Goal: Task Accomplishment & Management: Use online tool/utility

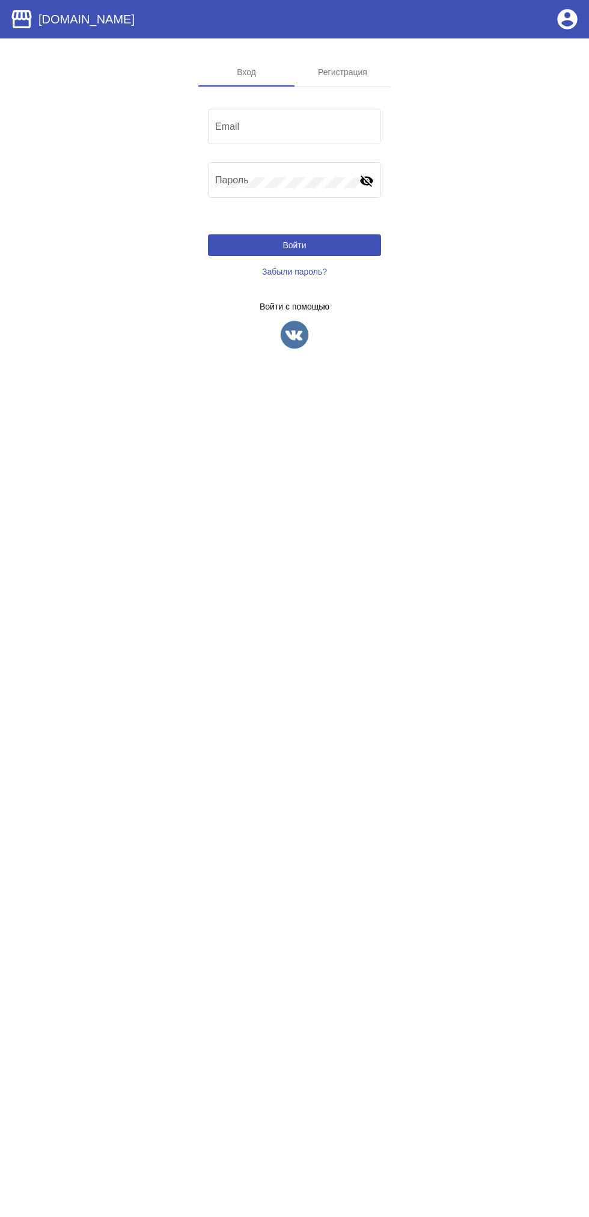
click at [262, 318] on app-sign-profiles "Войти с помощью" at bounding box center [294, 326] width 173 height 48
click at [291, 321] on img at bounding box center [294, 335] width 30 height 30
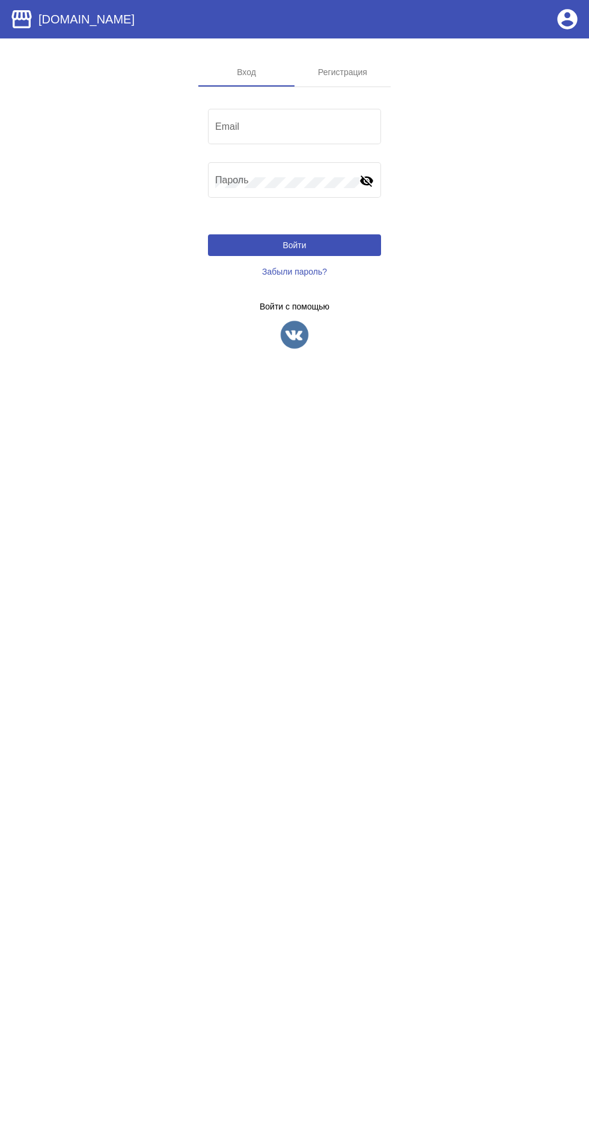
click at [275, 265] on link "Забыли пароль?" at bounding box center [294, 272] width 173 height 22
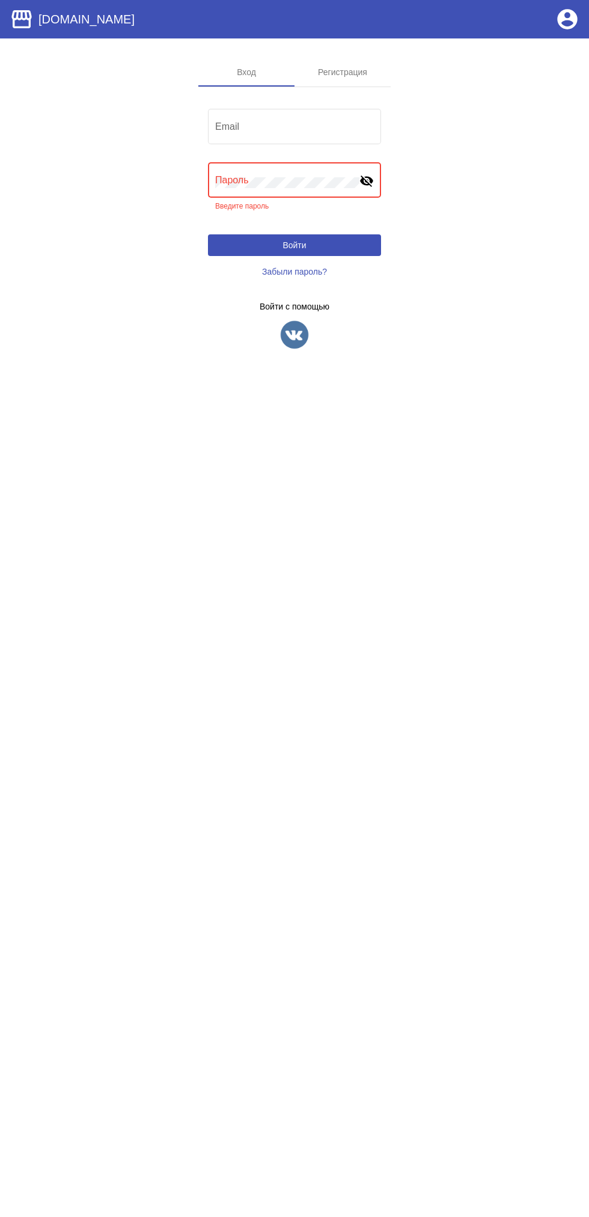
type input "abdulbositrasulov85@gmail.com"
click at [208, 234] on button "Войти" at bounding box center [294, 245] width 173 height 22
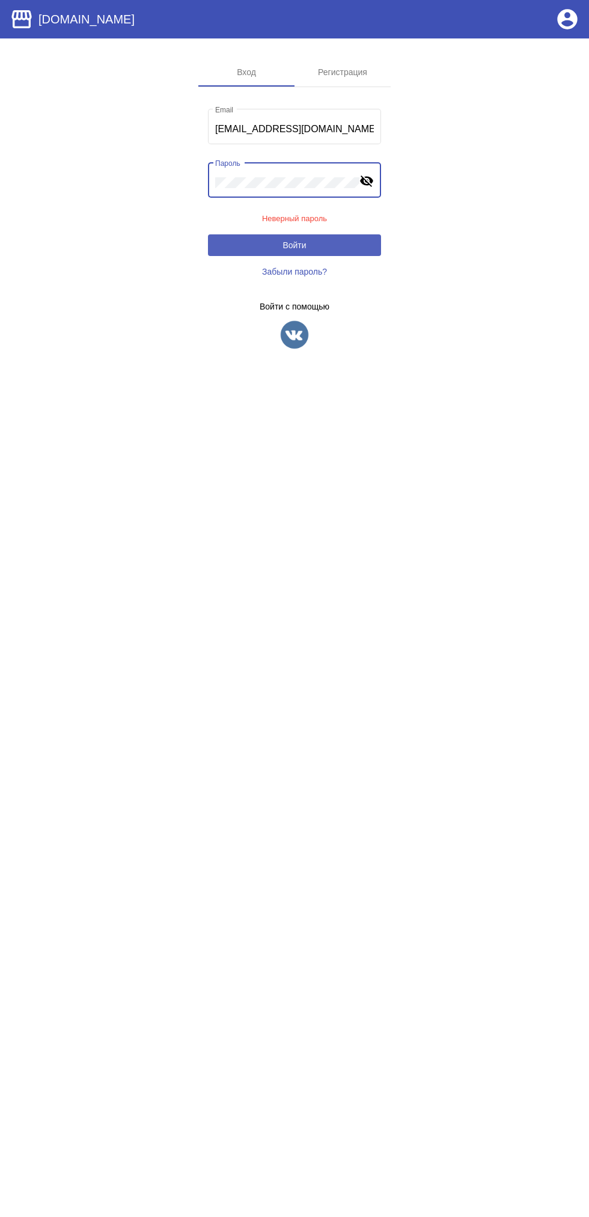
click at [335, 246] on button "Войти" at bounding box center [294, 245] width 173 height 22
click at [346, 269] on link "Забыли пароль?" at bounding box center [294, 272] width 173 height 22
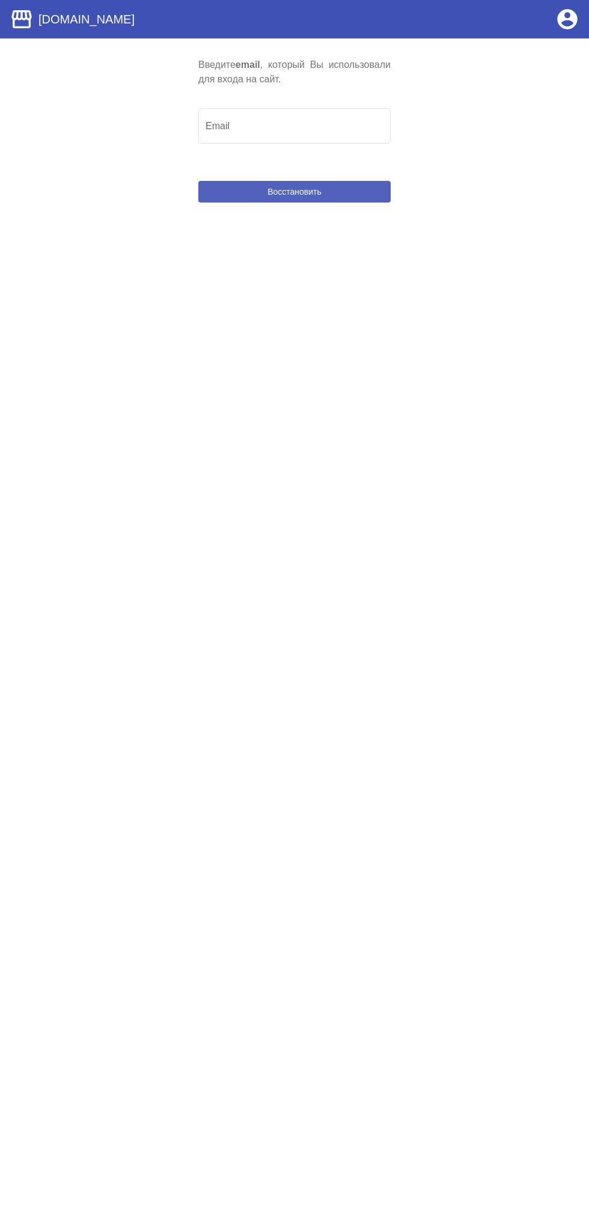
click at [362, 191] on button "Восстановить" at bounding box center [294, 192] width 192 height 22
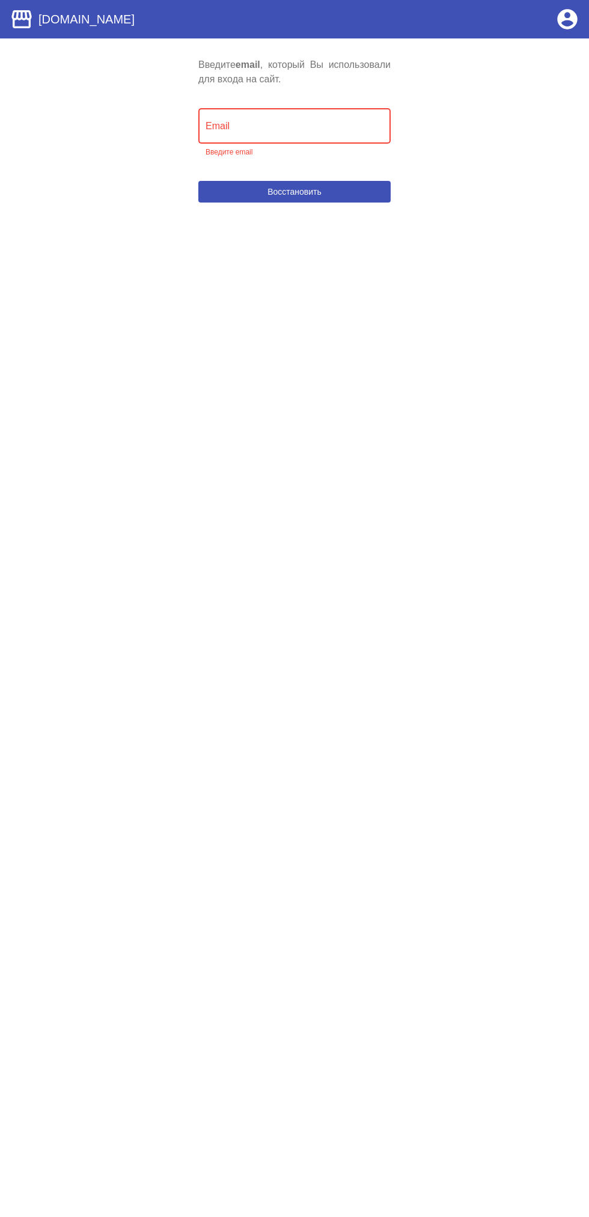
click at [303, 126] on input "Email" at bounding box center [295, 128] width 178 height 11
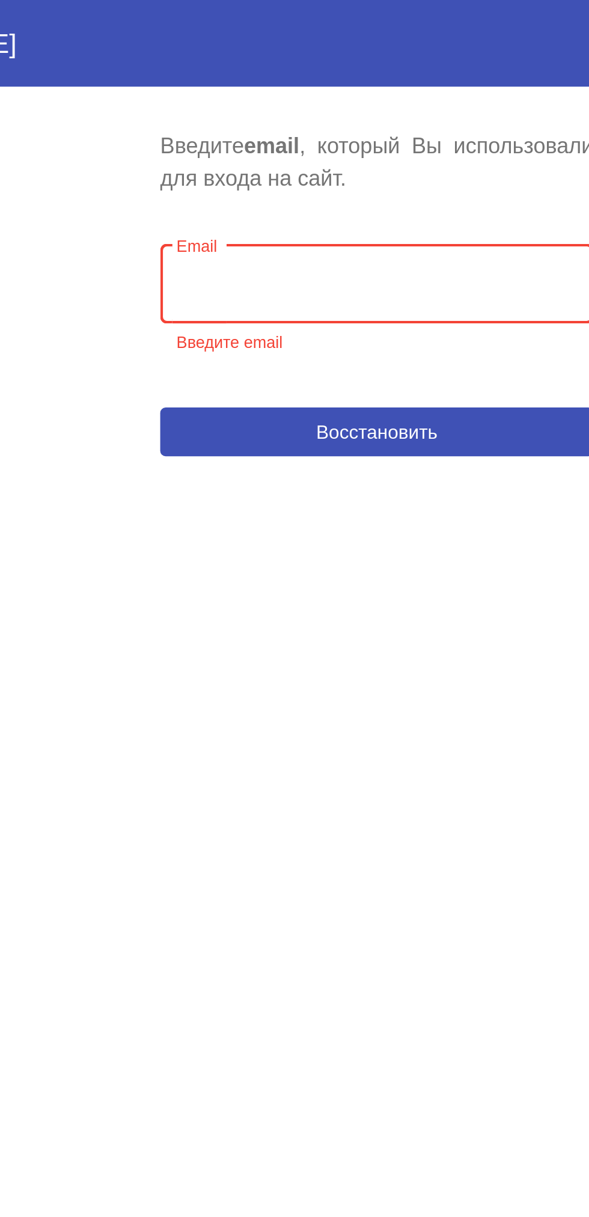
click at [308, 142] on div "Email" at bounding box center [295, 125] width 178 height 38
click at [305, 129] on input "Email" at bounding box center [295, 128] width 178 height 11
type input "abdulbositrasulov85@gmail.com"
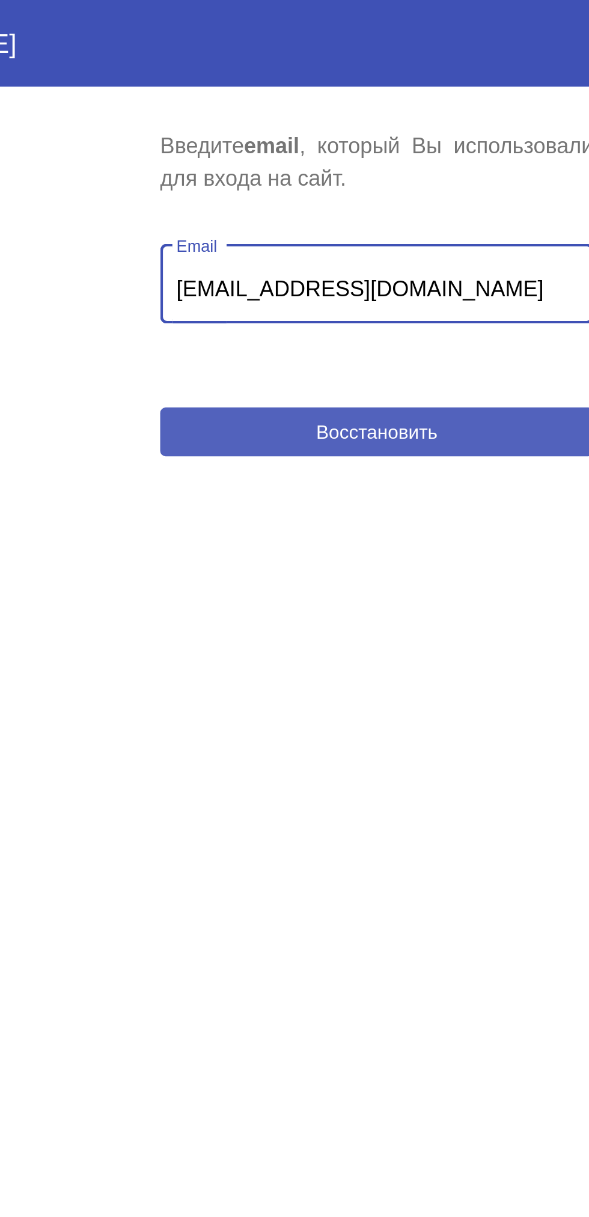
click at [320, 191] on span "Восстановить" at bounding box center [294, 192] width 54 height 10
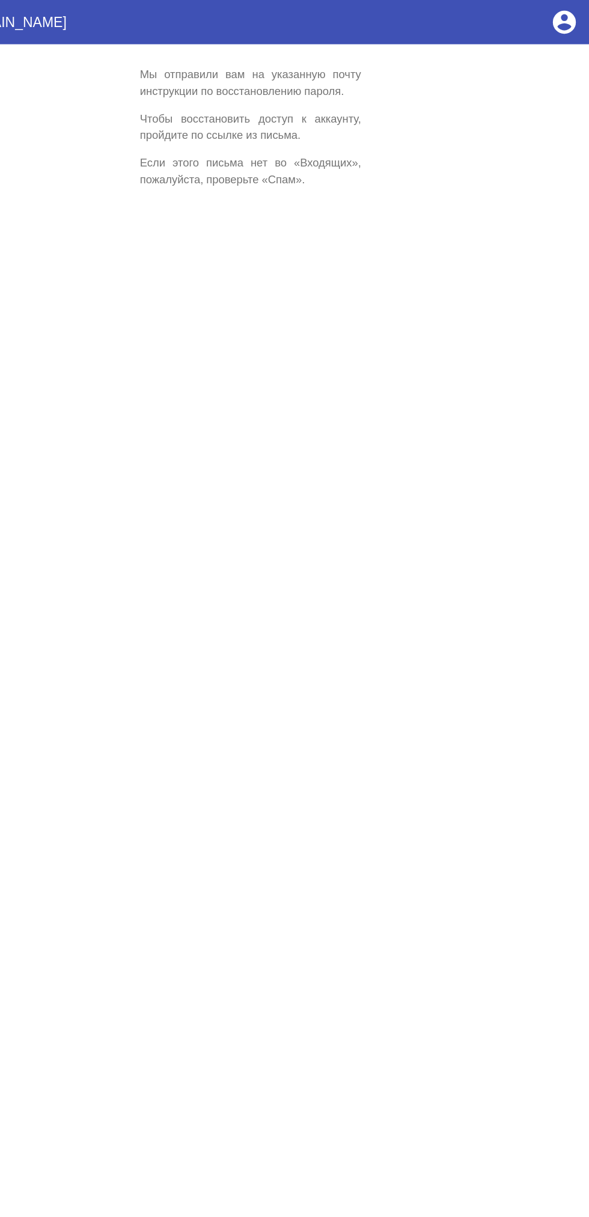
click at [365, 123] on p "Чтобы восстановить доступ к аккаунту, пройдите по ссылке из письма." at bounding box center [294, 110] width 192 height 29
click at [525, 24] on mat-toolbar "storefront Посредник.онлайн account_circle" at bounding box center [294, 19] width 589 height 38
click at [578, 28] on mat-icon "account_circle" at bounding box center [567, 19] width 24 height 24
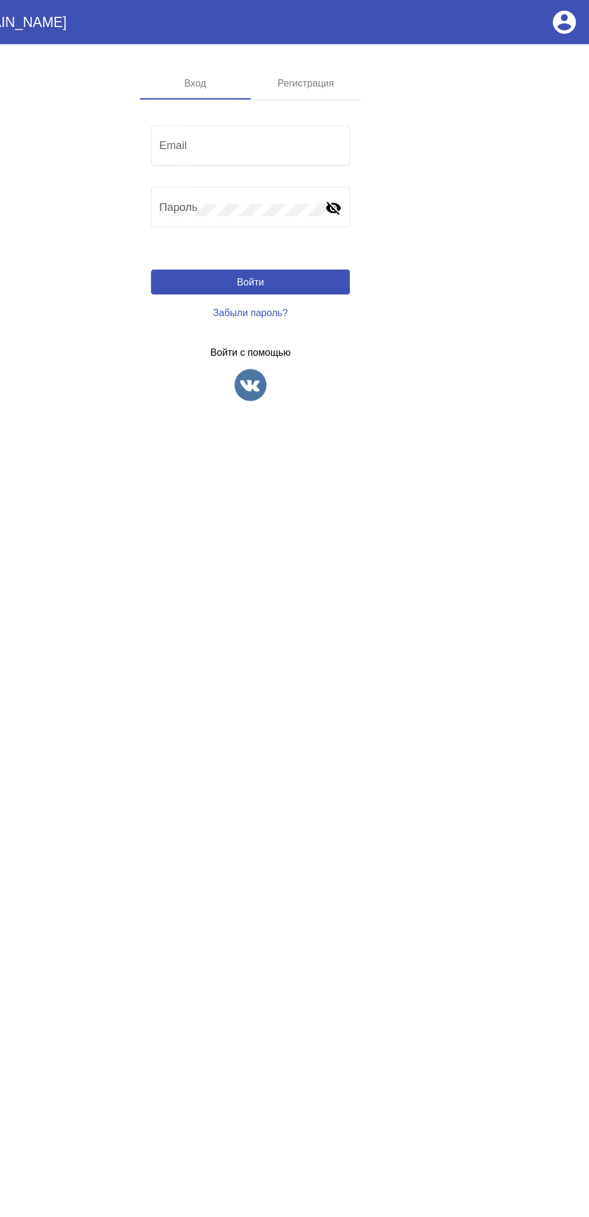
click at [562, 26] on mat-icon "account_circle" at bounding box center [567, 19] width 24 height 24
click at [370, 180] on mat-icon "visibility_off" at bounding box center [366, 180] width 14 height 14
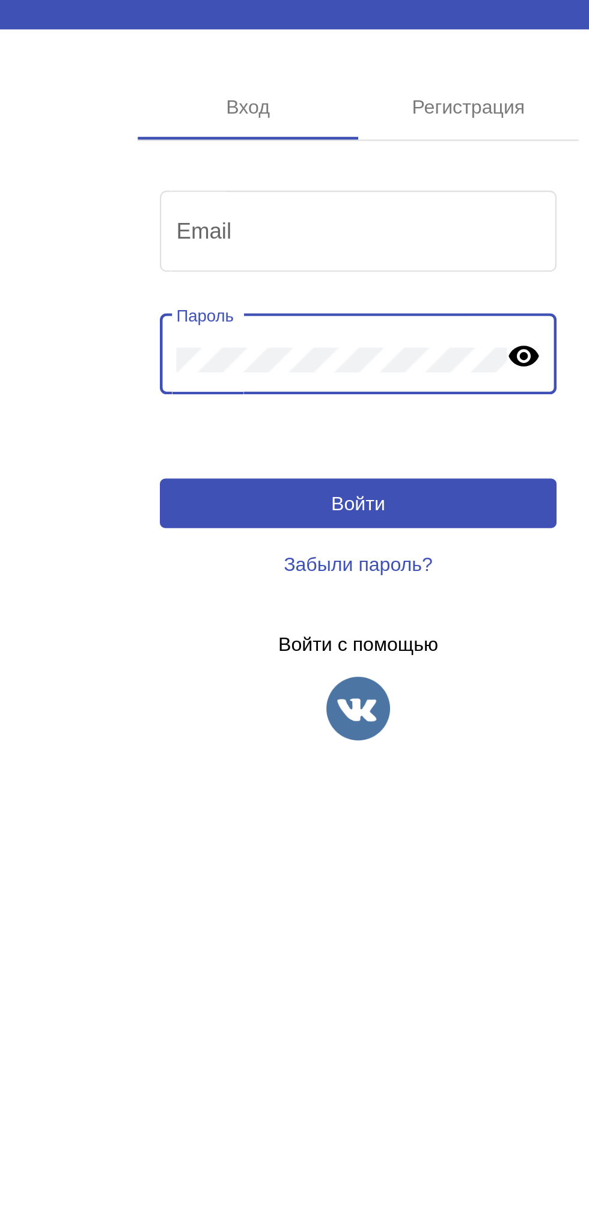
type input "abdulbositrasulov85@gmail.com"
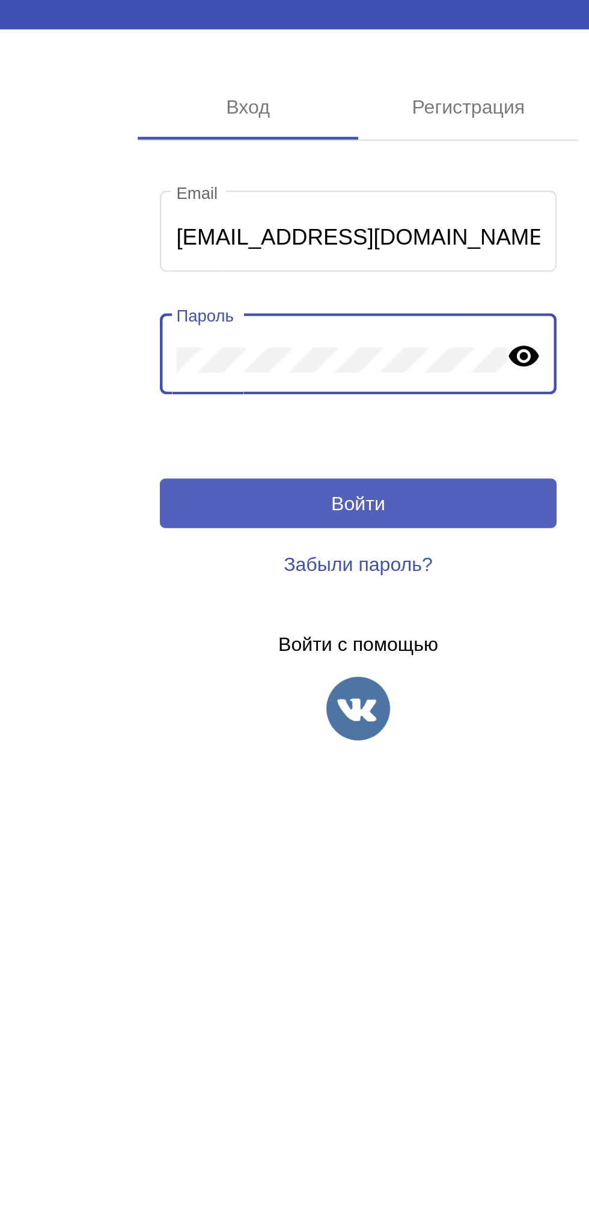
click at [319, 246] on button "Войти" at bounding box center [294, 245] width 173 height 22
click at [332, 254] on button "Войти" at bounding box center [294, 245] width 173 height 22
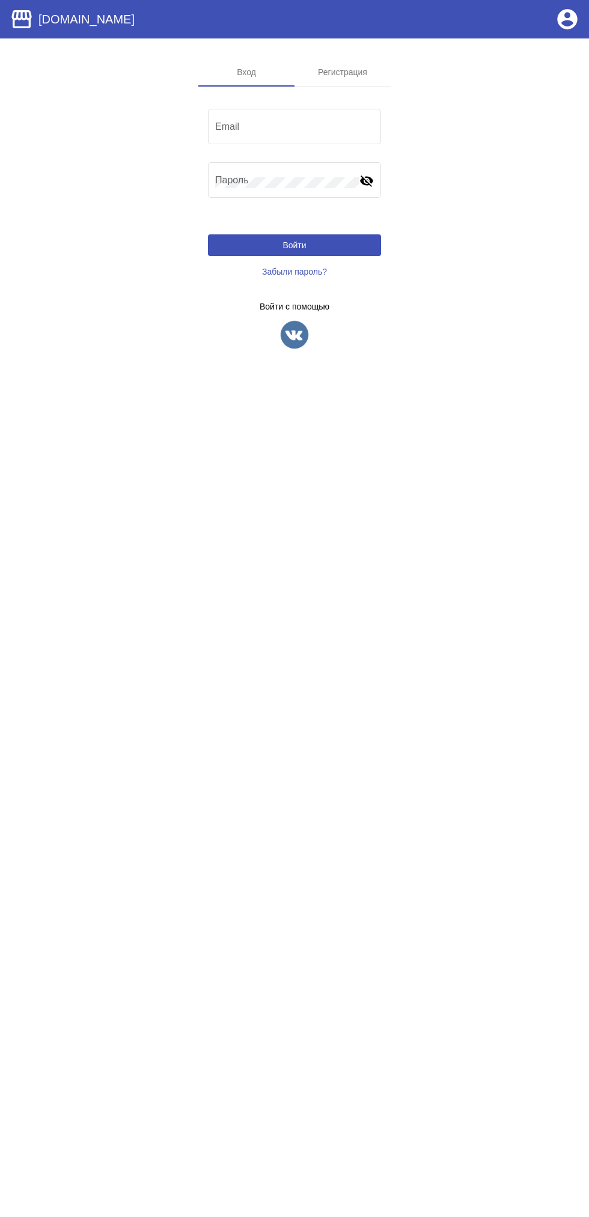
click at [292, 335] on img at bounding box center [294, 335] width 30 height 30
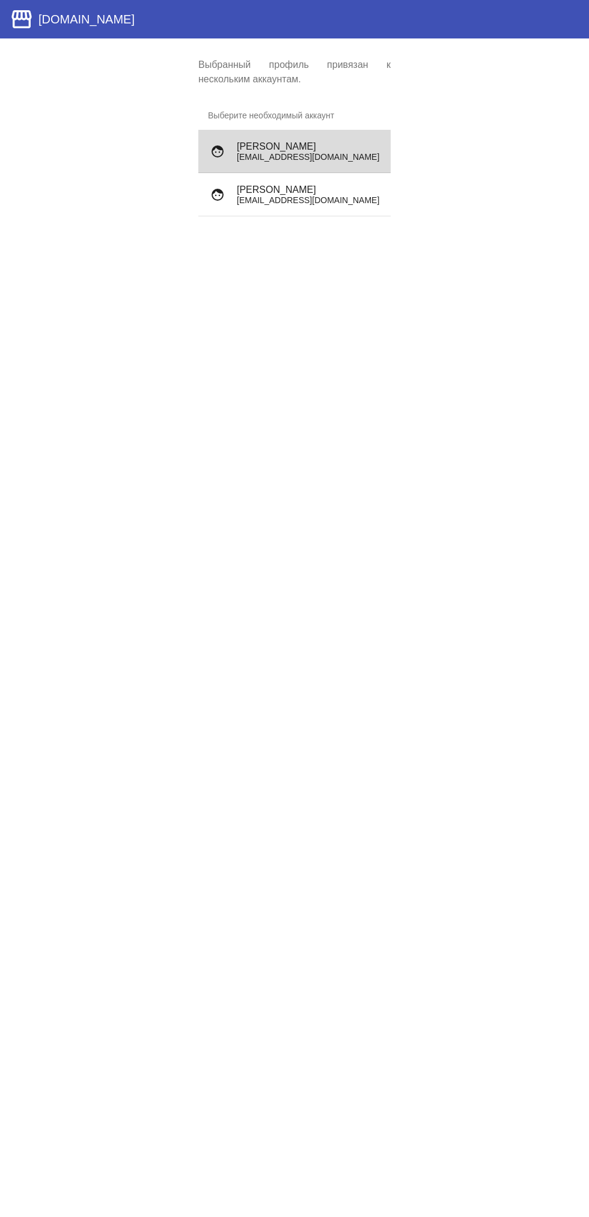
click at [354, 145] on h4 "[PERSON_NAME]" at bounding box center [309, 146] width 144 height 11
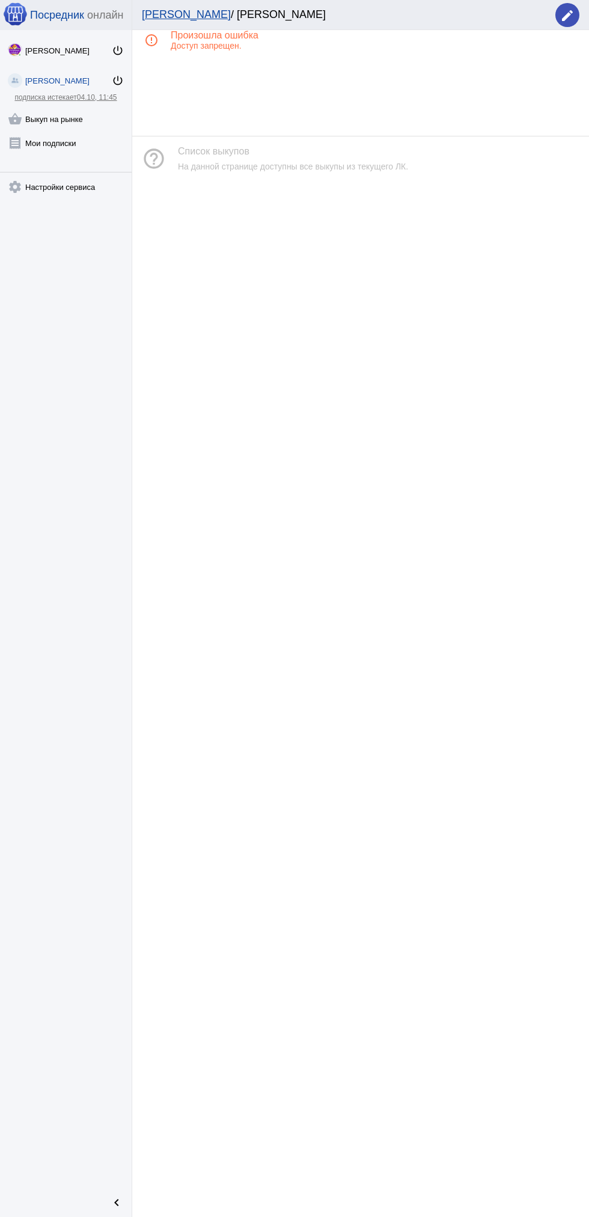
click at [53, 143] on link "receipt Мои подписки" at bounding box center [66, 141] width 132 height 24
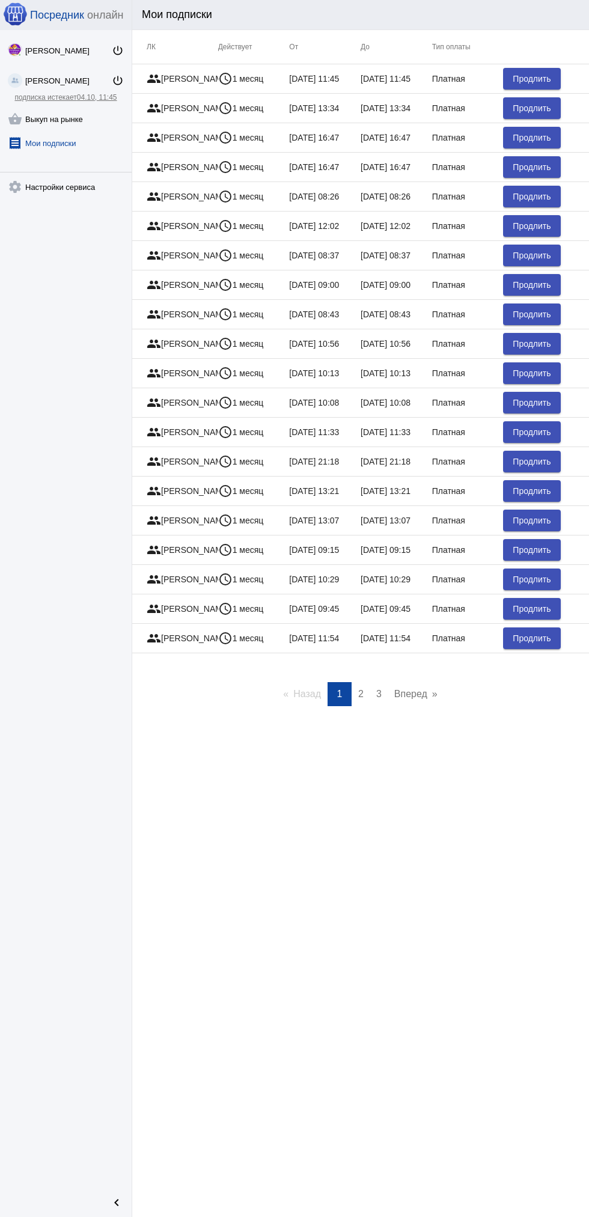
click at [79, 111] on link "shopping_basket Выкуп на рынке" at bounding box center [66, 117] width 132 height 24
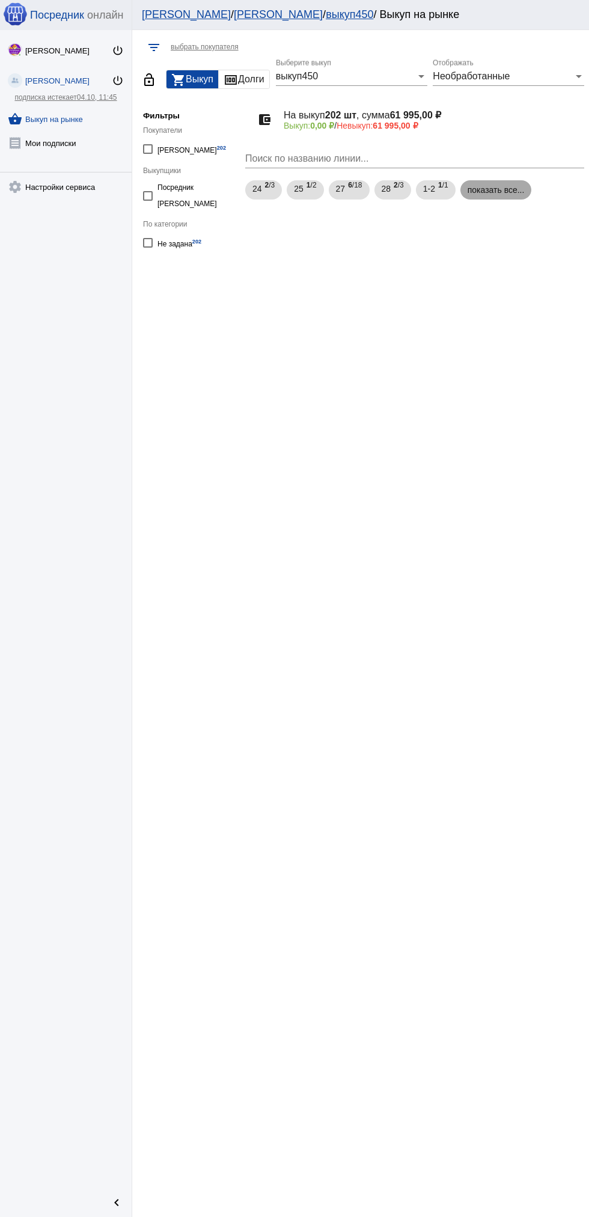
click at [492, 190] on mat-chip "показать все..." at bounding box center [496, 189] width 72 height 19
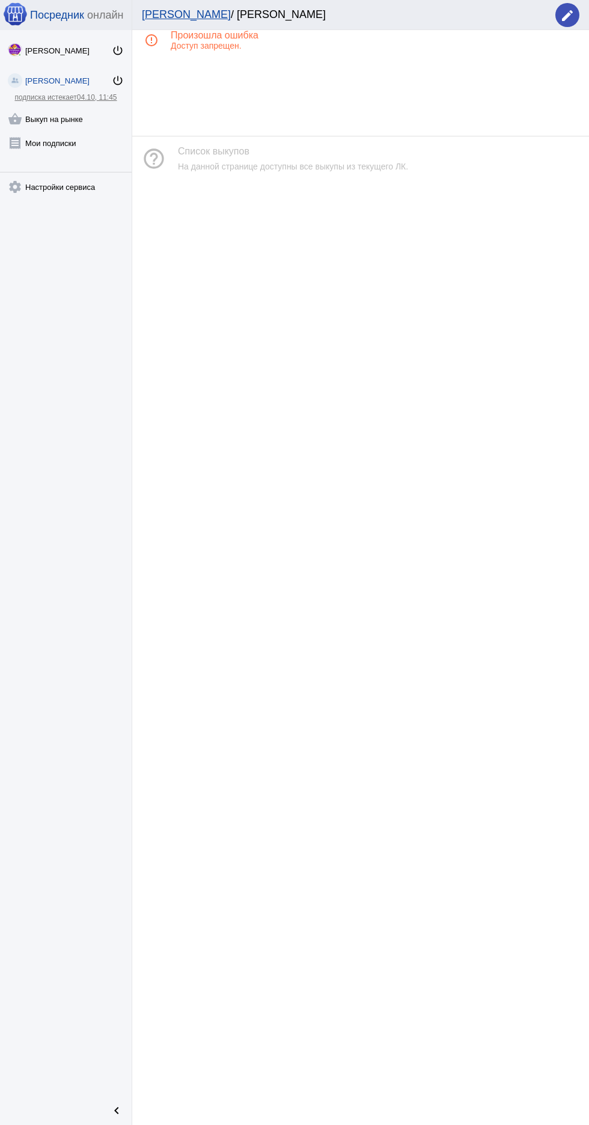
click at [84, 116] on link "shopping_basket Выкуп на рынке" at bounding box center [66, 117] width 132 height 24
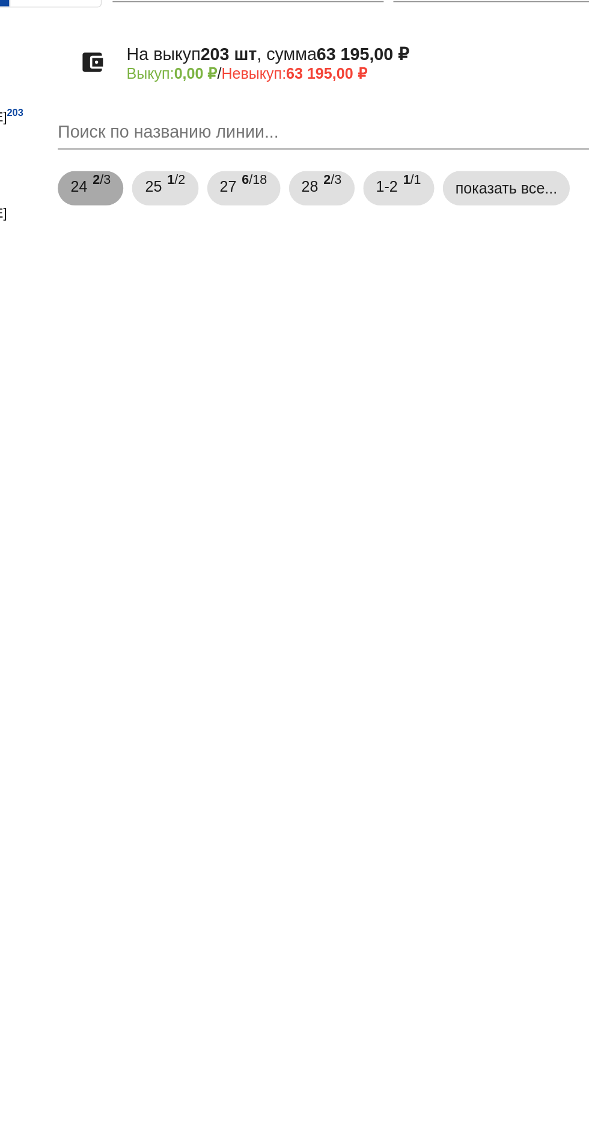
click at [275, 181] on span "2 /3" at bounding box center [270, 190] width 10 height 25
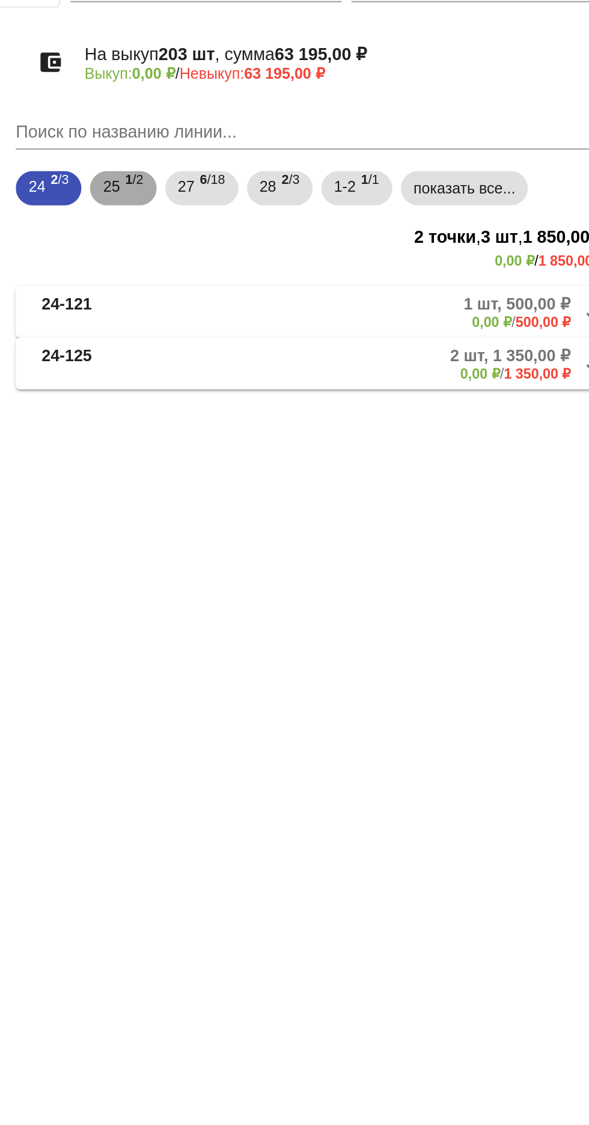
click at [317, 195] on span "1 /2" at bounding box center [311, 190] width 10 height 25
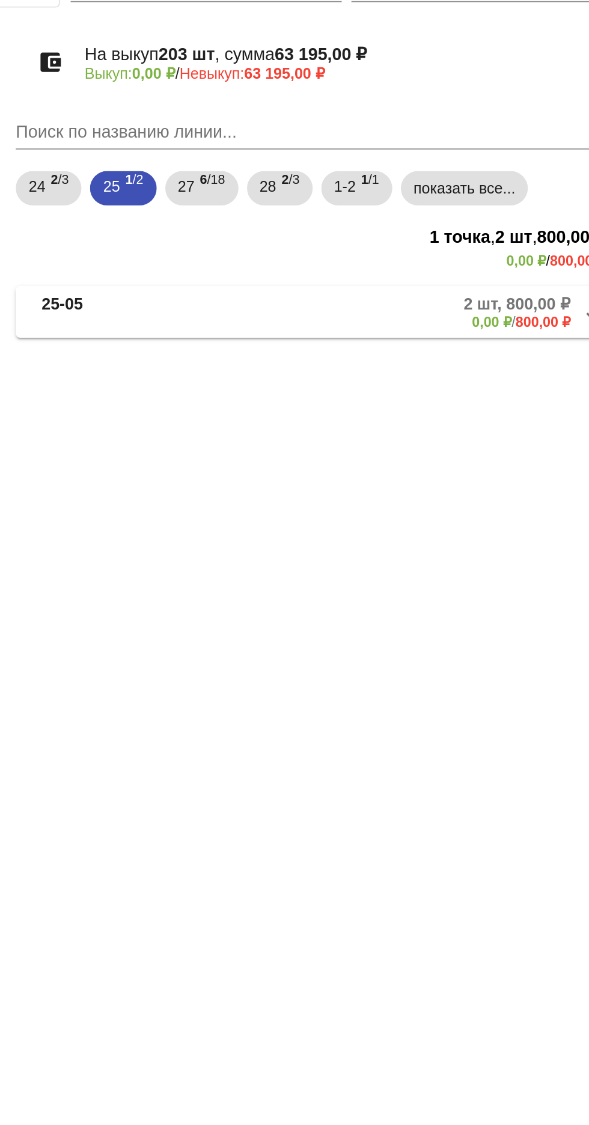
click at [457, 266] on mat-panel-description "2 шт, 800,00 ₽ 0,00 ₽ / 800,00 ₽" at bounding box center [457, 259] width 195 height 20
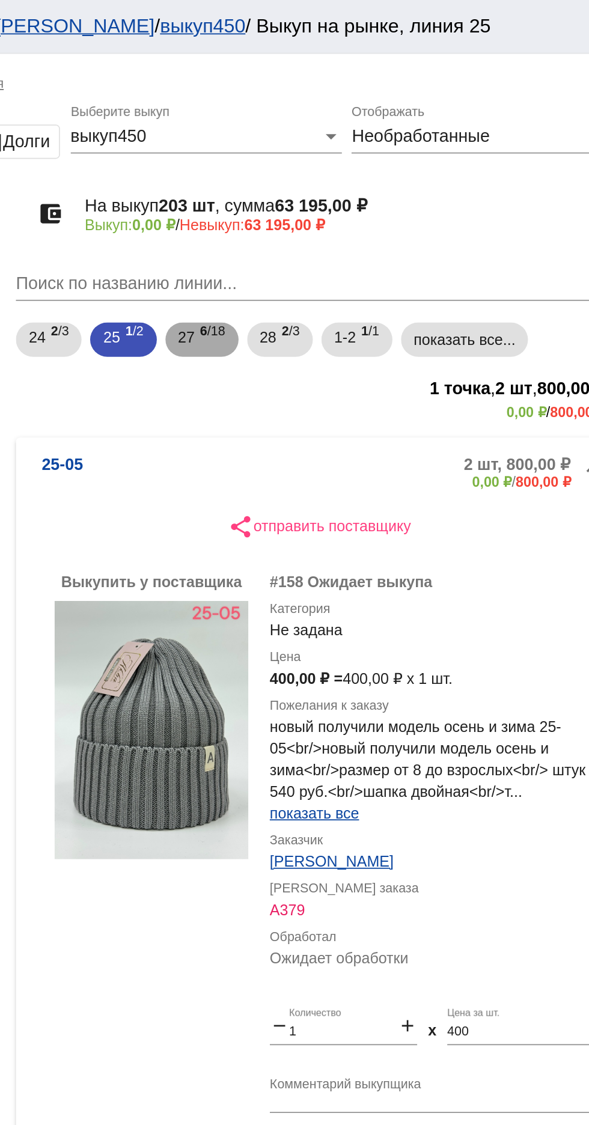
click at [359, 188] on span "6 /18" at bounding box center [355, 190] width 14 height 25
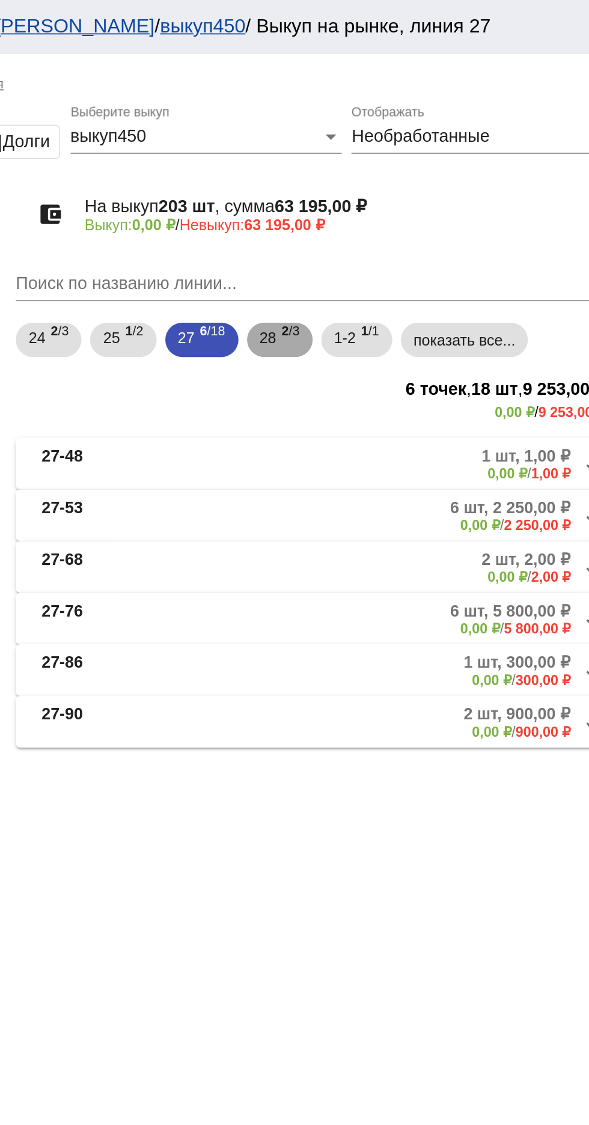
click at [402, 187] on span "2 /3" at bounding box center [399, 190] width 10 height 25
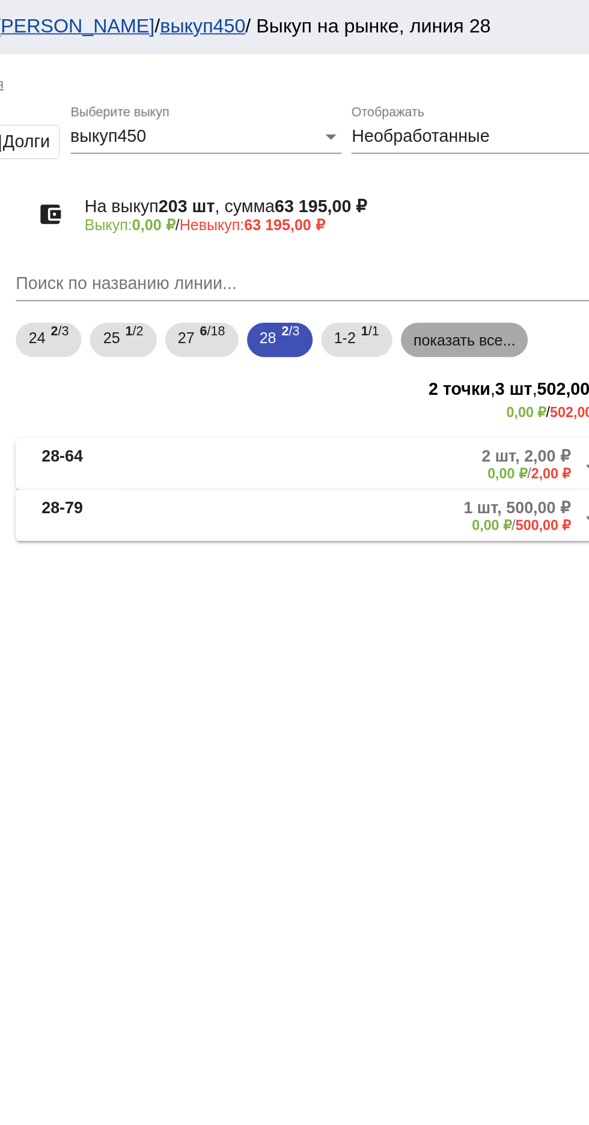
click at [514, 189] on mat-chip "показать все..." at bounding box center [496, 189] width 72 height 19
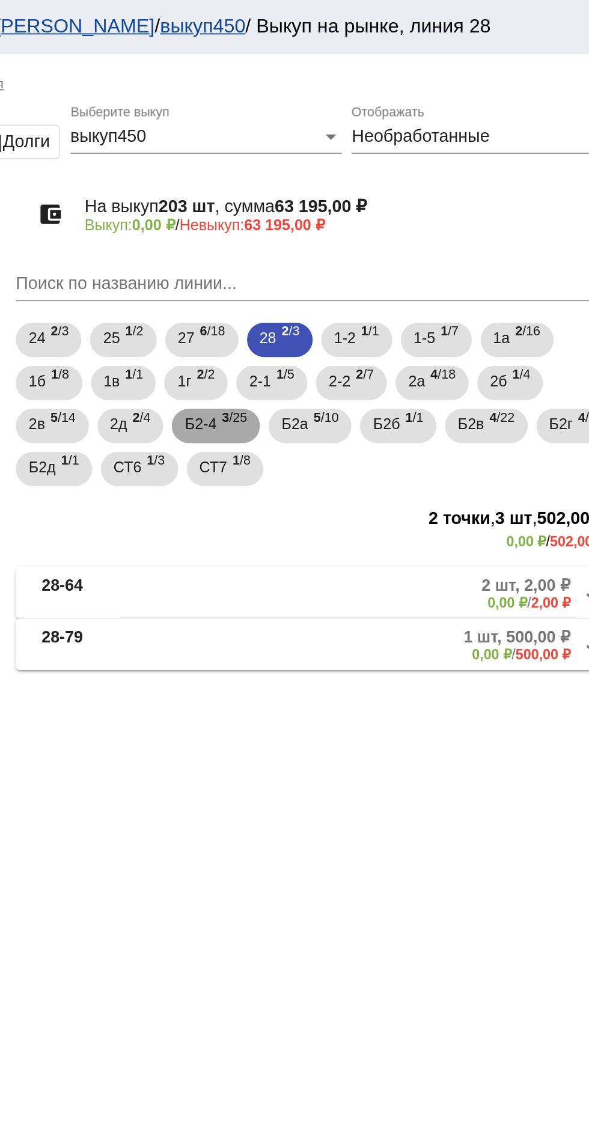
click at [368, 243] on span "3 /25" at bounding box center [368, 238] width 14 height 25
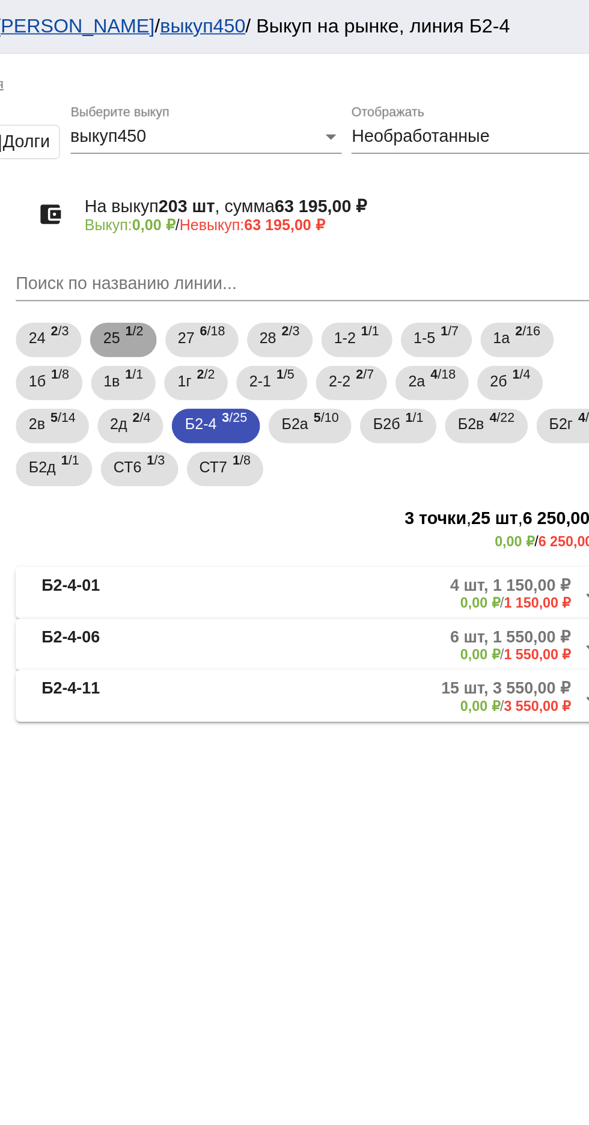
click at [313, 189] on span "1 /2" at bounding box center [311, 190] width 10 height 25
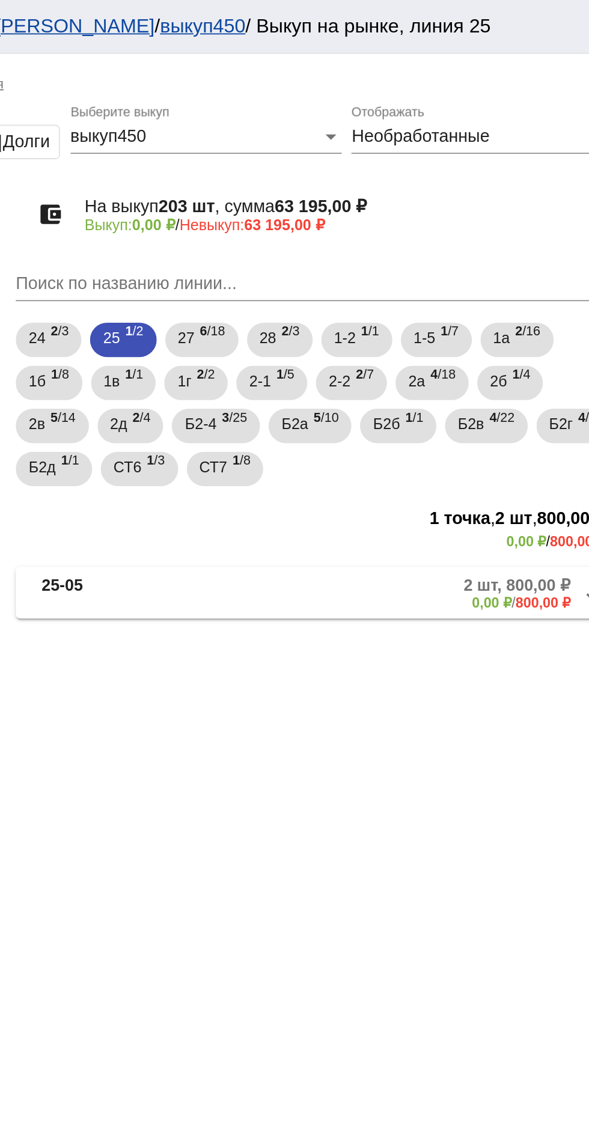
click at [379, 329] on mat-panel-description "2 шт, 800,00 ₽ 0,00 ₽ / 800,00 ₽" at bounding box center [457, 332] width 195 height 20
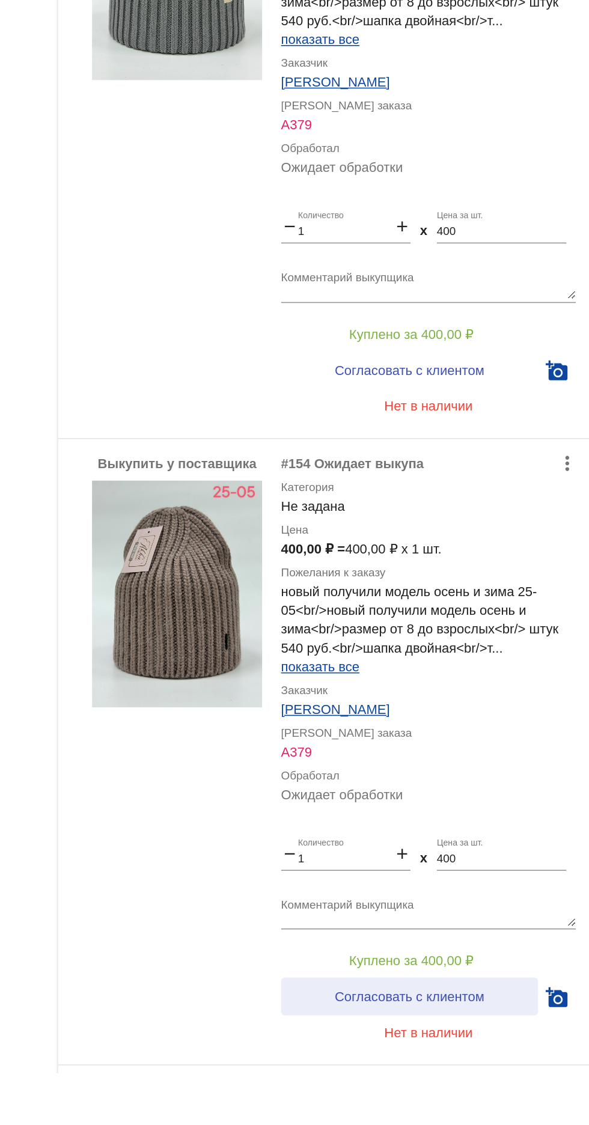
click at [475, 1076] on span "Согласовать с клиентом" at bounding box center [468, 1077] width 95 height 10
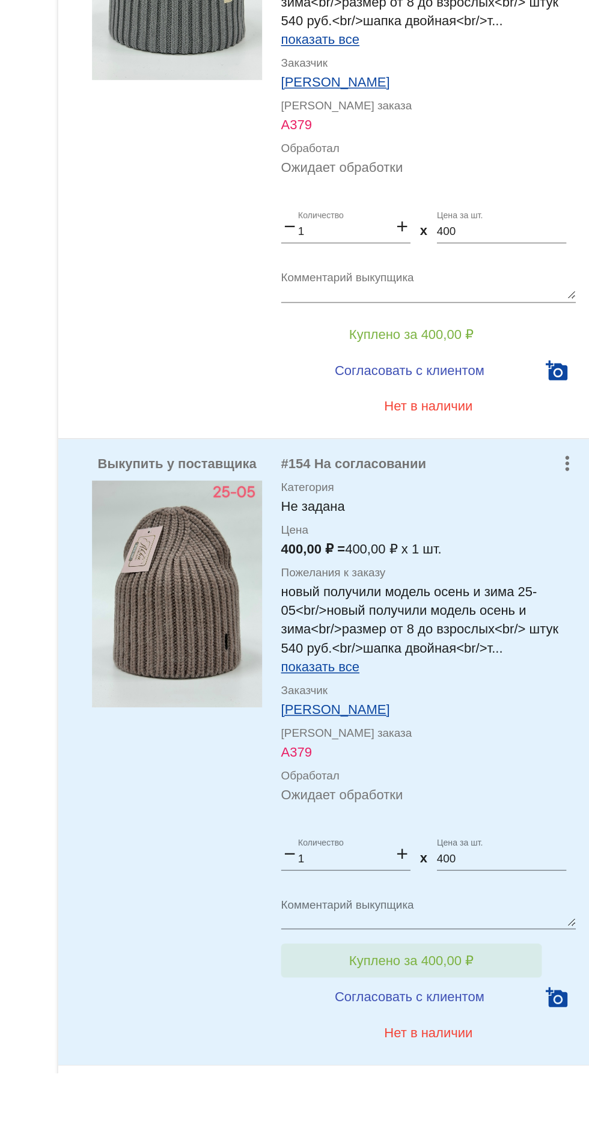
click at [471, 1053] on span "Куплено за 400,00 ₽" at bounding box center [469, 1054] width 79 height 10
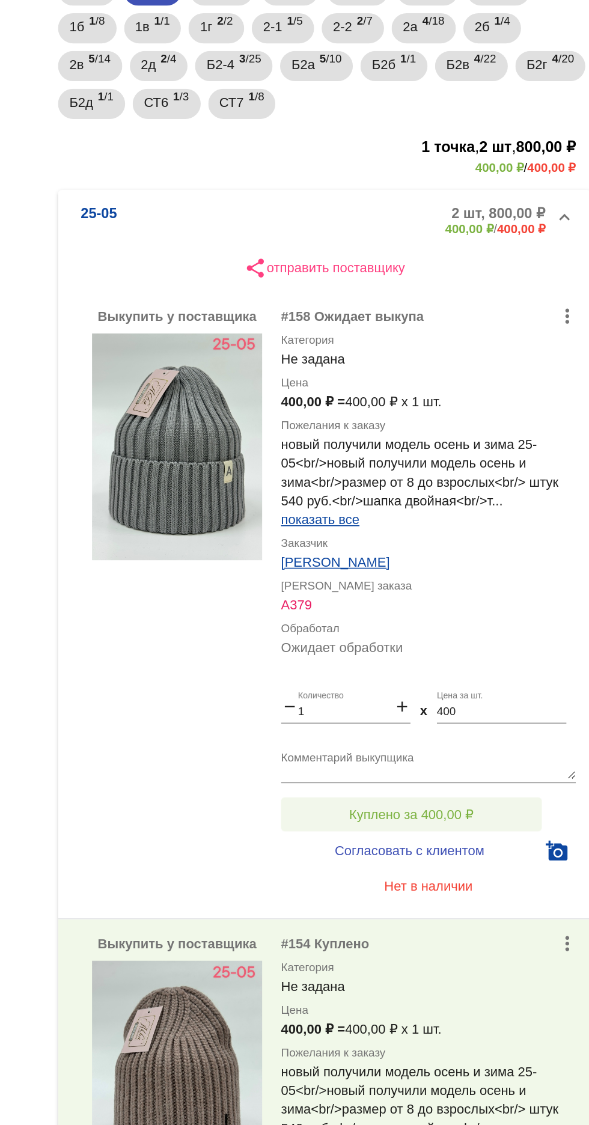
click at [507, 712] on span "Куплено за 400,00 ₽" at bounding box center [469, 714] width 79 height 10
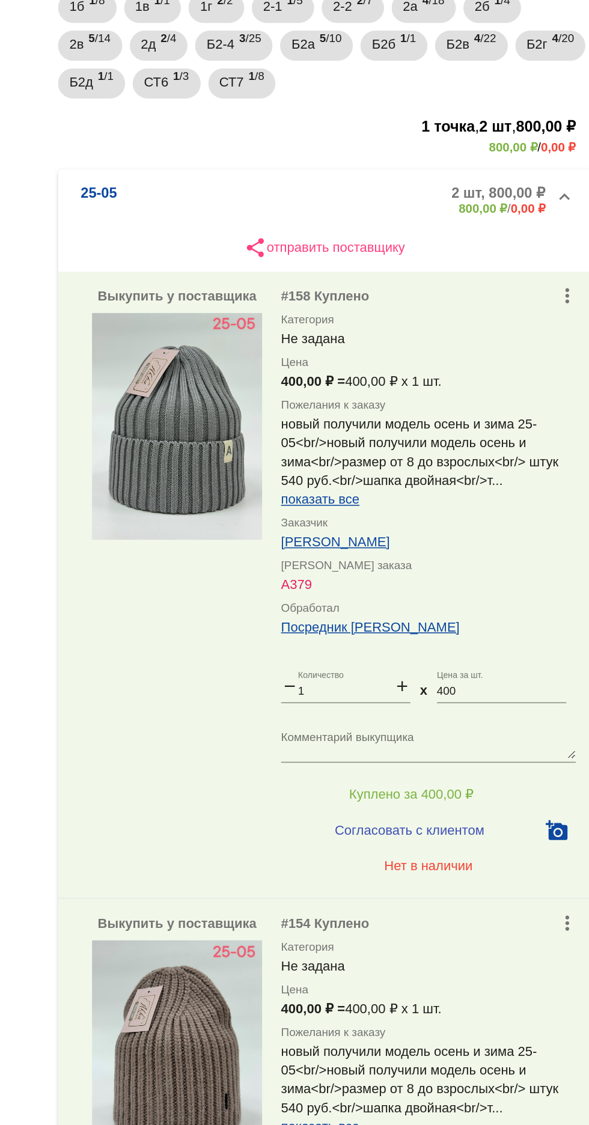
scroll to position [127, 0]
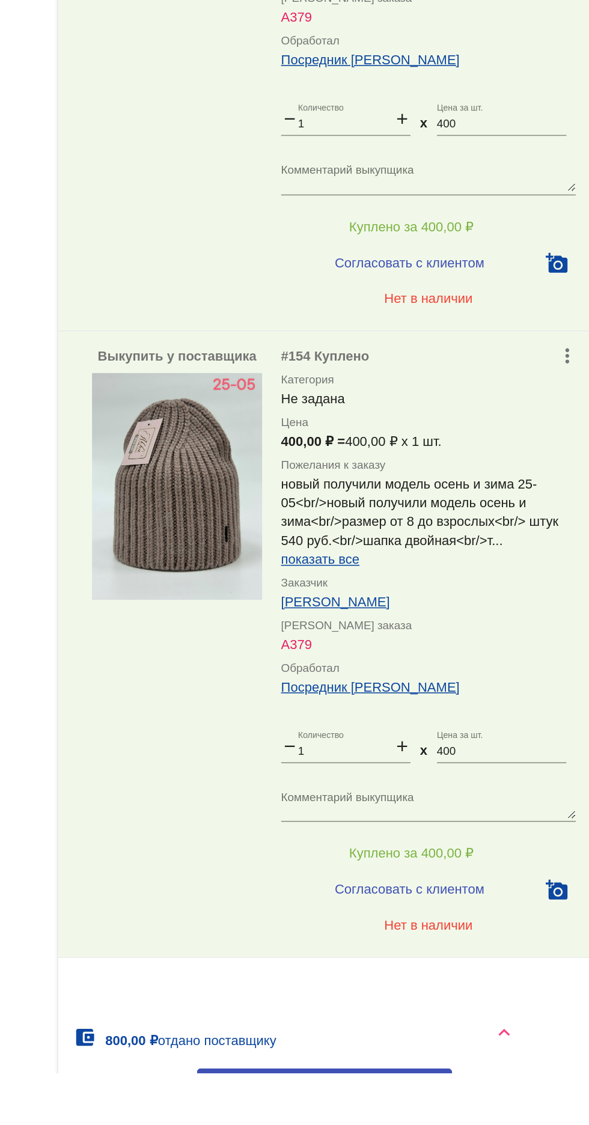
click at [455, 0] on html "Посредник онлайн Abdulbosid Rasulov power_settings_new Анастасия power_settings…" at bounding box center [294, 0] width 589 height 0
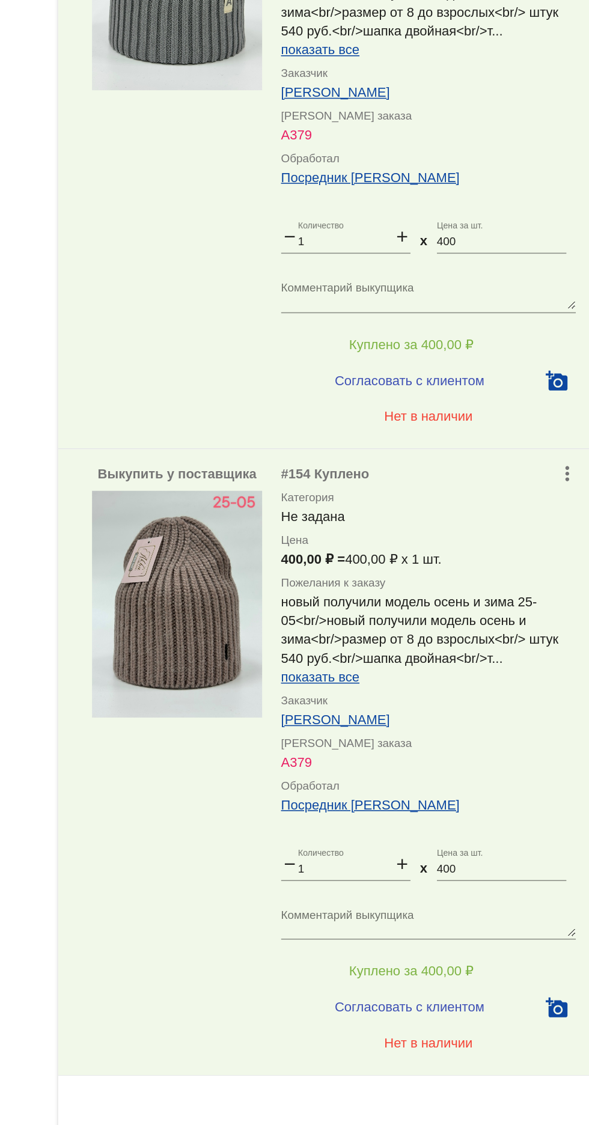
scroll to position [0, 0]
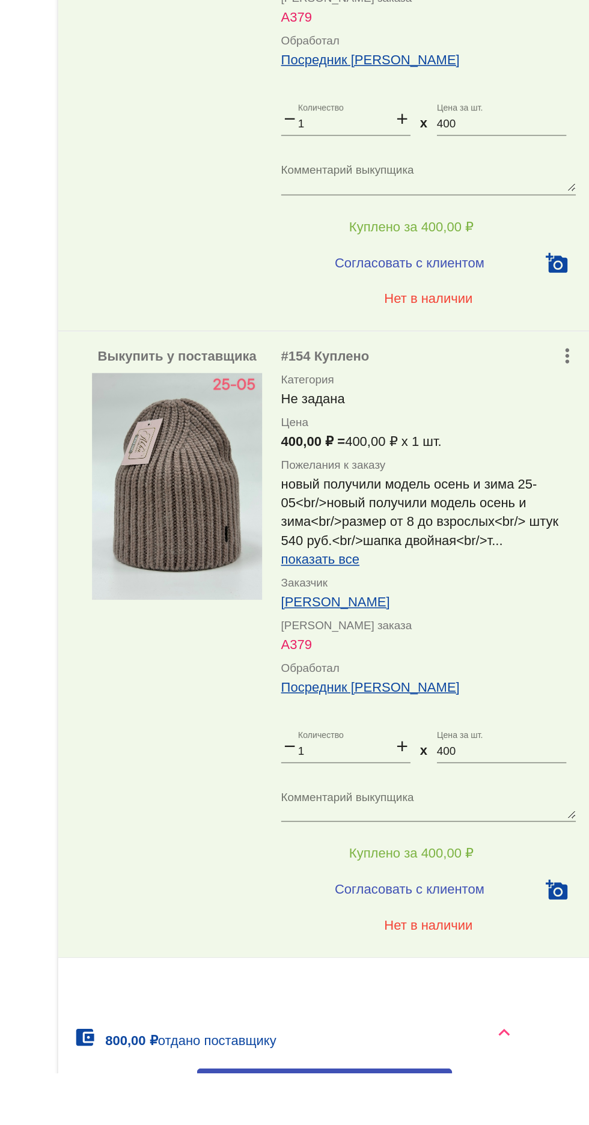
click at [439, 0] on html "Посредник онлайн Abdulbosid Rasulov power_settings_new Анастасия power_settings…" at bounding box center [294, 0] width 589 height 0
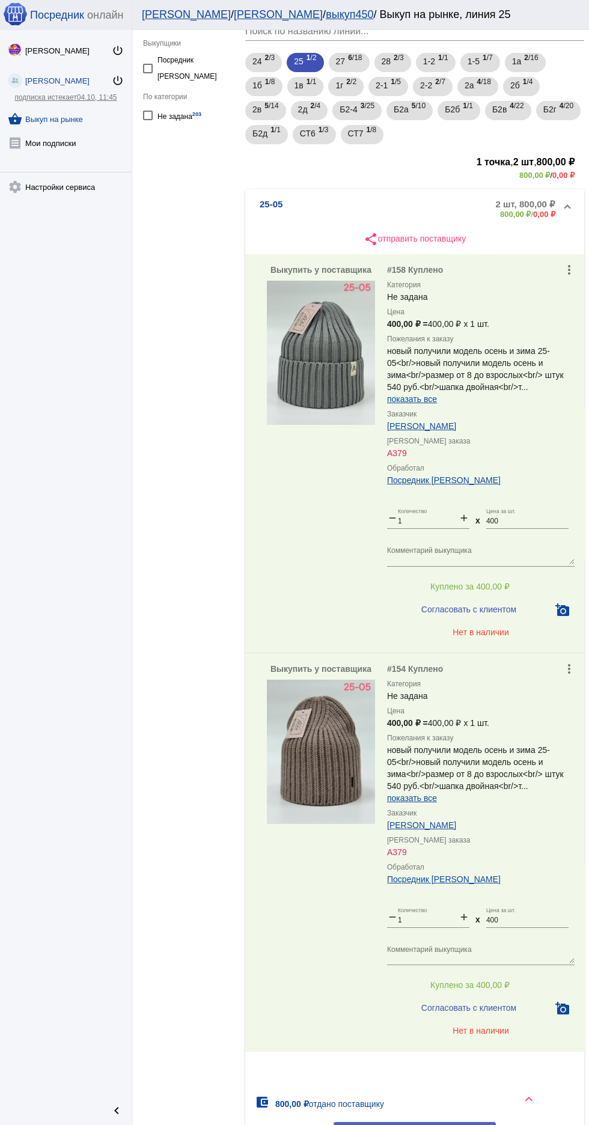
click at [368, 1072] on pagination-controls at bounding box center [414, 1073] width 339 height 24
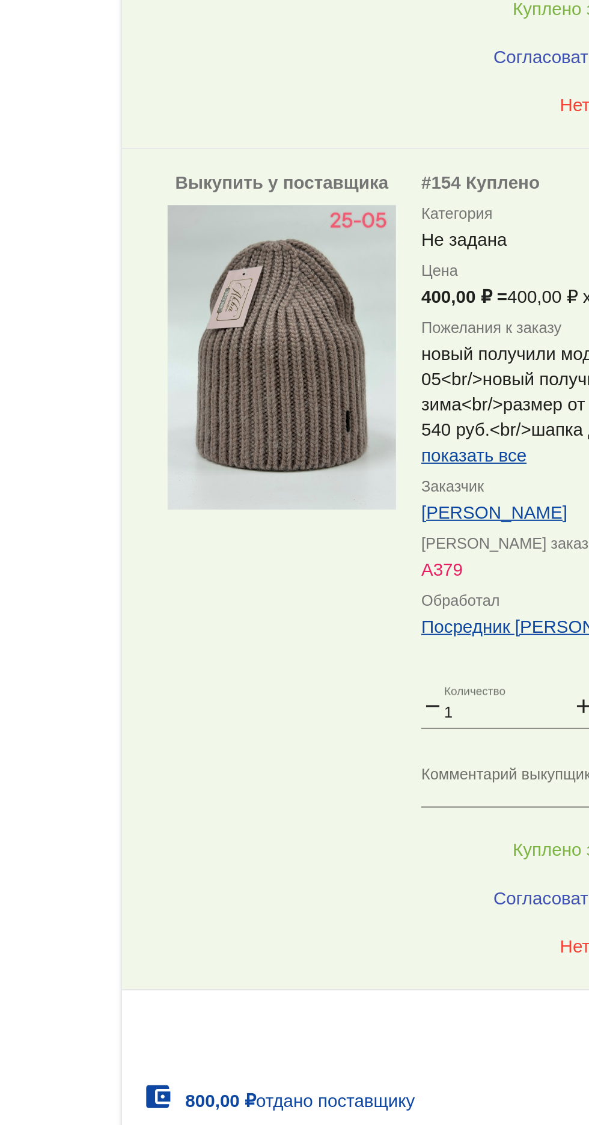
scroll to position [127, 0]
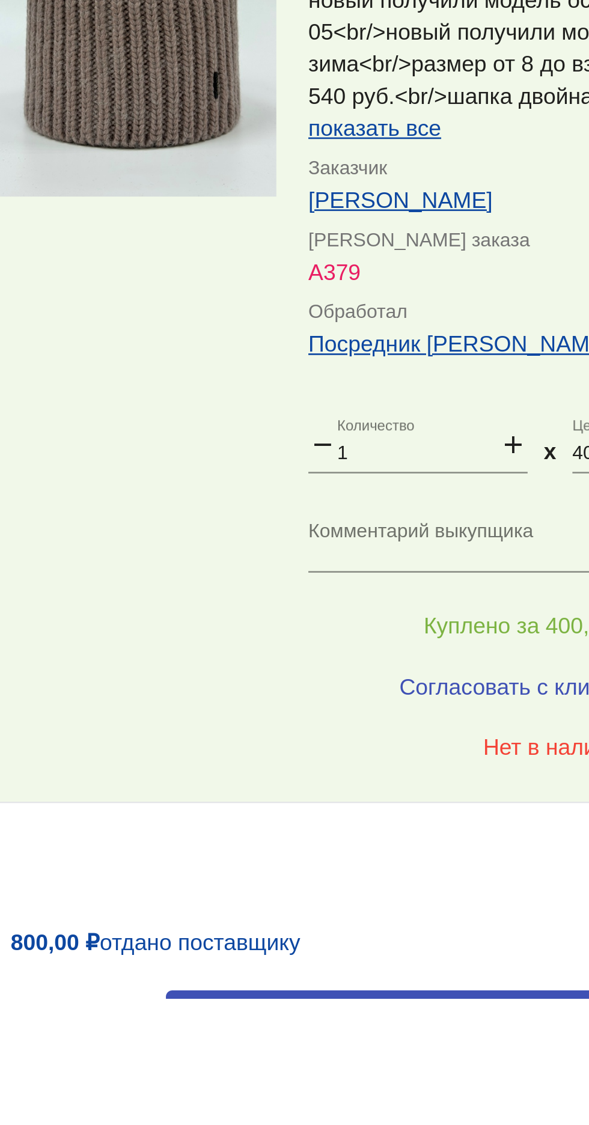
click at [350, 0] on html "Посредник онлайн Abdulbosid Rasulov power_settings_new Анастасия power_settings…" at bounding box center [294, 0] width 589 height 0
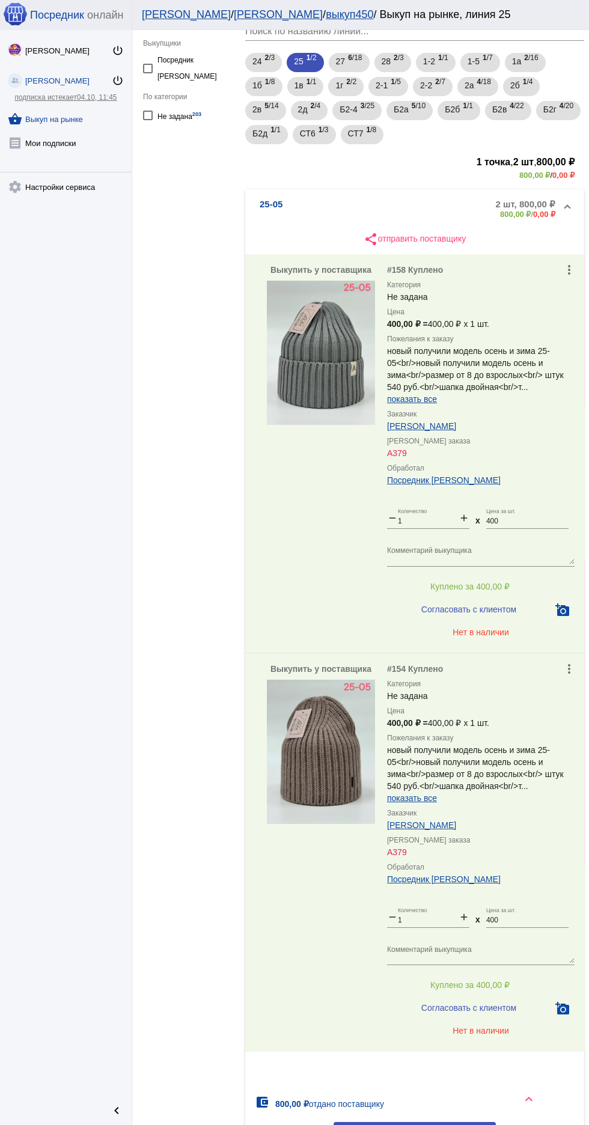
click at [391, 201] on mat-panel-description "2 шт, 800,00 ₽ 800,00 ₽ / 0,00 ₽" at bounding box center [457, 209] width 195 height 20
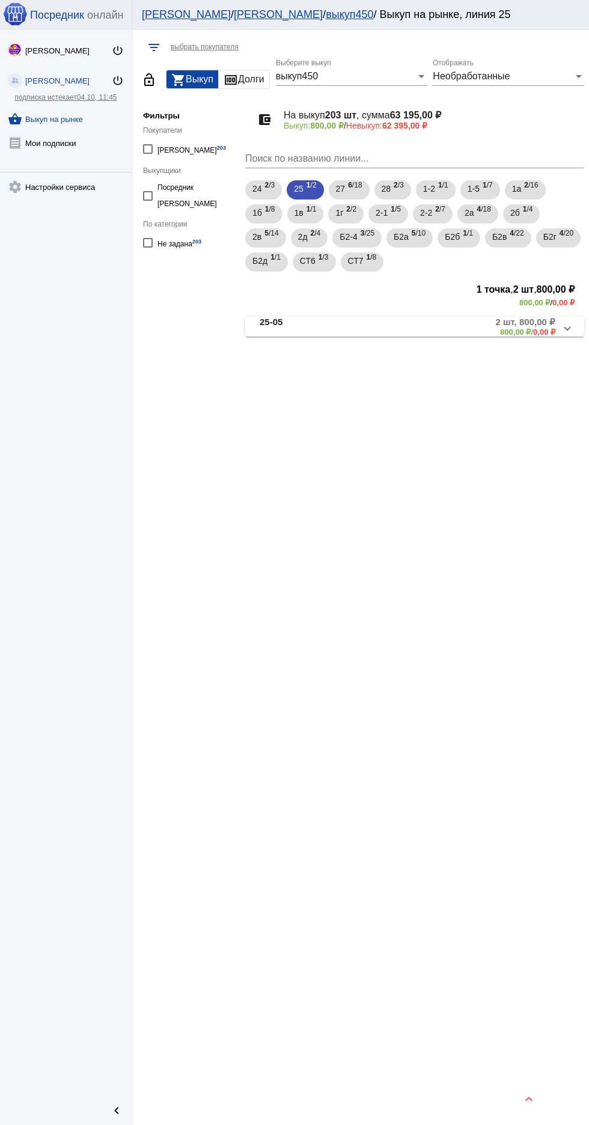
scroll to position [0, 0]
click at [386, 331] on mat-panel-description "2 шт, 800,00 ₽ 800,00 ₽ / 0,00 ₽" at bounding box center [457, 332] width 195 height 20
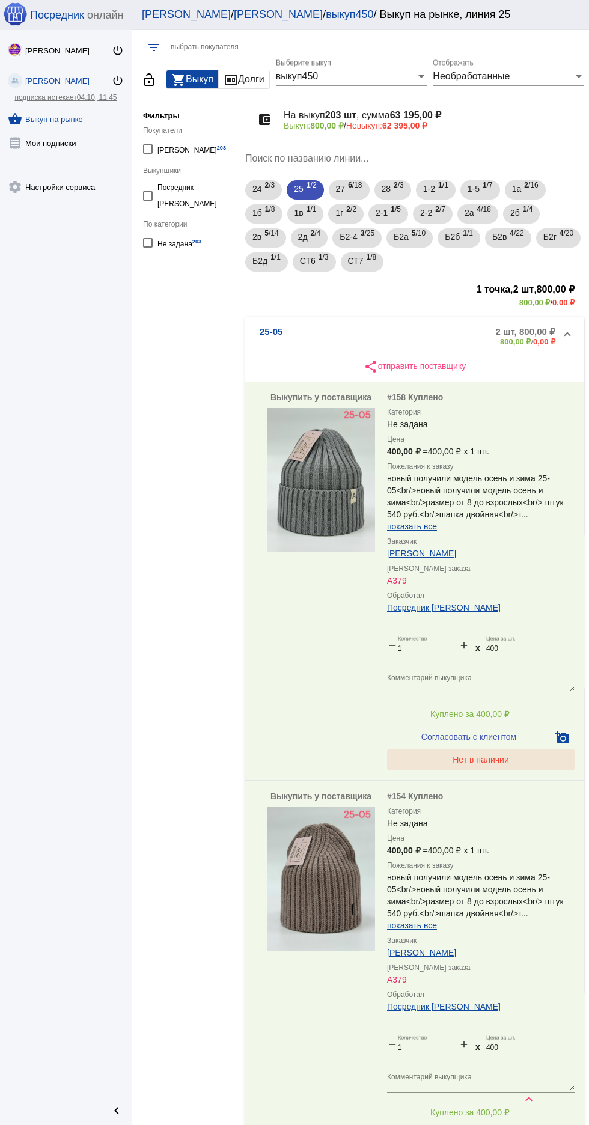
scroll to position [127, 0]
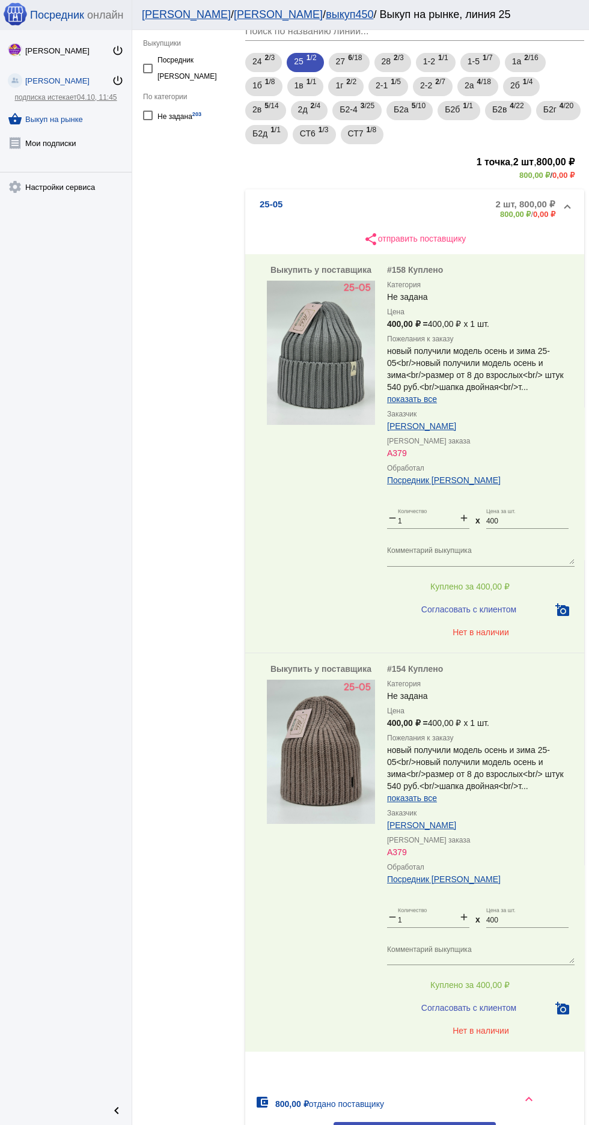
click at [416, 0] on html "Посредник онлайн Abdulbosid Rasulov power_settings_new Анастасия power_settings…" at bounding box center [294, 0] width 589 height 0
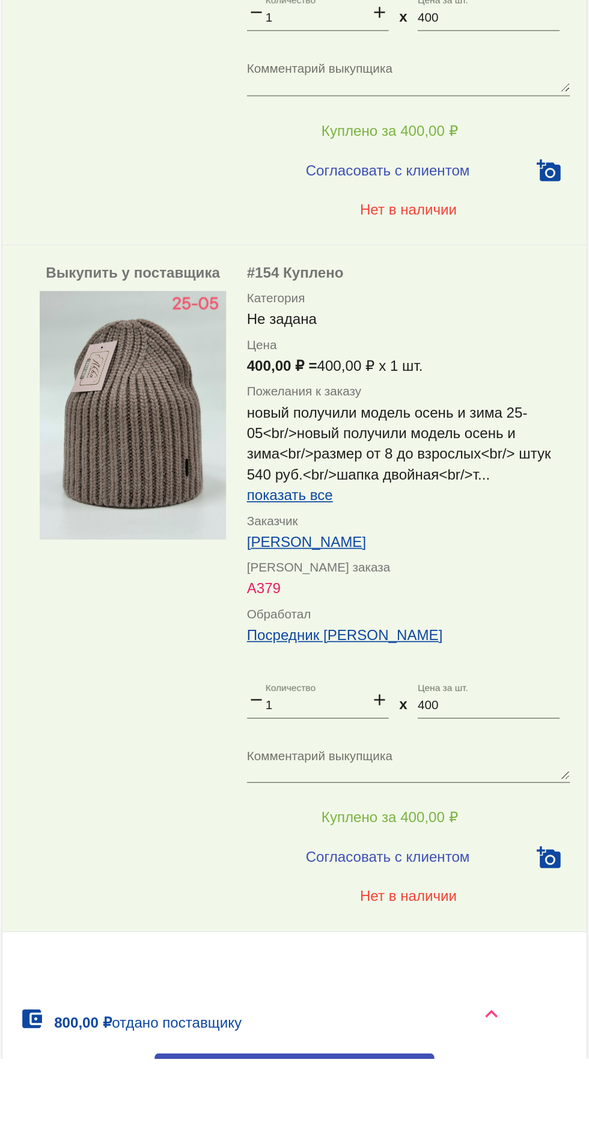
click at [530, 1113] on iframe at bounding box center [551, 1098] width 51 height 30
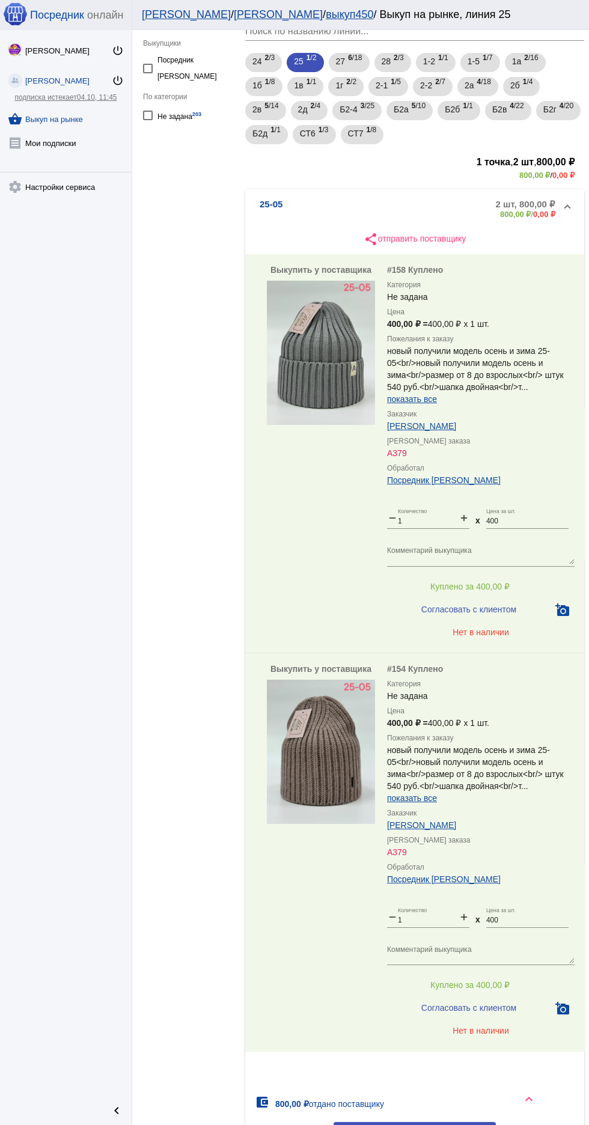
click at [398, 1061] on div "share отправить поставщику Выкупить у поставщика #158 Куплено Категория Не зада…" at bounding box center [414, 686] width 339 height 916
click at [400, 0] on html "Посредник онлайн Abdulbosid Rasulov power_settings_new Анастасия power_settings…" at bounding box center [294, 0] width 589 height 0
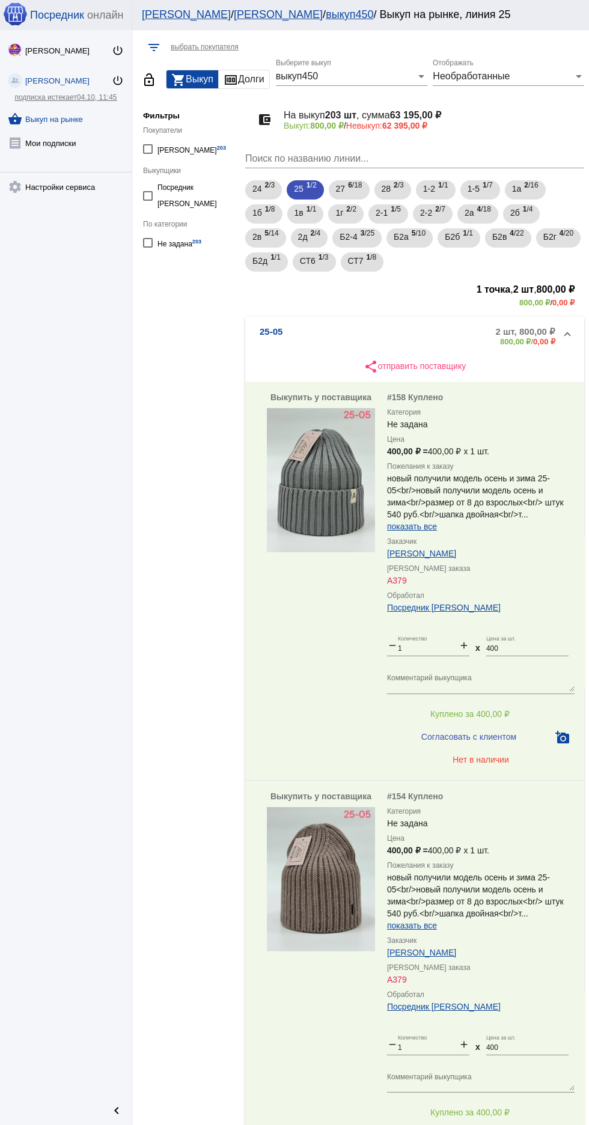
click at [526, 76] on div "Необработанные" at bounding box center [503, 76] width 141 height 11
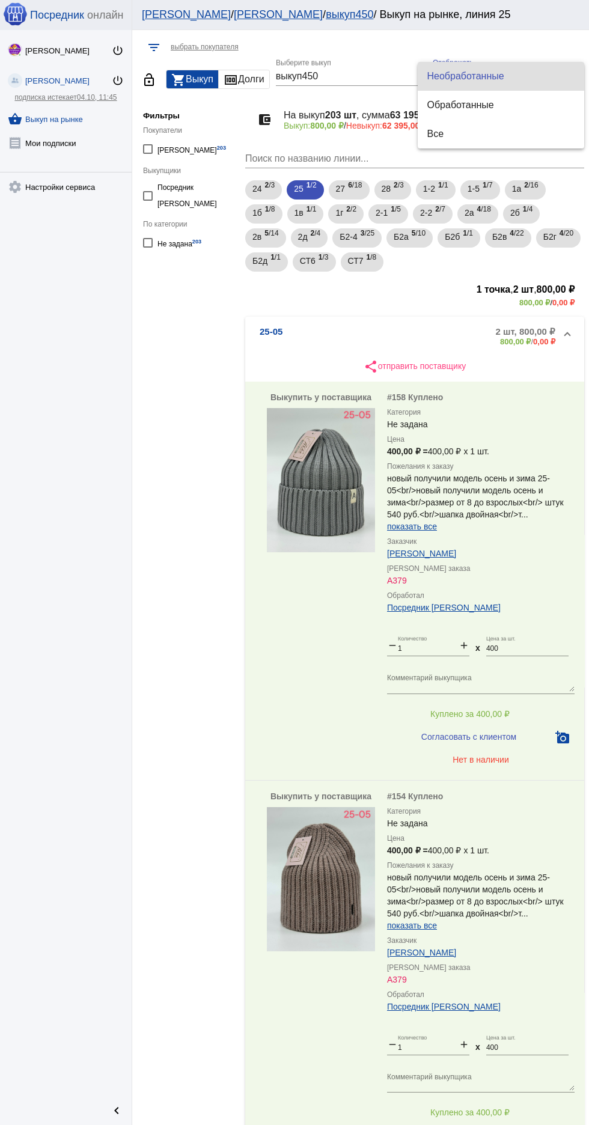
click at [358, 327] on div at bounding box center [294, 562] width 589 height 1125
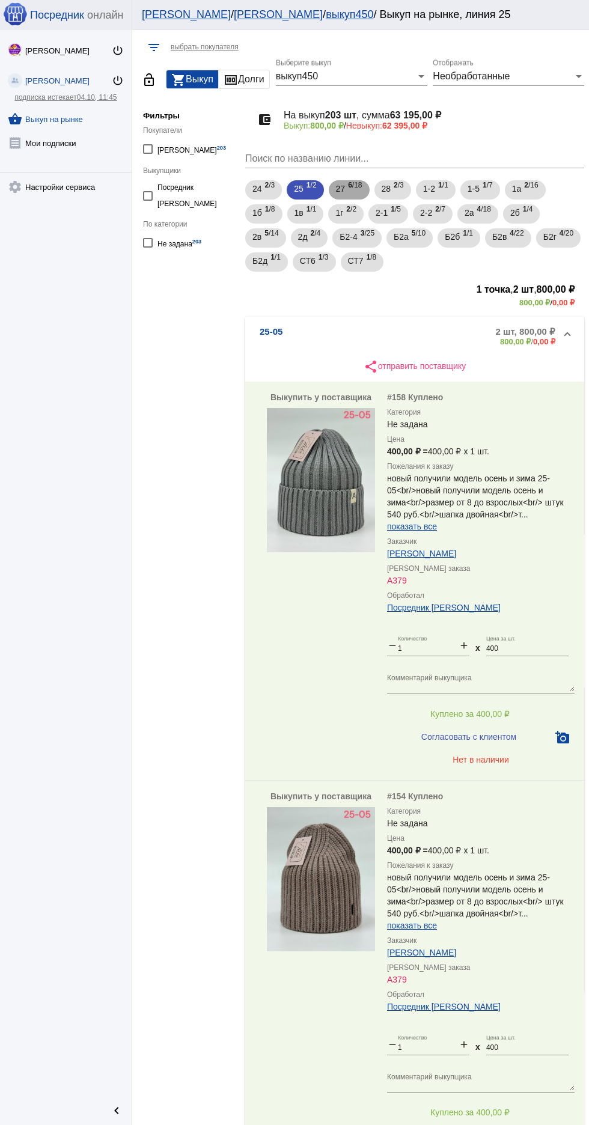
click at [361, 185] on span "6 /18" at bounding box center [355, 190] width 14 height 25
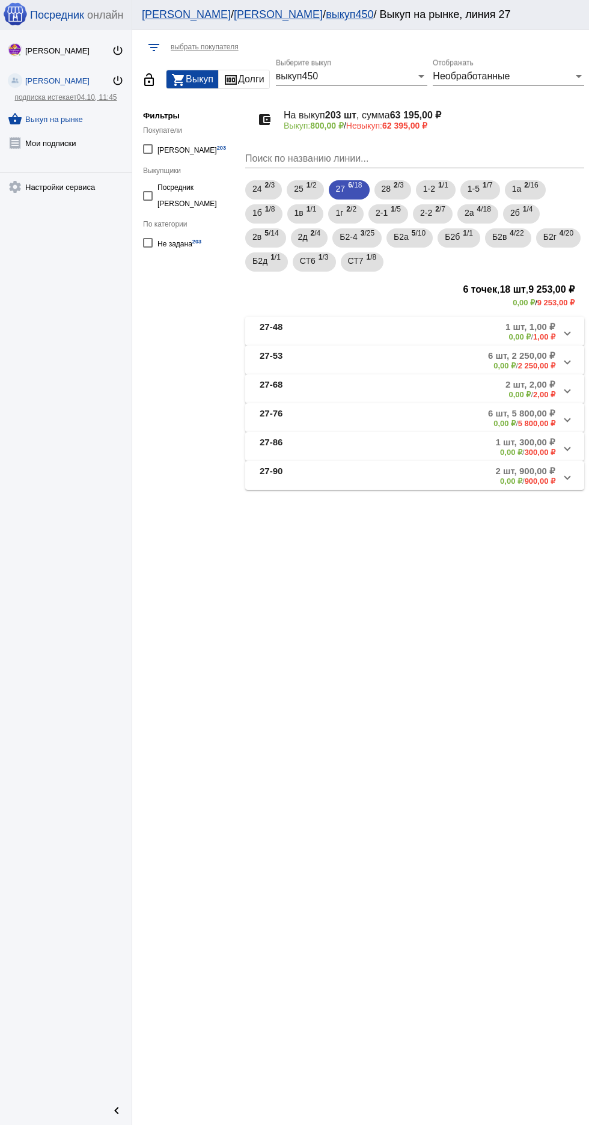
click at [346, 387] on mat-panel-title "27-68" at bounding box center [307, 389] width 94 height 20
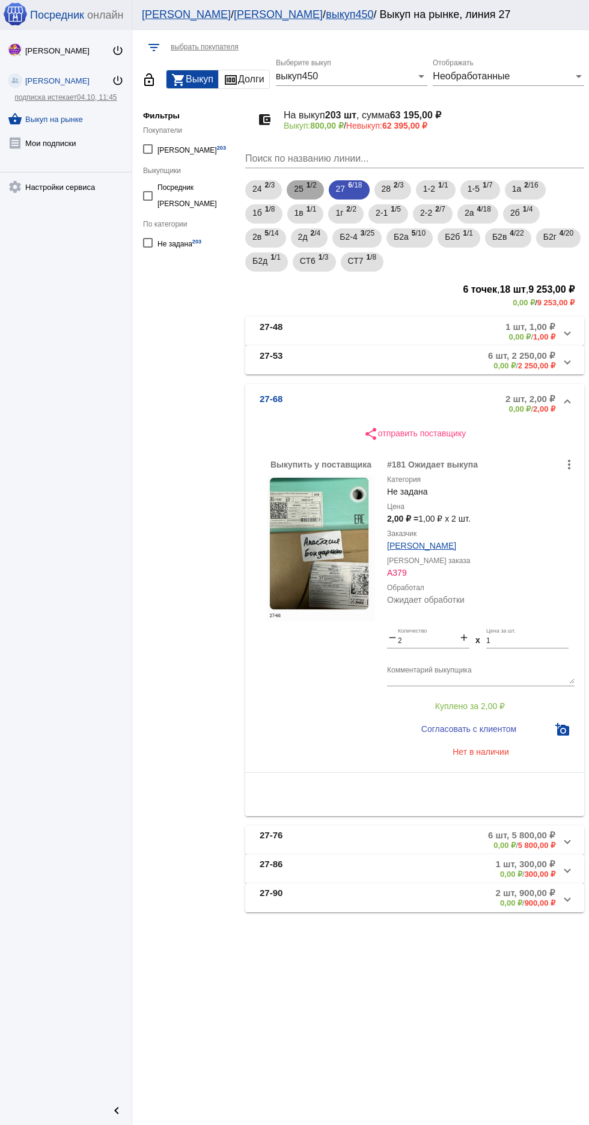
click at [315, 185] on span "1 /2" at bounding box center [311, 190] width 10 height 25
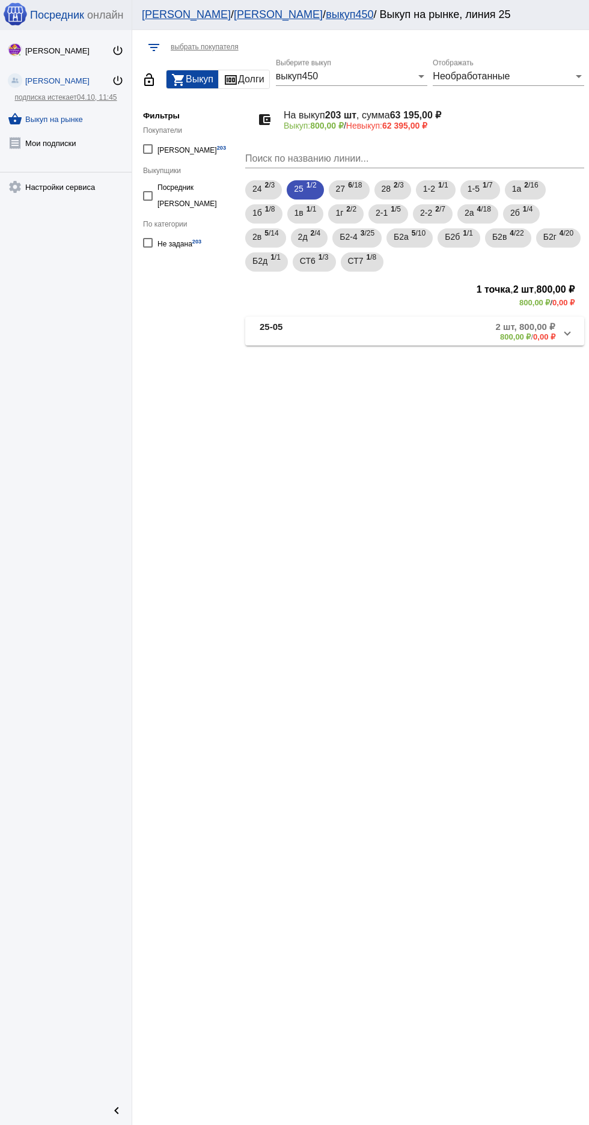
click at [431, 328] on mat-panel-description "2 шт, 800,00 ₽ 800,00 ₽ / 0,00 ₽" at bounding box center [457, 332] width 195 height 20
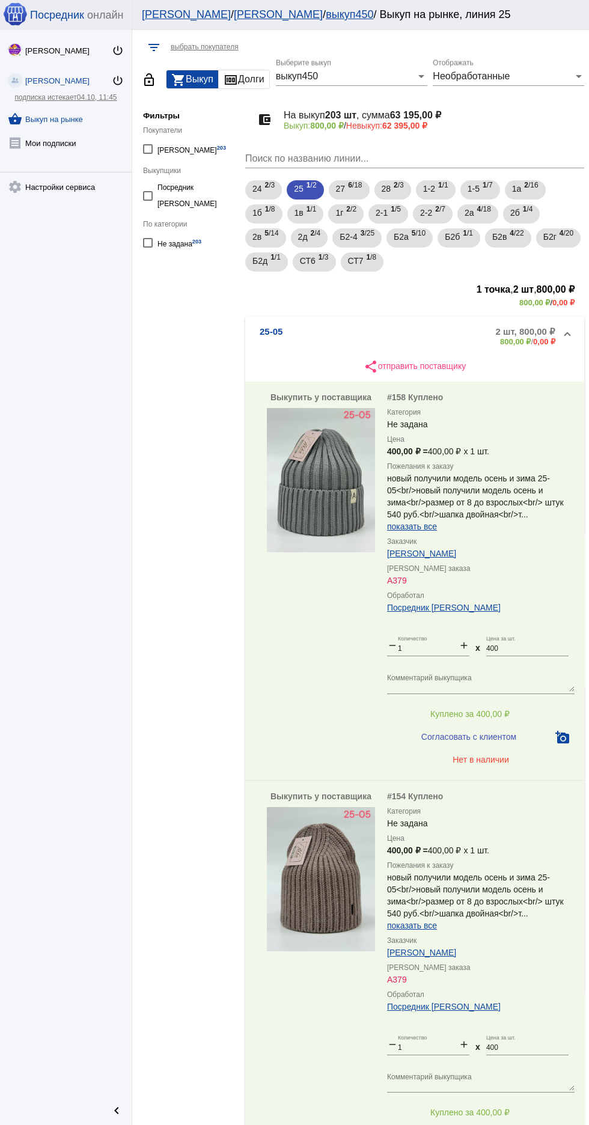
scroll to position [127, 0]
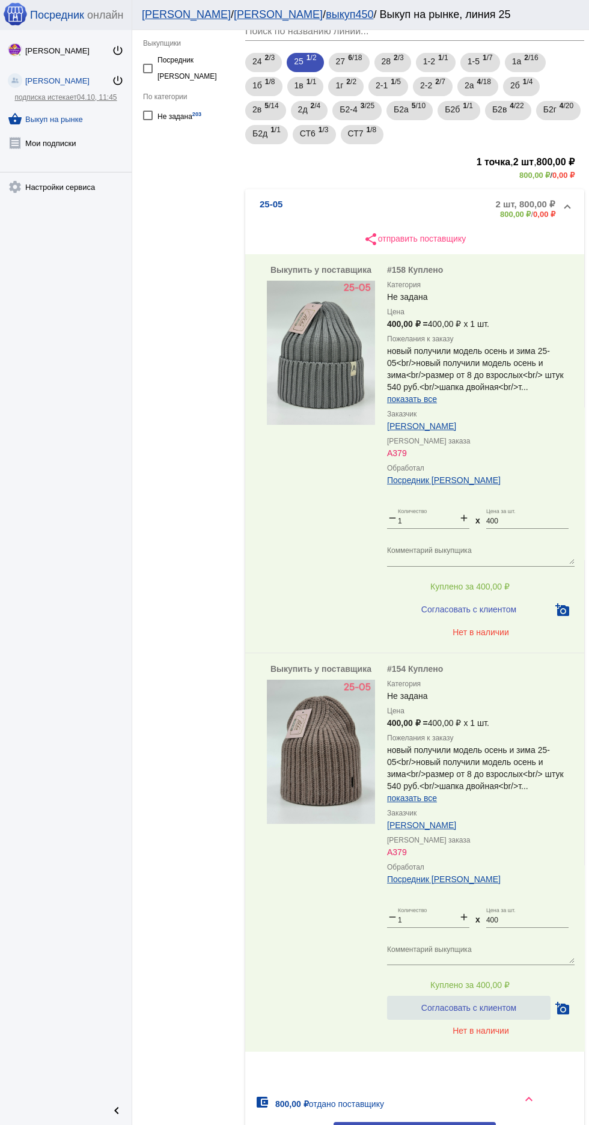
click at [483, 1008] on span "Согласовать с клиентом" at bounding box center [468, 1009] width 95 height 10
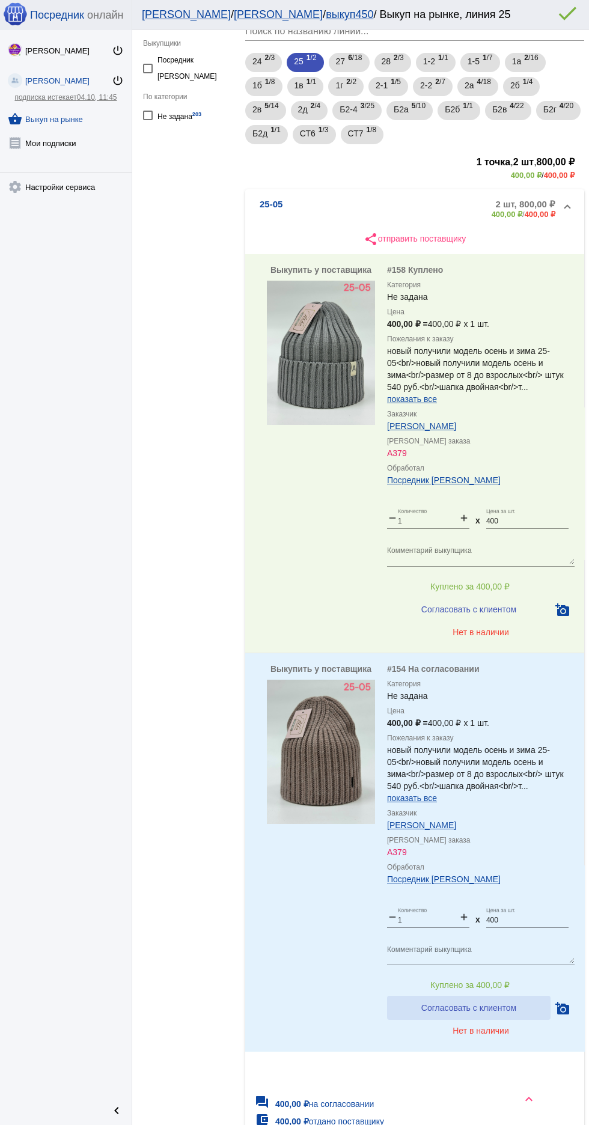
click at [490, 1008] on span "Согласовать с клиентом" at bounding box center [468, 1009] width 95 height 10
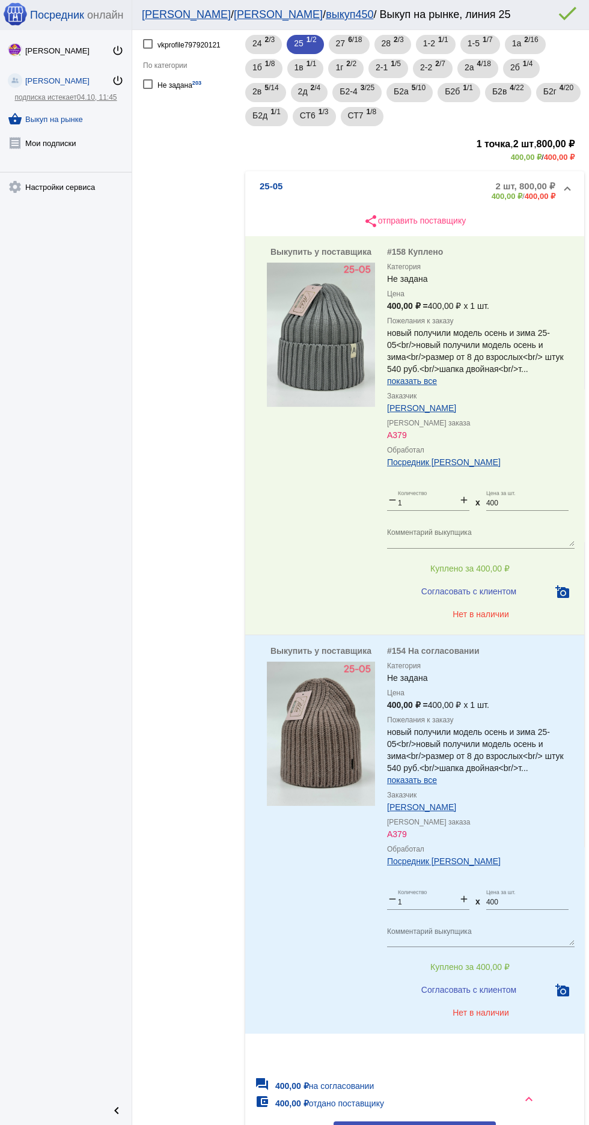
click at [484, 979] on button "Согласовать с клиентом" at bounding box center [468, 990] width 163 height 24
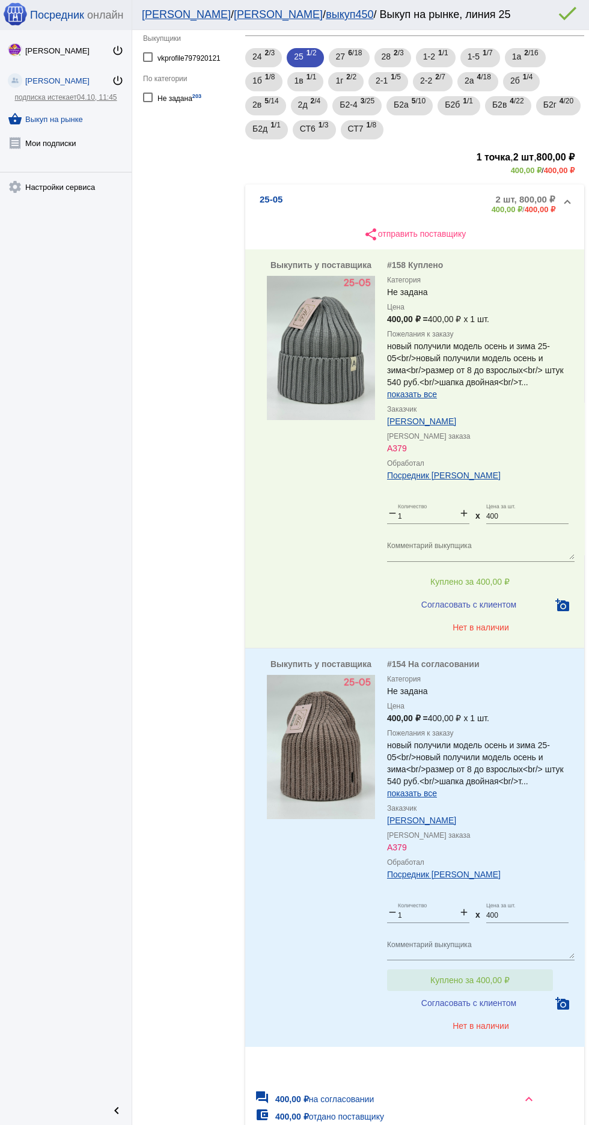
click at [480, 975] on button "Куплено за 400,00 ₽" at bounding box center [470, 980] width 166 height 22
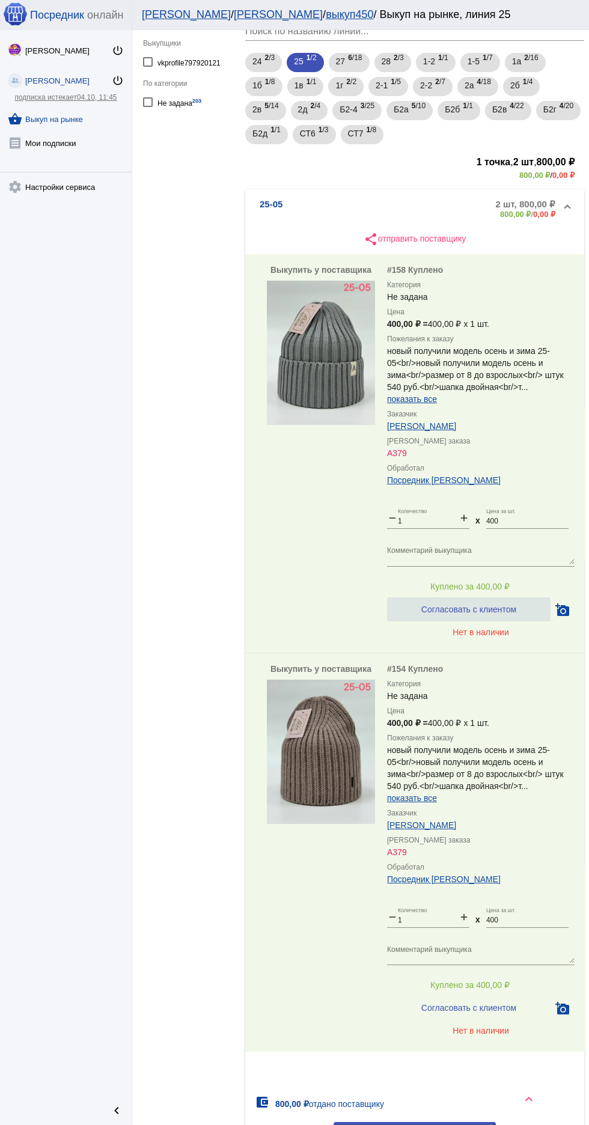
scroll to position [0, 0]
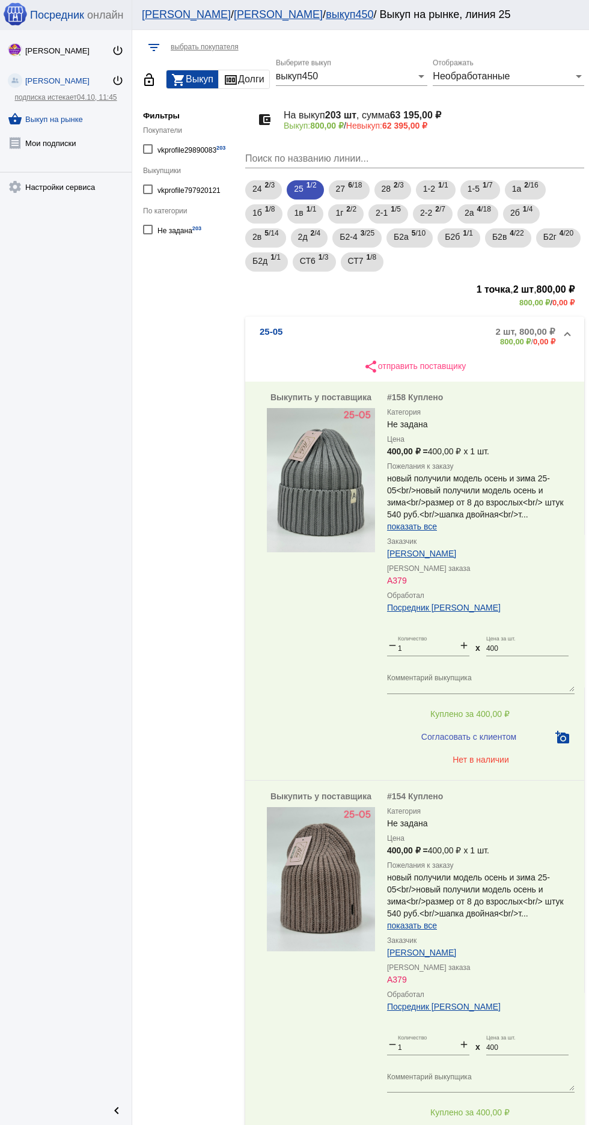
click at [409, 323] on mat-expansion-panel-header "25-05 2 шт, 800,00 ₽ 800,00 ₽ / 0,00 ₽" at bounding box center [414, 336] width 339 height 38
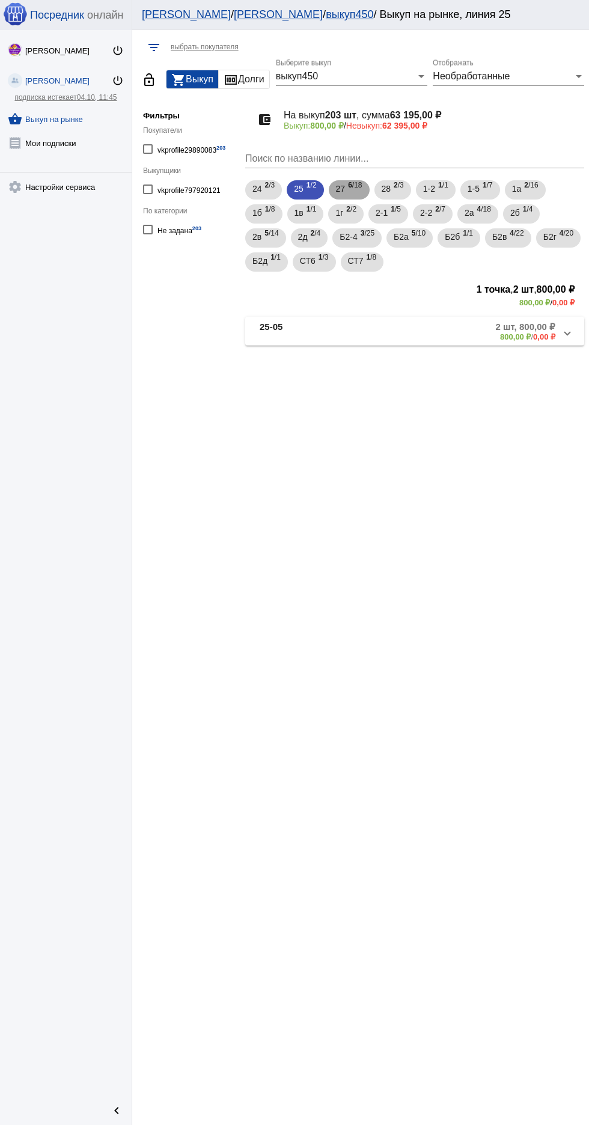
click at [346, 184] on span "27" at bounding box center [341, 189] width 10 height 22
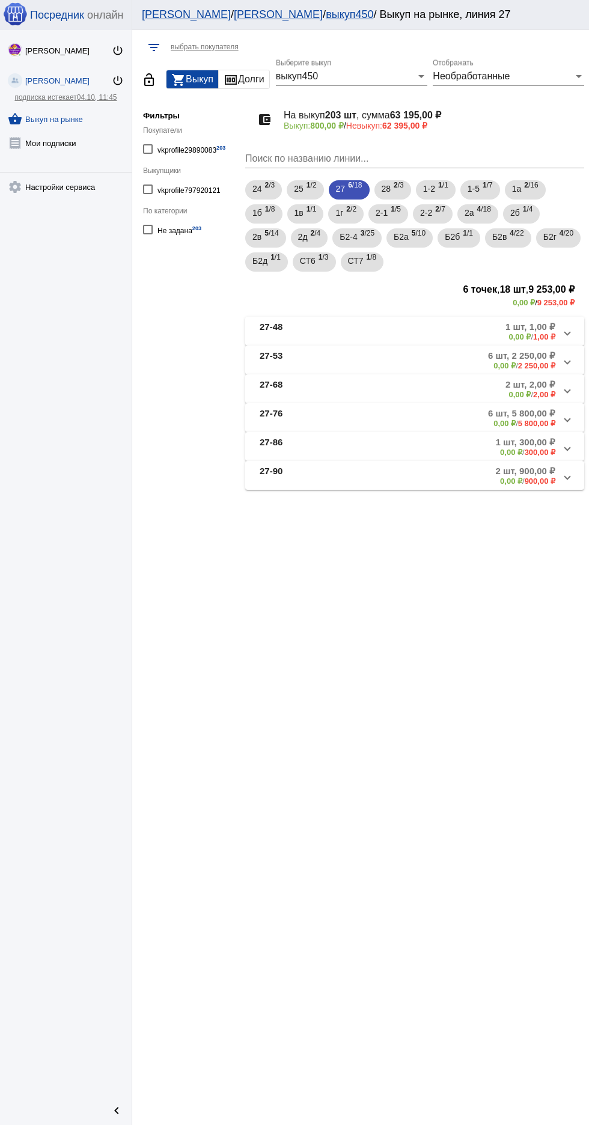
click at [412, 329] on mat-panel-description "1 шт, 1,00 ₽ 0,00 ₽ / 1,00 ₽" at bounding box center [460, 332] width 192 height 20
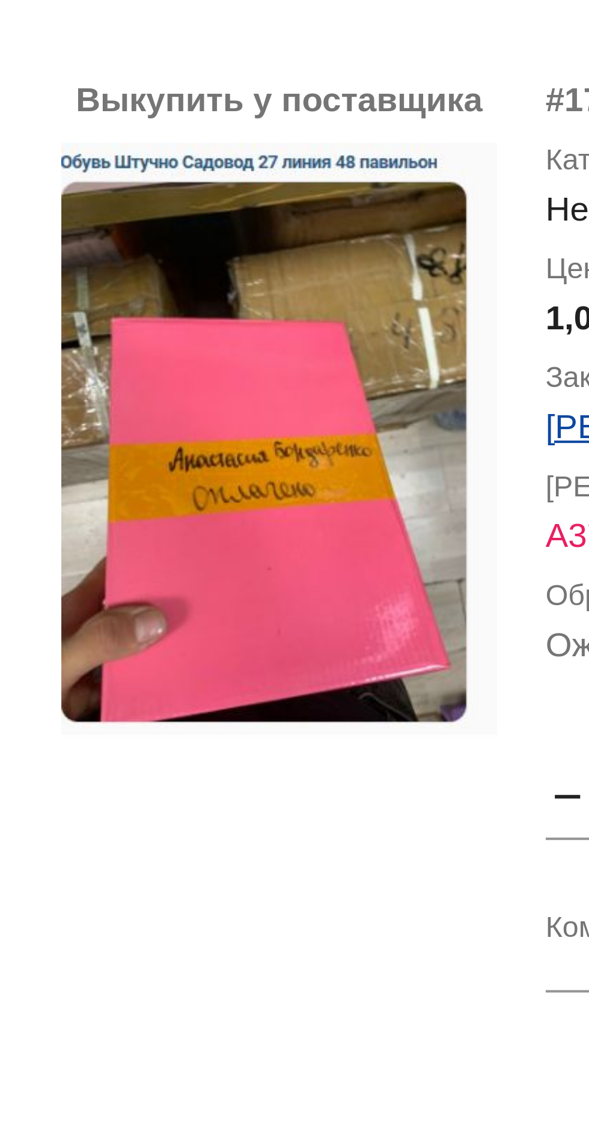
click at [300, 470] on img at bounding box center [321, 485] width 108 height 154
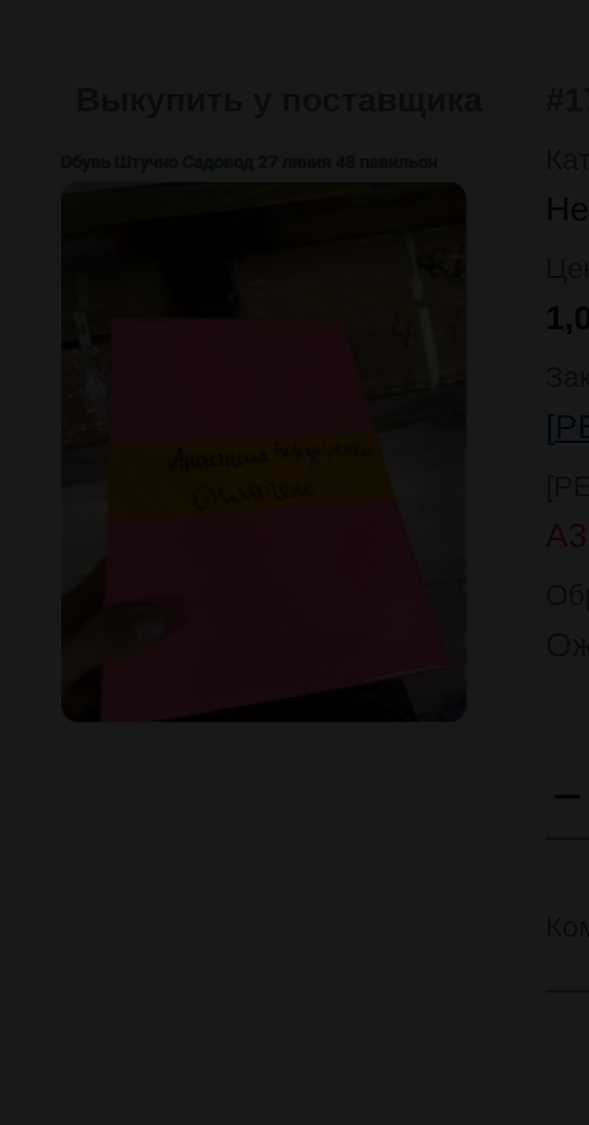
click at [287, 590] on app-image-viewer "close get_app скачать" at bounding box center [294, 562] width 589 height 1125
click at [370, 605] on app-image-viewer "close get_app скачать" at bounding box center [294, 562] width 589 height 1125
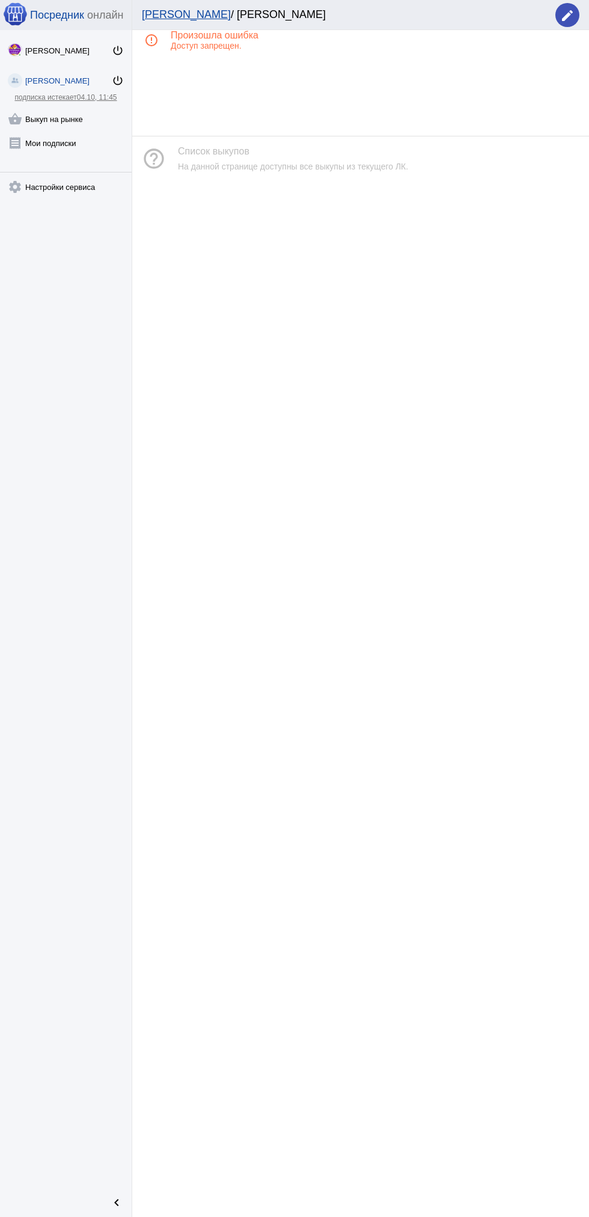
click at [11, 114] on mat-icon "shopping_basket" at bounding box center [15, 119] width 14 height 14
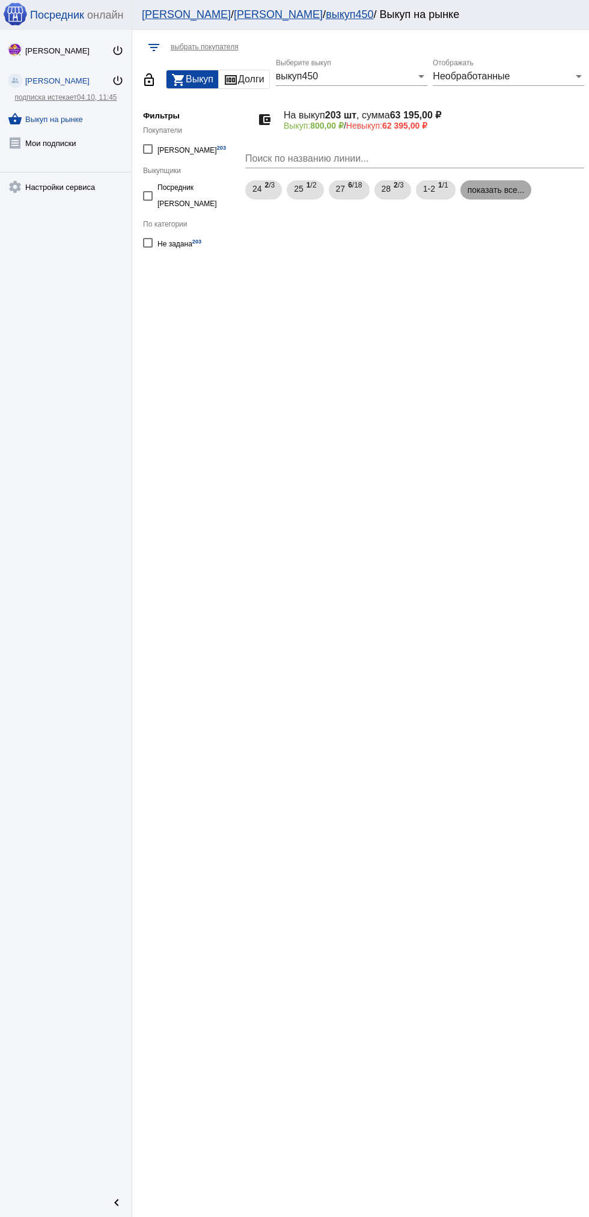
click at [495, 197] on mat-chip "показать все..." at bounding box center [496, 189] width 72 height 19
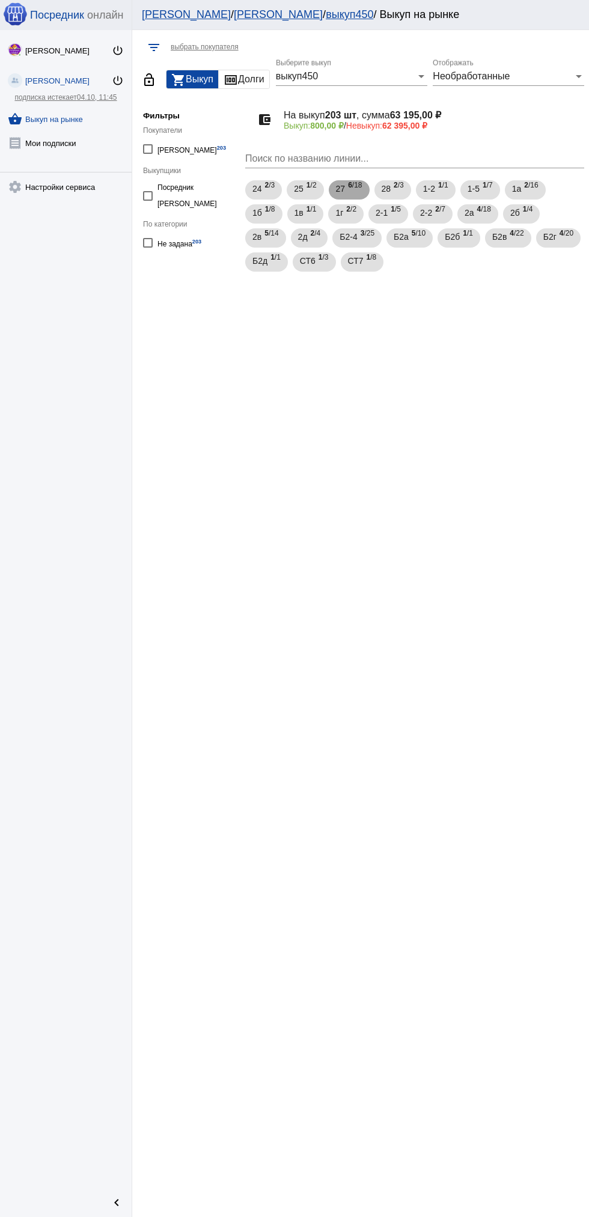
click at [342, 189] on span "27" at bounding box center [341, 189] width 10 height 22
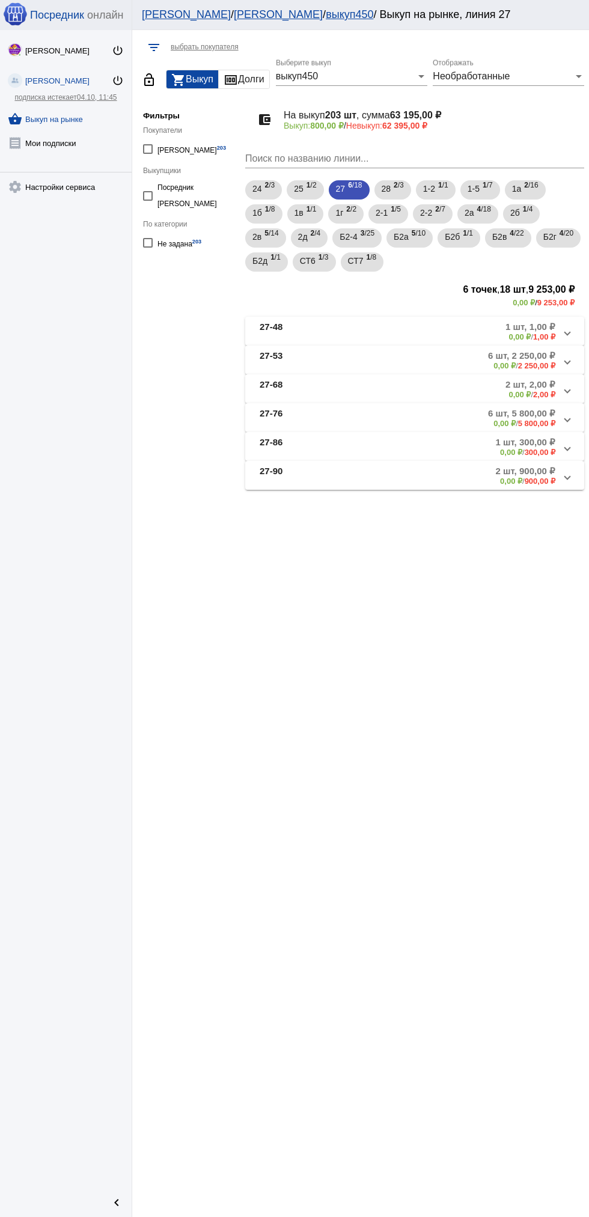
click at [272, 327] on b "27-48" at bounding box center [271, 332] width 23 height 20
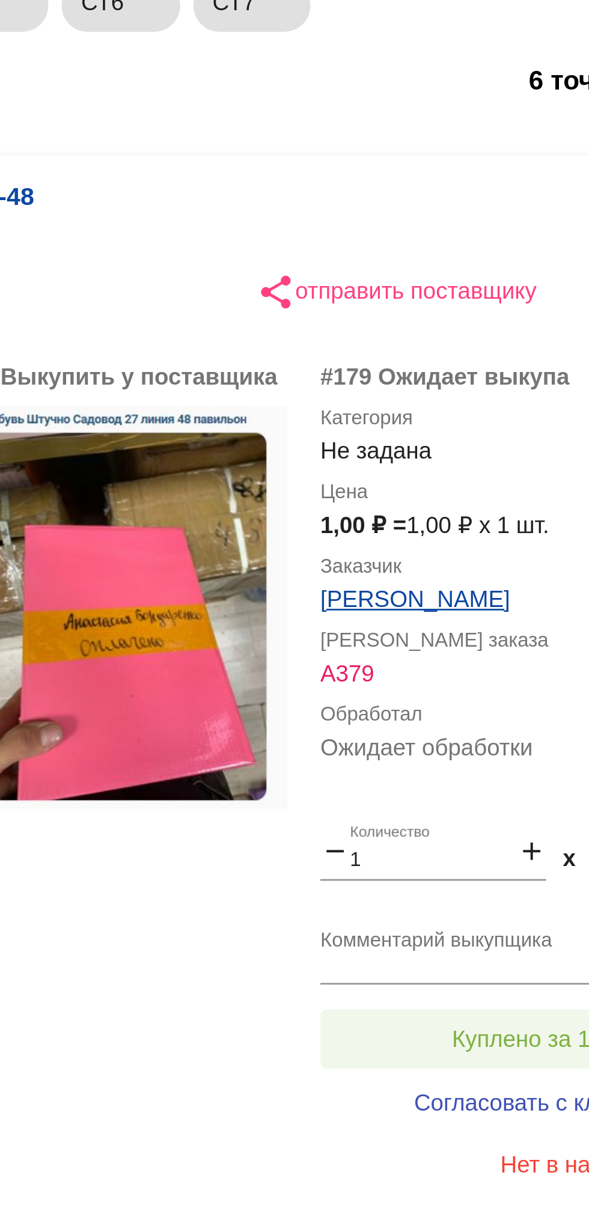
click at [465, 642] on span "Куплено за 1,00 ₽" at bounding box center [470, 639] width 70 height 10
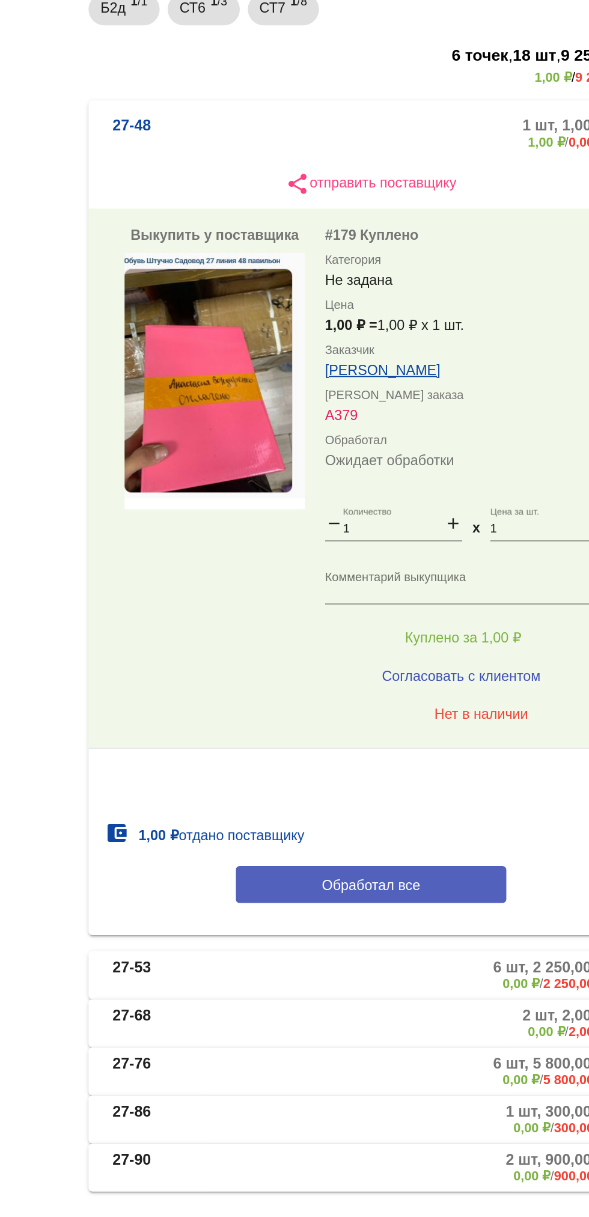
click at [464, 779] on button "Обработал все" at bounding box center [415, 787] width 162 height 22
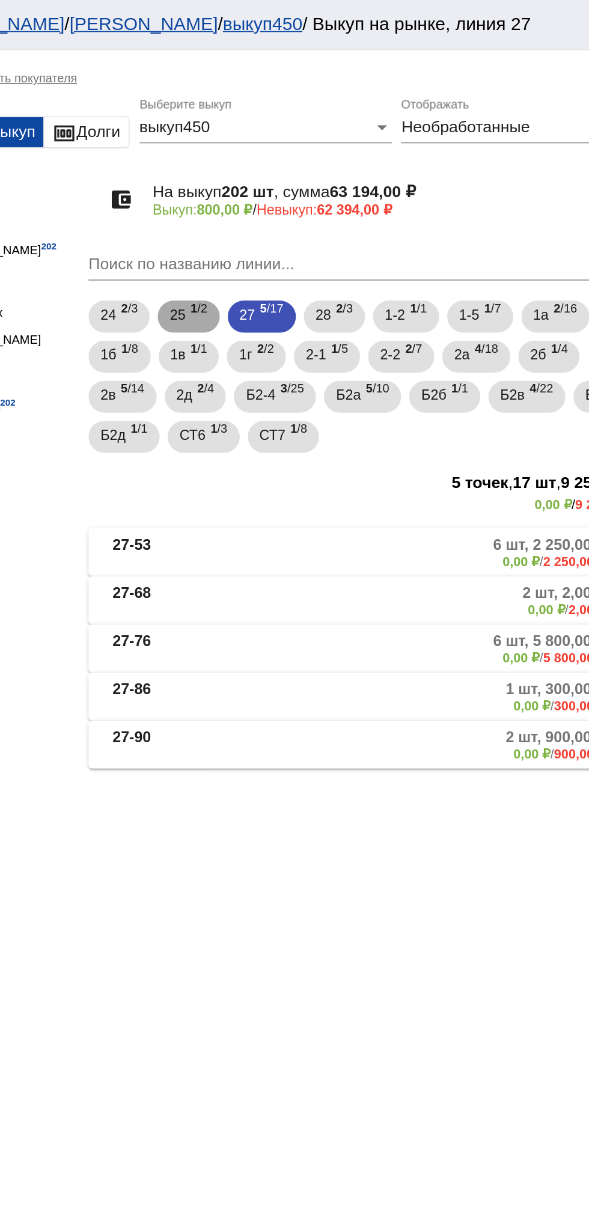
click at [309, 185] on b "1" at bounding box center [308, 185] width 4 height 8
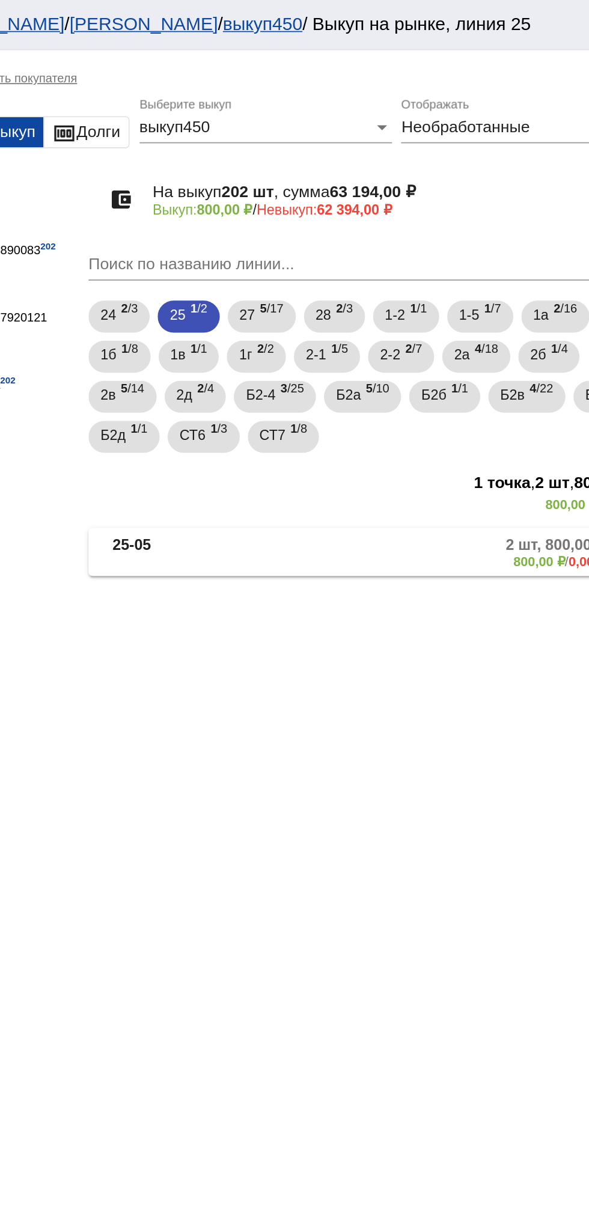
click at [425, 334] on mat-panel-description "2 шт, 800,00 ₽ 800,00 ₽ / 0,00 ₽" at bounding box center [457, 332] width 195 height 20
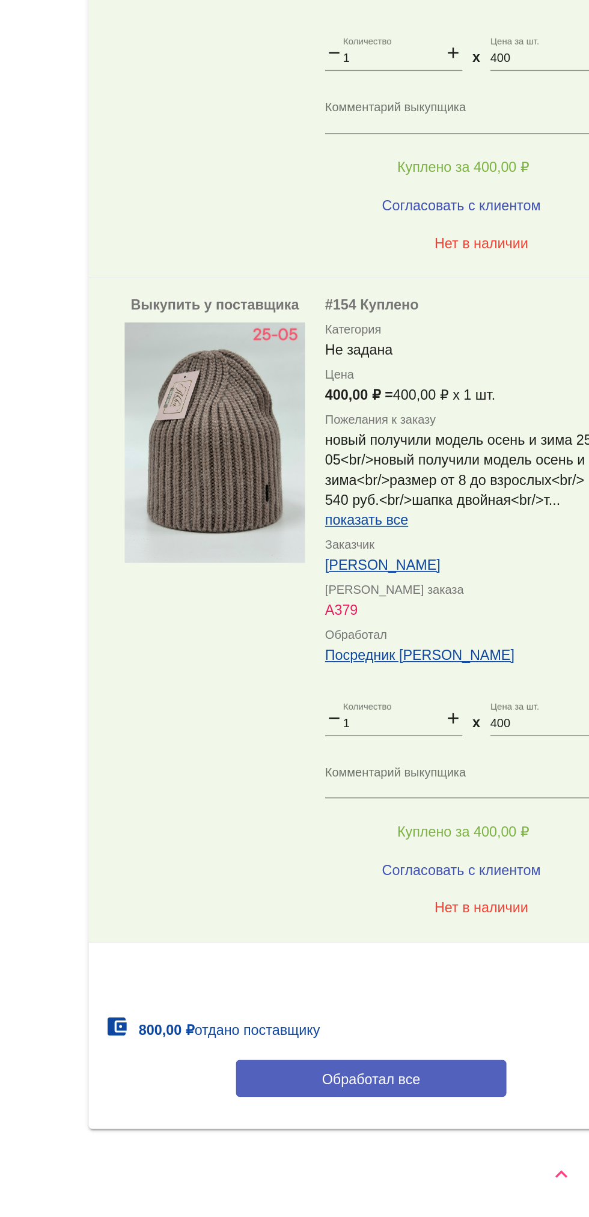
click at [444, 1125] on button "Обработал все" at bounding box center [415, 1134] width 162 height 22
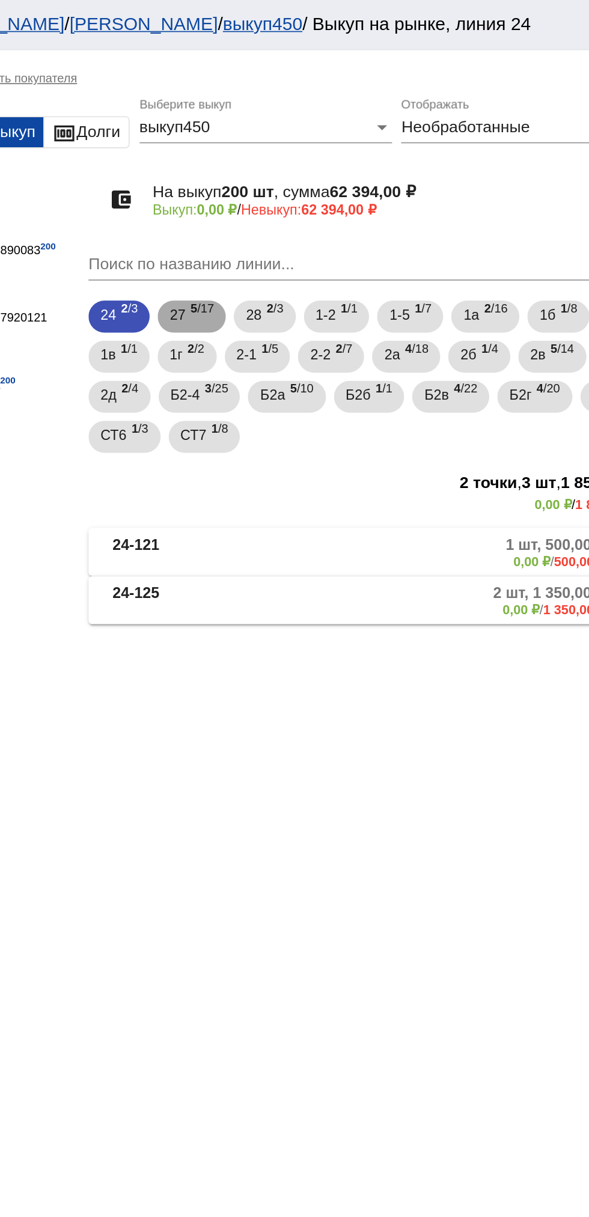
click at [310, 198] on span "5 /17" at bounding box center [313, 190] width 14 height 25
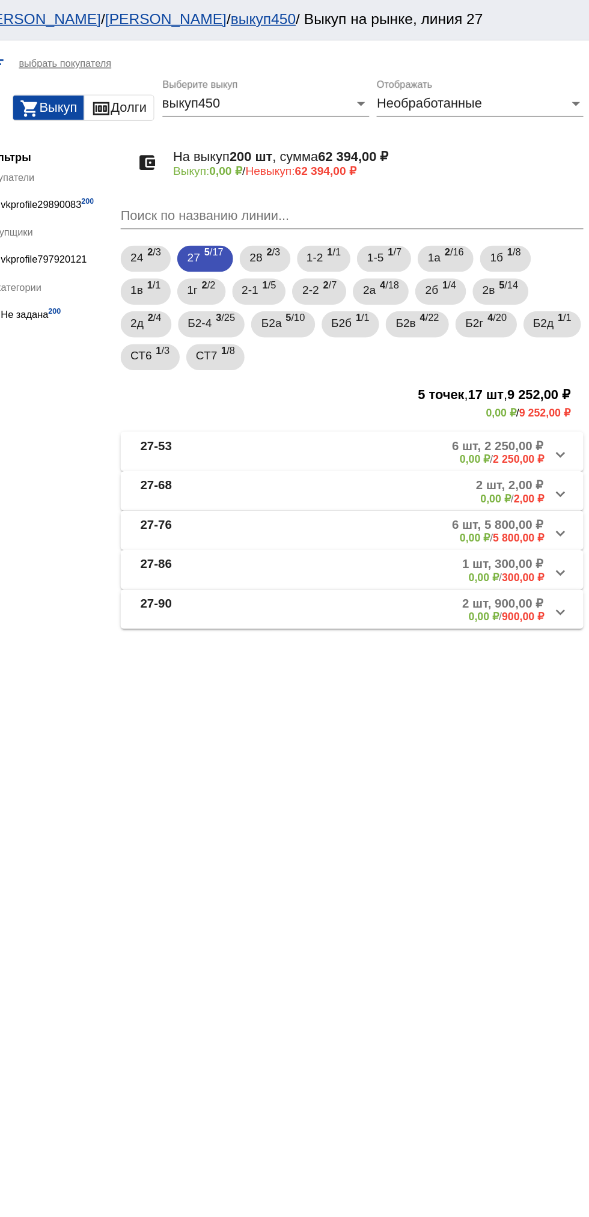
click at [424, 338] on mat-panel-description "6 шт, 2 250,00 ₽ 0,00 ₽ / 2 250,00 ₽" at bounding box center [457, 332] width 198 height 20
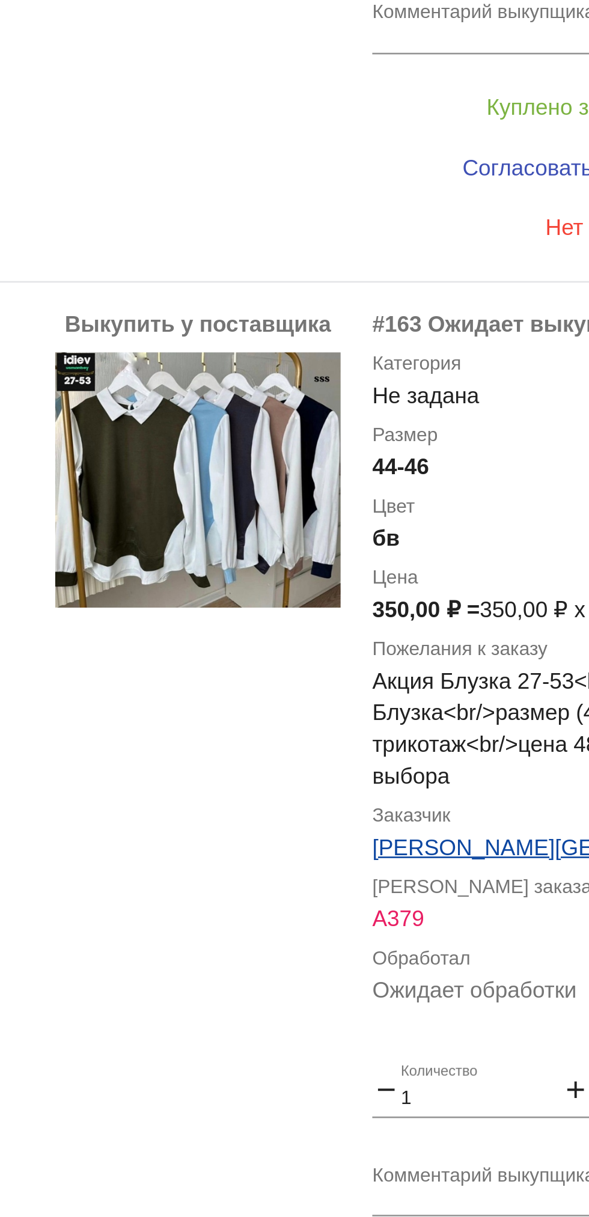
scroll to position [482, 0]
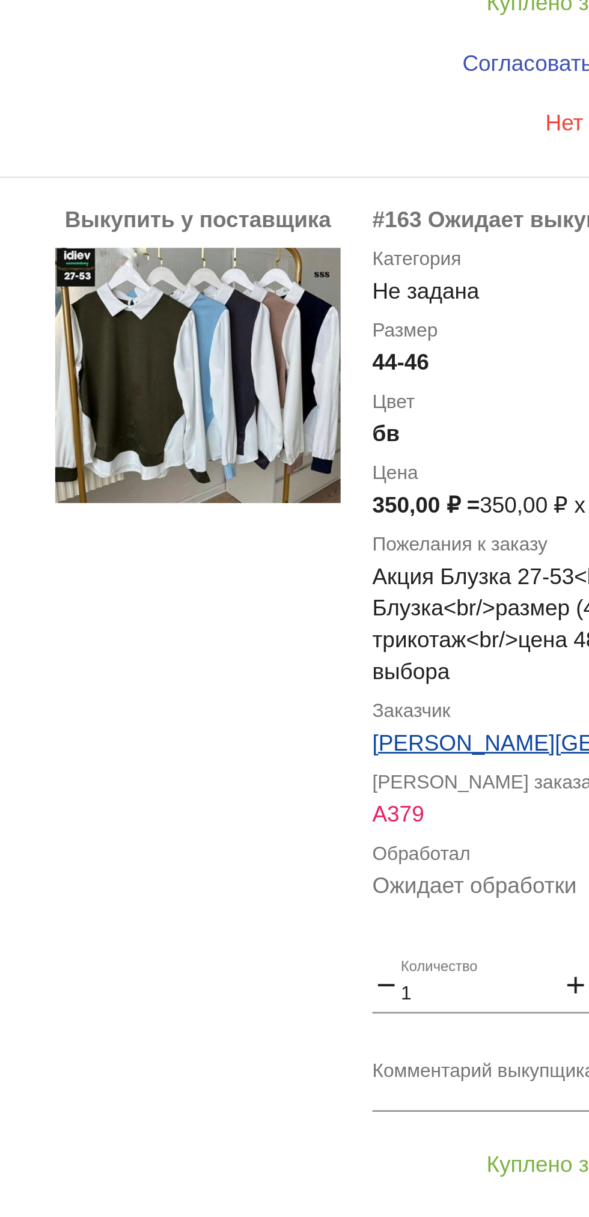
click at [303, 570] on div "Выкупить у поставщика" at bounding box center [321, 560] width 108 height 421
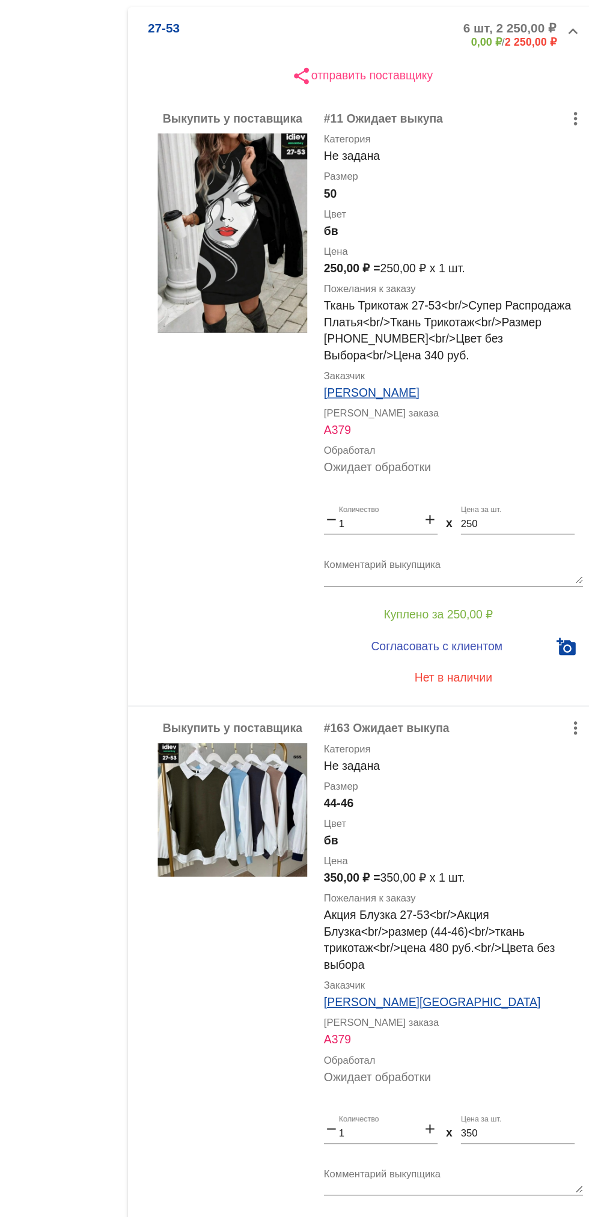
scroll to position [0, 0]
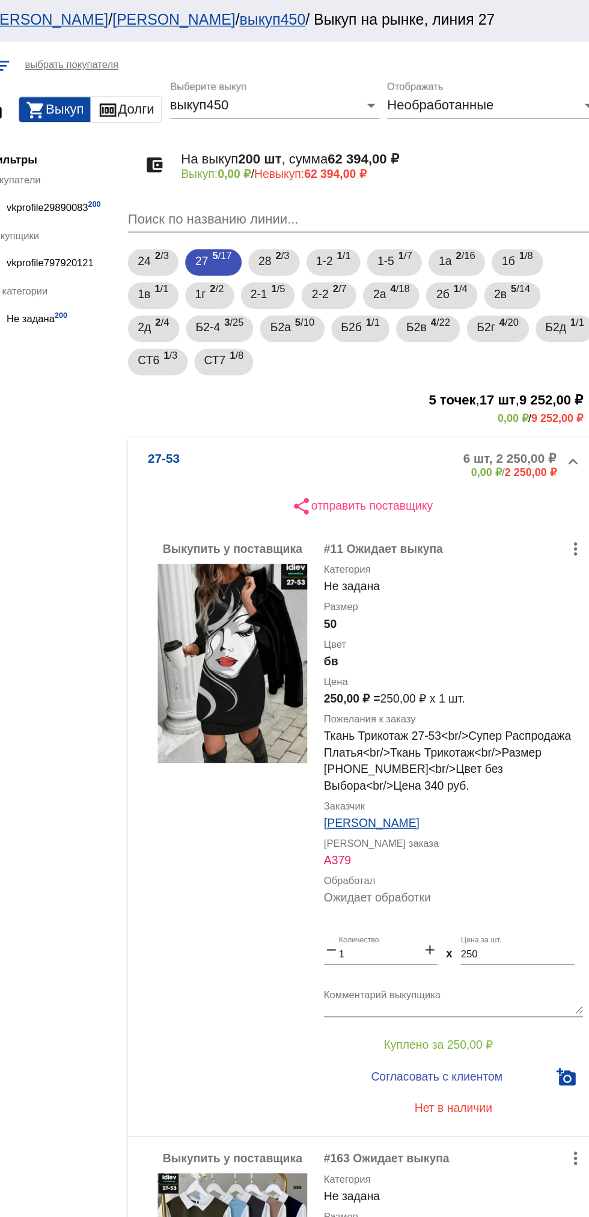
click at [392, 321] on mat-expansion-panel-header "27-53 6 шт, 2 250,00 ₽ 0,00 ₽ / 2 250,00 ₽" at bounding box center [414, 336] width 339 height 38
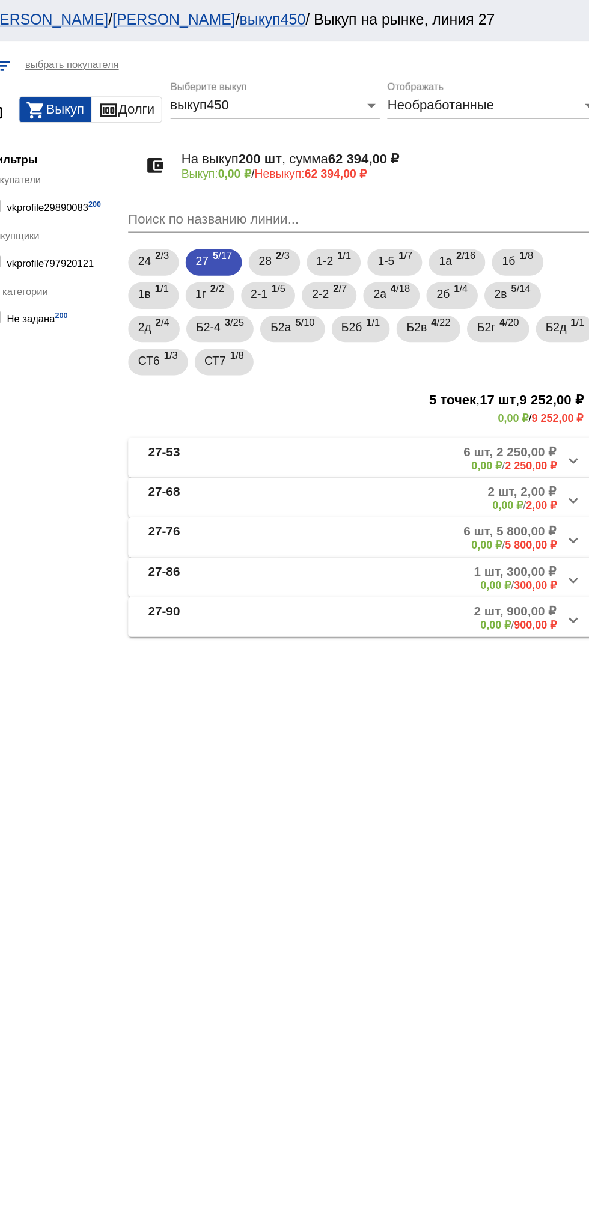
click at [442, 375] on mat-expansion-panel-header "27-76 6 шт, 5 800,00 ₽ 0,00 ₽ / 5 800,00 ₽" at bounding box center [414, 388] width 339 height 29
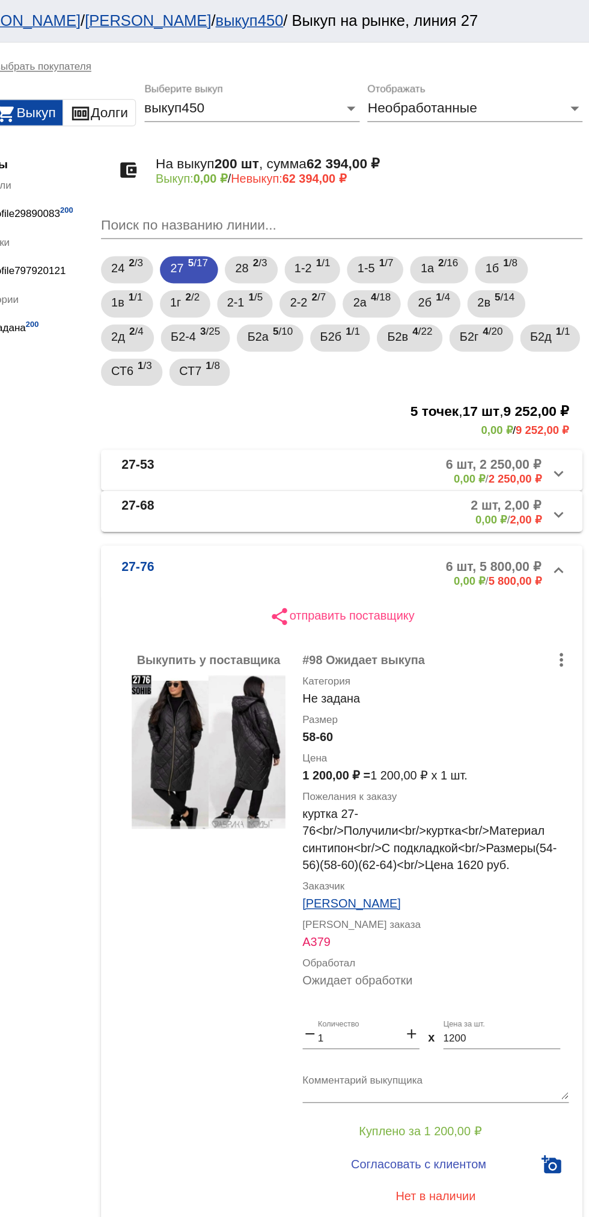
click at [397, 404] on mat-panel-description "6 шт, 5 800,00 ₽ 0,00 ₽ / 5 800,00 ₽" at bounding box center [457, 404] width 198 height 20
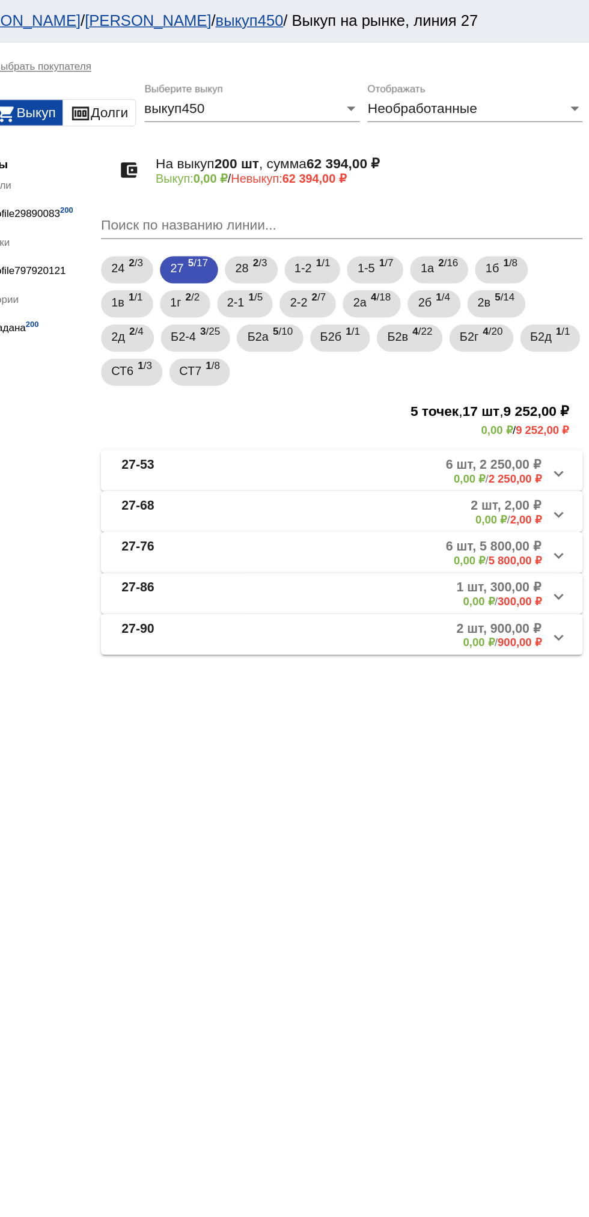
click at [422, 425] on mat-panel-description "1 шт, 300,00 ₽ 0,00 ₽ / 300,00 ₽" at bounding box center [457, 418] width 195 height 20
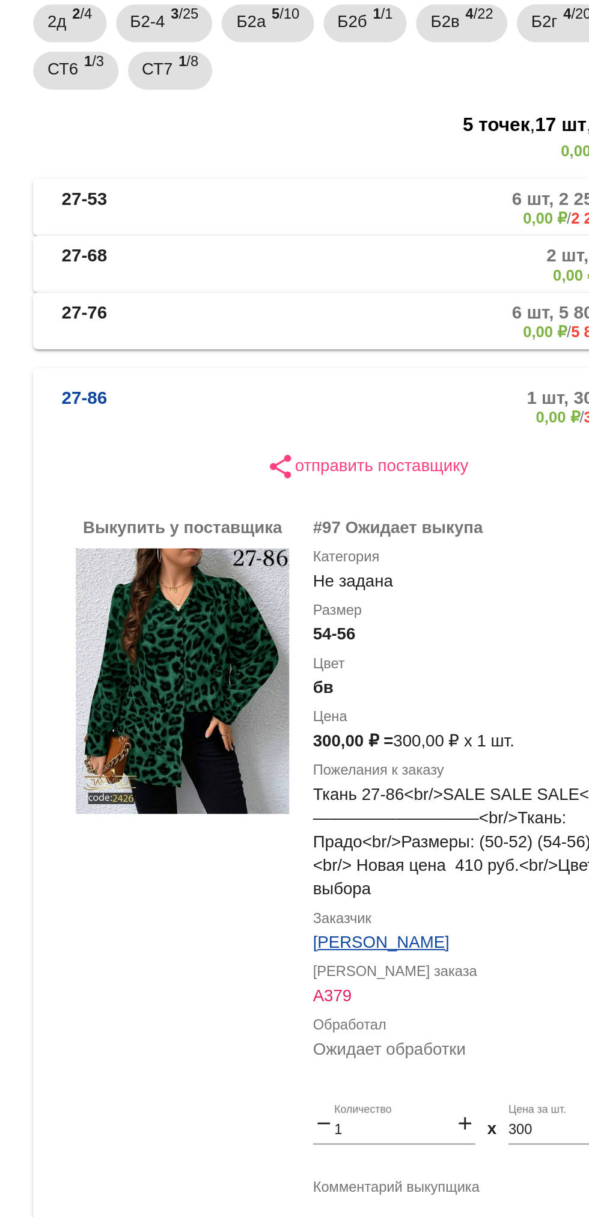
click at [290, 435] on mat-panel-title "27-86" at bounding box center [305, 432] width 91 height 20
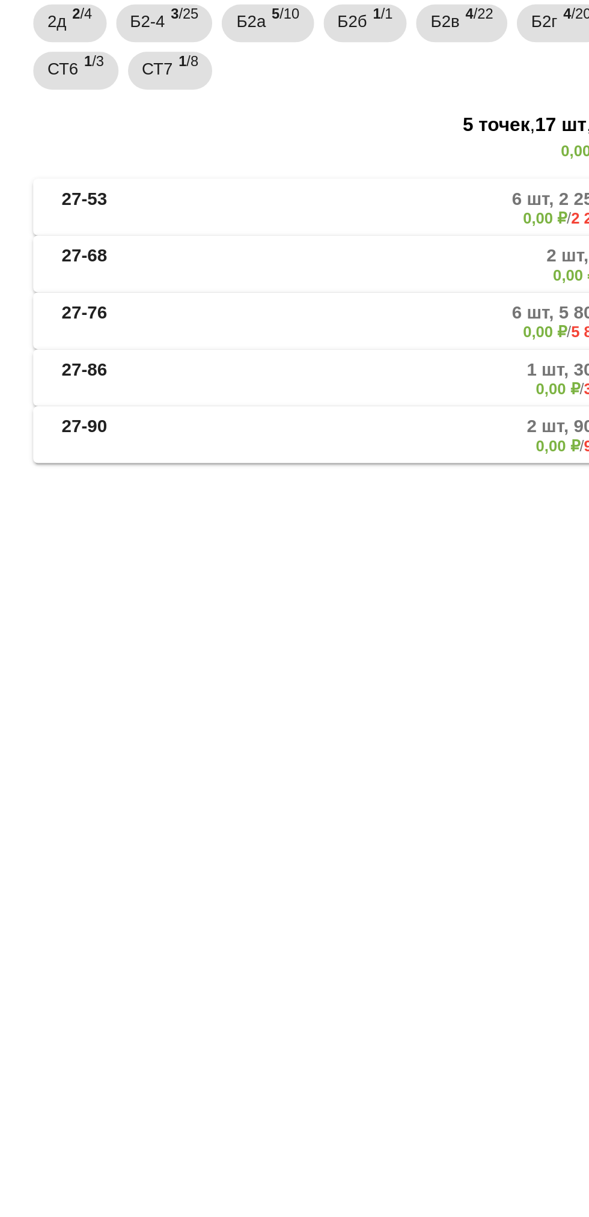
click at [287, 443] on mat-panel-title "27-90" at bounding box center [305, 447] width 91 height 20
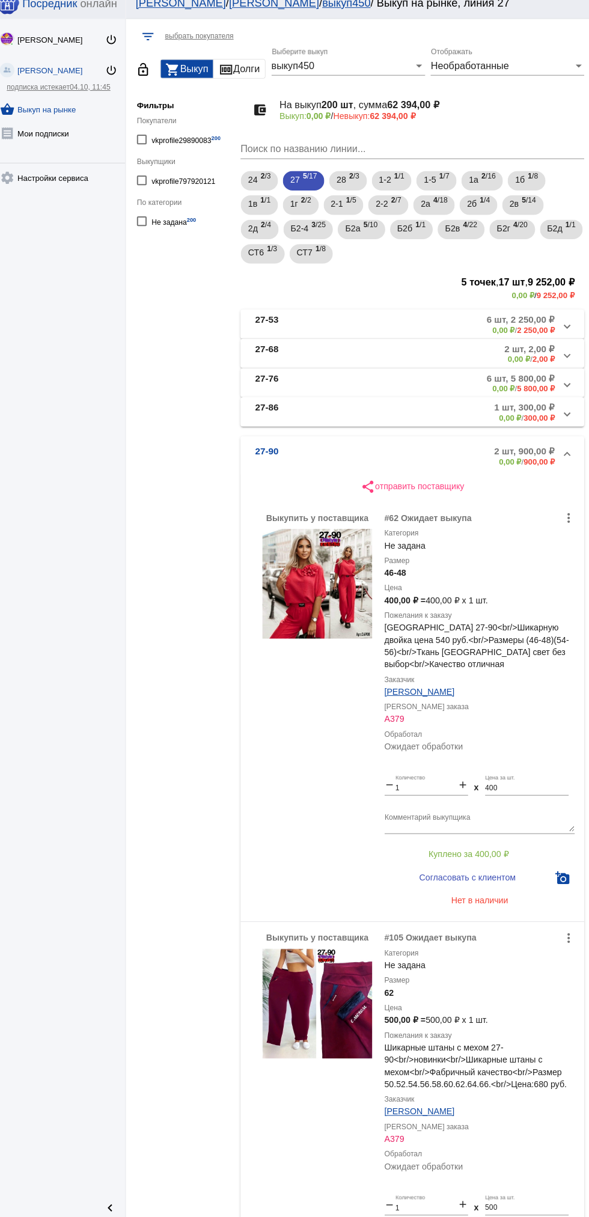
click at [373, 453] on mat-panel-description "2 шт, 900,00 ₽ 0,00 ₽ / 900,00 ₽" at bounding box center [457, 461] width 195 height 20
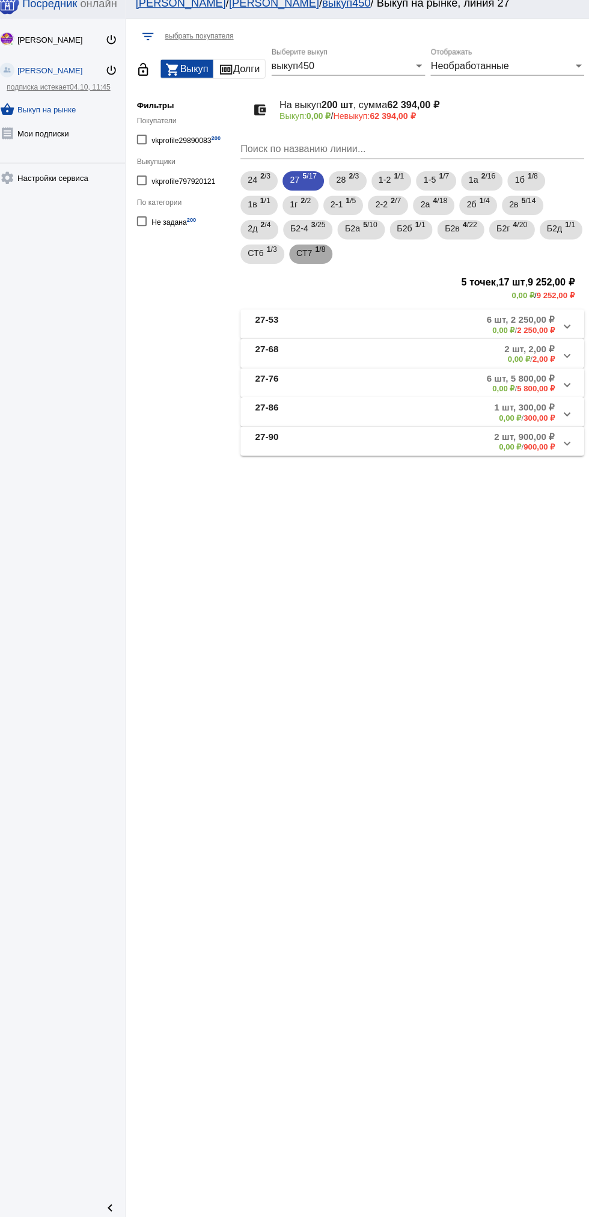
click at [316, 266] on span "СТ7" at bounding box center [308, 261] width 16 height 22
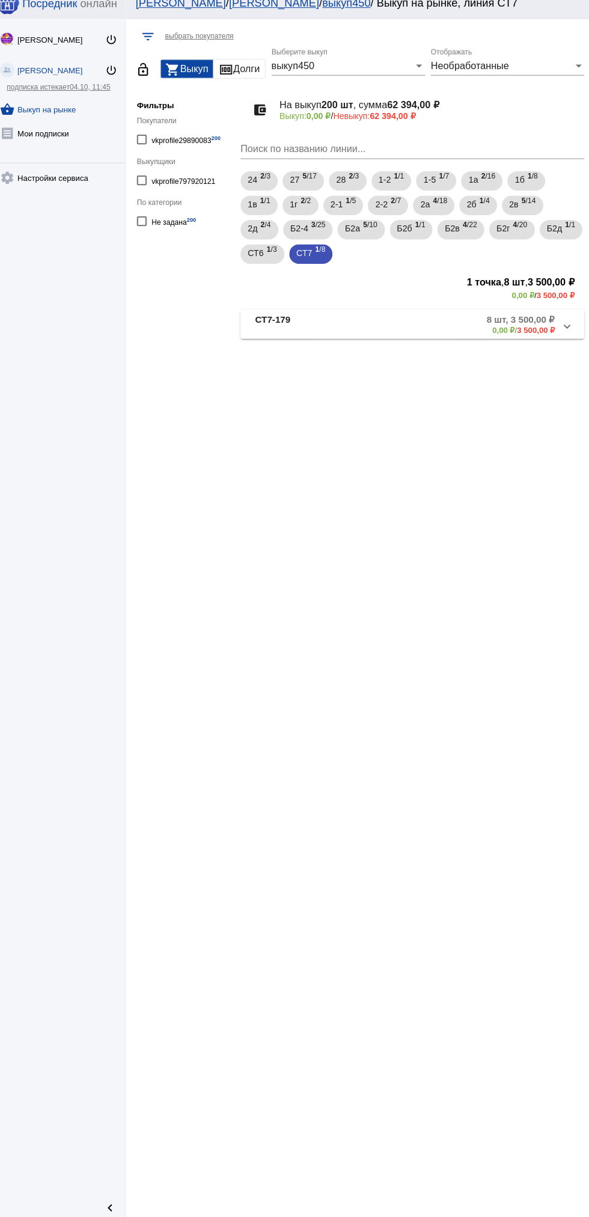
click at [468, 328] on mat-panel-description "8 шт, 3 500,00 ₽ 0,00 ₽ / 3 500,00 ₽" at bounding box center [460, 332] width 190 height 20
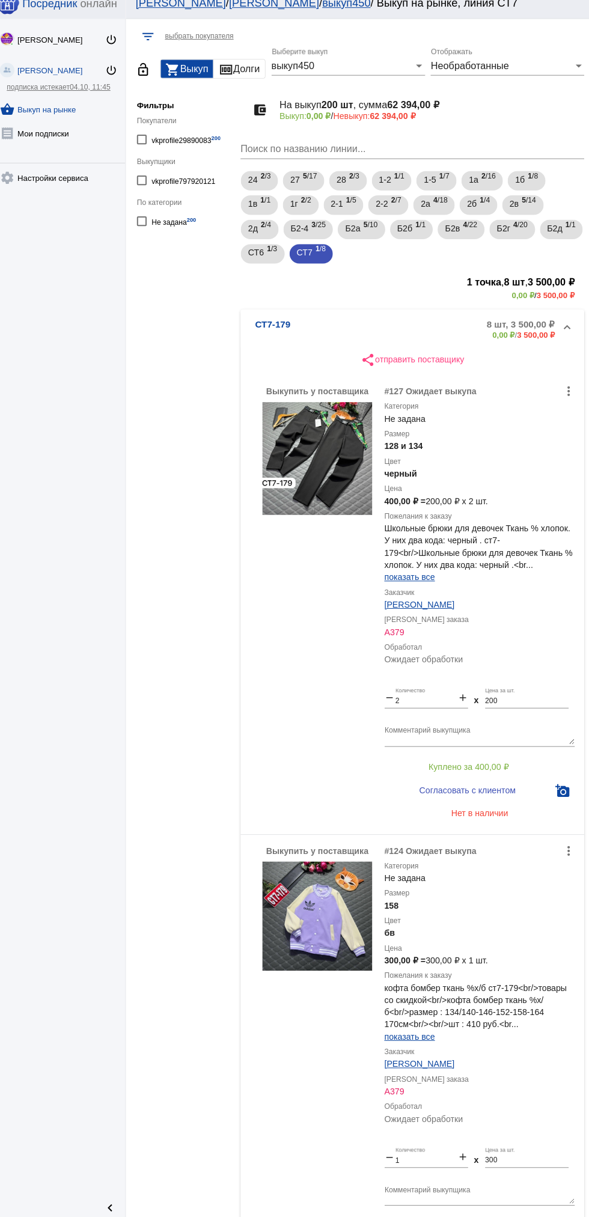
click at [382, 337] on mat-panel-description "8 шт, 3 500,00 ₽ 0,00 ₽ / 3 500,00 ₽" at bounding box center [460, 336] width 190 height 20
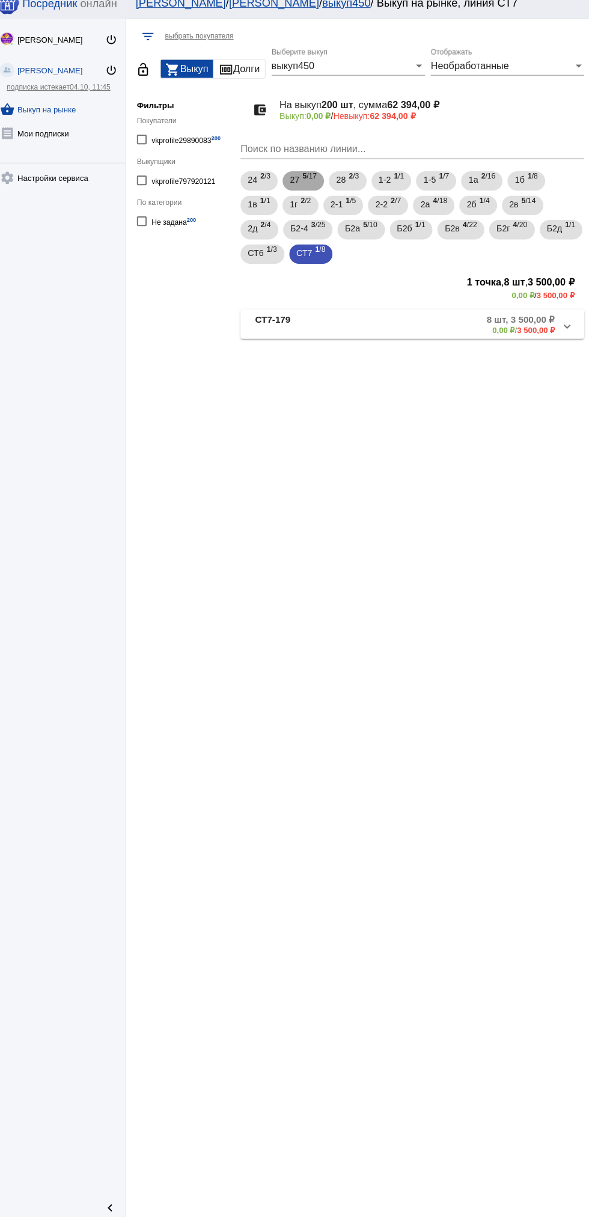
click at [299, 189] on span "27" at bounding box center [299, 189] width 10 height 22
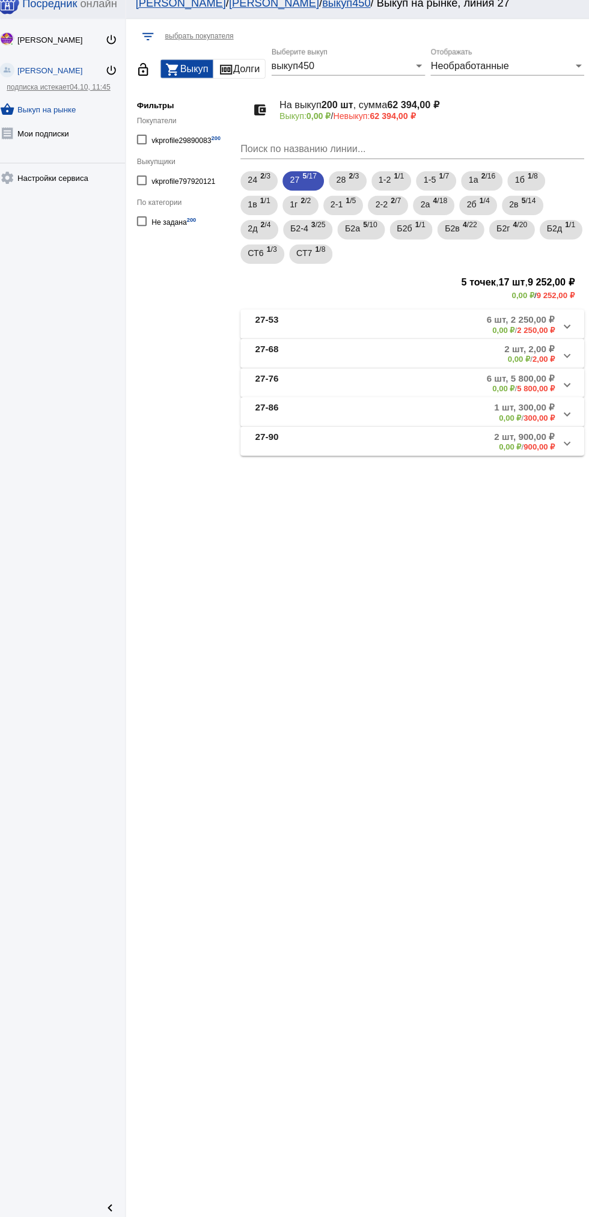
click at [406, 416] on mat-panel-description "1 шт, 300,00 ₽ 0,00 ₽ / 300,00 ₽" at bounding box center [457, 418] width 195 height 20
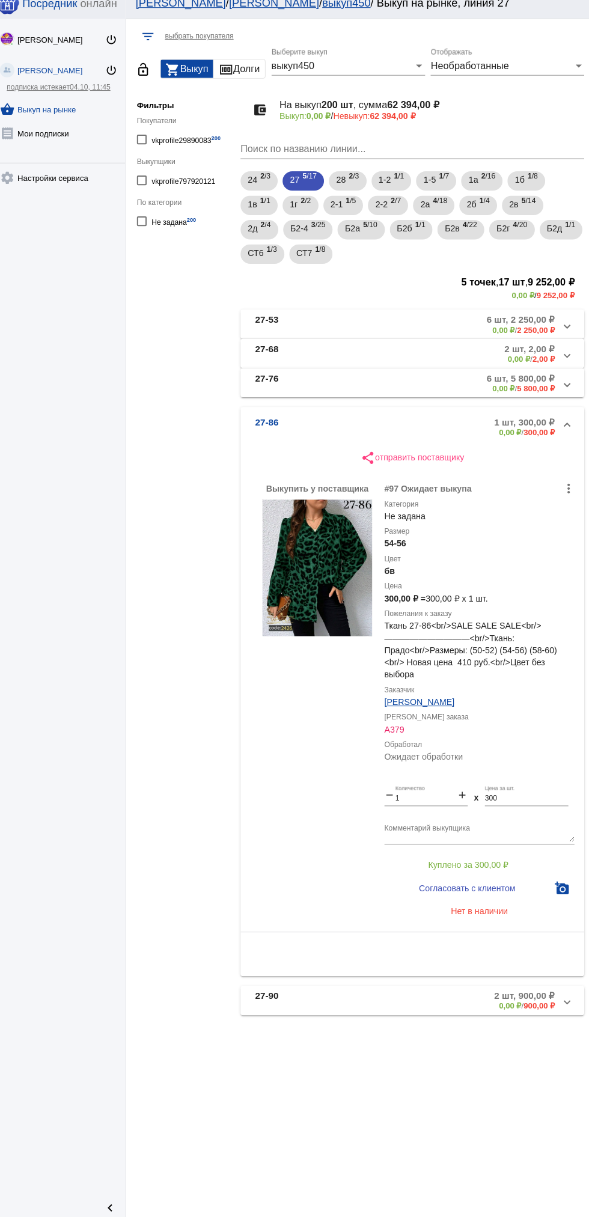
click at [502, 829] on textarea "Комментарий выкупщика" at bounding box center [481, 832] width 188 height 19
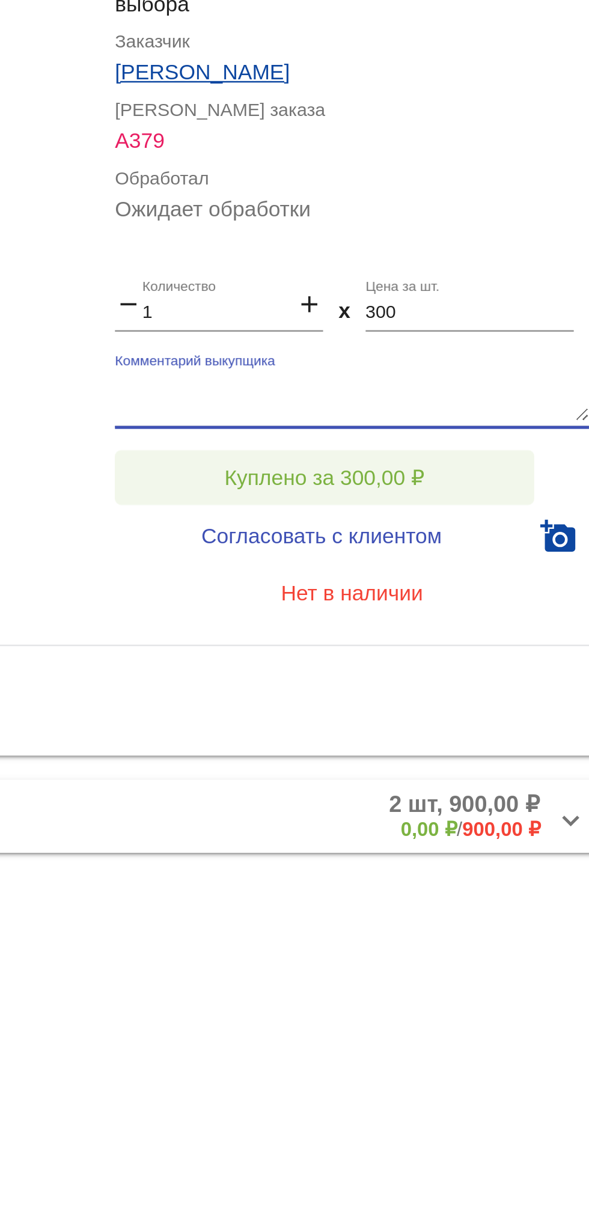
click at [514, 871] on button "Куплено за 300,00 ₽" at bounding box center [470, 864] width 166 height 22
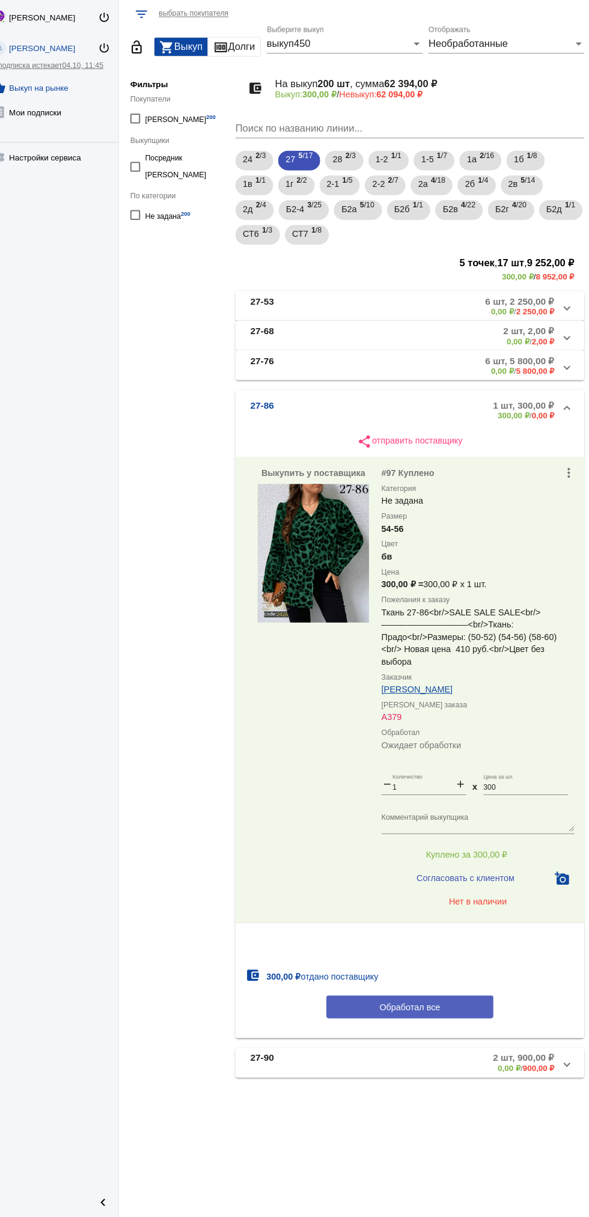
click at [474, 1010] on button "Обработал все" at bounding box center [415, 1012] width 162 height 22
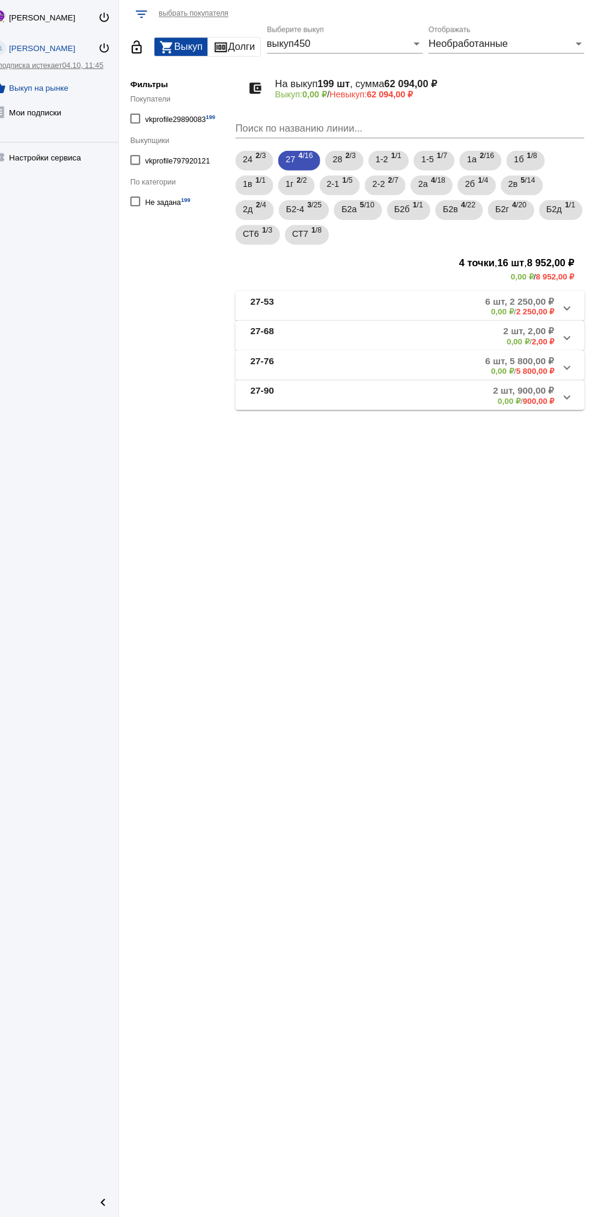
click at [432, 424] on mat-panel-description "2 шт, 900,00 ₽ 0,00 ₽ / 900,00 ₽" at bounding box center [457, 418] width 195 height 20
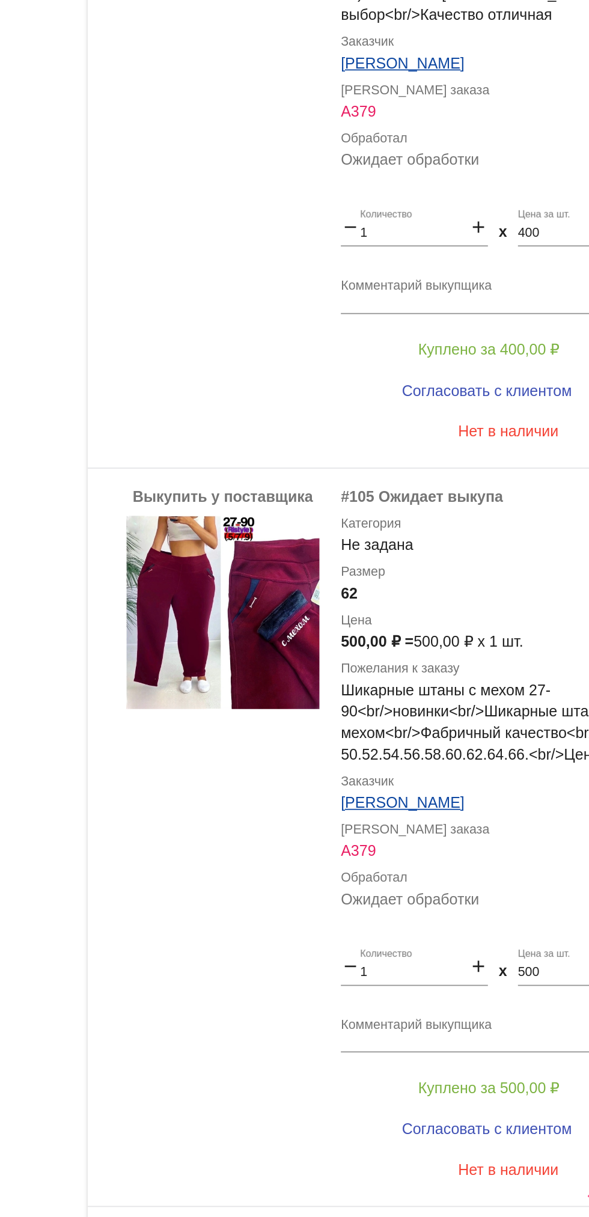
scroll to position [108, 0]
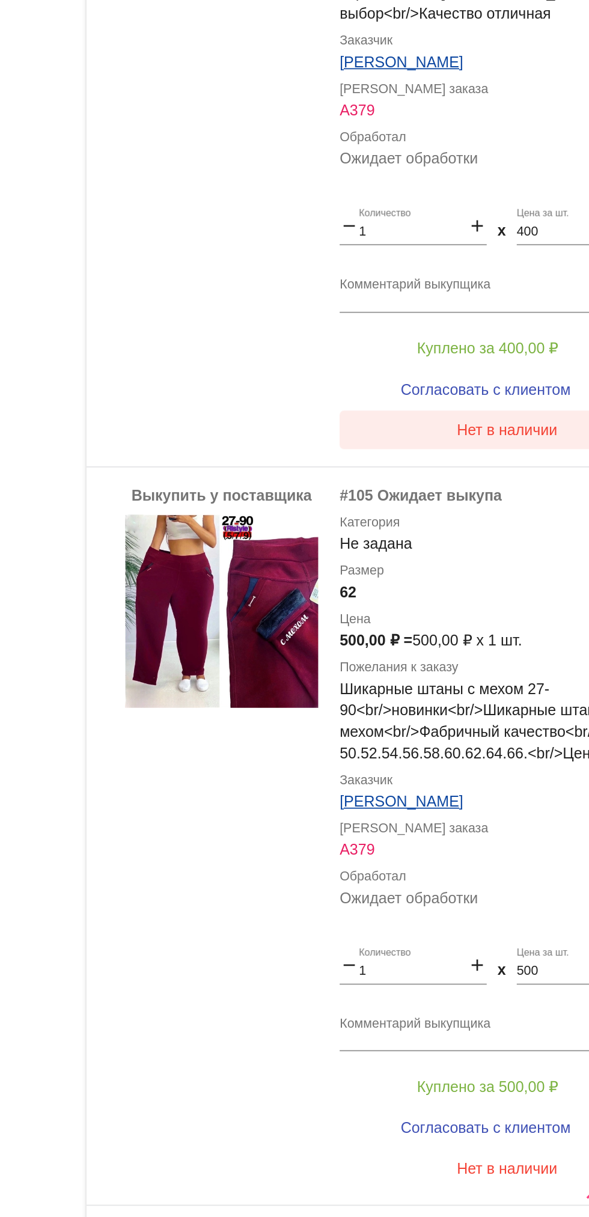
click at [483, 763] on span "Нет в наличии" at bounding box center [481, 763] width 56 height 10
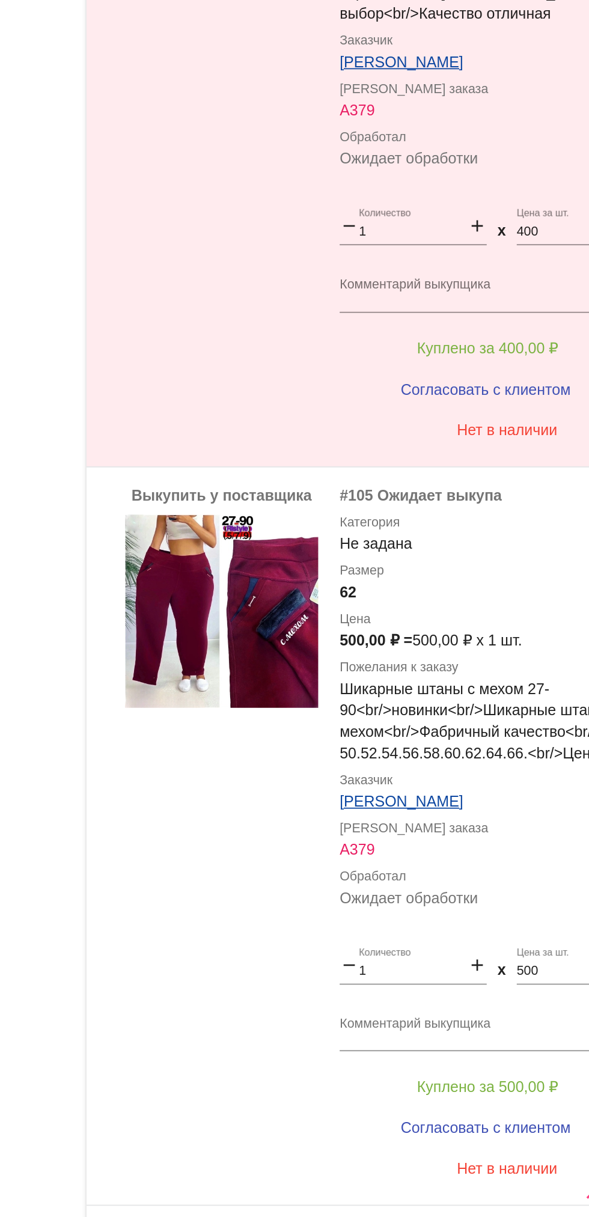
scroll to position [184, 0]
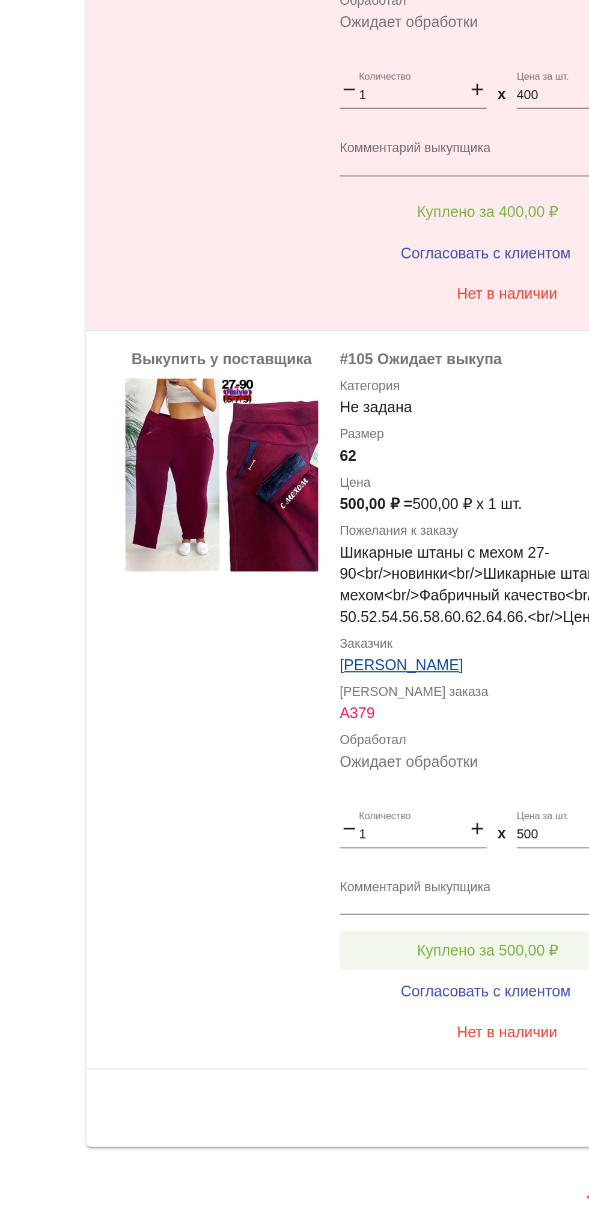
click at [466, 1055] on span "Куплено за 500,00 ₽" at bounding box center [469, 1054] width 79 height 10
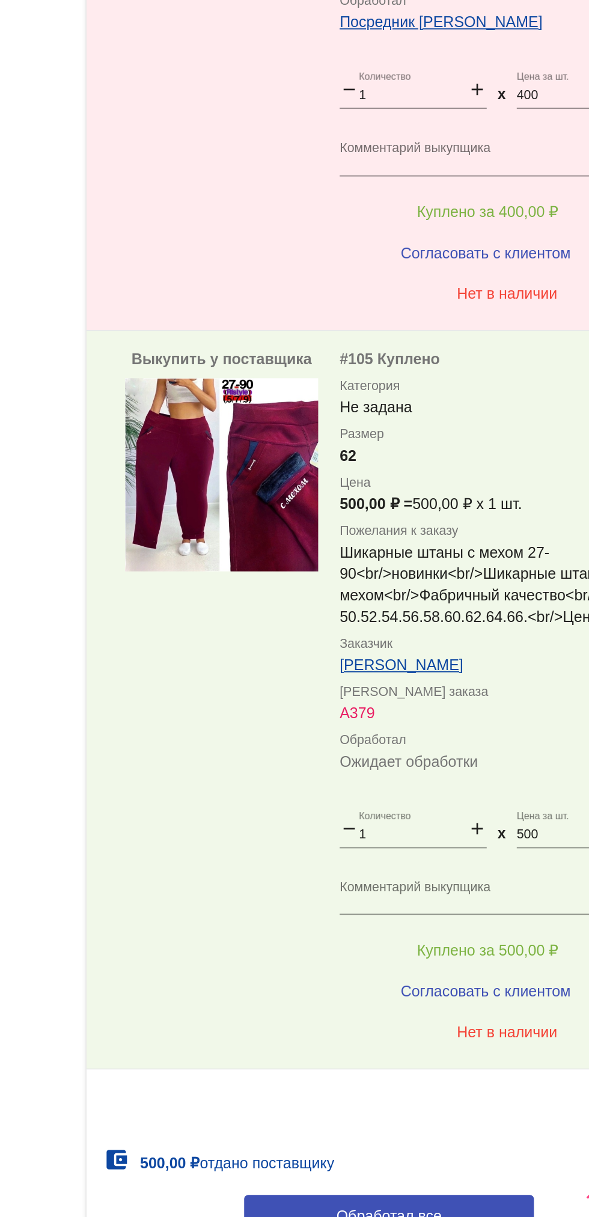
scroll to position [254, 0]
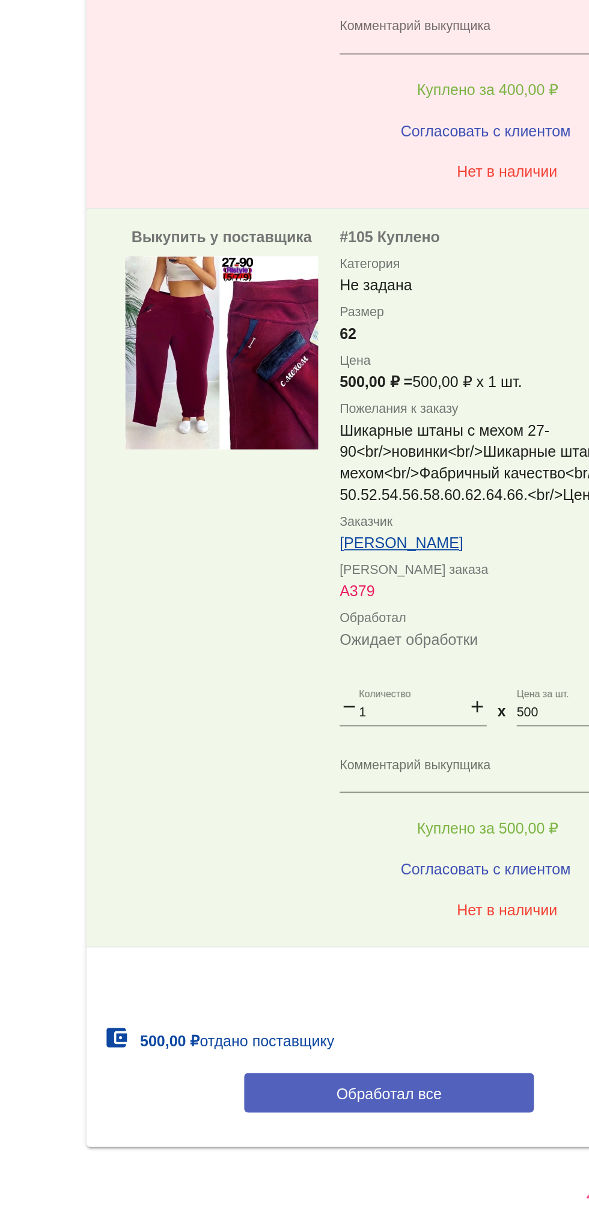
click at [419, 1127] on button "Обработал все" at bounding box center [415, 1134] width 162 height 22
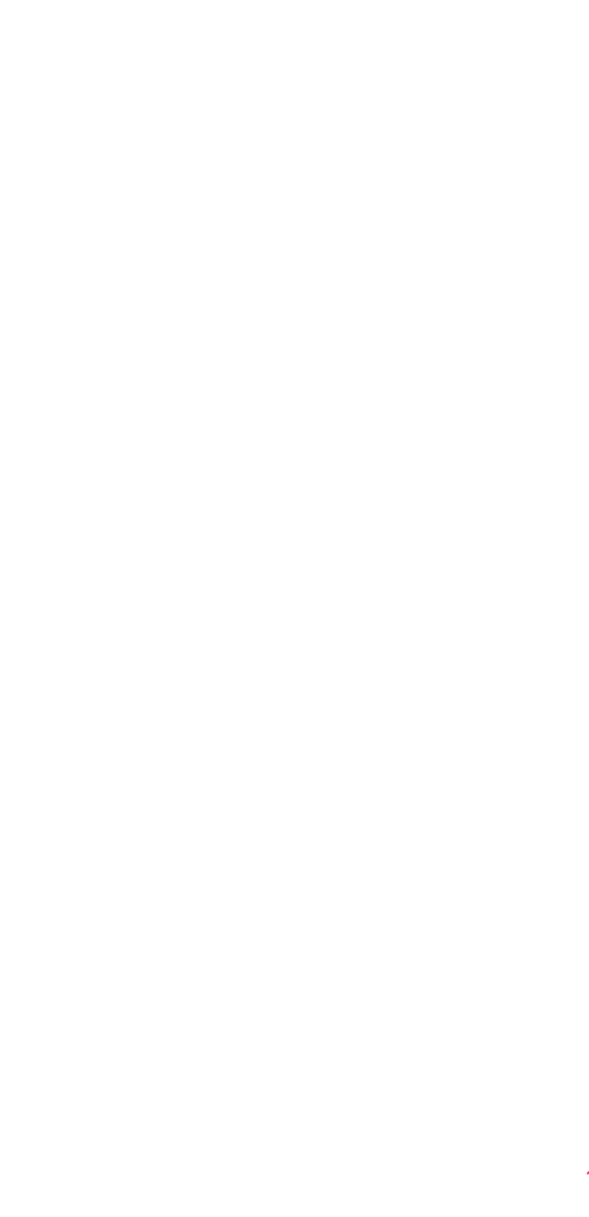
scroll to position [0, 0]
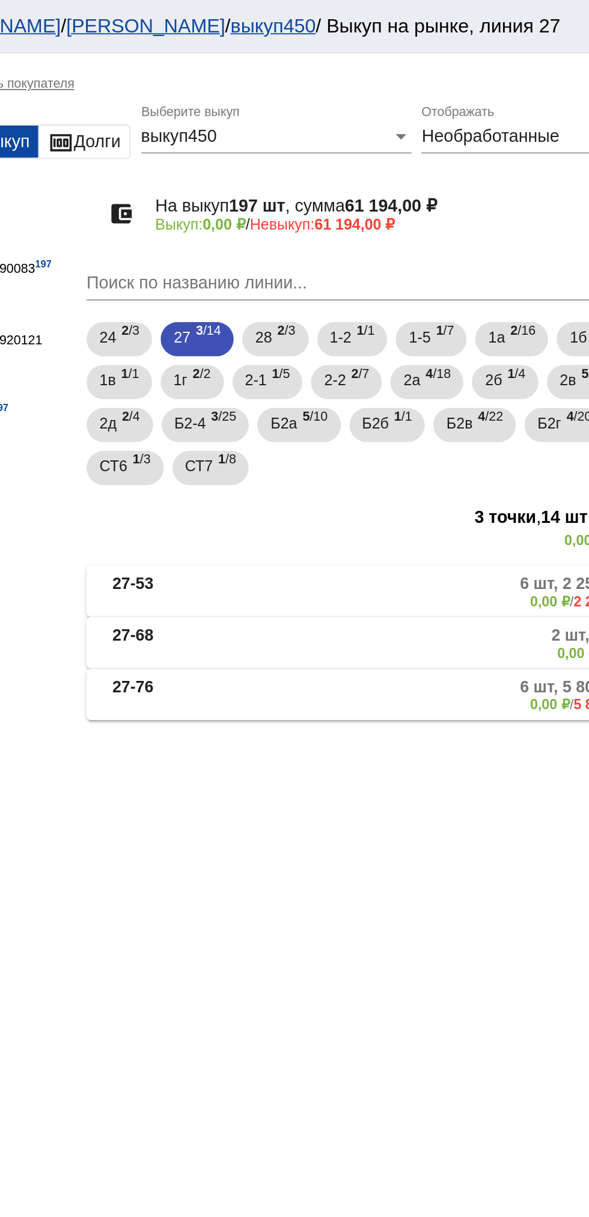
click at [401, 401] on mat-expansion-panel-header "27-76 6 шт, 5 800,00 ₽ 0,00 ₽ / 5 800,00 ₽" at bounding box center [414, 388] width 339 height 29
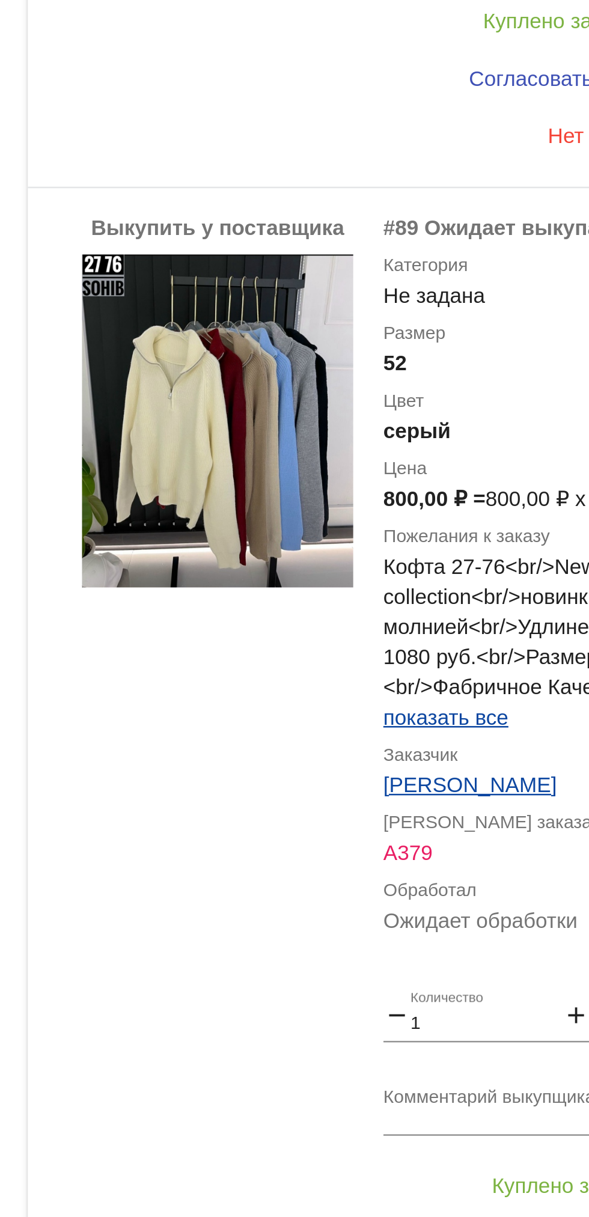
scroll to position [630, 0]
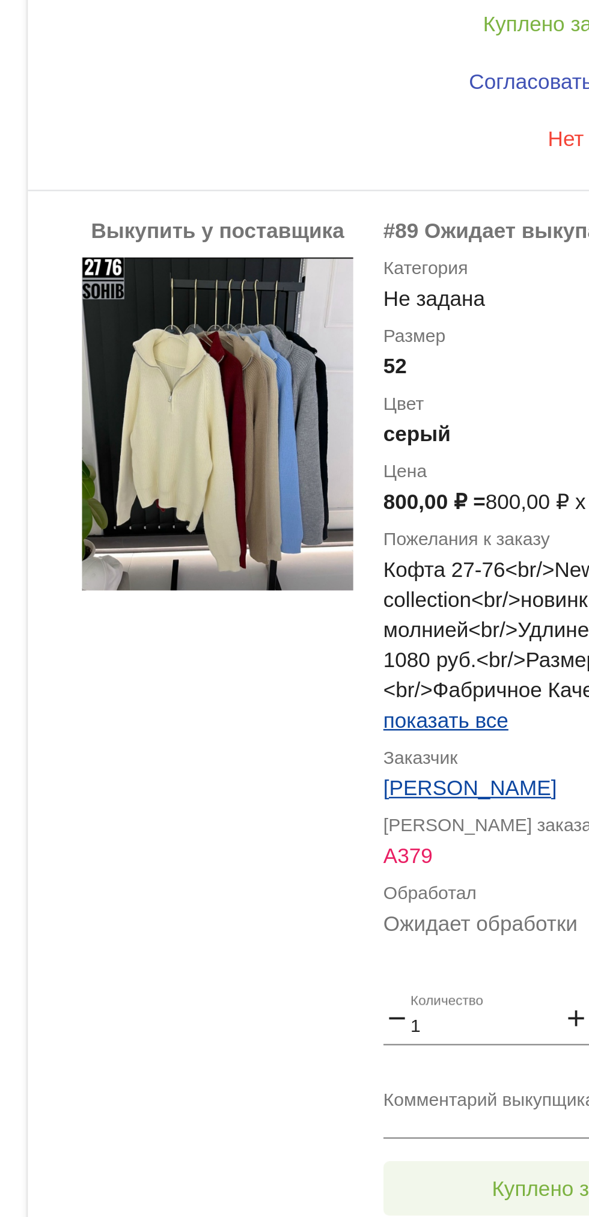
click at [445, 623] on button "Куплено за 800,00 ₽" at bounding box center [470, 631] width 166 height 22
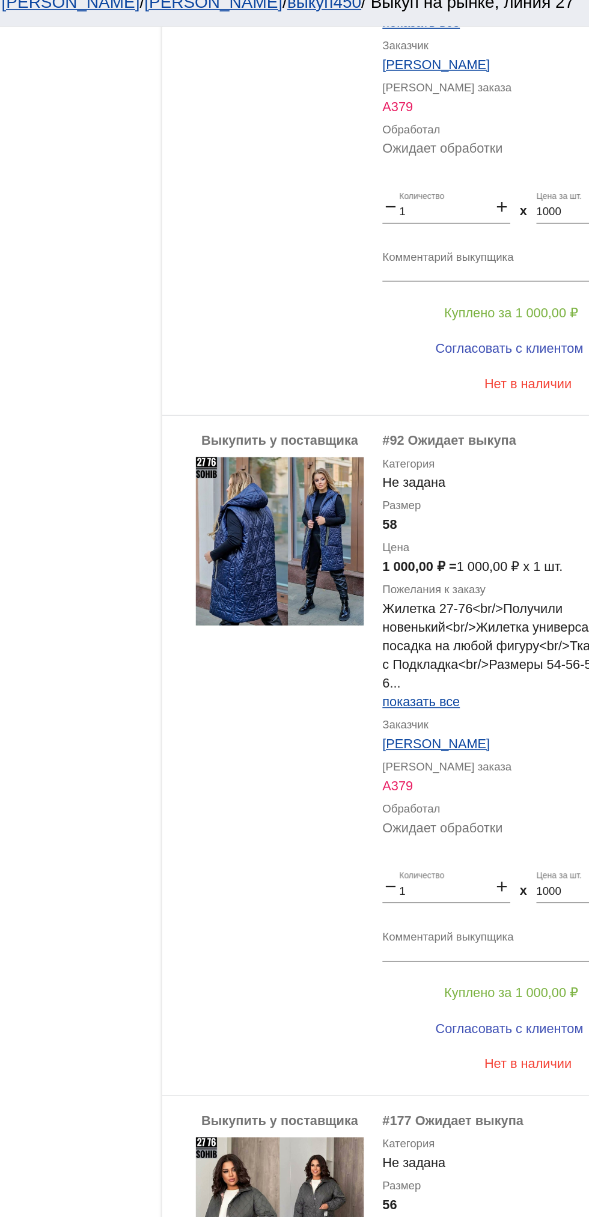
scroll to position [1946, 0]
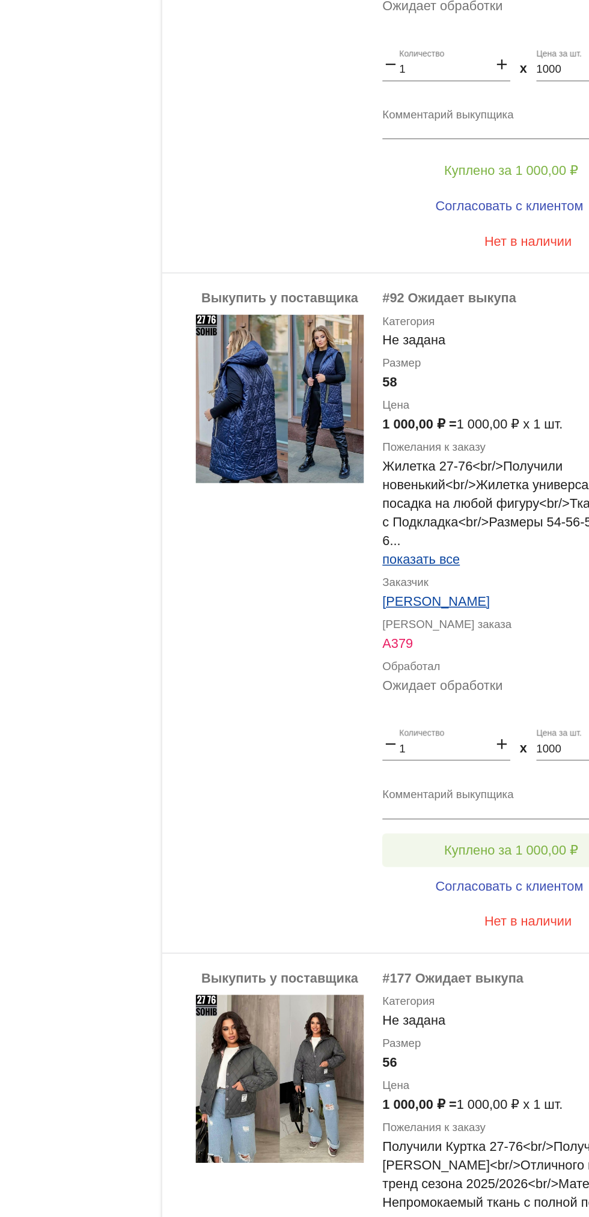
click at [516, 612] on button "Куплено за 1 000,00 ₽" at bounding box center [470, 617] width 166 height 22
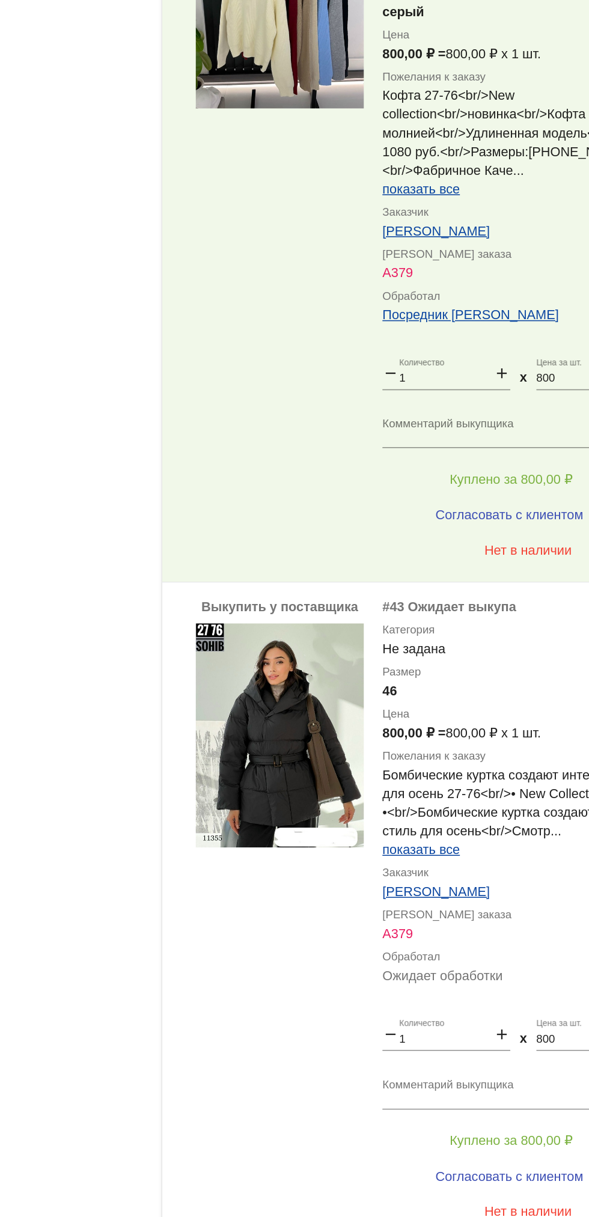
scroll to position [827, 0]
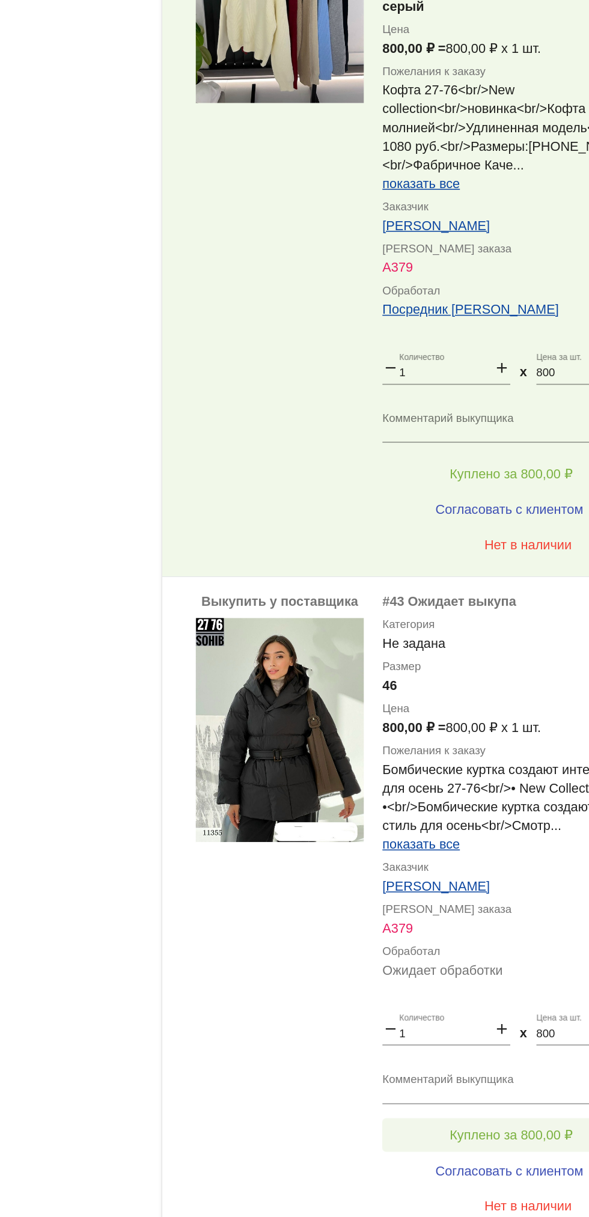
click at [493, 856] on span "Куплено за 800,00 ₽" at bounding box center [469, 860] width 79 height 10
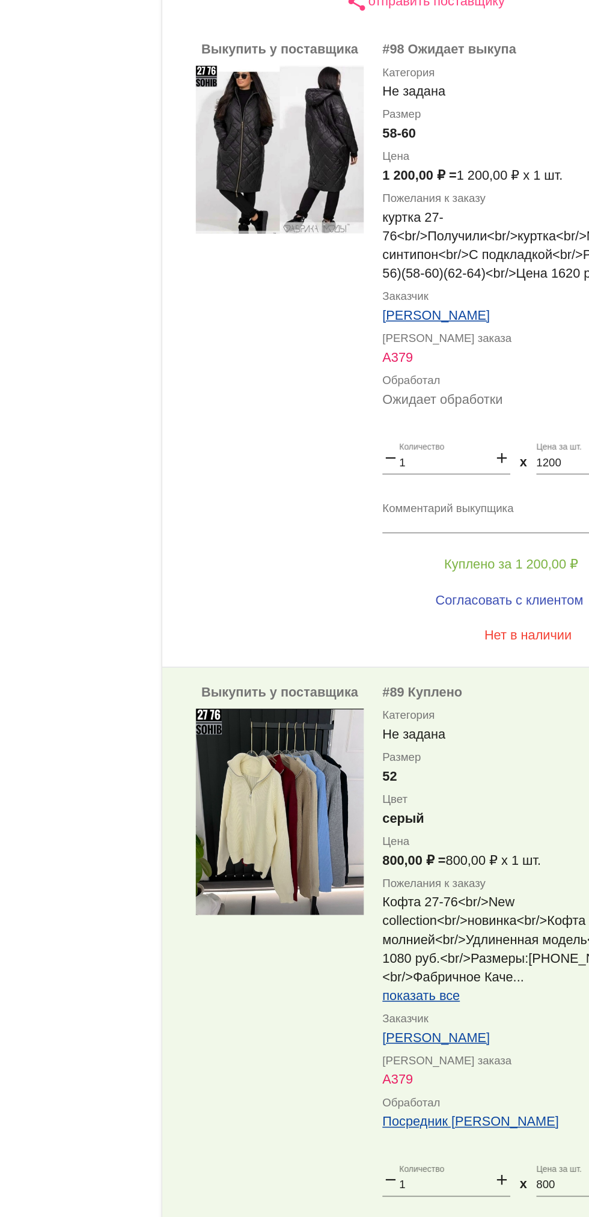
scroll to position [0, 0]
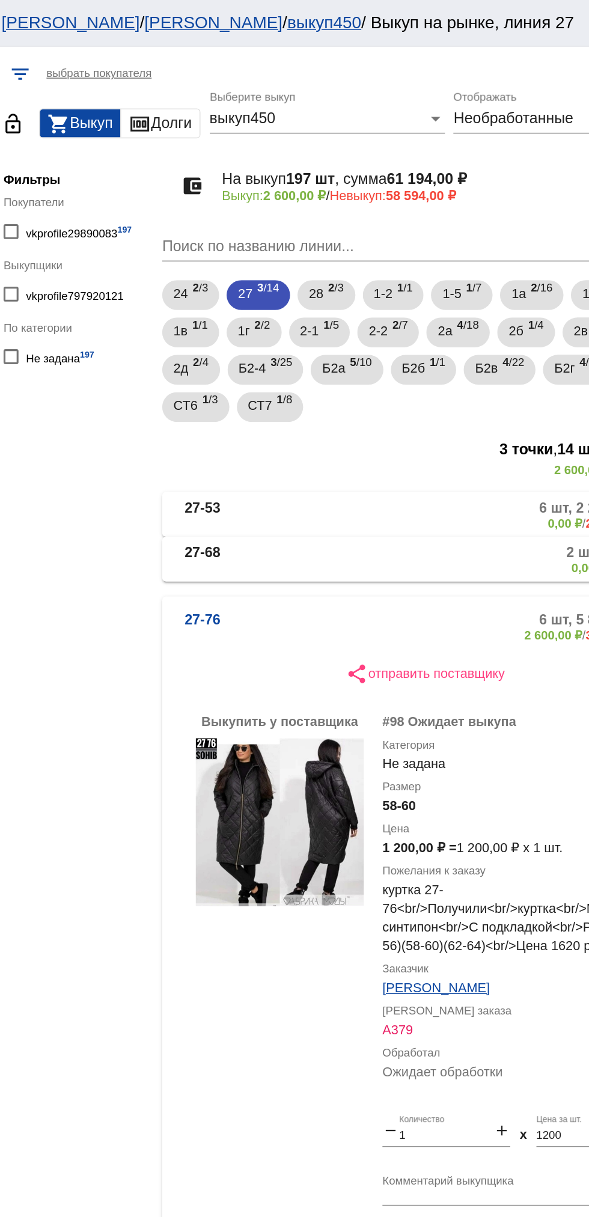
click at [277, 337] on b "27-53" at bounding box center [271, 332] width 23 height 20
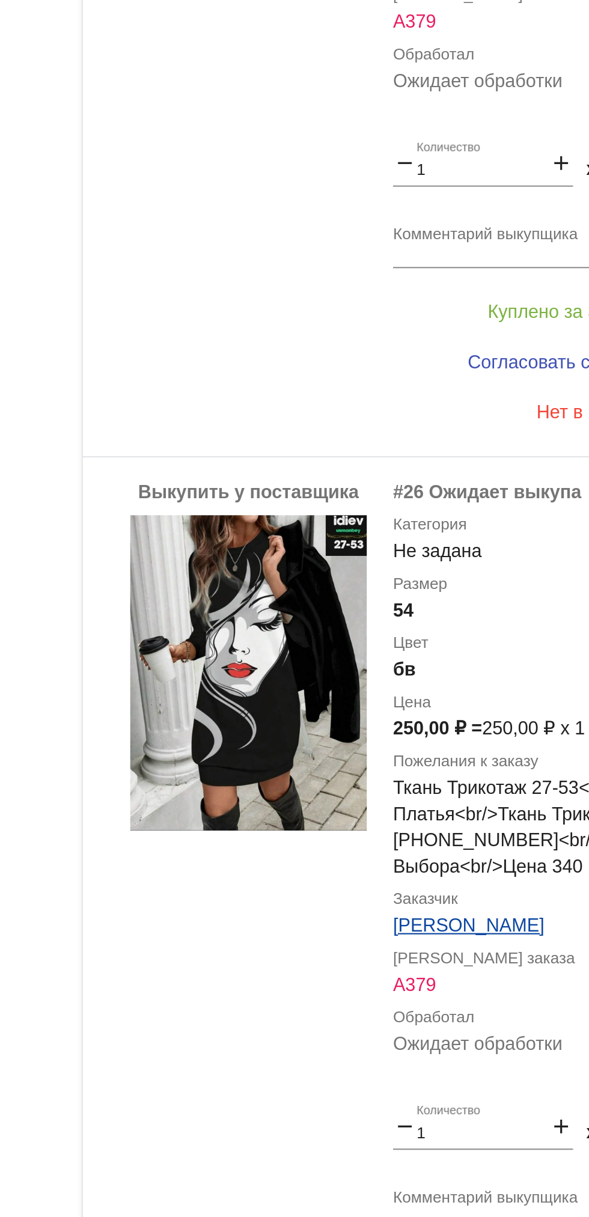
scroll to position [758, 0]
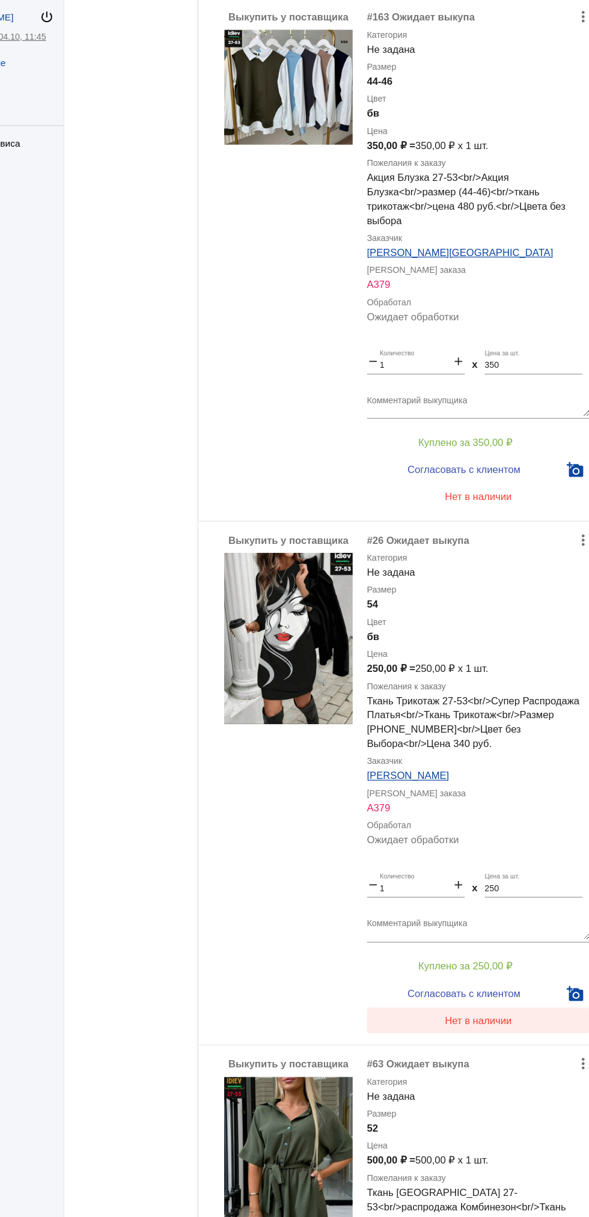
click at [521, 924] on button "Нет в наличии" at bounding box center [481, 926] width 188 height 22
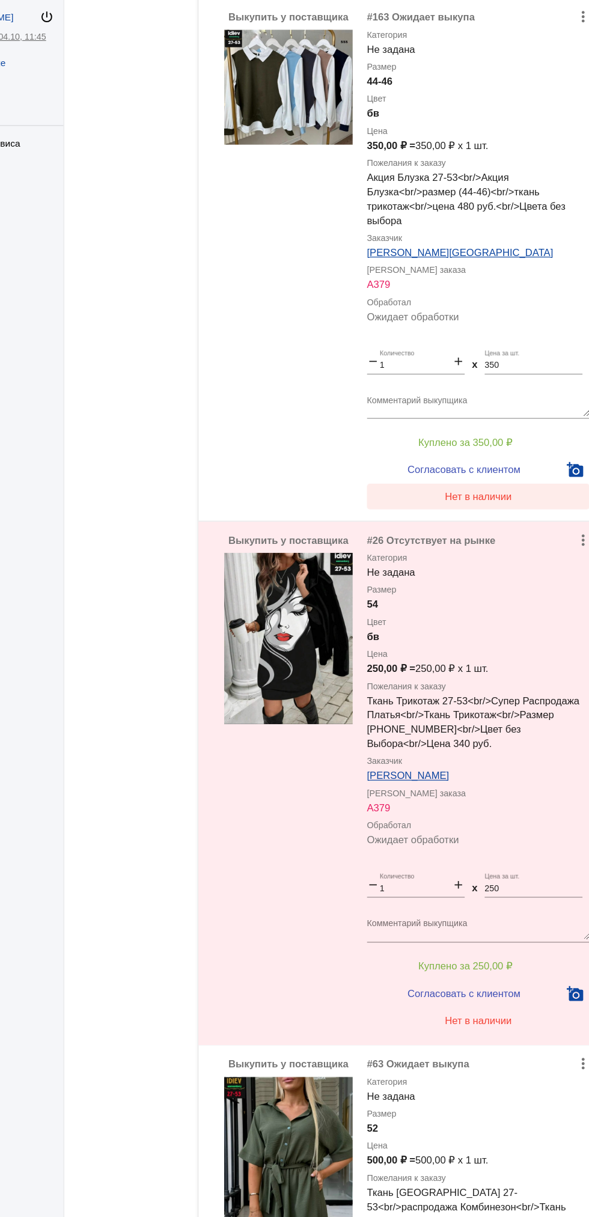
click at [501, 489] on span "Нет в наличии" at bounding box center [481, 485] width 56 height 10
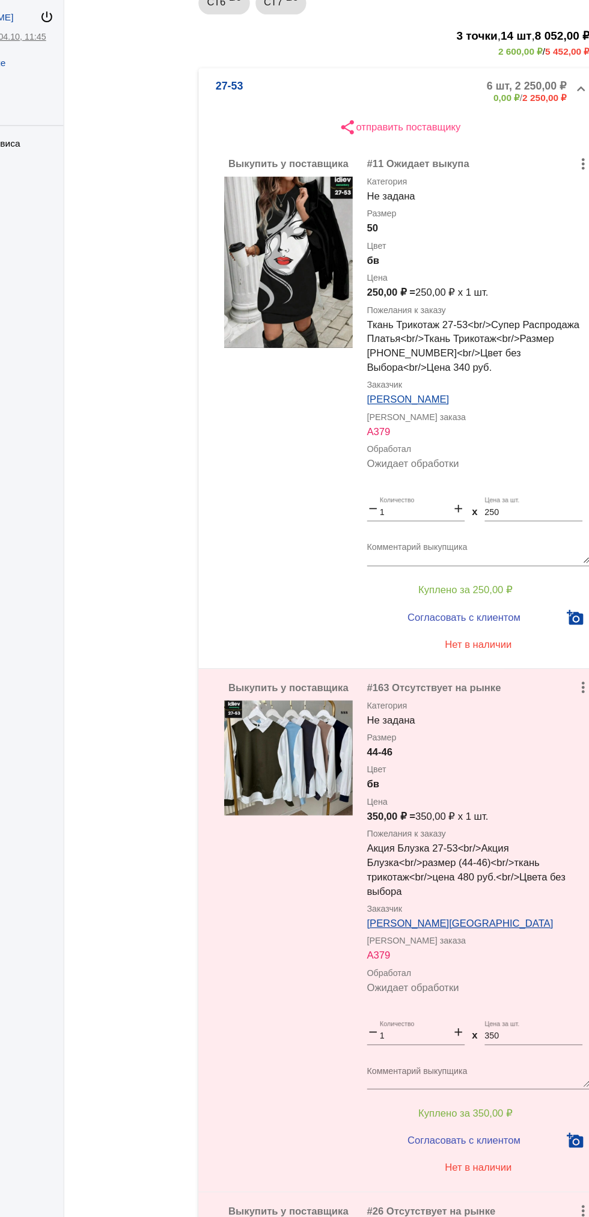
scroll to position [192, 0]
click at [493, 599] on button "Согласовать с клиентом" at bounding box center [468, 587] width 163 height 24
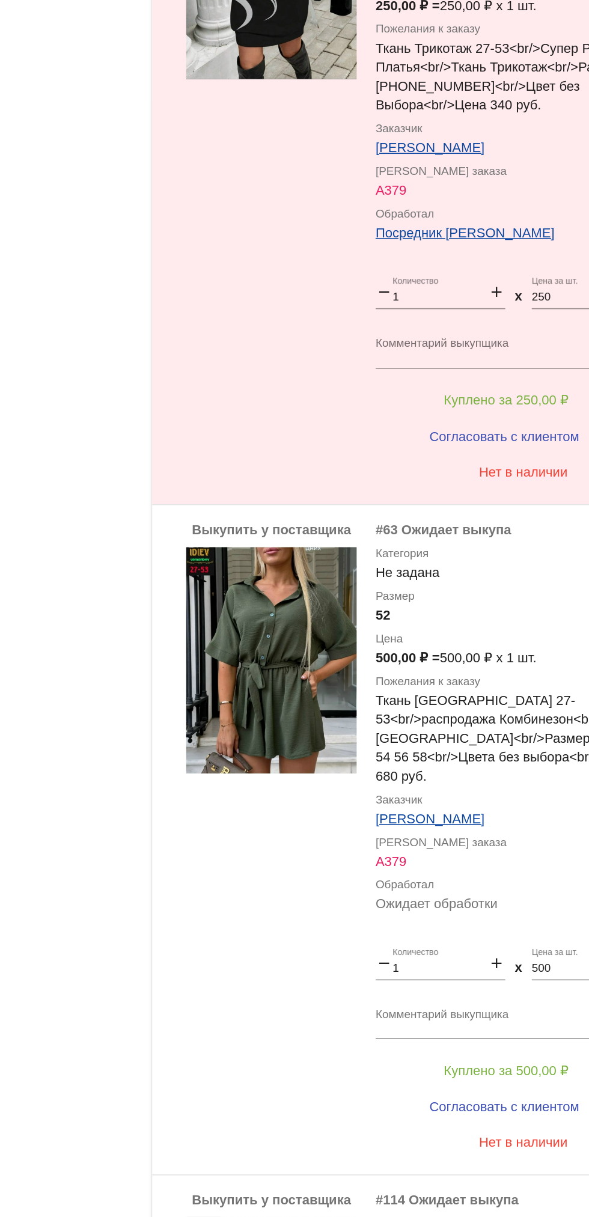
scroll to position [1146, 0]
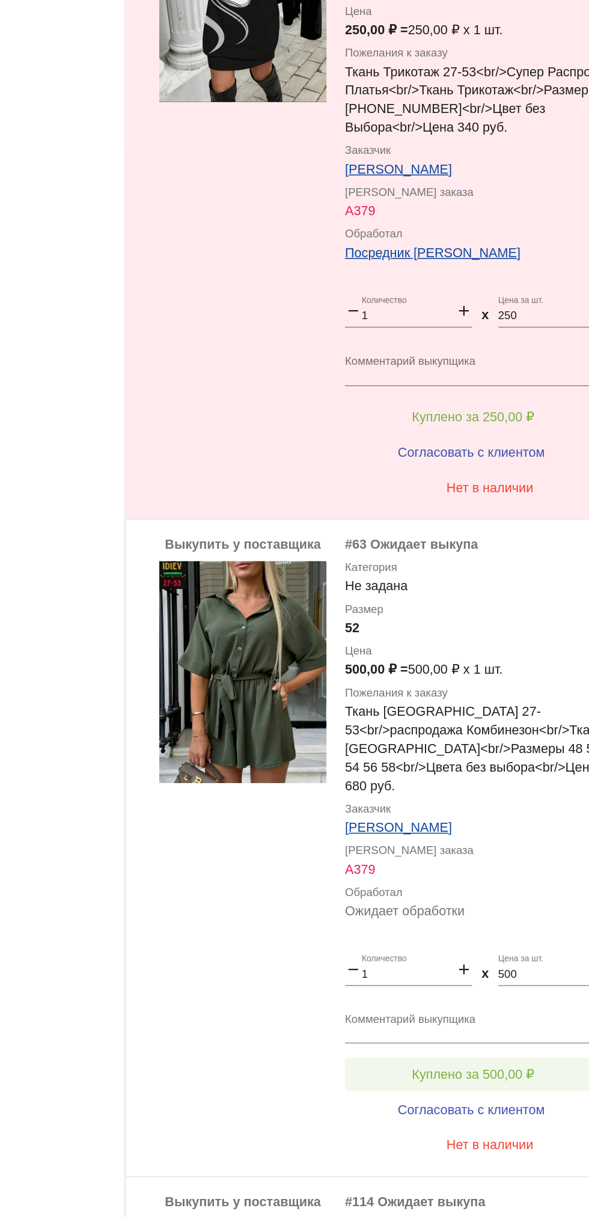
click at [499, 912] on span "Куплено за 500,00 ₽" at bounding box center [469, 917] width 79 height 10
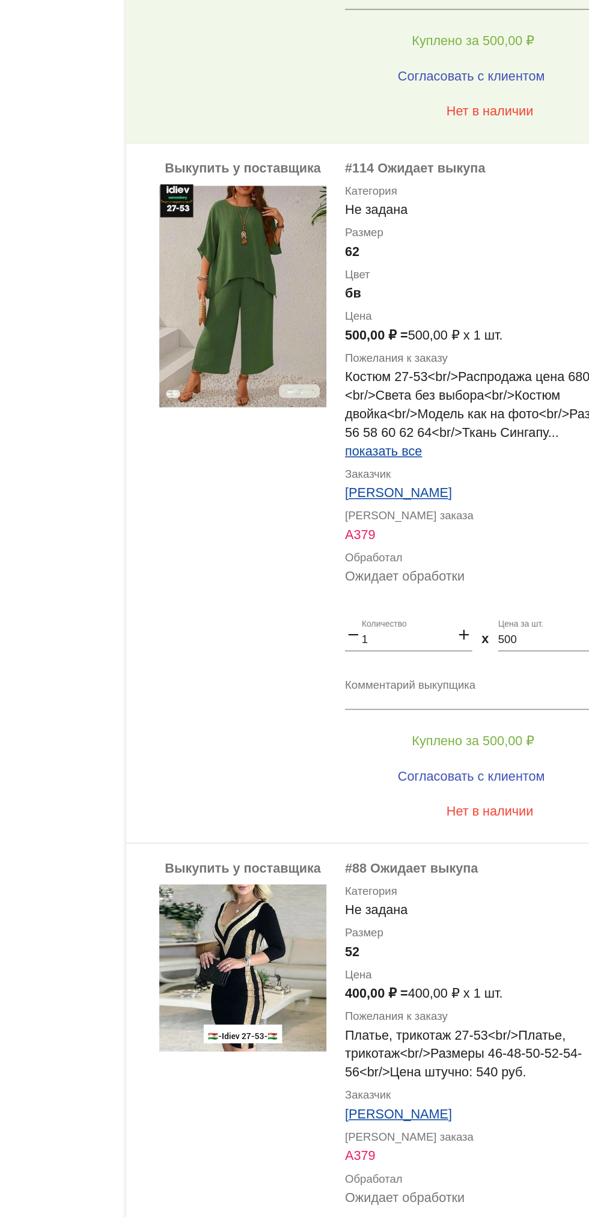
scroll to position [1819, 0]
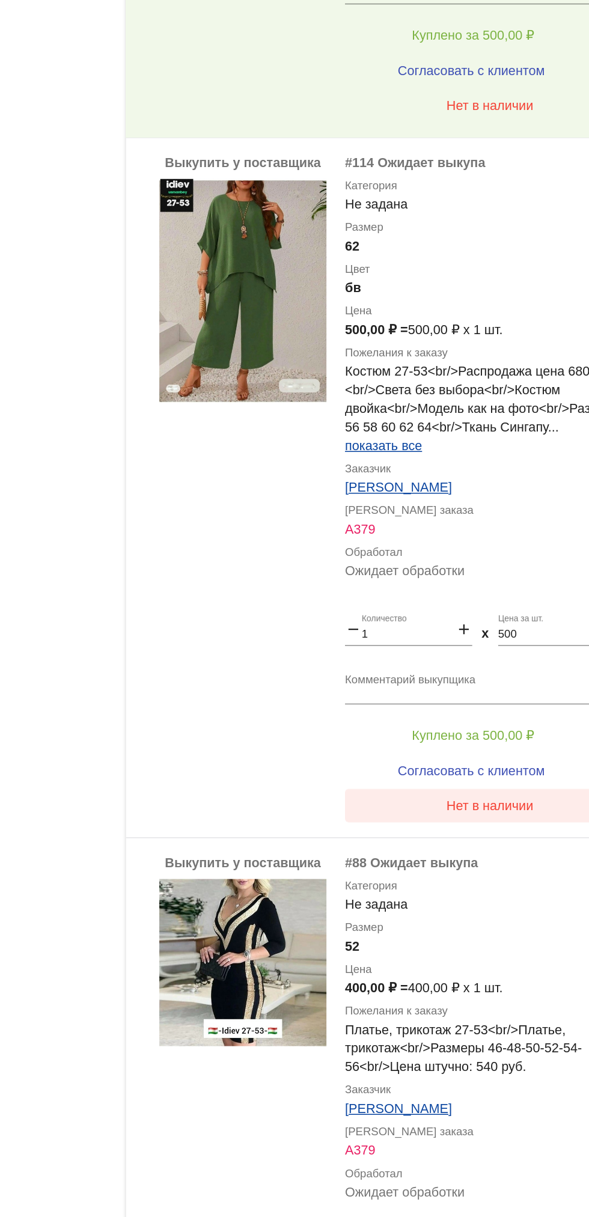
click at [507, 739] on span "Нет в наличии" at bounding box center [481, 744] width 56 height 10
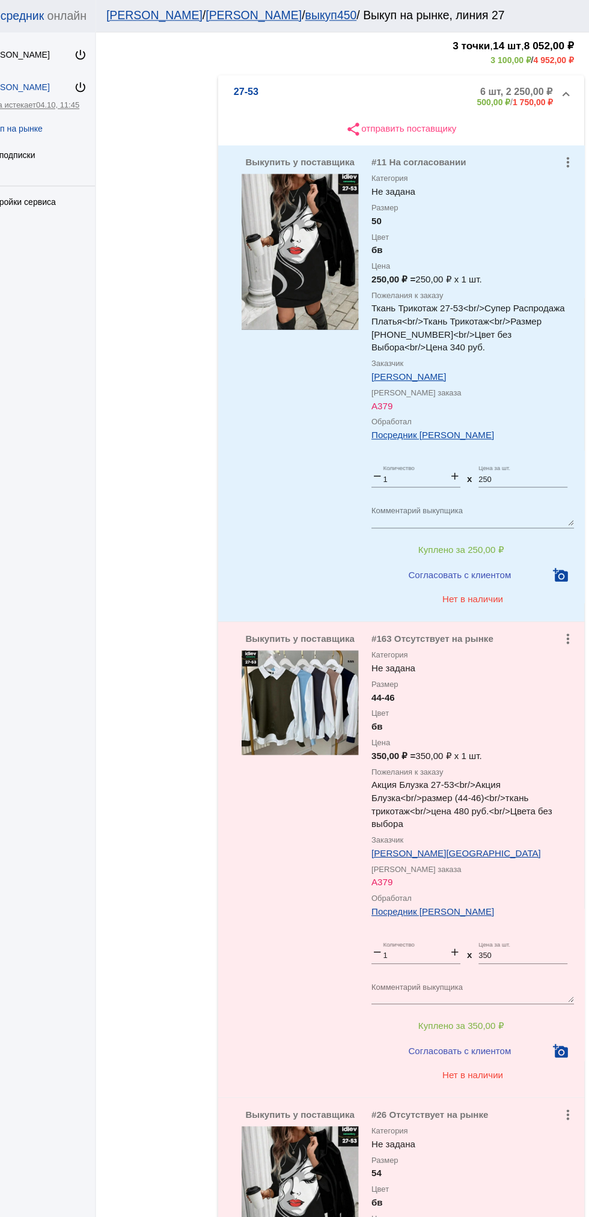
scroll to position [0, 0]
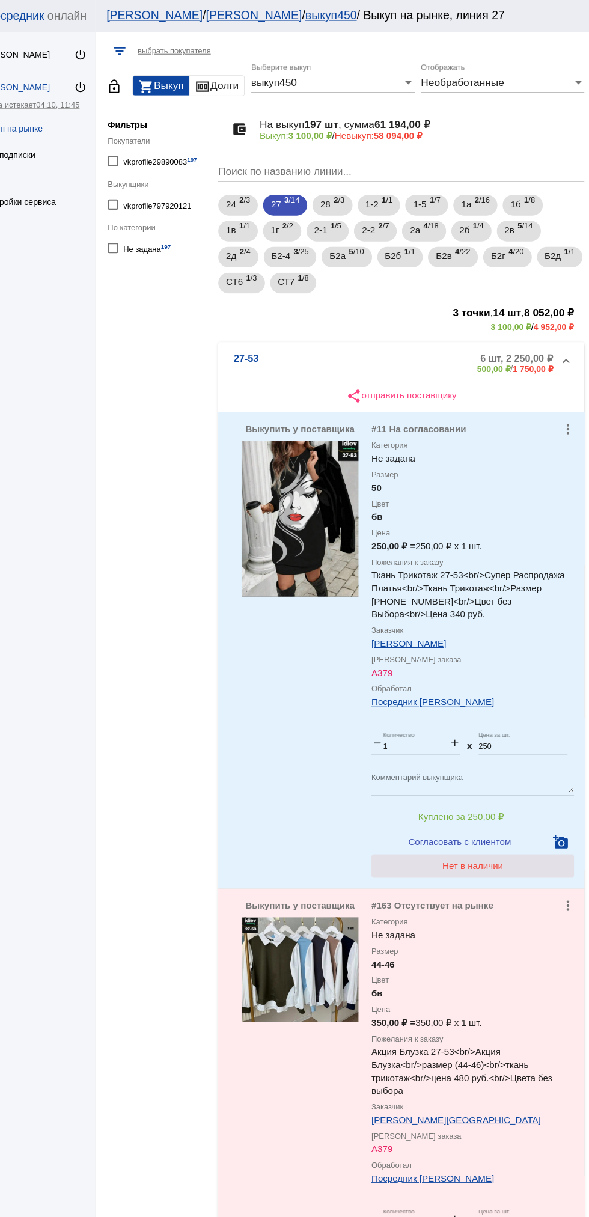
click at [511, 808] on button "Нет в наличии" at bounding box center [481, 802] width 188 height 22
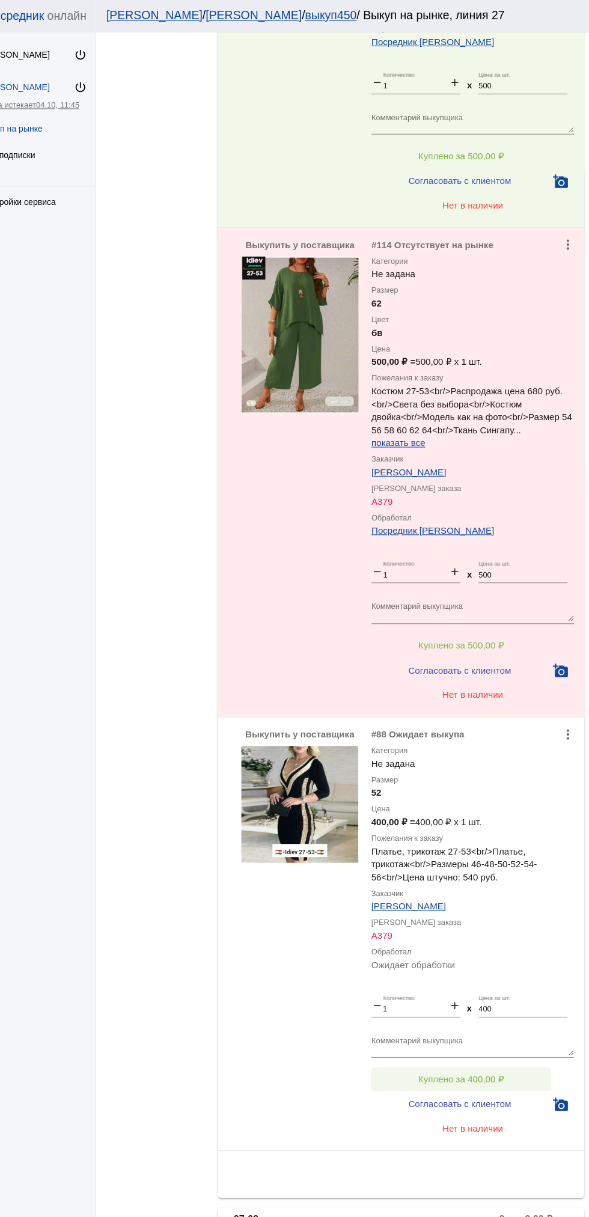
click at [512, 988] on button "Куплено за 400,00 ₽" at bounding box center [470, 999] width 166 height 22
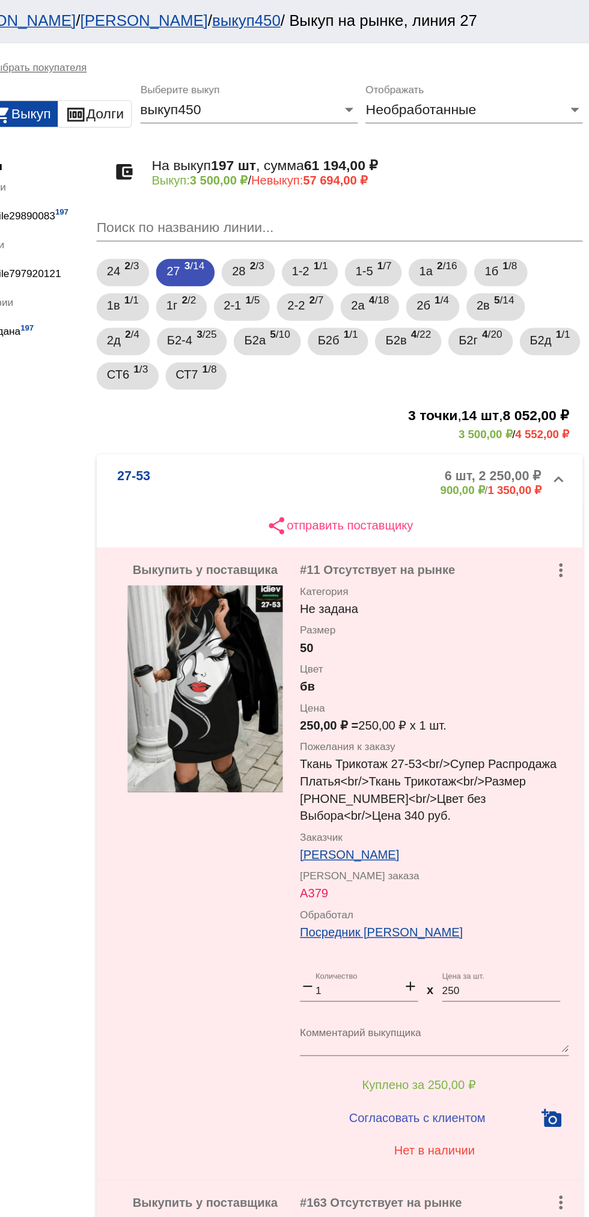
click at [281, 330] on b "27-53" at bounding box center [271, 336] width 23 height 20
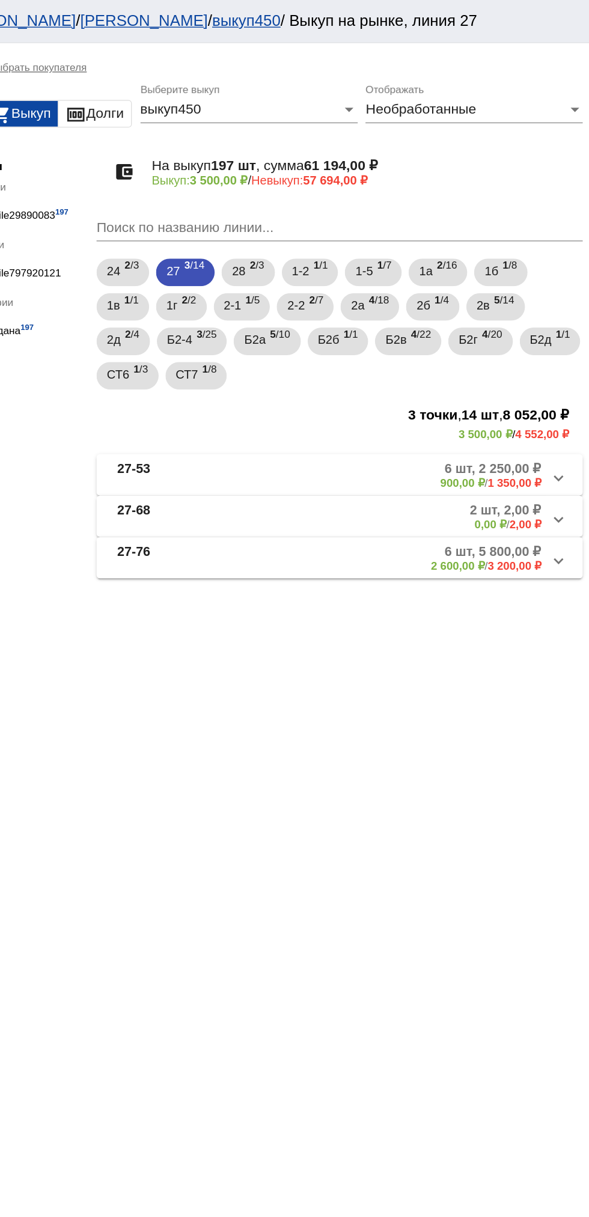
click at [286, 361] on mat-panel-title "27-68" at bounding box center [307, 360] width 94 height 20
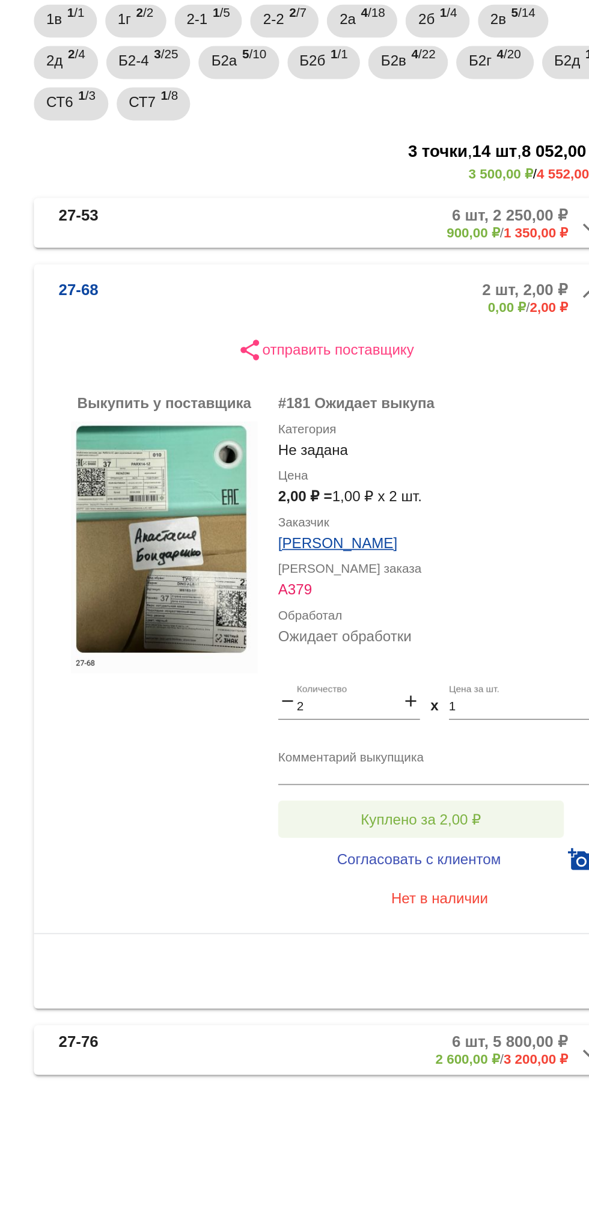
click at [485, 666] on button "Куплено за 2,00 ₽" at bounding box center [470, 677] width 166 height 22
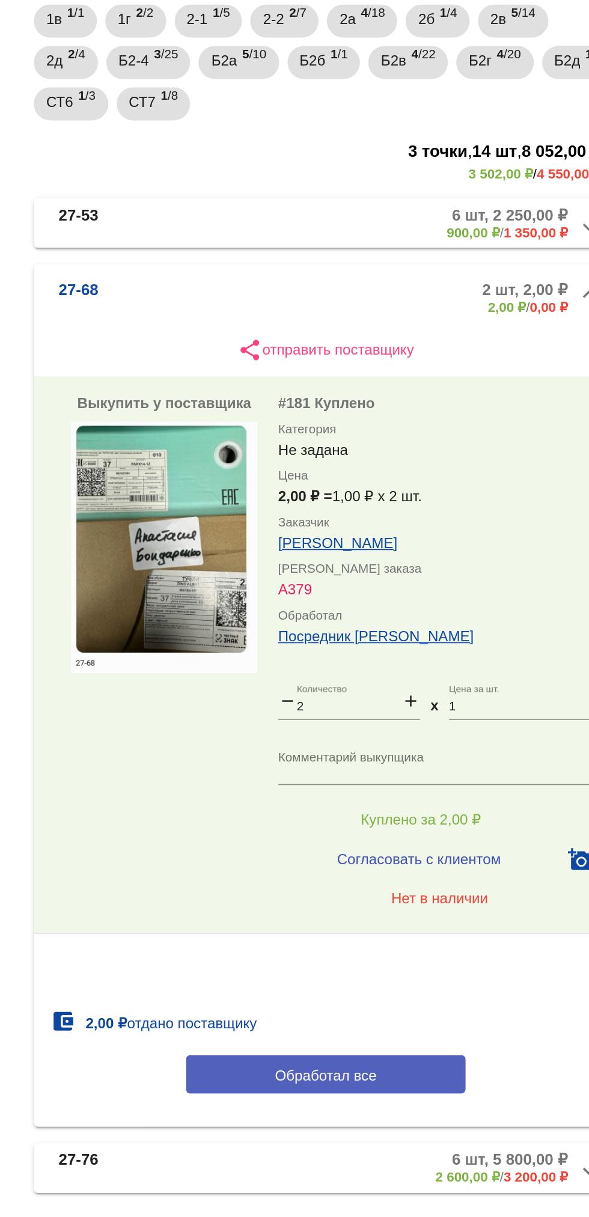
click at [451, 821] on button "Обработал все" at bounding box center [415, 825] width 162 height 22
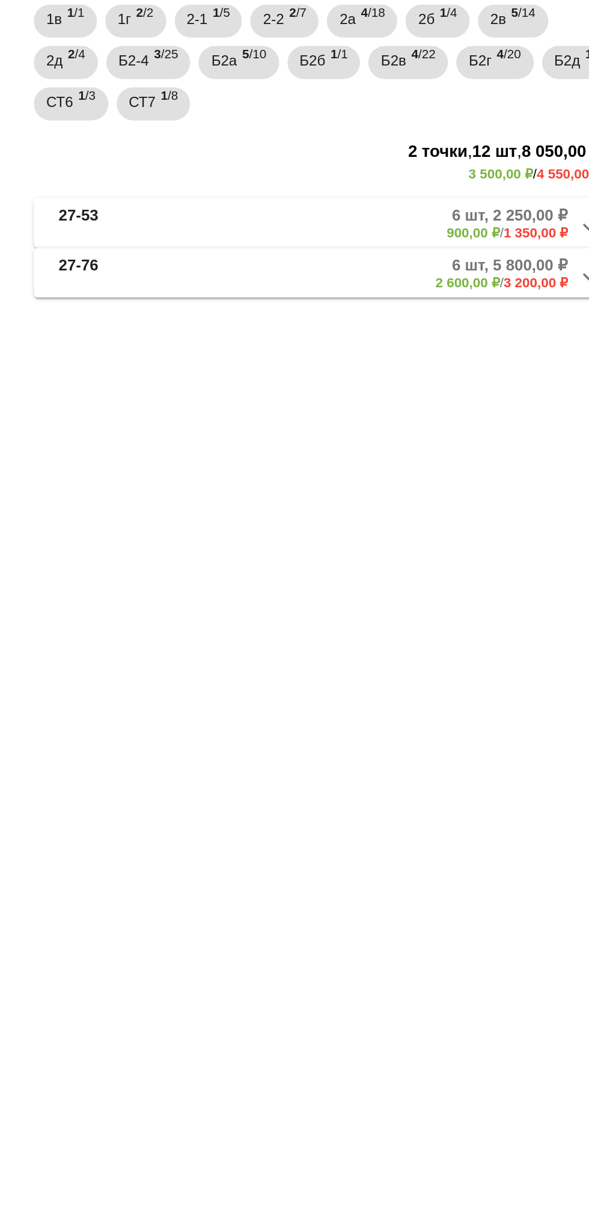
click at [418, 364] on mat-panel-description "6 шт, 5 800,00 ₽ 2 600,00 ₽ / 3 200,00 ₽" at bounding box center [455, 360] width 201 height 20
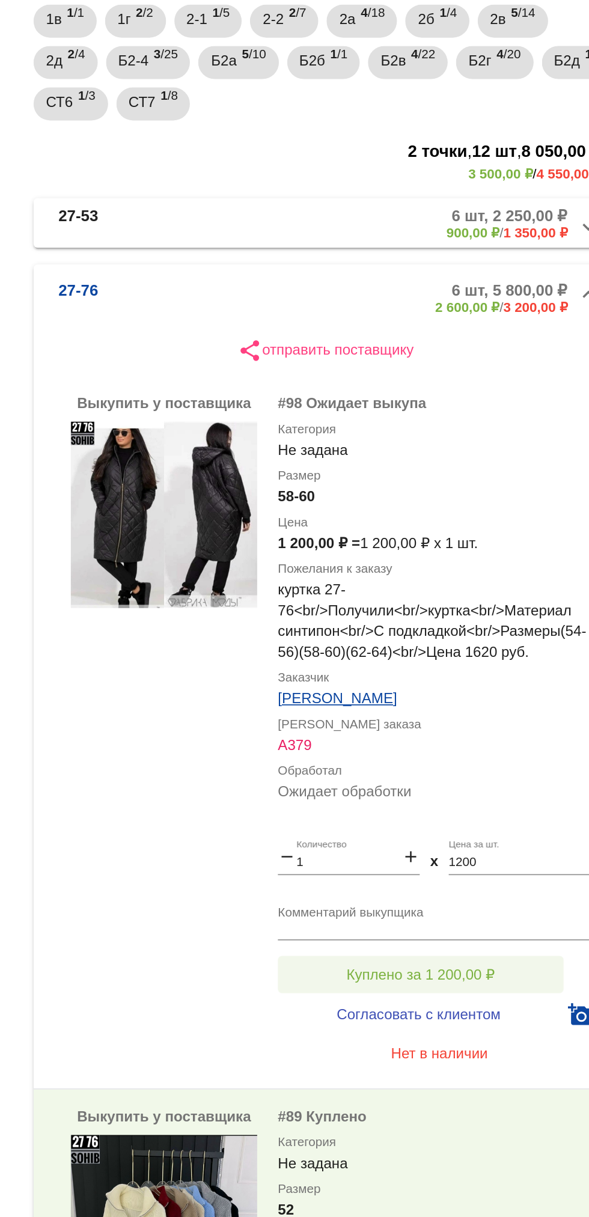
click at [519, 764] on button "Куплено за 1 200,00 ₽" at bounding box center [470, 768] width 166 height 22
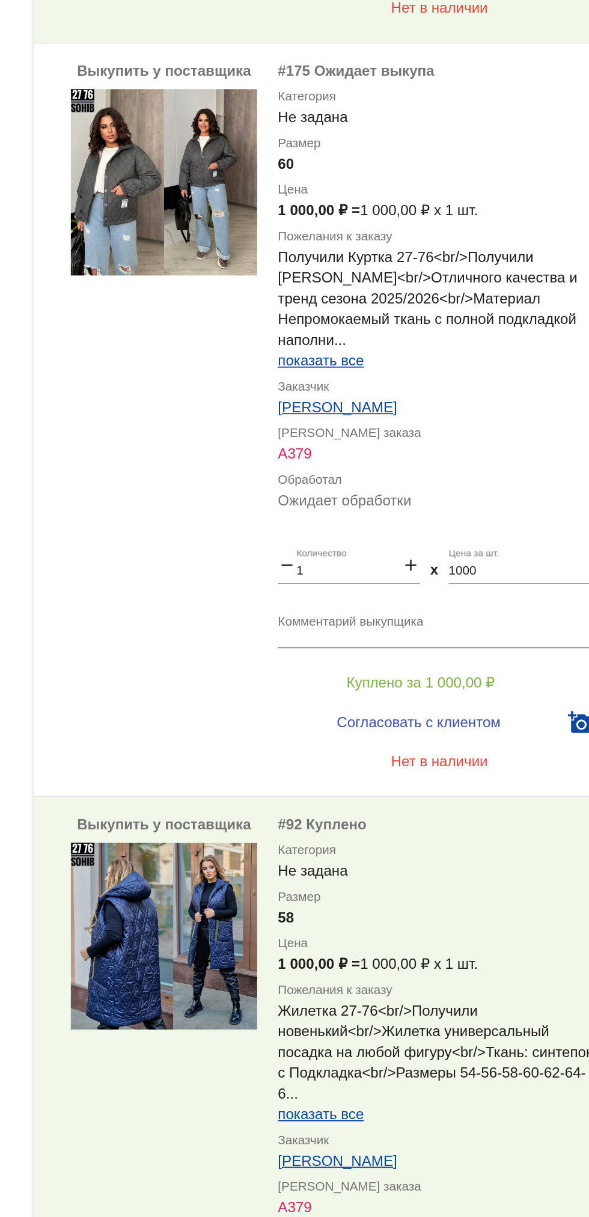
scroll to position [1487, 0]
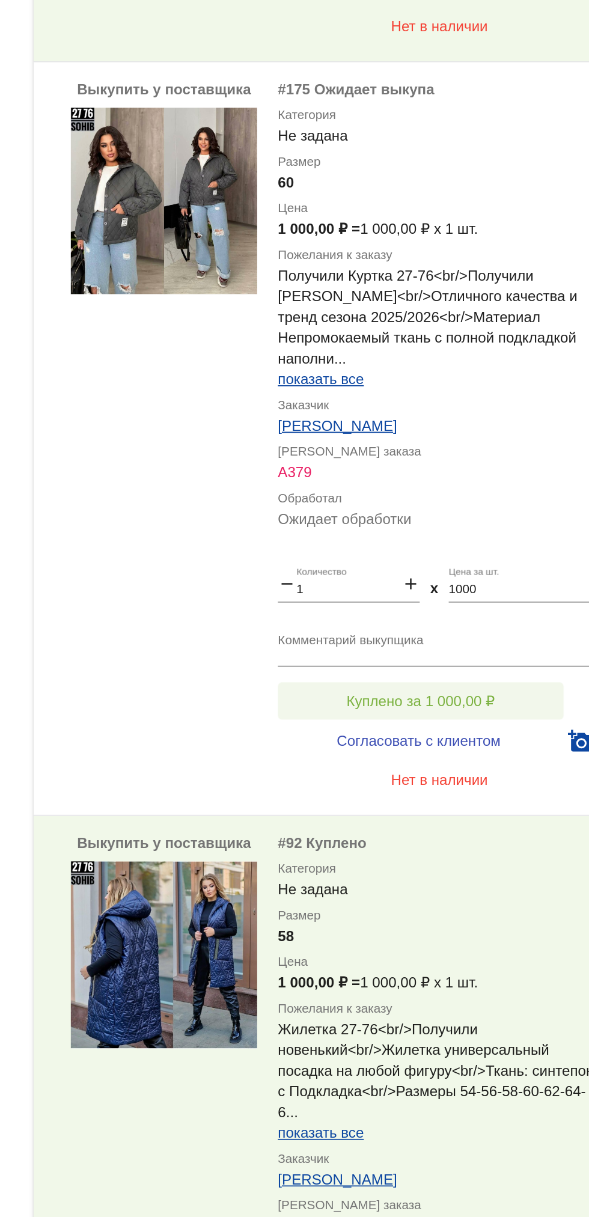
click at [506, 615] on button "Куплено за 1 000,00 ₽" at bounding box center [470, 609] width 166 height 22
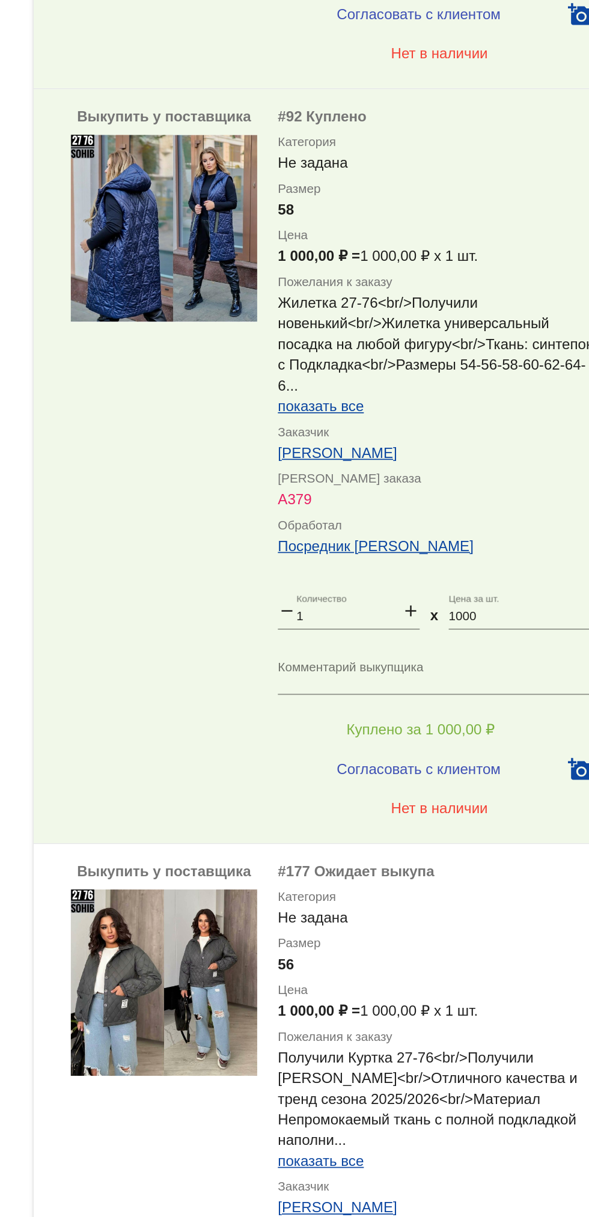
scroll to position [1917, 0]
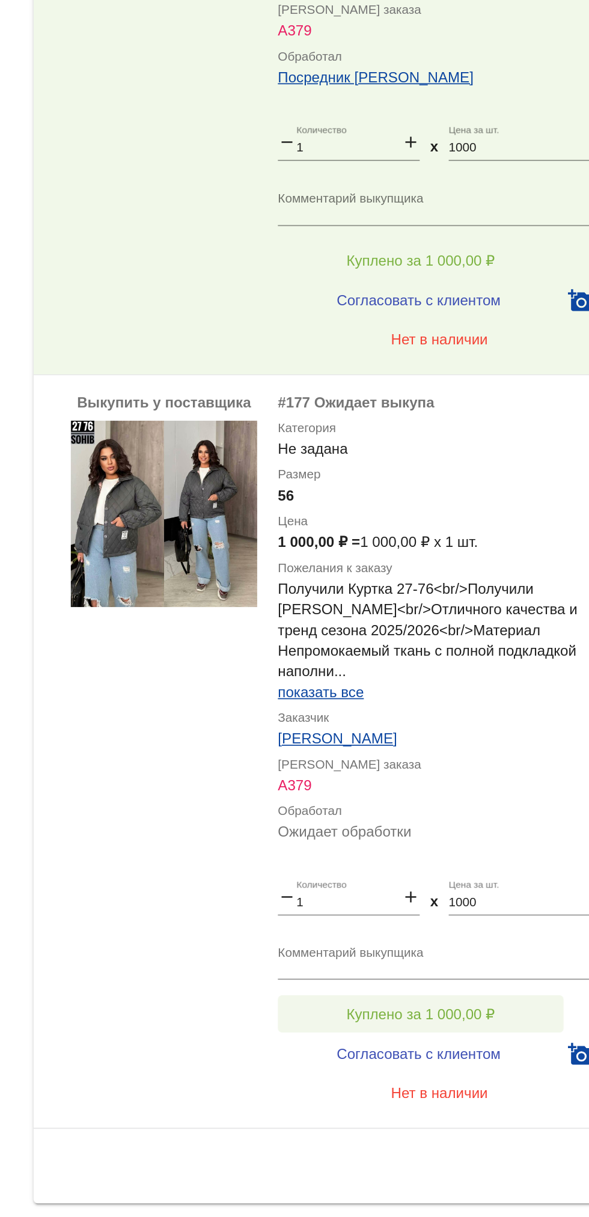
click at [492, 1055] on span "Куплено за 1 000,00 ₽" at bounding box center [470, 1054] width 87 height 10
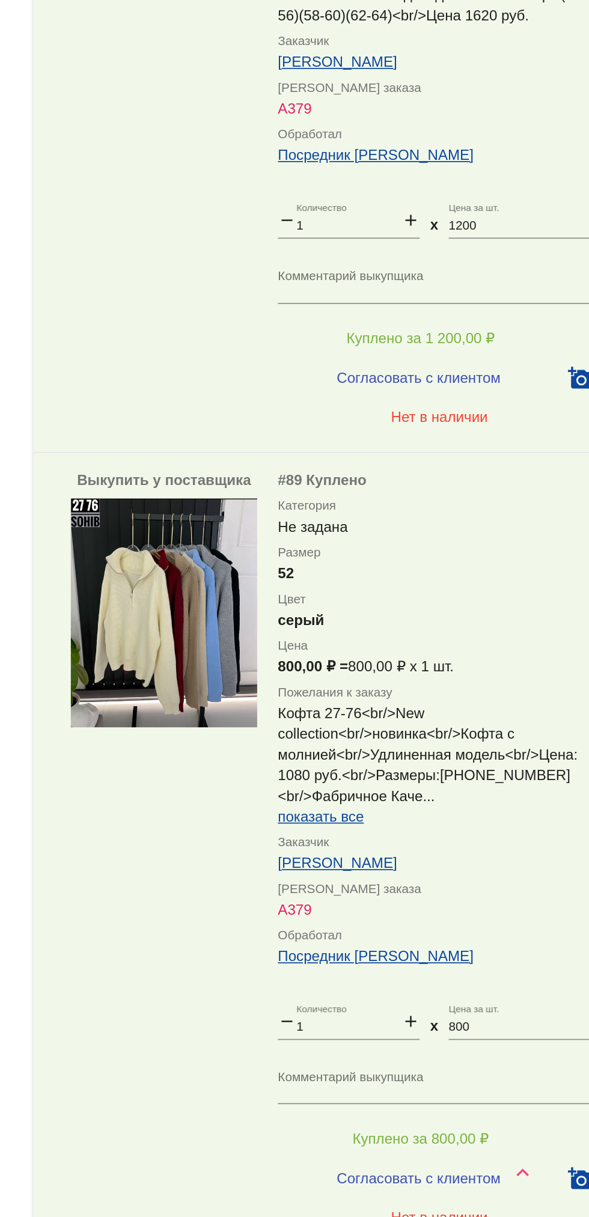
scroll to position [0, 0]
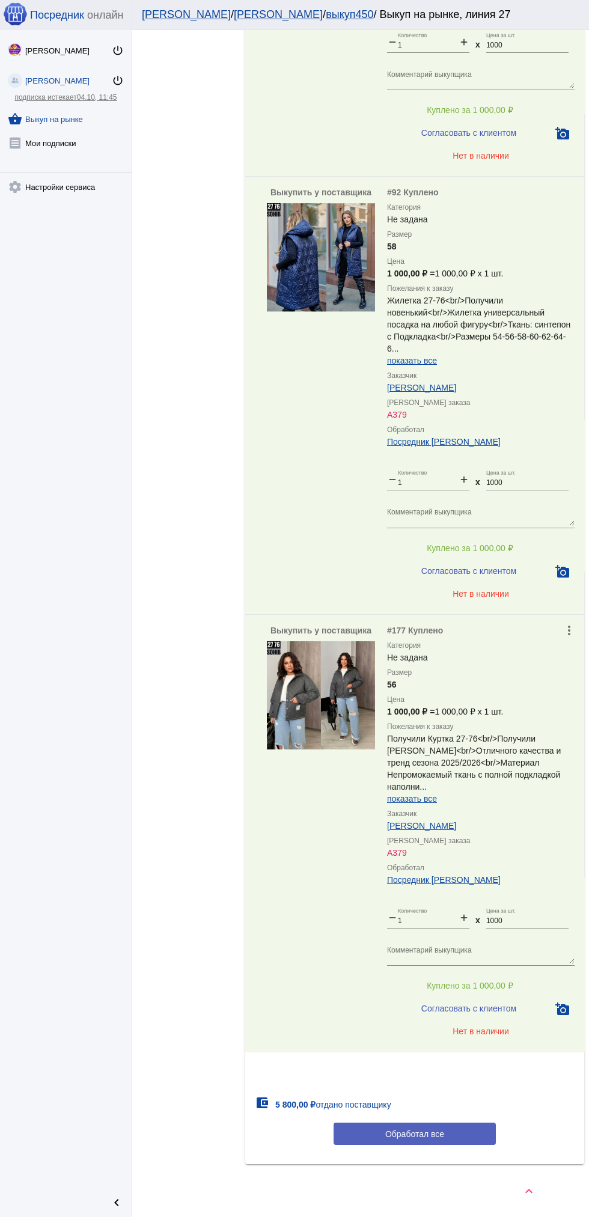
click at [452, 1123] on button "Обработал все" at bounding box center [415, 1134] width 162 height 22
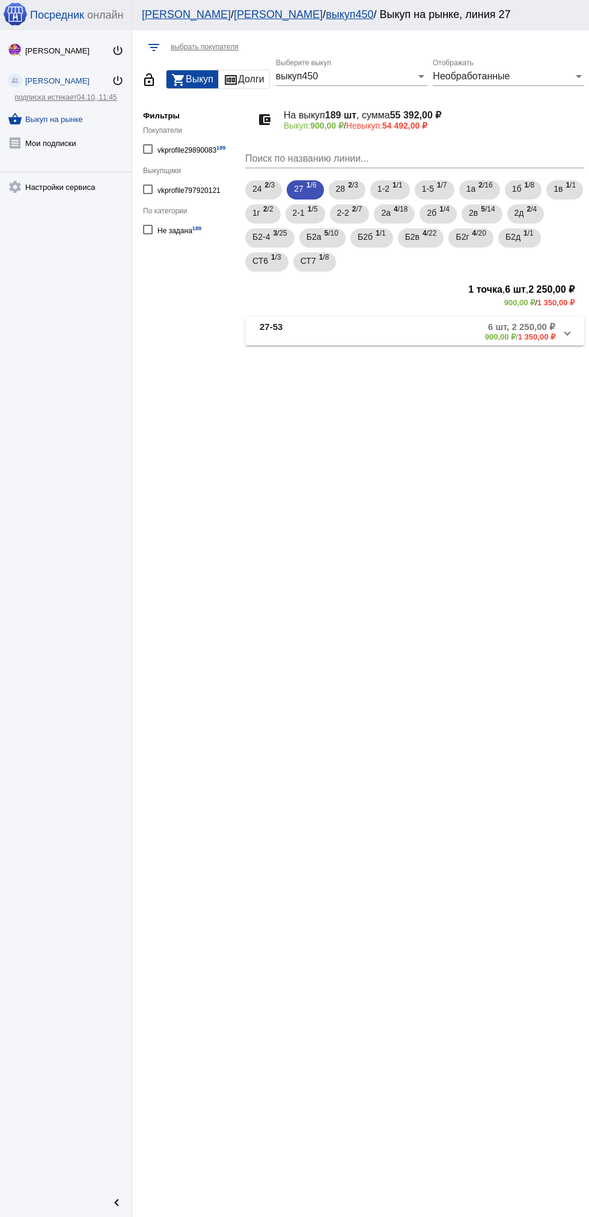
click at [506, 338] on b "900,00 ₽" at bounding box center [500, 336] width 31 height 9
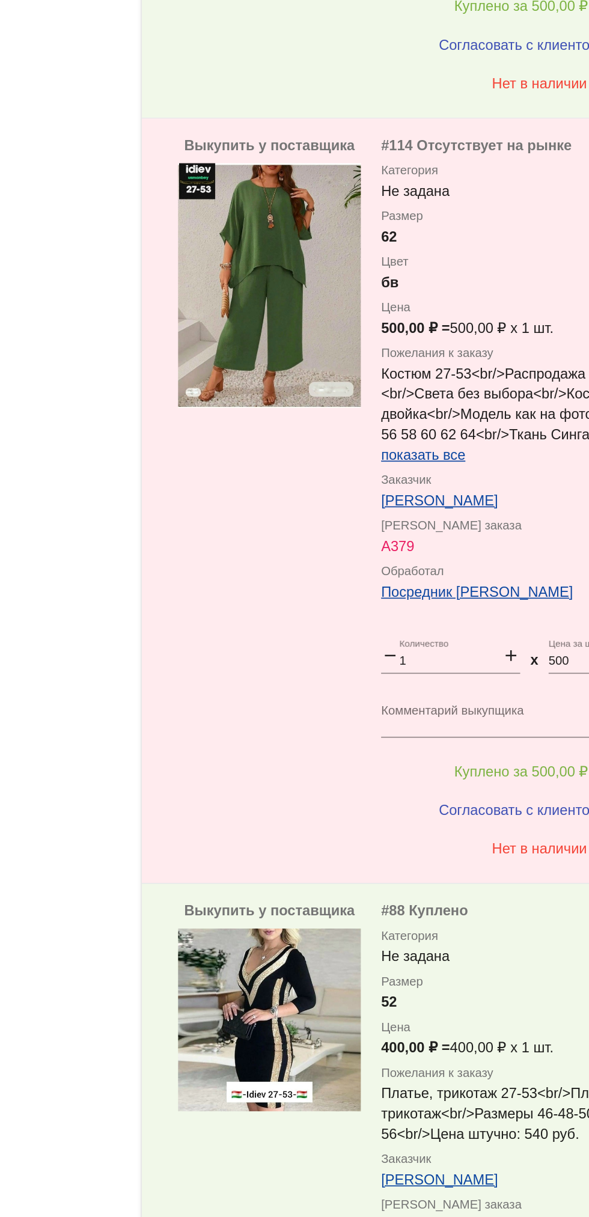
scroll to position [1921, 0]
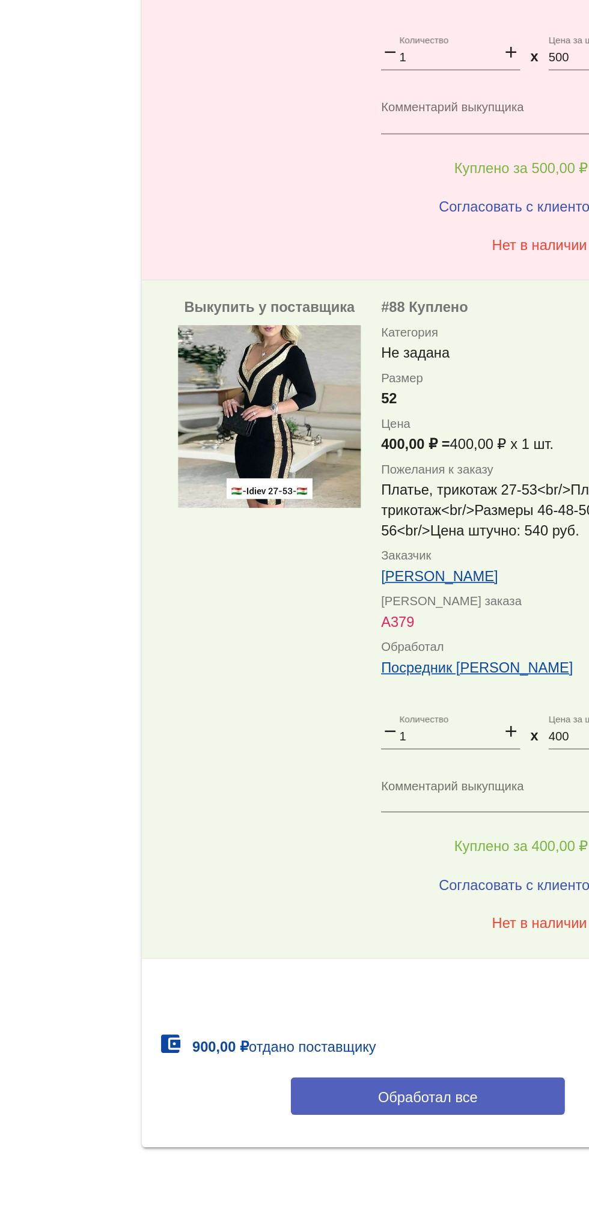
click at [356, 1140] on button "Обработал все" at bounding box center [415, 1145] width 162 height 22
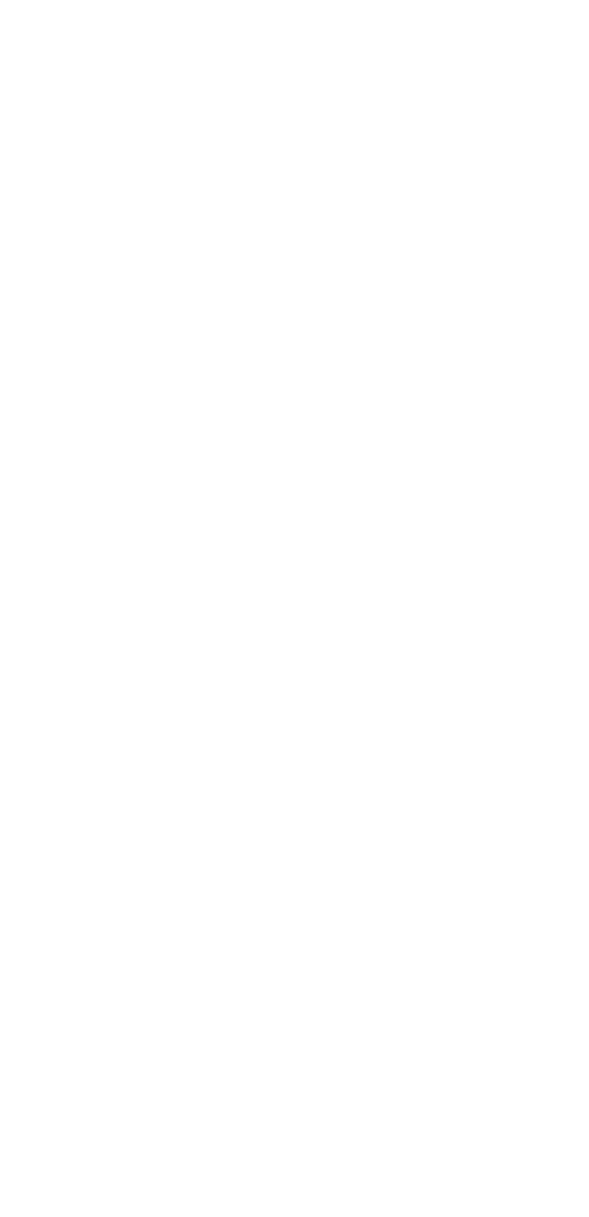
scroll to position [0, 0]
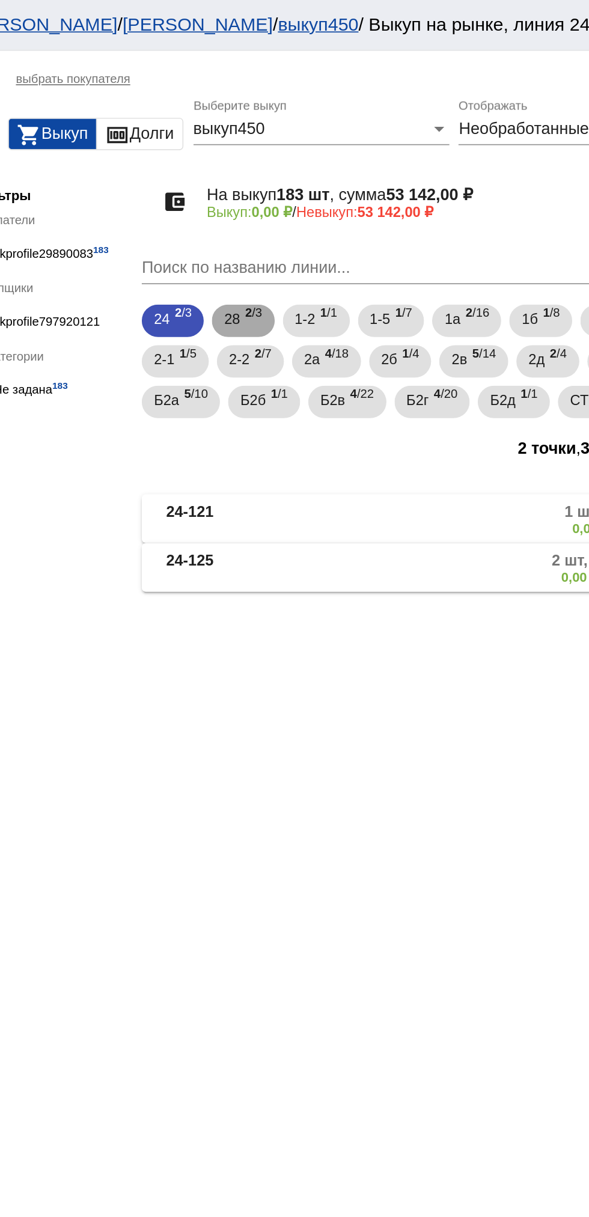
click at [300, 192] on span "28" at bounding box center [299, 189] width 10 height 22
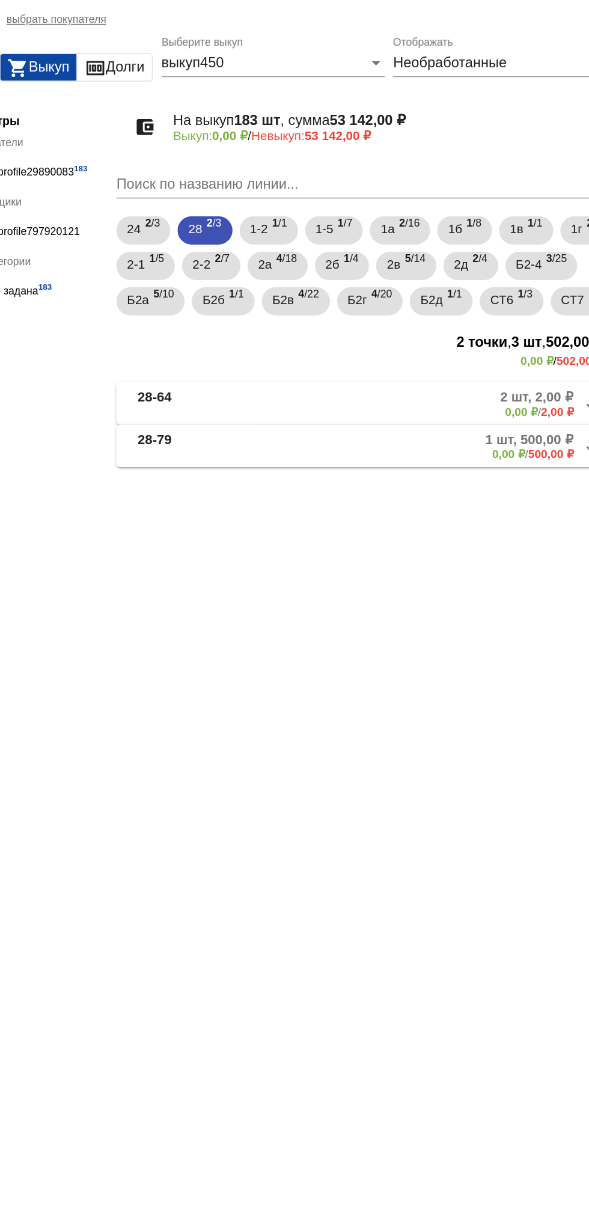
click at [435, 317] on mat-panel-description "2 шт, 2,00 ₽ 0,00 ₽ / 2,00 ₽" at bounding box center [460, 307] width 192 height 20
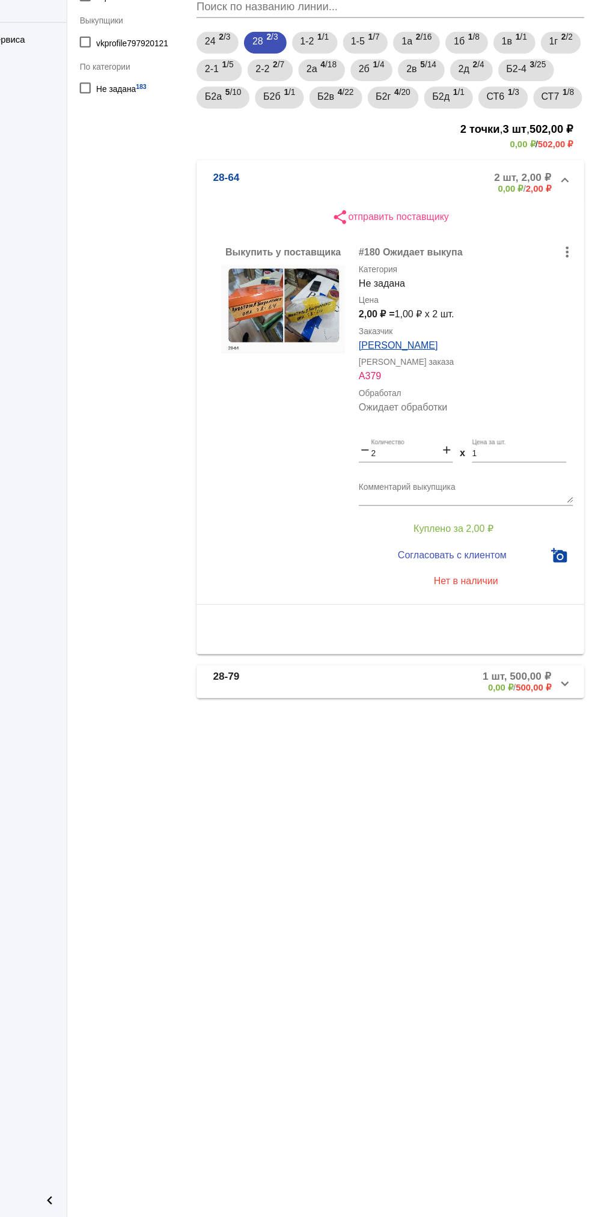
click at [419, 322] on mat-panel-description "2 шт, 2,00 ₽ 0,00 ₽ / 2,00 ₽" at bounding box center [460, 312] width 192 height 20
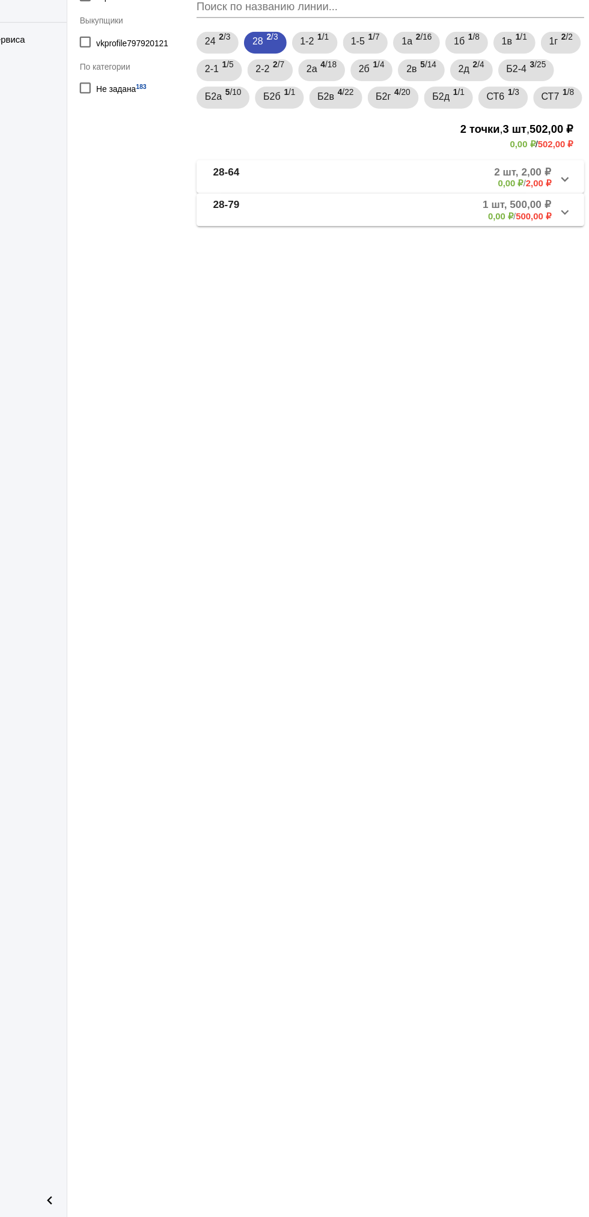
click at [415, 346] on mat-panel-description "1 шт, 500,00 ₽ 0,00 ₽ / 500,00 ₽" at bounding box center [457, 336] width 195 height 20
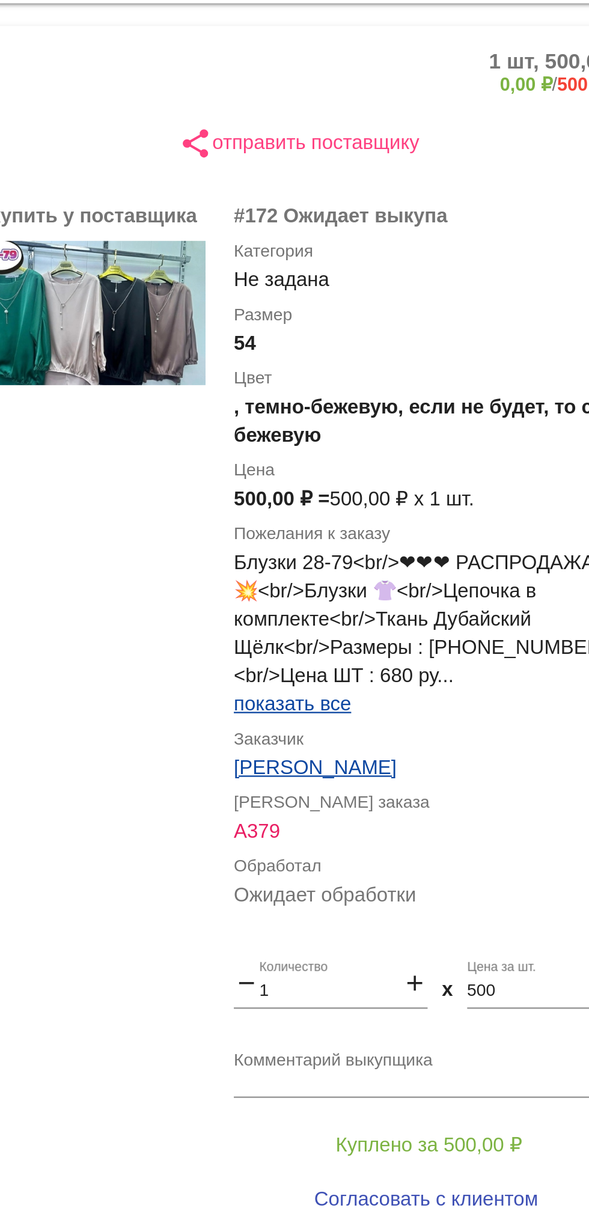
click at [419, 625] on app-description-cutted "Блузки 28-79<br/>❤❤❤ РАСПРОДАЖА 💥 💥 💥<br/>Блузки 👚<br/>Цепочка в комплекте<br/>…" at bounding box center [481, 589] width 188 height 72
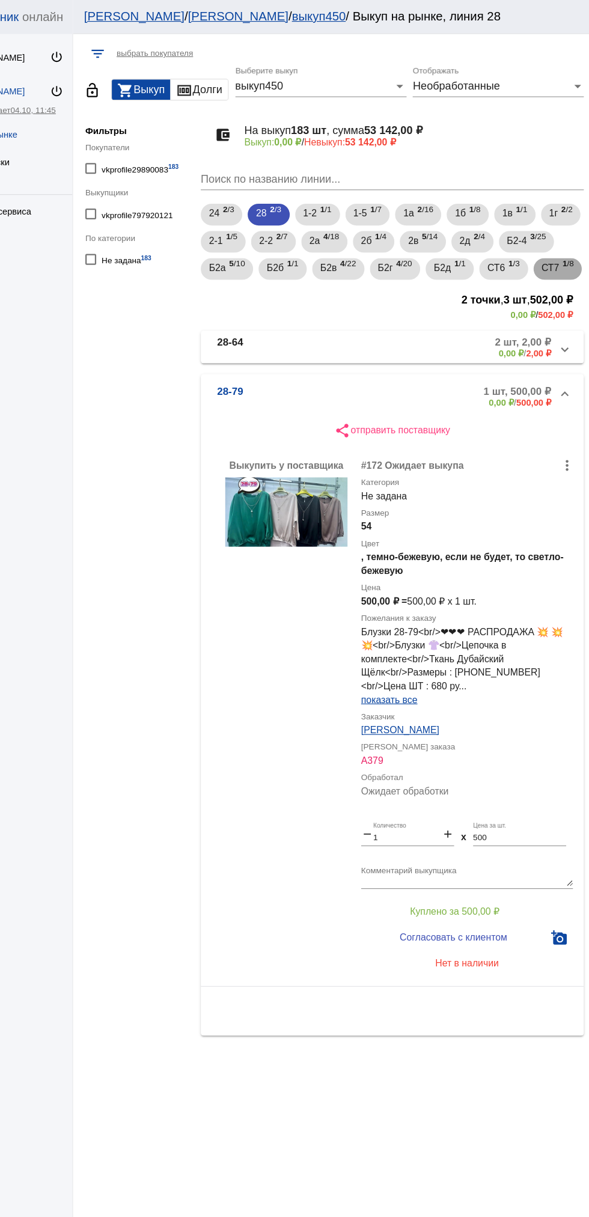
click at [547, 248] on span "СТ7" at bounding box center [555, 237] width 16 height 22
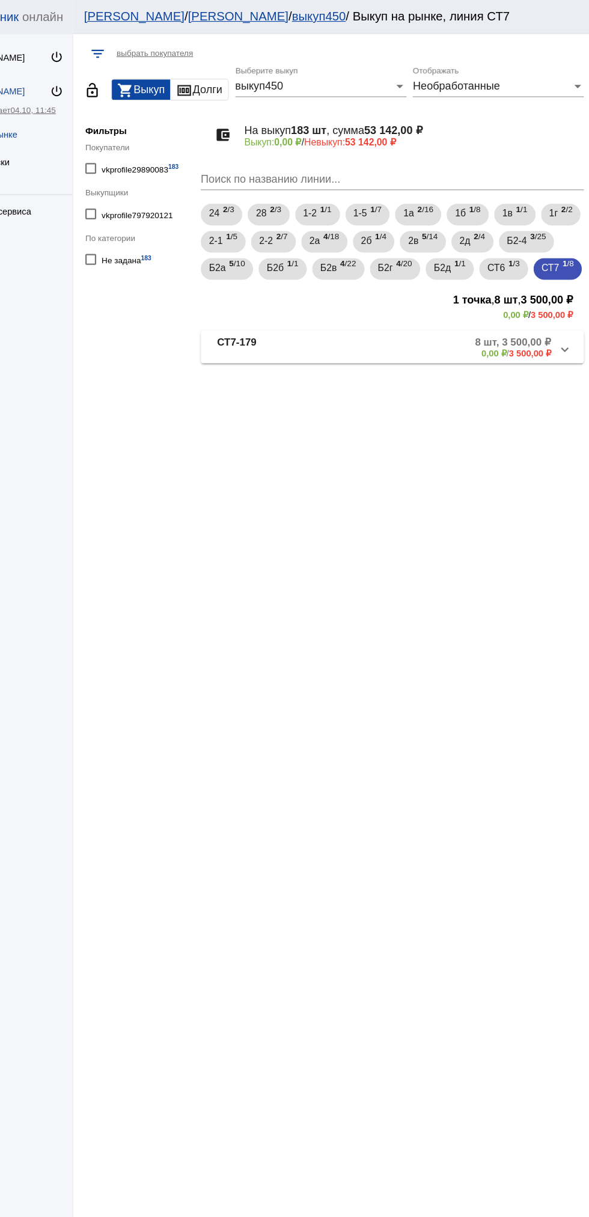
click at [267, 317] on b "СТ7-179" at bounding box center [277, 307] width 35 height 20
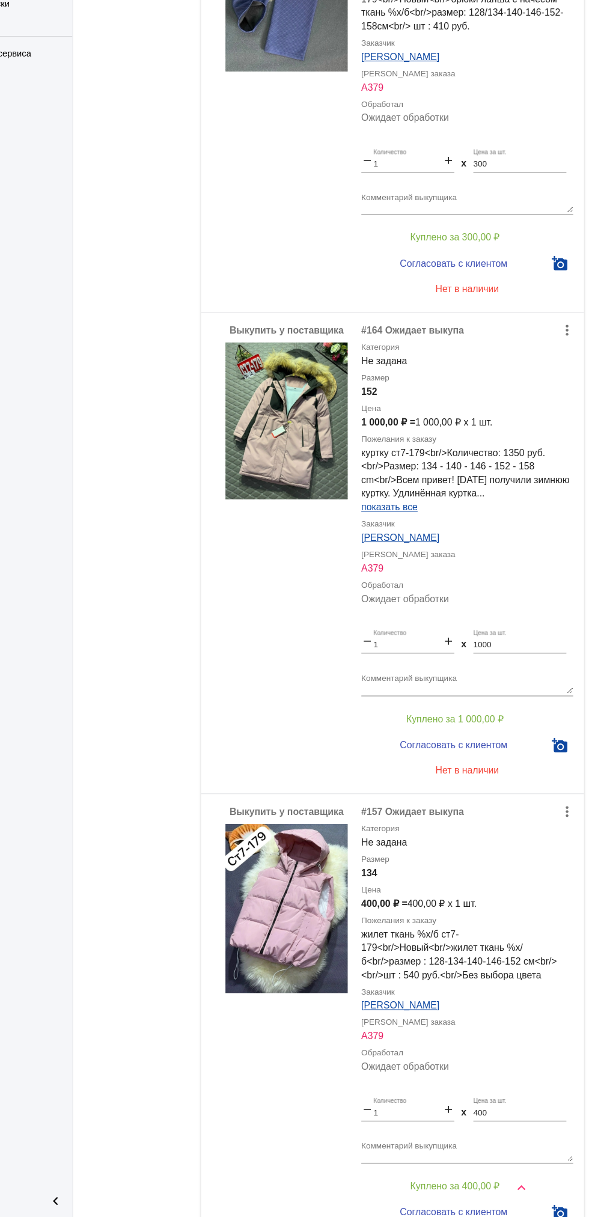
scroll to position [1713, 0]
click at [345, 550] on img at bounding box center [321, 513] width 108 height 139
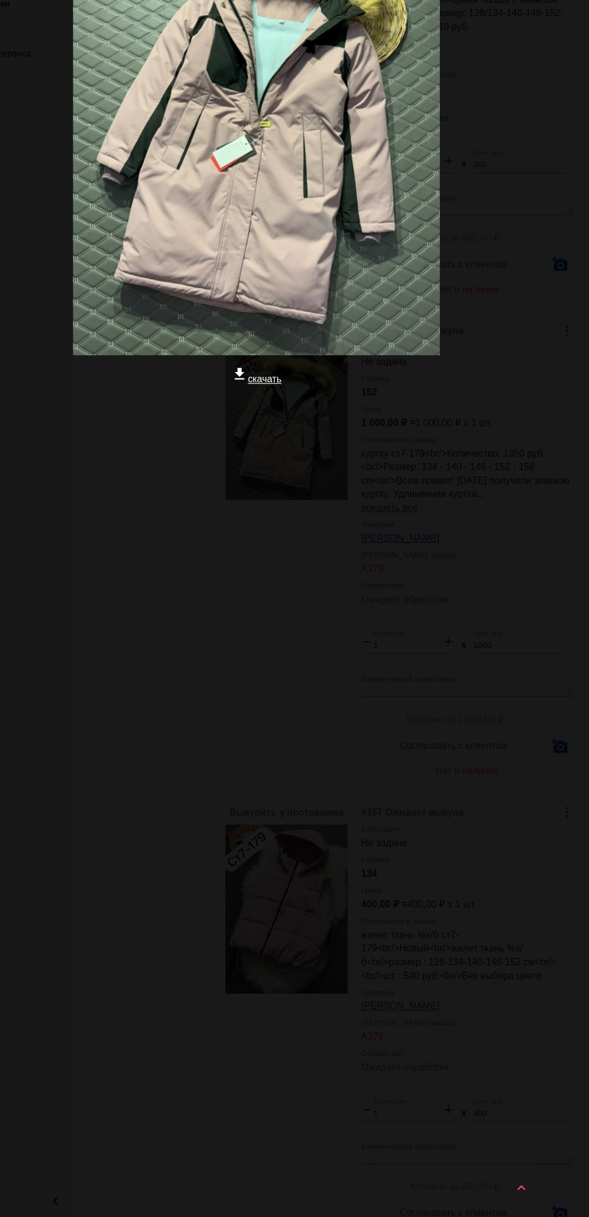
scroll to position [0, 0]
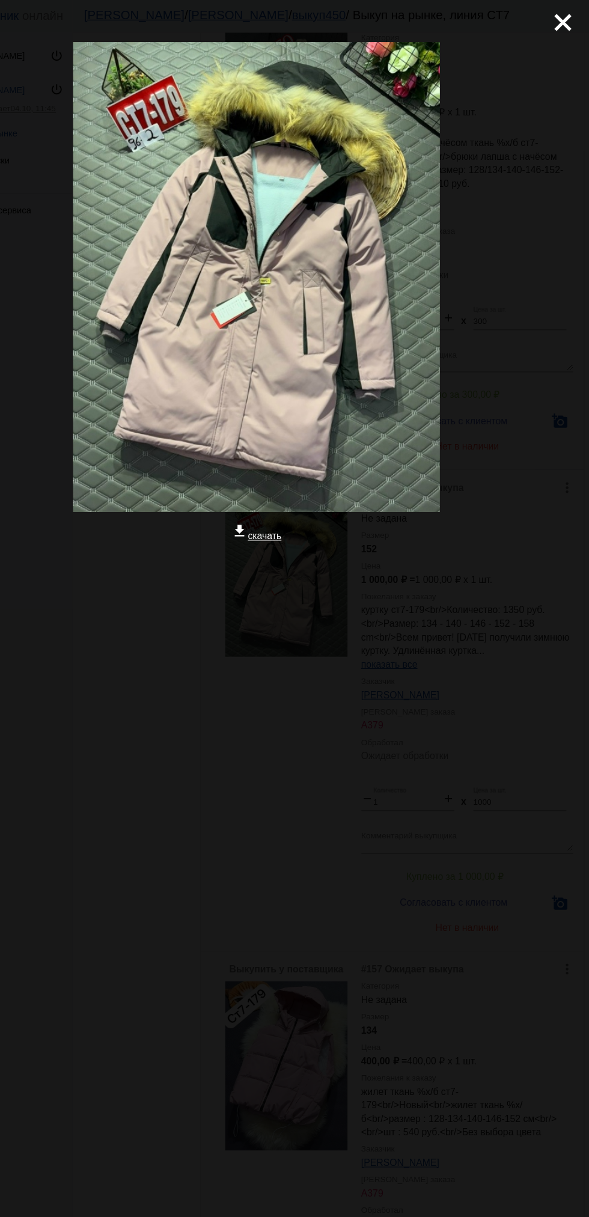
click at [401, 864] on app-image-viewer "close get_app скачать" at bounding box center [294, 608] width 589 height 1217
click at [563, 23] on mat-icon "close" at bounding box center [560, 16] width 14 height 14
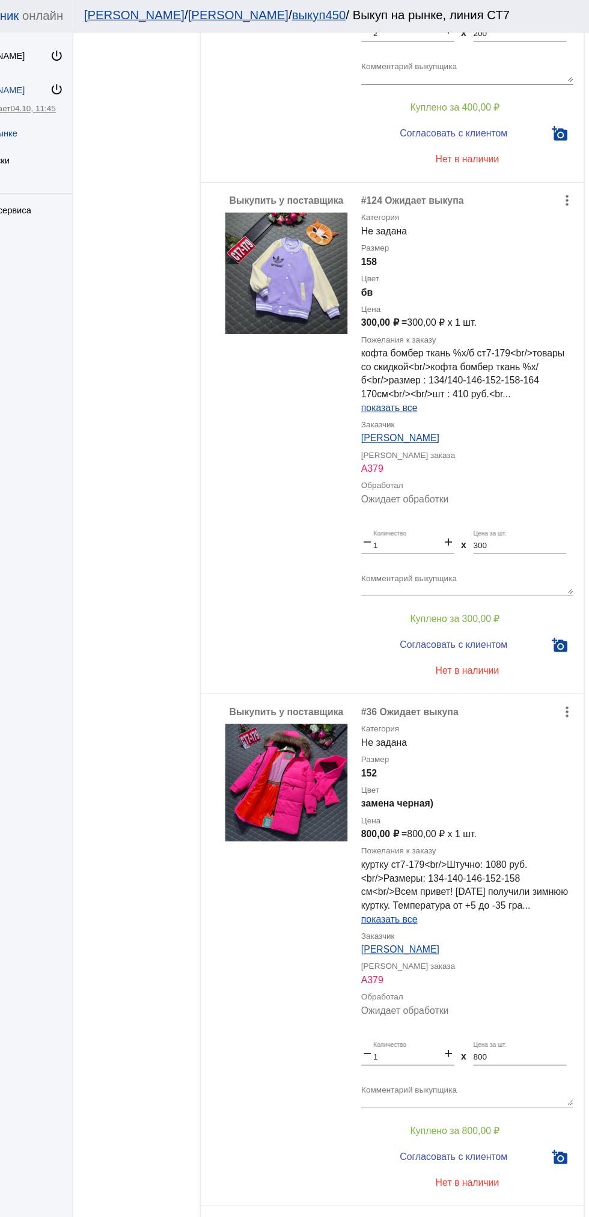
scroll to position [648, 0]
click at [332, 745] on img at bounding box center [321, 693] width 108 height 104
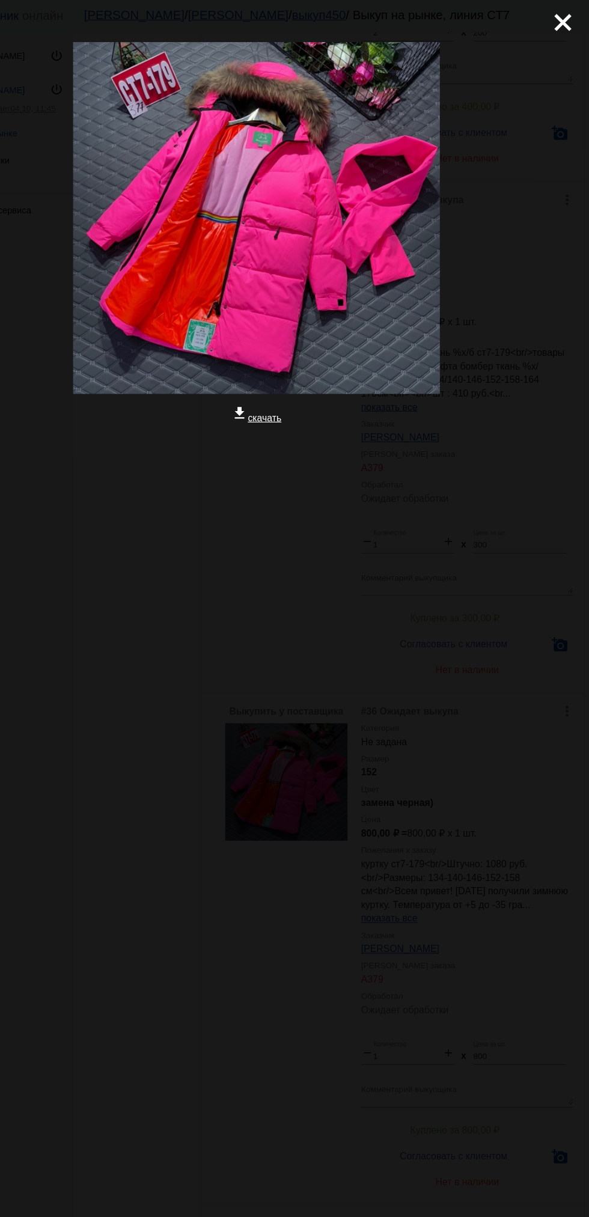
click at [566, 23] on mat-icon "close" at bounding box center [560, 16] width 14 height 14
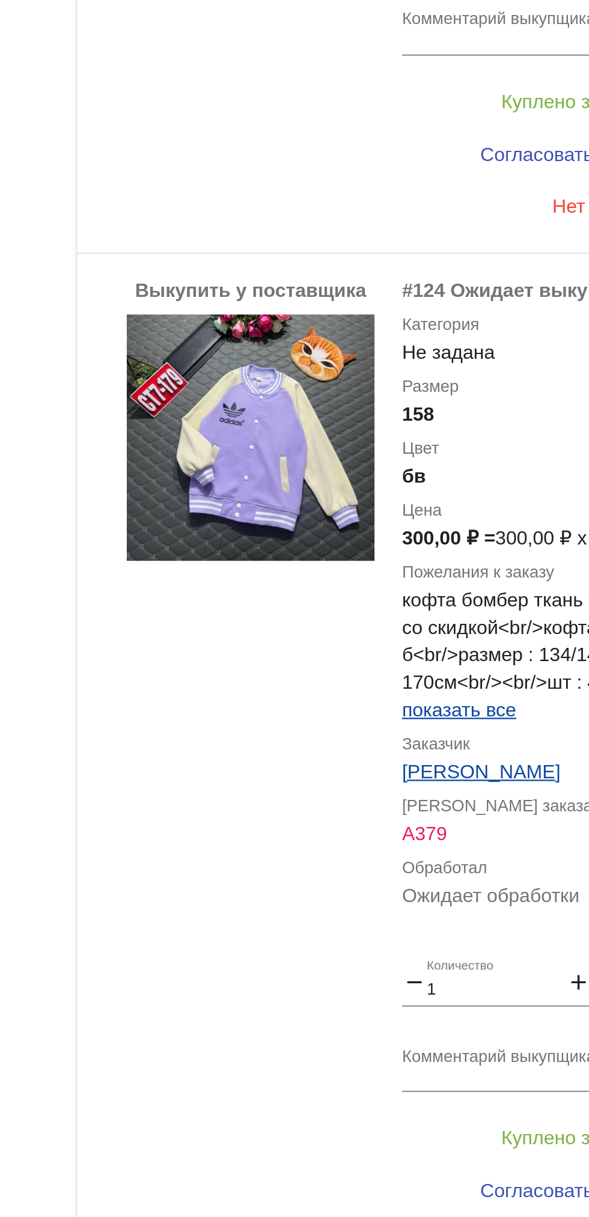
scroll to position [429, 0]
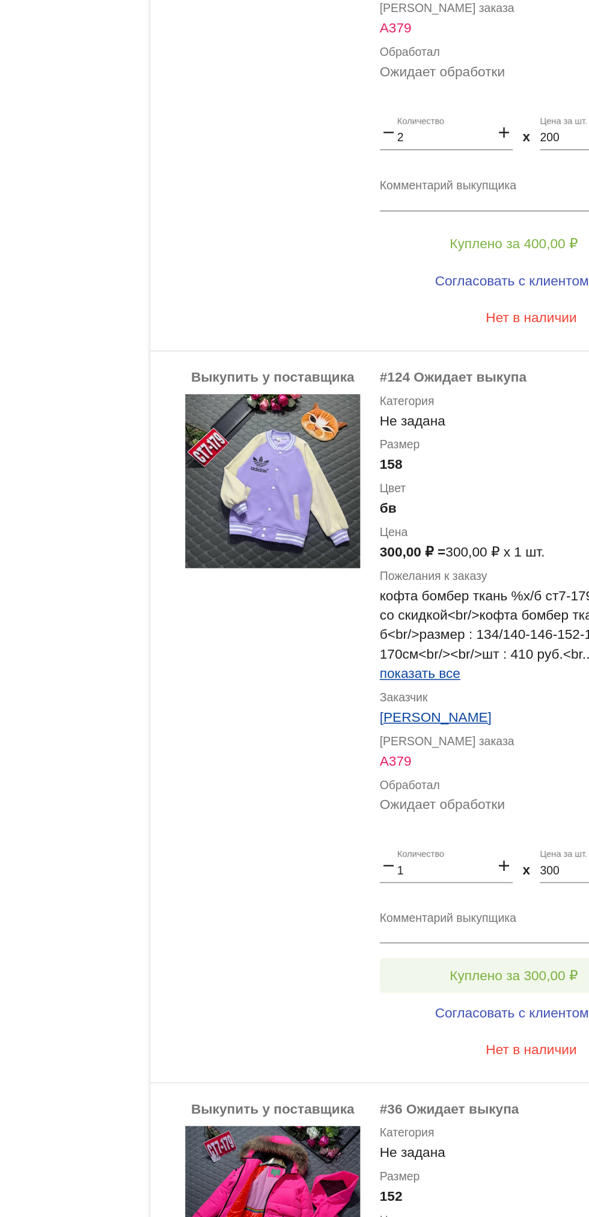
click at [486, 772] on span "Куплено за 300,00 ₽" at bounding box center [469, 768] width 79 height 10
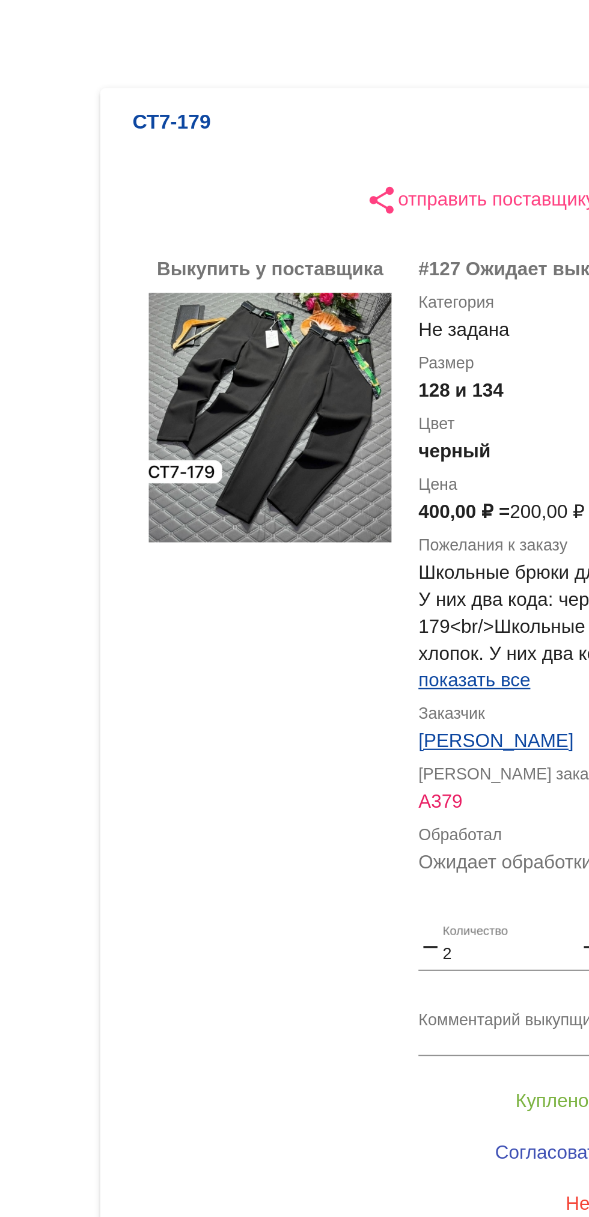
scroll to position [3, 0]
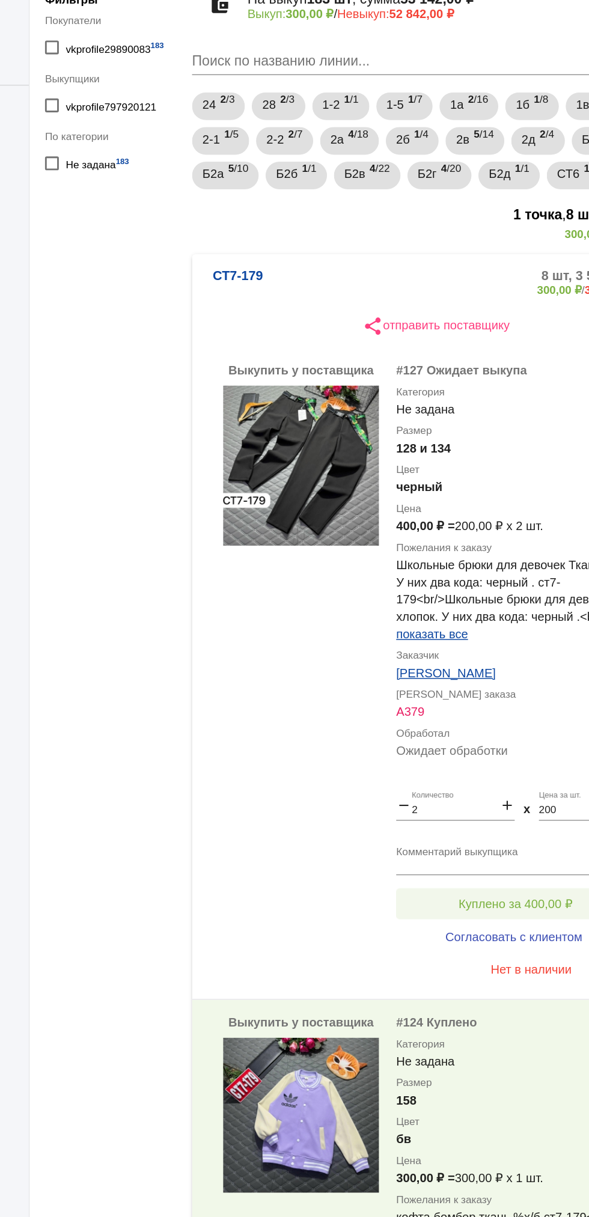
click at [514, 752] on button "Куплено за 400,00 ₽" at bounding box center [470, 741] width 166 height 22
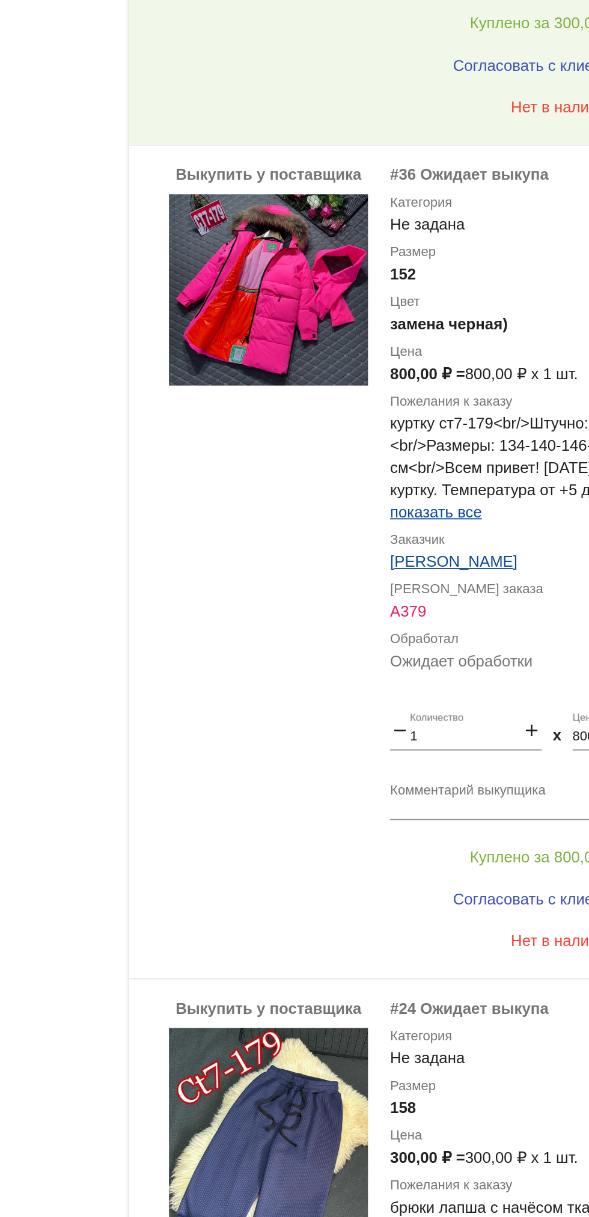
scroll to position [1037, 0]
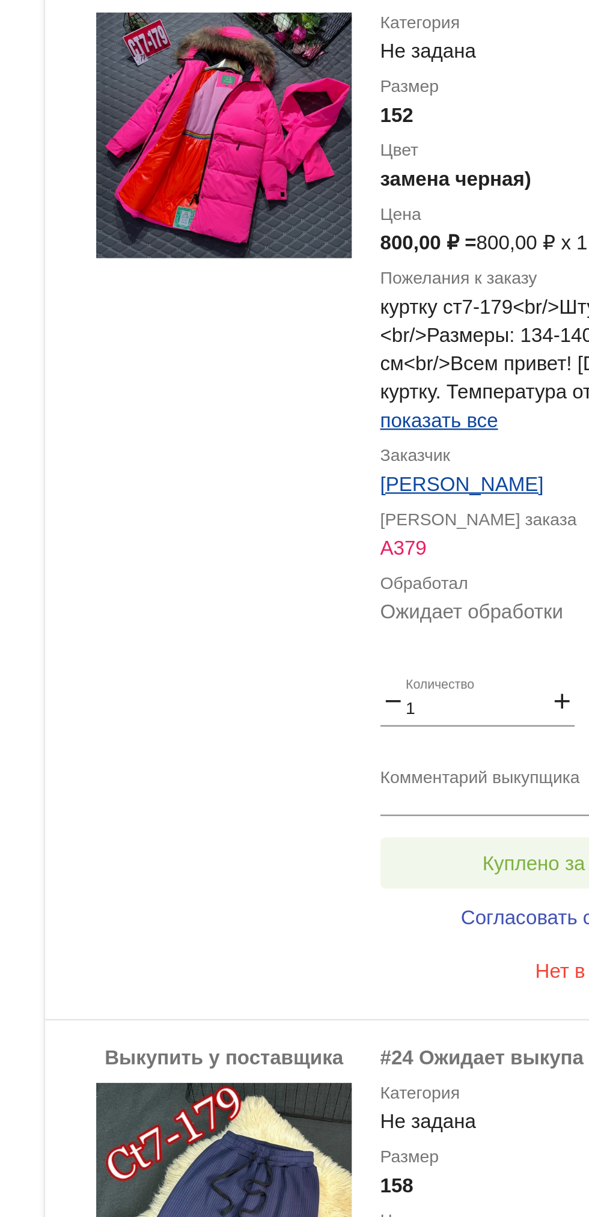
click at [459, 530] on span "Куплено за 800,00 ₽" at bounding box center [469, 525] width 79 height 10
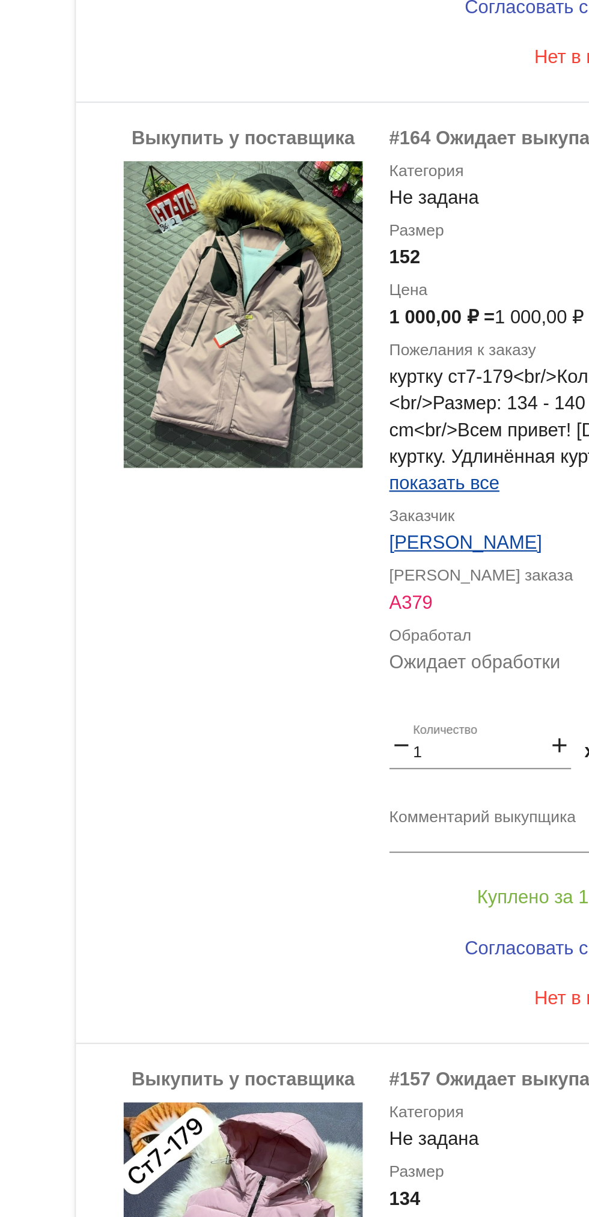
scroll to position [1886, 0]
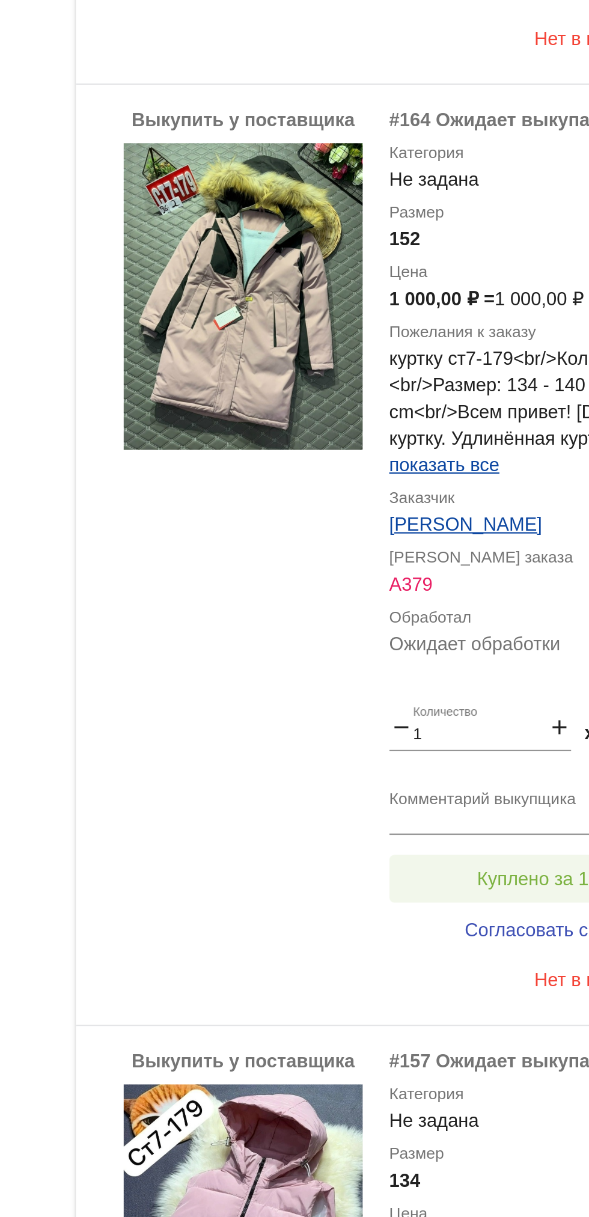
click at [451, 614] on button "Куплено за 1 000,00 ₽" at bounding box center [470, 604] width 166 height 22
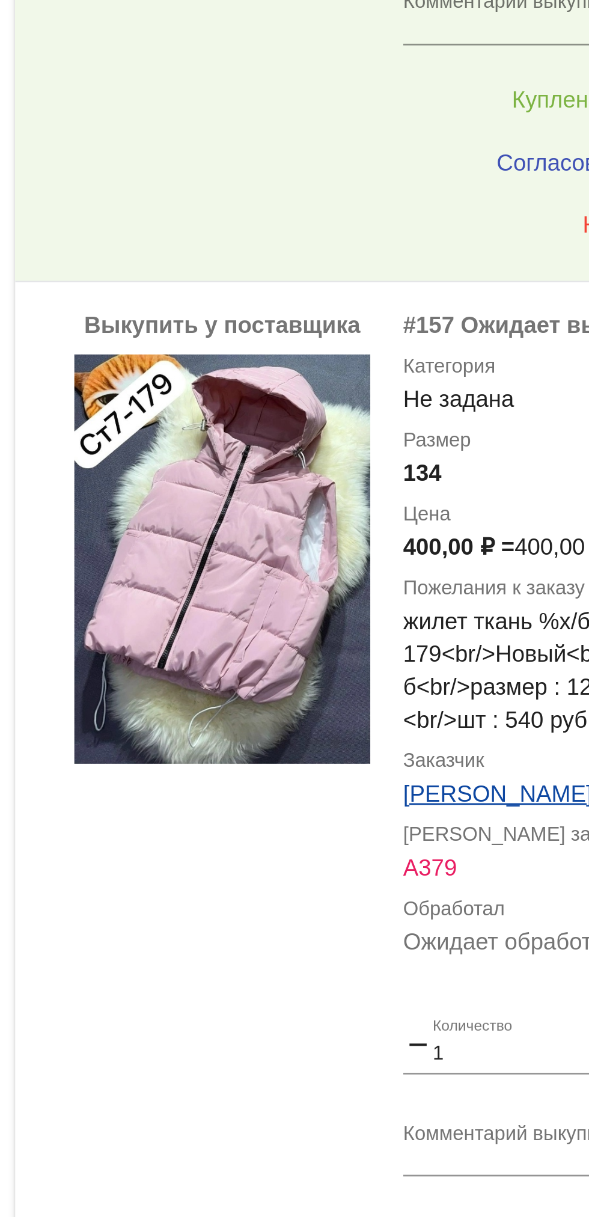
scroll to position [2163, 0]
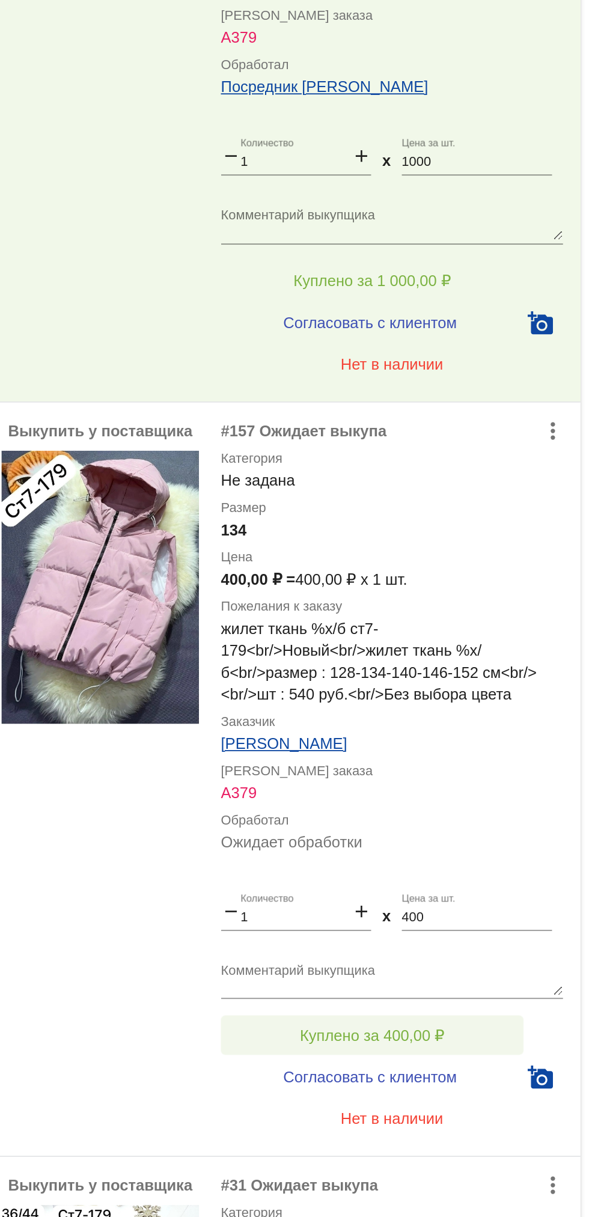
click at [510, 751] on button "Куплено за 400,00 ₽" at bounding box center [470, 740] width 166 height 22
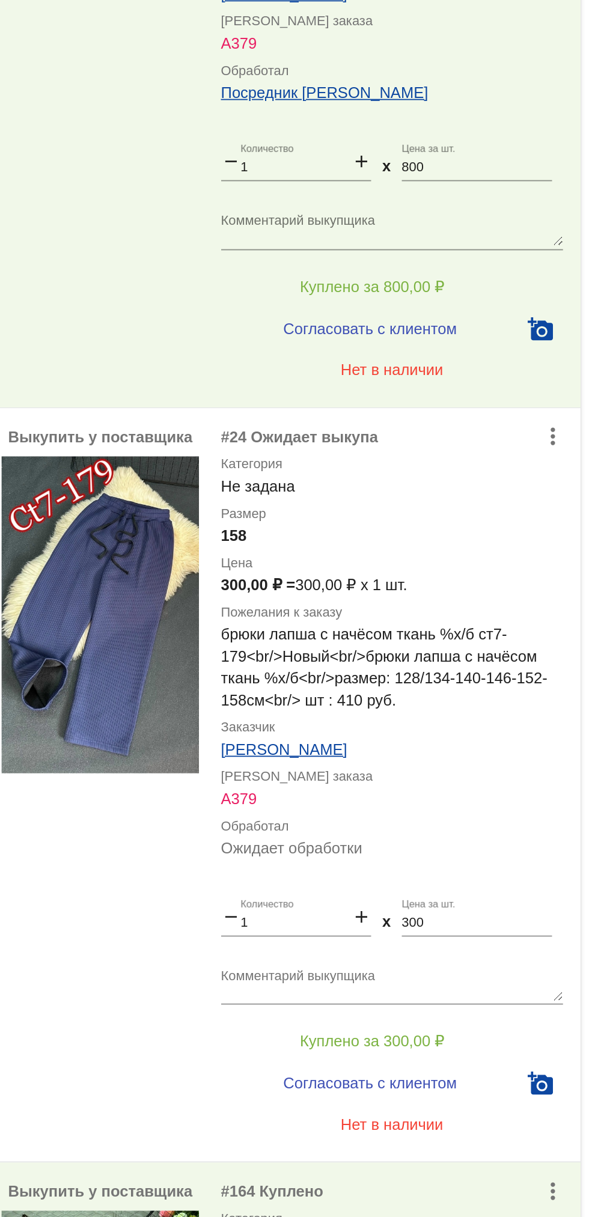
scroll to position [1624, 0]
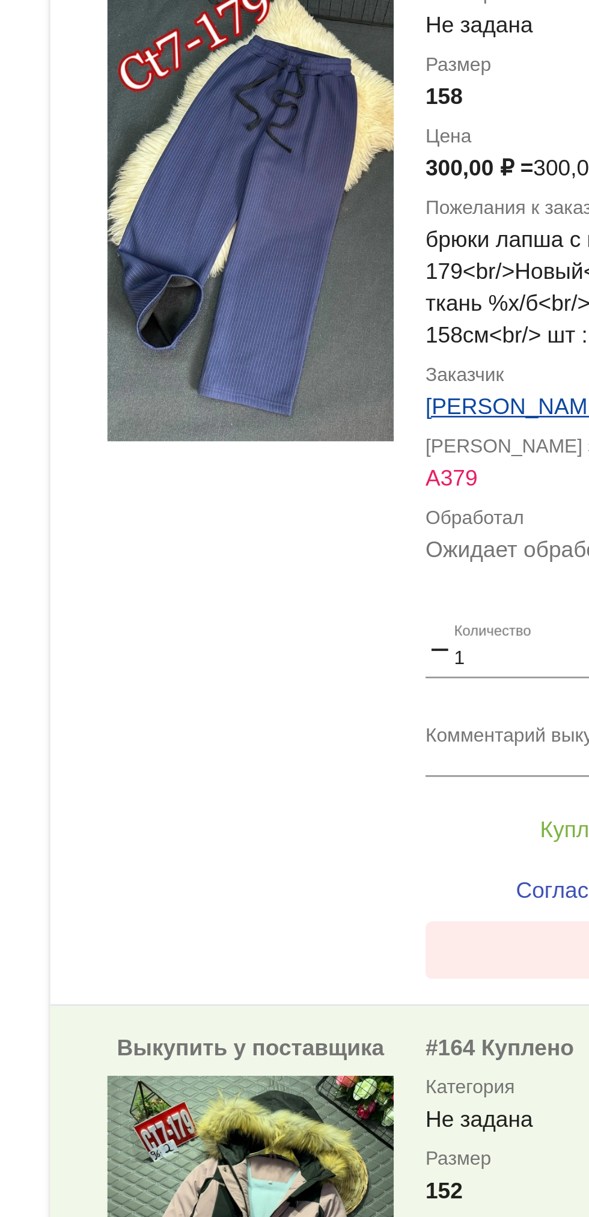
click at [432, 496] on button "Нет в наличии" at bounding box center [481, 485] width 188 height 22
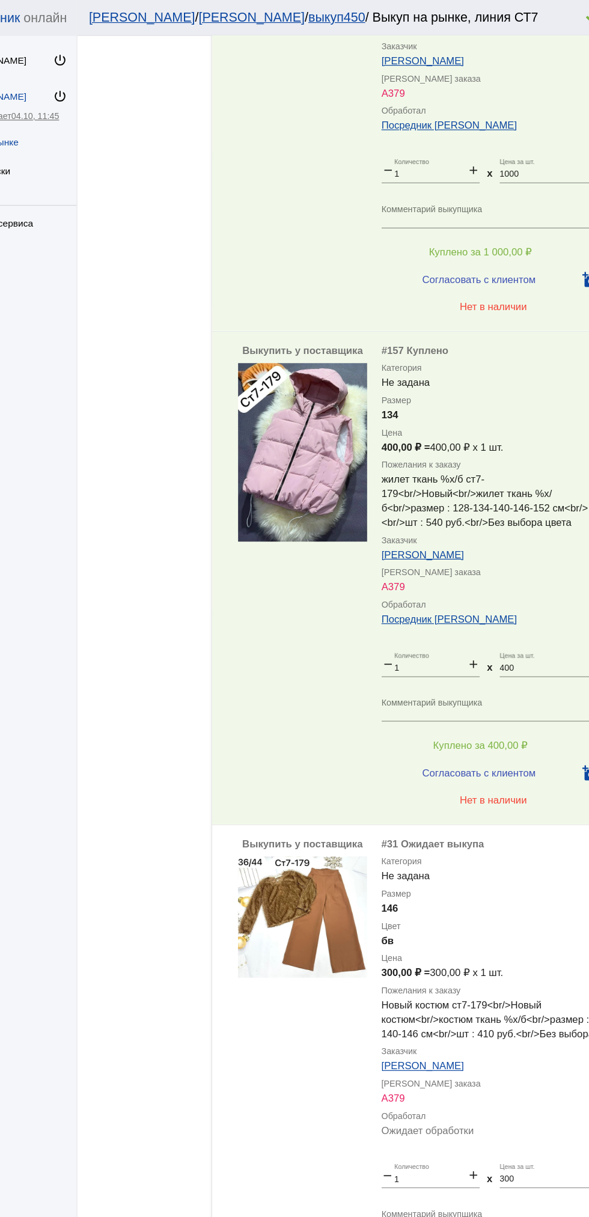
scroll to position [2302, 0]
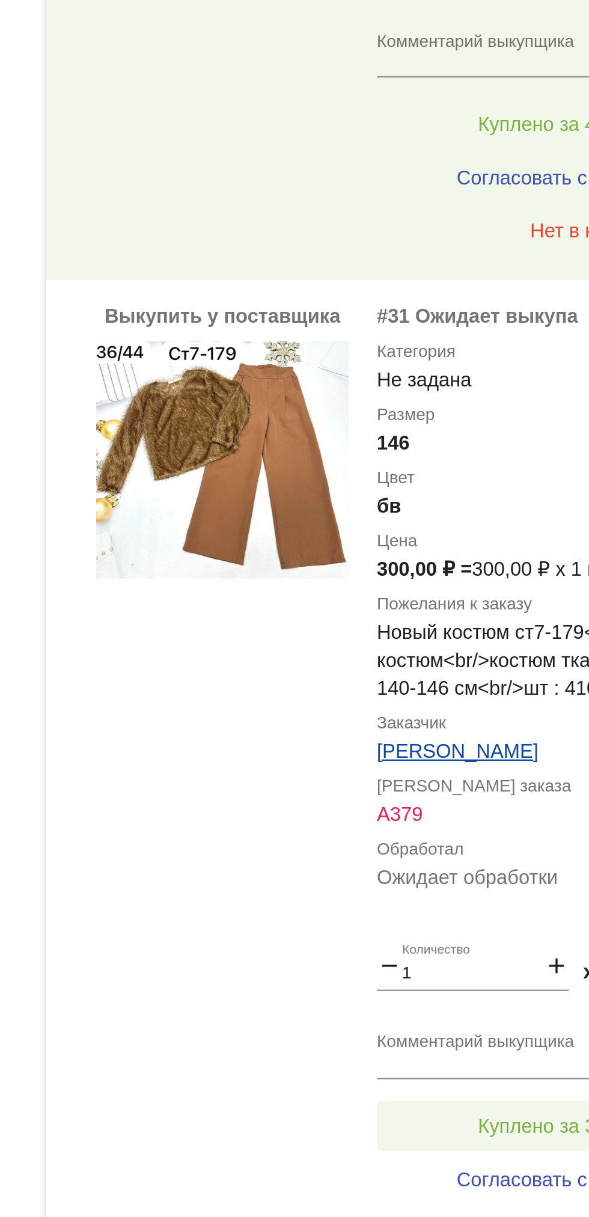
click at [451, 1049] on span "Куплено за 300,00 ₽" at bounding box center [469, 1054] width 79 height 10
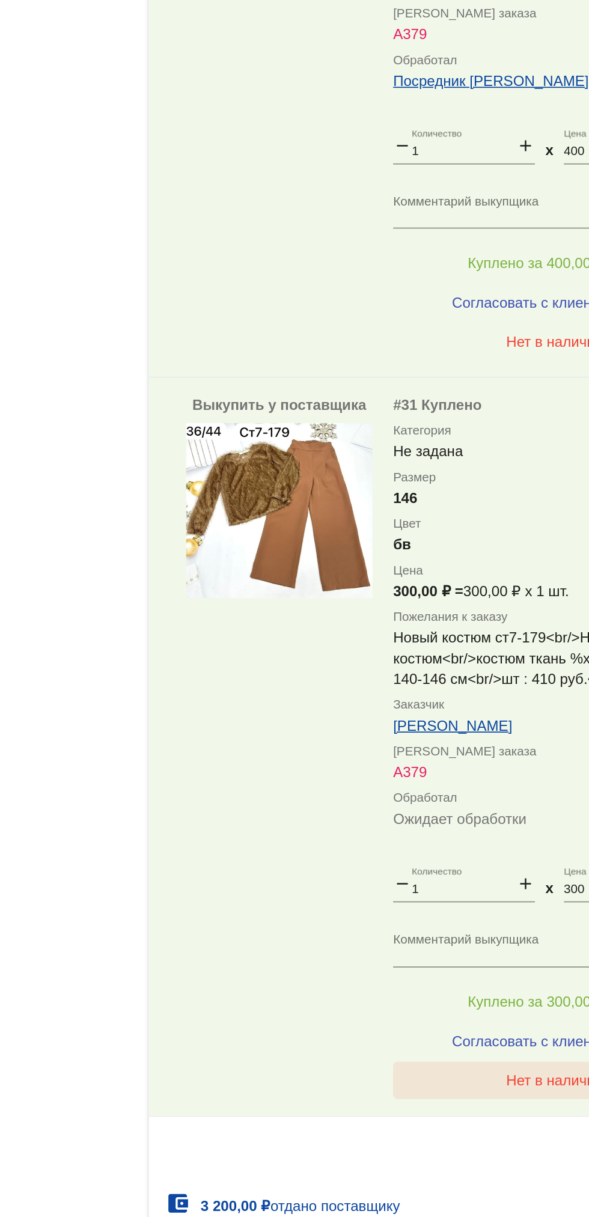
click at [490, 1087] on button "Нет в наличии" at bounding box center [481, 1076] width 188 height 22
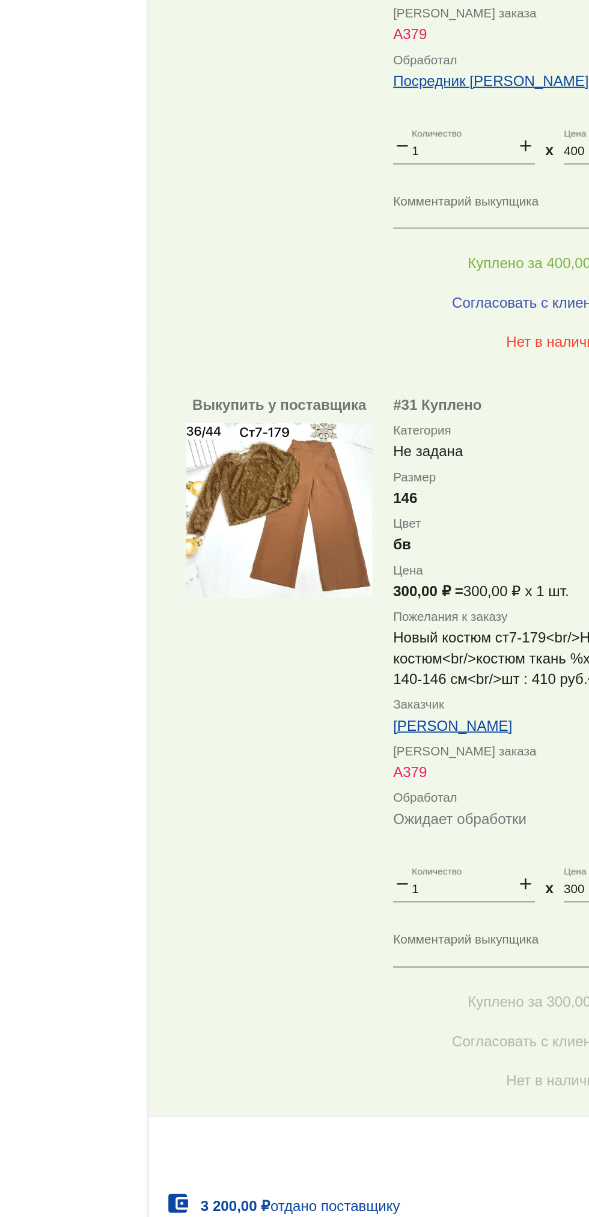
scroll to position [2370, 0]
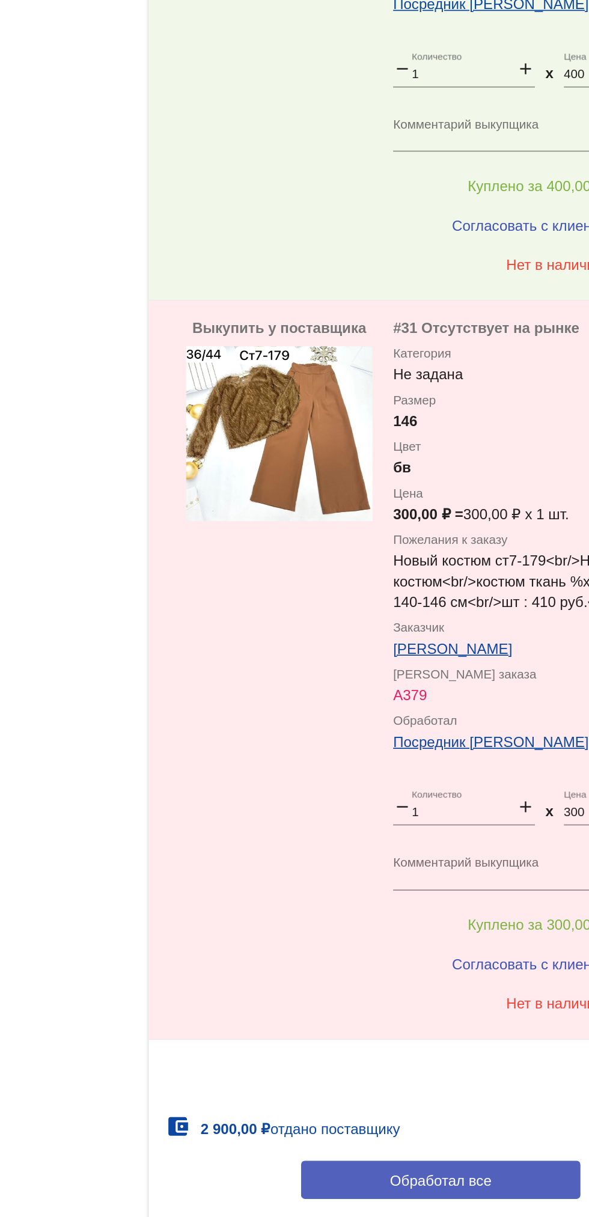
click at [421, 1136] on span "Обработал все" at bounding box center [414, 1134] width 59 height 10
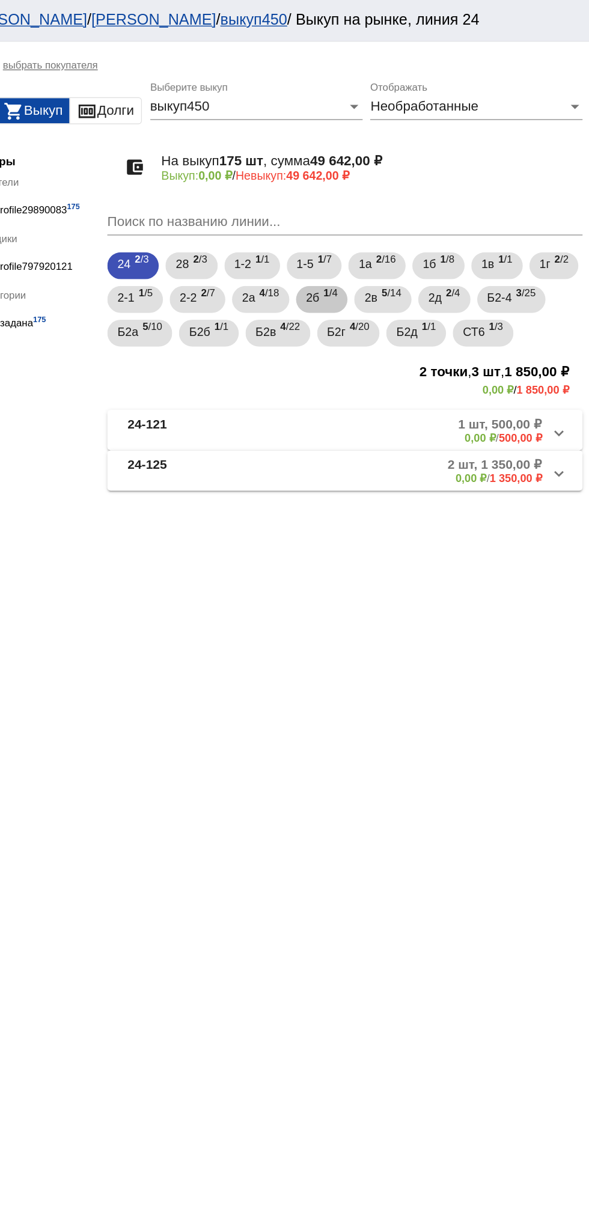
scroll to position [0, 0]
click at [311, 195] on span "2 /3" at bounding box center [311, 190] width 10 height 25
click at [417, 350] on mat-expansion-panel-header "28-79 1 шт, 500,00 ₽ 0,00 ₽ / 500,00 ₽" at bounding box center [414, 336] width 339 height 29
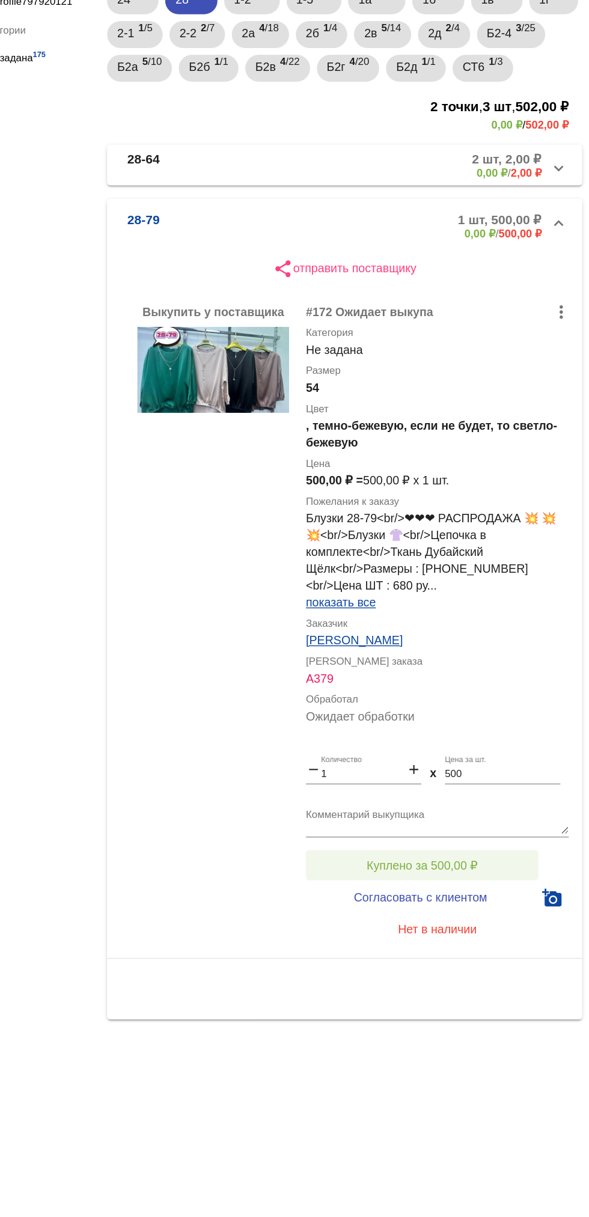
click at [498, 811] on span "Куплено за 500,00 ₽" at bounding box center [469, 807] width 79 height 10
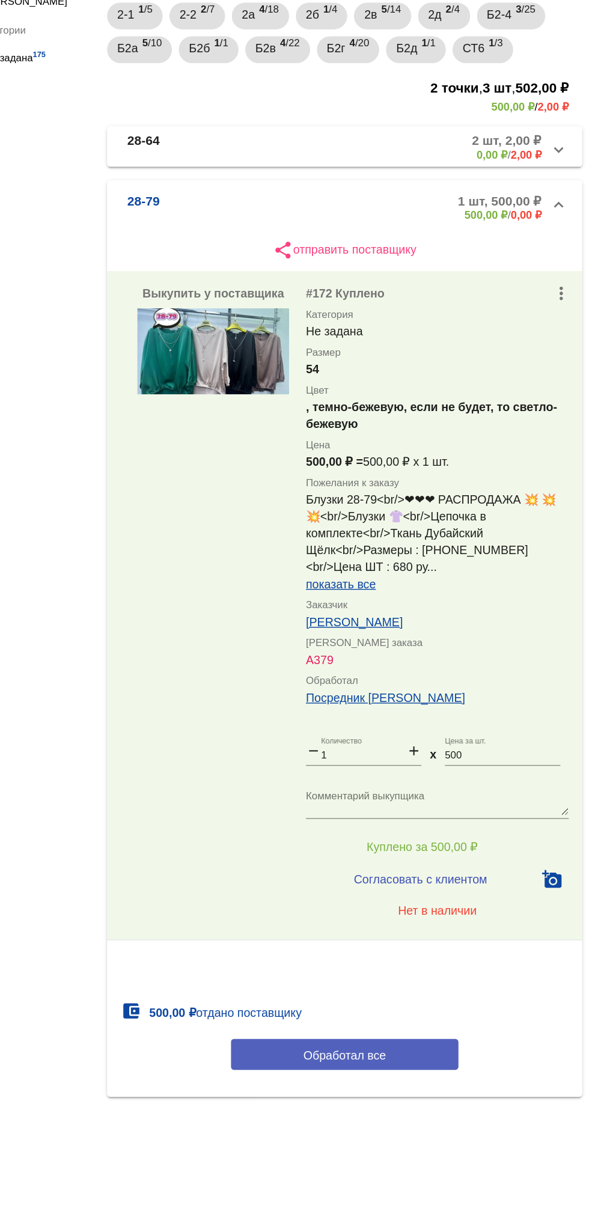
click at [450, 966] on button "Обработал все" at bounding box center [415, 955] width 162 height 22
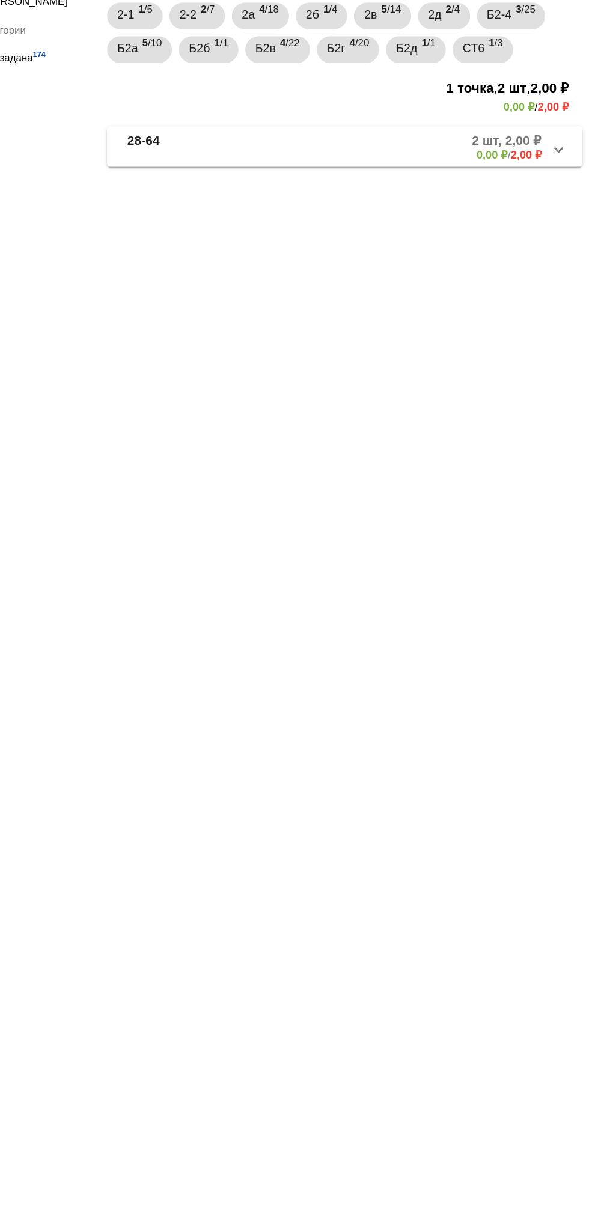
click at [427, 317] on mat-panel-description "2 шт, 2,00 ₽ 0,00 ₽ / 2,00 ₽" at bounding box center [460, 307] width 192 height 20
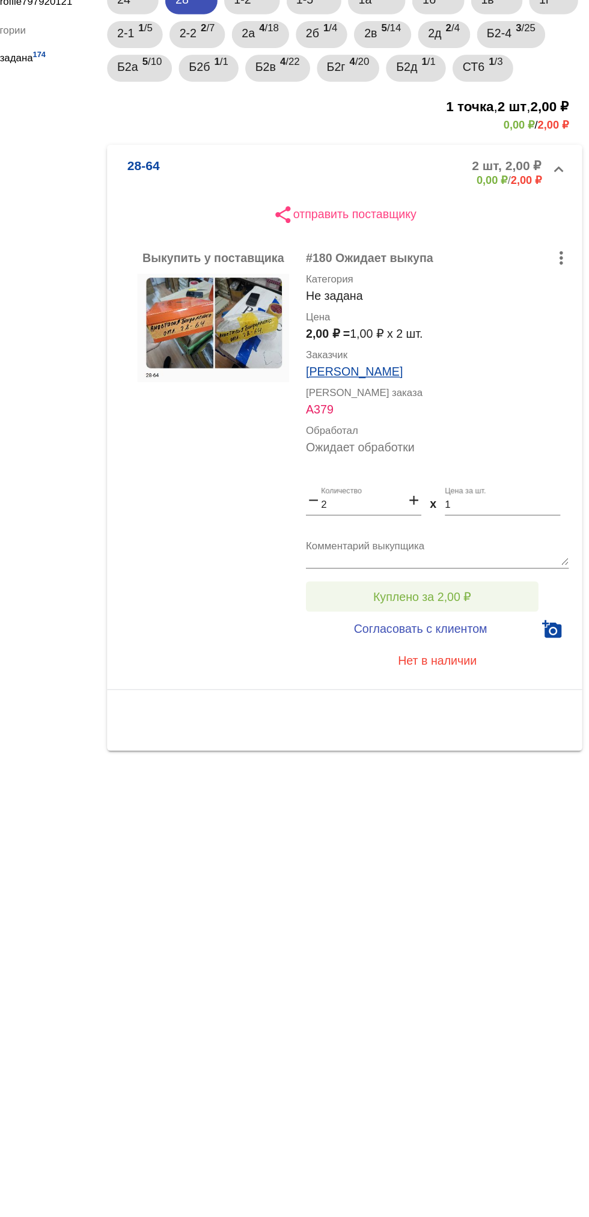
click at [478, 593] on textarea "Комментарий выкупщика" at bounding box center [481, 583] width 188 height 19
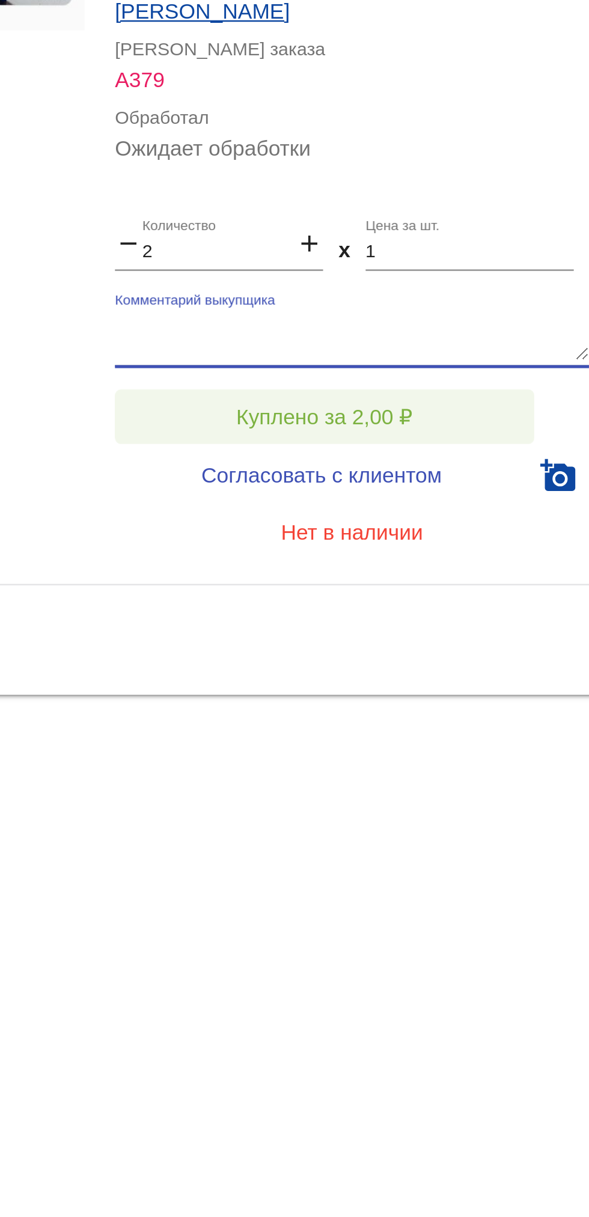
click at [500, 620] on span "Куплено за 2,00 ₽" at bounding box center [470, 615] width 70 height 10
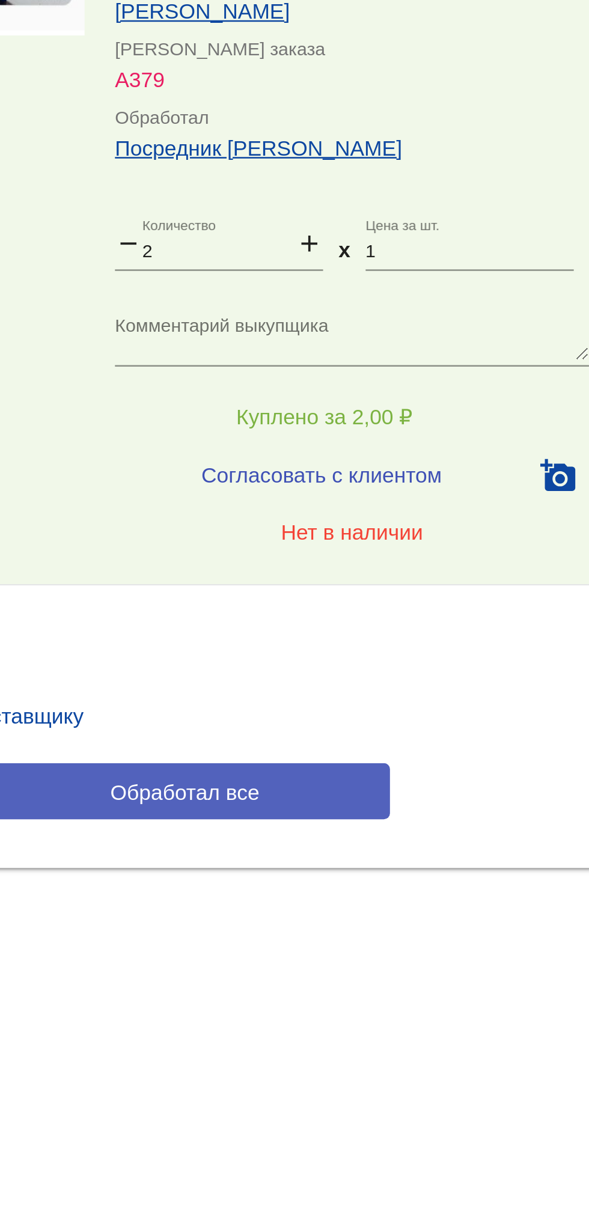
click at [468, 774] on button "Обработал все" at bounding box center [415, 763] width 162 height 22
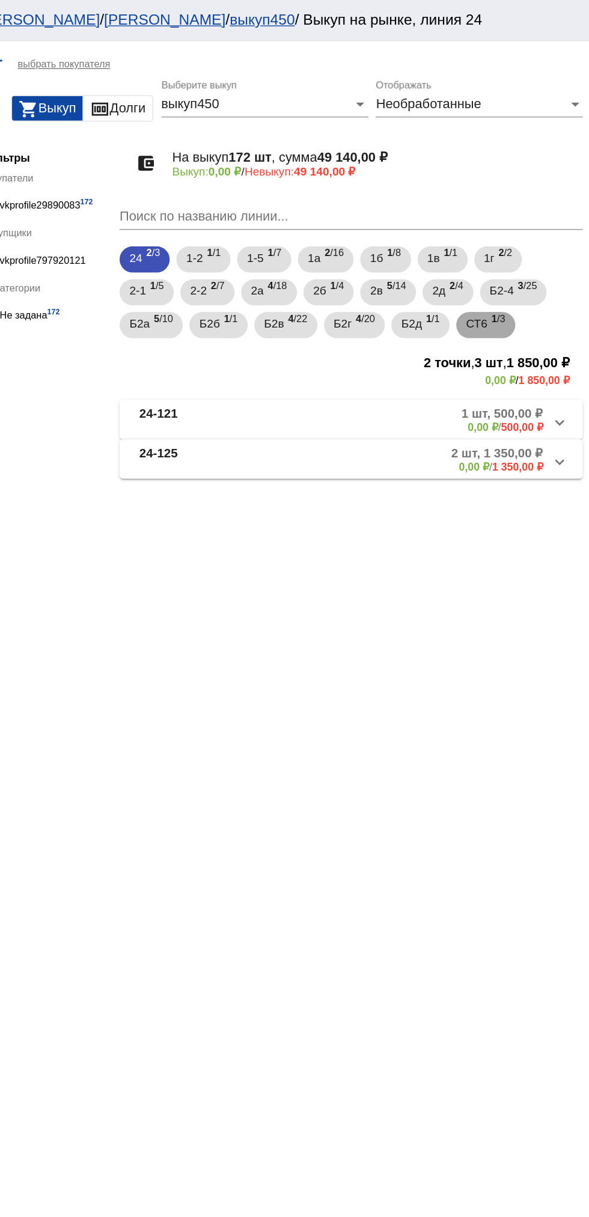
click at [500, 238] on mat-chip "СТ6 1 /3" at bounding box center [513, 237] width 43 height 19
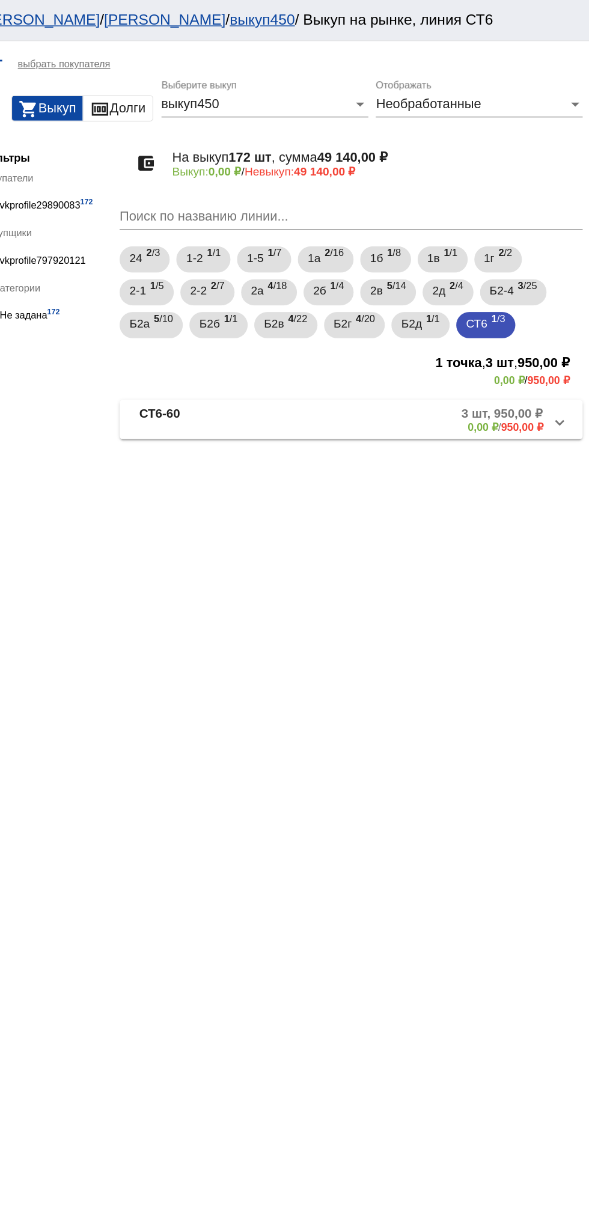
click at [256, 156] on input "Поиск по названию линии..." at bounding box center [414, 158] width 339 height 11
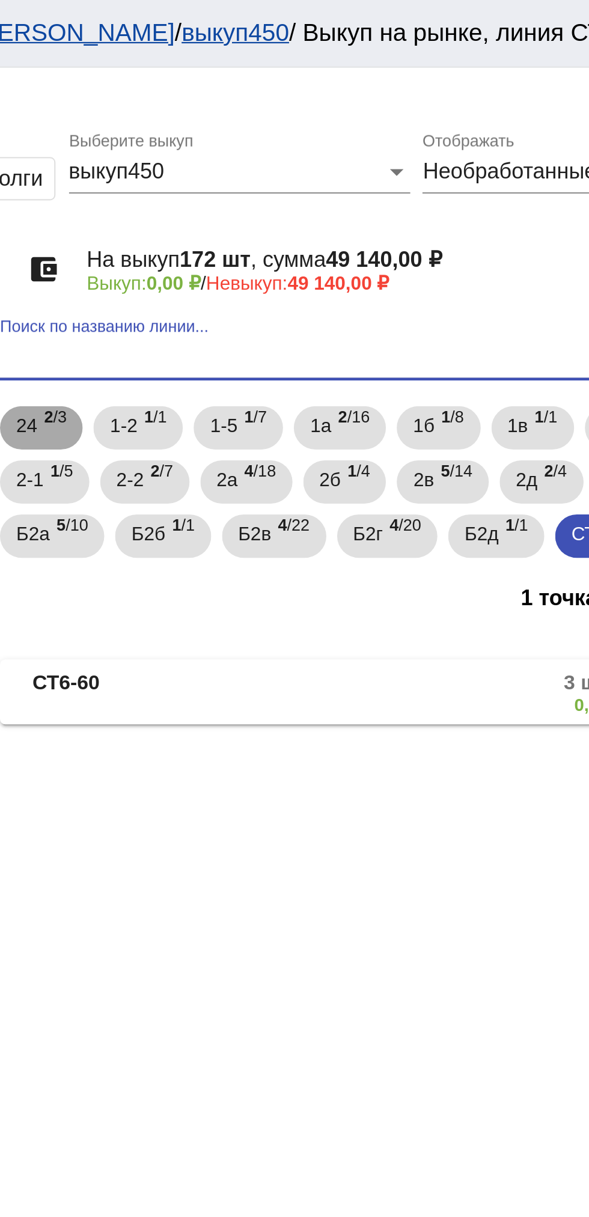
click at [278, 191] on mat-chip "24 2 /3" at bounding box center [263, 189] width 37 height 19
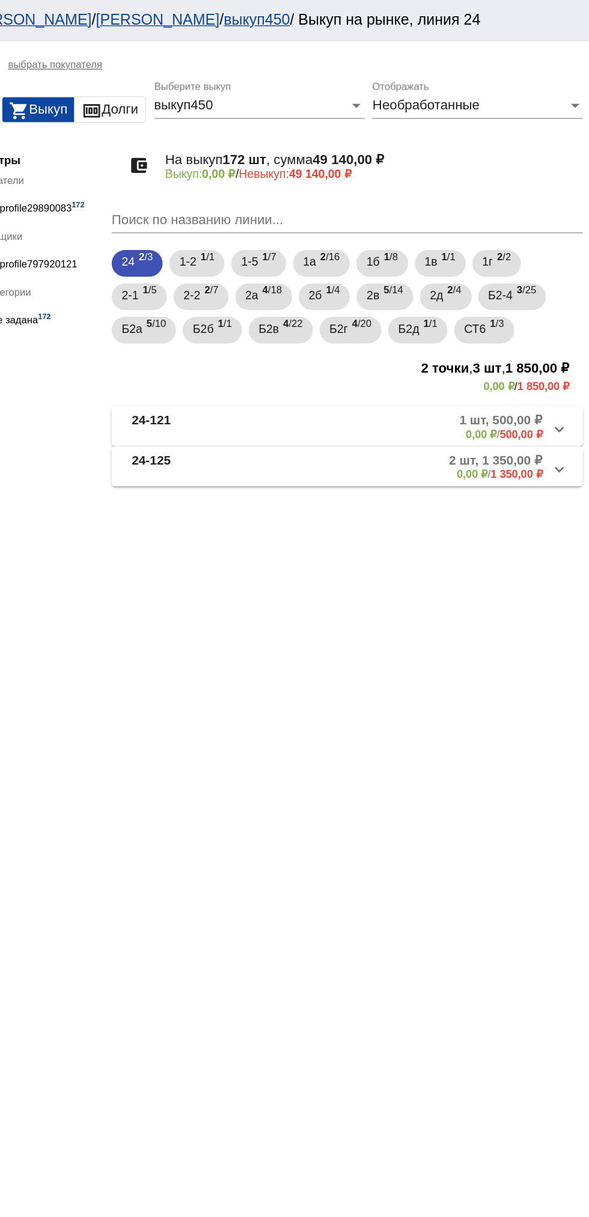
click at [485, 309] on mat-panel-description "1 шт, 500,00 ₽ 0,00 ₽ / 500,00 ₽" at bounding box center [460, 307] width 192 height 20
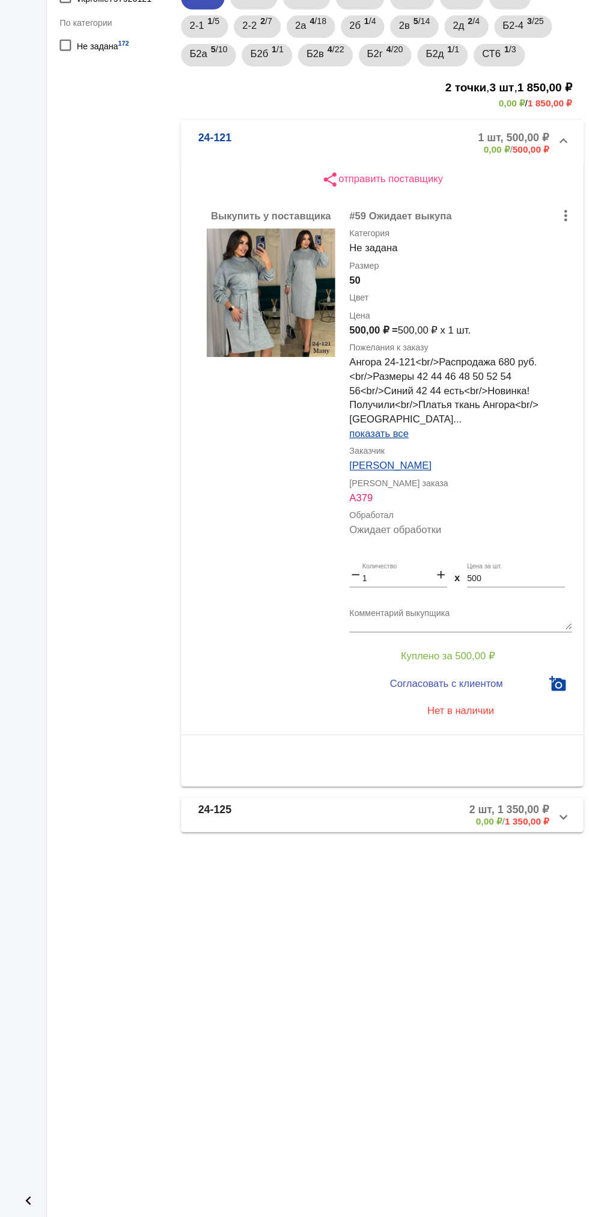
click at [279, 299] on mat-expansion-panel-header "24-121 1 шт, 500,00 ₽ 0,00 ₽ / 500,00 ₽" at bounding box center [414, 312] width 339 height 38
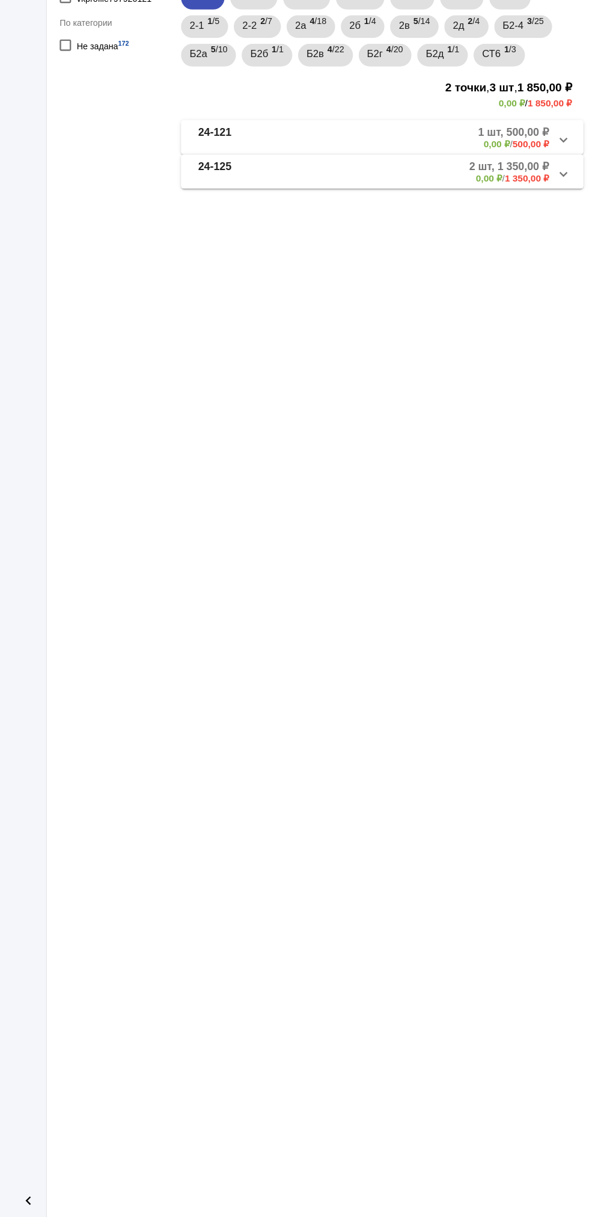
click at [283, 340] on b "24-125" at bounding box center [274, 336] width 28 height 20
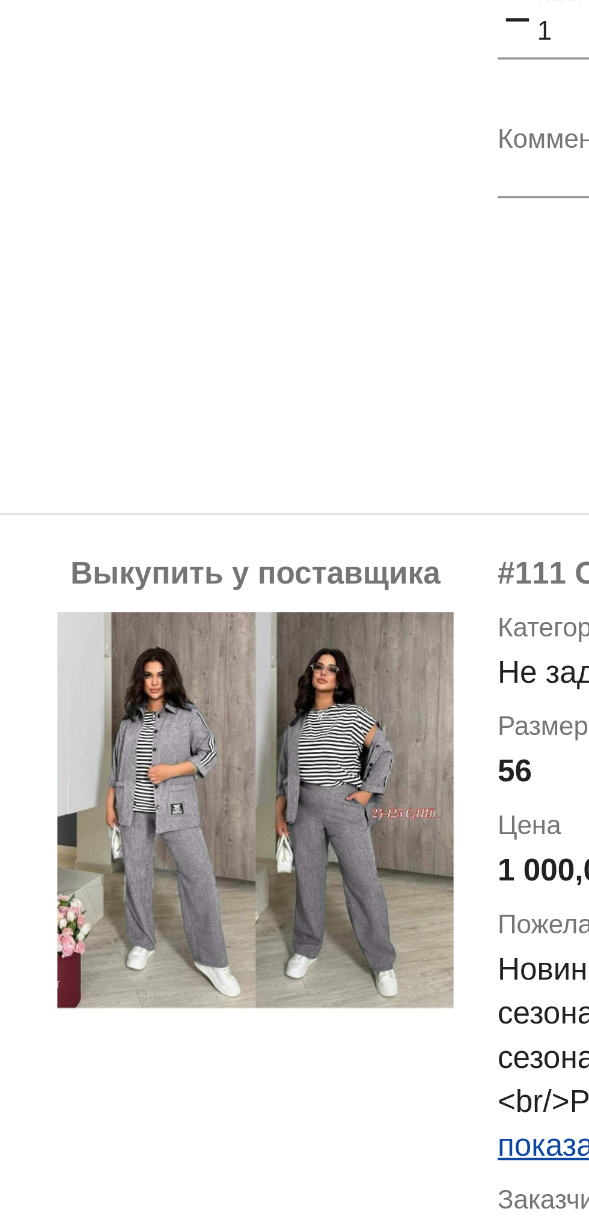
scroll to position [102, 0]
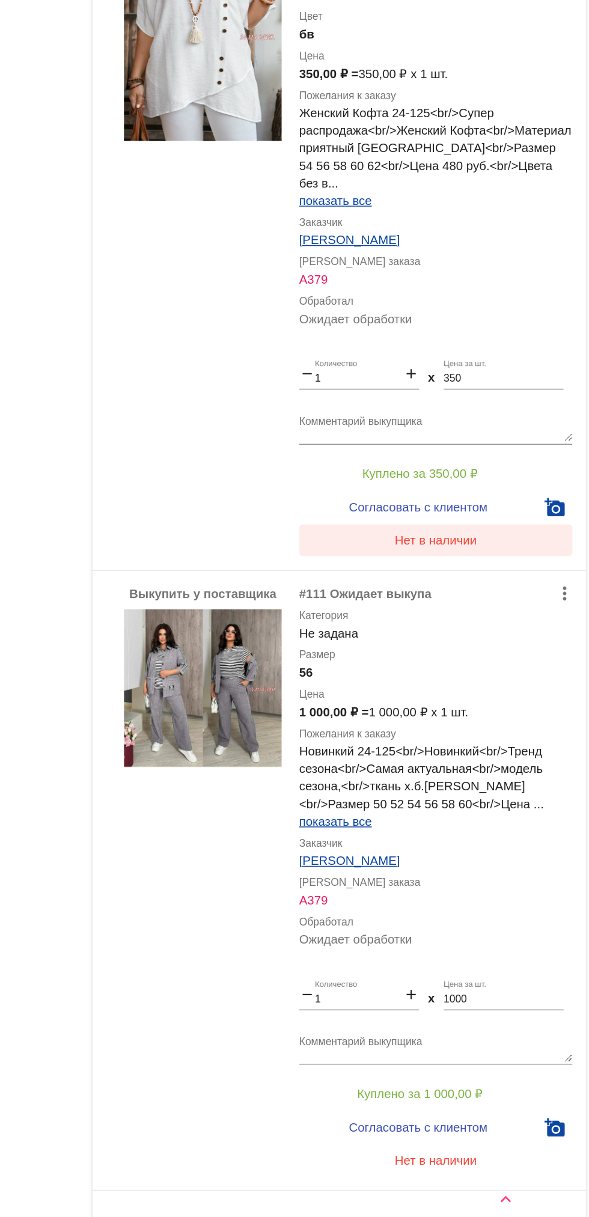
click at [493, 740] on span "Нет в наличии" at bounding box center [481, 739] width 56 height 10
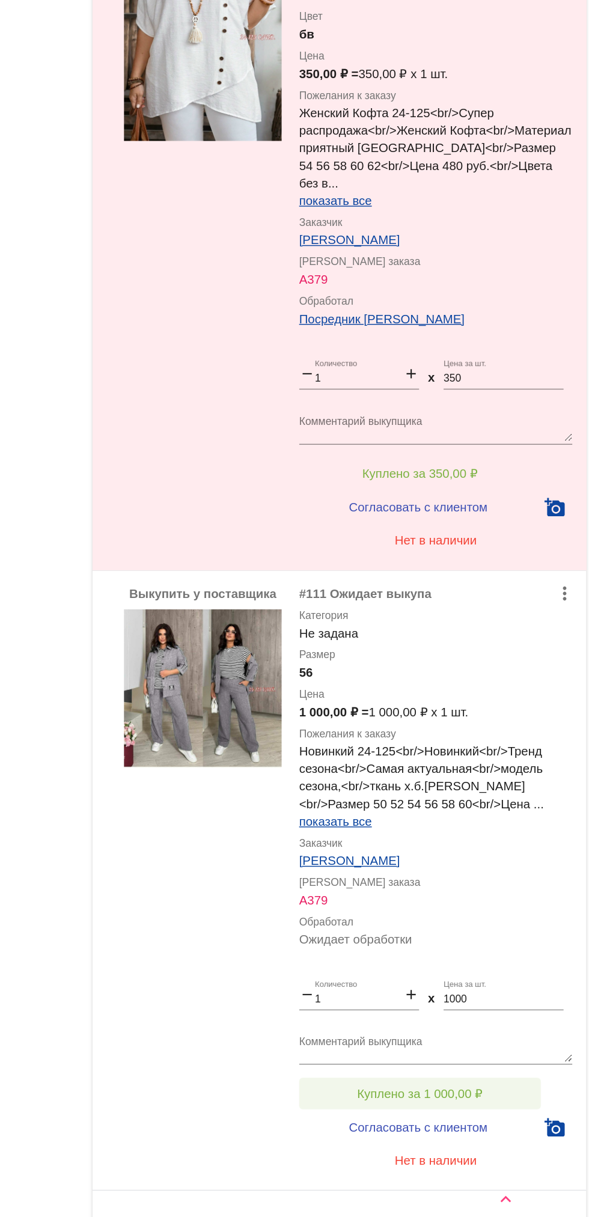
click at [519, 1115] on button "Куплено за 1 000,00 ₽" at bounding box center [470, 1119] width 166 height 22
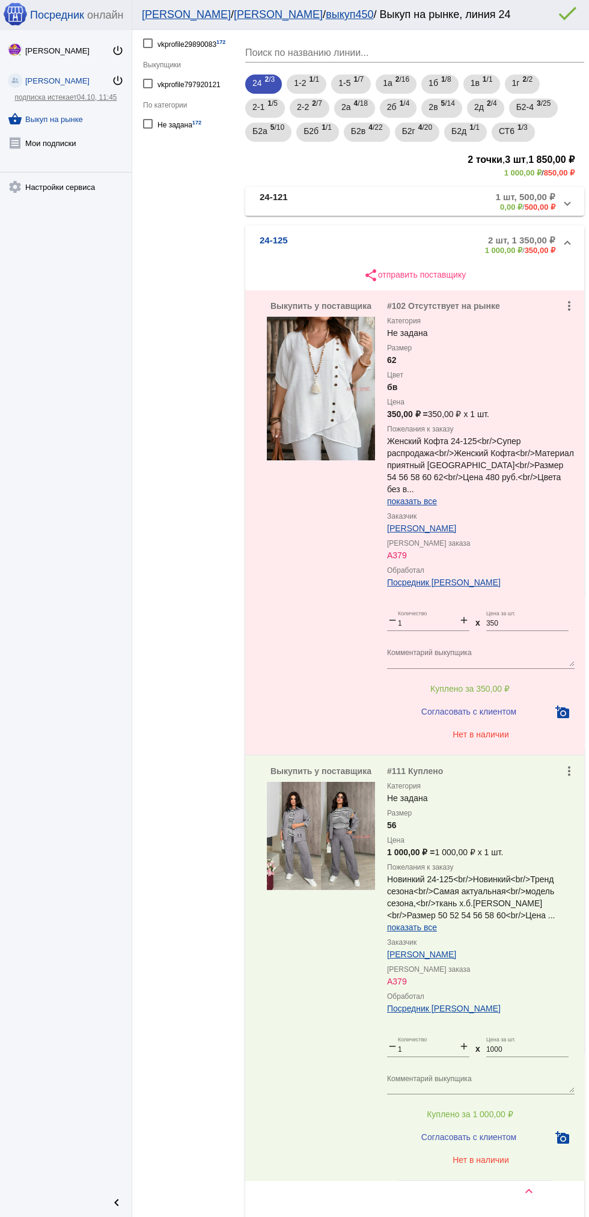
scroll to position [235, 0]
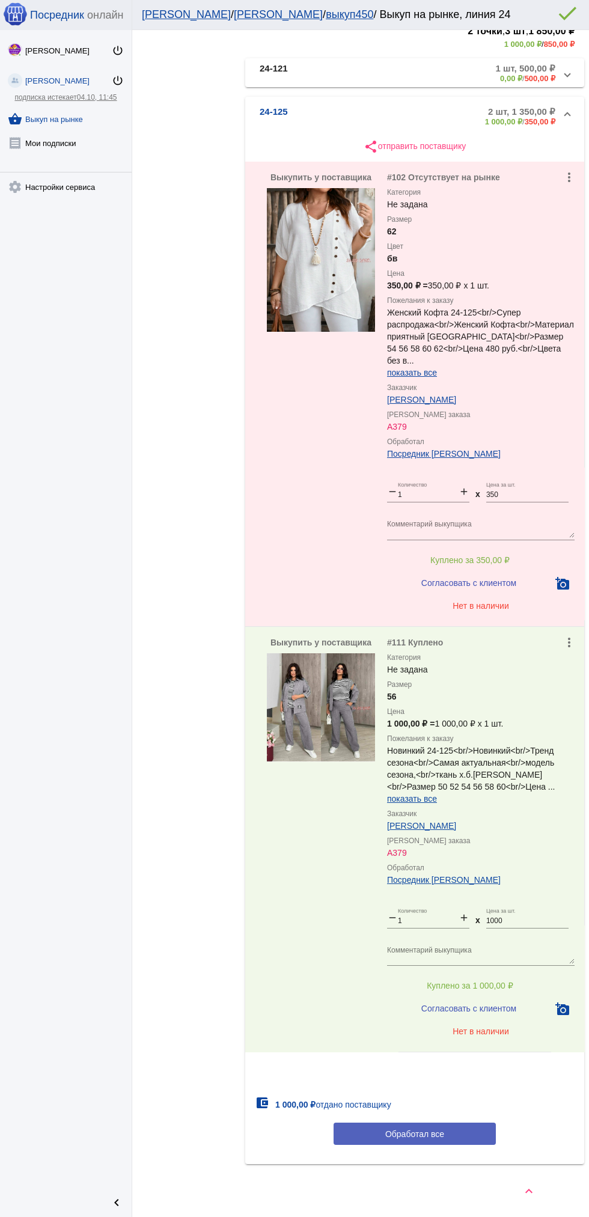
click at [468, 1142] on button "Обработал все" at bounding box center [415, 1134] width 162 height 22
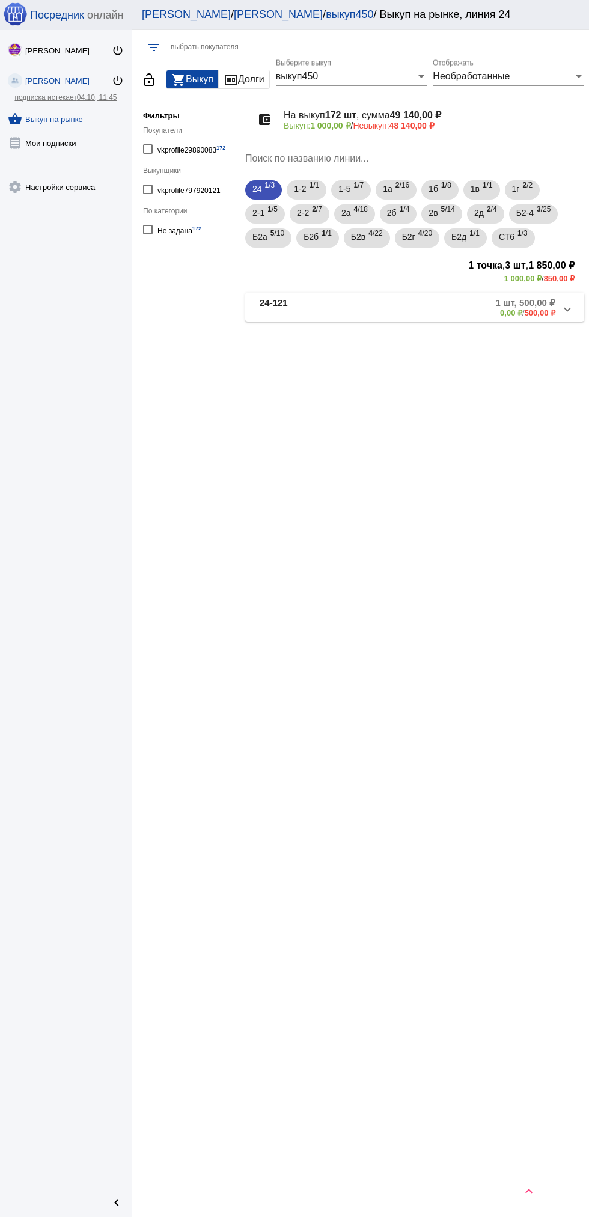
scroll to position [0, 0]
click at [456, 310] on mat-panel-description "1 шт, 500,00 ₽ 0,00 ₽ / 500,00 ₽" at bounding box center [460, 307] width 192 height 20
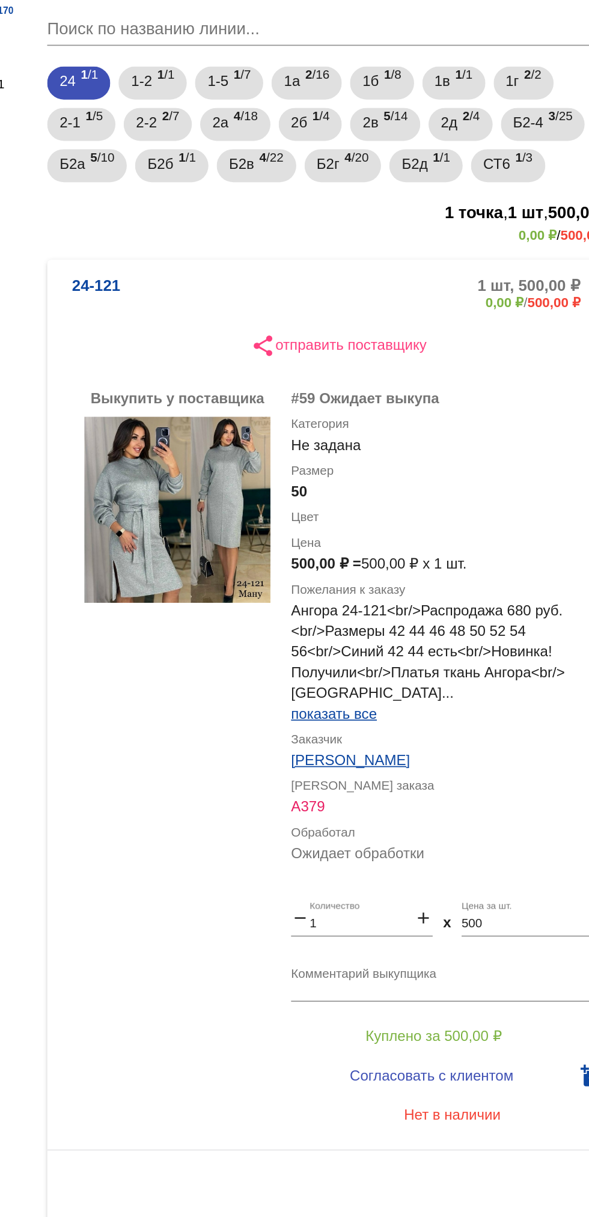
click at [469, 712] on textarea "Комментарий выкупщика" at bounding box center [481, 712] width 188 height 19
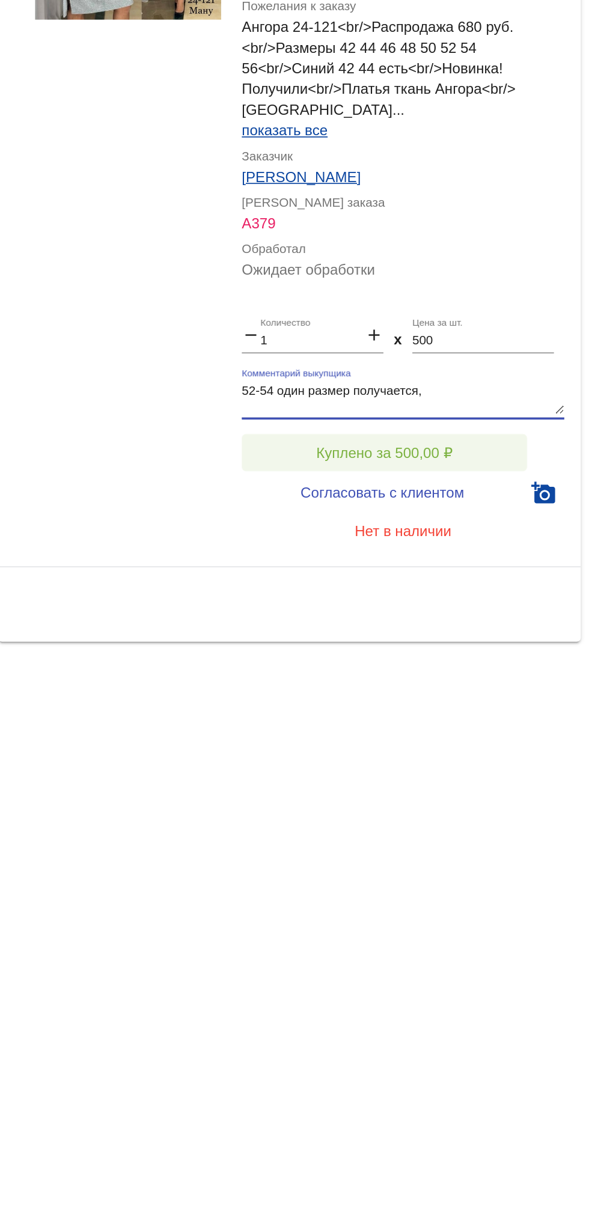
type textarea "52-54 один размер получается,"
click at [493, 738] on button "Куплено за 500,00 ₽" at bounding box center [470, 744] width 166 height 22
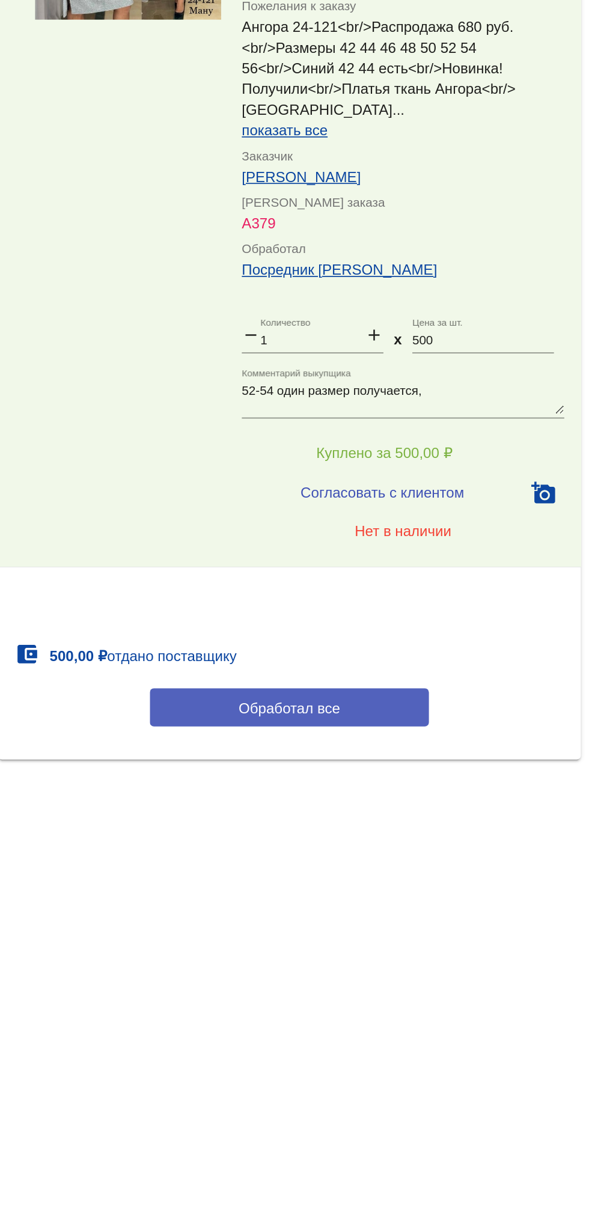
click at [445, 891] on button "Обработал все" at bounding box center [415, 892] width 162 height 22
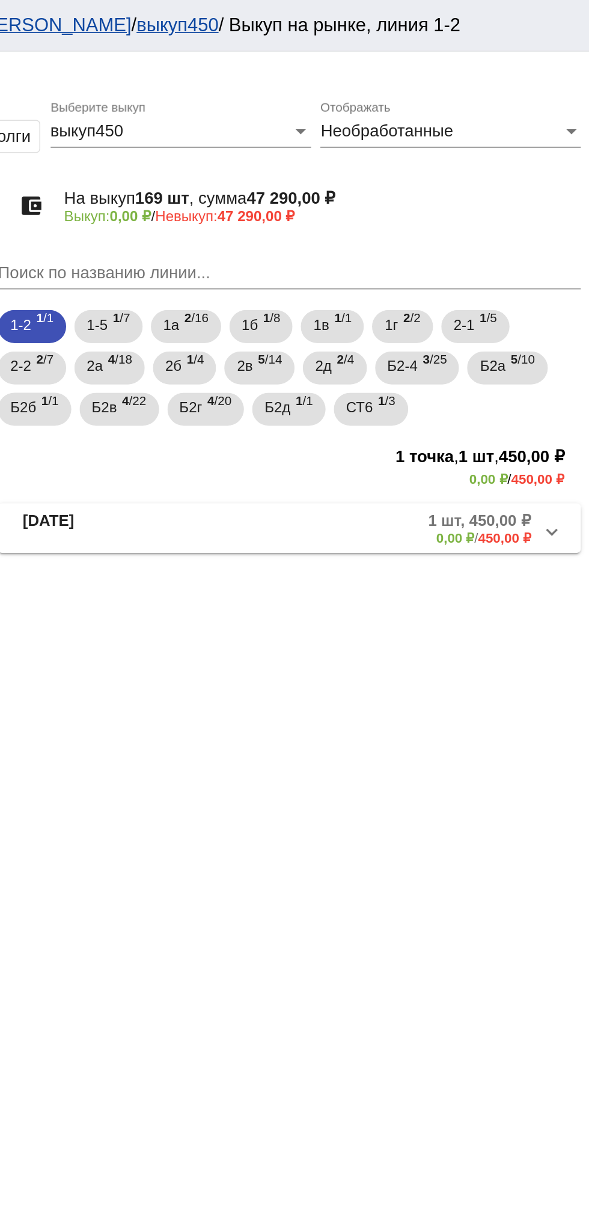
click at [567, 78] on div "Необработанные" at bounding box center [503, 76] width 141 height 11
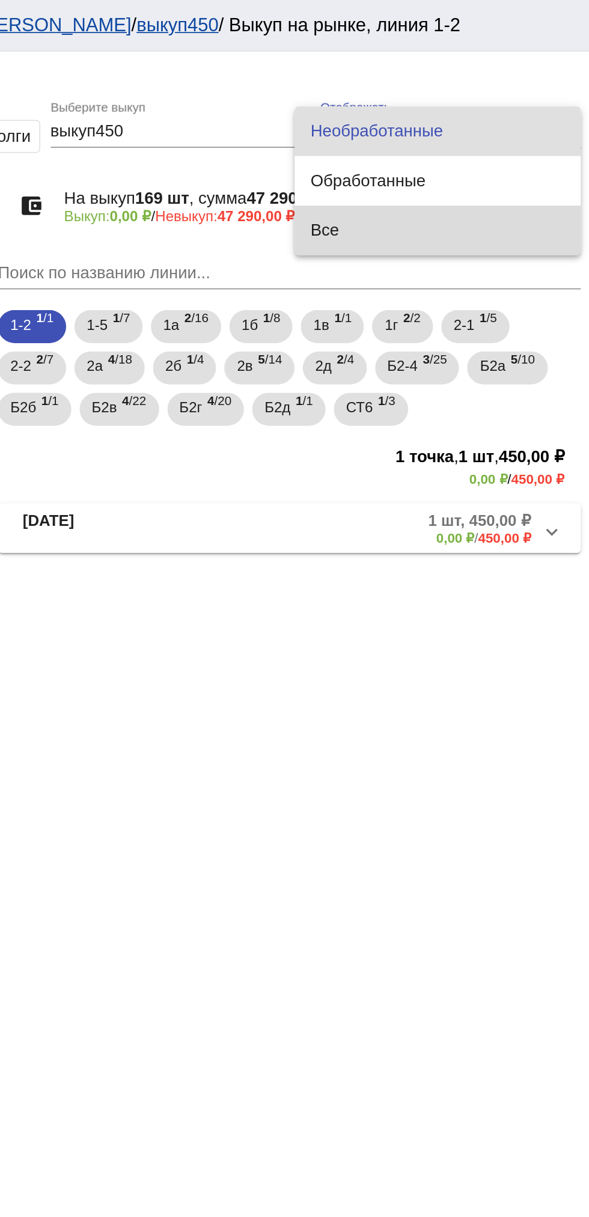
click at [483, 143] on span "Все" at bounding box center [500, 134] width 147 height 29
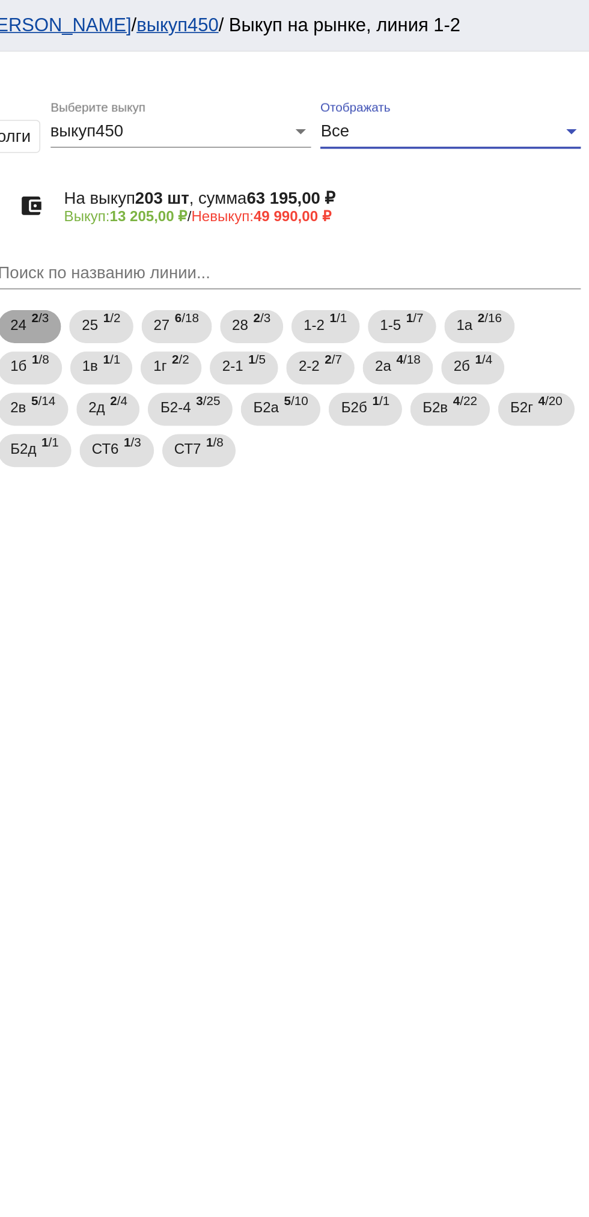
click at [272, 192] on span "2 /3" at bounding box center [270, 190] width 10 height 25
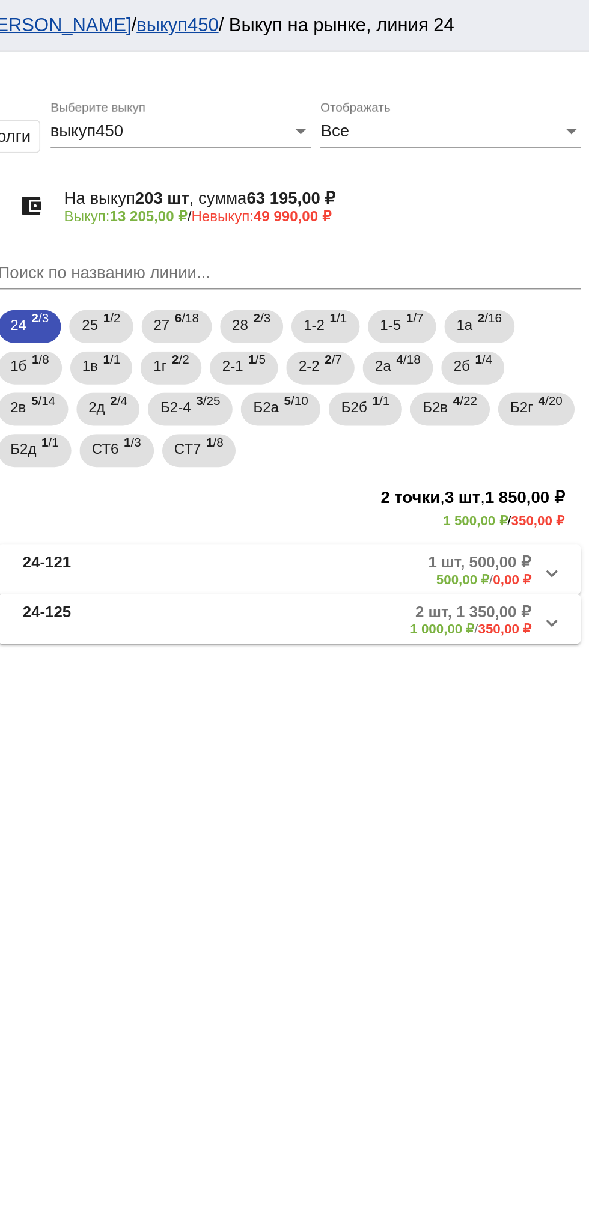
click at [448, 336] on mat-panel-description "1 шт, 500,00 ₽ 500,00 ₽ / 0,00 ₽" at bounding box center [460, 332] width 192 height 20
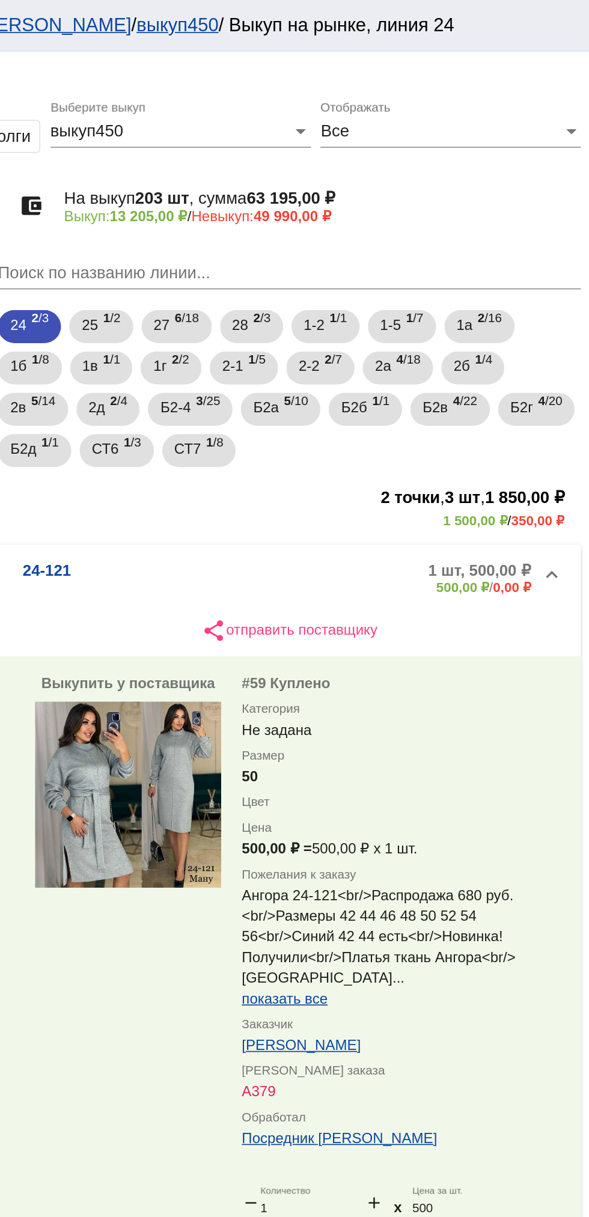
click at [525, 76] on div "Все" at bounding box center [503, 76] width 141 height 11
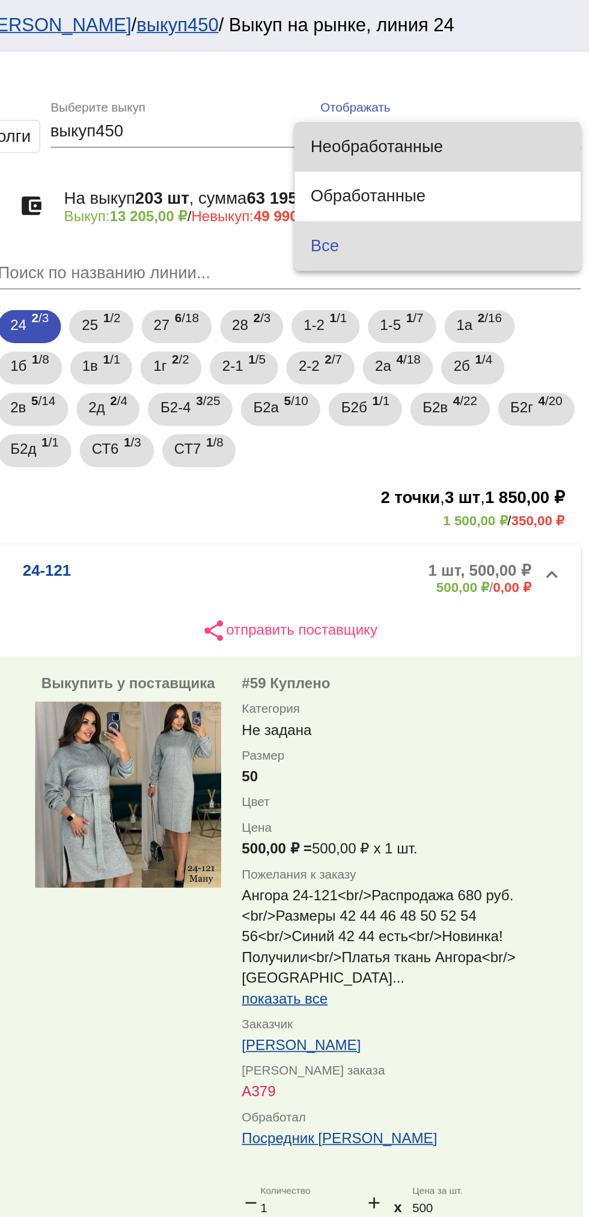
click at [514, 87] on span "Необработанные" at bounding box center [500, 85] width 147 height 29
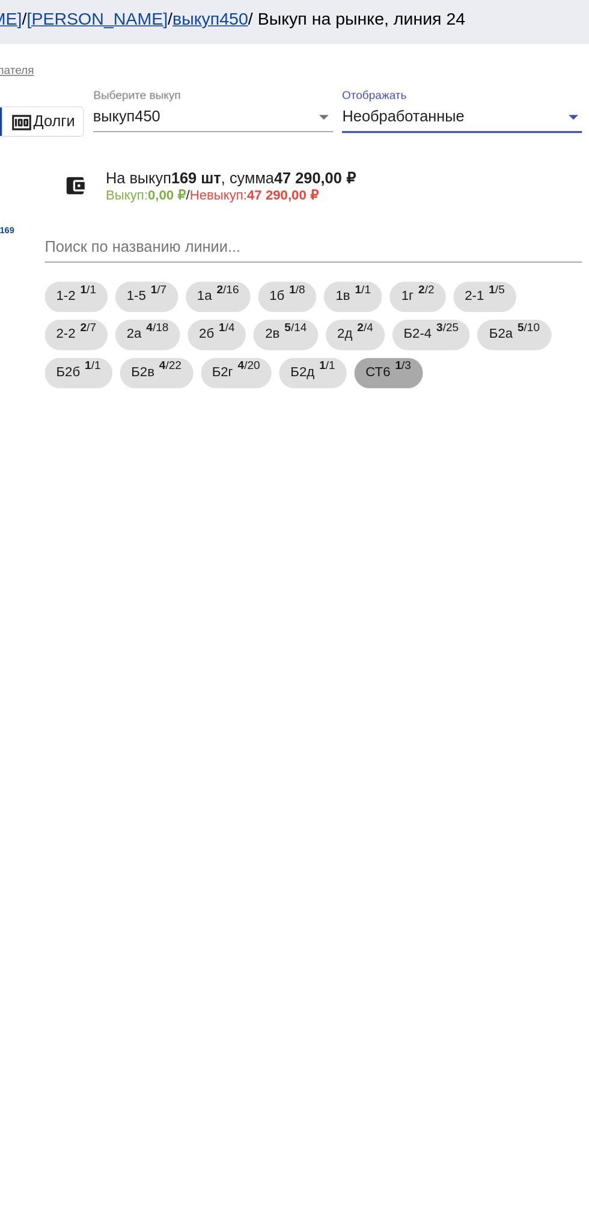
click at [471, 237] on b "1" at bounding box center [468, 233] width 4 height 8
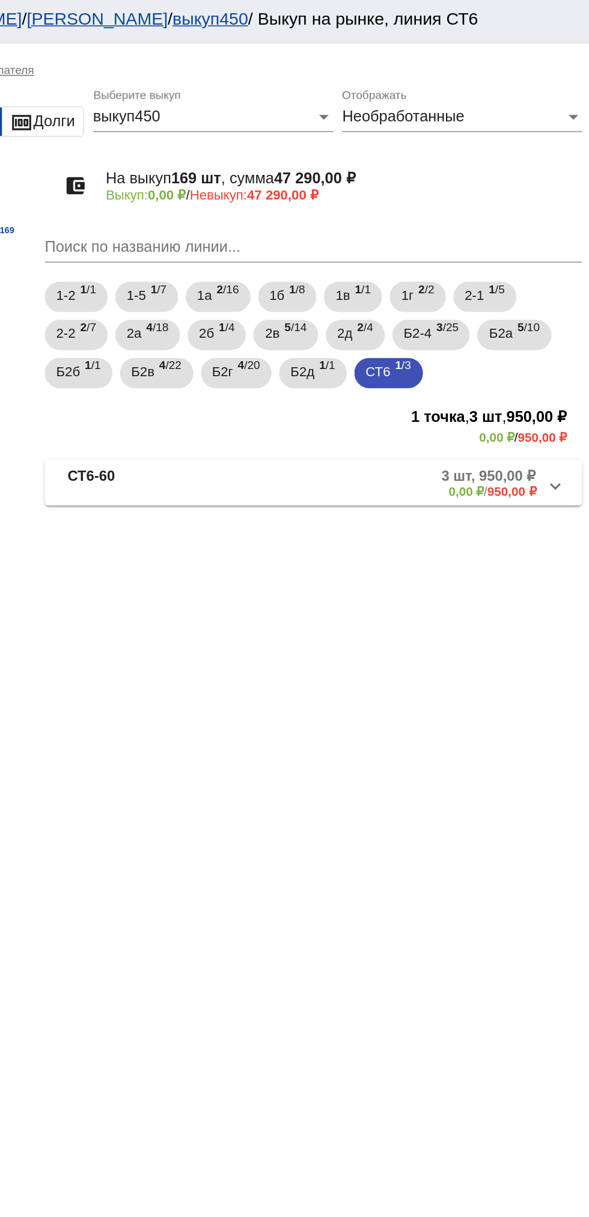
click at [477, 311] on mat-panel-description "3 шт, 950,00 ₽ 0,00 ₽ / 950,00 ₽" at bounding box center [460, 307] width 191 height 20
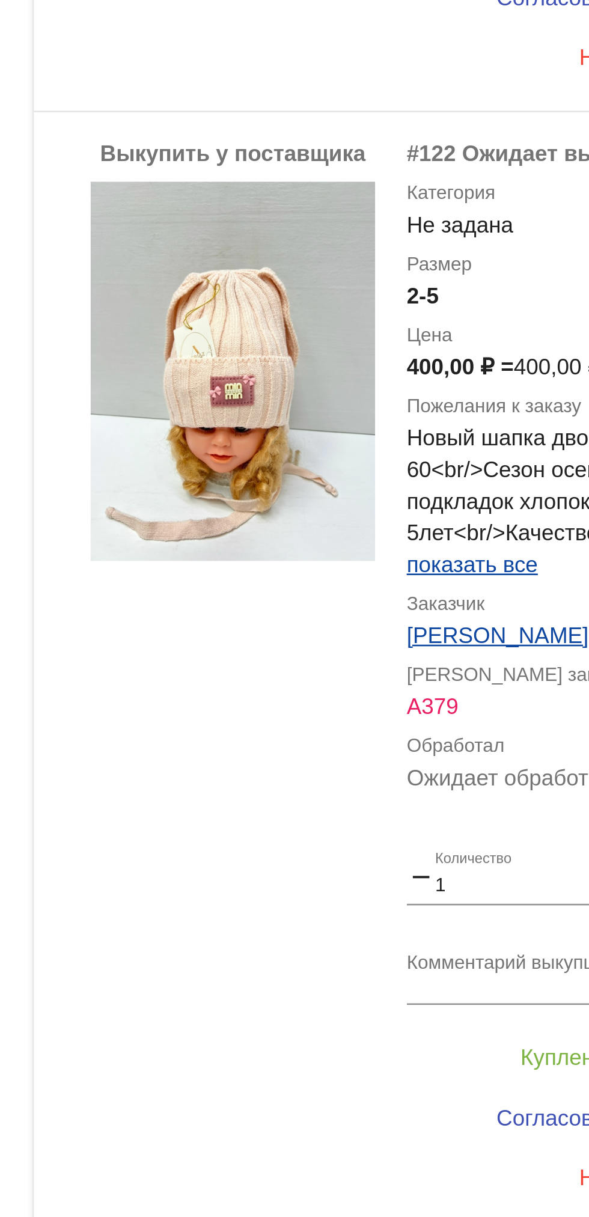
scroll to position [490, 0]
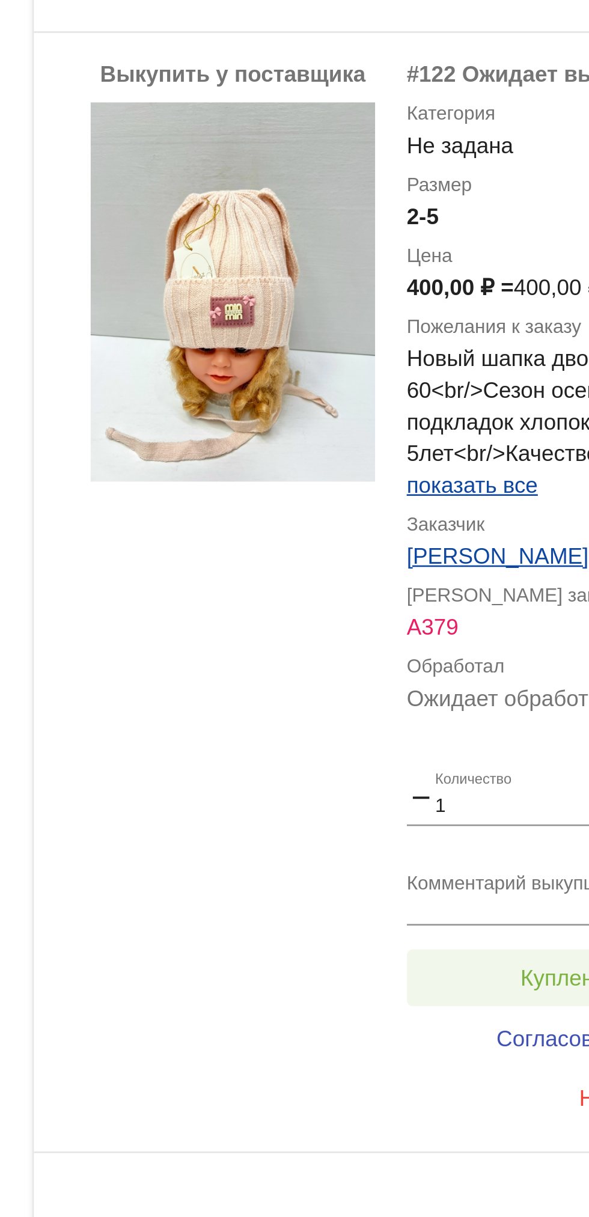
click at [399, 1049] on button "Куплено за 400,00 ₽" at bounding box center [470, 1054] width 166 height 22
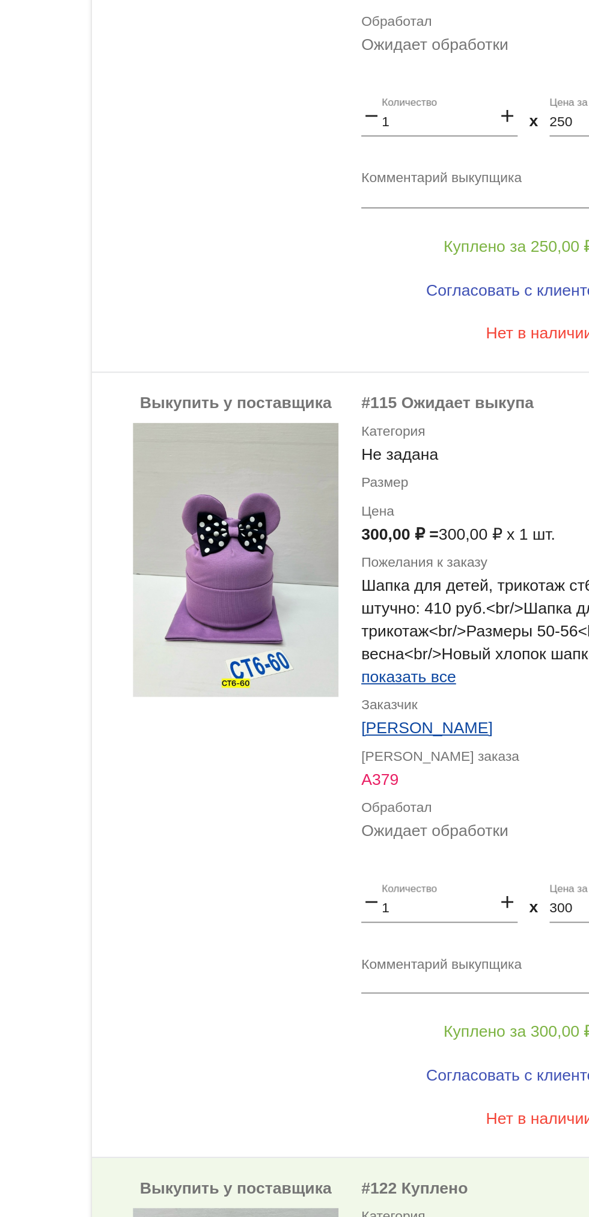
scroll to position [139, 0]
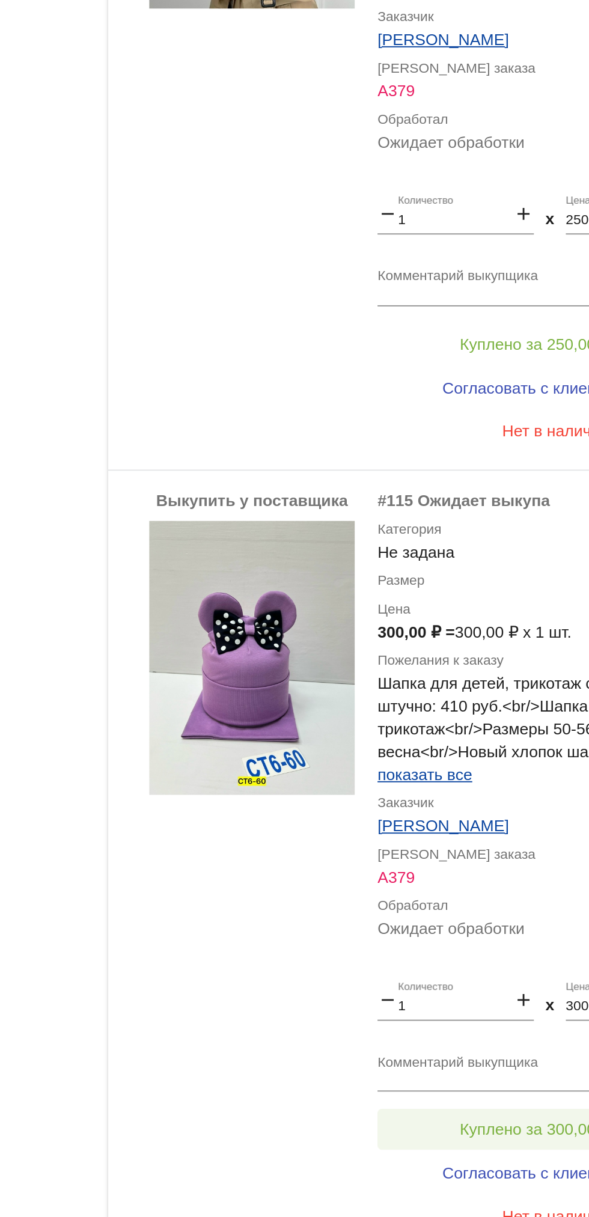
click at [415, 975] on button "Куплено за 300,00 ₽" at bounding box center [470, 980] width 166 height 22
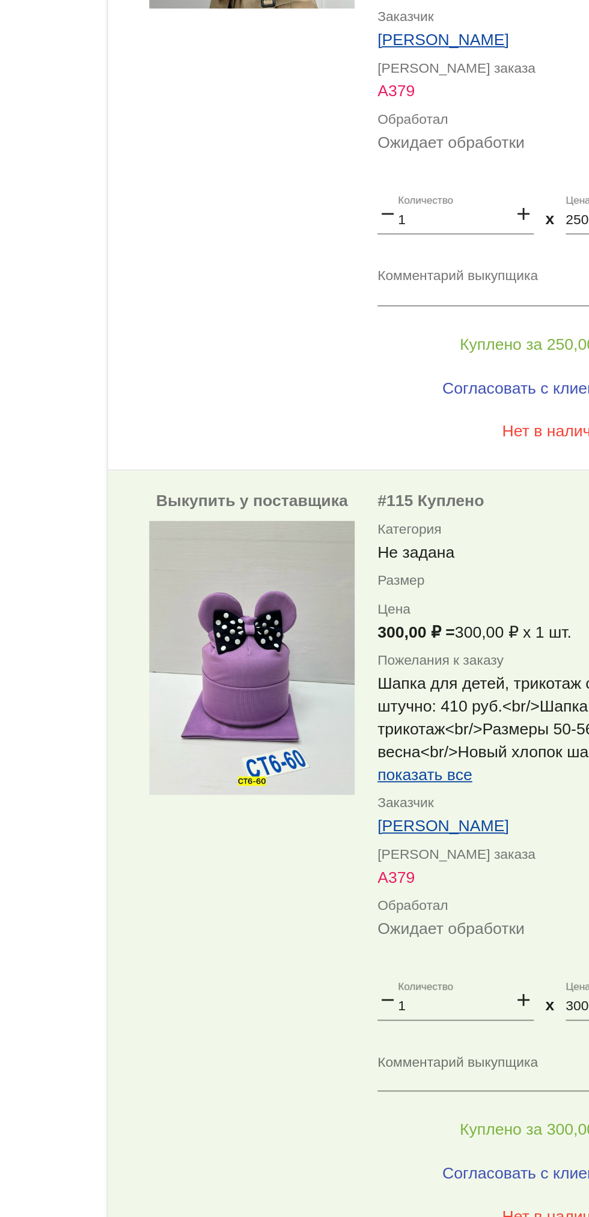
scroll to position [0, 0]
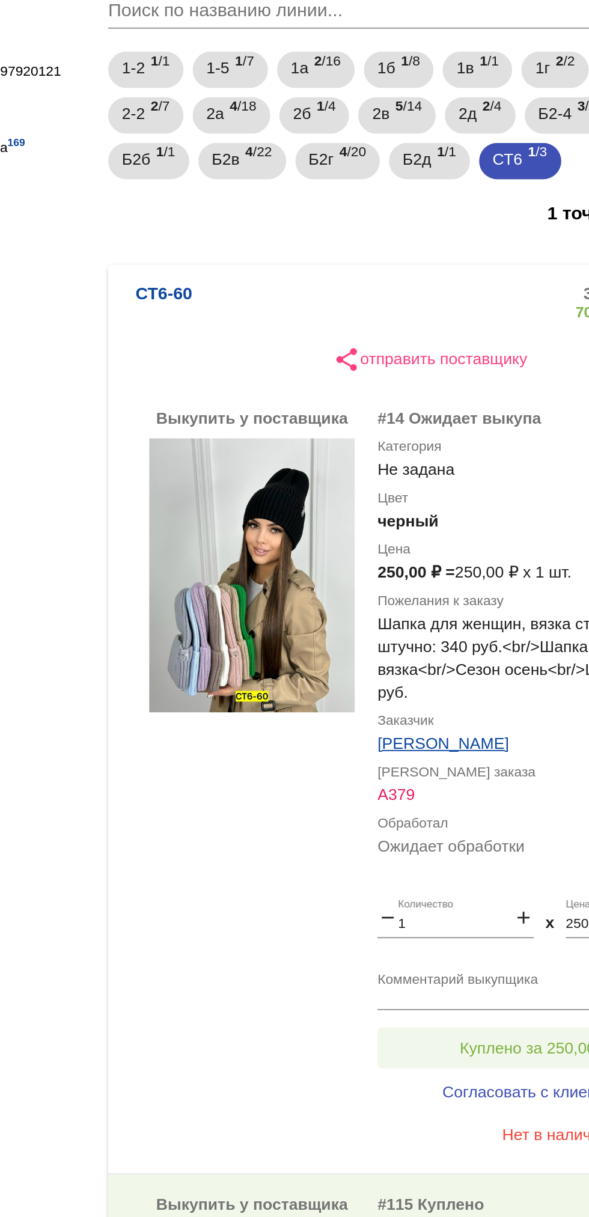
click at [458, 709] on span "Куплено за 250,00 ₽" at bounding box center [469, 705] width 79 height 10
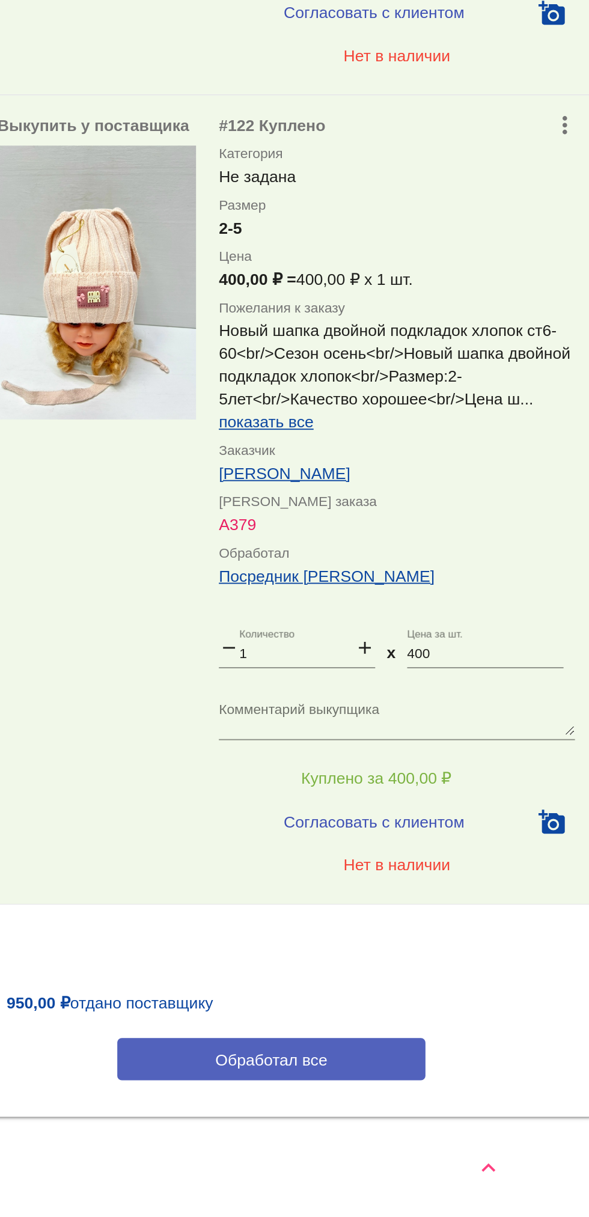
click at [465, 1131] on button "Обработал все" at bounding box center [415, 1134] width 162 height 22
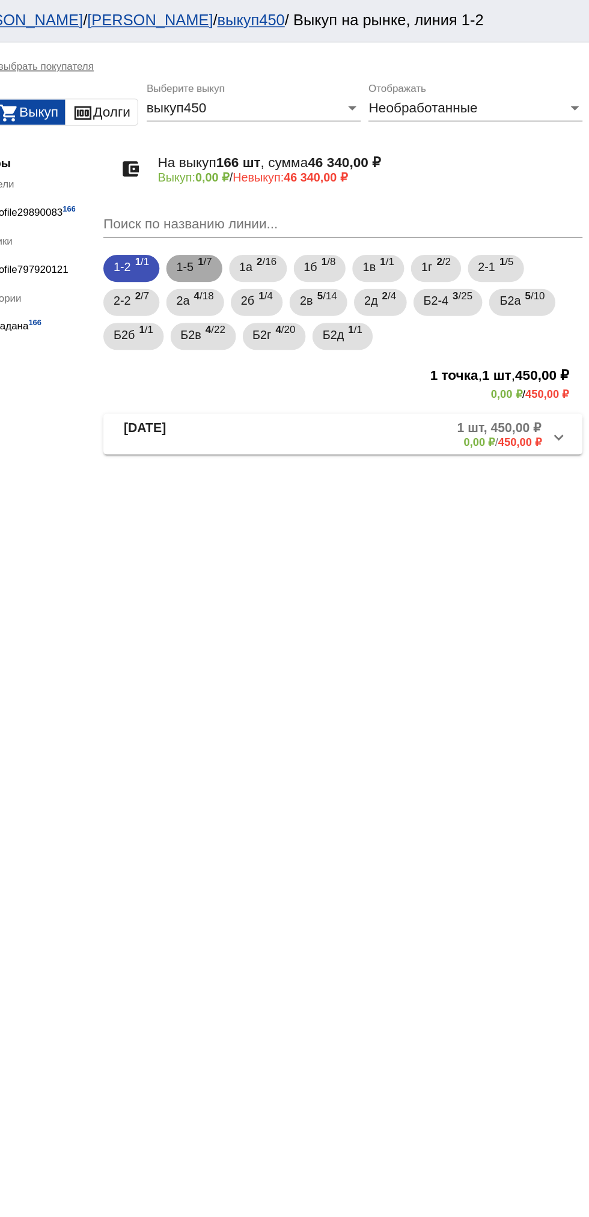
click at [315, 183] on b "1" at bounding box center [314, 185] width 4 height 8
click at [365, 187] on span "2 /16" at bounding box center [360, 190] width 14 height 25
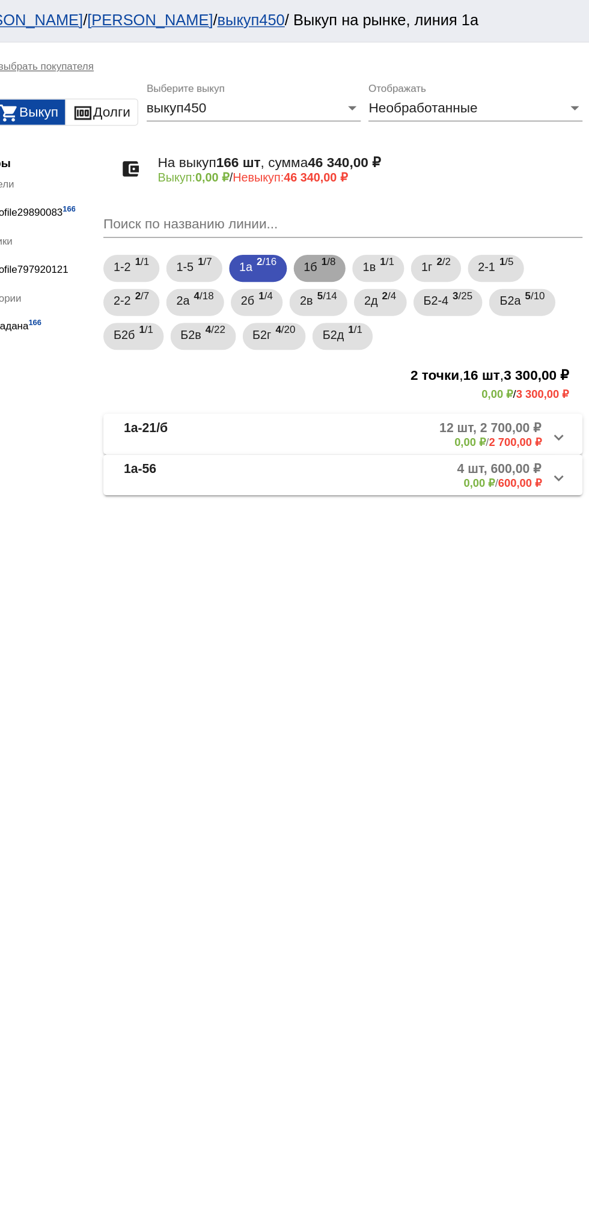
click at [407, 189] on span "1 /8" at bounding box center [405, 190] width 10 height 25
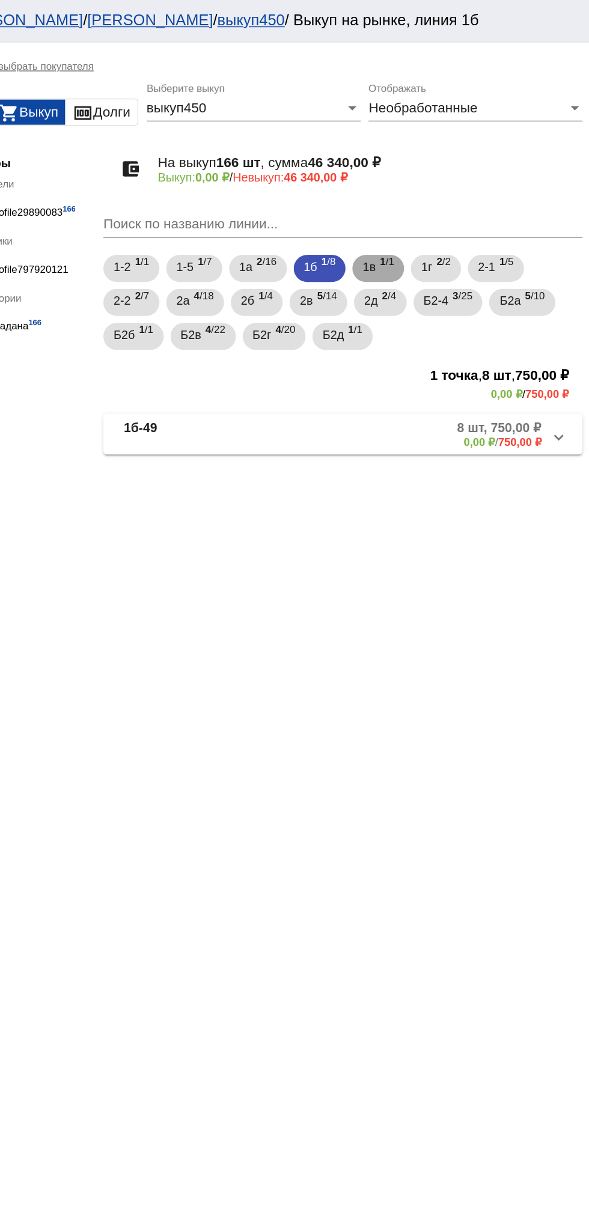
click at [447, 189] on span "1 /1" at bounding box center [446, 190] width 10 height 25
click at [485, 187] on b "2" at bounding box center [483, 185] width 4 height 8
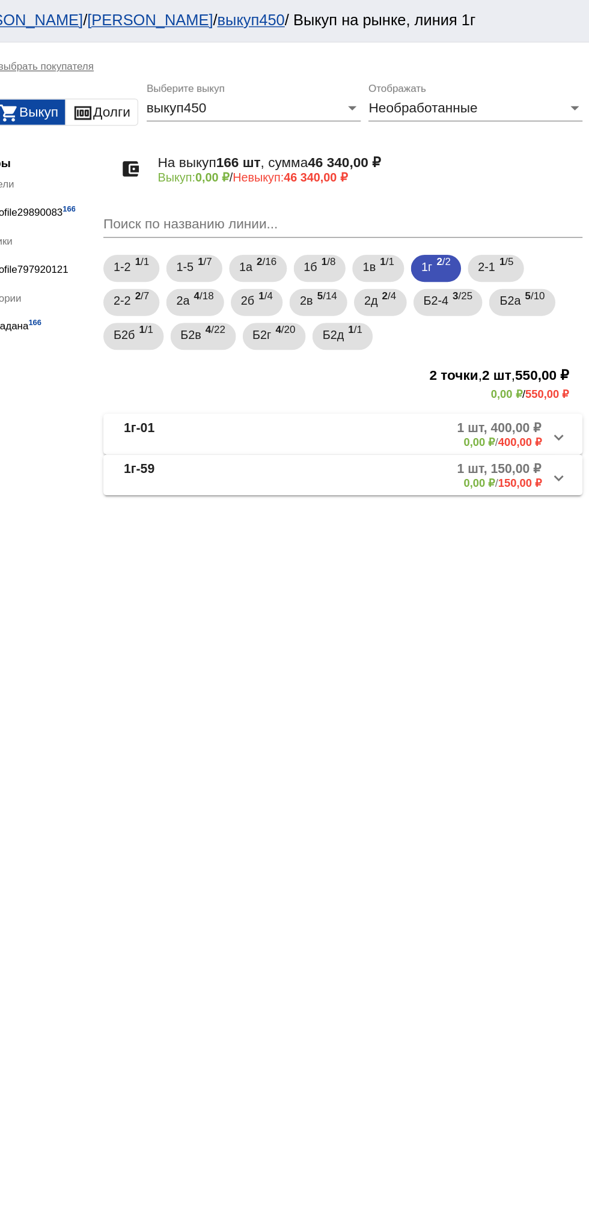
click at [424, 332] on mat-panel-description "1 шт, 150,00 ₽ 0,00 ₽ / 150,00 ₽" at bounding box center [457, 336] width 196 height 20
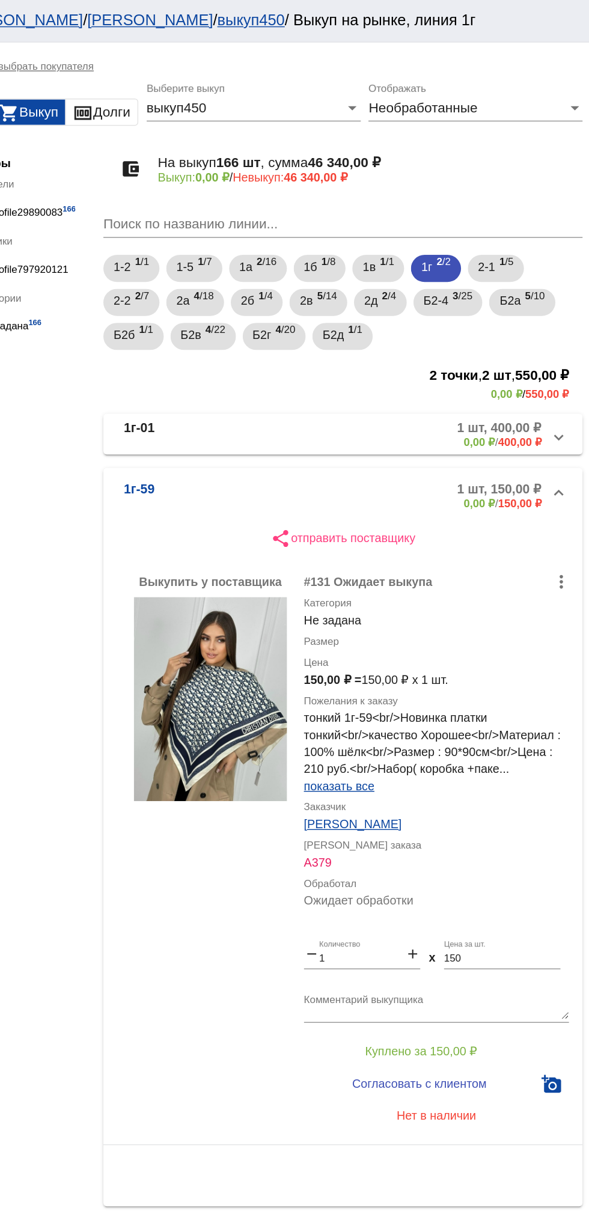
click at [276, 317] on b "1г-01" at bounding box center [271, 307] width 22 height 20
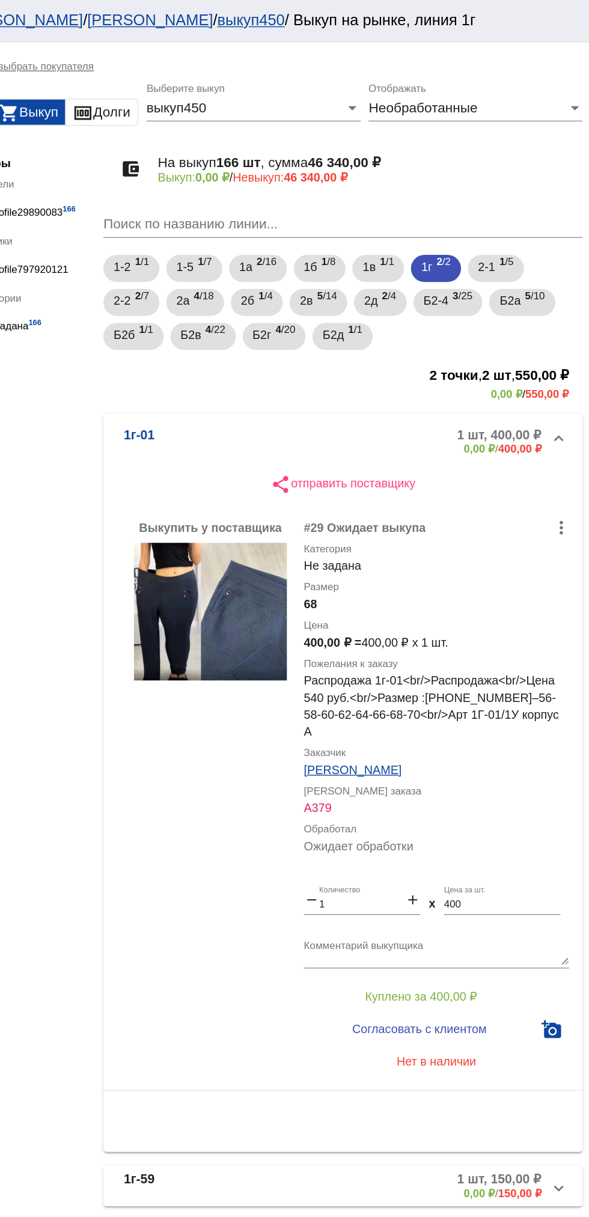
click at [290, 438] on img at bounding box center [321, 432] width 108 height 97
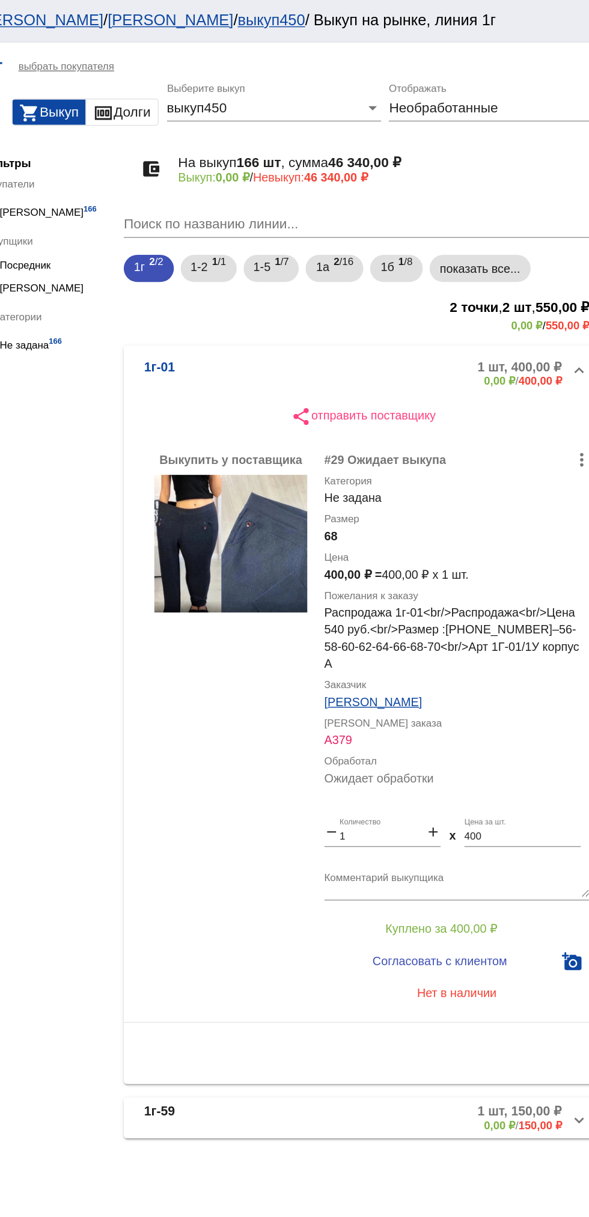
click at [367, 265] on mat-panel-description "1 шт, 400,00 ₽ 0,00 ₽ / 400,00 ₽" at bounding box center [457, 264] width 196 height 20
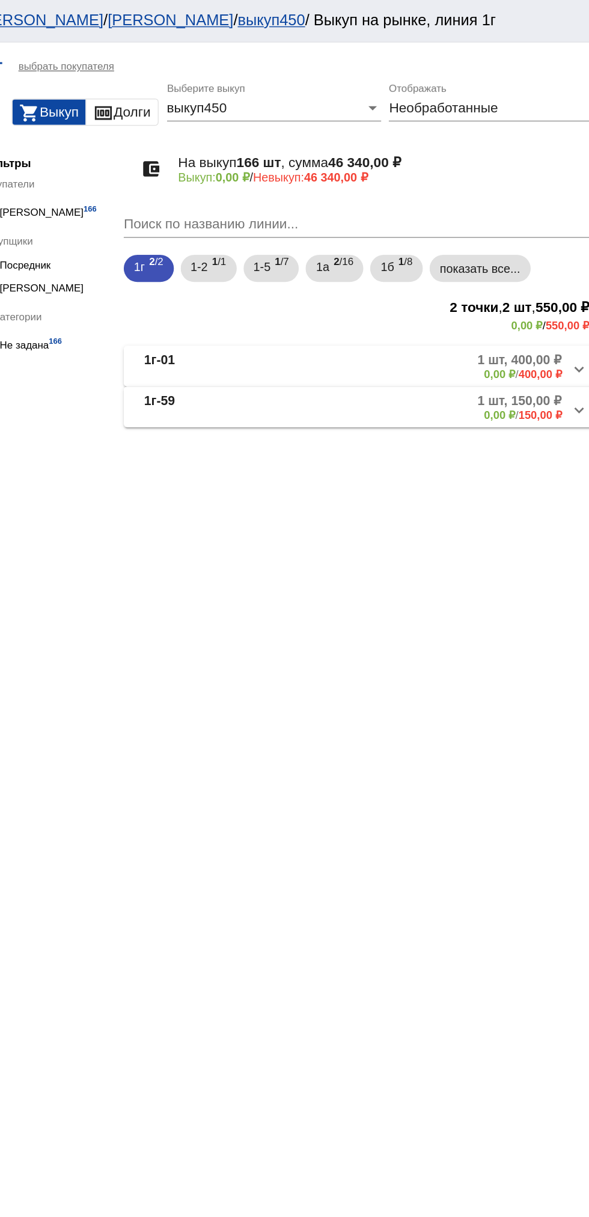
click at [395, 294] on mat-panel-description "1 шт, 150,00 ₽ 0,00 ₽ / 150,00 ₽" at bounding box center [457, 288] width 196 height 20
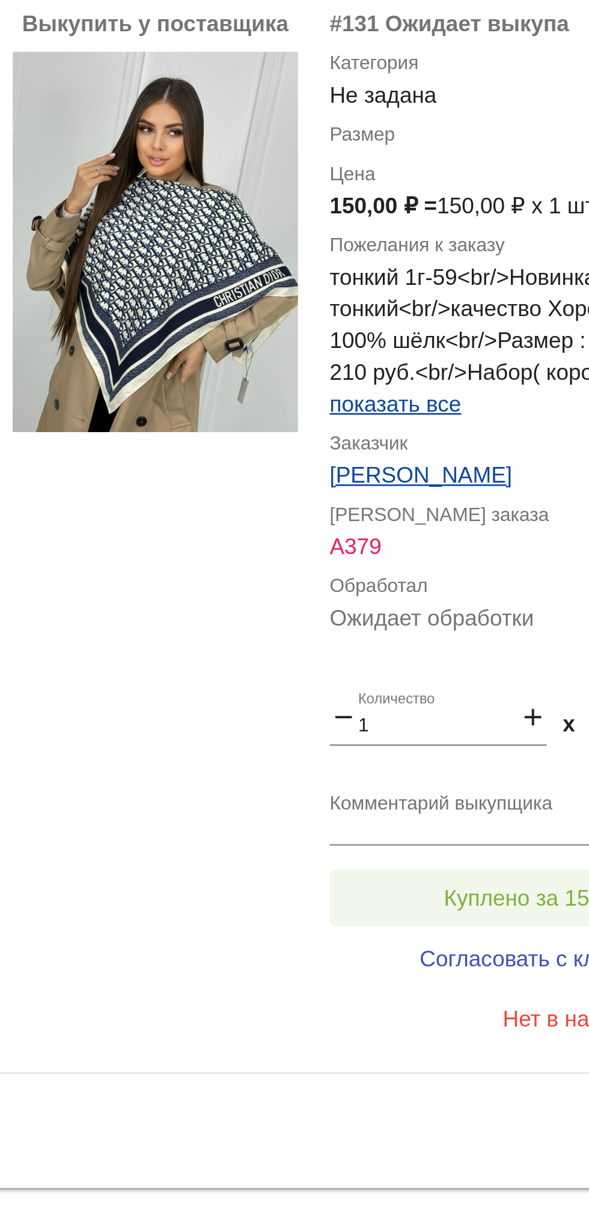
click at [441, 701] on button "Куплено за 150,00 ₽" at bounding box center [470, 696] width 166 height 22
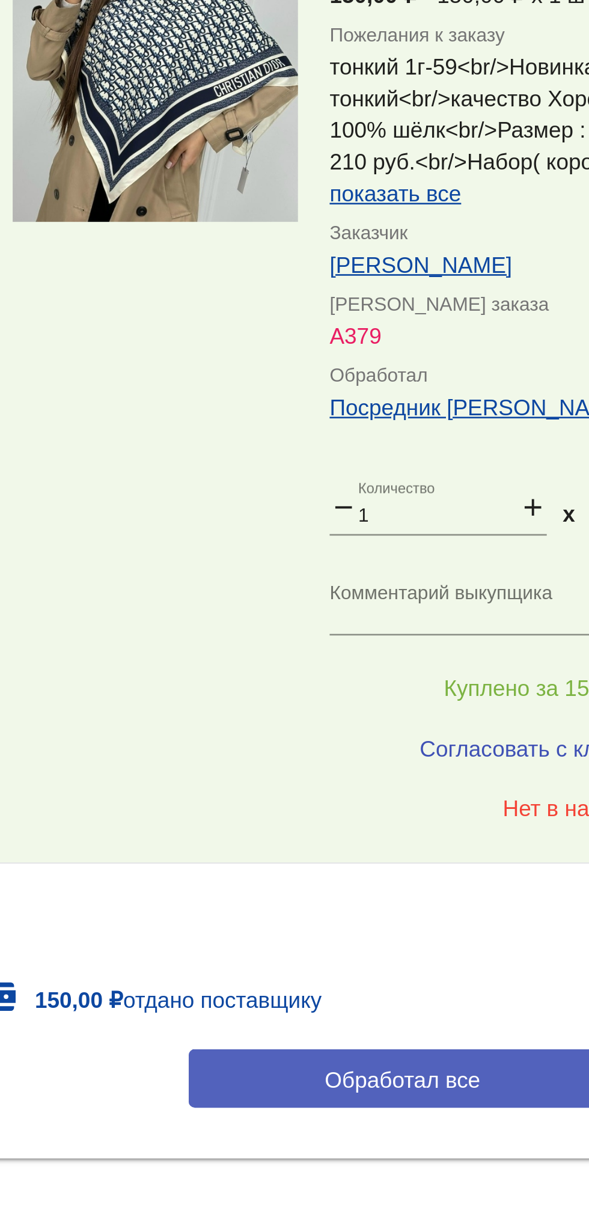
click at [410, 840] on span "Обработал все" at bounding box center [414, 844] width 59 height 10
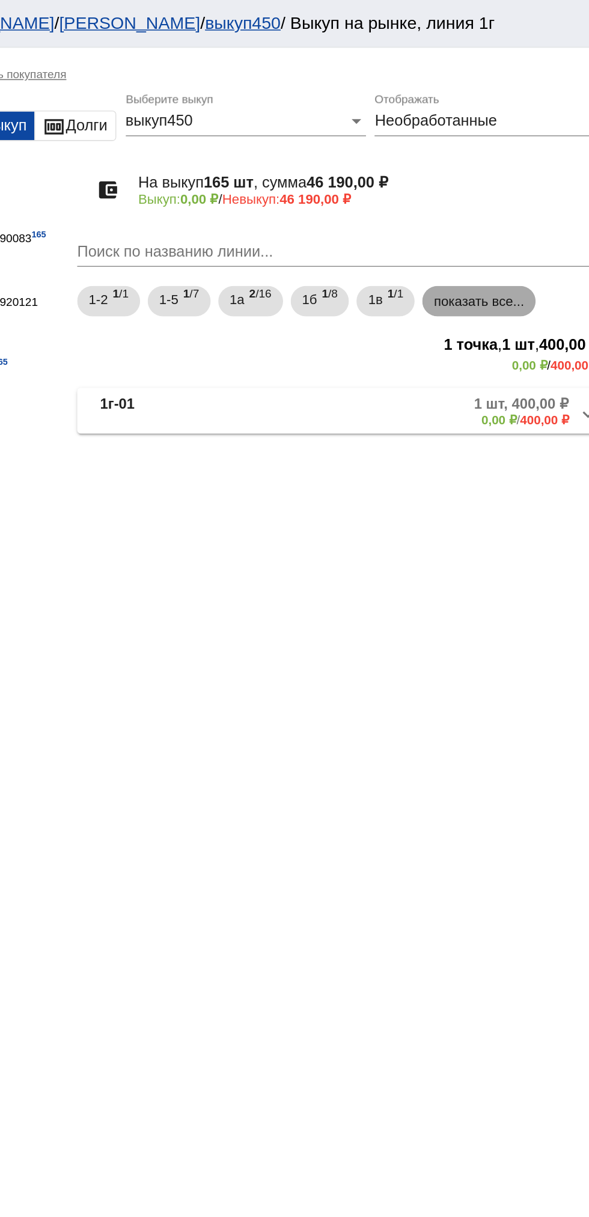
click at [505, 199] on mat-chip "показать все..." at bounding box center [499, 189] width 72 height 19
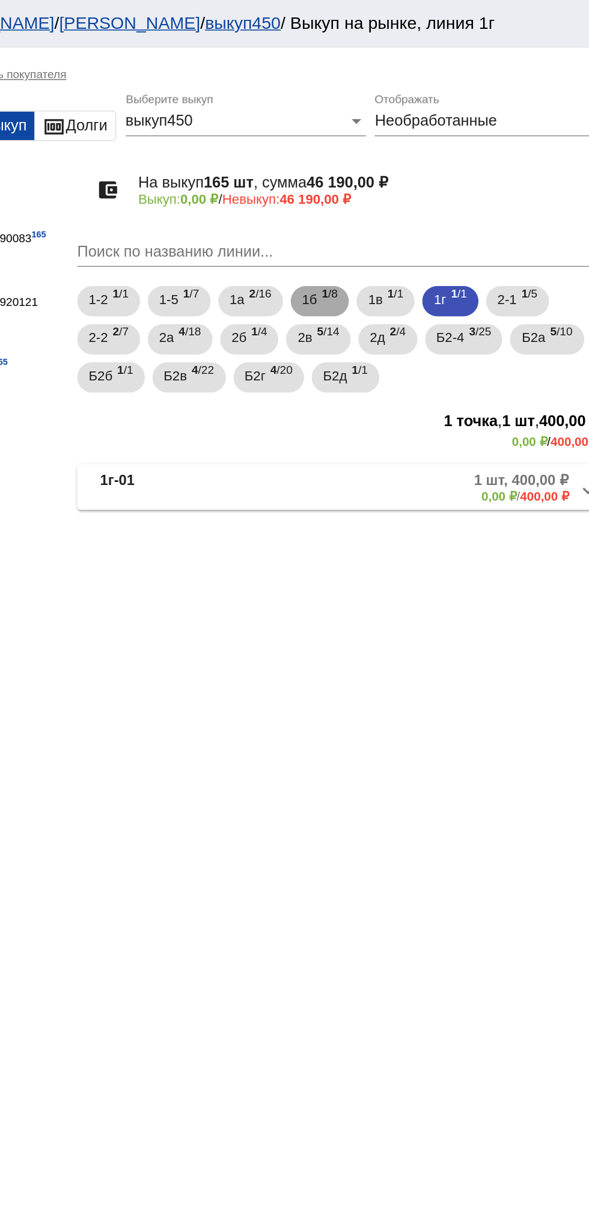
click at [404, 185] on b "1" at bounding box center [402, 185] width 4 height 8
click at [413, 314] on mat-panel-description "8 шт, 750,00 ₽ 0,00 ₽ / 750,00 ₽" at bounding box center [458, 307] width 195 height 20
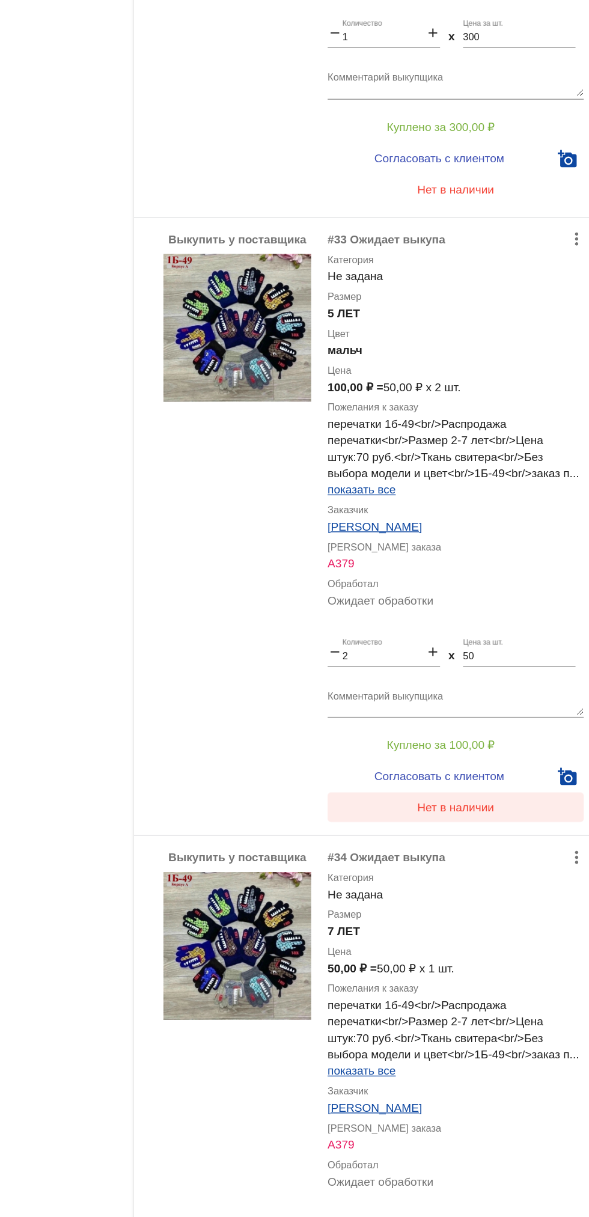
scroll to position [1420, 0]
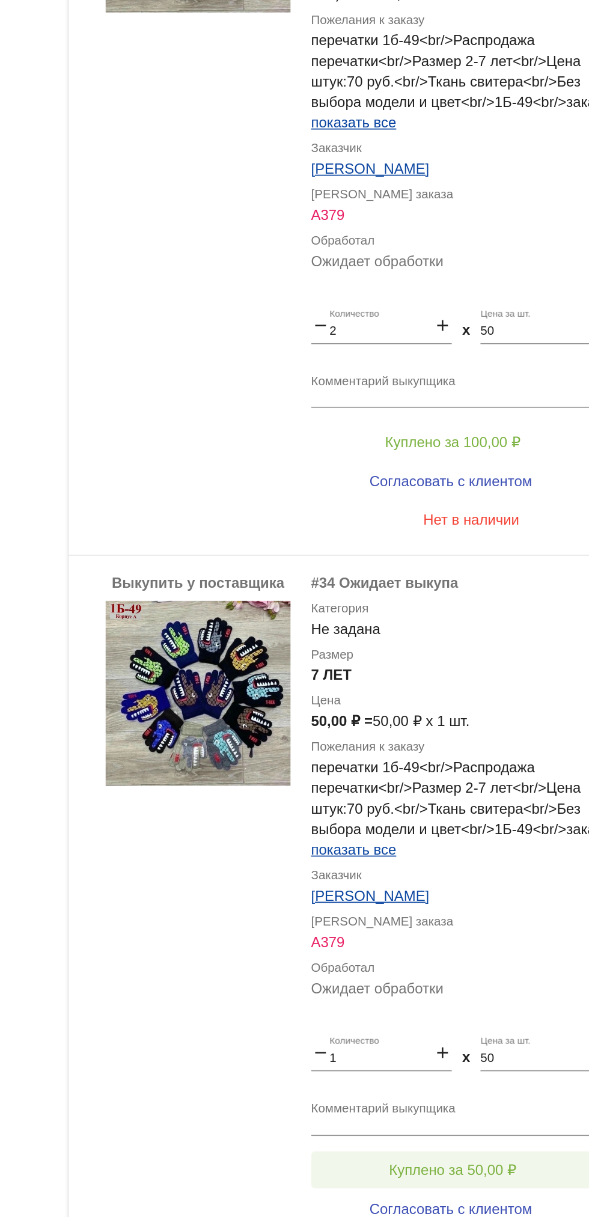
click at [469, 1046] on button "Куплено за 50,00 ₽" at bounding box center [470, 1054] width 166 height 22
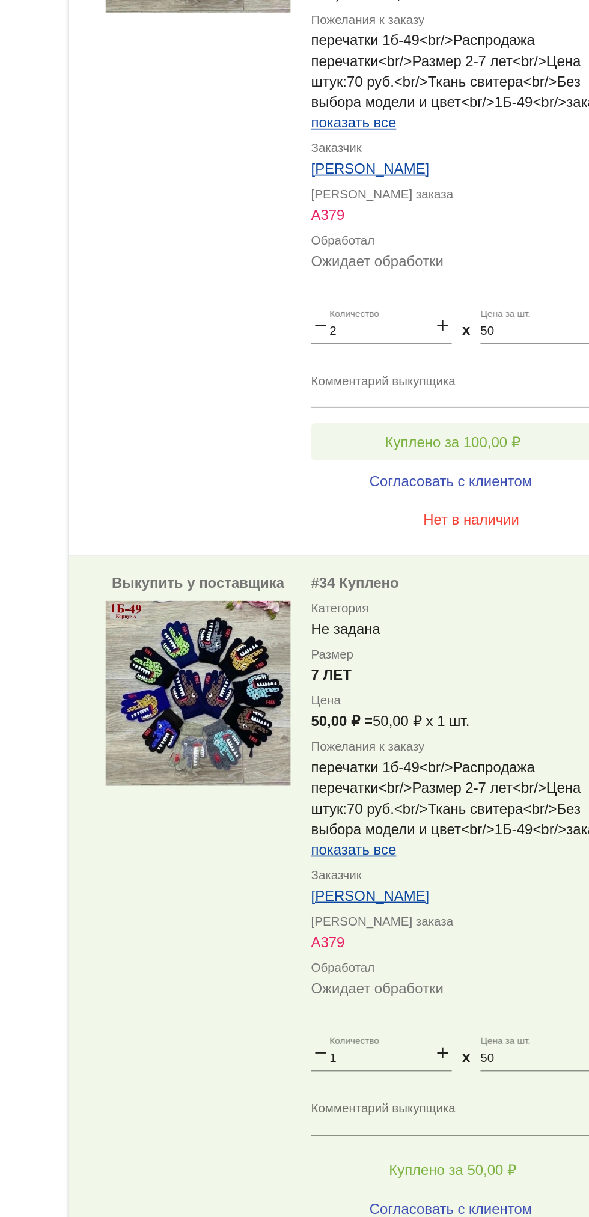
click at [483, 620] on button "Куплено за 100,00 ₽" at bounding box center [470, 628] width 166 height 22
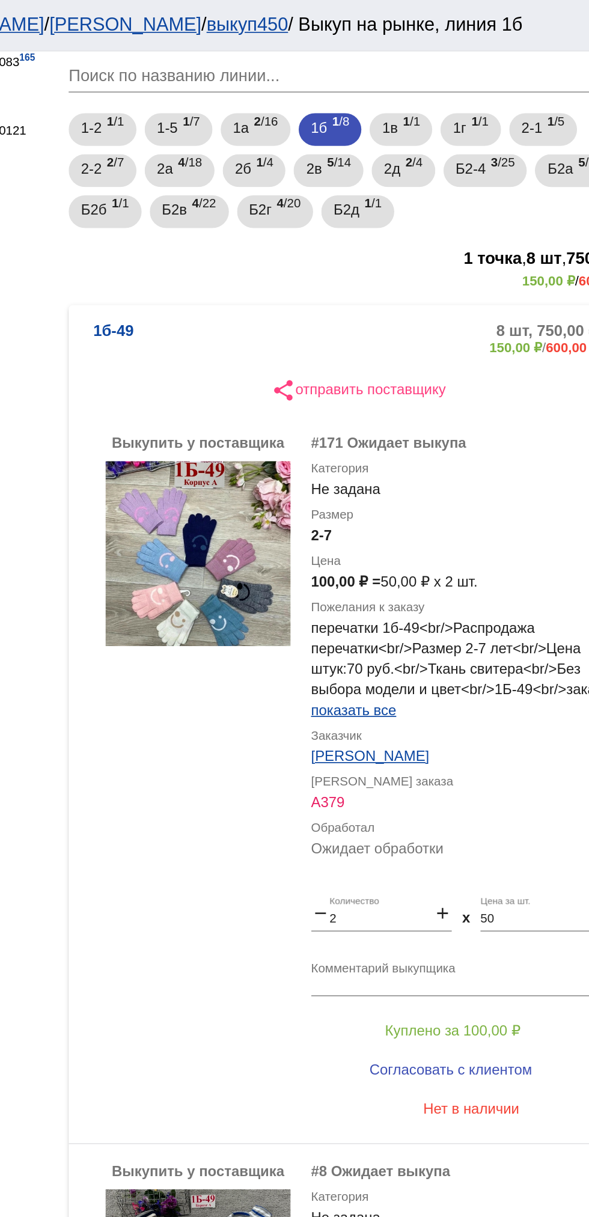
scroll to position [117, 0]
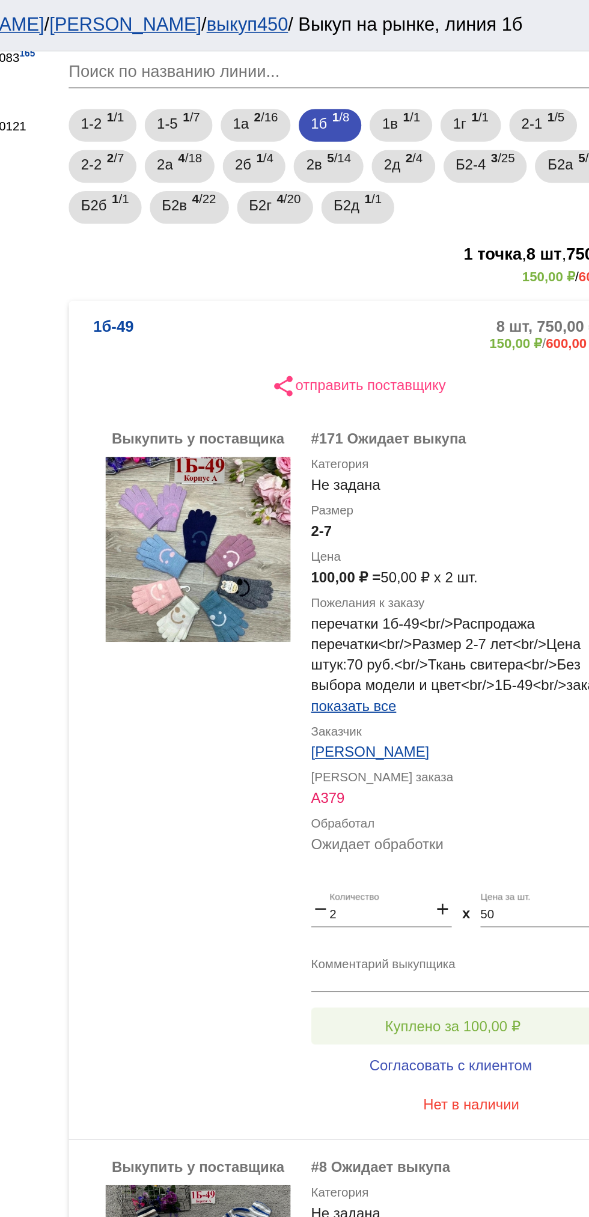
click at [494, 602] on span "Куплено за 100,00 ₽" at bounding box center [469, 601] width 79 height 10
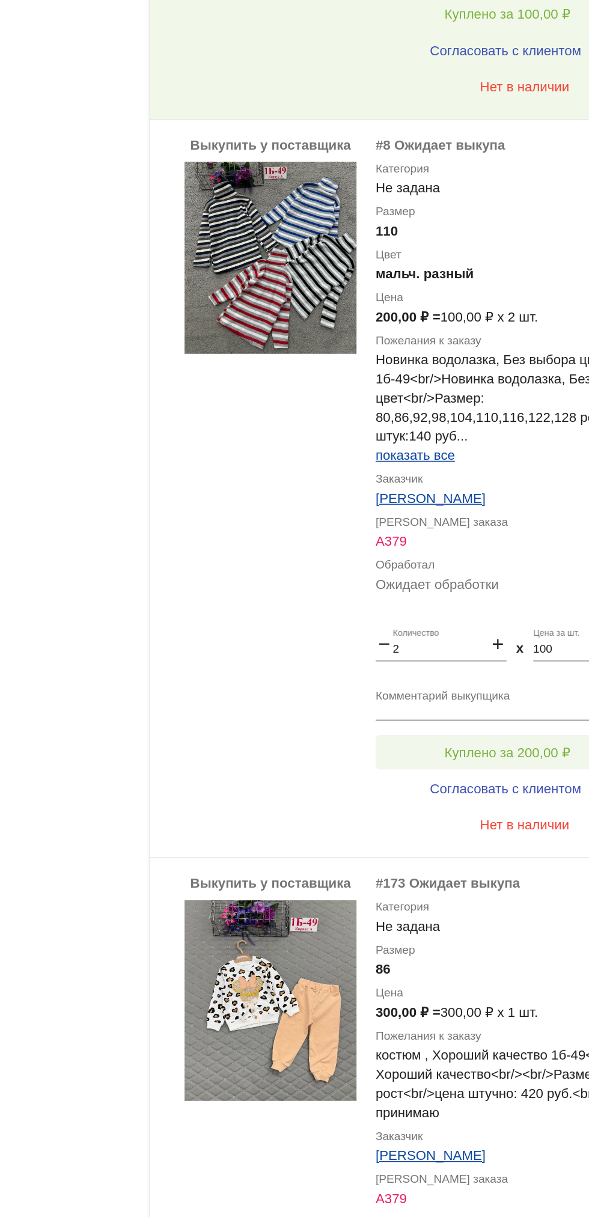
scroll to position [465, 0]
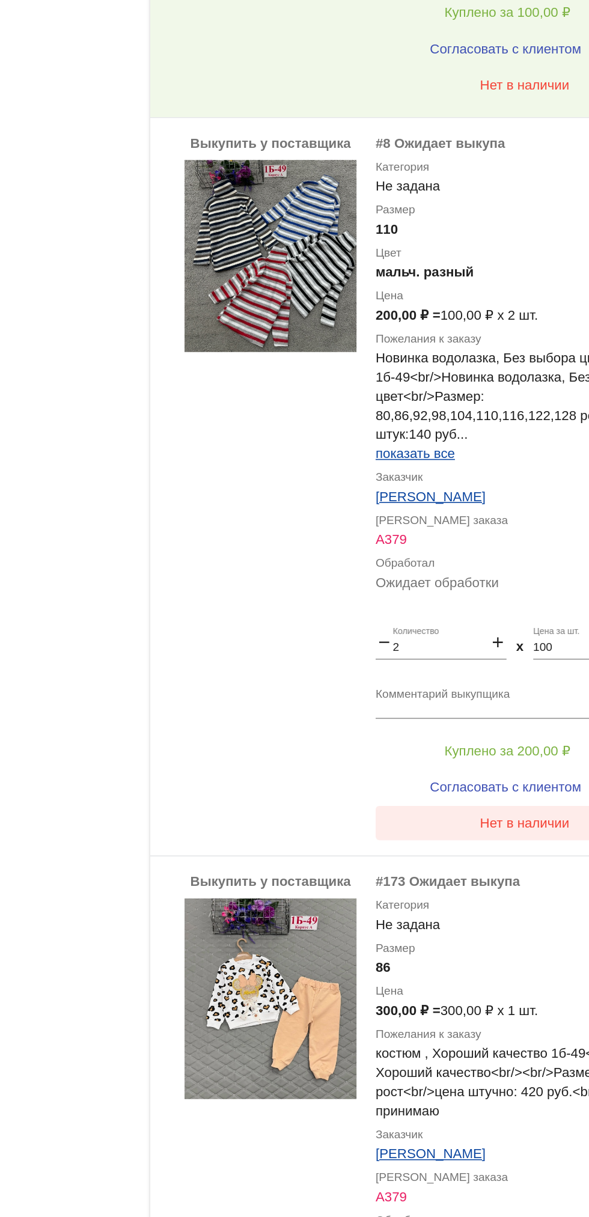
click at [493, 769] on button "Нет в наличии" at bounding box center [481, 763] width 188 height 22
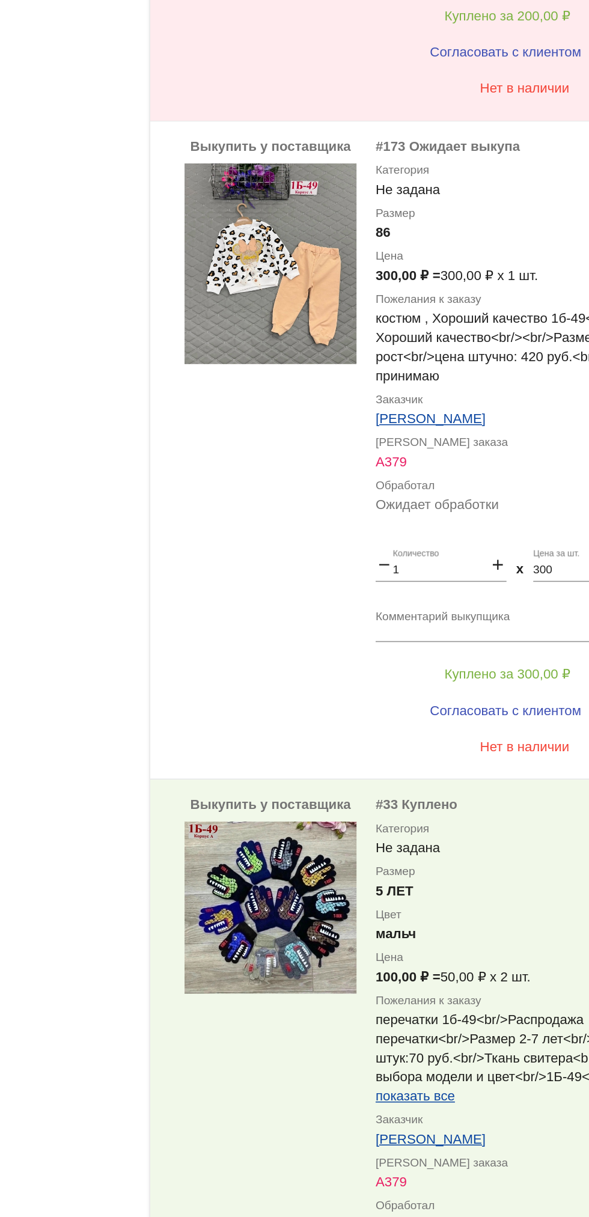
scroll to position [943, 0]
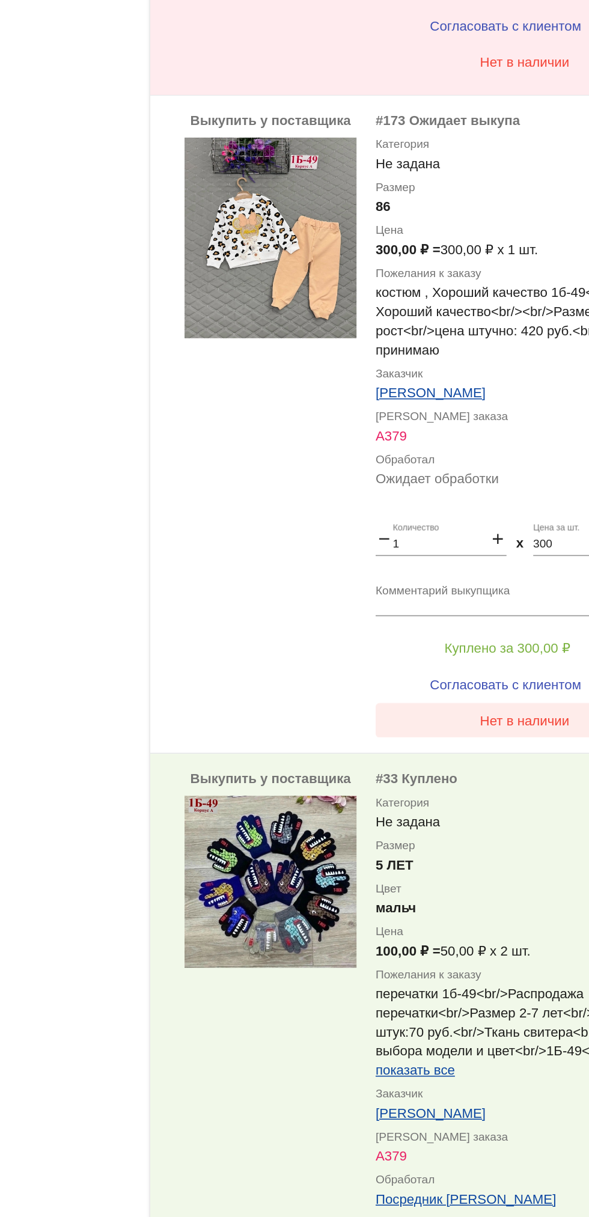
click at [487, 708] on button "Нет в наличии" at bounding box center [481, 699] width 188 height 22
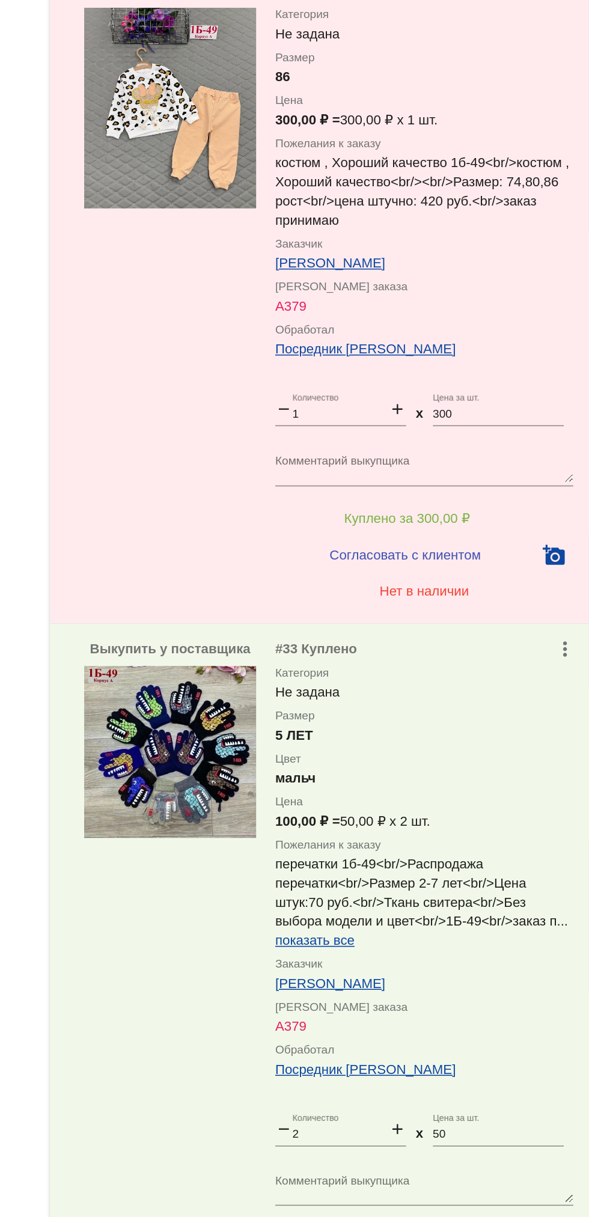
scroll to position [1489, 0]
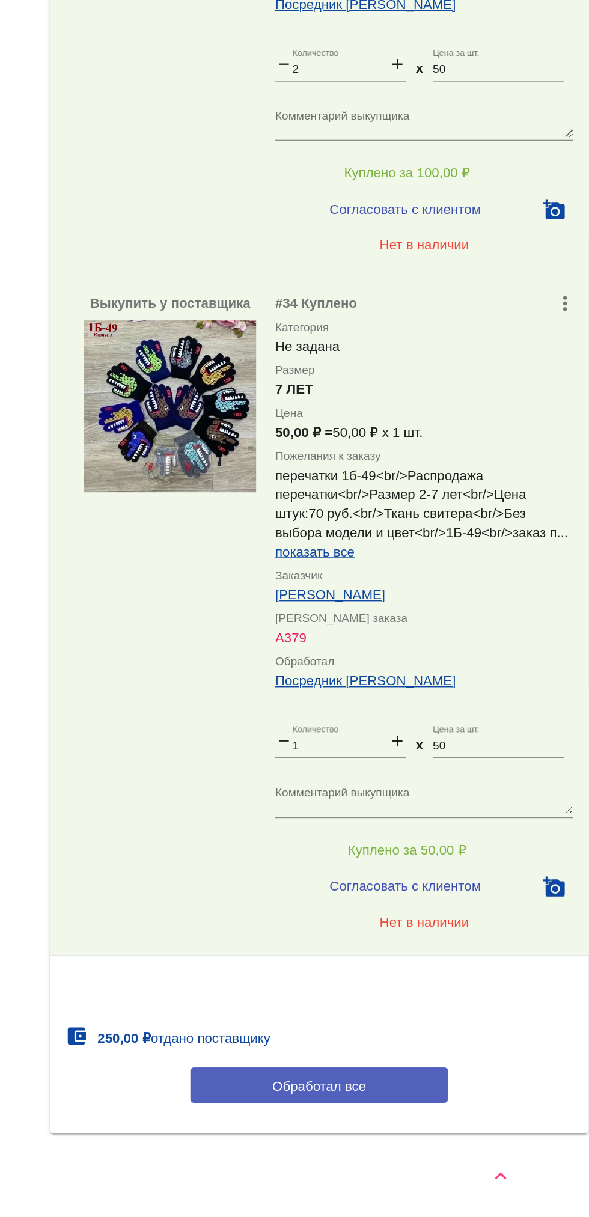
click at [478, 1141] on button "Обработал все" at bounding box center [415, 1134] width 162 height 22
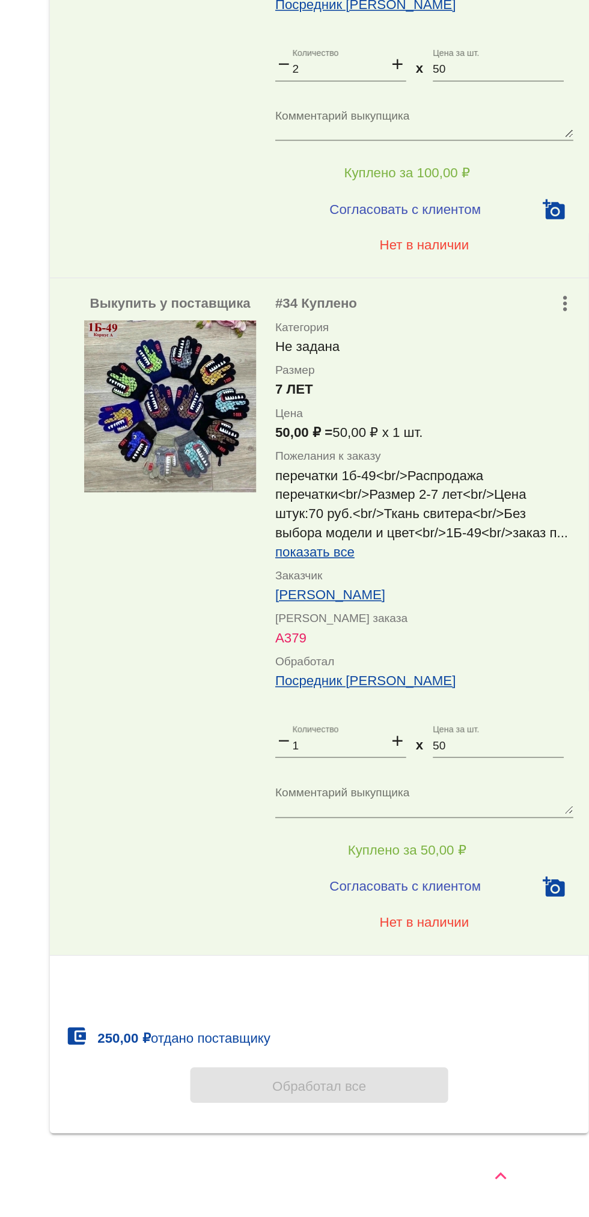
scroll to position [0, 0]
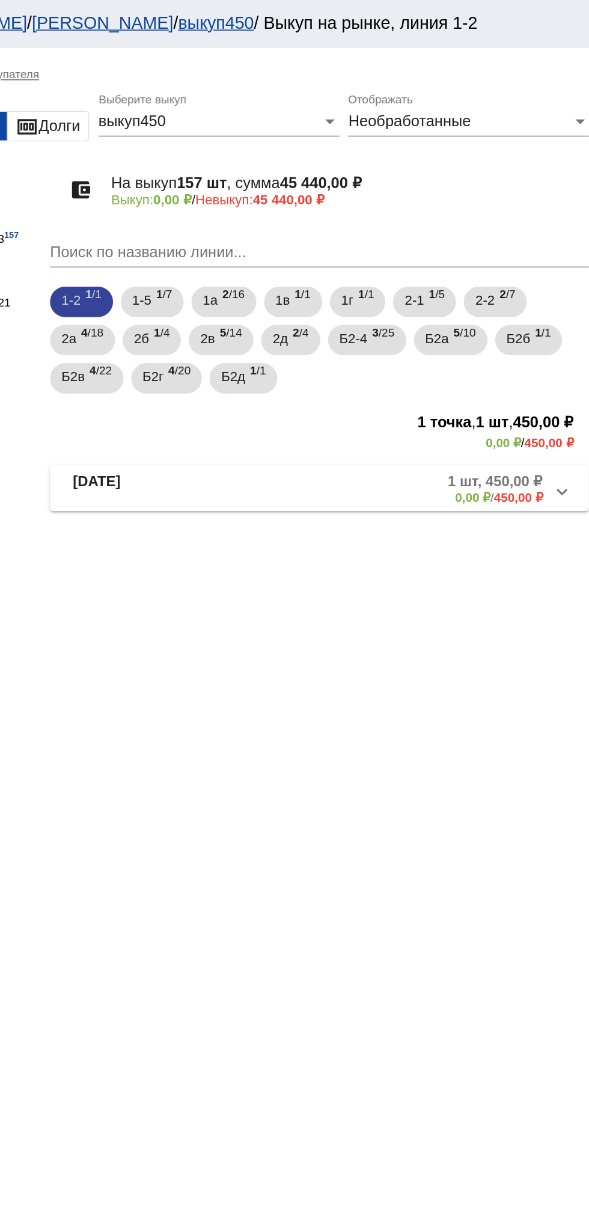
click at [337, 183] on div "1-2 1 /1 1-5 1 /7 1а 2 /16 1в 1 /1 1г 1 /1 2-1 1 /5 2-2 2 /7 2а 4 /18 2б 1 /4 2…" at bounding box center [415, 214] width 344 height 72
click at [358, 184] on b "2" at bounding box center [355, 185] width 4 height 8
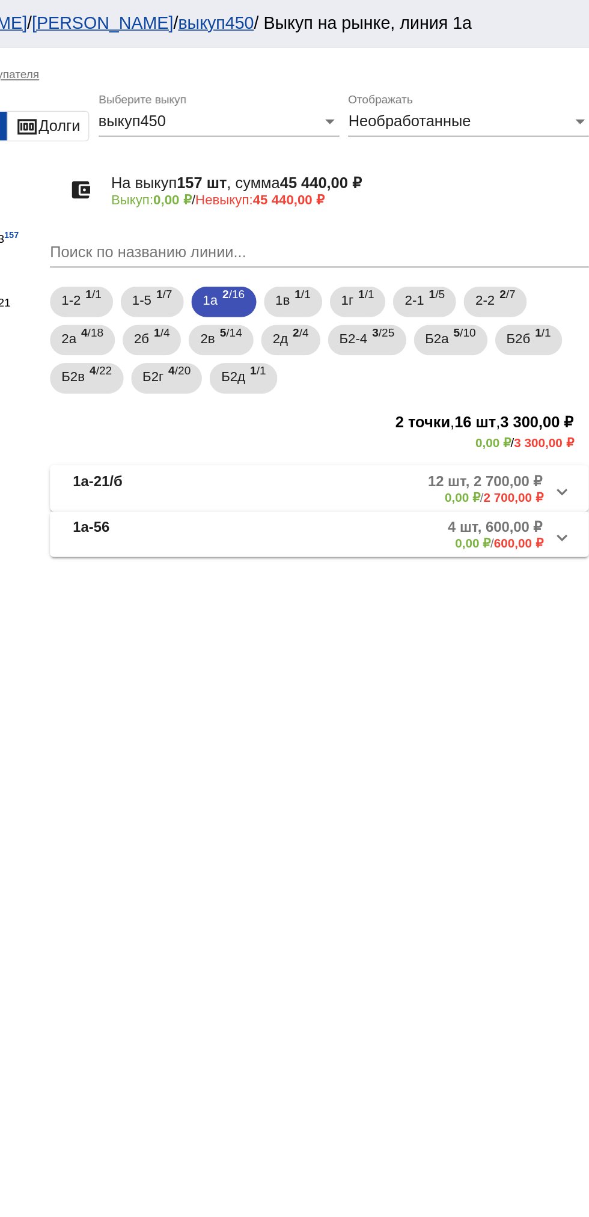
click at [487, 346] on mat-panel-description "4 шт, 600,00 ₽ 0,00 ₽ / 600,00 ₽" at bounding box center [457, 336] width 195 height 20
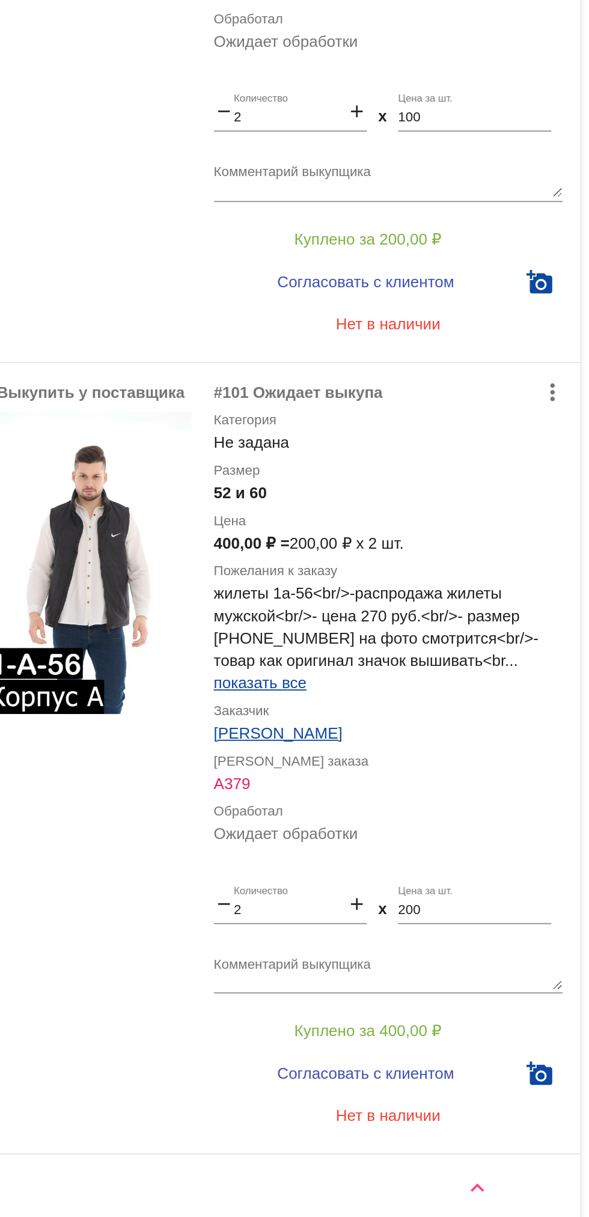
scroll to position [79, 0]
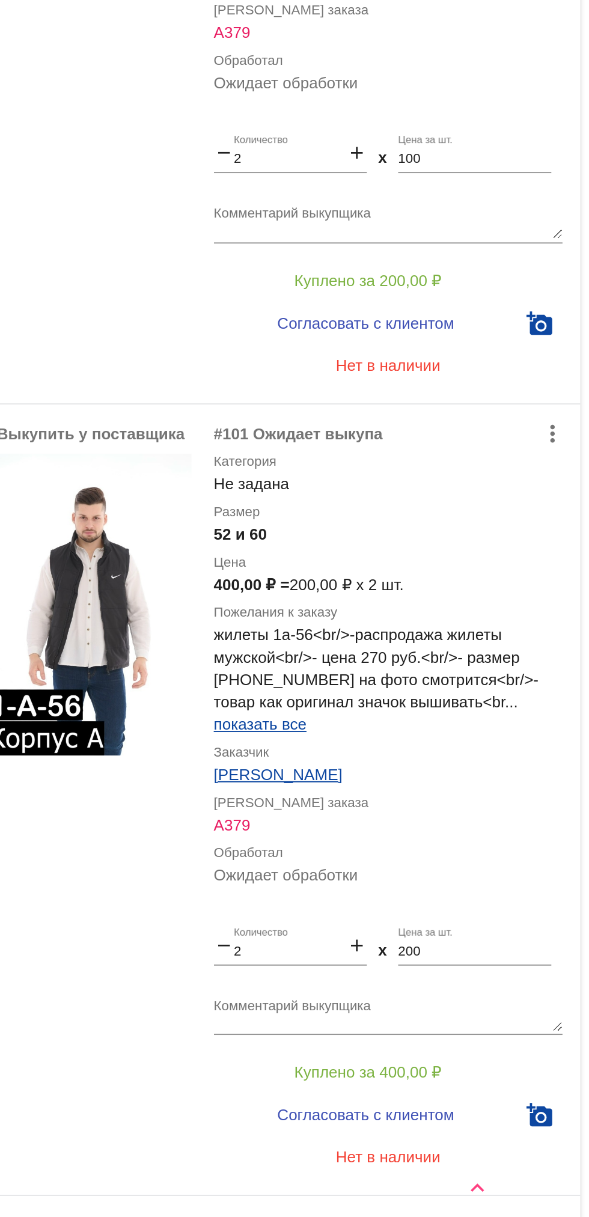
click at [494, 1204] on div "share отправить поставщику Выкупить у поставщика more_vert #99 Ожидает выкупа К…" at bounding box center [414, 759] width 339 height 939
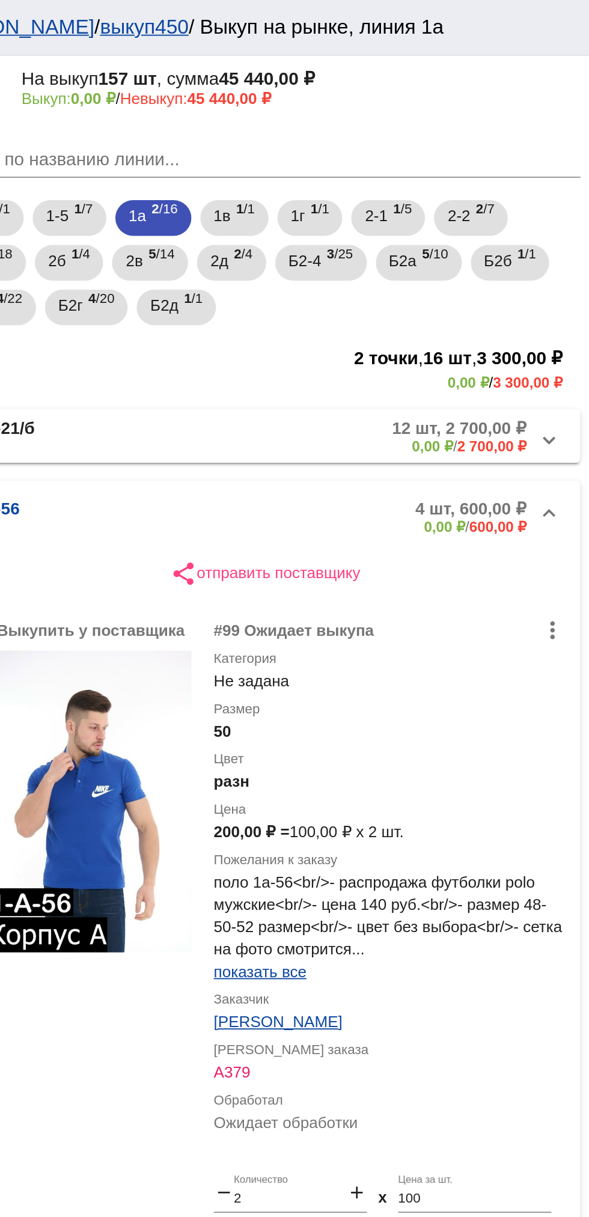
scroll to position [154, 0]
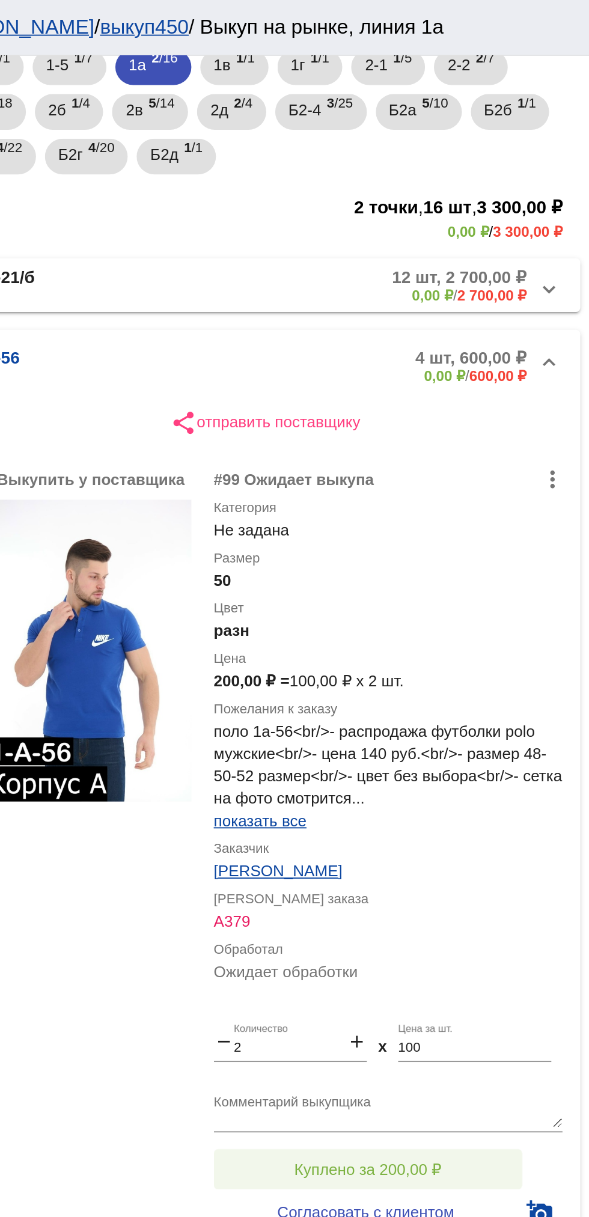
click at [512, 619] on button "Куплено за 200,00 ₽" at bounding box center [470, 629] width 166 height 22
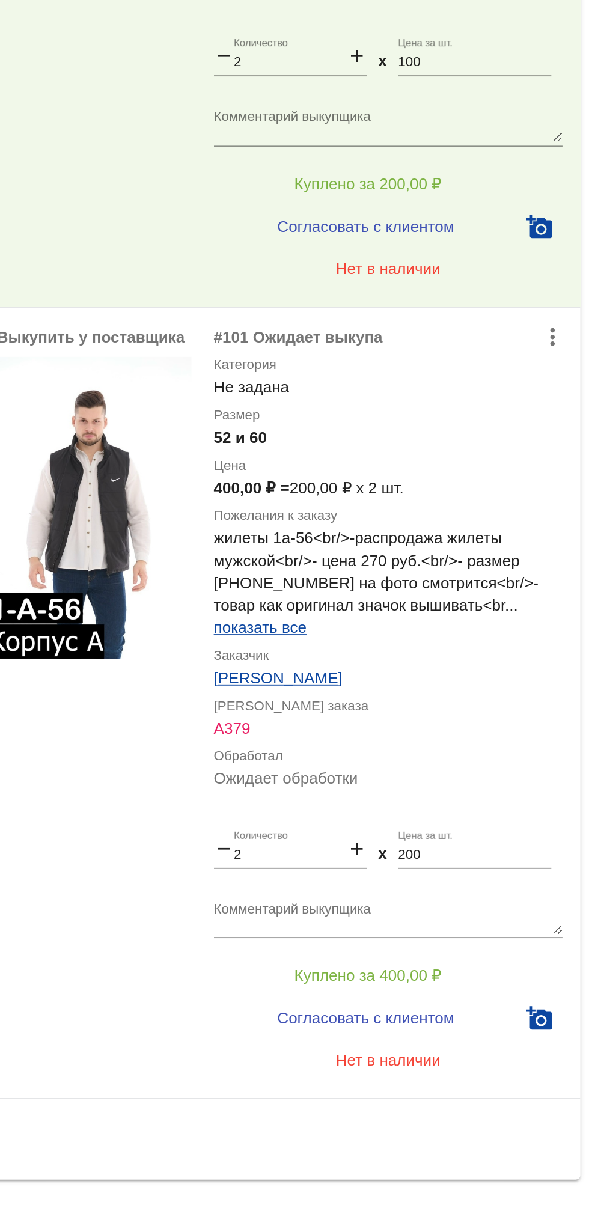
scroll to position [141, 0]
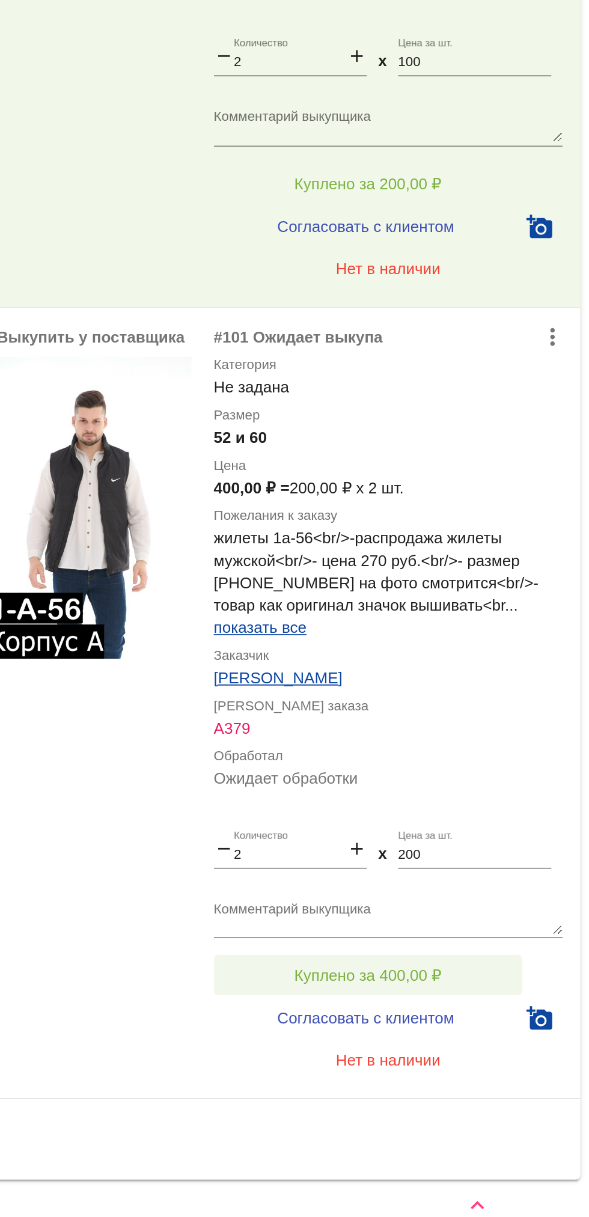
click at [513, 1064] on button "Куплено за 400,00 ₽" at bounding box center [470, 1068] width 166 height 22
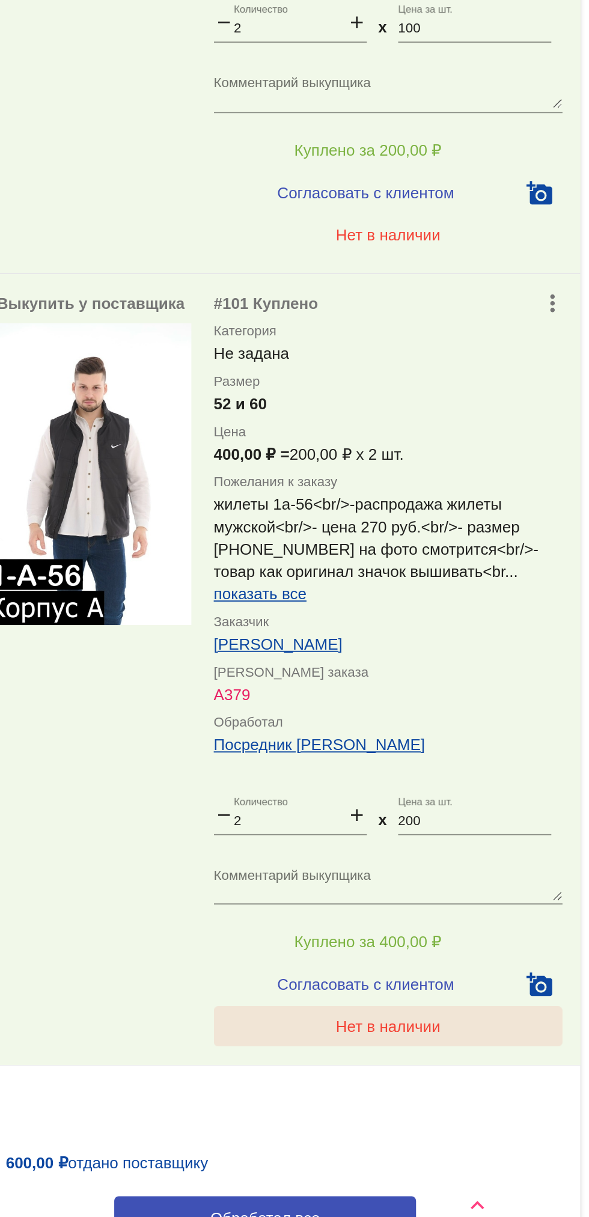
scroll to position [223, 0]
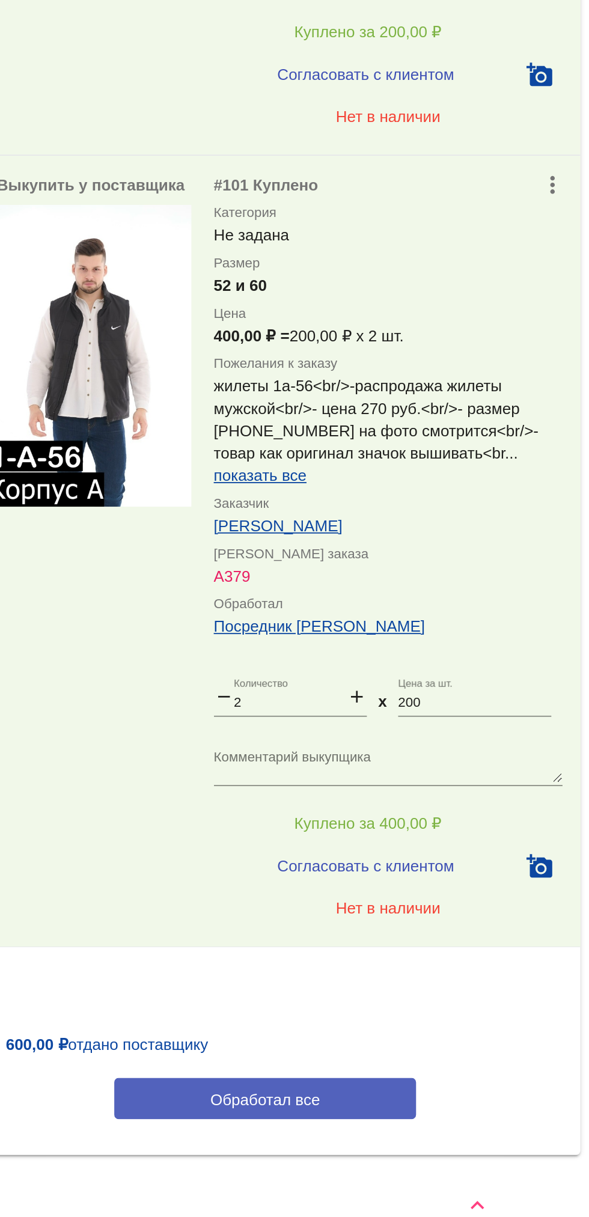
click at [465, 1137] on button "Обработал все" at bounding box center [415, 1134] width 162 height 22
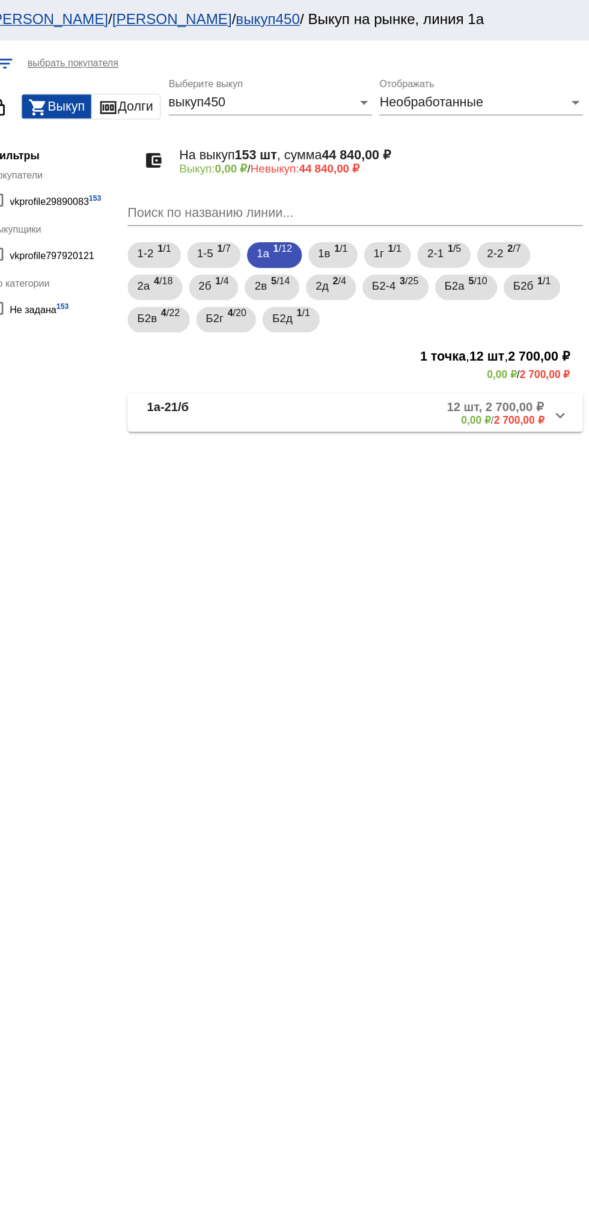
scroll to position [0, 0]
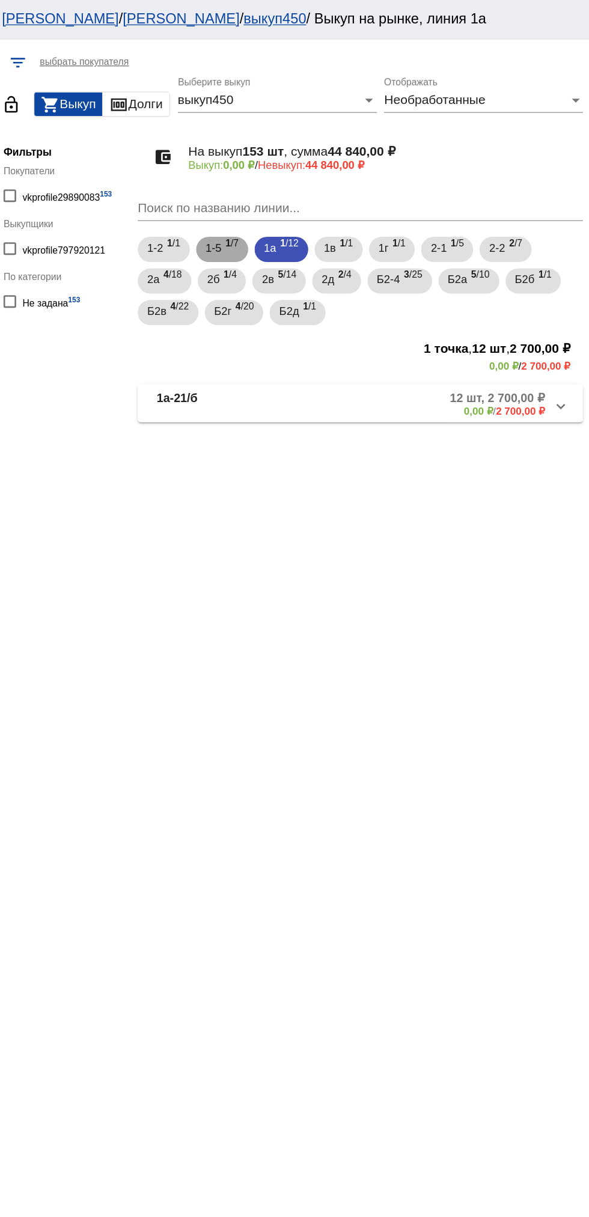
click at [306, 191] on span "1-5" at bounding box center [303, 189] width 12 height 22
click at [394, 184] on span "1в" at bounding box center [391, 189] width 9 height 22
click at [435, 189] on span "1г" at bounding box center [432, 189] width 8 height 22
click at [402, 193] on span "1 /1" at bounding box center [404, 190] width 10 height 25
click at [306, 299] on mat-panel-title "1в-92" at bounding box center [305, 307] width 91 height 20
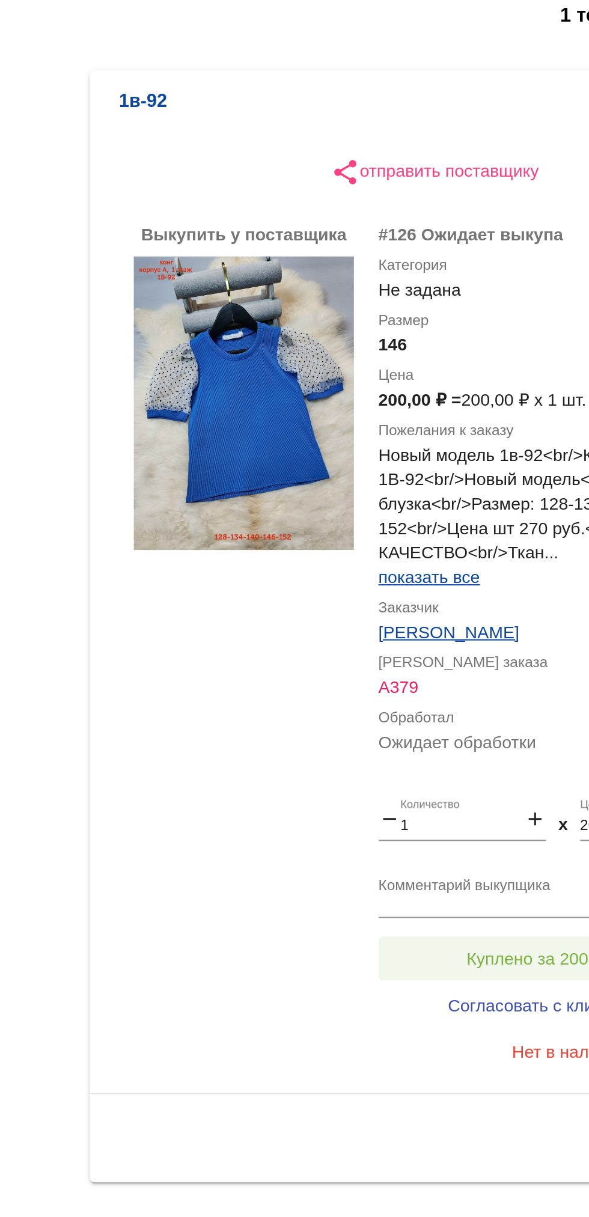
click at [471, 721] on button "Куплено за 200,00 ₽" at bounding box center [470, 729] width 166 height 22
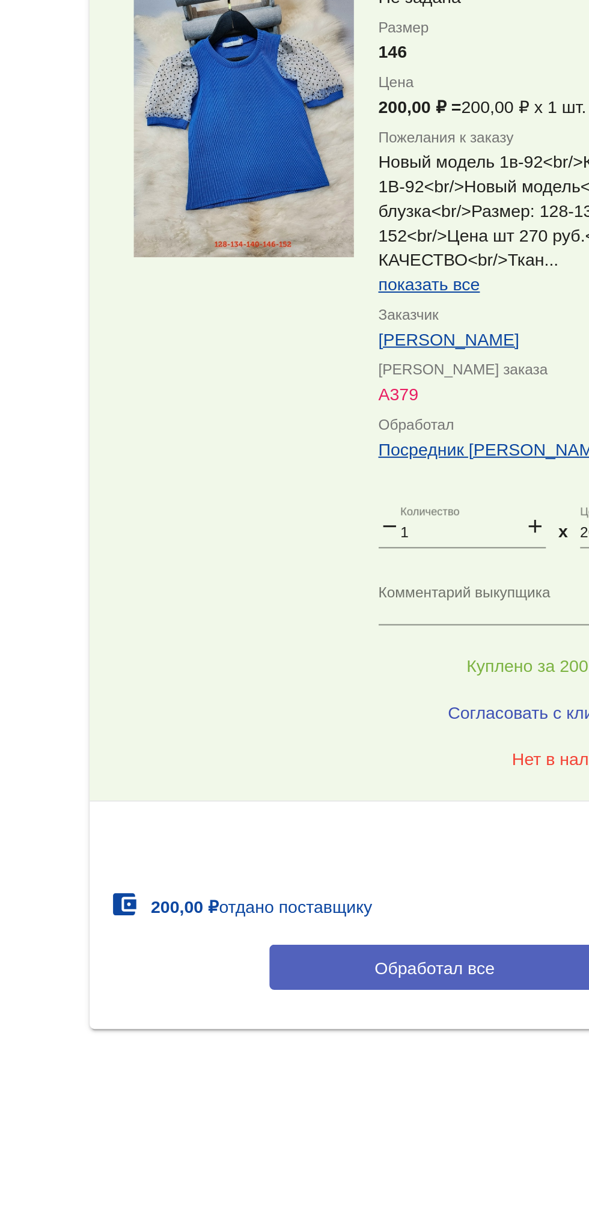
click at [425, 868] on button "Обработал все" at bounding box center [415, 877] width 162 height 22
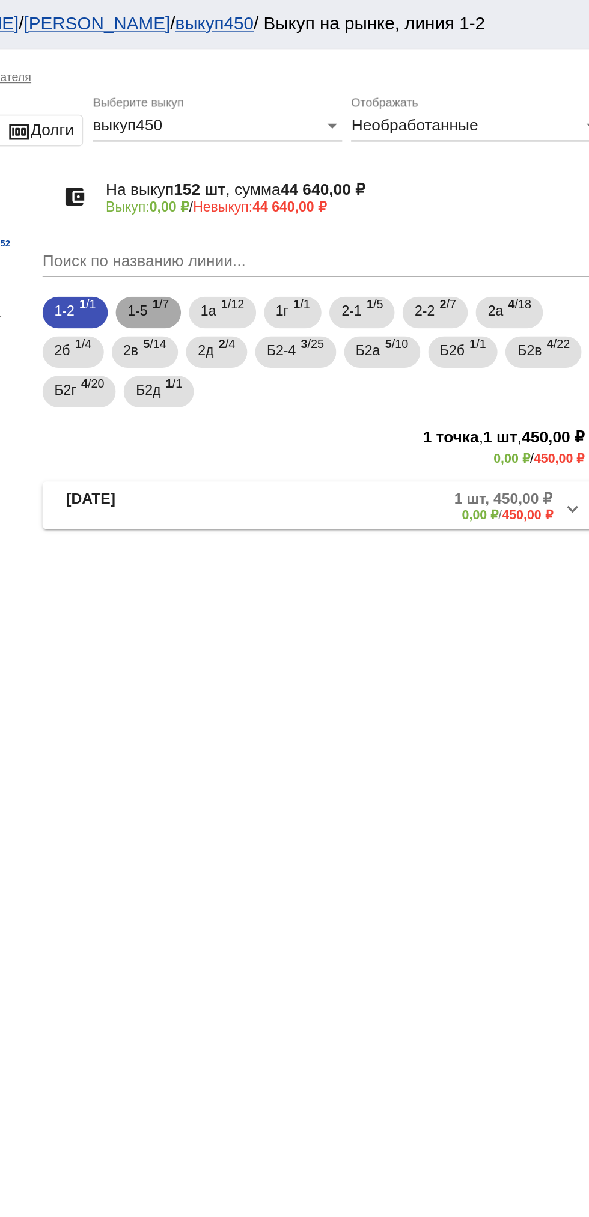
click at [320, 183] on span "1 /7" at bounding box center [317, 190] width 10 height 25
click at [379, 315] on mat-panel-description "7 шт, 3 600,00 ₽ 0,00 ₽ / 3 600,00 ₽" at bounding box center [459, 307] width 194 height 20
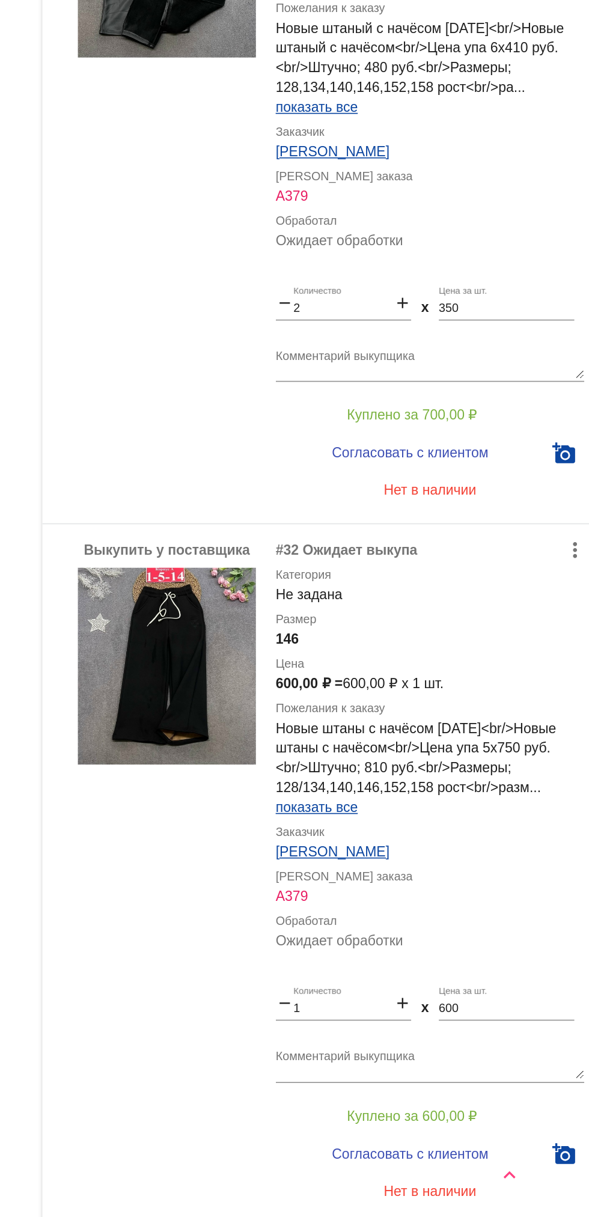
scroll to position [407, 0]
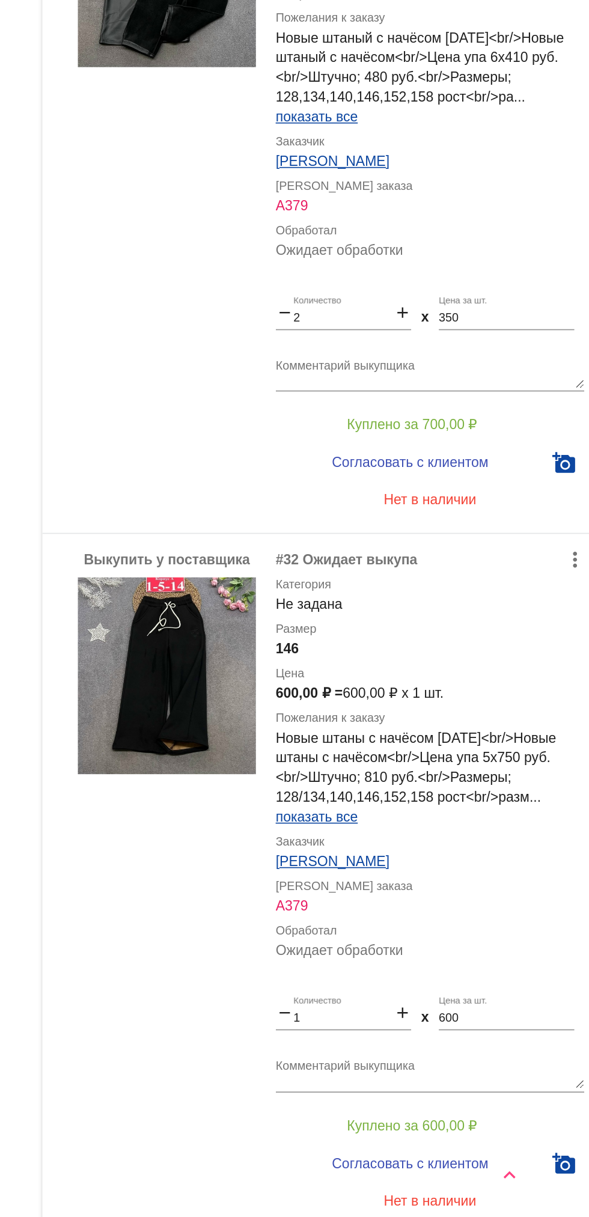
click at [327, 894] on img at bounding box center [321, 888] width 108 height 120
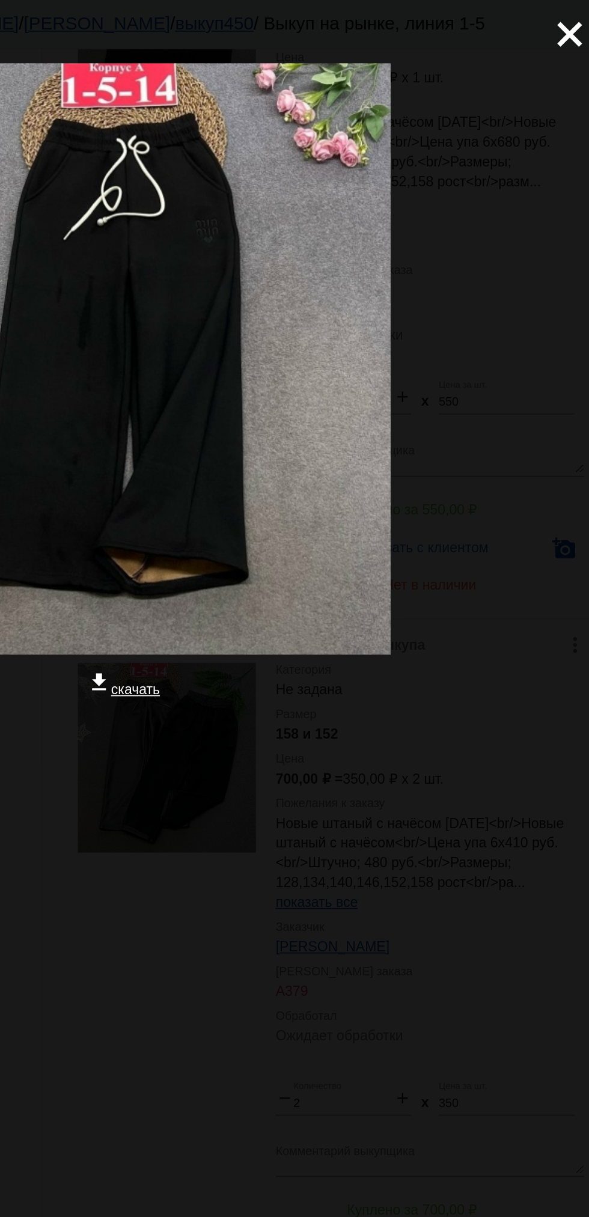
click at [561, 23] on mat-icon "close" at bounding box center [560, 16] width 14 height 14
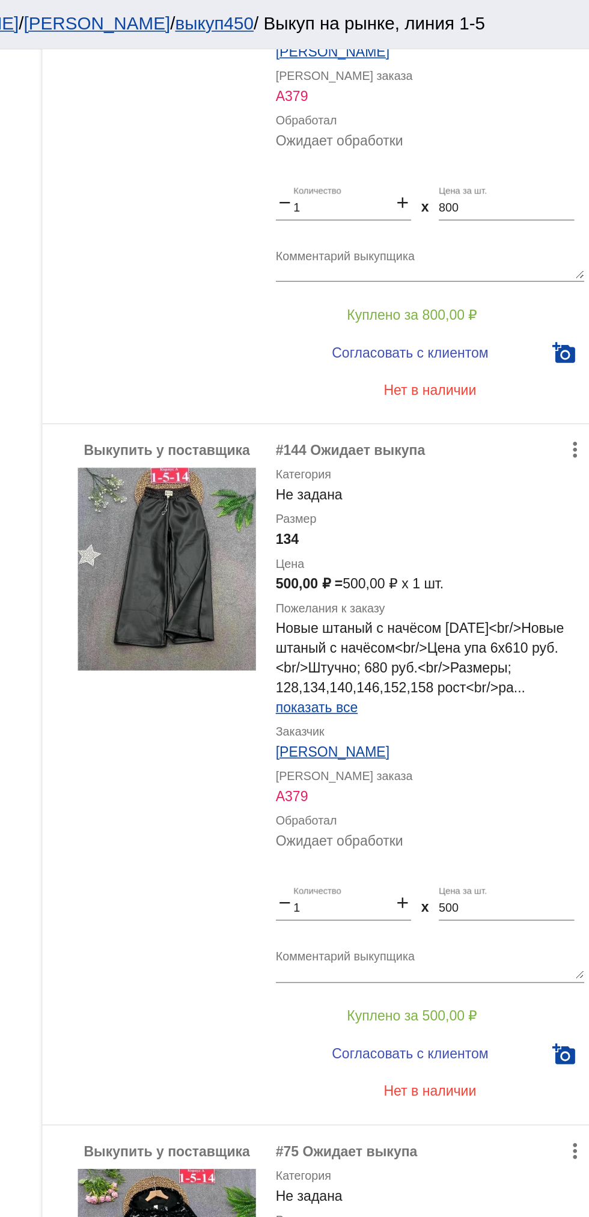
scroll to position [1831, 0]
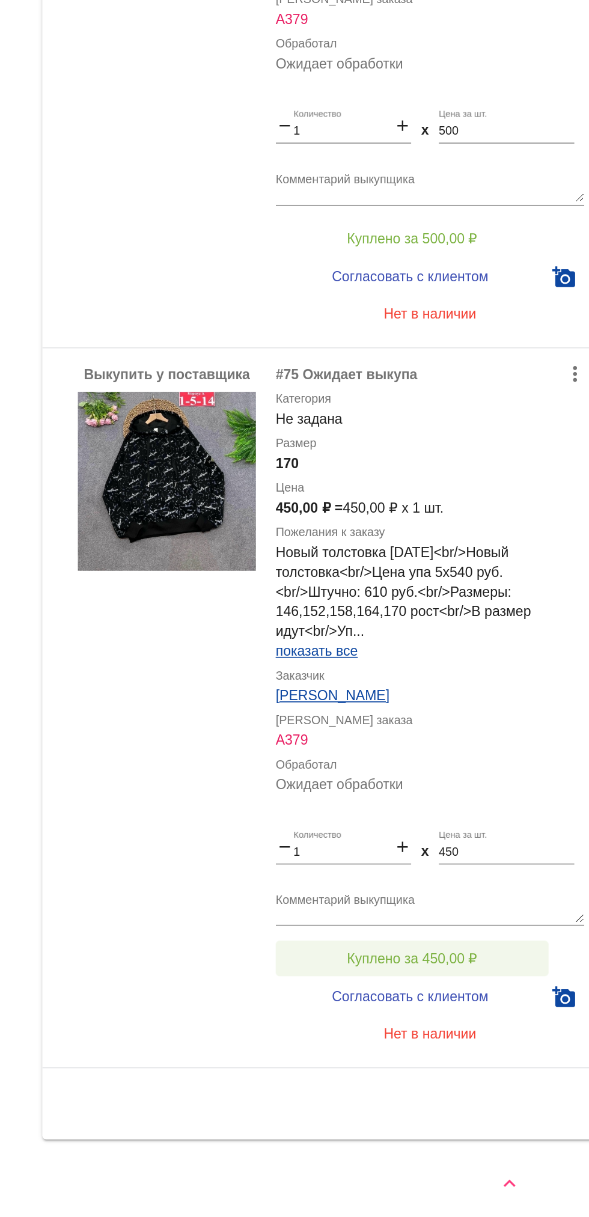
click at [498, 1052] on span "Куплено за 450,00 ₽" at bounding box center [469, 1054] width 79 height 10
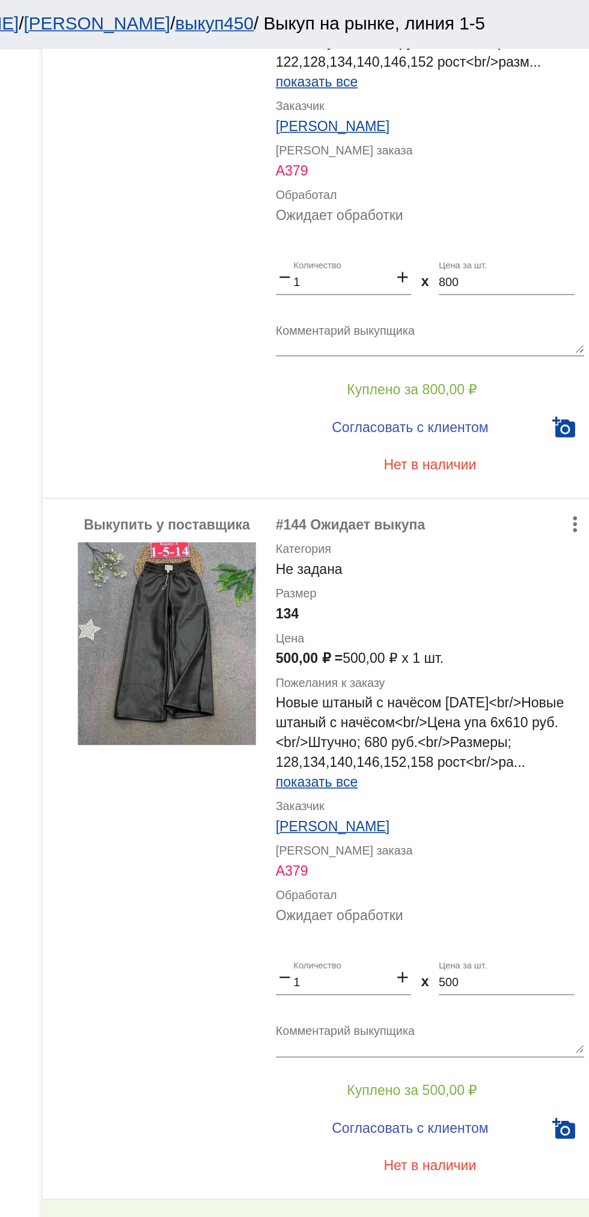
scroll to position [1782, 0]
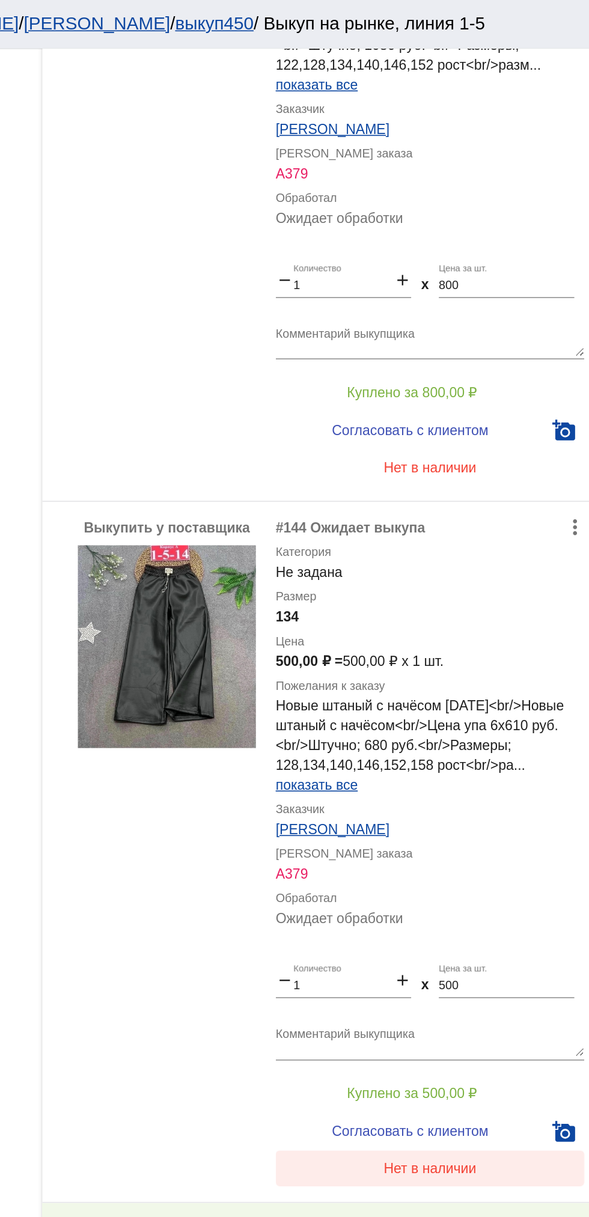
click at [503, 707] on span "Нет в наличии" at bounding box center [481, 711] width 56 height 10
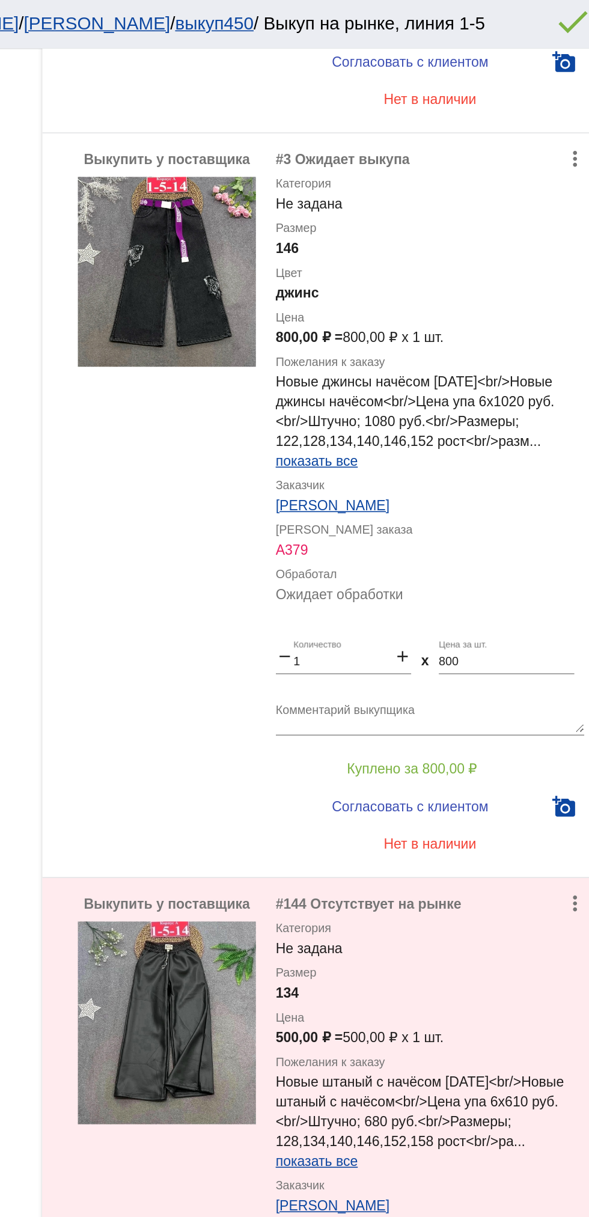
scroll to position [1488, 0]
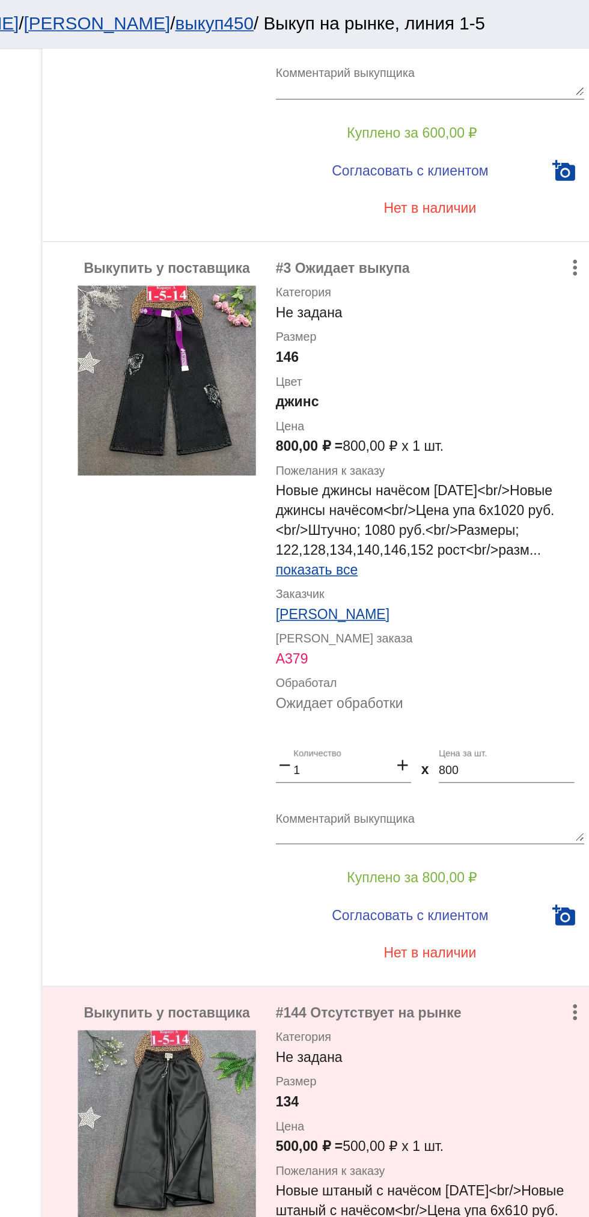
click at [489, 498] on textarea "Комментарий выкупщика" at bounding box center [481, 502] width 188 height 19
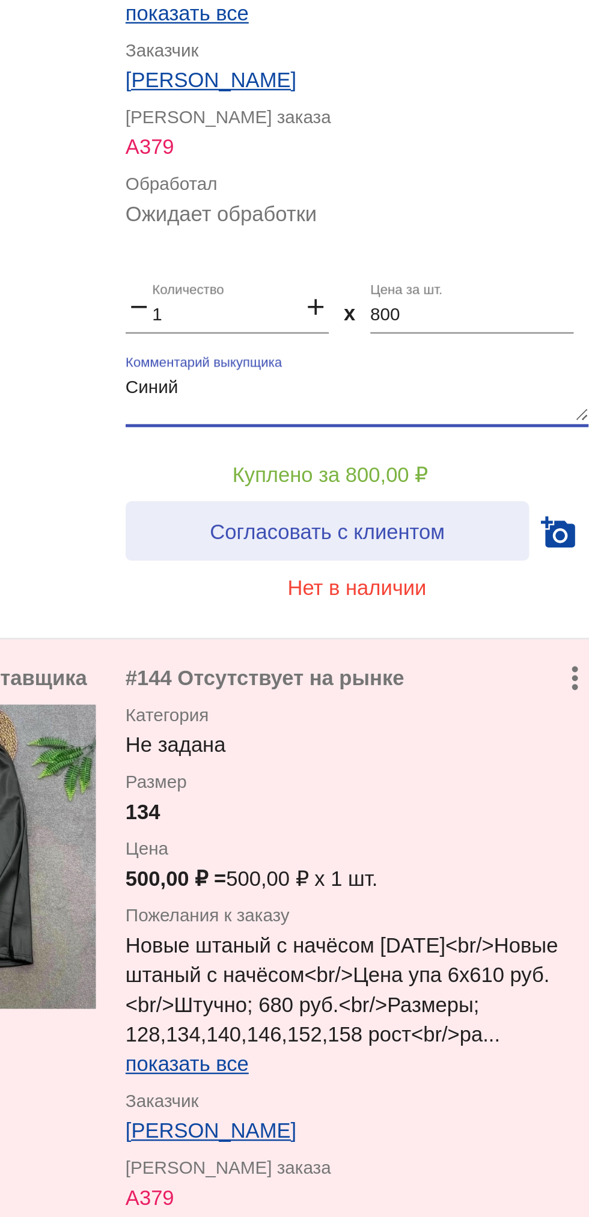
type textarea "Синий"
click at [497, 547] on button "Согласовать с клиентом" at bounding box center [468, 556] width 163 height 24
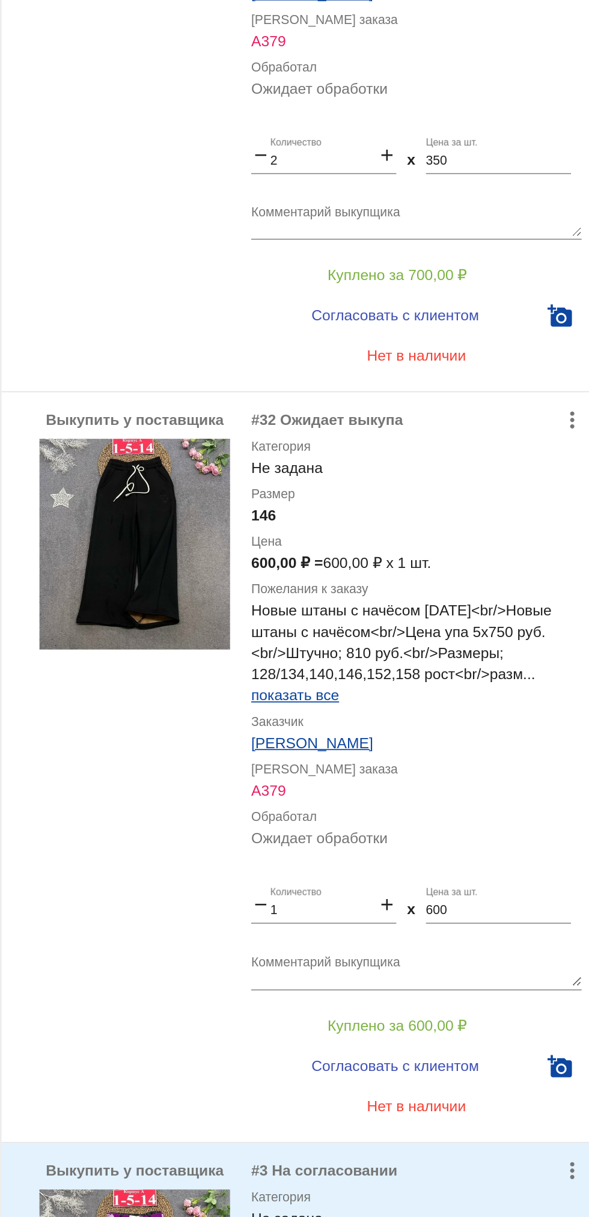
scroll to position [809, 0]
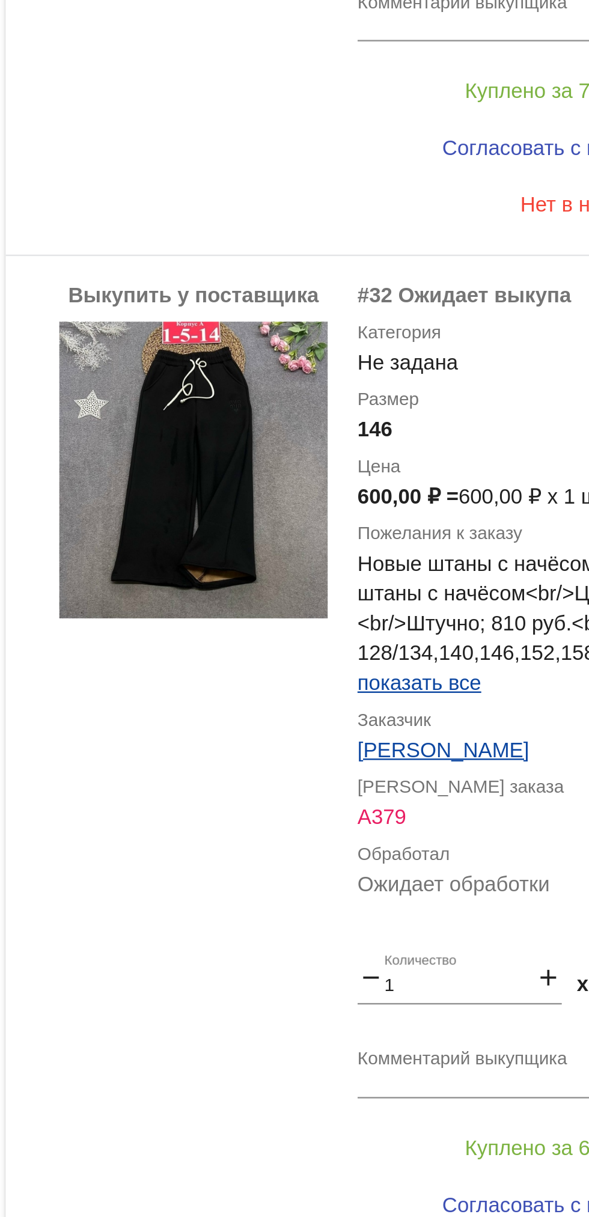
click at [442, 721] on textarea "Комментарий выкупщика" at bounding box center [481, 728] width 188 height 19
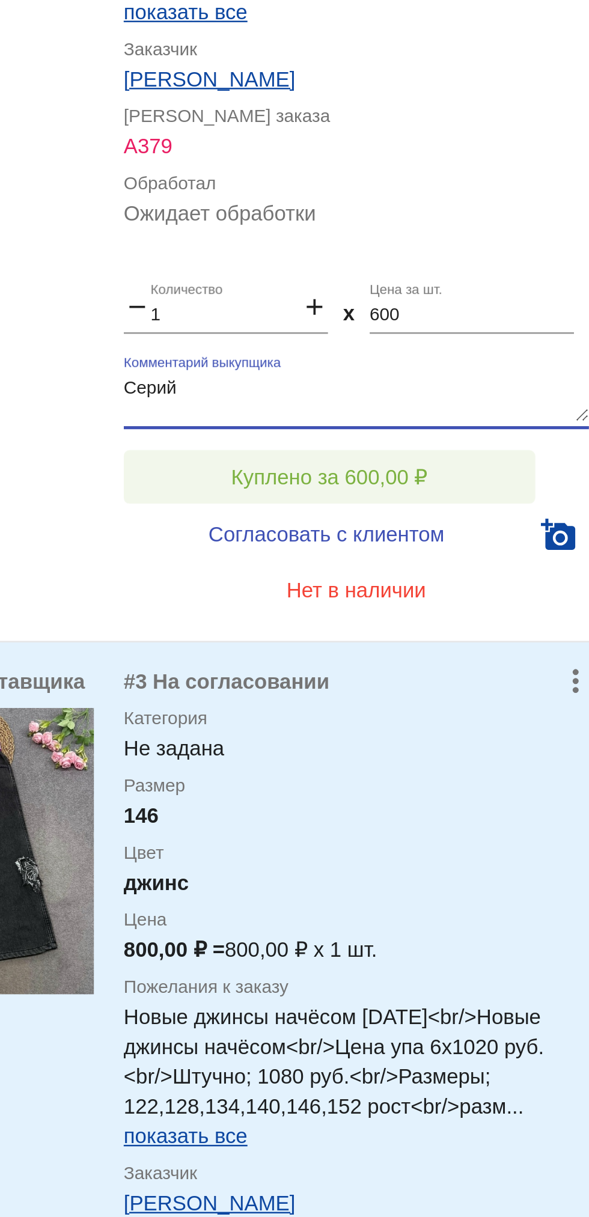
type textarea "Серий"
click at [488, 753] on button "Куплено за 600,00 ₽" at bounding box center [470, 760] width 166 height 22
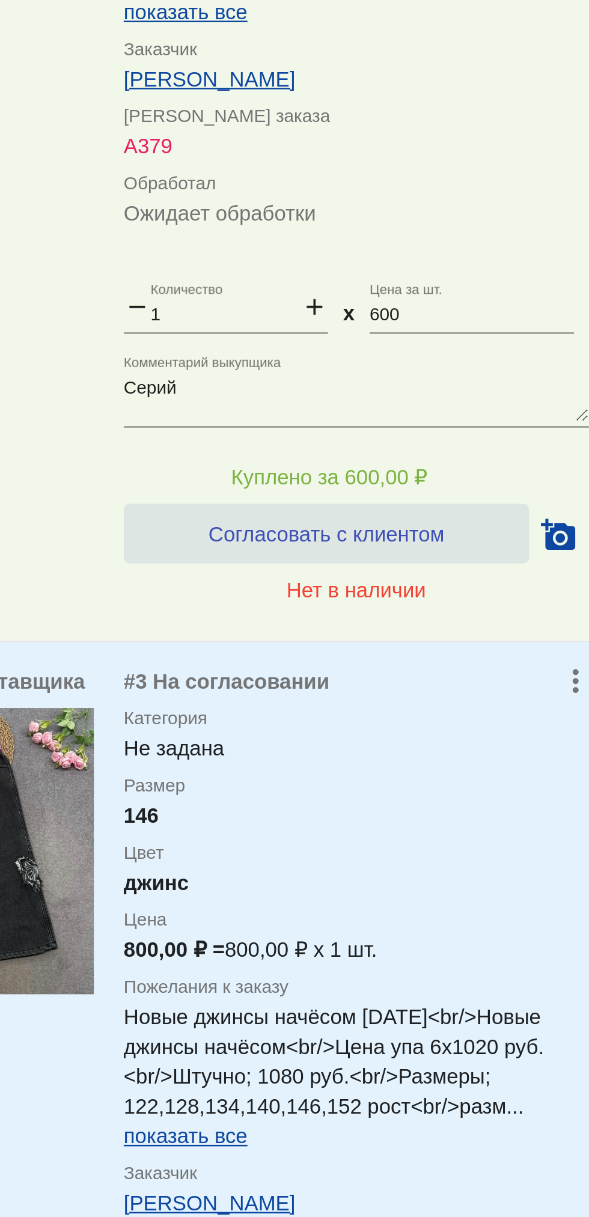
click at [499, 784] on span "Согласовать с клиентом" at bounding box center [468, 783] width 95 height 10
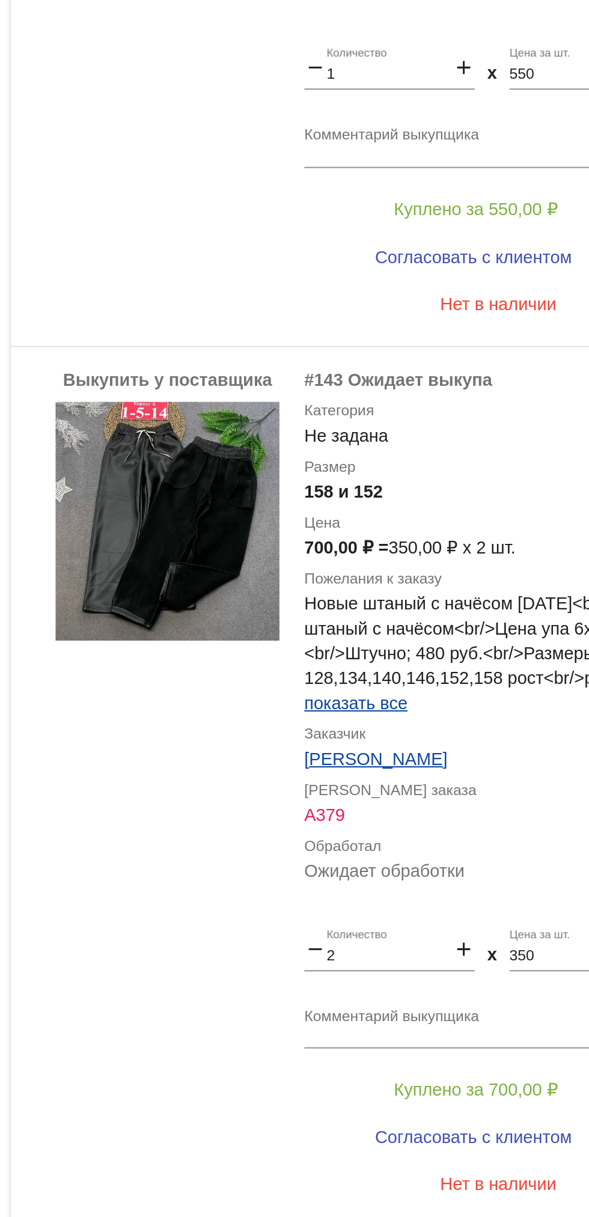
scroll to position [234, 0]
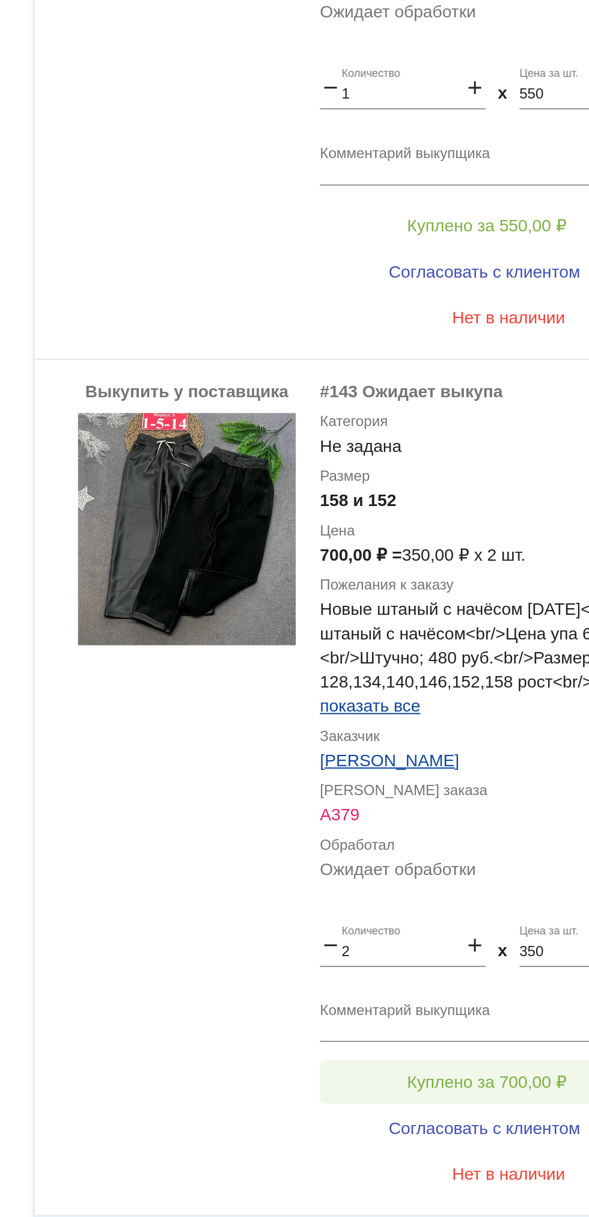
click at [481, 900] on button "Куплено за 700,00 ₽" at bounding box center [470, 908] width 166 height 22
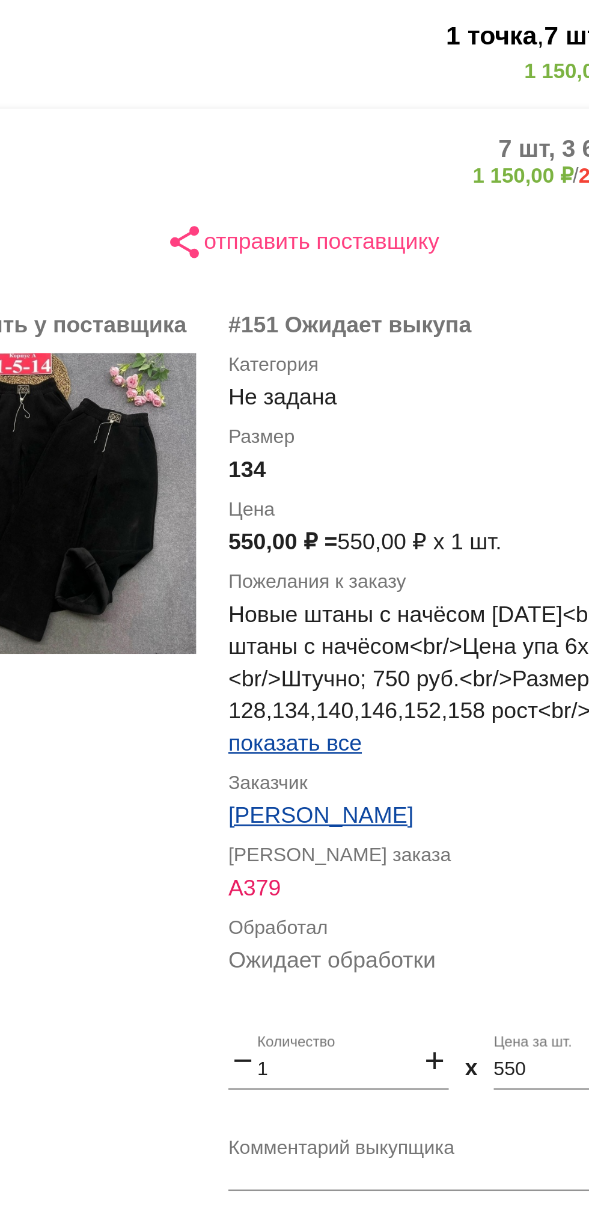
scroll to position [64, 0]
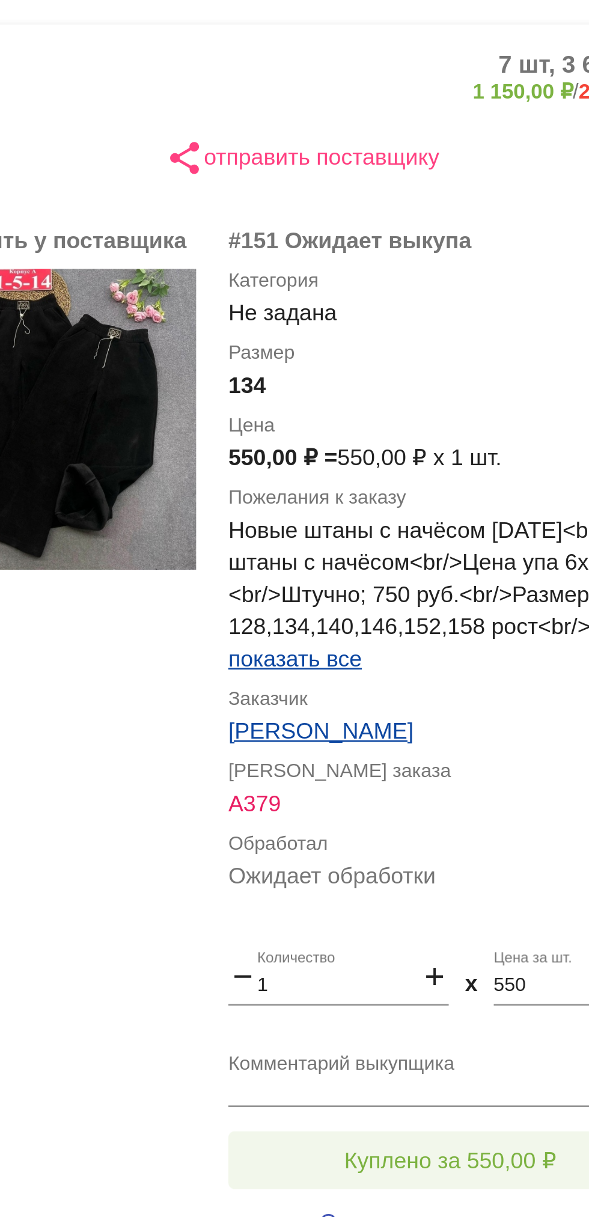
click at [429, 645] on button "Куплено за 550,00 ₽" at bounding box center [470, 653] width 166 height 22
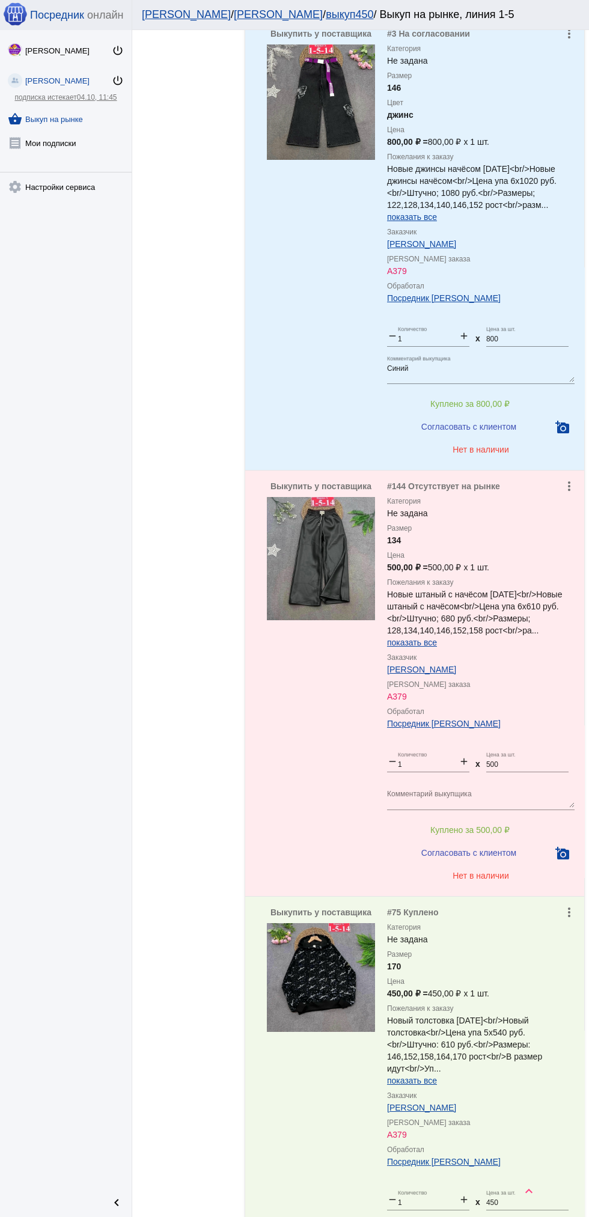
scroll to position [1917, 0]
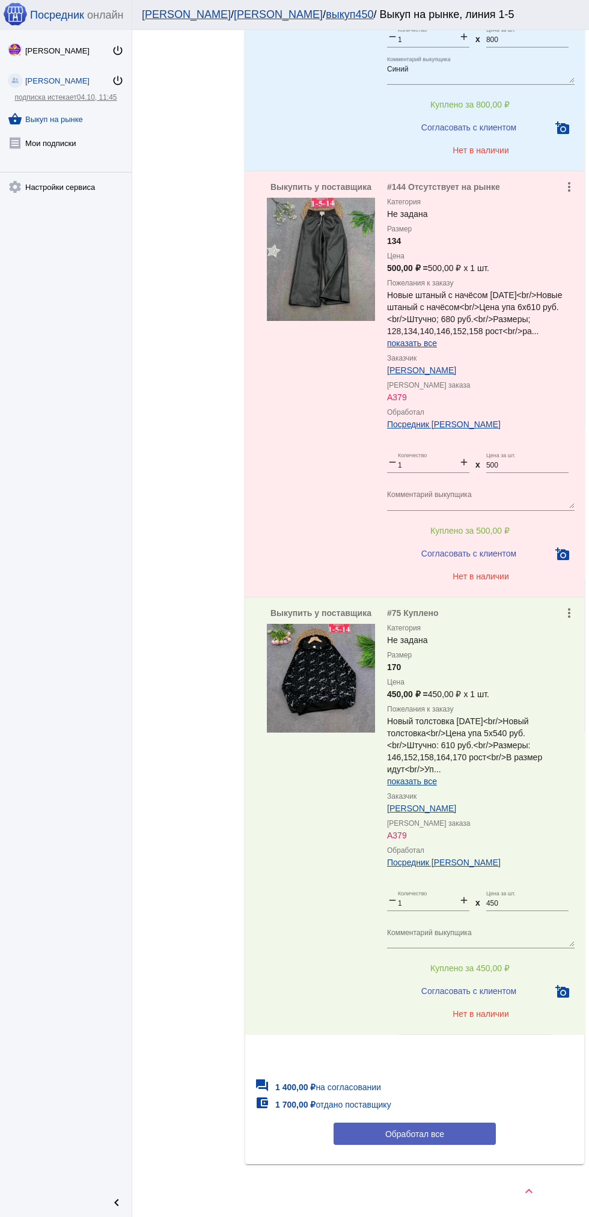
click at [445, 1139] on button "Обработал все" at bounding box center [415, 1134] width 162 height 22
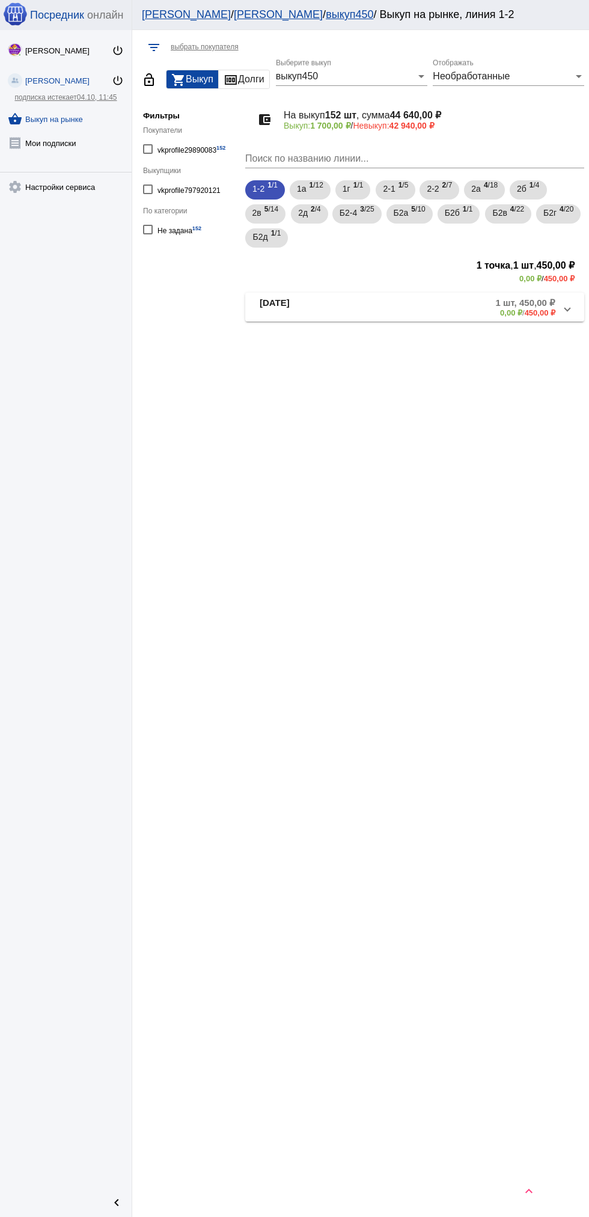
scroll to position [0, 0]
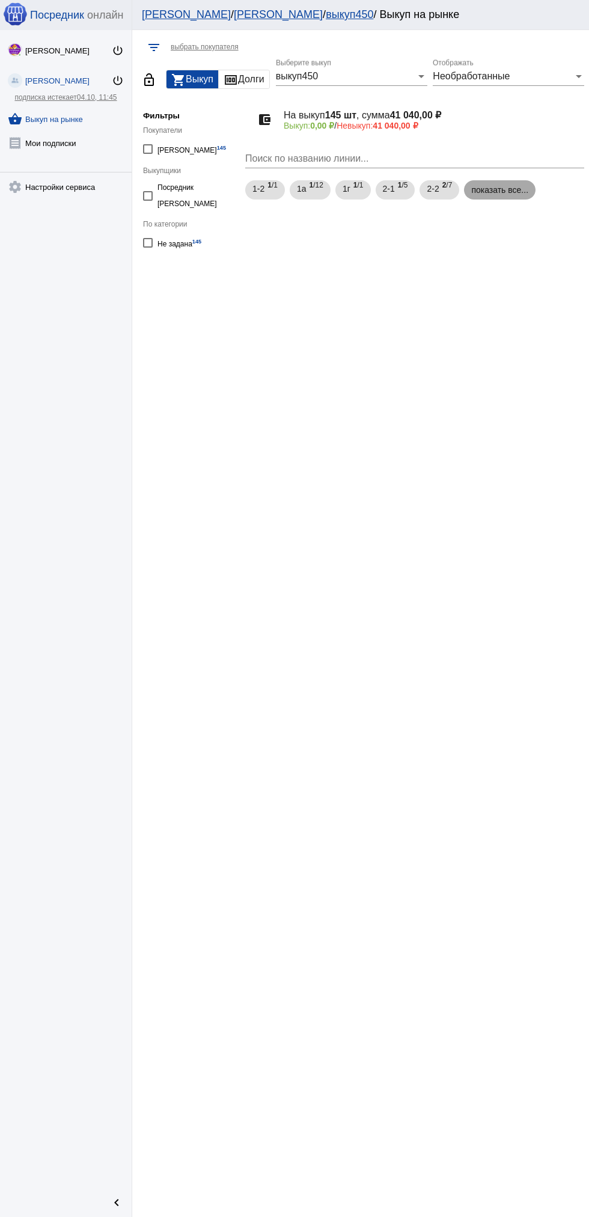
click at [481, 197] on mat-chip "показать все..." at bounding box center [500, 189] width 72 height 19
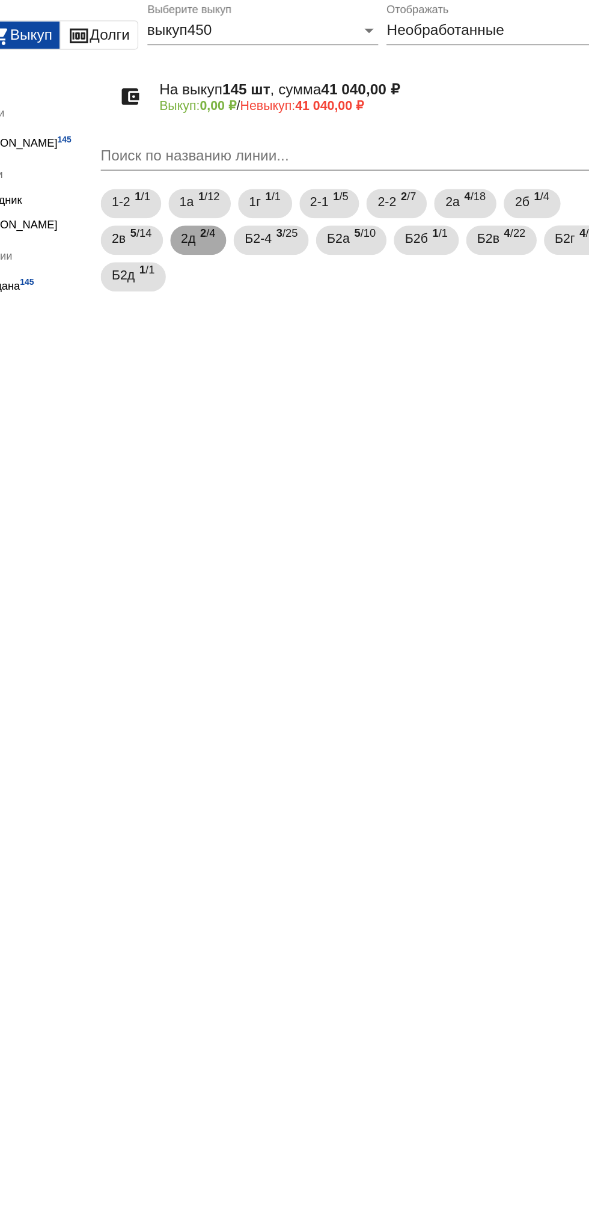
click at [314, 218] on span "2 /4" at bounding box center [316, 214] width 10 height 25
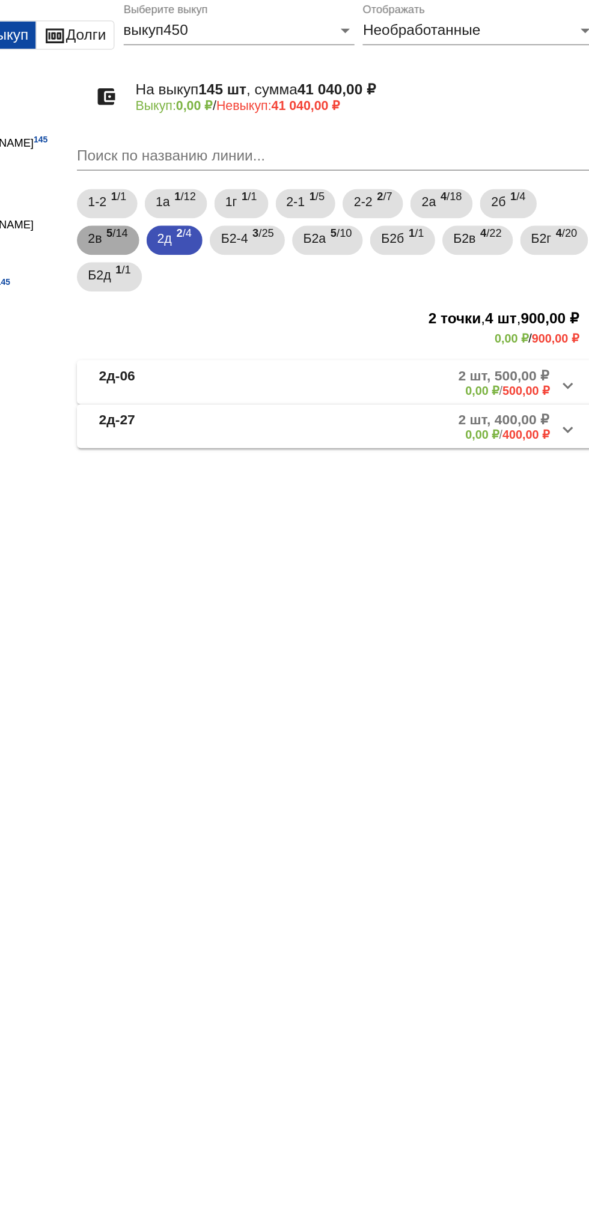
click at [274, 209] on span "5 /14" at bounding box center [271, 214] width 14 height 25
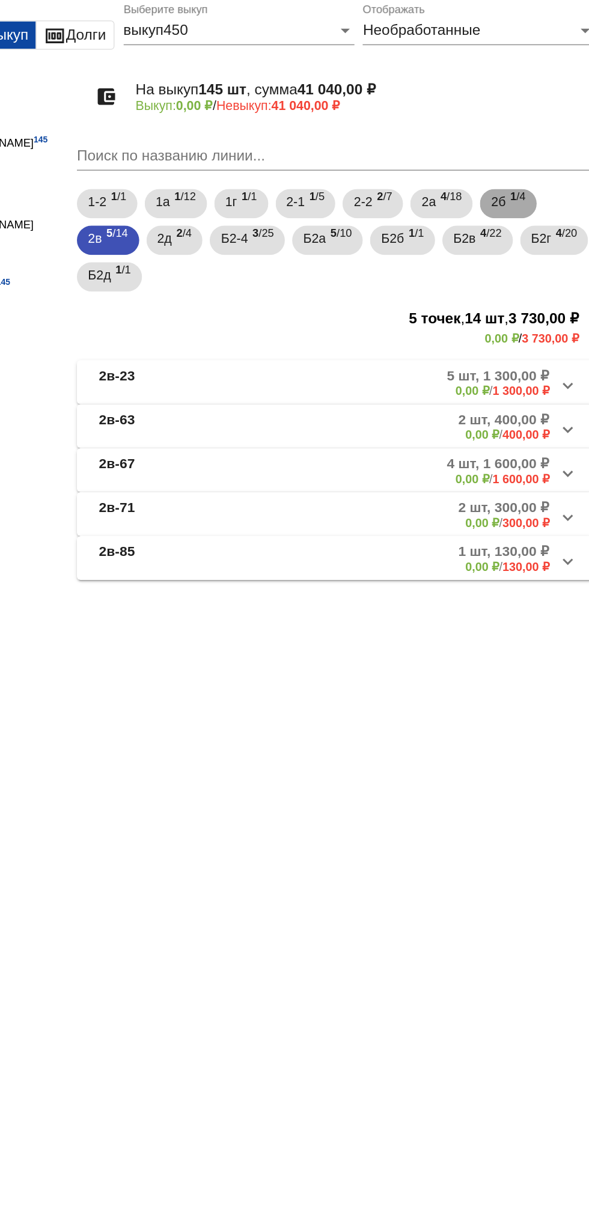
click at [526, 189] on span "2б" at bounding box center [522, 189] width 10 height 22
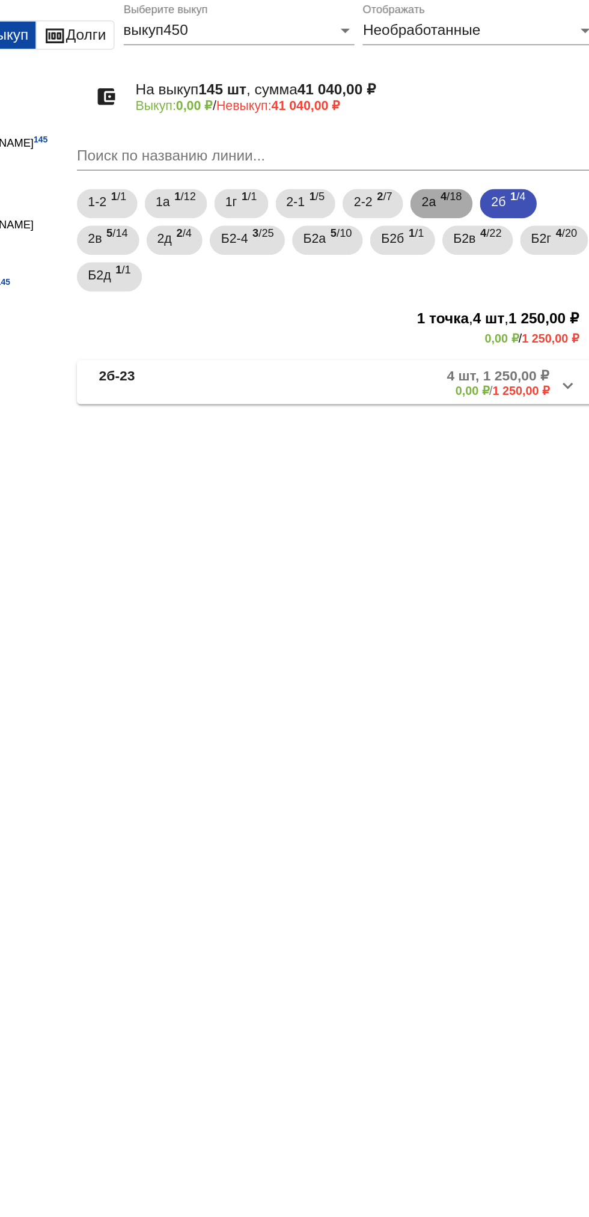
click at [480, 192] on span "2а" at bounding box center [476, 189] width 10 height 22
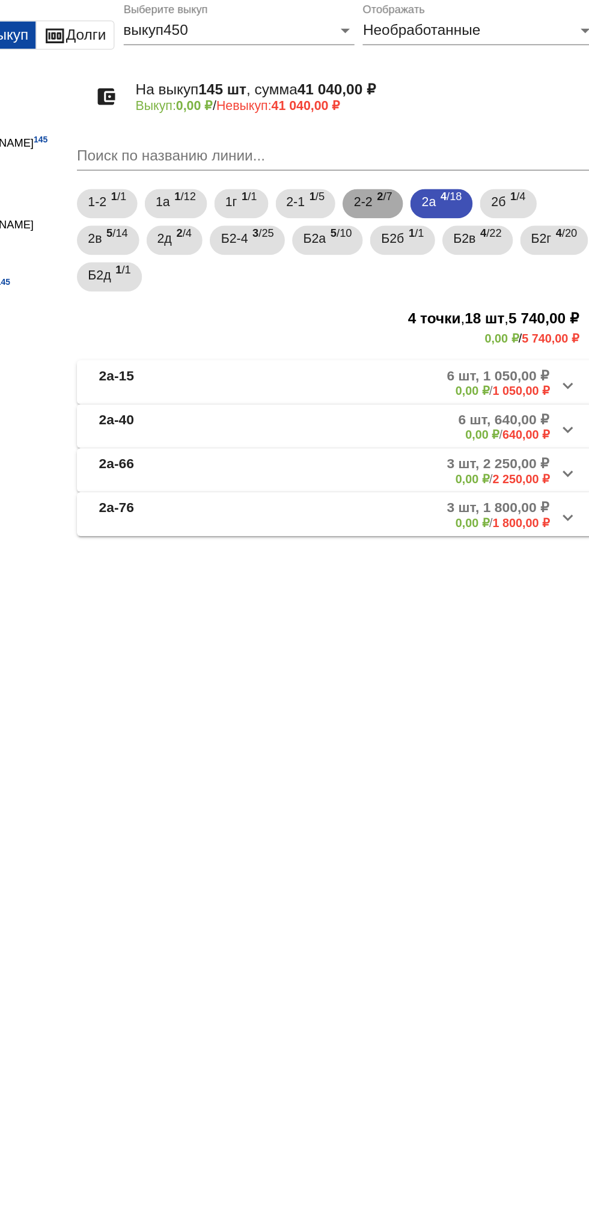
click at [436, 187] on span "2-2" at bounding box center [433, 189] width 12 height 22
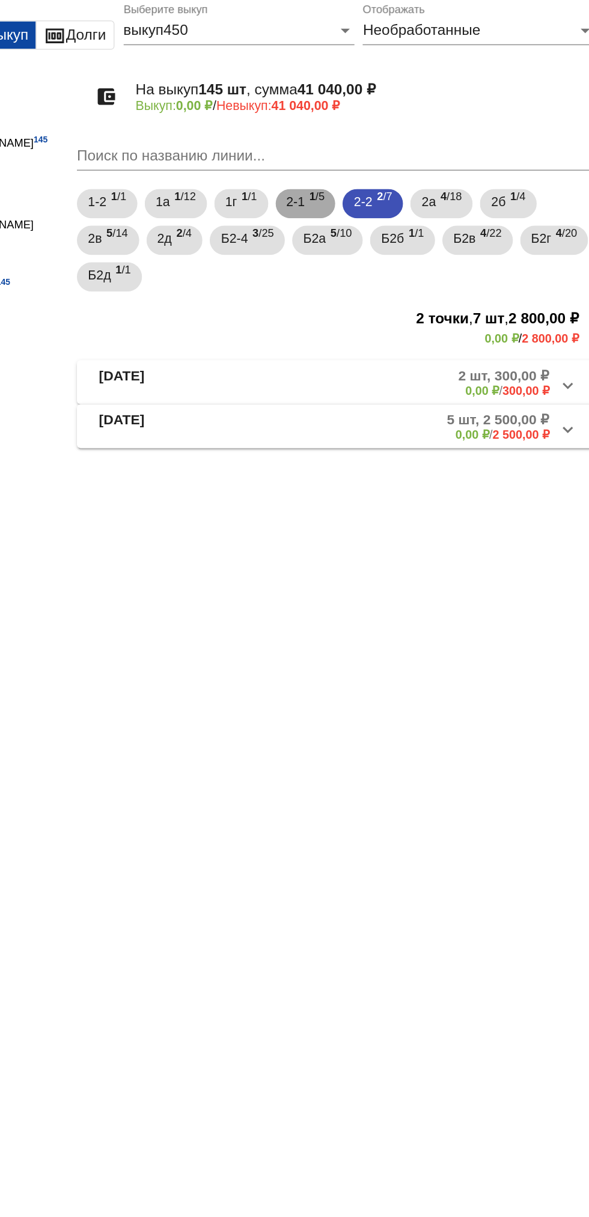
click at [401, 190] on span "1 /5" at bounding box center [403, 190] width 10 height 25
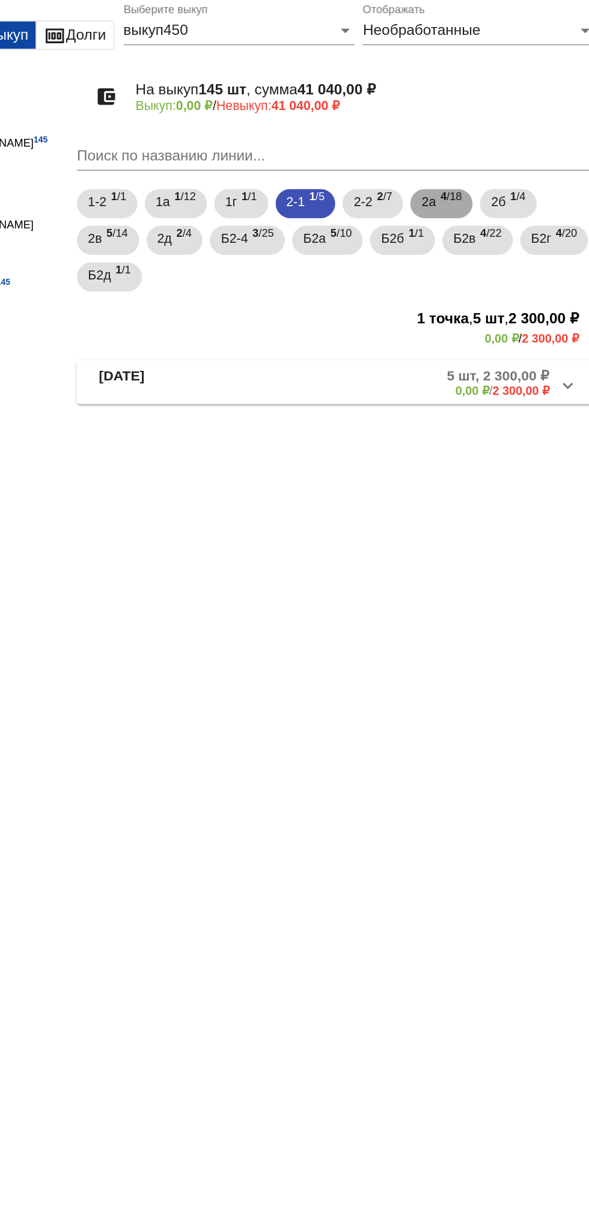
click at [488, 185] on b "4" at bounding box center [486, 185] width 4 height 8
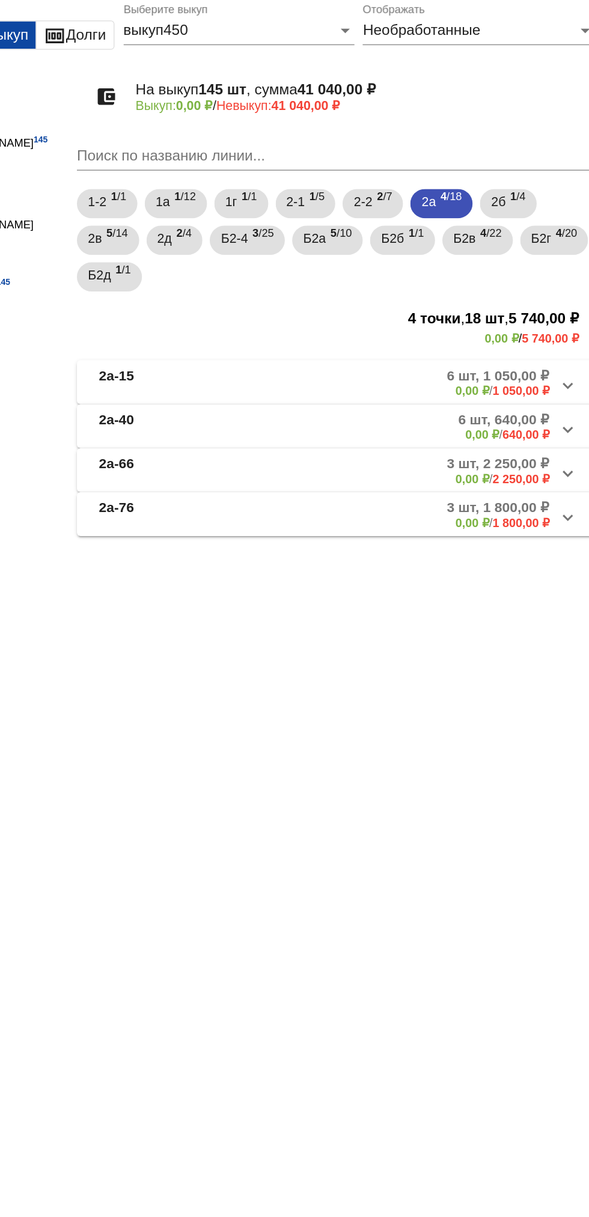
click at [299, 361] on mat-panel-title "2а-66" at bounding box center [304, 365] width 88 height 20
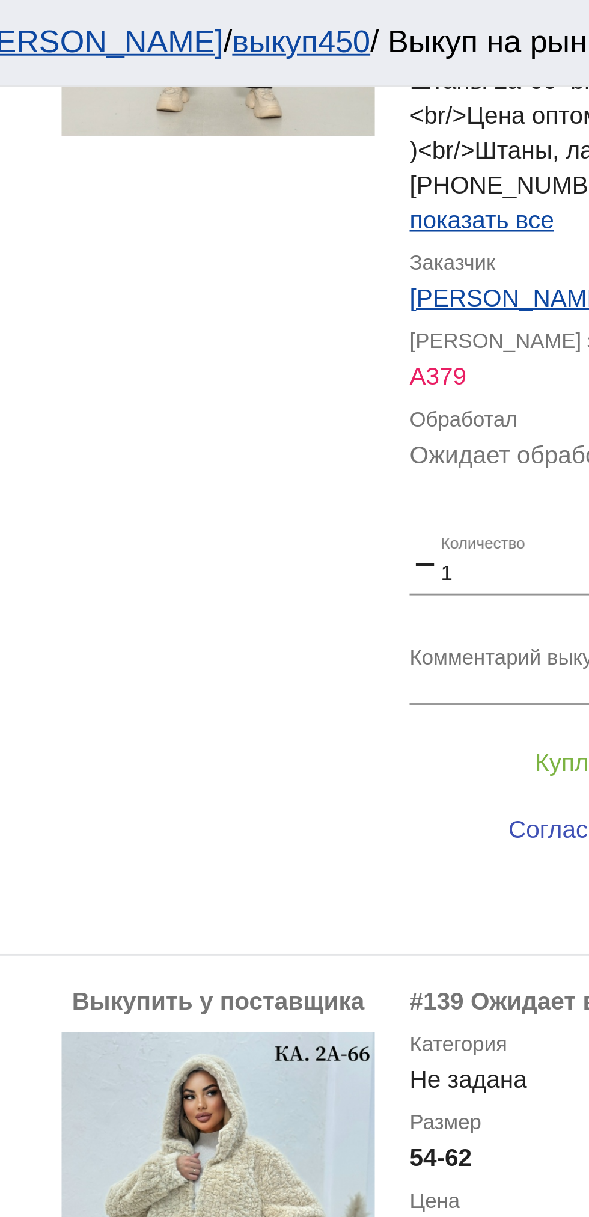
scroll to position [549, 0]
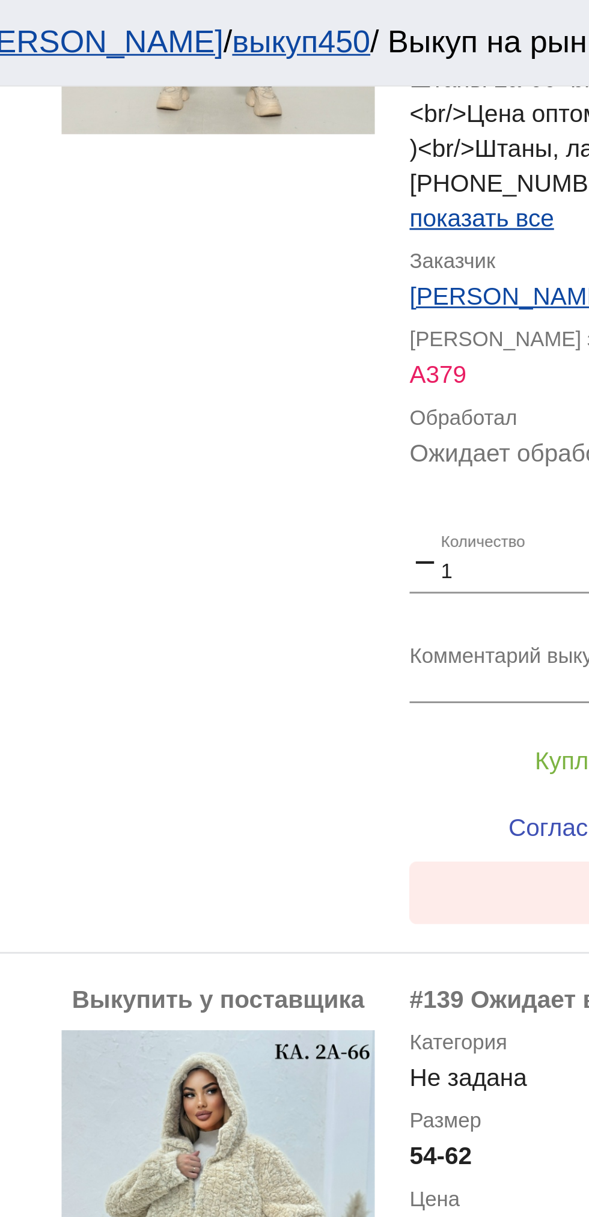
click at [423, 313] on button "Нет в наличии" at bounding box center [481, 308] width 188 height 22
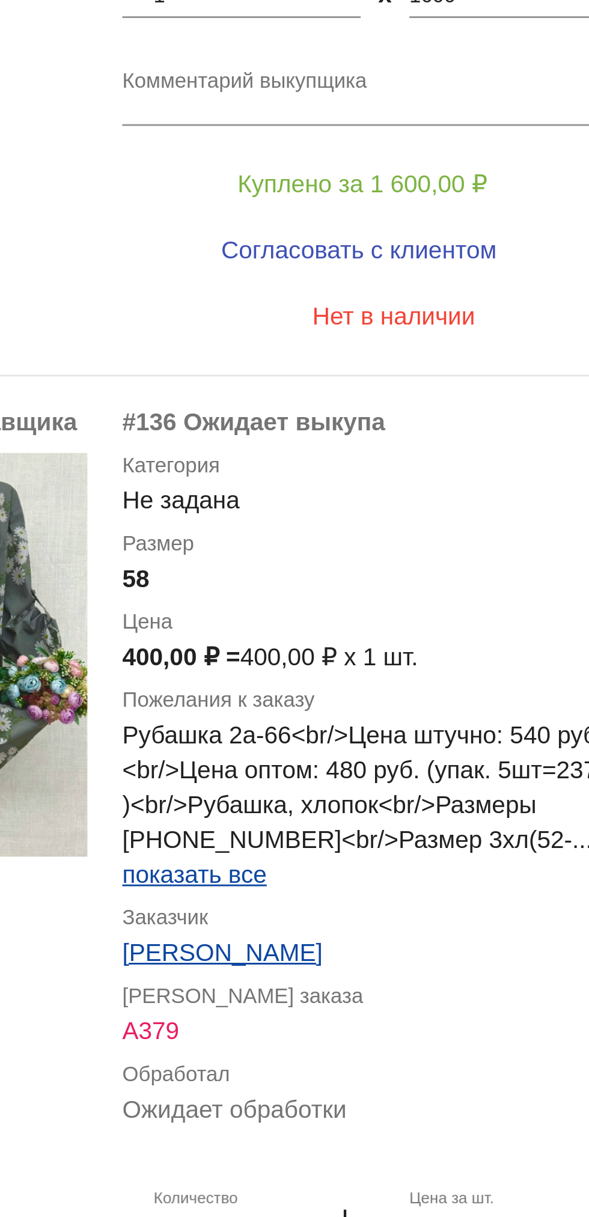
scroll to position [647, 0]
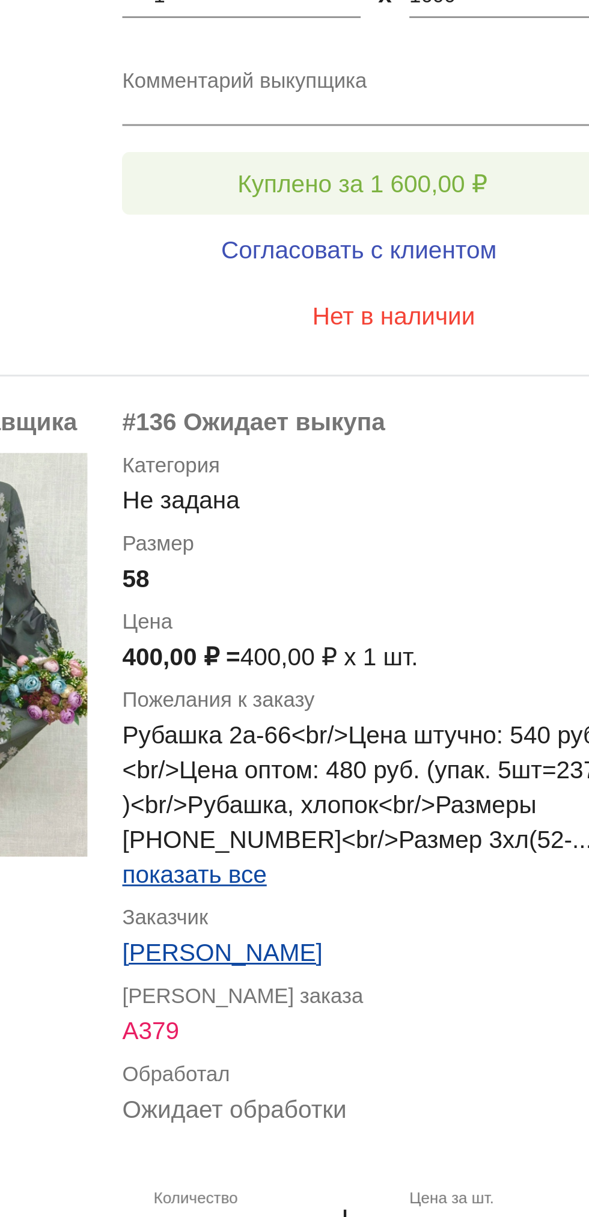
click at [510, 597] on span "Куплено за 1 600,00 ₽" at bounding box center [470, 602] width 87 height 10
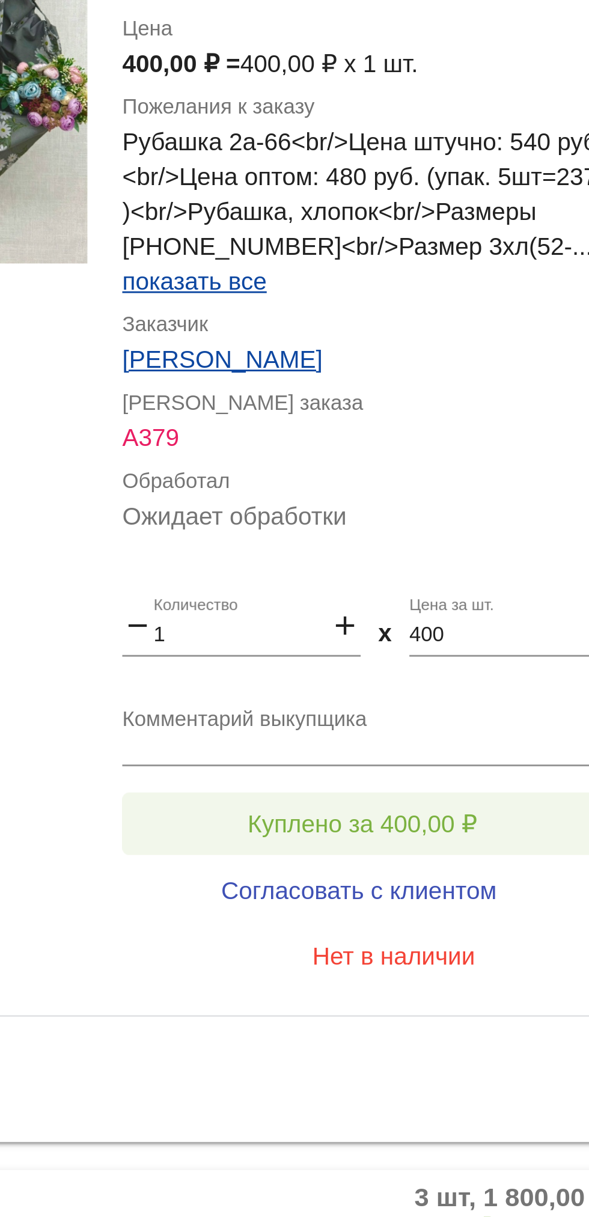
click at [498, 1023] on span "Куплено за 400,00 ₽" at bounding box center [469, 1028] width 79 height 10
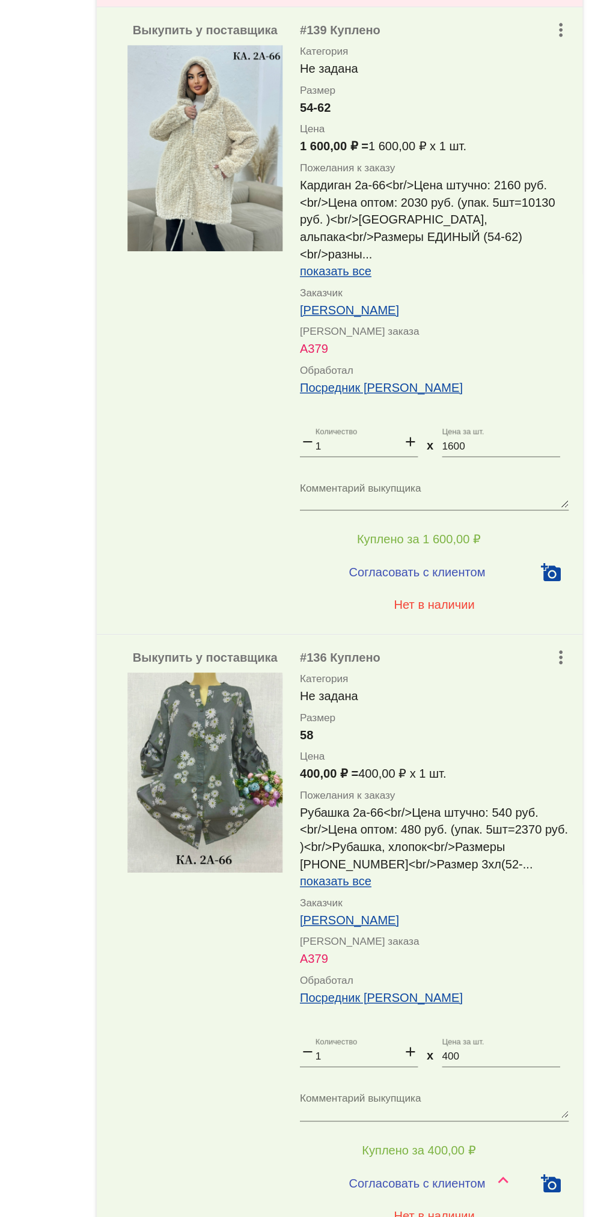
scroll to position [716, 0]
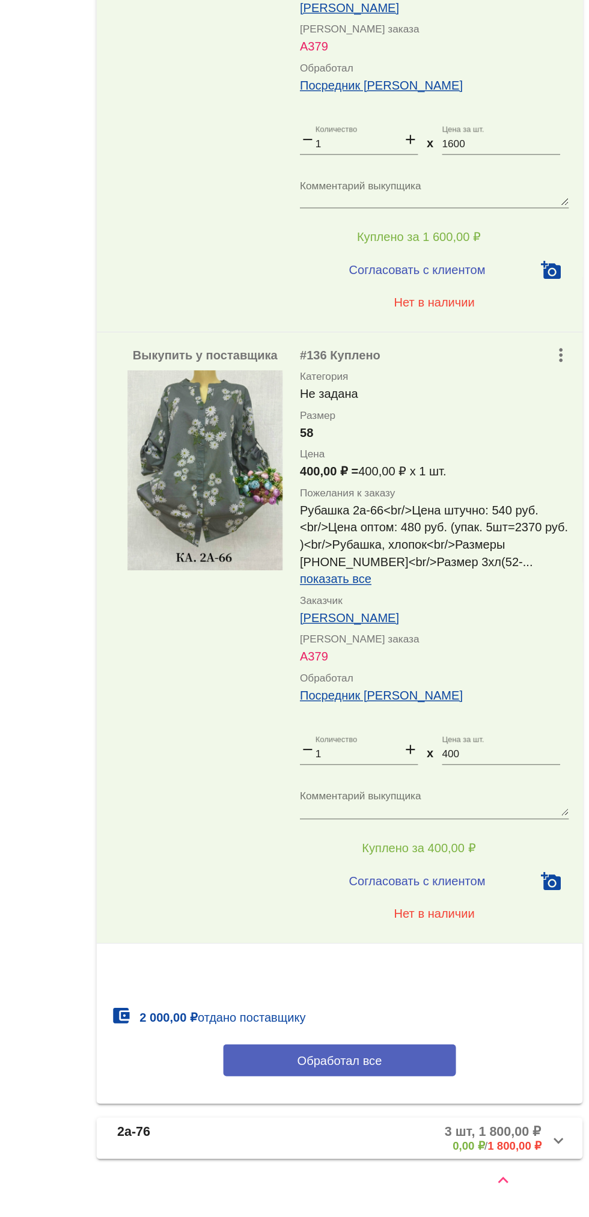
click at [454, 1100] on button "Обработал все" at bounding box center [415, 1107] width 162 height 22
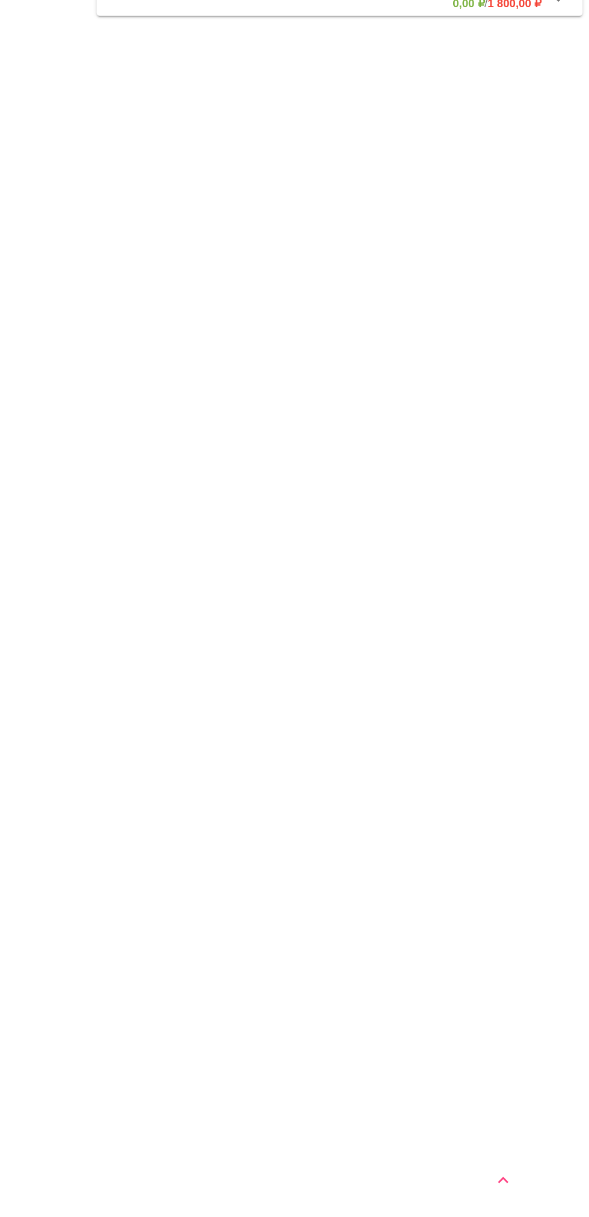
scroll to position [0, 0]
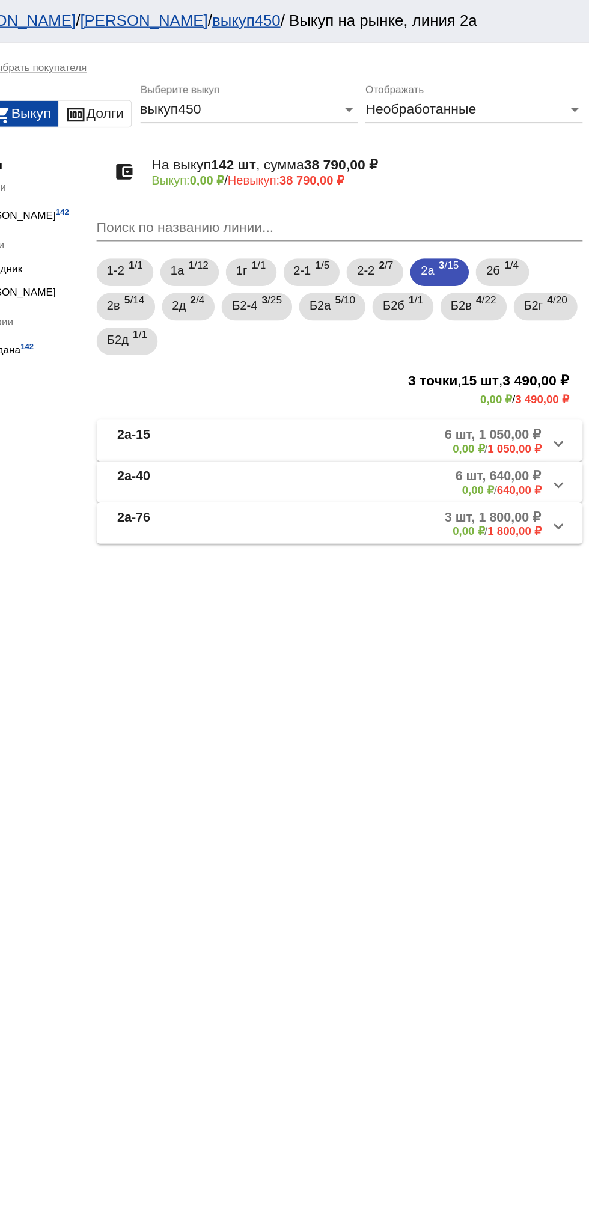
click at [287, 364] on mat-panel-title "2а-76" at bounding box center [304, 365] width 88 height 20
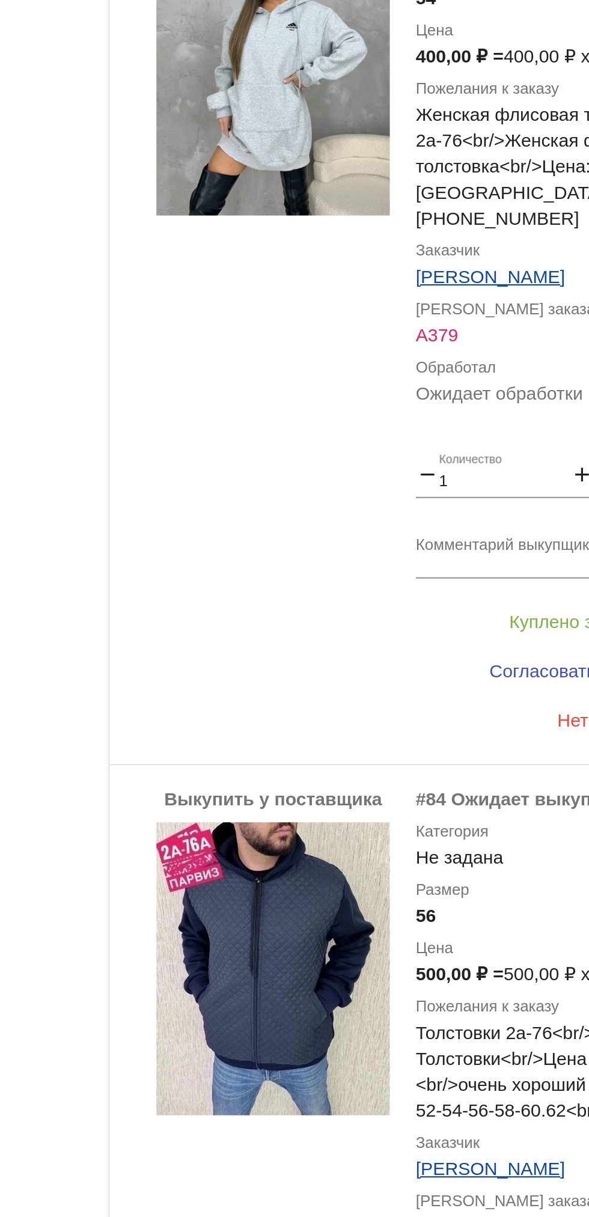
scroll to position [441, 0]
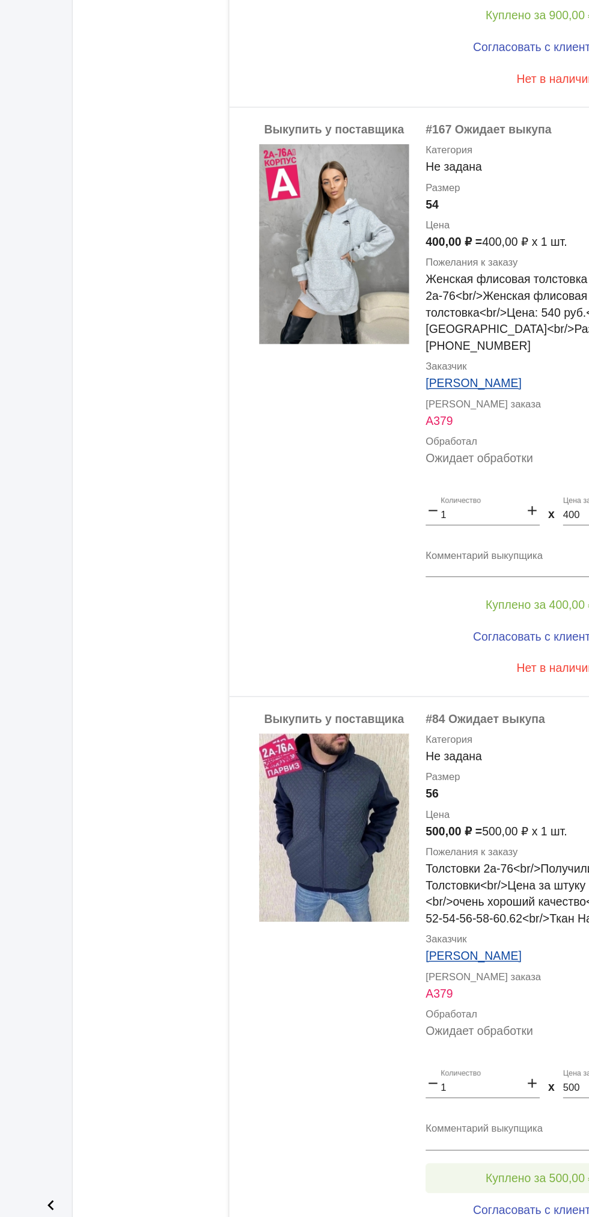
click at [452, 1172] on button "Куплено за 500,00 ₽" at bounding box center [470, 1183] width 166 height 22
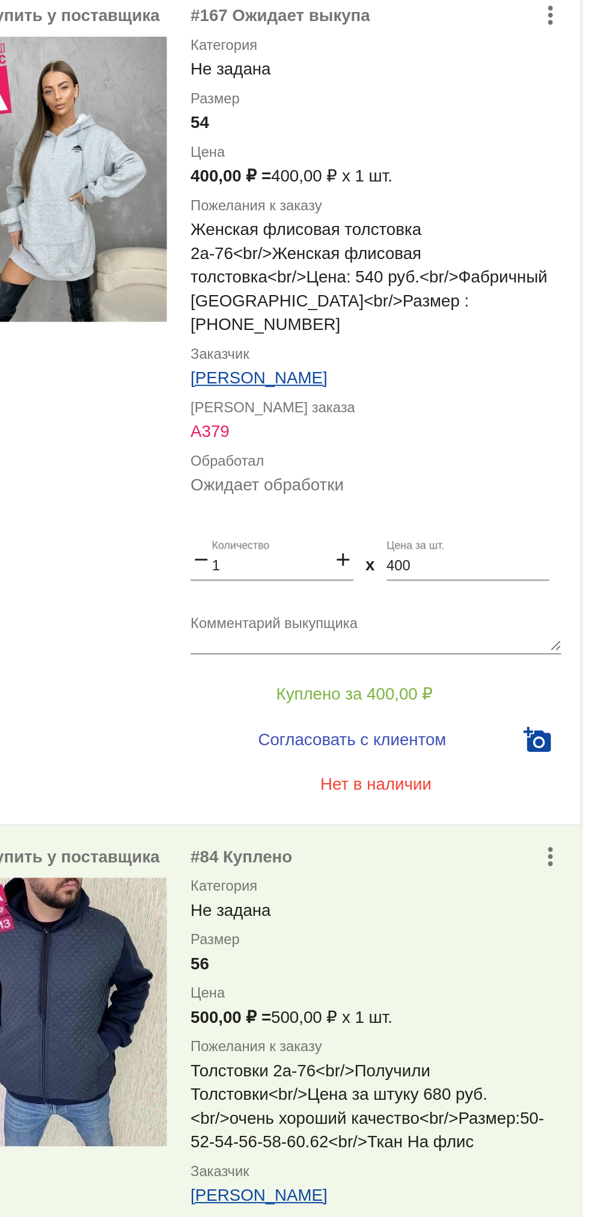
scroll to position [0, 0]
click at [564, 718] on mat-icon "add_a_photo" at bounding box center [562, 725] width 14 height 14
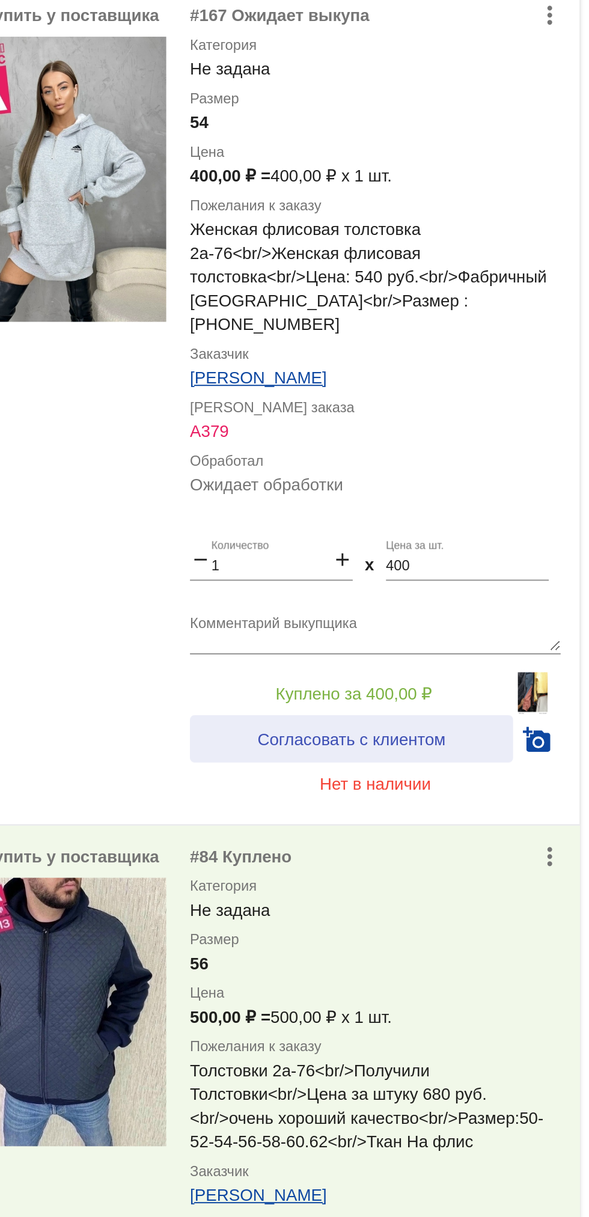
click at [498, 721] on span "Согласовать с клиентом" at bounding box center [468, 726] width 95 height 10
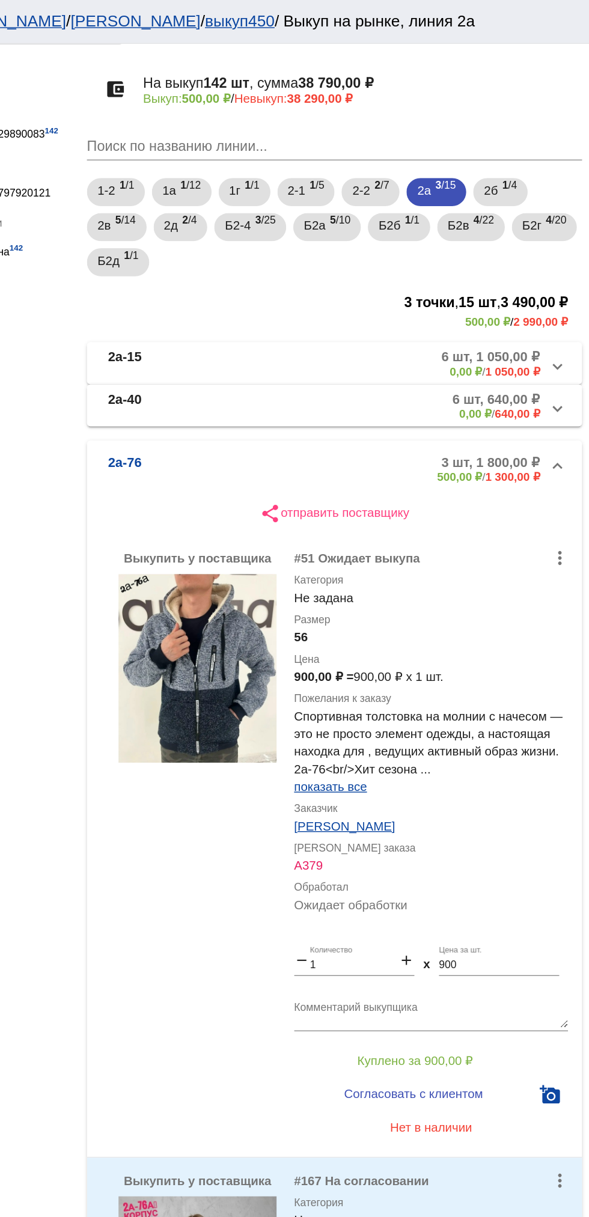
scroll to position [83, 0]
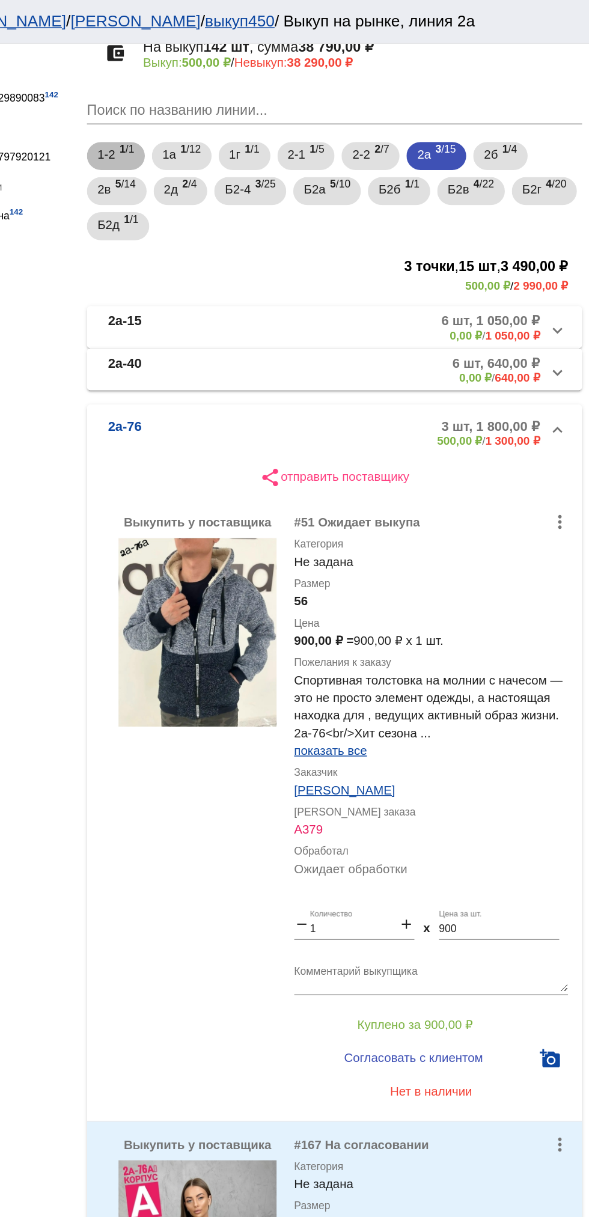
click at [582, 108] on div "1-2 1 /1 1а 1 /12 1г 1 /1 2-1 1 /5 2-2 2 /7 2а 3 /15 2б 1 /4 2в 5 /14 2д 2 /4 Б…" at bounding box center [415, 131] width 344 height 72
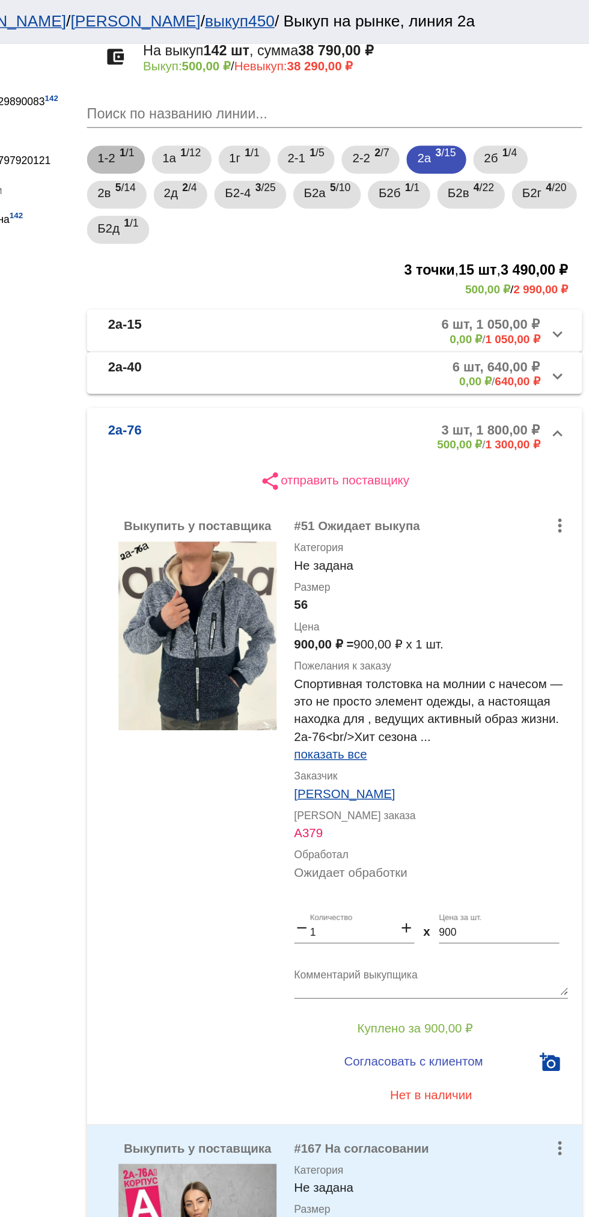
scroll to position [81, 0]
click at [449, 300] on mat-panel-description "3 шт, 1 800,00 ₽ 500,00 ₽ / 1 300,00 ₽" at bounding box center [455, 298] width 199 height 20
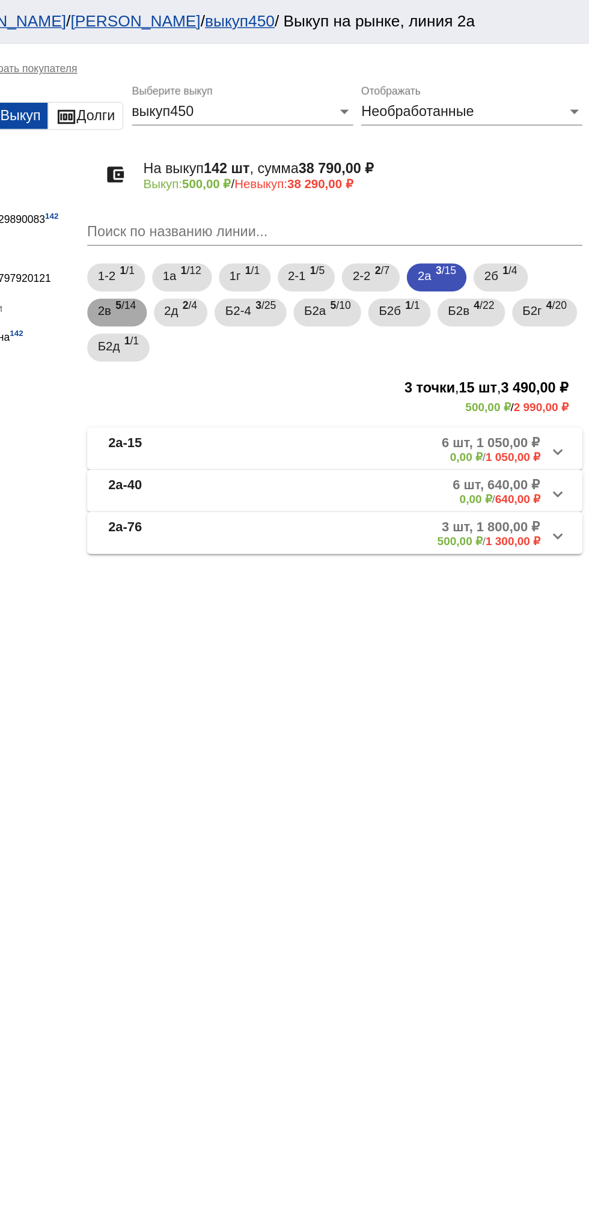
click at [276, 218] on span "5 /14" at bounding box center [271, 214] width 14 height 25
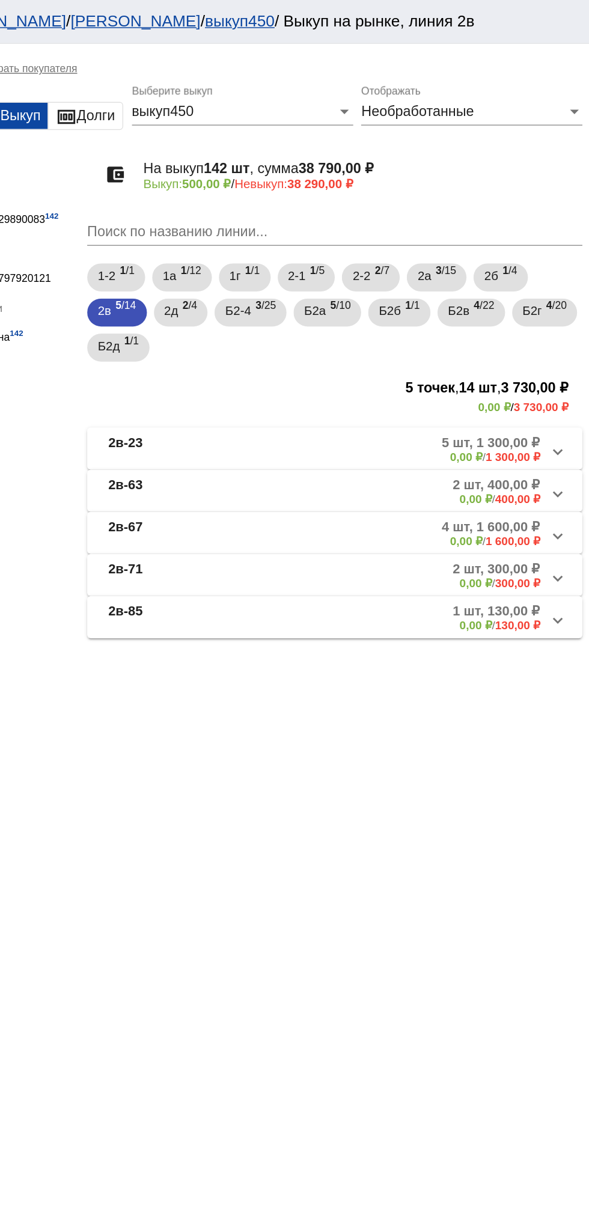
click at [491, 415] on mat-panel-description "1 шт, 130,00 ₽ 0,00 ₽ / 130,00 ₽" at bounding box center [458, 423] width 195 height 20
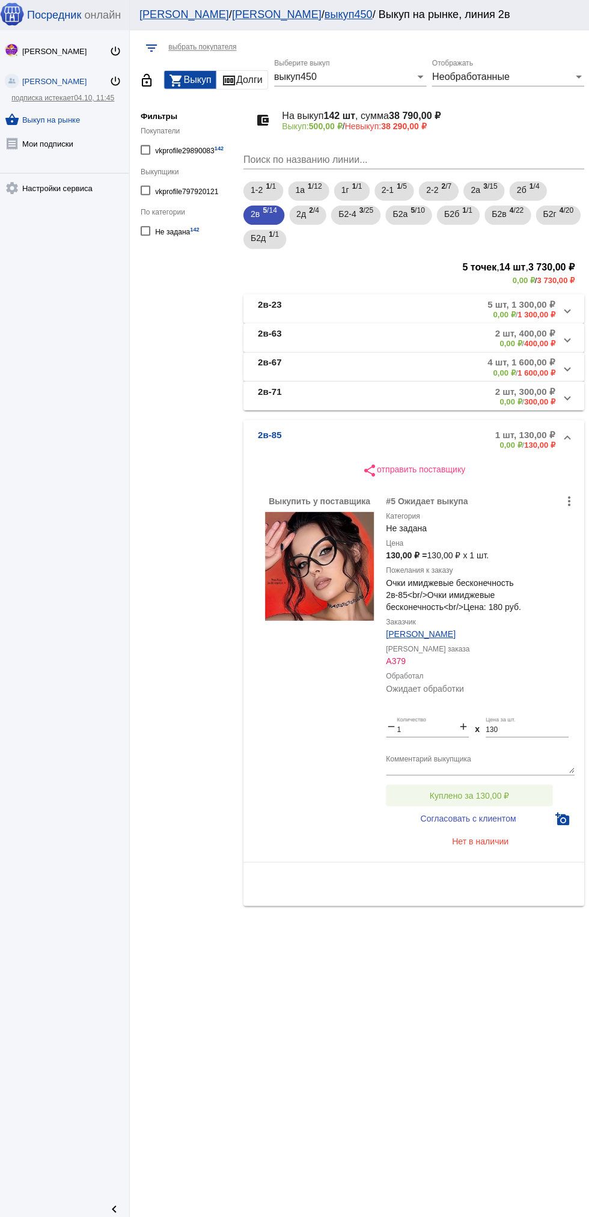
click at [486, 791] on span "Куплено за 130,00 ₽" at bounding box center [469, 791] width 79 height 10
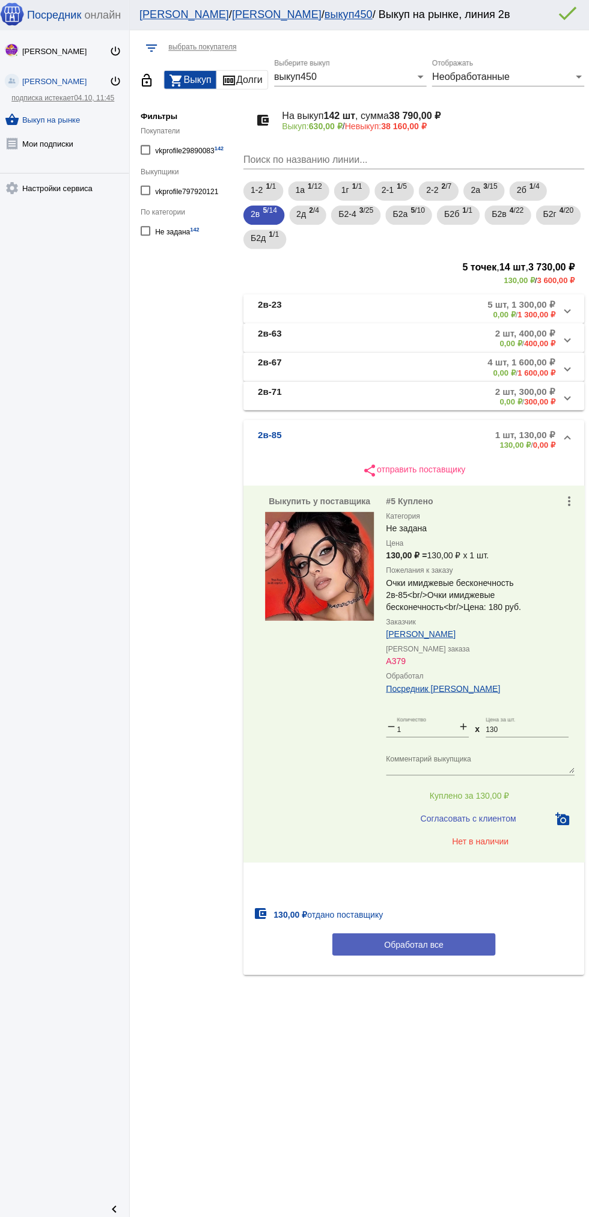
click at [422, 939] on span "Обработал все" at bounding box center [414, 940] width 59 height 10
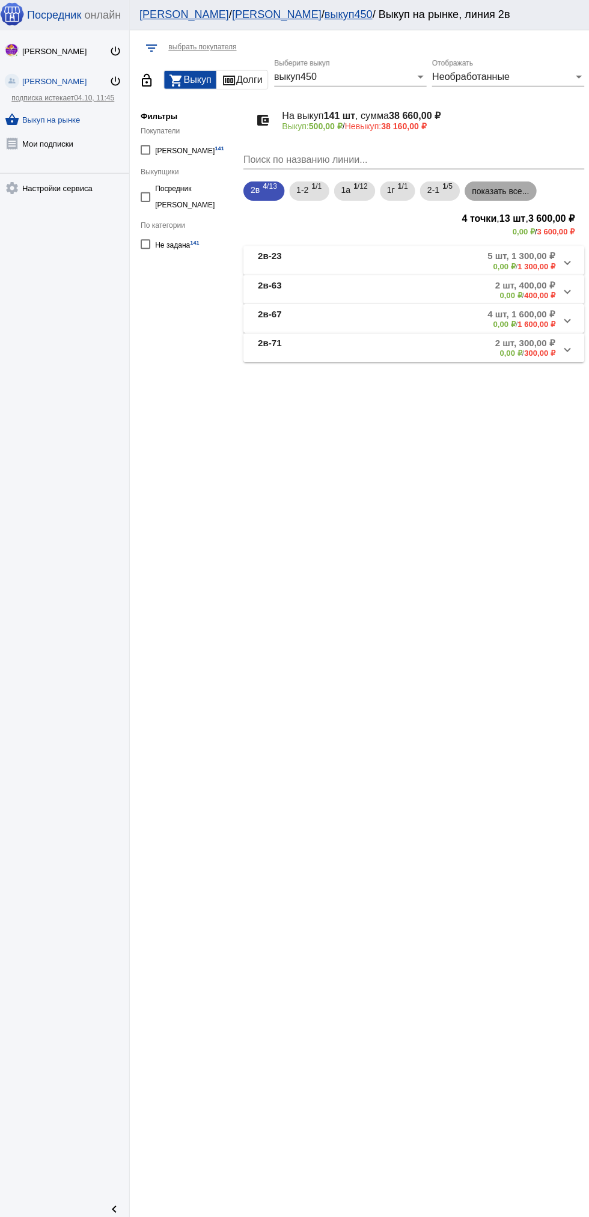
click at [487, 192] on mat-chip "показать все..." at bounding box center [501, 189] width 72 height 19
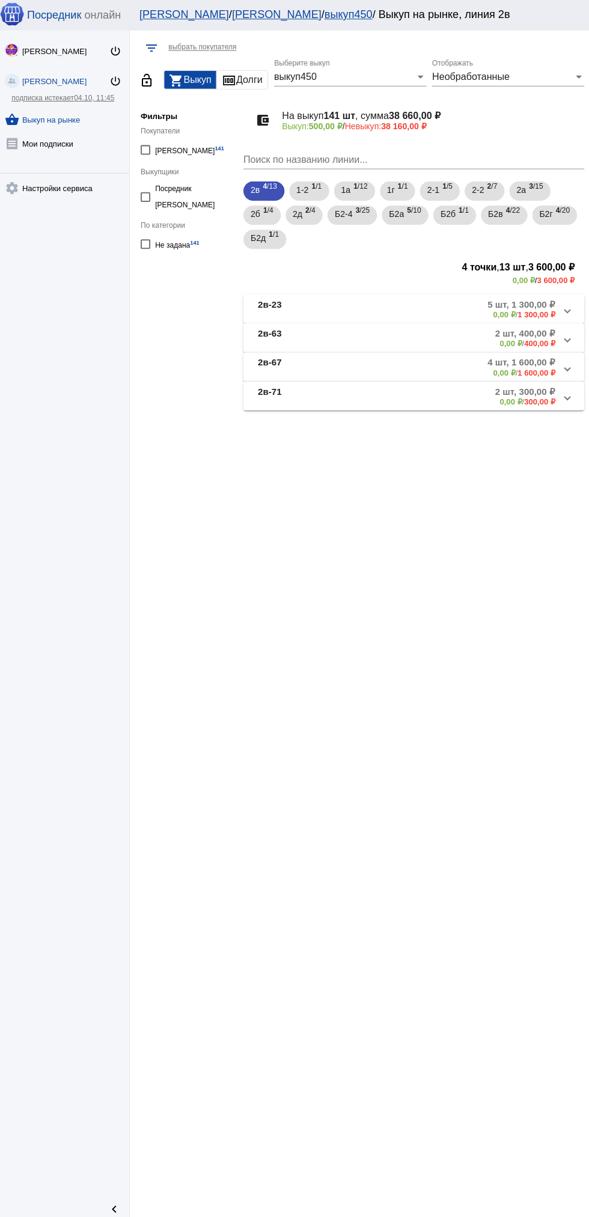
click at [525, 76] on div "Необработанные" at bounding box center [503, 76] width 141 height 11
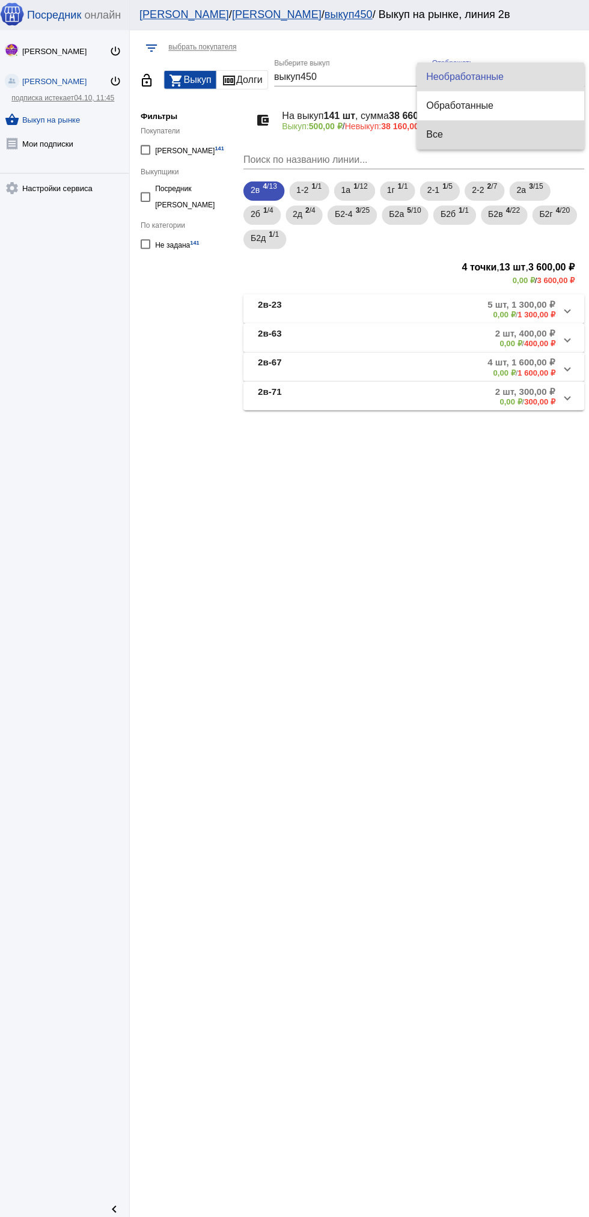
click at [508, 136] on span "Все" at bounding box center [500, 134] width 147 height 29
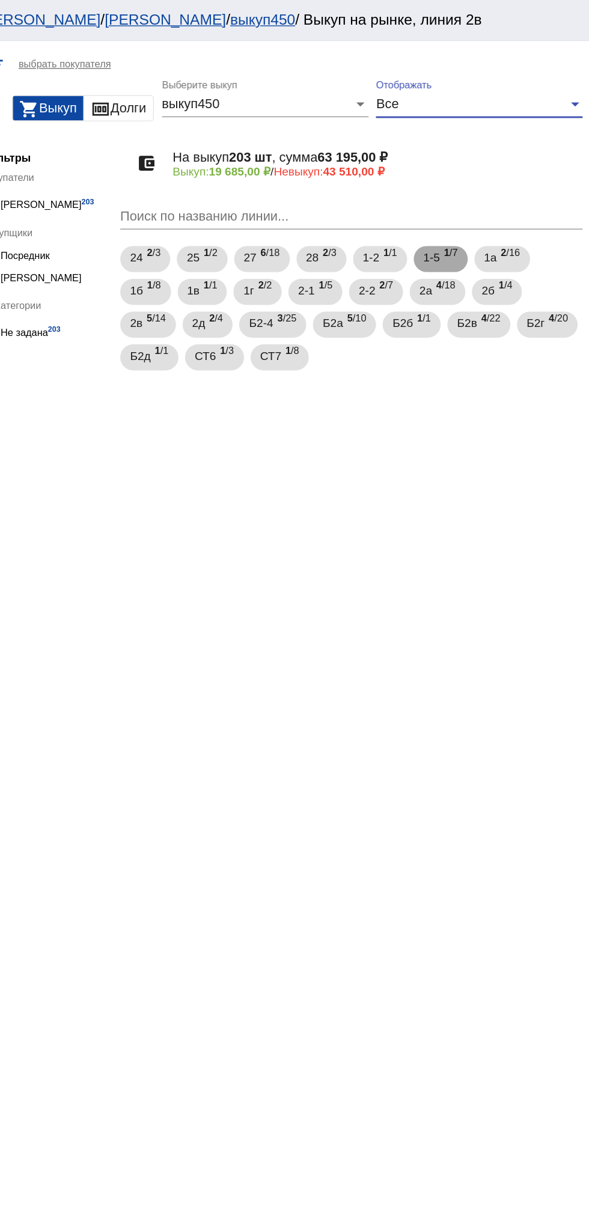
click at [478, 189] on span "1-5" at bounding box center [474, 189] width 12 height 22
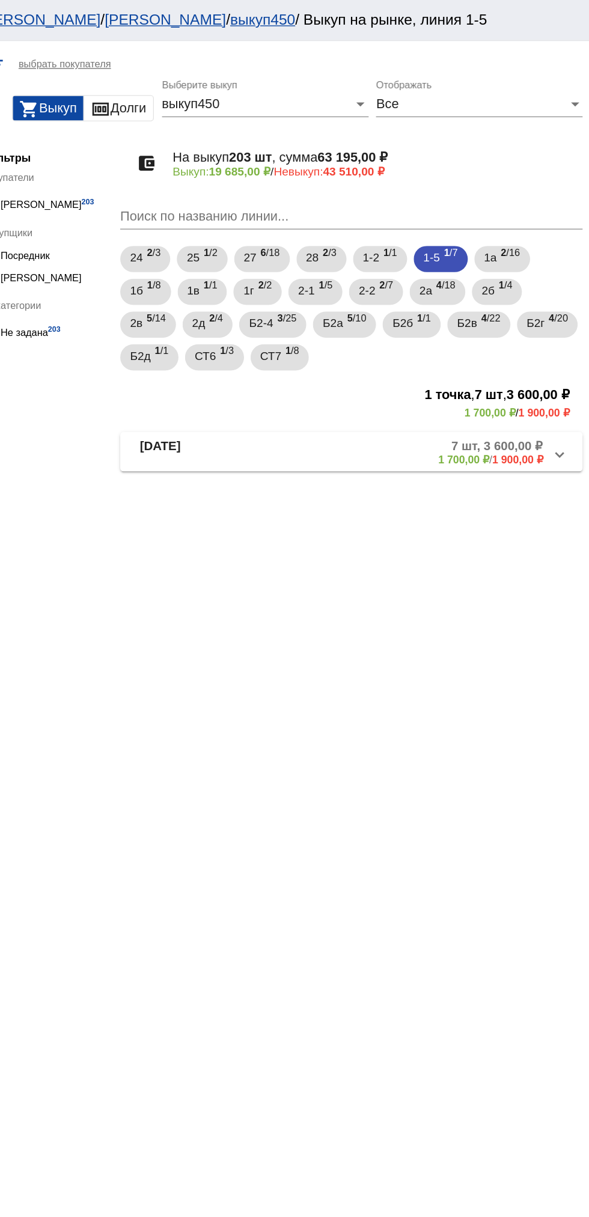
click at [448, 340] on mat-panel-description "7 шт, 3 600,00 ₽ 1 700,00 ₽ / 1 900,00 ₽" at bounding box center [457, 332] width 197 height 20
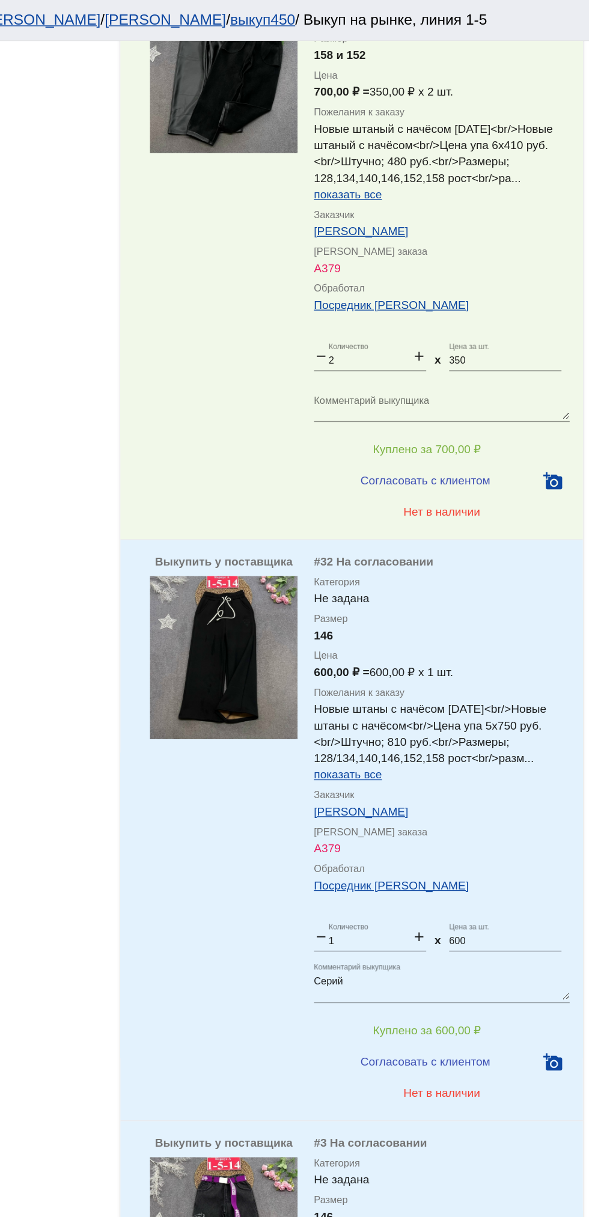
scroll to position [846, 0]
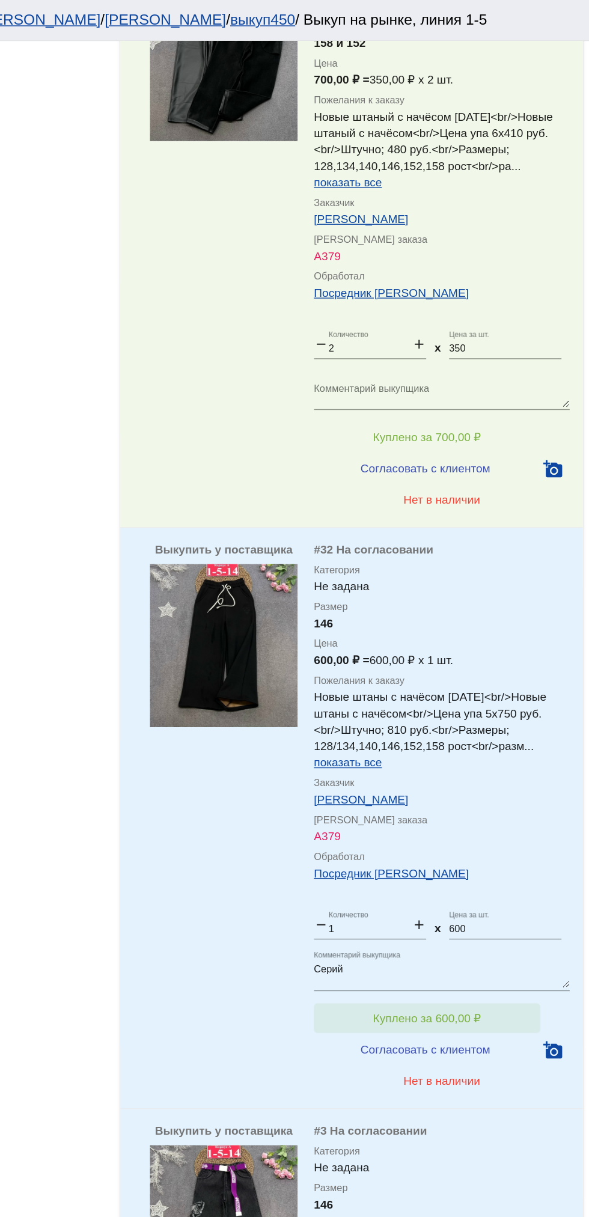
click at [486, 746] on span "Куплено за 600,00 ₽" at bounding box center [469, 747] width 79 height 10
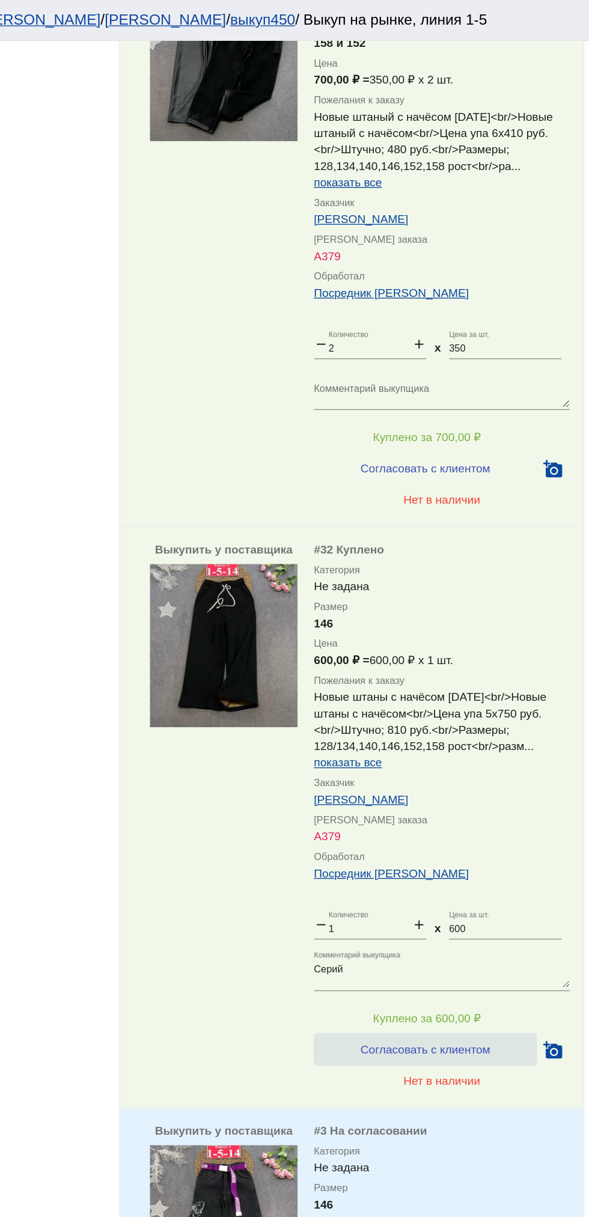
click at [498, 770] on span "Согласовать с клиентом" at bounding box center [468, 769] width 95 height 10
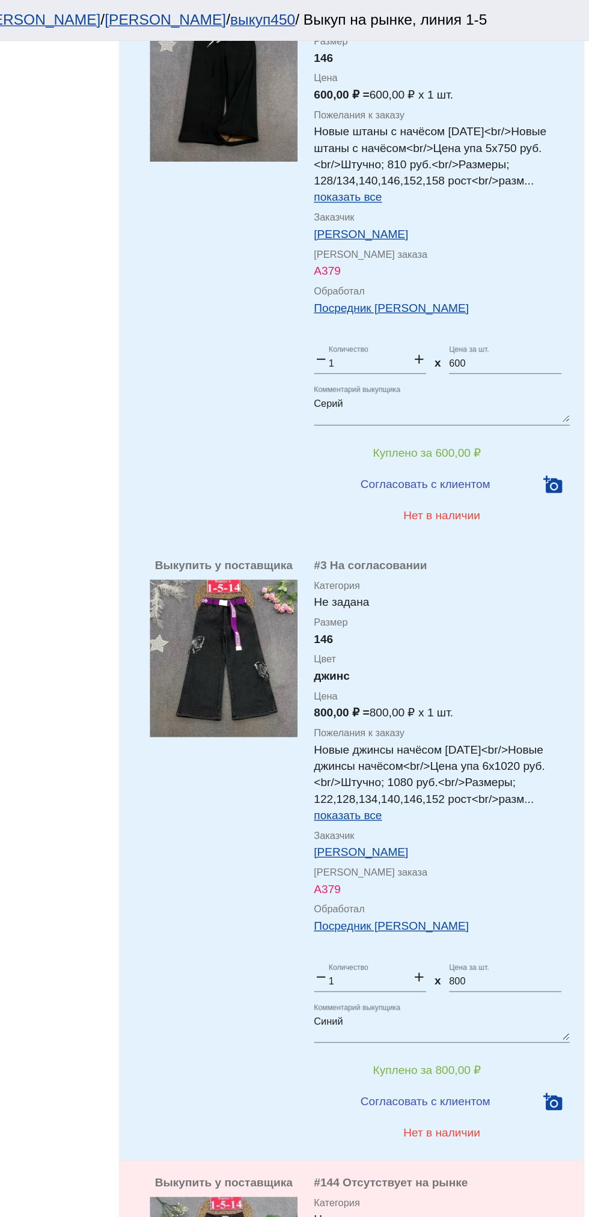
scroll to position [1265, 0]
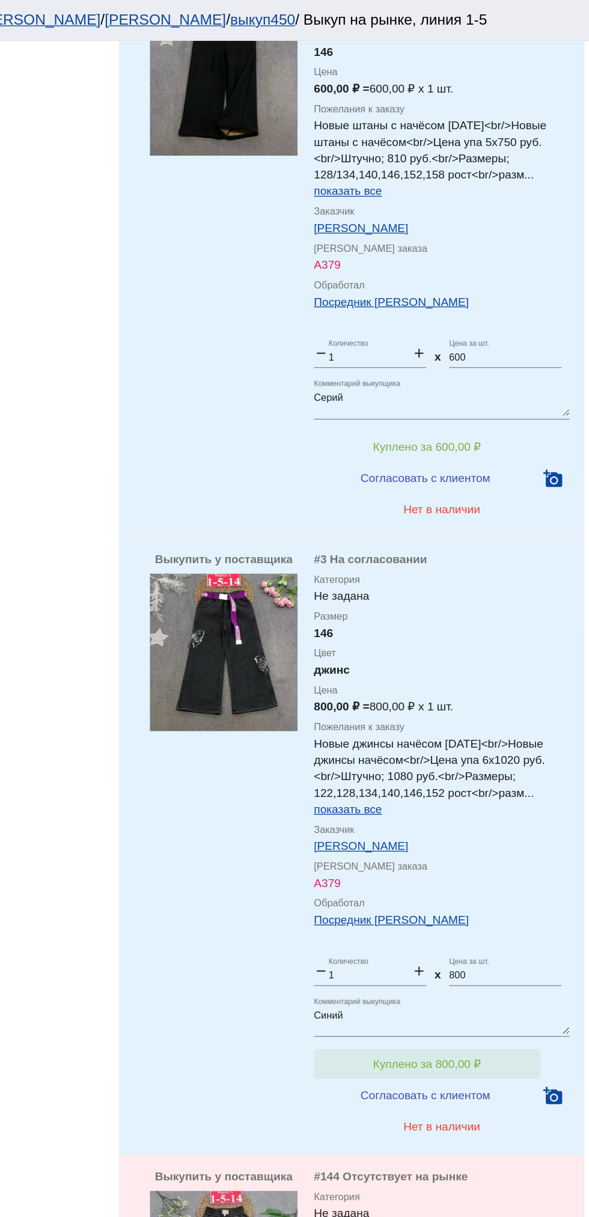
click at [493, 776] on span "Куплено за 800,00 ₽" at bounding box center [469, 780] width 79 height 10
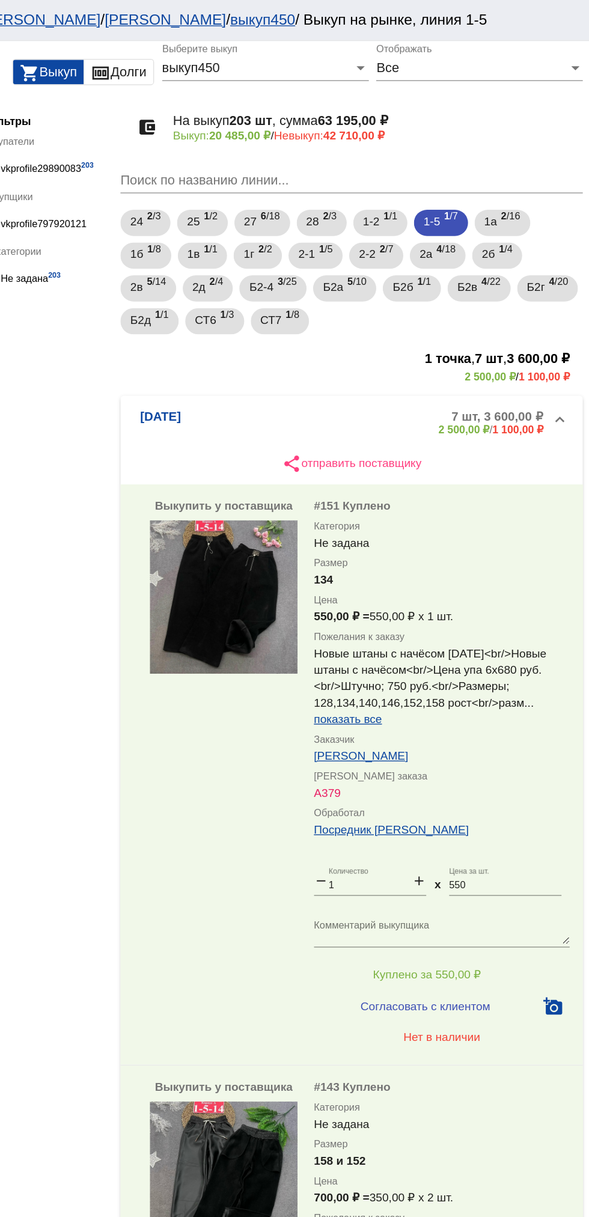
scroll to position [0, 0]
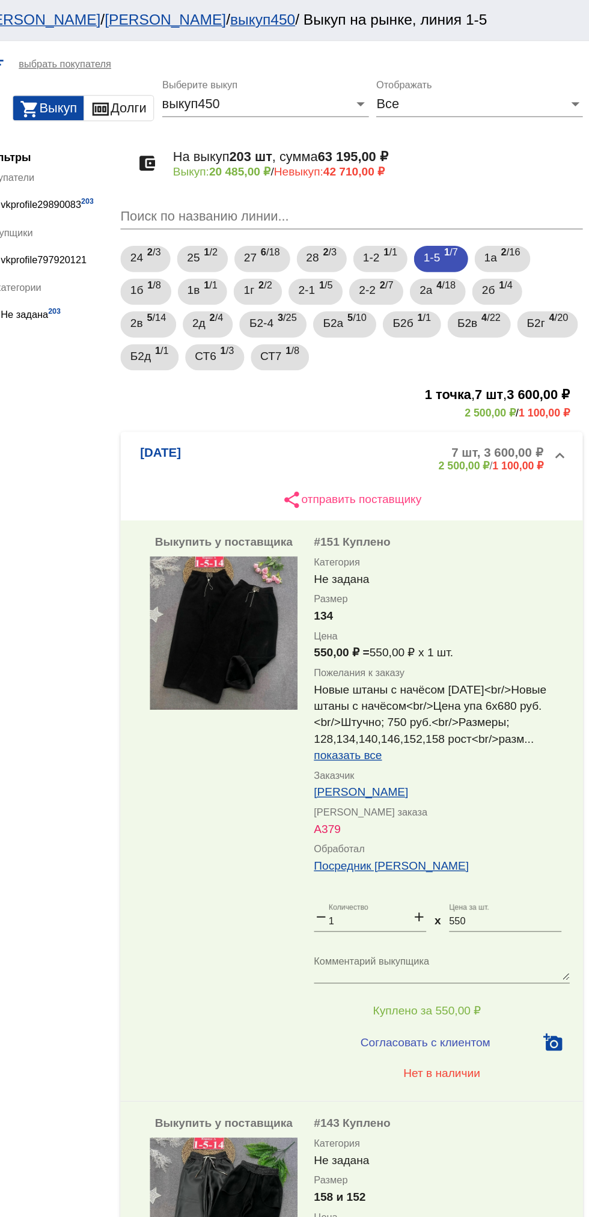
click at [568, 79] on div "Все" at bounding box center [503, 76] width 141 height 11
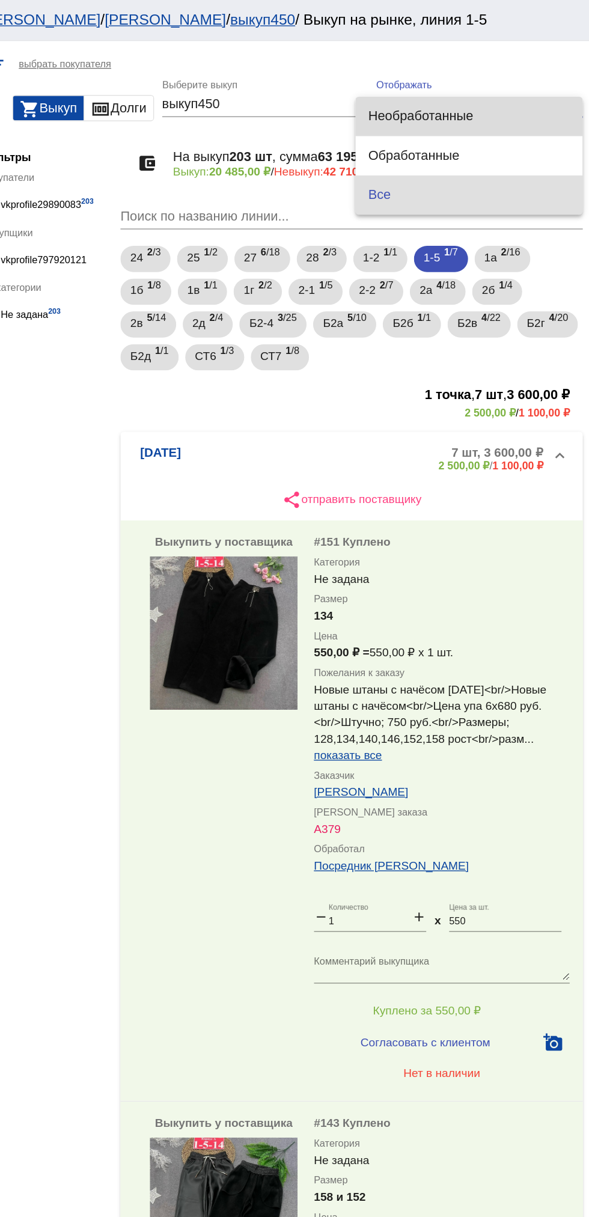
click at [501, 88] on span "Необработанные" at bounding box center [500, 85] width 147 height 29
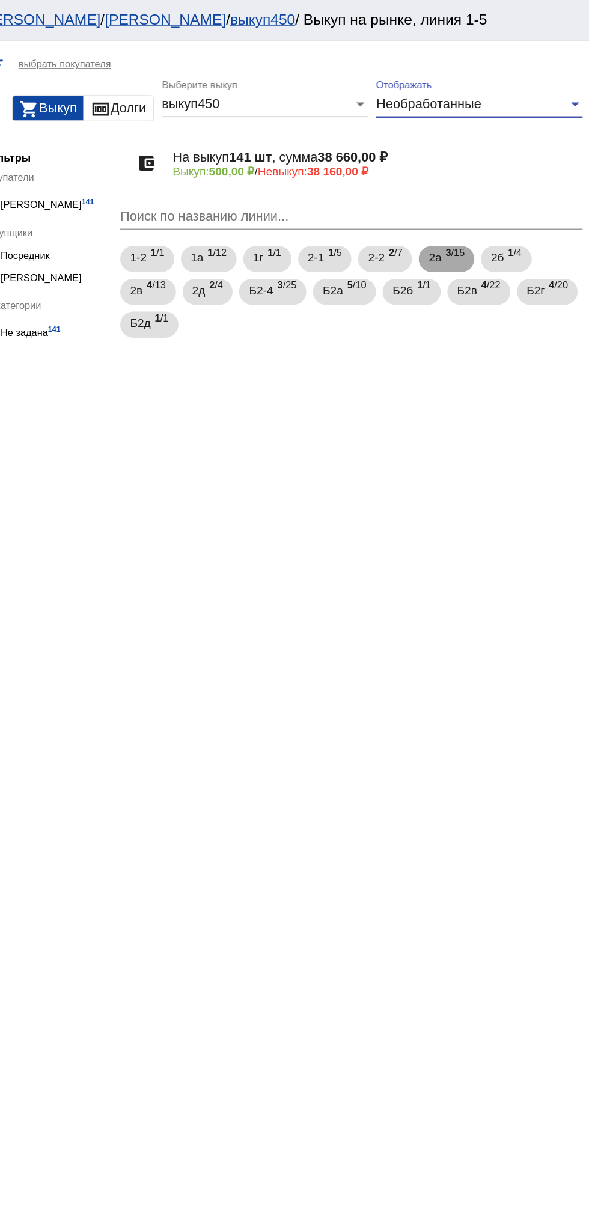
click at [493, 188] on span "3 /15" at bounding box center [491, 190] width 14 height 25
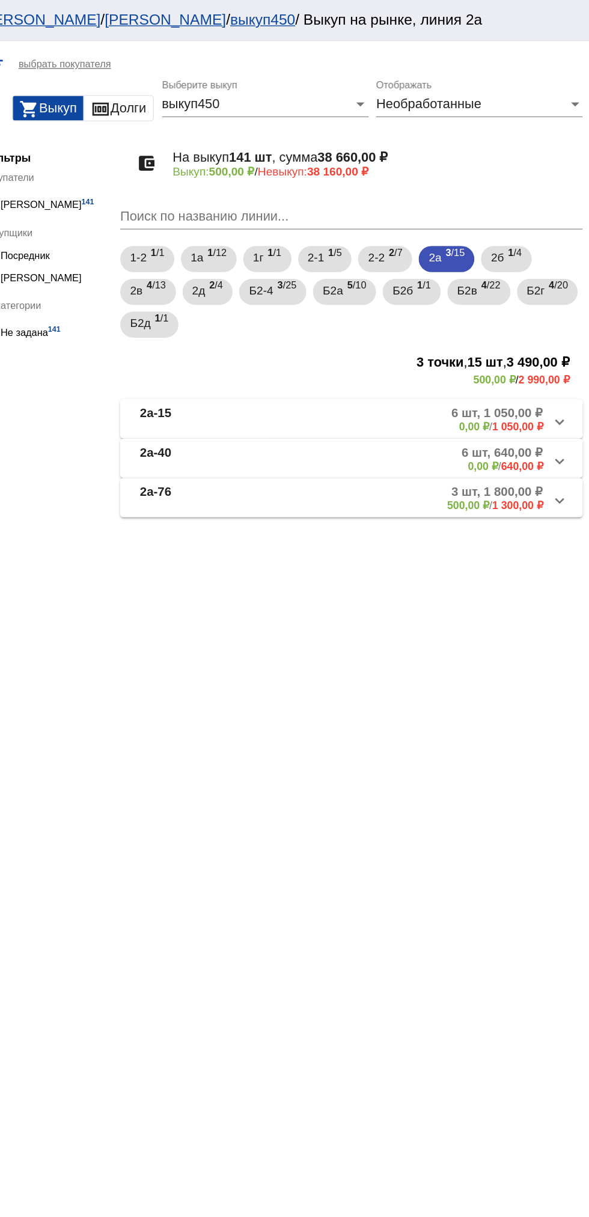
click at [443, 365] on mat-panel-description "3 шт, 1 800,00 ₽ 500,00 ₽ / 1 300,00 ₽" at bounding box center [455, 365] width 199 height 20
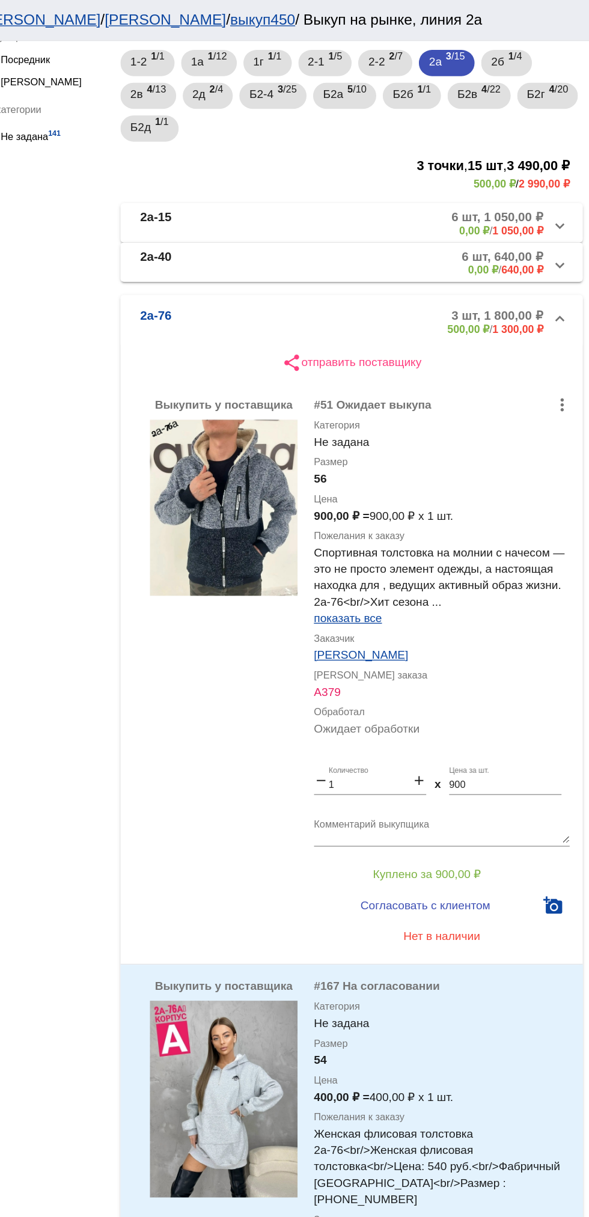
scroll to position [154, 0]
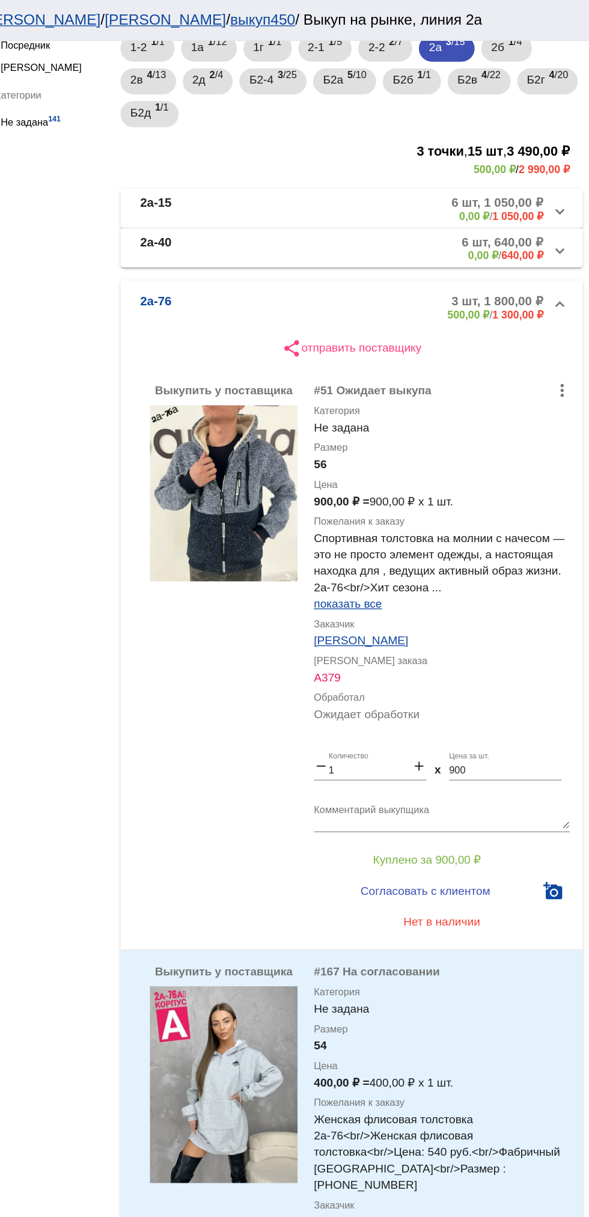
click at [318, 367] on img at bounding box center [321, 361] width 108 height 129
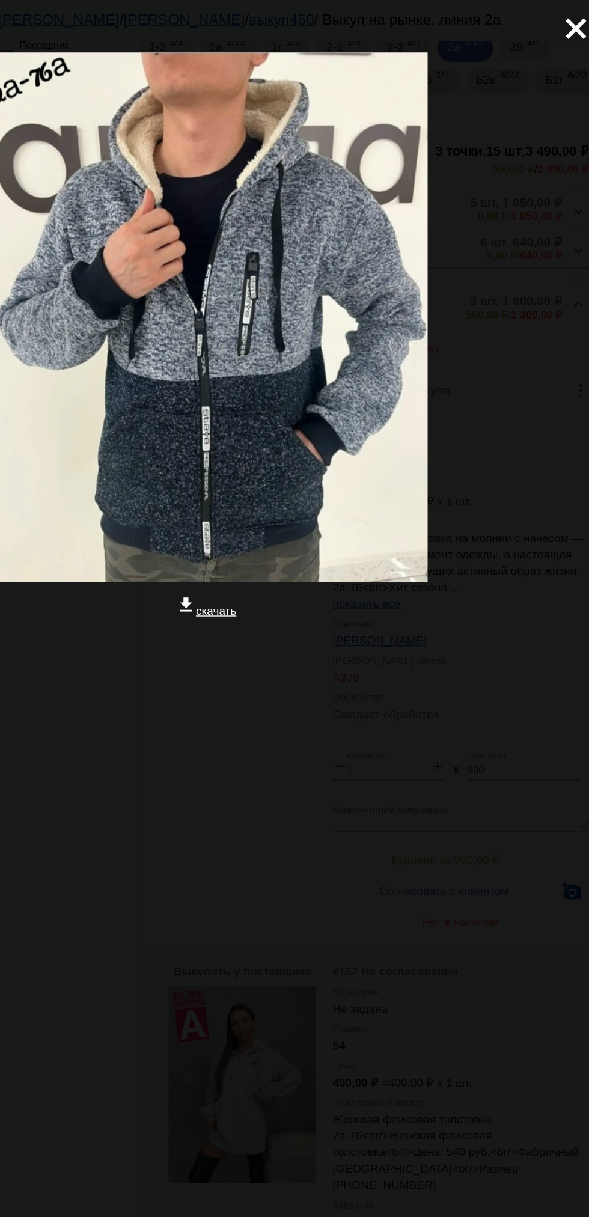
click at [558, 23] on mat-icon "close" at bounding box center [560, 16] width 14 height 14
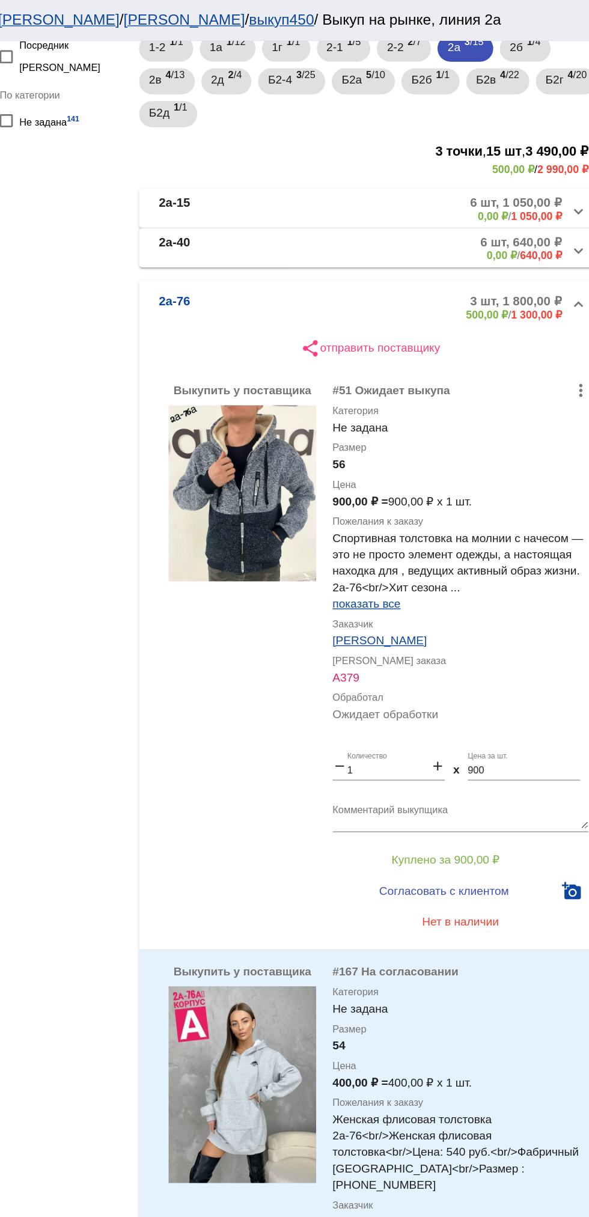
click at [307, 358] on img at bounding box center [321, 361] width 108 height 129
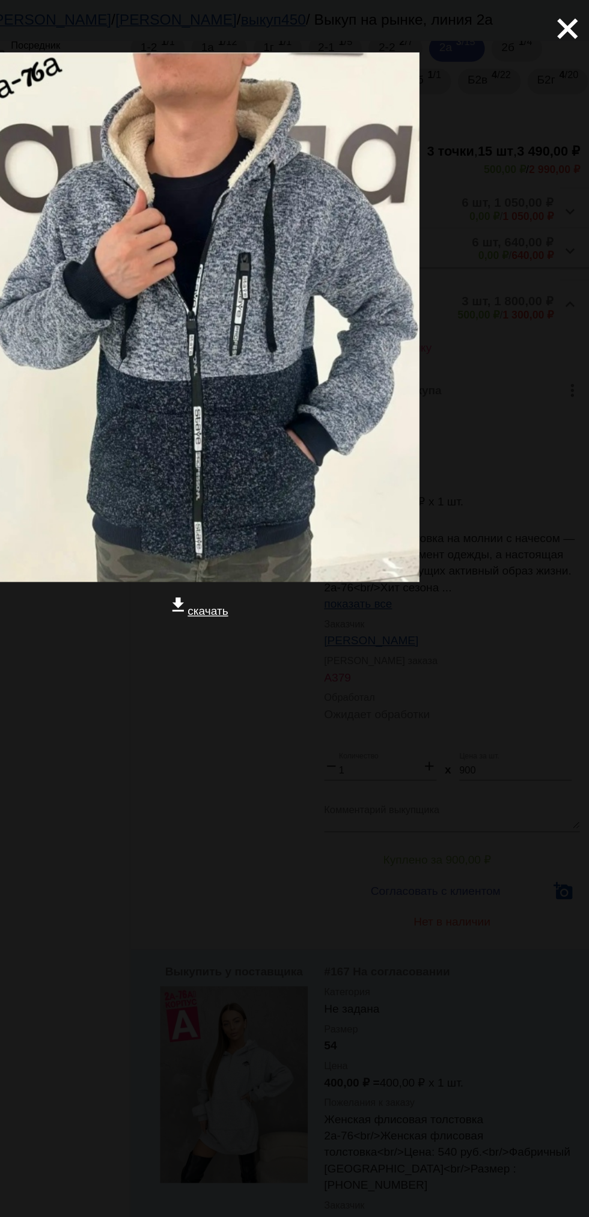
click at [561, 23] on mat-icon "close" at bounding box center [560, 16] width 14 height 14
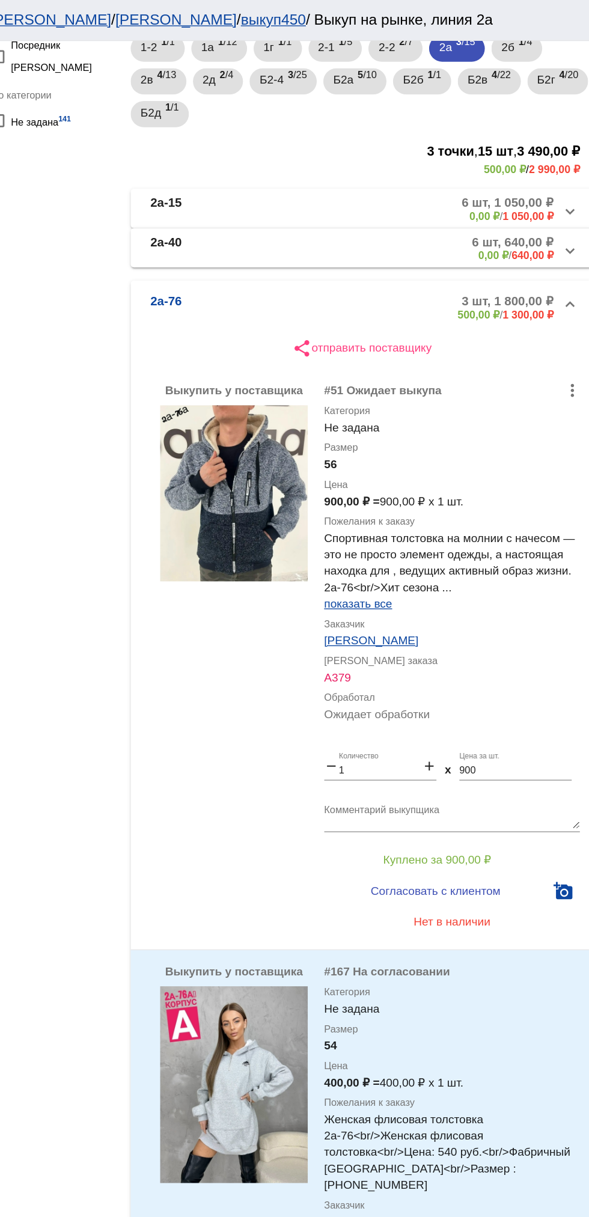
click at [308, 354] on img at bounding box center [321, 361] width 108 height 129
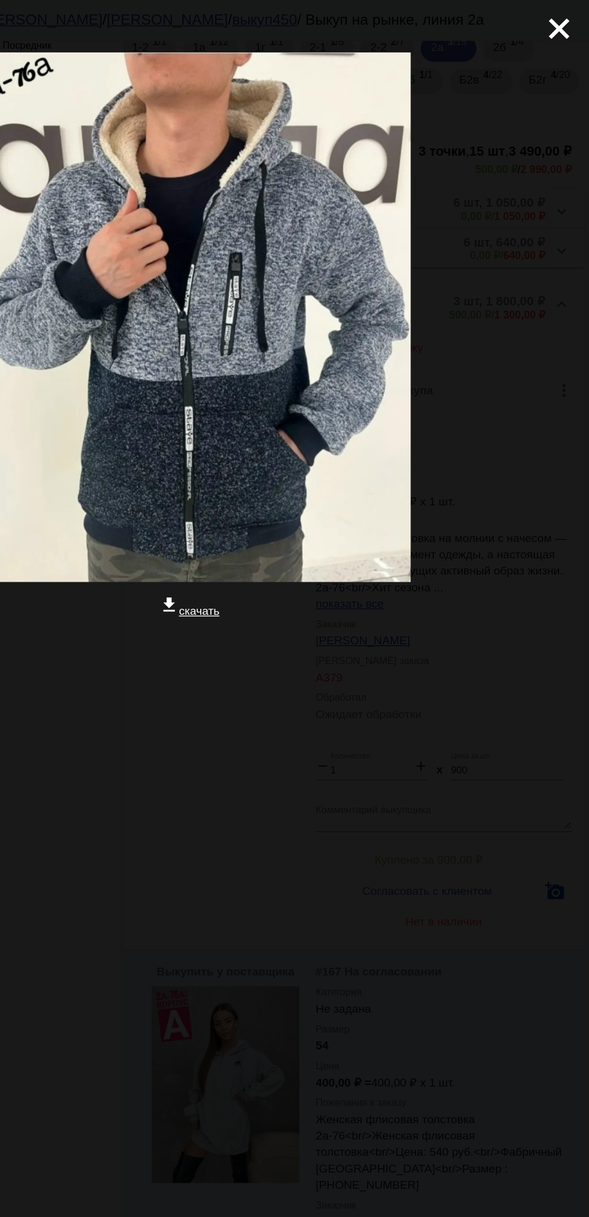
click at [556, 23] on mat-icon "close" at bounding box center [560, 16] width 14 height 14
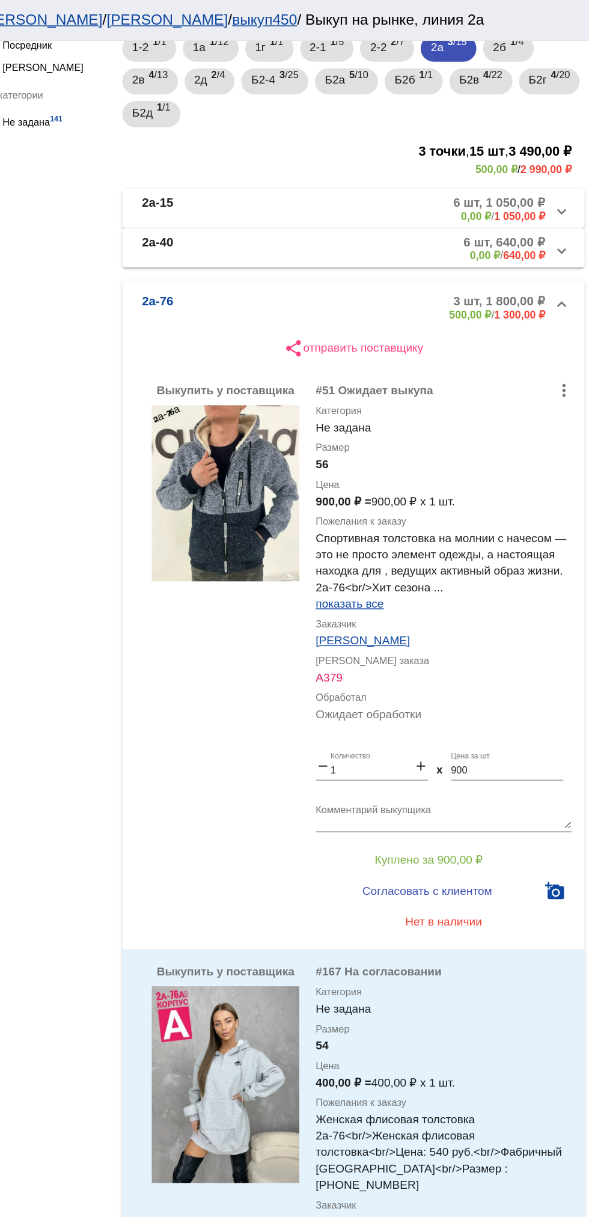
click at [319, 389] on img at bounding box center [321, 361] width 108 height 129
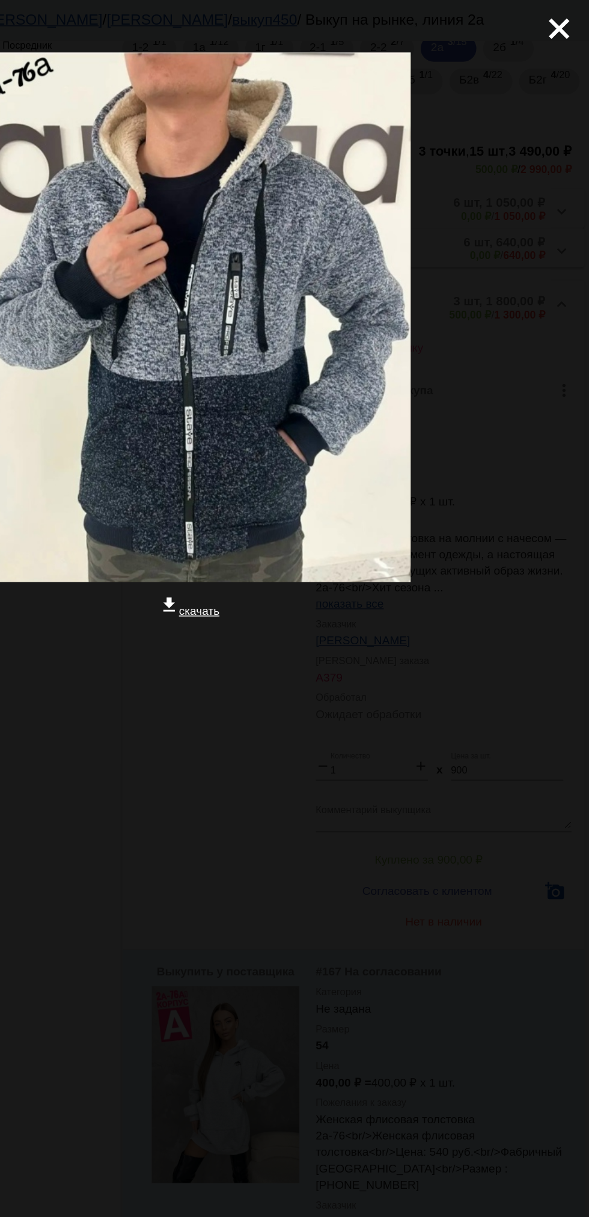
click at [541, 37] on div "close get_app скачать" at bounding box center [294, 306] width 589 height 612
click at [566, 23] on mat-icon "close" at bounding box center [560, 16] width 14 height 14
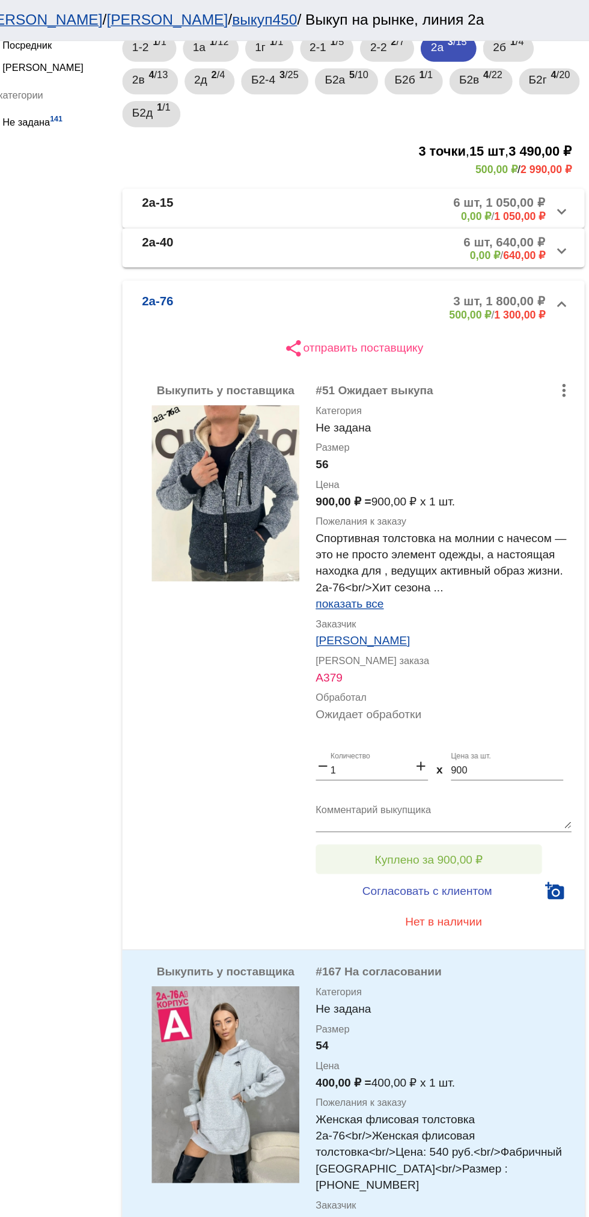
click at [504, 624] on button "Куплено за 900,00 ₽" at bounding box center [470, 630] width 166 height 22
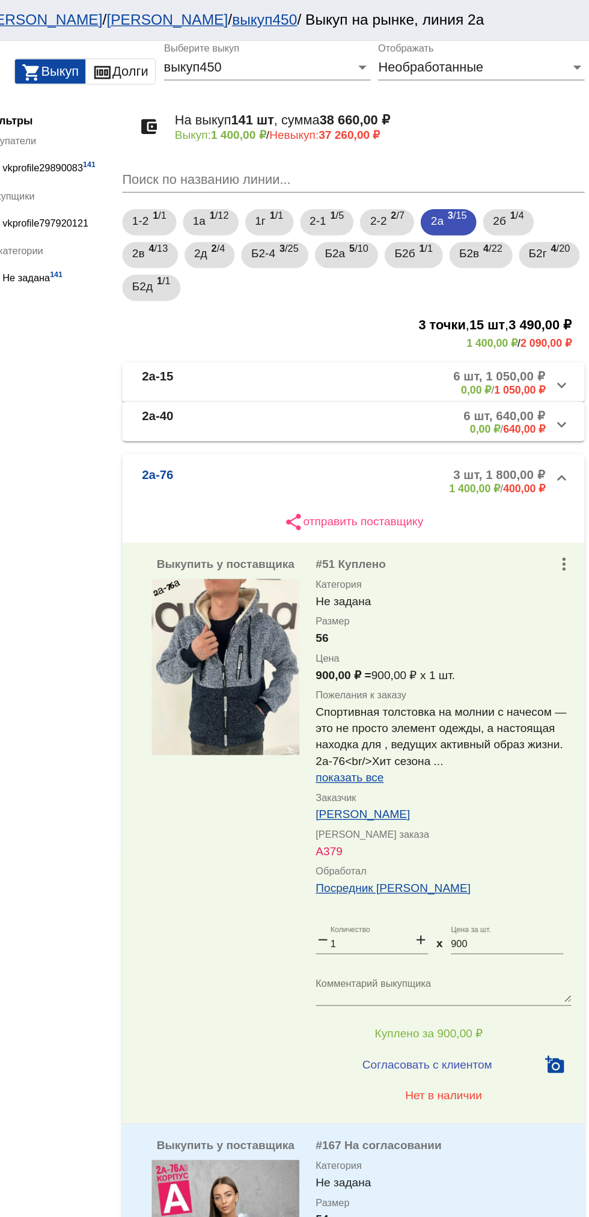
scroll to position [0, 0]
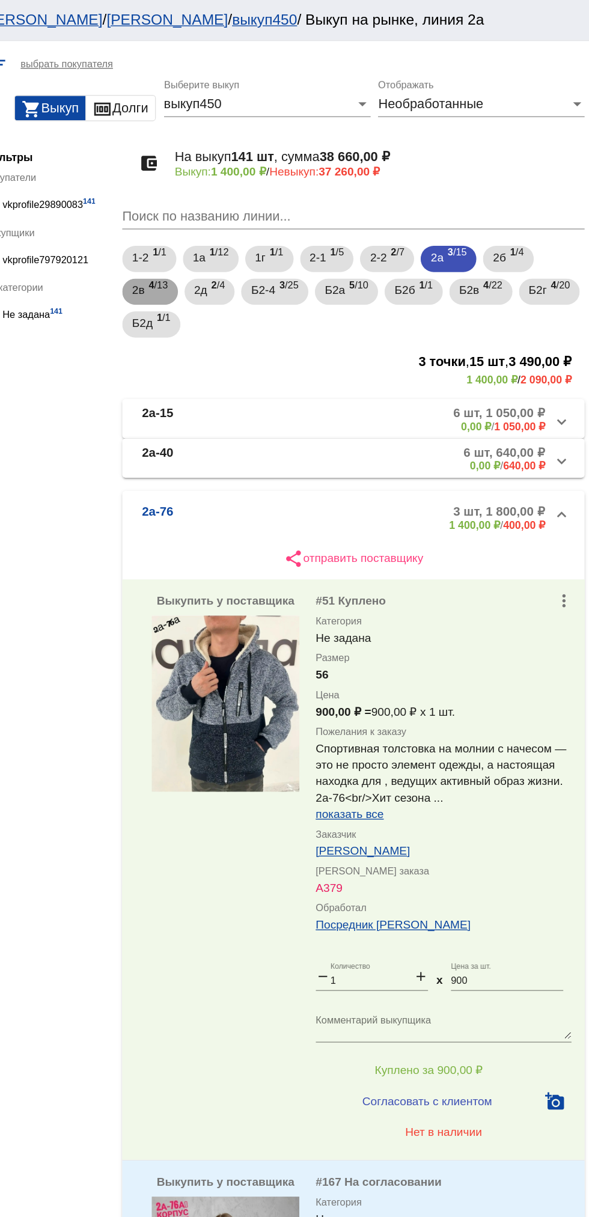
click at [269, 212] on span "4 /13" at bounding box center [271, 214] width 14 height 25
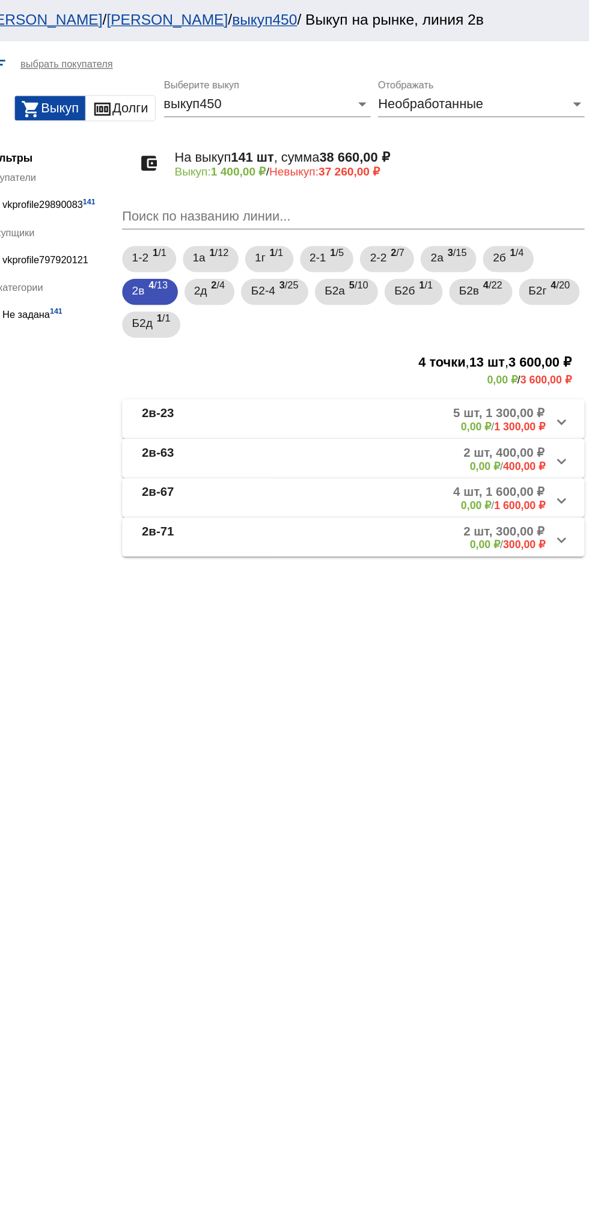
click at [475, 398] on mat-panel-description "2 шт, 300,00 ₽ 0,00 ₽ / 300,00 ₽" at bounding box center [458, 394] width 195 height 20
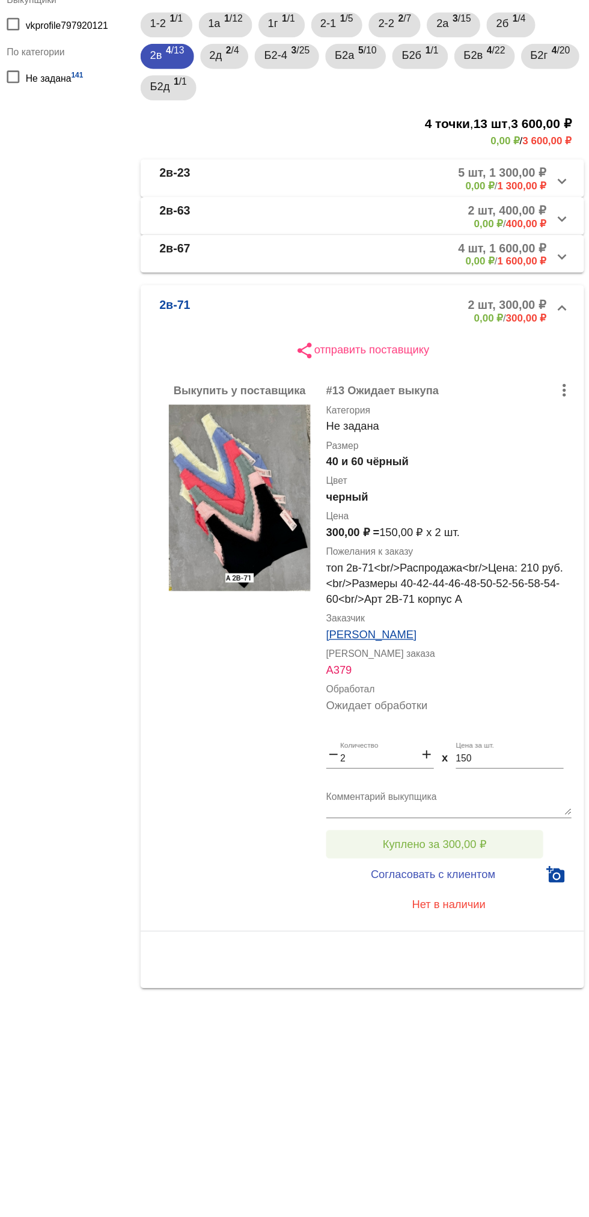
click at [505, 810] on button "Куплено за 300,00 ₽" at bounding box center [470, 816] width 166 height 22
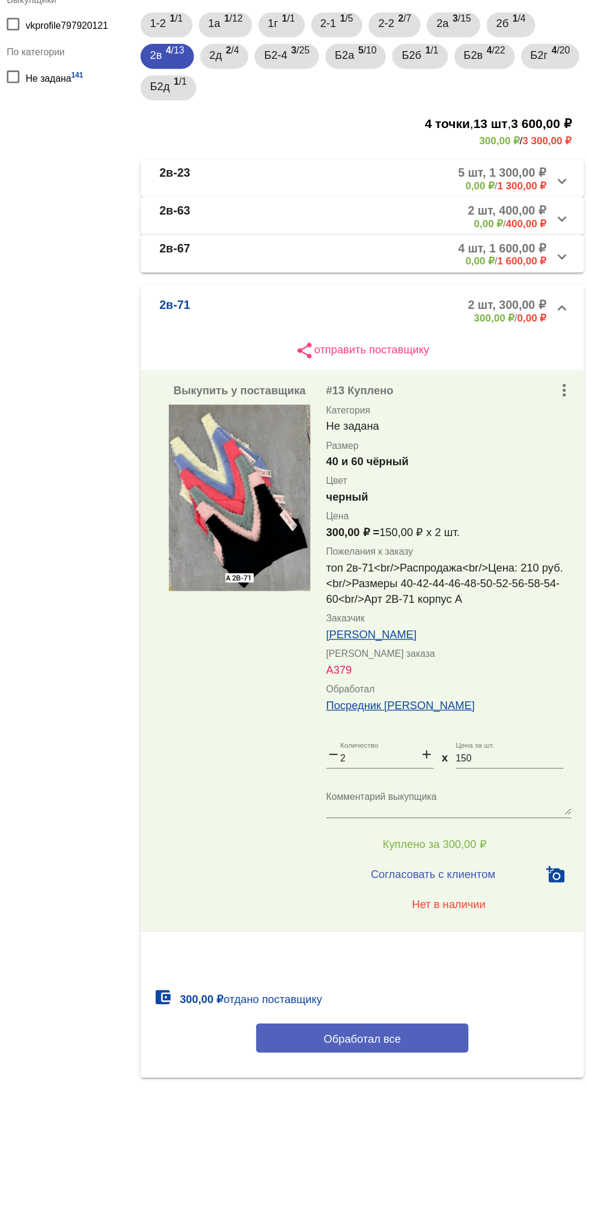
click at [427, 965] on span "Обработал все" at bounding box center [414, 965] width 59 height 10
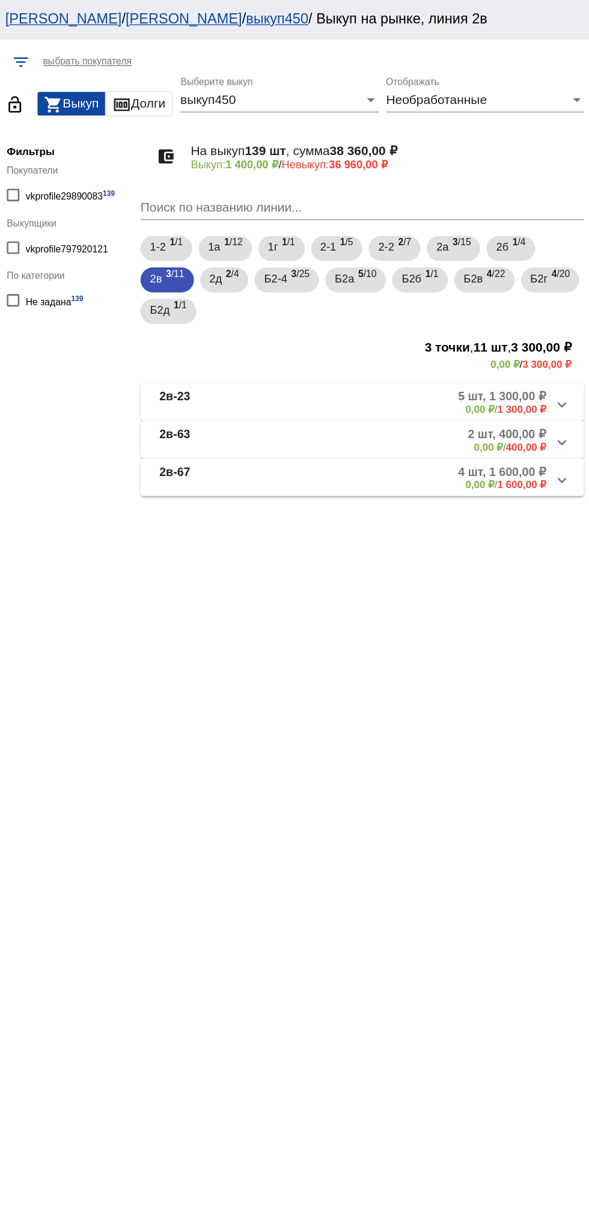
click at [470, 365] on mat-panel-description "4 шт, 1 600,00 ₽ 0,00 ₽ / 1 600,00 ₽" at bounding box center [457, 365] width 198 height 20
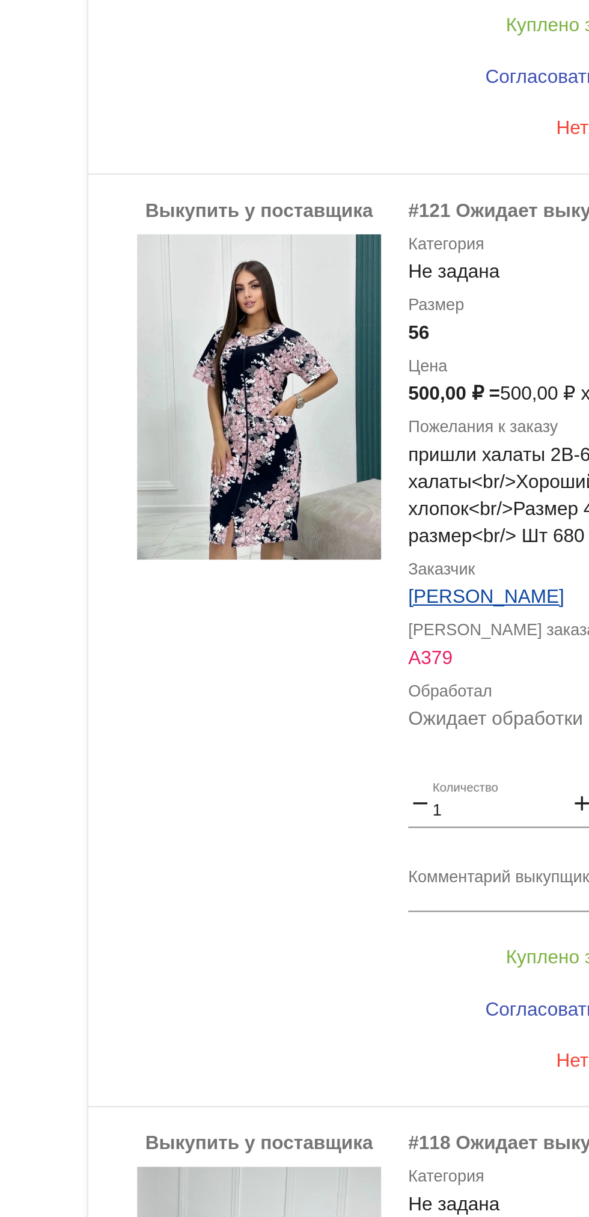
scroll to position [570, 0]
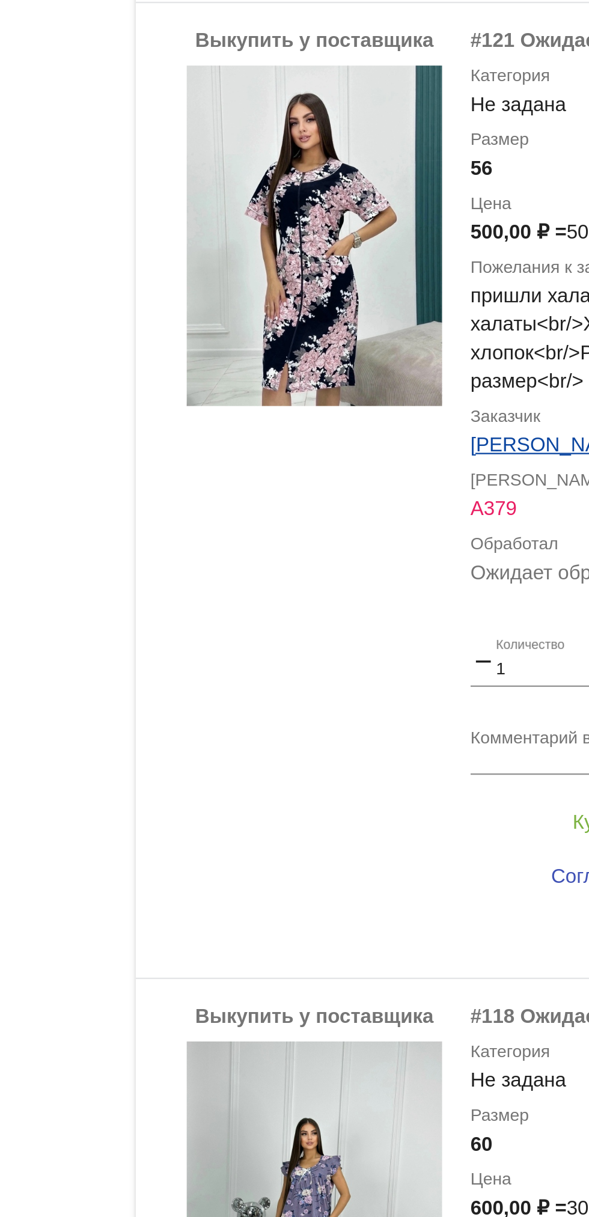
click at [188, 418] on app-facets "Фильтры Покупатели vkprofile29890083 139 Выкупщики vkprofile797920121 По катего…" at bounding box center [191, 346] width 108 height 1636
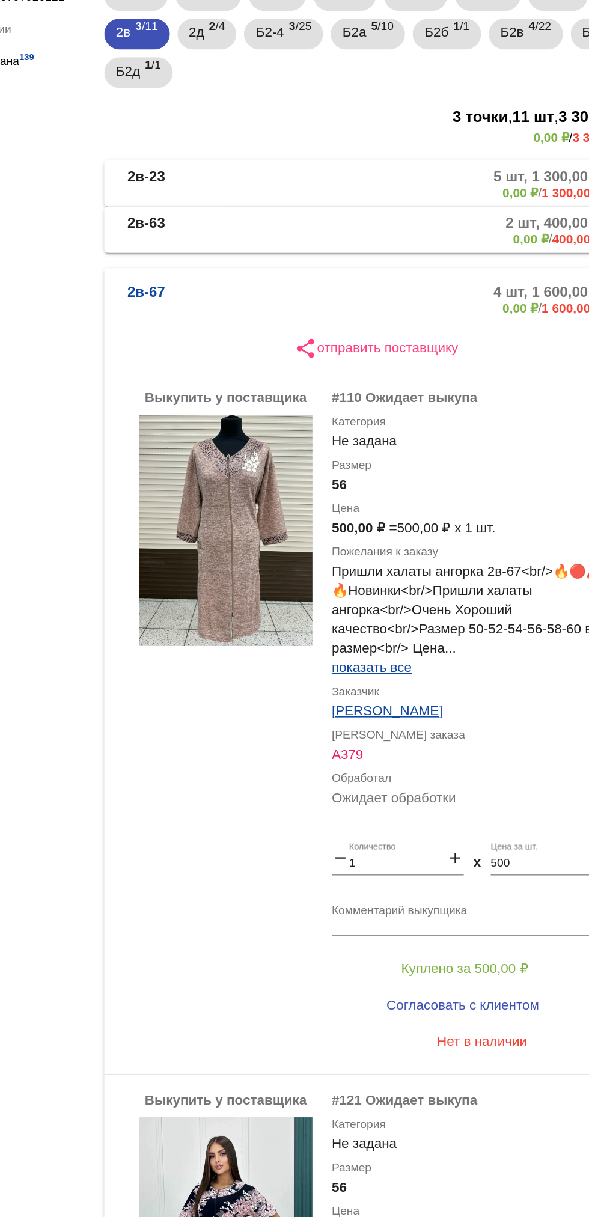
scroll to position [11, 0]
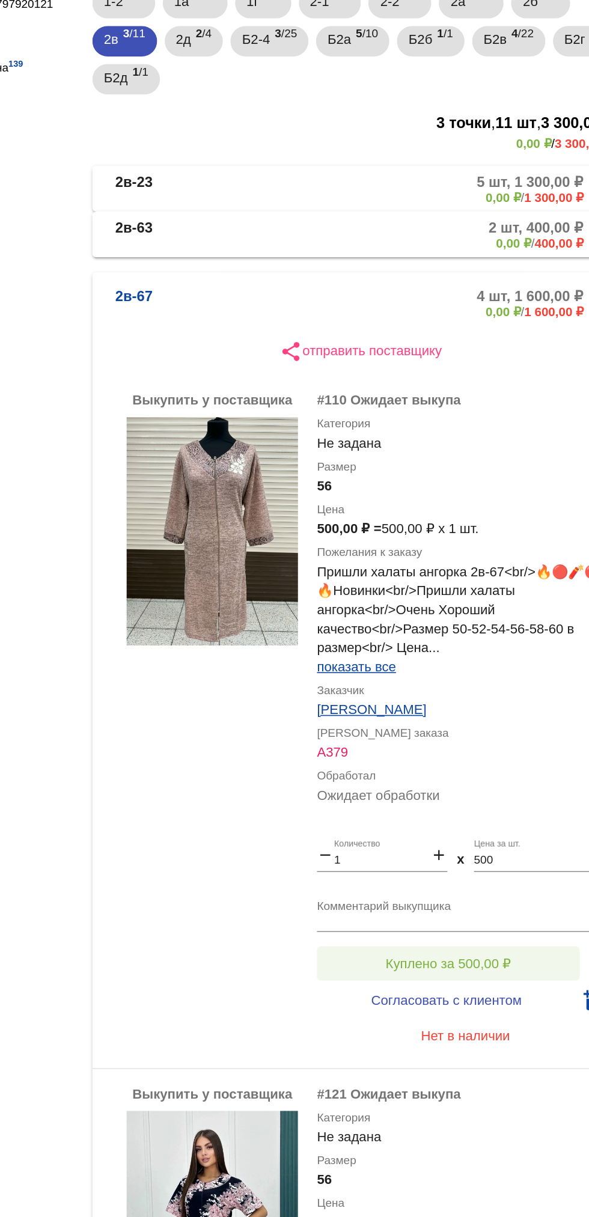
click at [488, 779] on button "Куплено за 500,00 ₽" at bounding box center [470, 786] width 166 height 22
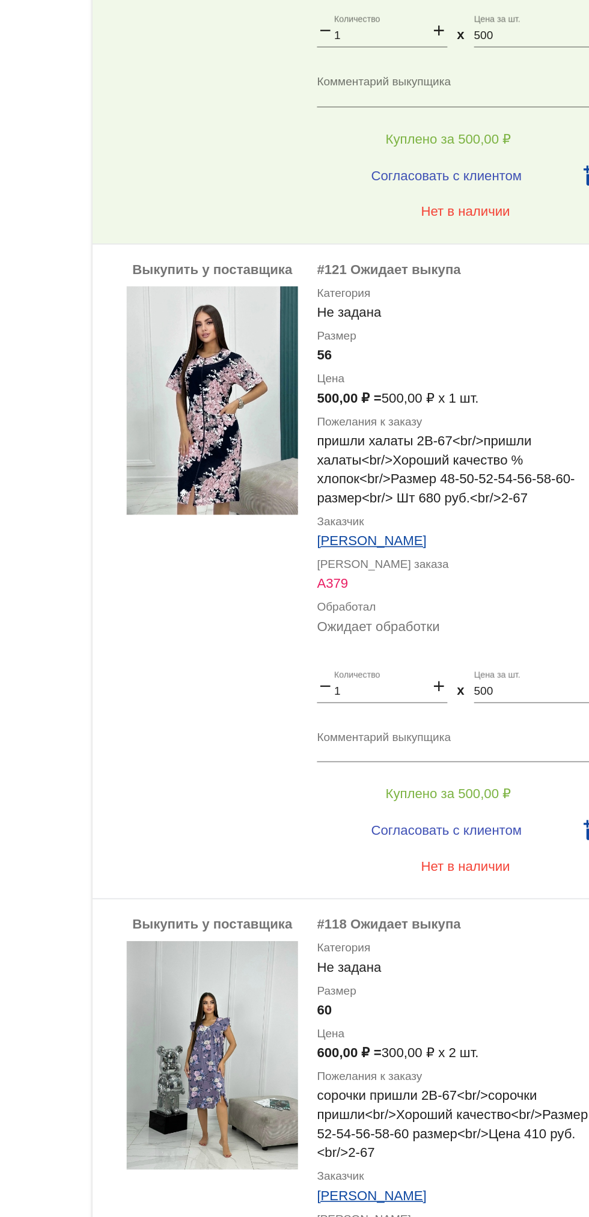
scroll to position [570, 0]
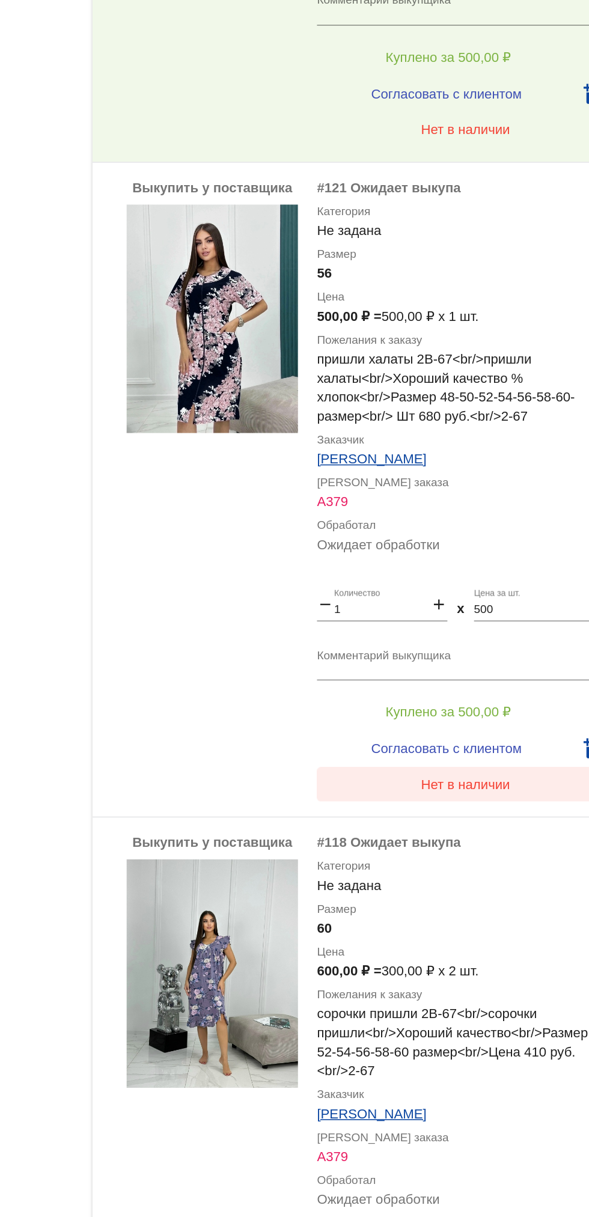
click at [493, 690] on span "Нет в наличии" at bounding box center [481, 686] width 56 height 10
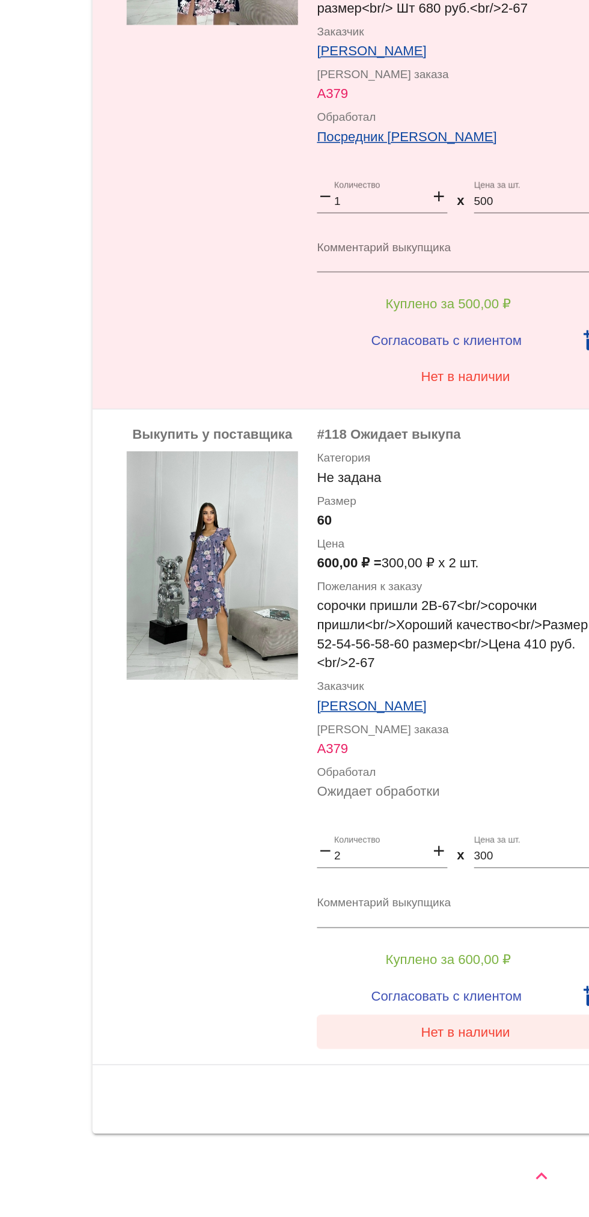
click at [486, 1100] on span "Нет в наличии" at bounding box center [481, 1100] width 56 height 10
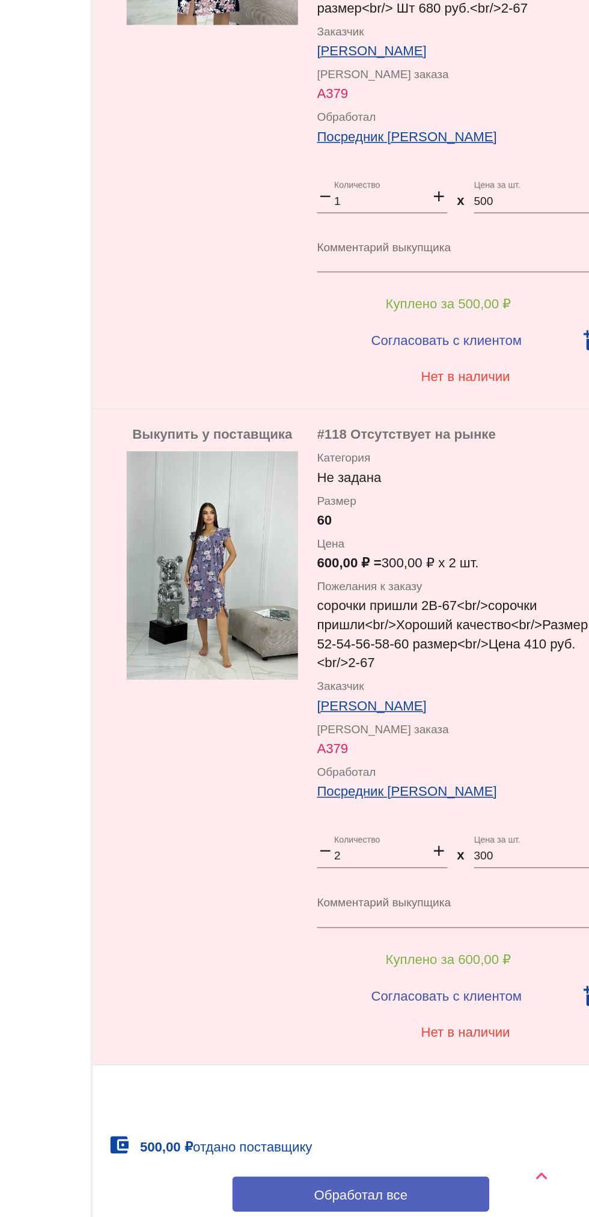
click at [458, 1197] on button "Обработал все" at bounding box center [415, 1202] width 162 height 22
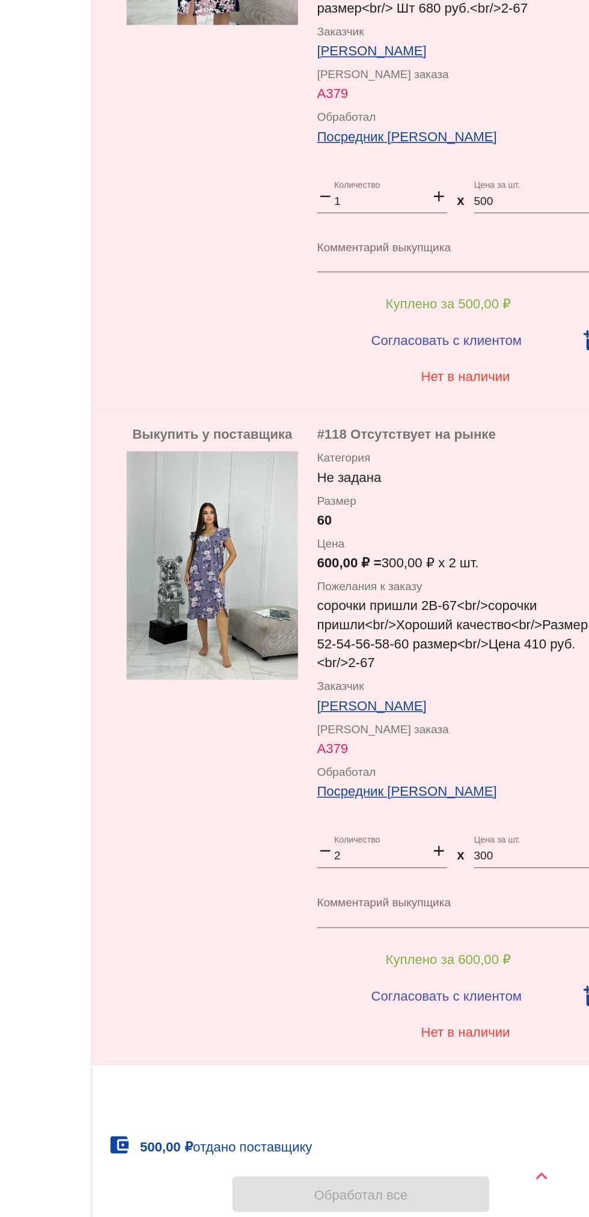
scroll to position [0, 0]
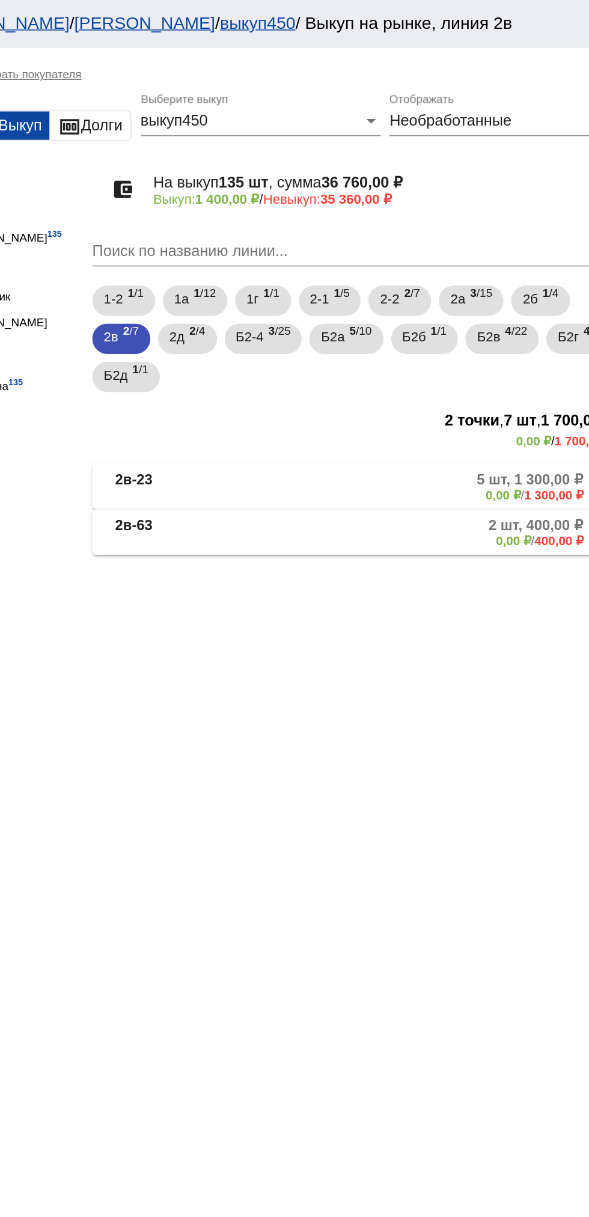
click at [477, 349] on mat-expansion-panel-header "2в-63 2 шт, 400,00 ₽ 0,00 ₽ / 400,00 ₽" at bounding box center [414, 336] width 339 height 29
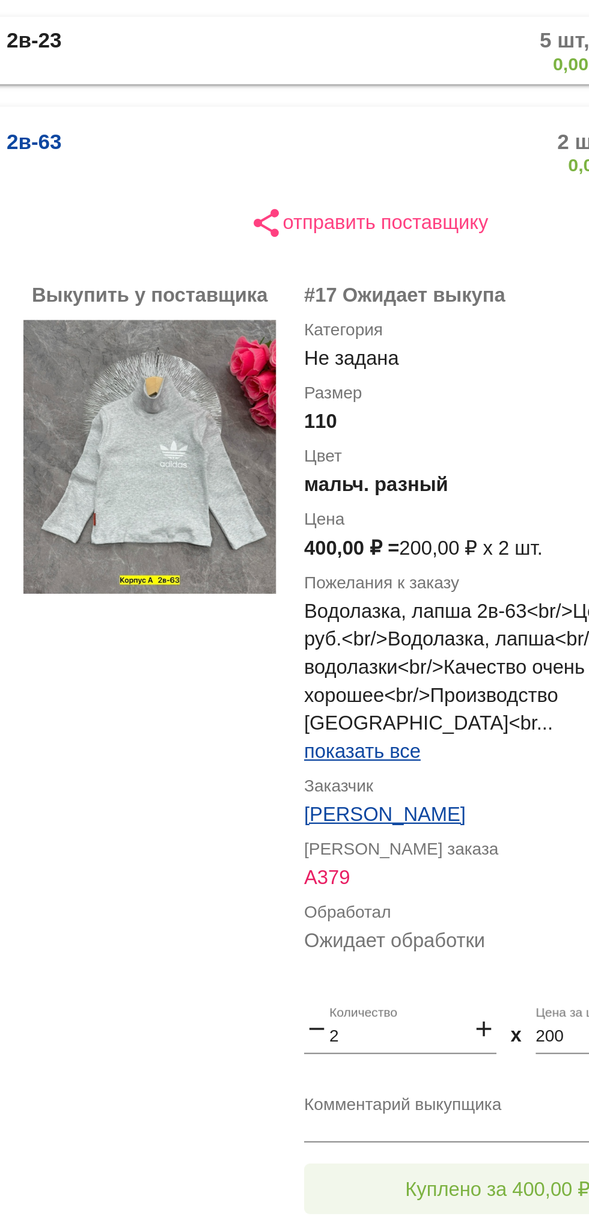
click at [409, 784] on button "Куплено за 400,00 ₽" at bounding box center [470, 795] width 166 height 22
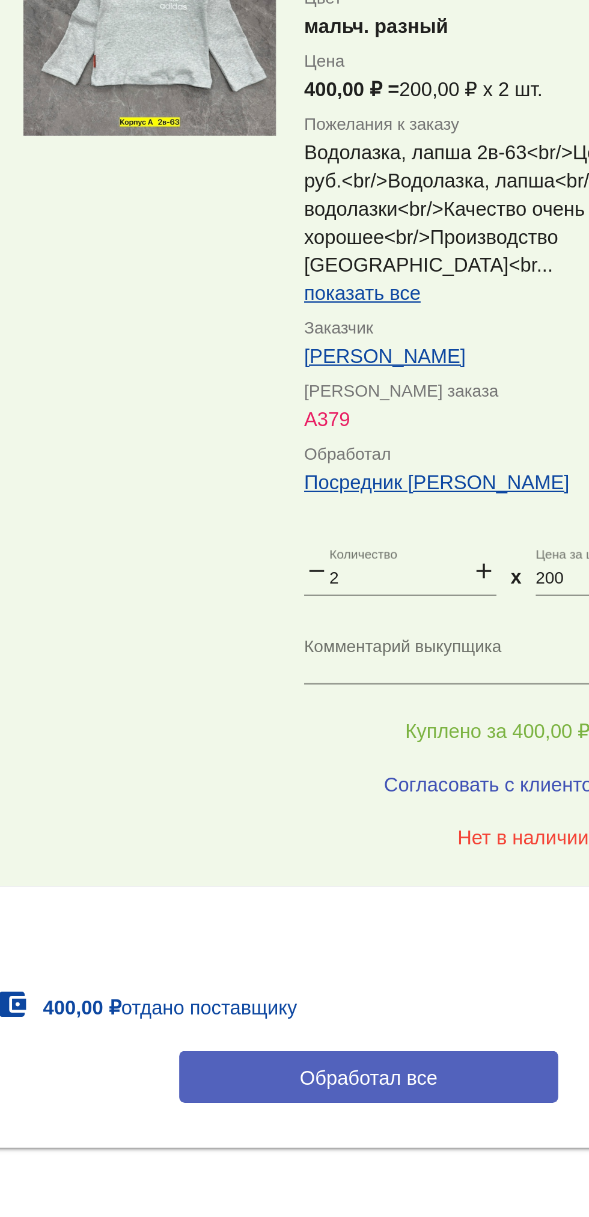
click at [368, 939] on button "Обработал все" at bounding box center [415, 943] width 162 height 22
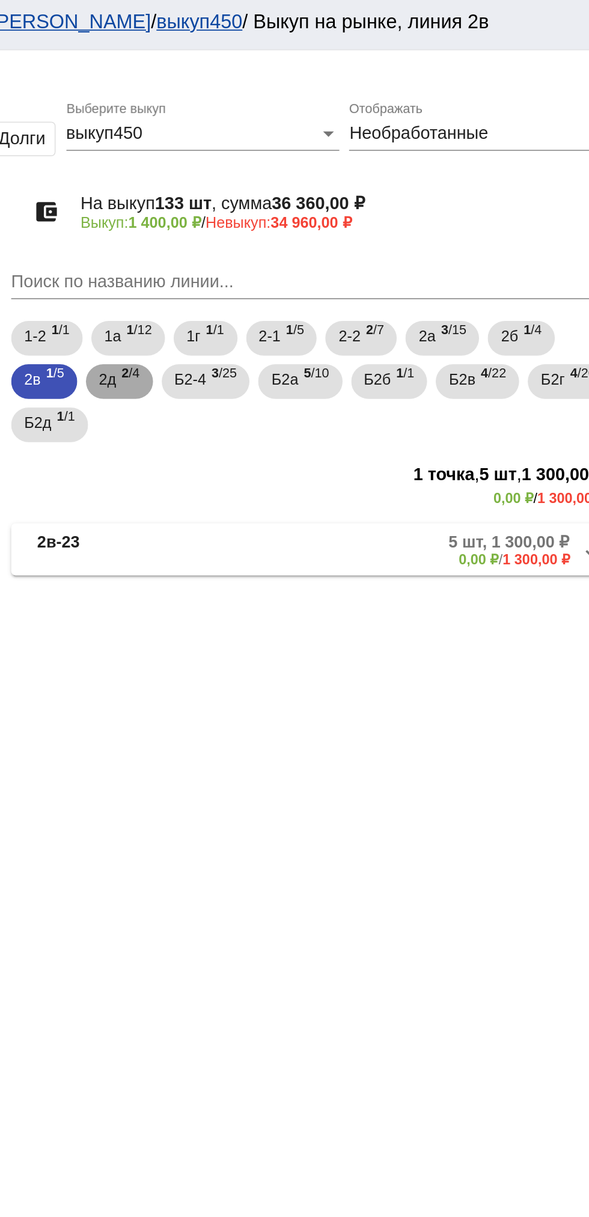
click at [303, 222] on span "2д" at bounding box center [299, 213] width 10 height 22
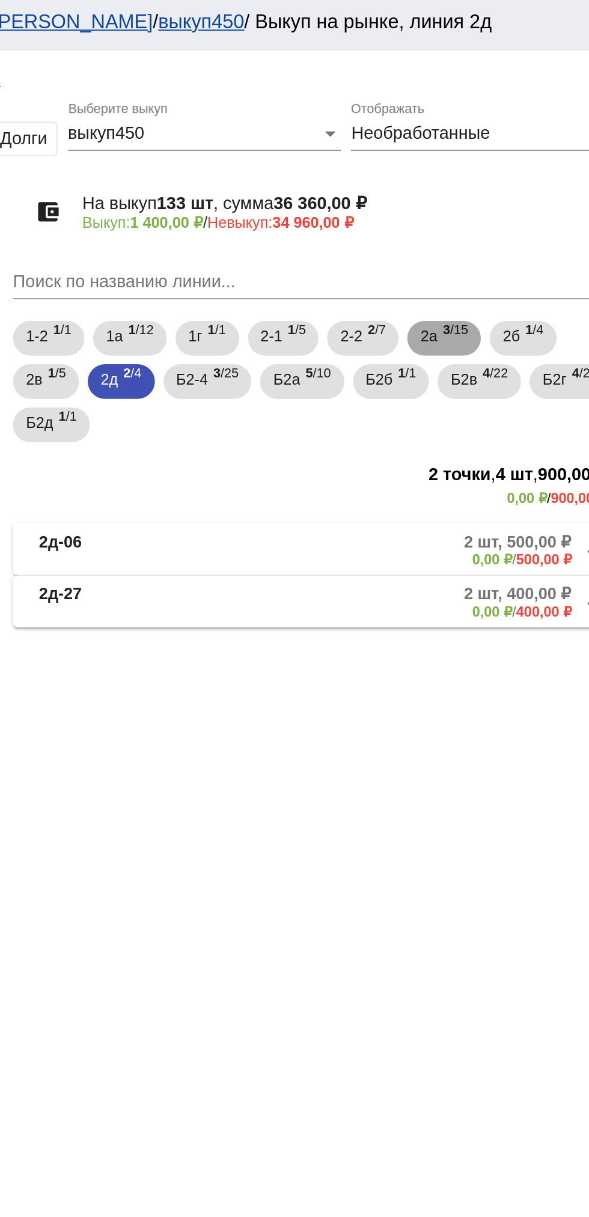
click at [505, 187] on mat-chip "2а 3 /15" at bounding box center [484, 189] width 41 height 19
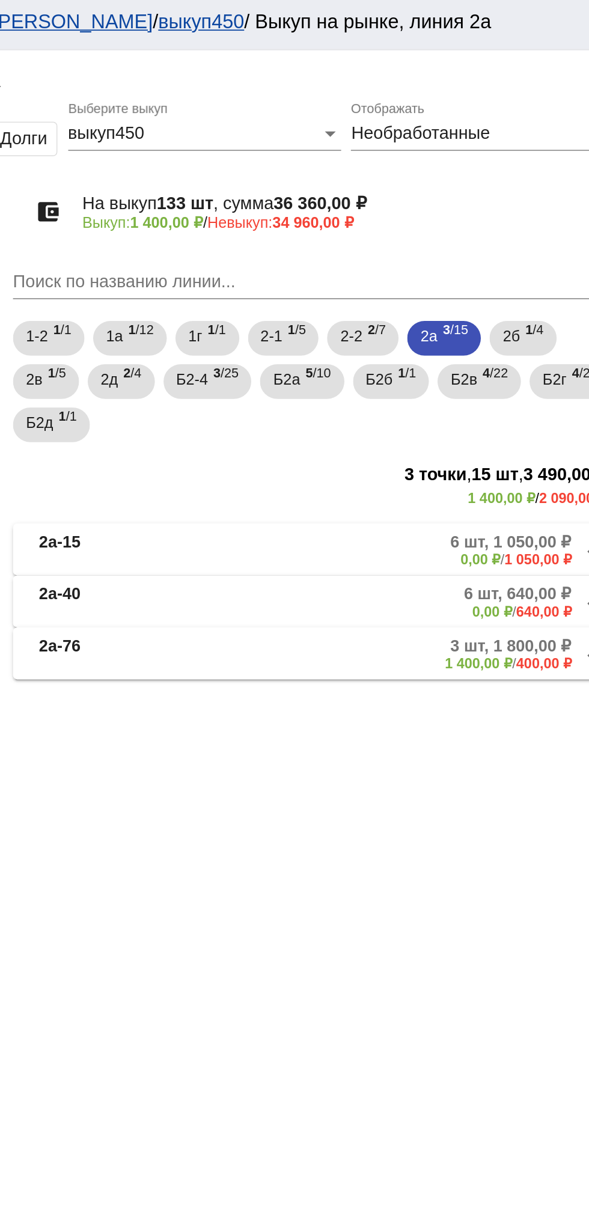
click at [456, 365] on mat-panel-description "3 шт, 1 800,00 ₽ 1 400,00 ₽ / 400,00 ₽" at bounding box center [455, 365] width 199 height 20
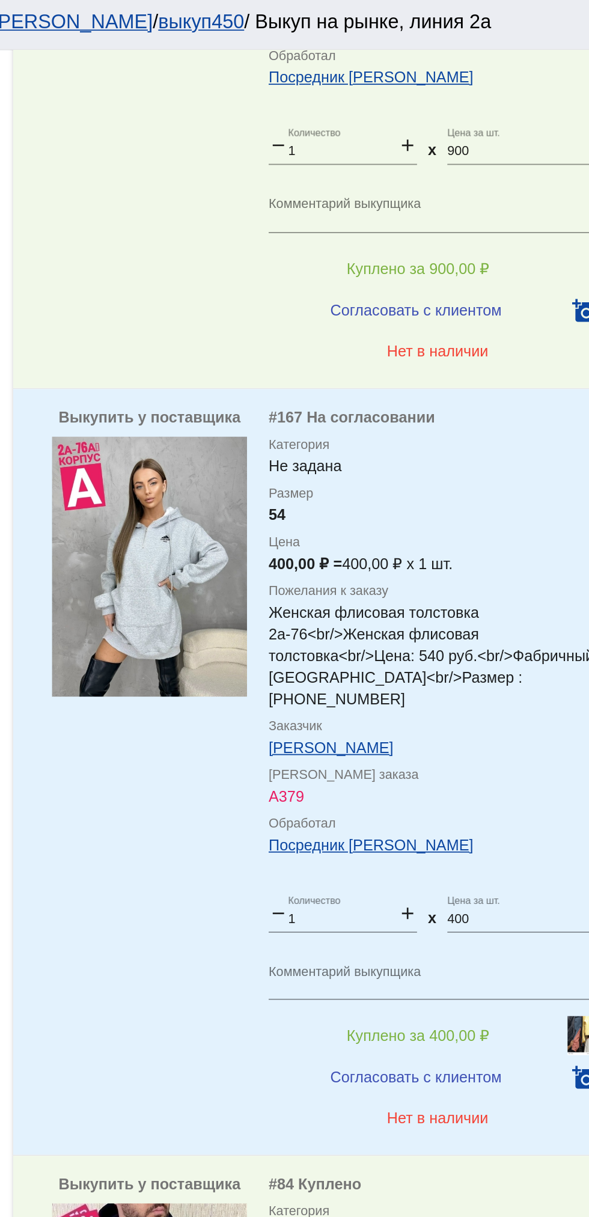
scroll to position [644, 0]
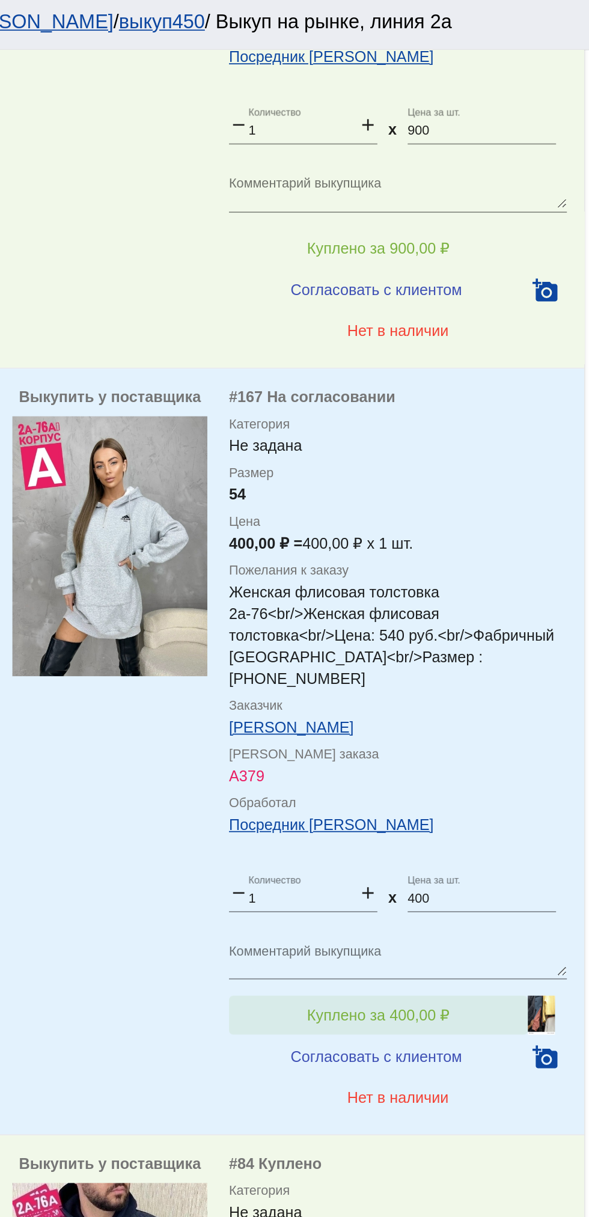
click at [502, 561] on span "Куплено за 400,00 ₽" at bounding box center [469, 566] width 79 height 10
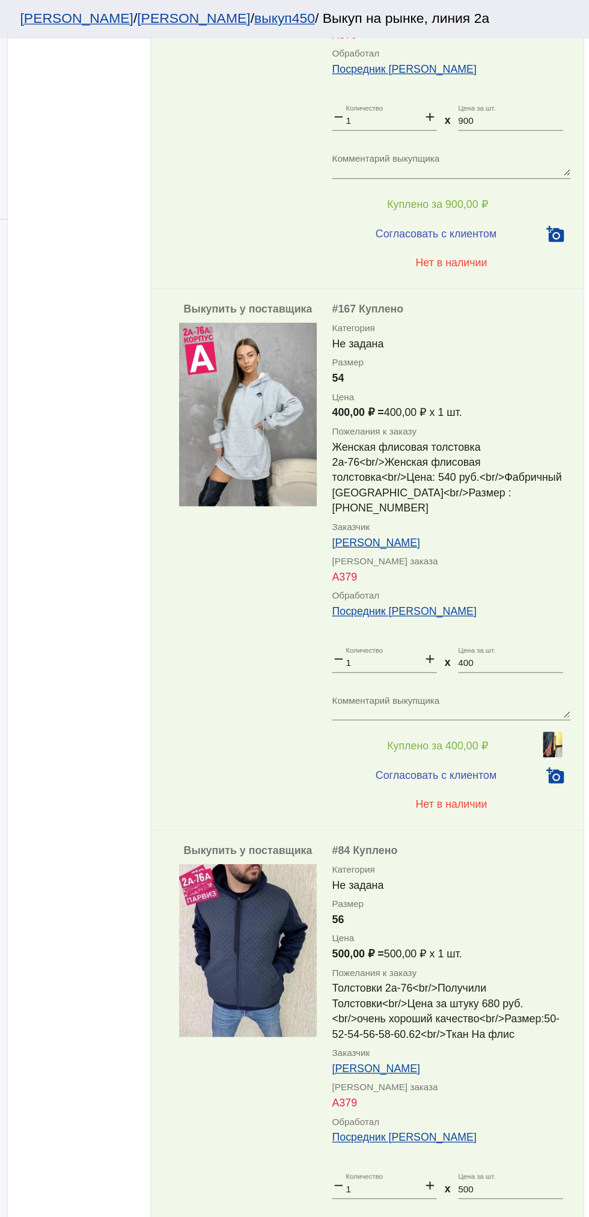
scroll to position [626, 0]
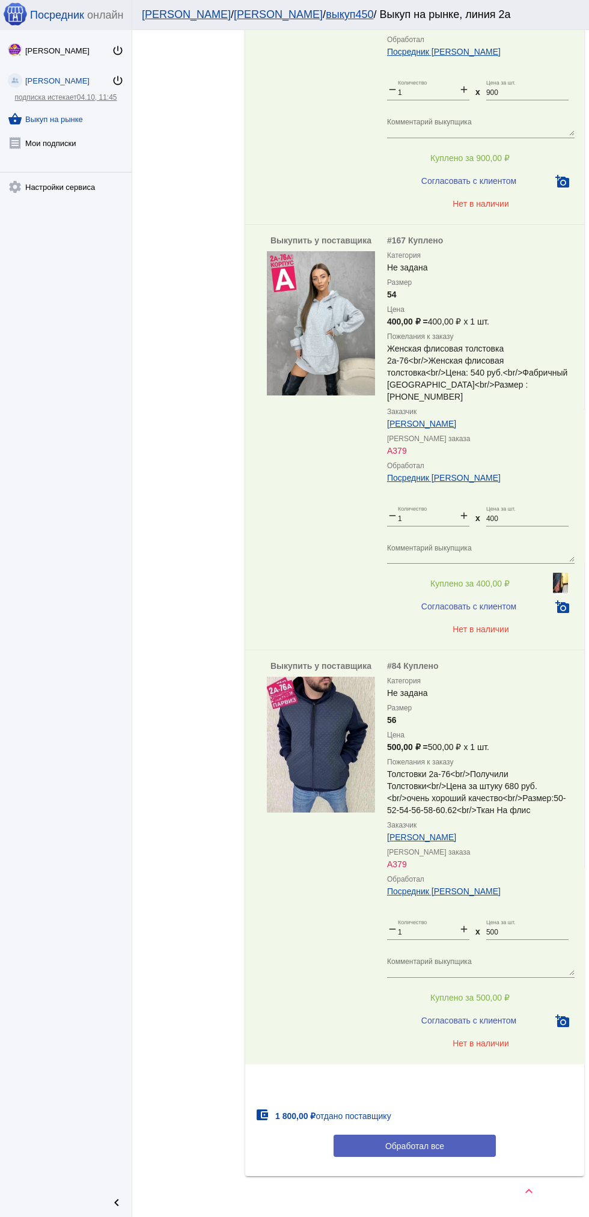
click at [436, 1141] on span "Обработал все" at bounding box center [414, 1146] width 59 height 10
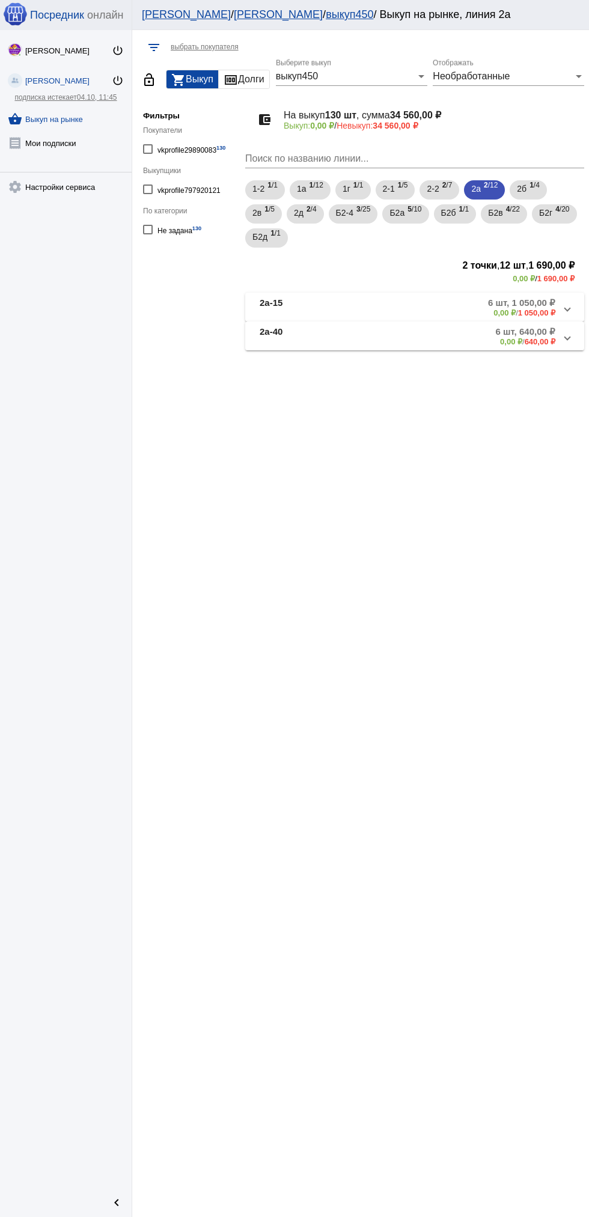
click at [477, 344] on mat-panel-description "6 шт, 640,00 ₽ 0,00 ₽ / 640,00 ₽" at bounding box center [457, 336] width 195 height 20
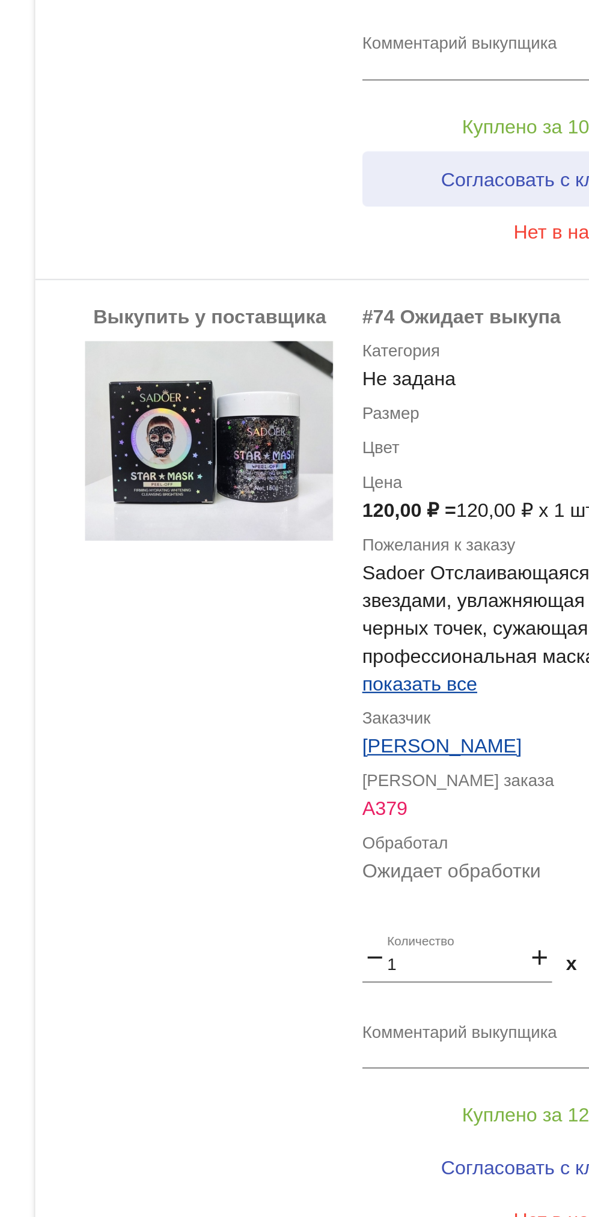
scroll to position [417, 0]
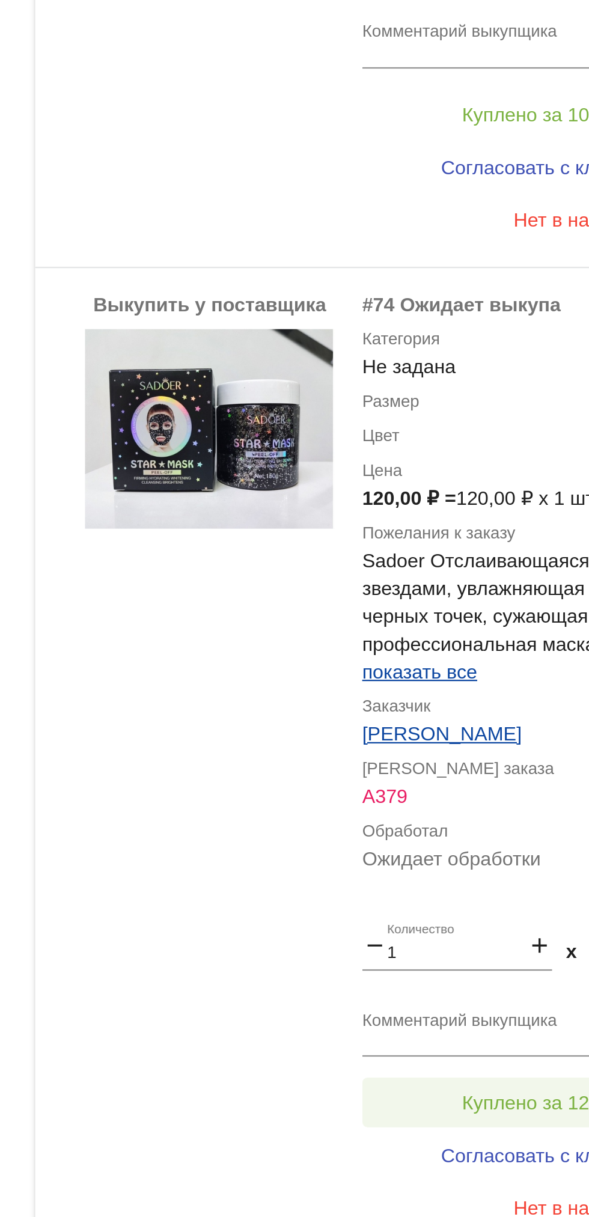
click at [466, 673] on button "Куплено за 120,00 ₽" at bounding box center [470, 683] width 166 height 22
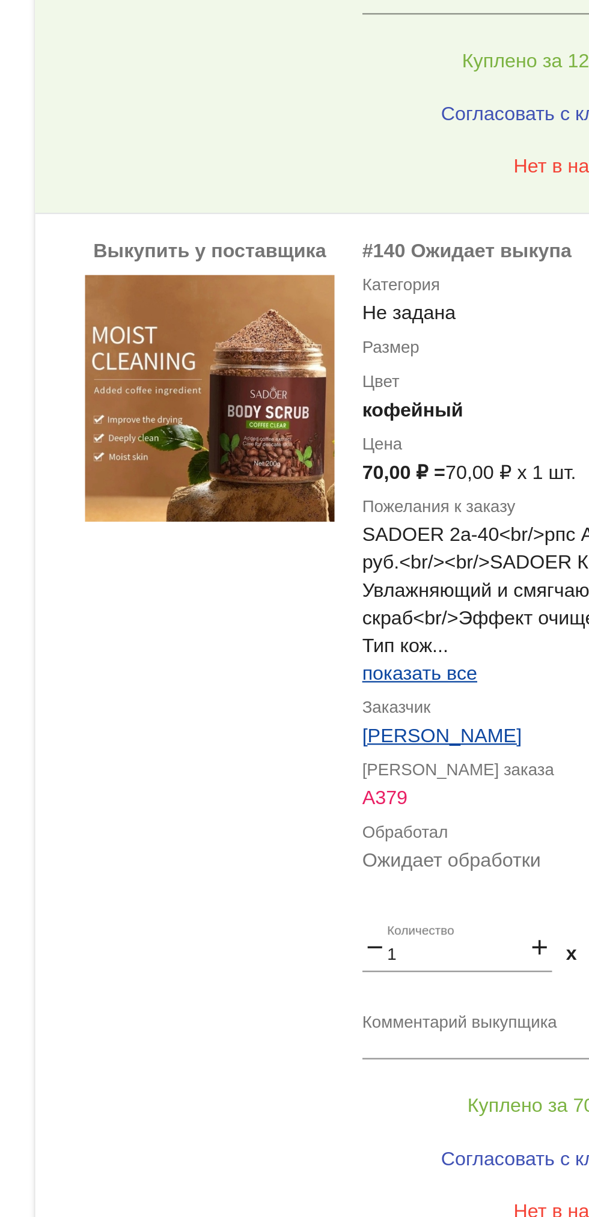
scroll to position [870, 0]
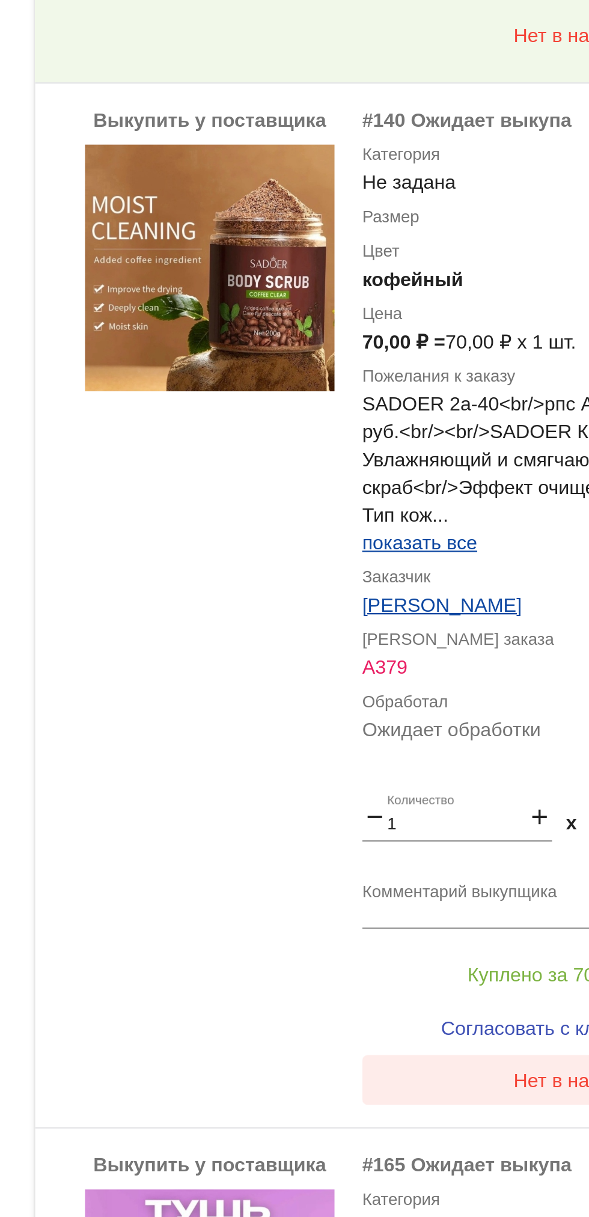
click at [457, 670] on span "Нет в наличии" at bounding box center [481, 673] width 56 height 10
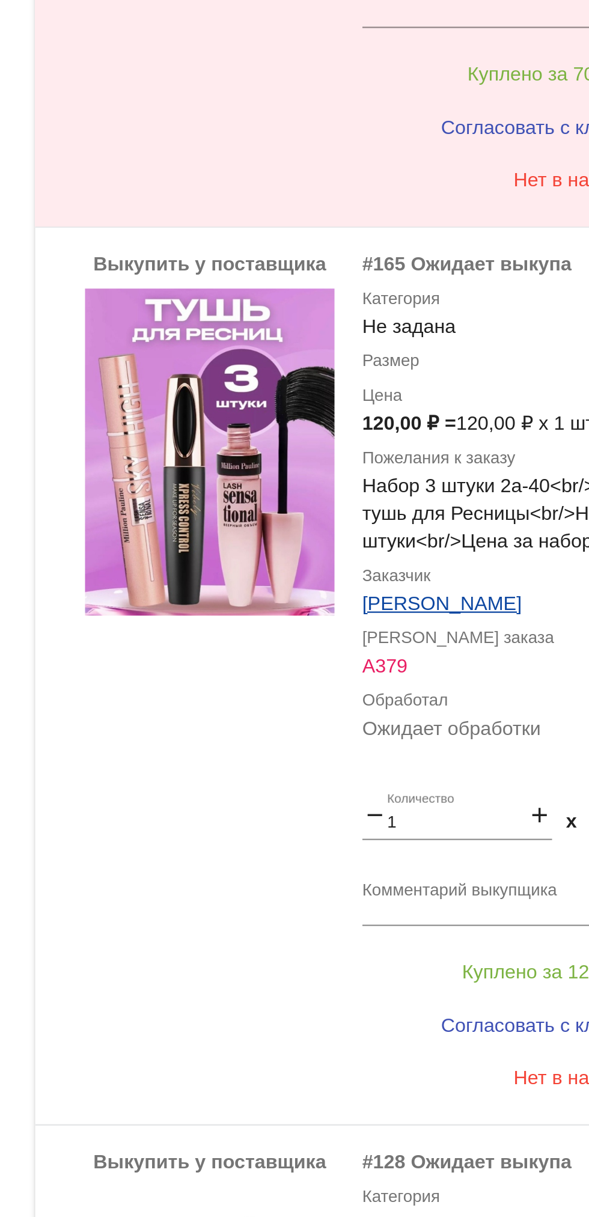
scroll to position [1325, 0]
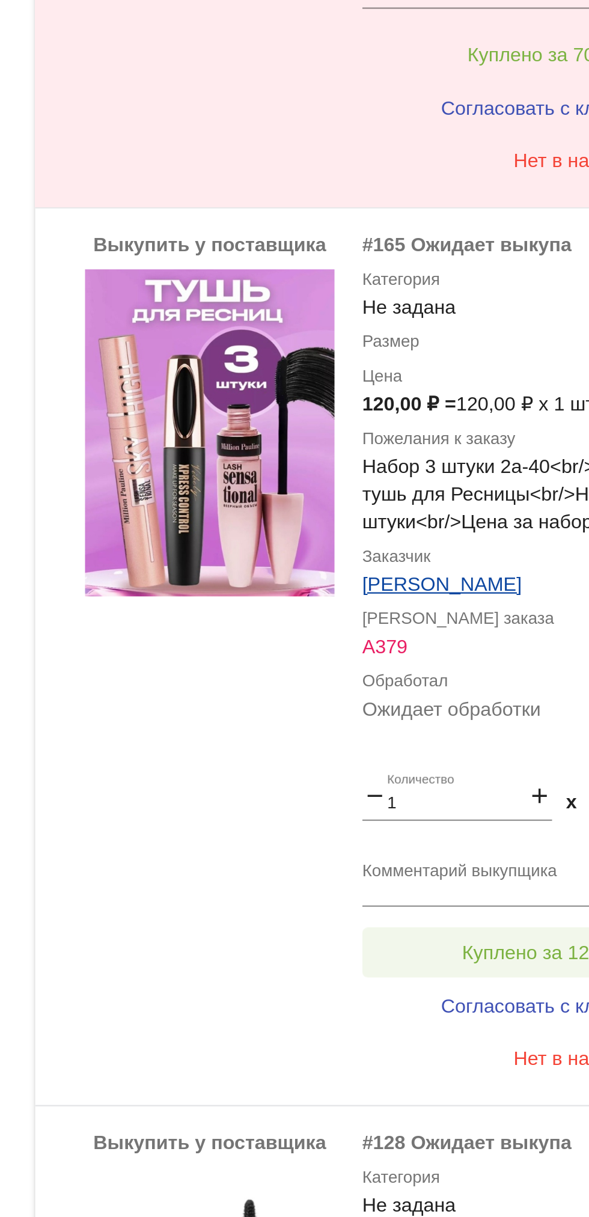
click at [480, 609] on button "Куплено за 120,00 ₽" at bounding box center [470, 618] width 166 height 22
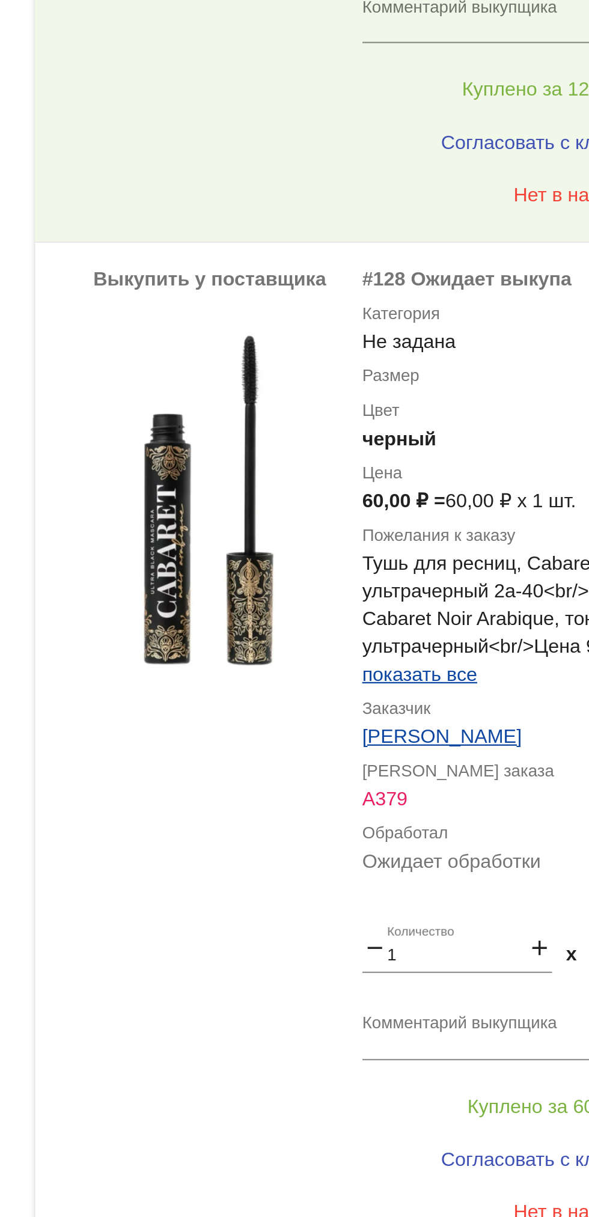
scroll to position [1755, 0]
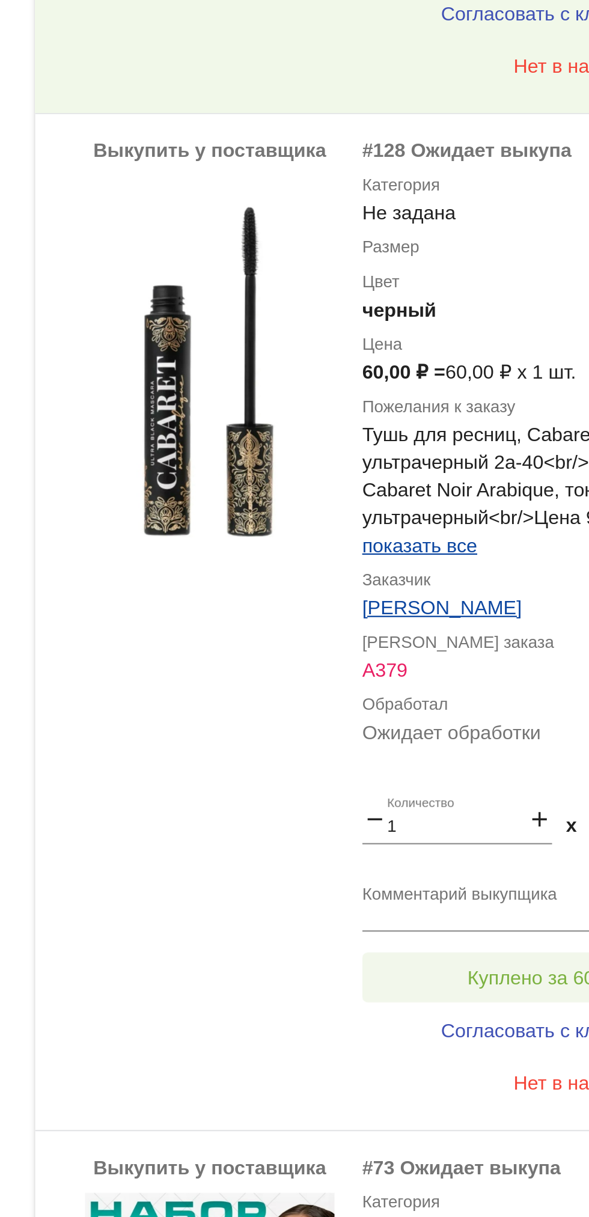
click at [466, 623] on button "Куплено за 60,00 ₽" at bounding box center [470, 629] width 166 height 22
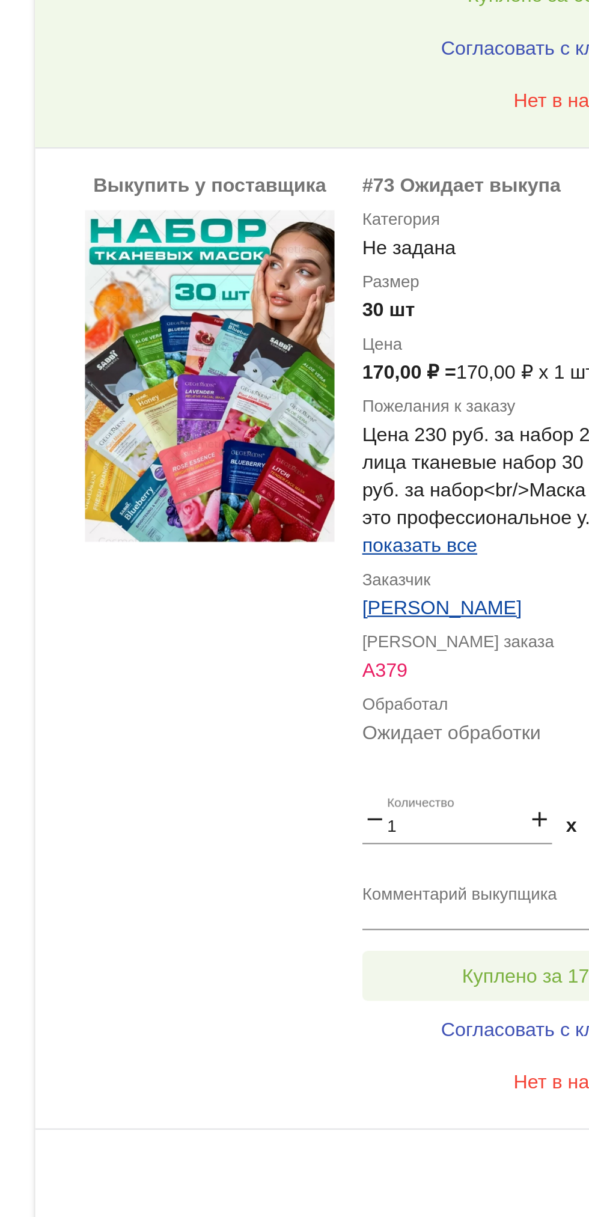
scroll to position [1722, 0]
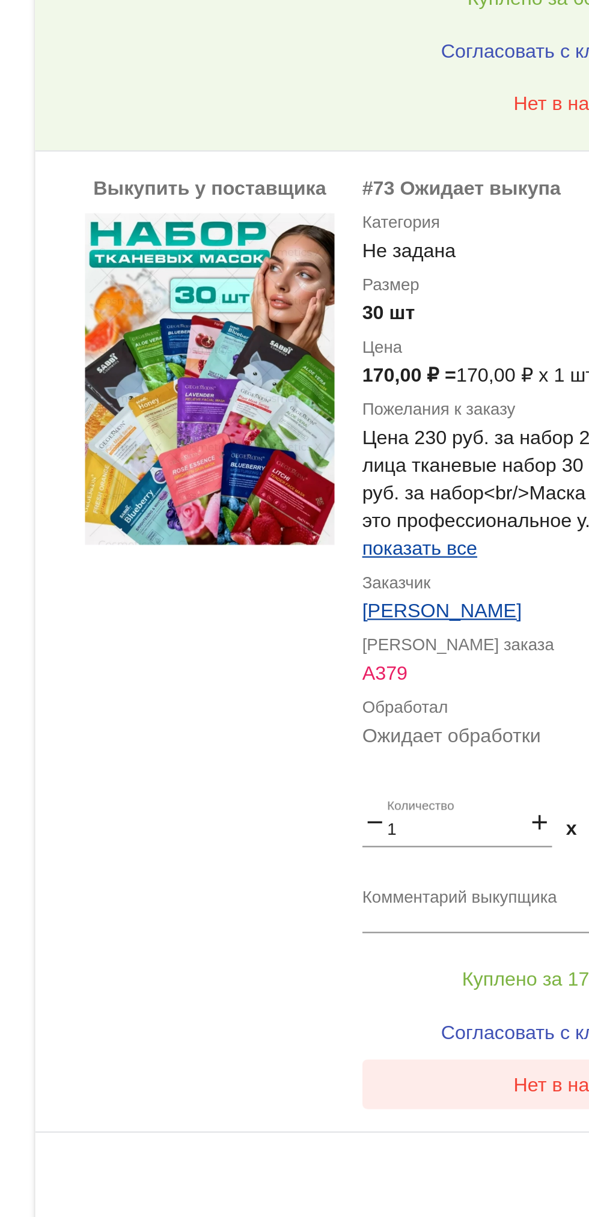
click at [478, 1135] on span "Нет в наличии" at bounding box center [481, 1132] width 56 height 10
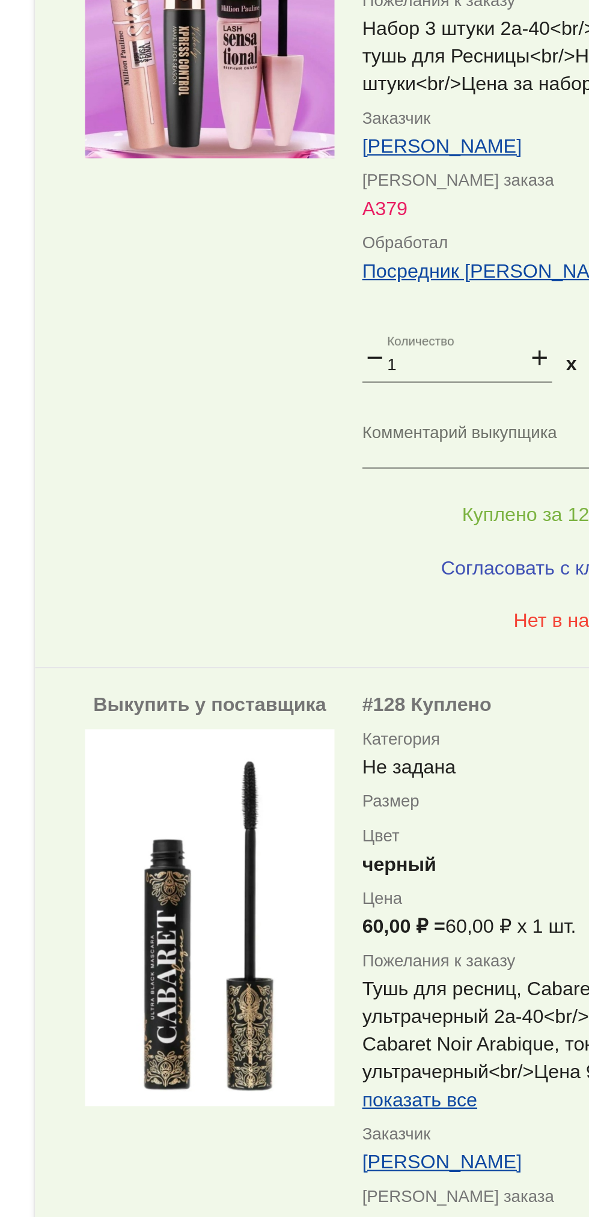
scroll to position [0, 0]
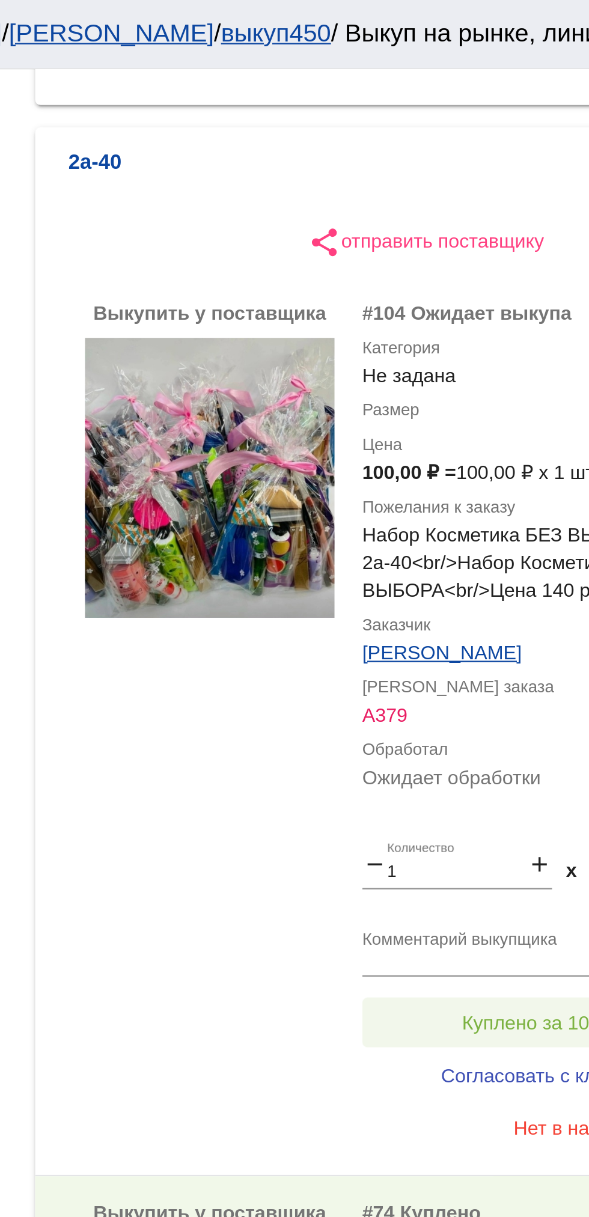
click at [469, 439] on span "Куплено за 100,00 ₽" at bounding box center [469, 444] width 79 height 10
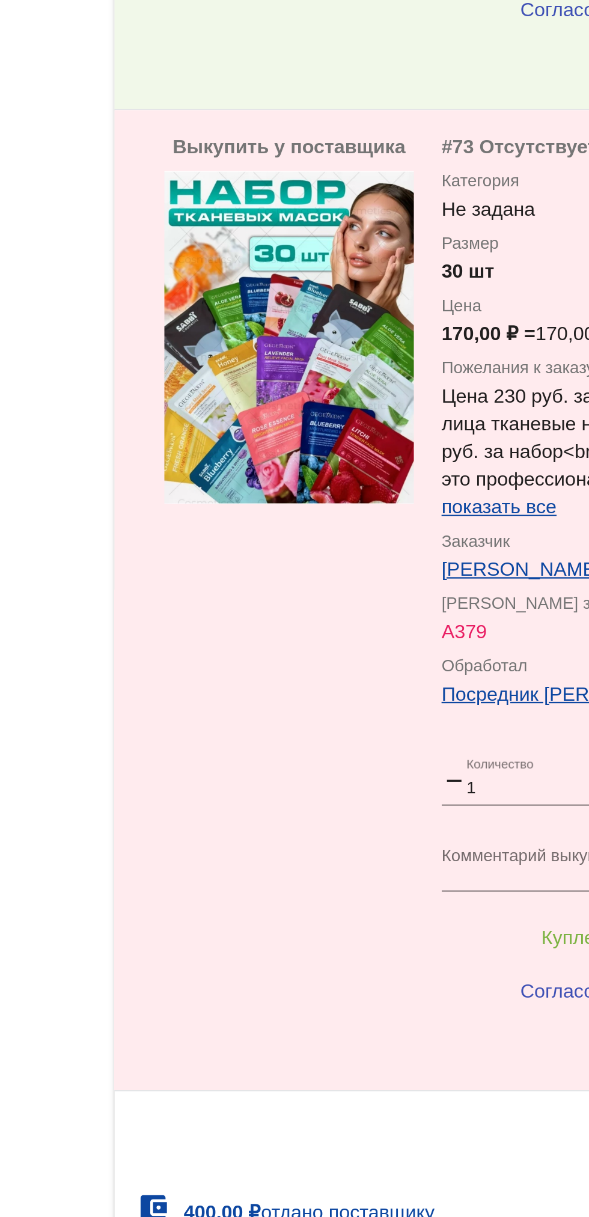
scroll to position [1824, 0]
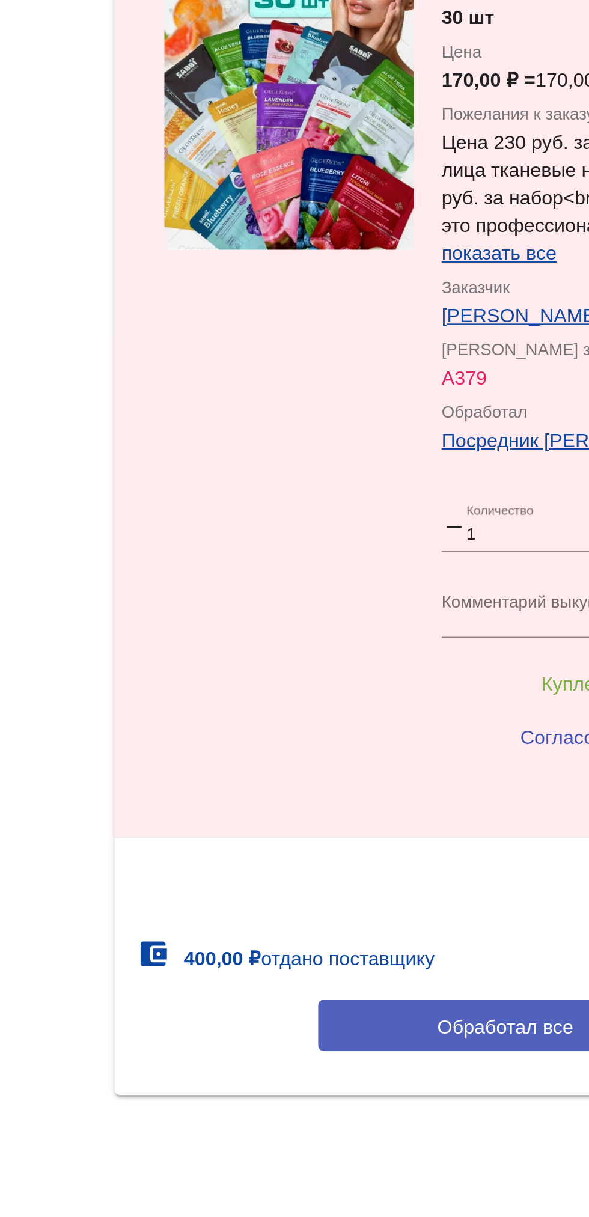
click at [355, 1138] on button "Обработал все" at bounding box center [415, 1134] width 162 height 22
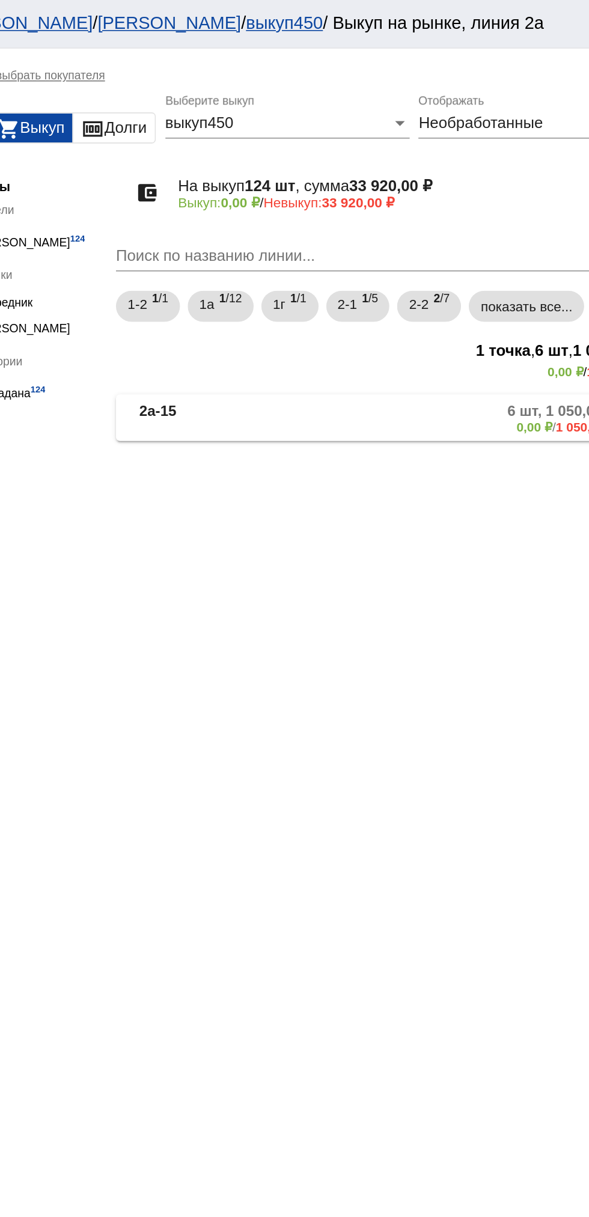
scroll to position [0, 0]
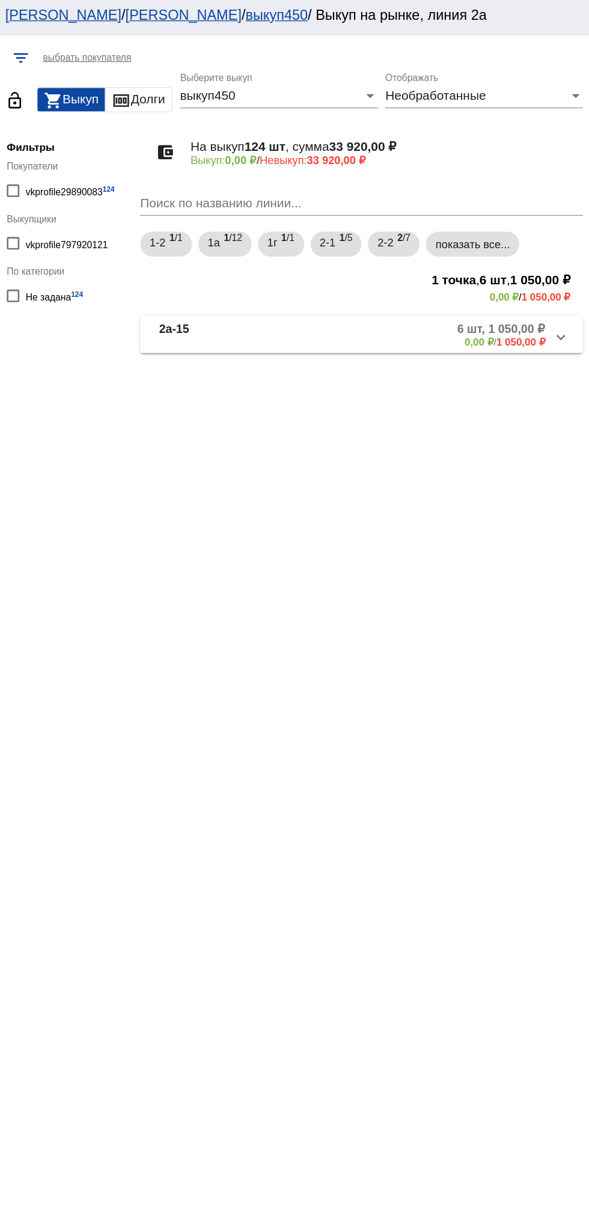
click at [506, 269] on b "0,00 ₽" at bounding box center [504, 264] width 22 height 9
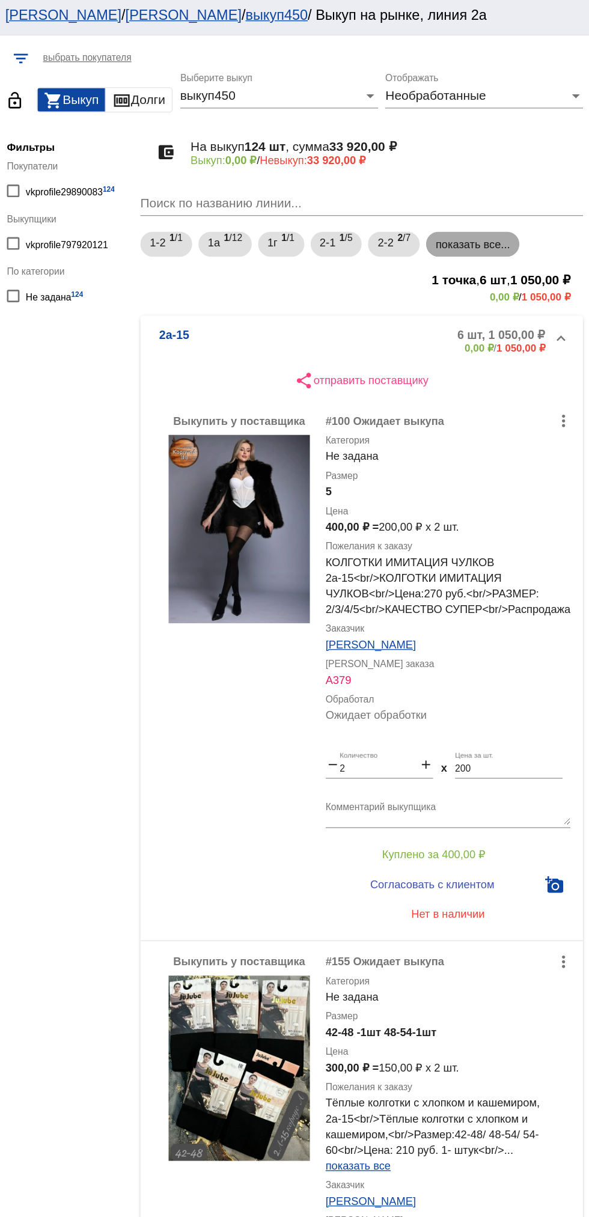
click at [495, 186] on mat-chip "показать все..." at bounding box center [500, 189] width 72 height 19
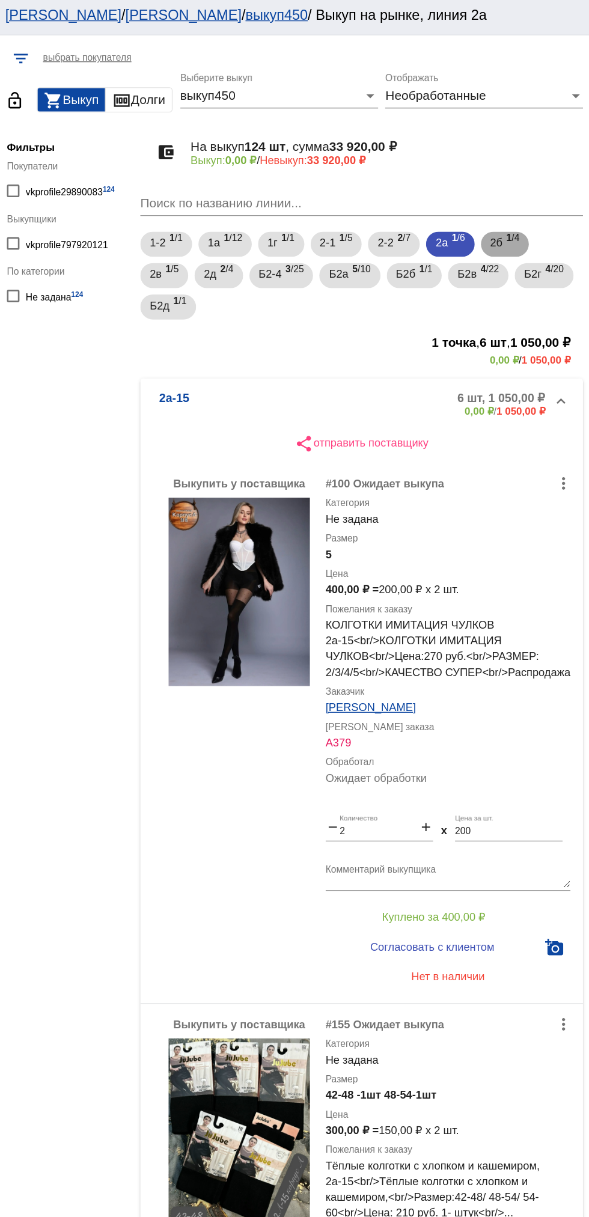
click at [523, 189] on span "2б" at bounding box center [518, 189] width 10 height 22
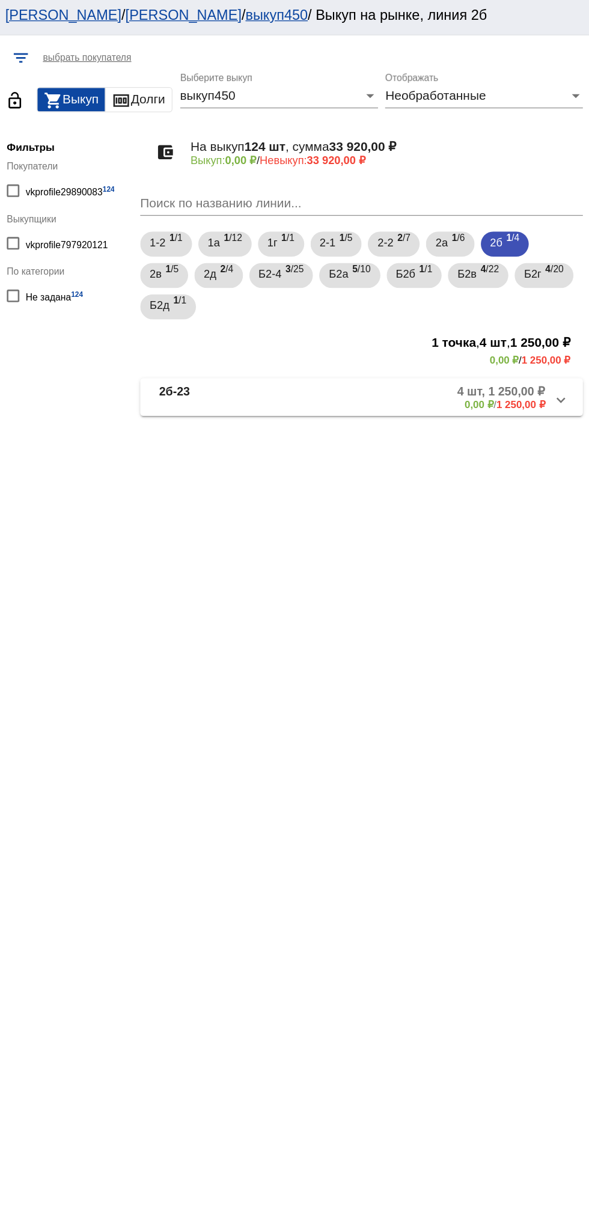
click at [301, 294] on mat-expansion-panel-header "2б-23 4 шт, 1 250,00 ₽ 0,00 ₽ / 1 250,00 ₽" at bounding box center [414, 307] width 339 height 29
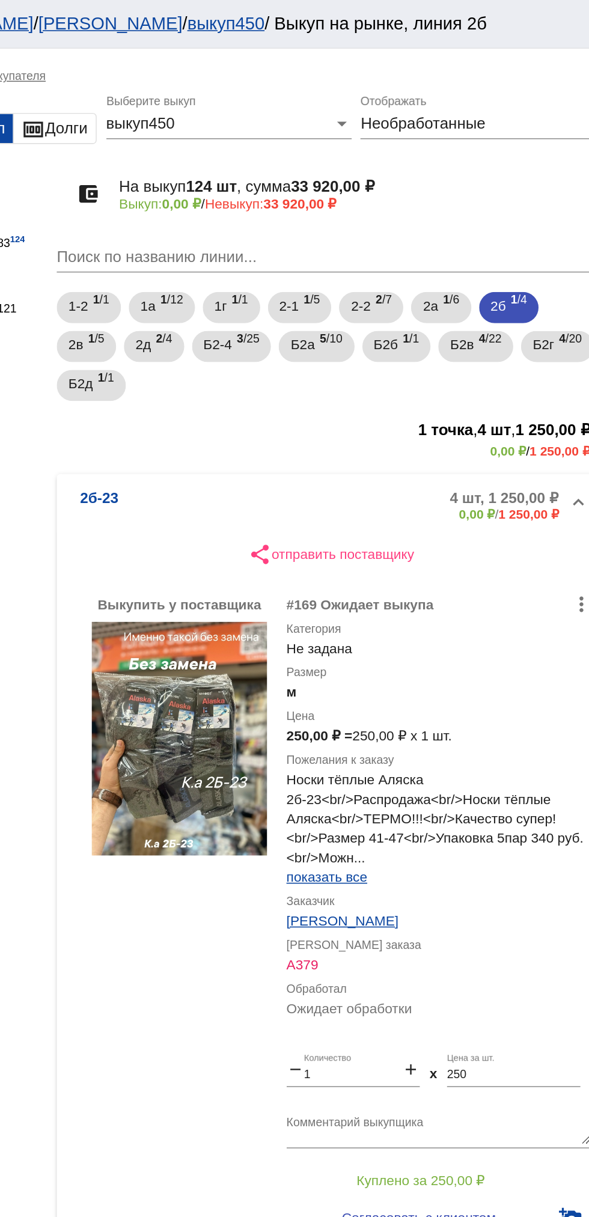
click at [280, 309] on b "2б-23" at bounding box center [271, 312] width 23 height 20
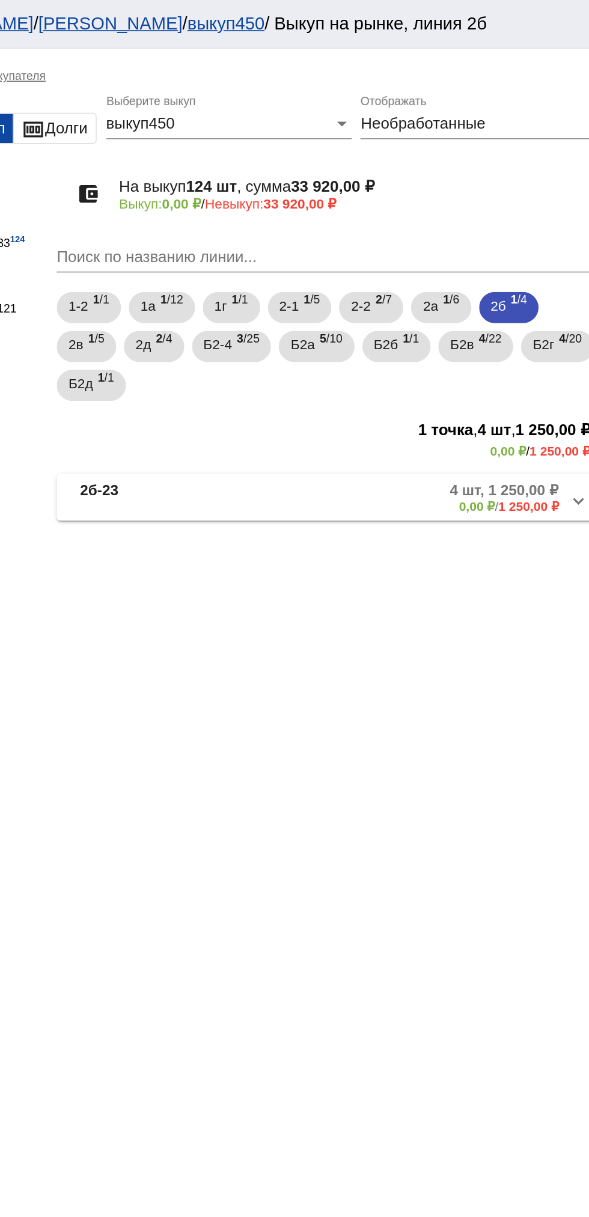
click at [270, 309] on b "2б-23" at bounding box center [271, 307] width 23 height 20
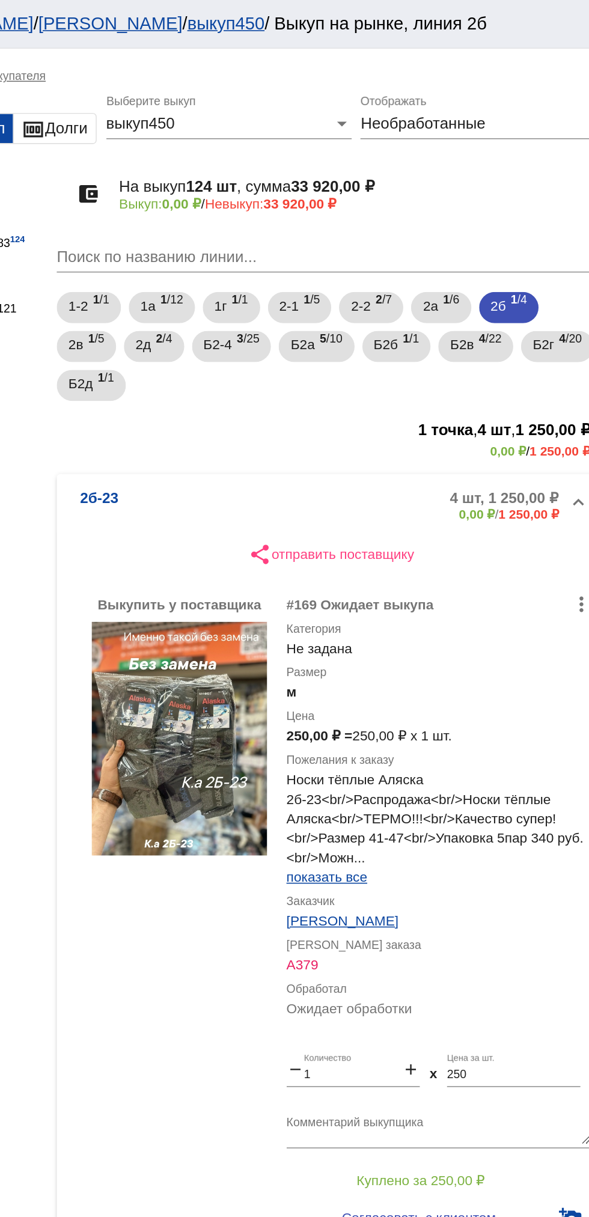
click at [284, 297] on mat-expansion-panel-header "2б-23 4 шт, 1 250,00 ₽ 0,00 ₽ / 1 250,00 ₽" at bounding box center [414, 312] width 339 height 38
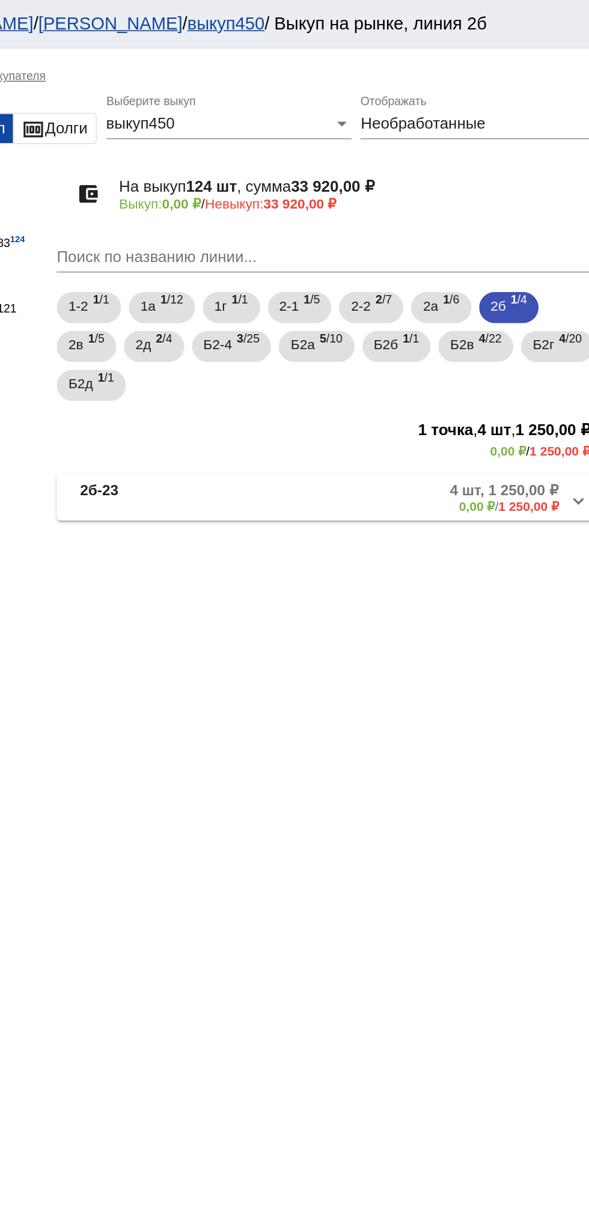
click at [286, 317] on mat-panel-title "2б-23" at bounding box center [304, 307] width 88 height 20
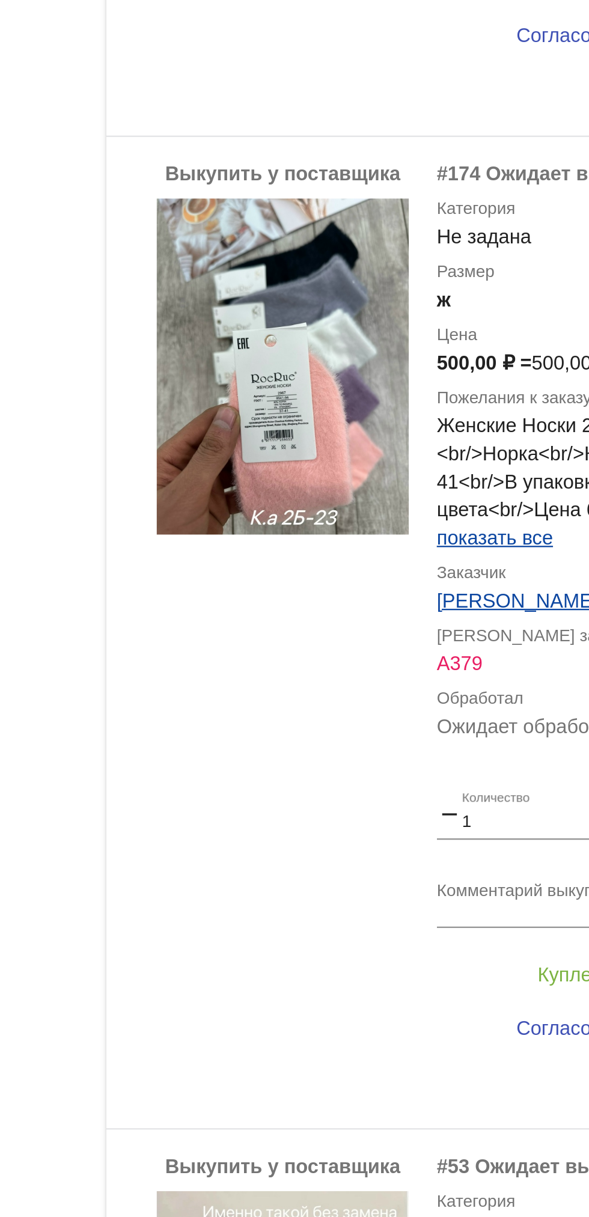
scroll to position [840, 0]
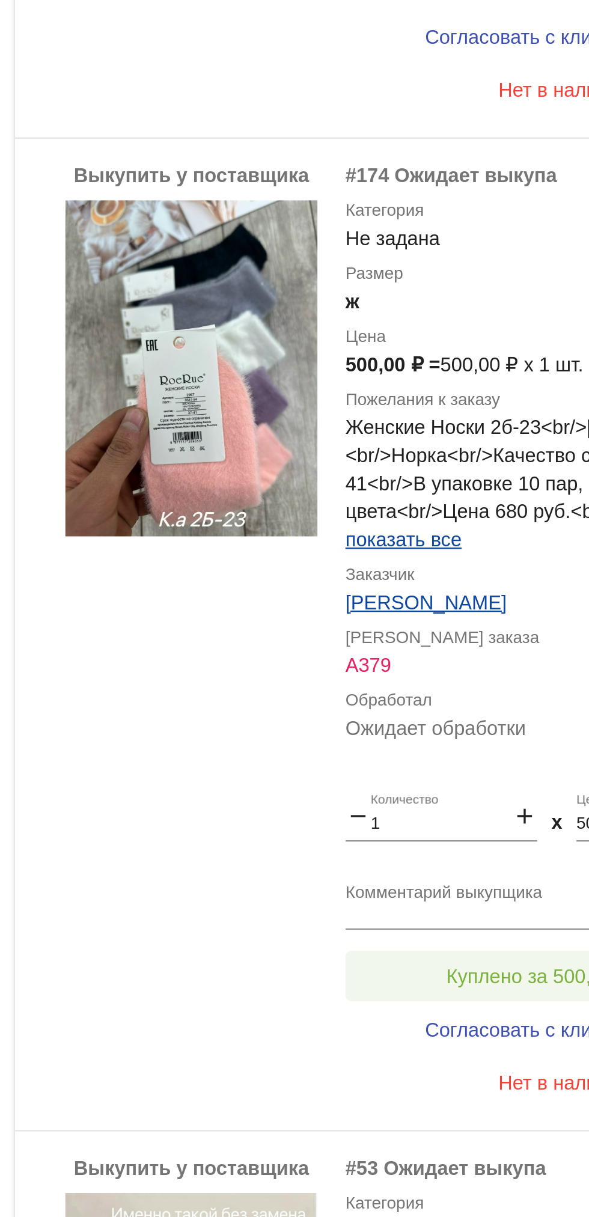
click at [471, 731] on span "Куплено за 500,00 ₽" at bounding box center [469, 726] width 79 height 10
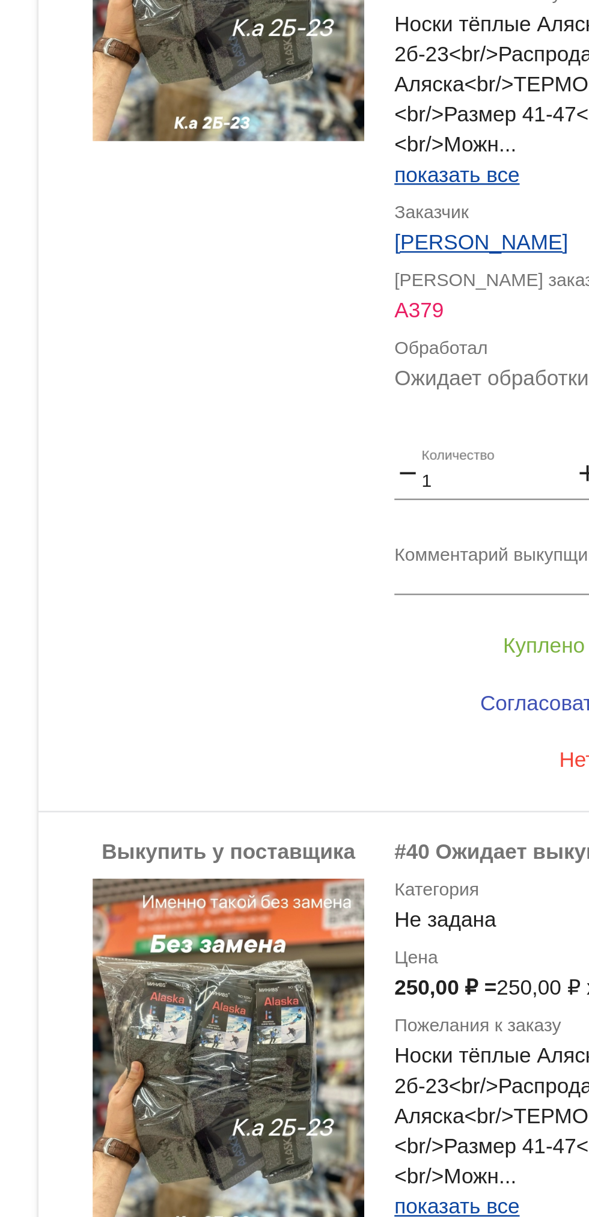
scroll to position [386, 0]
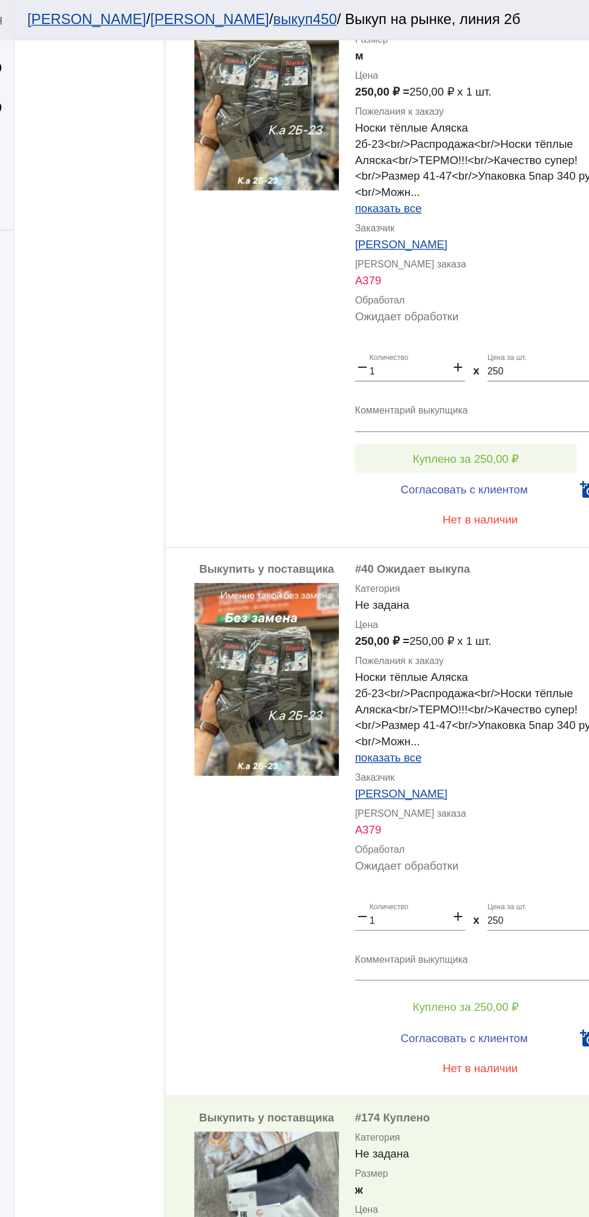
click at [490, 347] on span "Куплено за 250,00 ₽" at bounding box center [469, 343] width 79 height 10
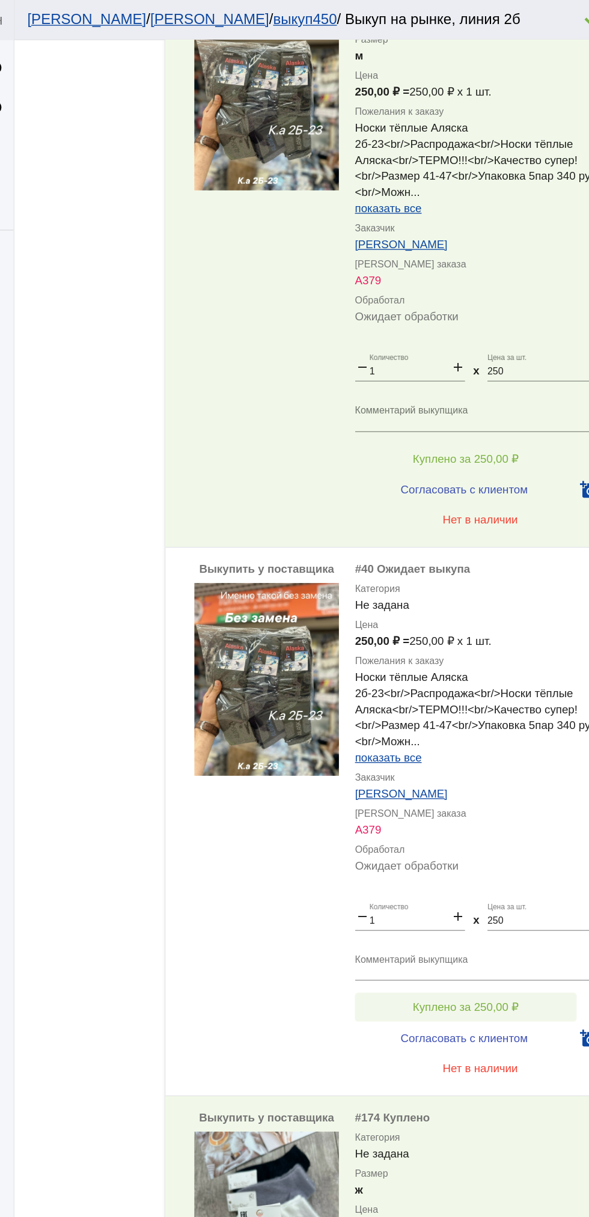
click at [508, 758] on span "Куплено за 250,00 ₽" at bounding box center [469, 754] width 79 height 10
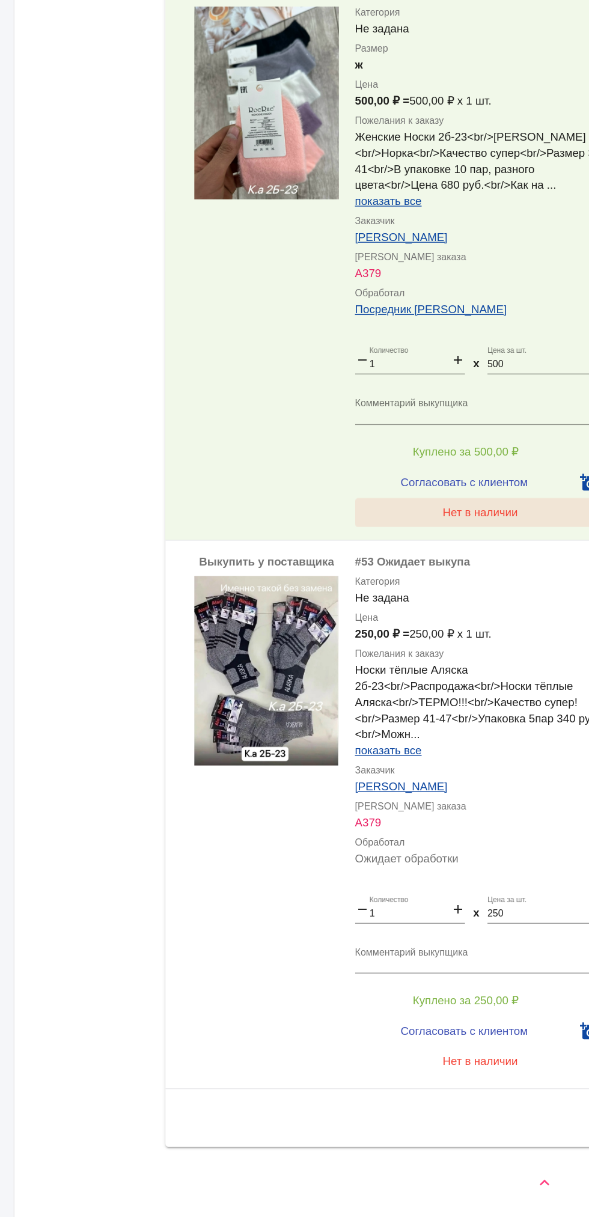
scroll to position [0, 0]
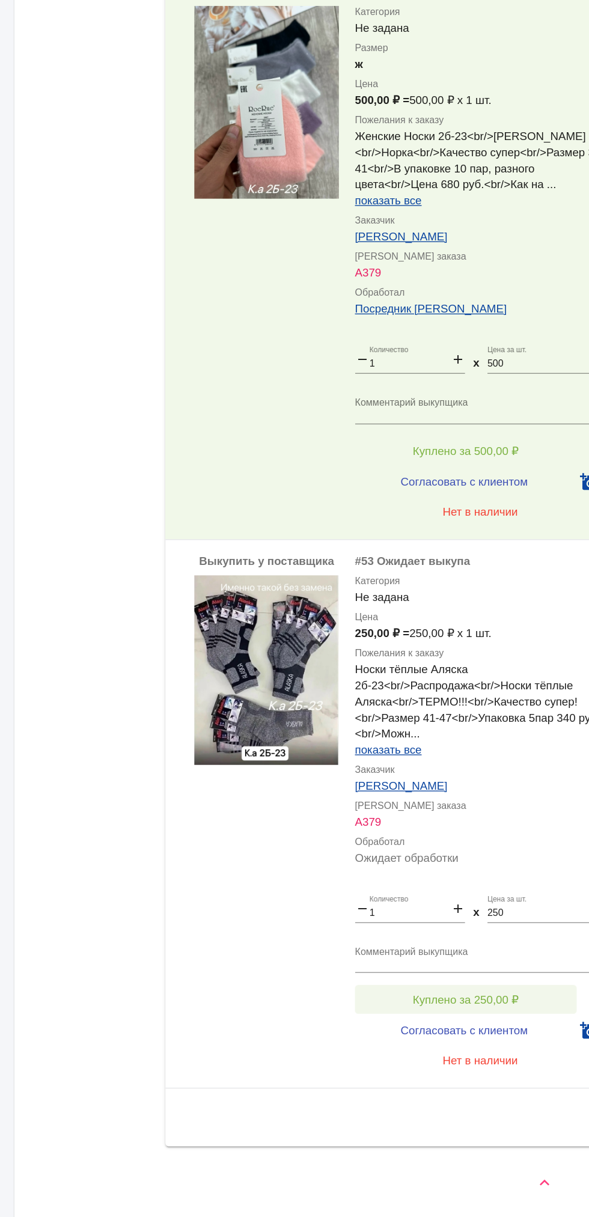
click at [510, 1057] on button "Куплено за 250,00 ₽" at bounding box center [470, 1054] width 166 height 22
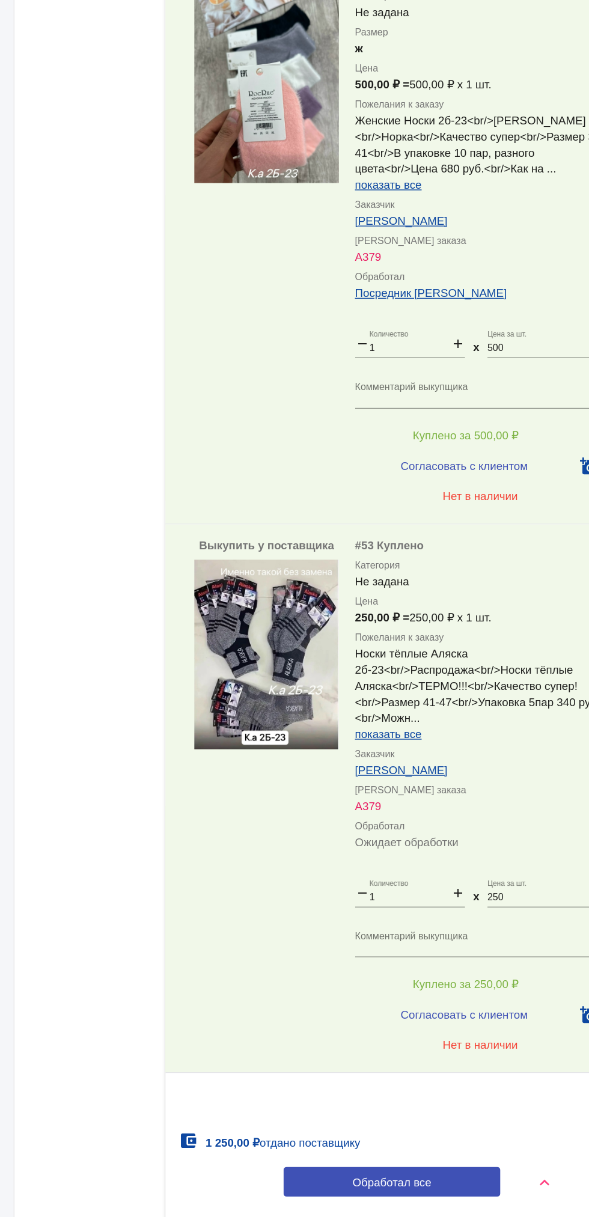
scroll to position [1003, 0]
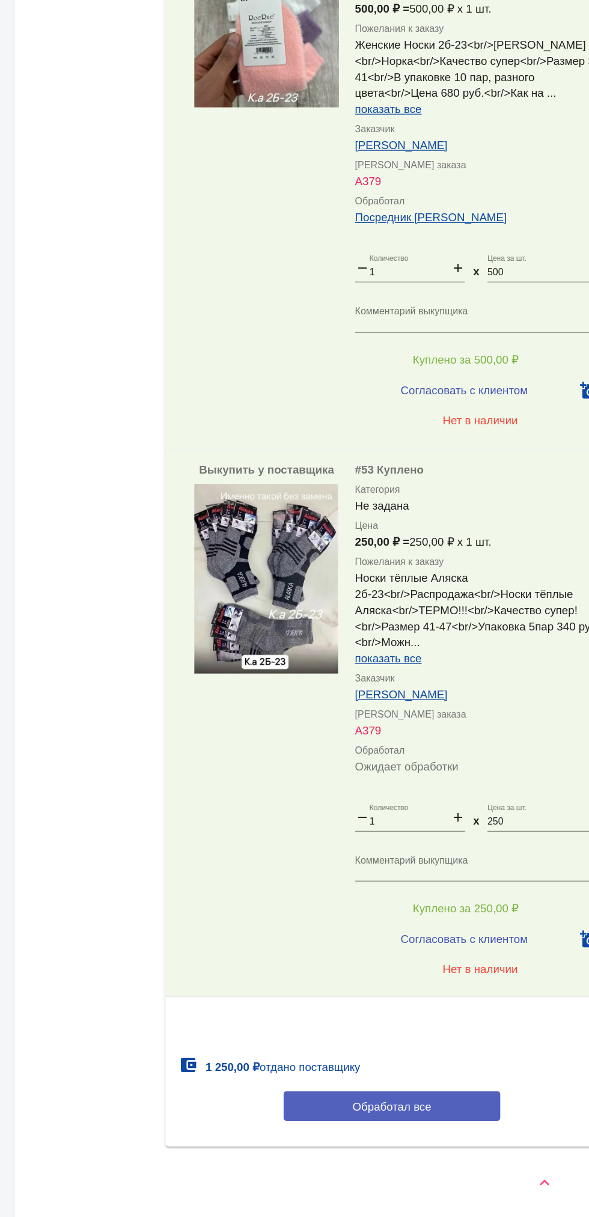
click at [422, 1133] on span "Обработал все" at bounding box center [414, 1134] width 59 height 10
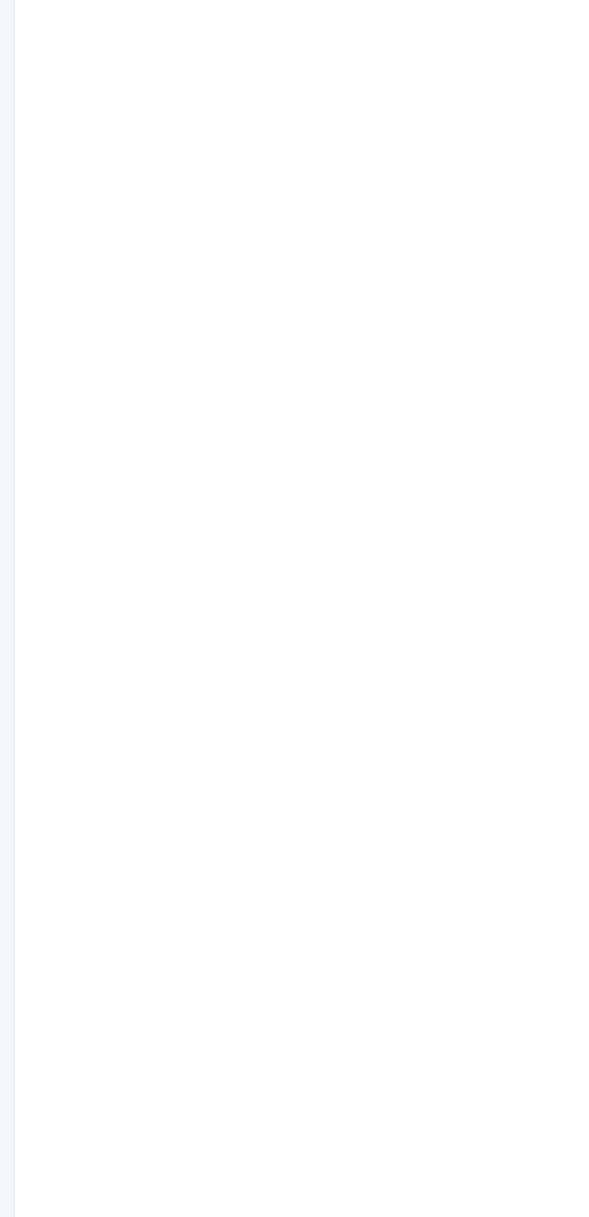
scroll to position [0, 0]
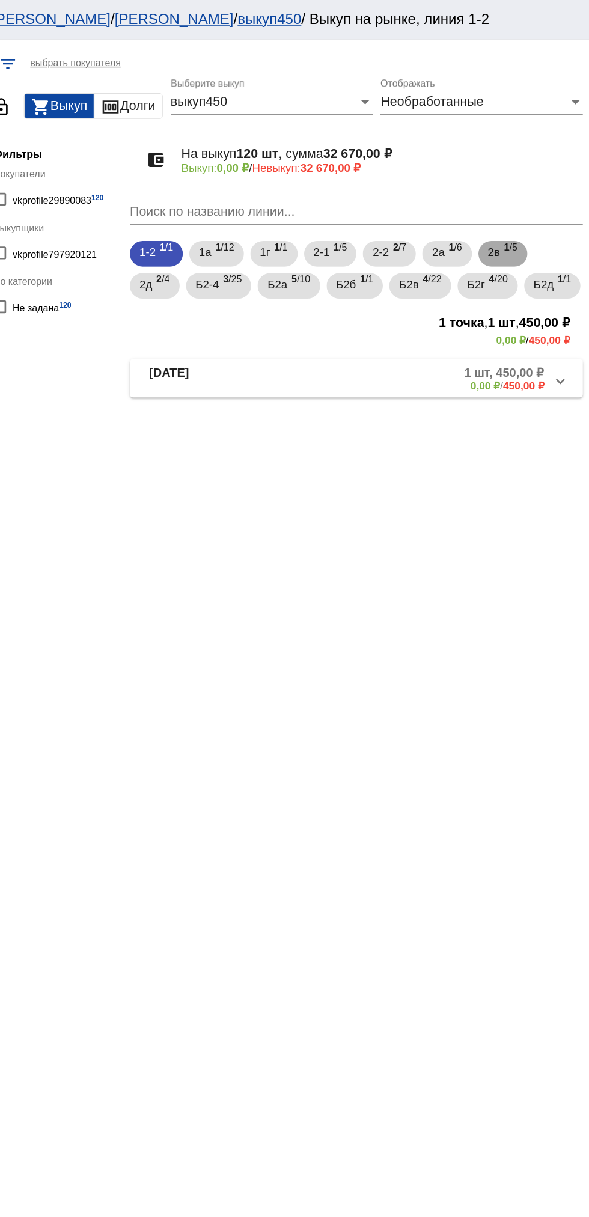
click at [519, 188] on span "2в" at bounding box center [517, 189] width 9 height 22
click at [294, 293] on mat-panel-title "2в-23" at bounding box center [304, 283] width 88 height 20
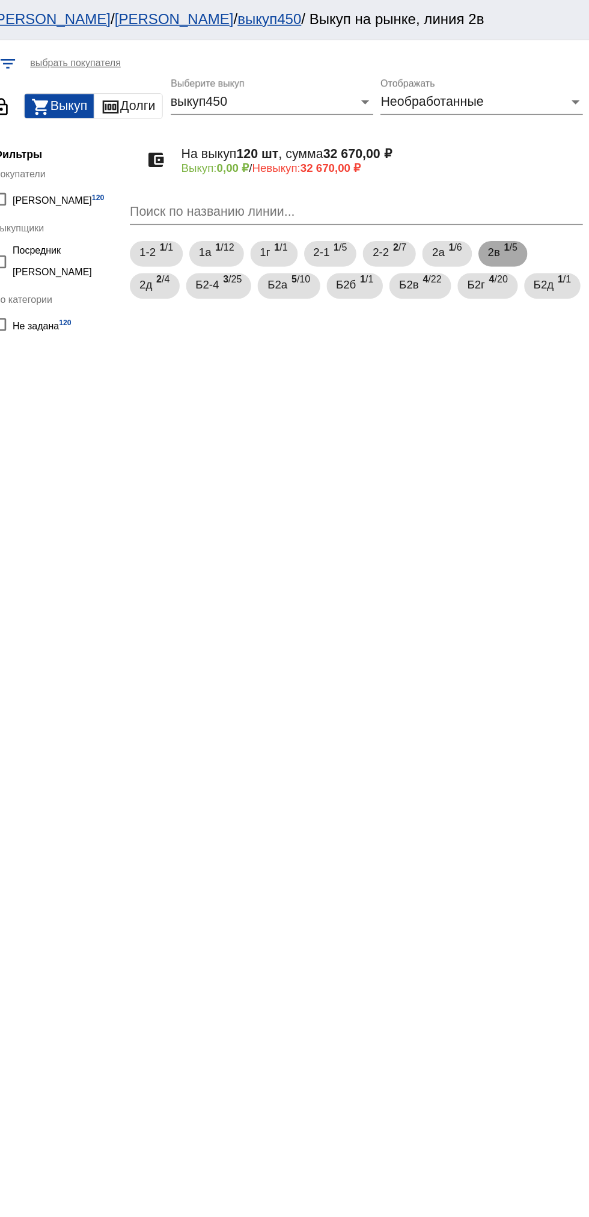
click at [534, 189] on span "1 /5" at bounding box center [530, 190] width 10 height 25
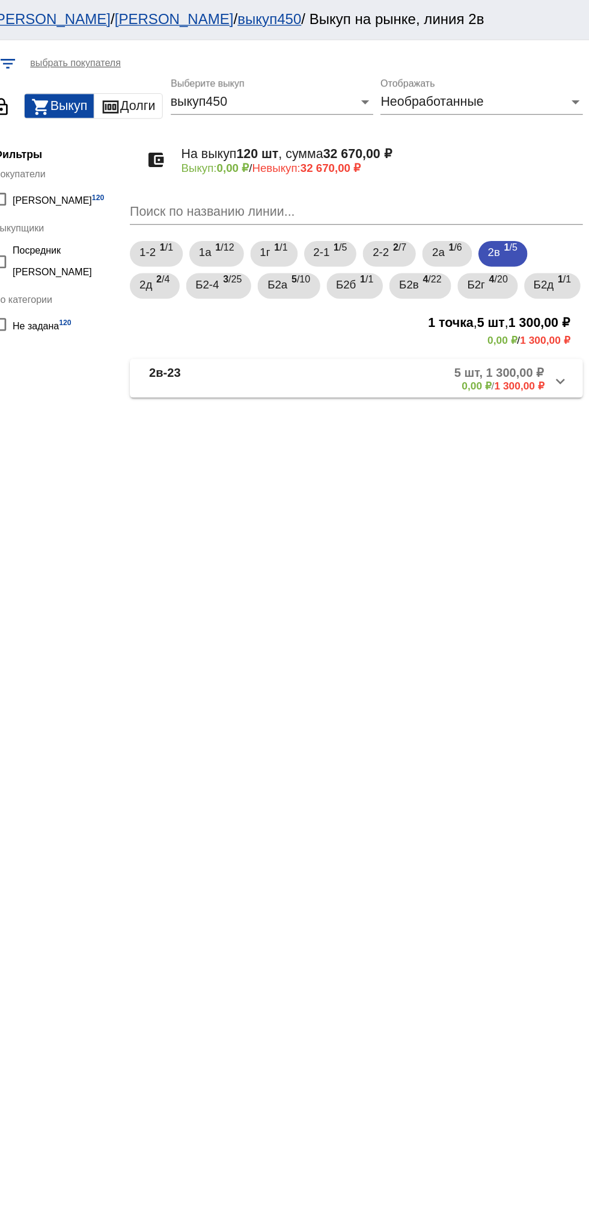
click at [273, 293] on b "2в-23" at bounding box center [271, 283] width 23 height 20
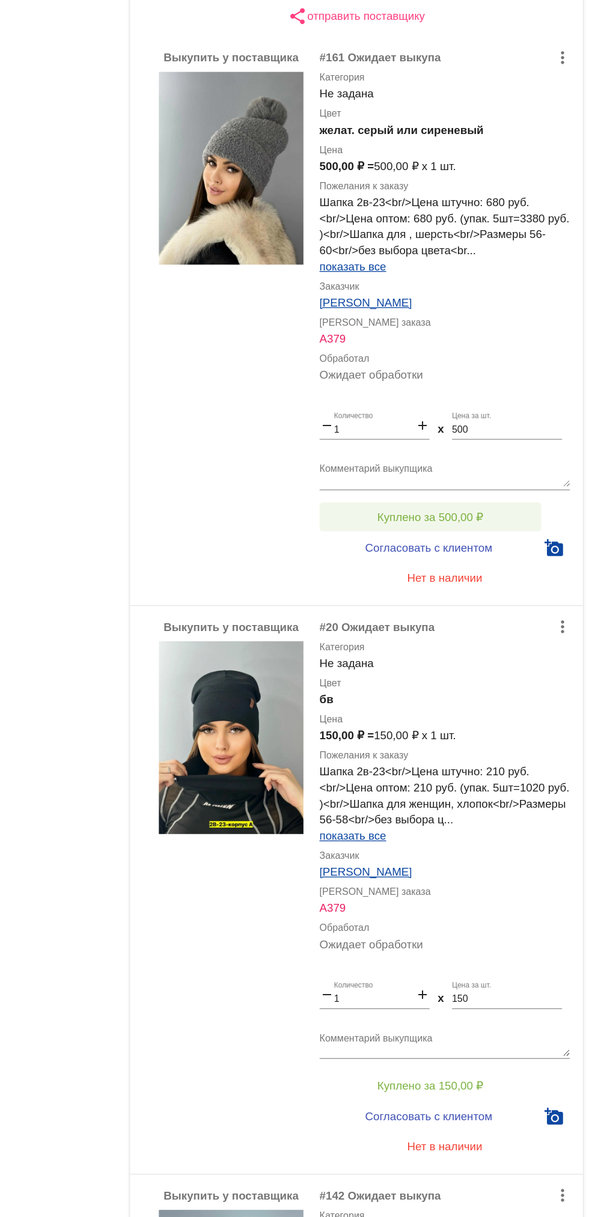
click at [499, 698] on span "Куплено за 500,00 ₽" at bounding box center [469, 693] width 79 height 10
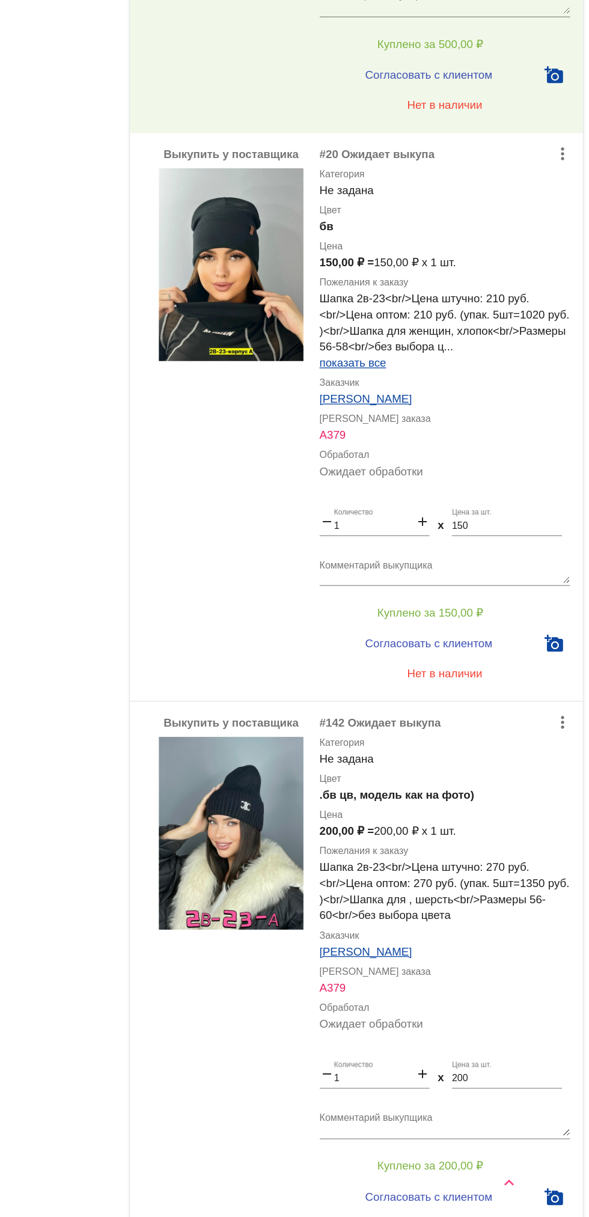
scroll to position [357, 0]
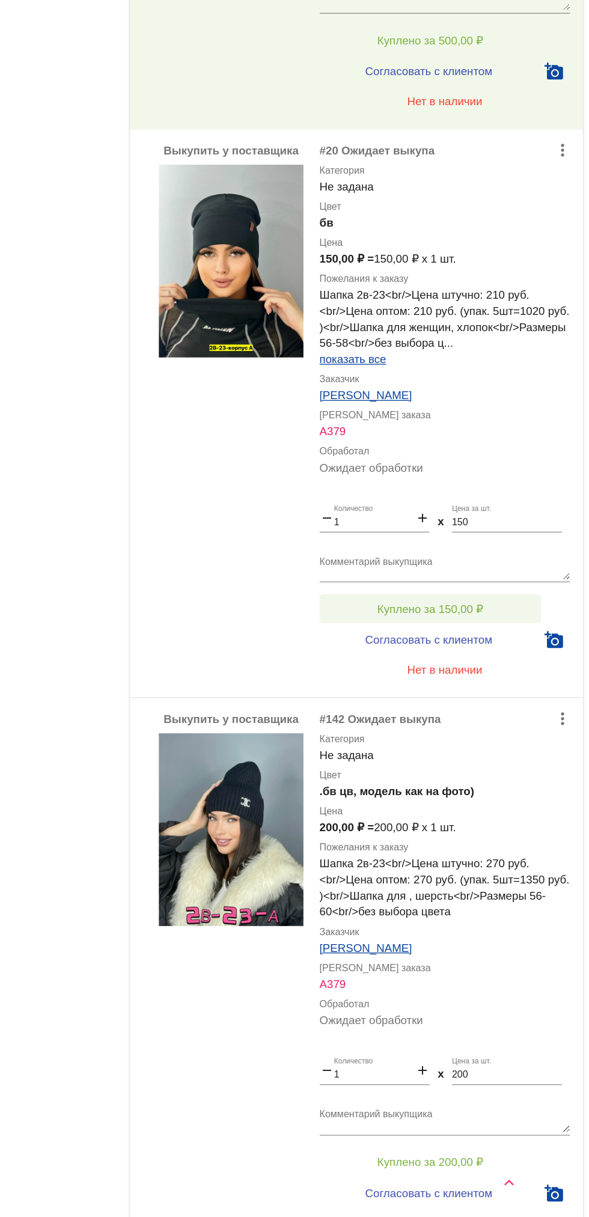
click at [510, 772] on button "Куплено за 150,00 ₽" at bounding box center [470, 762] width 166 height 22
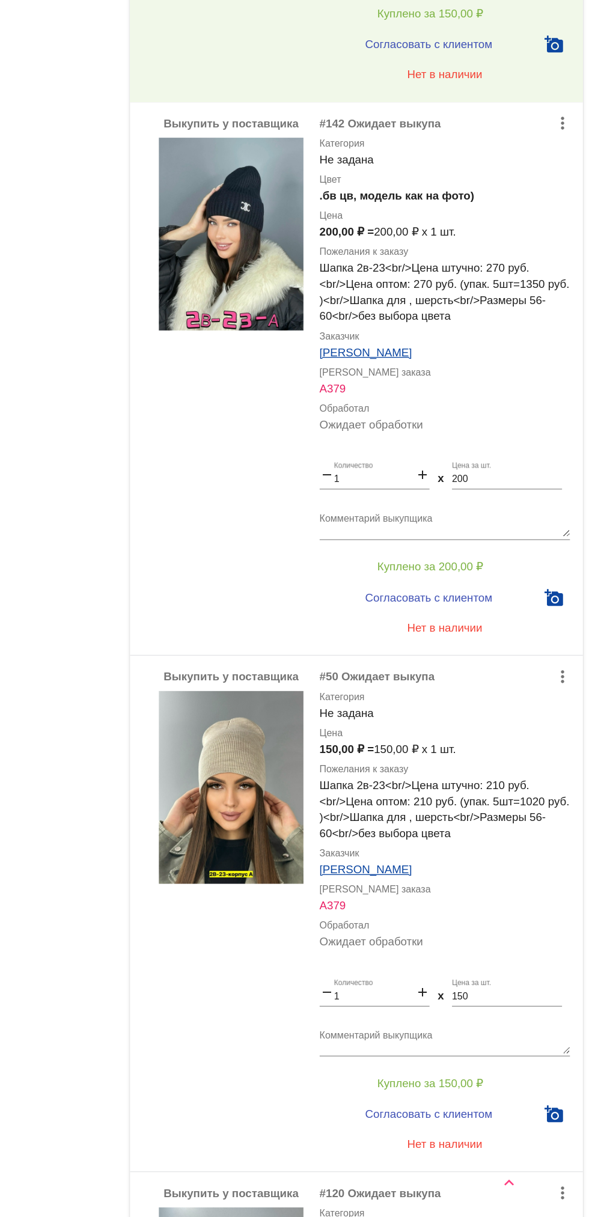
scroll to position [803, 0]
click at [489, 740] on button "Куплено за 200,00 ₽" at bounding box center [470, 730] width 166 height 22
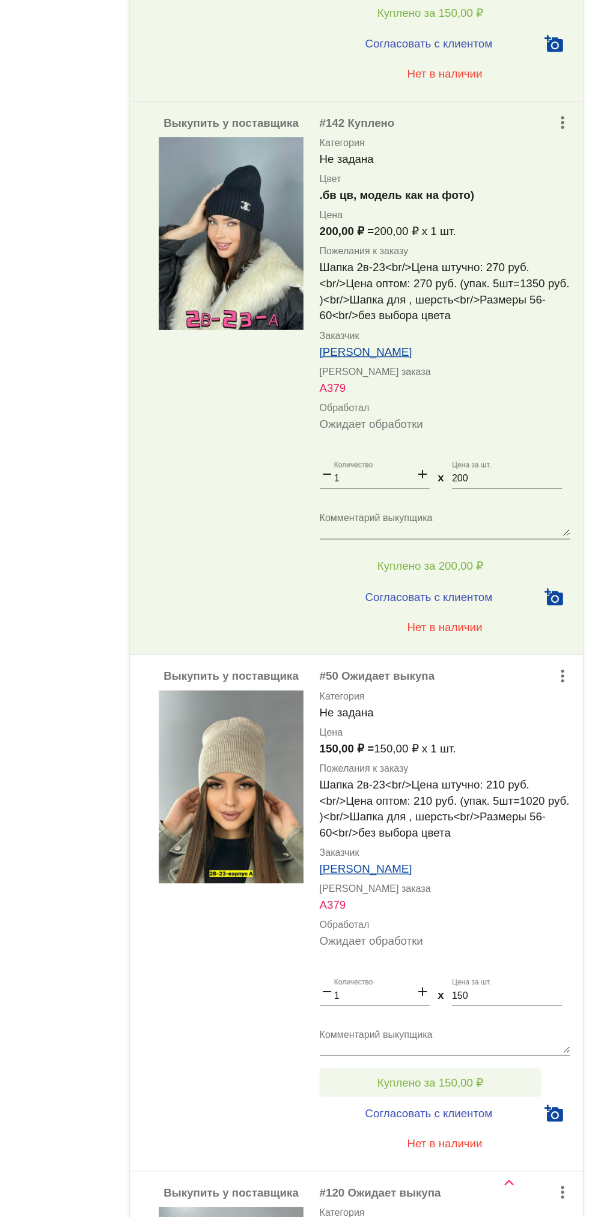
click at [516, 1127] on button "Куплено за 150,00 ₽" at bounding box center [470, 1116] width 166 height 22
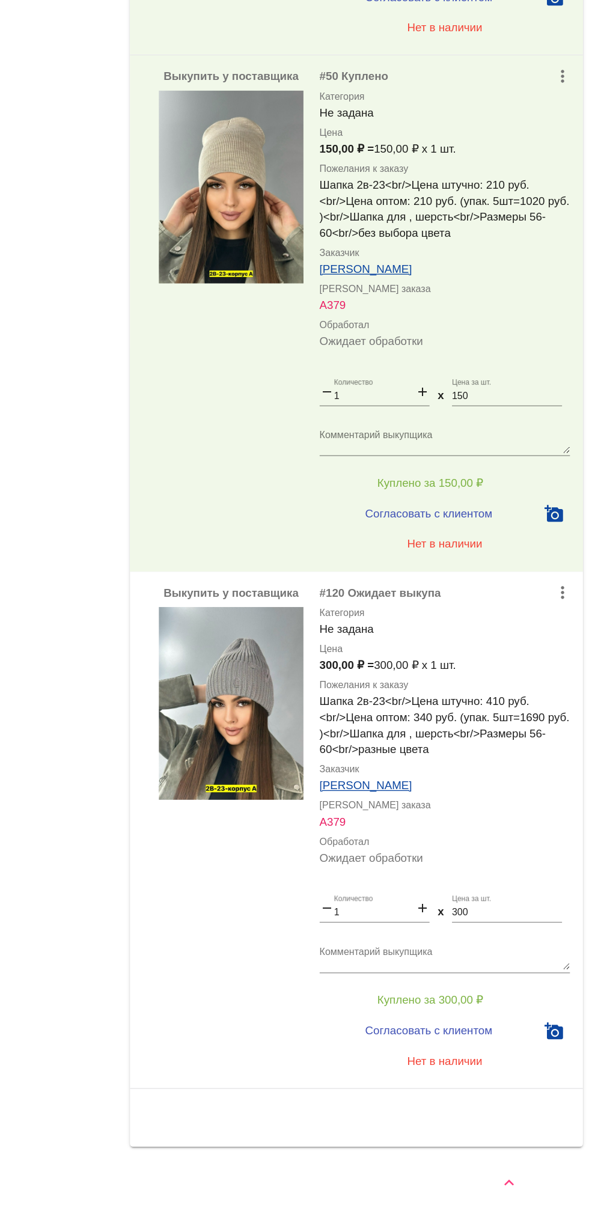
scroll to position [1276, 0]
click at [531, 1052] on button "Куплено за 300,00 ₽" at bounding box center [470, 1054] width 166 height 22
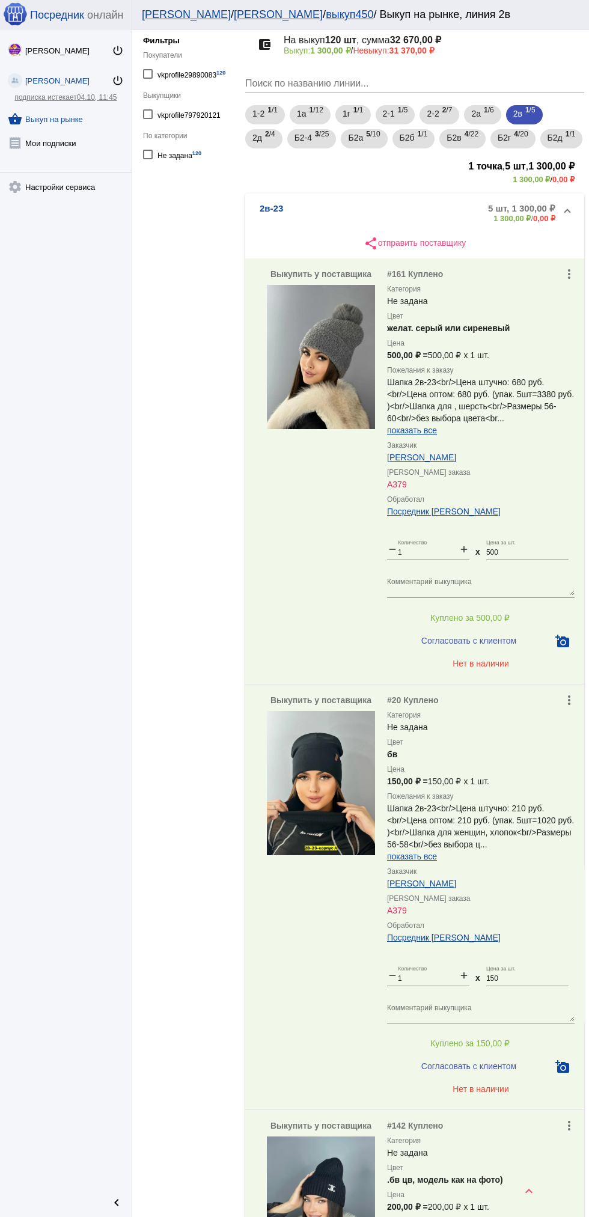
scroll to position [0, 0]
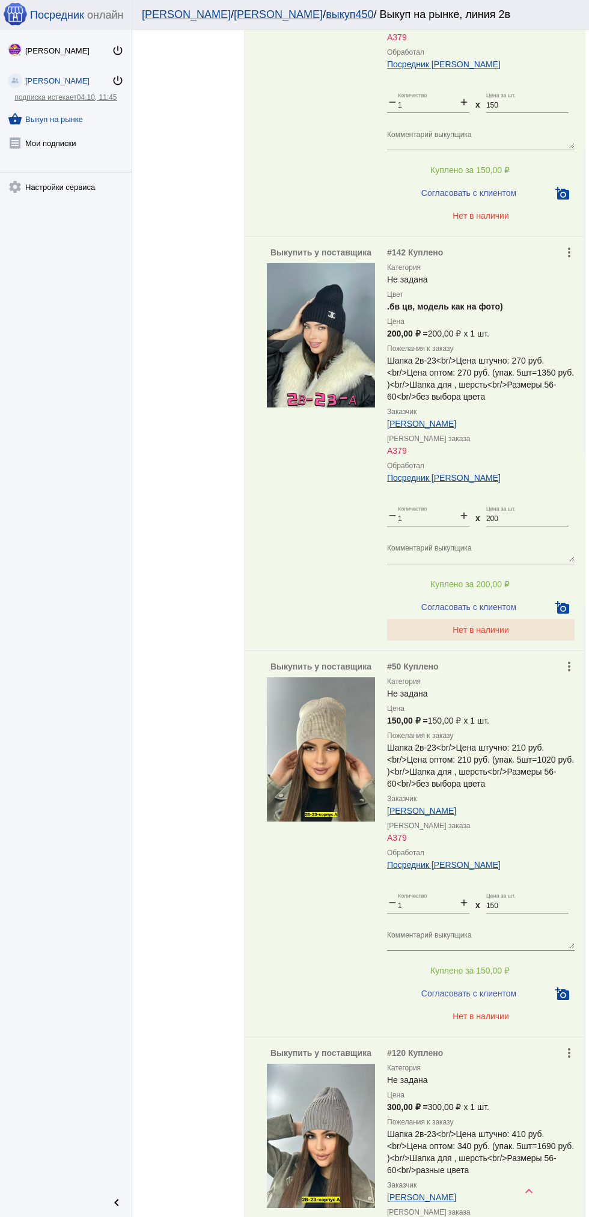
scroll to position [1344, 0]
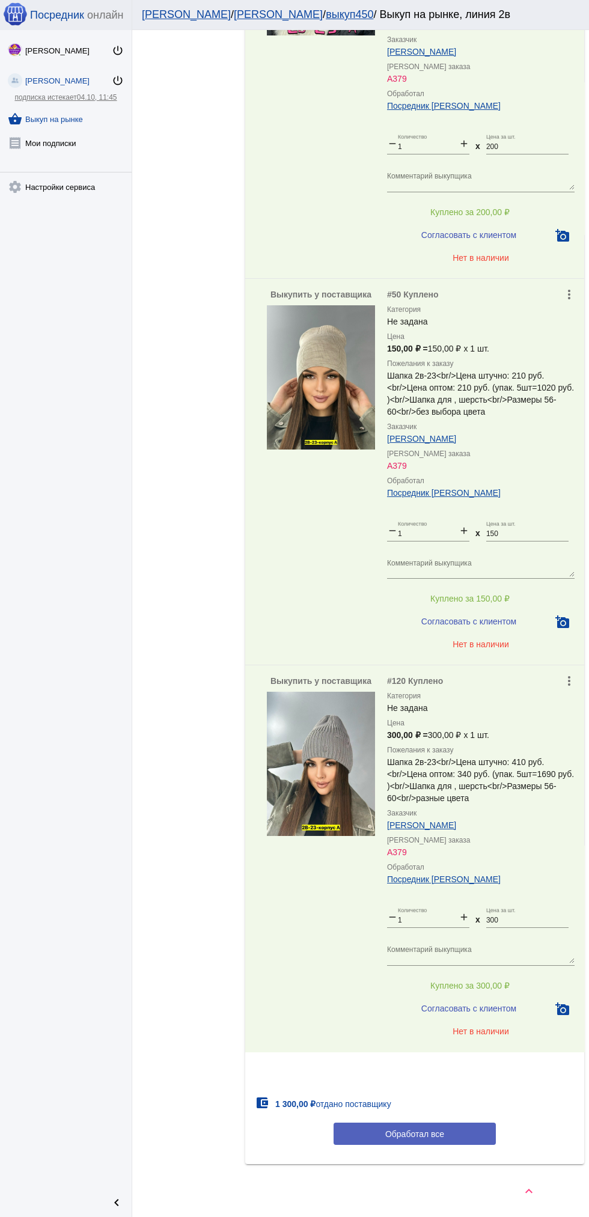
click at [450, 1139] on button "Обработал все" at bounding box center [415, 1134] width 162 height 22
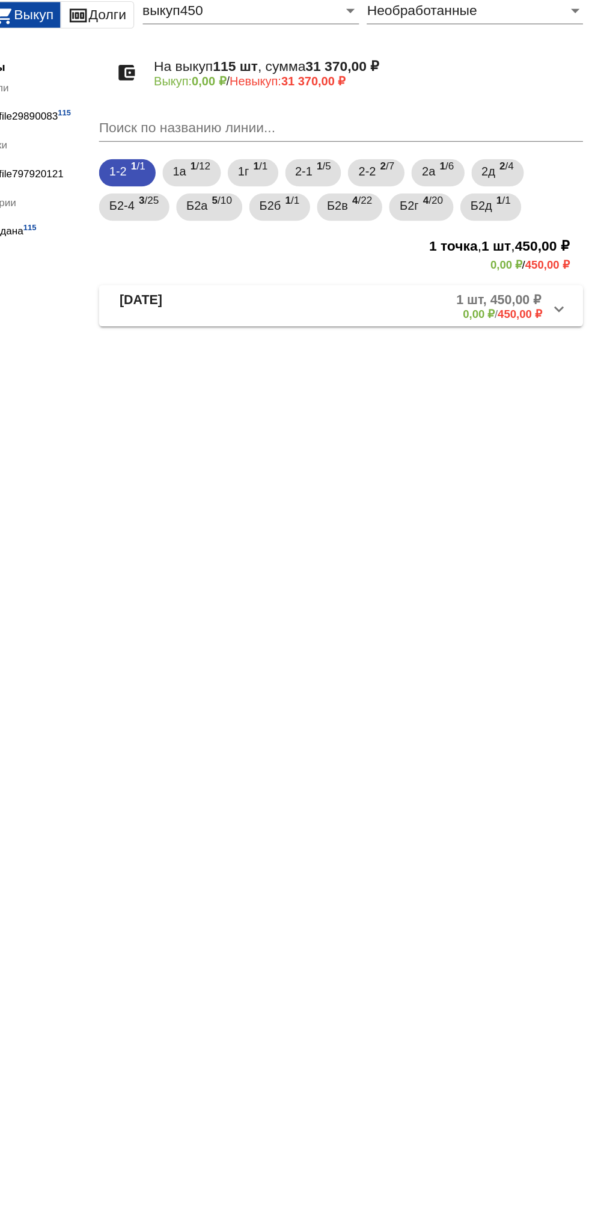
scroll to position [0, 0]
click at [450, 194] on span "2 /7" at bounding box center [447, 190] width 10 height 25
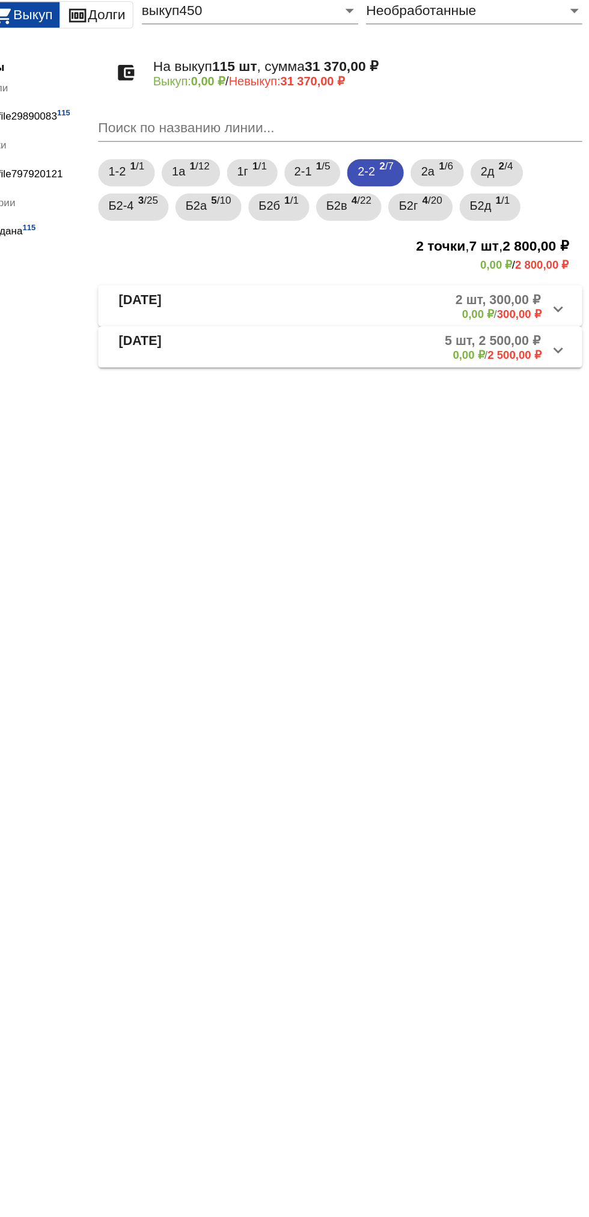
click at [489, 288] on mat-panel-description "2 шт, 300,00 ₽ 0,00 ₽ / 300,00 ₽" at bounding box center [460, 283] width 191 height 20
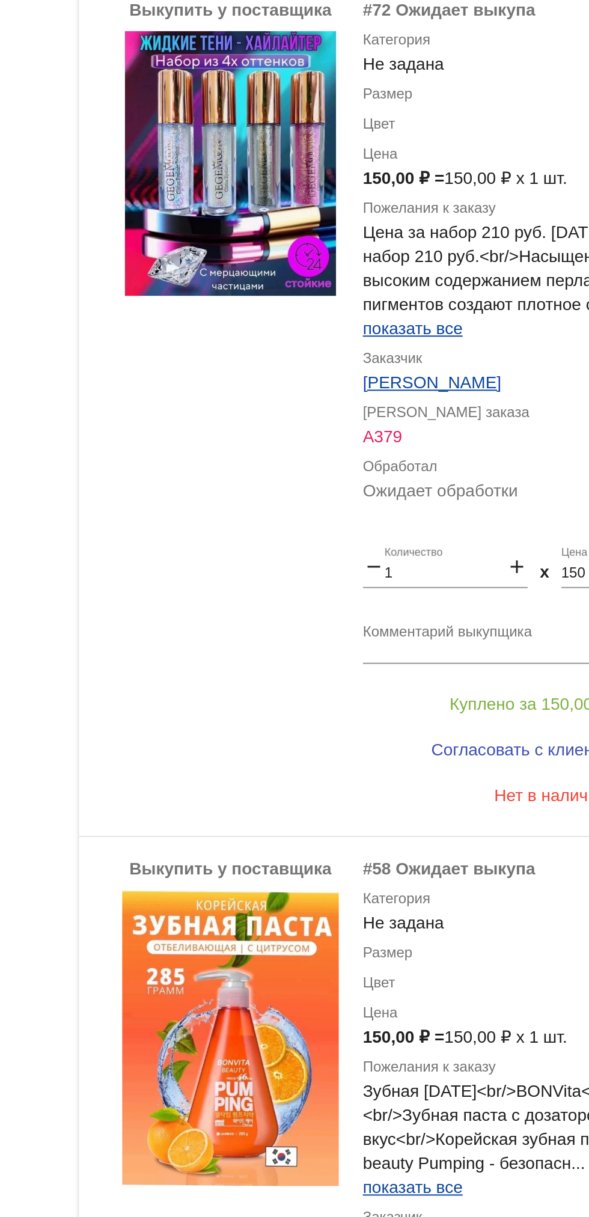
scroll to position [107, 0]
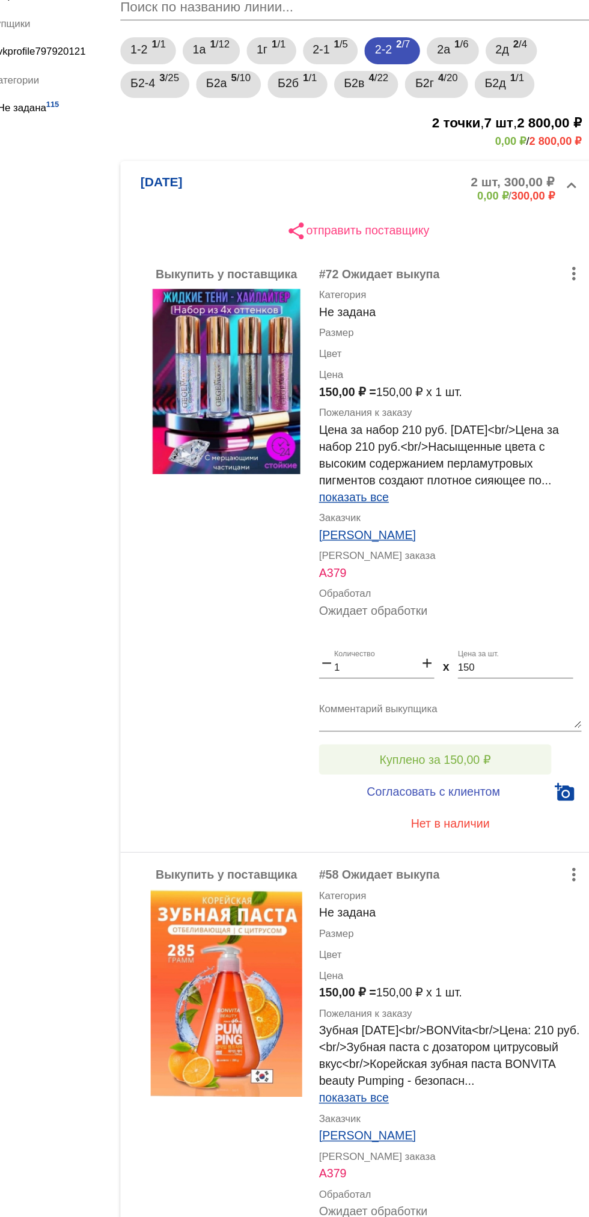
click at [410, 582] on button "Куплено за 150,00 ₽" at bounding box center [470, 589] width 166 height 22
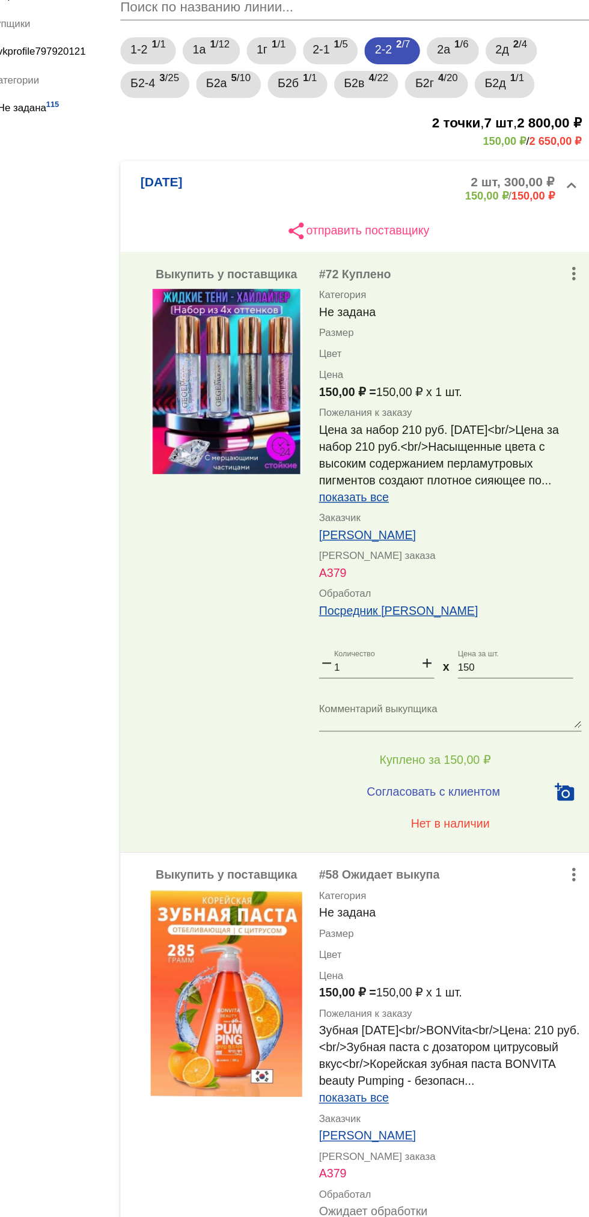
scroll to position [109, 0]
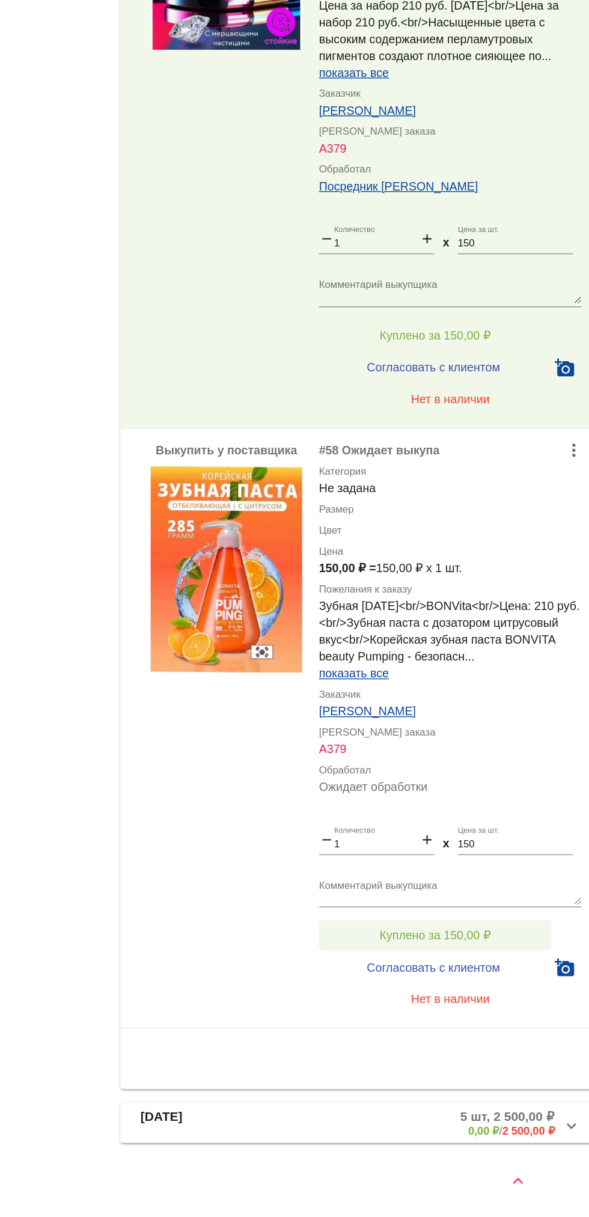
click at [510, 1009] on button "Куплено за 150,00 ₽" at bounding box center [470, 1016] width 166 height 22
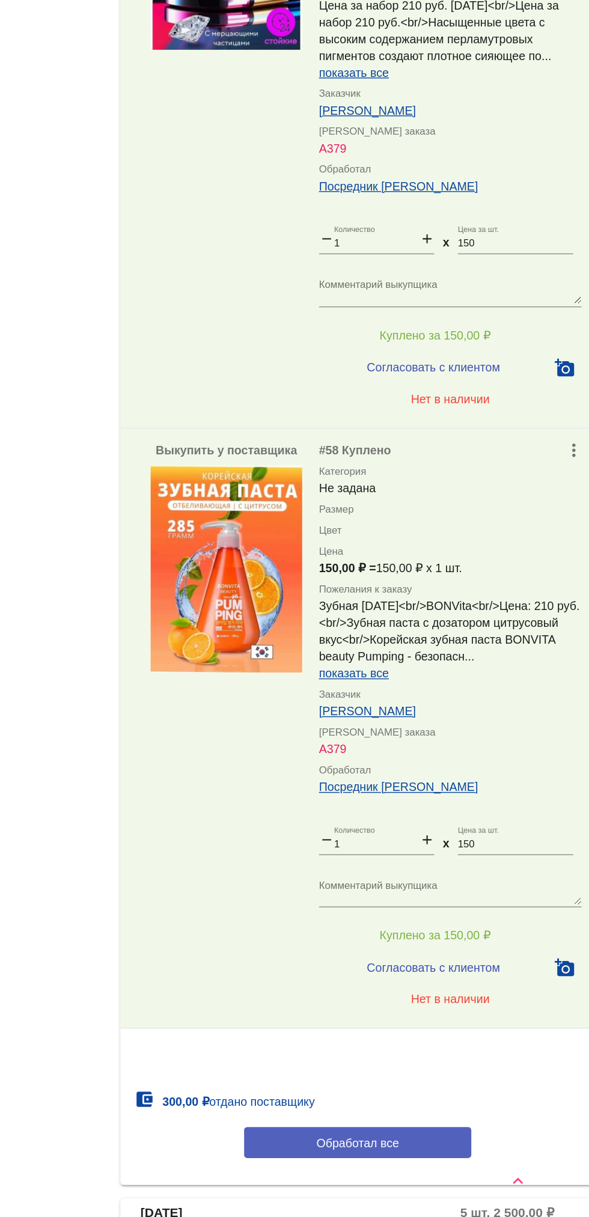
click at [446, 1174] on button "Обработал все" at bounding box center [415, 1164] width 162 height 22
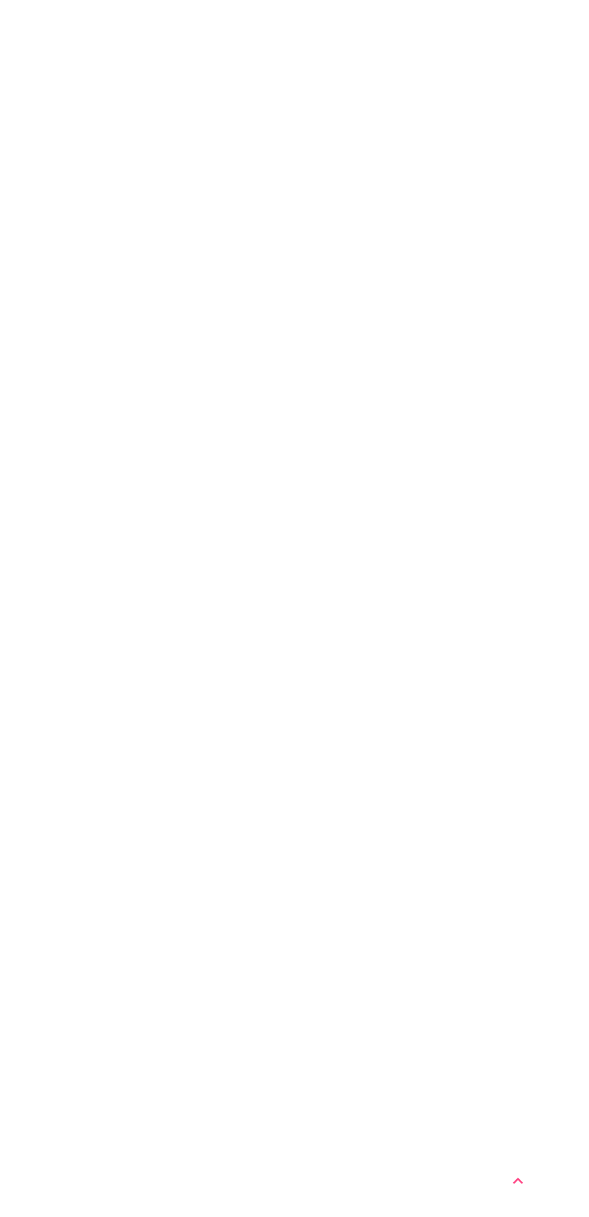
scroll to position [0, 0]
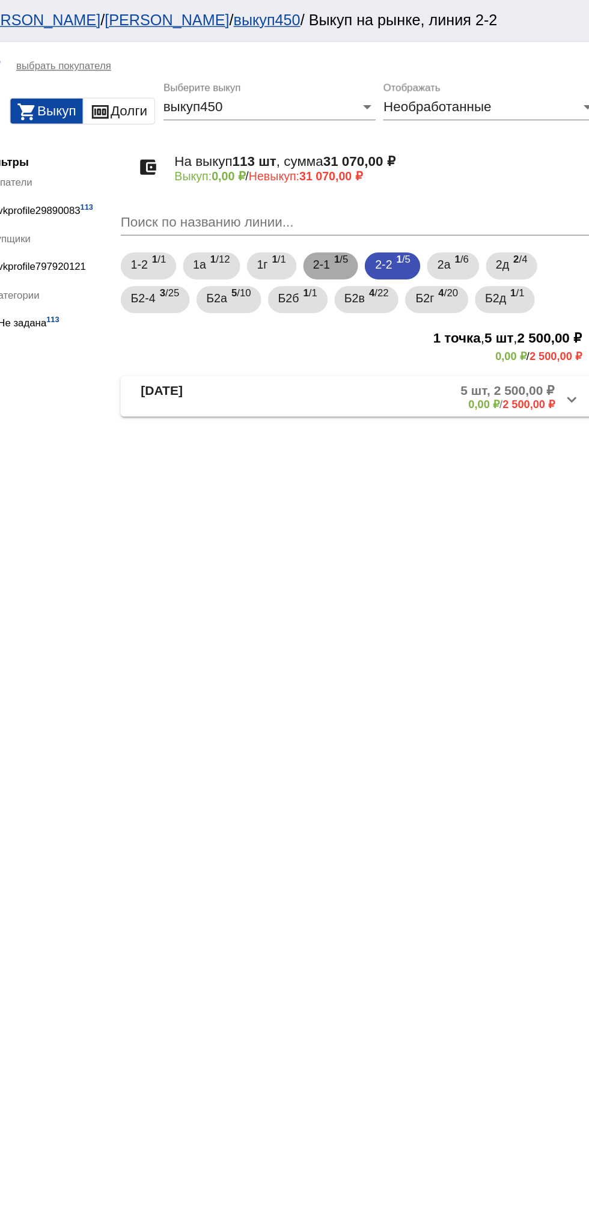
click at [408, 186] on span "1 /5" at bounding box center [403, 190] width 10 height 25
click at [450, 200] on div "1-2 1 /1 1а 1 /12 1г 1 /1 2-1 1 /5 2-2 1 /5 2а 1 /6 2д 2 /4 Б2-4 3 /25 Б2а 5 /1…" at bounding box center [415, 202] width 344 height 48
click at [450, 191] on span "1 /5" at bounding box center [447, 190] width 10 height 25
click at [466, 288] on mat-panel-description "5 шт, 2 500,00 ₽ 0,00 ₽ / 2 500,00 ₽" at bounding box center [459, 283] width 194 height 20
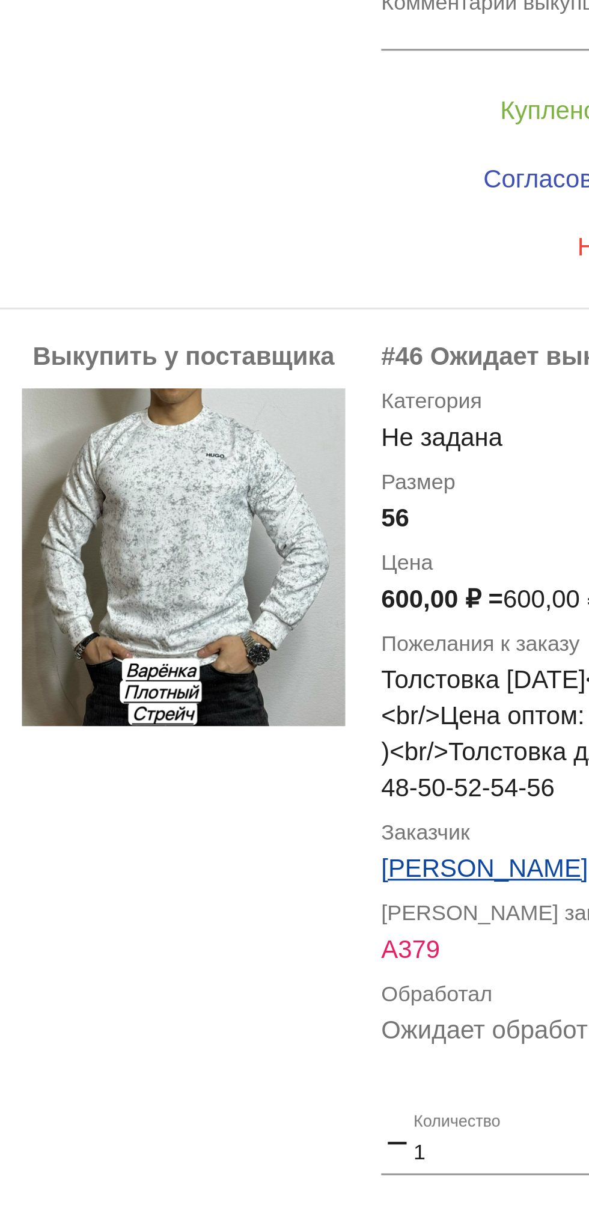
scroll to position [44, 0]
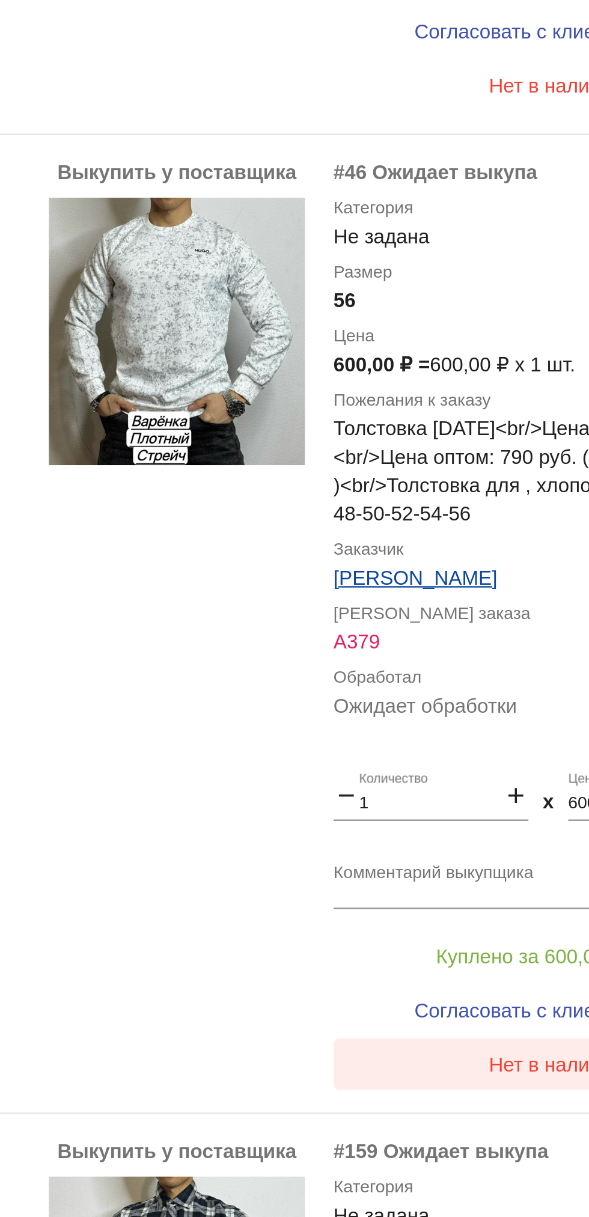
click at [470, 984] on button "Нет в наличии" at bounding box center [481, 990] width 188 height 22
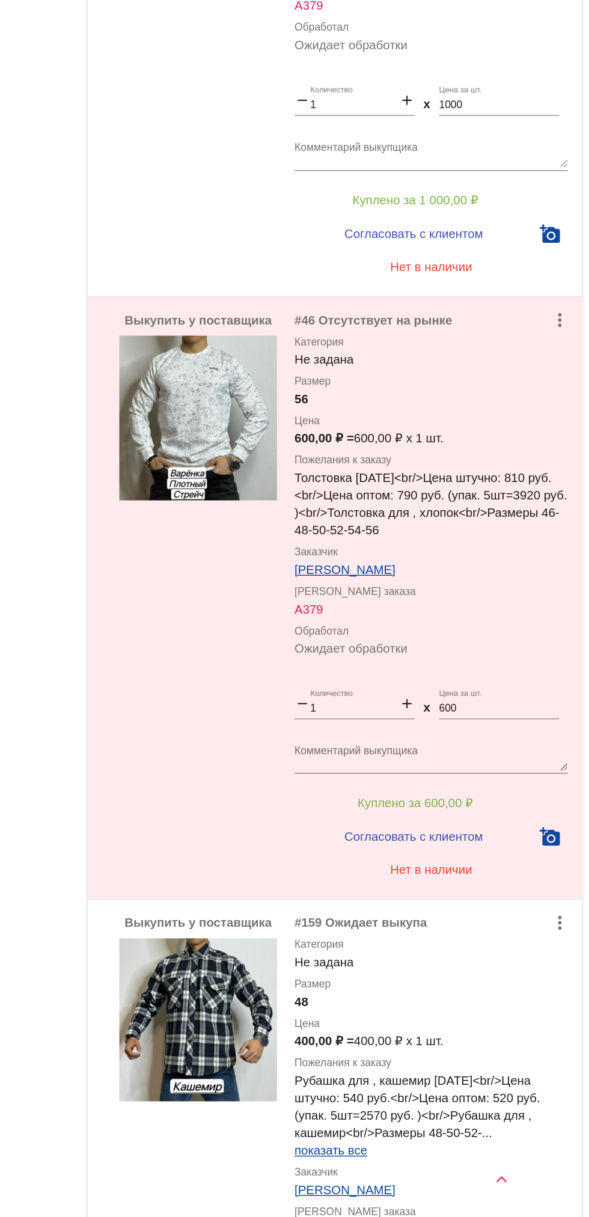
scroll to position [0, 0]
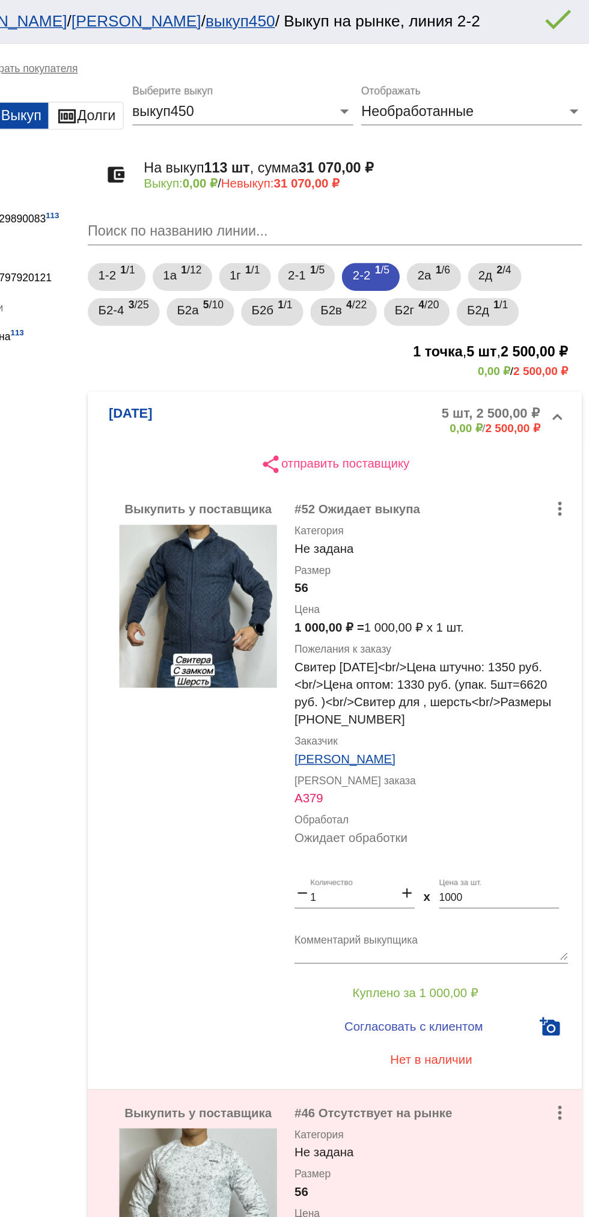
click at [281, 272] on mat-expansion-panel-header "2-2-23 5 шт, 2 500,00 ₽ 0,00 ₽ / 2 500,00 ₽" at bounding box center [414, 288] width 339 height 38
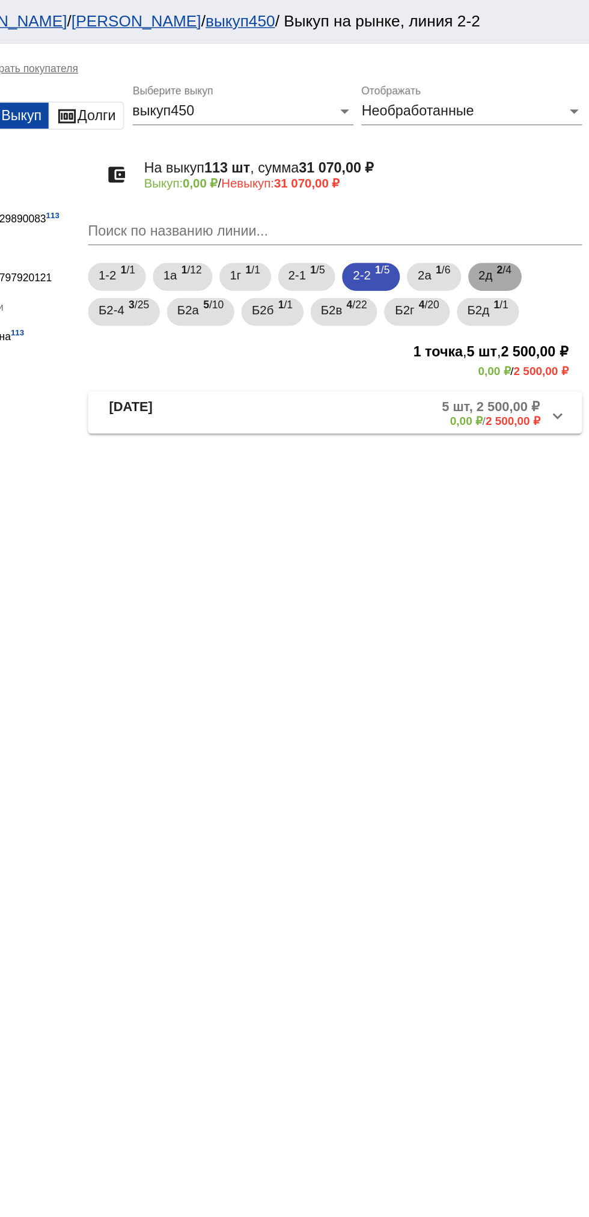
click at [523, 190] on span "2д" at bounding box center [518, 189] width 10 height 22
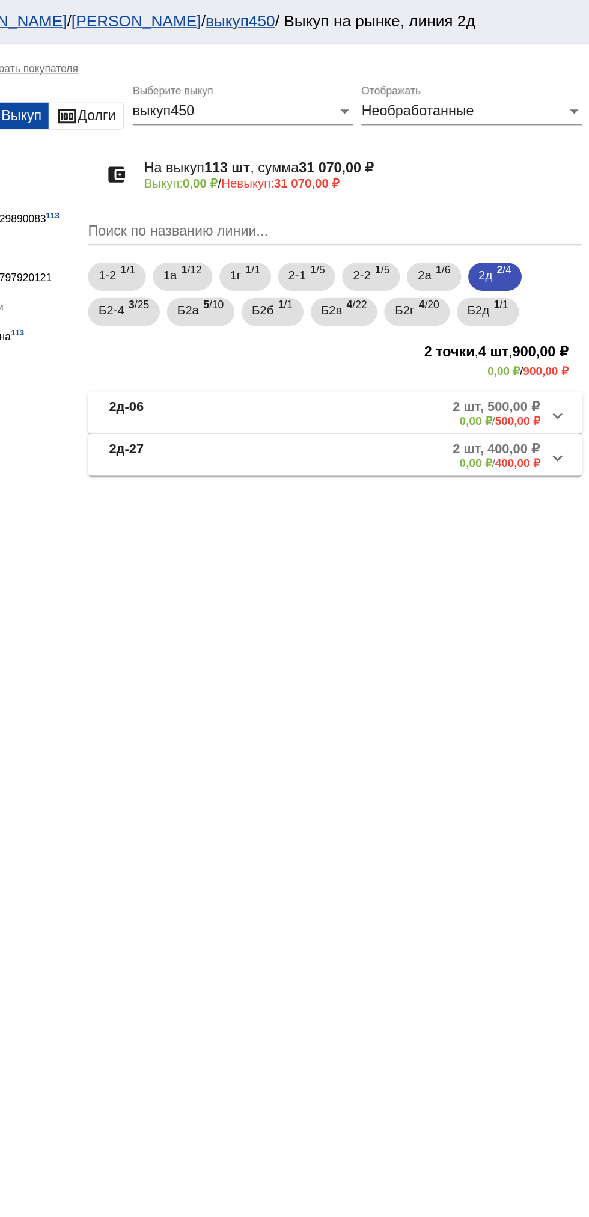
click at [291, 313] on mat-panel-title "2д-27" at bounding box center [305, 312] width 91 height 20
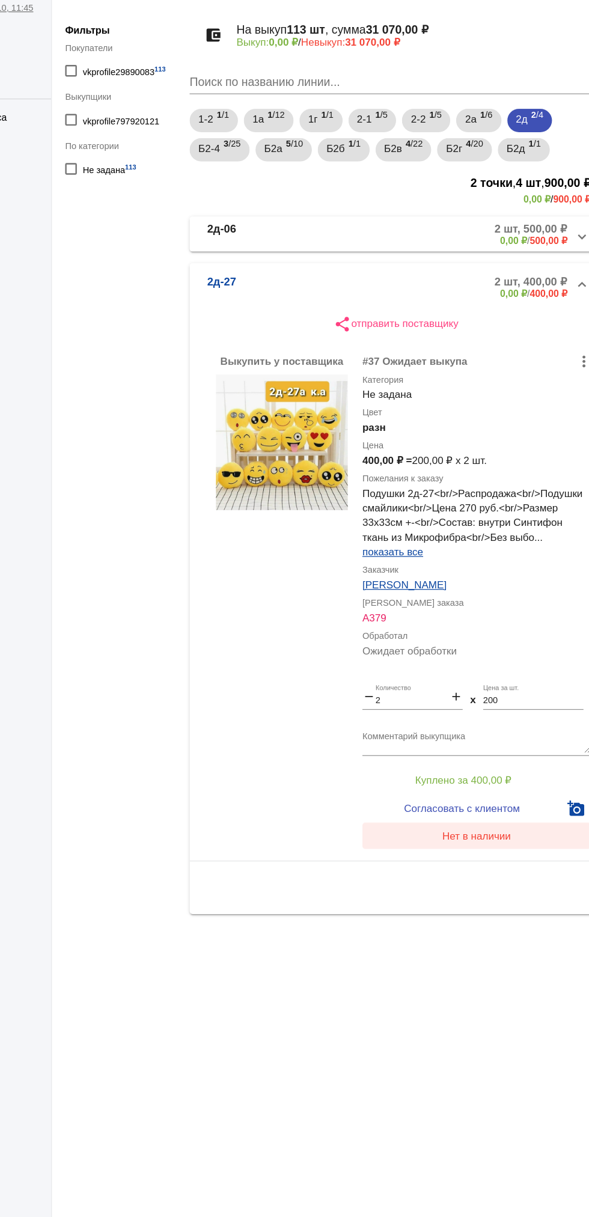
click at [495, 777] on span "Нет в наличии" at bounding box center [481, 777] width 56 height 10
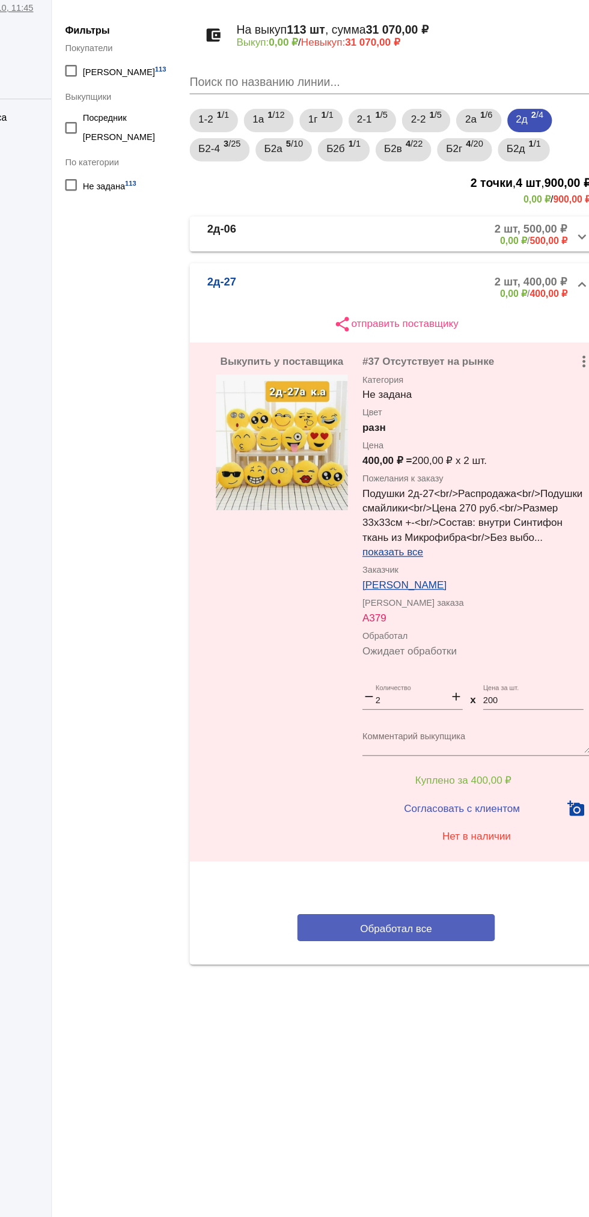
click at [451, 853] on button "Обработал все" at bounding box center [415, 852] width 162 height 22
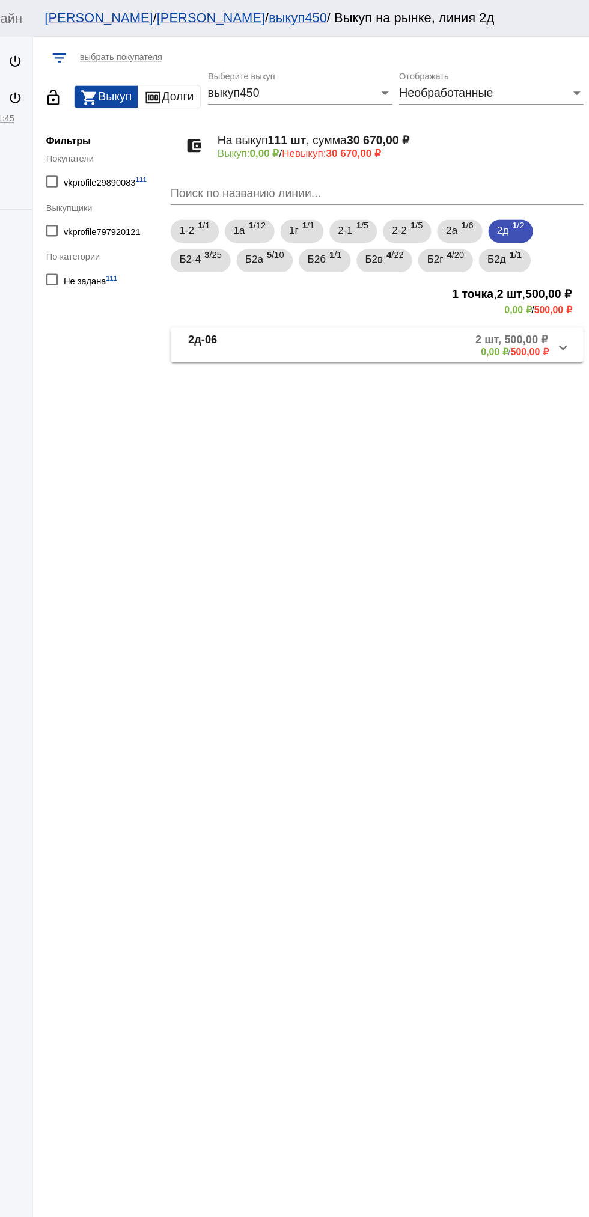
click at [465, 297] on mat-expansion-panel-header "2д-06 2 шт, 500,00 ₽ 0,00 ₽ / 500,00 ₽" at bounding box center [414, 283] width 339 height 29
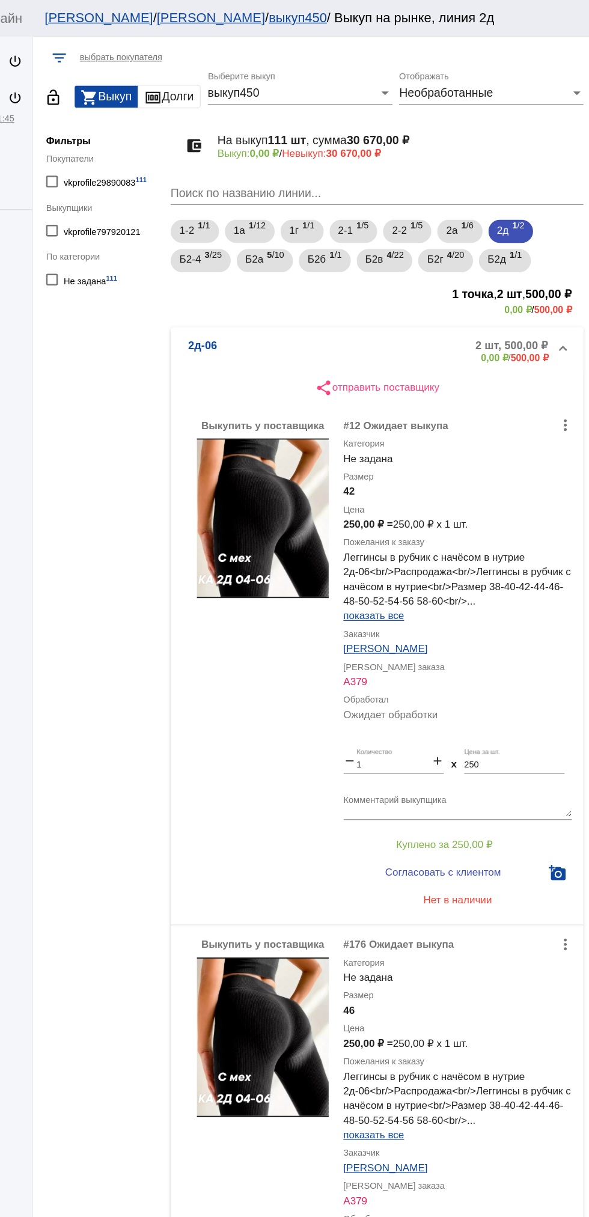
scroll to position [64, 0]
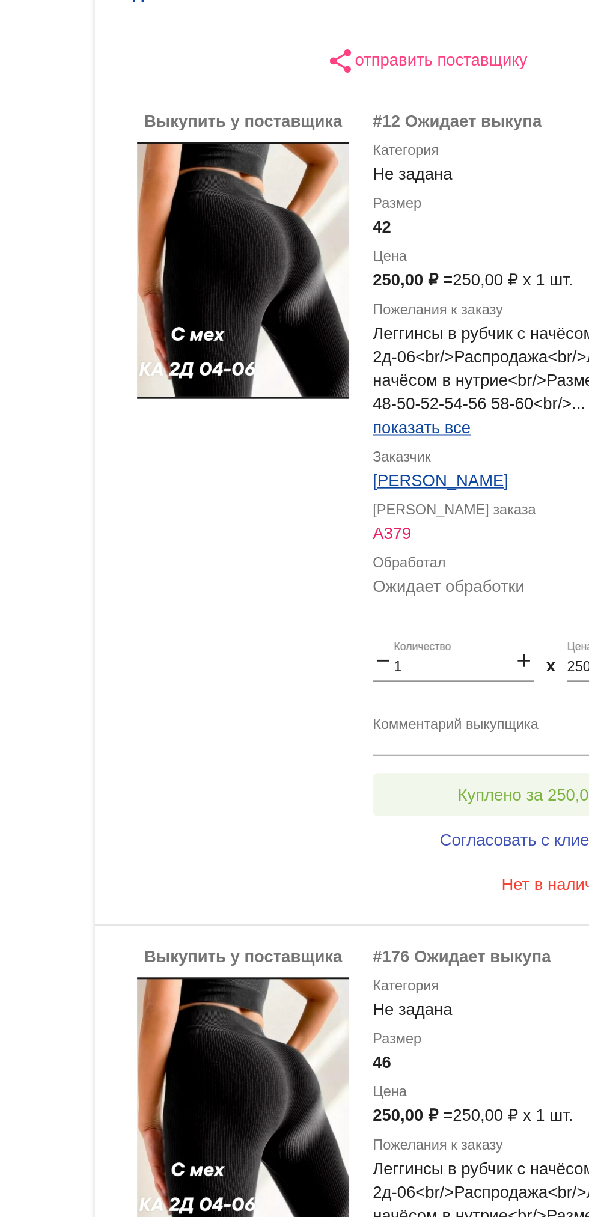
click at [460, 622] on button "Куплено за 250,00 ₽" at bounding box center [470, 629] width 166 height 22
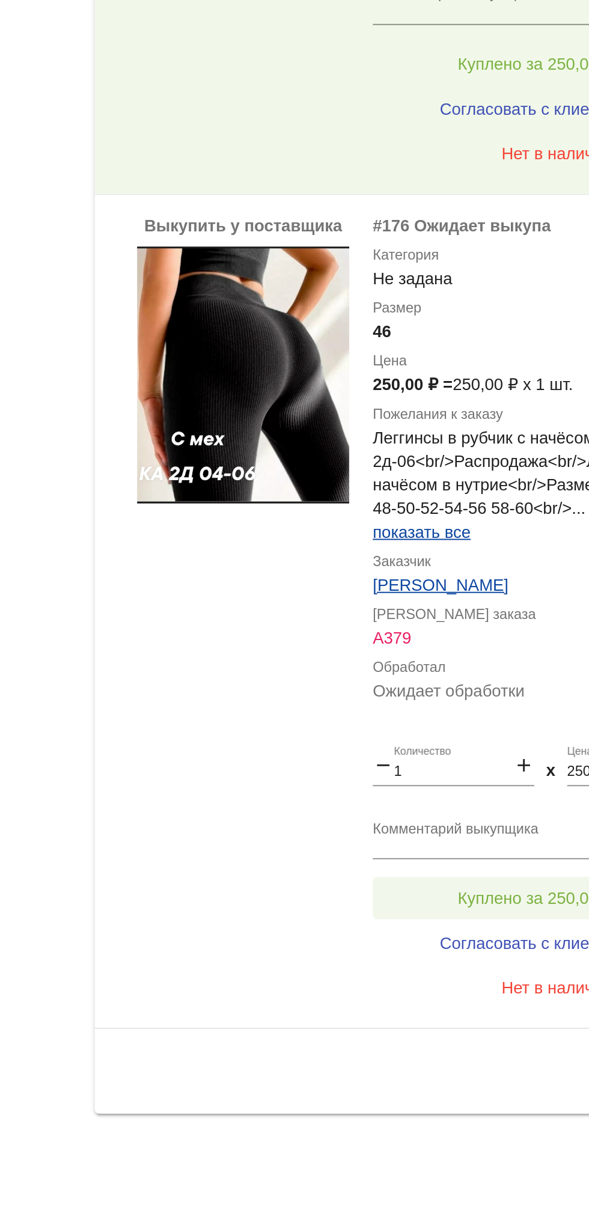
click at [474, 1057] on span "Куплено за 250,00 ₽" at bounding box center [469, 1054] width 79 height 10
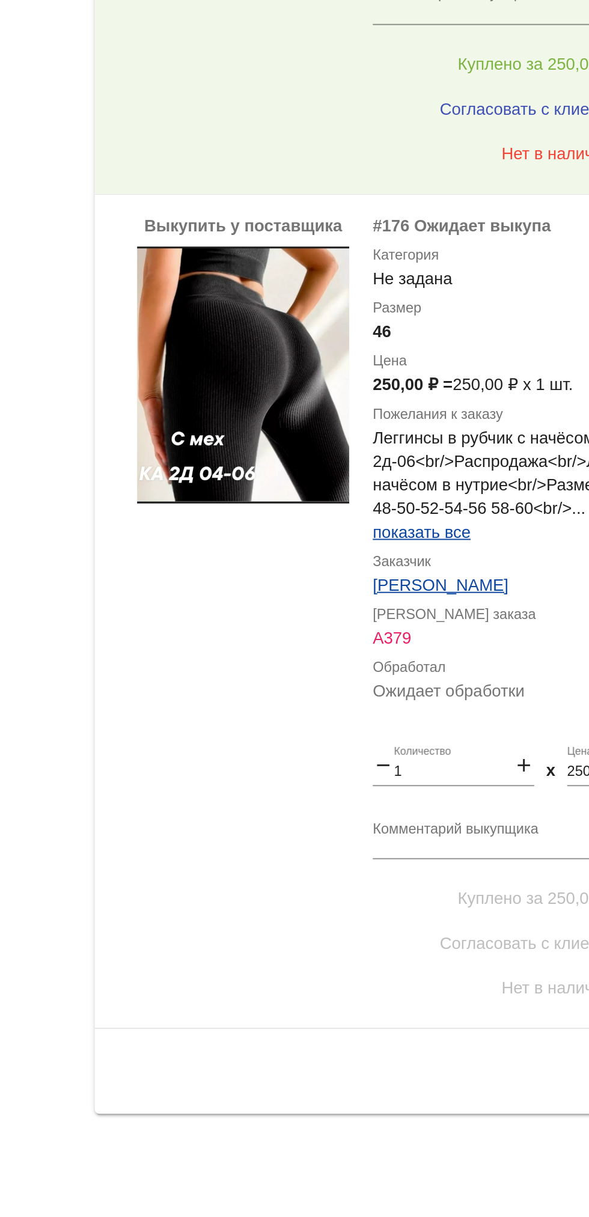
scroll to position [0, 0]
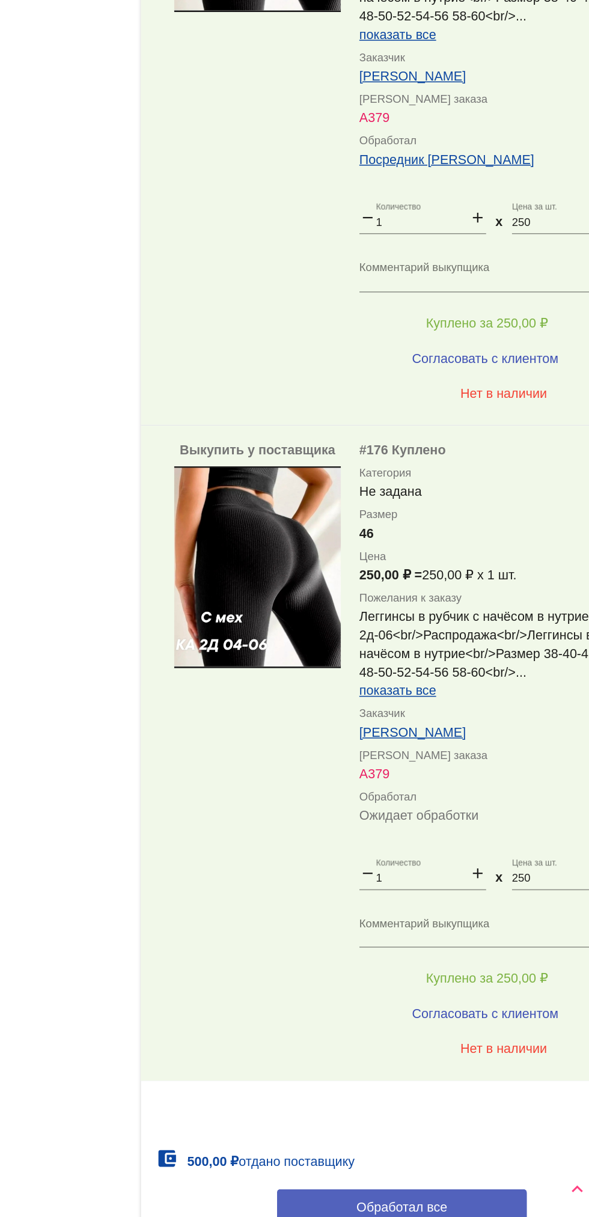
click at [435, 1202] on span "Обработал все" at bounding box center [414, 1203] width 59 height 10
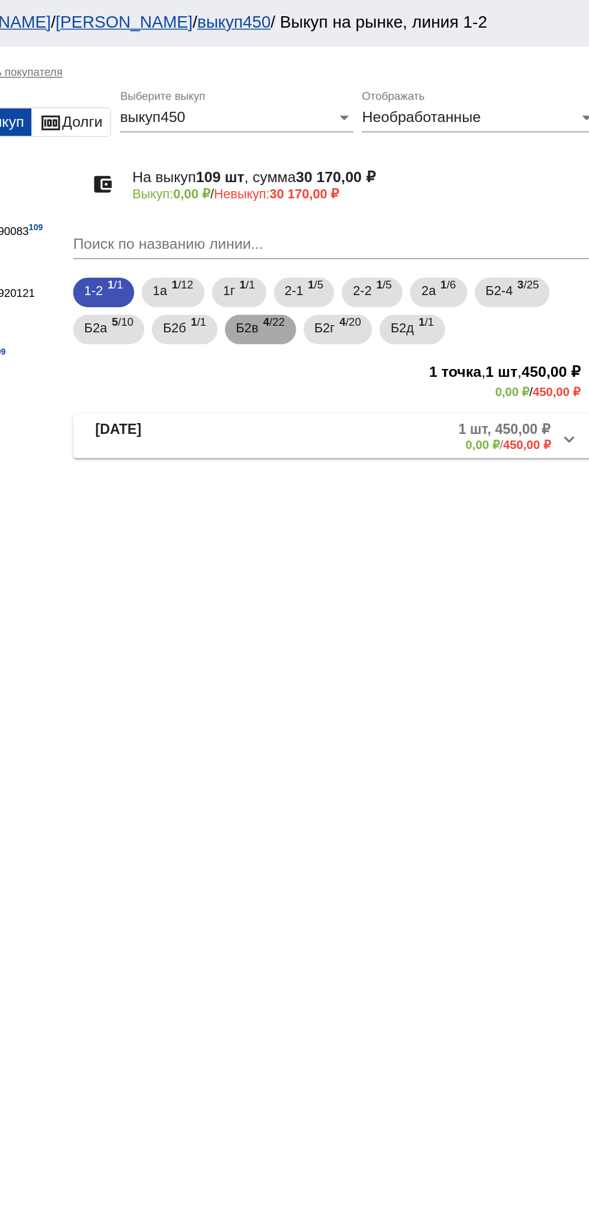
click at [360, 213] on span "Б2в" at bounding box center [358, 213] width 14 height 22
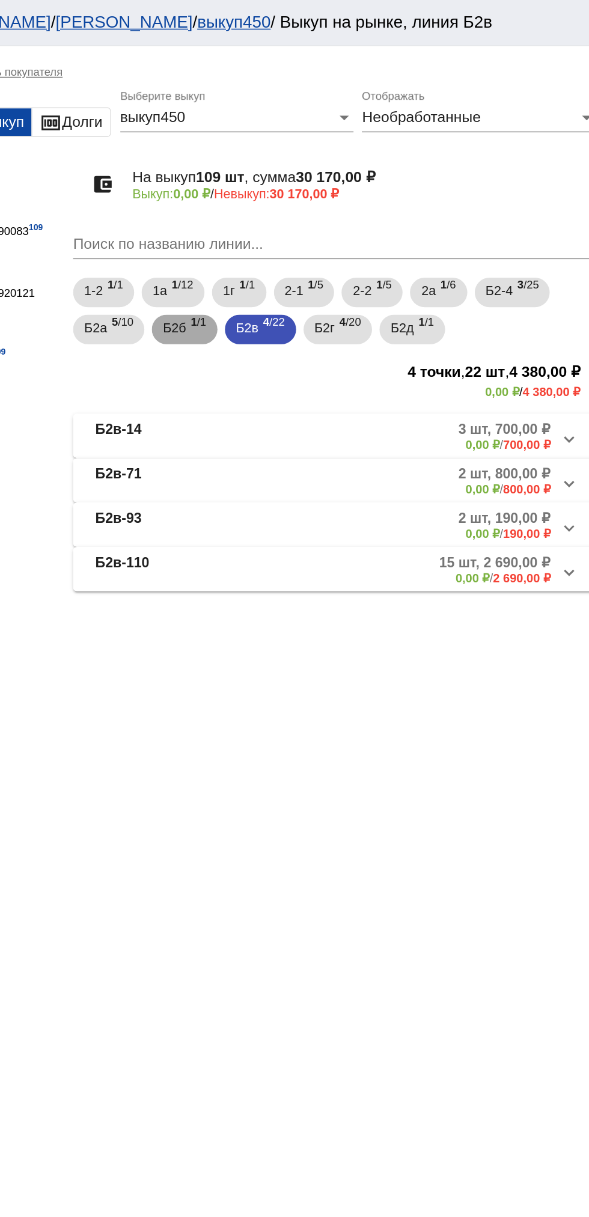
click at [309, 222] on span "Б2б" at bounding box center [310, 213] width 15 height 22
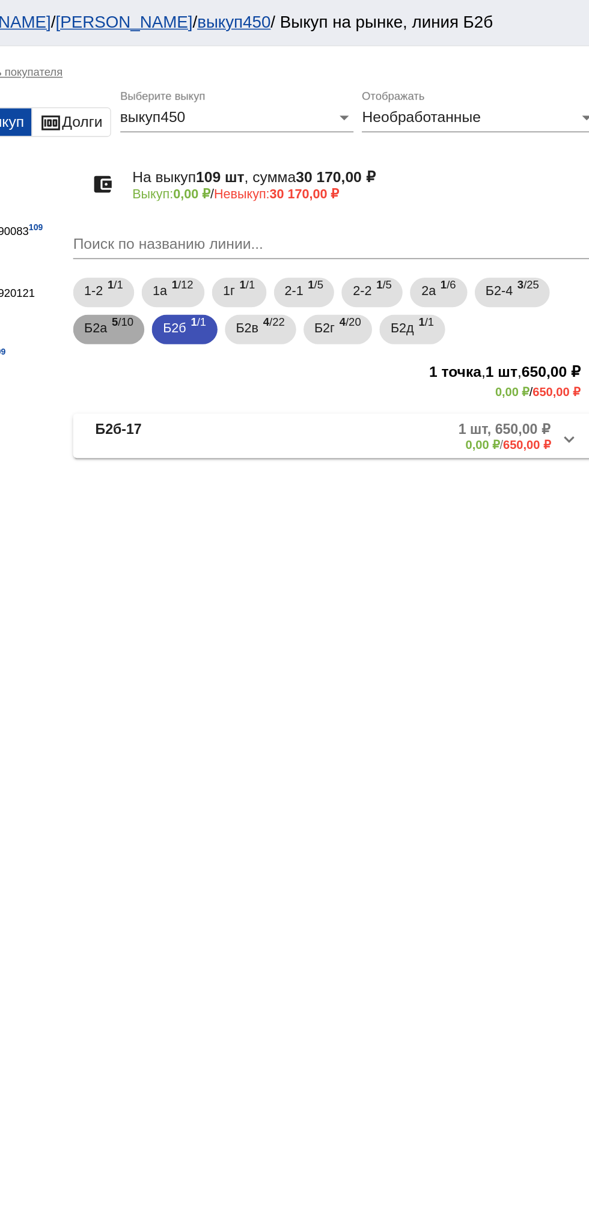
click at [260, 213] on span "Б2а" at bounding box center [259, 213] width 15 height 22
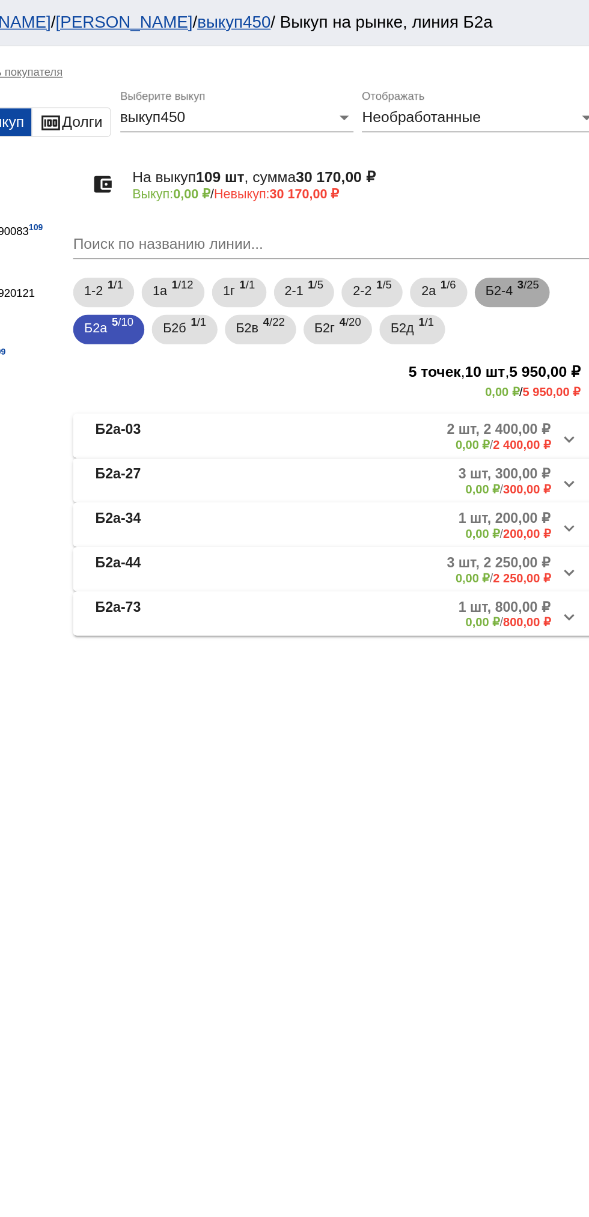
click at [531, 191] on span "Б2-4" at bounding box center [521, 189] width 17 height 22
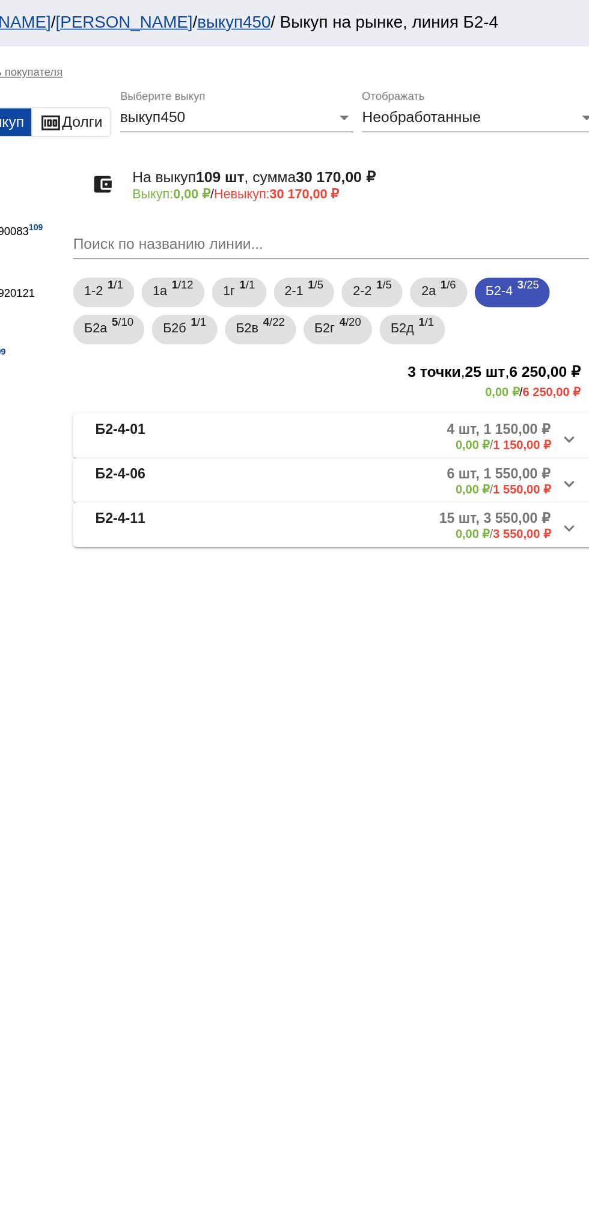
click at [284, 306] on b "Б2-4-06" at bounding box center [276, 312] width 32 height 20
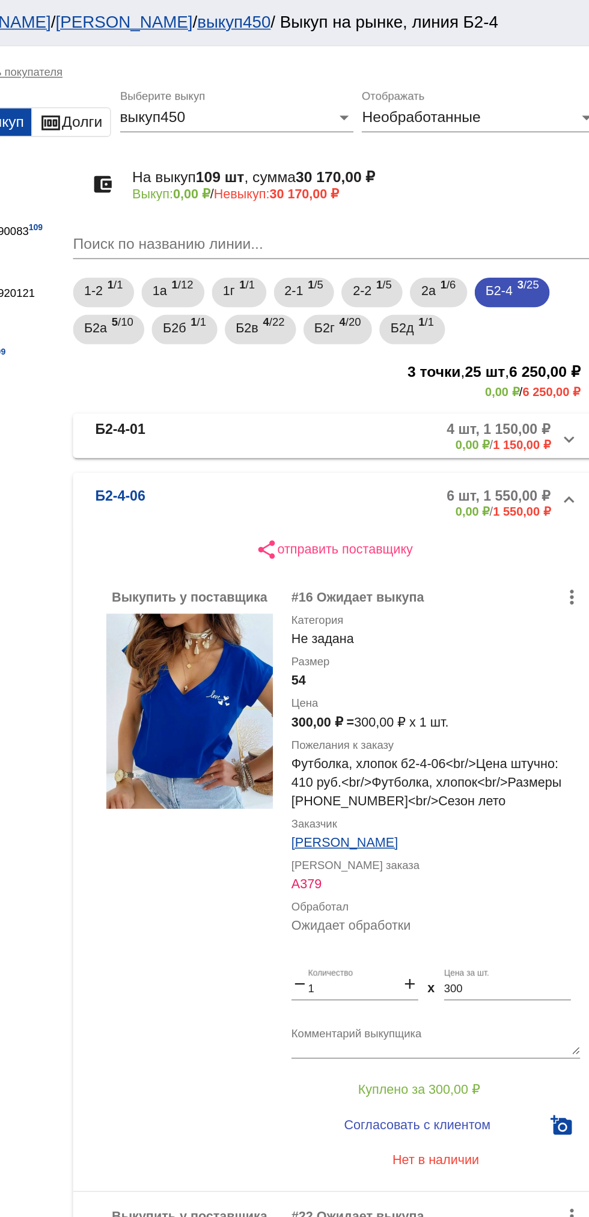
click at [272, 328] on b "Б2-4-06" at bounding box center [276, 327] width 32 height 20
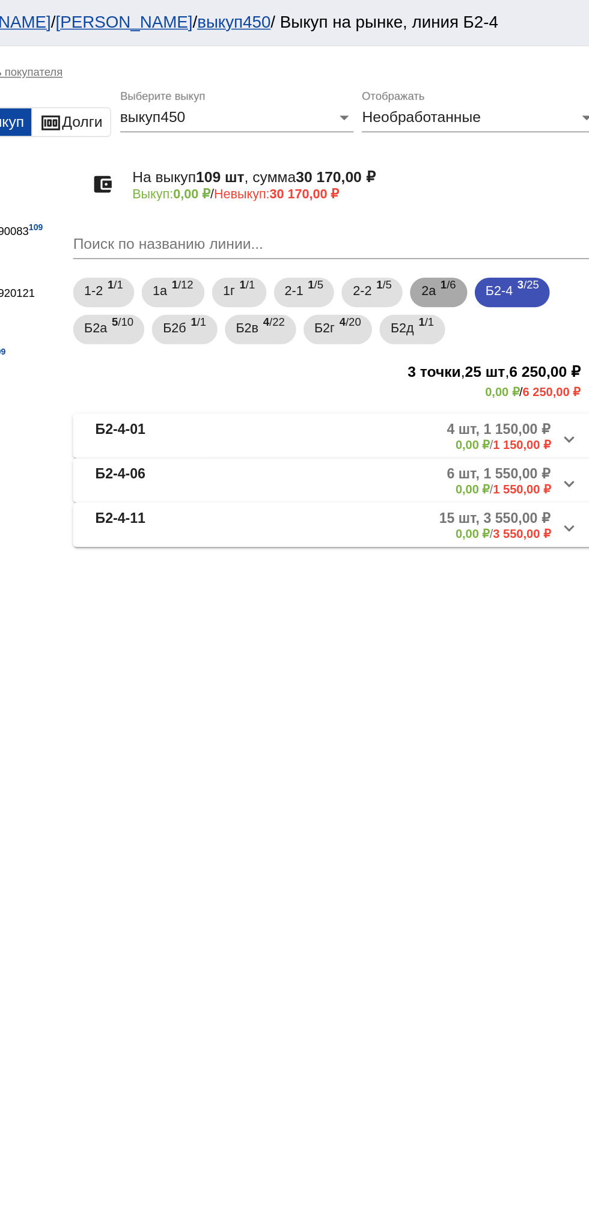
click at [481, 192] on span "2а" at bounding box center [476, 189] width 10 height 22
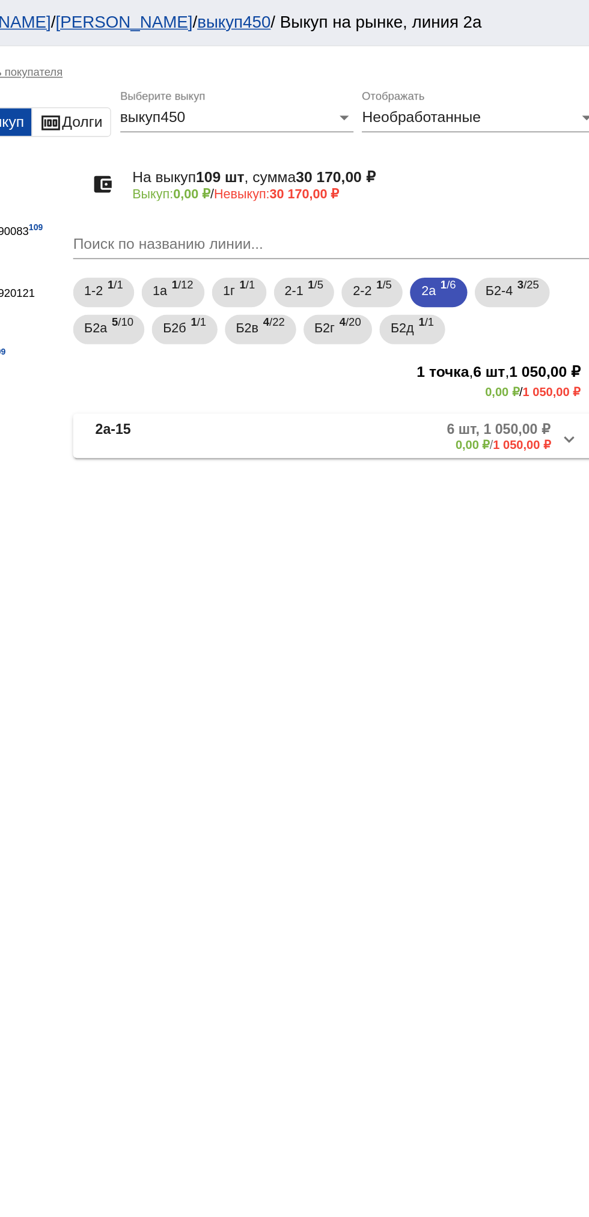
click at [277, 279] on b "2а-15" at bounding box center [271, 283] width 23 height 20
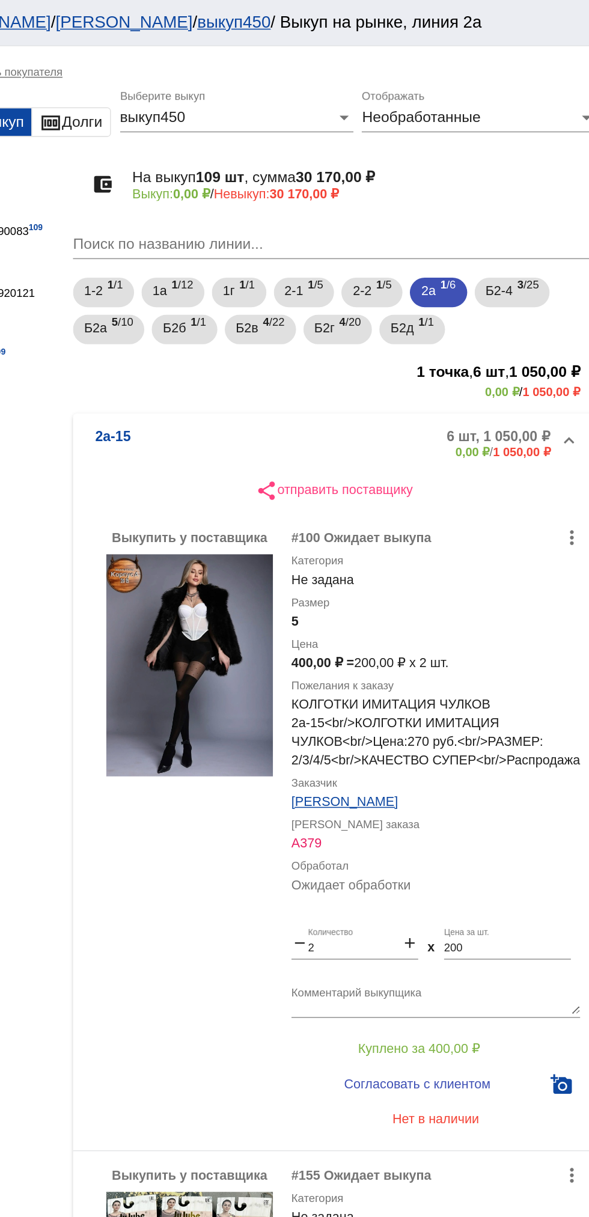
click at [277, 277] on mat-expansion-panel-header "2а-15 6 шт, 1 050,00 ₽ 0,00 ₽ / 1 050,00 ₽" at bounding box center [414, 288] width 339 height 38
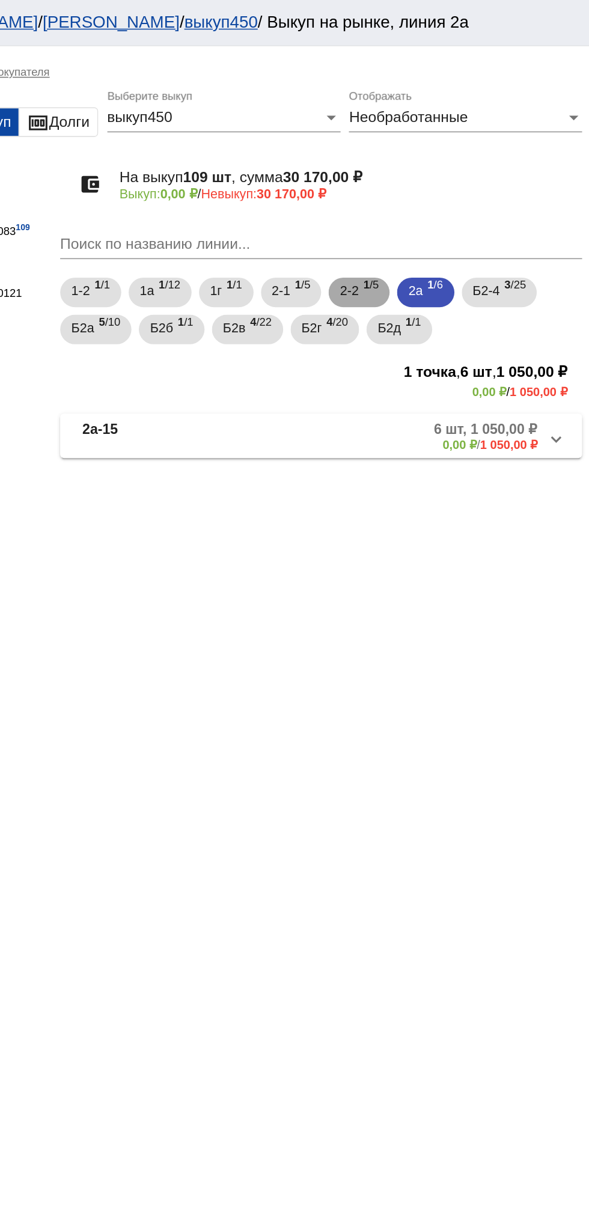
click at [444, 196] on div "2-2 1 /5" at bounding box center [439, 190] width 25 height 25
click at [469, 277] on mat-panel-description "5 шт, 2 500,00 ₽ 0,00 ₽ / 2 500,00 ₽" at bounding box center [459, 283] width 194 height 20
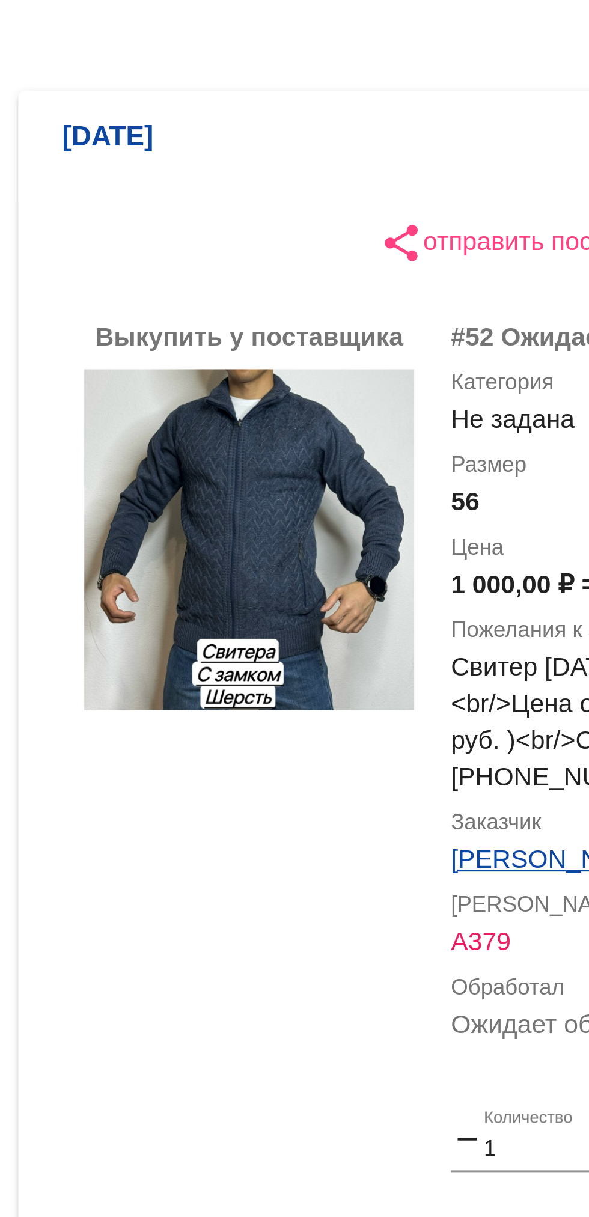
scroll to position [40, 0]
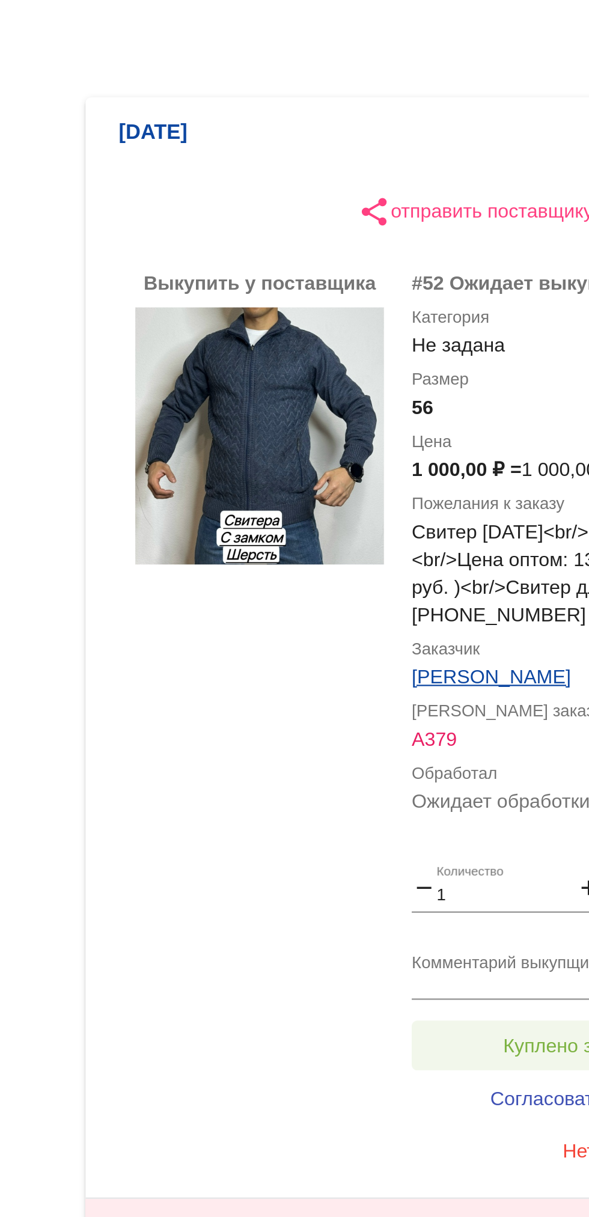
click at [425, 636] on button "Куплено за 1 000,00 ₽" at bounding box center [470, 641] width 166 height 22
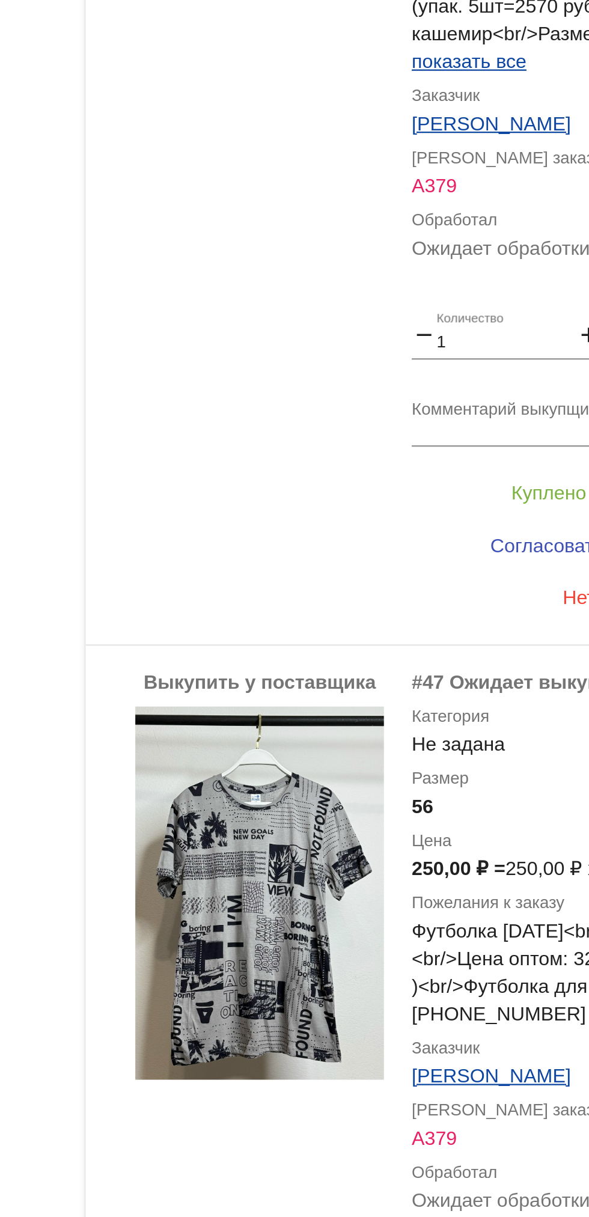
scroll to position [1127, 0]
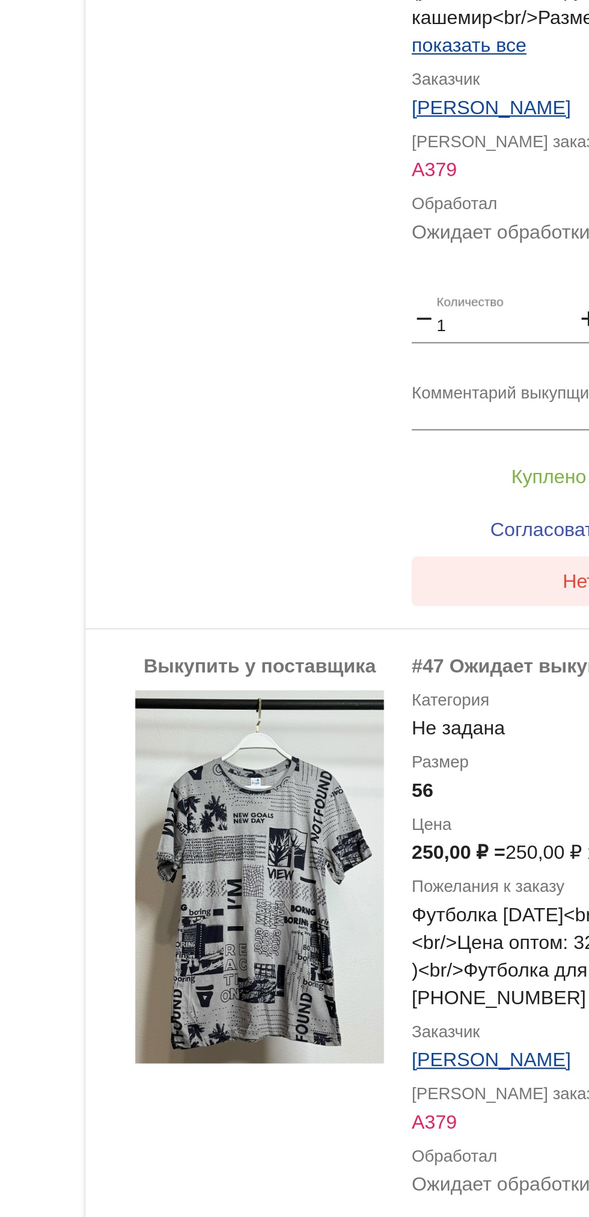
click at [440, 437] on button "Нет в наличии" at bounding box center [481, 439] width 188 height 22
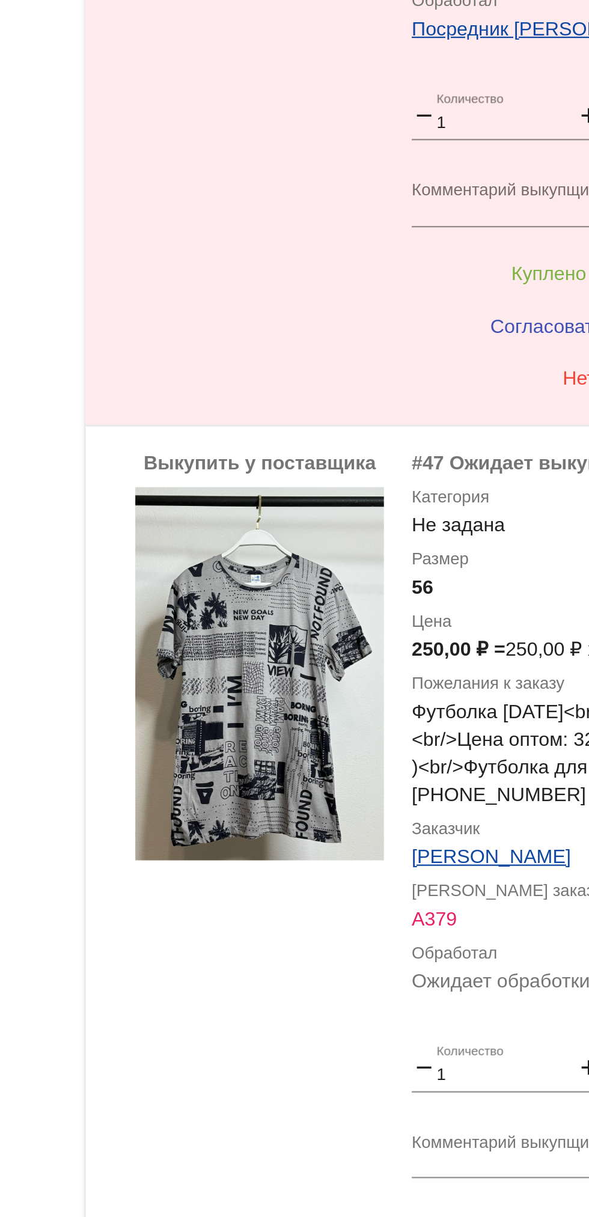
scroll to position [1294, 0]
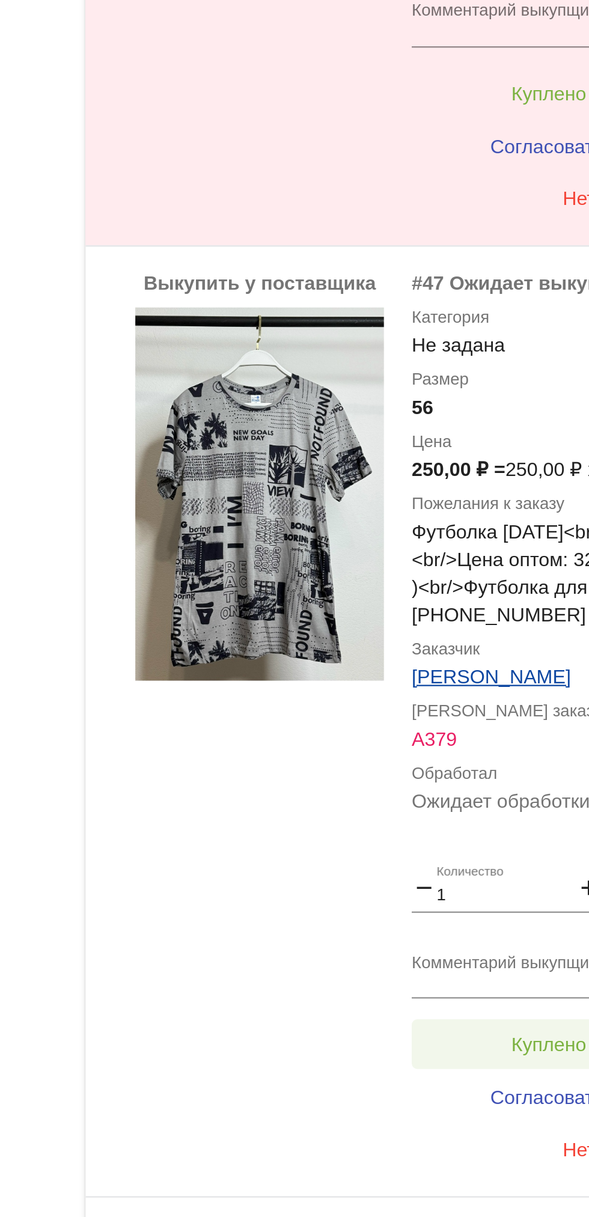
click at [421, 641] on button "Куплено за 250,00 ₽" at bounding box center [470, 640] width 166 height 22
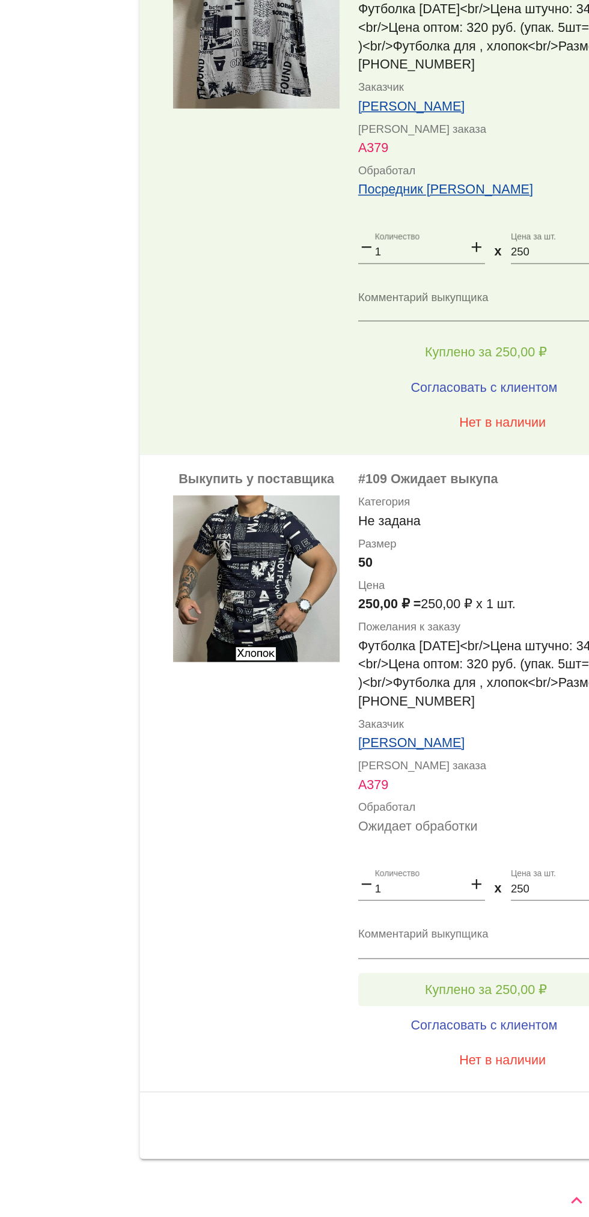
click at [415, 1055] on button "Куплено за 250,00 ₽" at bounding box center [470, 1054] width 166 height 22
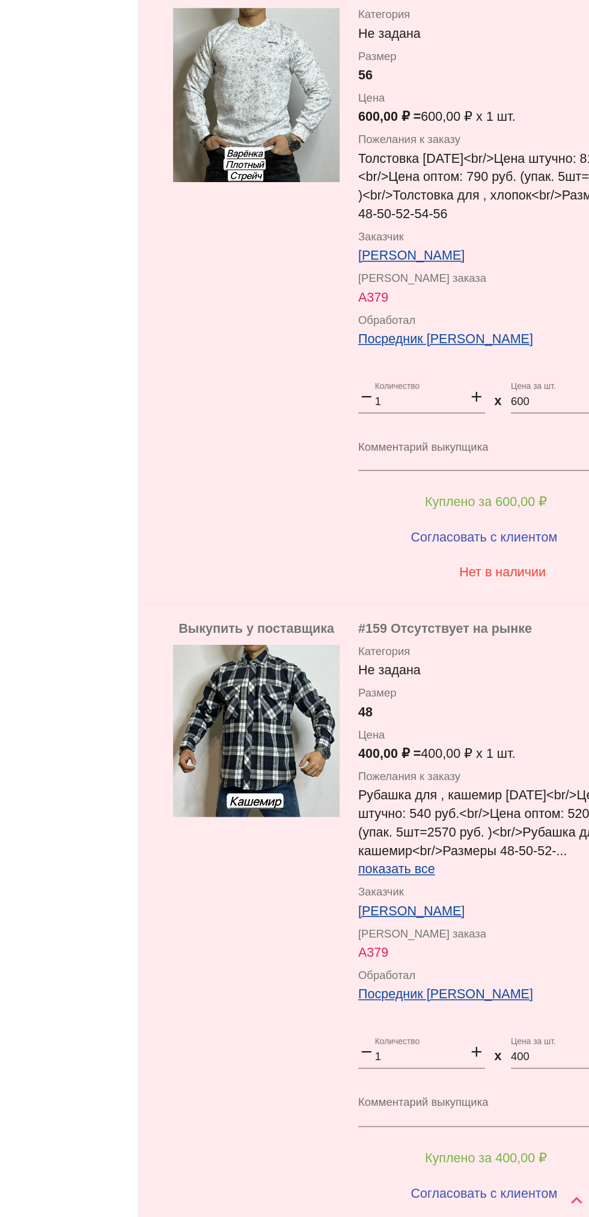
scroll to position [336, 0]
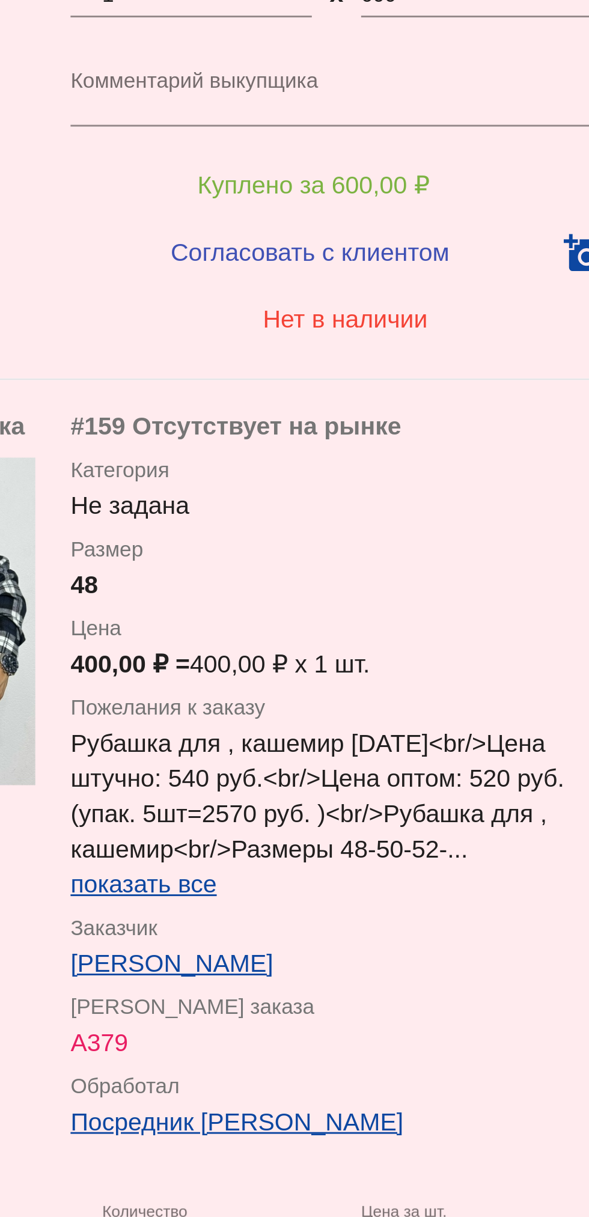
click at [404, 996] on span "показать все" at bounding box center [412, 997] width 50 height 10
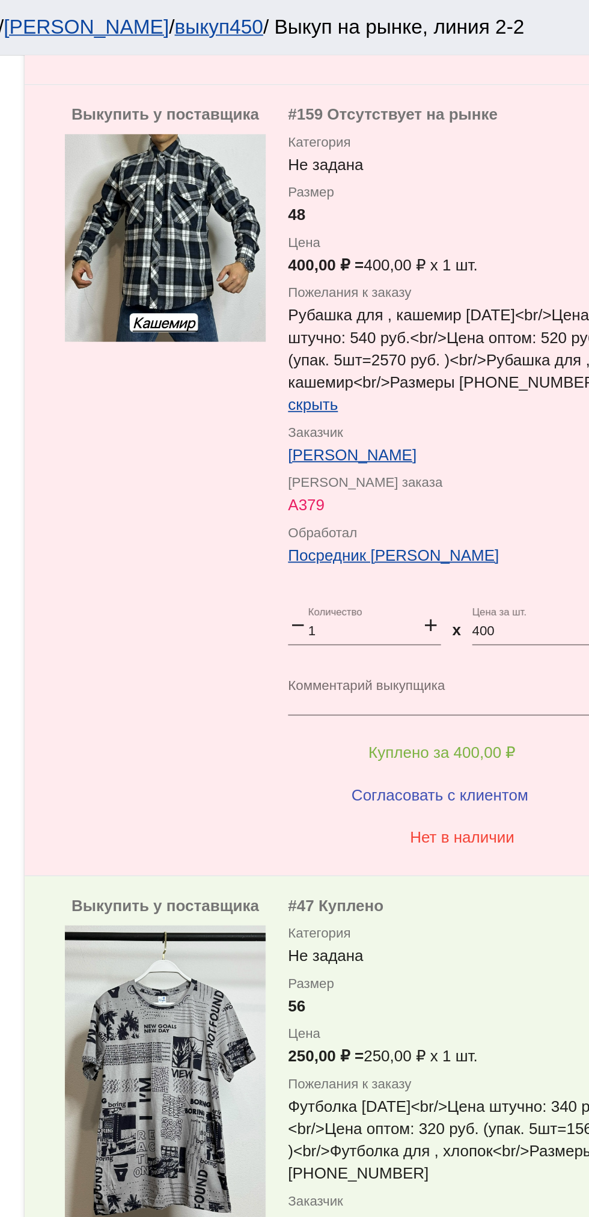
scroll to position [1362, 0]
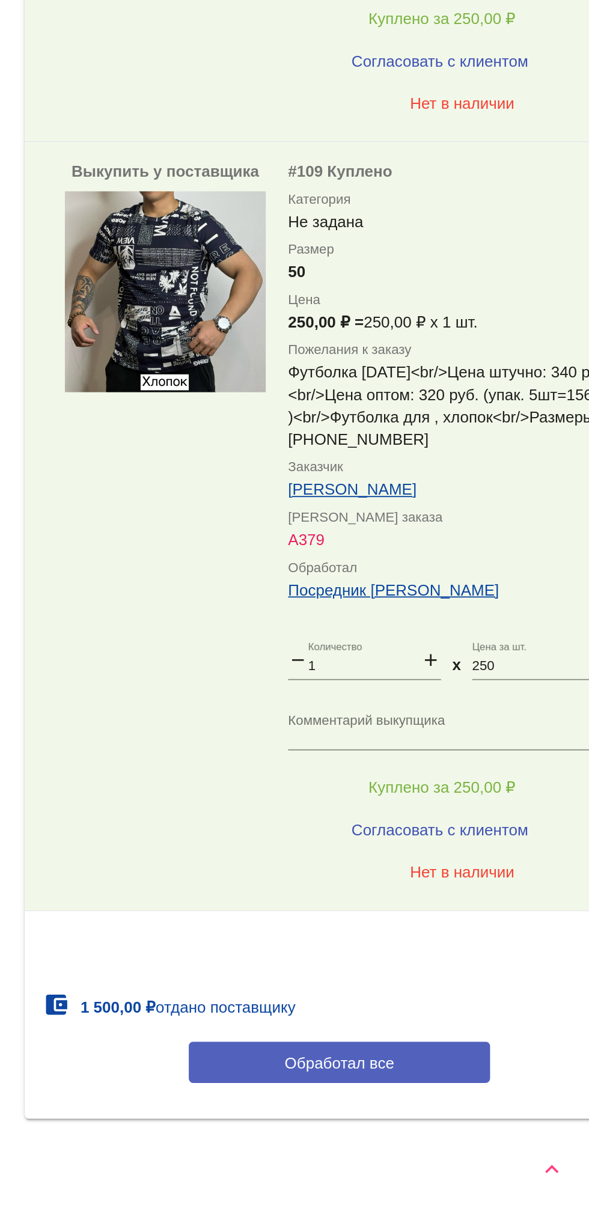
click at [429, 1132] on span "Обработал все" at bounding box center [414, 1134] width 59 height 10
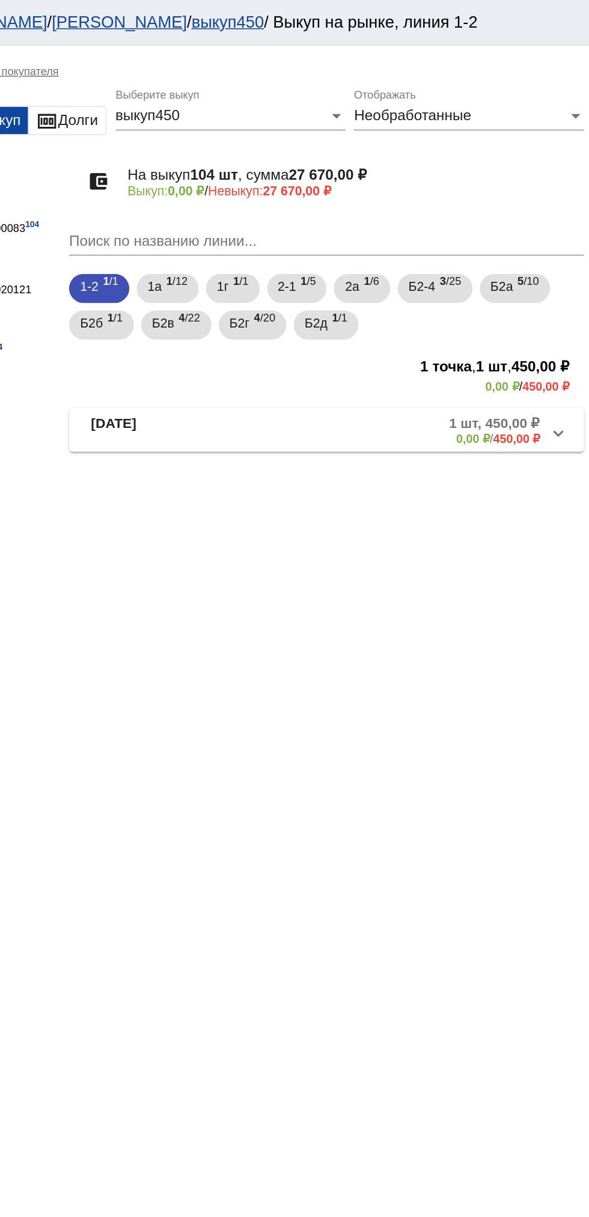
scroll to position [0, 0]
click at [408, 189] on span "1 /5" at bounding box center [403, 190] width 10 height 25
click at [499, 280] on b "5 шт, 2 300,00 ₽" at bounding box center [521, 278] width 67 height 11
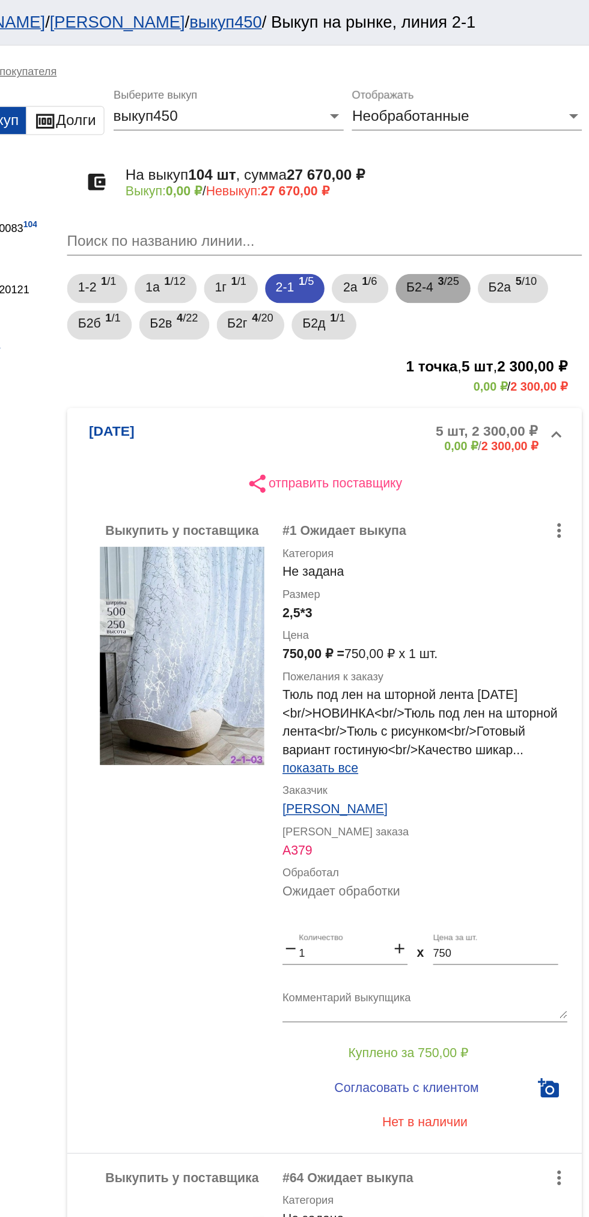
click at [466, 190] on mat-chip "Б2-4 3 /25" at bounding box center [486, 189] width 49 height 19
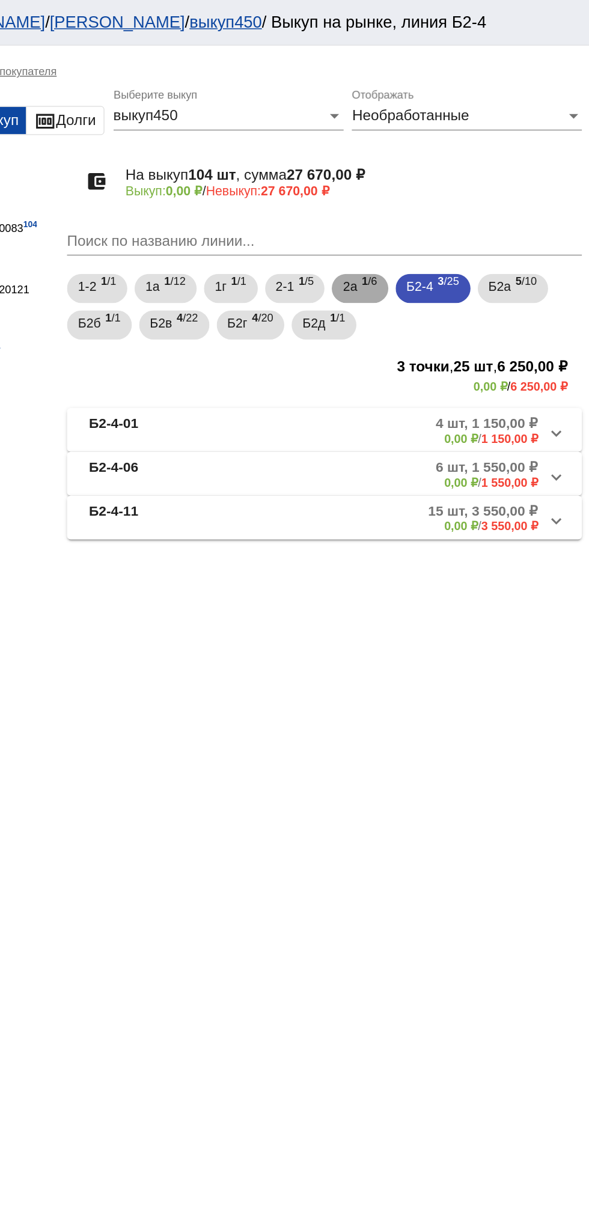
click at [444, 182] on b "1" at bounding box center [441, 185] width 4 height 8
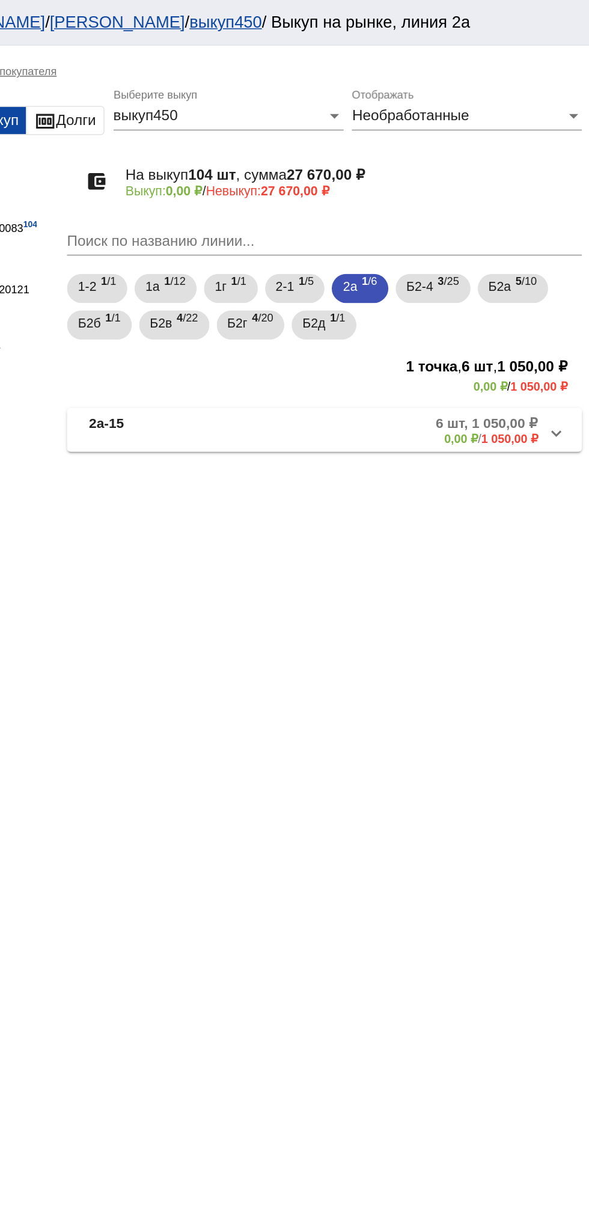
click at [299, 278] on mat-panel-title "2а-15" at bounding box center [304, 283] width 88 height 20
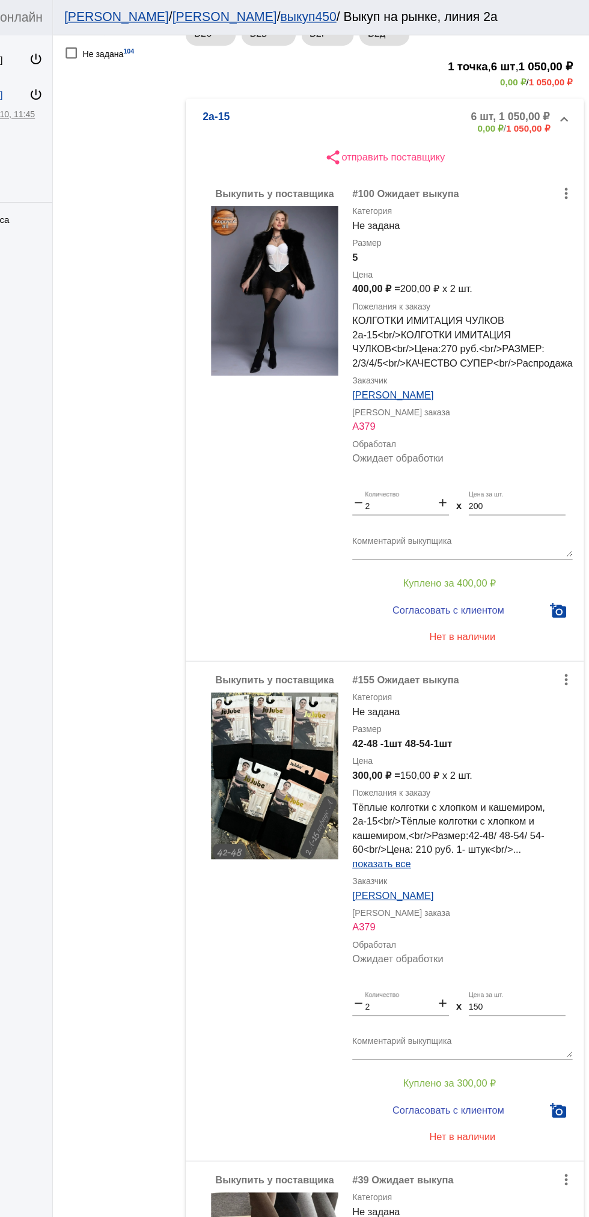
scroll to position [200, 0]
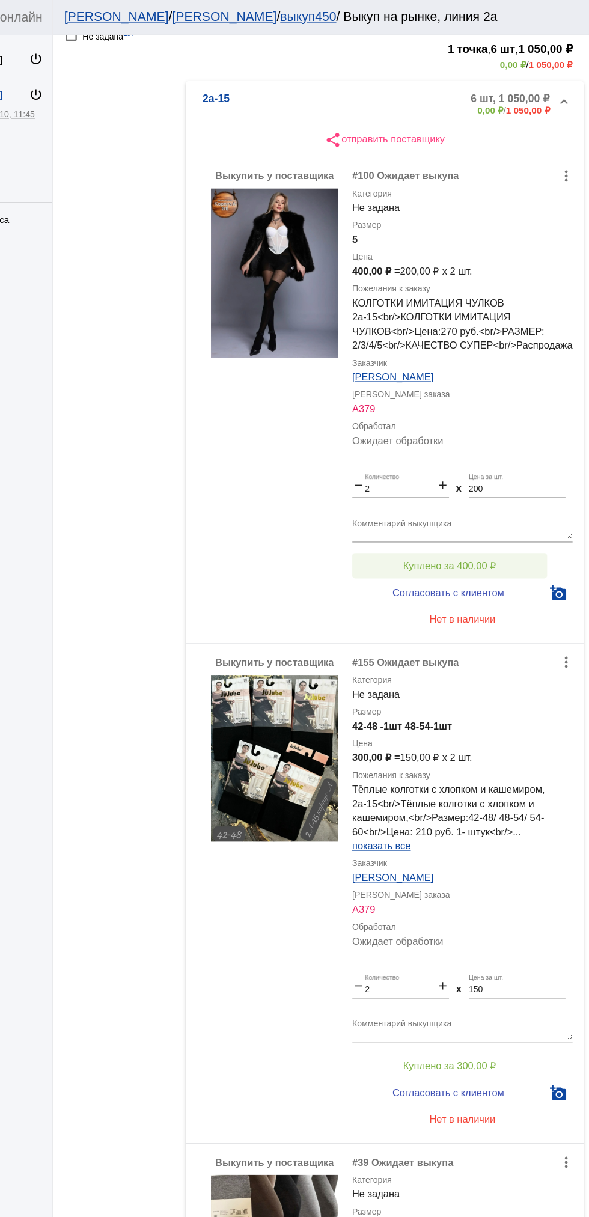
click at [509, 486] on span "Куплено за 400,00 ₽" at bounding box center [469, 482] width 79 height 10
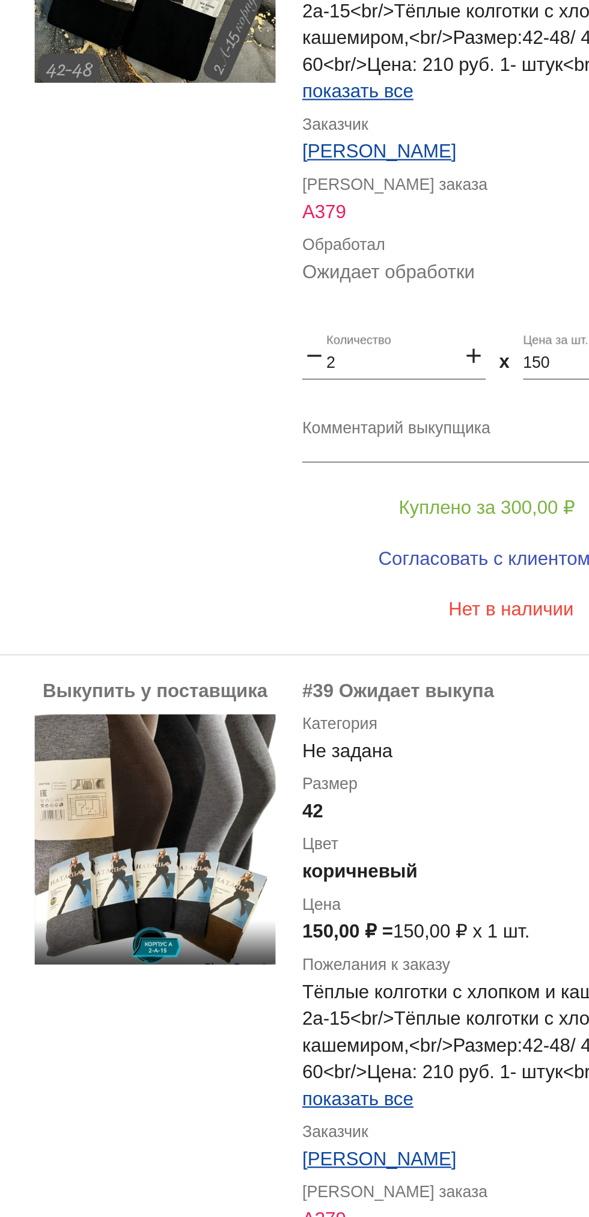
scroll to position [765, 0]
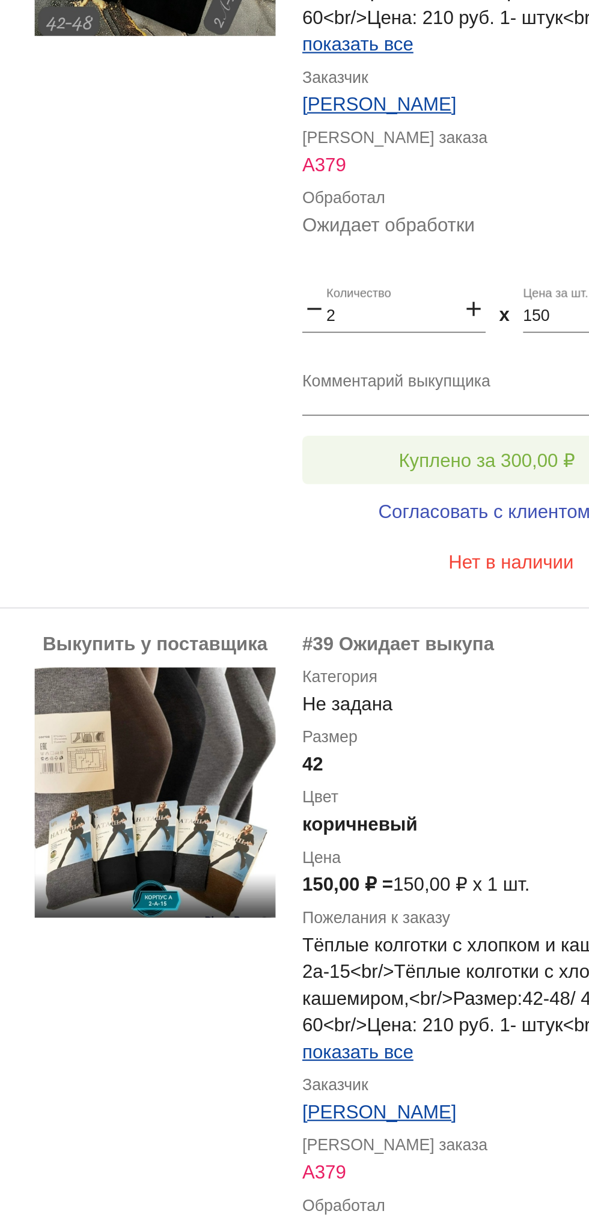
click at [491, 346] on span "Куплено за 300,00 ₽" at bounding box center [469, 342] width 79 height 10
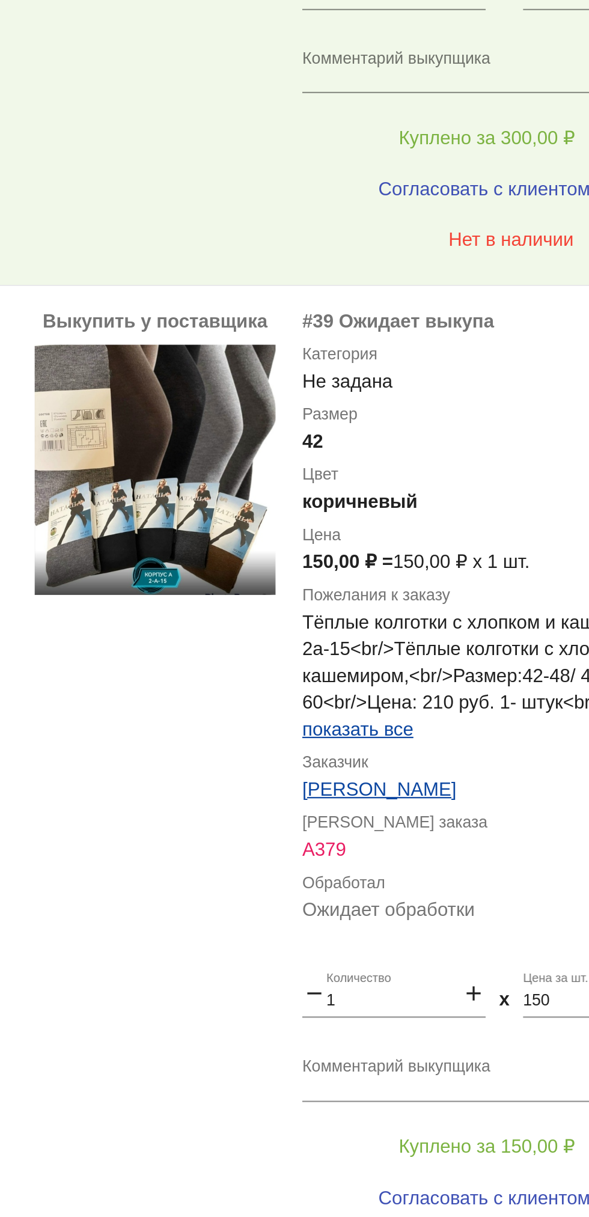
scroll to position [955, 0]
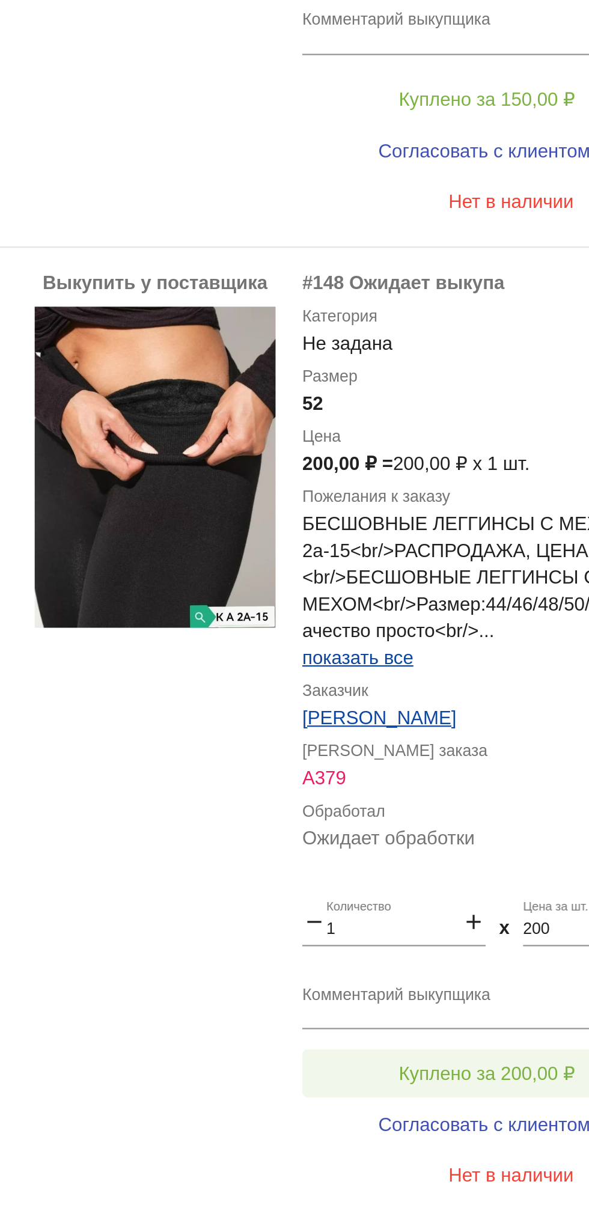
click at [470, 1046] on button "Куплено за 200,00 ₽" at bounding box center [470, 1054] width 166 height 22
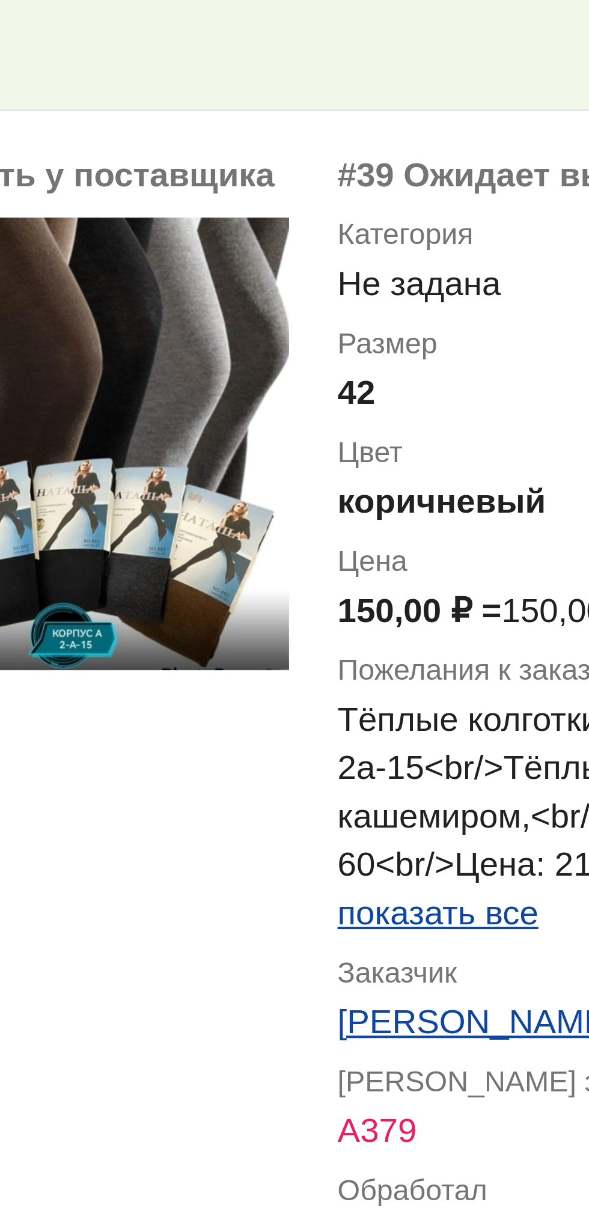
scroll to position [529, 0]
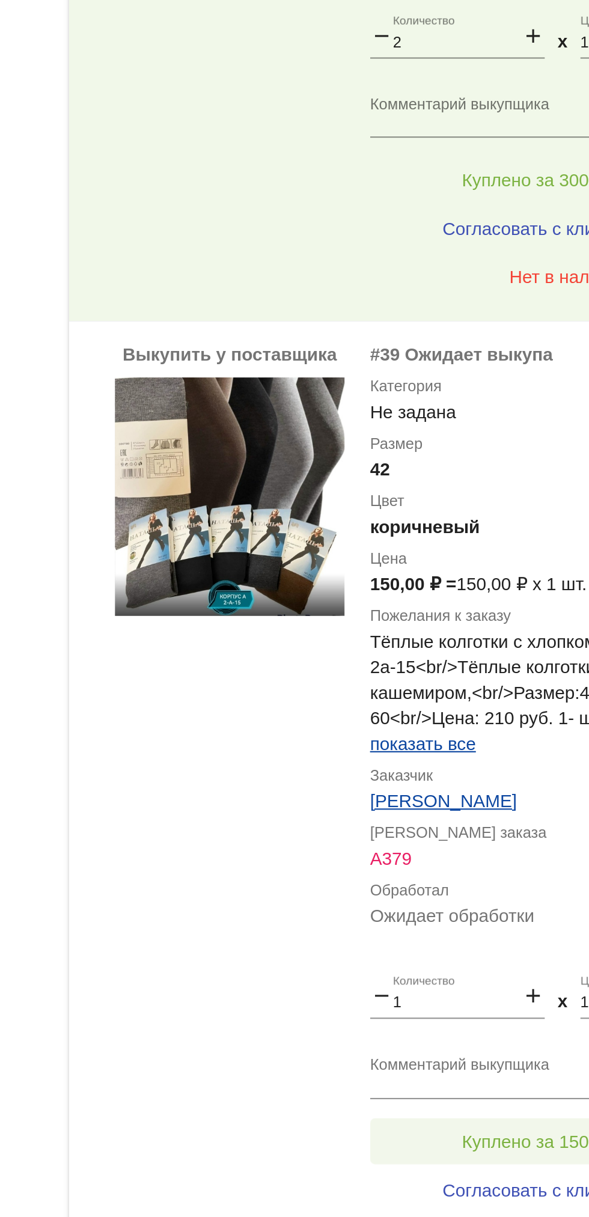
click at [457, 1035] on span "Куплено за 150,00 ₽" at bounding box center [469, 1031] width 79 height 10
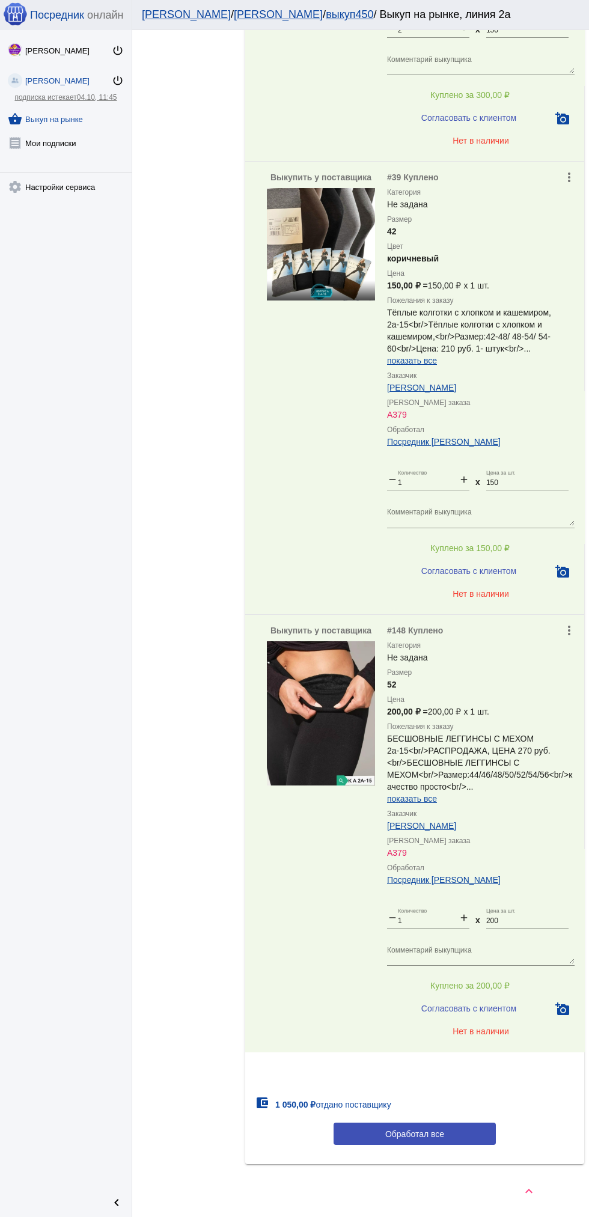
scroll to position [1024, 0]
click at [448, 1130] on button "Обработал все" at bounding box center [415, 1134] width 162 height 22
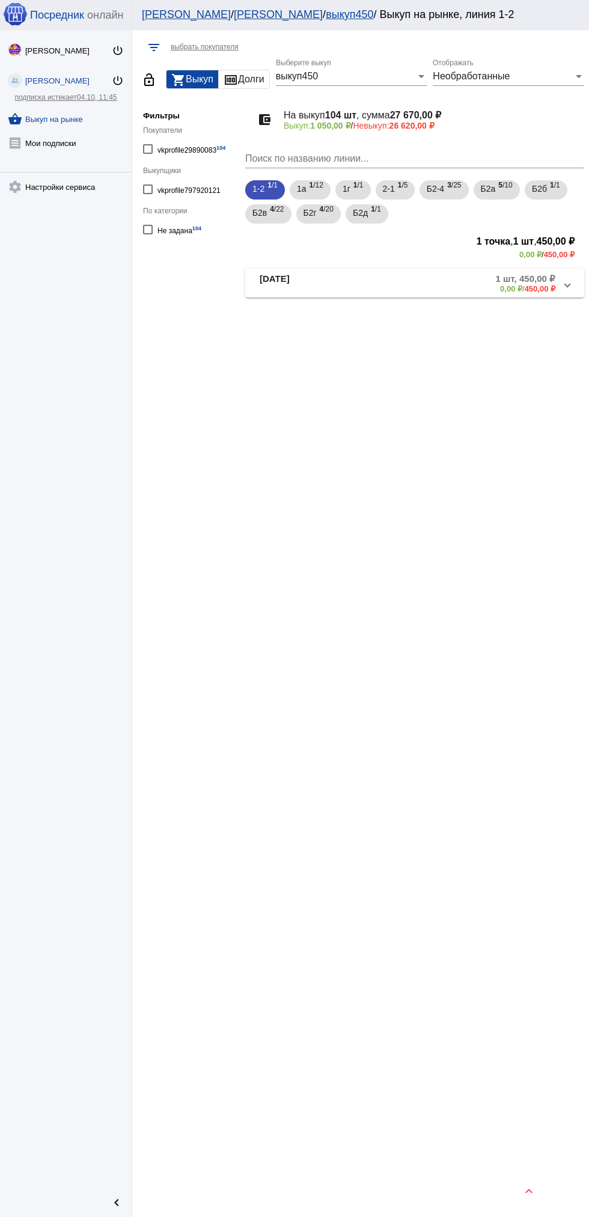
scroll to position [0, 0]
click at [405, 194] on span "1 /5" at bounding box center [403, 190] width 10 height 25
click at [459, 287] on mat-panel-description "5 шт, 2 300,00 ₽ 0,00 ₽ / 2 300,00 ₽" at bounding box center [459, 283] width 194 height 20
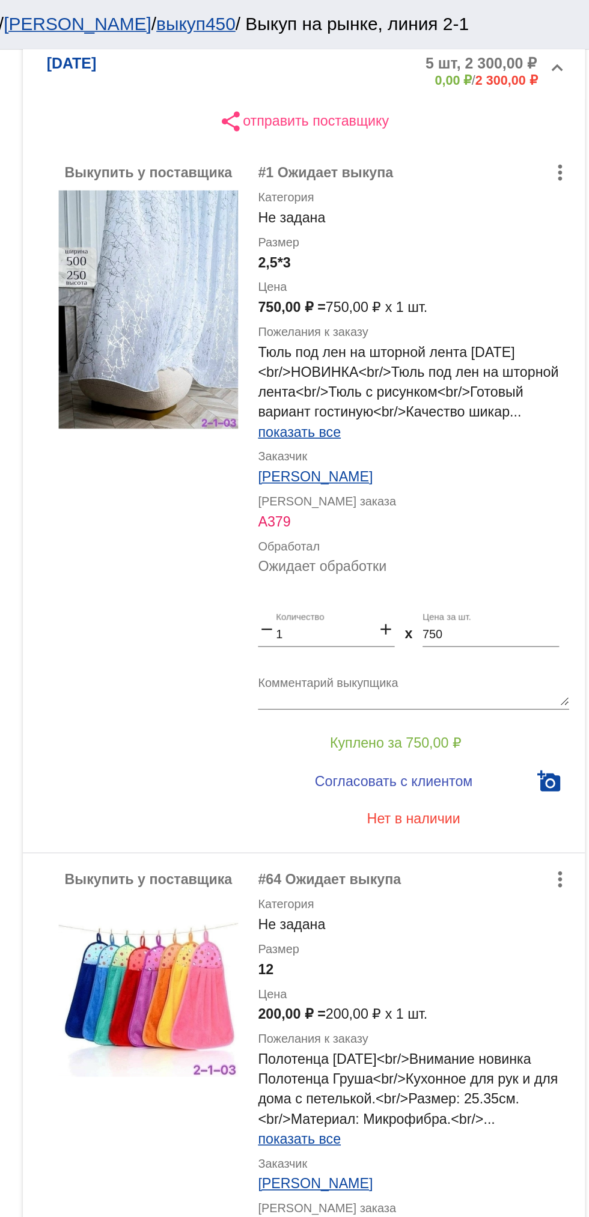
scroll to position [283, 0]
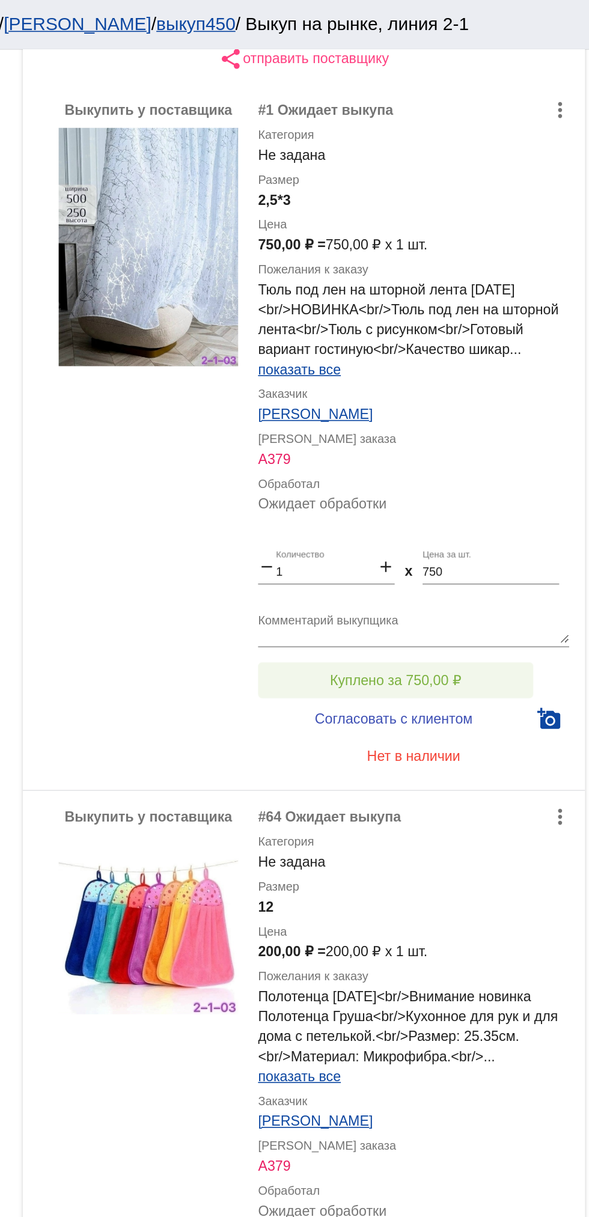
click at [520, 415] on button "Куплено за 750,00 ₽" at bounding box center [470, 410] width 166 height 22
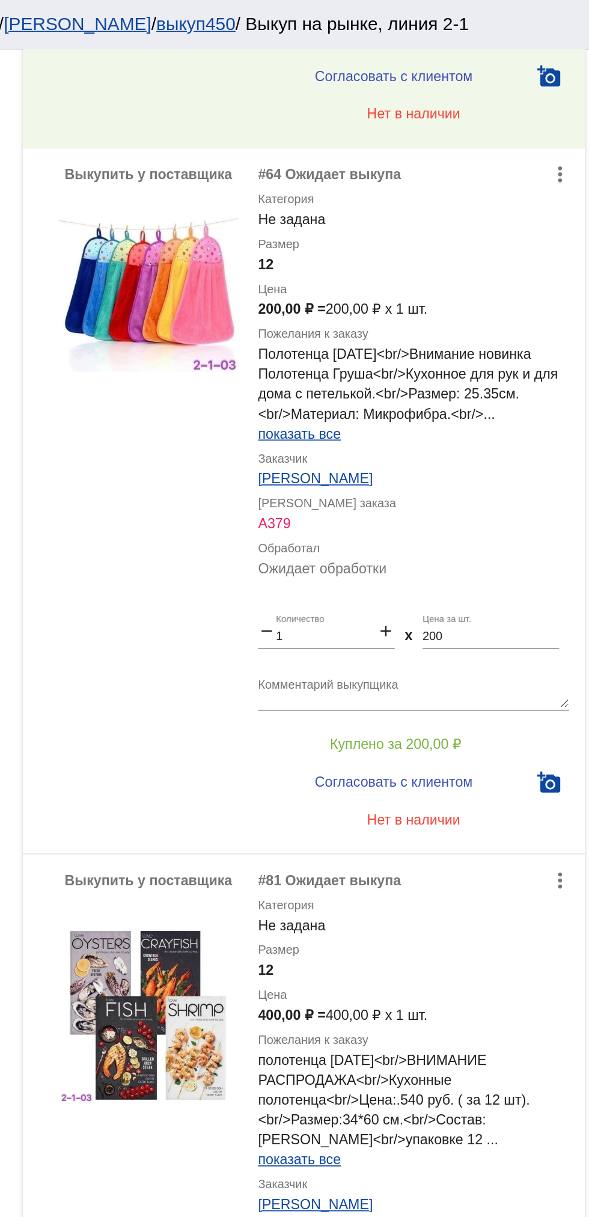
scroll to position [683, 0]
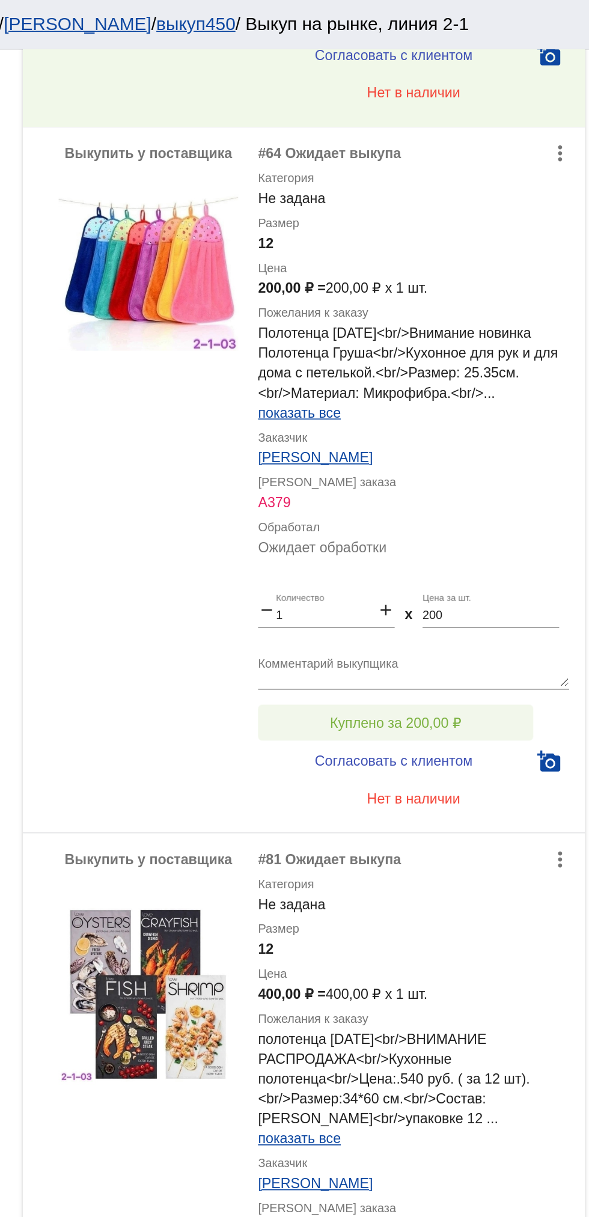
click at [410, 446] on button "Куплено за 200,00 ₽" at bounding box center [470, 436] width 166 height 22
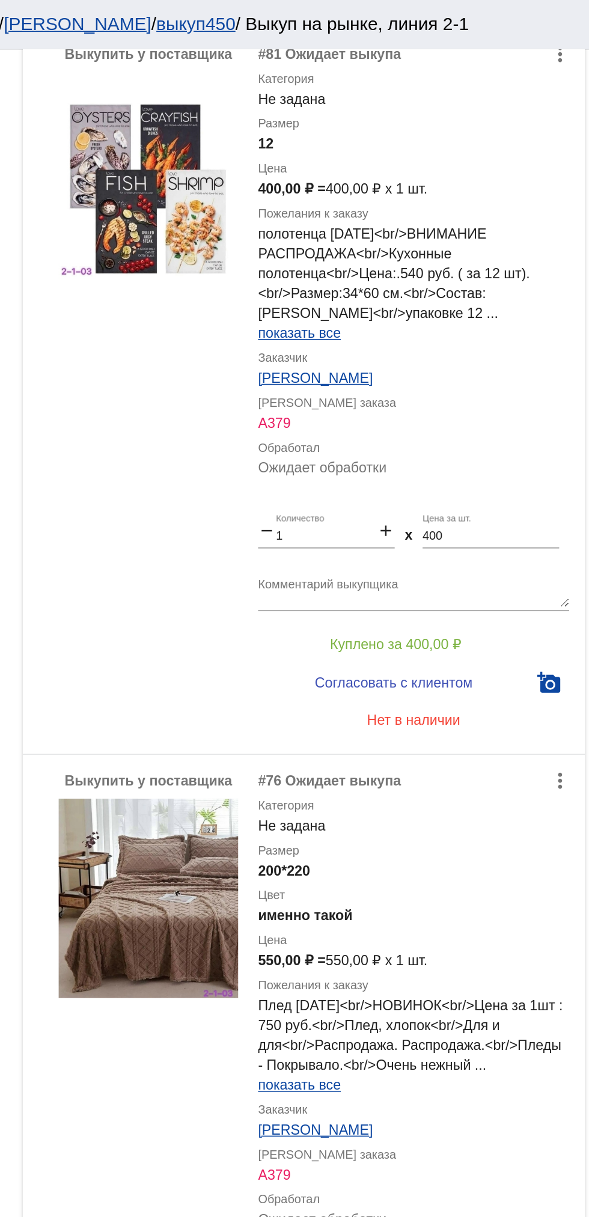
scroll to position [1188, 0]
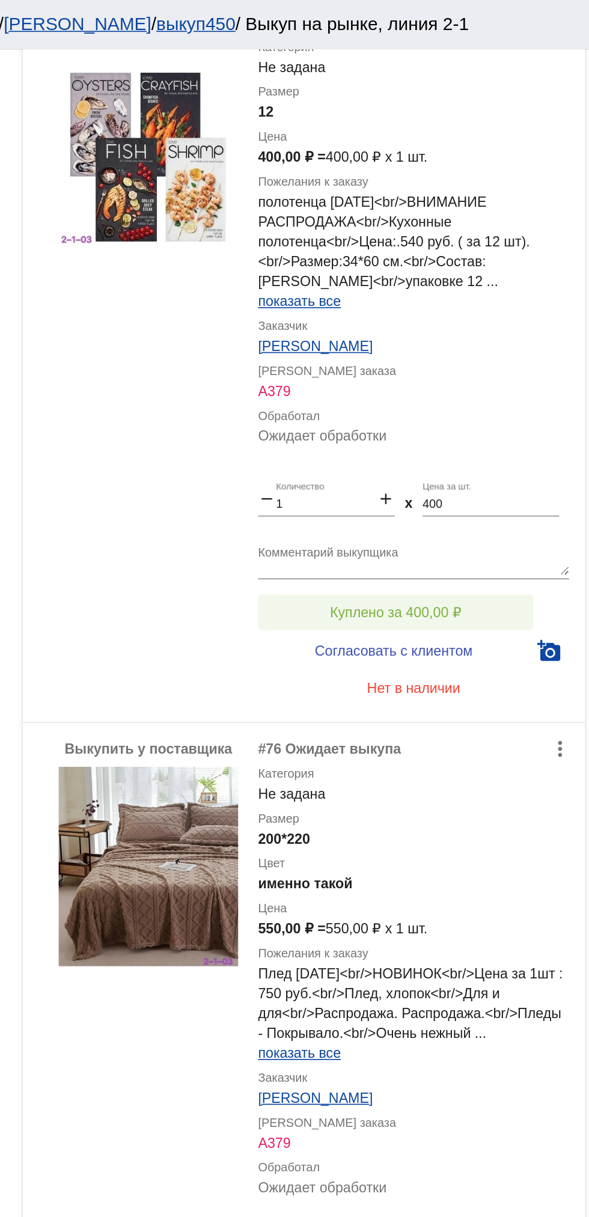
click at [513, 379] on button "Куплено за 400,00 ₽" at bounding box center [470, 369] width 166 height 22
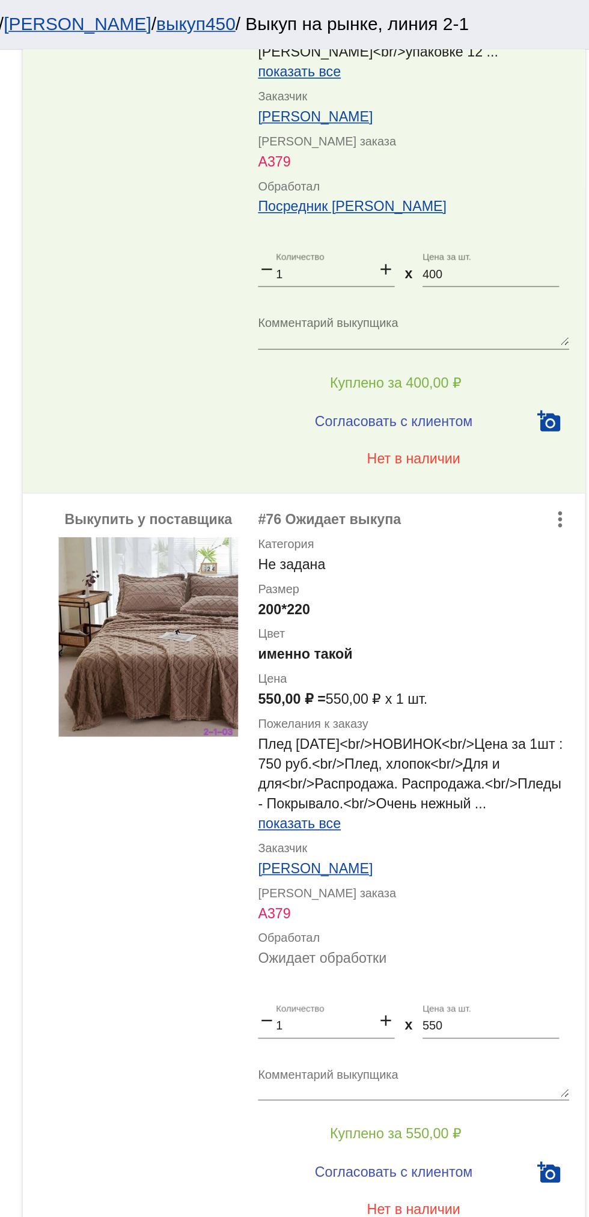
scroll to position [1393, 0]
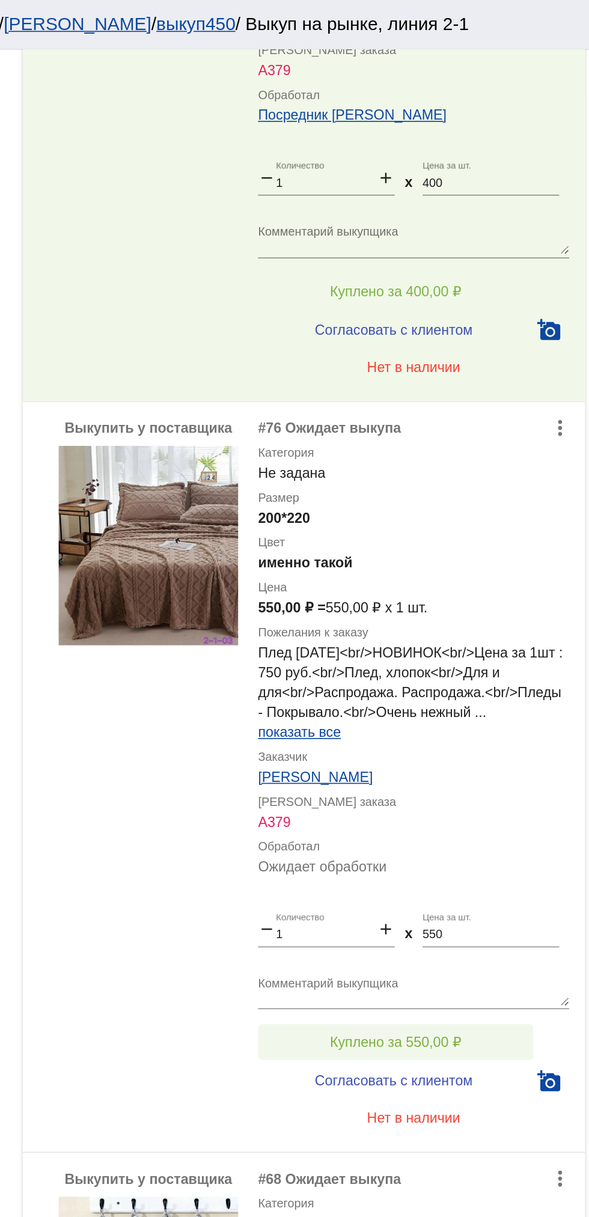
click at [520, 625] on button "Куплено за 550,00 ₽" at bounding box center [470, 628] width 166 height 22
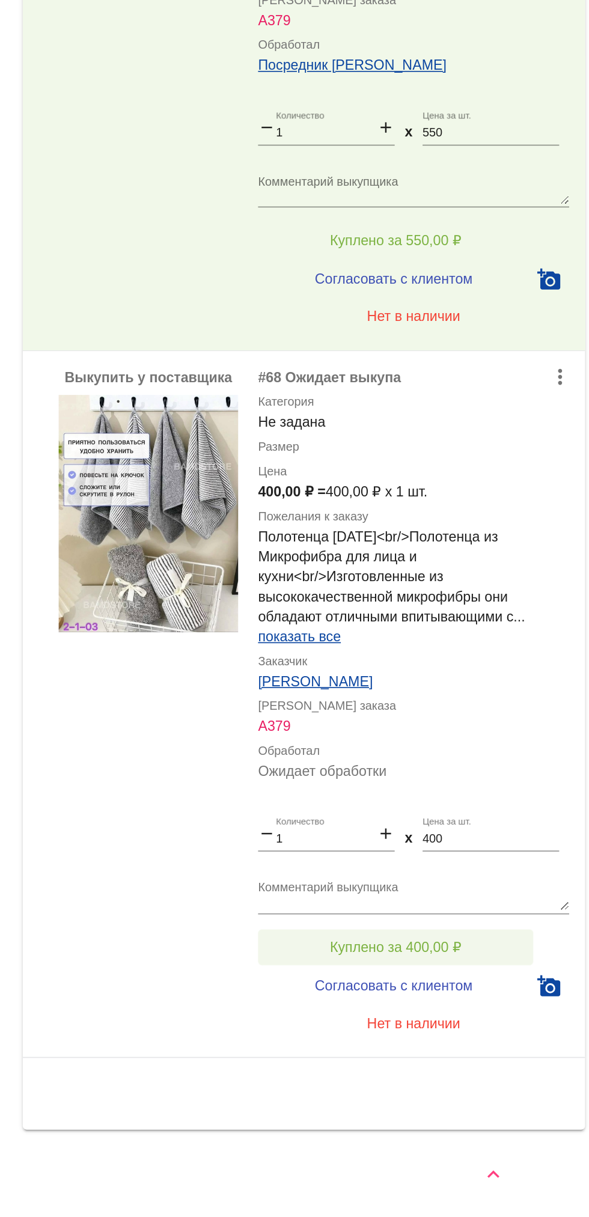
click at [525, 1046] on button "Куплено за 400,00 ₽" at bounding box center [470, 1054] width 166 height 22
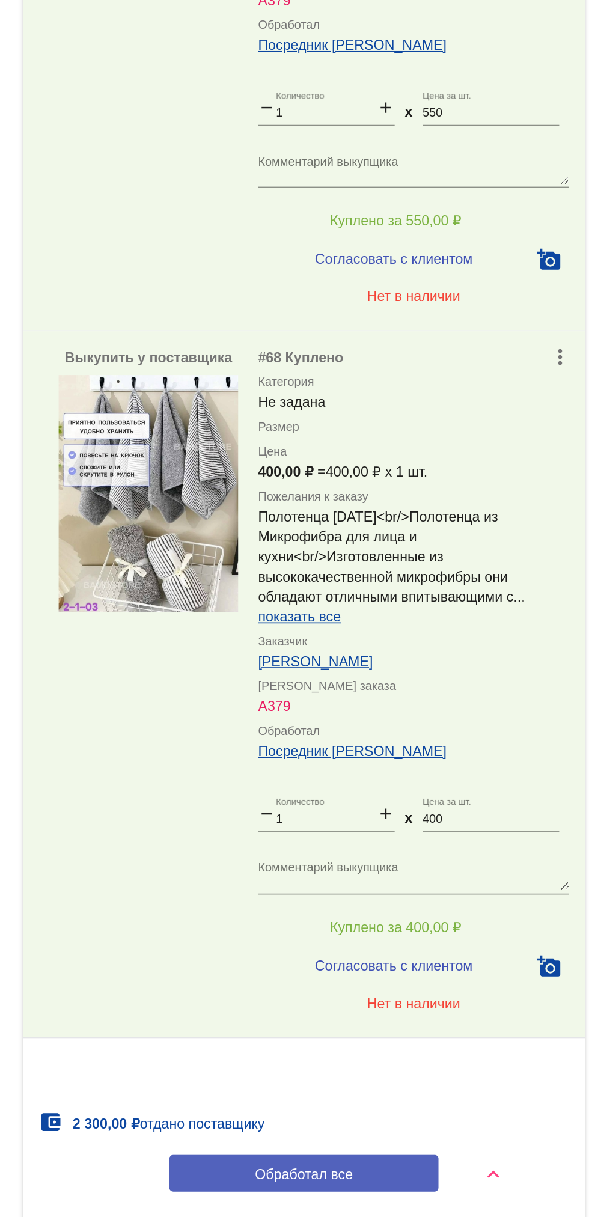
click at [481, 1201] on button "Обработал все" at bounding box center [415, 1190] width 162 height 22
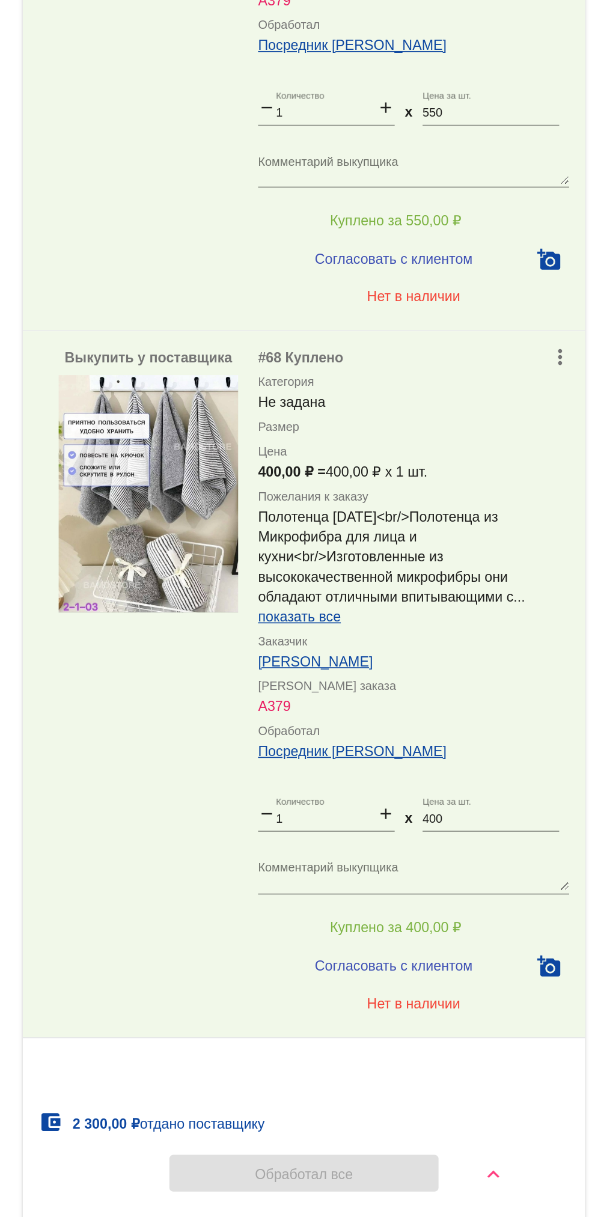
scroll to position [0, 0]
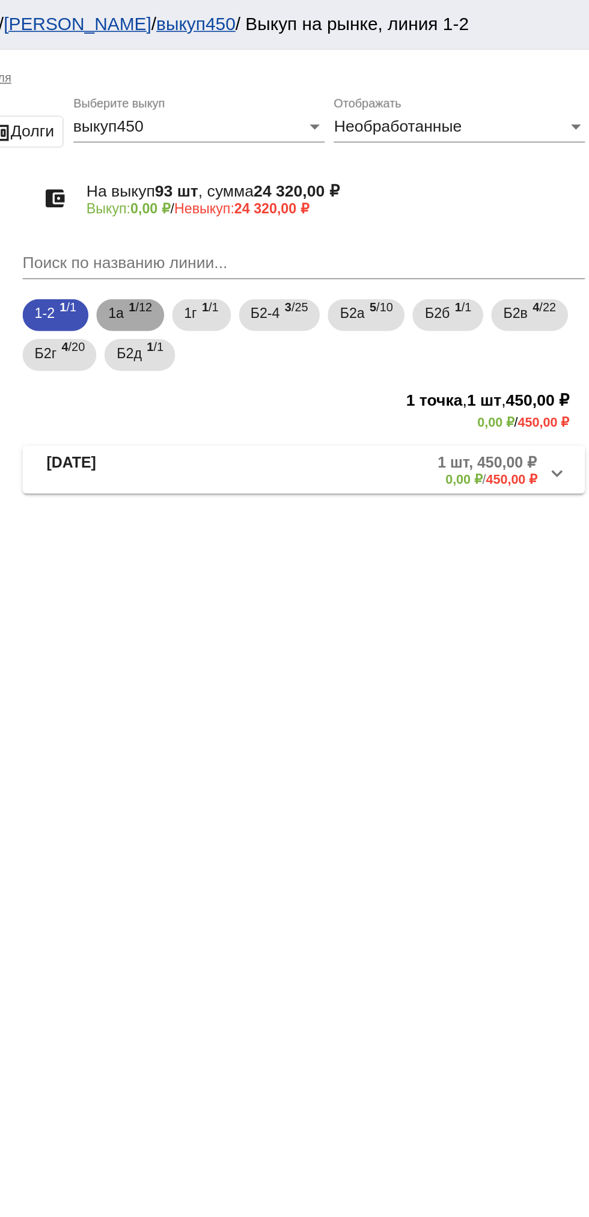
click at [319, 196] on span "1 /12" at bounding box center [316, 190] width 14 height 25
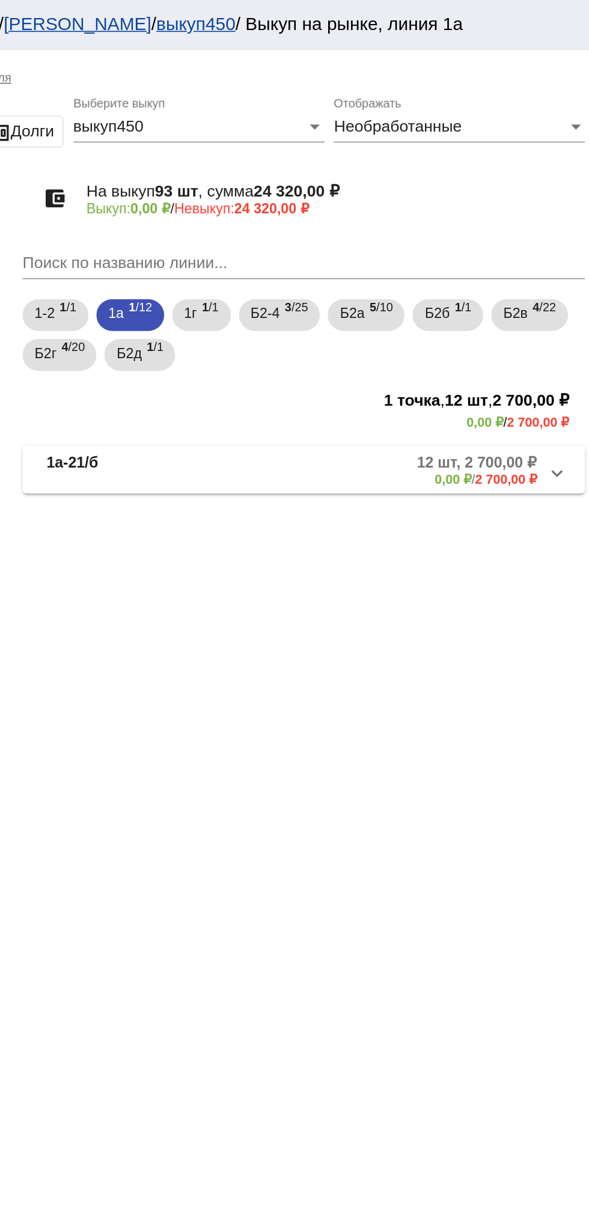
click at [398, 281] on mat-panel-description "12 шт, 2 700,00 ₽ 0,00 ₽ / 2 700,00 ₽" at bounding box center [458, 283] width 194 height 20
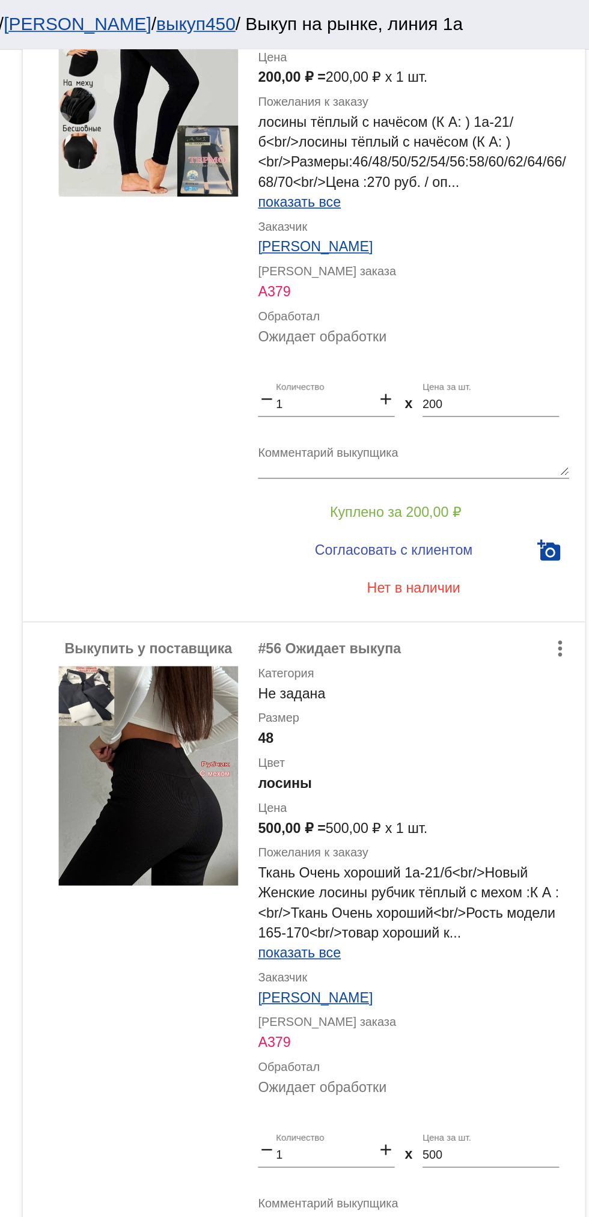
scroll to position [820, 0]
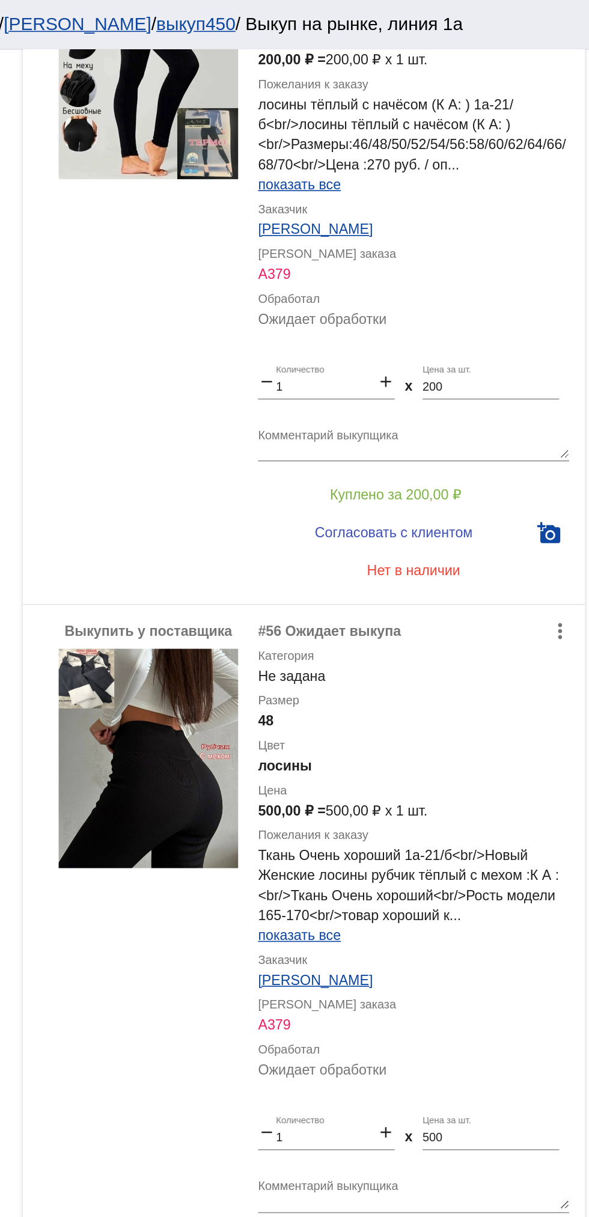
click at [303, 465] on img at bounding box center [321, 457] width 108 height 132
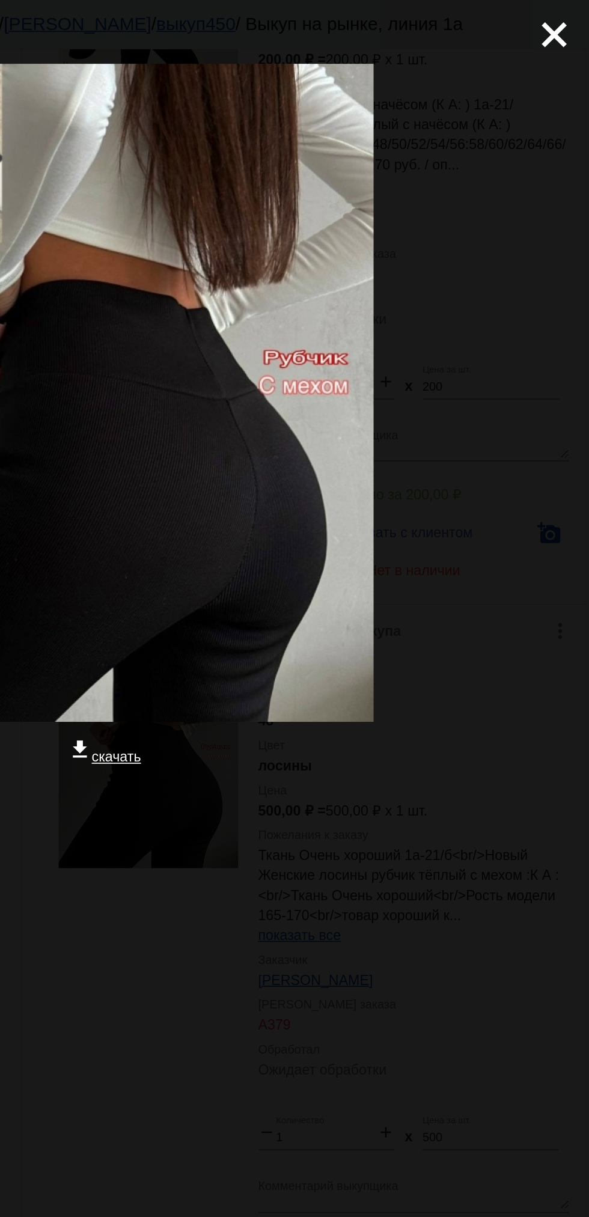
click at [373, 540] on div at bounding box center [295, 522] width 570 height 120
click at [328, 585] on div "close get_app скачать" at bounding box center [294, 310] width 589 height 621
click at [563, 23] on mat-icon "close" at bounding box center [560, 16] width 14 height 14
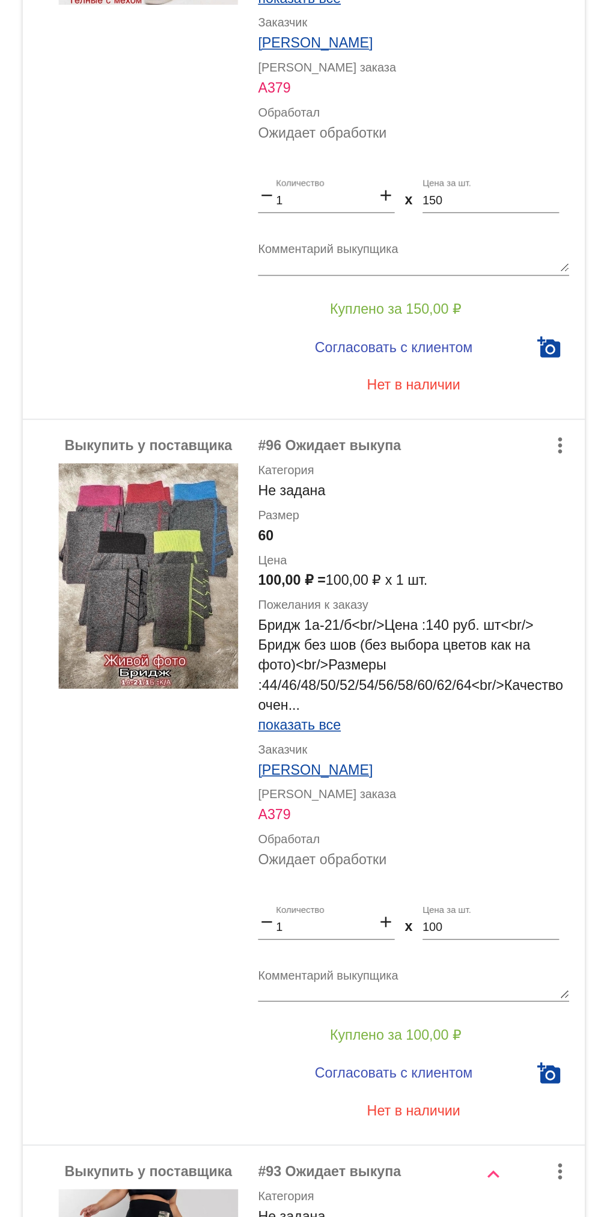
scroll to position [3483, 0]
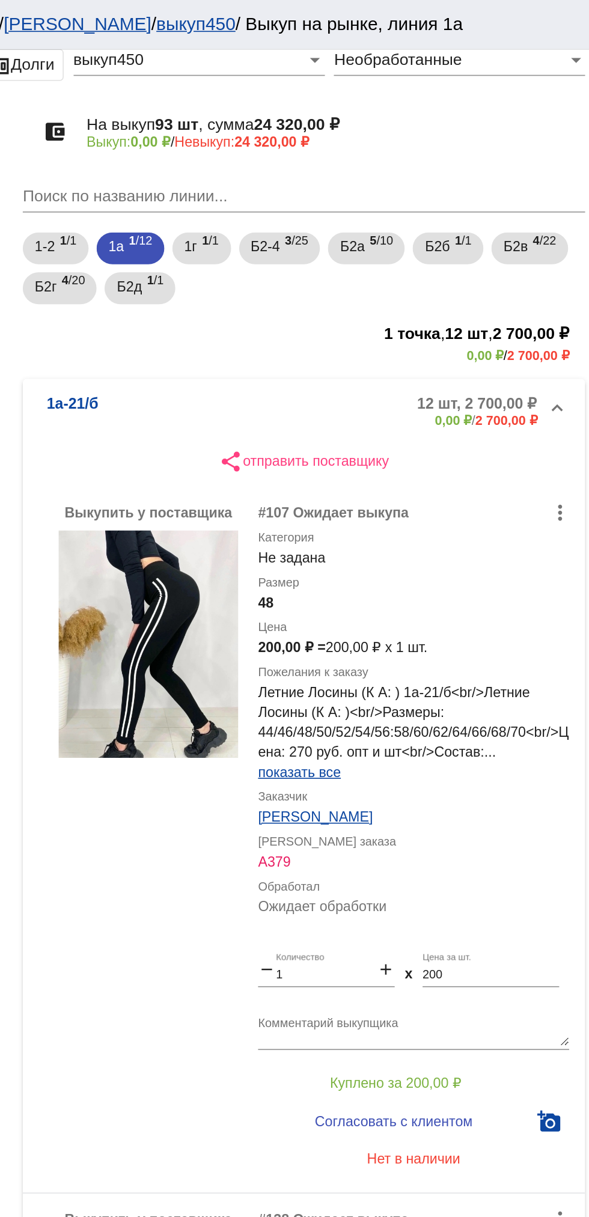
scroll to position [38, 0]
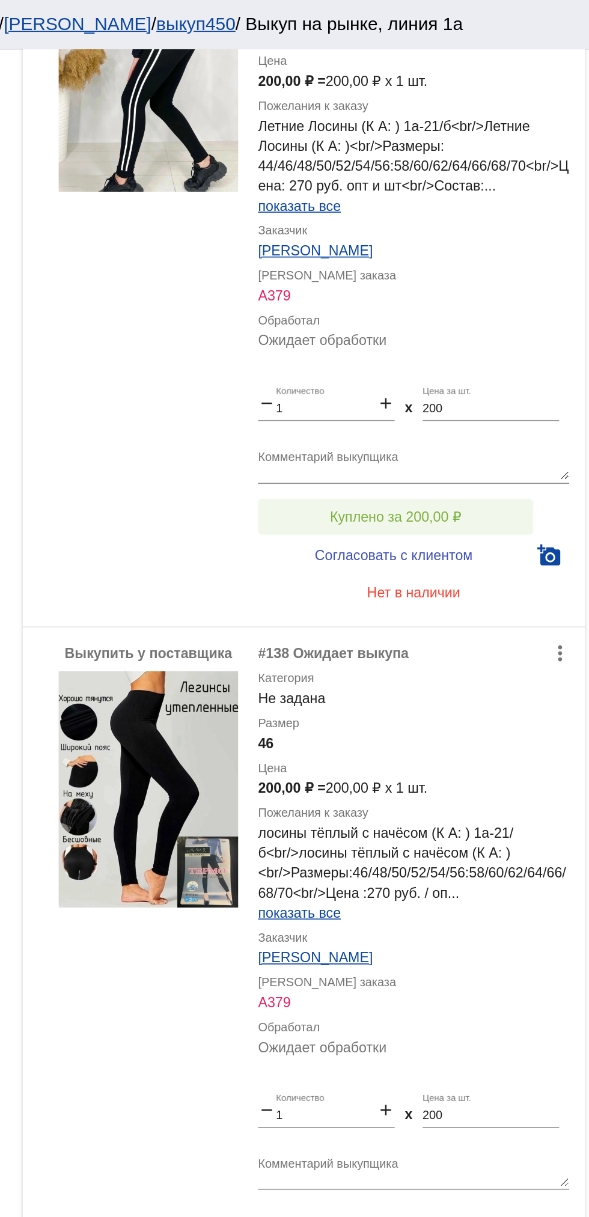
click at [499, 304] on button "Куплено за 200,00 ₽" at bounding box center [470, 311] width 166 height 22
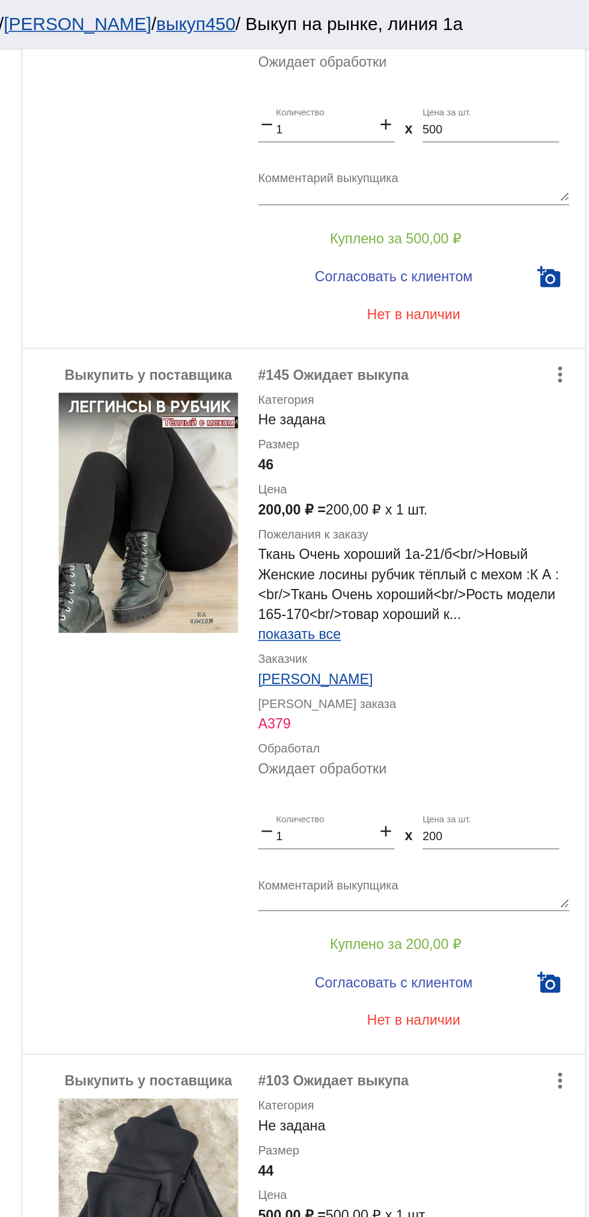
scroll to position [1424, 0]
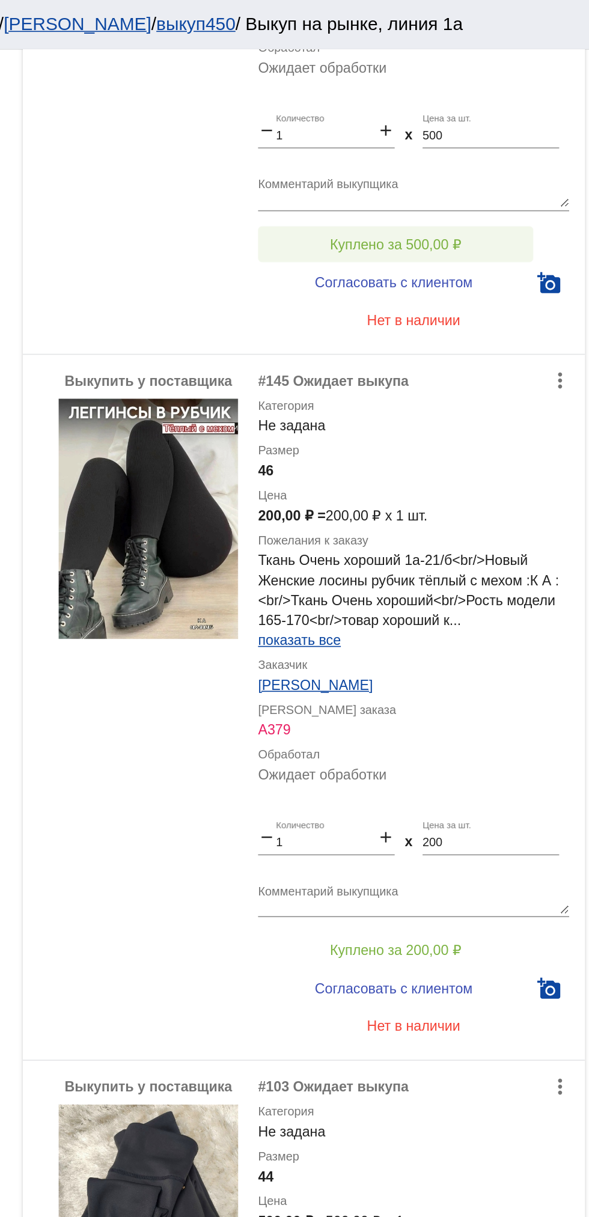
click at [513, 156] on button "Куплено за 500,00 ₽" at bounding box center [470, 147] width 166 height 22
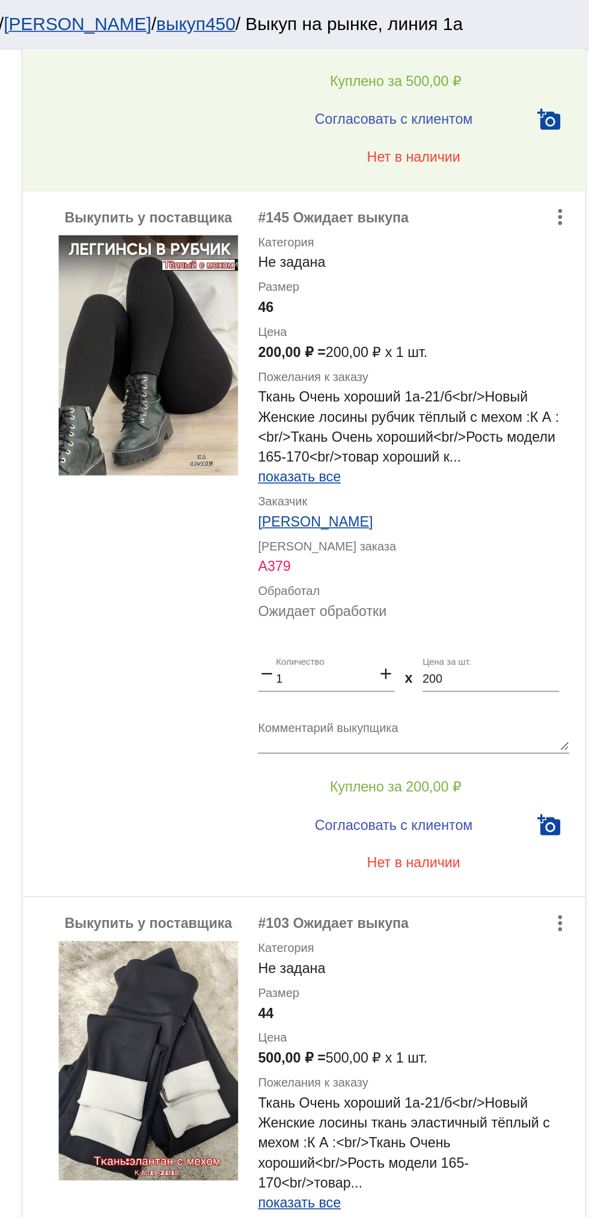
scroll to position [1517, 0]
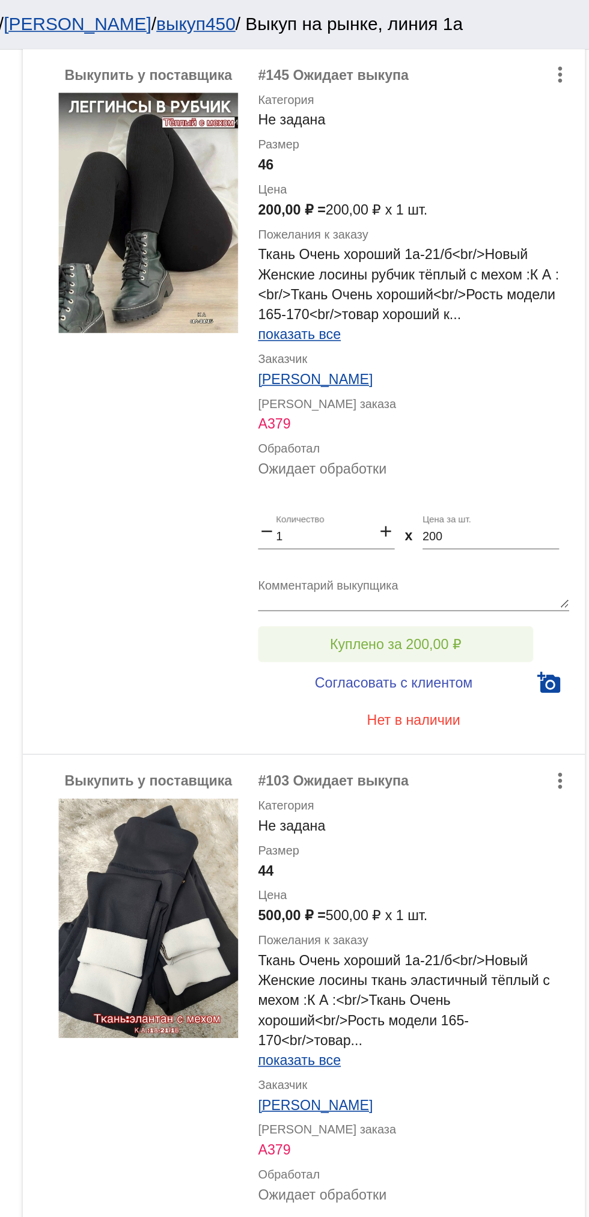
click at [503, 391] on span "Куплено за 200,00 ₽" at bounding box center [469, 388] width 79 height 10
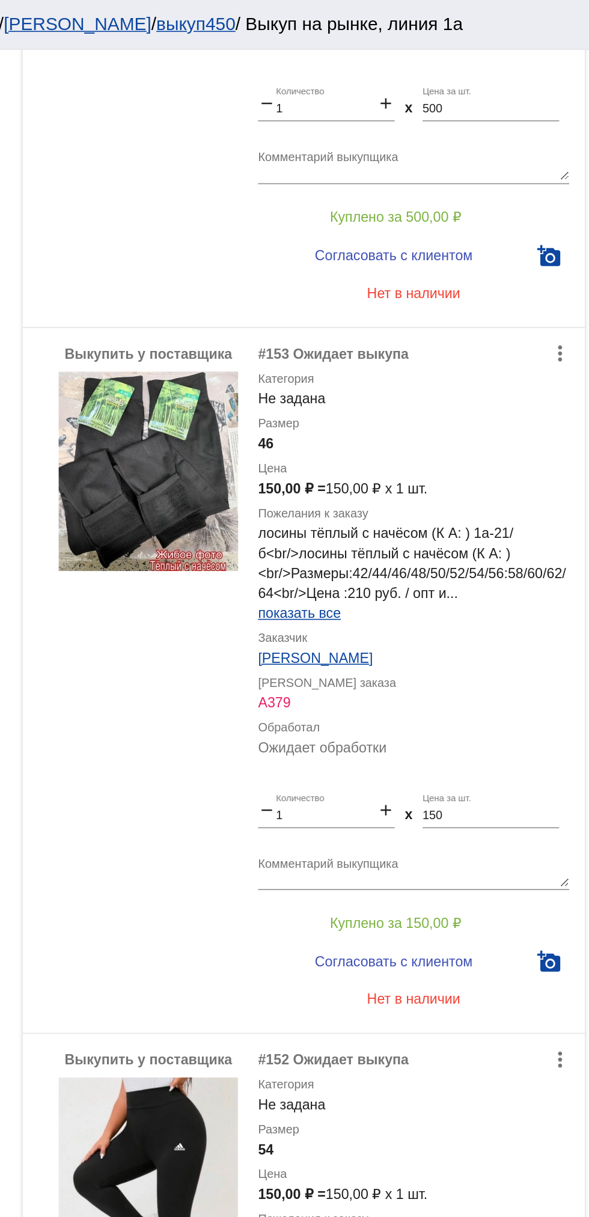
scroll to position [2305, 0]
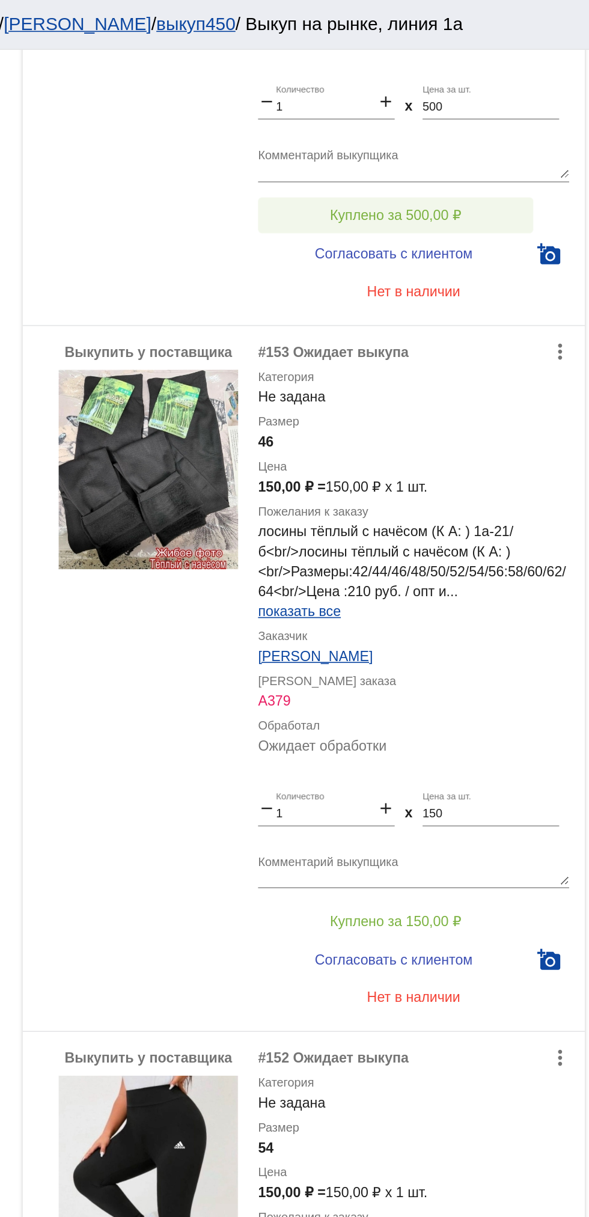
click at [502, 131] on span "Куплено за 500,00 ₽" at bounding box center [469, 130] width 79 height 10
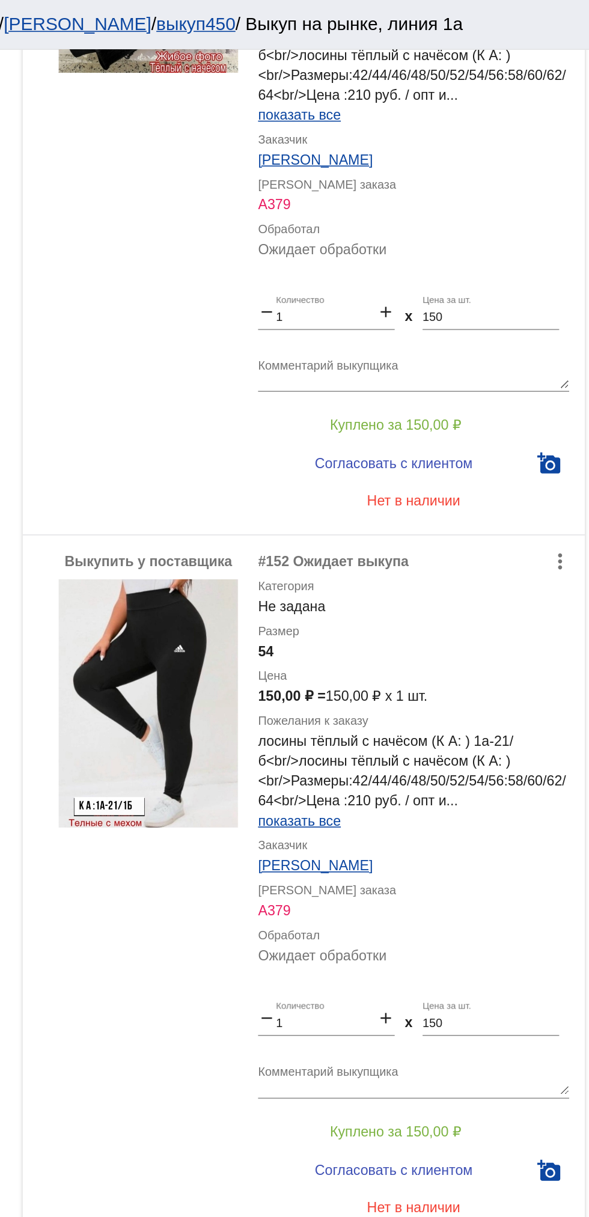
scroll to position [2605, 0]
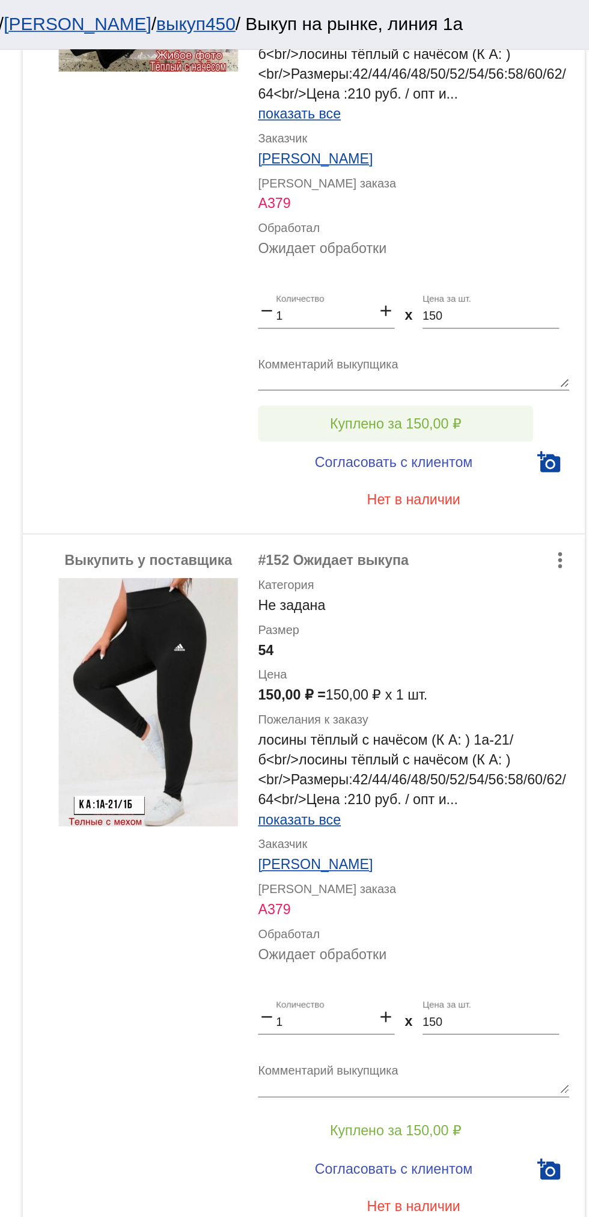
click at [504, 245] on button "Куплено за 150,00 ₽" at bounding box center [470, 256] width 166 height 22
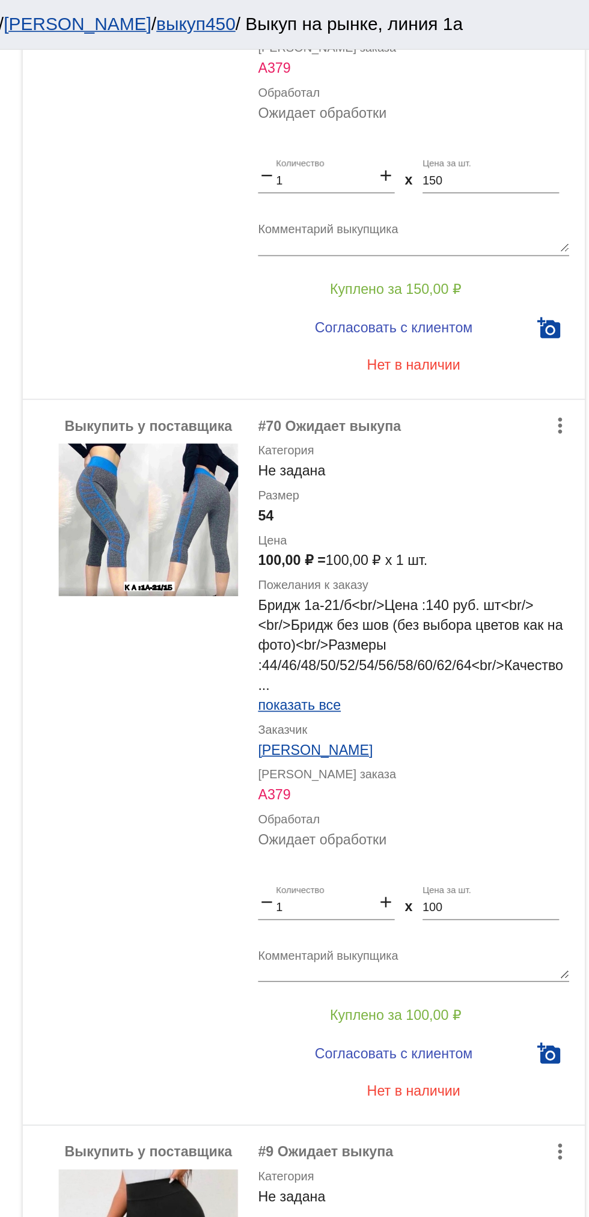
scroll to position [3113, 0]
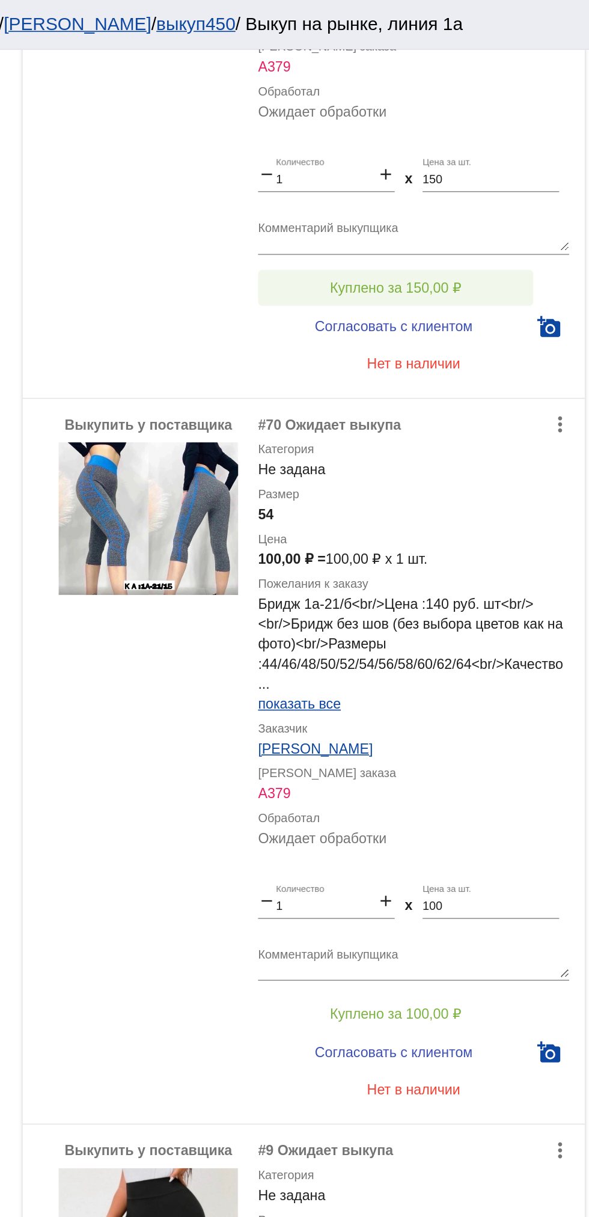
click at [502, 170] on span "Куплено за 150,00 ₽" at bounding box center [469, 174] width 79 height 10
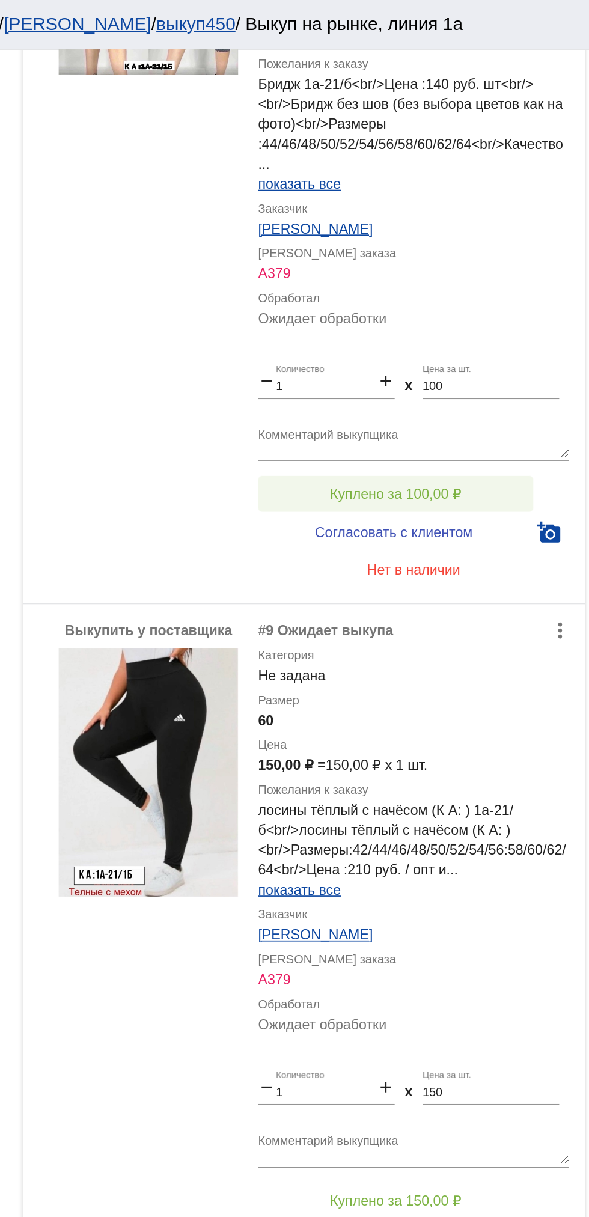
click at [514, 291] on button "Куплено за 100,00 ₽" at bounding box center [470, 298] width 166 height 22
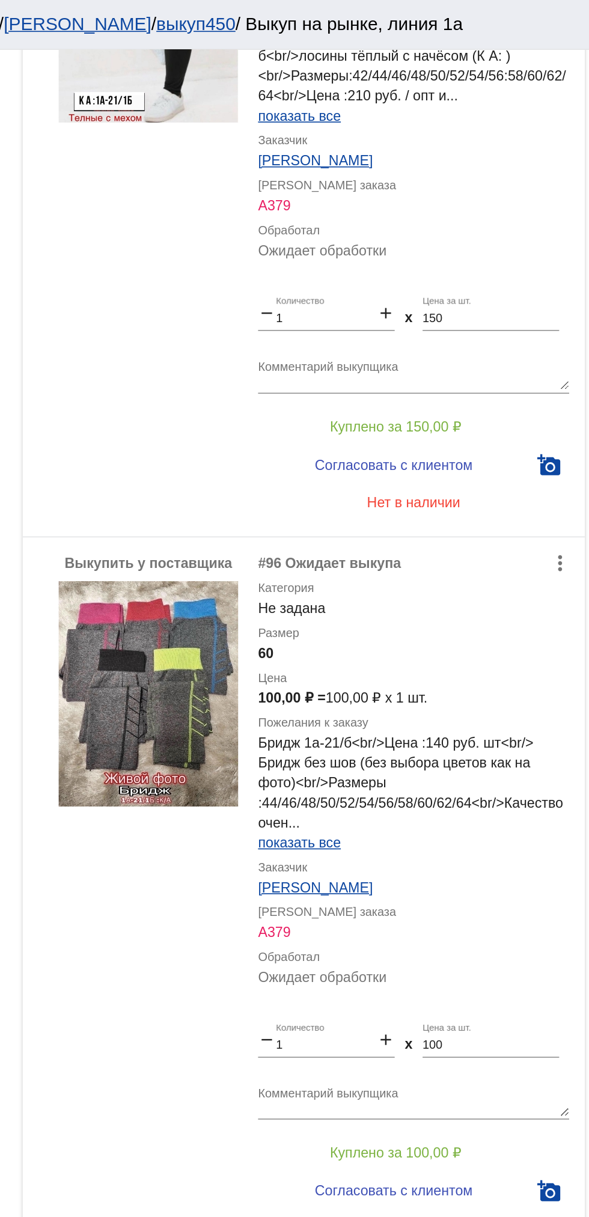
scroll to position [3894, 0]
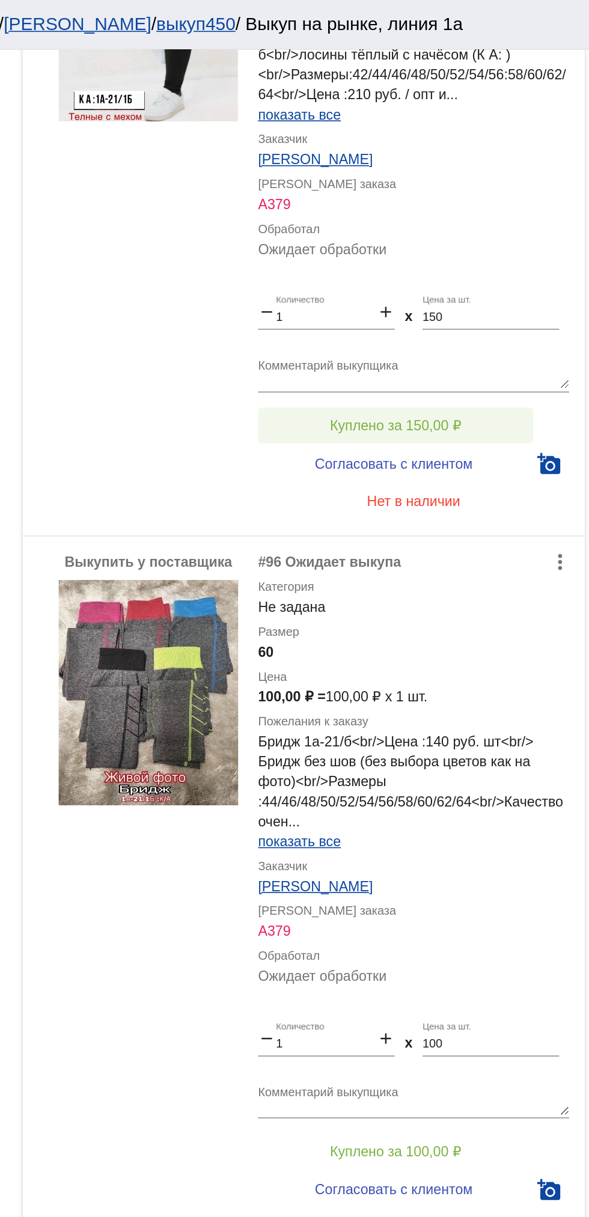
click at [499, 255] on span "Куплено за 150,00 ₽" at bounding box center [469, 257] width 79 height 10
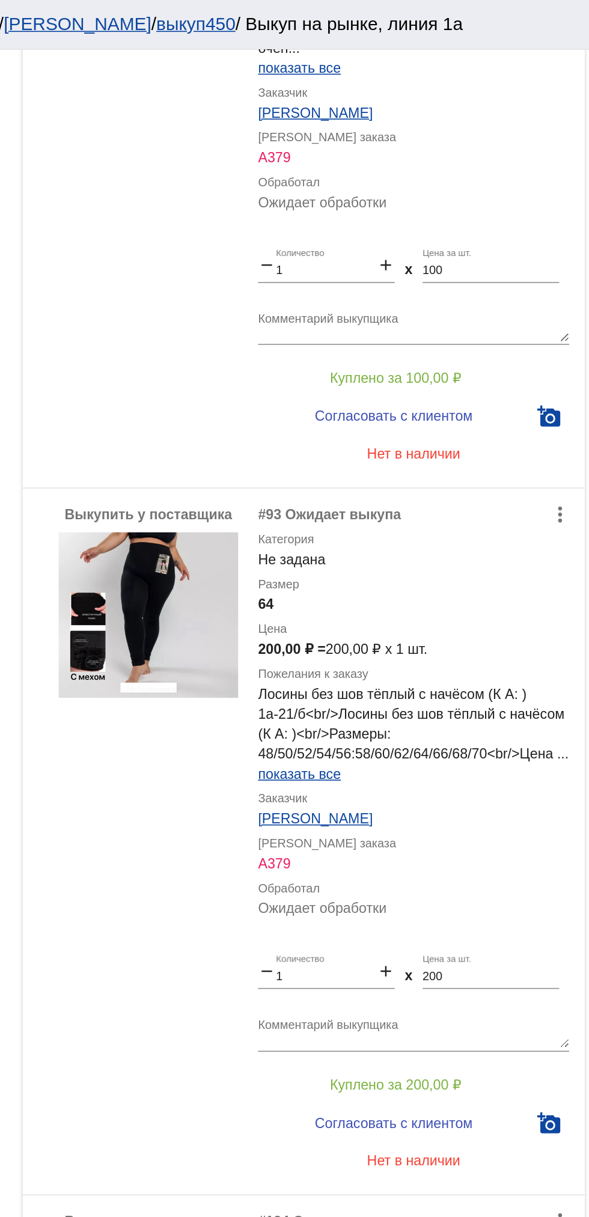
scroll to position [4364, 0]
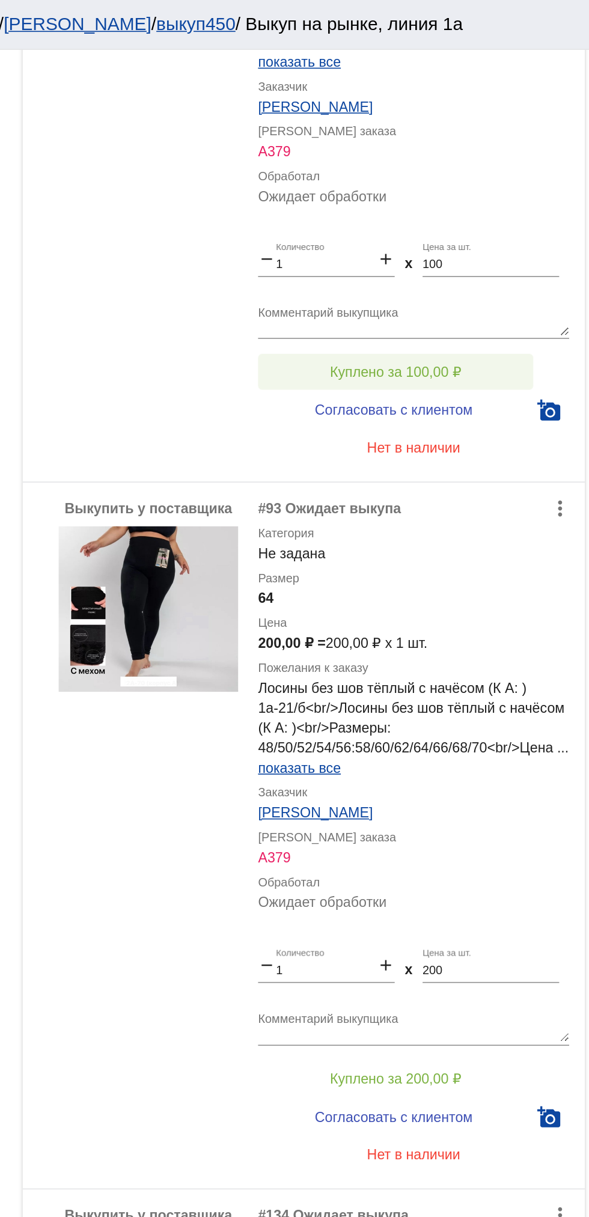
click at [498, 215] on button "Куплено за 100,00 ₽" at bounding box center [470, 224] width 166 height 22
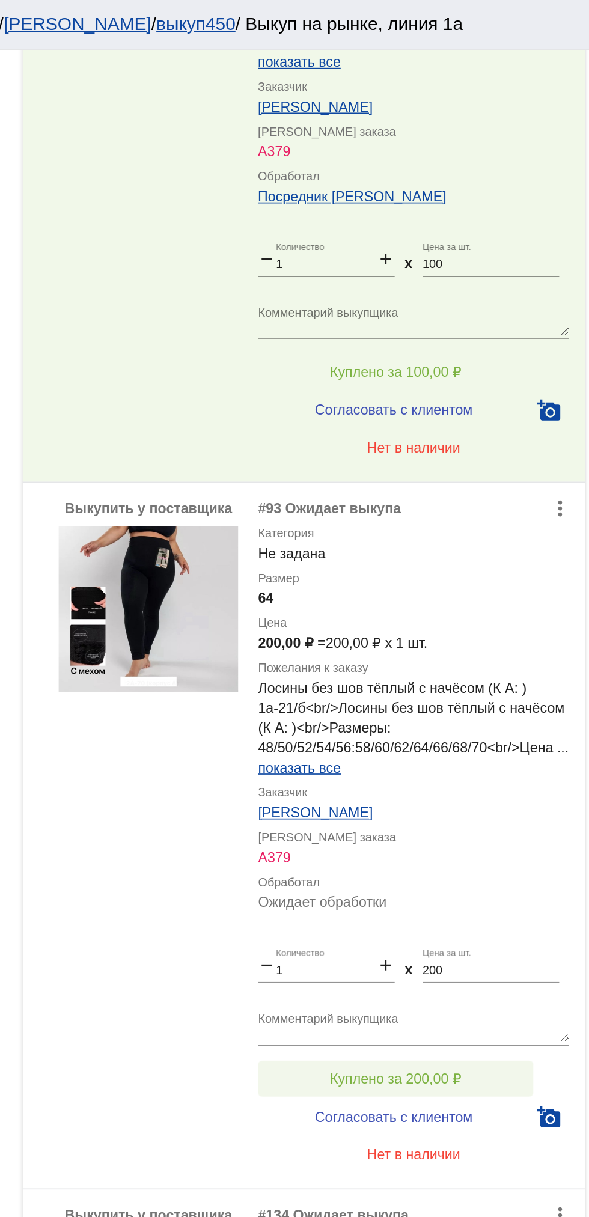
click at [414, 653] on button "Куплено за 200,00 ₽" at bounding box center [470, 650] width 166 height 22
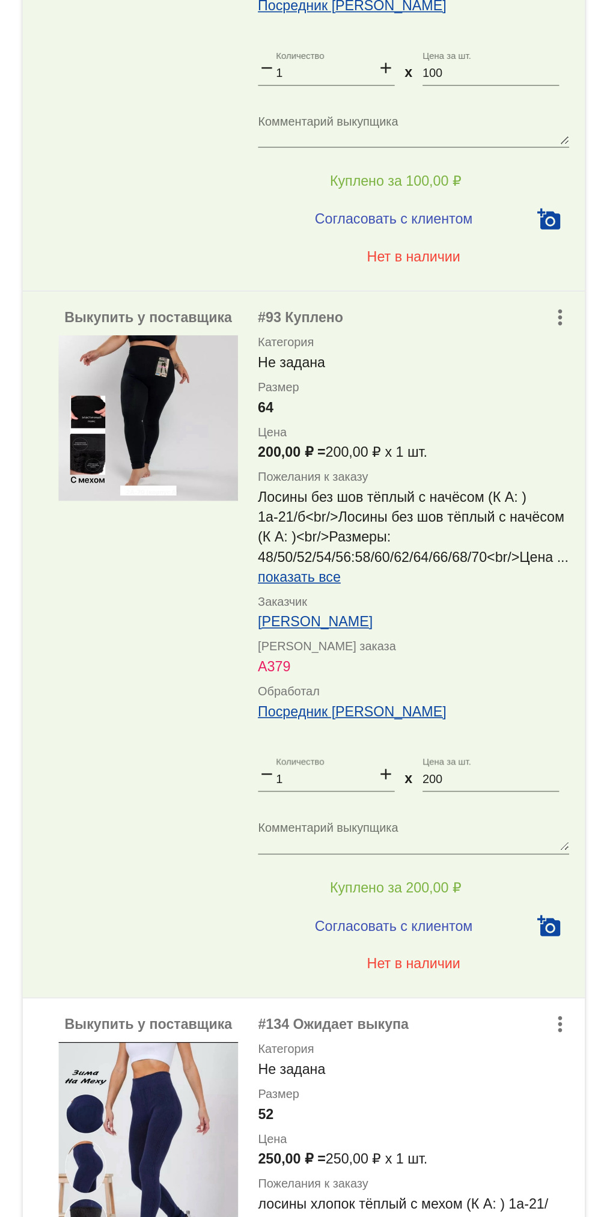
scroll to position [0, 0]
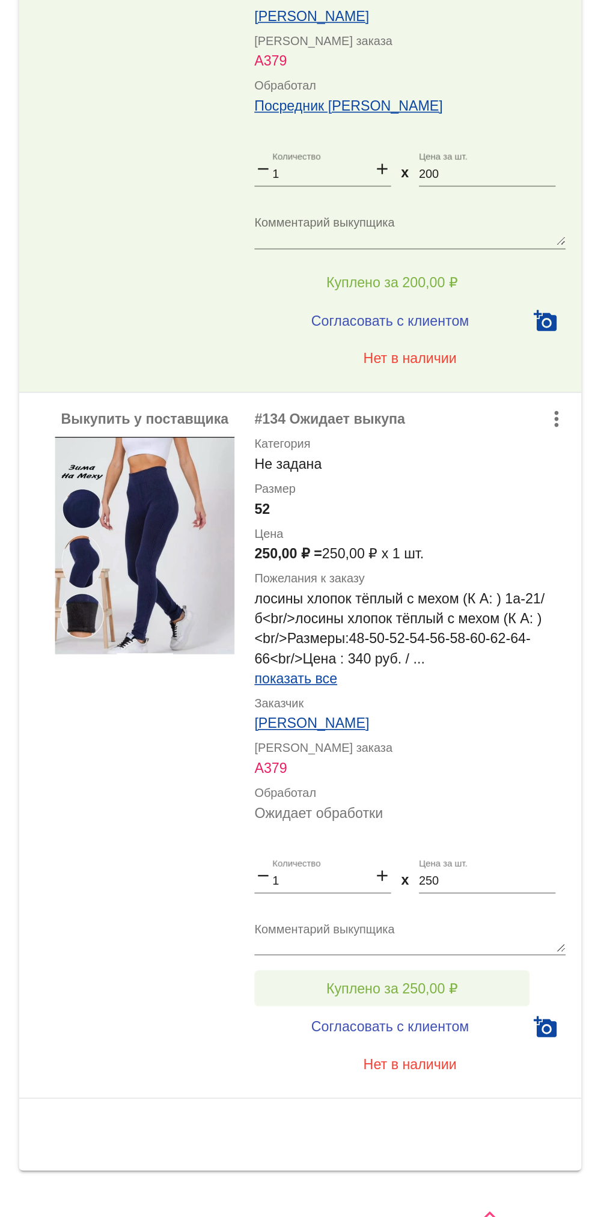
click at [526, 1061] on button "Куплено за 250,00 ₽" at bounding box center [470, 1054] width 166 height 22
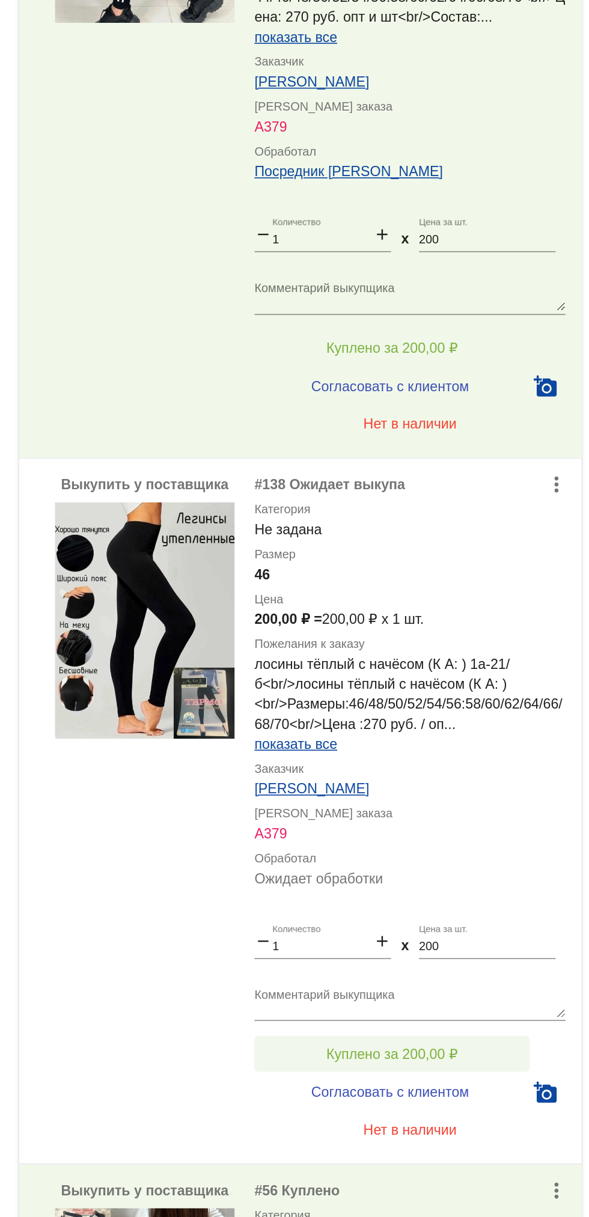
click at [507, 1112] on button "Куплено за 200,00 ₽" at bounding box center [470, 1119] width 166 height 22
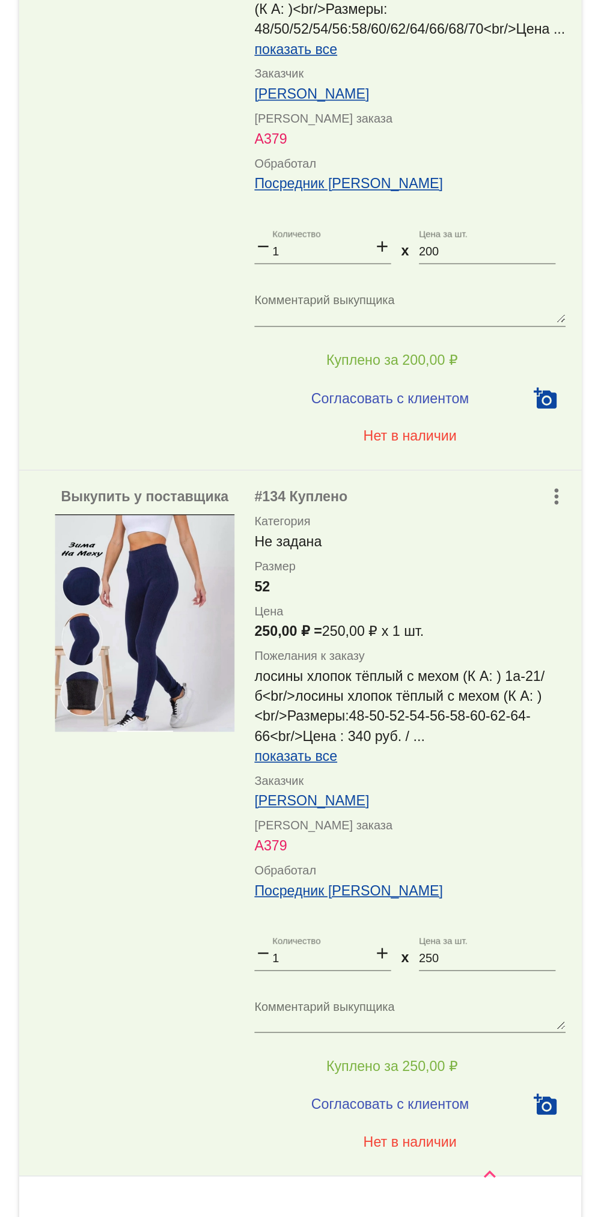
scroll to position [4466, 0]
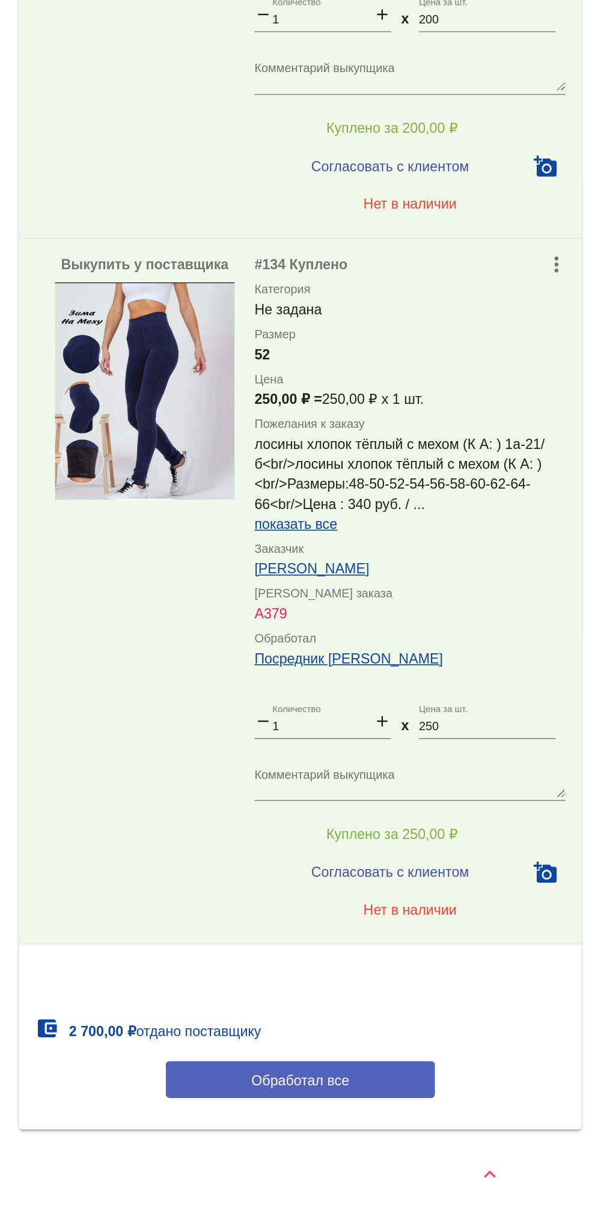
click at [450, 1127] on button "Обработал все" at bounding box center [415, 1134] width 162 height 22
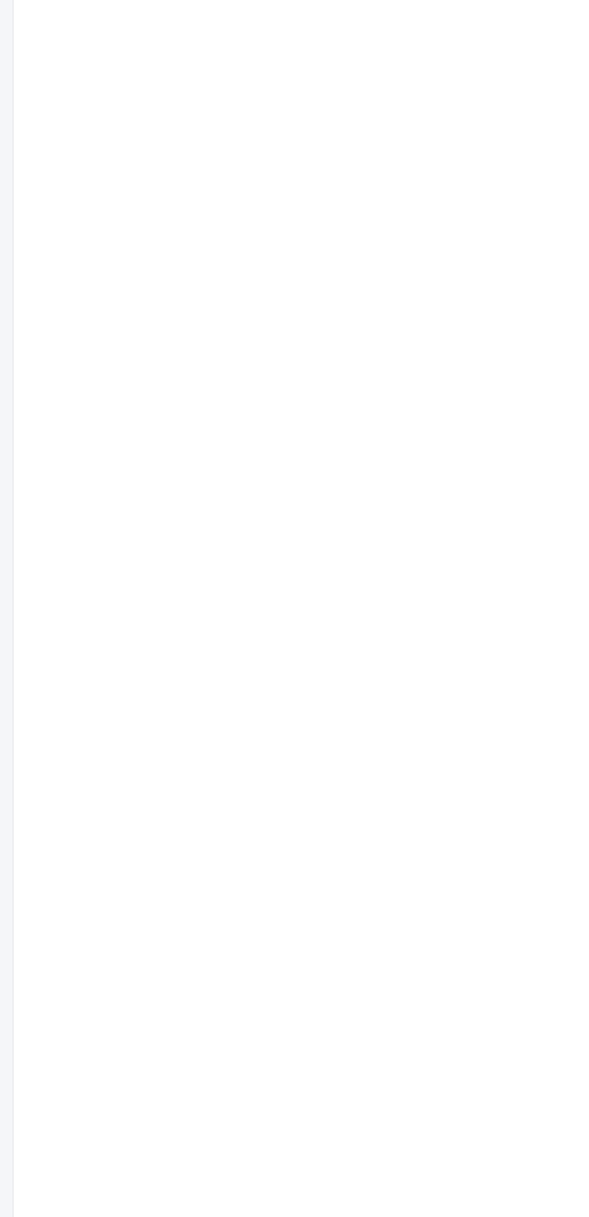
scroll to position [0, 0]
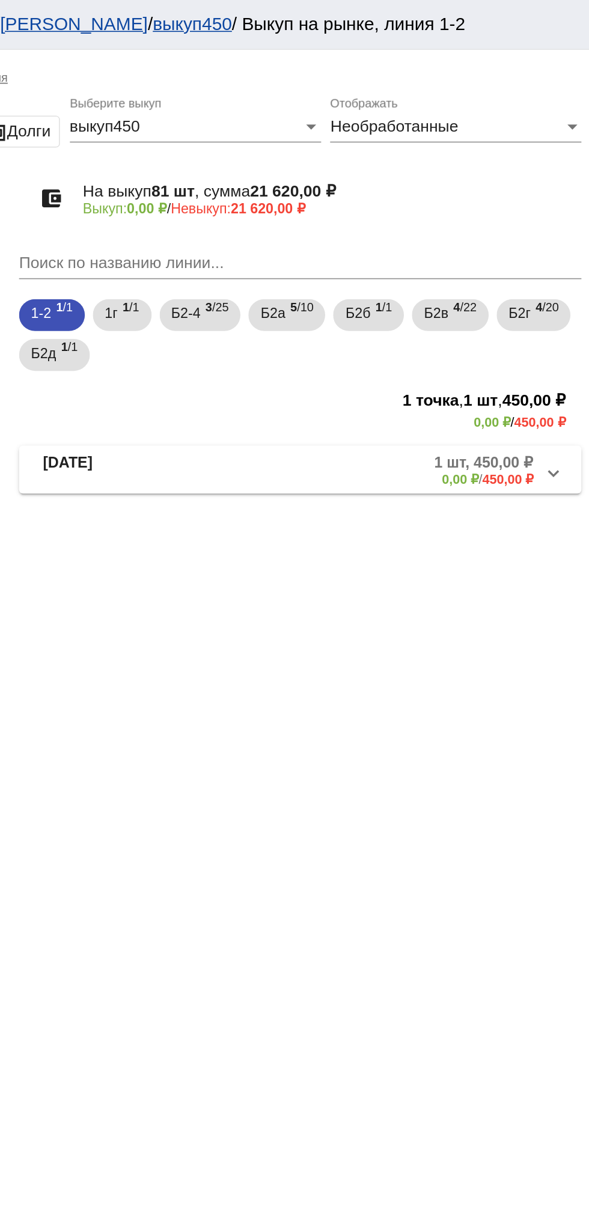
click at [440, 287] on mat-panel-description "1 шт, 450,00 ₽ 0,00 ₽ / 450,00 ₽" at bounding box center [460, 283] width 191 height 20
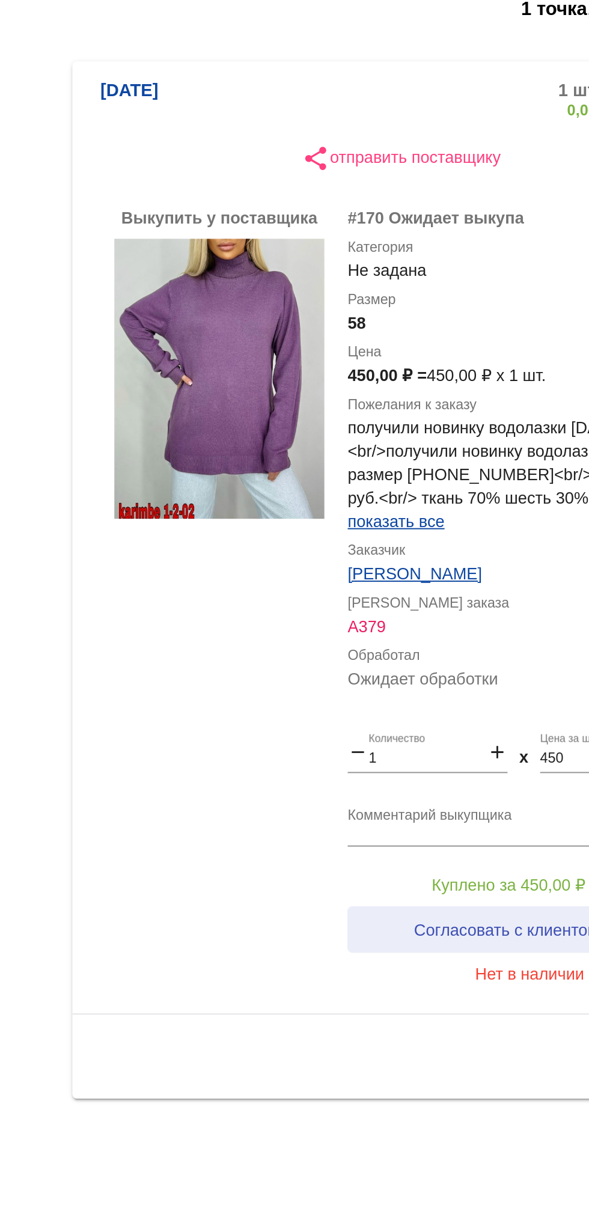
click at [470, 721] on span "Согласовать с клиентом" at bounding box center [468, 716] width 95 height 10
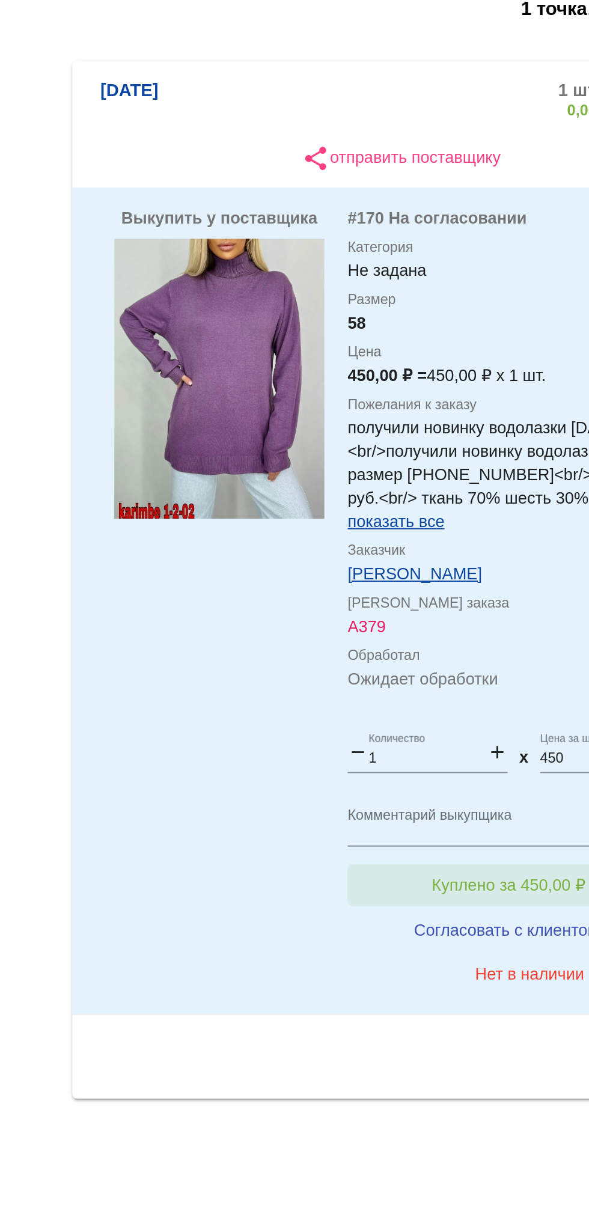
click at [473, 695] on button "Куплено за 450,00 ₽" at bounding box center [470, 693] width 166 height 22
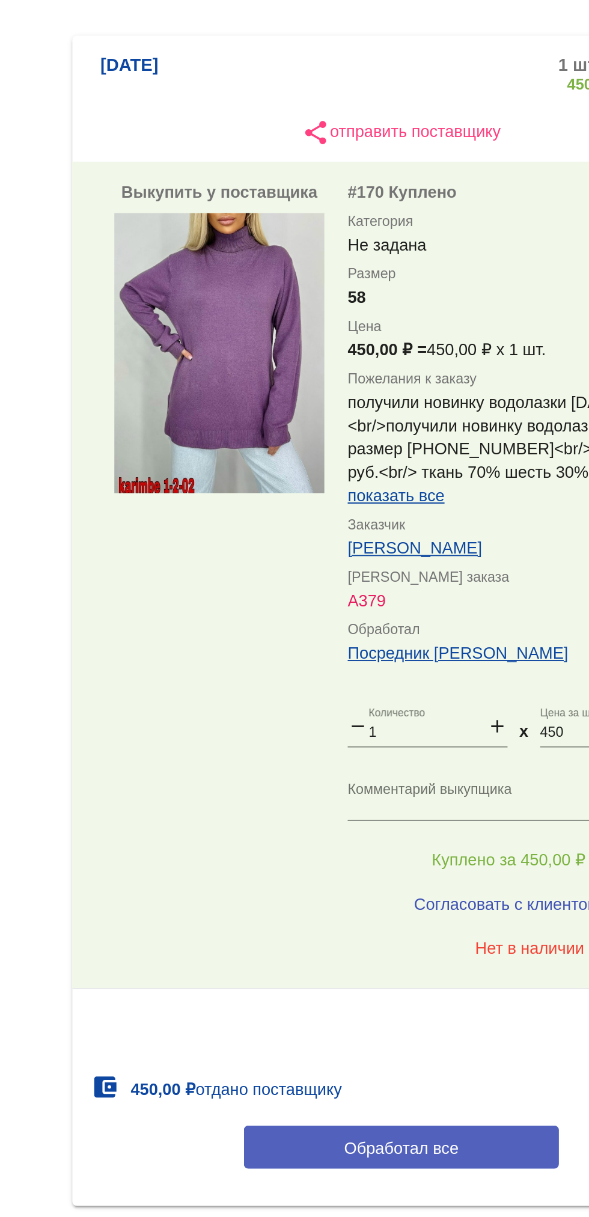
click at [431, 846] on span "Обработал все" at bounding box center [414, 842] width 59 height 10
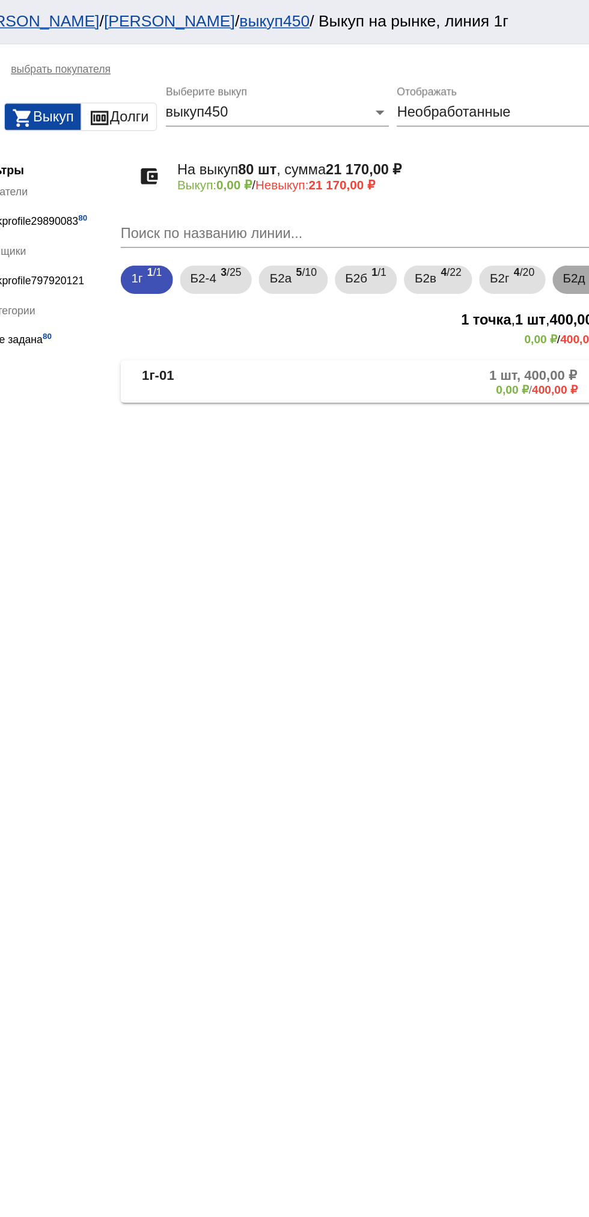
click at [564, 189] on b "1" at bounding box center [566, 185] width 4 height 8
click at [257, 189] on span "1г" at bounding box center [256, 189] width 8 height 22
click at [301, 189] on span "Б2-4" at bounding box center [301, 189] width 17 height 22
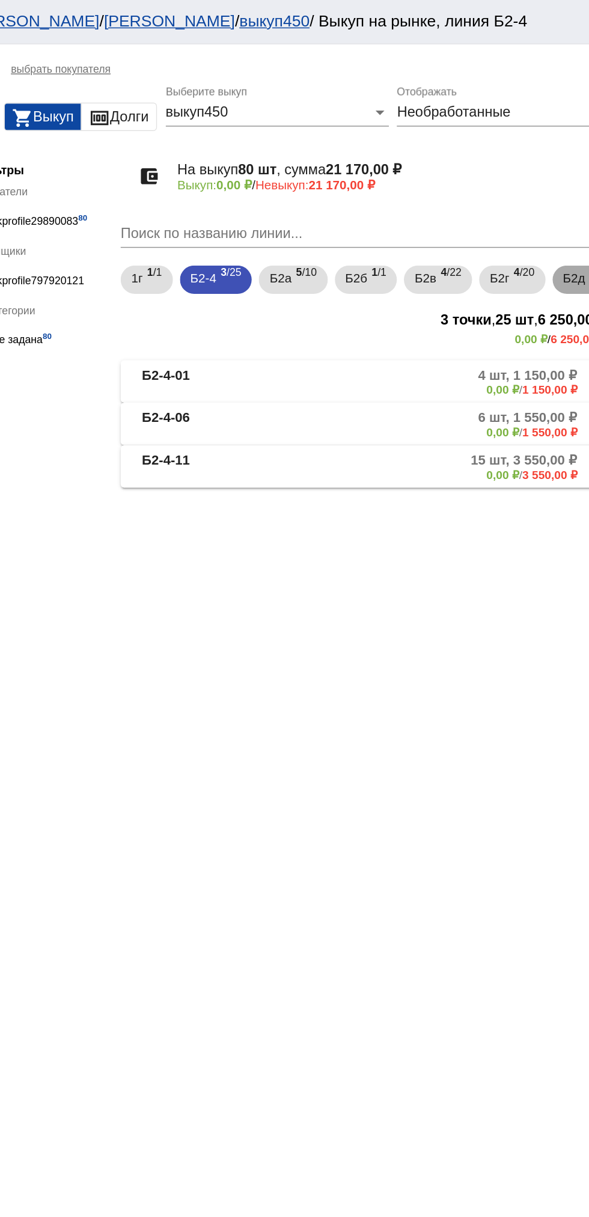
click at [564, 189] on b "1" at bounding box center [566, 185] width 4 height 8
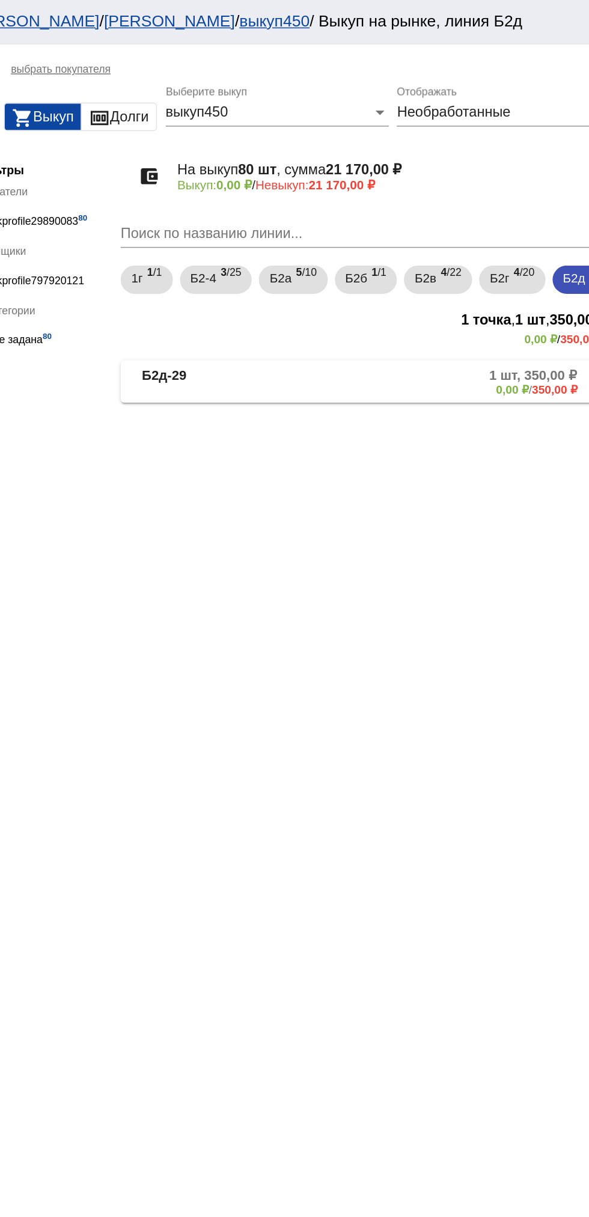
click at [295, 269] on mat-panel-title "Б2д-29" at bounding box center [308, 259] width 96 height 20
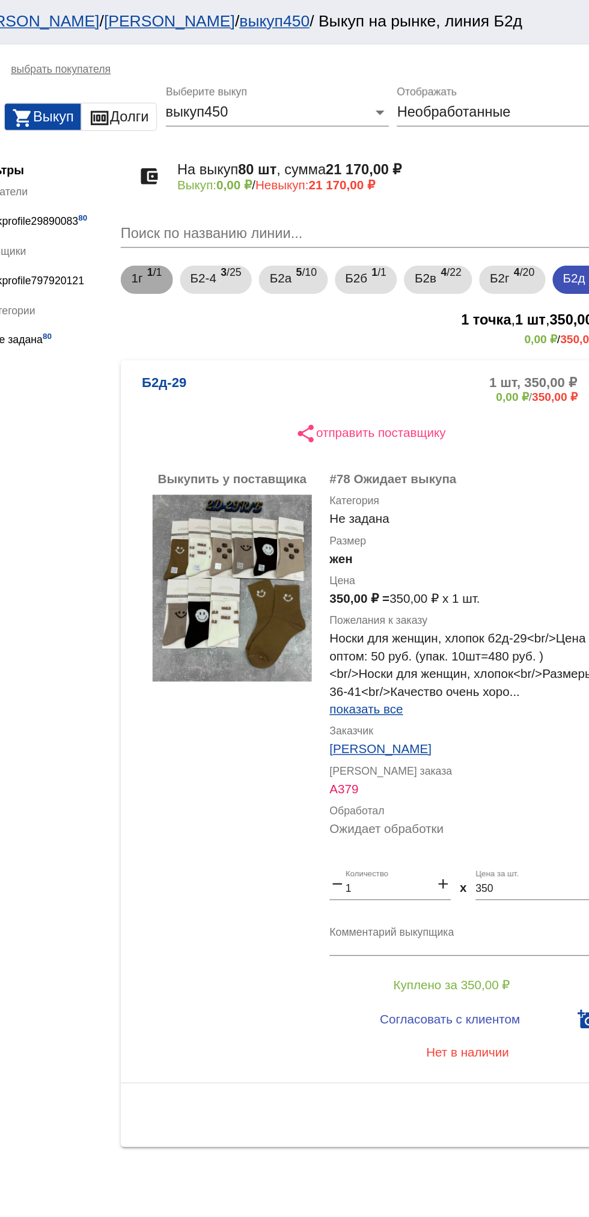
click at [257, 189] on span "1г" at bounding box center [256, 189] width 8 height 22
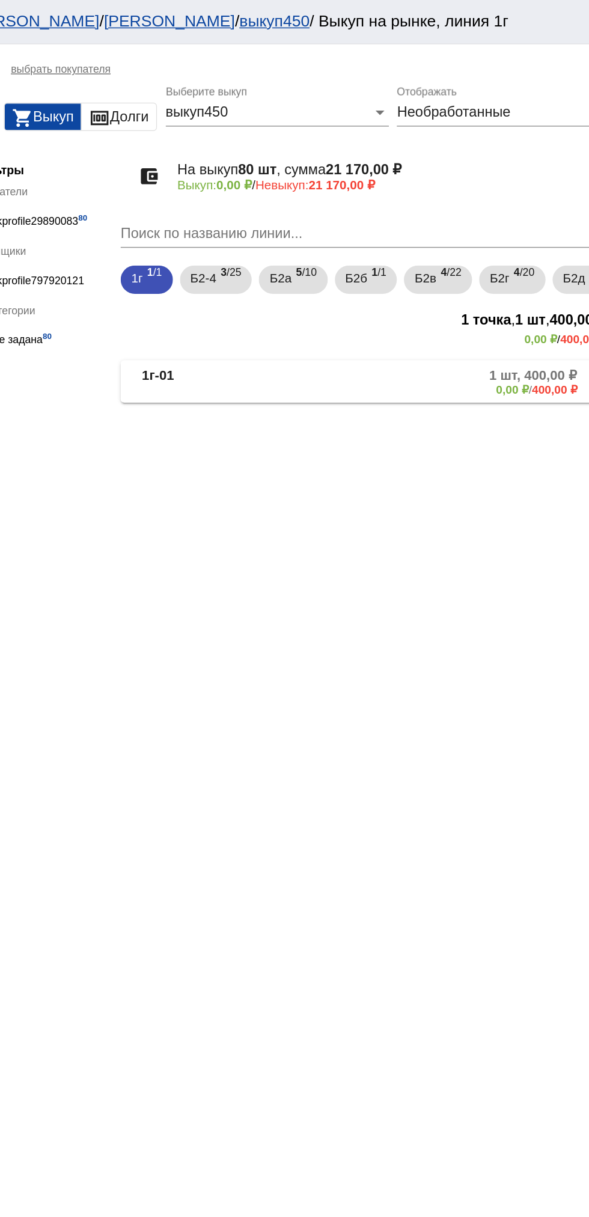
click at [288, 269] on mat-panel-title "1г-01" at bounding box center [305, 259] width 90 height 20
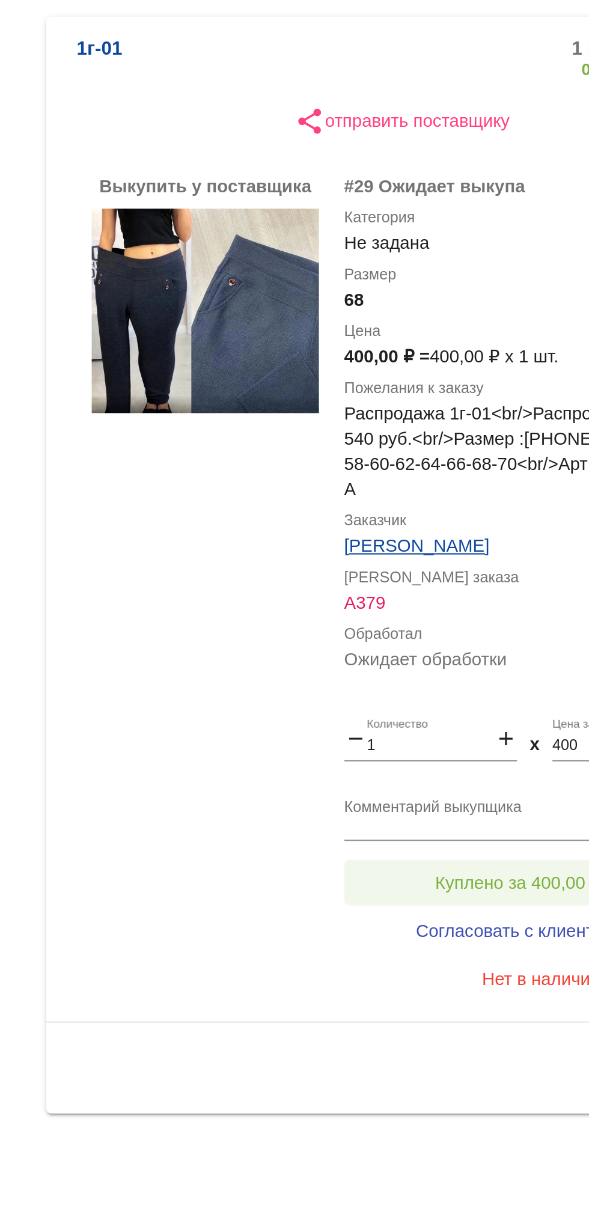
click at [464, 662] on span "Куплено за 400,00 ₽" at bounding box center [469, 657] width 79 height 10
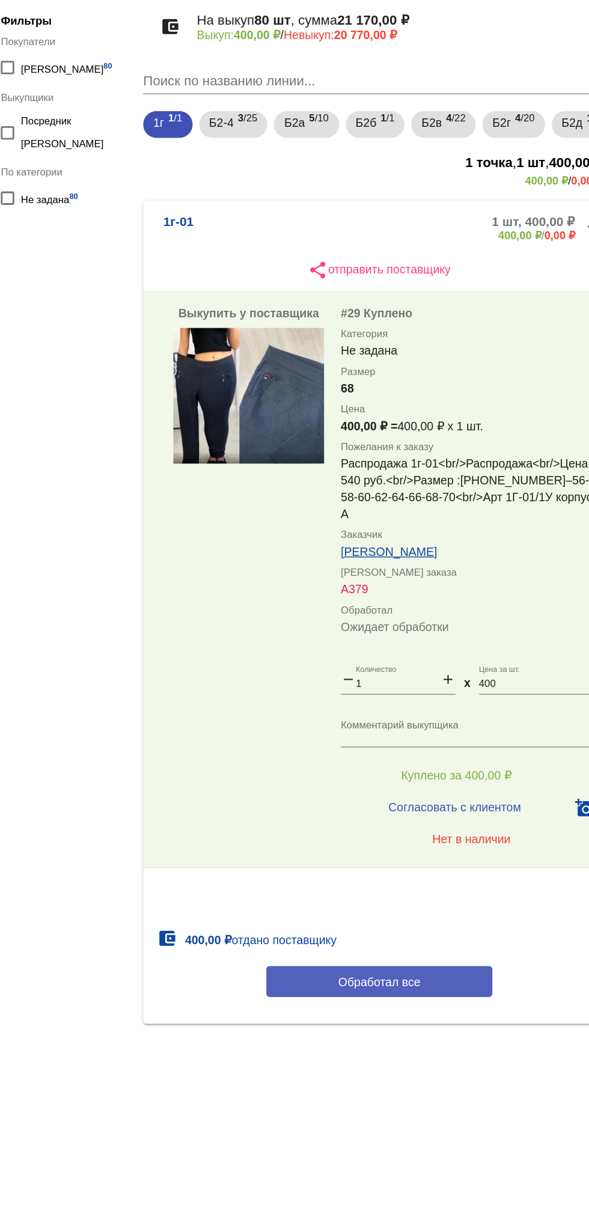
click at [409, 810] on span "Обработал все" at bounding box center [414, 805] width 59 height 10
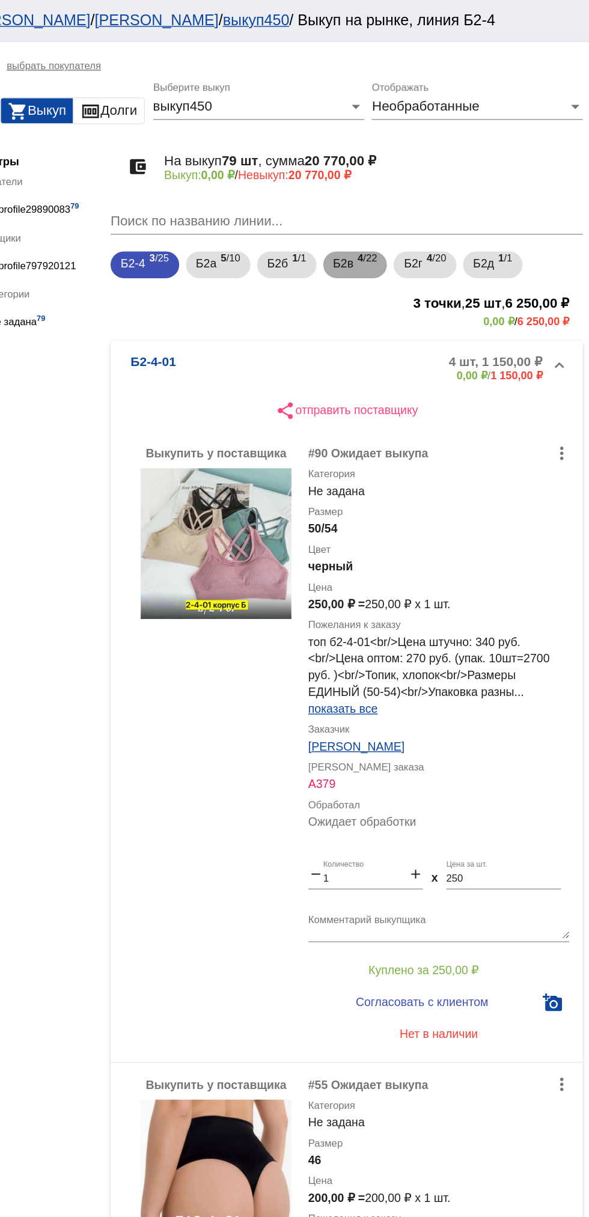
click at [414, 189] on span "Б2в" at bounding box center [412, 189] width 14 height 22
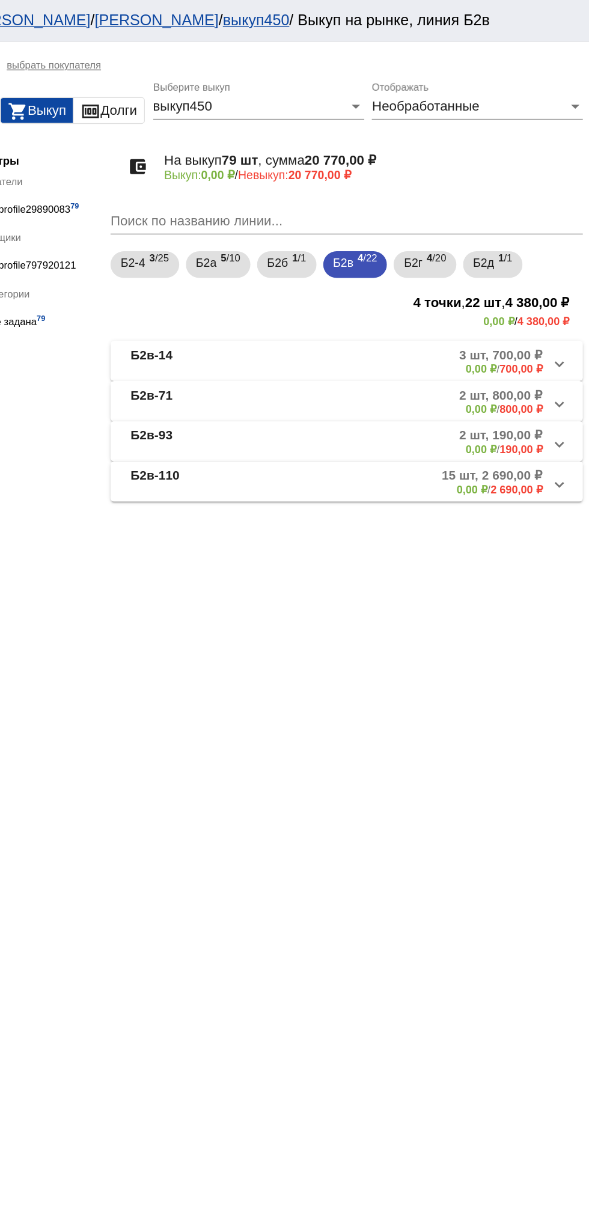
click at [474, 336] on mat-panel-description "15 шт, 2 690,00 ₽ 0,00 ₽ / 2 690,00 ₽" at bounding box center [460, 346] width 192 height 20
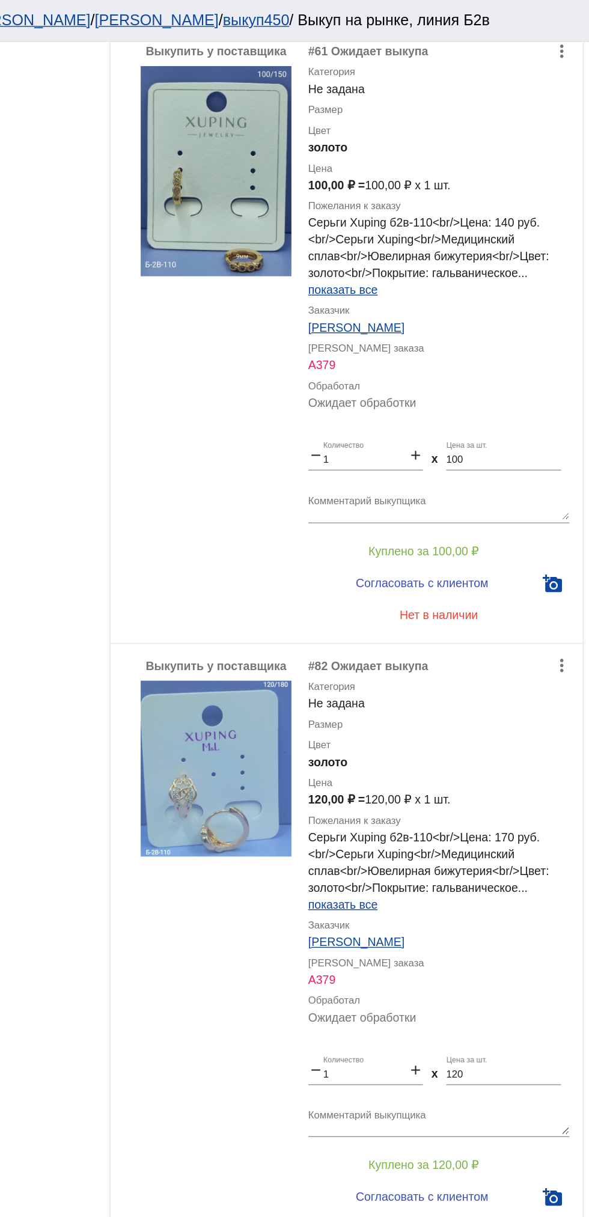
scroll to position [2142, 0]
click at [331, 155] on img at bounding box center [321, 122] width 108 height 151
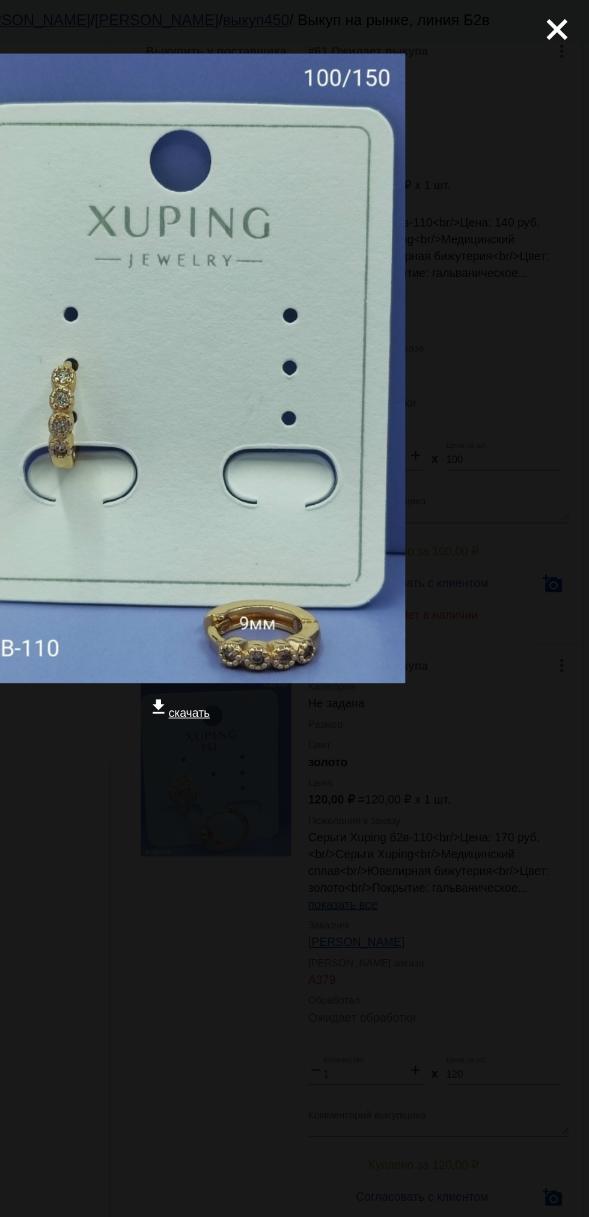
click at [568, 23] on mat-icon "close" at bounding box center [560, 16] width 14 height 14
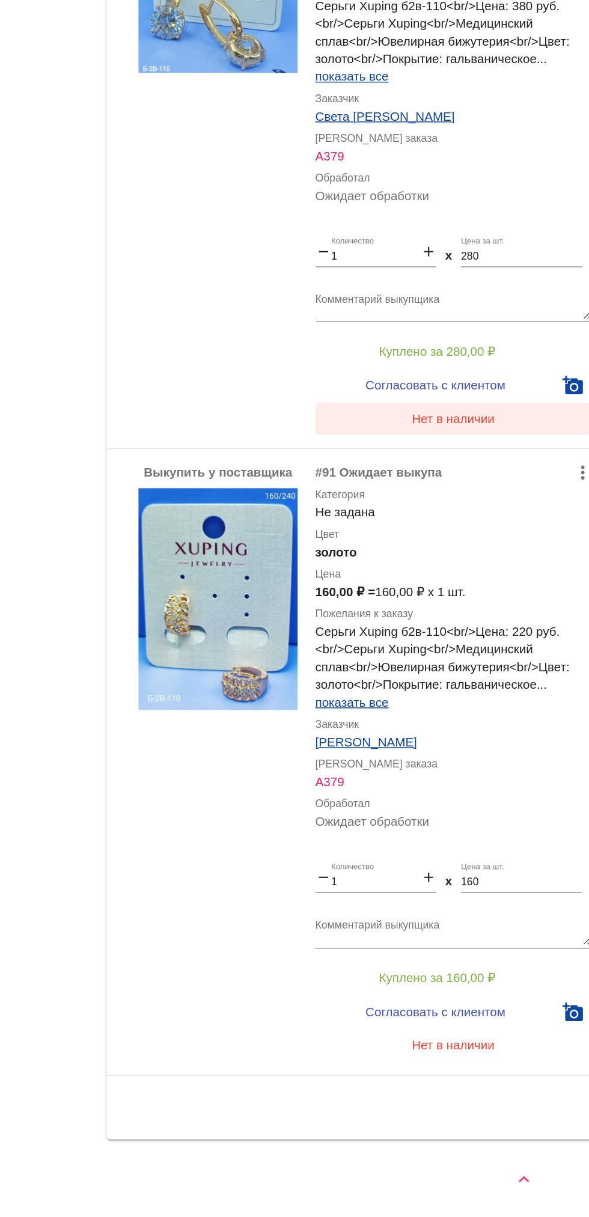
scroll to position [0, 0]
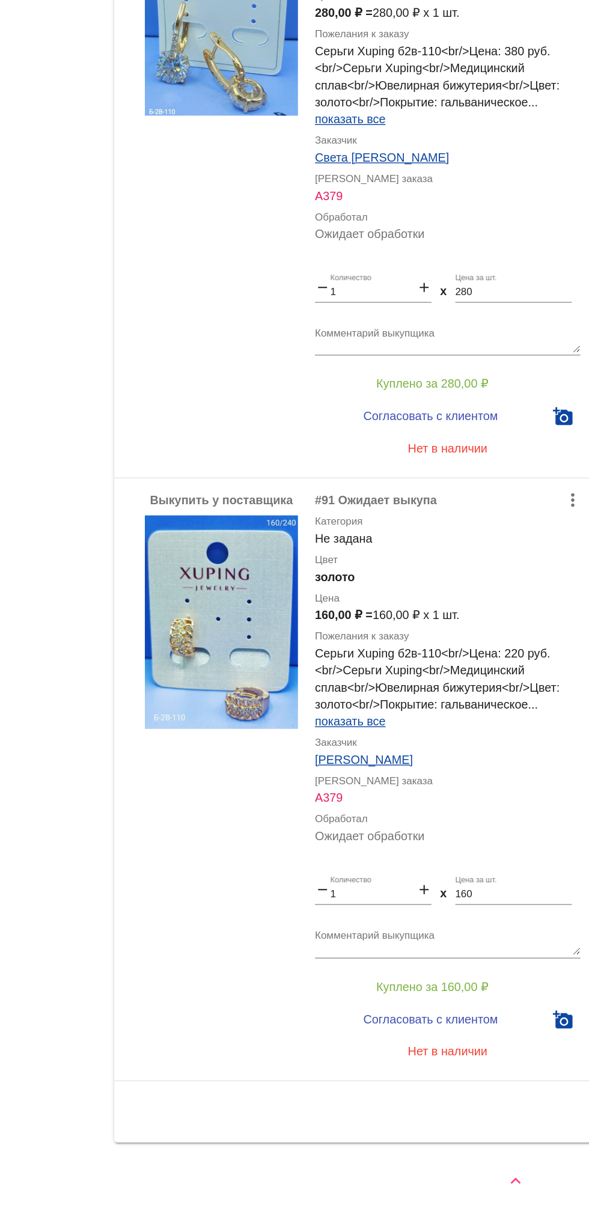
click at [513, 992] on input "160" at bounding box center [527, 989] width 82 height 8
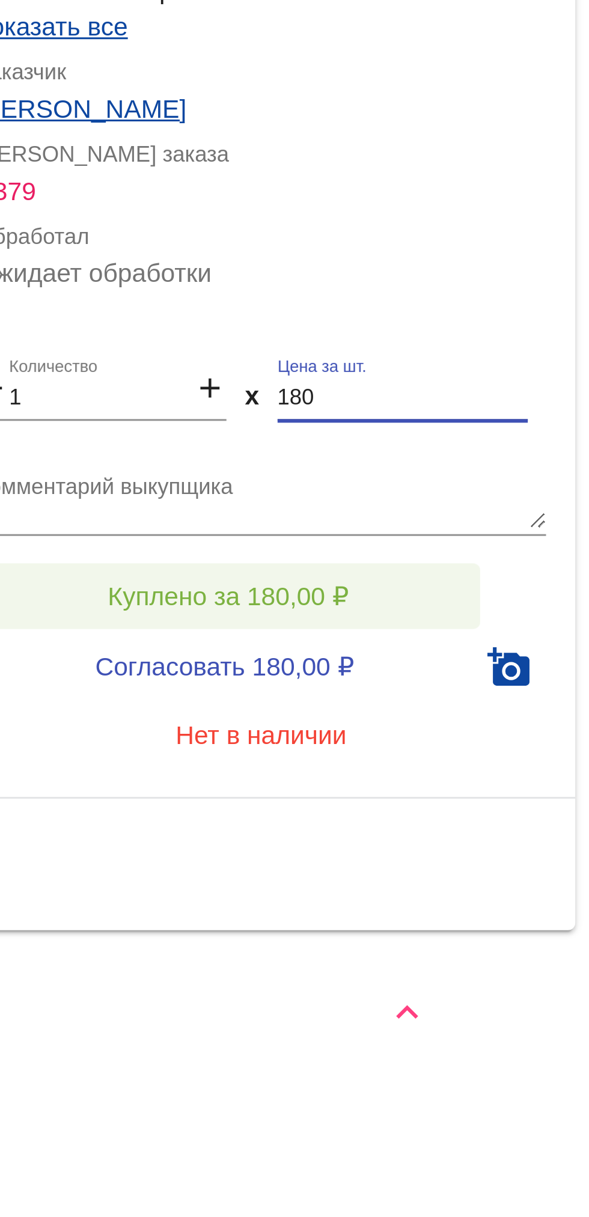
type input "180"
click at [510, 1050] on button "Куплено за 180,00 ₽" at bounding box center [470, 1054] width 166 height 22
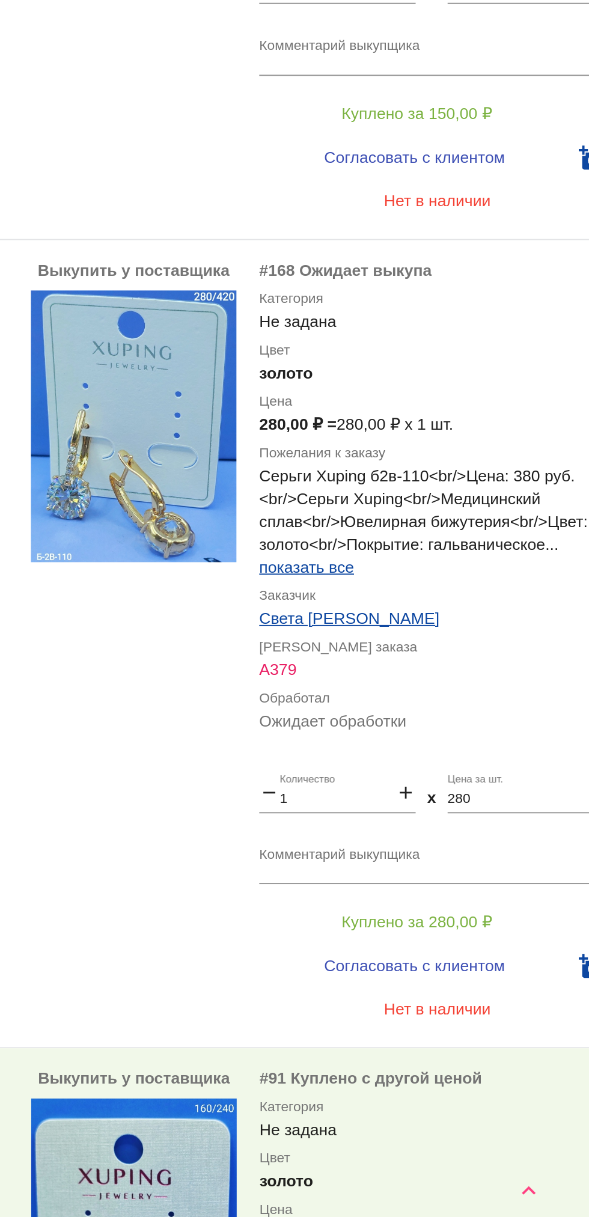
scroll to position [5361, 0]
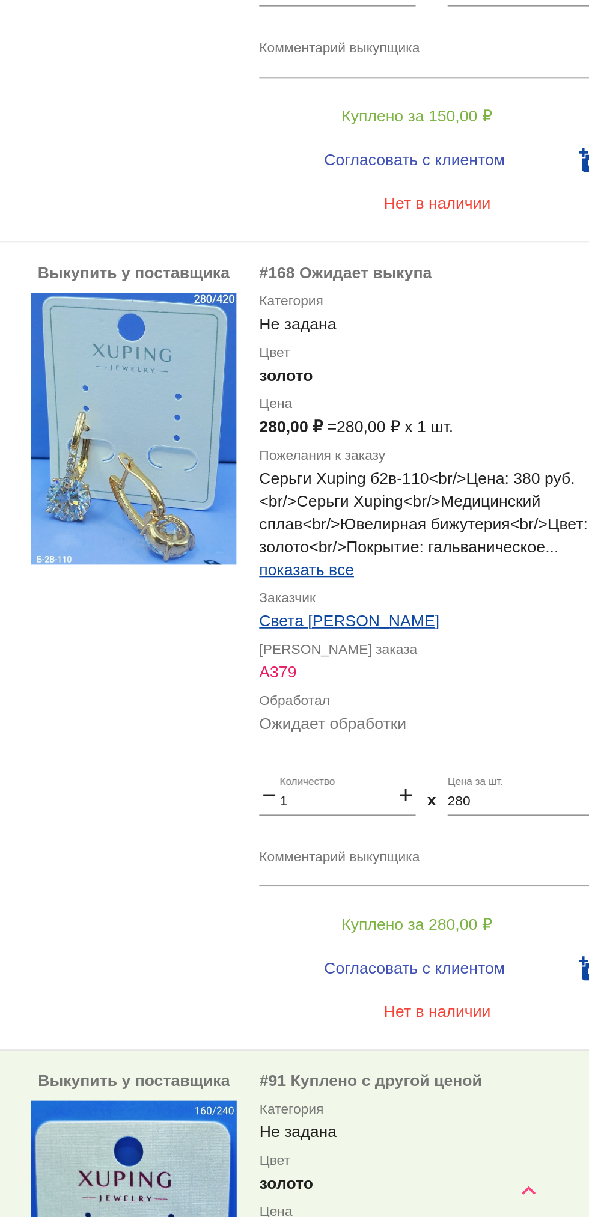
click at [442, 1017] on textarea "Комментарий выкупщика" at bounding box center [481, 1019] width 188 height 19
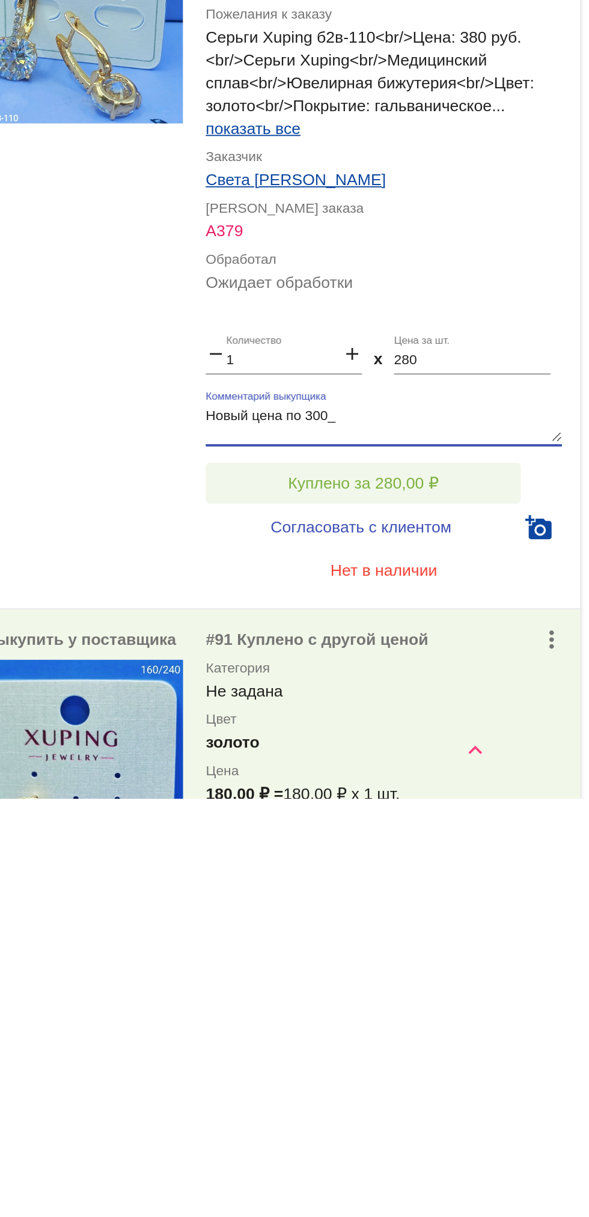
type textarea "Новый цена по 300_"
click at [499, 1049] on span "Куплено за 280,00 ₽" at bounding box center [469, 1051] width 79 height 10
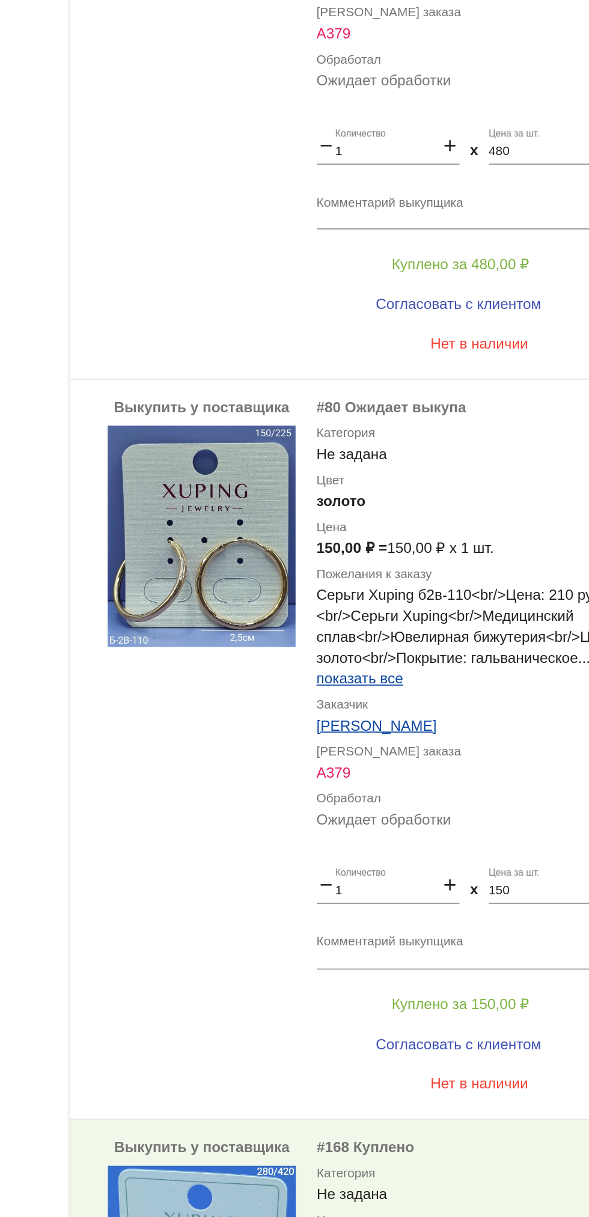
scroll to position [4915, 0]
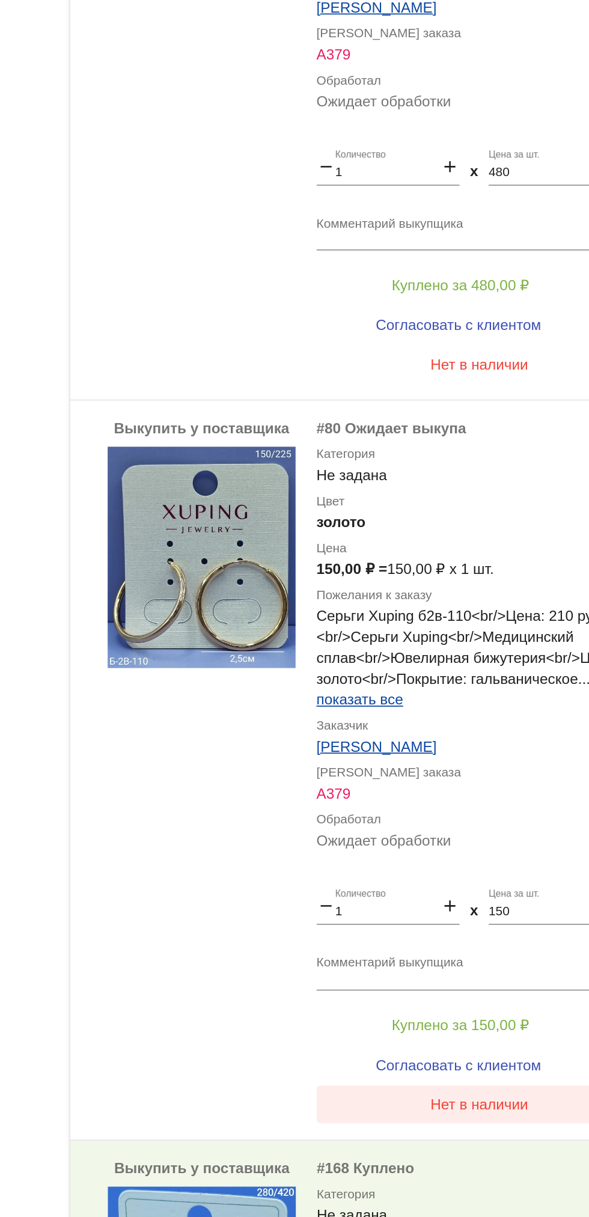
click at [470, 1118] on span "Нет в наличии" at bounding box center [481, 1117] width 56 height 10
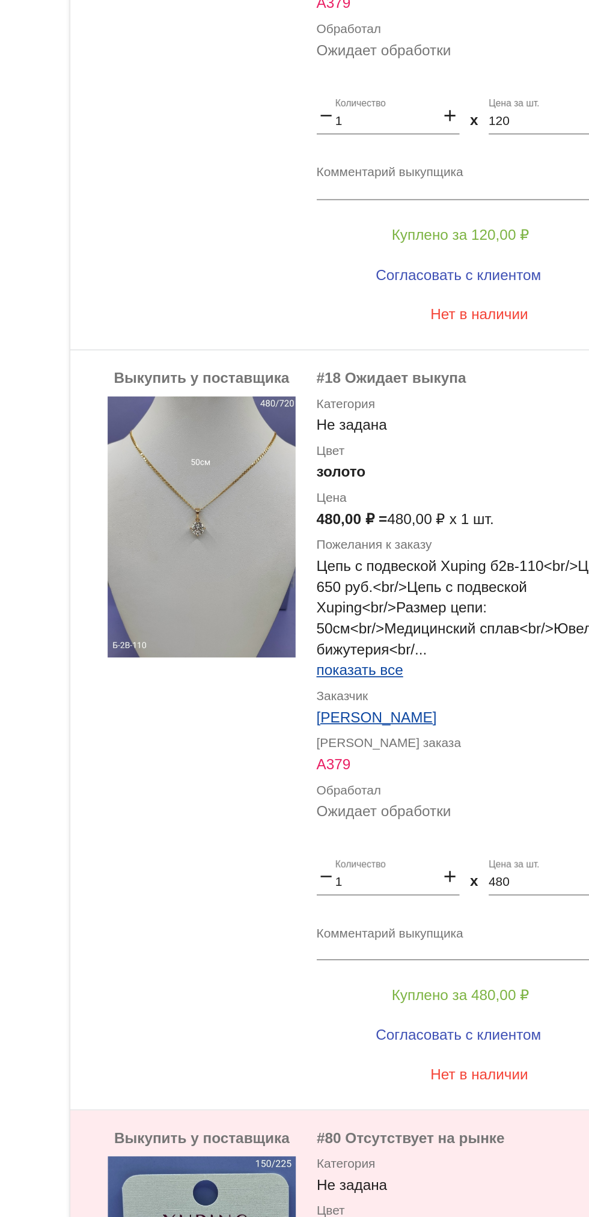
scroll to position [4501, 0]
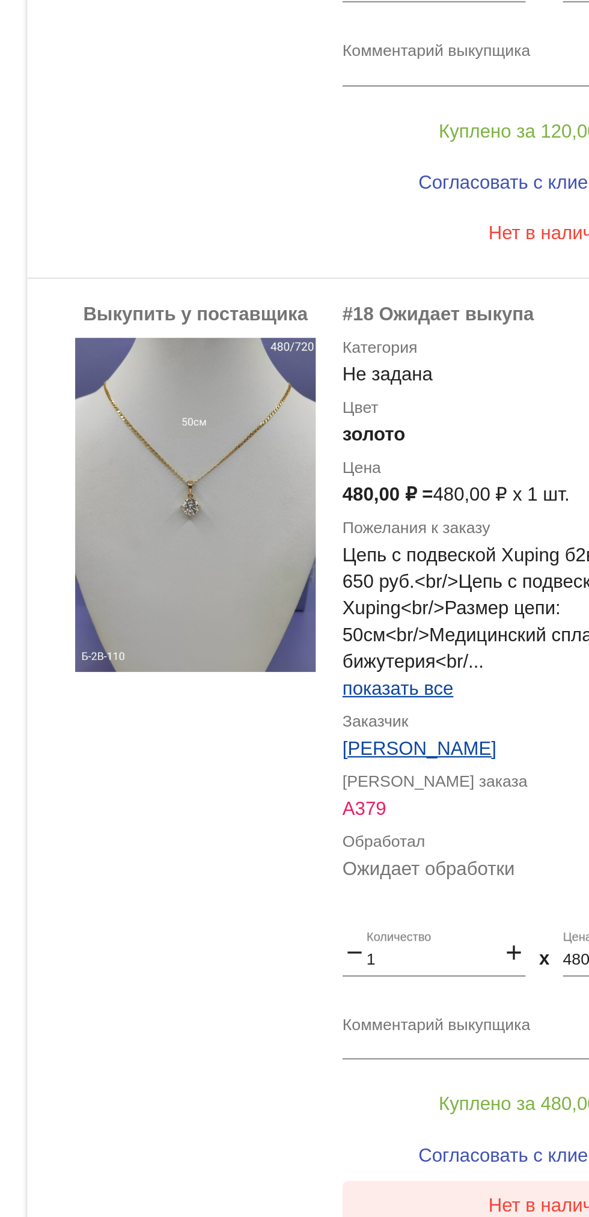
click at [457, 1097] on button "Нет в наличии" at bounding box center [481, 1105] width 188 height 22
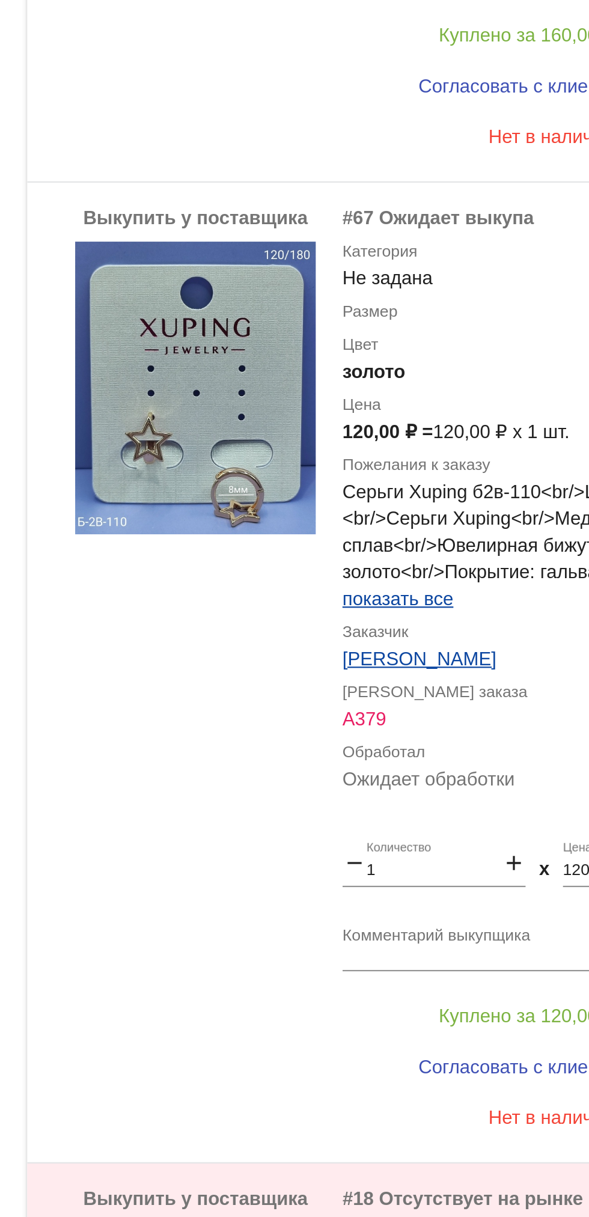
scroll to position [4110, 0]
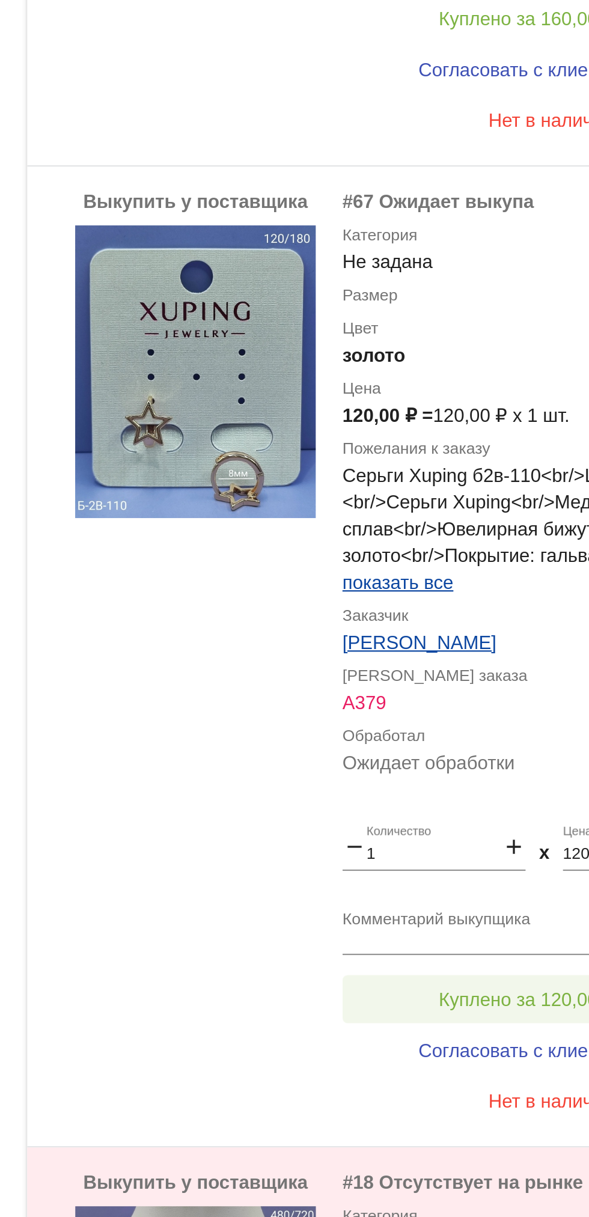
click at [466, 1013] on span "Куплено за 120,00 ₽" at bounding box center [469, 1012] width 79 height 10
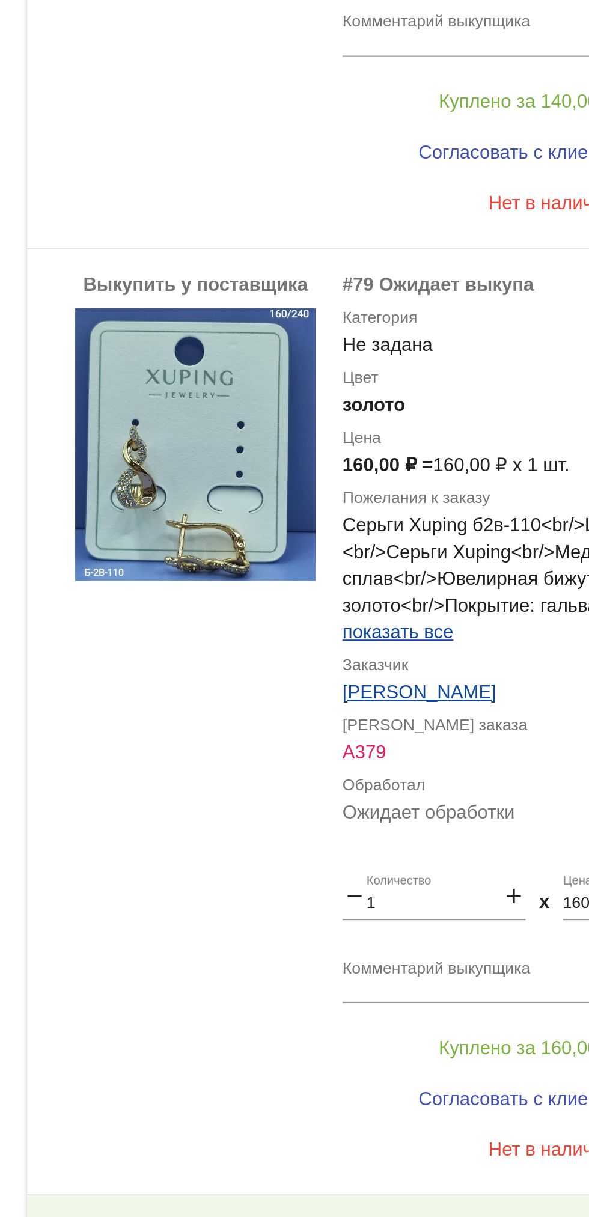
scroll to position [3660, 0]
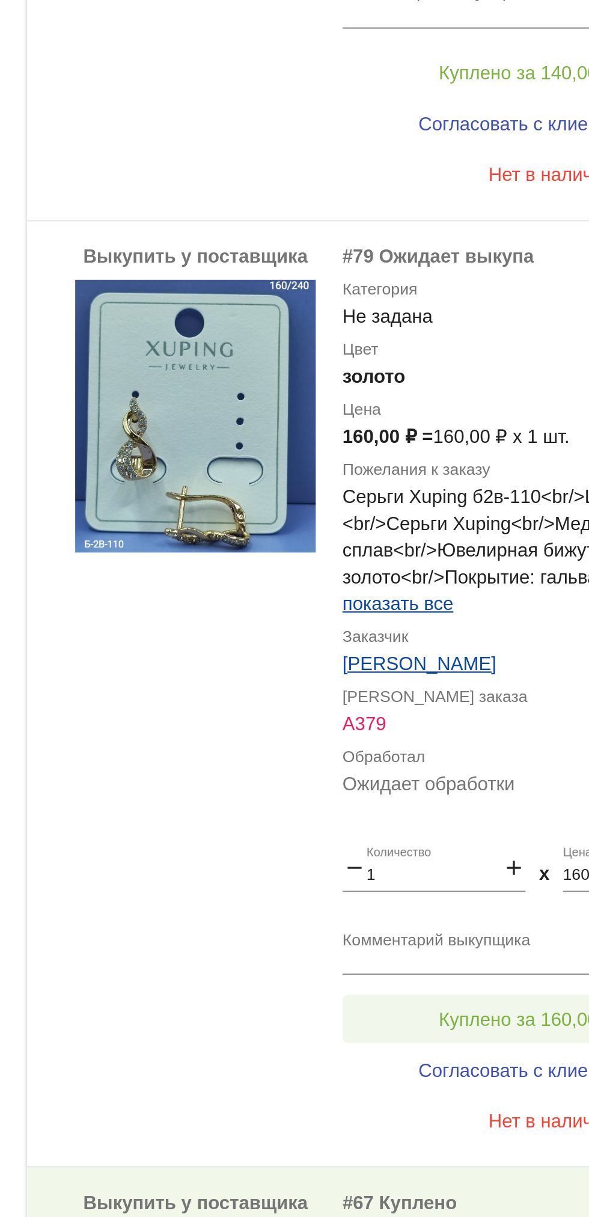
click at [475, 1020] on span "Куплено за 160,00 ₽" at bounding box center [469, 1021] width 79 height 10
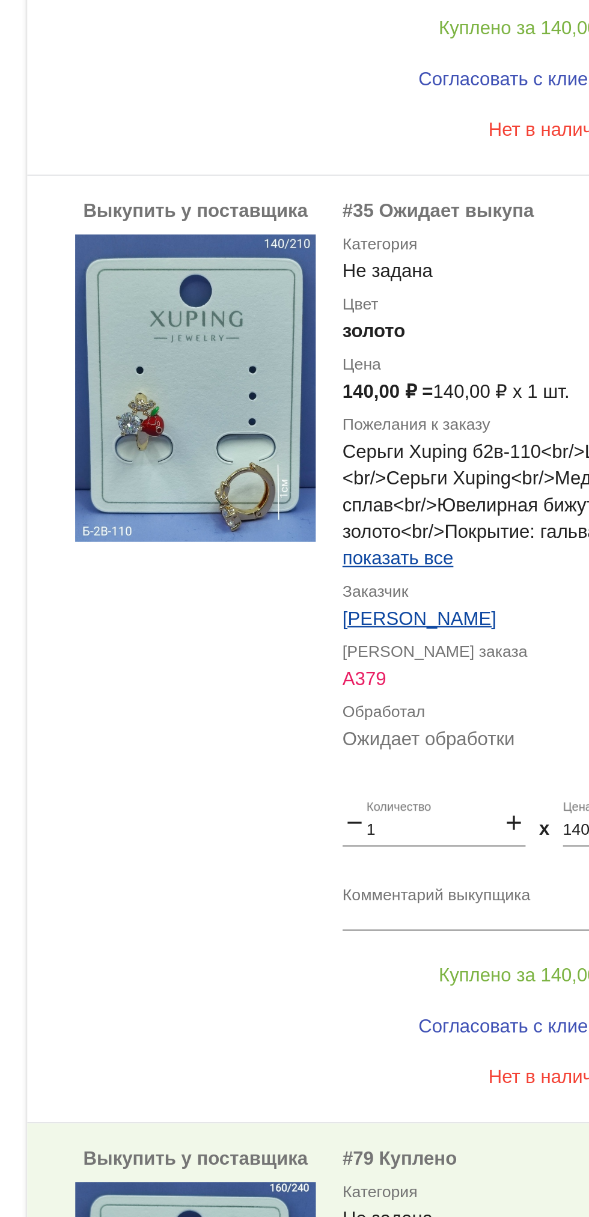
scroll to position [3255, 0]
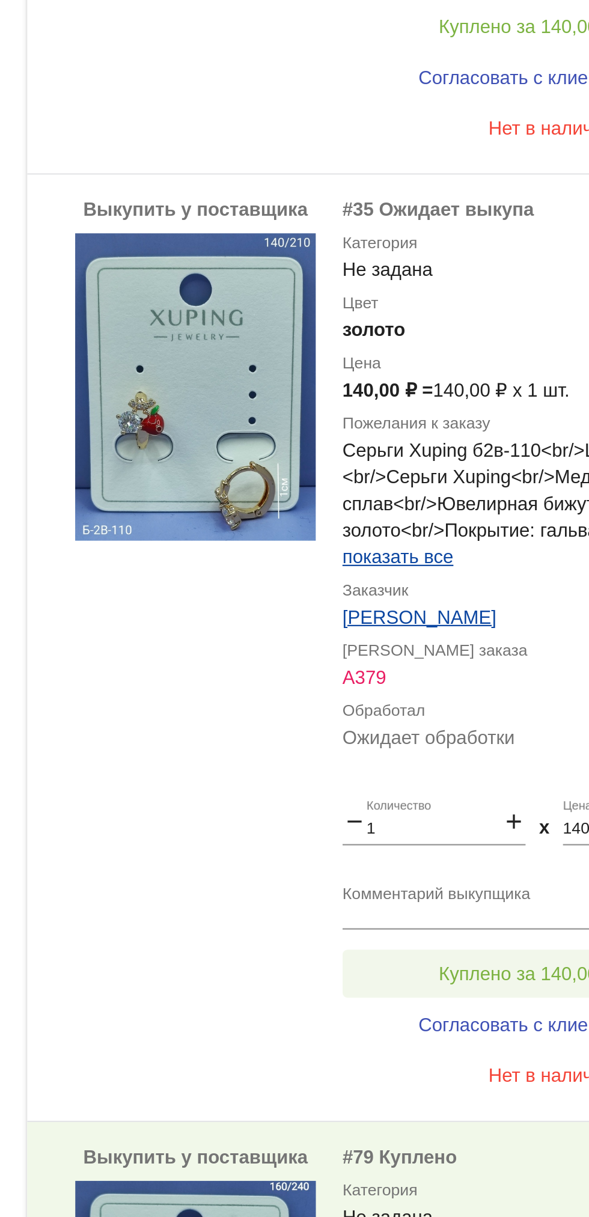
click at [468, 999] on span "Куплено за 140,00 ₽" at bounding box center [469, 1001] width 79 height 10
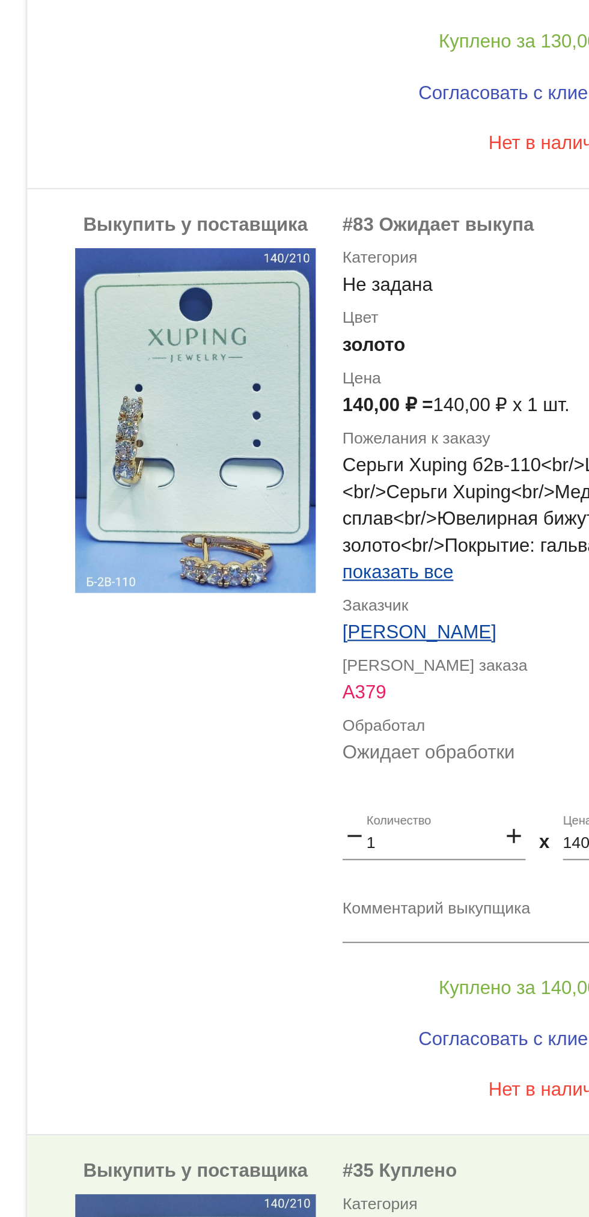
scroll to position [2822, 0]
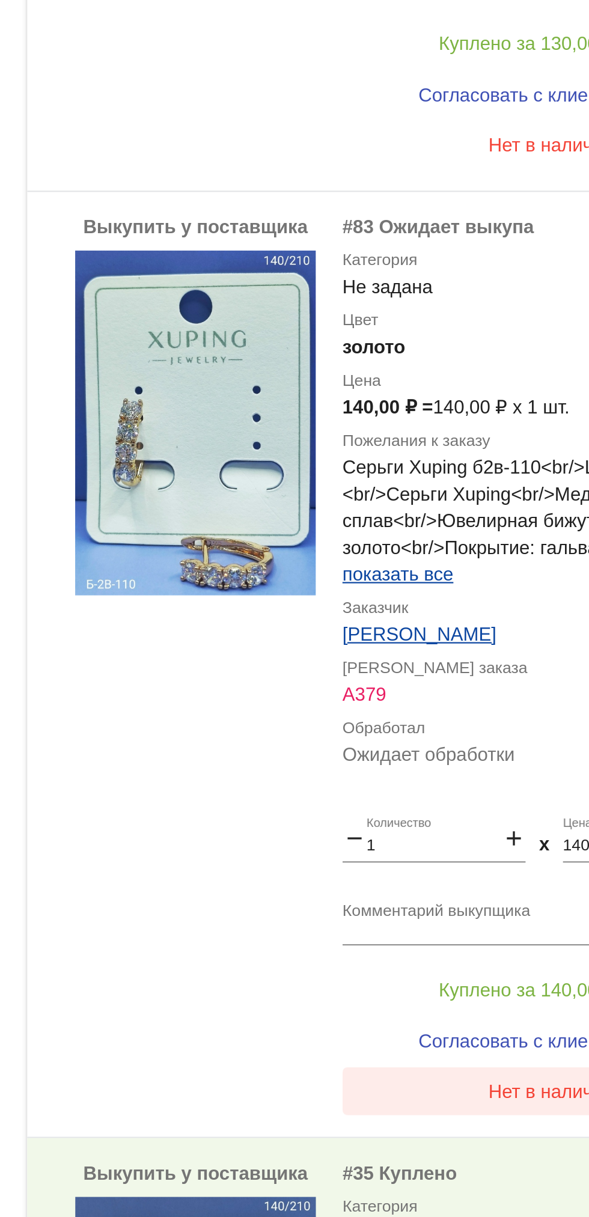
click at [466, 1052] on span "Нет в наличии" at bounding box center [481, 1054] width 56 height 10
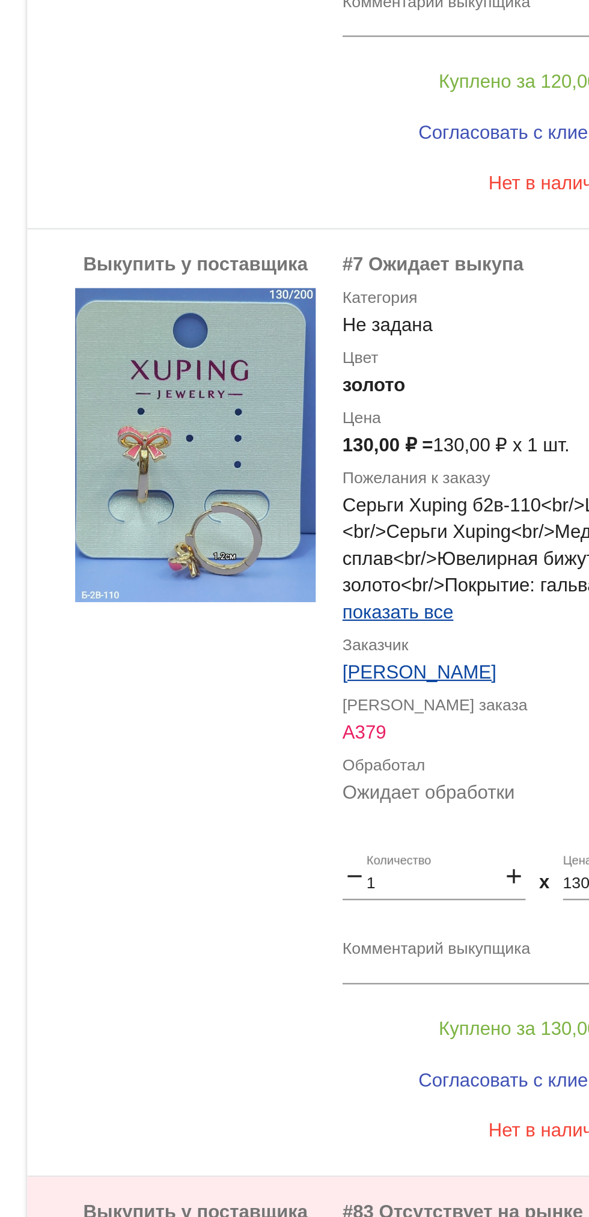
scroll to position [2379, 0]
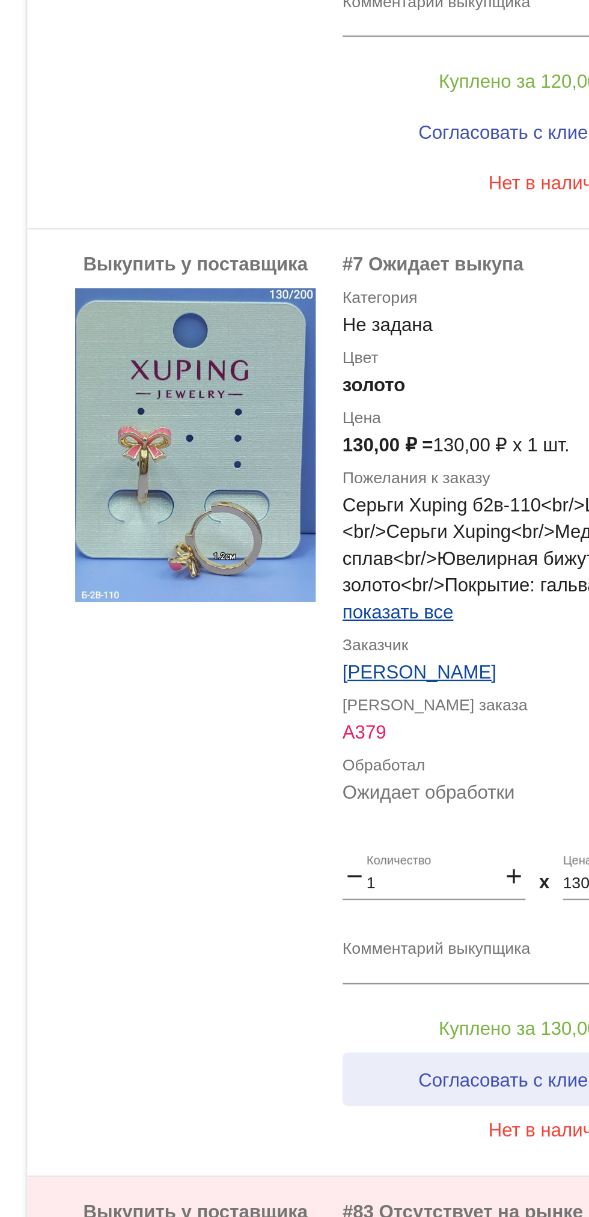
click at [471, 1037] on button "Согласовать с клиентом" at bounding box center [468, 1048] width 163 height 24
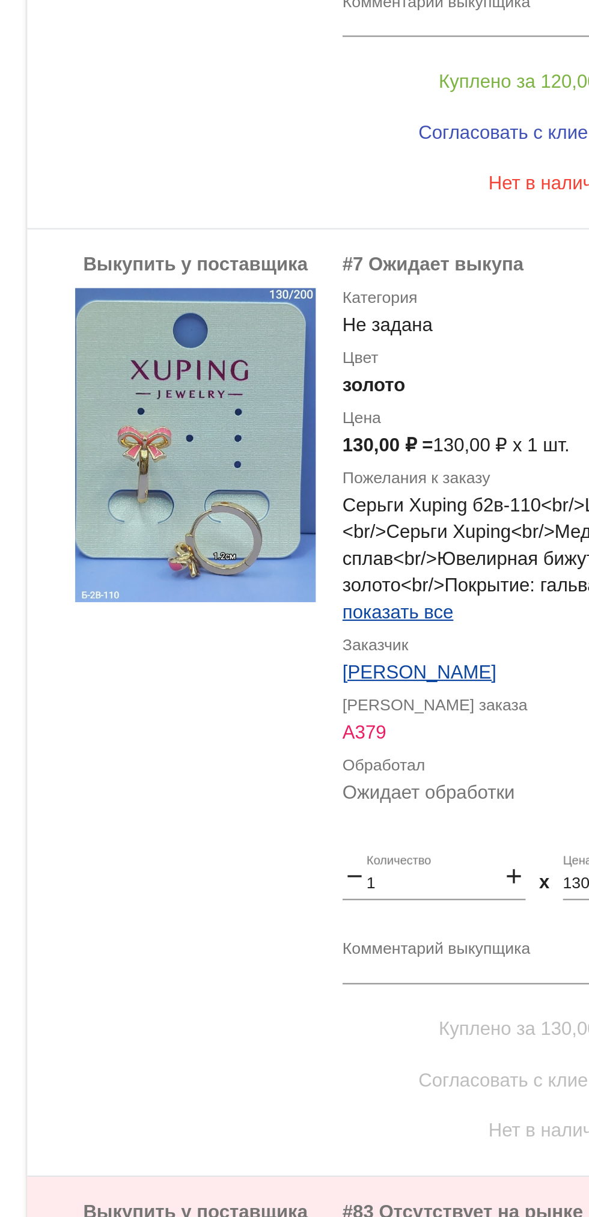
click at [481, 1019] on button "Куплено за 130,00 ₽" at bounding box center [470, 1025] width 166 height 22
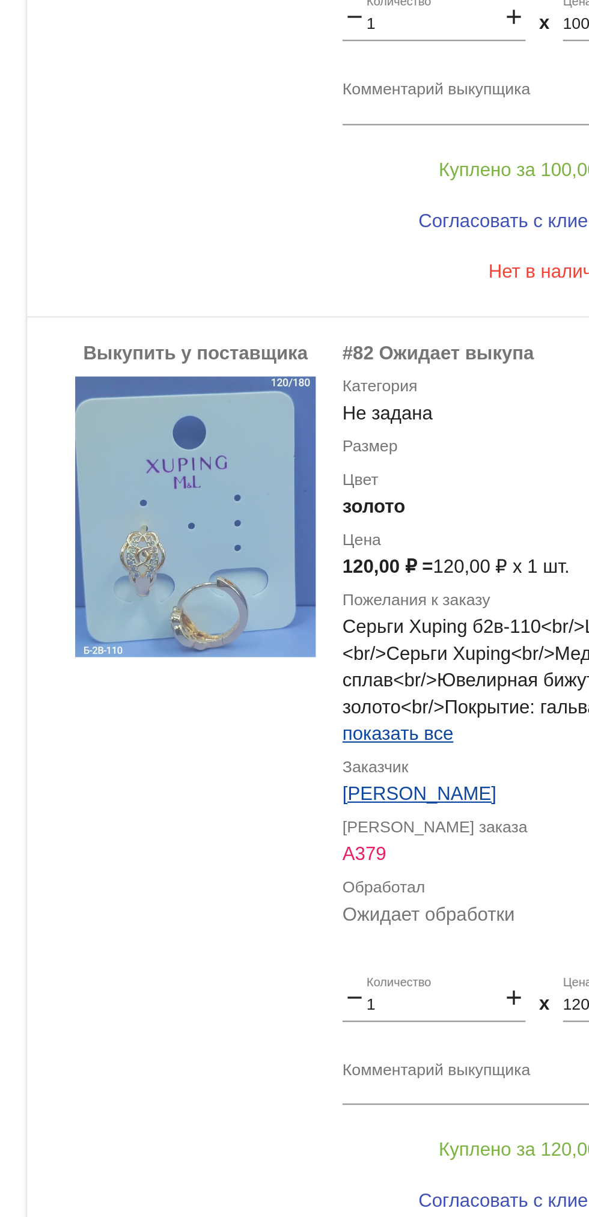
scroll to position [1898, 0]
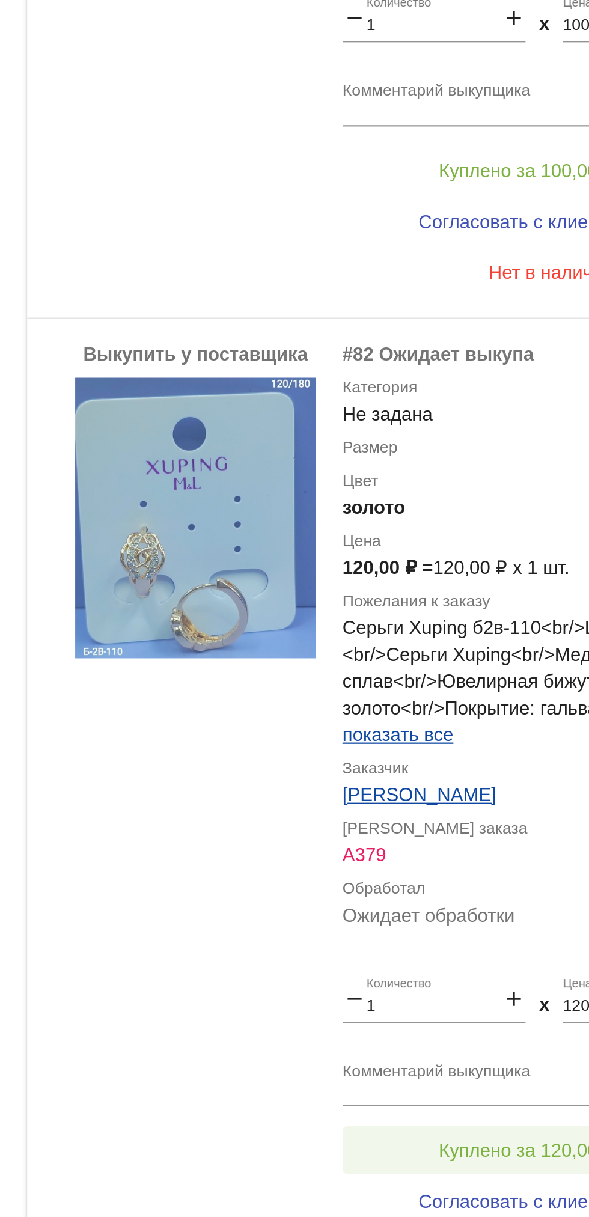
click at [465, 1072] on button "Куплено за 120,00 ₽" at bounding box center [470, 1080] width 166 height 22
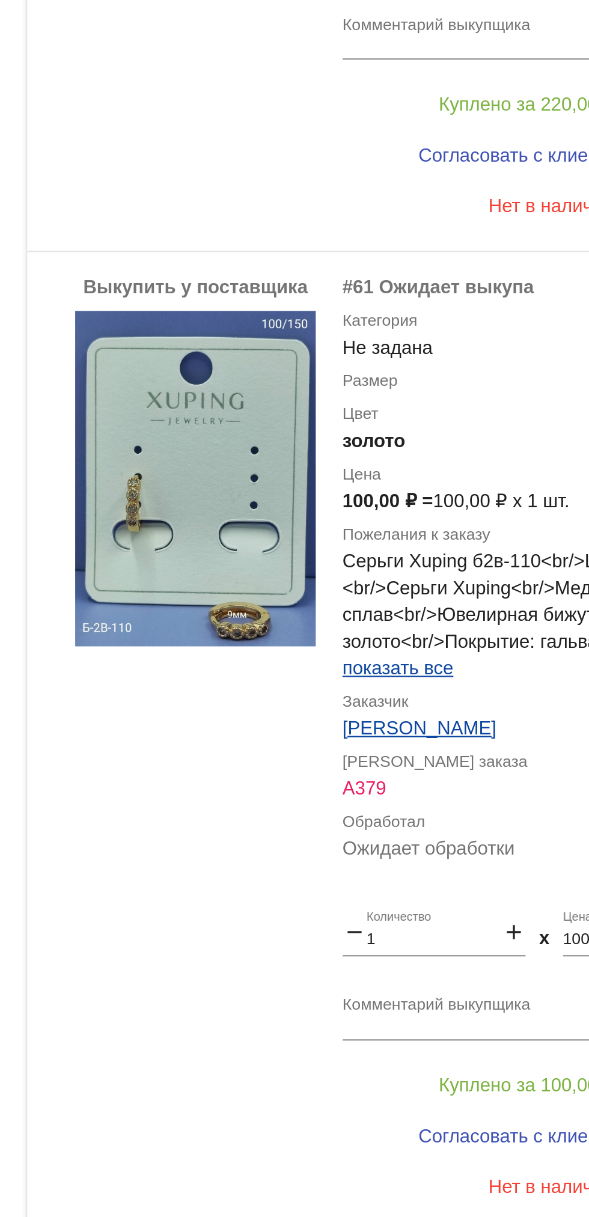
scroll to position [1480, 0]
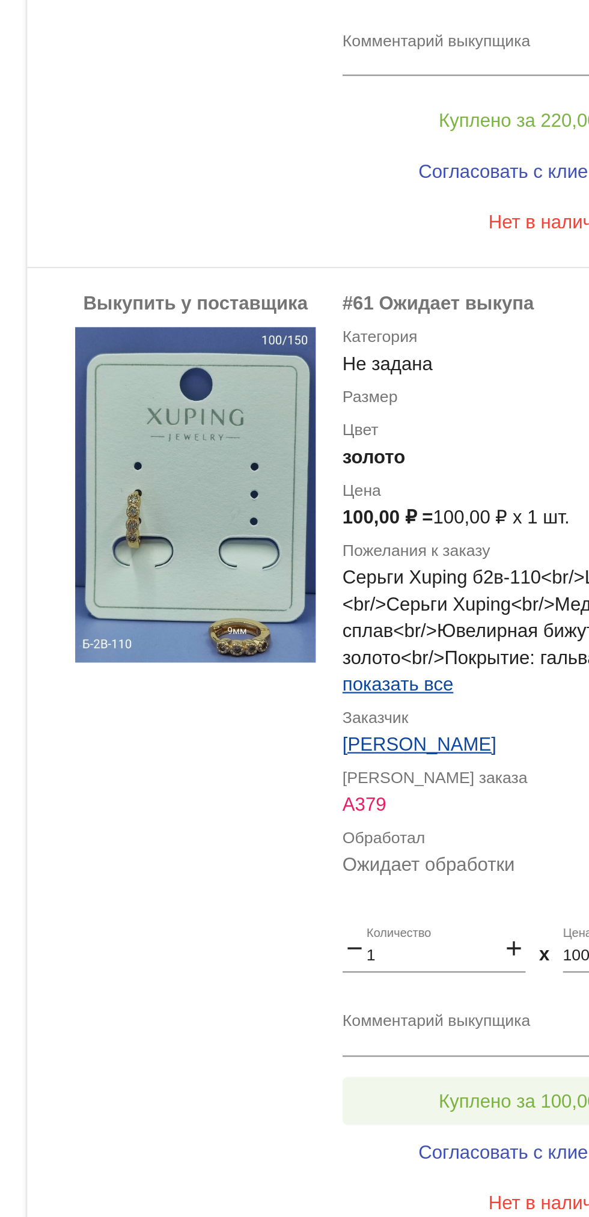
click at [469, 1050] on button "Куплено за 100,00 ₽" at bounding box center [470, 1058] width 166 height 22
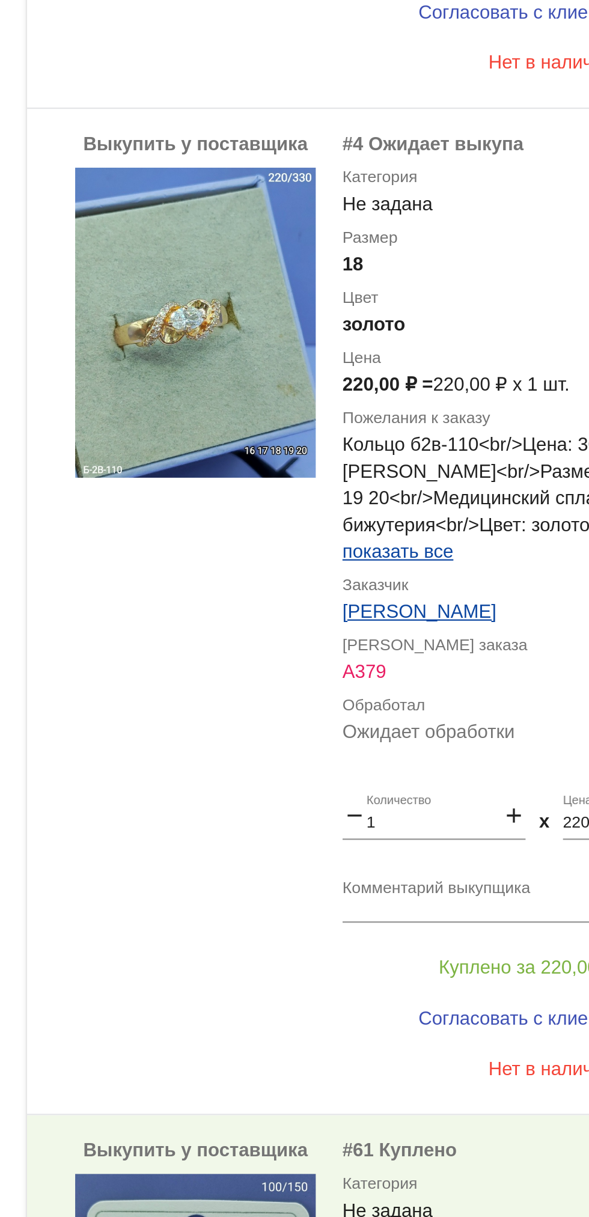
scroll to position [1095, 0]
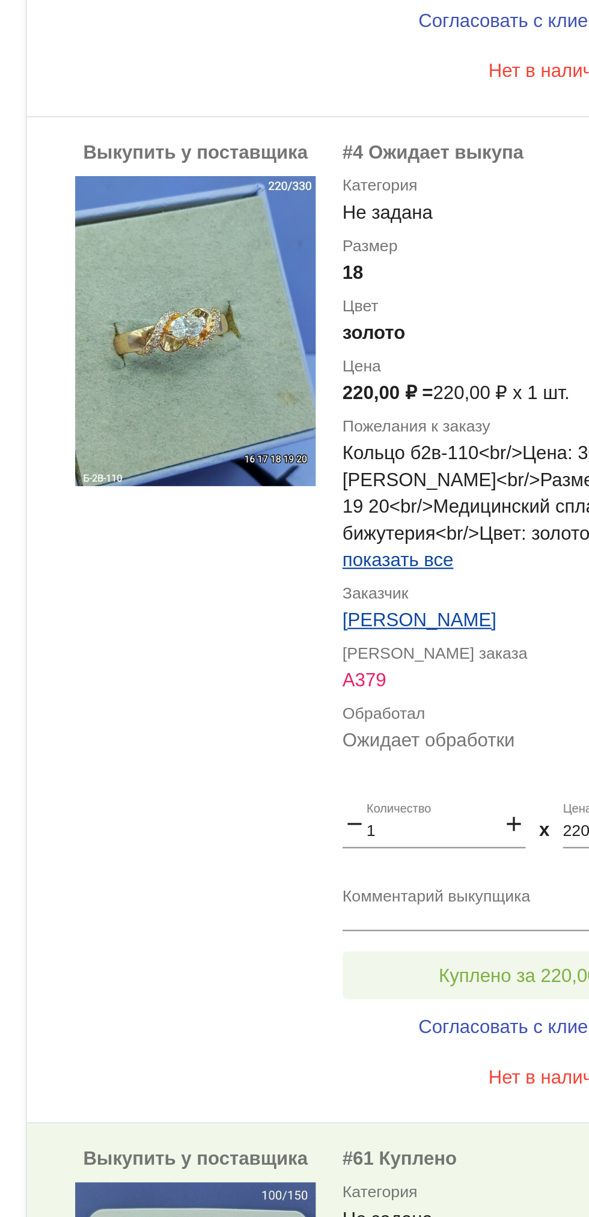
click at [462, 996] on span "Куплено за 220,00 ₽" at bounding box center [469, 1001] width 79 height 10
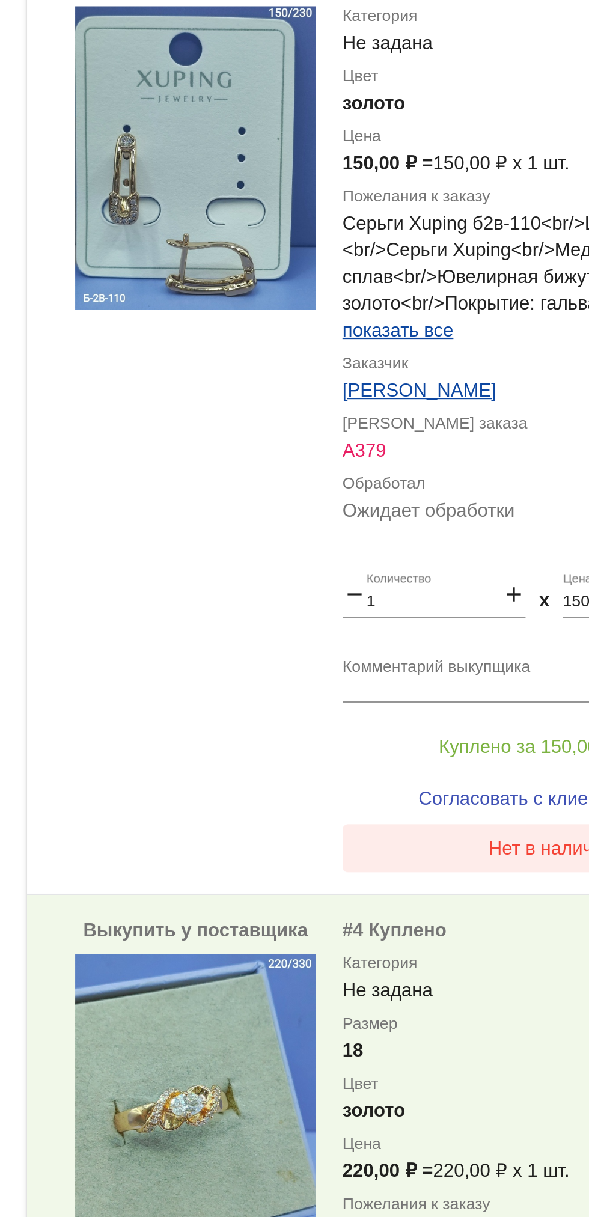
click at [463, 938] on button "Нет в наличии" at bounding box center [481, 944] width 188 height 22
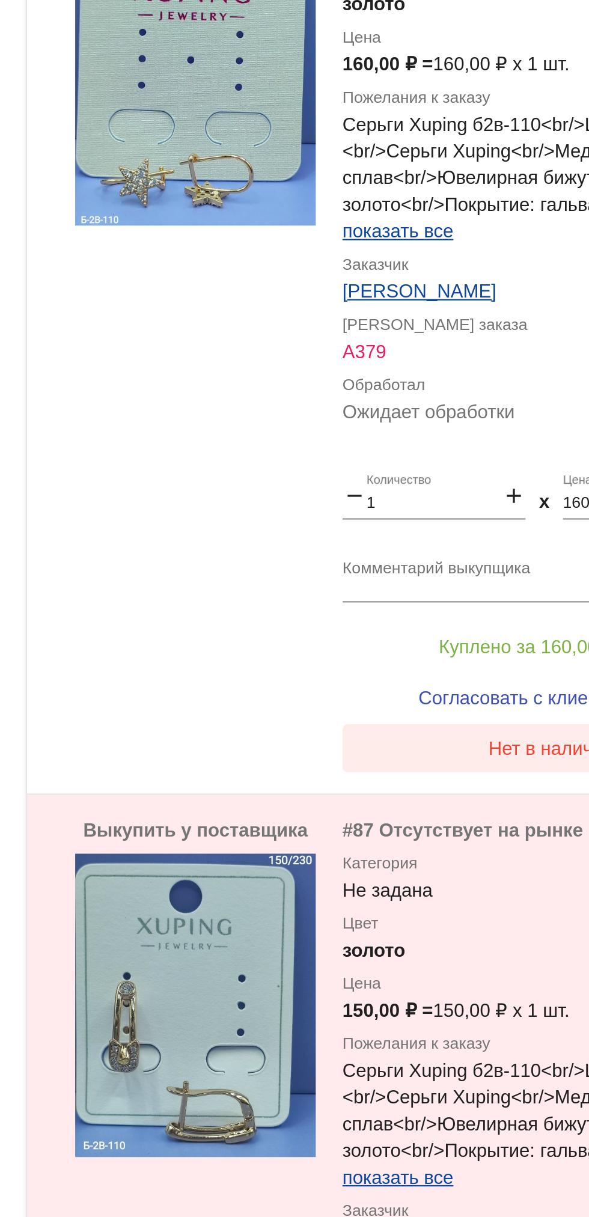
click at [464, 900] on span "Нет в наличии" at bounding box center [481, 899] width 56 height 10
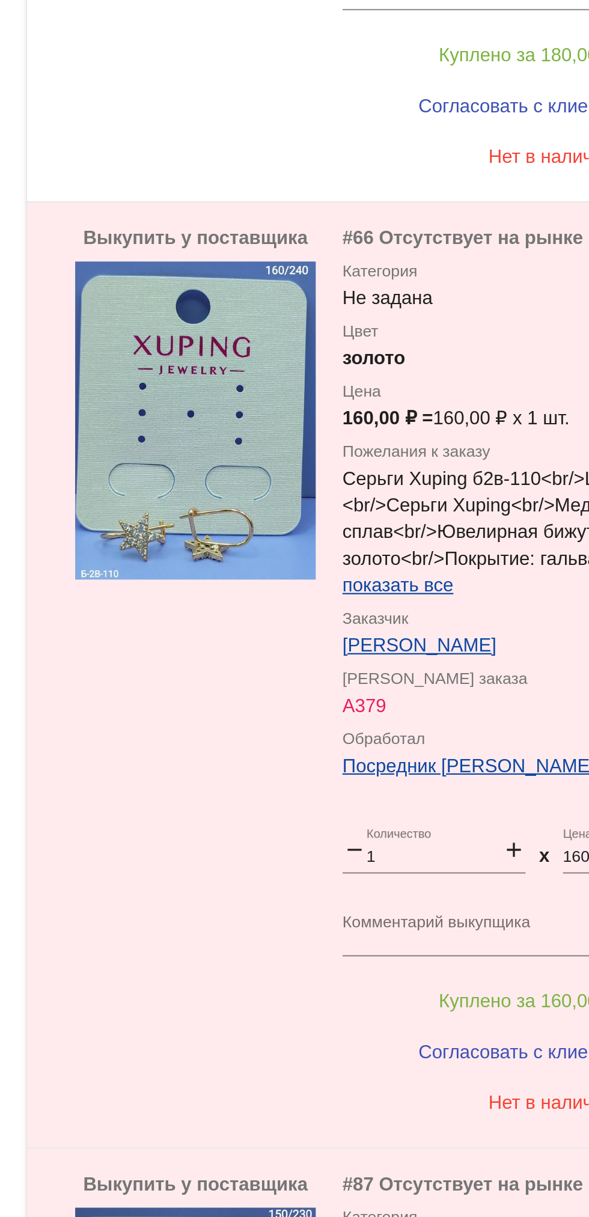
scroll to position [0, 0]
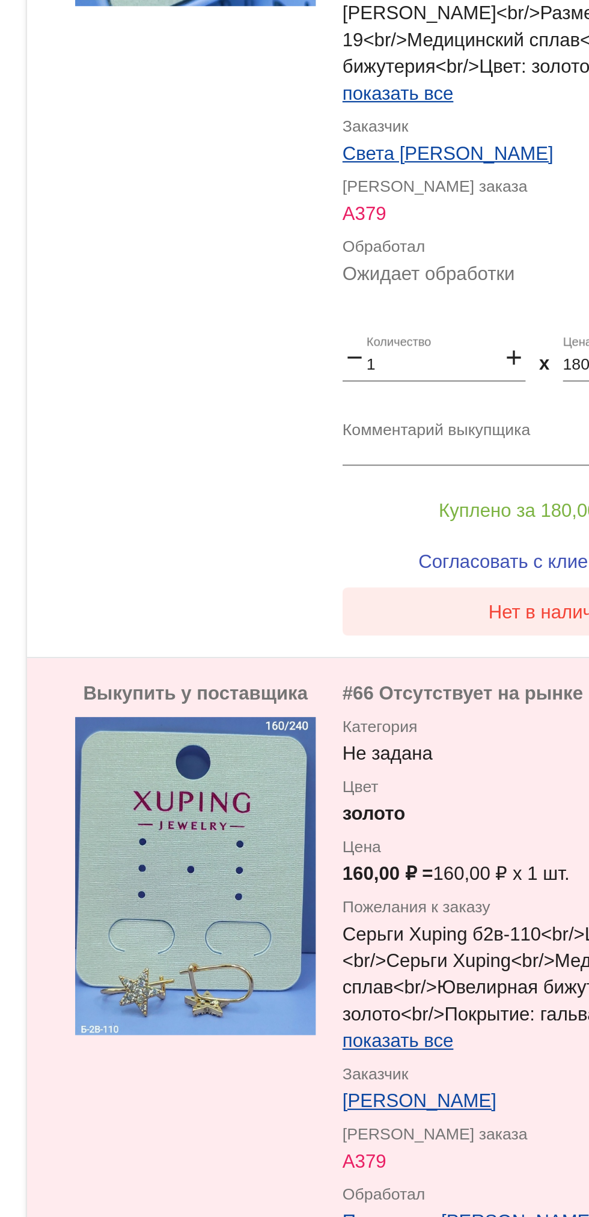
click at [453, 844] on button "Нет в наличии" at bounding box center [481, 838] width 188 height 22
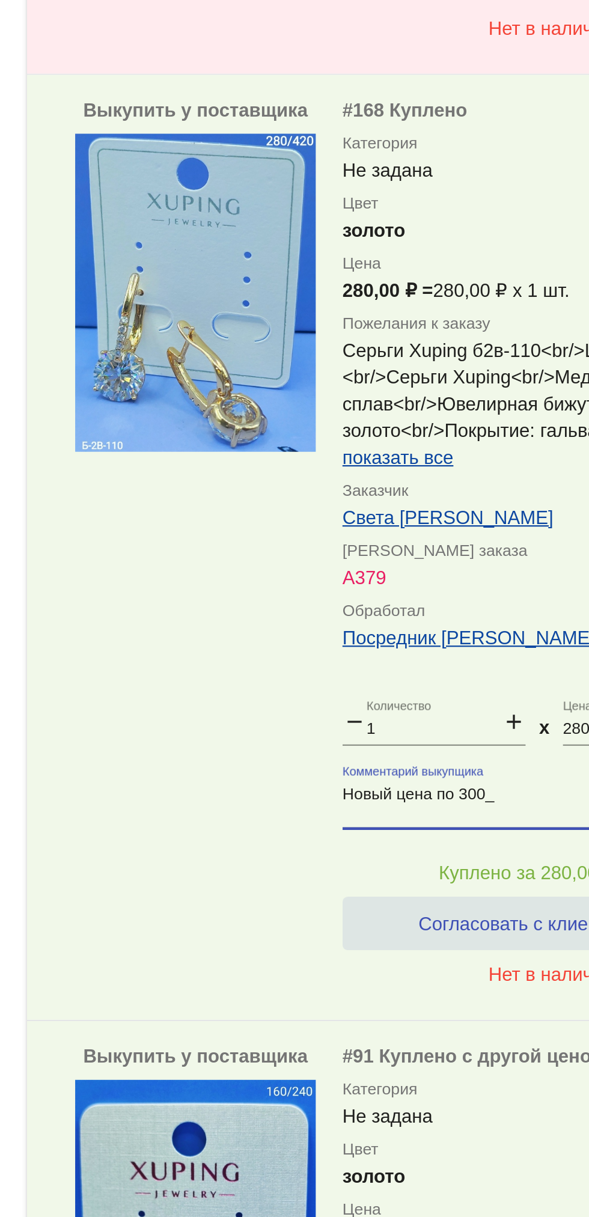
scroll to position [5483, 0]
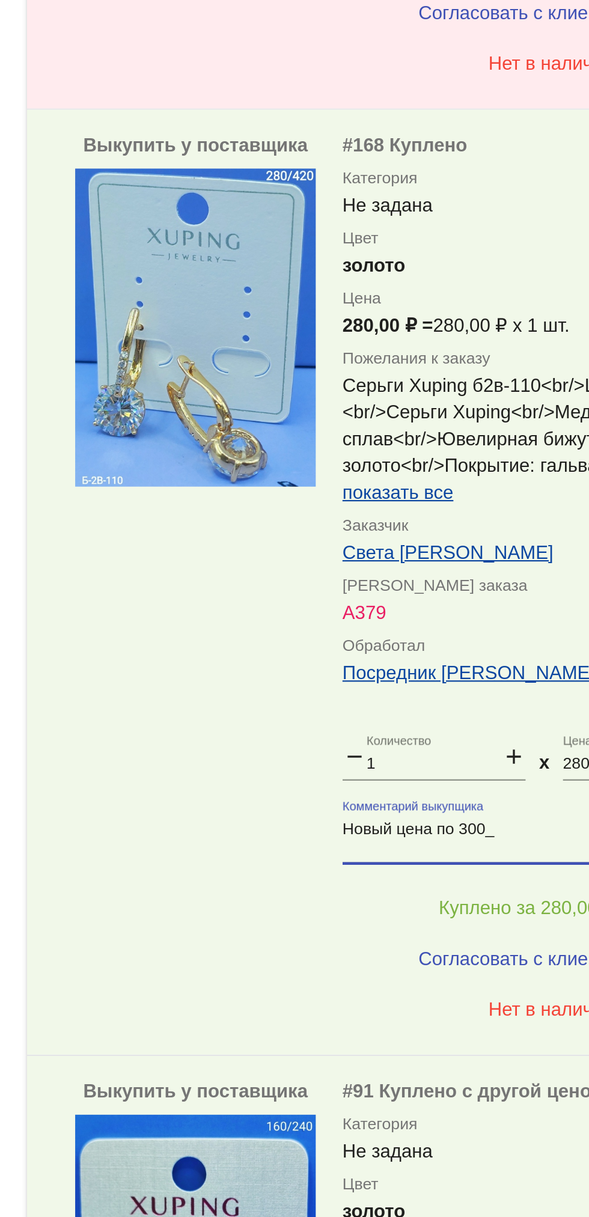
click at [496, 864] on input "280" at bounding box center [527, 864] width 82 height 8
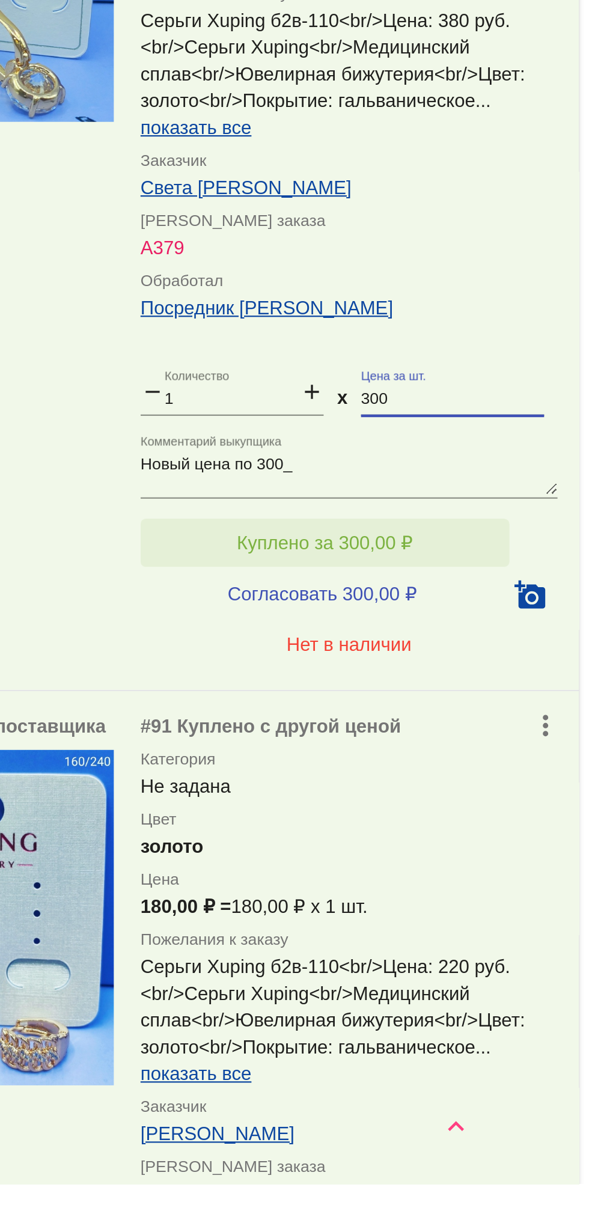
type input "300"
click at [515, 924] on button "Куплено за 300,00 ₽" at bounding box center [470, 929] width 166 height 22
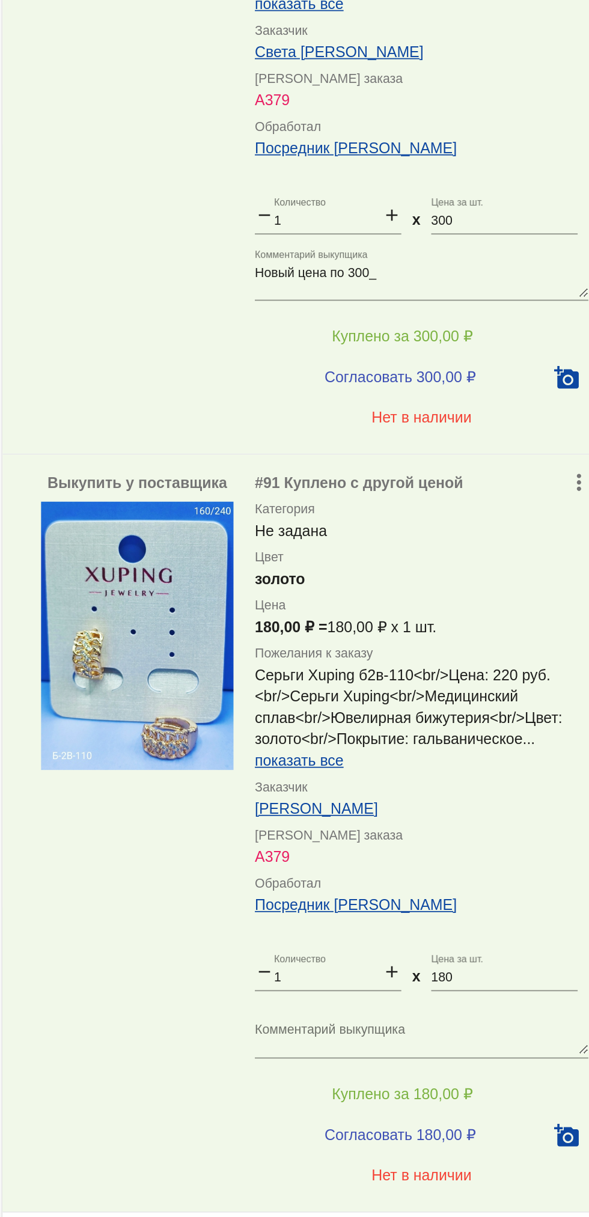
scroll to position [0, 0]
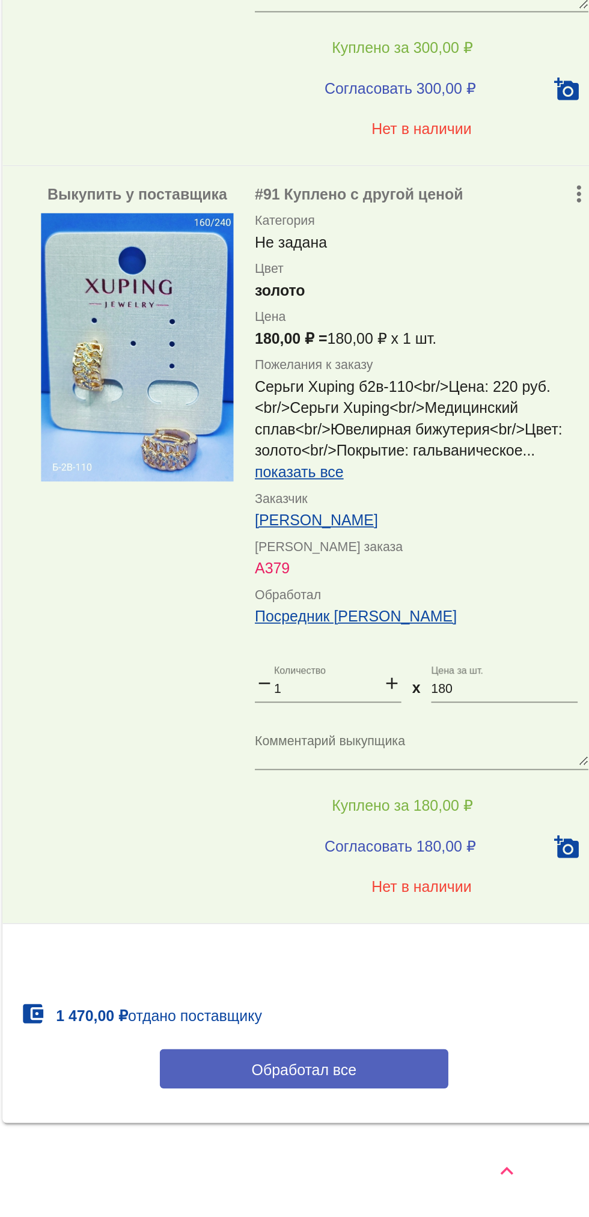
click at [452, 1132] on button "Обработал все" at bounding box center [415, 1134] width 162 height 22
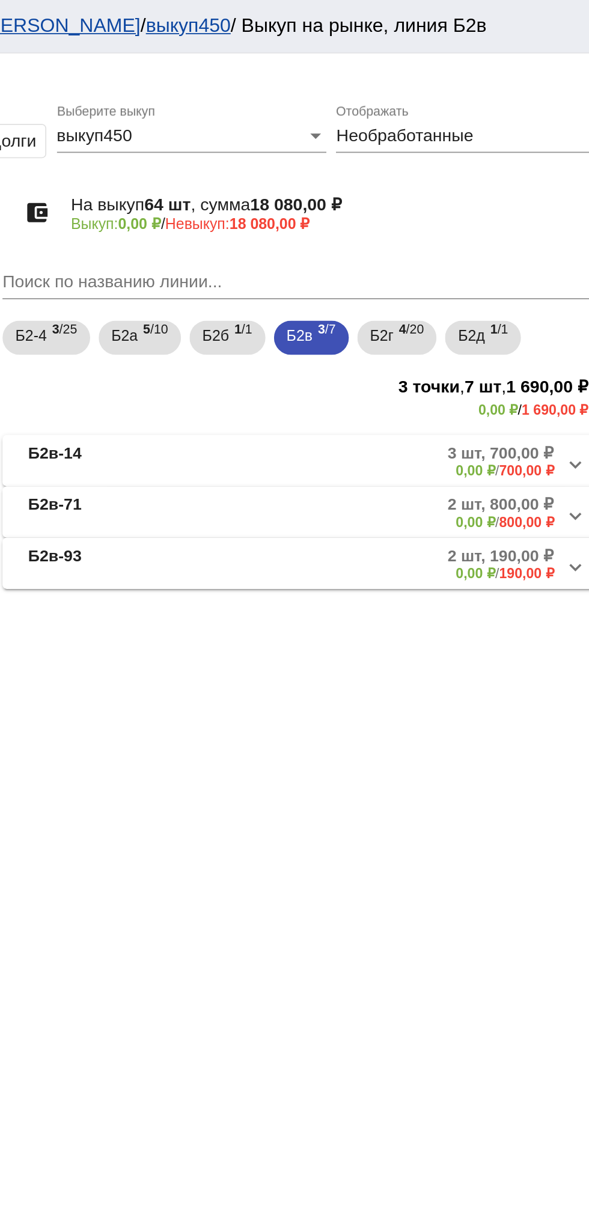
click at [459, 329] on mat-expansion-panel-header "Б2в-93 2 шт, 190,00 ₽ 0,00 ₽ / 190,00 ₽" at bounding box center [414, 316] width 339 height 29
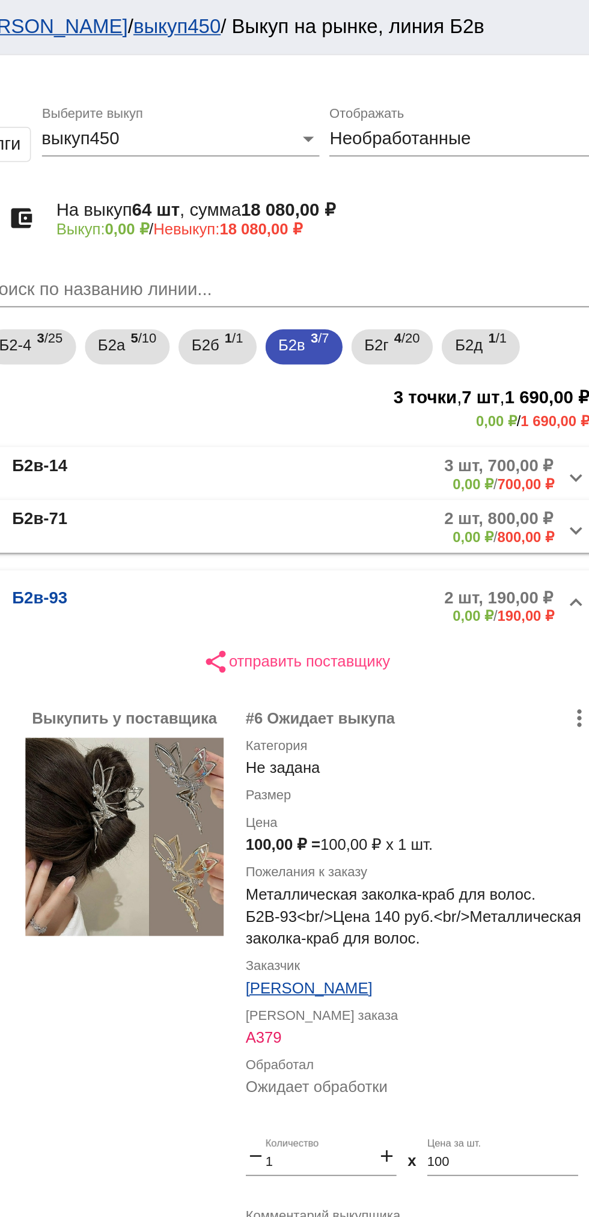
scroll to position [35, 0]
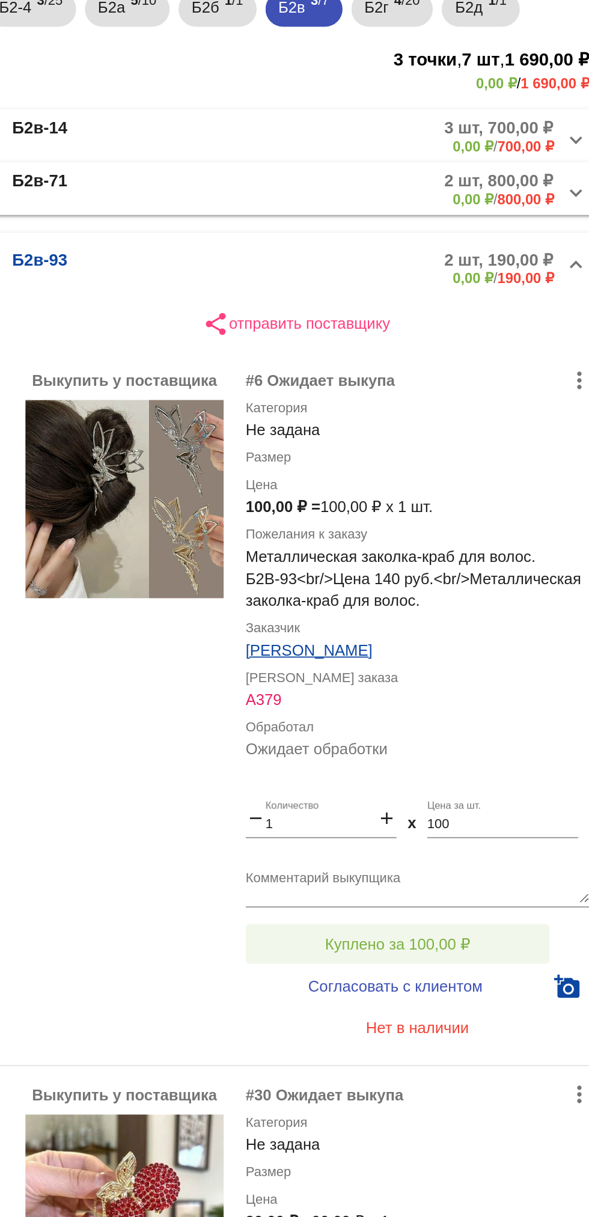
click at [500, 663] on span "Куплено за 100,00 ₽" at bounding box center [469, 665] width 79 height 10
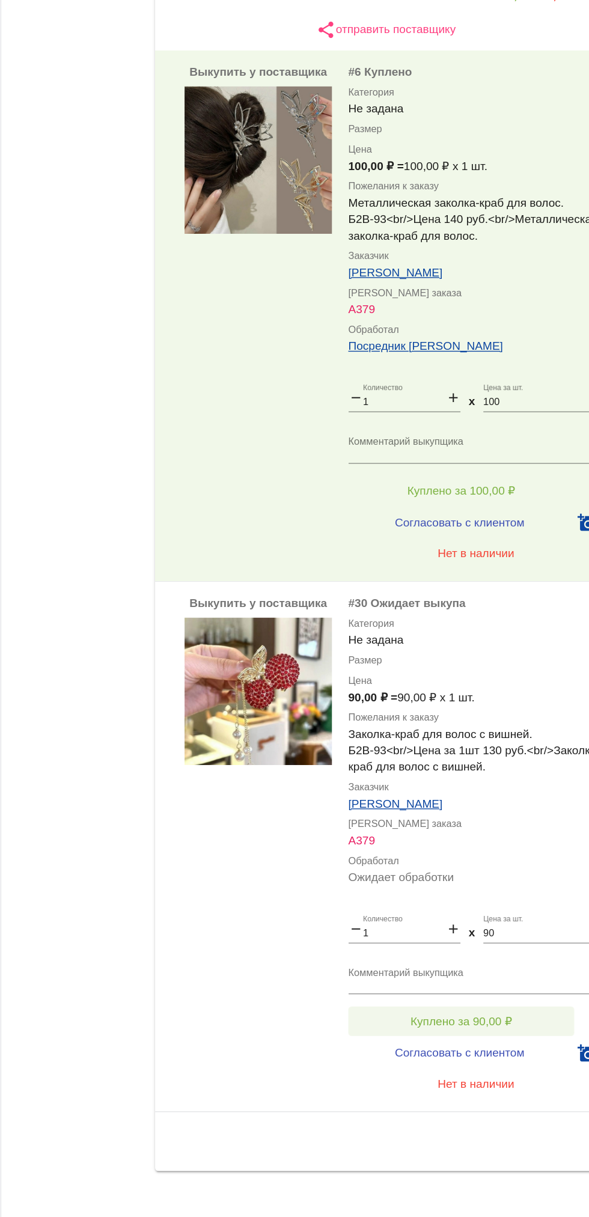
click at [486, 1054] on span "Куплено за 90,00 ₽" at bounding box center [470, 1054] width 75 height 10
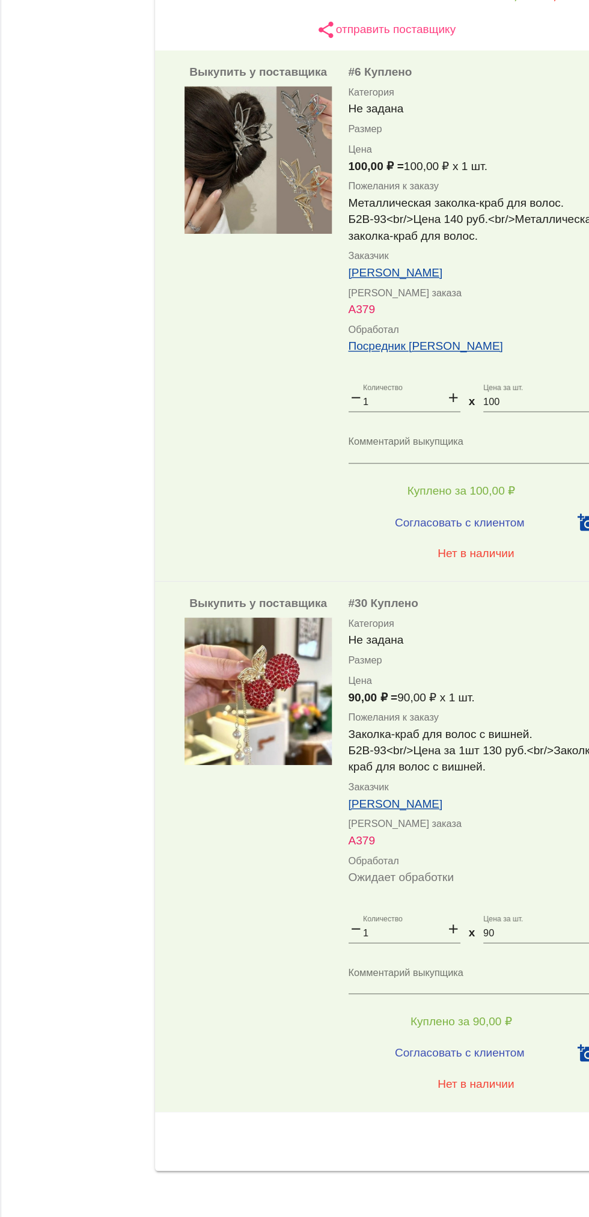
scroll to position [0, 0]
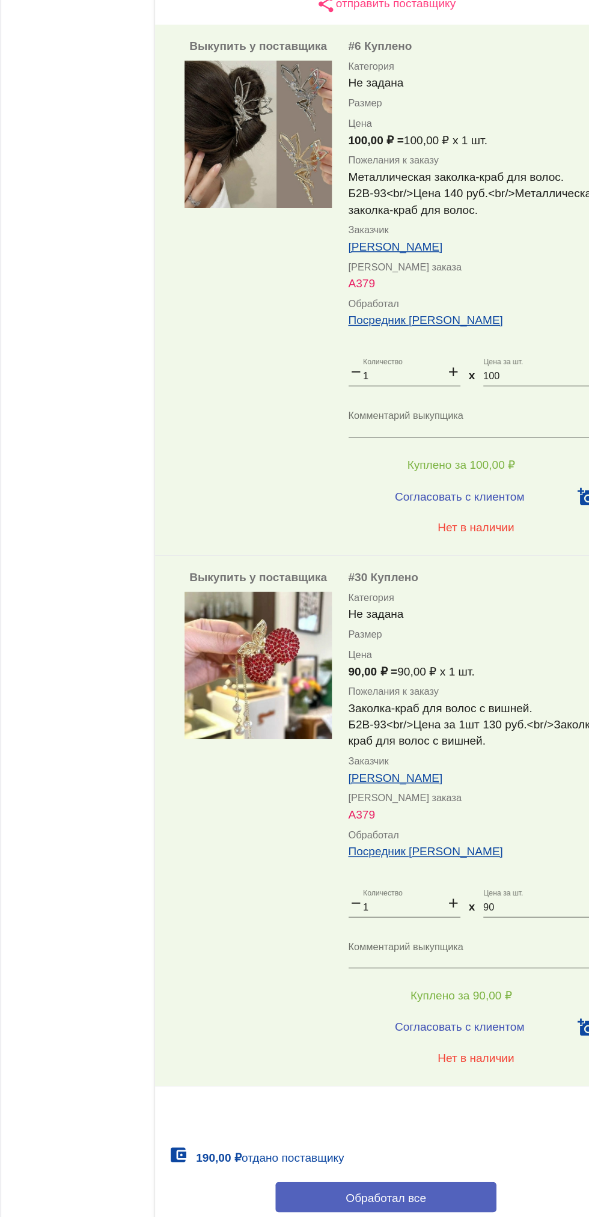
click at [433, 1196] on button "Обработал все" at bounding box center [415, 1202] width 162 height 22
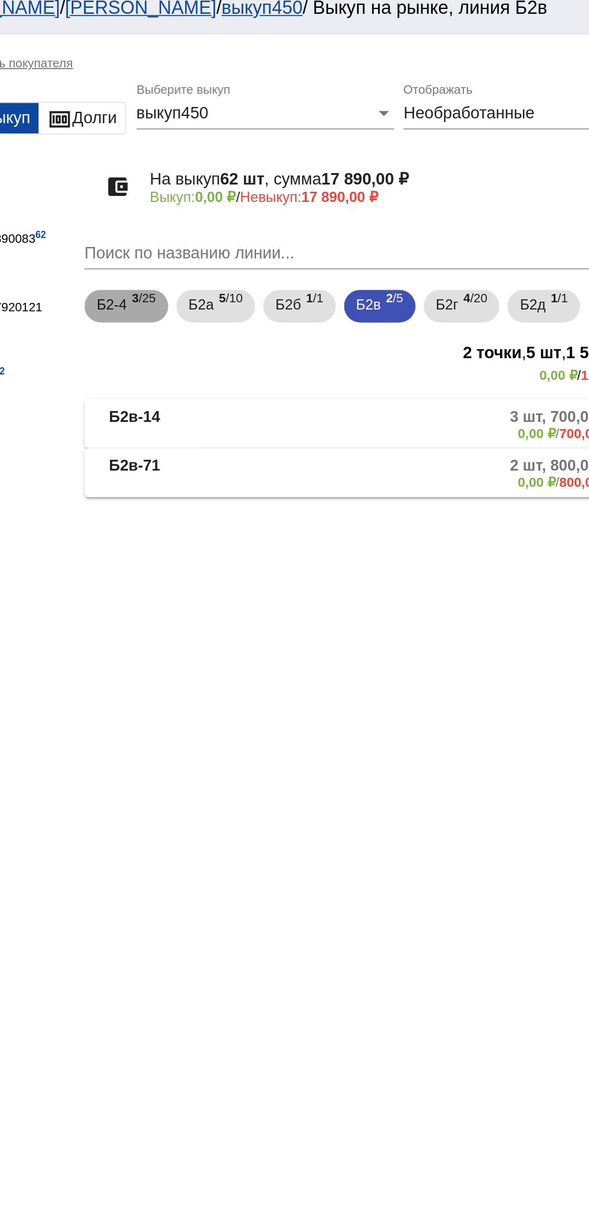
click at [281, 190] on span "3 /25" at bounding box center [280, 190] width 14 height 25
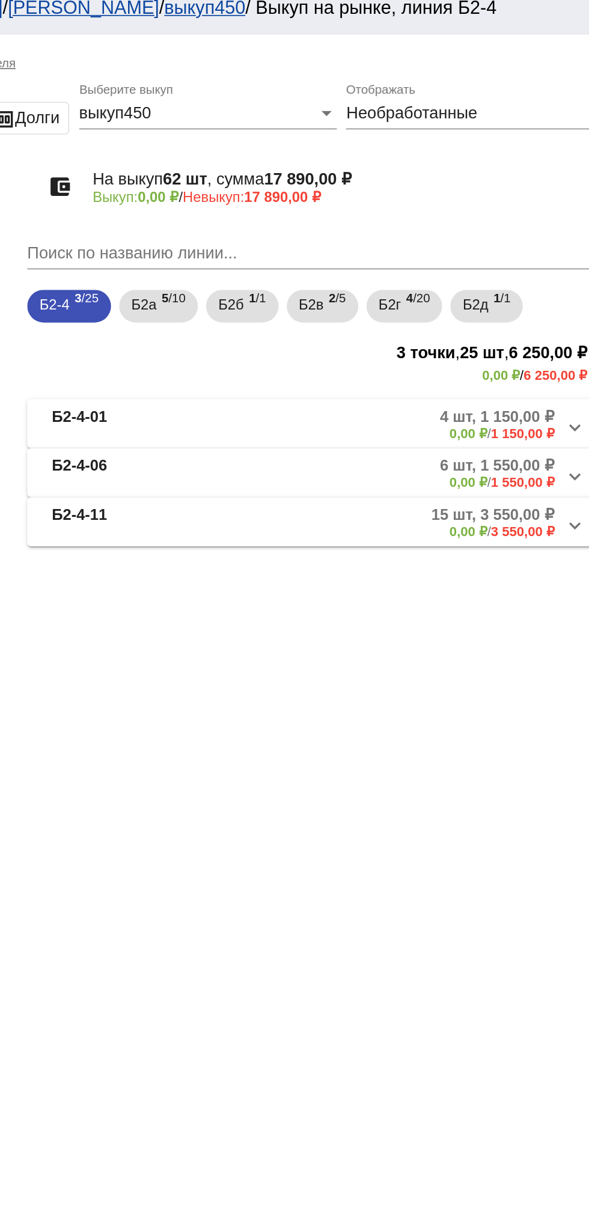
click at [429, 259] on mat-panel-description "4 шт, 1 150,00 ₽ 0,00 ₽ / 1 150,00 ₽" at bounding box center [460, 259] width 192 height 20
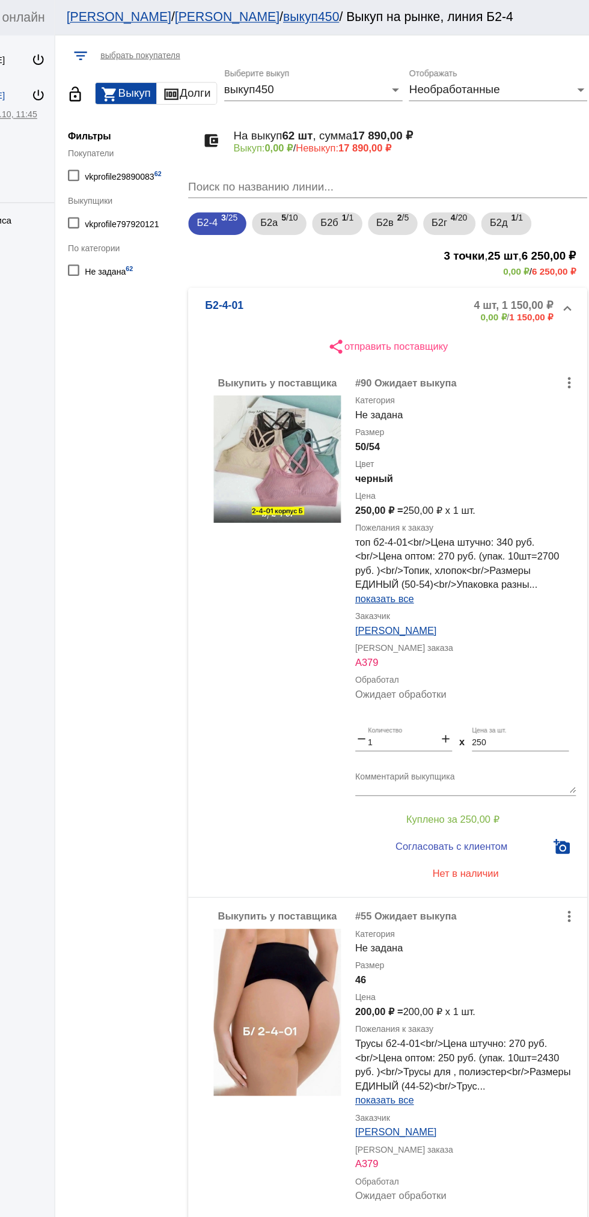
click at [405, 273] on mat-panel-description "4 шт, 1 150,00 ₽ 0,00 ₽ / 1 150,00 ₽" at bounding box center [460, 264] width 192 height 20
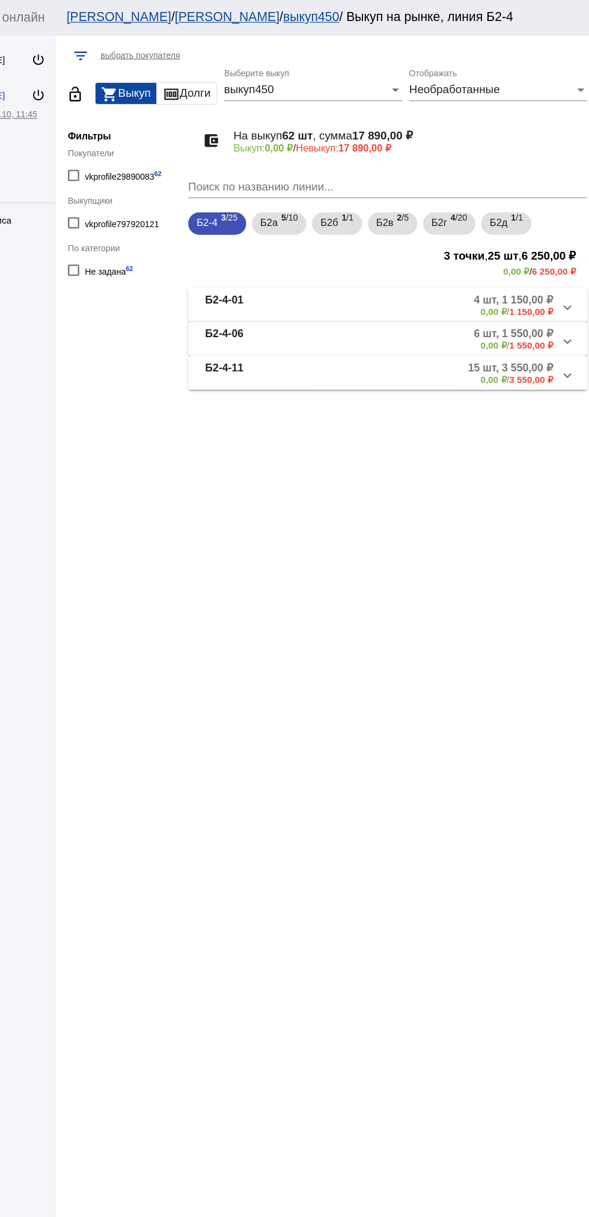
click at [405, 291] on mat-panel-description "6 шт, 1 550,00 ₽ 0,00 ₽ / 1 550,00 ₽" at bounding box center [460, 288] width 192 height 20
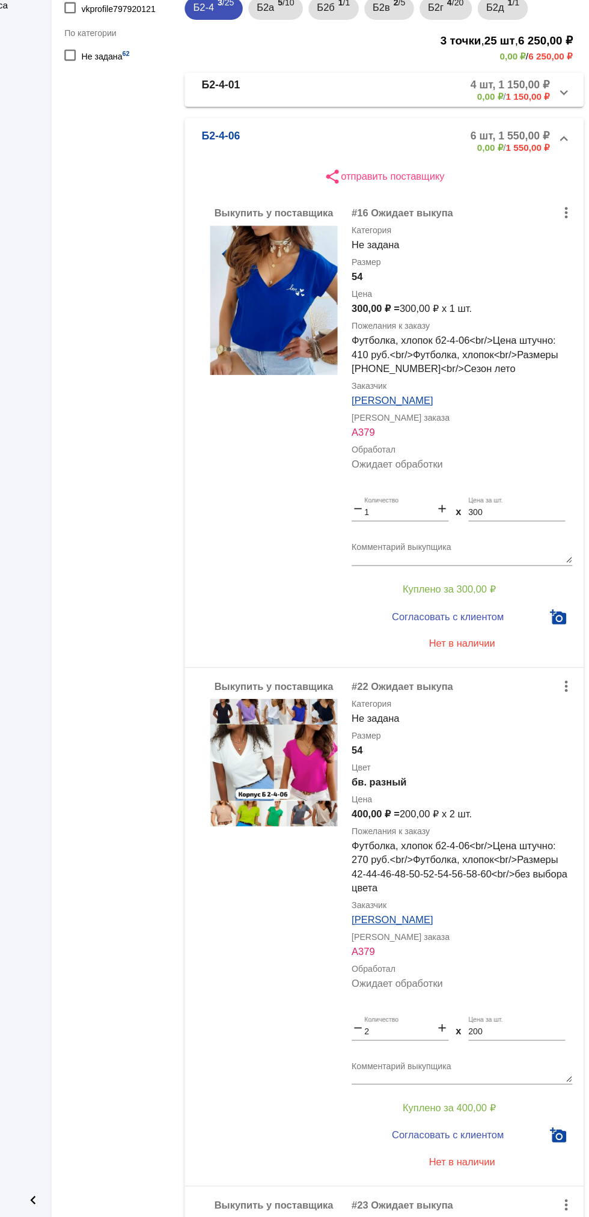
click at [365, 257] on mat-panel-description "4 шт, 1 150,00 ₽ 0,00 ₽ / 1 150,00 ₽" at bounding box center [460, 259] width 192 height 20
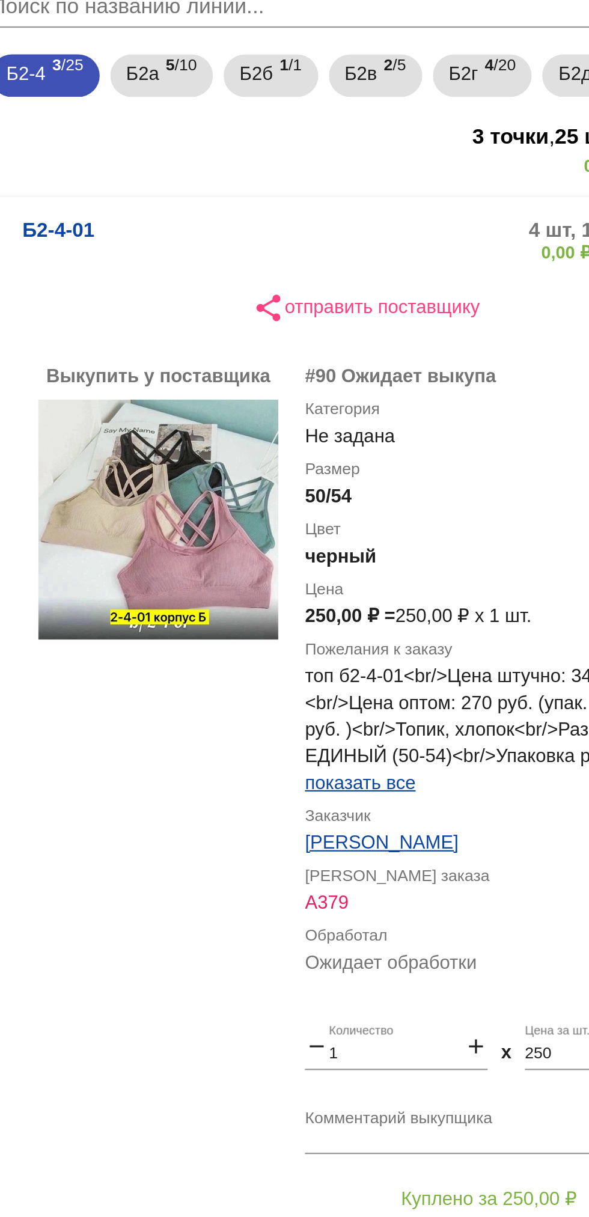
scroll to position [4, 0]
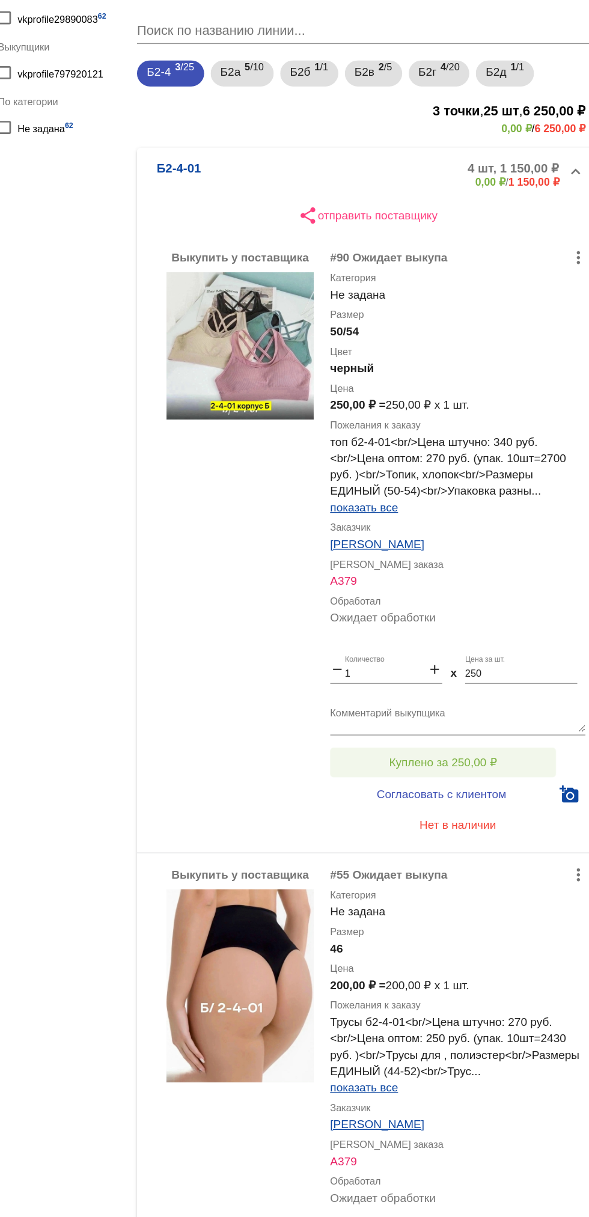
click at [514, 687] on button "Куплено за 250,00 ₽" at bounding box center [470, 692] width 166 height 22
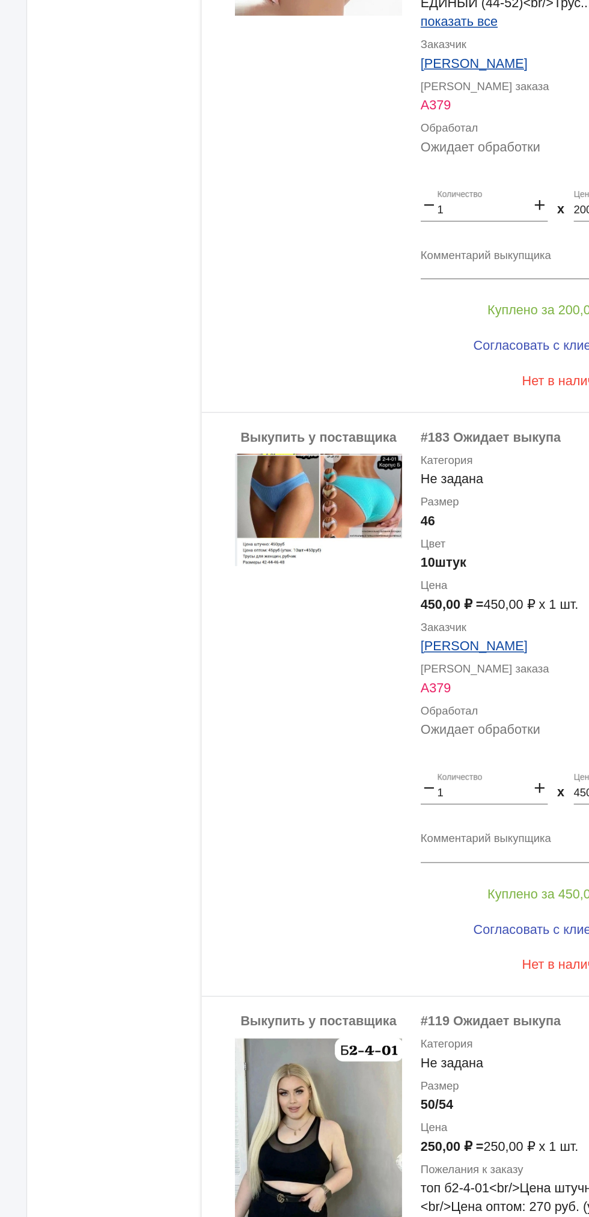
scroll to position [692, 0]
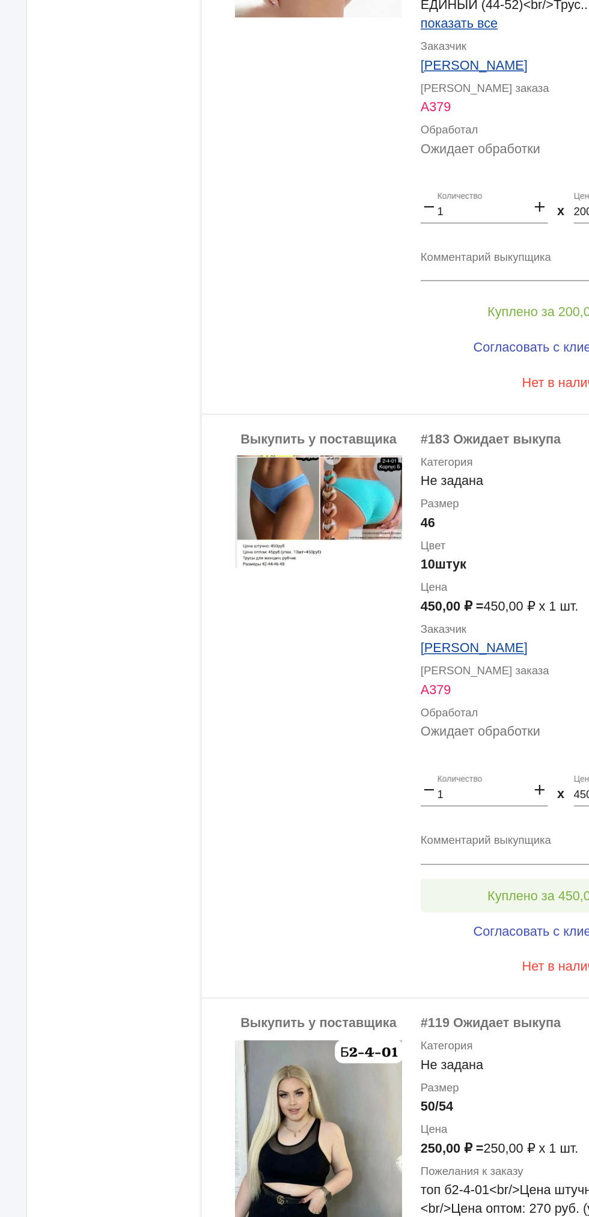
click at [459, 803] on span "Куплено за 450,00 ₽" at bounding box center [469, 808] width 79 height 10
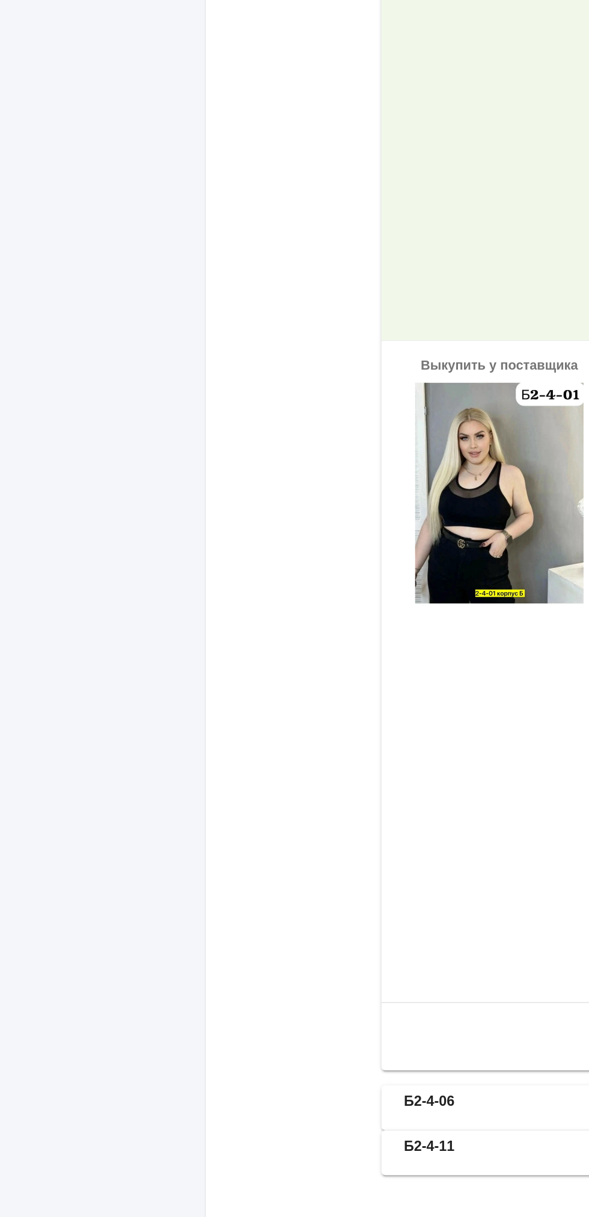
scroll to position [0, 0]
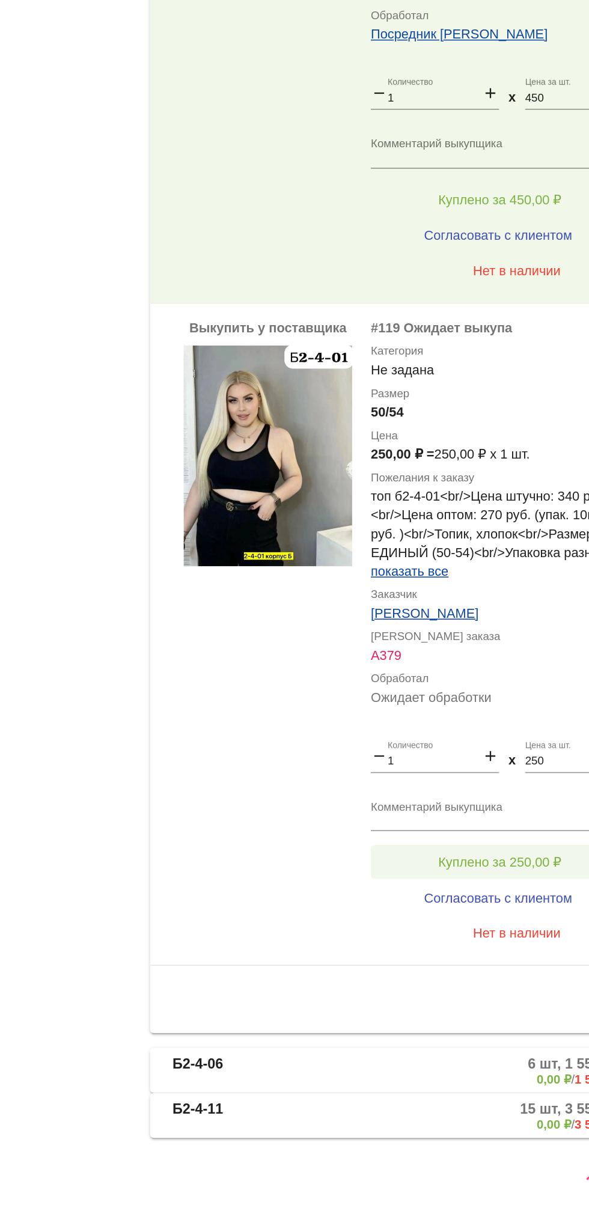
click at [487, 982] on button "Куплено за 250,00 ₽" at bounding box center [470, 989] width 166 height 22
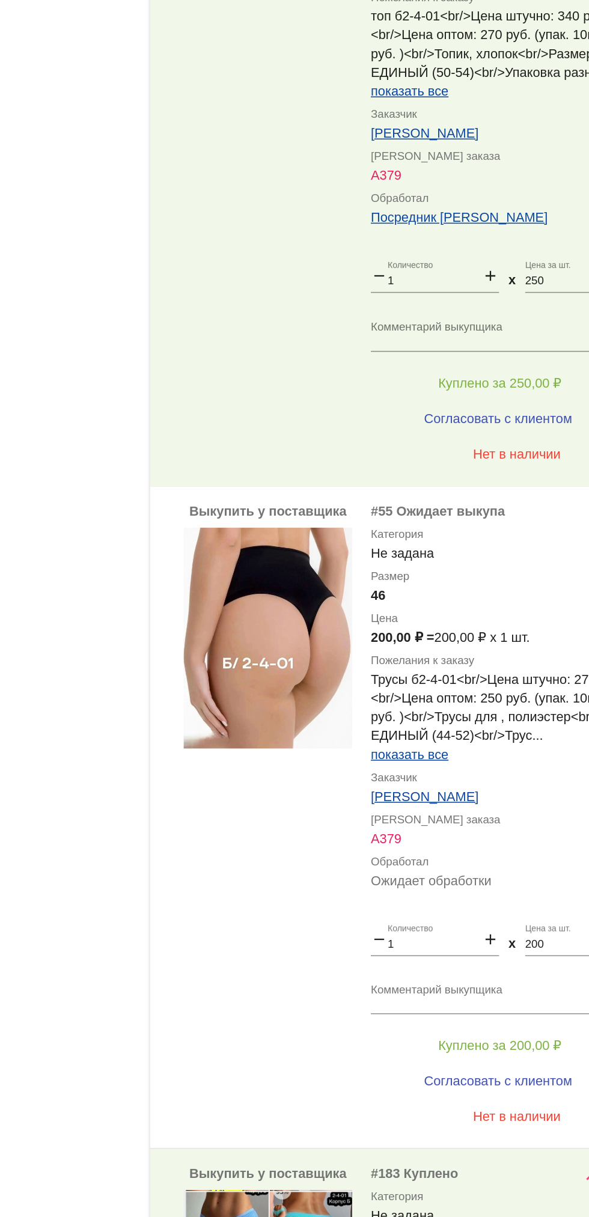
scroll to position [15, 0]
click at [489, 1082] on textarea "Комментарий выкупщика" at bounding box center [481, 1075] width 188 height 19
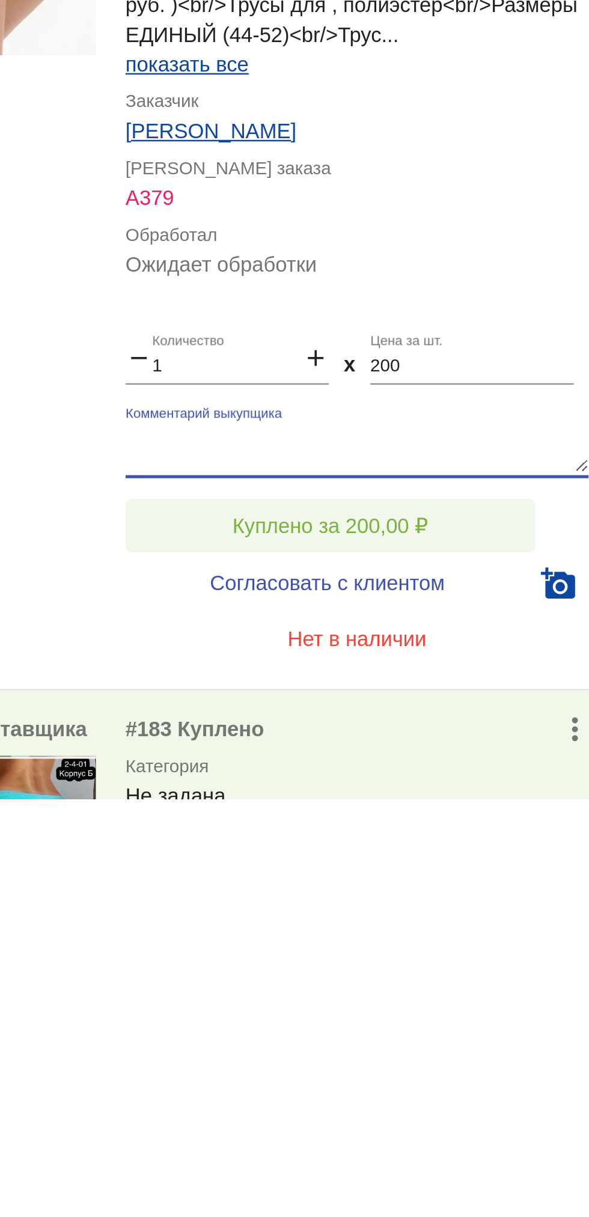
click at [516, 1103] on button "Куплено за 200,00 ₽" at bounding box center [470, 1107] width 166 height 22
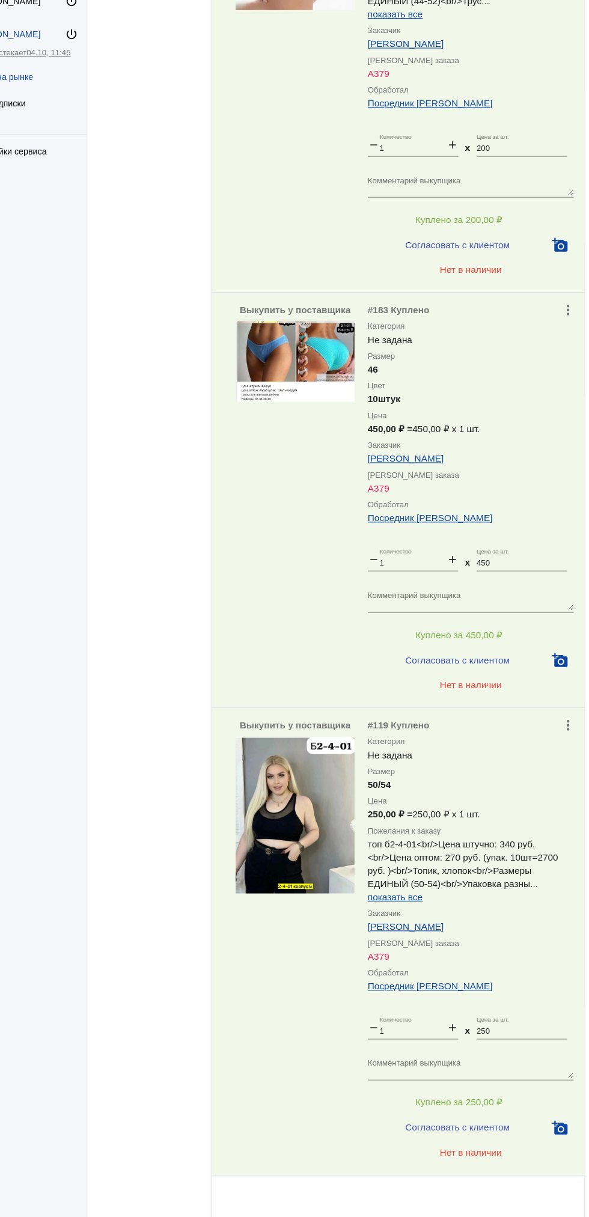
scroll to position [1007, 0]
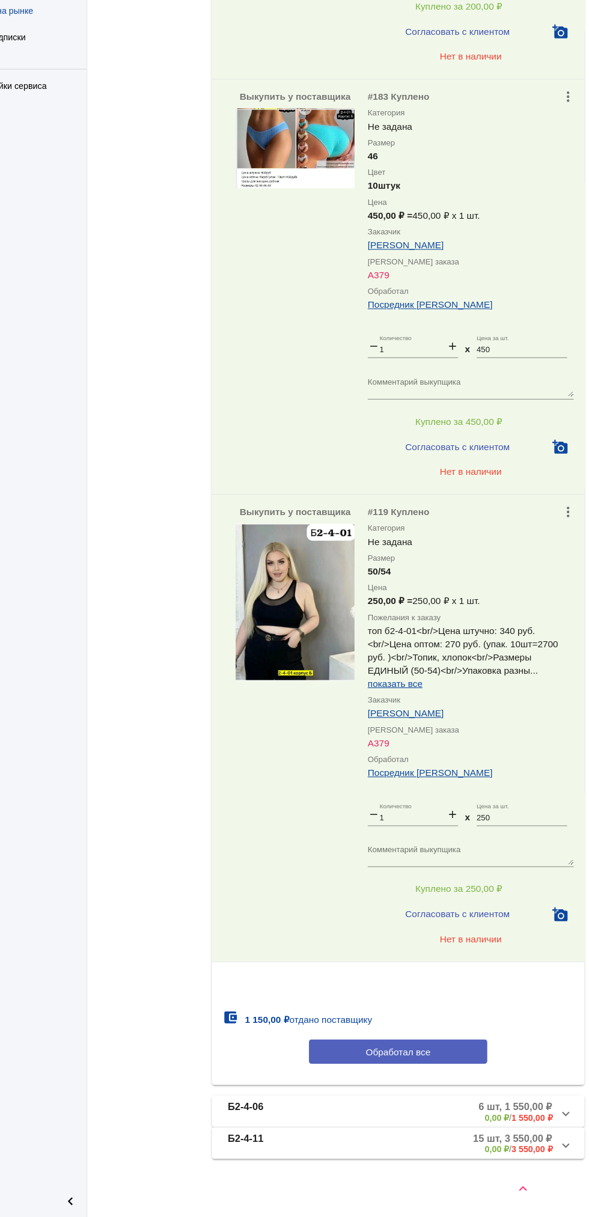
click at [458, 1064] on button "Обработал все" at bounding box center [415, 1066] width 162 height 22
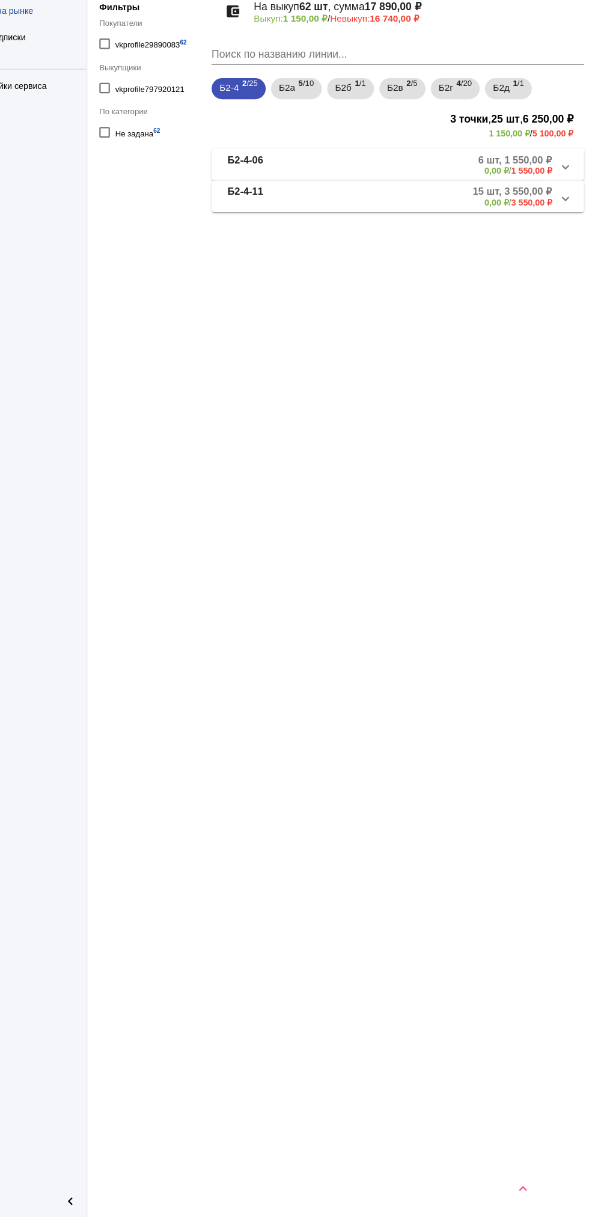
scroll to position [0, 0]
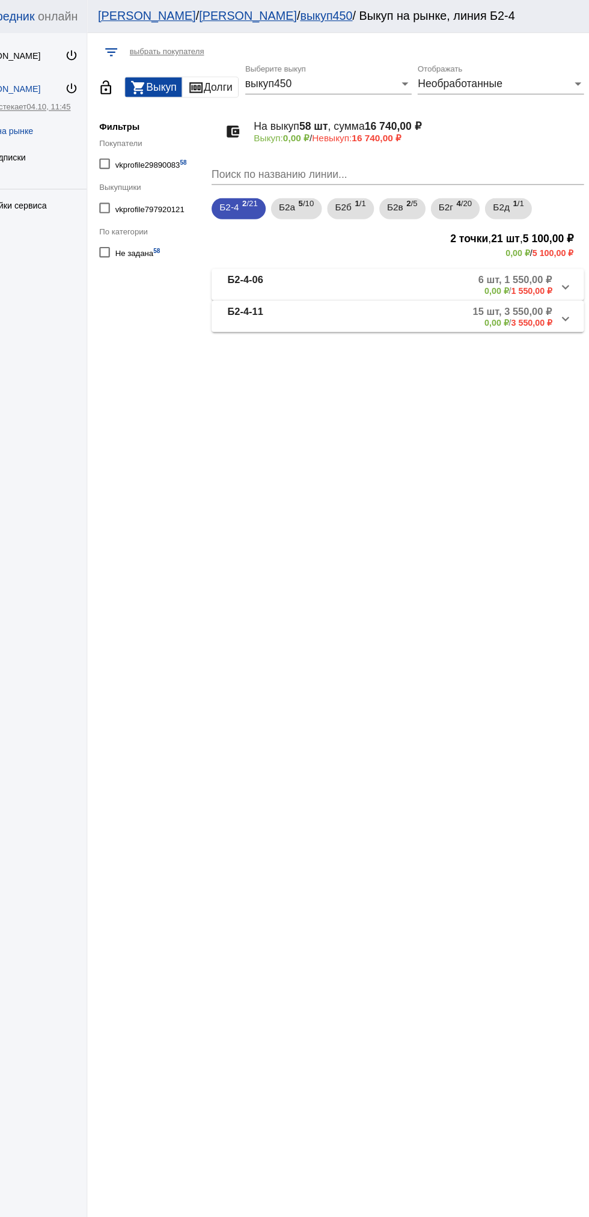
click at [284, 259] on b "Б2-4-06" at bounding box center [276, 259] width 32 height 20
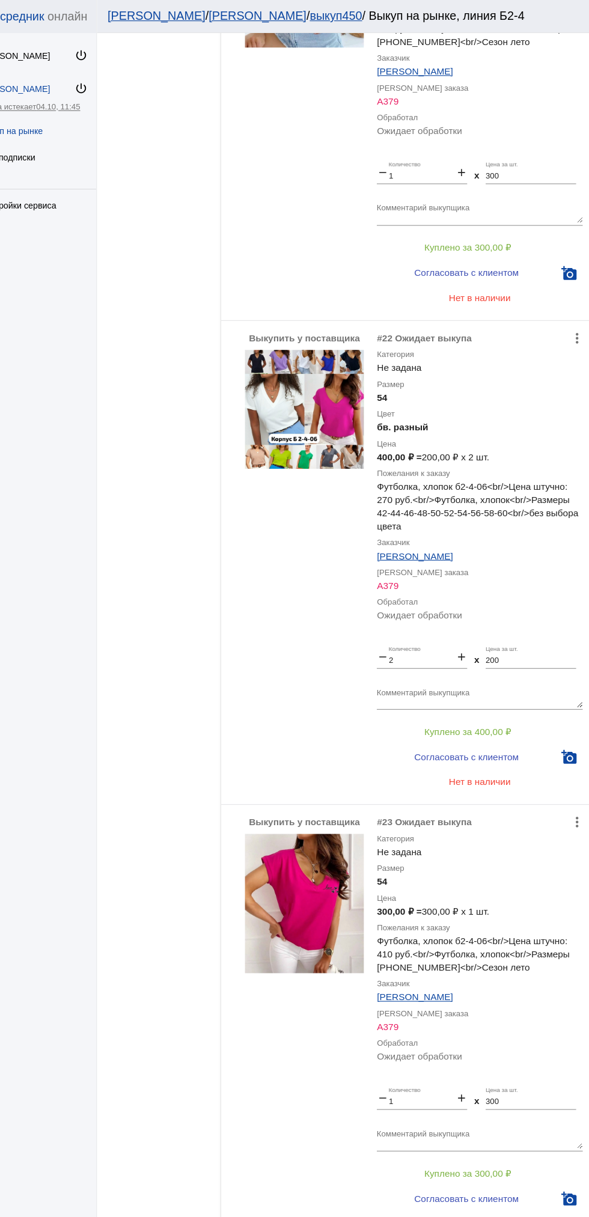
scroll to position [419, 0]
click at [298, 385] on img at bounding box center [321, 373] width 108 height 108
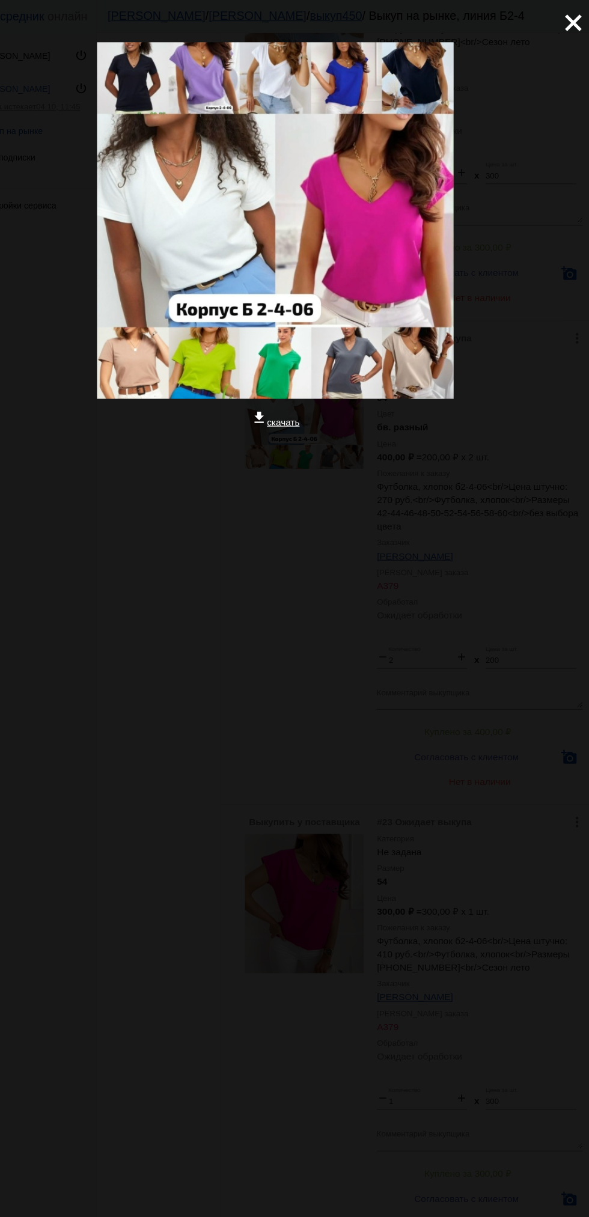
click at [553, 23] on mat-icon "close" at bounding box center [560, 16] width 14 height 14
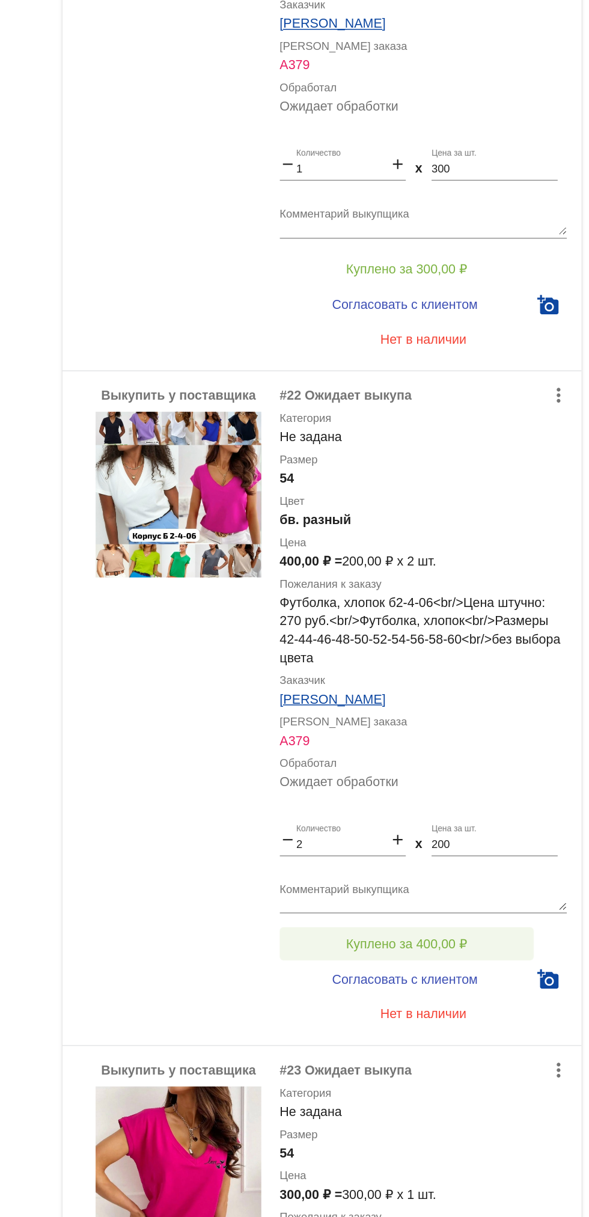
click at [496, 656] on button "Куплено за 400,00 ₽" at bounding box center [470, 666] width 166 height 22
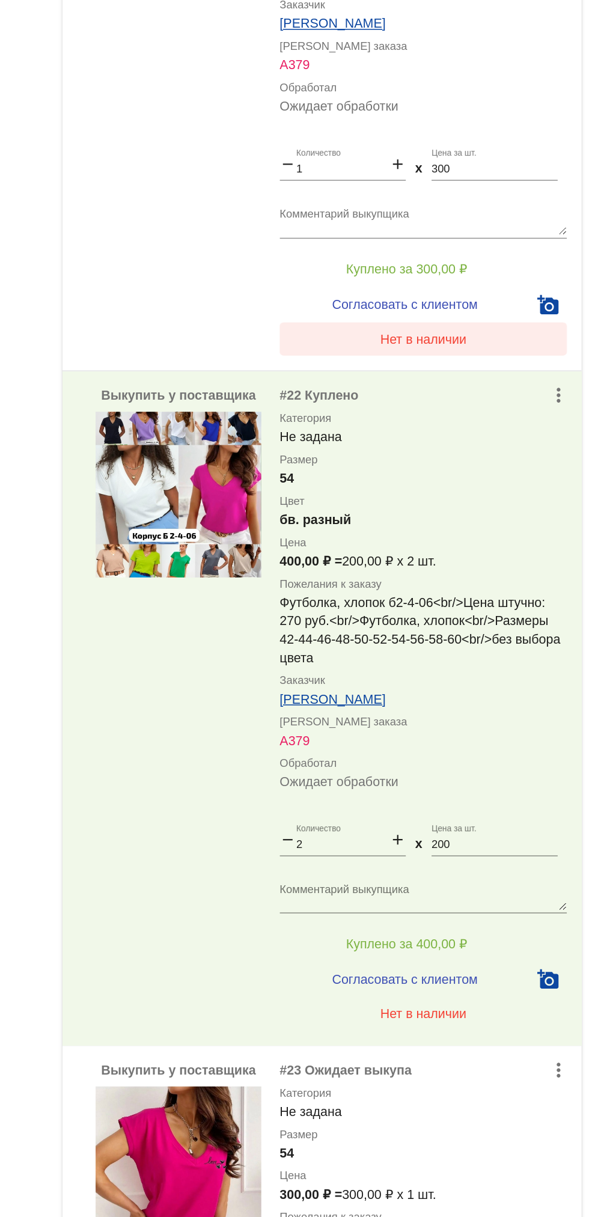
click at [424, 277] on button "Нет в наличии" at bounding box center [481, 271] width 188 height 22
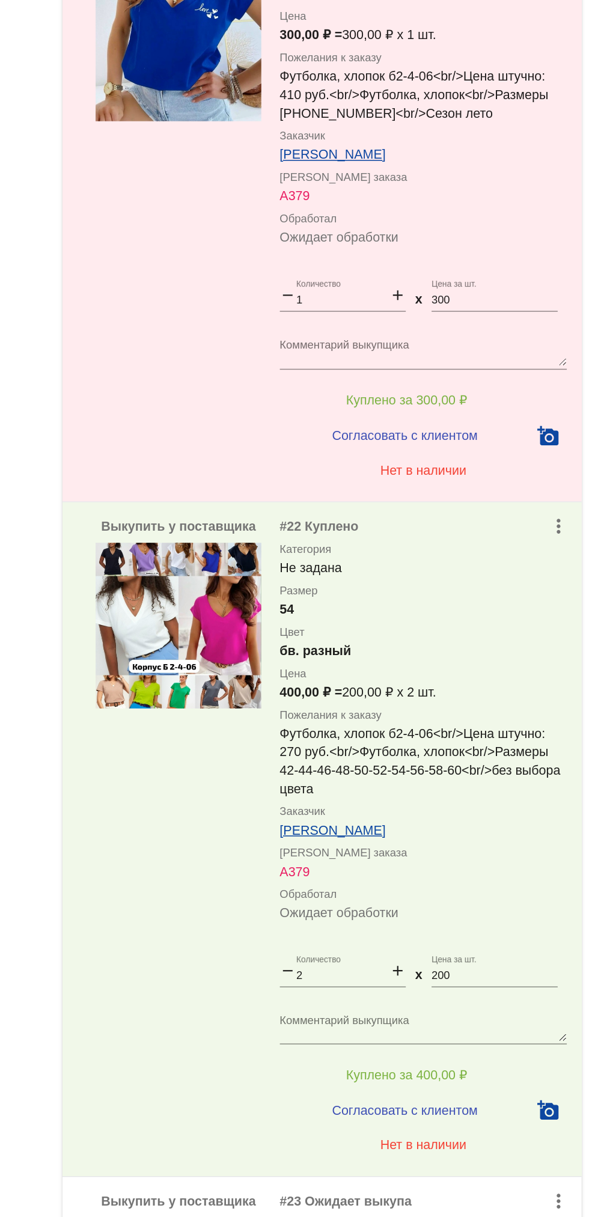
scroll to position [0, 0]
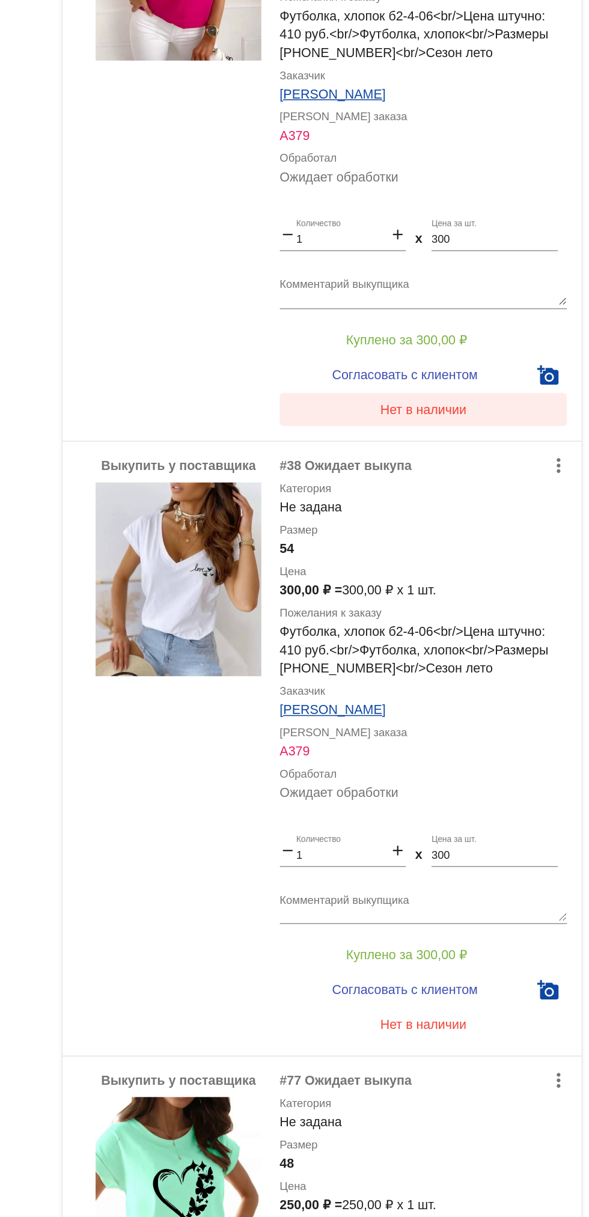
click at [425, 323] on button "Нет в наличии" at bounding box center [481, 317] width 188 height 22
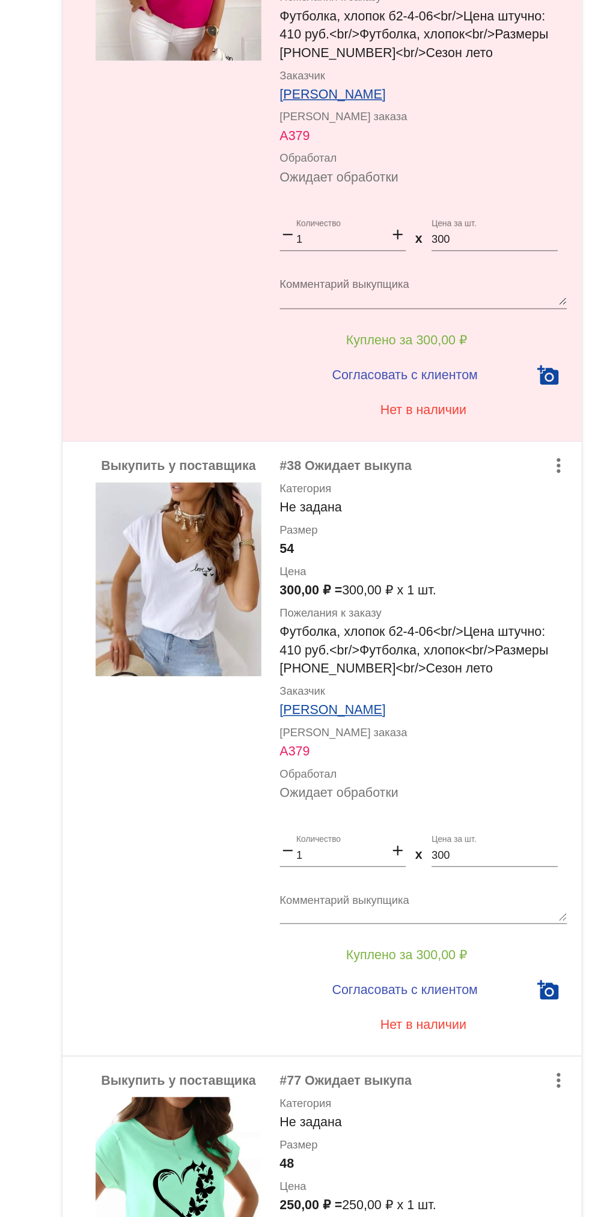
scroll to position [1299, 0]
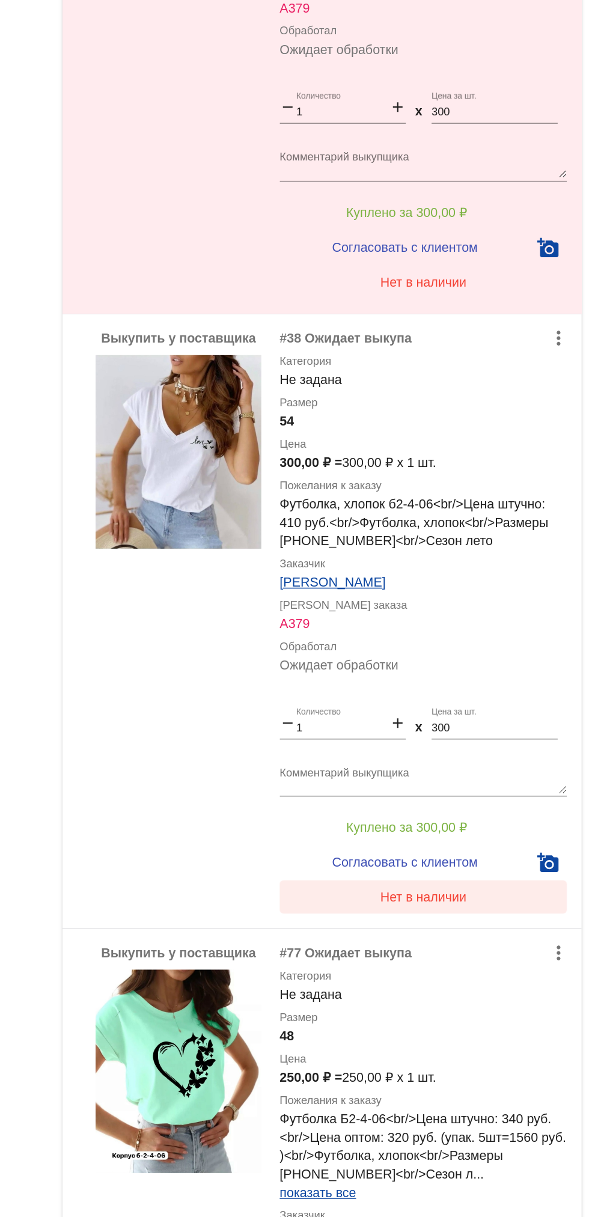
click at [490, 639] on span "Нет в наличии" at bounding box center [481, 635] width 56 height 10
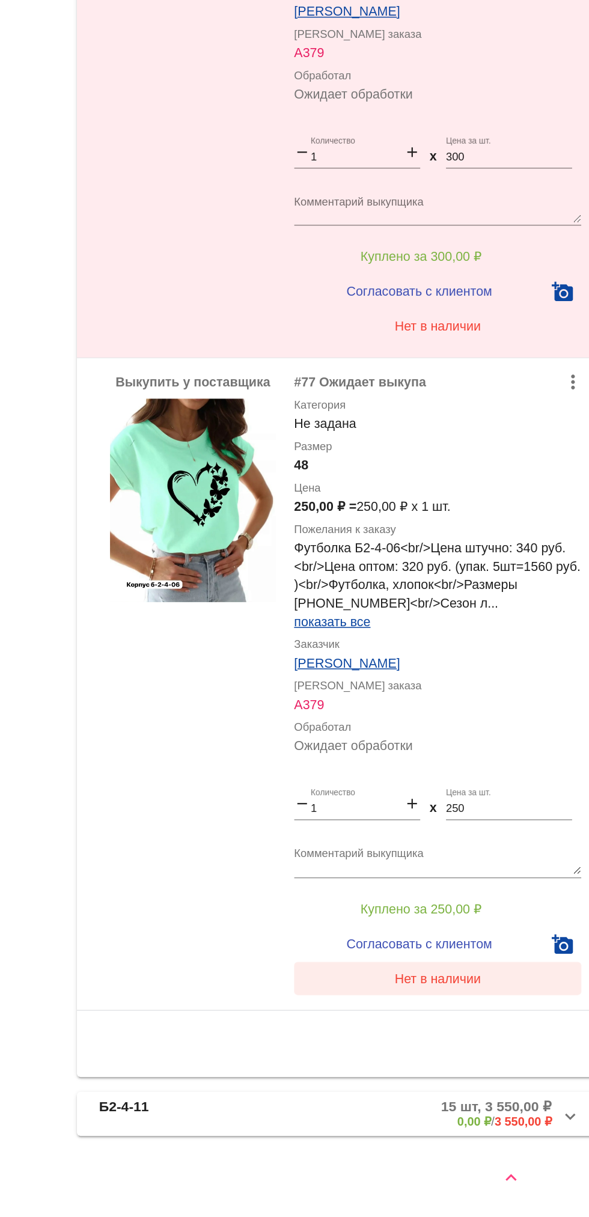
click at [499, 1062] on span "Нет в наличии" at bounding box center [481, 1062] width 56 height 10
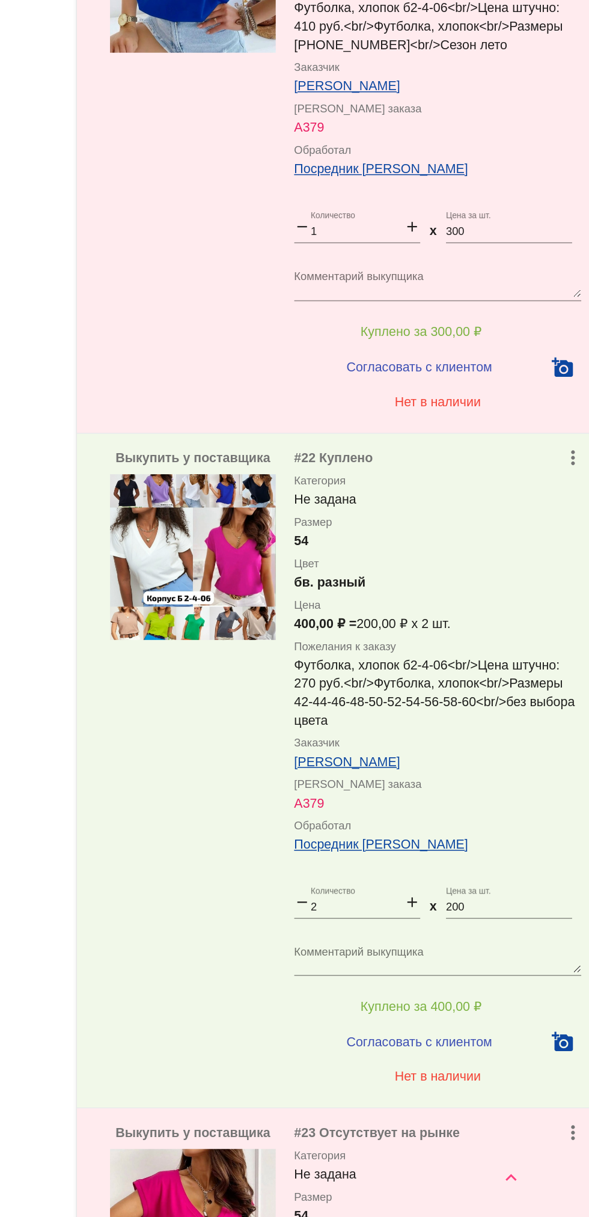
scroll to position [0, 0]
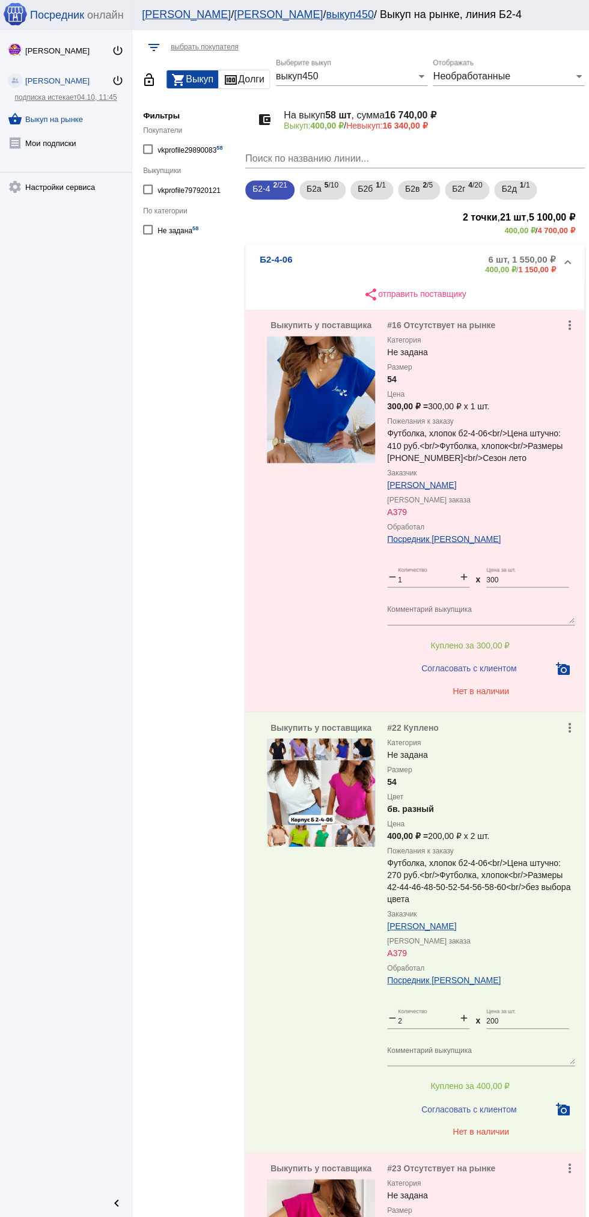
click at [444, 250] on mat-expansion-panel-header "Б2-4-06 6 шт, 1 550,00 ₽ 400,00 ₽ / 1 150,00 ₽" at bounding box center [414, 264] width 339 height 38
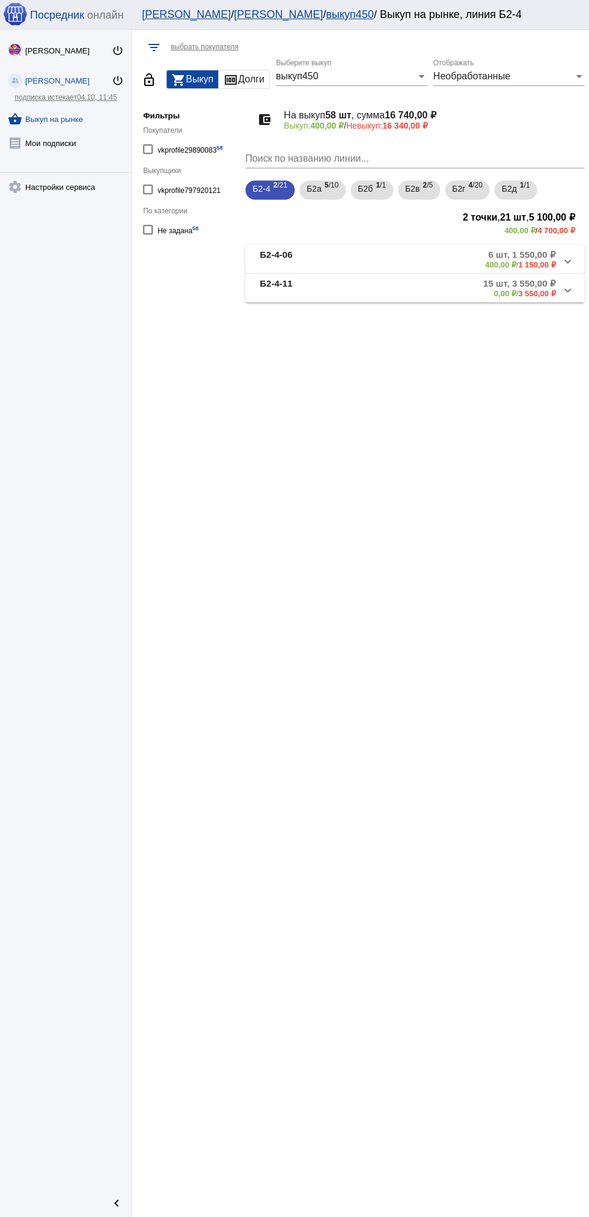
click at [478, 294] on mat-panel-description "15 шт, 3 550,00 ₽ 0,00 ₽ / 3 550,00 ₽" at bounding box center [458, 288] width 193 height 20
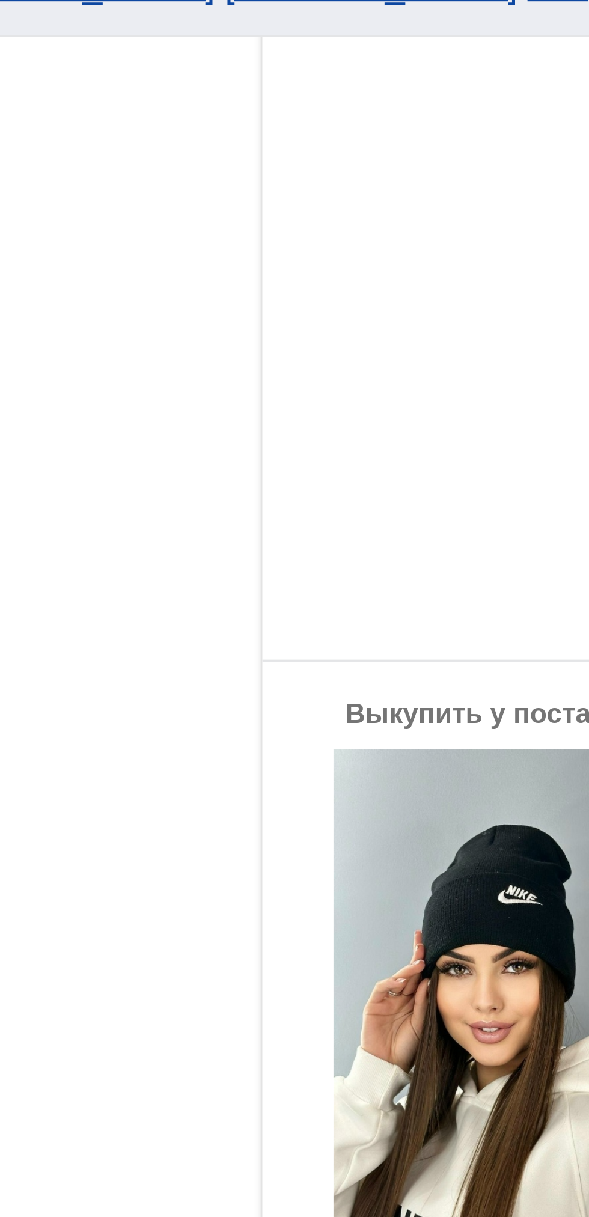
scroll to position [2084, 0]
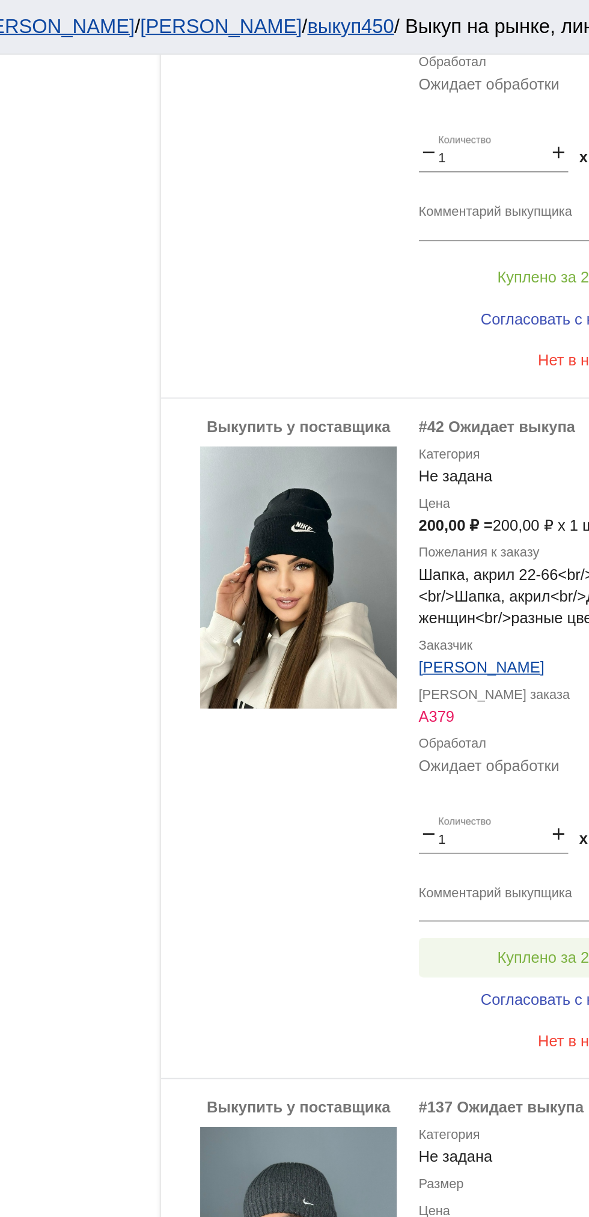
click at [460, 526] on span "Куплено за 200,00 ₽" at bounding box center [469, 527] width 79 height 10
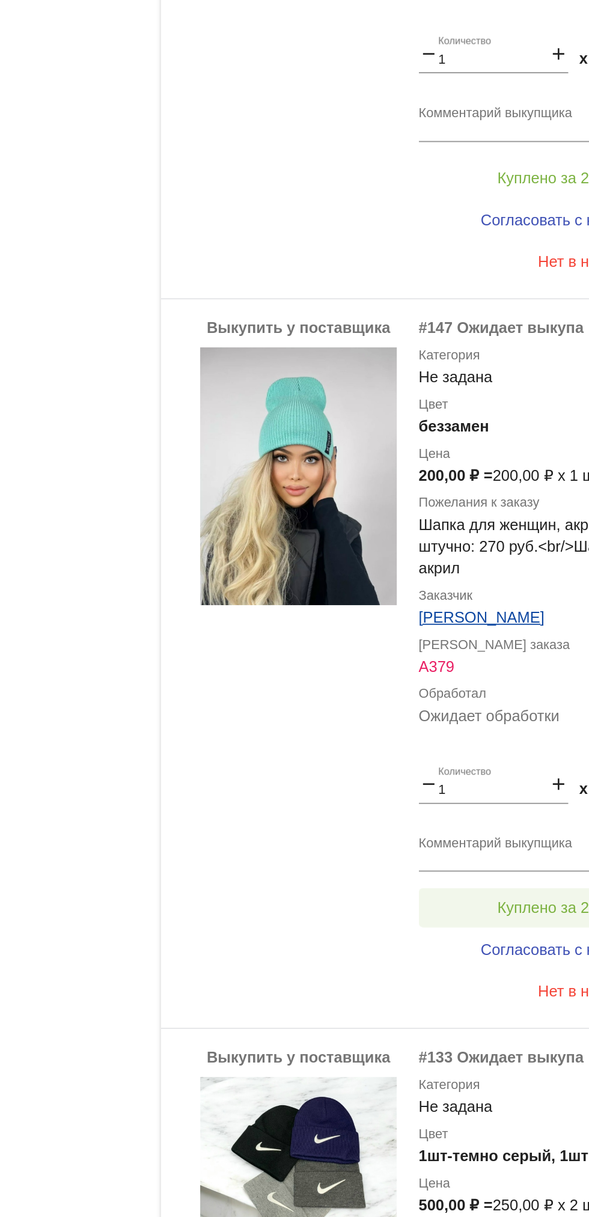
scroll to position [36, 0]
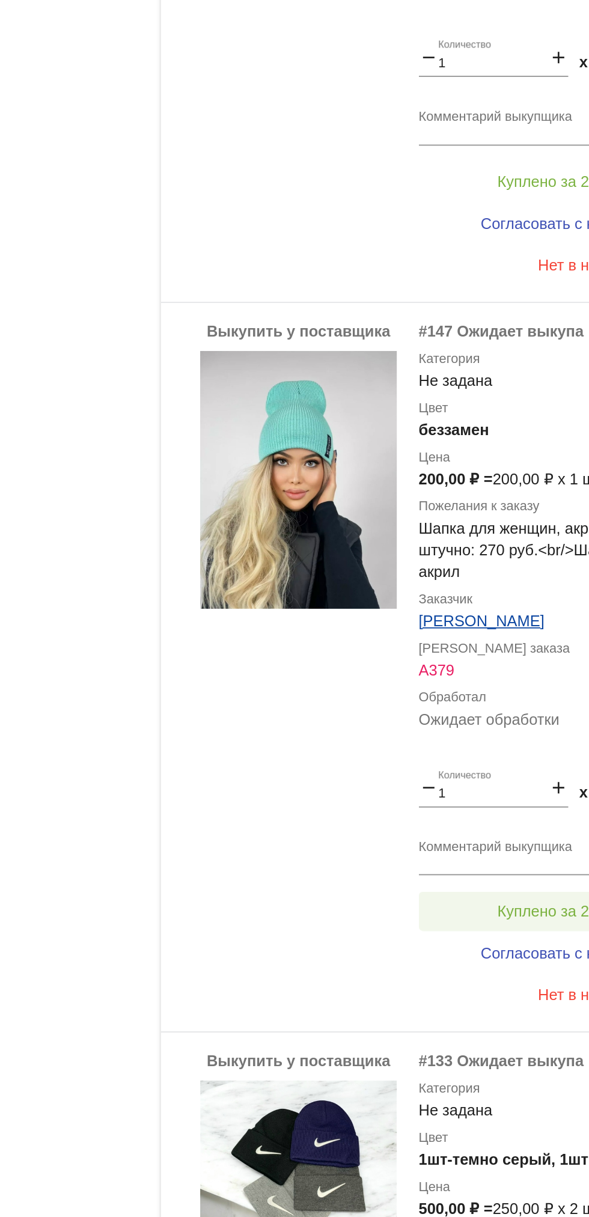
click at [464, 1038] on button "Куплено за 200,00 ₽" at bounding box center [470, 1049] width 166 height 22
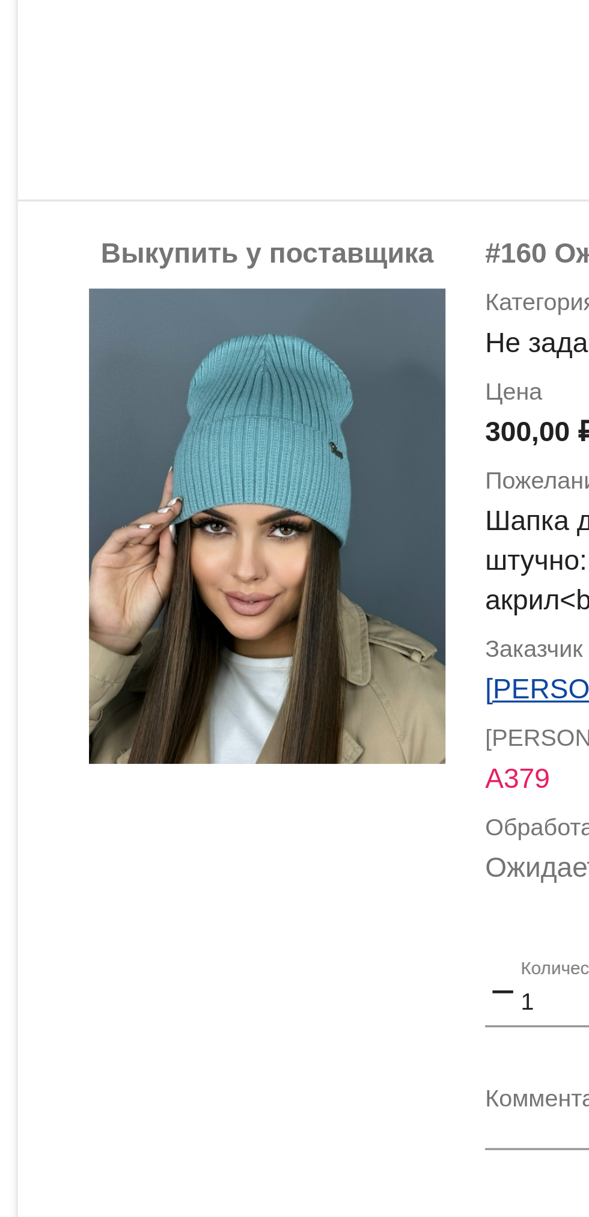
scroll to position [1228, 0]
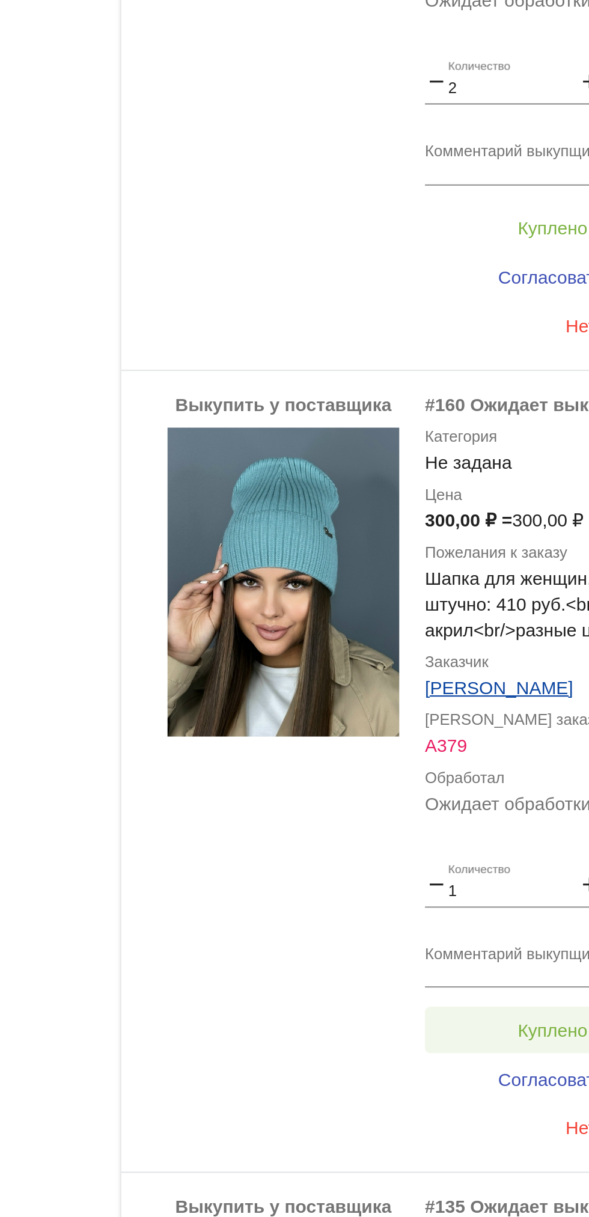
click at [450, 626] on button "Куплено за 300,00 ₽" at bounding box center [470, 633] width 166 height 22
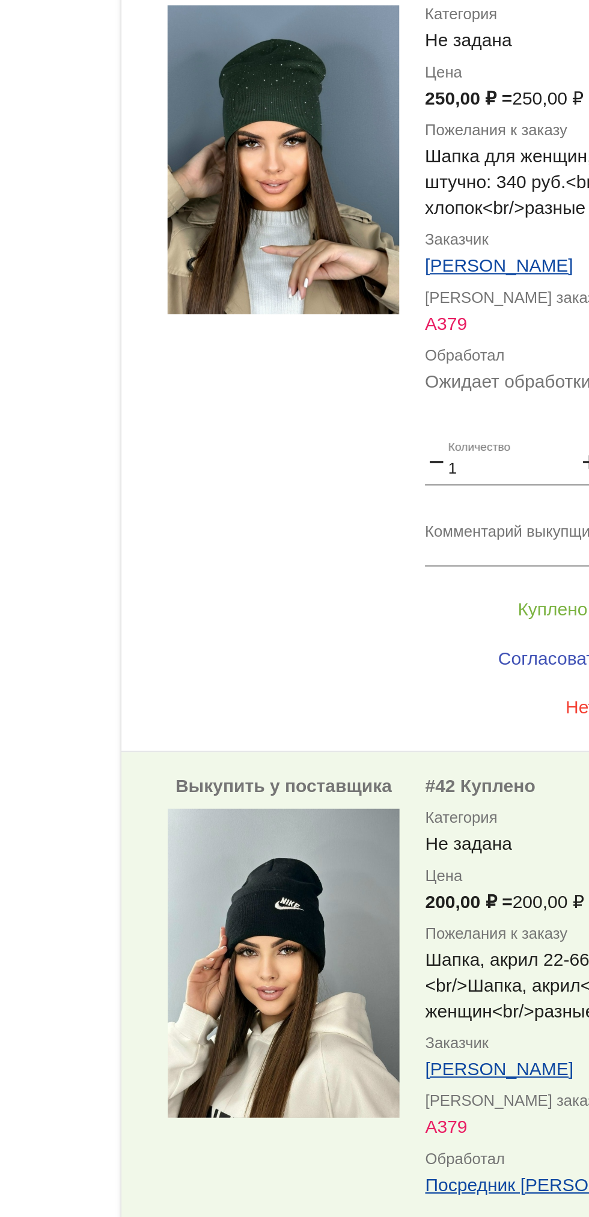
scroll to position [1807, 0]
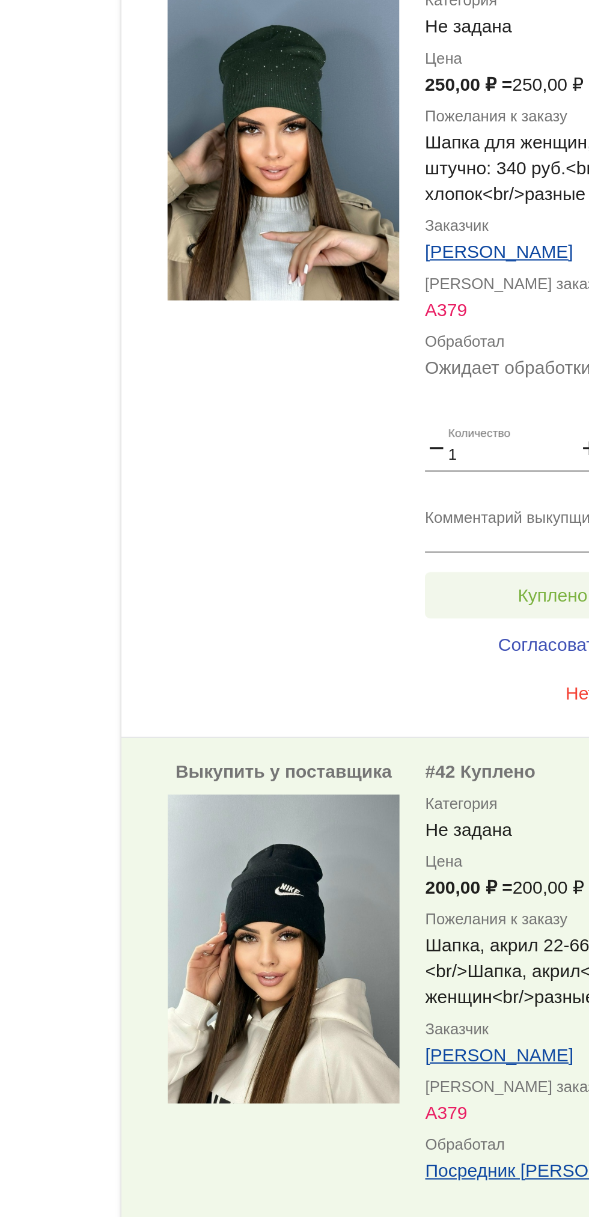
click at [424, 434] on button "Куплено за 250,00 ₽" at bounding box center [470, 430] width 166 height 22
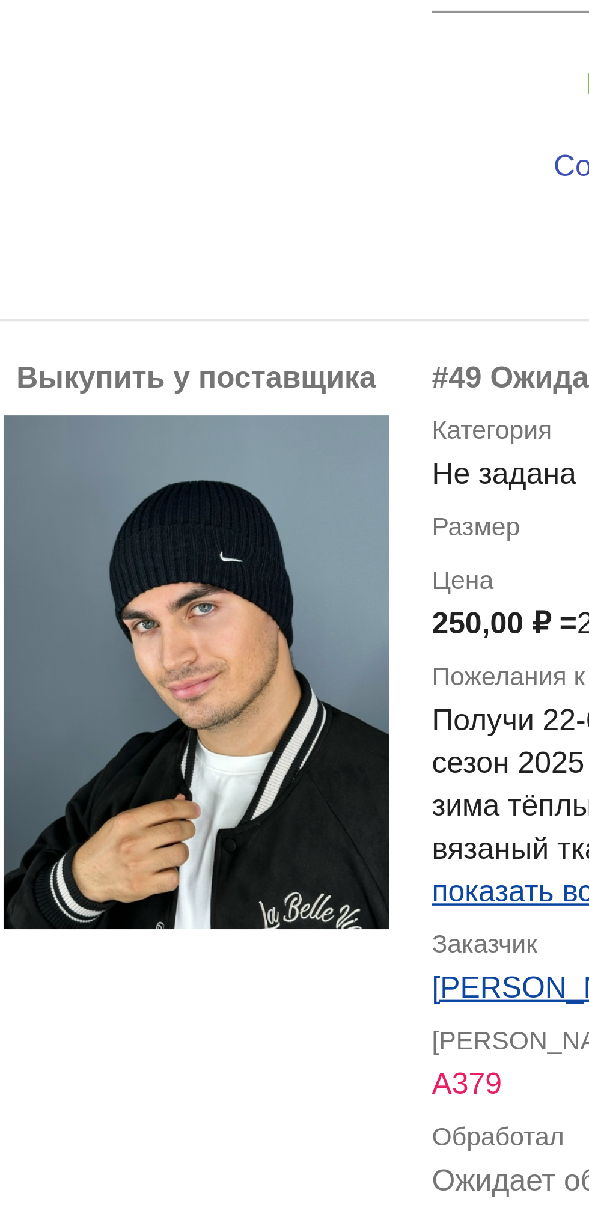
scroll to position [3392, 0]
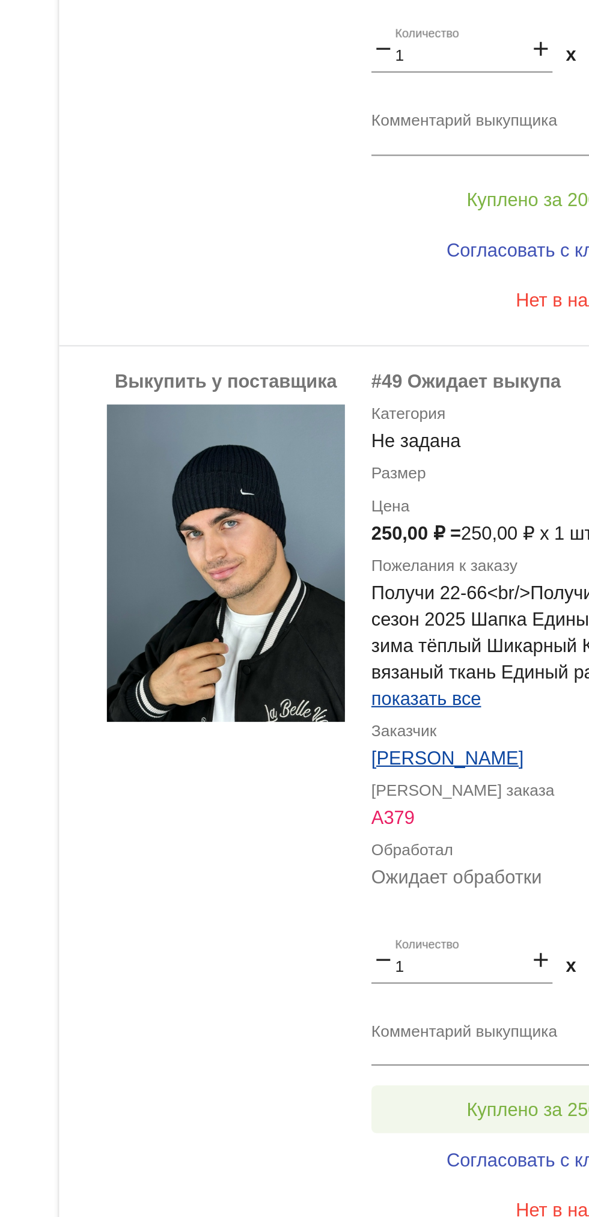
click at [444, 880] on button "Куплено за 250,00 ₽" at bounding box center [470, 888] width 166 height 22
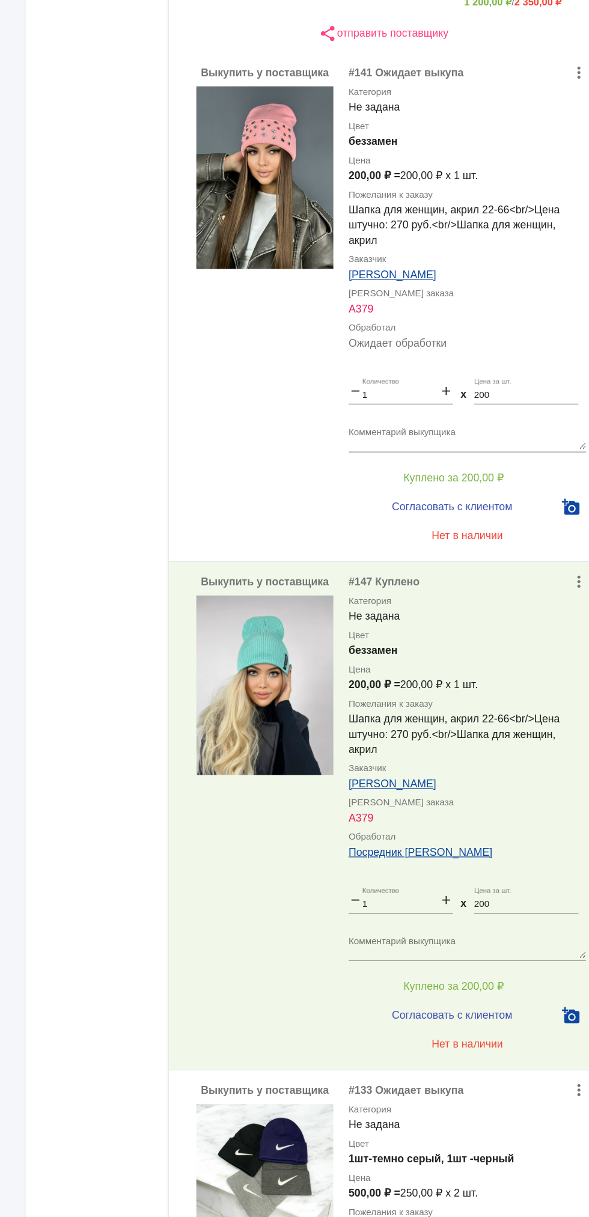
scroll to position [0, 0]
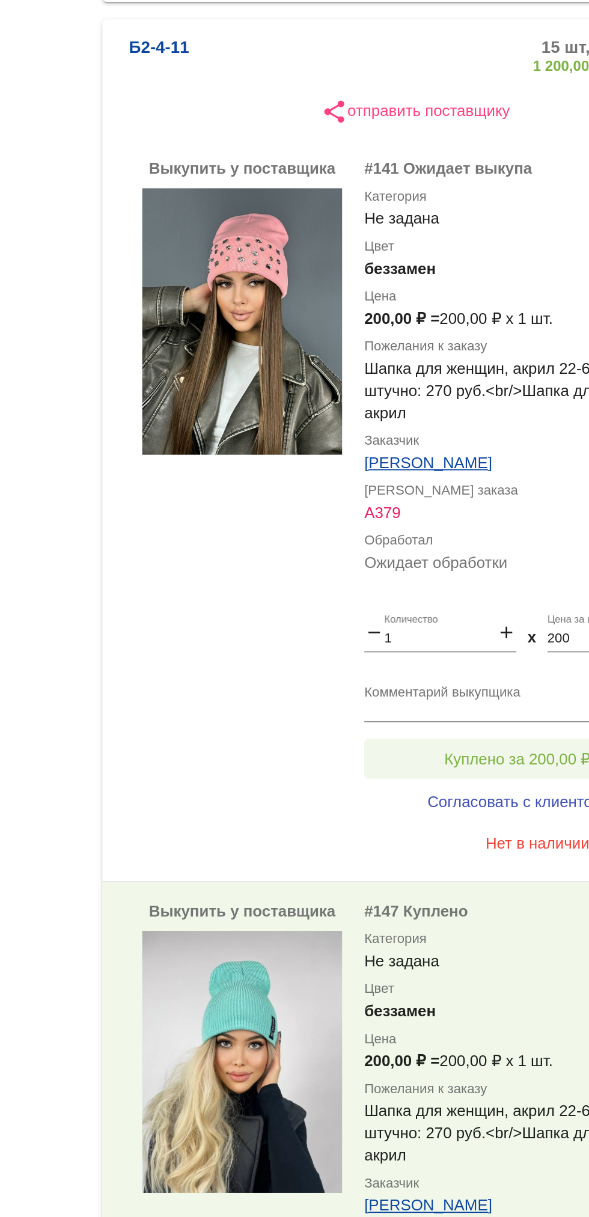
click at [479, 674] on button "Куплено за 200,00 ₽" at bounding box center [470, 683] width 166 height 22
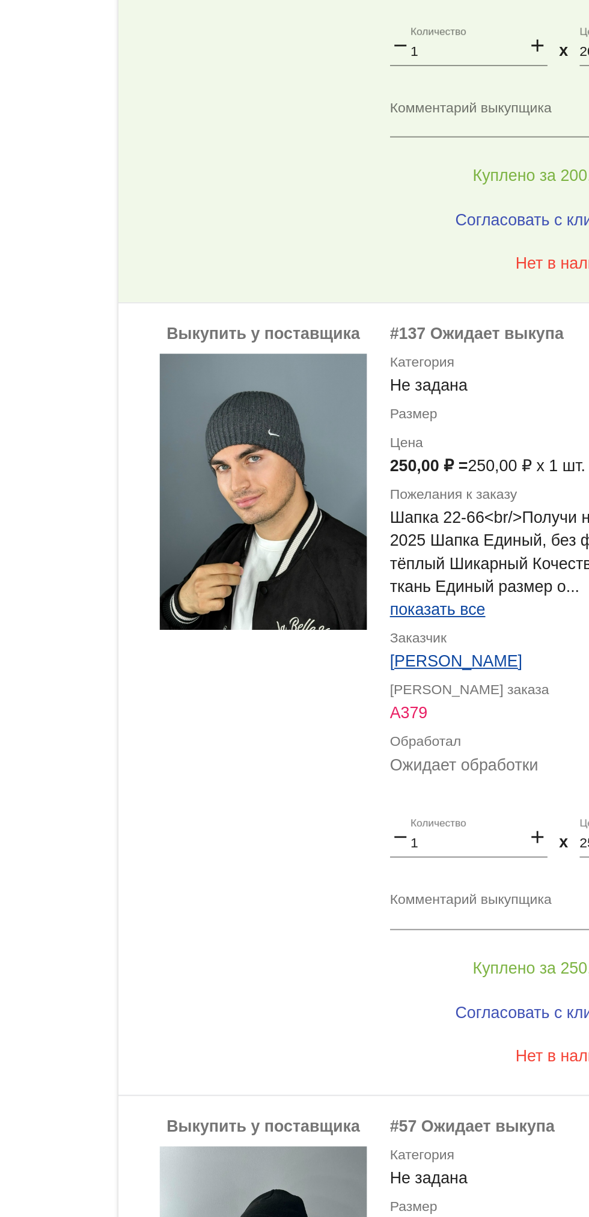
scroll to position [2301, 0]
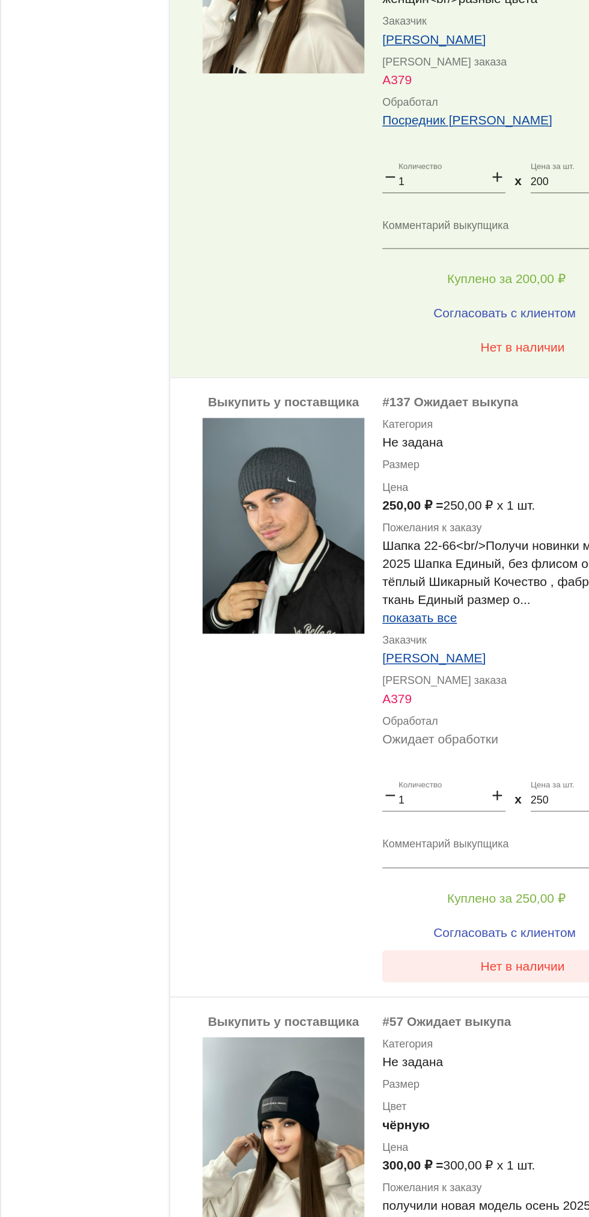
click at [484, 769] on span "Нет в наличии" at bounding box center [481, 769] width 56 height 10
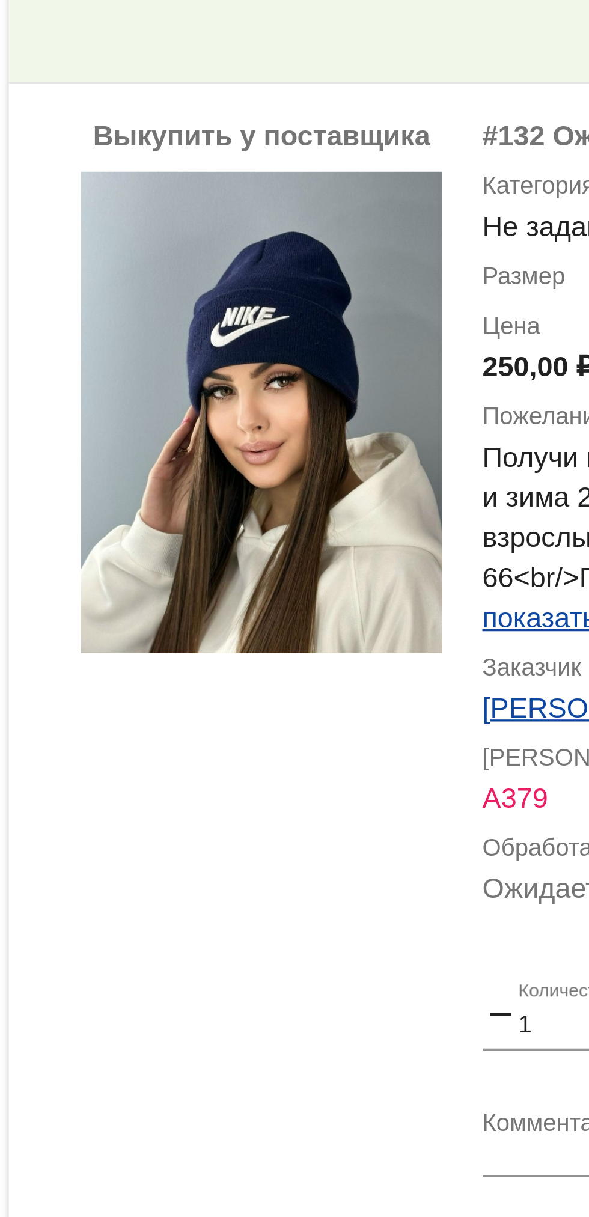
scroll to position [4026, 0]
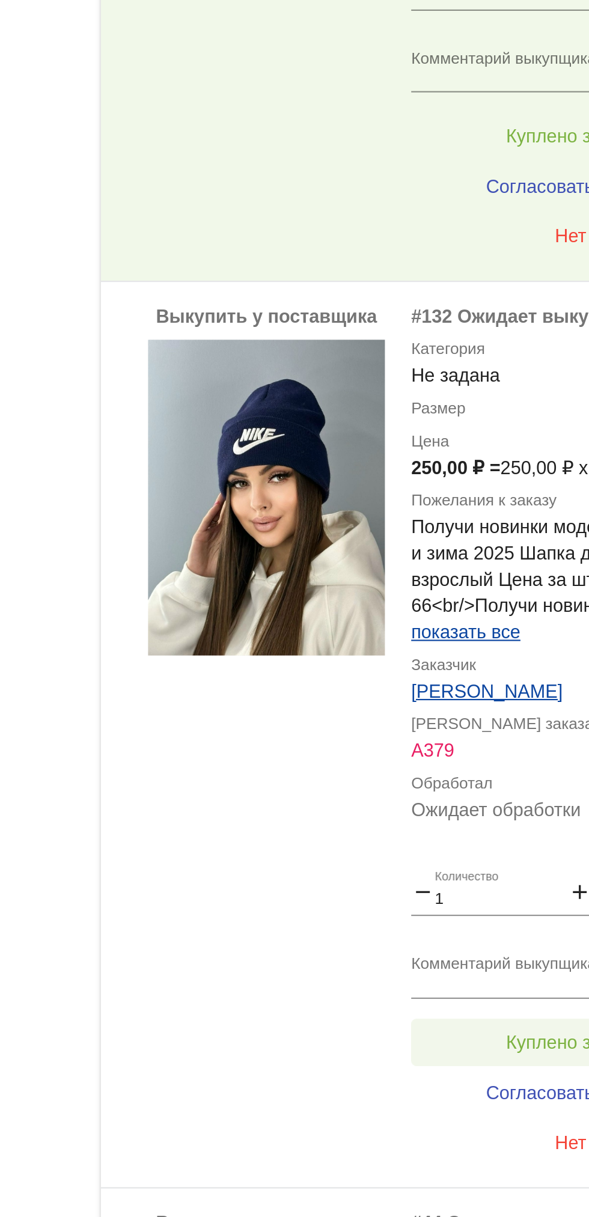
click at [450, 659] on button "Куплено за 250,00 ₽" at bounding box center [470, 668] width 166 height 22
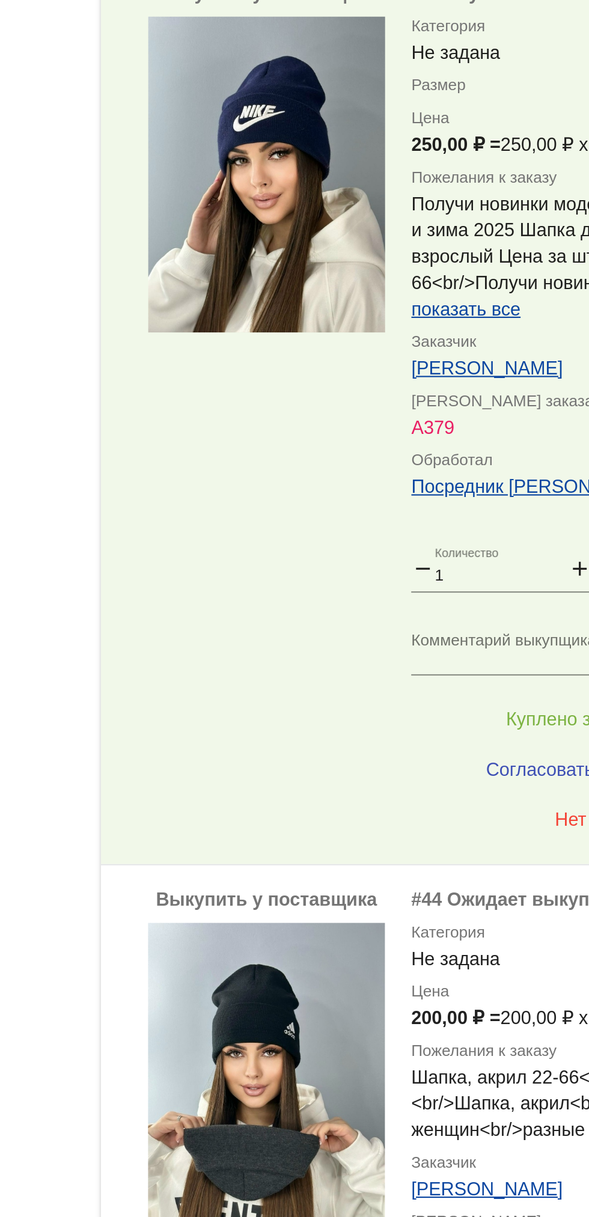
scroll to position [4764, 0]
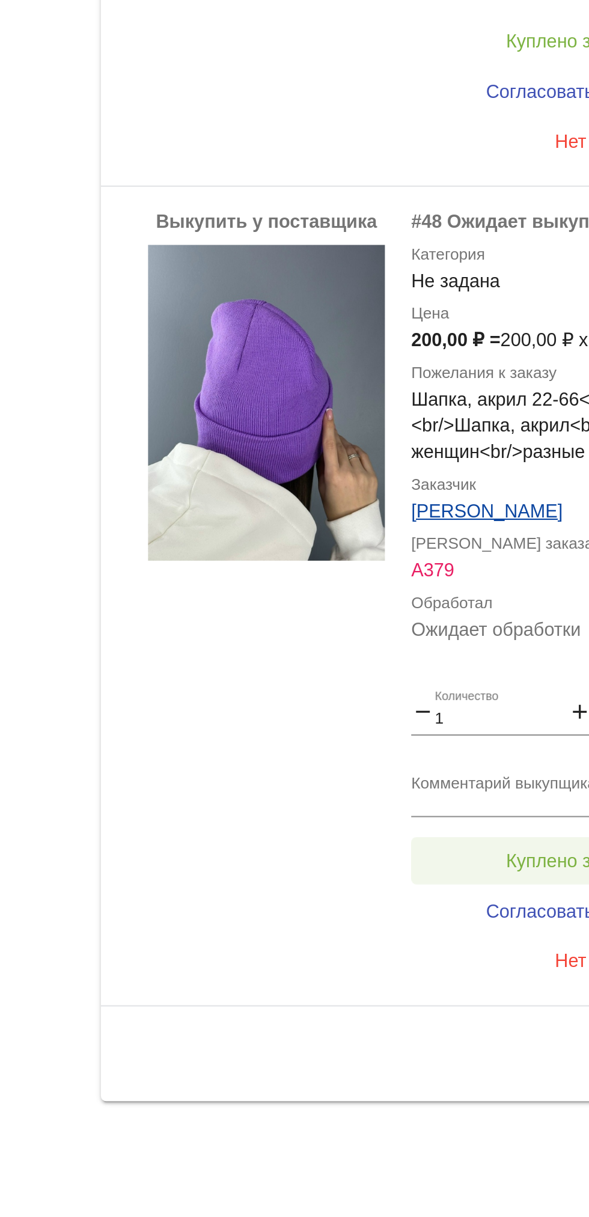
click at [450, 1047] on button "Куплено за 200,00 ₽" at bounding box center [470, 1054] width 166 height 22
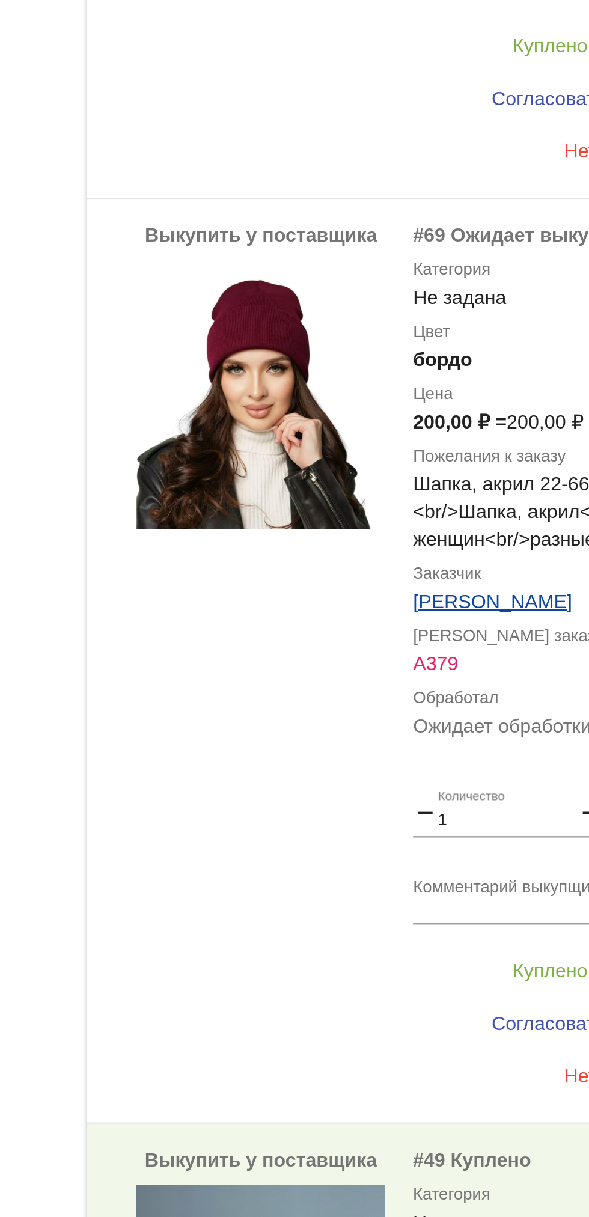
scroll to position [2787, 0]
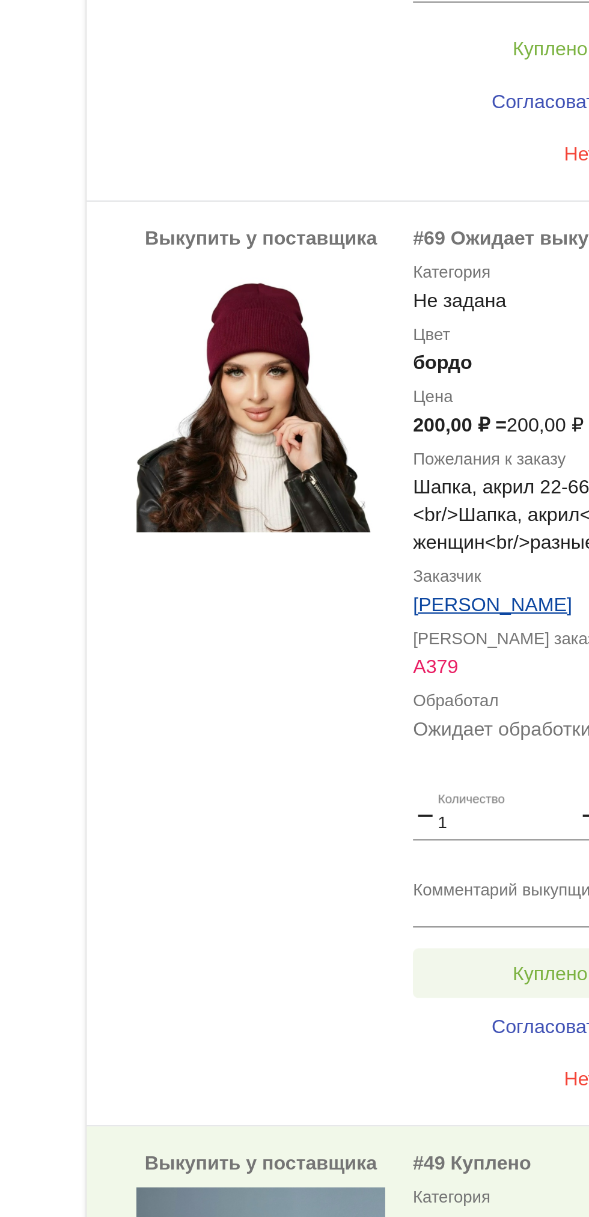
click at [454, 1078] on span "Куплено за 200,00 ₽" at bounding box center [469, 1081] width 79 height 10
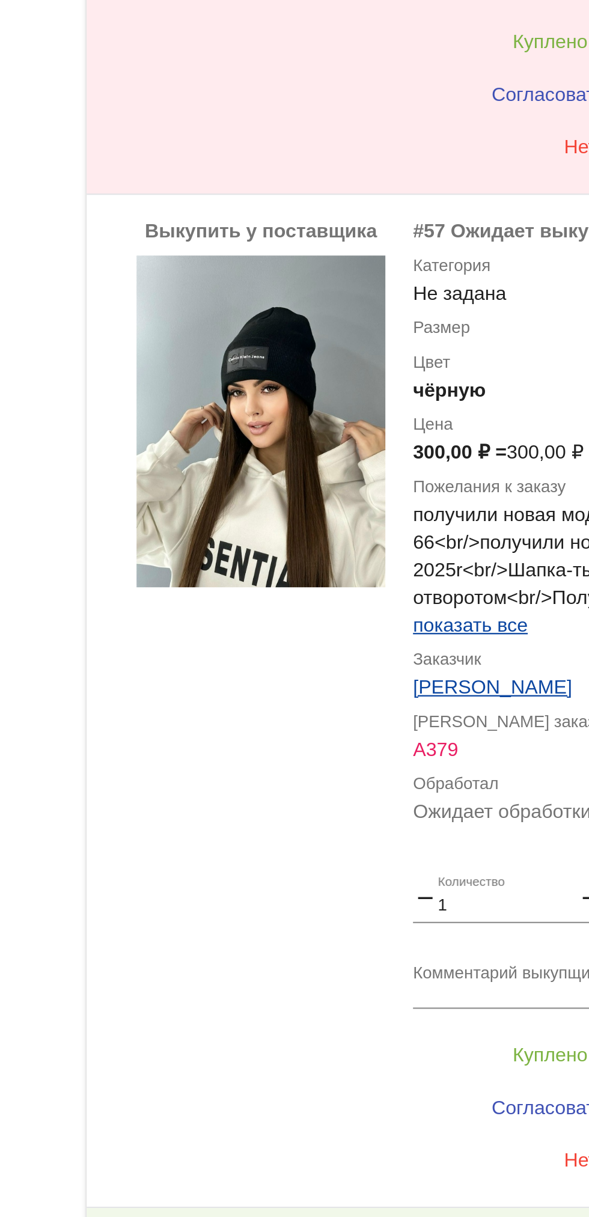
scroll to position [2455, 0]
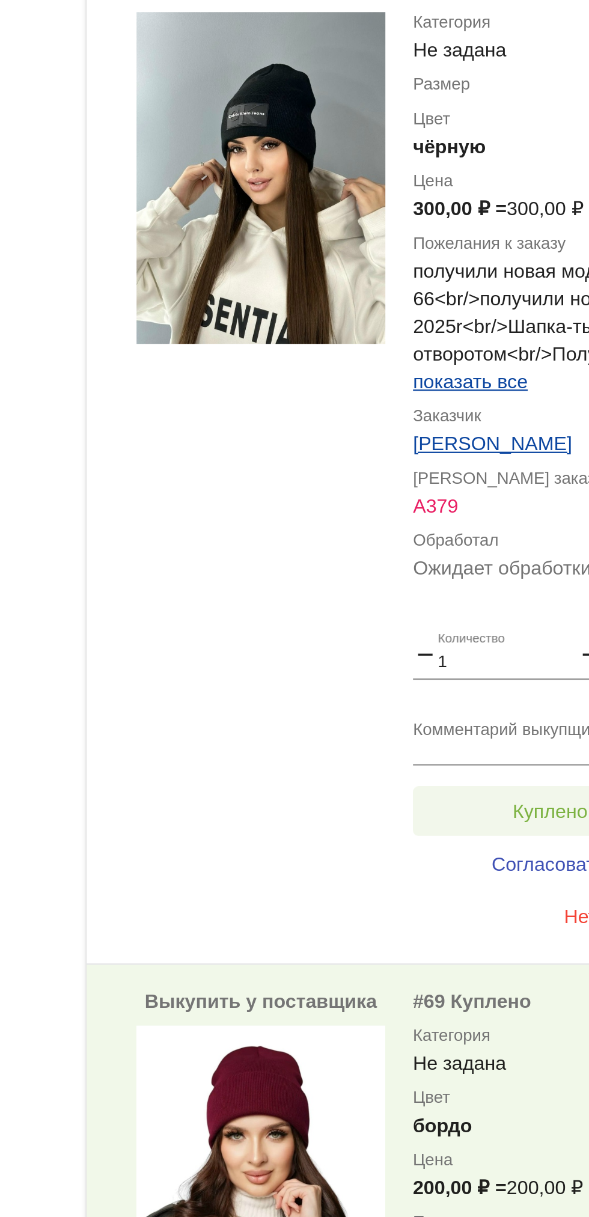
click at [454, 1000] on button "Куплено за 300,00 ₽" at bounding box center [470, 1010] width 166 height 22
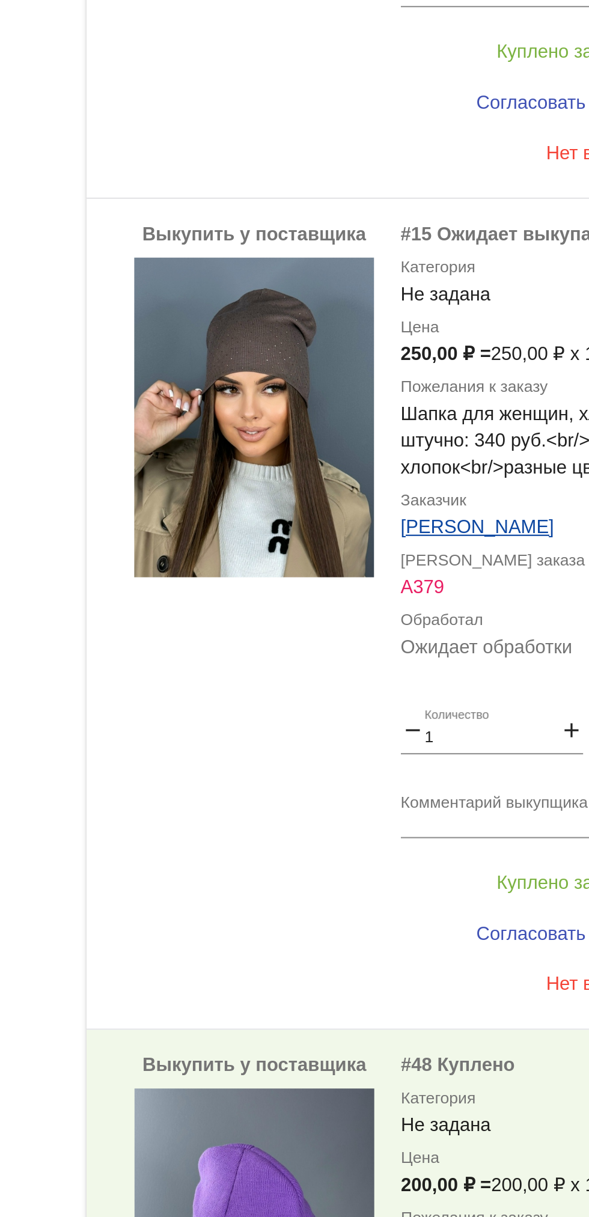
scroll to position [4481, 0]
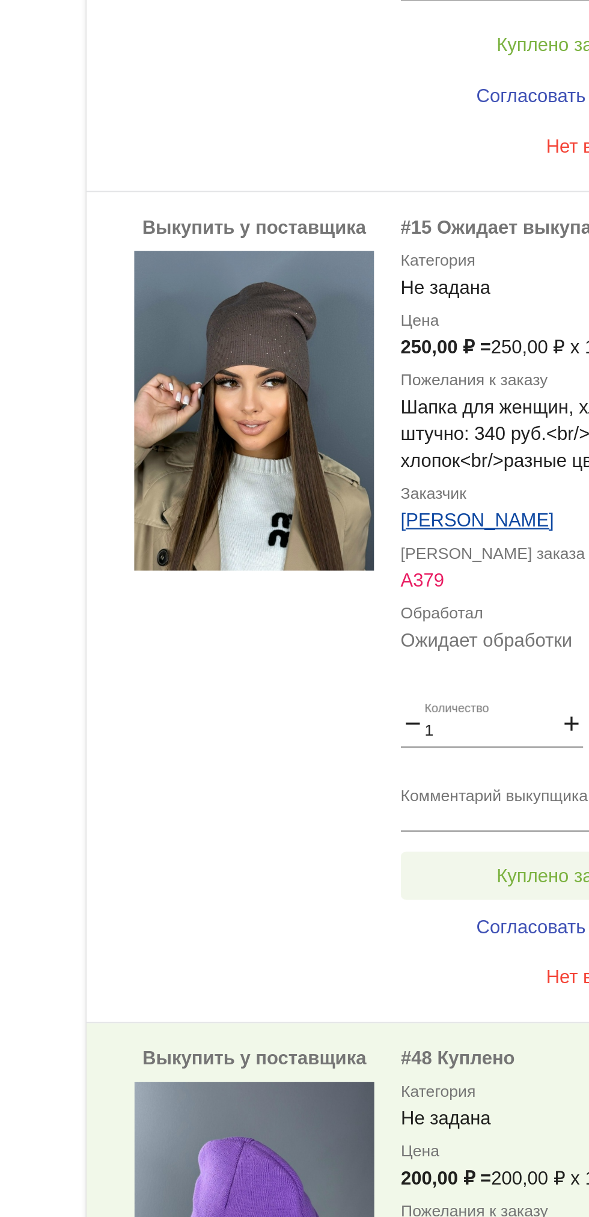
click at [465, 960] on span "Куплено за 250,00 ₽" at bounding box center [469, 964] width 79 height 10
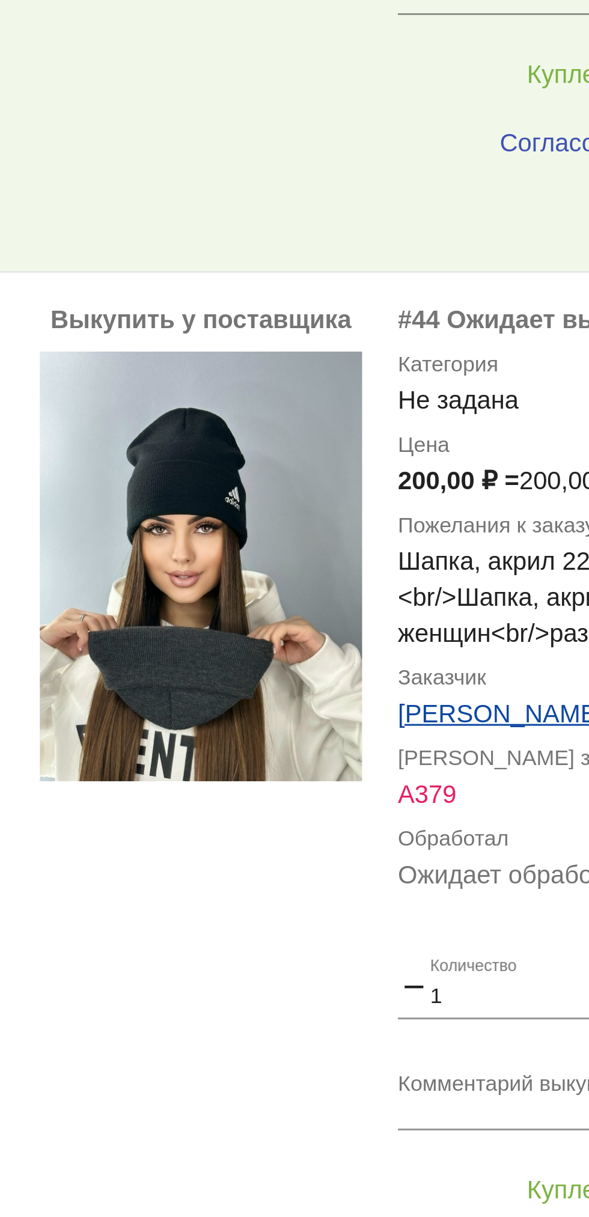
scroll to position [3975, 0]
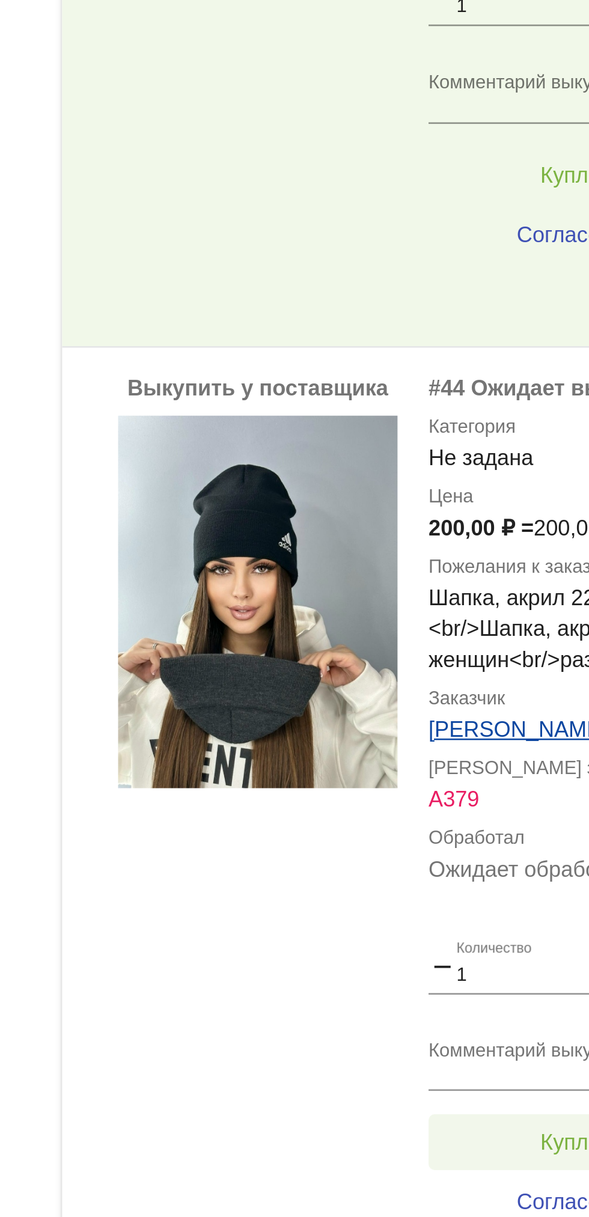
click at [444, 1088] on button "Куплено за 200,00 ₽" at bounding box center [470, 1095] width 166 height 22
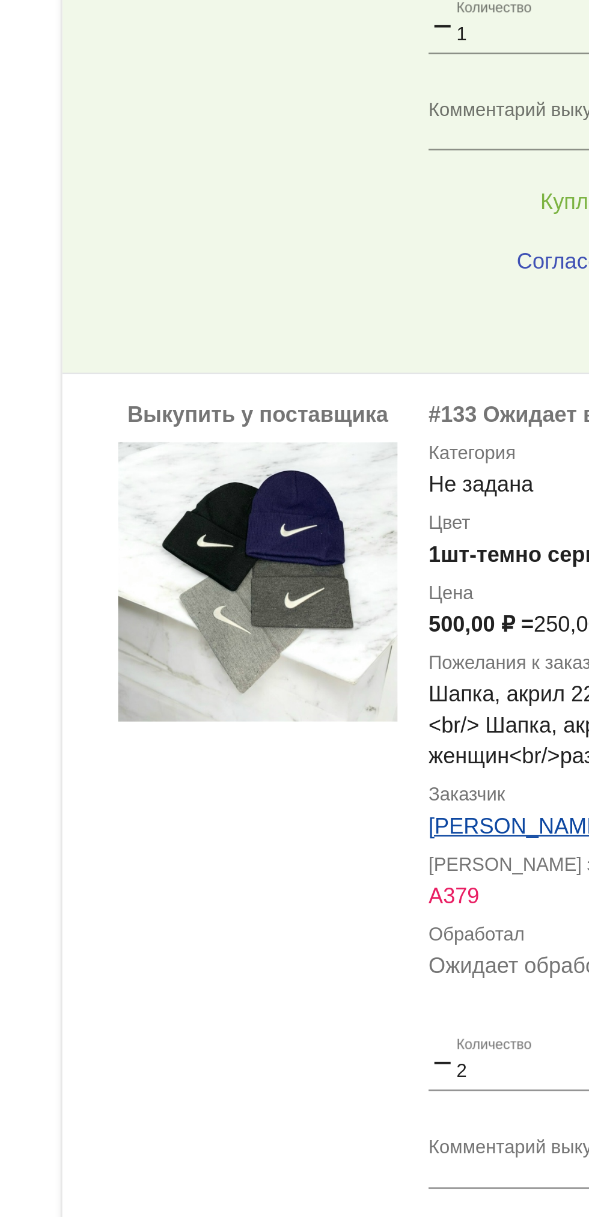
scroll to position [357, 0]
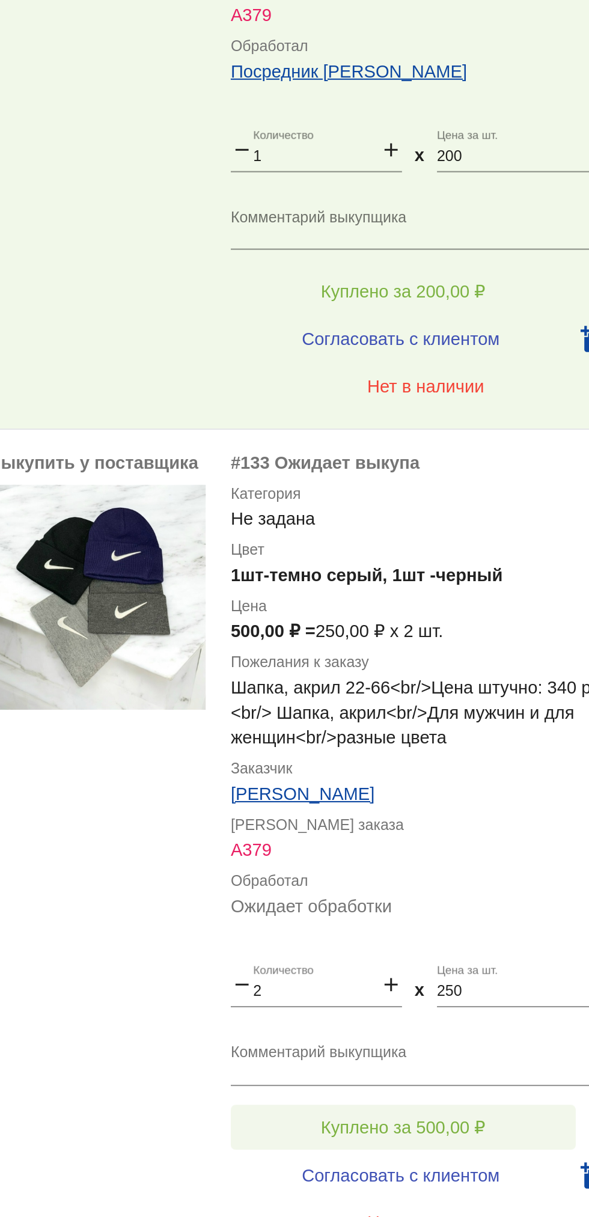
click at [504, 1123] on button "Куплено за 500,00 ₽" at bounding box center [470, 1130] width 166 height 22
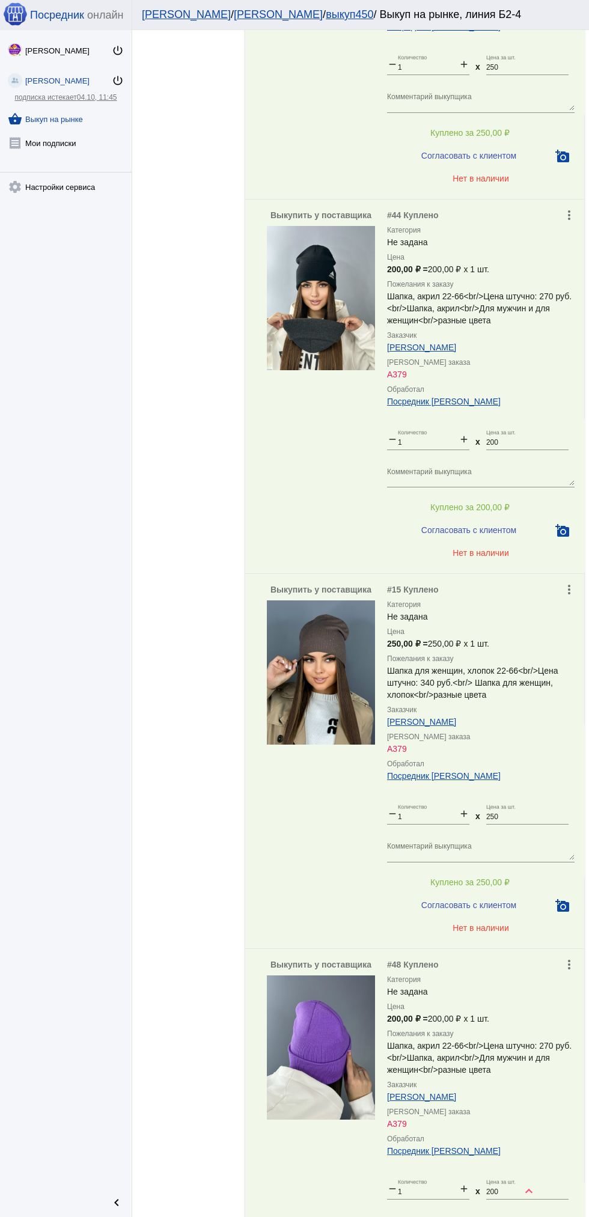
scroll to position [4834, 0]
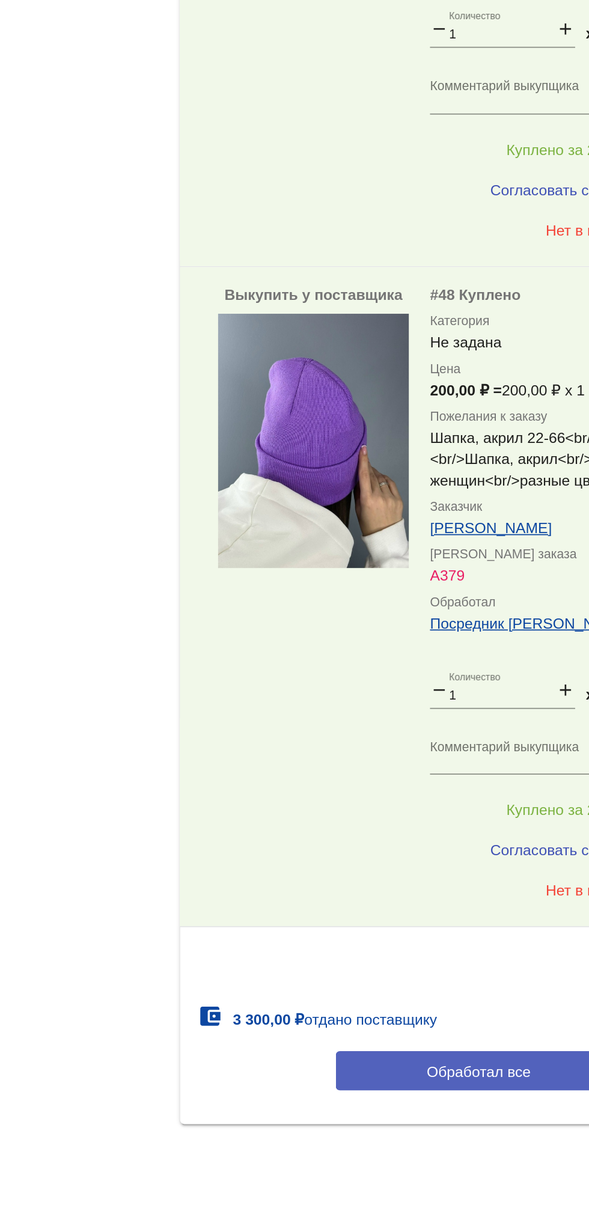
click at [388, 1142] on button "Обработал все" at bounding box center [415, 1134] width 162 height 22
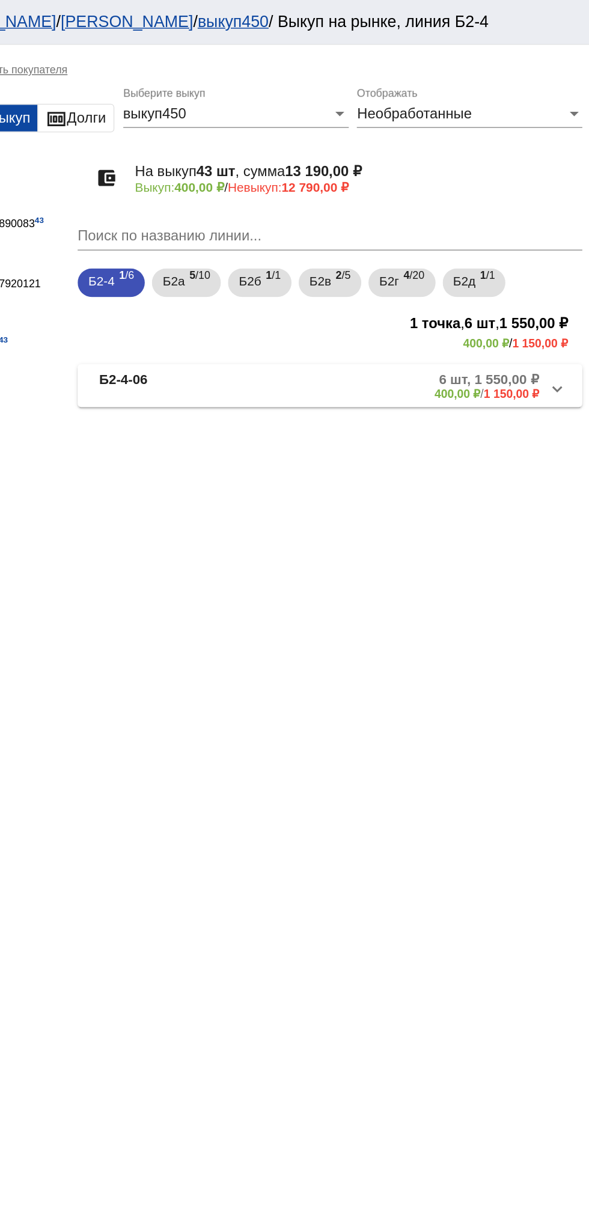
scroll to position [0, 0]
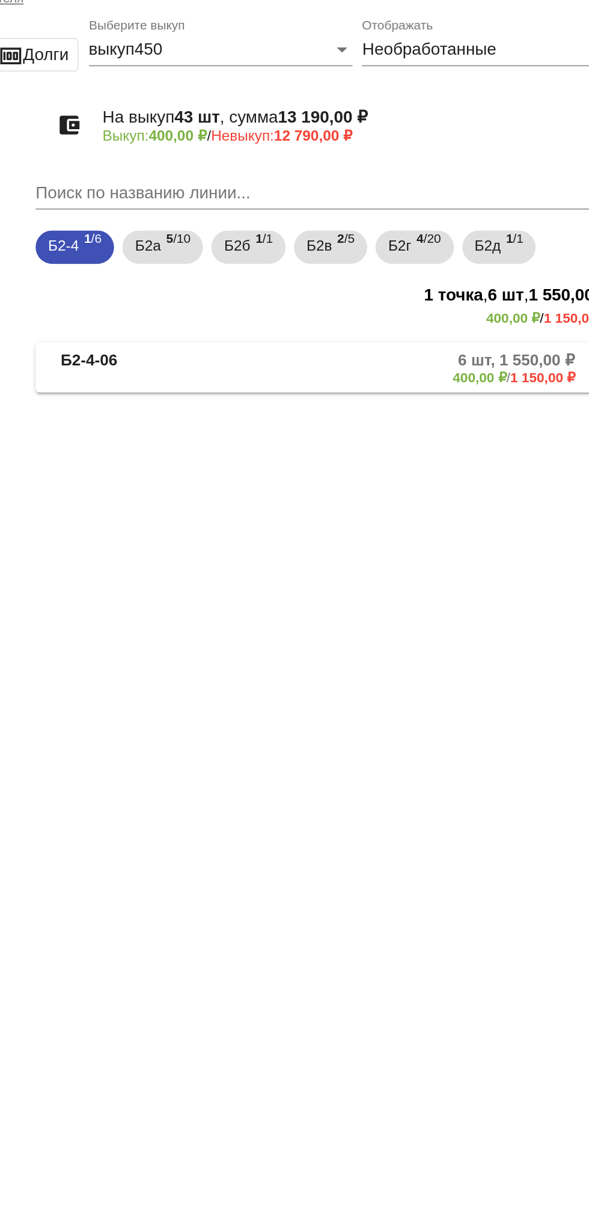
click at [462, 273] on mat-expansion-panel-header "Б2-4-06 6 шт, 1 550,00 ₽ 400,00 ₽ / 1 150,00 ₽" at bounding box center [414, 259] width 339 height 29
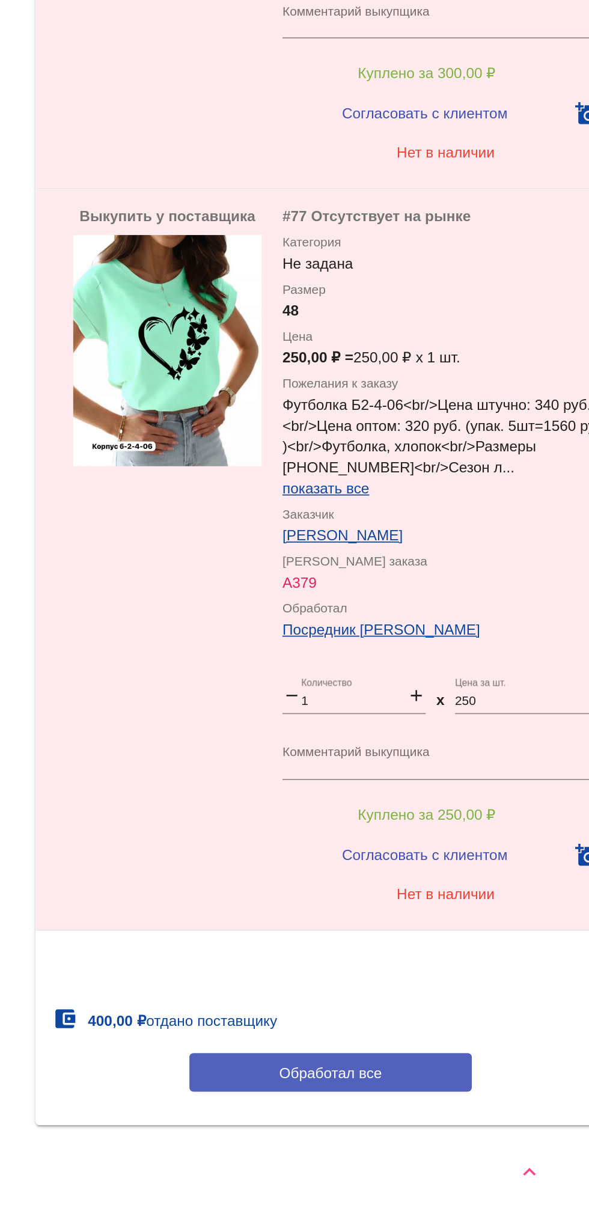
click at [436, 1136] on span "Обработал все" at bounding box center [414, 1134] width 59 height 10
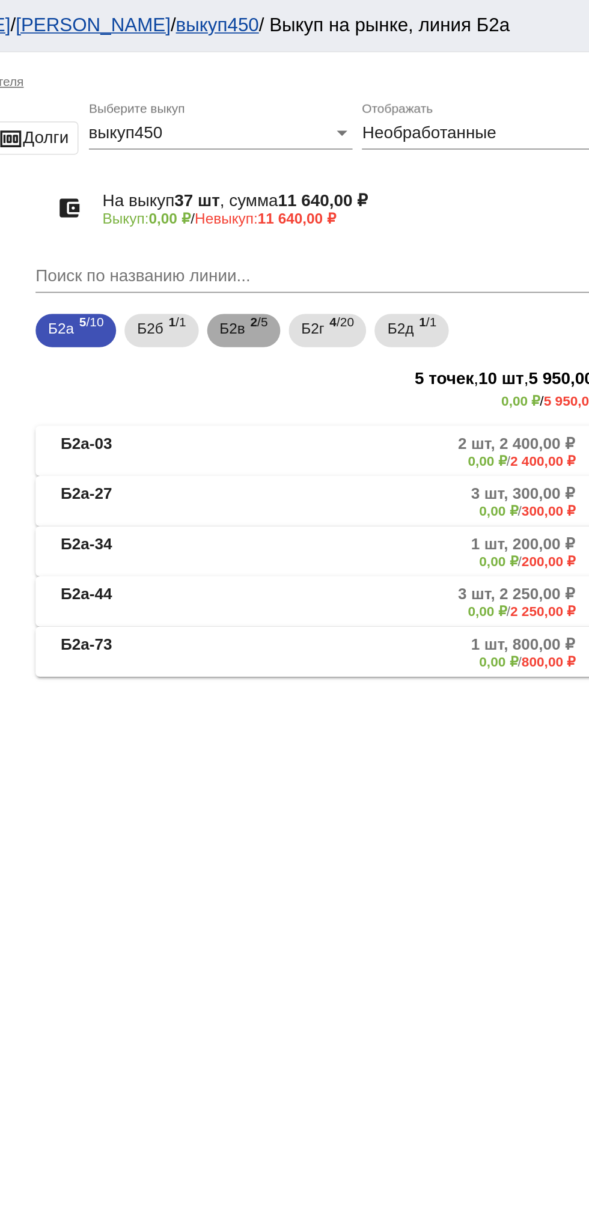
click at [370, 188] on b "2" at bounding box center [370, 185] width 4 height 8
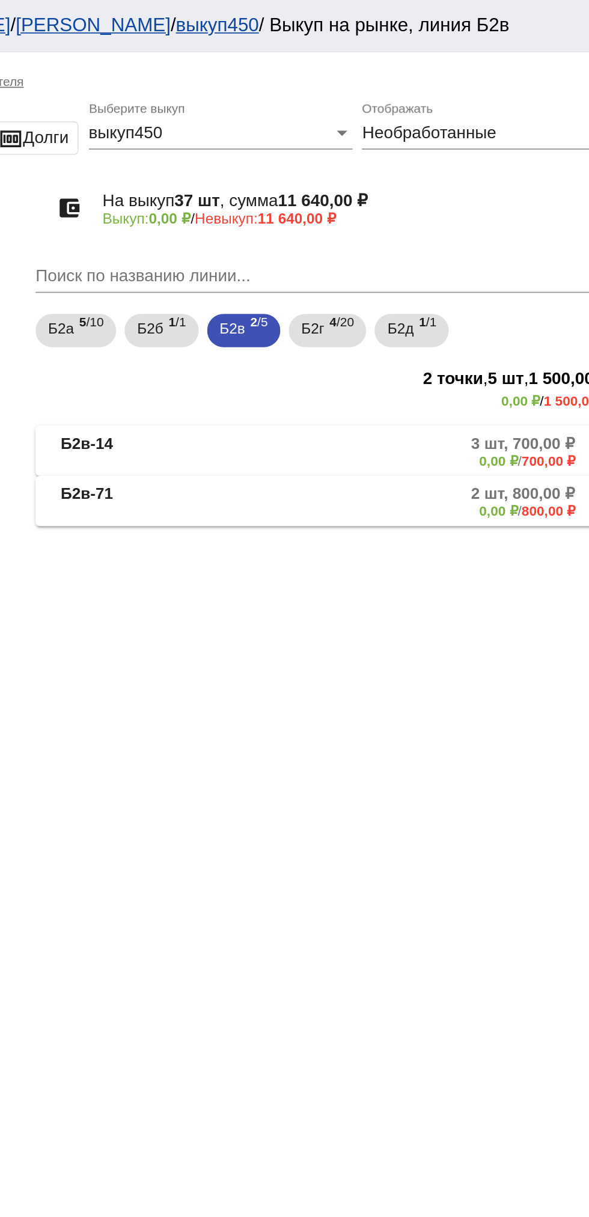
click at [476, 288] on mat-panel-description "2 шт, 800,00 ₽ 0,00 ₽ / 800,00 ₽" at bounding box center [460, 288] width 191 height 20
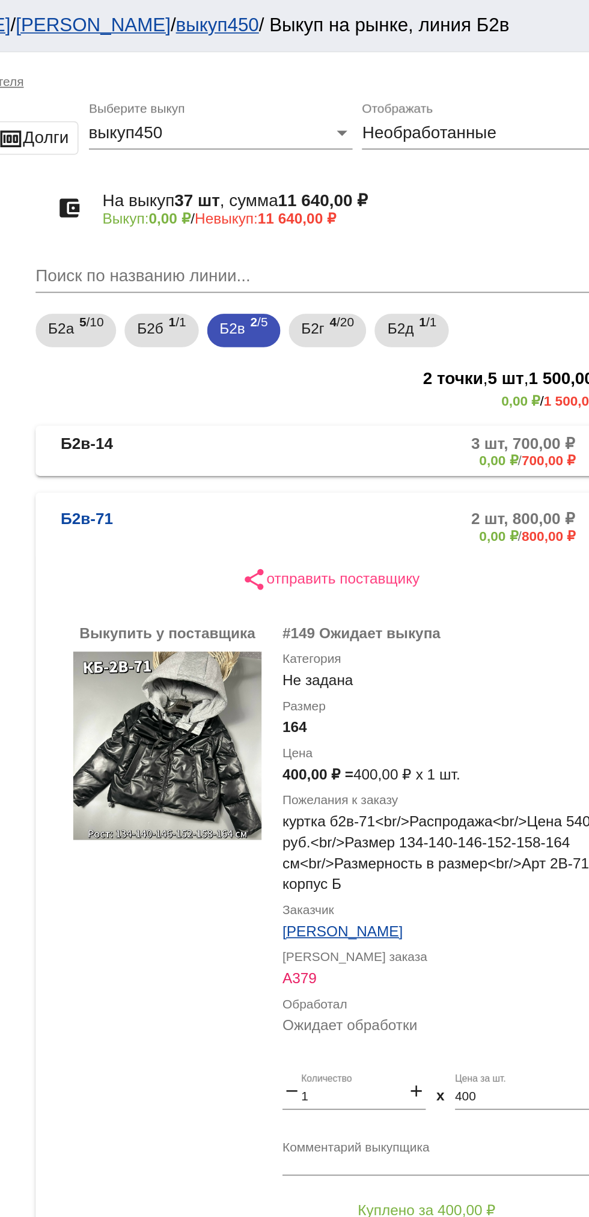
click at [435, 299] on mat-panel-description "2 шт, 800,00 ₽ 0,00 ₽ / 800,00 ₽" at bounding box center [460, 303] width 191 height 20
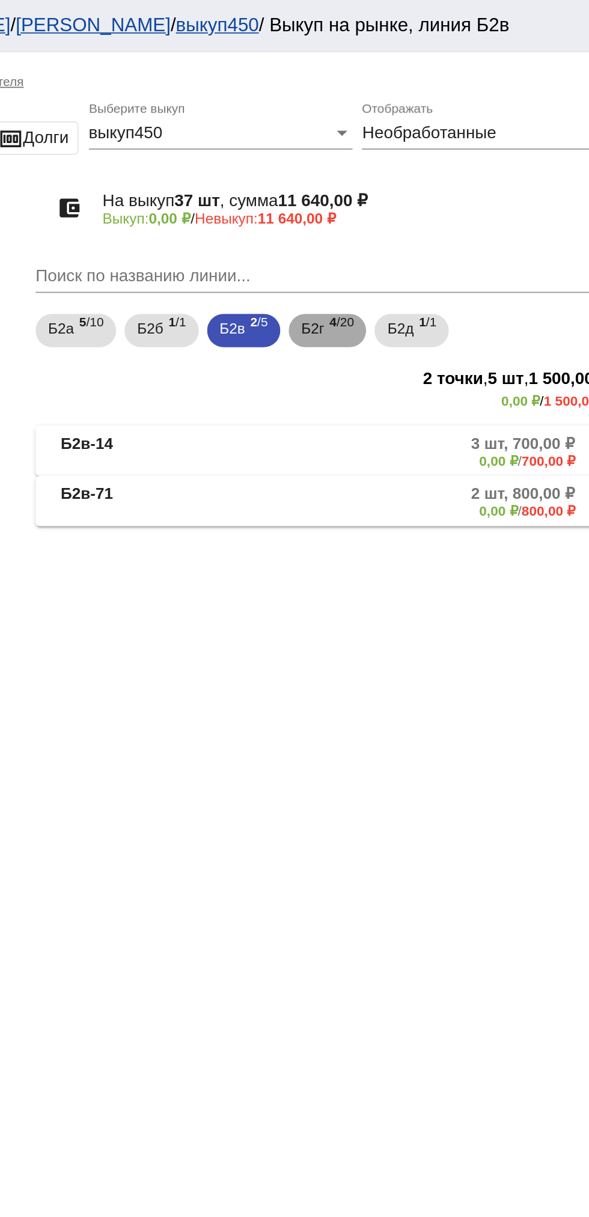
click at [421, 191] on span "4 /20" at bounding box center [421, 190] width 14 height 25
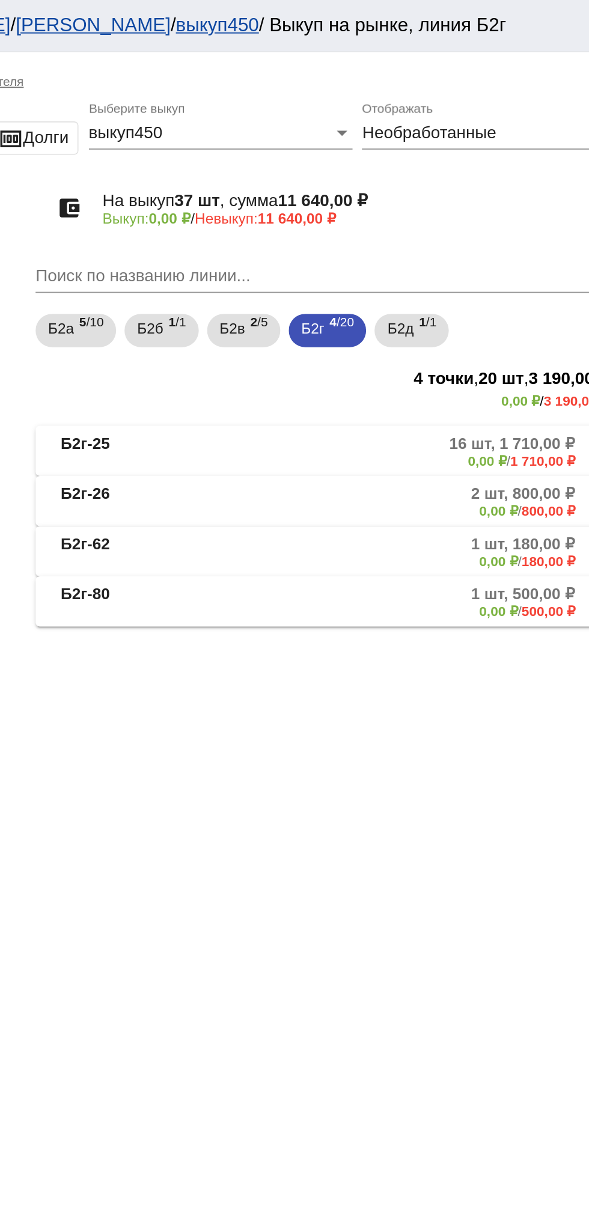
click at [450, 342] on mat-panel-description "1 шт, 500,00 ₽ 0,00 ₽ / 500,00 ₽" at bounding box center [460, 346] width 192 height 20
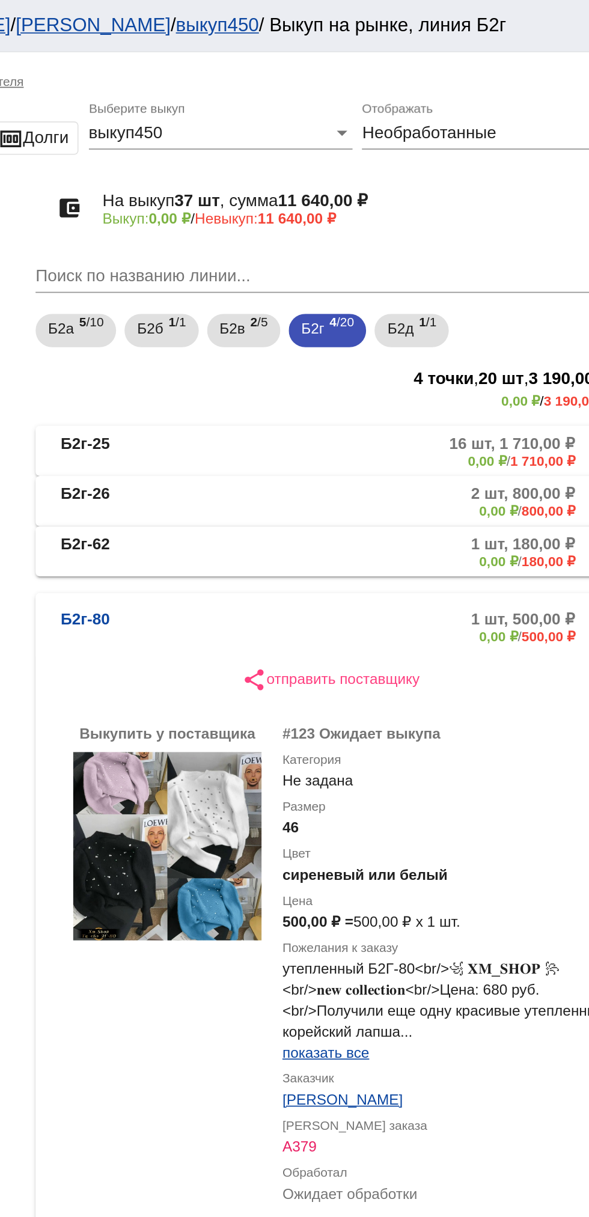
click at [383, 350] on mat-expansion-panel-header "Б2г-80 1 шт, 500,00 ₽ 0,00 ₽ / 500,00 ₽" at bounding box center [414, 360] width 339 height 38
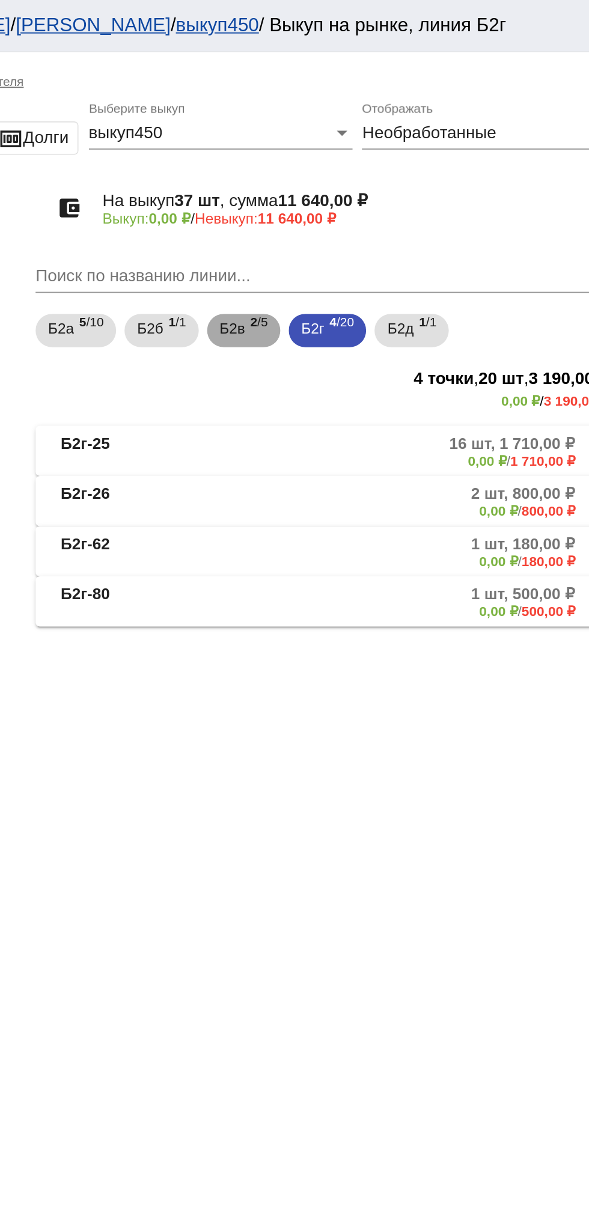
click at [368, 196] on div "Б2в 2 /5" at bounding box center [365, 190] width 28 height 25
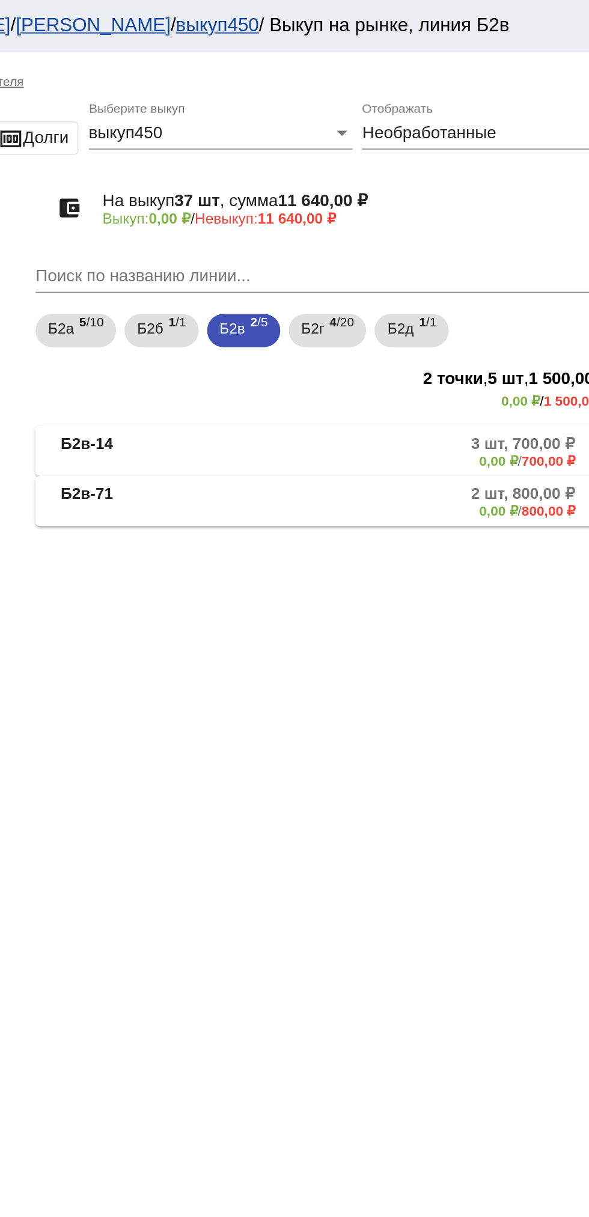
click at [425, 278] on mat-panel-description "2 шт, 800,00 ₽ 0,00 ₽ / 800,00 ₽" at bounding box center [460, 288] width 191 height 20
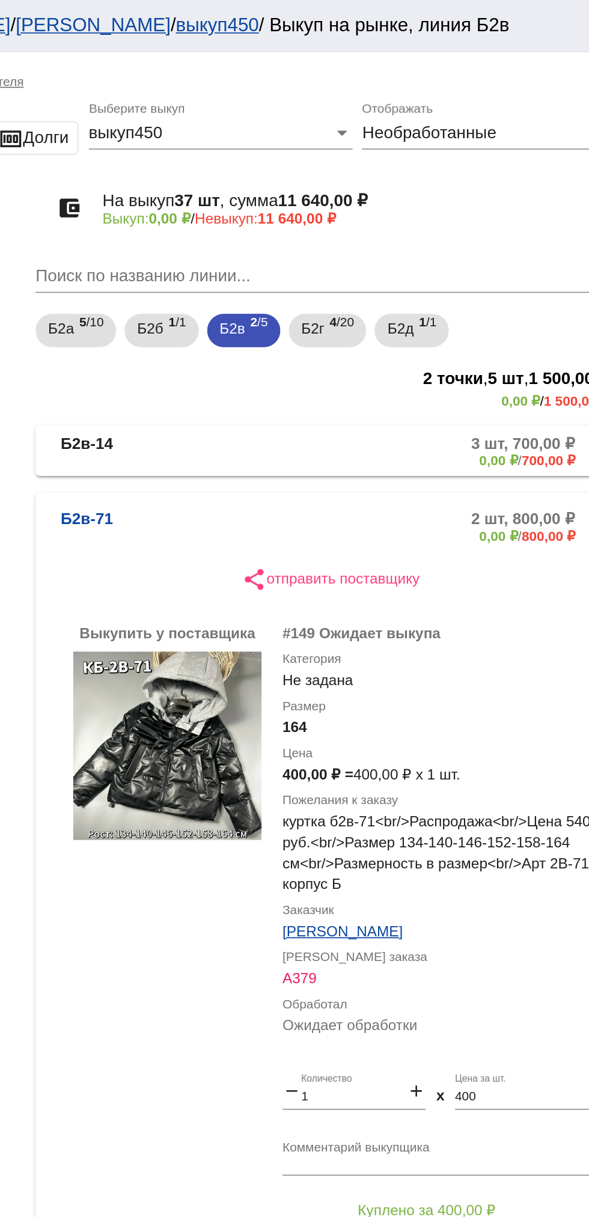
scroll to position [55, 0]
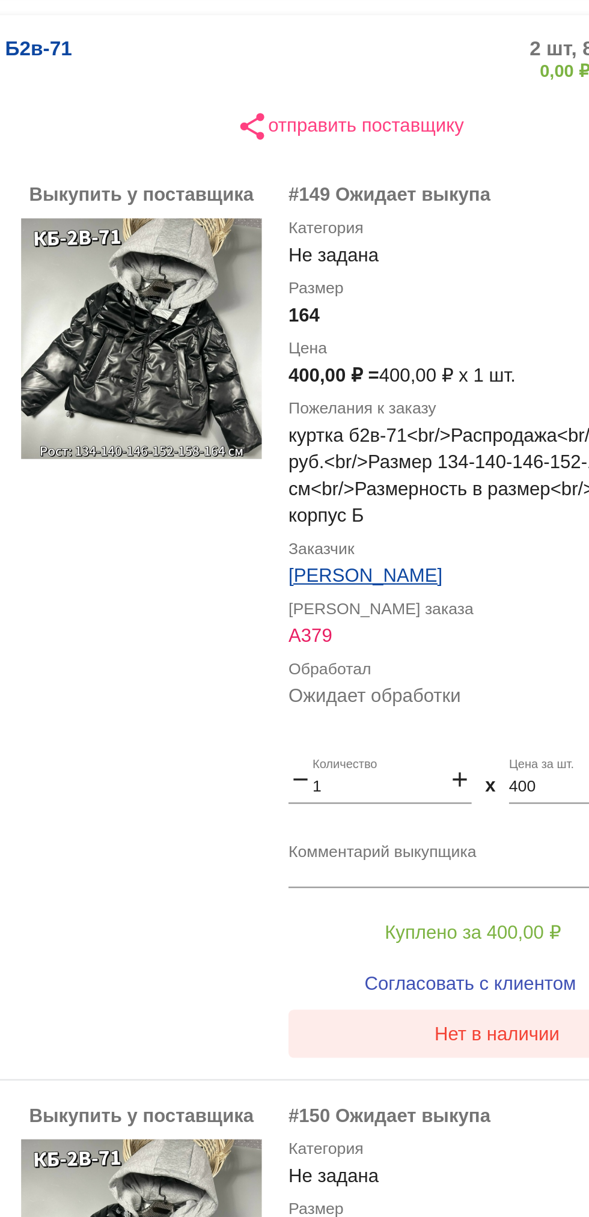
click at [480, 692] on button "Нет в наличии" at bounding box center [481, 686] width 188 height 22
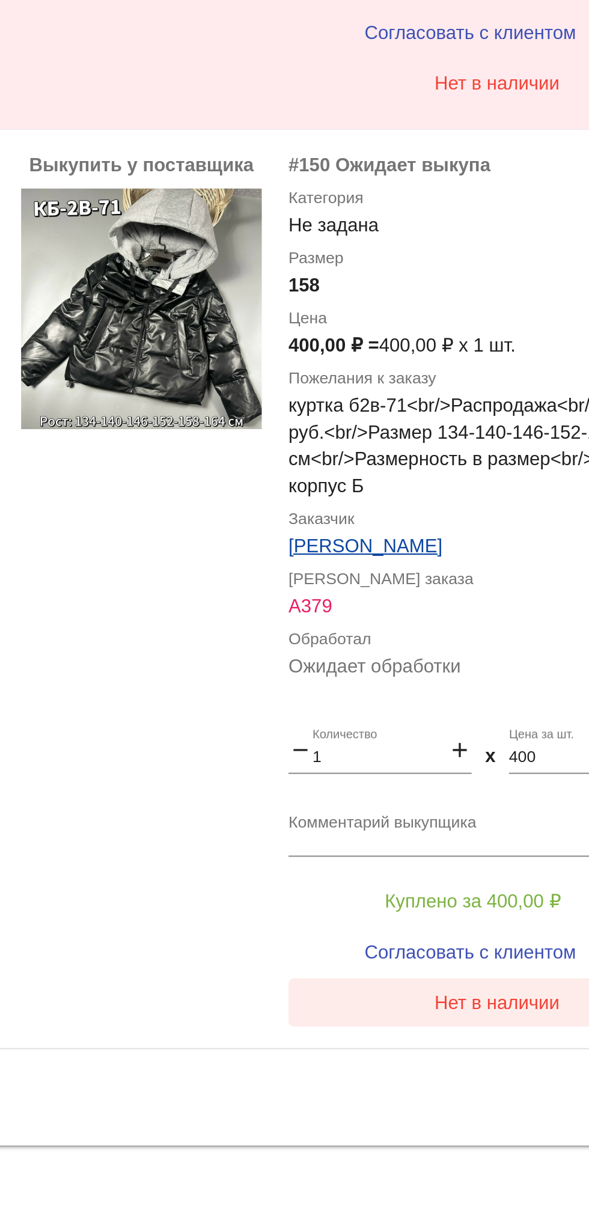
click at [475, 1100] on span "Нет в наличии" at bounding box center [481, 1100] width 56 height 10
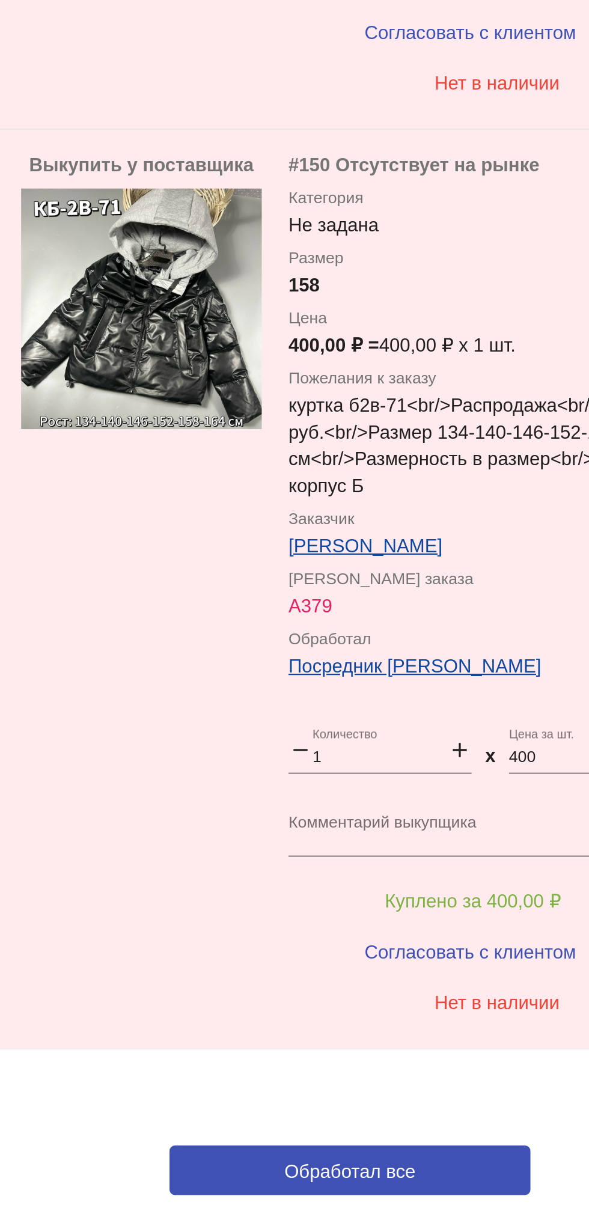
scroll to position [96, 0]
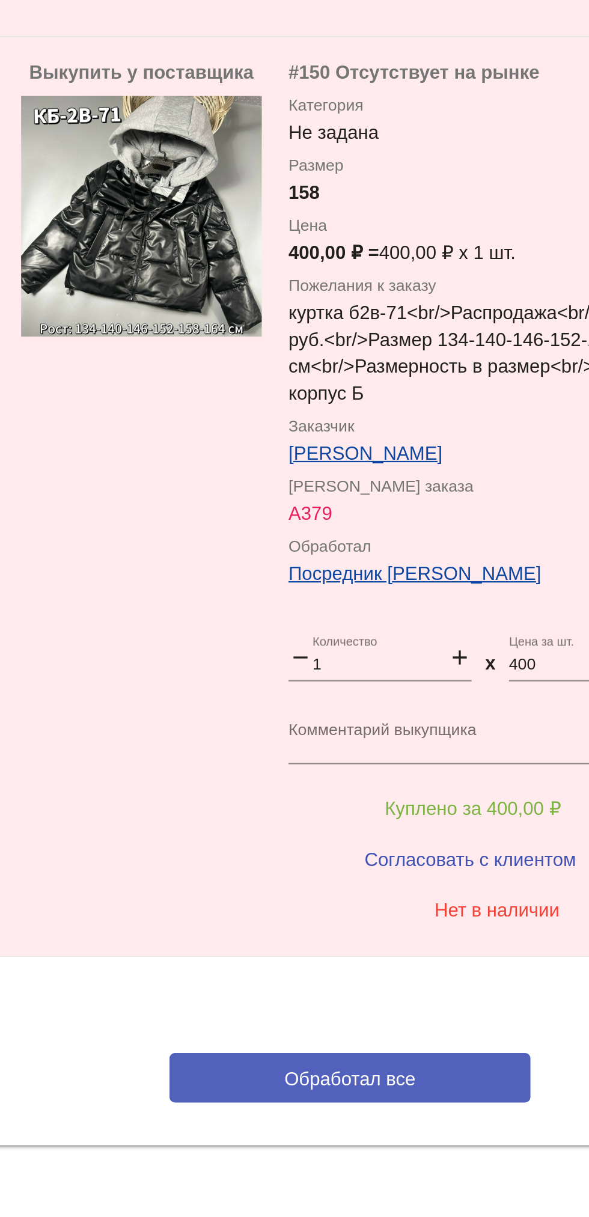
click at [377, 1137] on button "Обработал все" at bounding box center [415, 1134] width 162 height 22
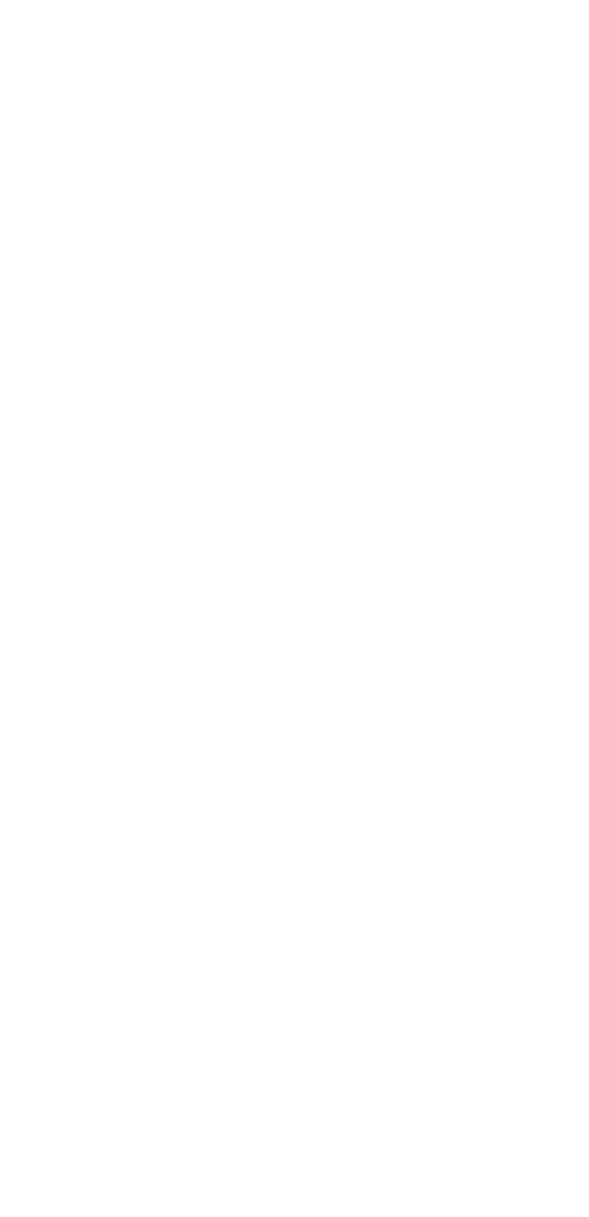
scroll to position [0, 0]
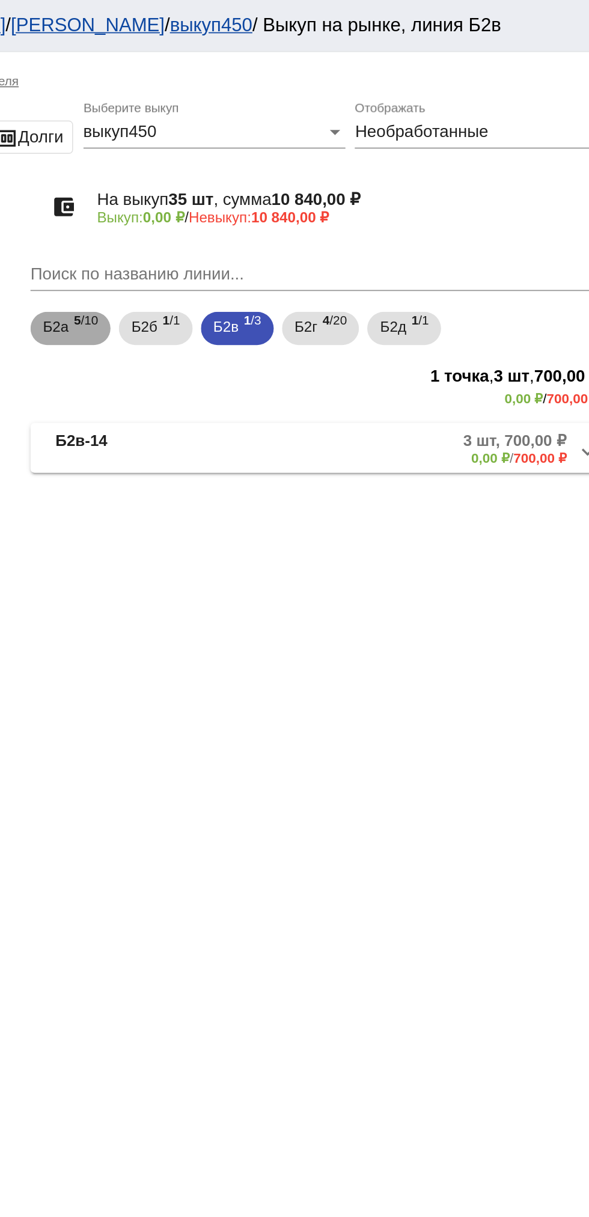
click at [276, 197] on span "5 /10" at bounding box center [277, 190] width 14 height 25
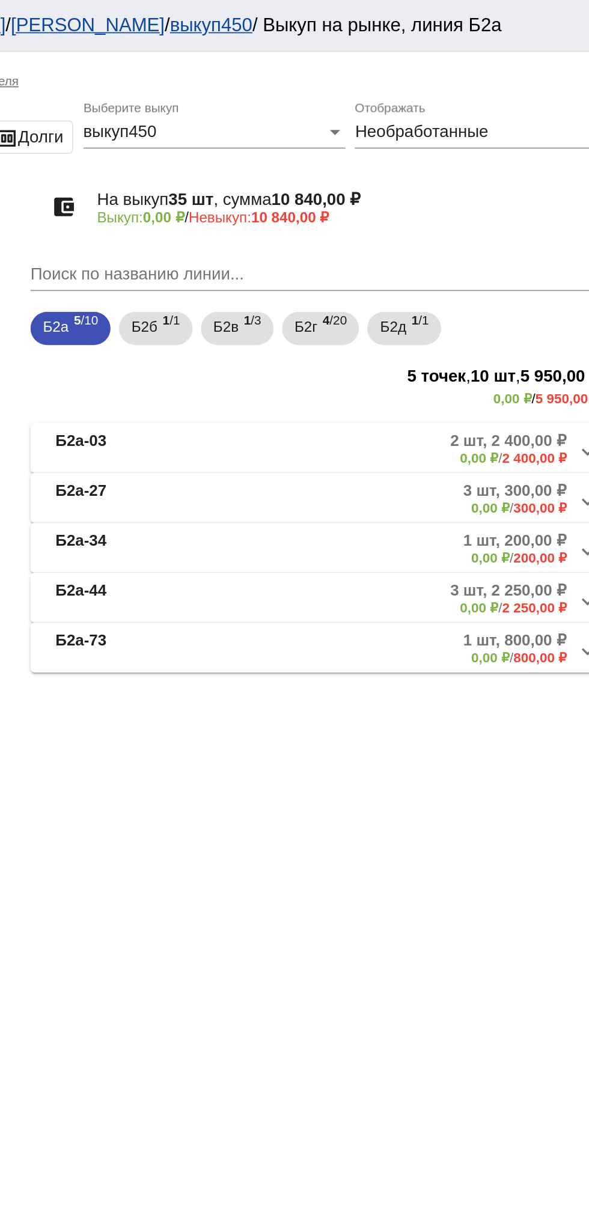
click at [304, 261] on mat-panel-title "Б2а-03" at bounding box center [306, 259] width 93 height 20
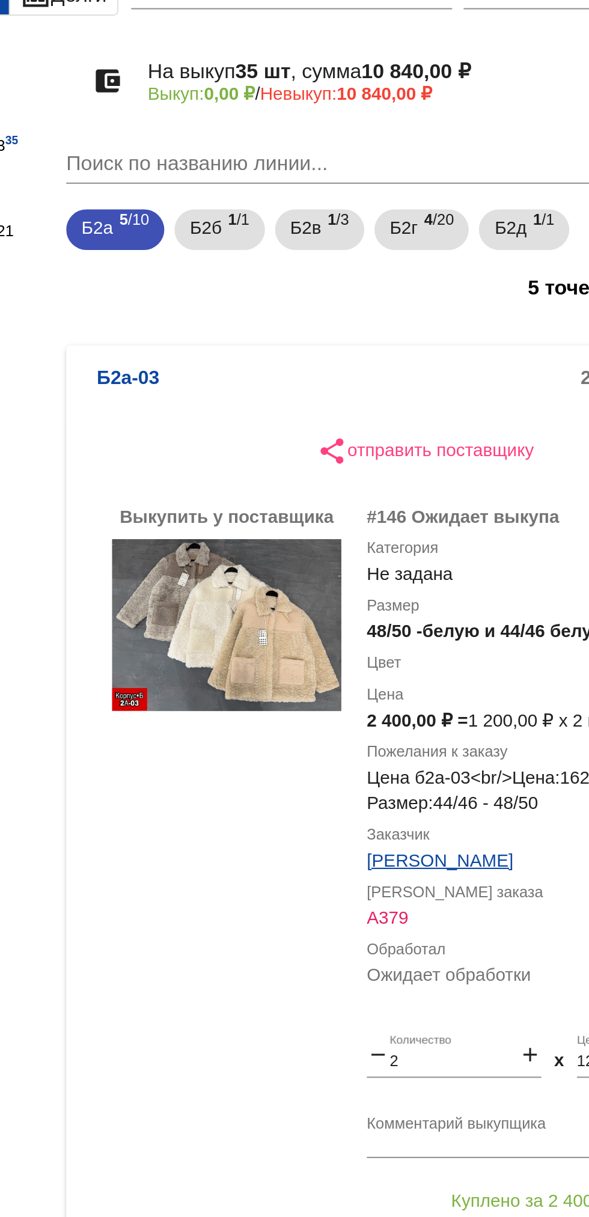
click at [279, 263] on b "Б2а-03" at bounding box center [274, 264] width 29 height 20
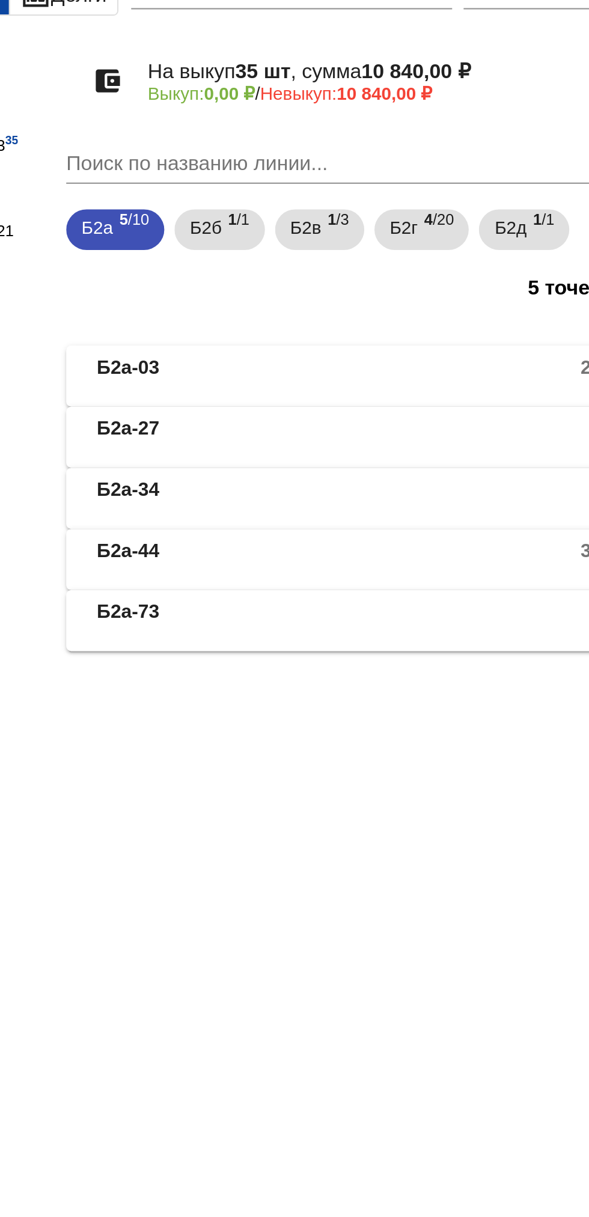
click at [276, 374] on b "Б2а-73" at bounding box center [274, 375] width 29 height 20
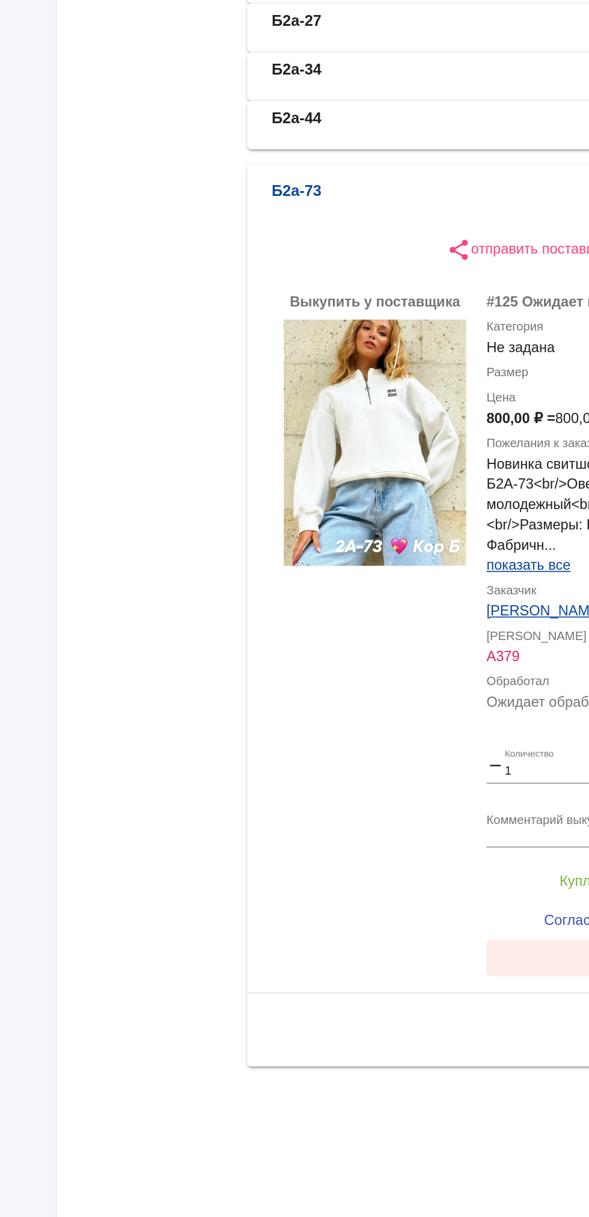
click at [417, 846] on button "Нет в наличии" at bounding box center [481, 840] width 188 height 22
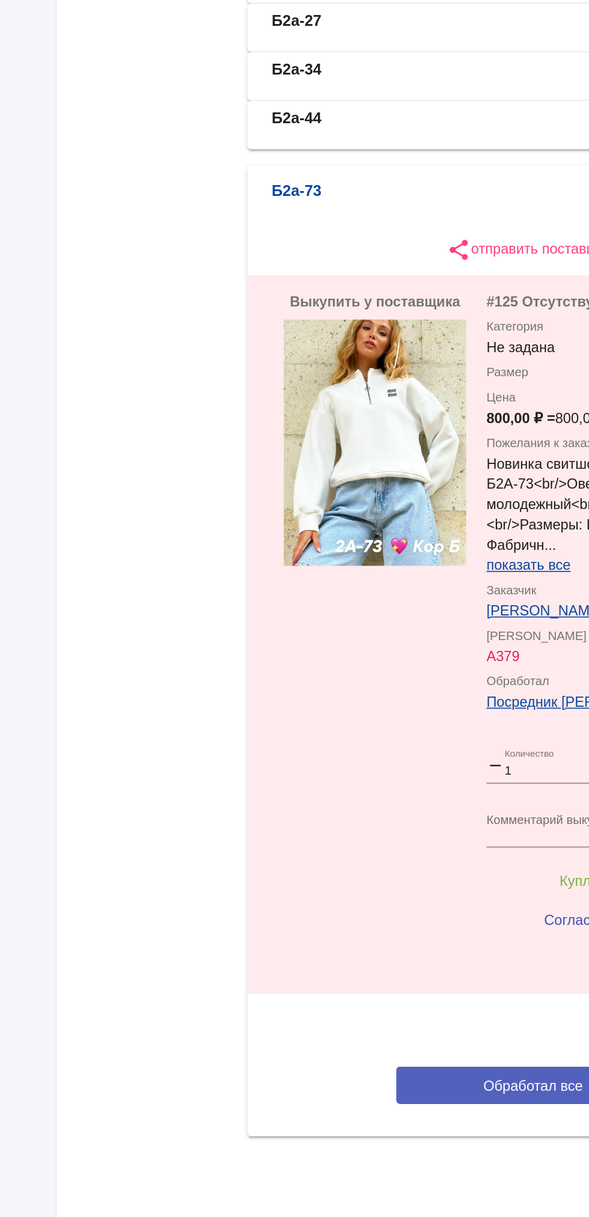
click at [389, 925] on button "Обработал все" at bounding box center [415, 915] width 162 height 22
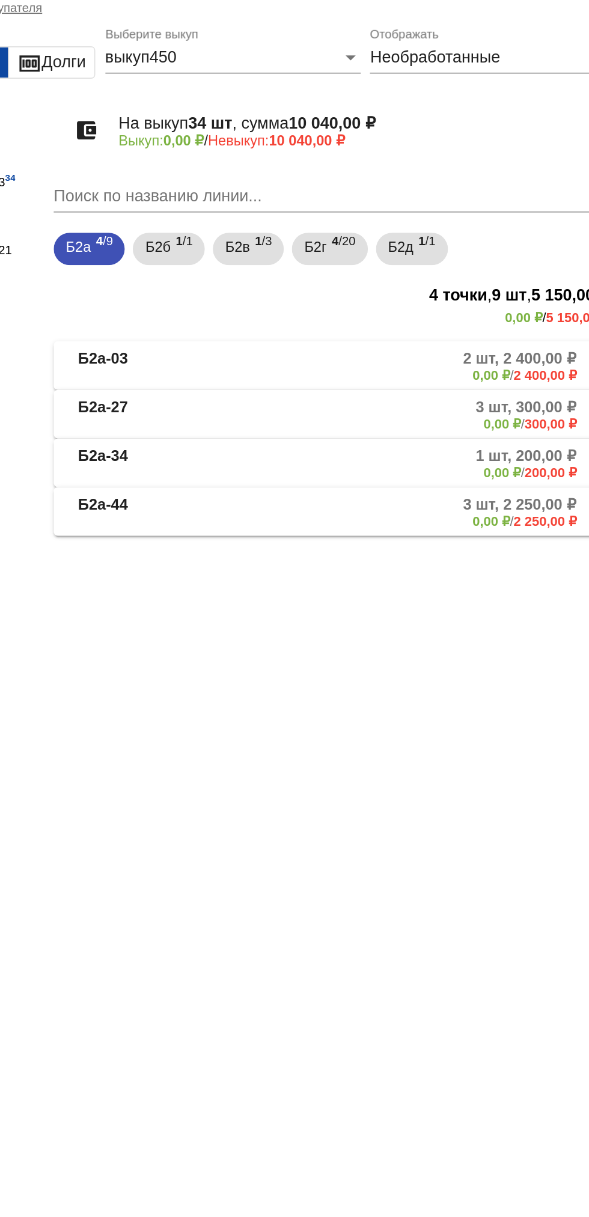
click at [480, 371] on div "keyboard_arrow_up" at bounding box center [360, 389] width 457 height 48
click at [469, 349] on mat-panel-description "3 шт, 2 250,00 ₽ 0,00 ₽ / 2 250,00 ₽" at bounding box center [459, 346] width 194 height 20
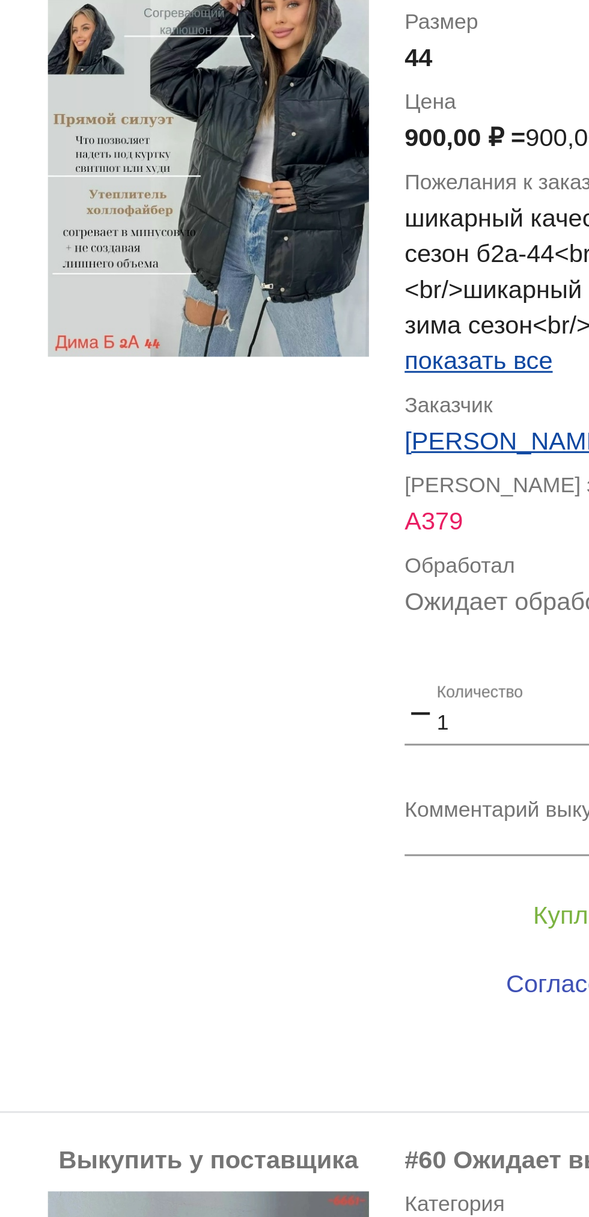
scroll to position [511, 0]
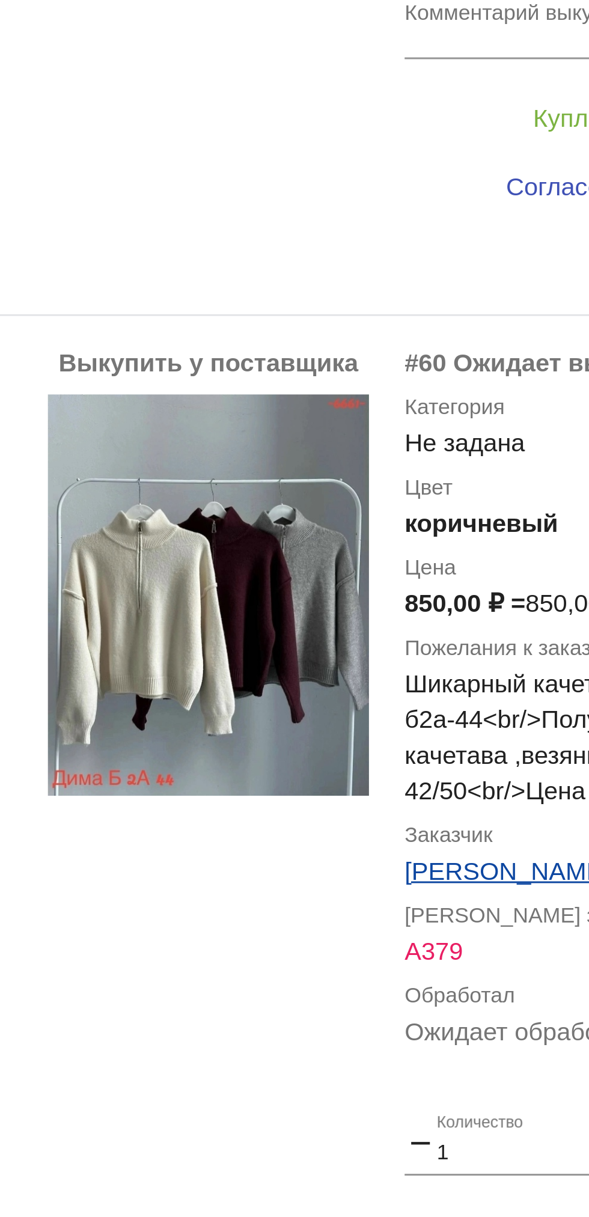
click at [352, 831] on img at bounding box center [321, 800] width 108 height 135
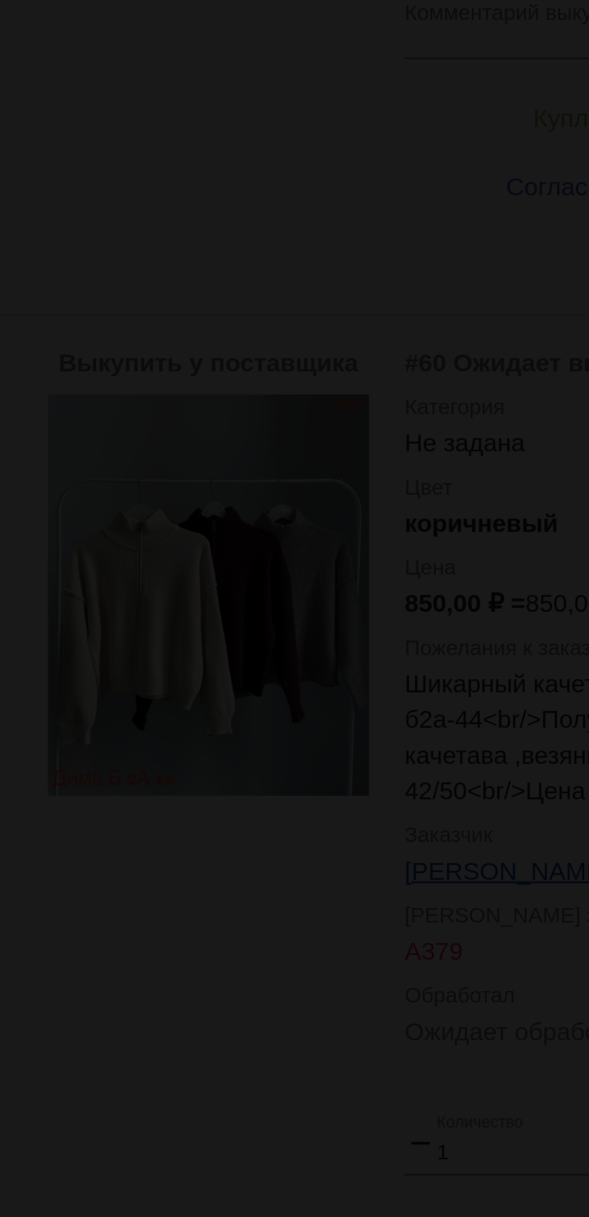
click at [299, 786] on app-image-viewer "close get_app скачать" at bounding box center [294, 608] width 589 height 1217
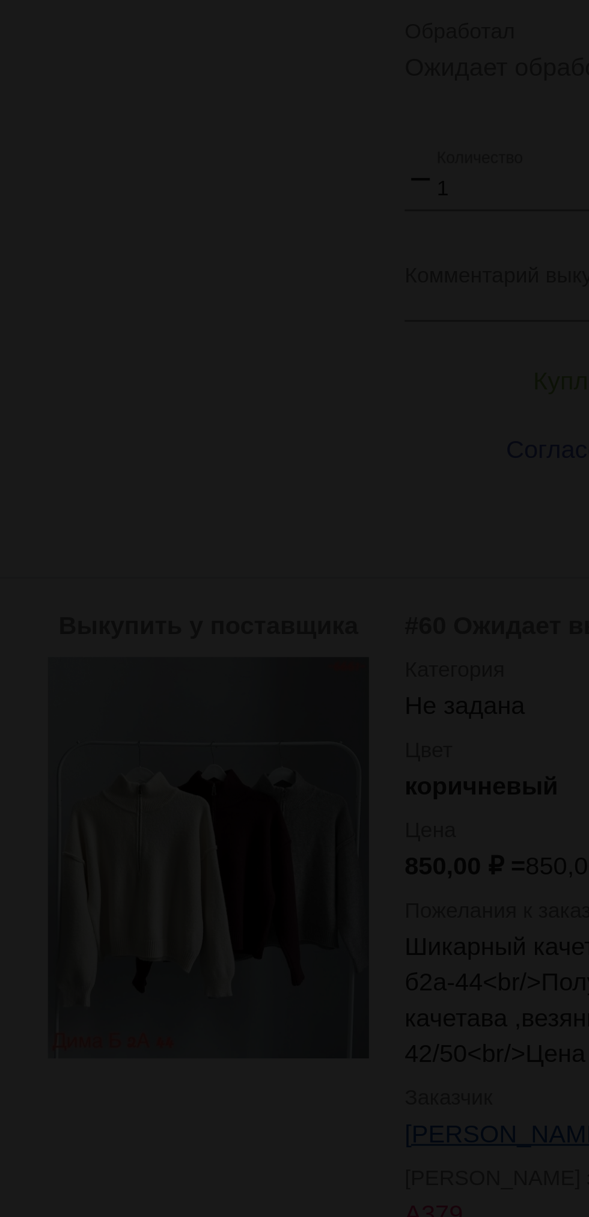
click at [389, 675] on app-image-viewer "close get_app скачать" at bounding box center [294, 608] width 589 height 1217
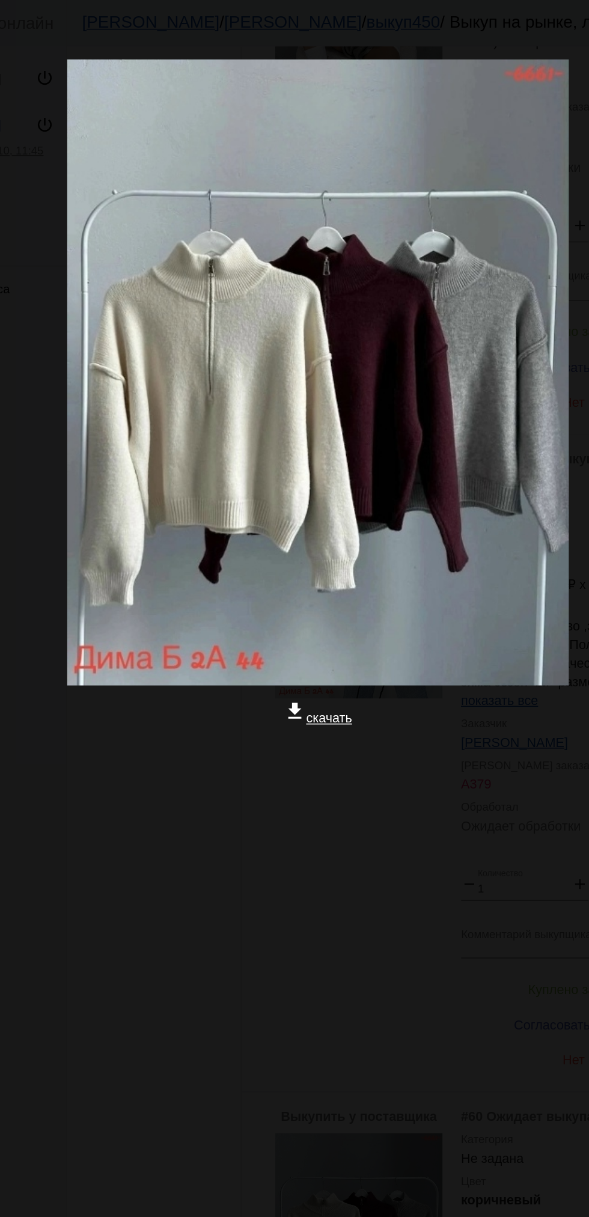
click at [209, 530] on div at bounding box center [295, 531] width 570 height 120
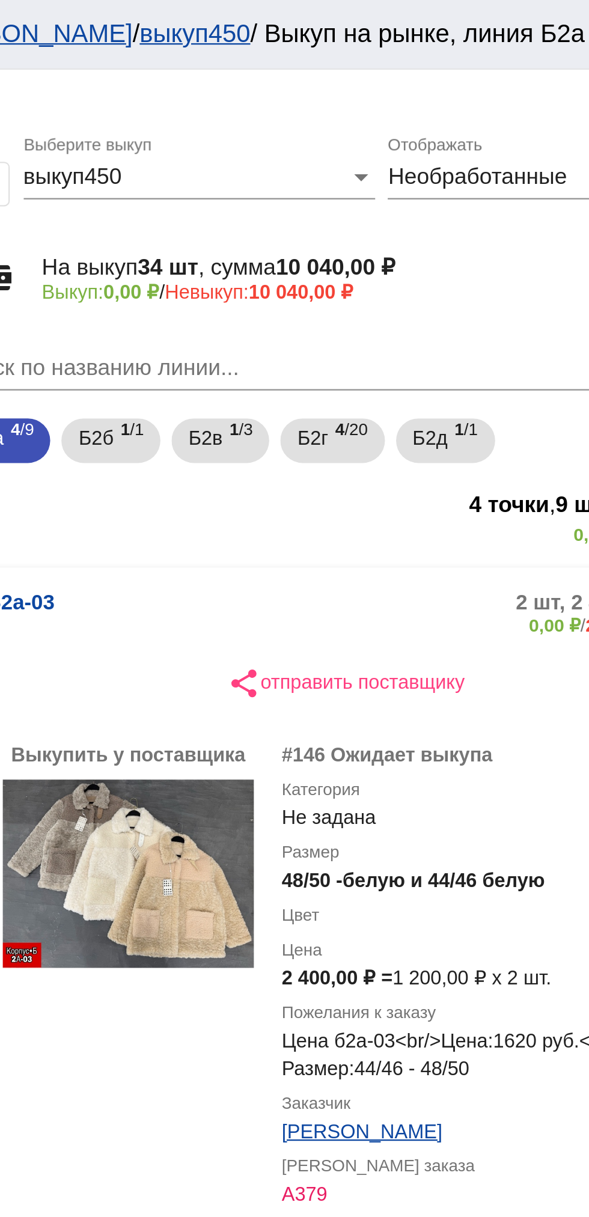
click at [375, 266] on mat-panel-description "2 шт, 2 400,00 ₽ 0,00 ₽ / 2 400,00 ₽" at bounding box center [459, 264] width 194 height 20
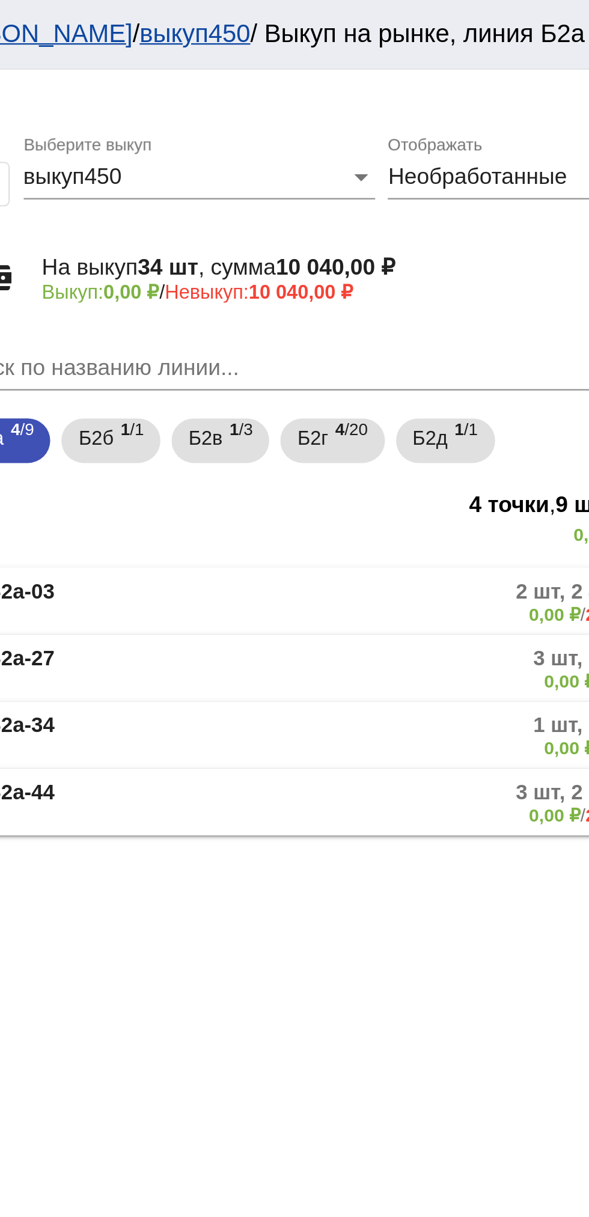
click at [373, 343] on mat-panel-description "3 шт, 2 250,00 ₽ 0,00 ₽ / 2 250,00 ₽" at bounding box center [459, 346] width 194 height 20
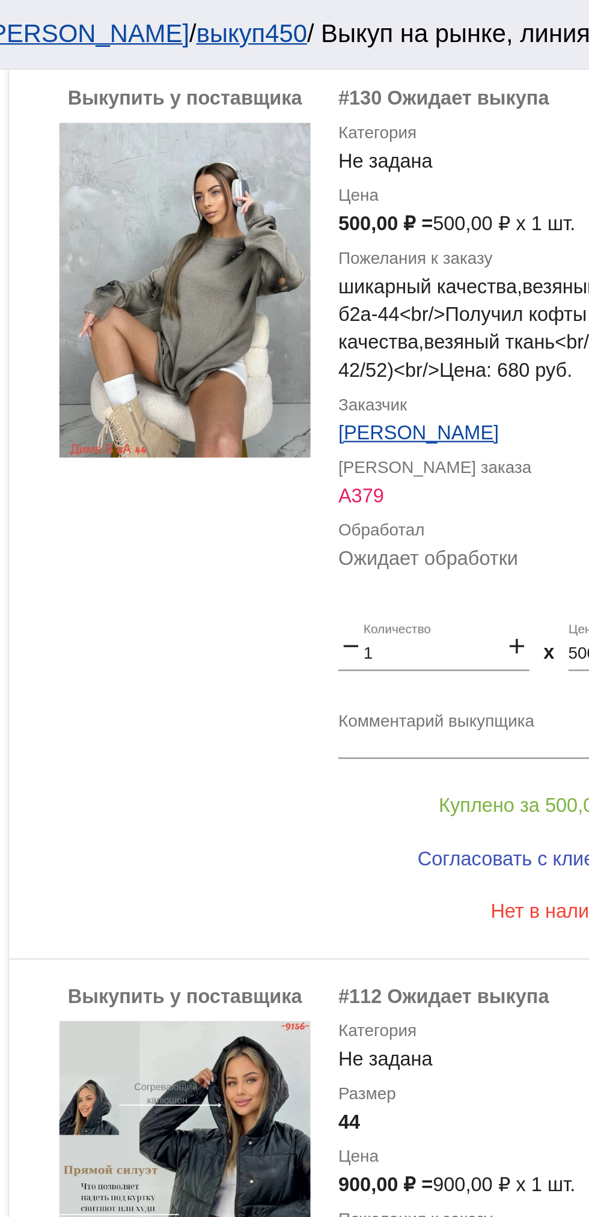
scroll to position [511, 0]
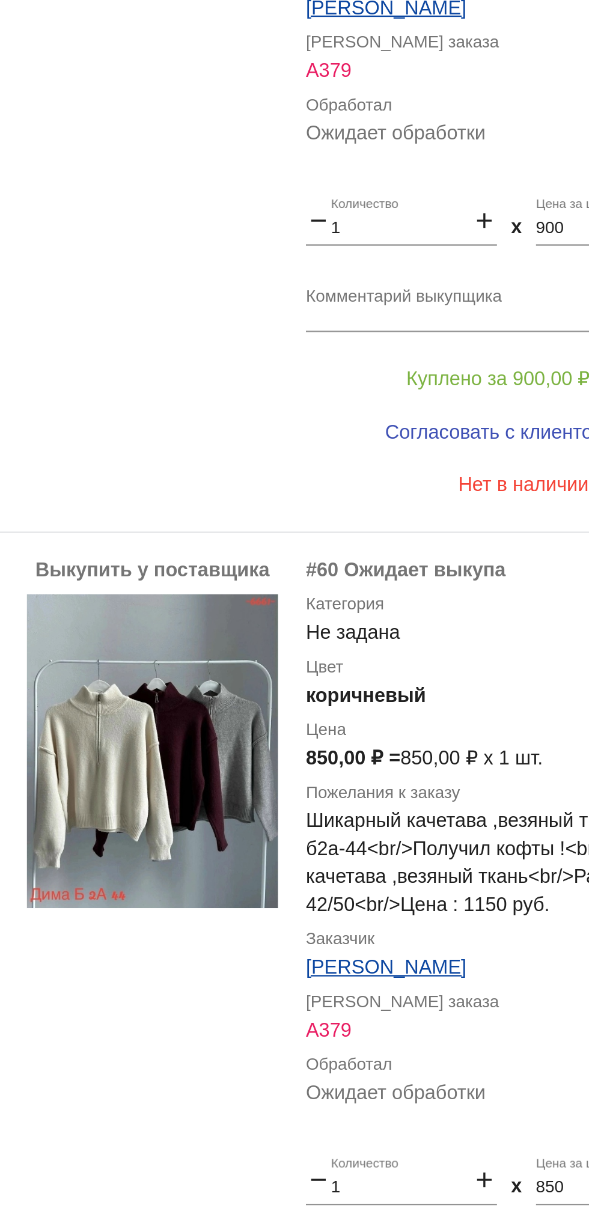
click at [335, 806] on img at bounding box center [321, 800] width 108 height 135
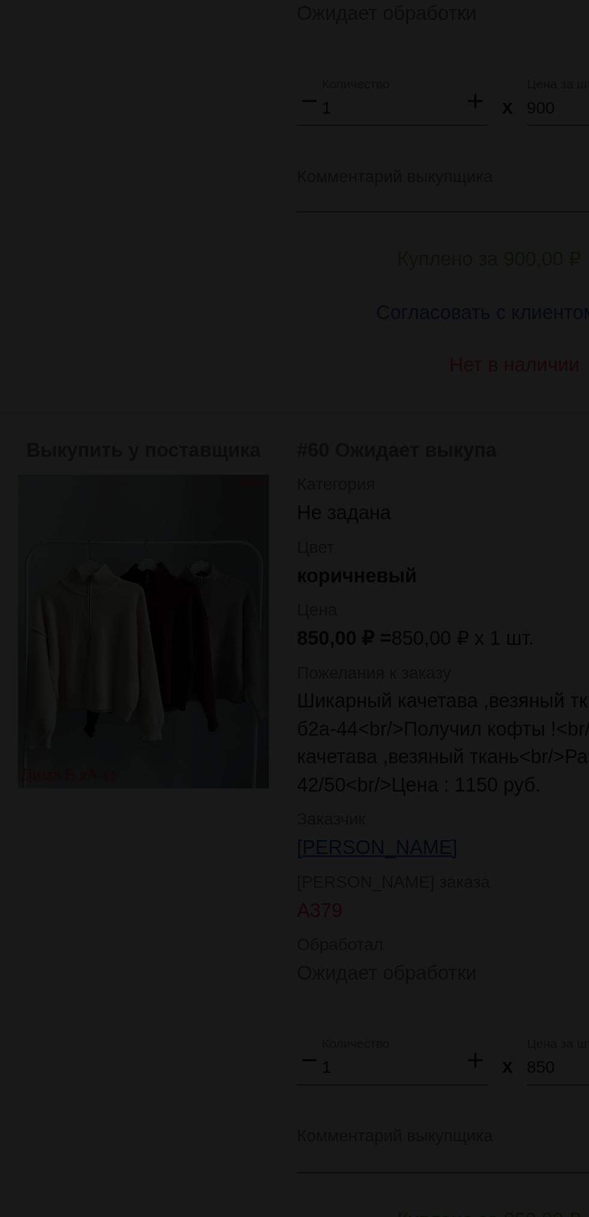
click at [294, 709] on app-image-viewer "close get_app скачать" at bounding box center [294, 608] width 589 height 1217
click at [319, 793] on app-image-viewer "close get_app скачать" at bounding box center [294, 608] width 589 height 1217
click at [298, 779] on app-image-viewer "close get_app скачать" at bounding box center [294, 608] width 589 height 1217
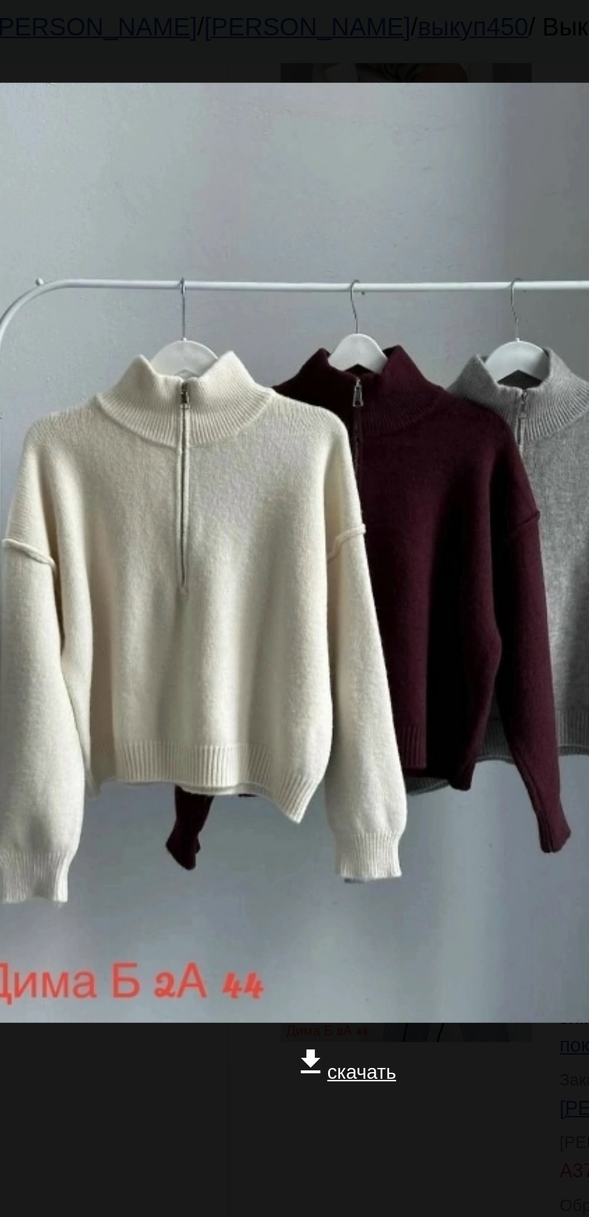
click at [267, 479] on div at bounding box center [295, 531] width 570 height 120
click at [197, 495] on div at bounding box center [295, 531] width 570 height 120
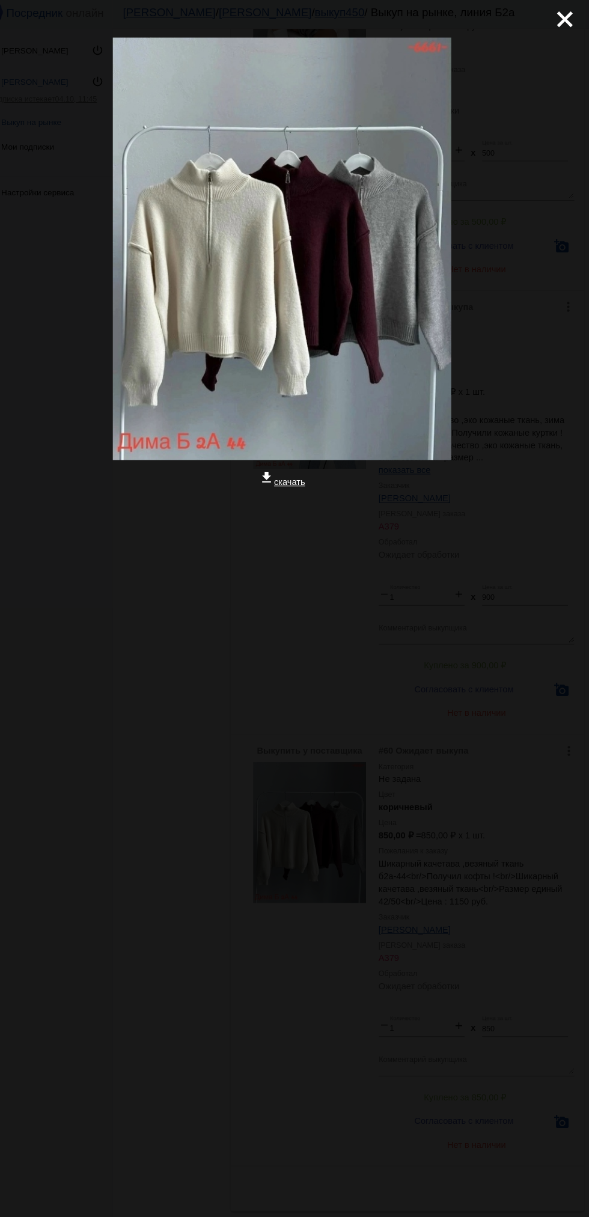
click at [566, 23] on mat-icon "close" at bounding box center [560, 16] width 14 height 14
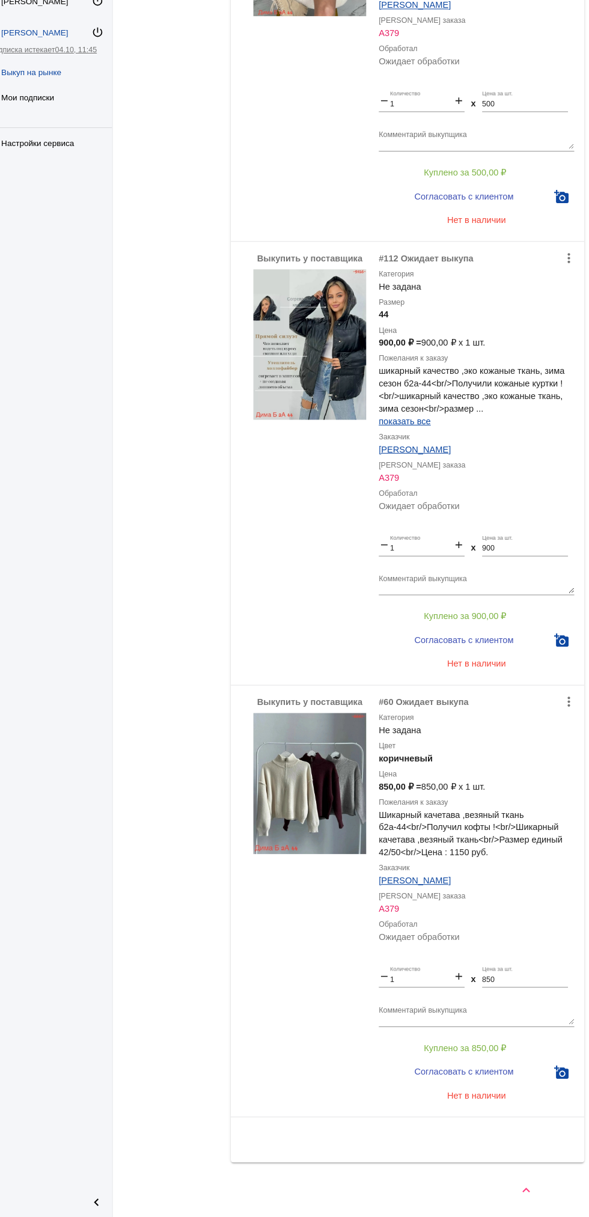
scroll to position [0, 0]
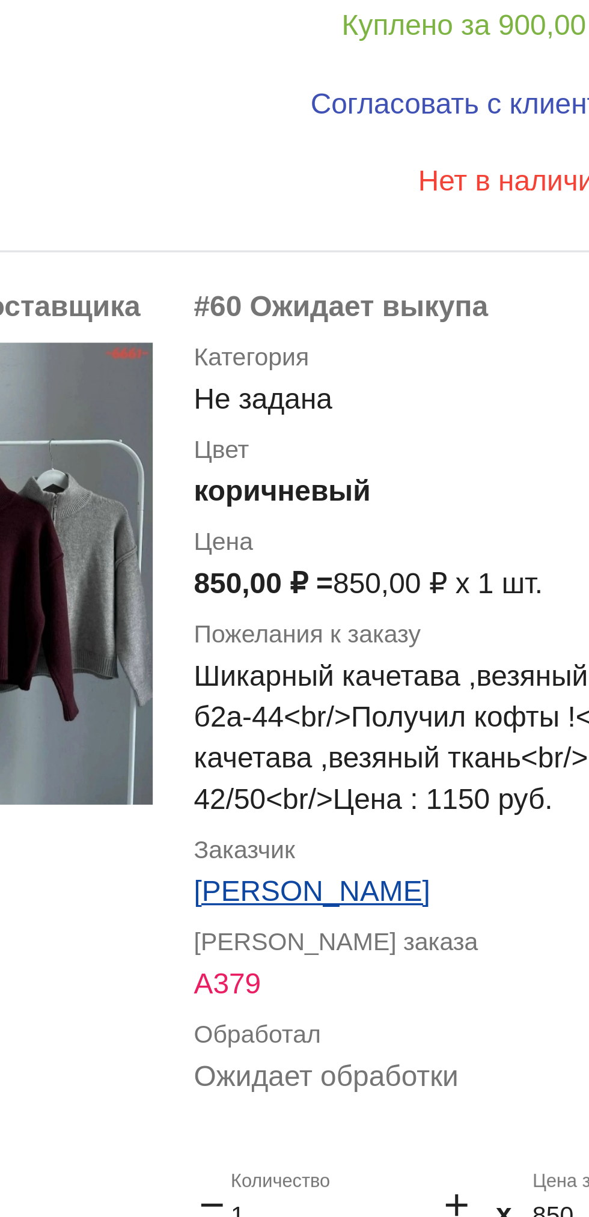
click at [330, 893] on div "Выкупить у поставщика" at bounding box center [321, 913] width 108 height 394
click at [330, 891] on div "Выкупить у поставщика" at bounding box center [321, 913] width 108 height 394
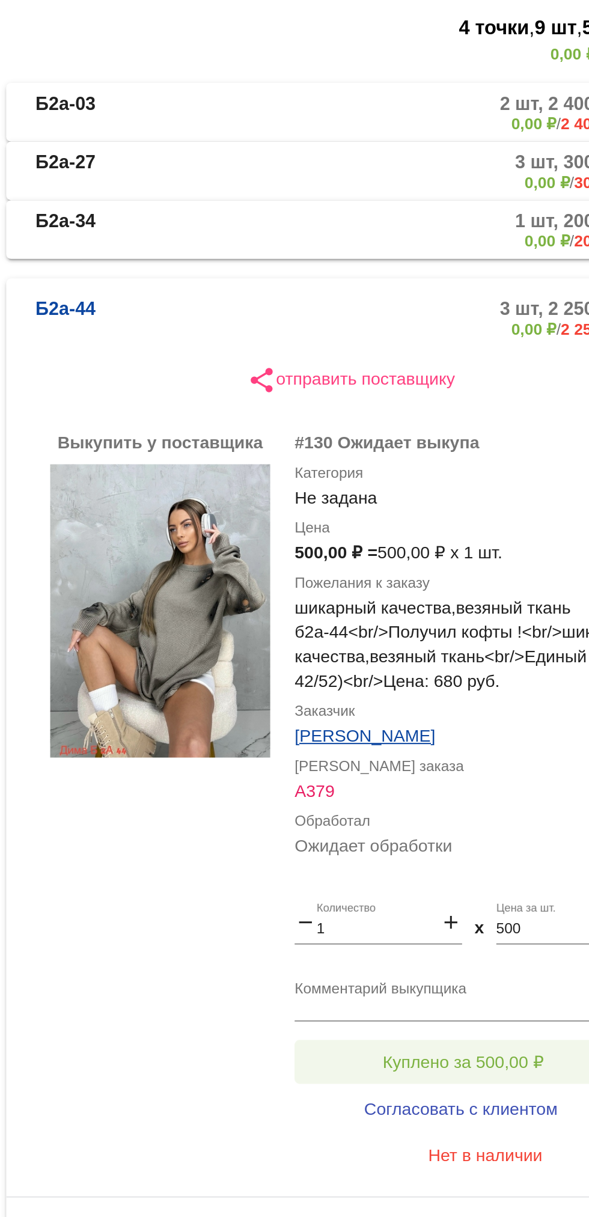
click at [491, 719] on button "Куплено за 500,00 ₽" at bounding box center [470, 726] width 166 height 22
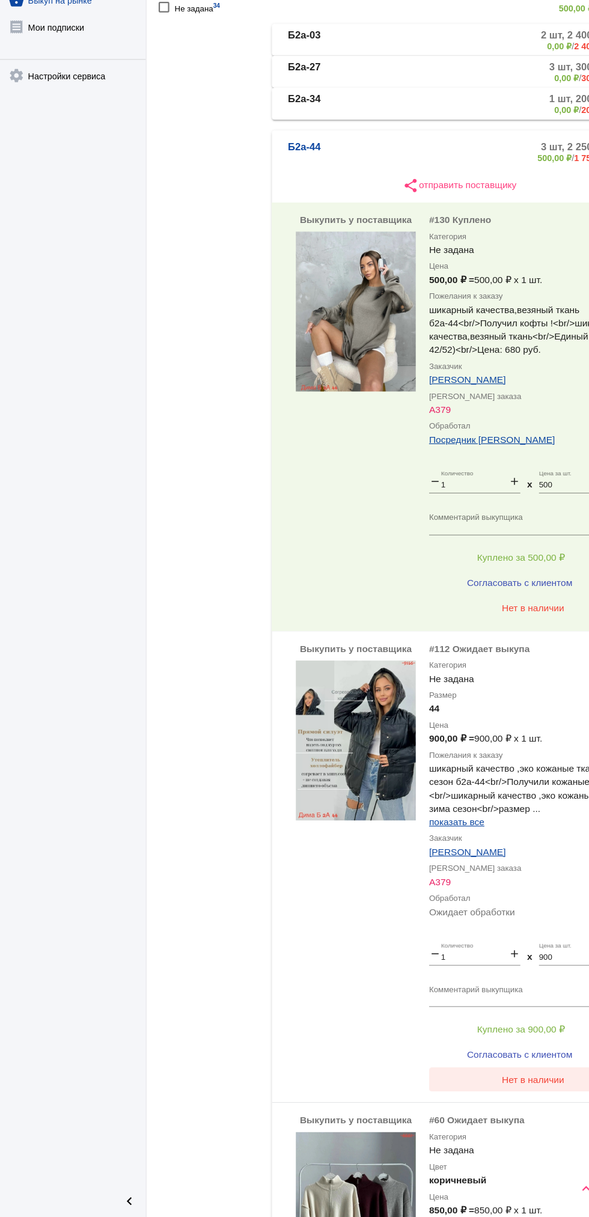
click at [471, 1093] on span "Нет в наличии" at bounding box center [481, 1093] width 56 height 10
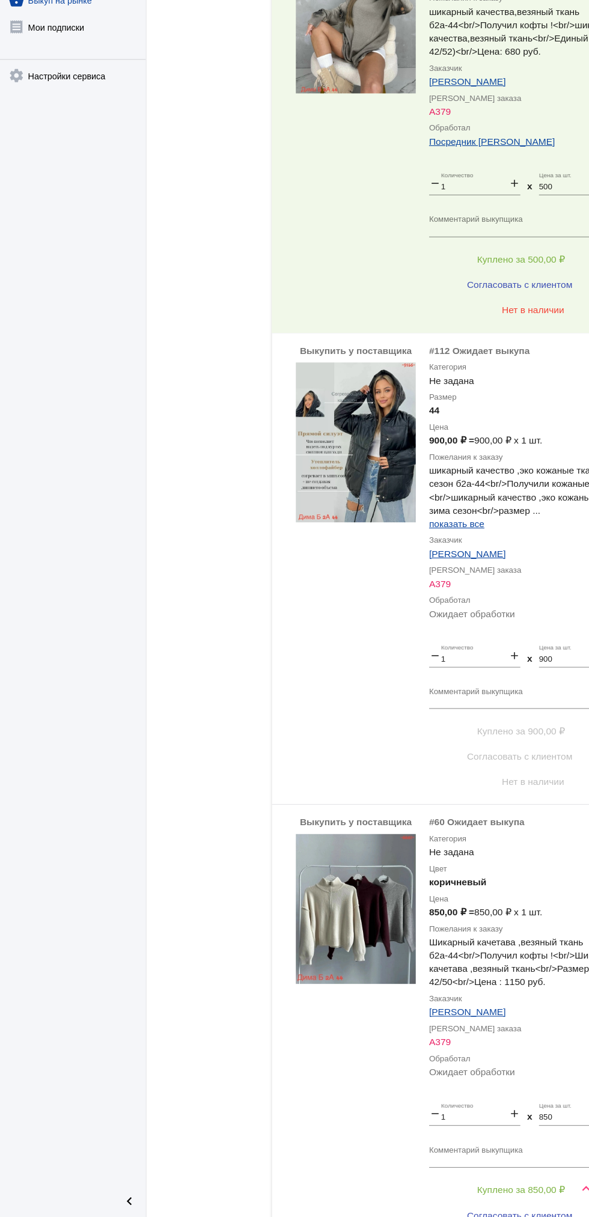
scroll to position [511, 0]
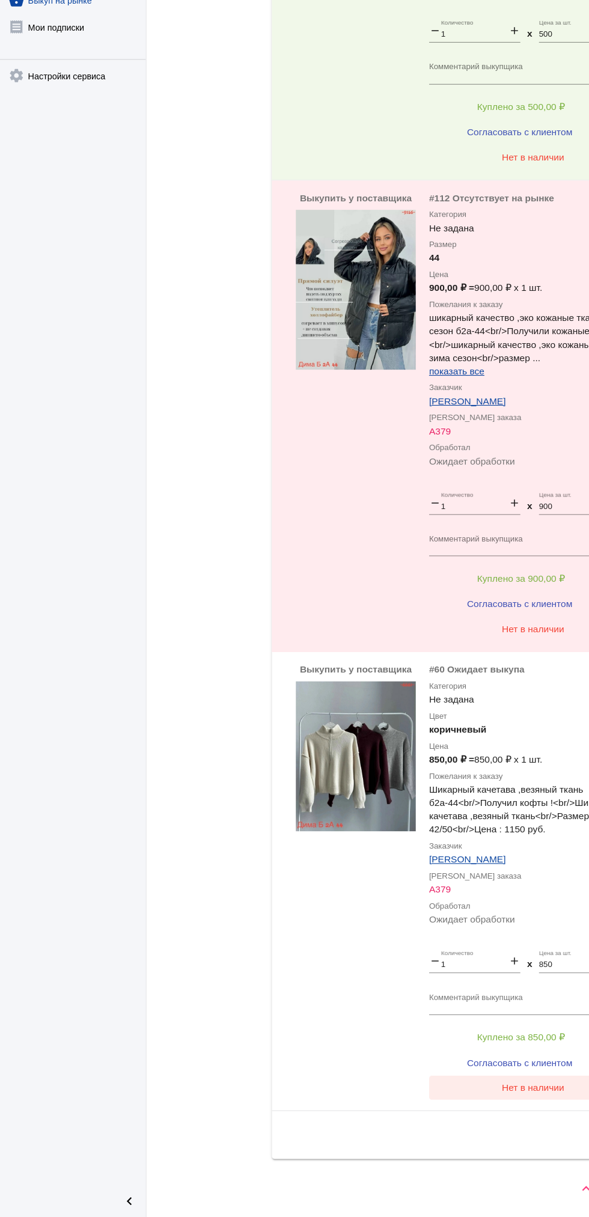
click at [500, 1103] on span "Нет в наличии" at bounding box center [481, 1100] width 56 height 10
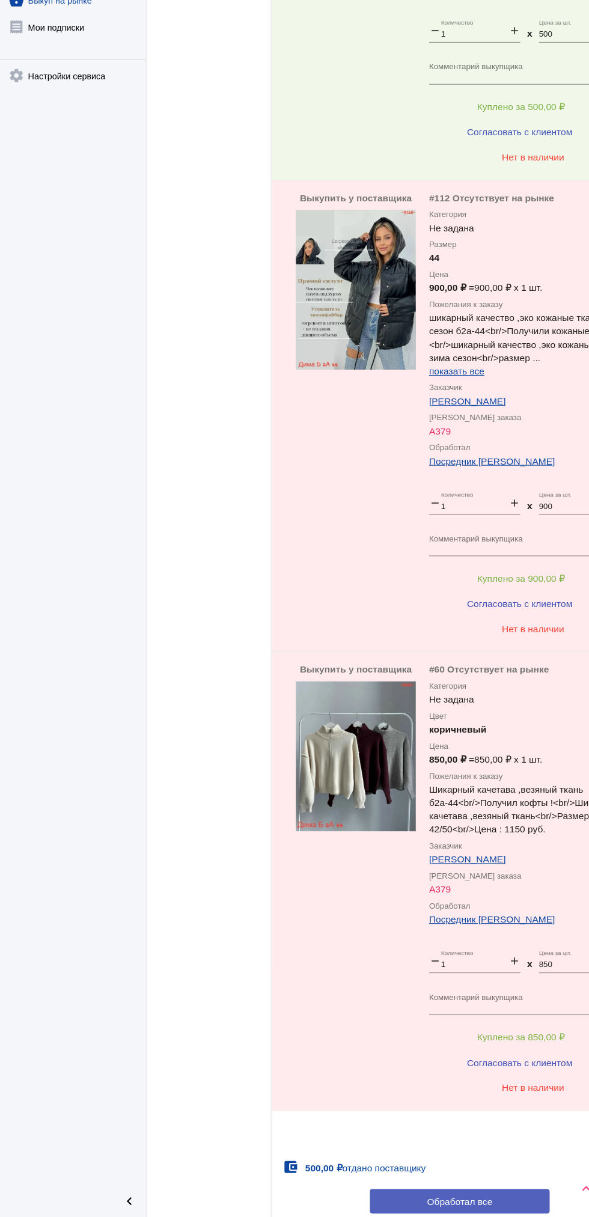
click at [447, 1193] on button "Обработал все" at bounding box center [415, 1202] width 162 height 22
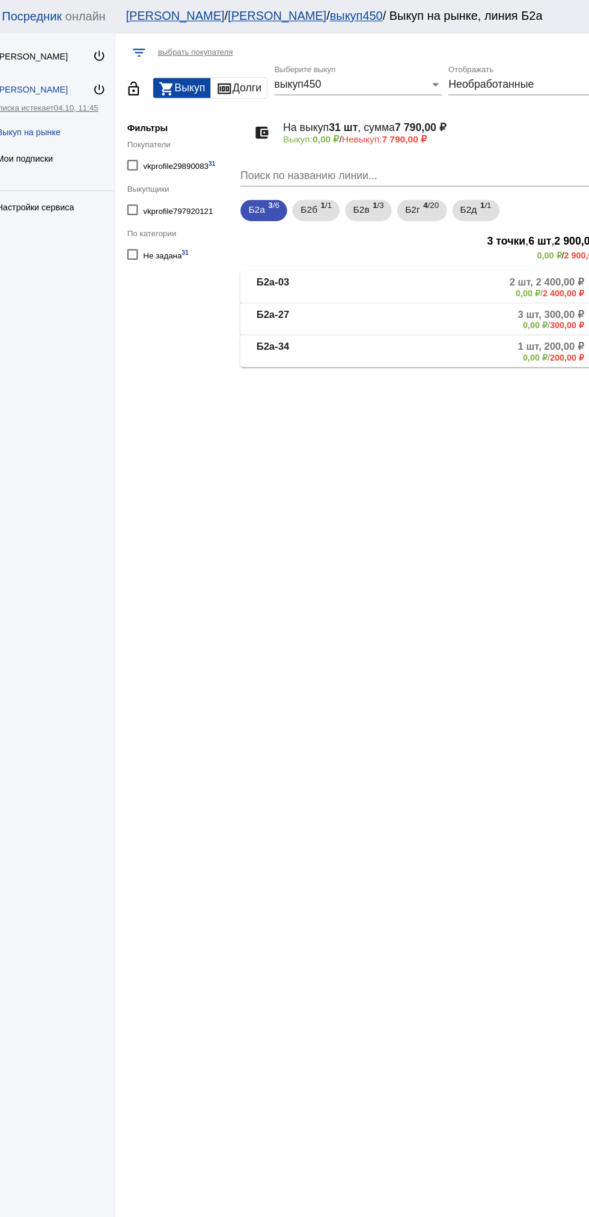
scroll to position [0, 0]
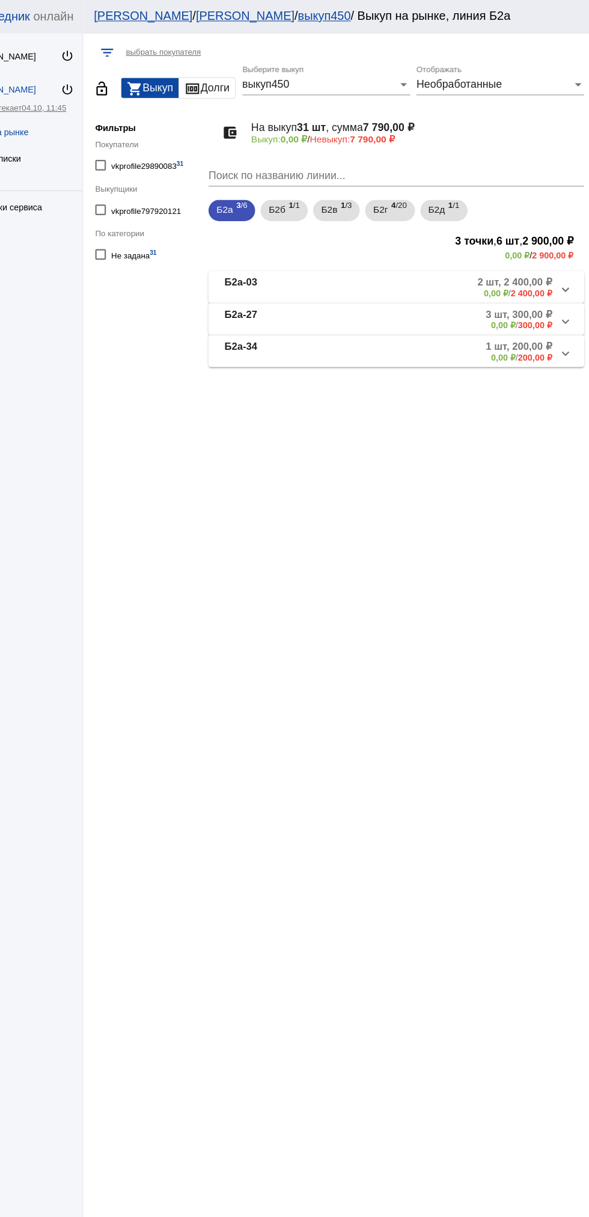
click at [275, 319] on b "Б2а-34" at bounding box center [274, 317] width 29 height 20
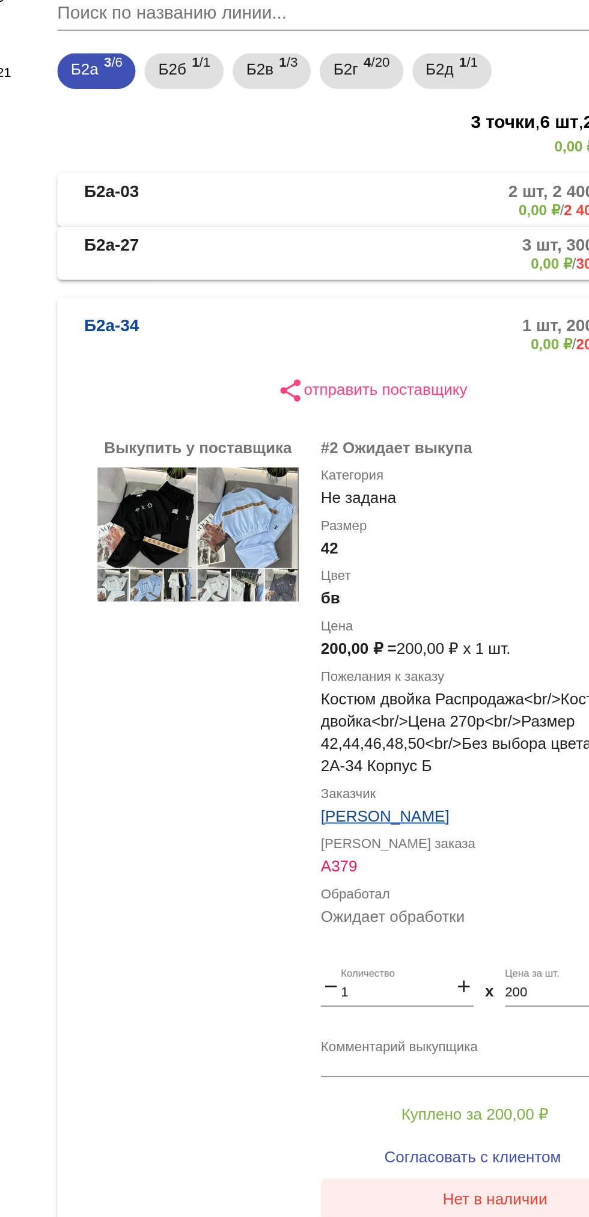
click at [499, 795] on span "Нет в наличии" at bounding box center [481, 797] width 56 height 10
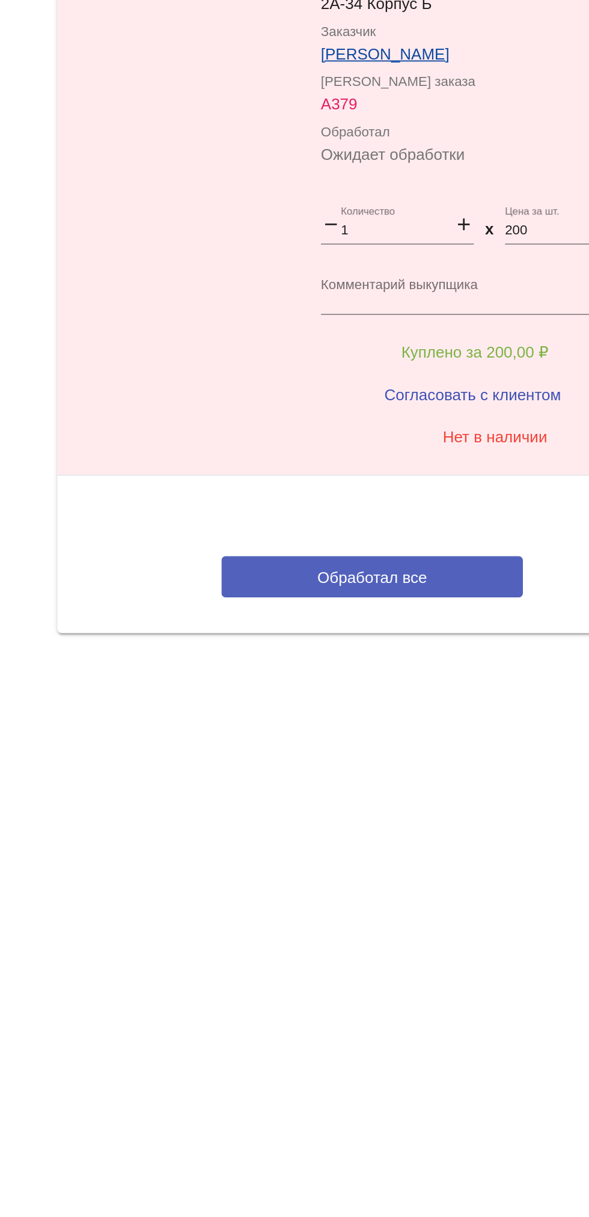
click at [437, 870] on span "Обработал все" at bounding box center [414, 873] width 59 height 10
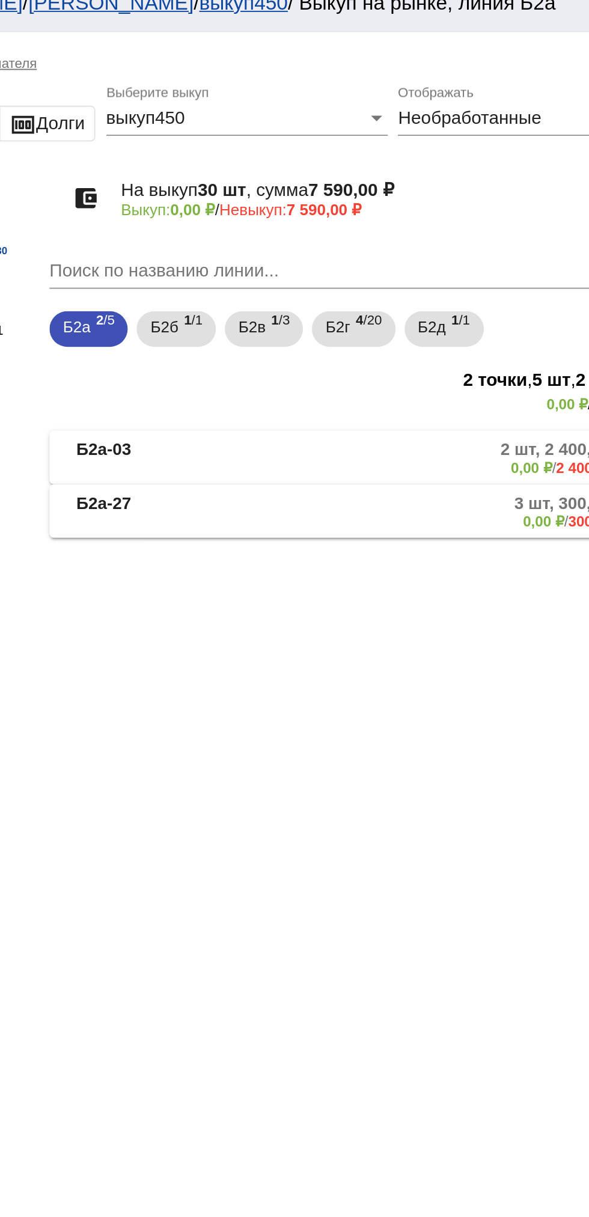
click at [426, 299] on mat-expansion-panel-header "Б2а-27 3 шт, 300,00 ₽ 0,00 ₽ / 300,00 ₽" at bounding box center [414, 287] width 339 height 29
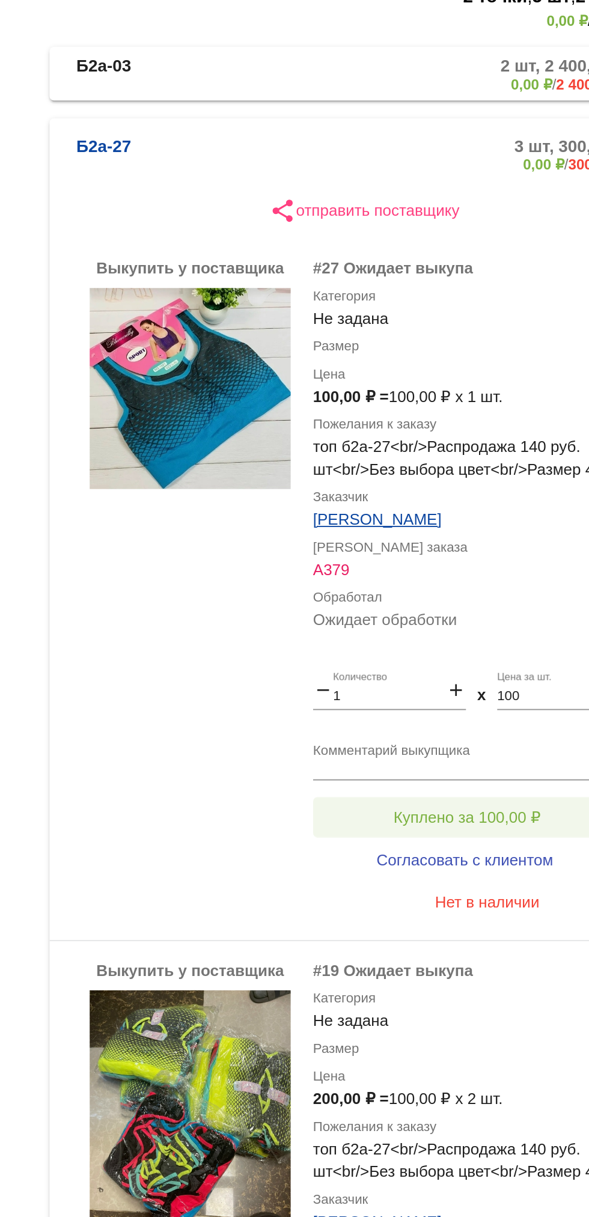
click at [495, 650] on button "Куплено за 100,00 ₽" at bounding box center [470, 659] width 166 height 22
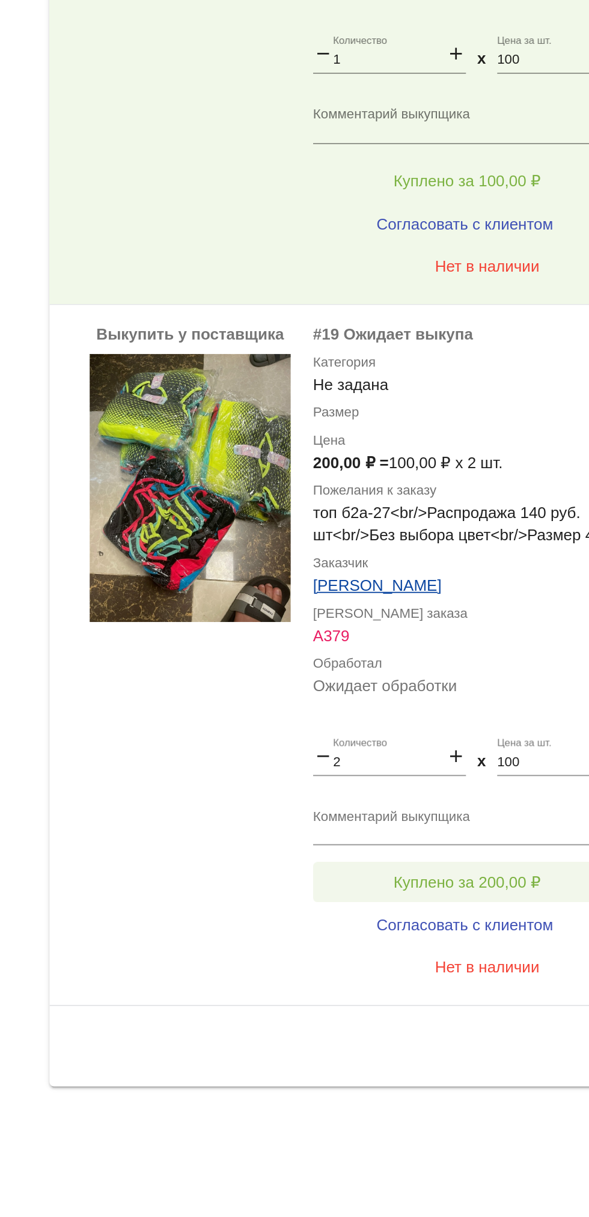
click at [495, 1034] on span "Куплено за 200,00 ₽" at bounding box center [469, 1037] width 79 height 10
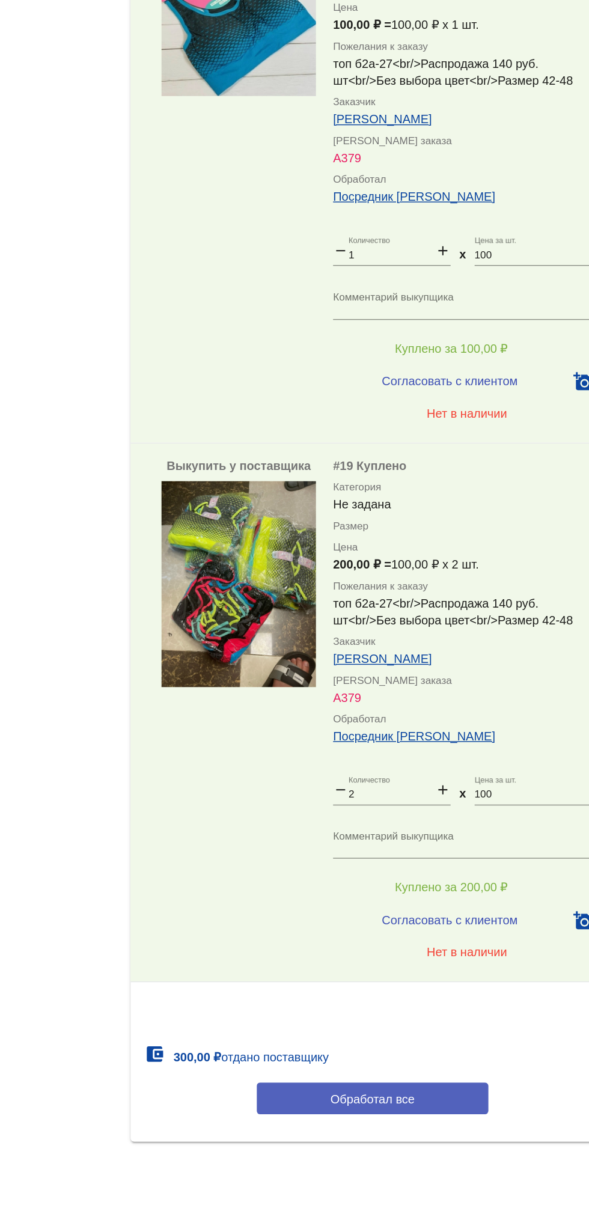
click at [445, 1127] on button "Обработал все" at bounding box center [415, 1134] width 162 height 22
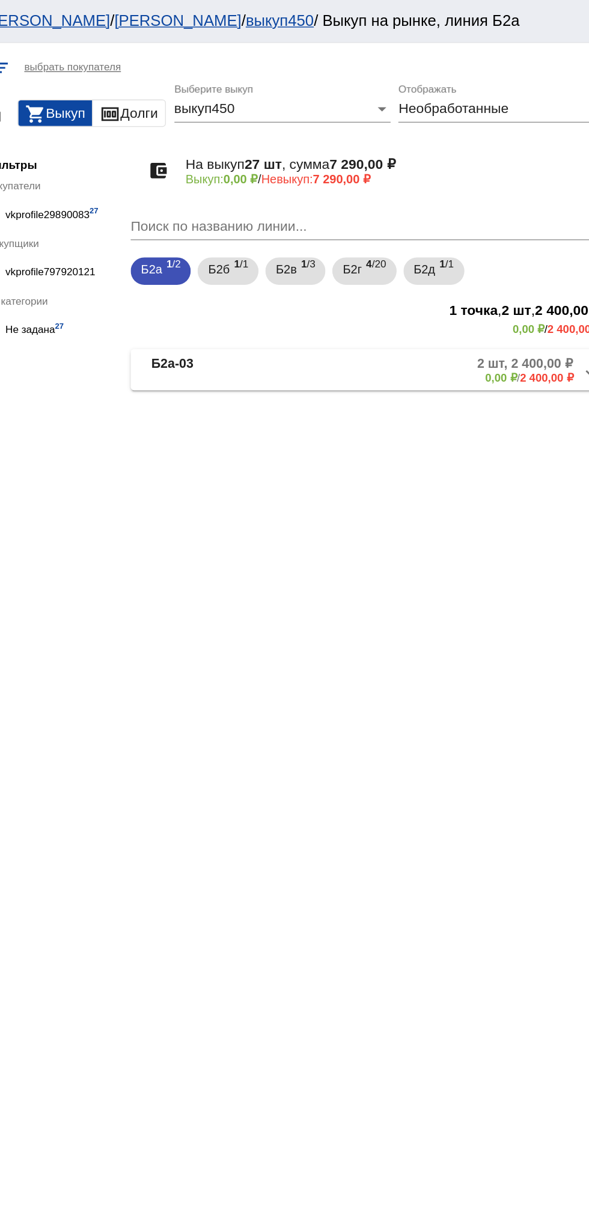
click at [448, 270] on mat-expansion-panel-header "Б2а-03 2 шт, 2 400,00 ₽ 0,00 ₽ / 2 400,00 ₽" at bounding box center [414, 259] width 339 height 29
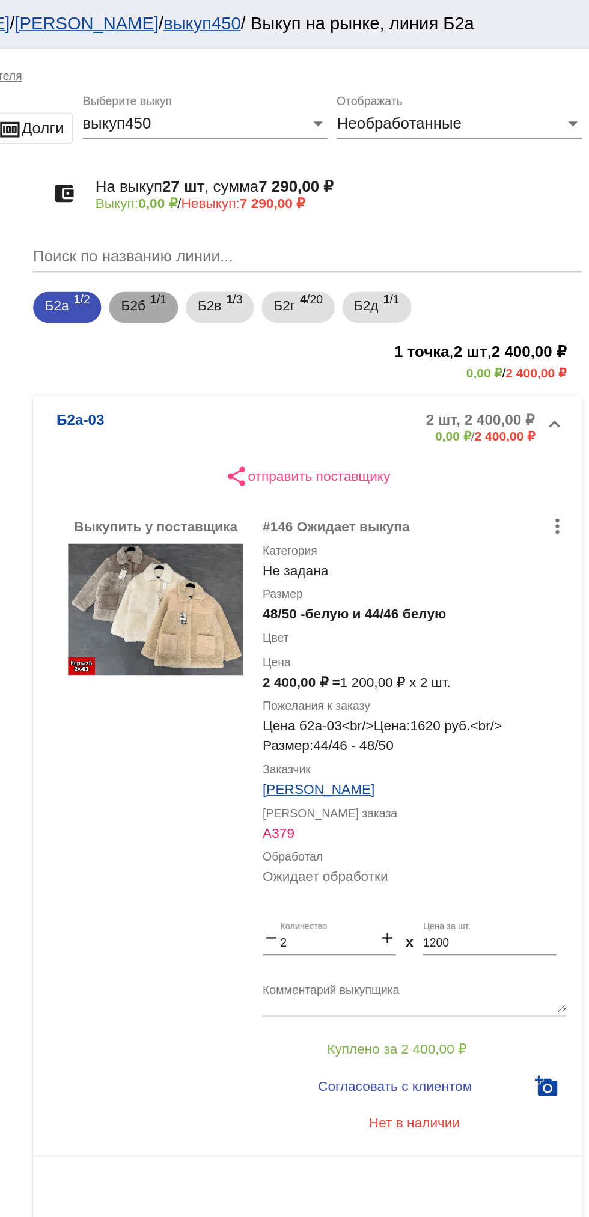
click at [304, 198] on span "Б2б" at bounding box center [306, 189] width 15 height 22
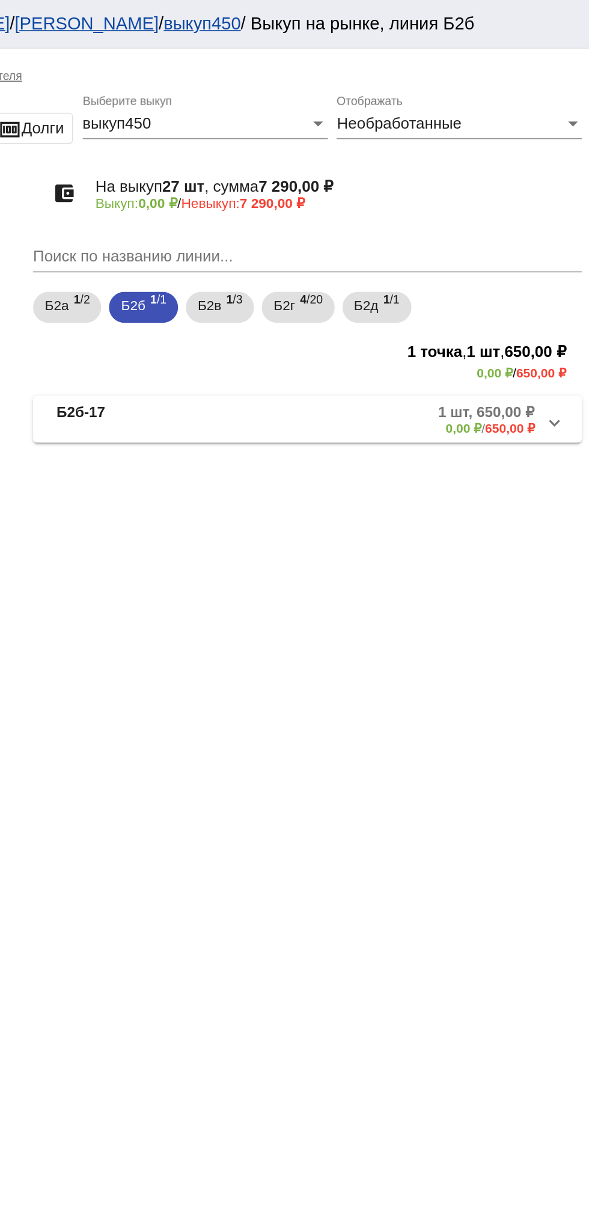
click at [320, 269] on mat-panel-title "Б2б-17" at bounding box center [308, 259] width 96 height 20
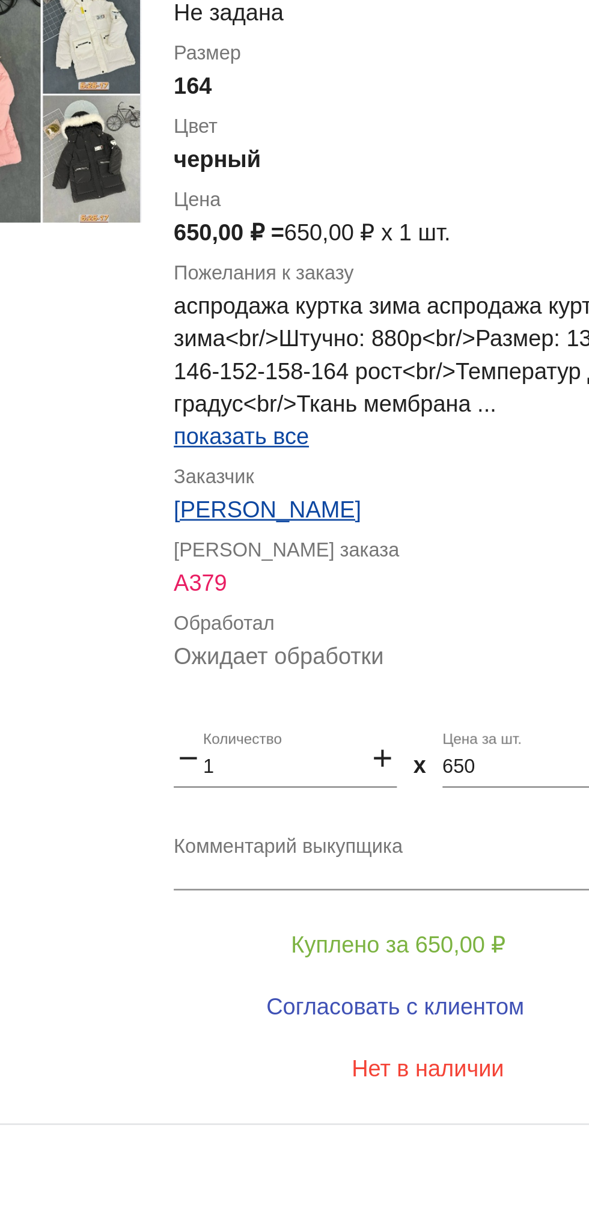
click at [513, 633] on input "650" at bounding box center [527, 631] width 82 height 8
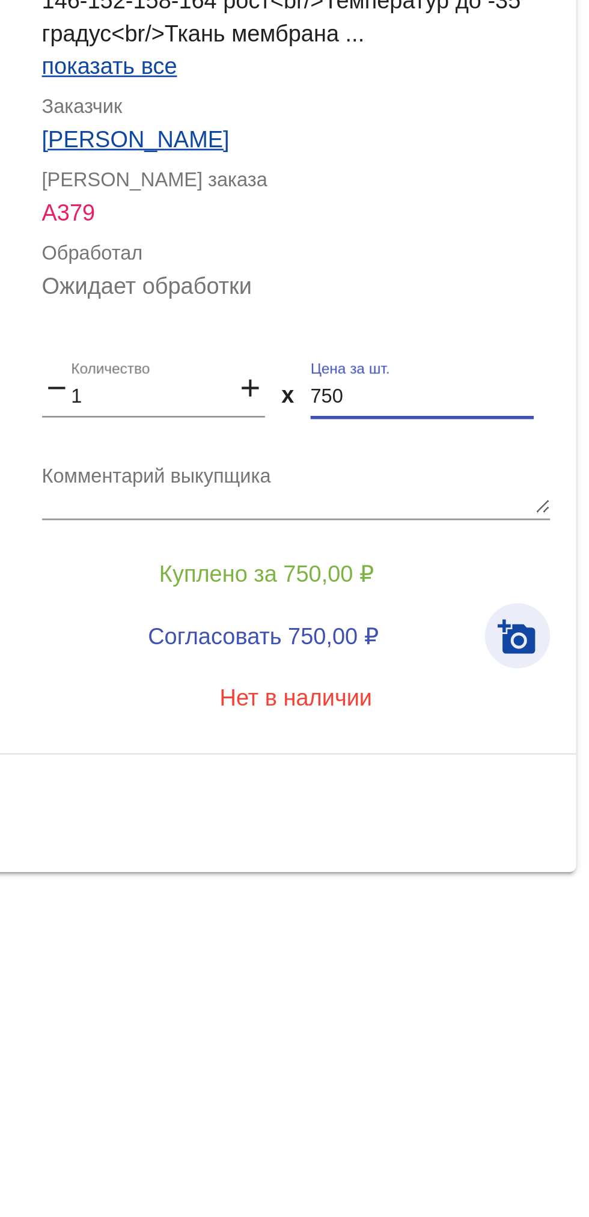
type input "750"
click at [564, 719] on mat-icon "add_a_photo" at bounding box center [562, 719] width 14 height 14
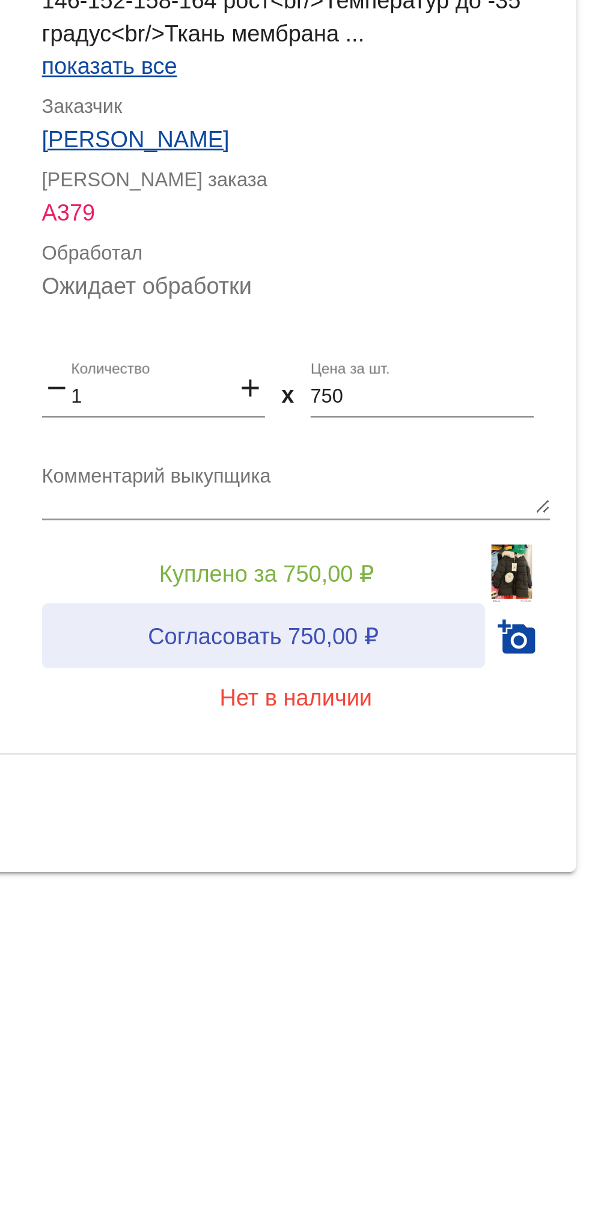
click at [494, 712] on button "Согласовать 750,00 ₽" at bounding box center [468, 719] width 163 height 24
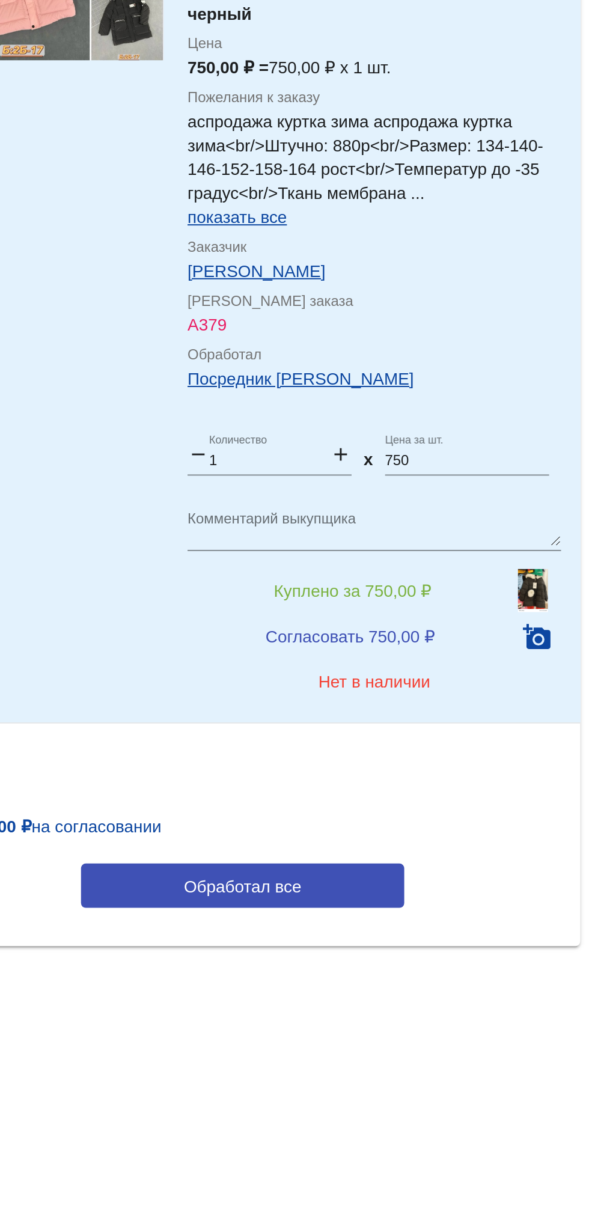
click at [476, 659] on textarea "Комментарий выкупщика" at bounding box center [481, 664] width 188 height 19
type textarea "З"
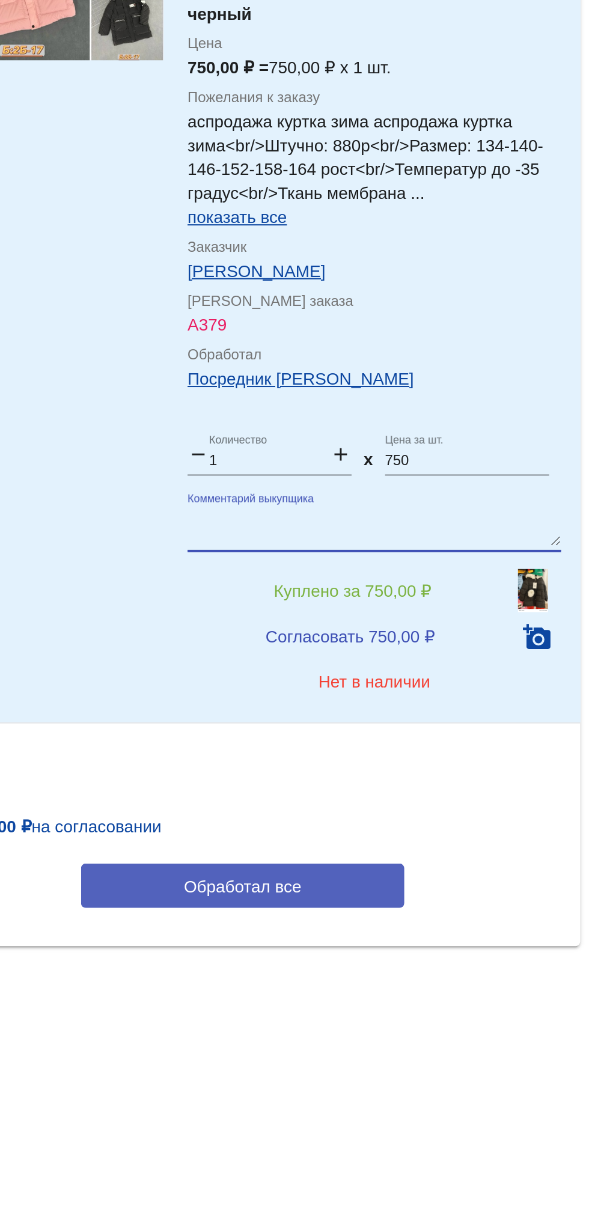
click at [457, 839] on button "Обработал все" at bounding box center [415, 844] width 162 height 22
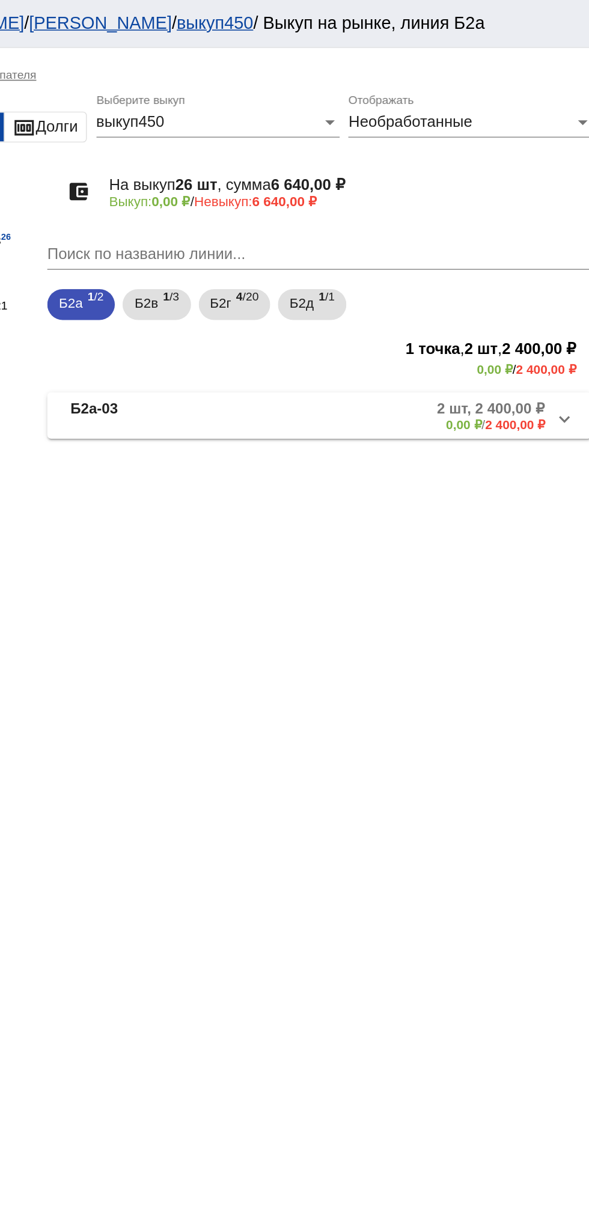
click at [434, 272] on mat-expansion-panel-header "Б2а-03 2 шт, 2 400,00 ₽ 0,00 ₽ / 2 400,00 ₽" at bounding box center [414, 259] width 339 height 29
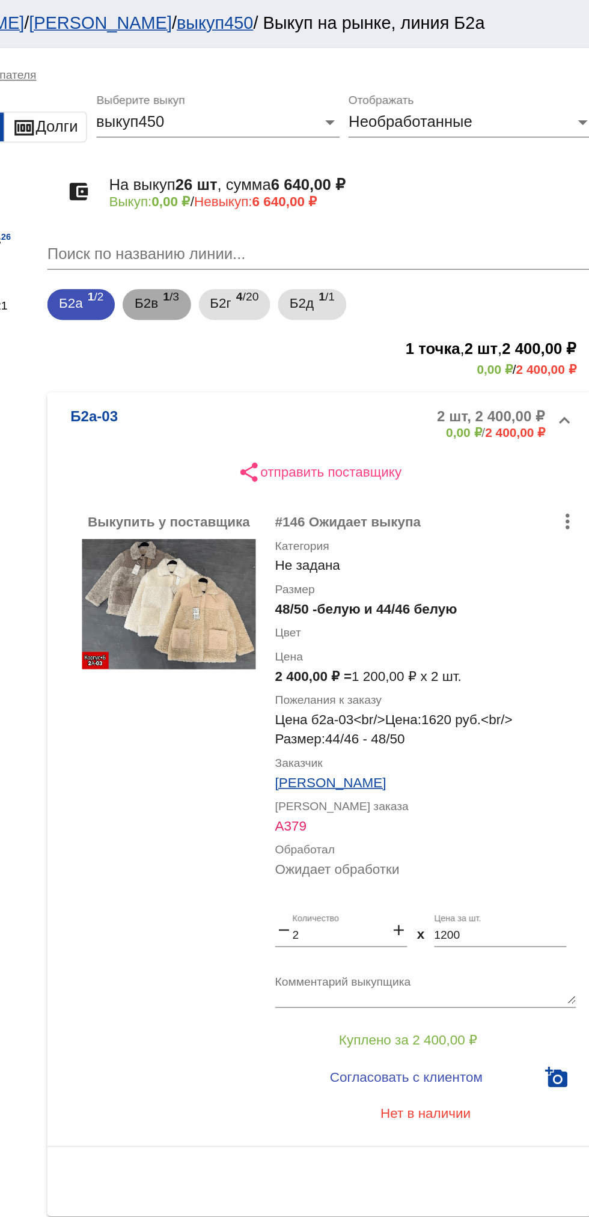
click at [320, 195] on span "1 /3" at bounding box center [322, 190] width 10 height 25
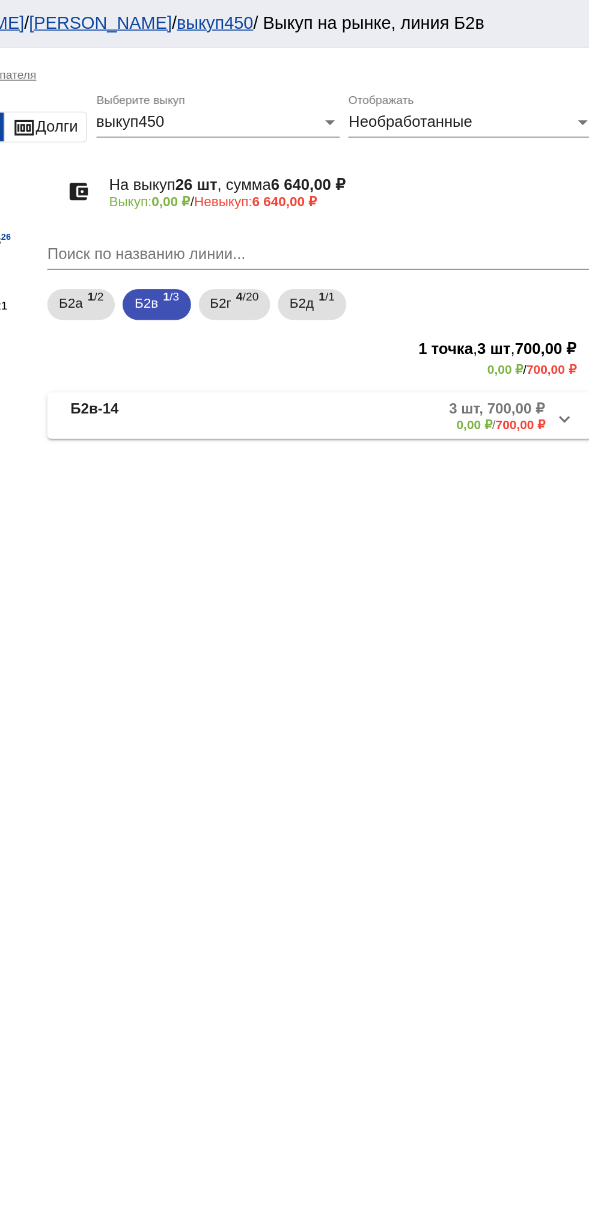
click at [415, 262] on mat-panel-description "3 шт, 700,00 ₽ 0,00 ₽ / 700,00 ₽" at bounding box center [460, 259] width 191 height 20
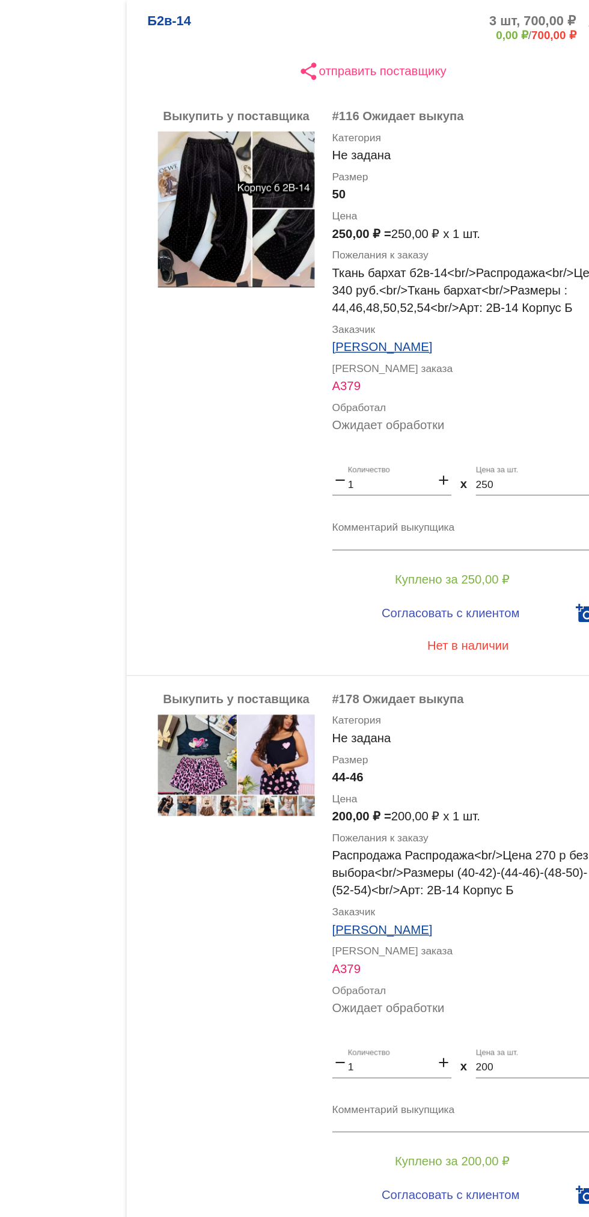
click at [326, 386] on img at bounding box center [321, 390] width 108 height 108
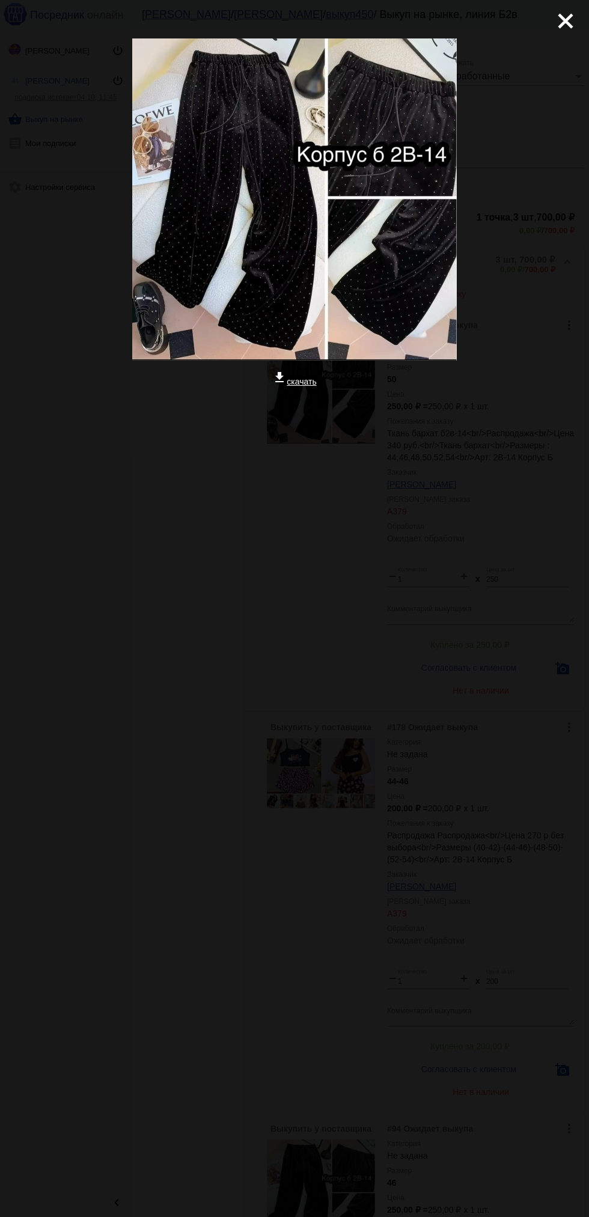
click at [568, 21] on mat-icon "close" at bounding box center [560, 16] width 14 height 14
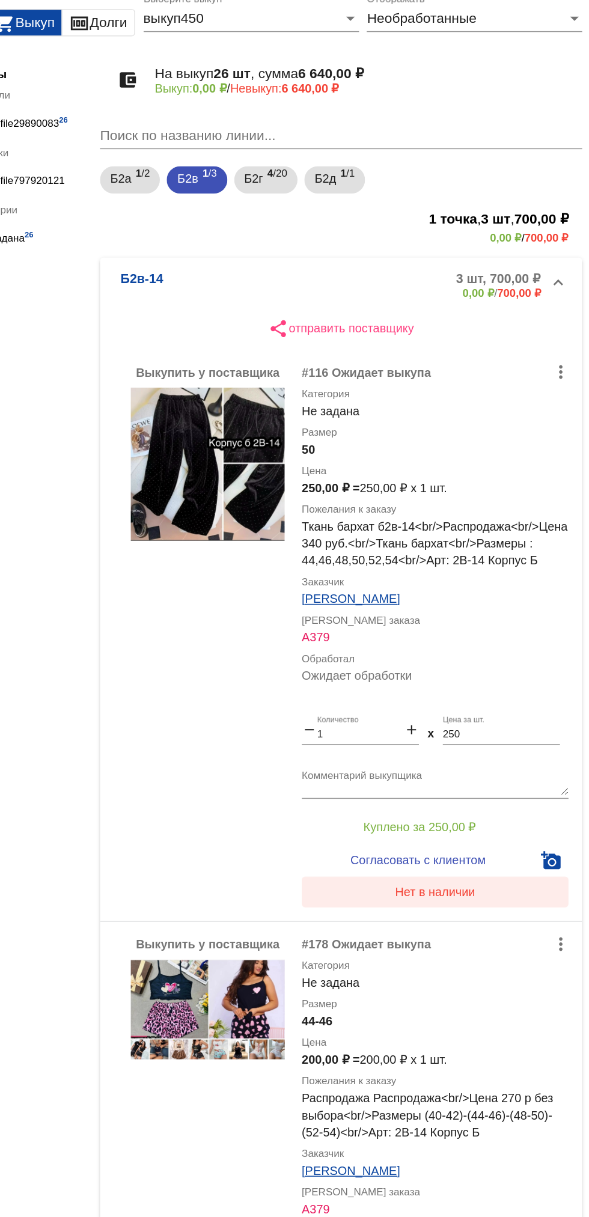
click at [494, 692] on span "Нет в наличии" at bounding box center [481, 688] width 56 height 10
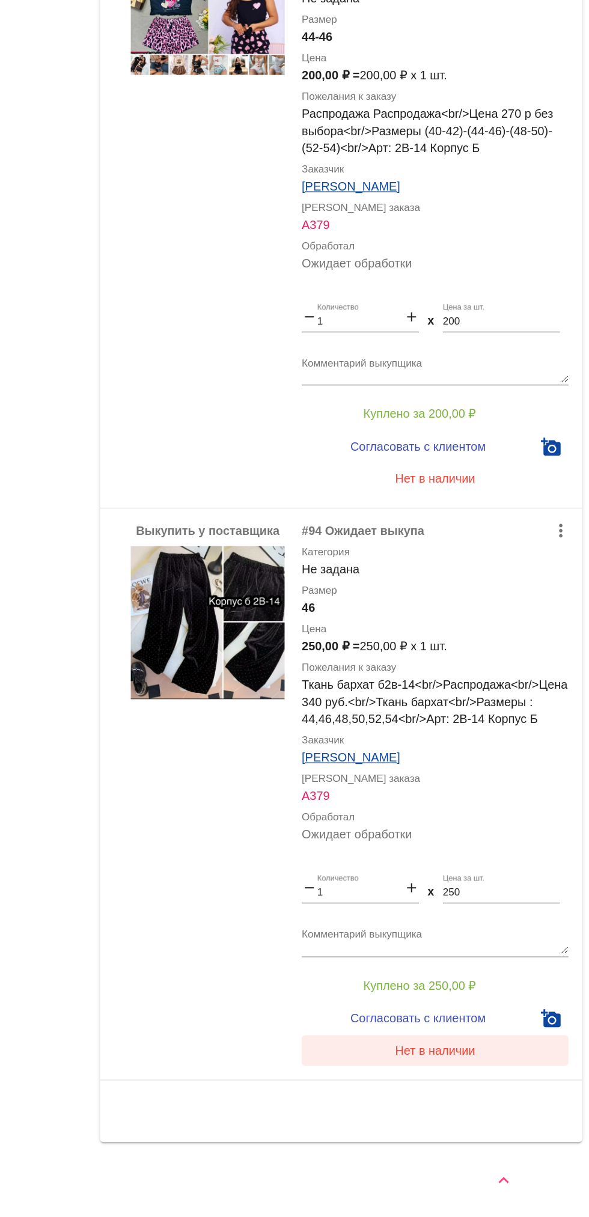
click at [481, 1099] on span "Нет в наличии" at bounding box center [481, 1100] width 56 height 10
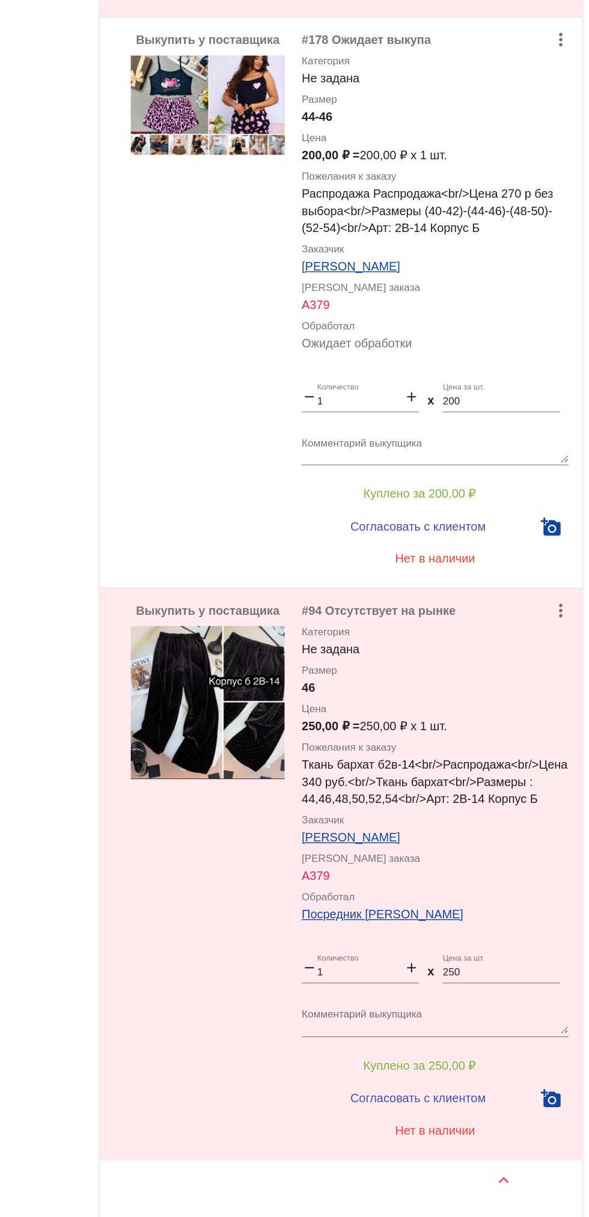
scroll to position [305, 0]
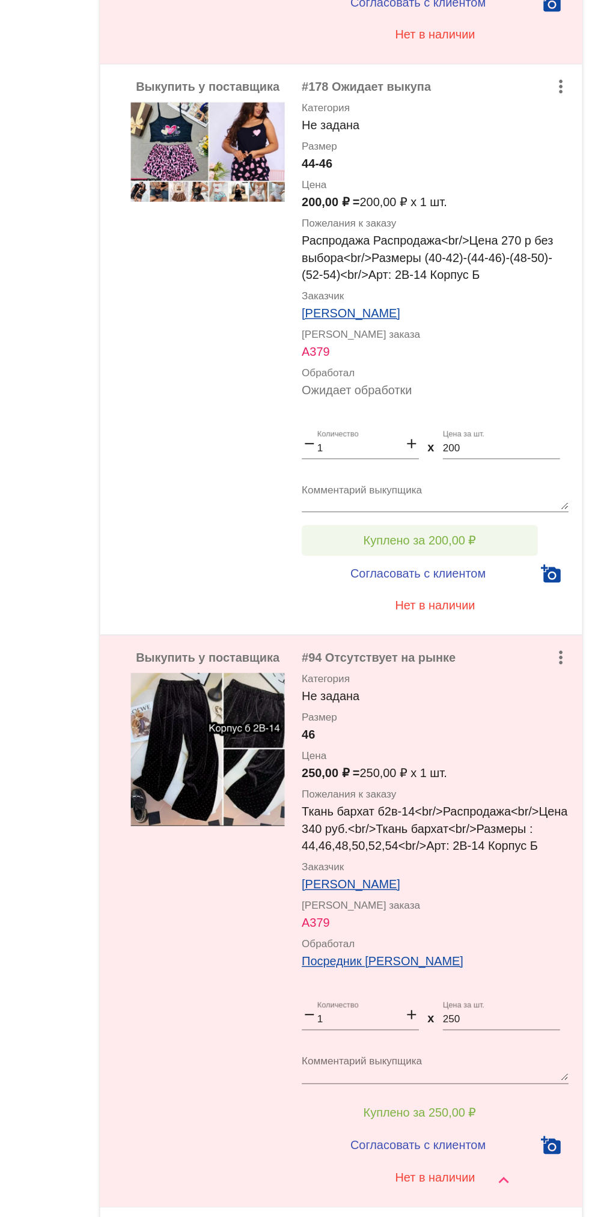
click at [515, 752] on button "Куплено за 200,00 ₽" at bounding box center [470, 741] width 166 height 22
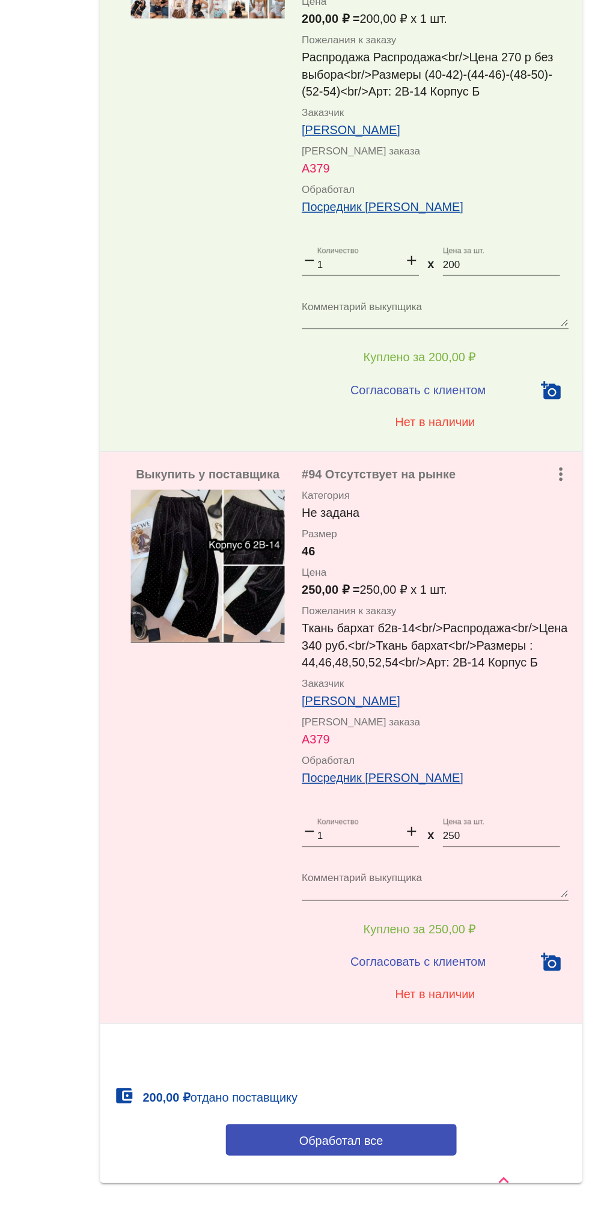
scroll to position [487, 0]
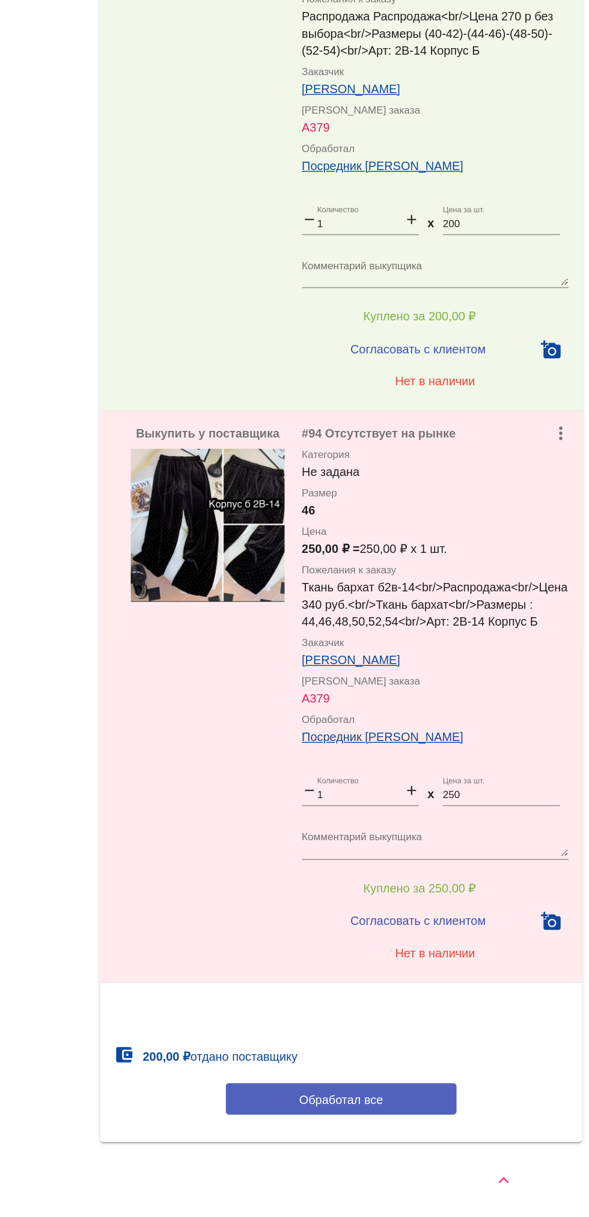
click at [468, 1135] on button "Обработал все" at bounding box center [415, 1134] width 162 height 22
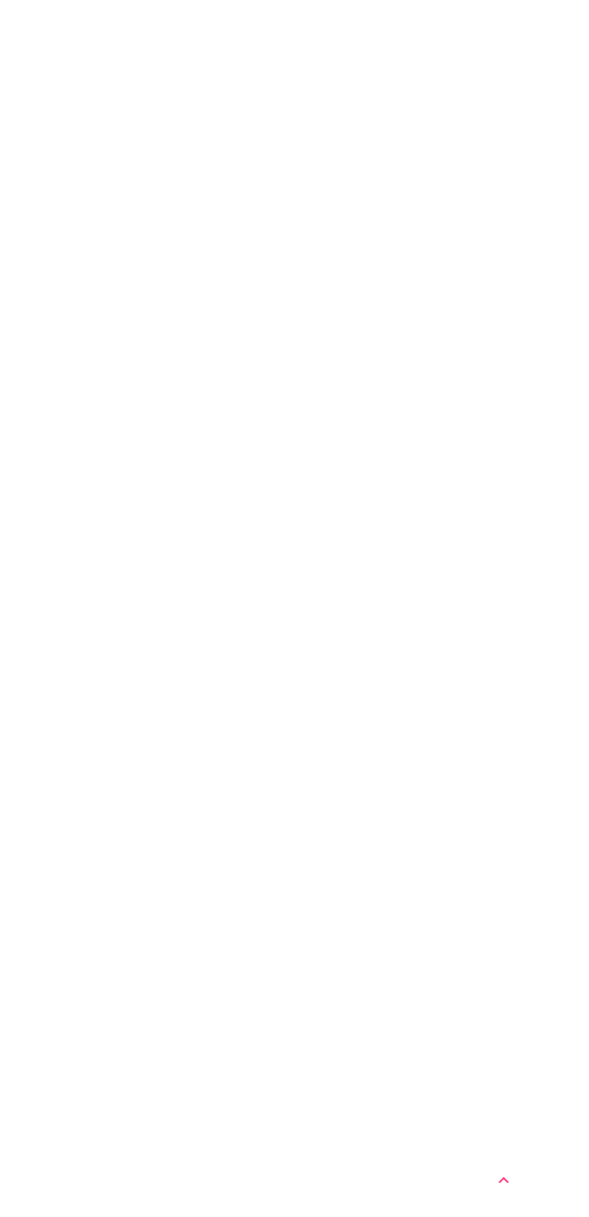
scroll to position [0, 0]
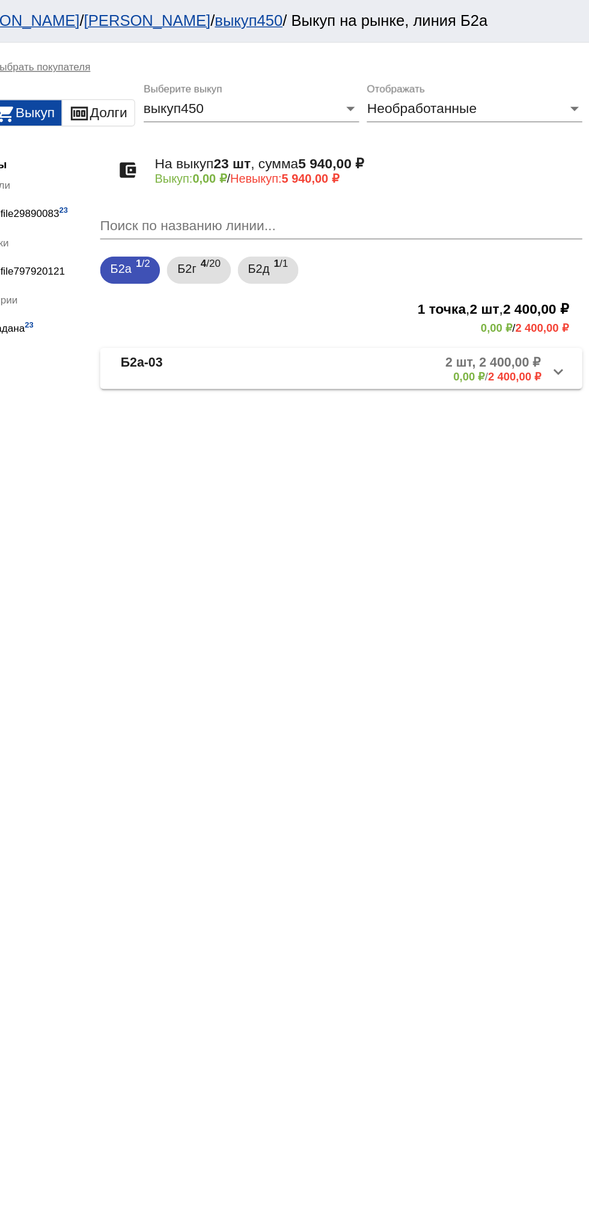
click at [376, 250] on mat-panel-description "2 шт, 2 400,00 ₽ 0,00 ₽ / 2 400,00 ₽" at bounding box center [459, 259] width 194 height 20
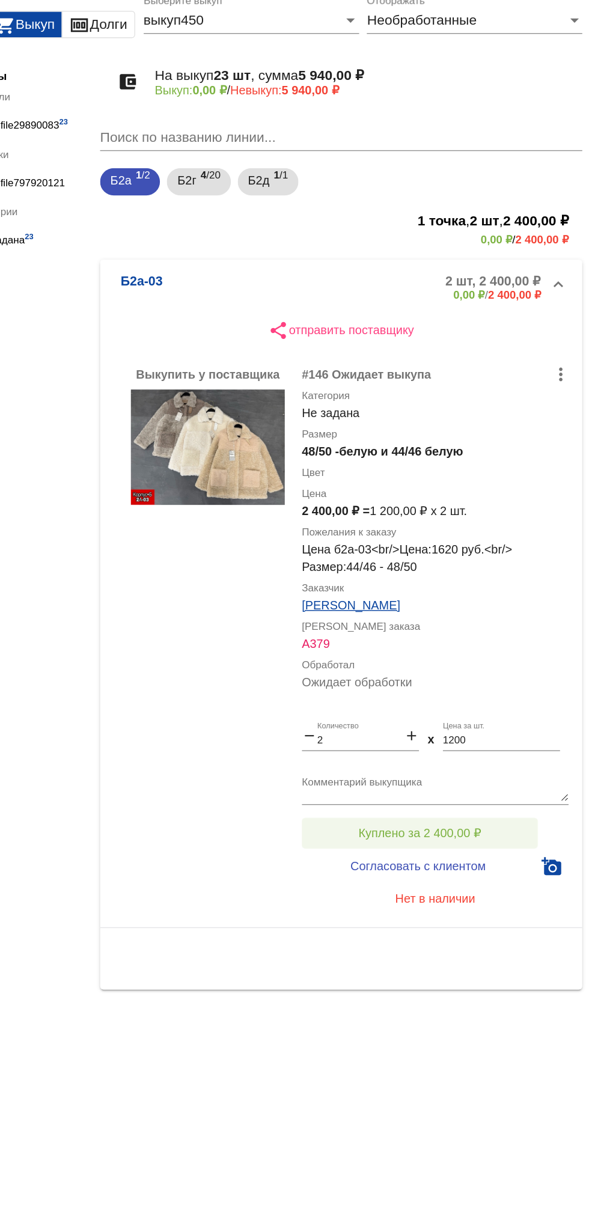
click at [431, 638] on button "Куплено за 2 400,00 ₽" at bounding box center [470, 648] width 166 height 22
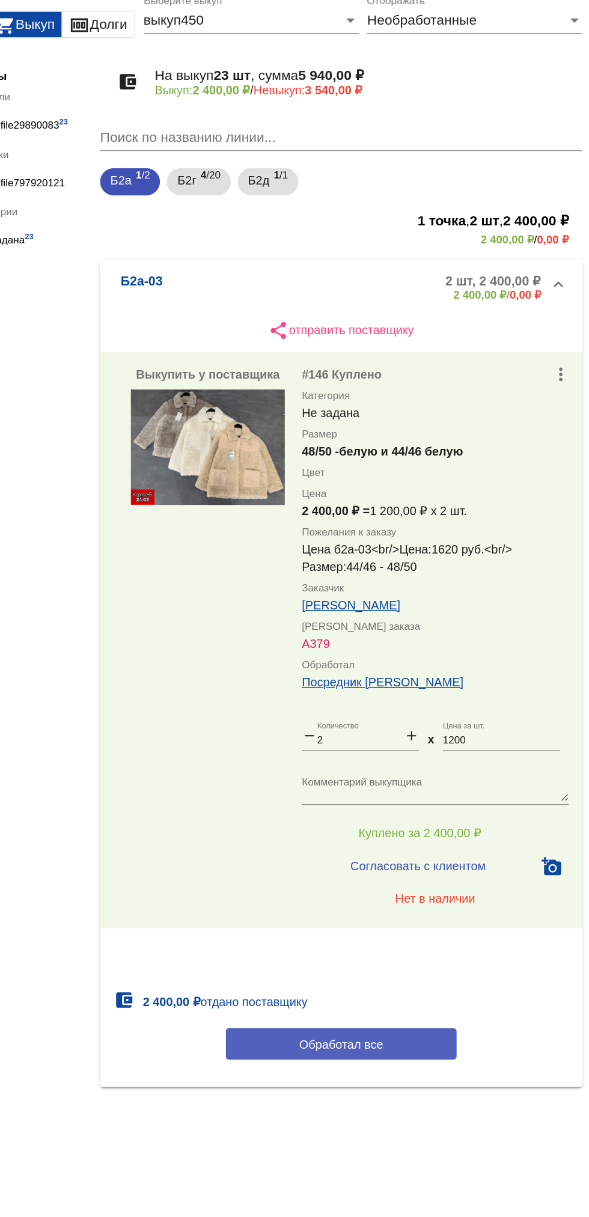
click at [374, 788] on button "Обработал все" at bounding box center [415, 796] width 162 height 22
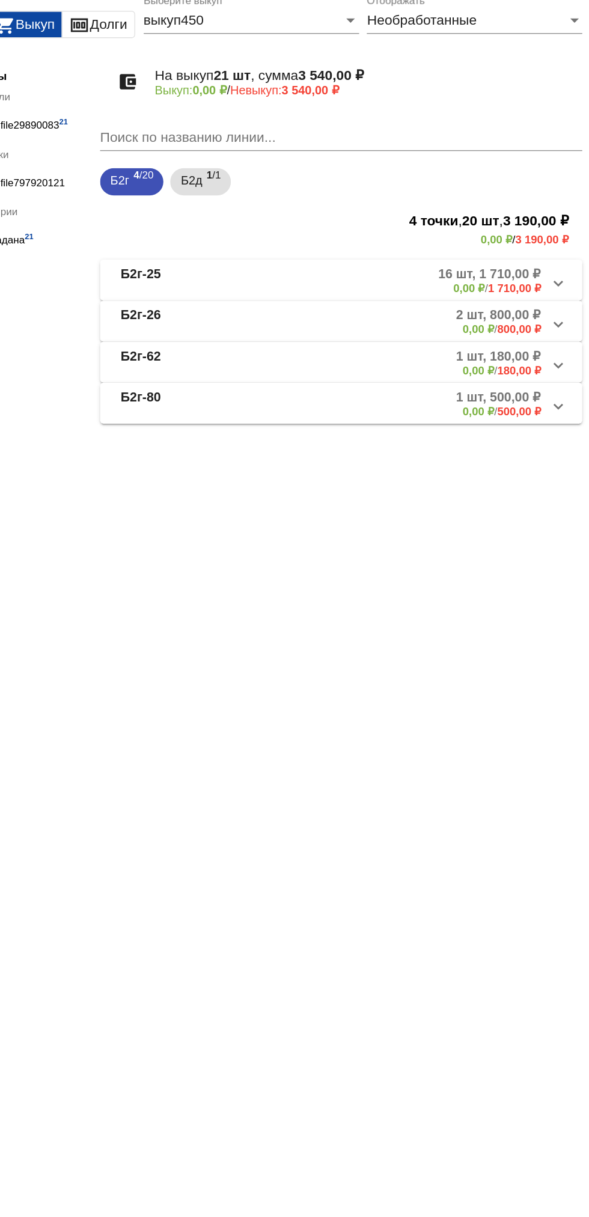
click at [303, 289] on mat-panel-title "Б2г-26" at bounding box center [307, 288] width 94 height 20
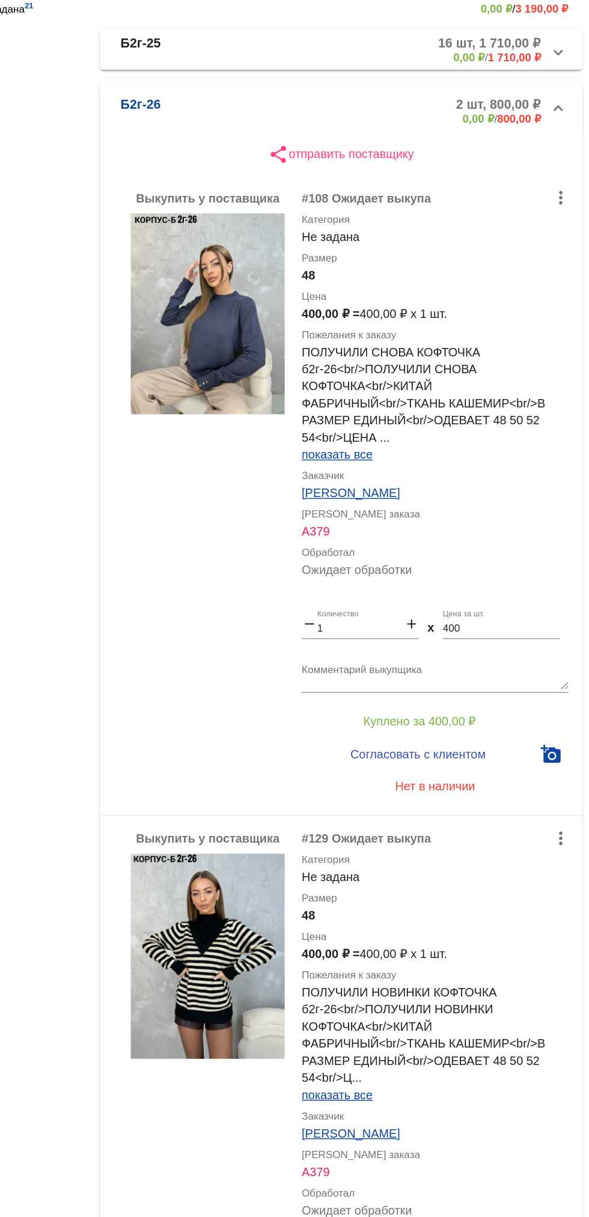
scroll to position [166, 0]
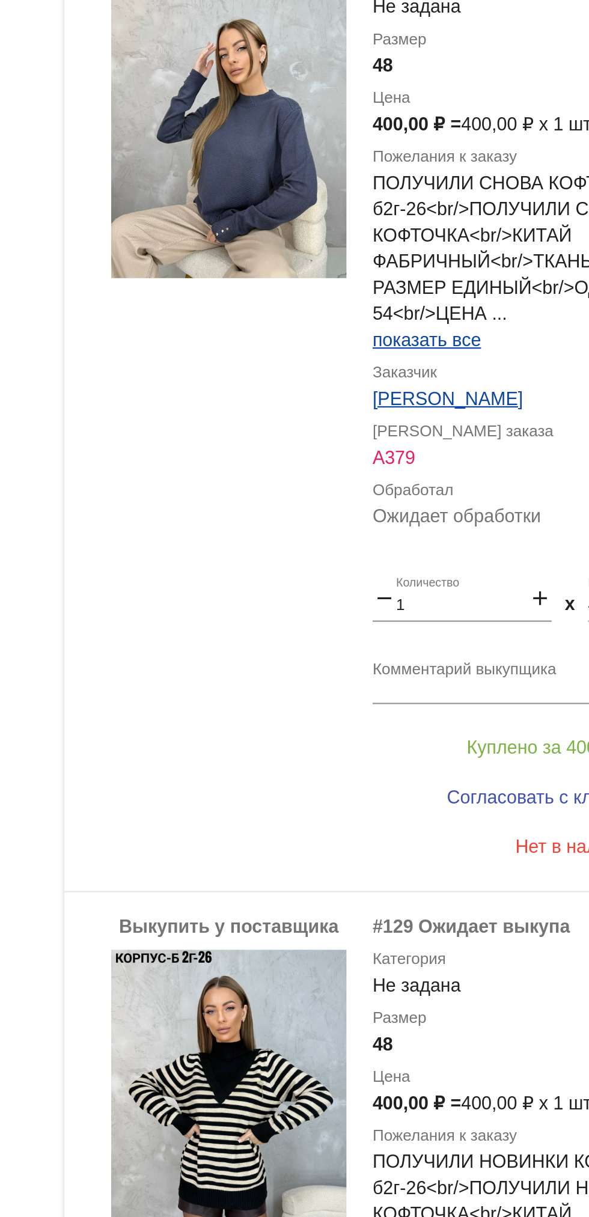
scroll to position [137, 0]
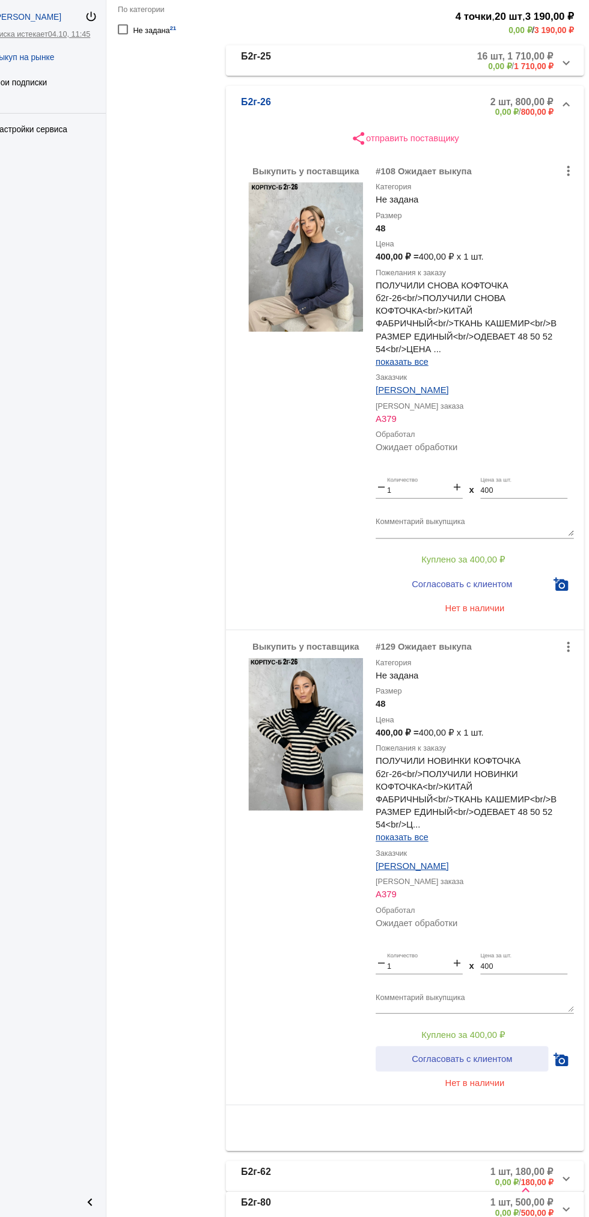
click at [459, 1067] on span "Согласовать с клиентом" at bounding box center [468, 1068] width 95 height 10
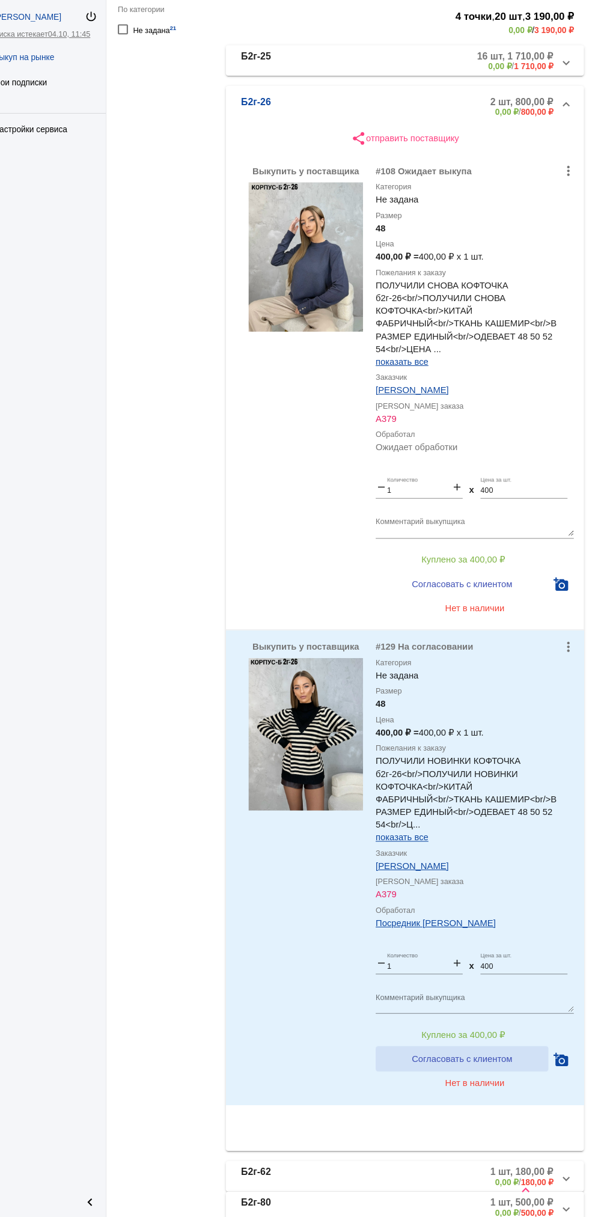
click at [477, 1067] on span "Согласовать с клиентом" at bounding box center [468, 1068] width 95 height 10
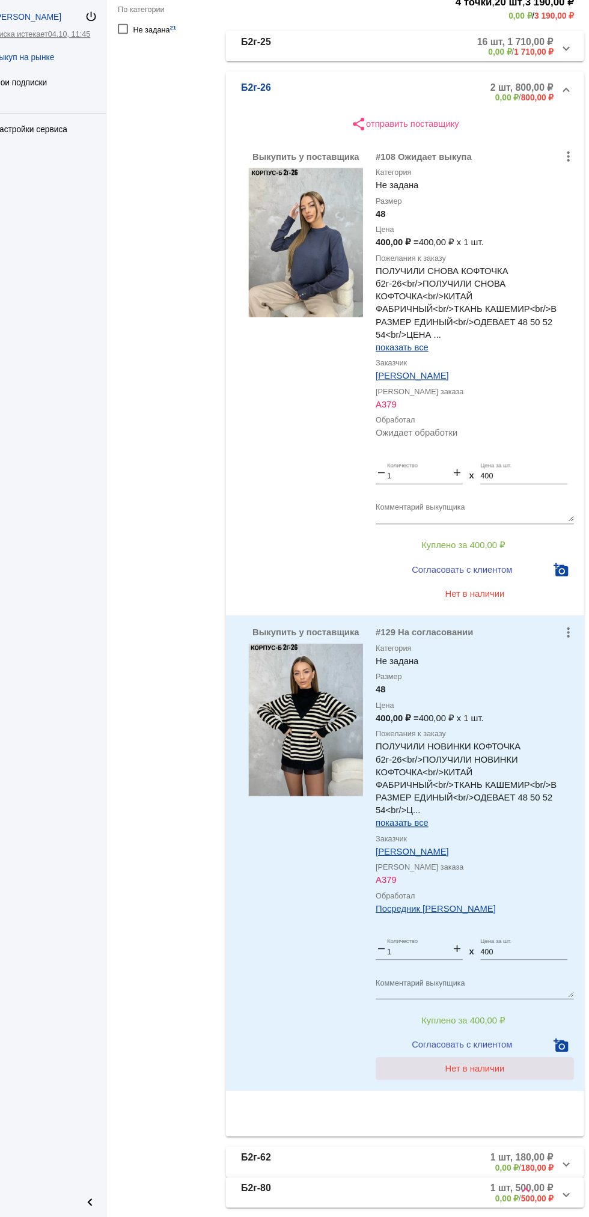
click at [463, 1086] on button "Нет в наличии" at bounding box center [481, 1077] width 188 height 22
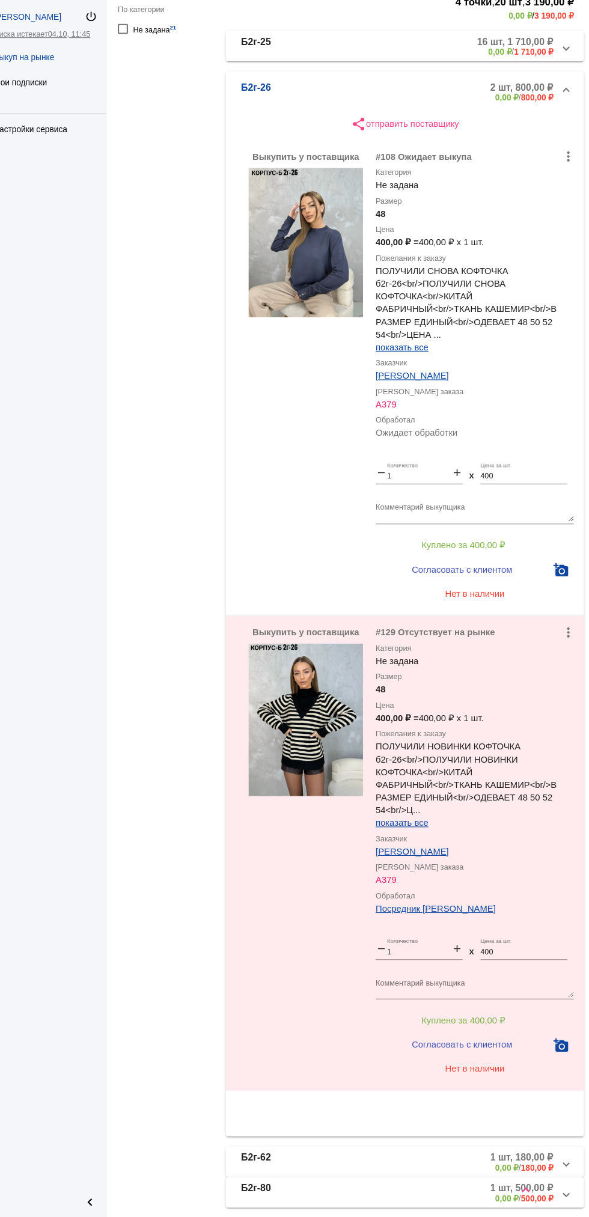
scroll to position [137, 0]
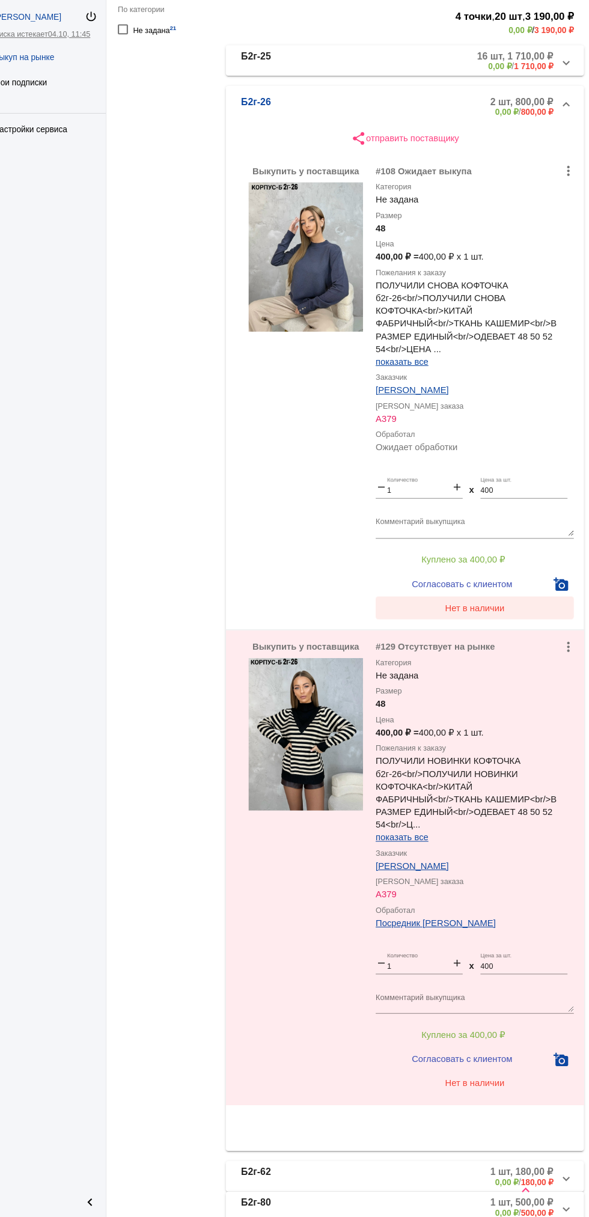
click at [495, 640] on span "Нет в наличии" at bounding box center [481, 640] width 56 height 10
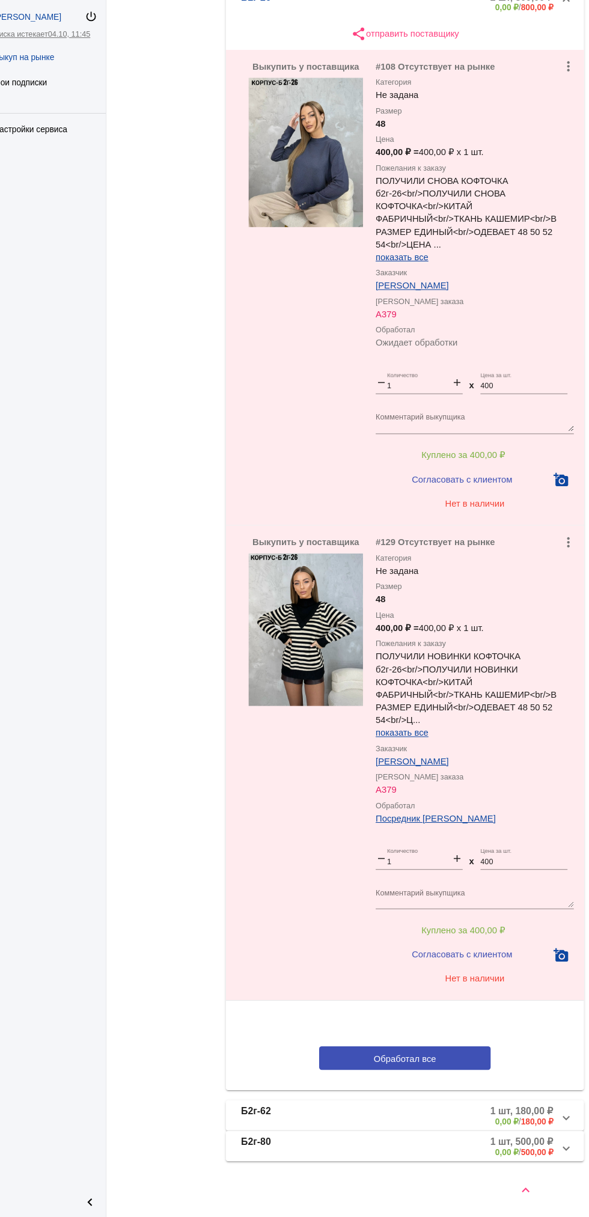
scroll to position [0, 0]
click at [446, 1063] on button "Обработал все" at bounding box center [415, 1066] width 162 height 22
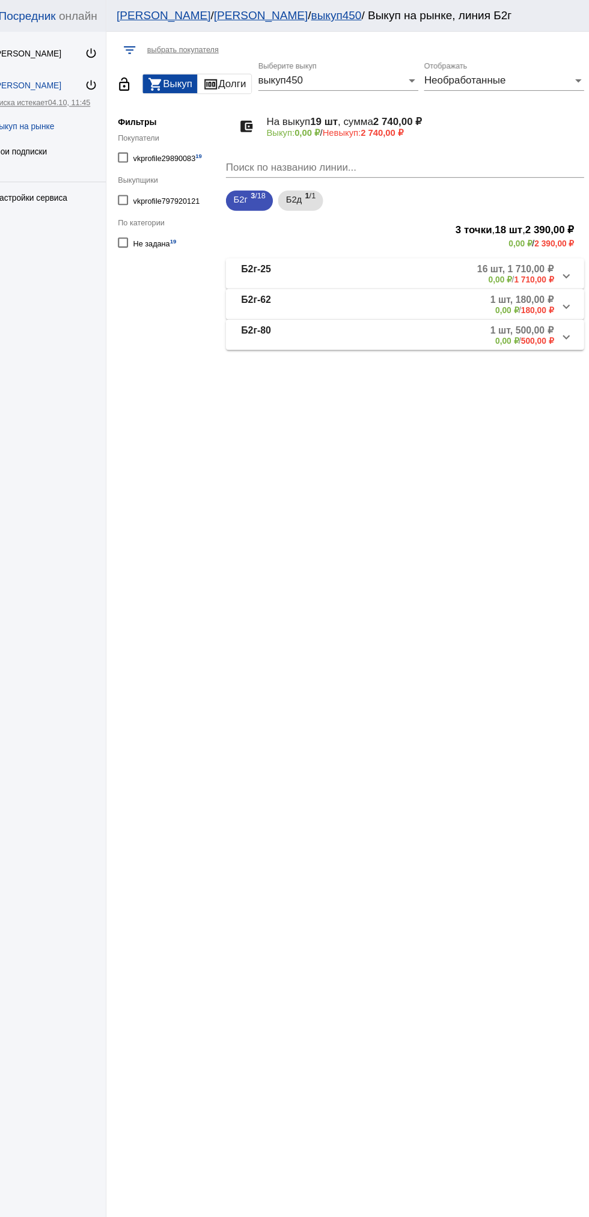
click at [461, 263] on mat-panel-description "16 шт, 1 710,00 ₽ 0,00 ₽ / 1 710,00 ₽" at bounding box center [457, 259] width 196 height 20
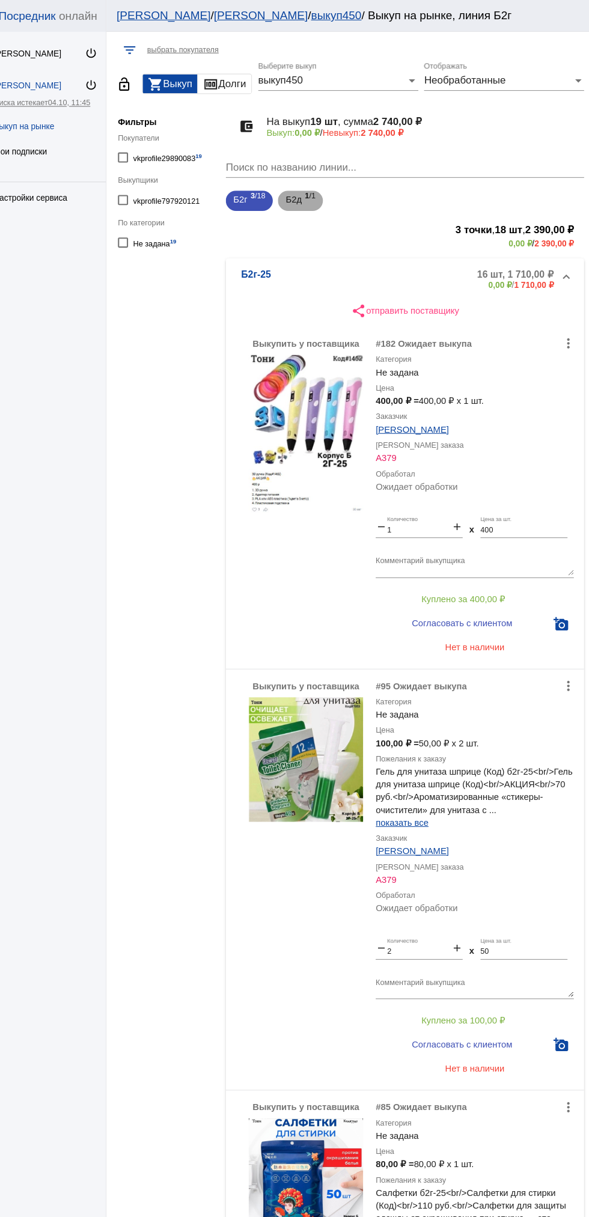
click at [310, 189] on span "Б2д" at bounding box center [309, 189] width 15 height 22
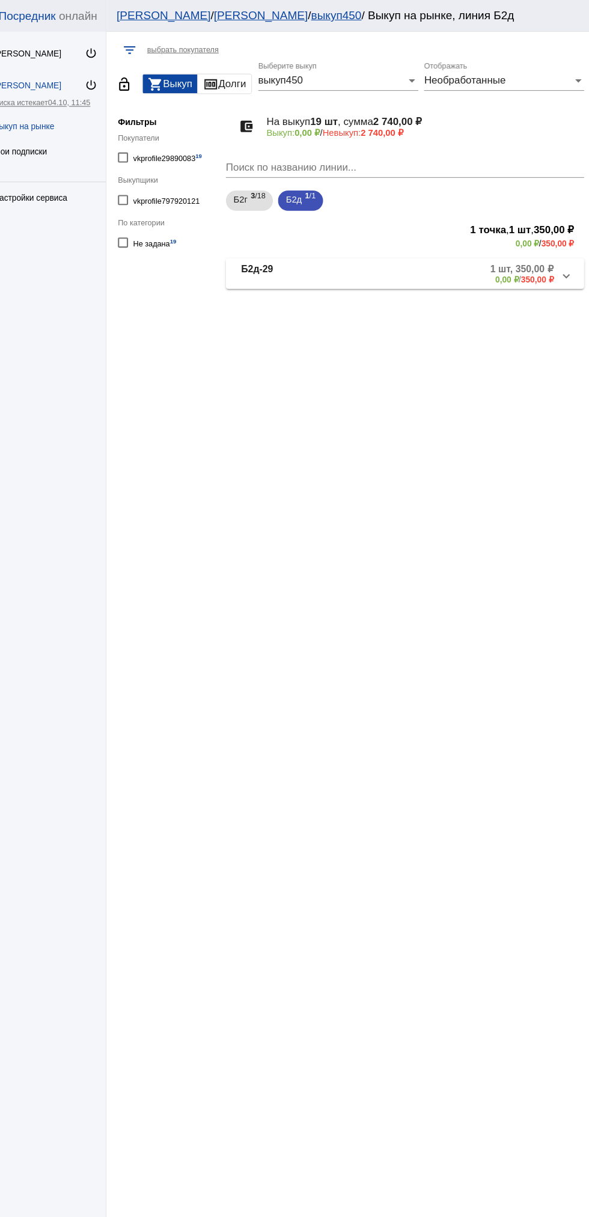
click at [407, 260] on mat-panel-description "1 шт, 350,00 ₽ 0,00 ₽ / 350,00 ₽" at bounding box center [460, 259] width 191 height 20
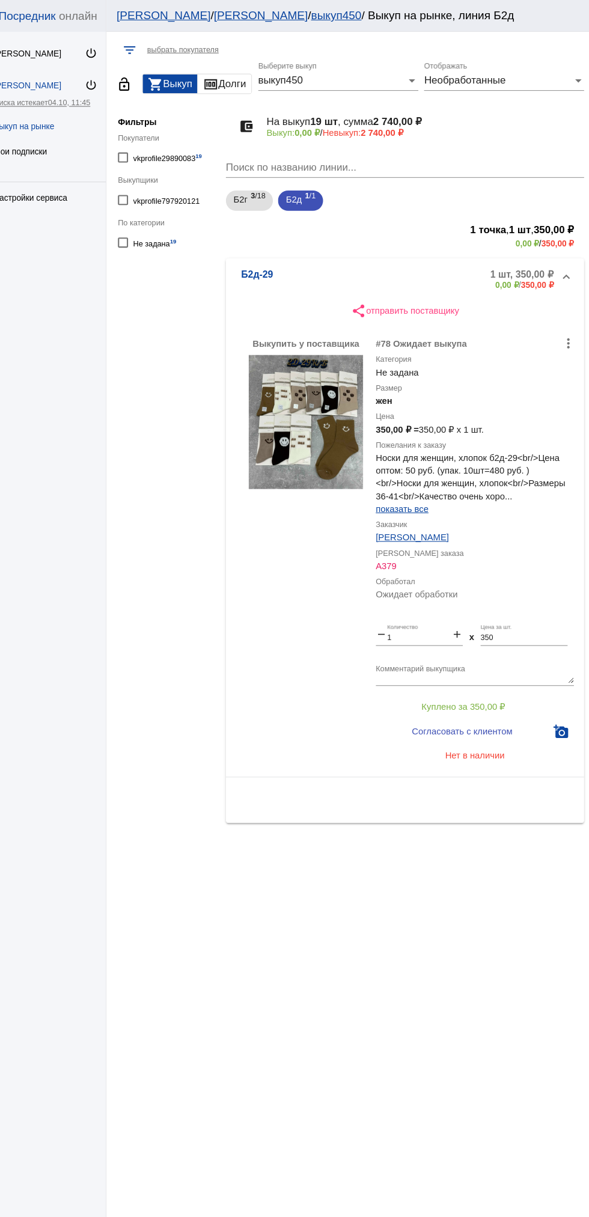
click at [344, 404] on img at bounding box center [321, 399] width 108 height 127
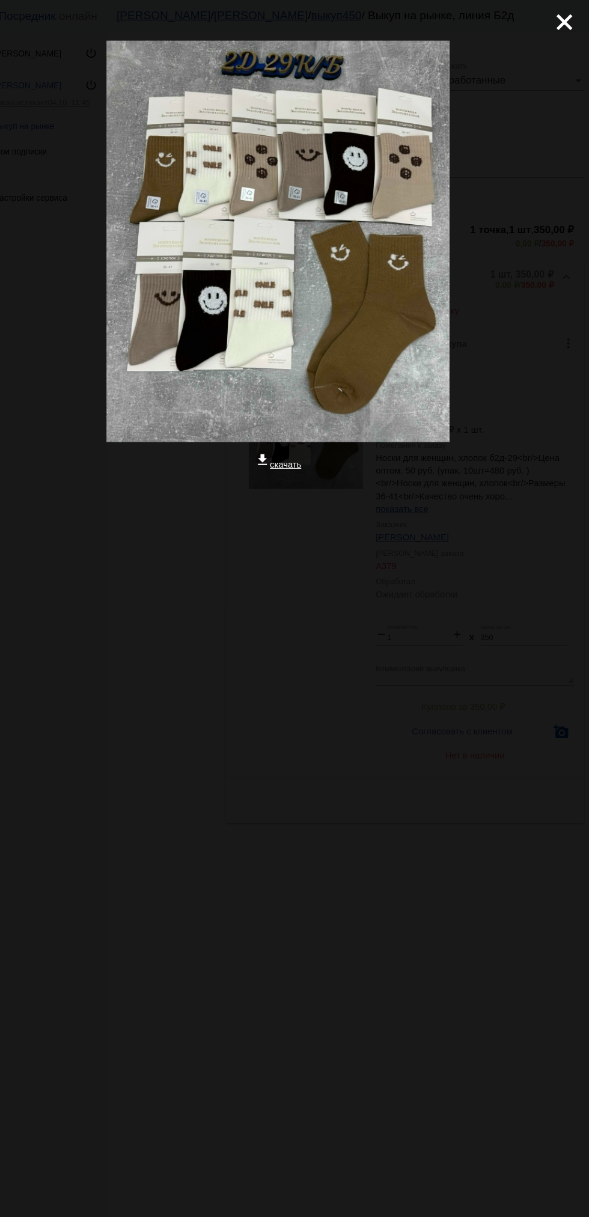
click at [568, 21] on mat-icon "close" at bounding box center [560, 16] width 14 height 14
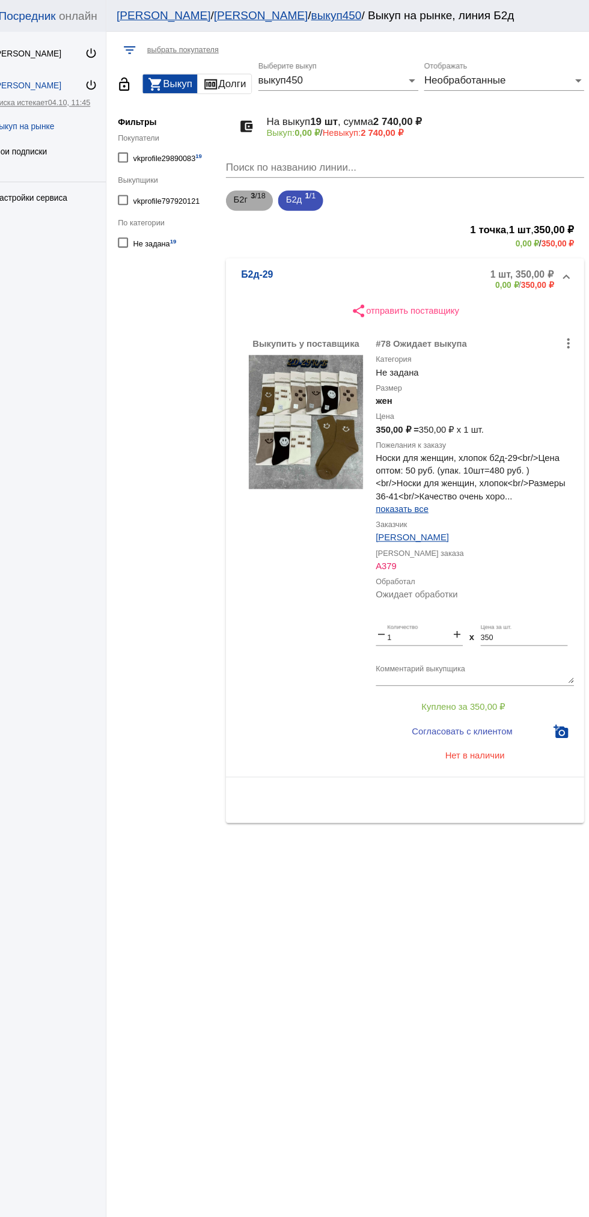
click at [259, 190] on span "Б2г" at bounding box center [258, 189] width 13 height 22
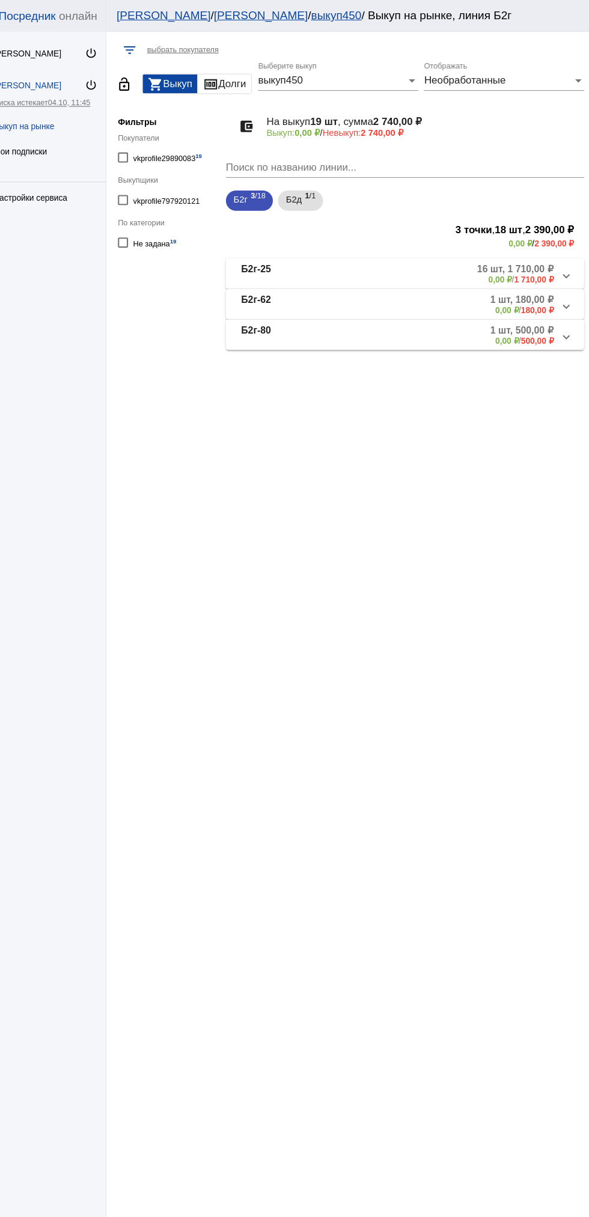
click at [363, 255] on mat-panel-description "16 шт, 1 710,00 ₽ 0,00 ₽ / 1 710,00 ₽" at bounding box center [457, 259] width 196 height 20
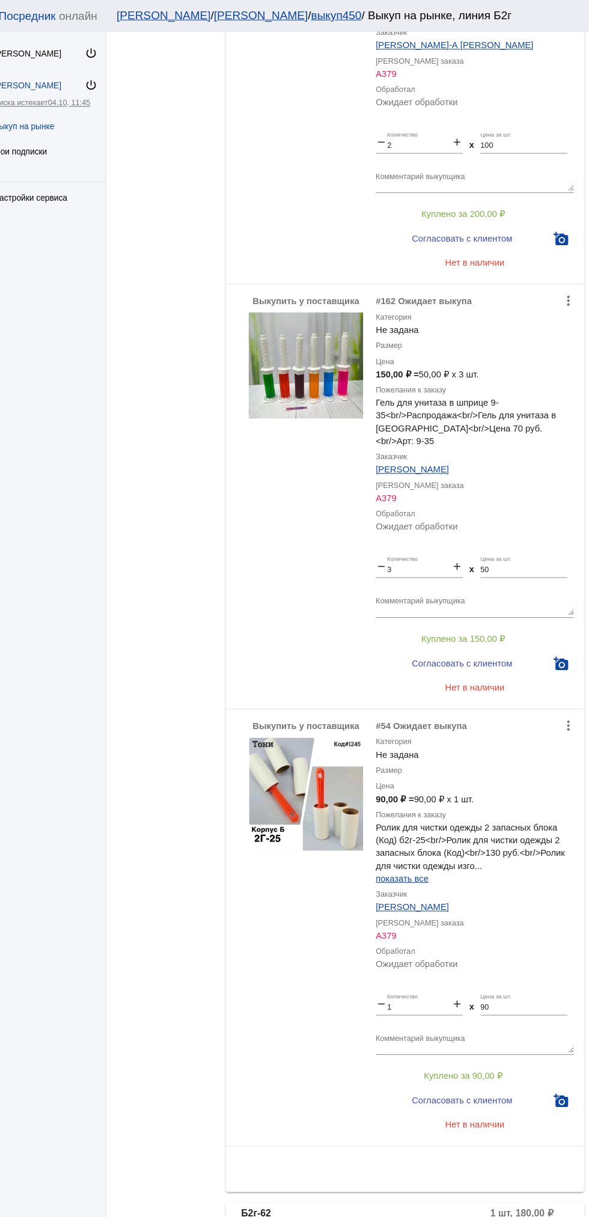
scroll to position [3978, 0]
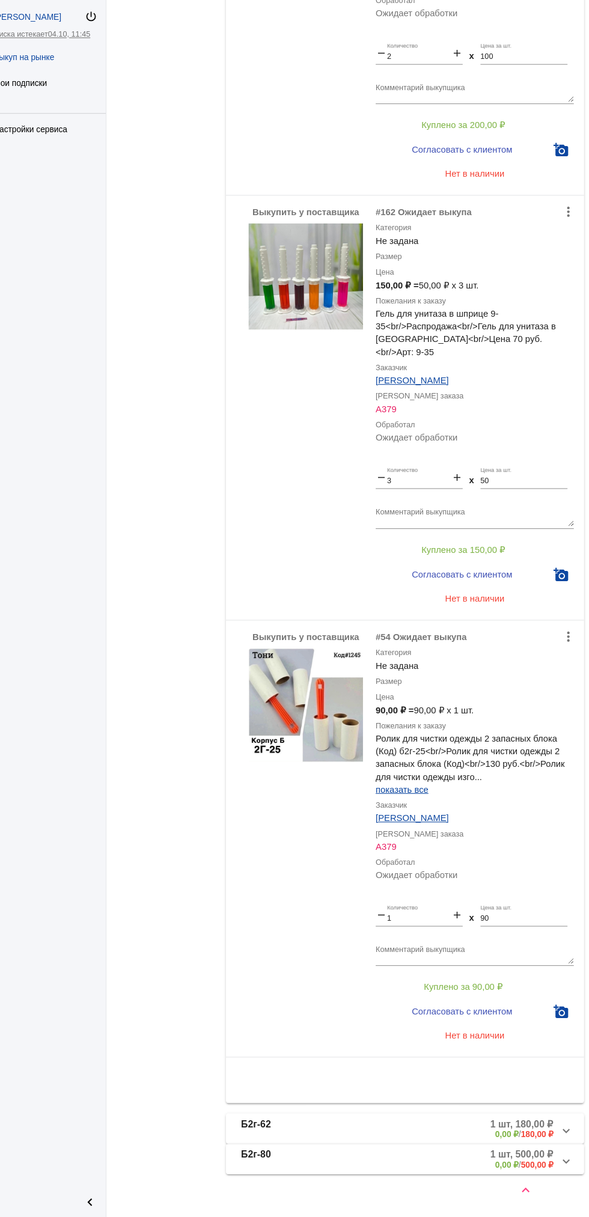
click at [271, 367] on img at bounding box center [321, 326] width 108 height 100
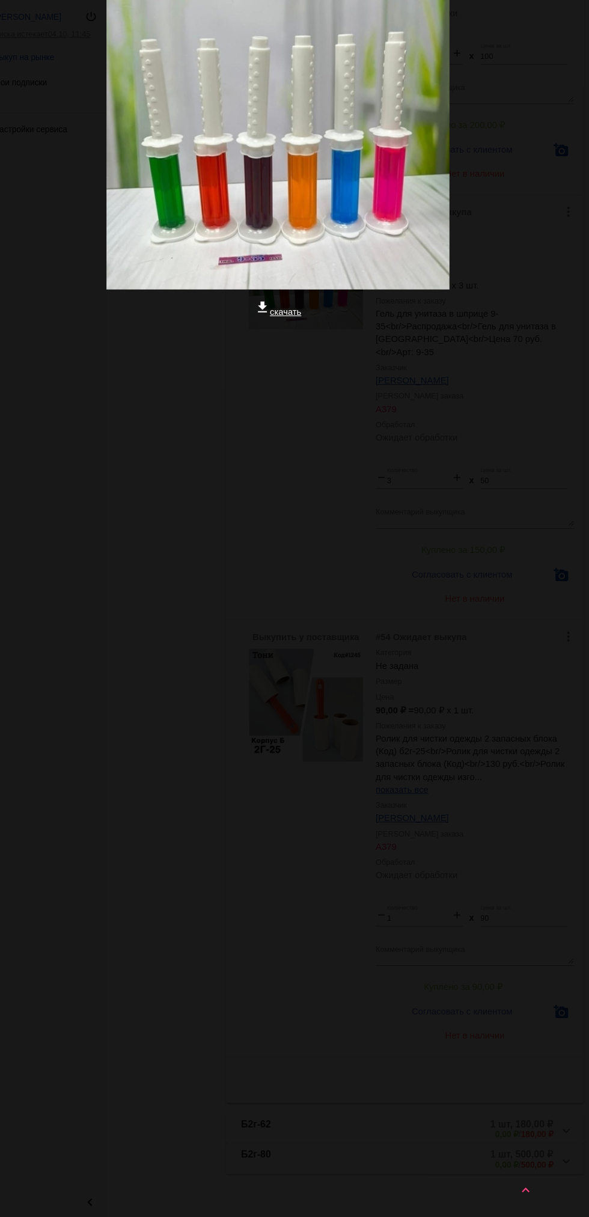
scroll to position [0, 0]
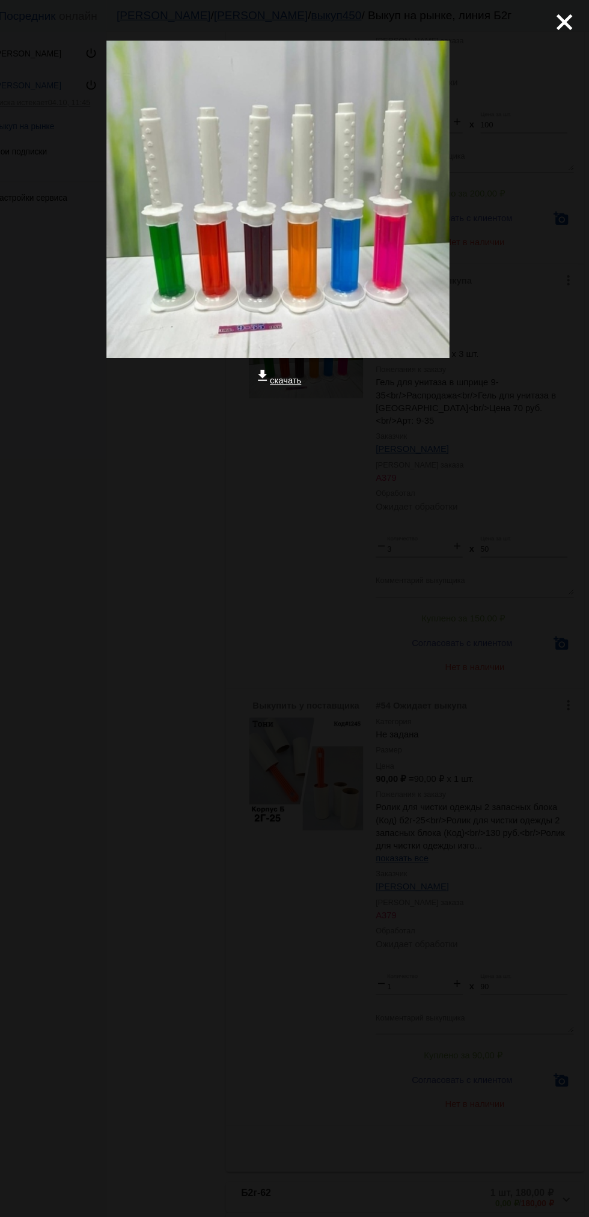
click at [542, 635] on app-image-viewer "close get_app скачать" at bounding box center [294, 608] width 589 height 1217
click at [565, 23] on mat-icon "close" at bounding box center [560, 16] width 14 height 14
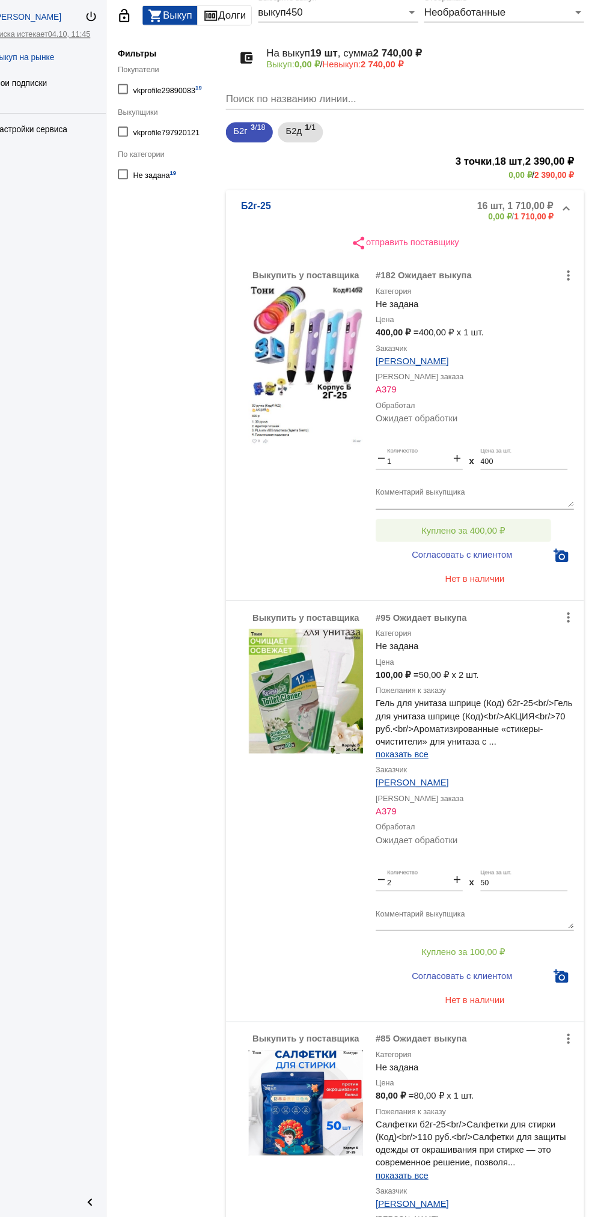
click at [501, 566] on span "Куплено за 400,00 ₽" at bounding box center [469, 567] width 79 height 10
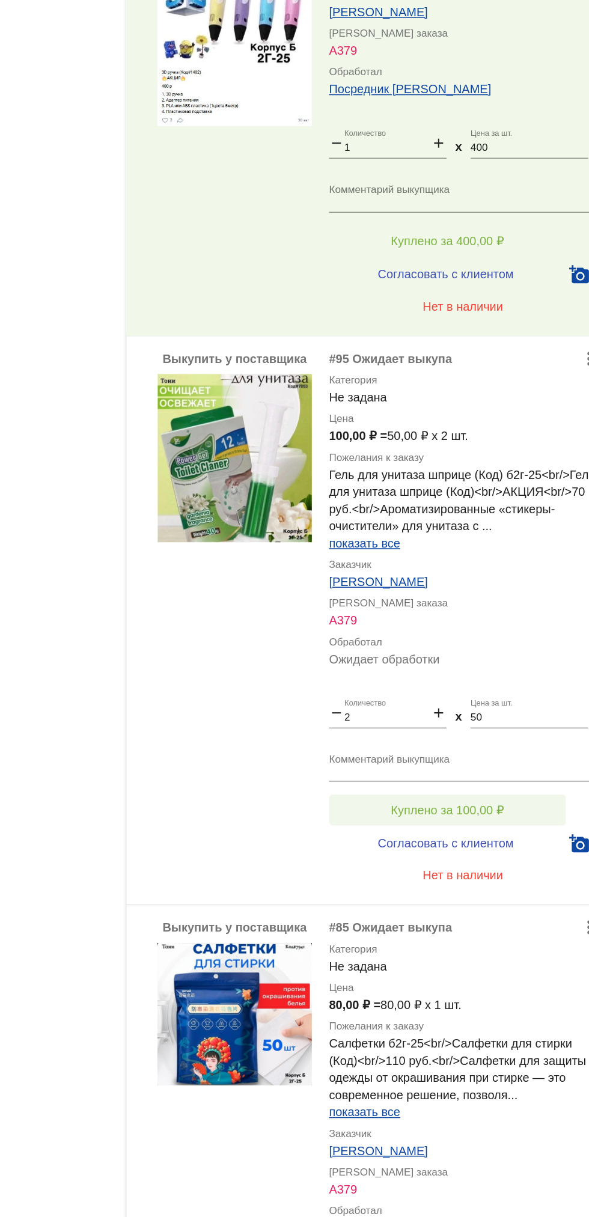
click at [498, 709] on span "Куплено за 100,00 ₽" at bounding box center [469, 710] width 79 height 10
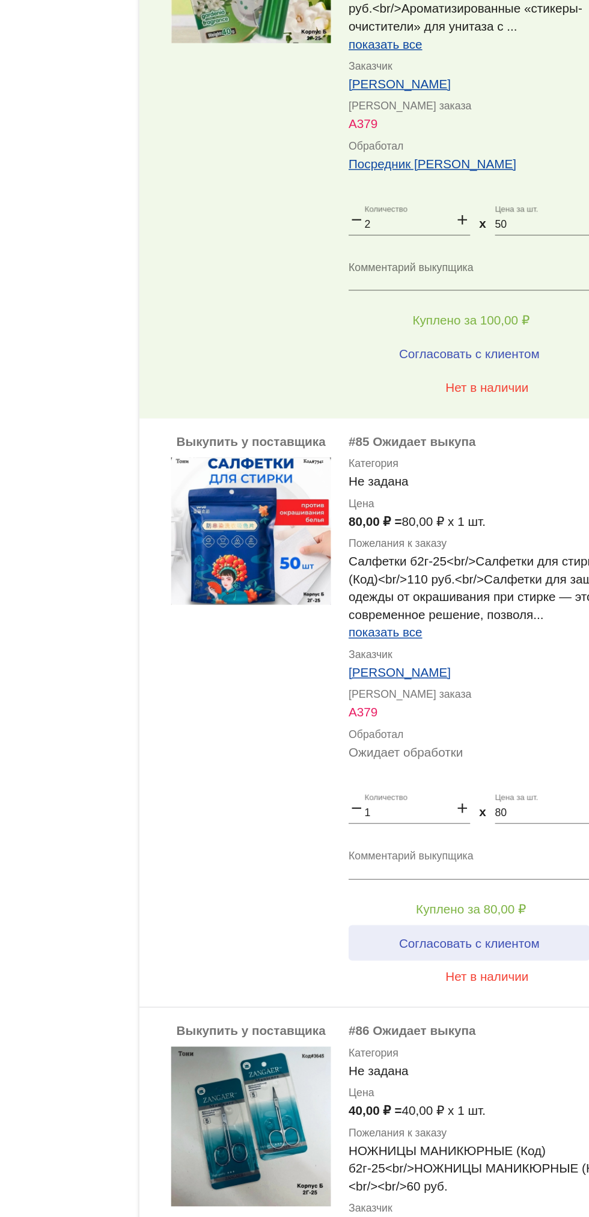
click at [504, 878] on button "Согласовать с клиентом" at bounding box center [468, 868] width 163 height 24
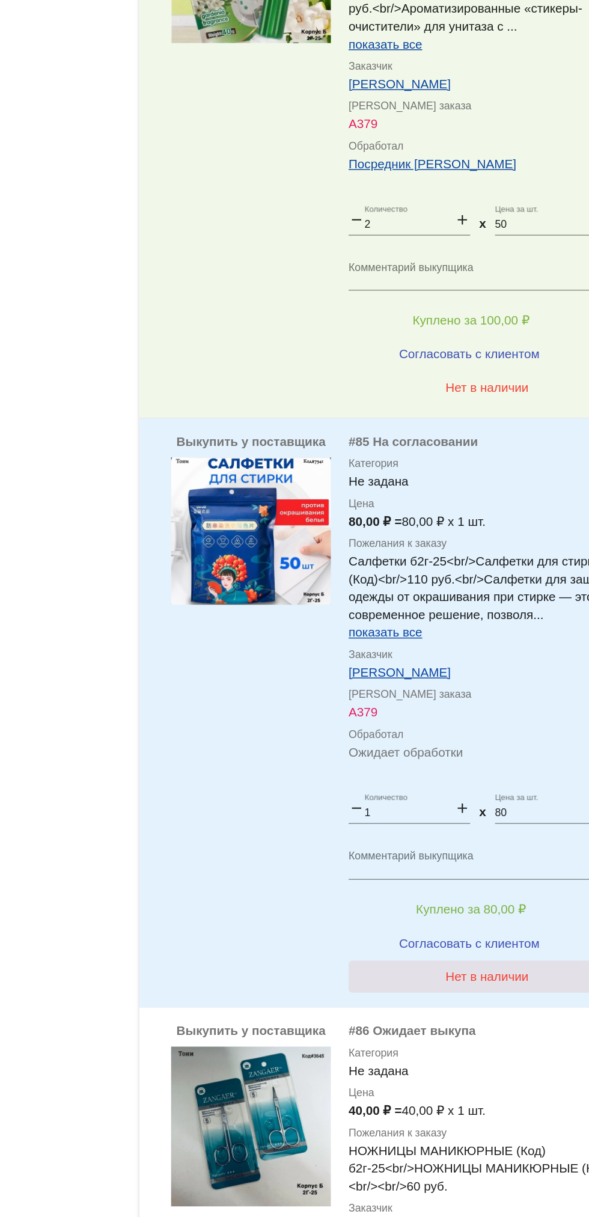
click at [503, 892] on span "Нет в наличии" at bounding box center [481, 891] width 56 height 10
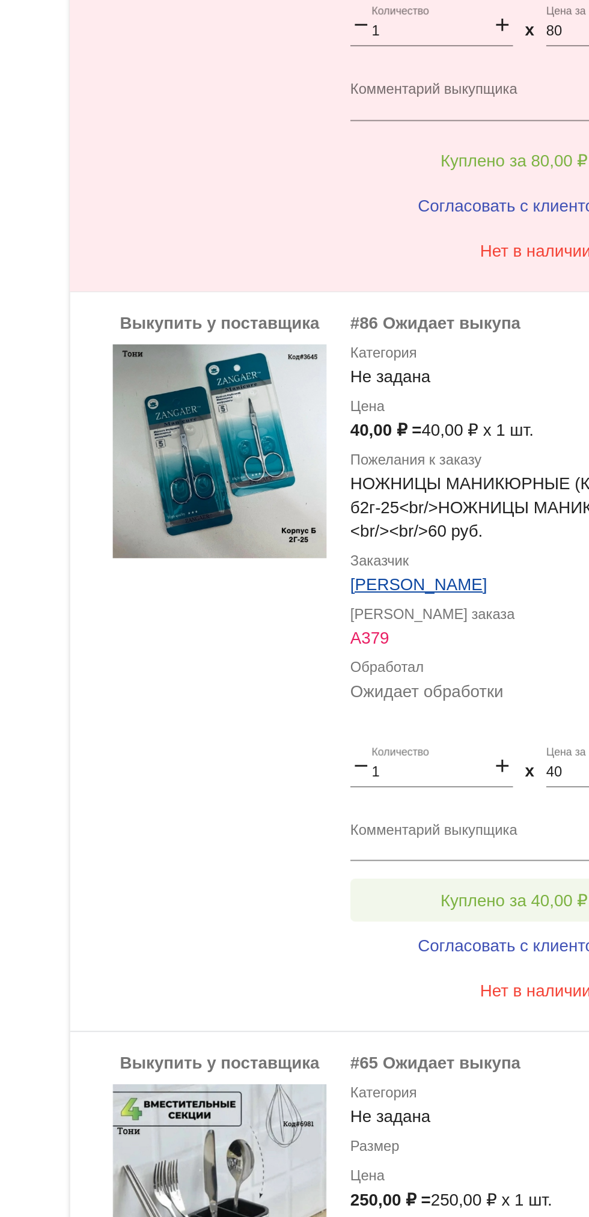
click at [476, 739] on button "Куплено за 40,00 ₽" at bounding box center [470, 748] width 166 height 22
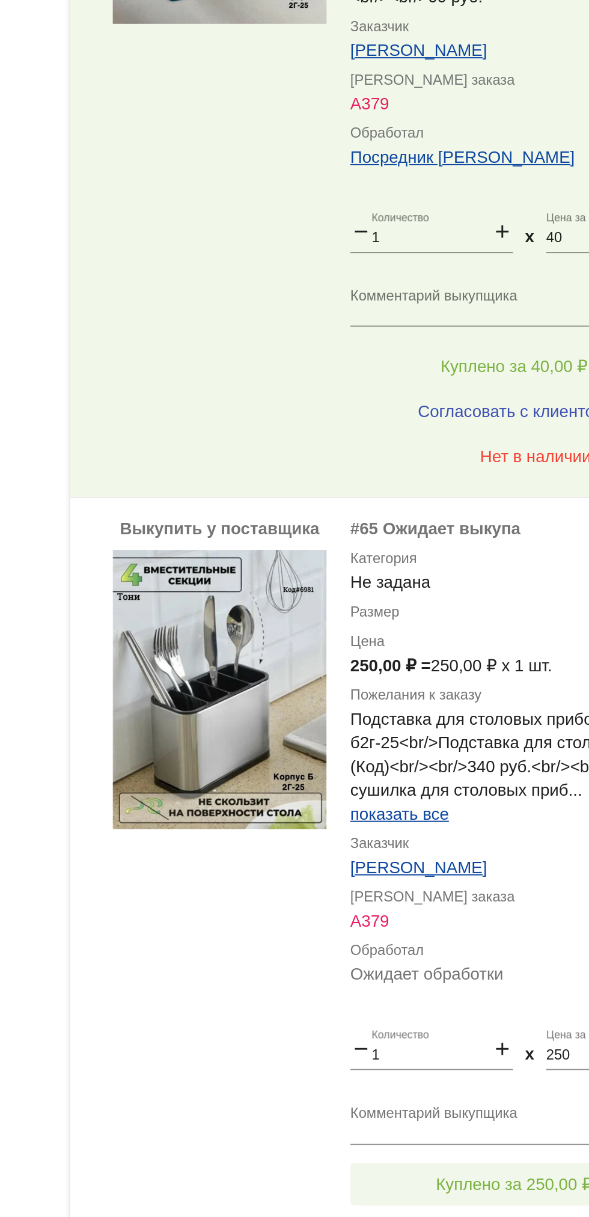
click at [478, 882] on button "Куплено за 250,00 ₽" at bounding box center [470, 891] width 166 height 22
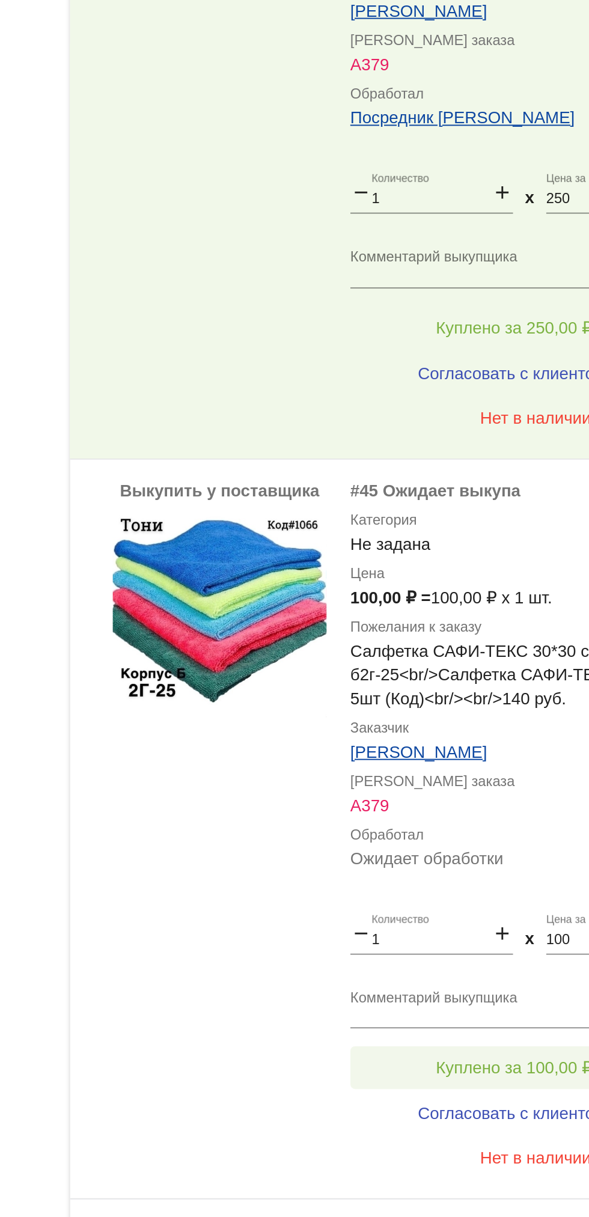
click at [478, 826] on button "Куплено за 100,00 ₽" at bounding box center [470, 833] width 166 height 22
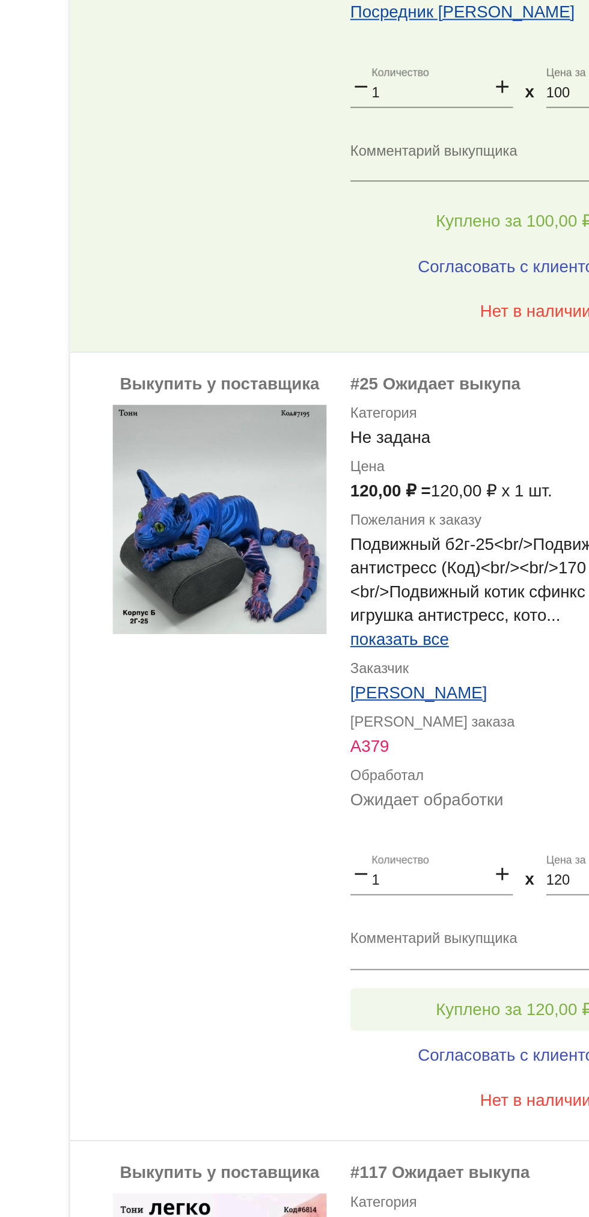
click at [478, 795] on button "Куплено за 120,00 ₽" at bounding box center [470, 803] width 166 height 22
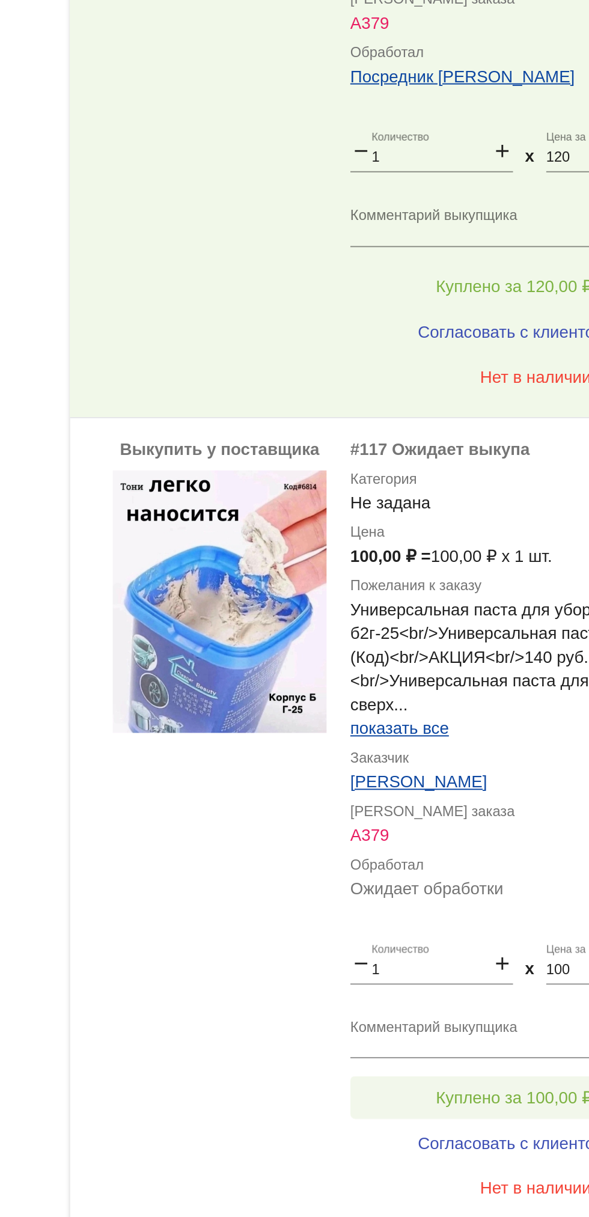
click at [484, 856] on button "Куплено за 100,00 ₽" at bounding box center [470, 848] width 166 height 22
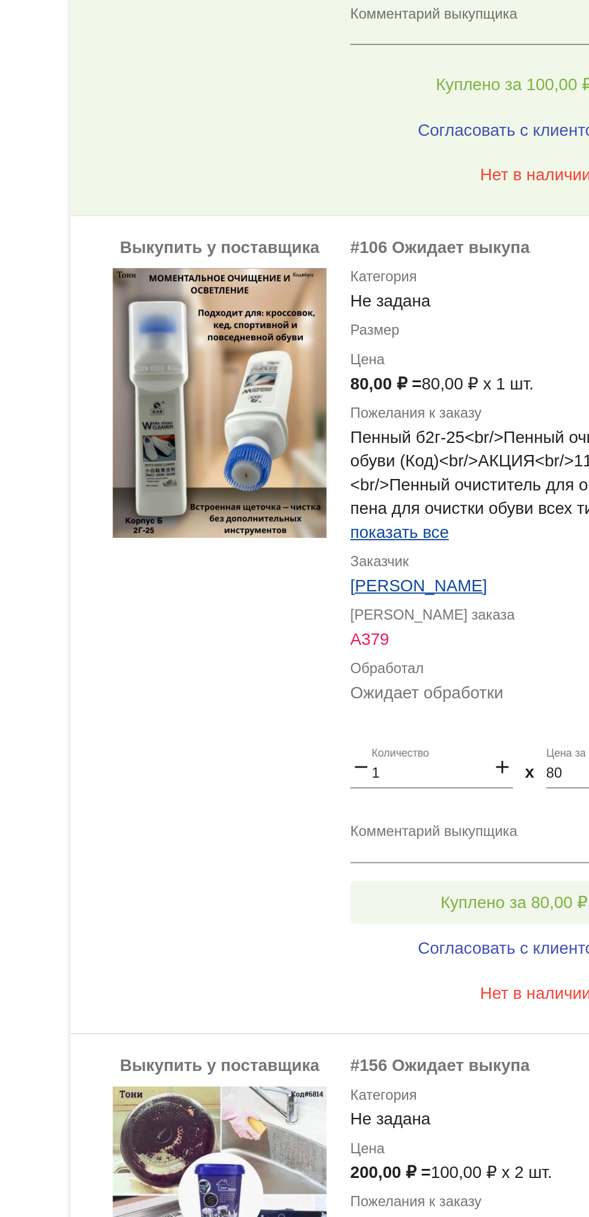
click at [465, 744] on span "Куплено за 80,00 ₽" at bounding box center [470, 749] width 75 height 10
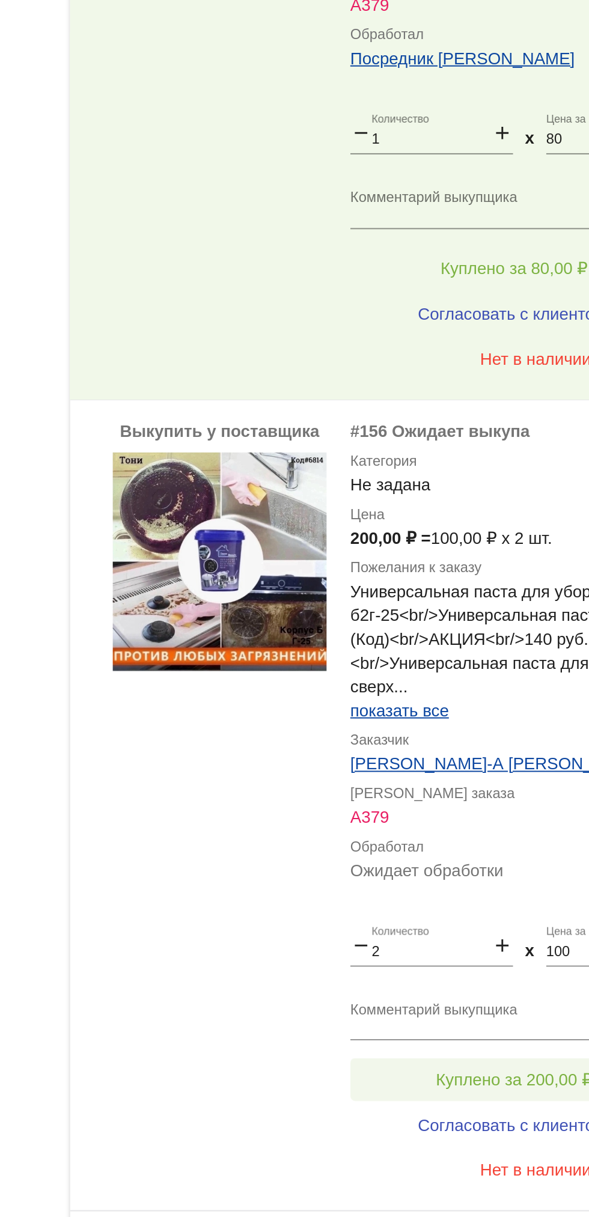
click at [474, 833] on button "Куплено за 200,00 ₽" at bounding box center [470, 839] width 166 height 22
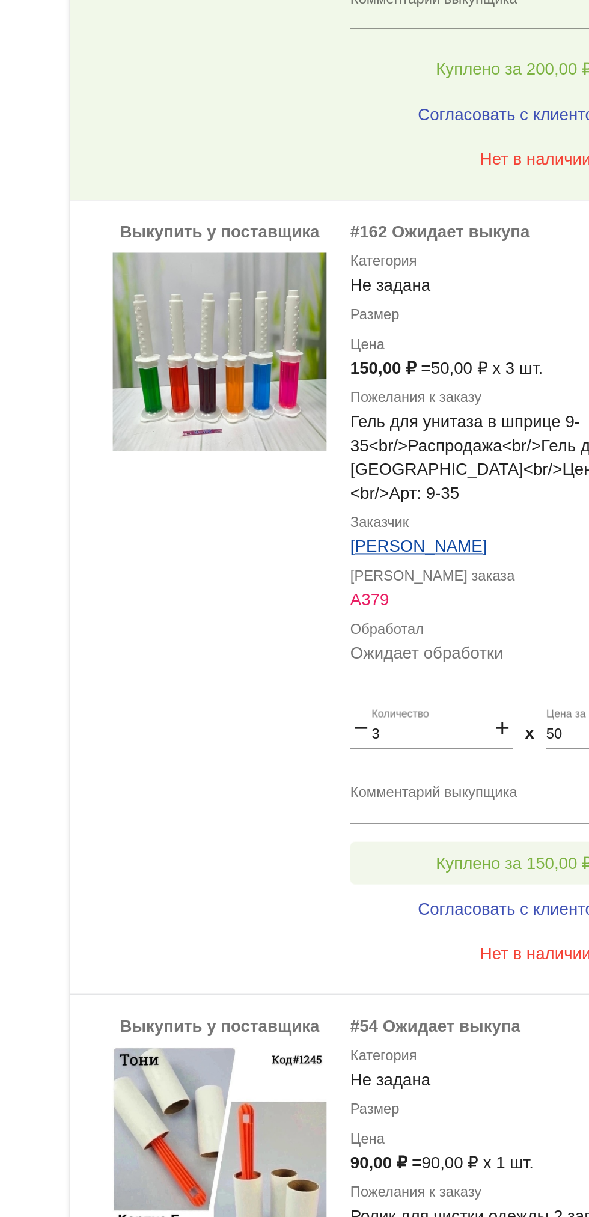
click at [471, 724] on span "Куплено за 150,00 ₽" at bounding box center [469, 729] width 79 height 10
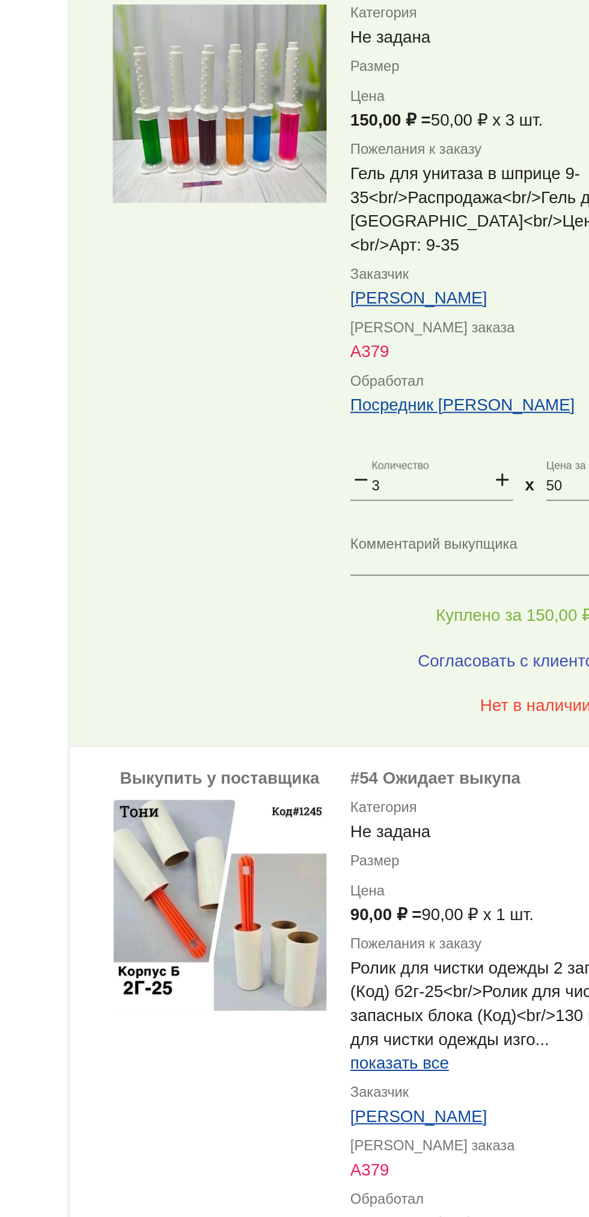
scroll to position [3978, 0]
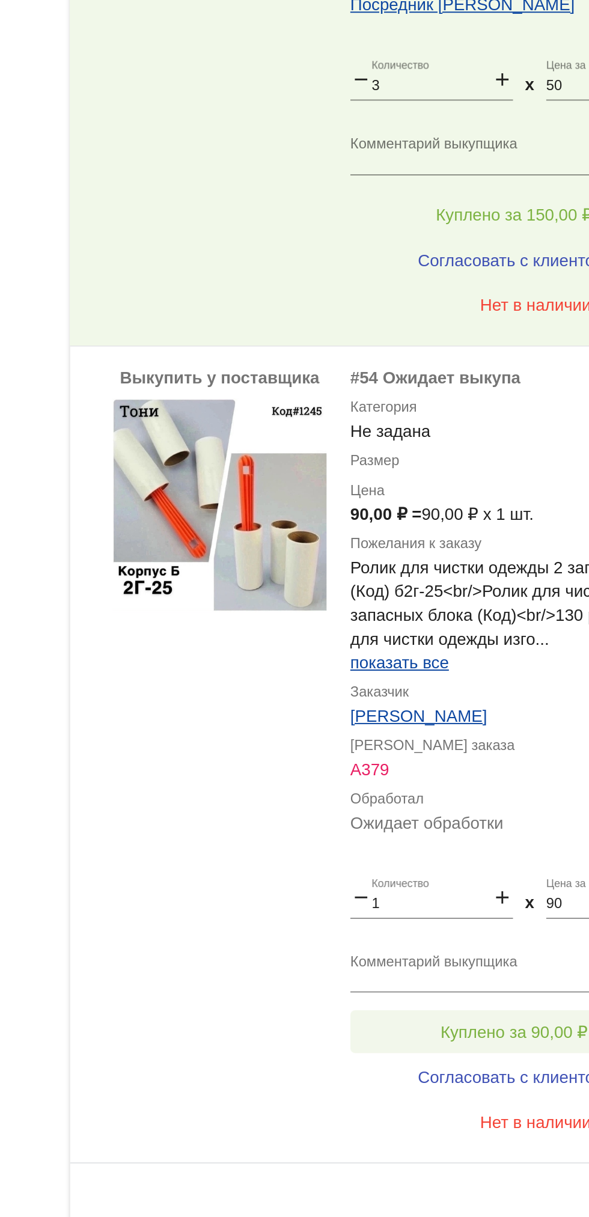
click at [482, 988] on button "Куплено за 90,00 ₽" at bounding box center [470, 999] width 166 height 22
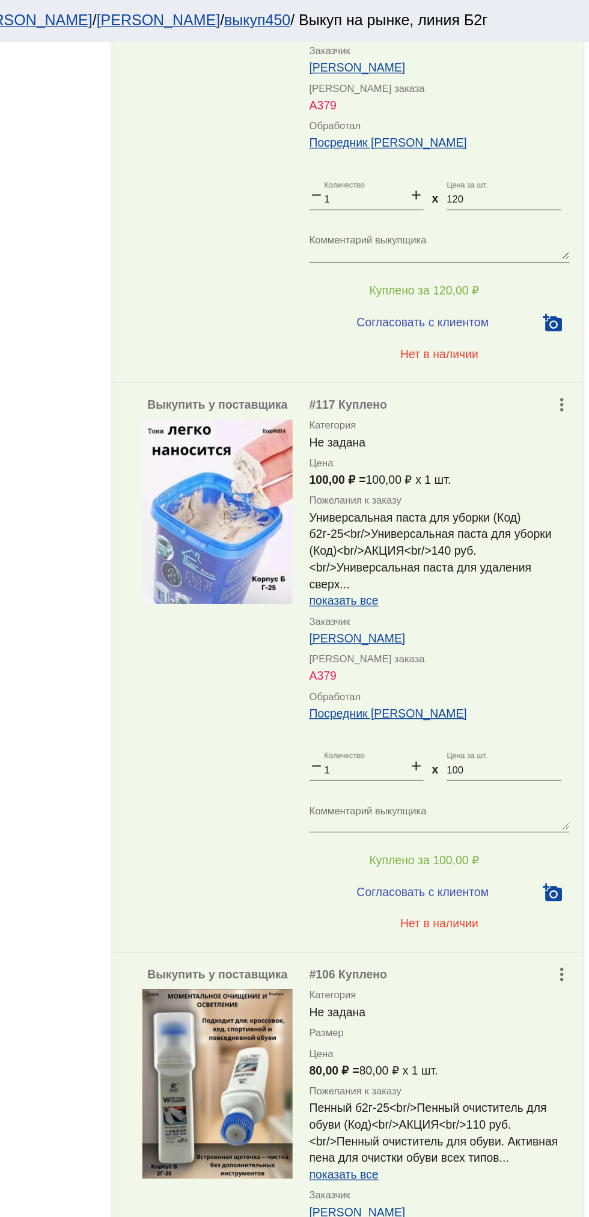
scroll to position [4047, 0]
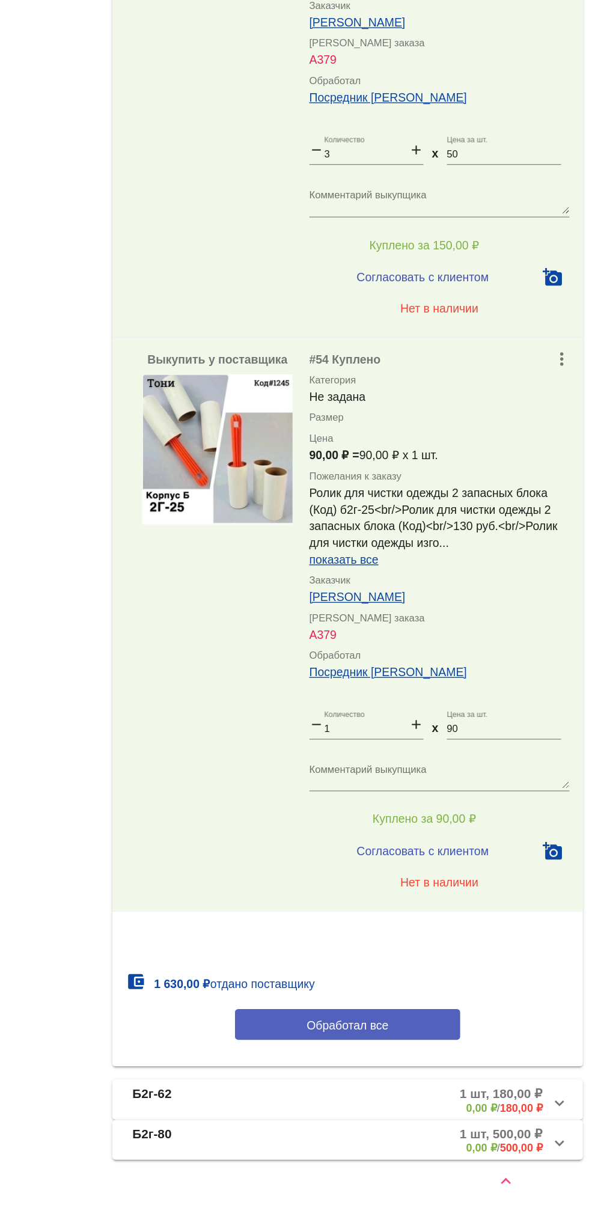
click at [428, 1073] on span "Обработал все" at bounding box center [414, 1078] width 59 height 10
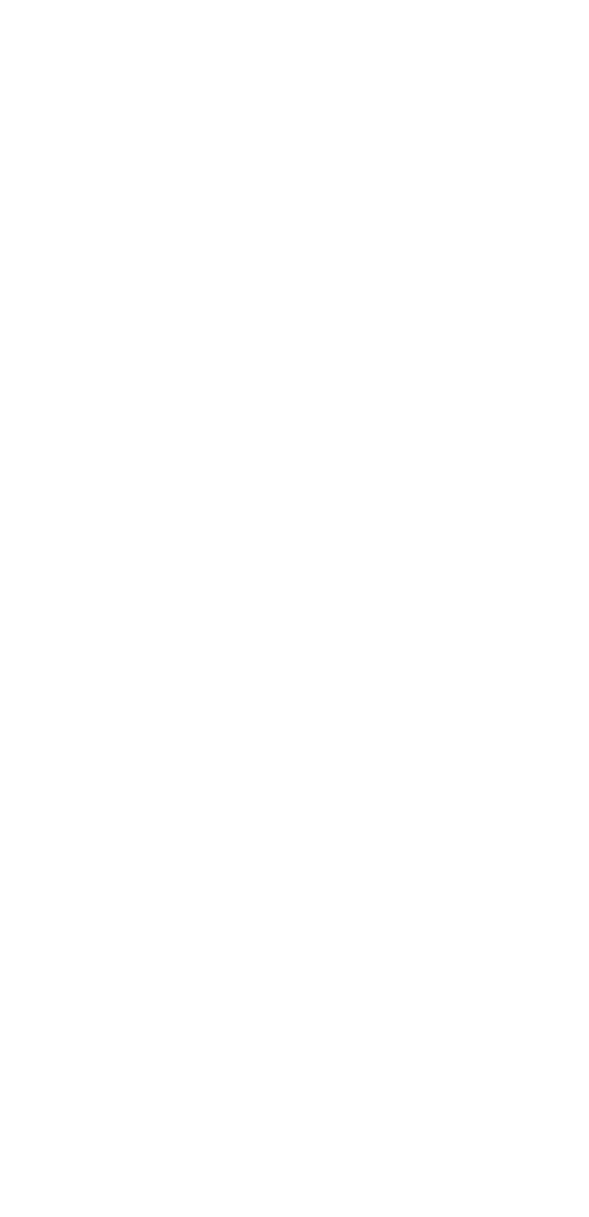
scroll to position [0, 0]
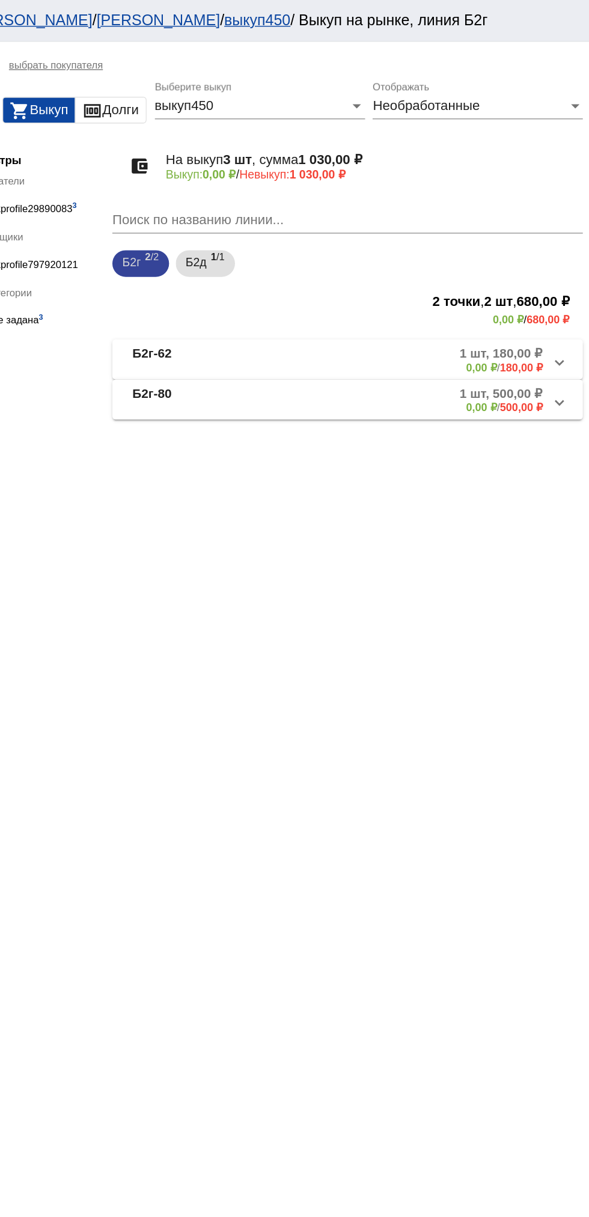
click at [315, 202] on div "Б2г 2 /2 Б2д 1 /1" at bounding box center [415, 190] width 344 height 24
click at [319, 191] on span "1 /1" at bounding box center [321, 190] width 10 height 25
click at [428, 260] on mat-panel-description "1 шт, 350,00 ₽ 0,00 ₽ / 350,00 ₽" at bounding box center [460, 259] width 191 height 20
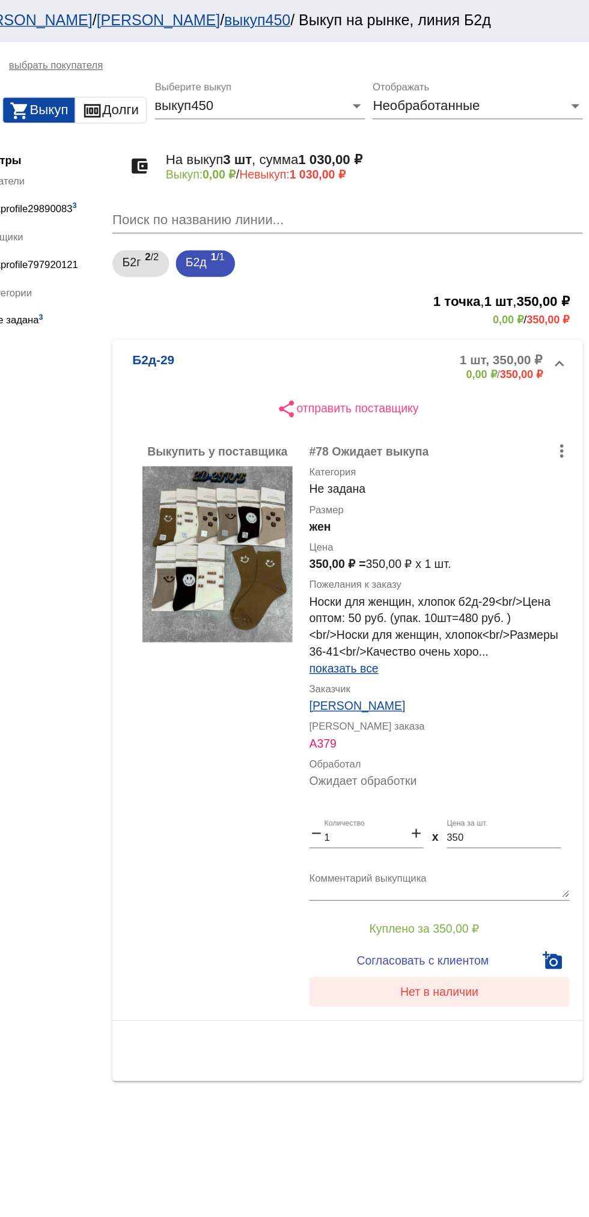
click at [490, 710] on span "Нет в наличии" at bounding box center [481, 715] width 56 height 10
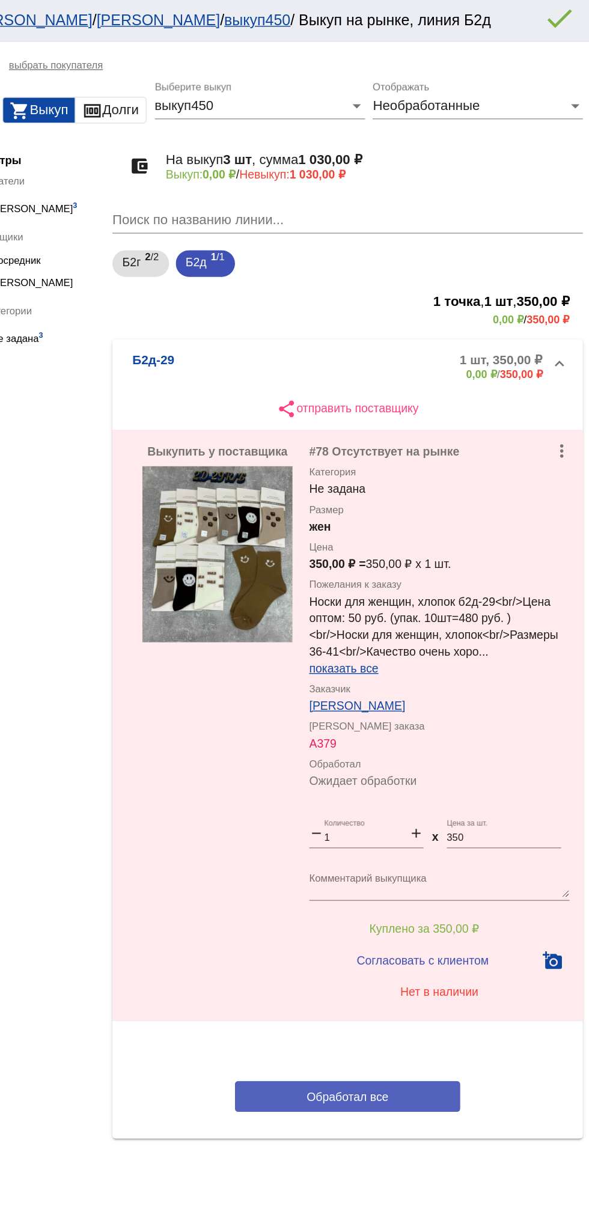
click at [474, 782] on button "Обработал все" at bounding box center [415, 790] width 162 height 22
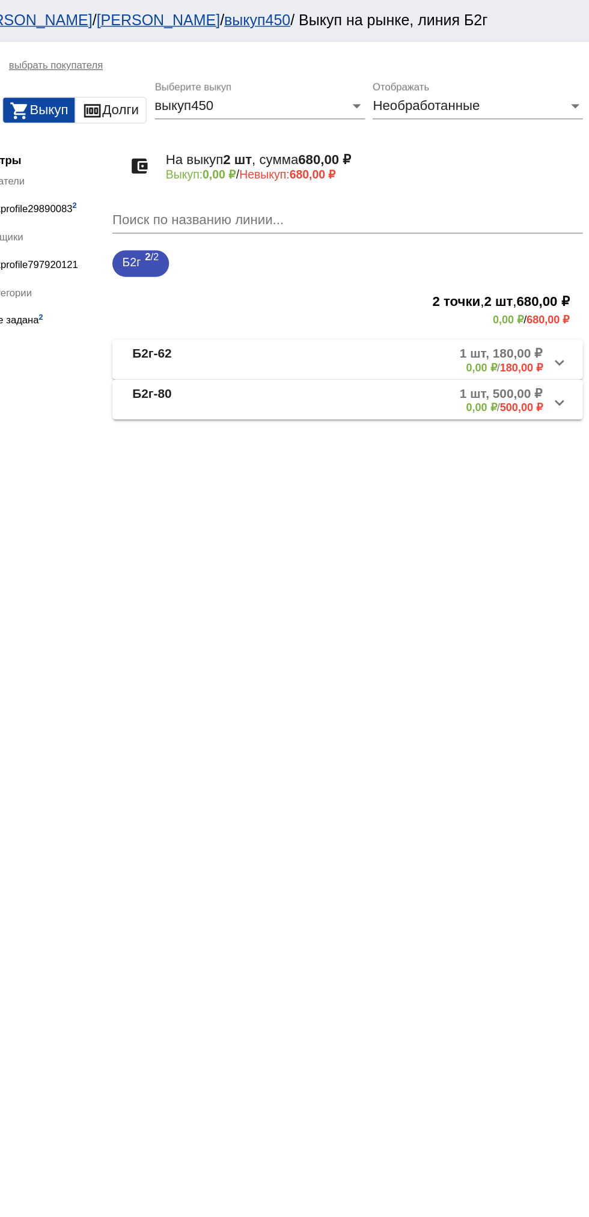
click at [488, 249] on mat-expansion-panel-header "Б2г-62 1 шт, 180,00 ₽ 0,00 ₽ / 180,00 ₽" at bounding box center [414, 259] width 339 height 29
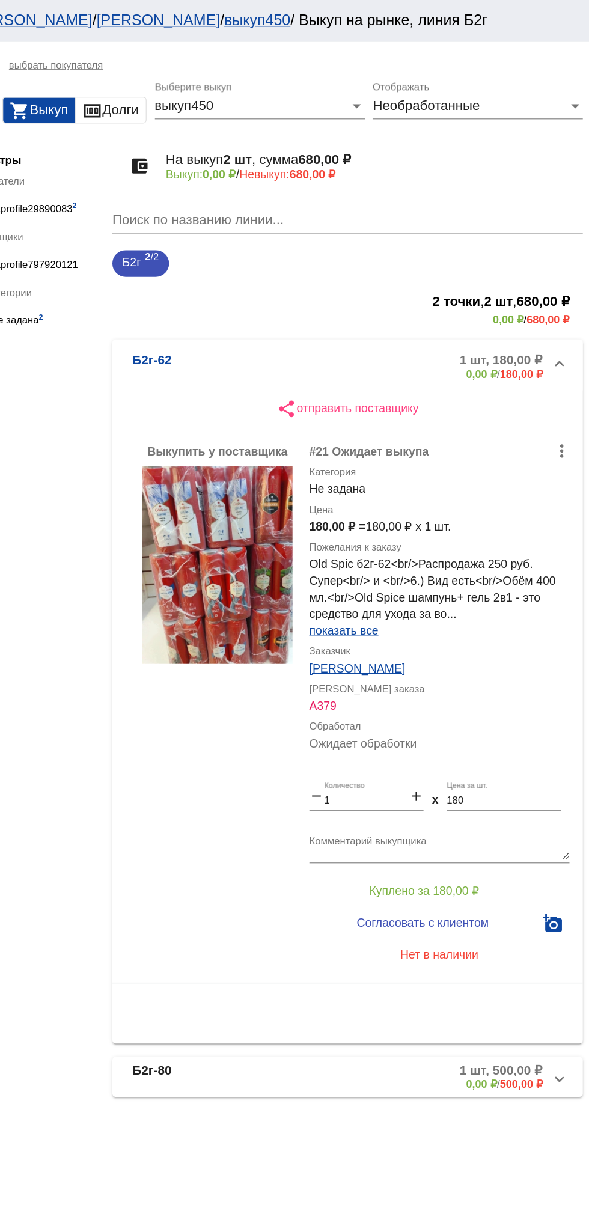
click at [460, 257] on mat-panel-description "1 шт, 180,00 ₽ 0,00 ₽ / 180,00 ₽" at bounding box center [460, 264] width 192 height 20
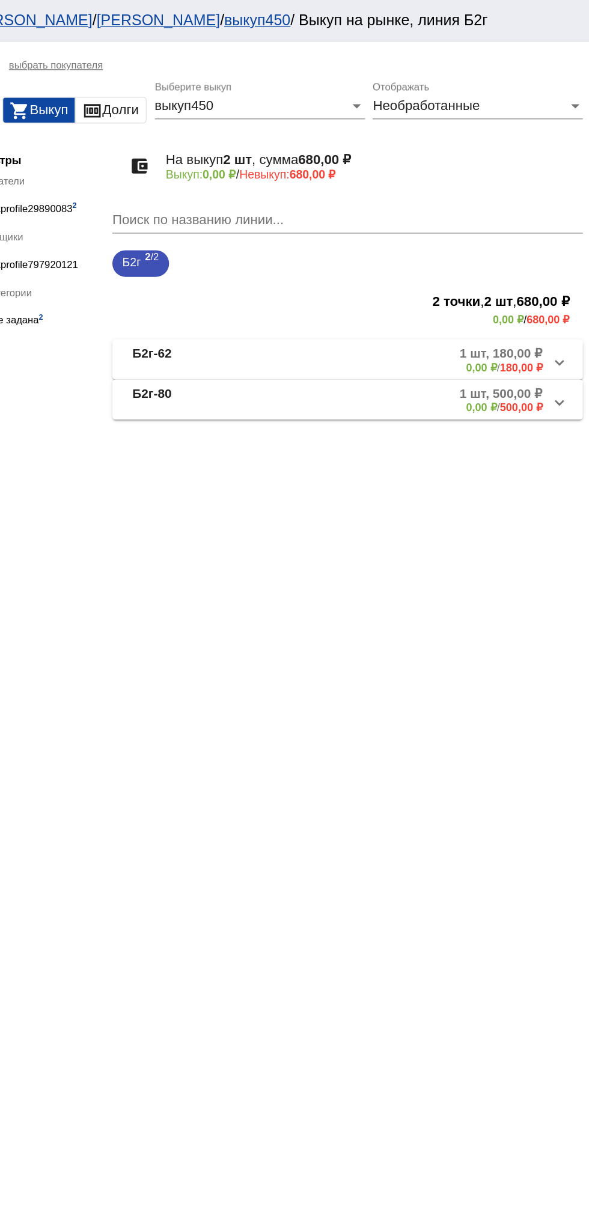
click at [463, 282] on mat-panel-description "1 шт, 500,00 ₽ 0,00 ₽ / 500,00 ₽" at bounding box center [460, 288] width 192 height 20
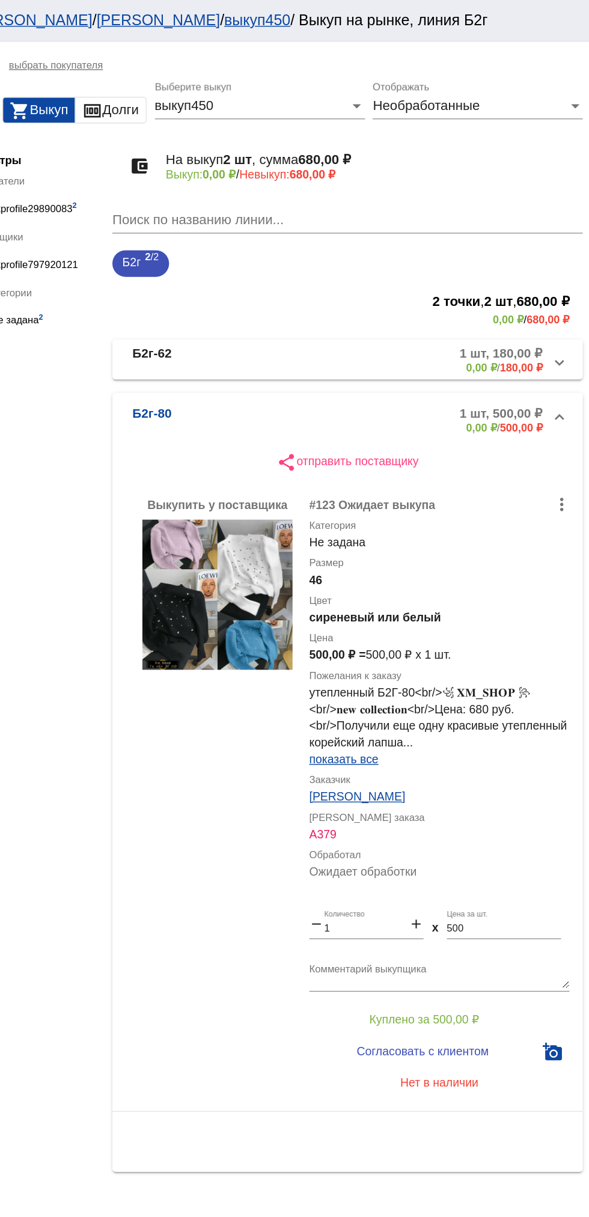
click at [289, 246] on mat-expansion-panel-header "Б2г-62 1 шт, 180,00 ₽ 0,00 ₽ / 180,00 ₽" at bounding box center [414, 259] width 339 height 29
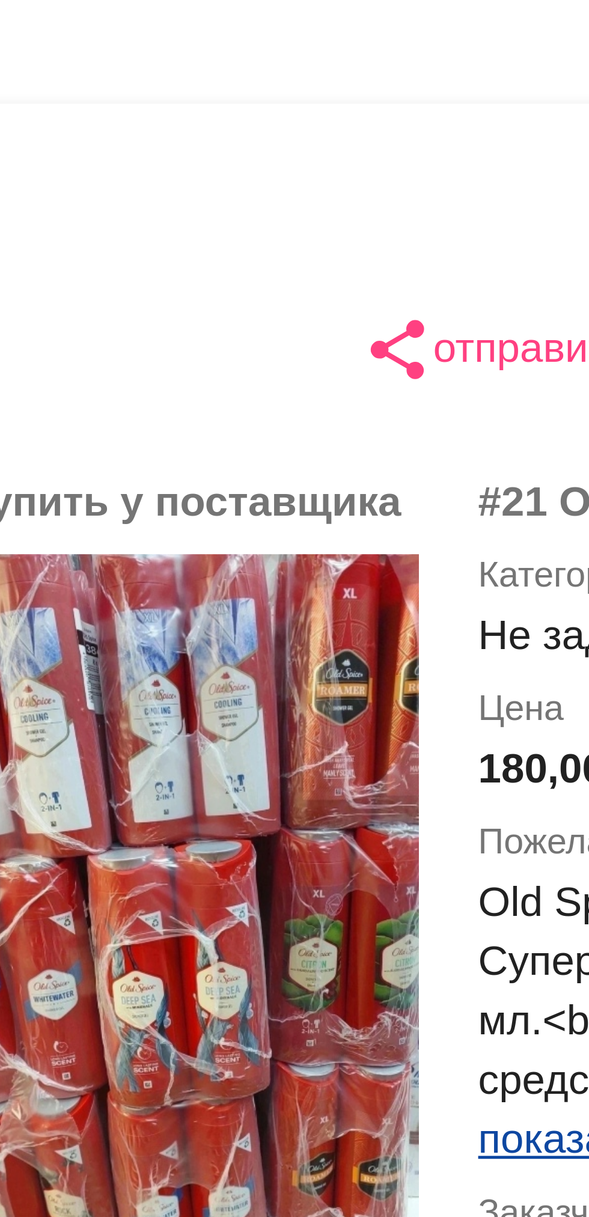
click at [327, 311] on div "Выкупить у поставщика more_vert #21 Ожидает выкупа Категория Не задана Цена 180…" at bounding box center [414, 508] width 339 height 398
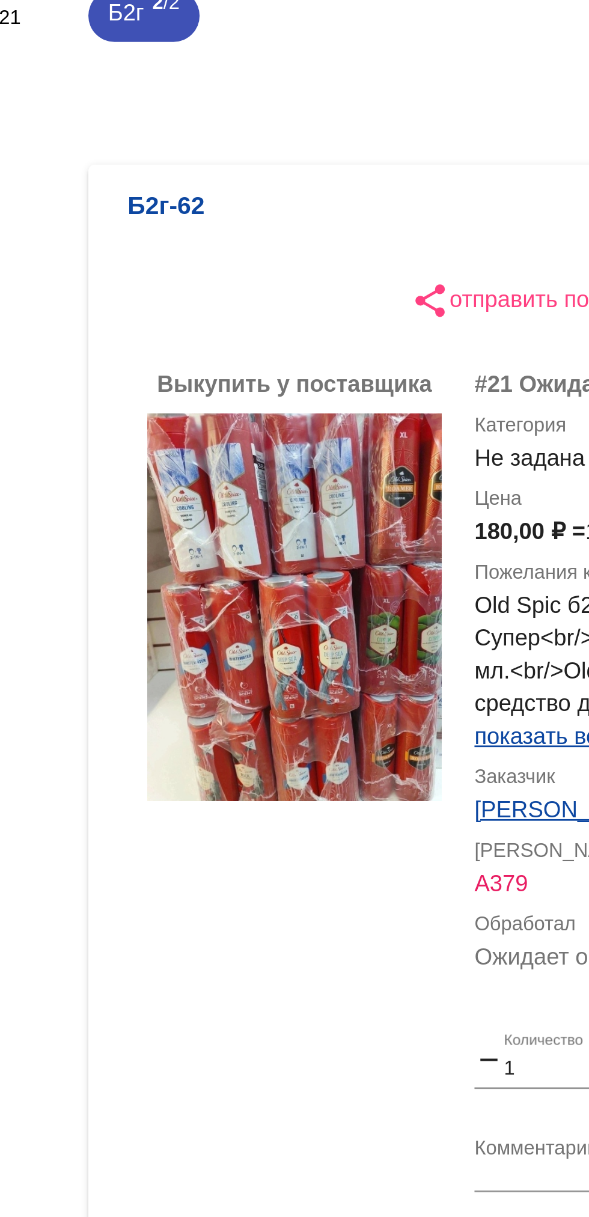
click at [277, 256] on b "Б2г-62" at bounding box center [274, 264] width 28 height 20
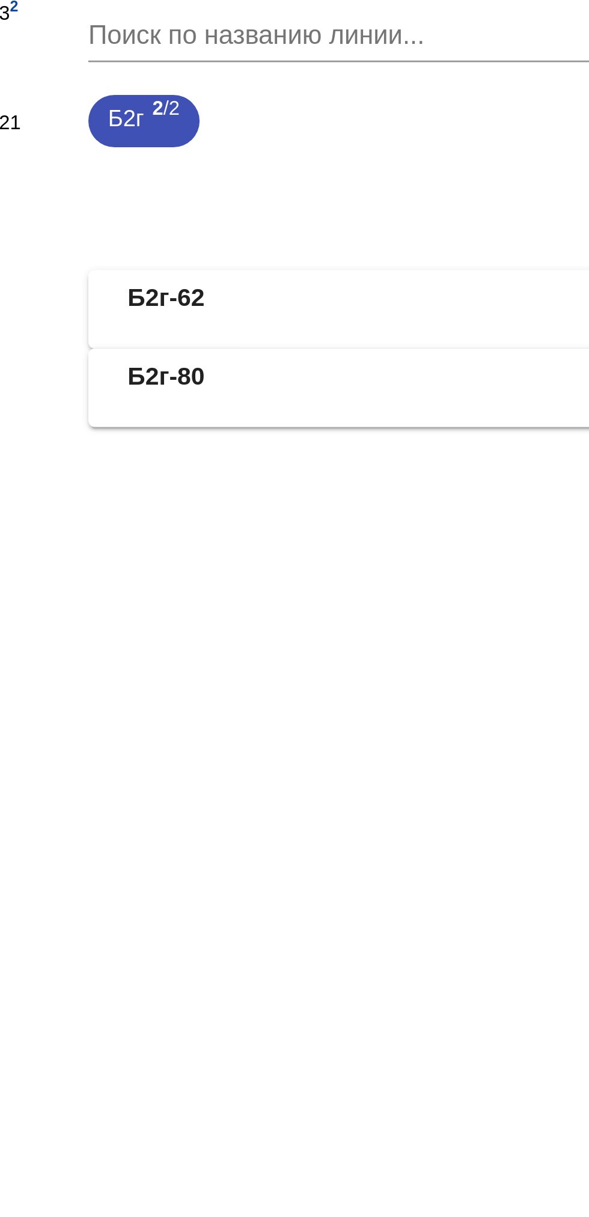
click at [278, 288] on b "Б2г-80" at bounding box center [274, 288] width 28 height 20
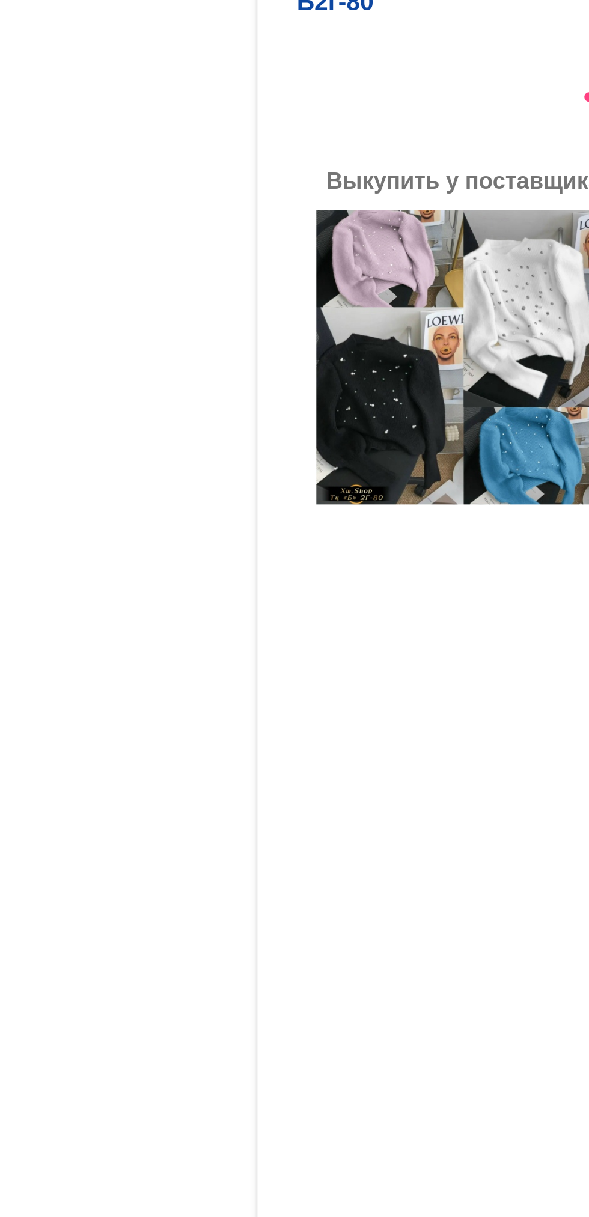
click at [321, 635] on div "Выкупить у поставщика" at bounding box center [321, 574] width 108 height 433
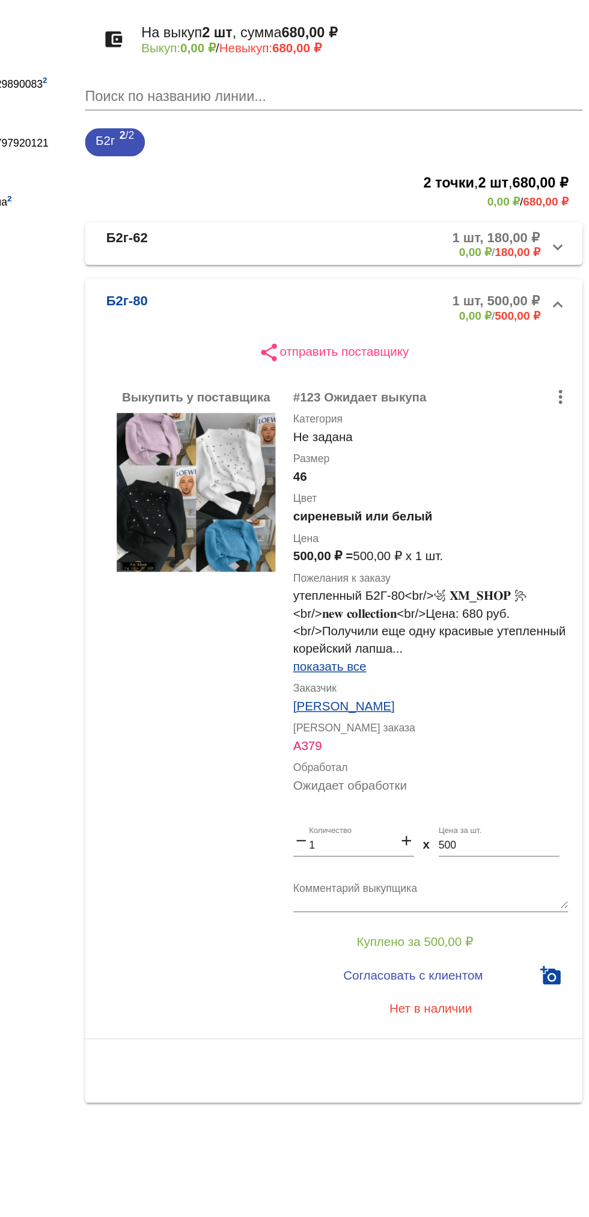
click at [501, 709] on textarea "Комментарий выкупщика" at bounding box center [481, 703] width 188 height 19
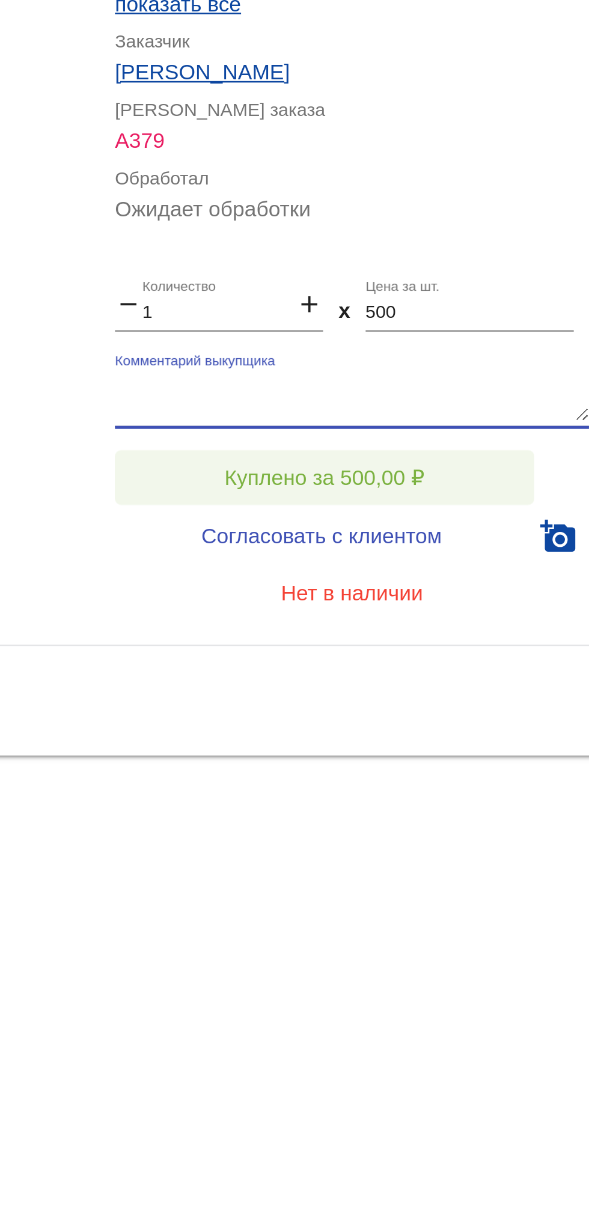
click at [501, 733] on span "Куплено за 500,00 ₽" at bounding box center [469, 735] width 79 height 10
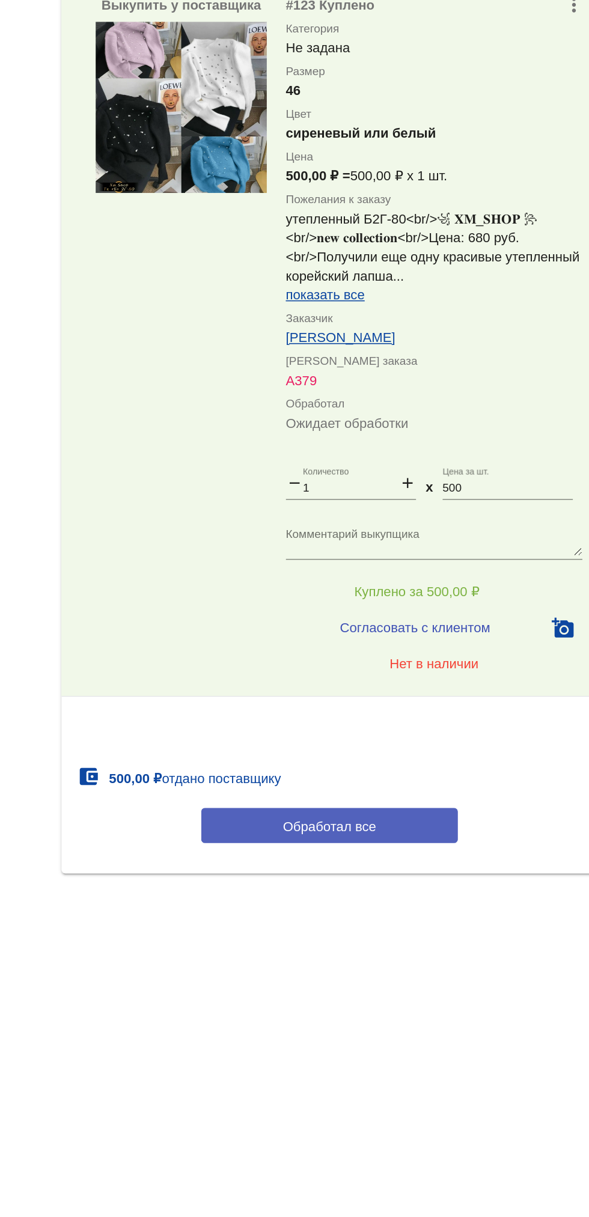
click at [461, 892] on button "Обработал все" at bounding box center [415, 882] width 162 height 22
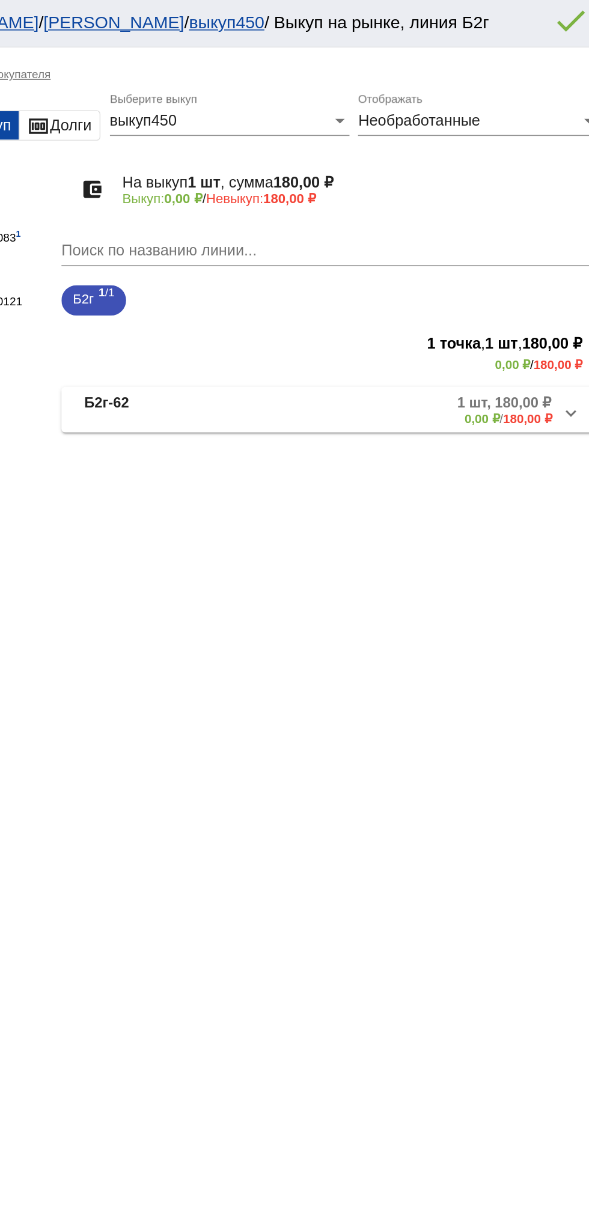
click at [402, 263] on mat-panel-description "1 шт, 180,00 ₽ 0,00 ₽ / 180,00 ₽" at bounding box center [460, 259] width 192 height 20
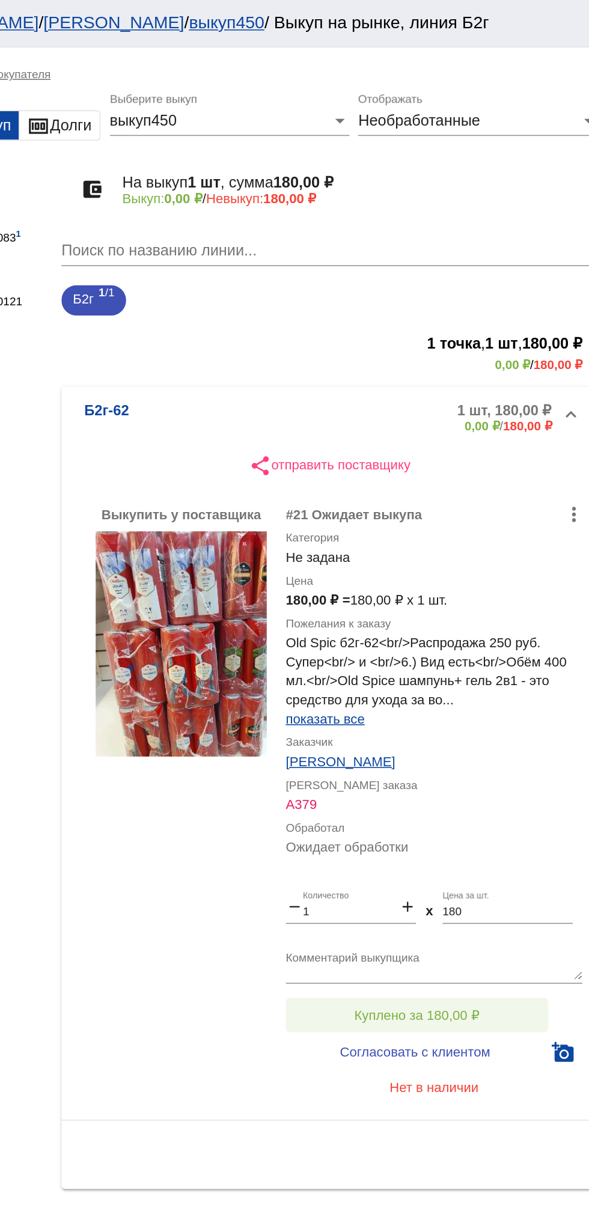
click at [520, 641] on button "Куплено за 180,00 ₽" at bounding box center [470, 642] width 166 height 22
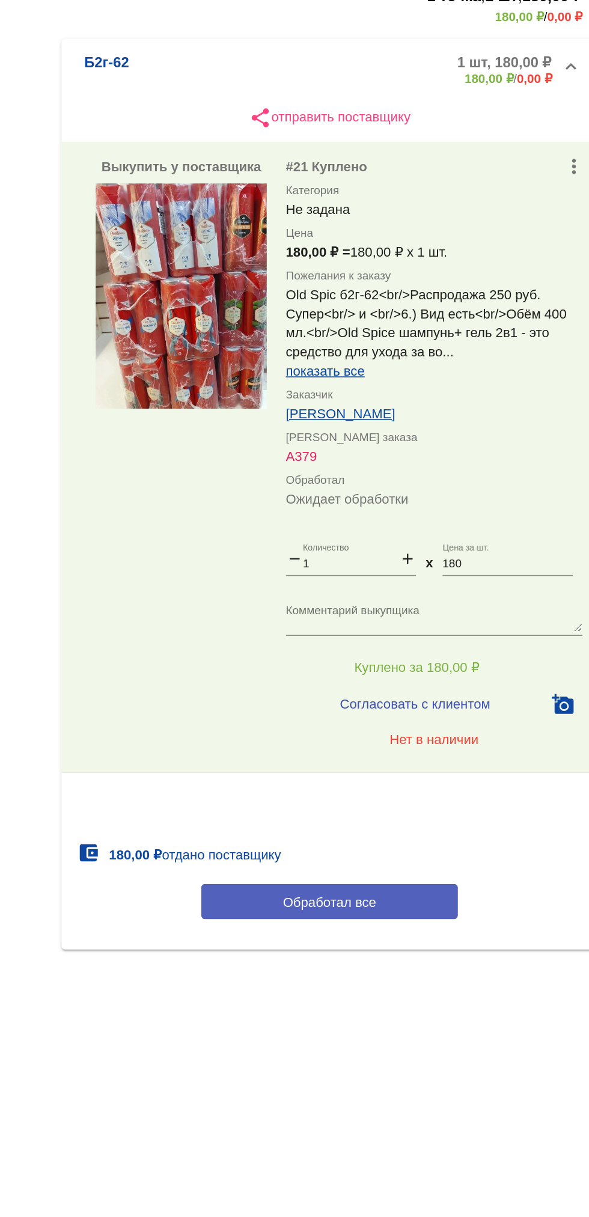
click at [455, 790] on button "Обработал все" at bounding box center [415, 790] width 162 height 22
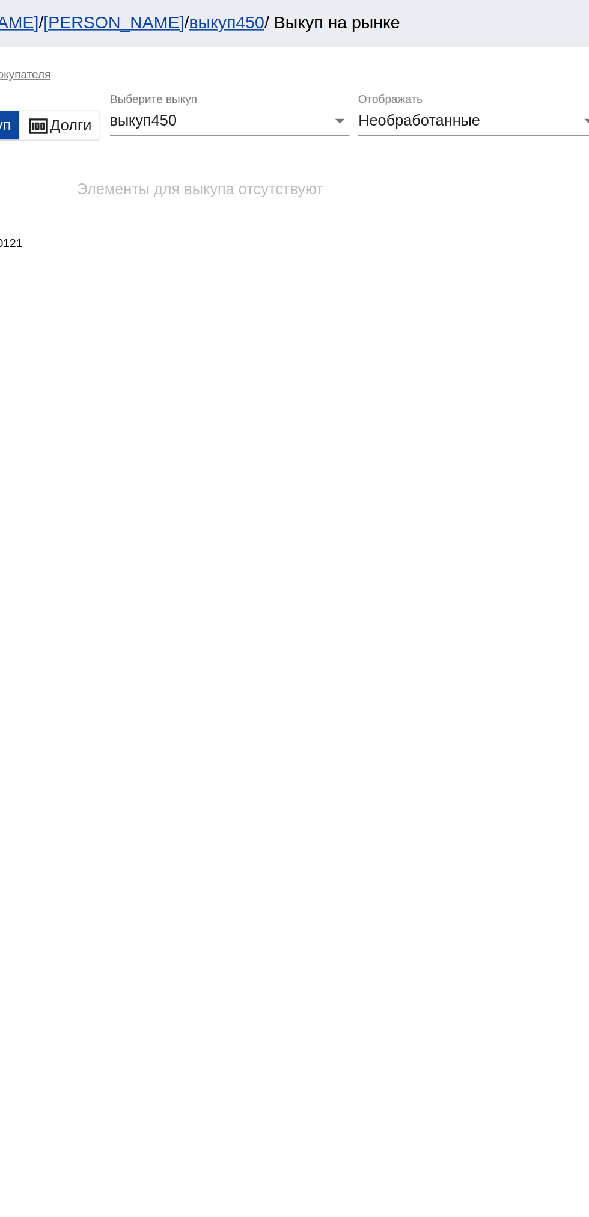
click at [529, 81] on div "Необработанные" at bounding box center [503, 76] width 141 height 11
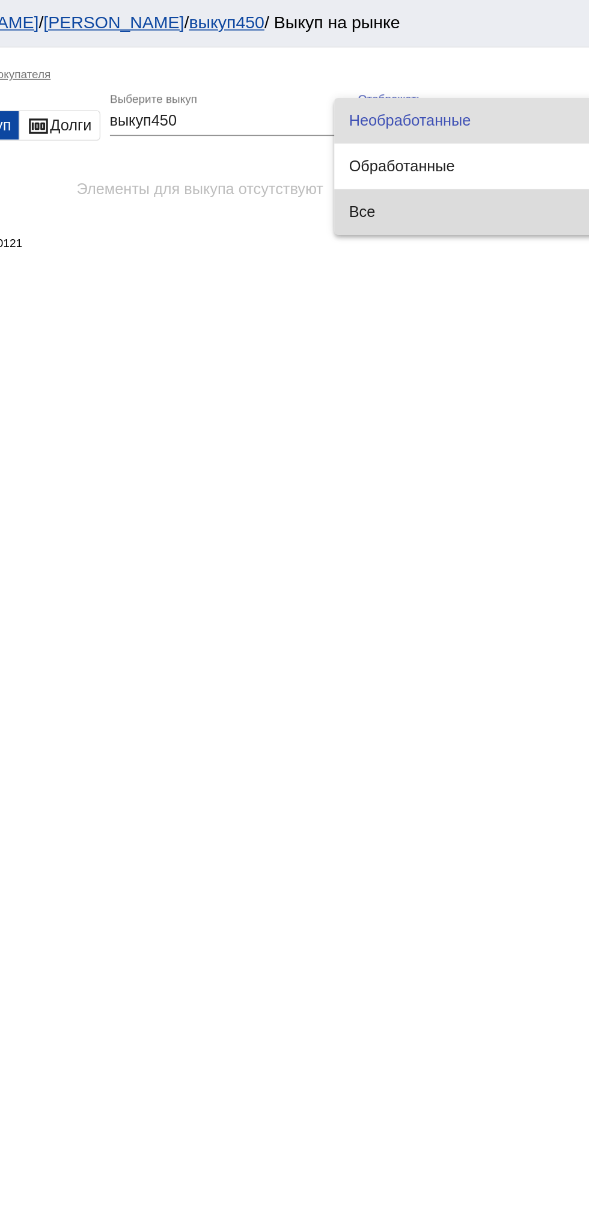
click at [492, 142] on span "Все" at bounding box center [500, 134] width 147 height 29
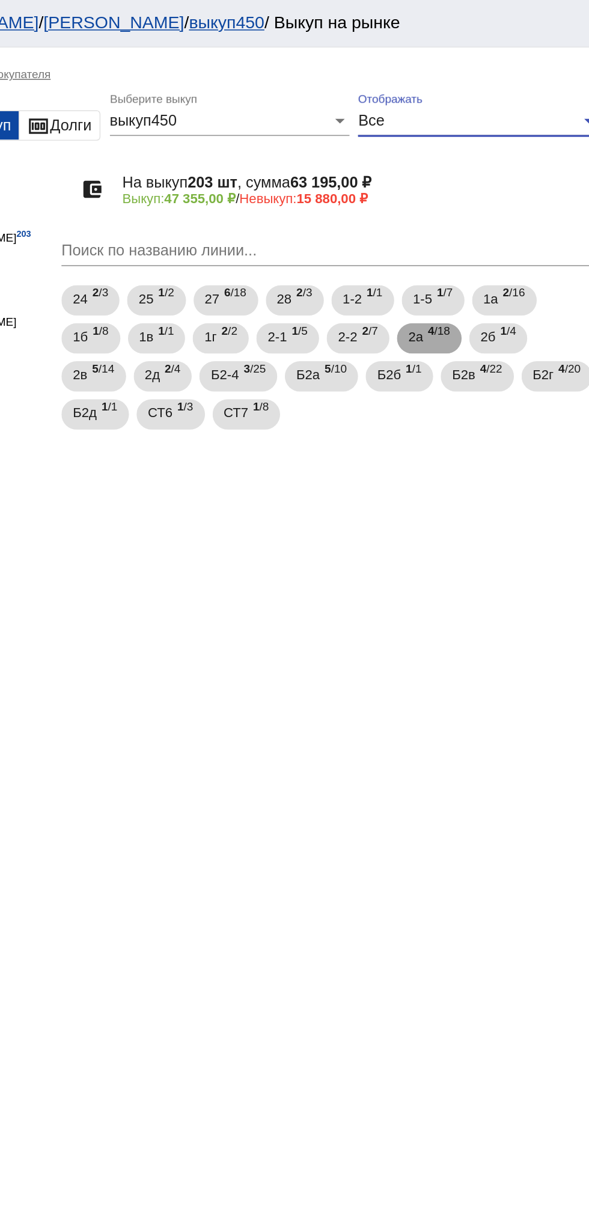
click at [474, 221] on span "2а" at bounding box center [470, 213] width 10 height 22
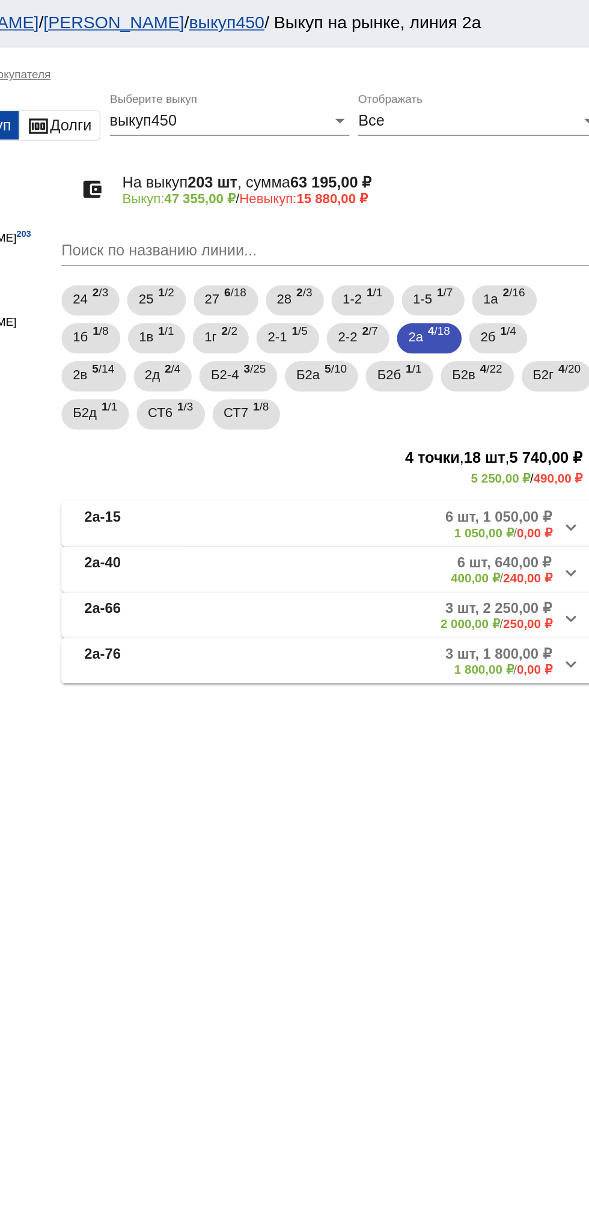
click at [497, 424] on b "1 800,00 ₽" at bounding box center [511, 423] width 37 height 9
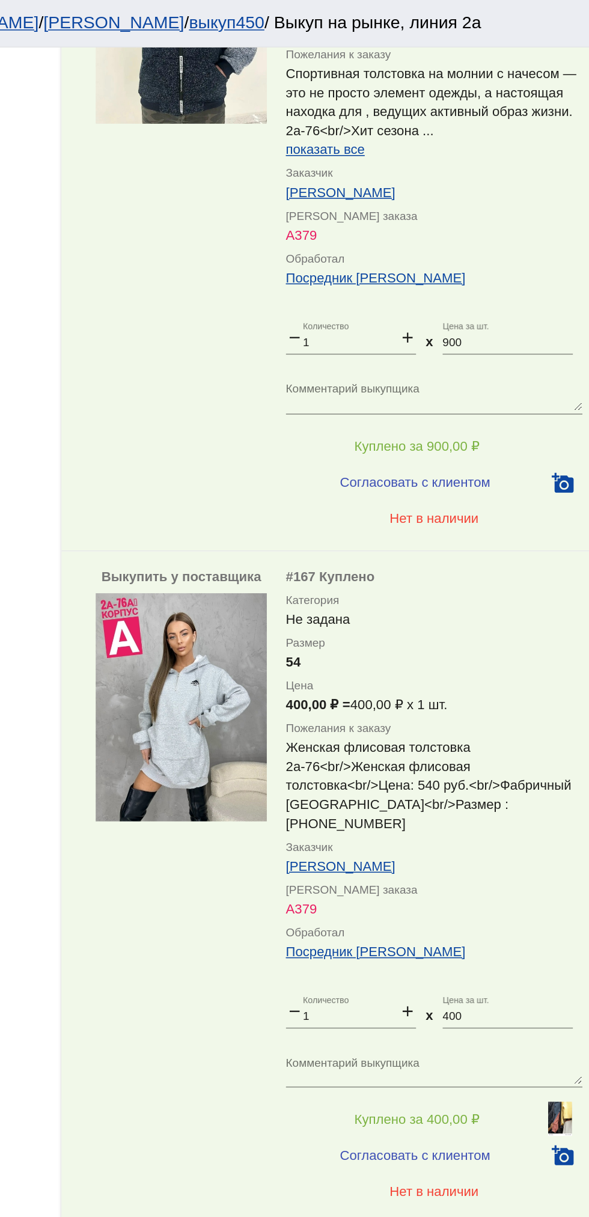
scroll to position [611, 0]
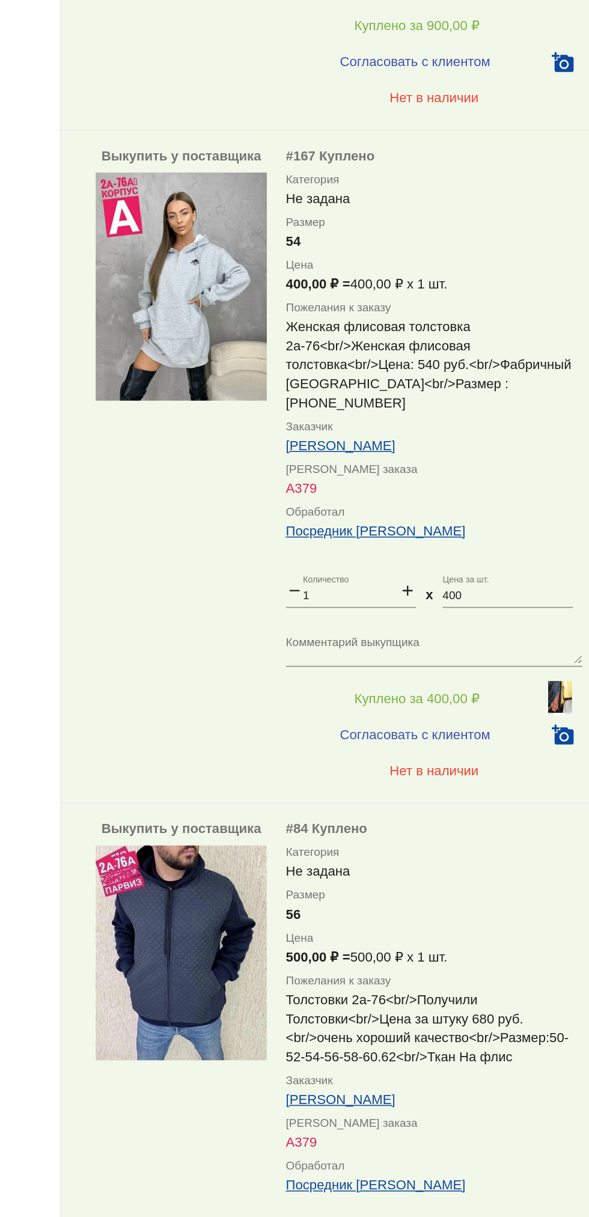
click at [393, 578] on mat-icon "remove" at bounding box center [392, 585] width 11 height 14
click at [392, 578] on mat-icon "remove" at bounding box center [392, 585] width 11 height 14
click at [389, 578] on mat-icon "remove" at bounding box center [392, 585] width 11 height 14
click at [404, 584] on input "1" at bounding box center [428, 588] width 61 height 8
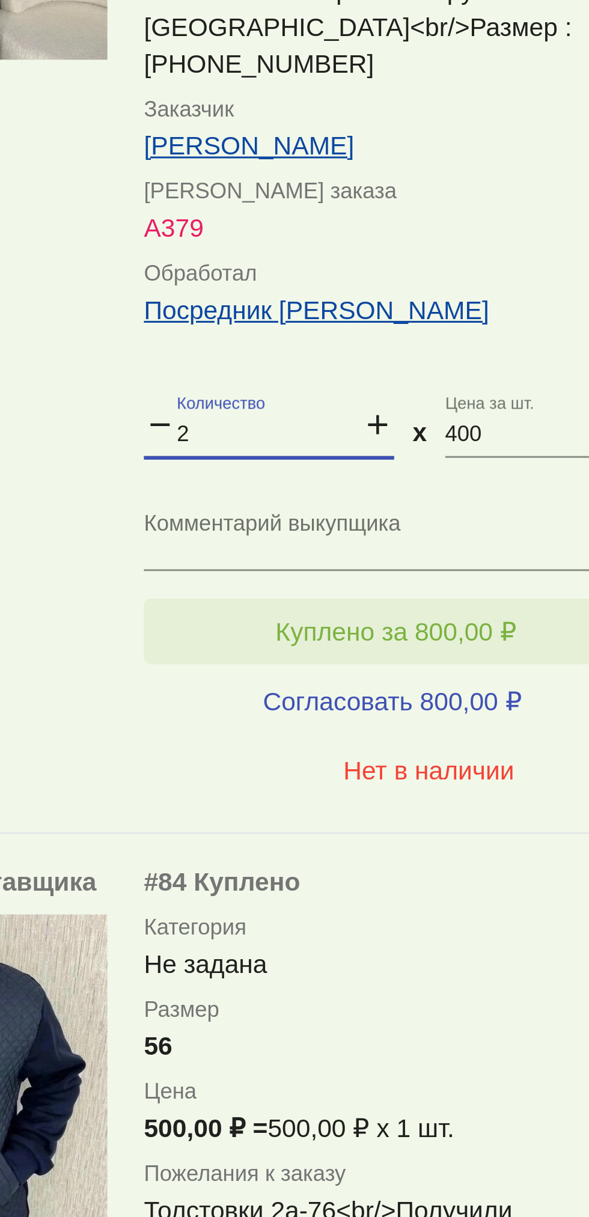
type input "2"
click at [441, 647] on span "Куплено за 800,00 ₽" at bounding box center [469, 652] width 79 height 10
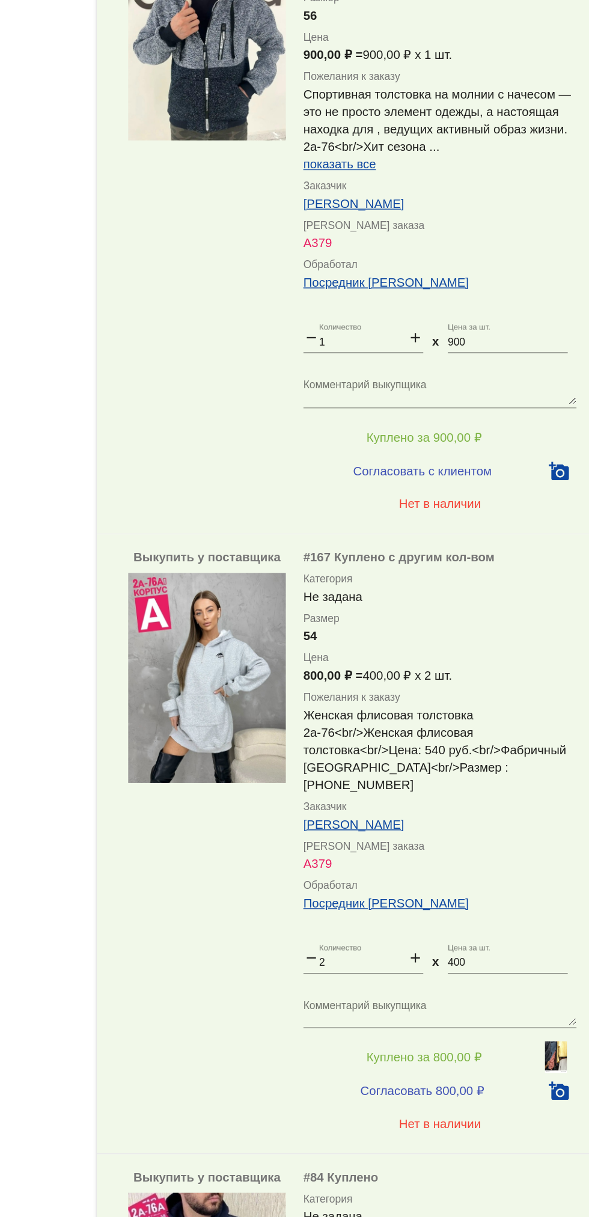
scroll to position [0, 0]
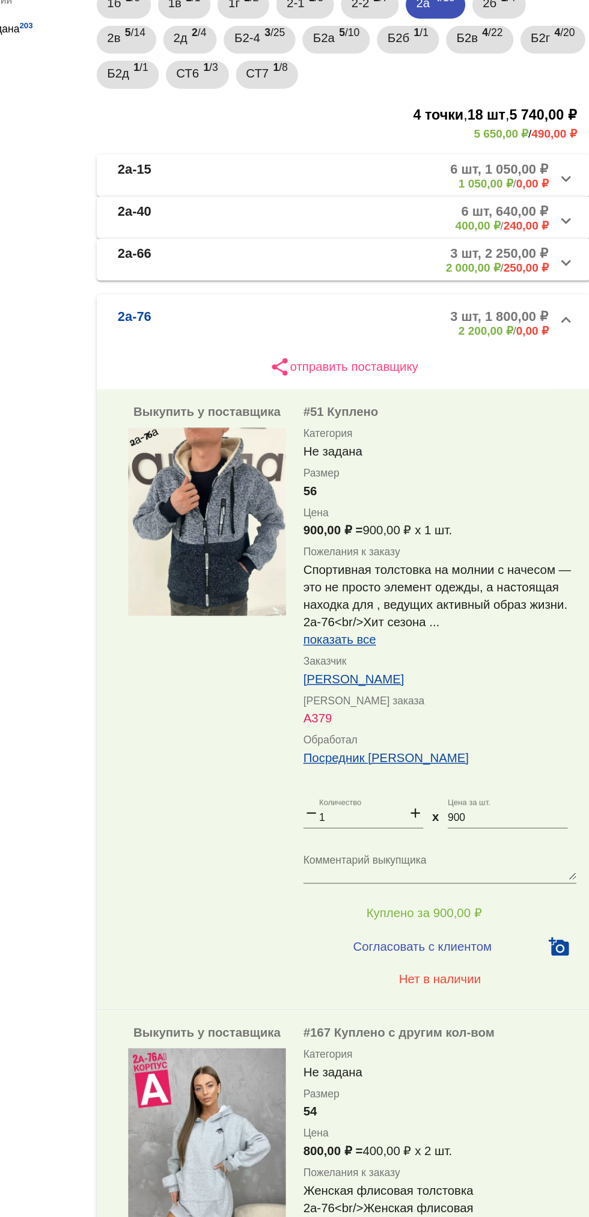
click at [278, 428] on b "2а-76" at bounding box center [271, 432] width 23 height 20
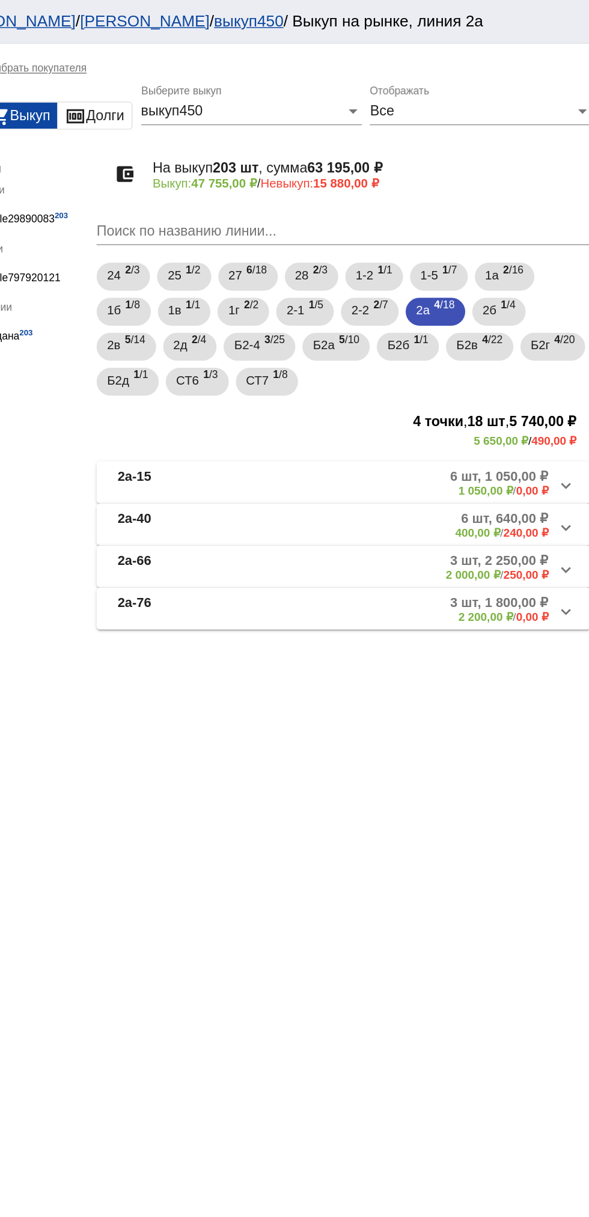
click at [427, 371] on mat-expansion-panel-header "2а-40 6 шт, 640,00 ₽ 400,00 ₽ / 240,00 ₽" at bounding box center [414, 360] width 339 height 29
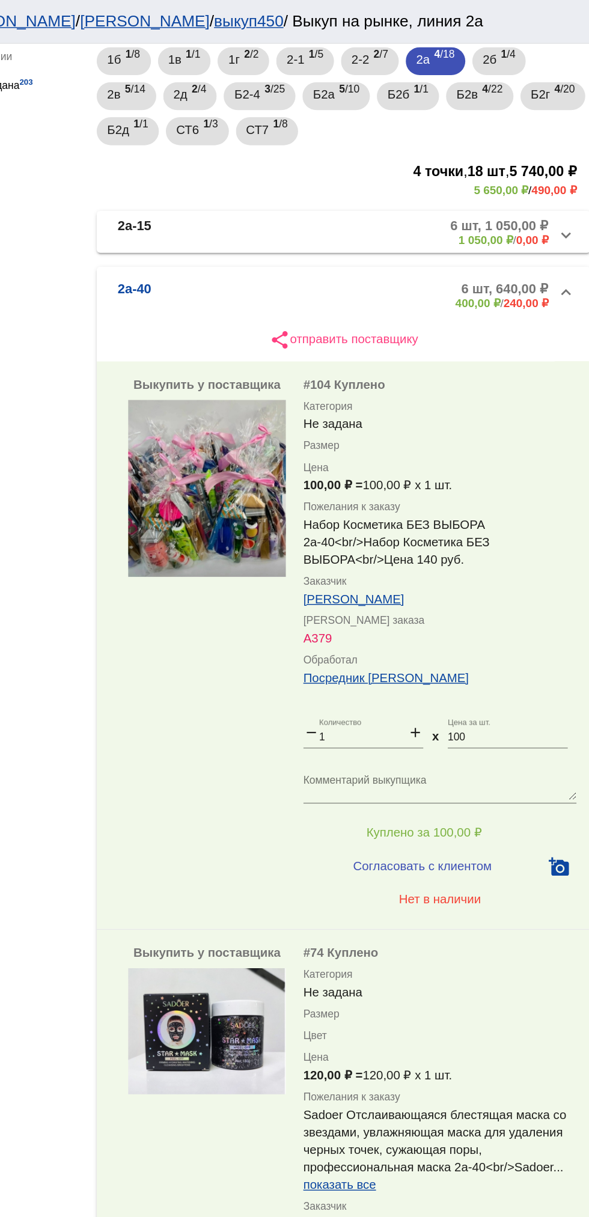
scroll to position [165, 0]
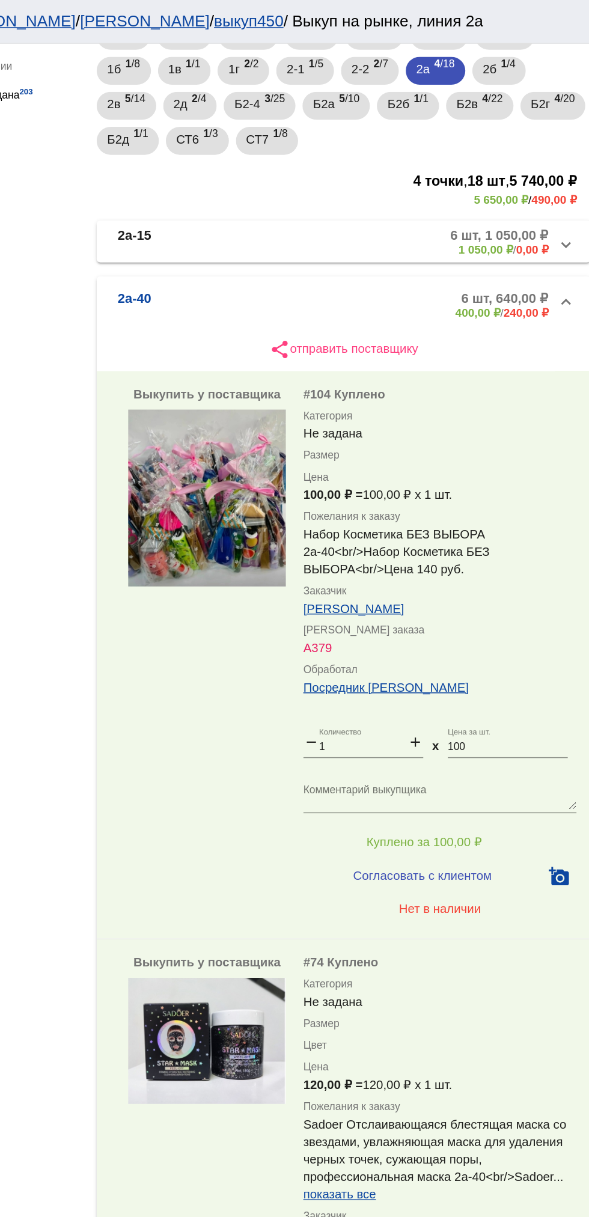
click at [389, 206] on mat-panel-description "6 шт, 640,00 ₽ 400,00 ₽ / 240,00 ₽" at bounding box center [457, 210] width 197 height 20
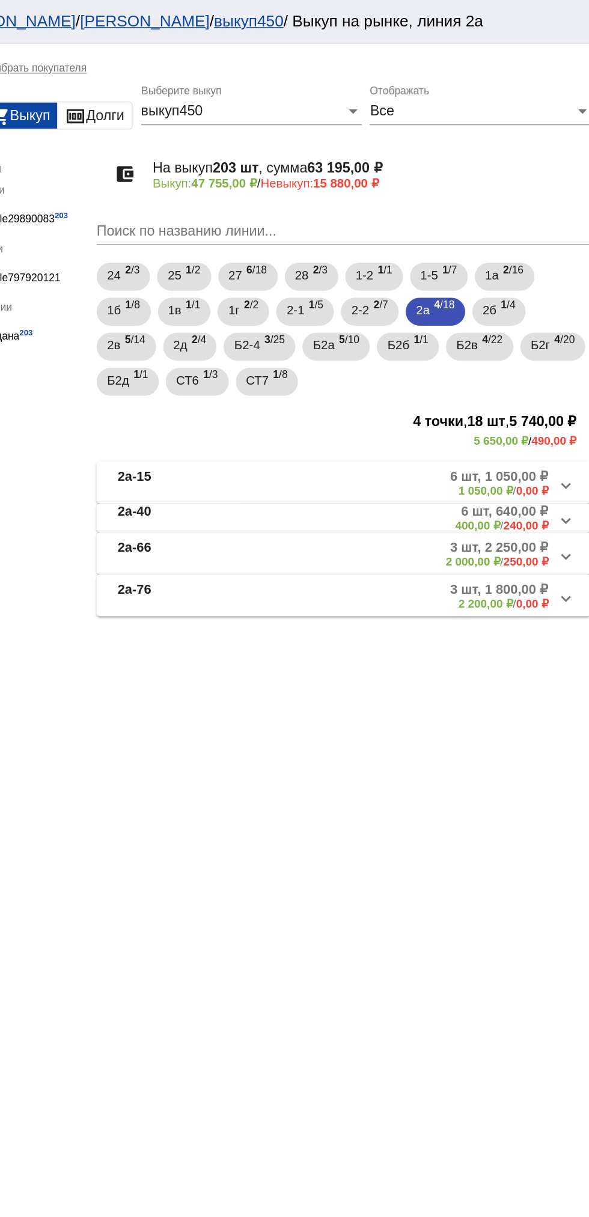
scroll to position [0, 0]
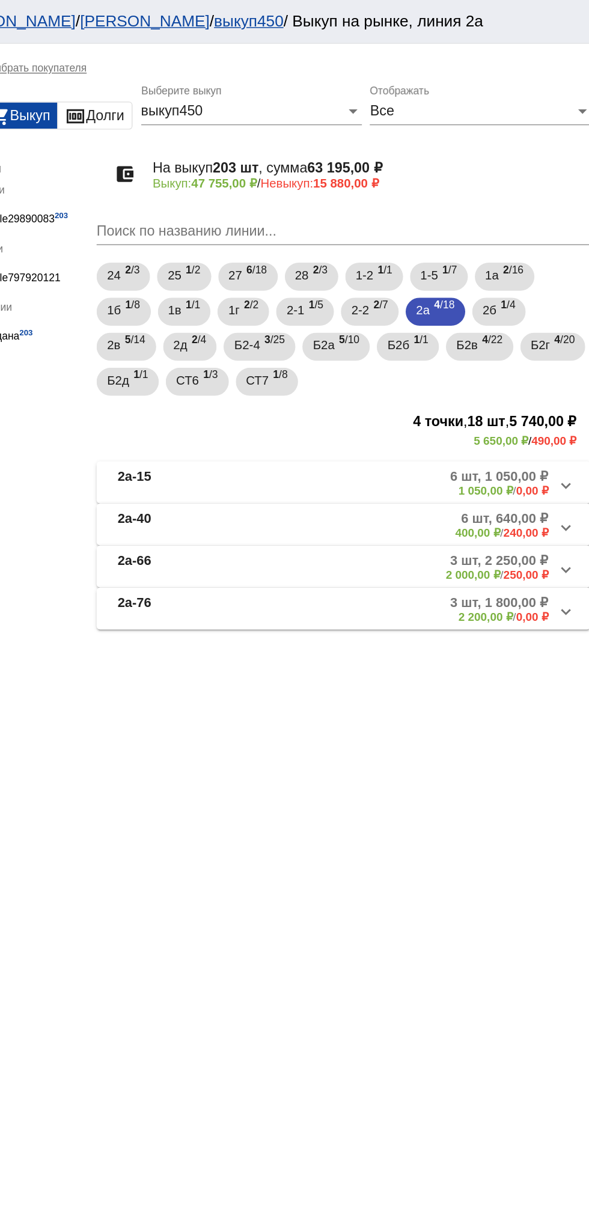
click at [347, 386] on span "2а-66 3 шт, 2 250,00 ₽ 2 000,00 ₽ / 250,00 ₽" at bounding box center [412, 389] width 305 height 20
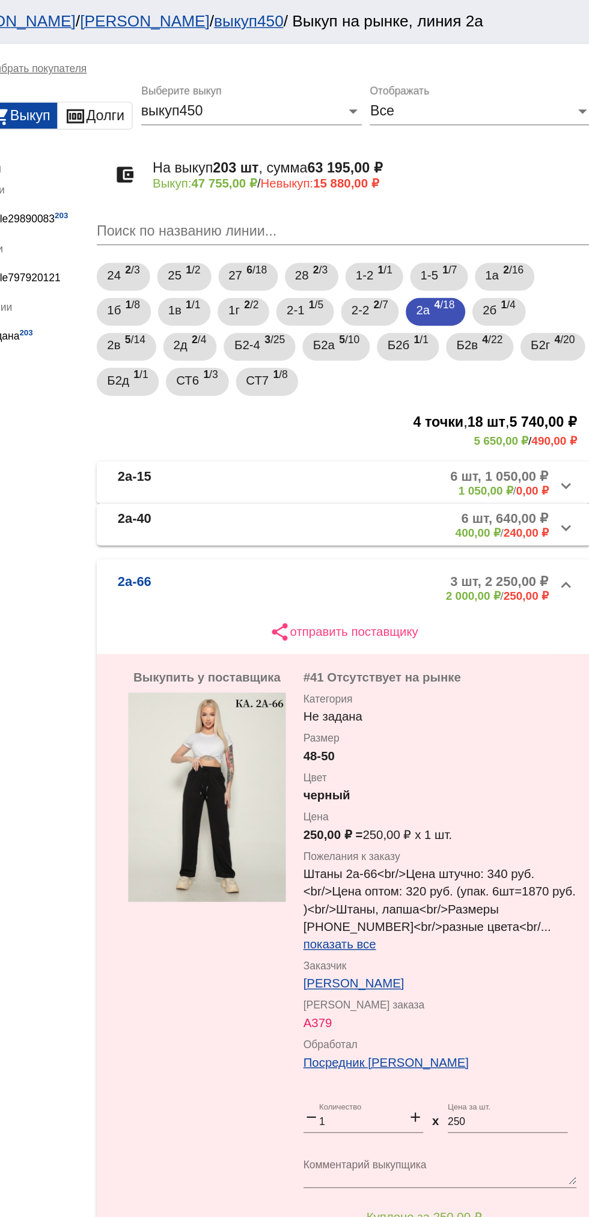
click at [353, 392] on mat-expansion-panel-header "2а-66 3 шт, 2 250,00 ₽ 2 000,00 ₽ / 250,00 ₽" at bounding box center [414, 403] width 339 height 38
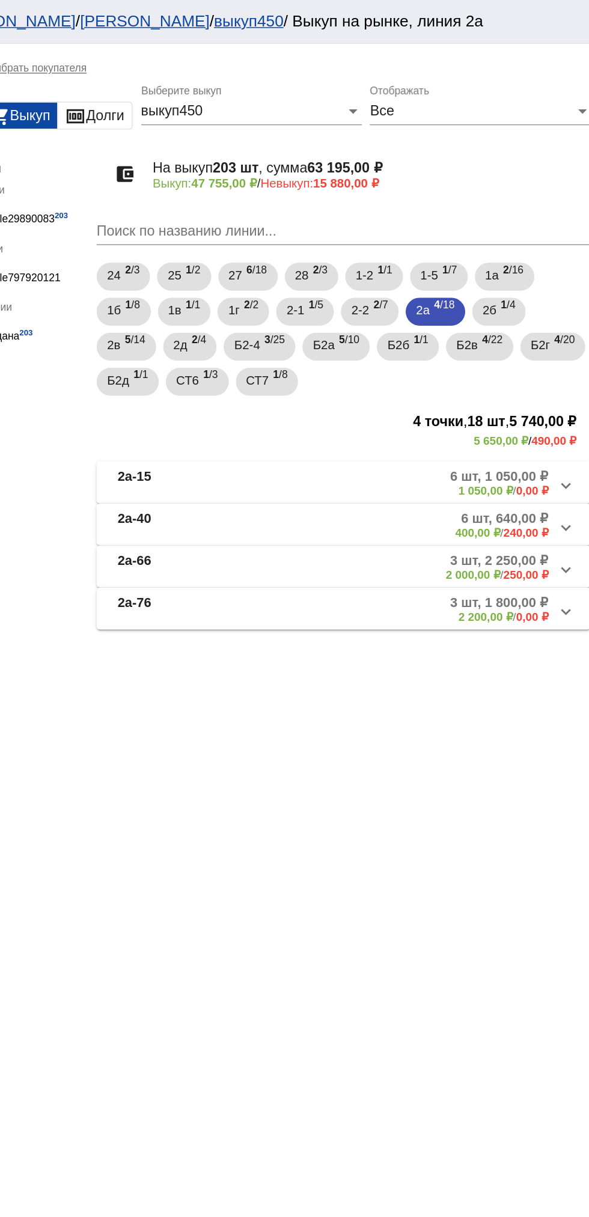
click at [354, 419] on span "2а-76 3 шт, 1 800,00 ₽ 2 200,00 ₽ / 0,00 ₽" at bounding box center [412, 418] width 305 height 20
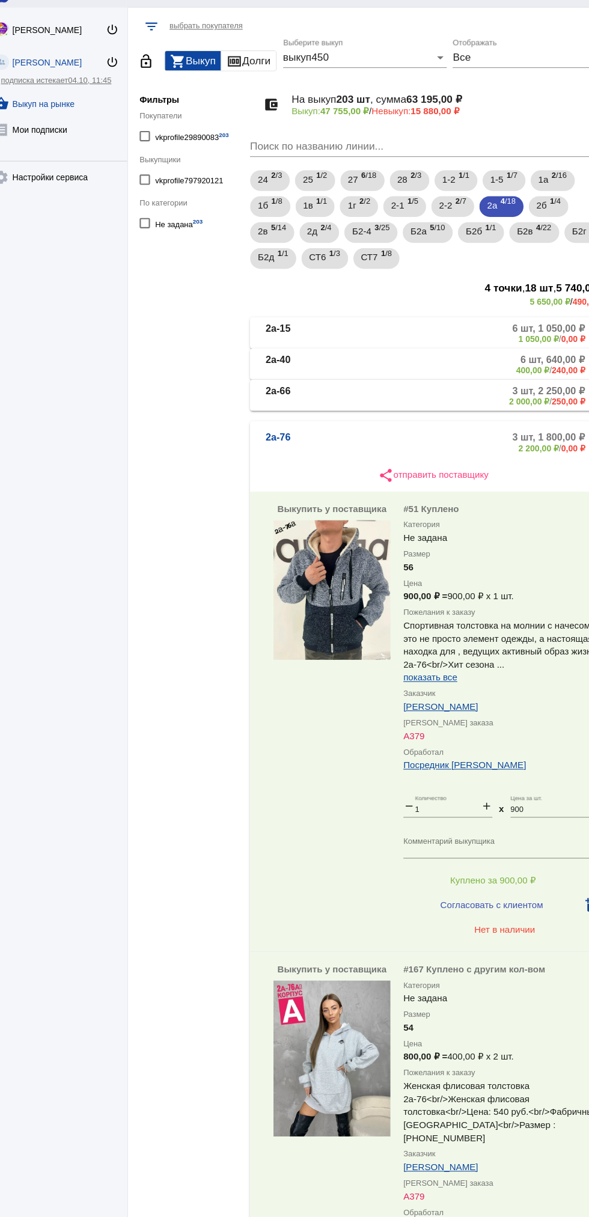
click at [372, 445] on mat-expansion-panel-header "2а-76 3 шт, 1 800,00 ₽ 2 200,00 ₽ / 0,00 ₽" at bounding box center [414, 432] width 339 height 38
